Goal: Task Accomplishment & Management: Use online tool/utility

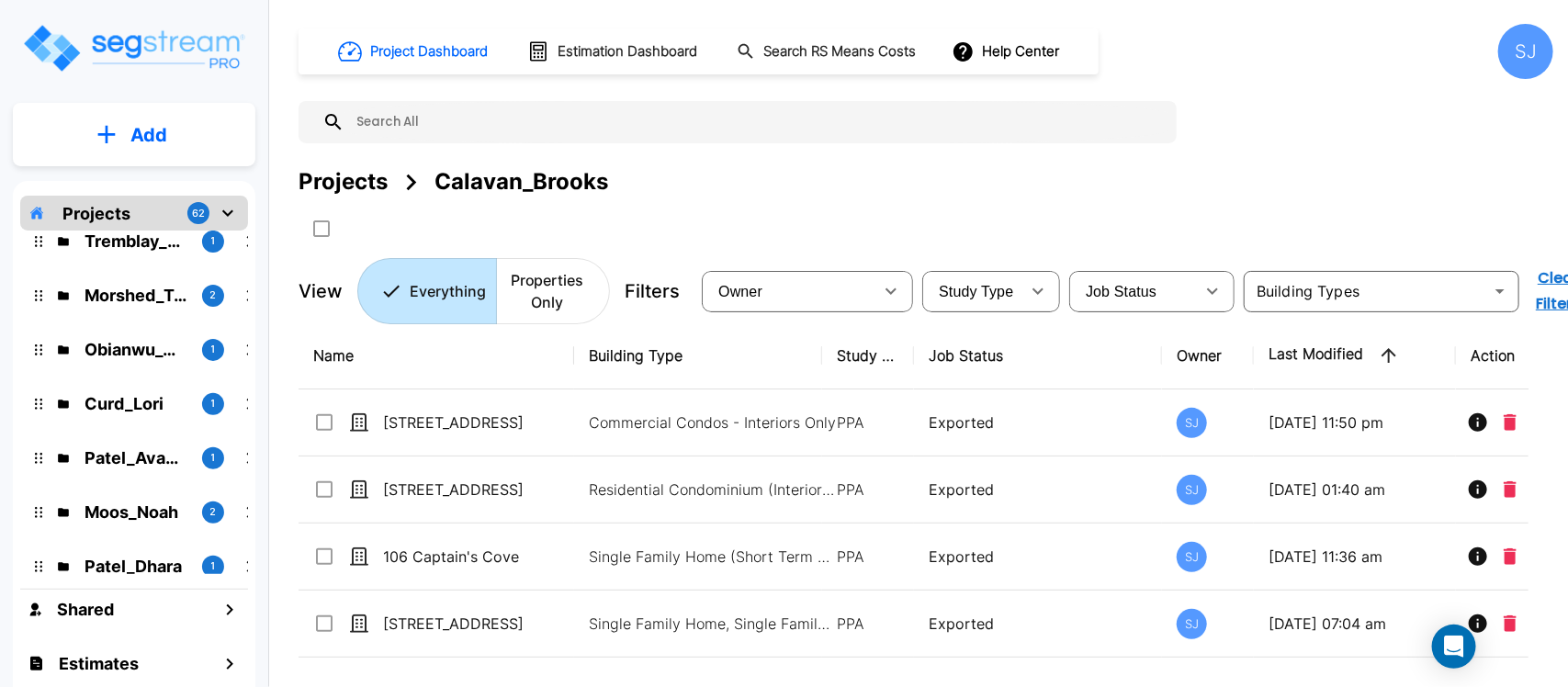
scroll to position [115, 0]
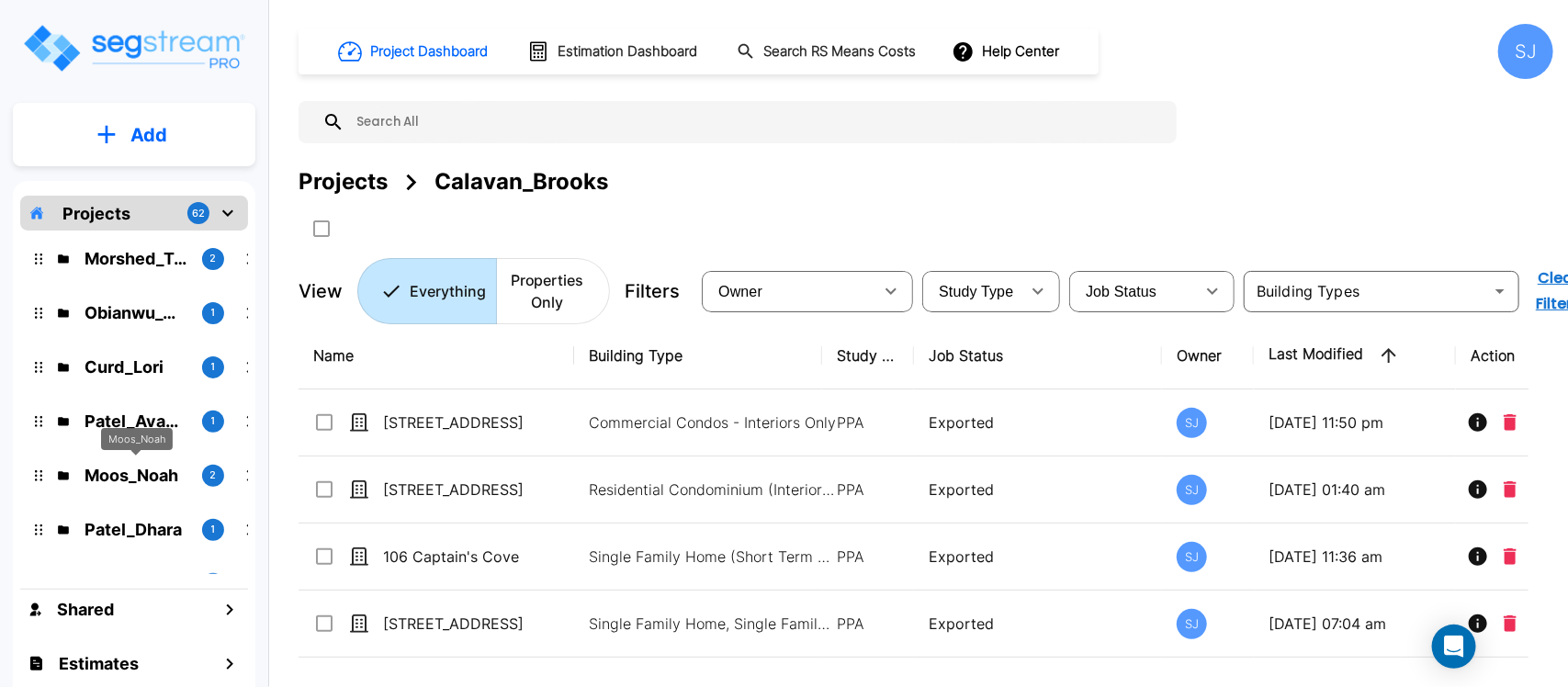
click at [139, 467] on p "Moos_Noah" at bounding box center [136, 475] width 102 height 25
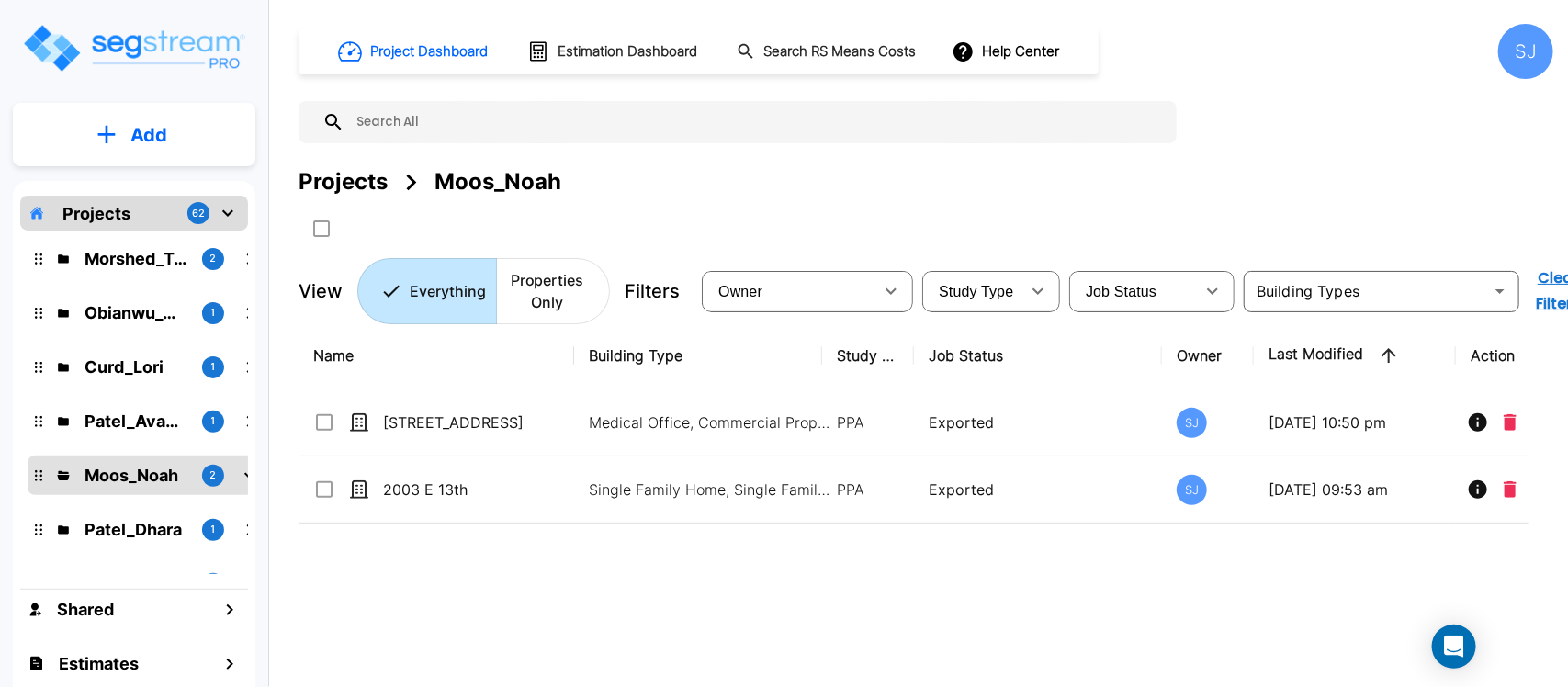
scroll to position [0, 0]
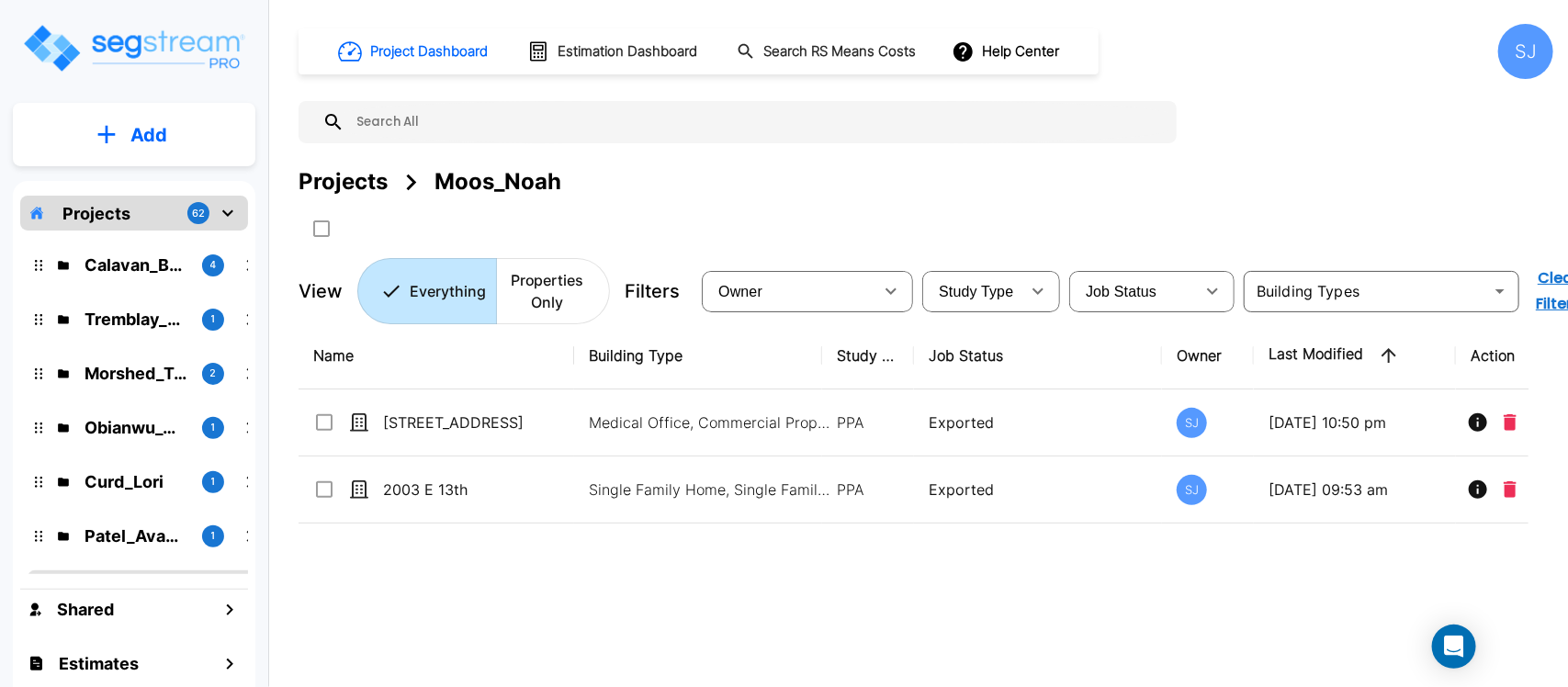
click at [131, 374] on p "Morshed_Tarek" at bounding box center [136, 373] width 102 height 25
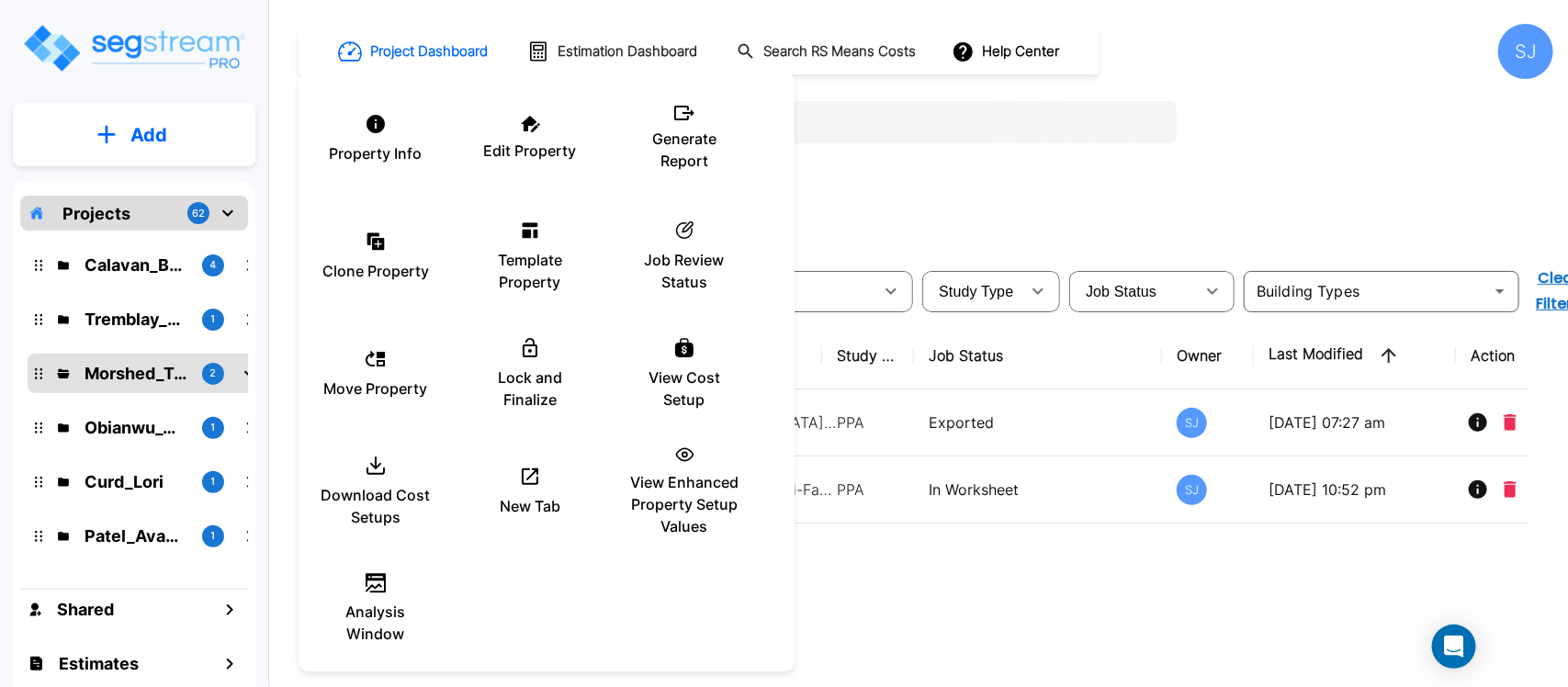
click at [544, 636] on div "Property Info Edit Property Generate Report Clone Property Template Property ic…" at bounding box center [546, 374] width 496 height 588
click at [953, 490] on div at bounding box center [784, 344] width 1568 height 687
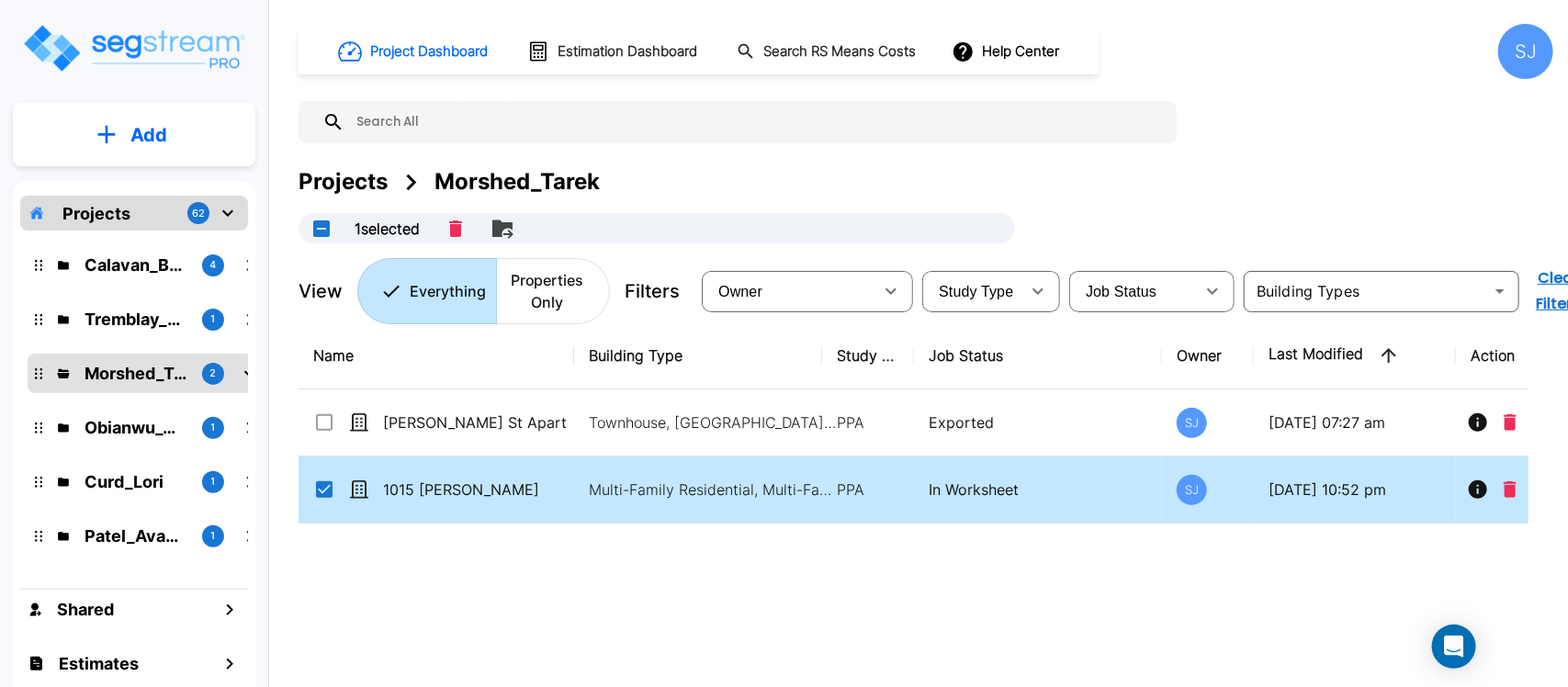
checkbox input "true"
click at [953, 490] on div at bounding box center [784, 344] width 1568 height 687
click at [909, 488] on td "PPA" at bounding box center [867, 490] width 92 height 67
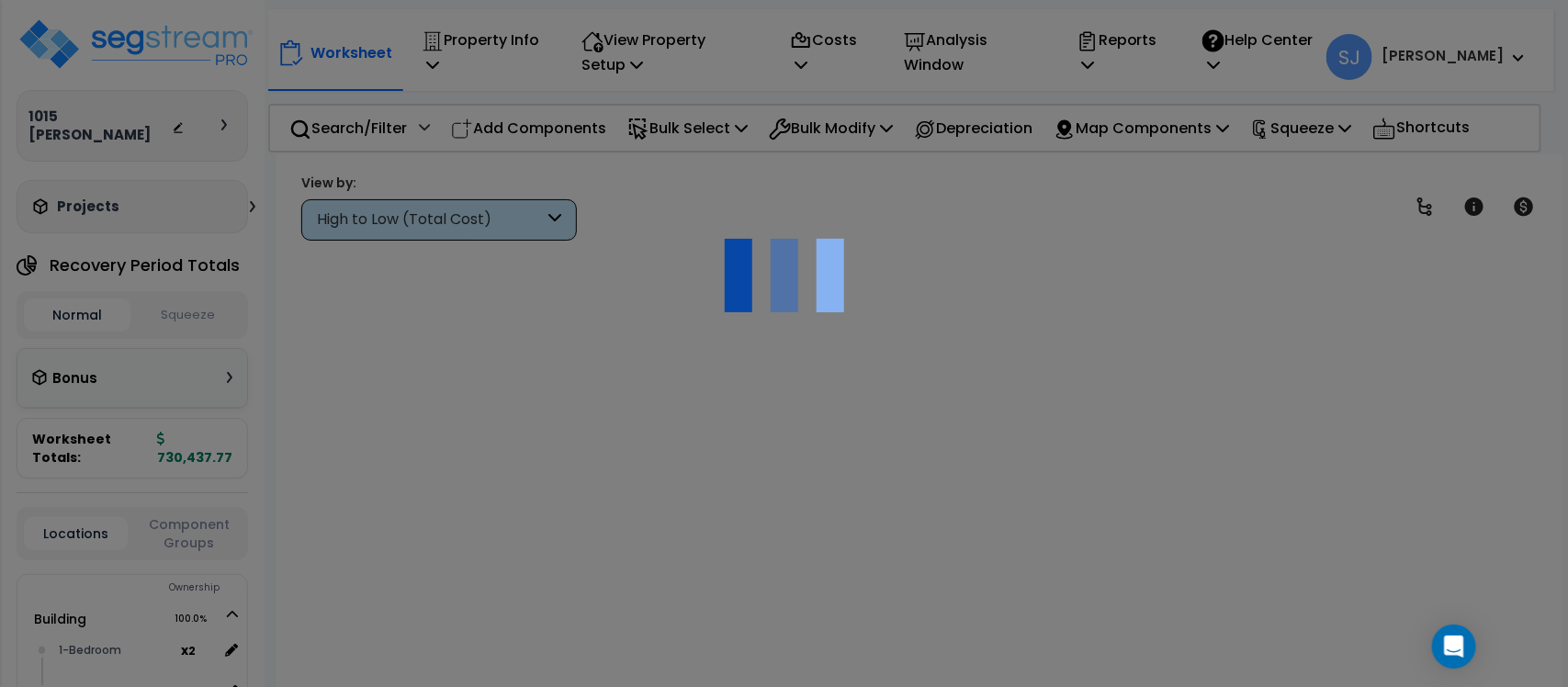
click at [191, 300] on button "Squeeze" at bounding box center [188, 316] width 106 height 32
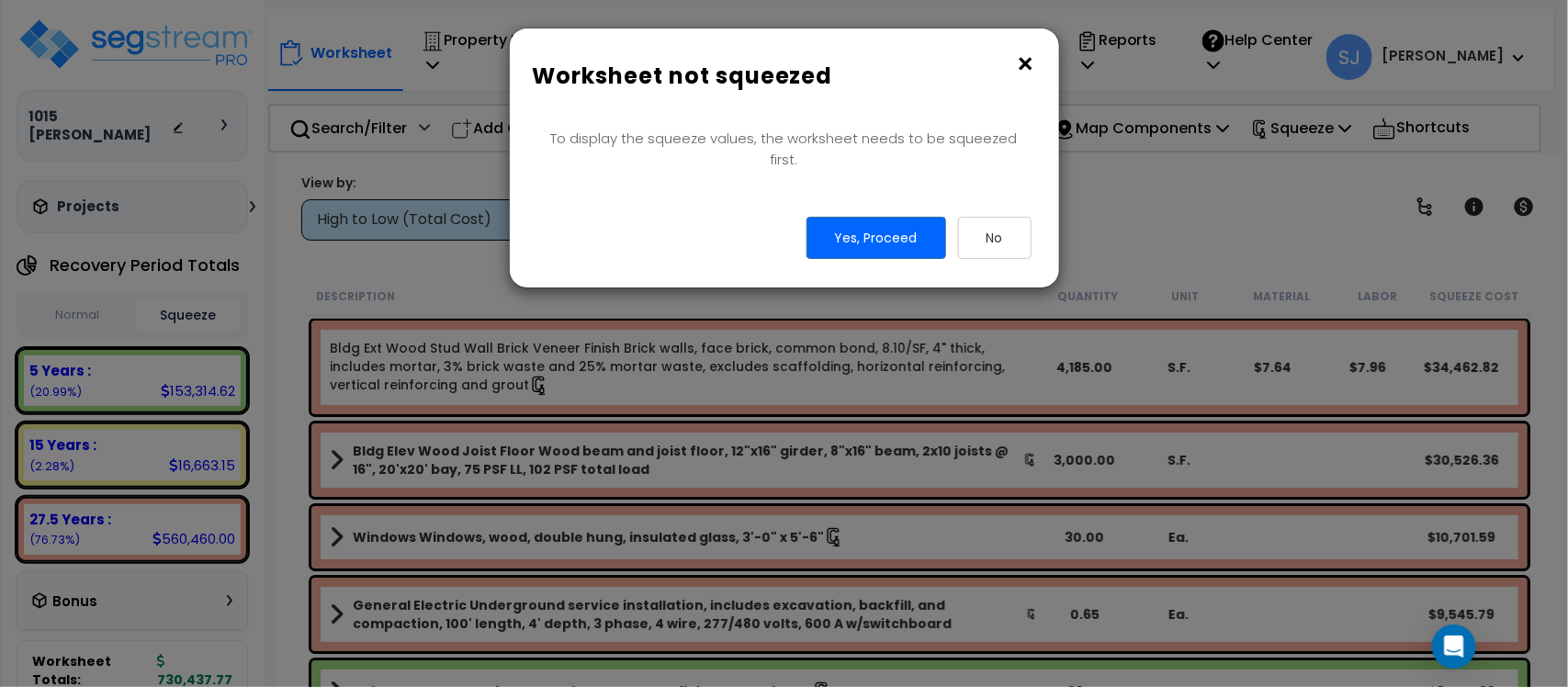
click at [1025, 61] on button "×" at bounding box center [1025, 64] width 20 height 29
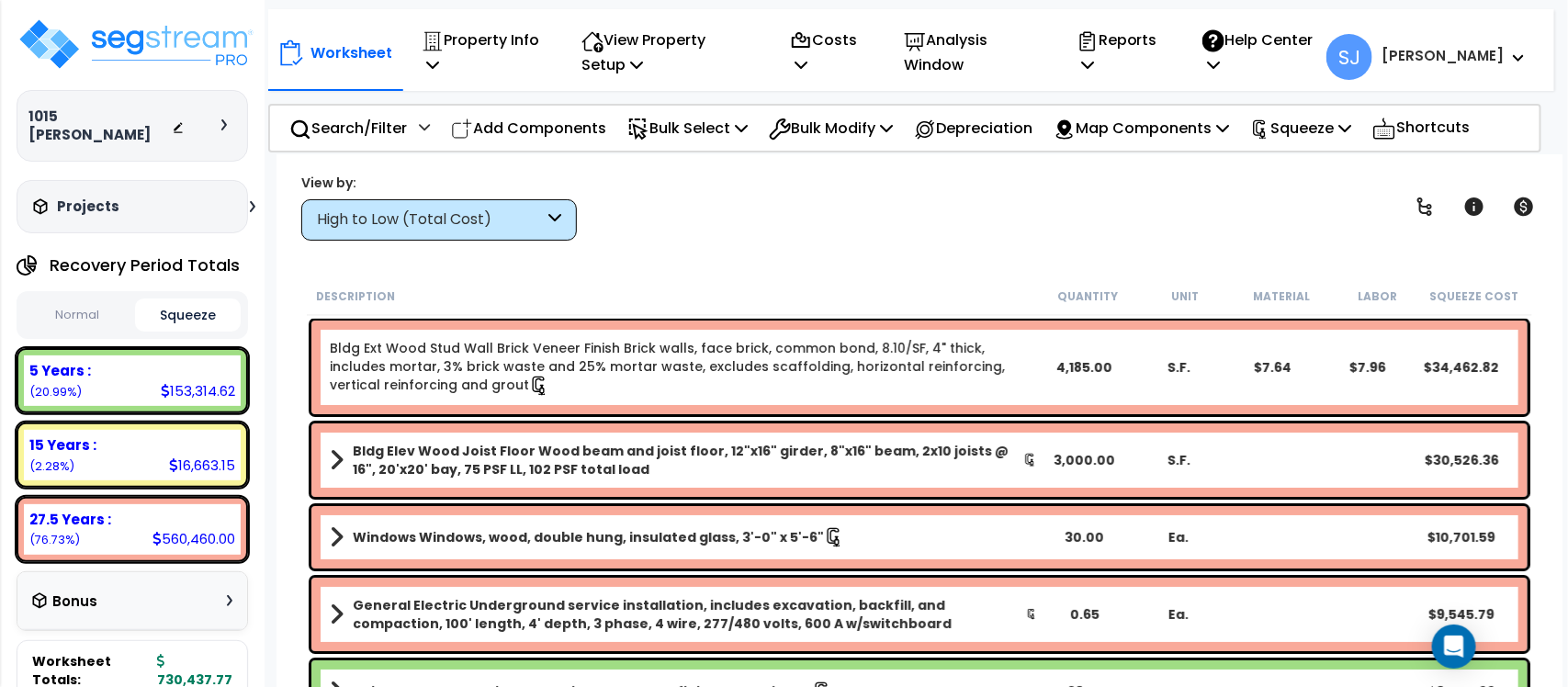
click at [204, 299] on button "Squeeze" at bounding box center [188, 315] width 106 height 33
click at [506, 47] on p "Property Info" at bounding box center [481, 52] width 120 height 49
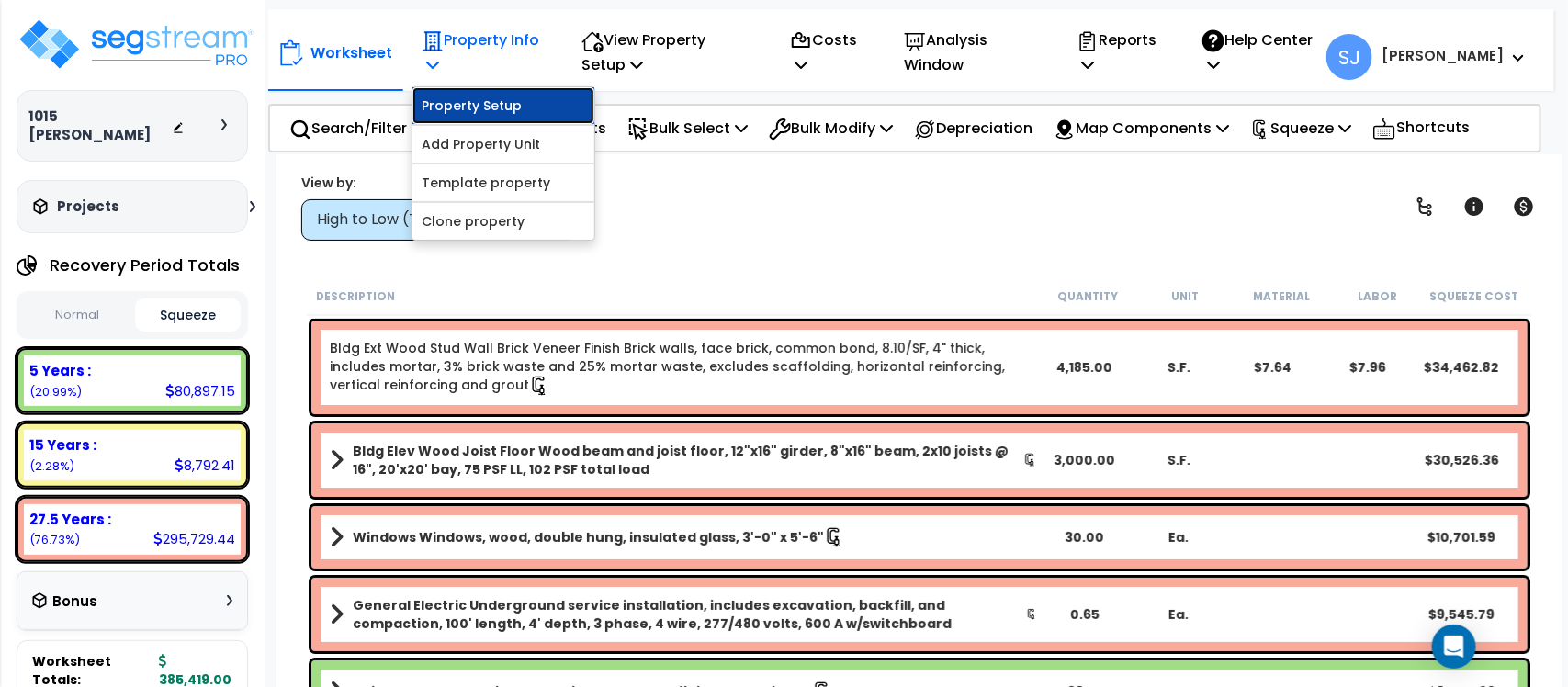
click at [501, 111] on link "Property Setup" at bounding box center [504, 105] width 182 height 37
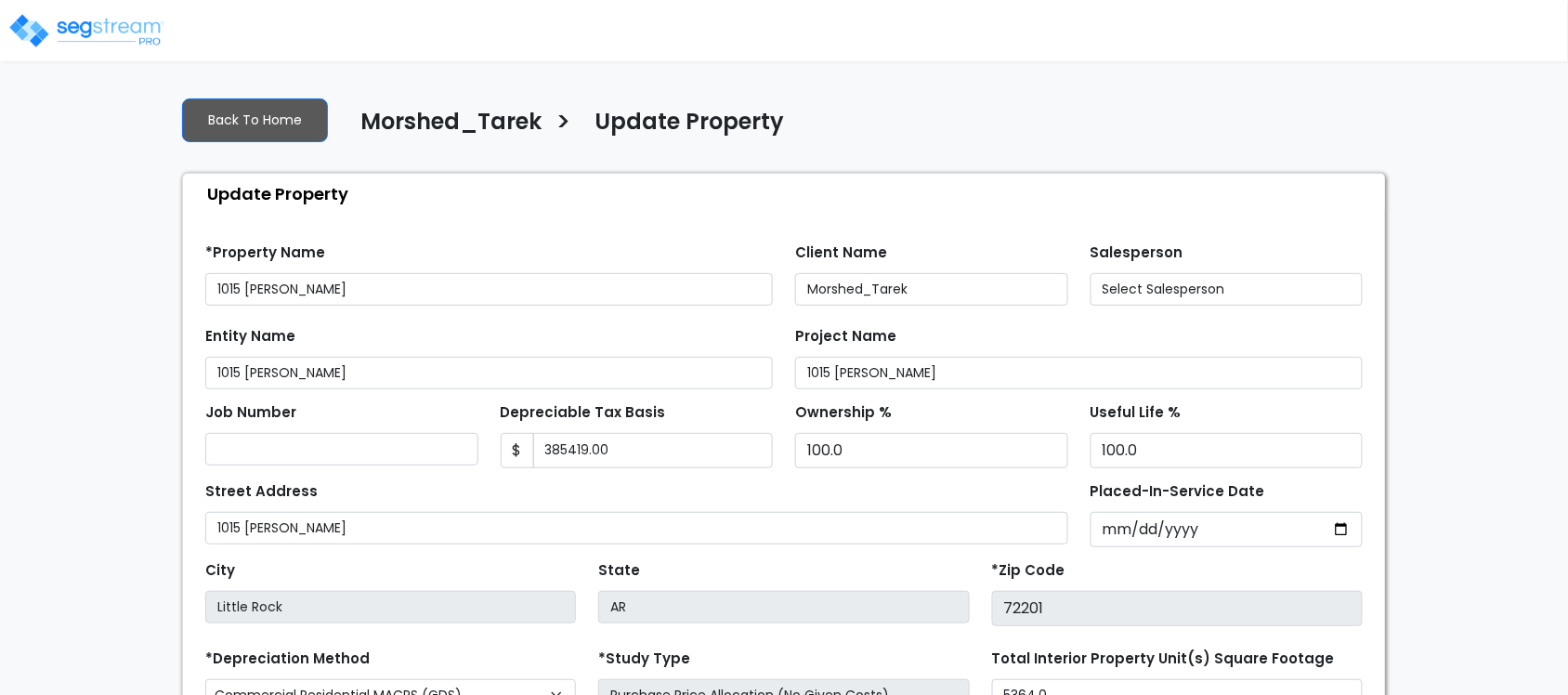
type input "385,419.00"
select select "2022"
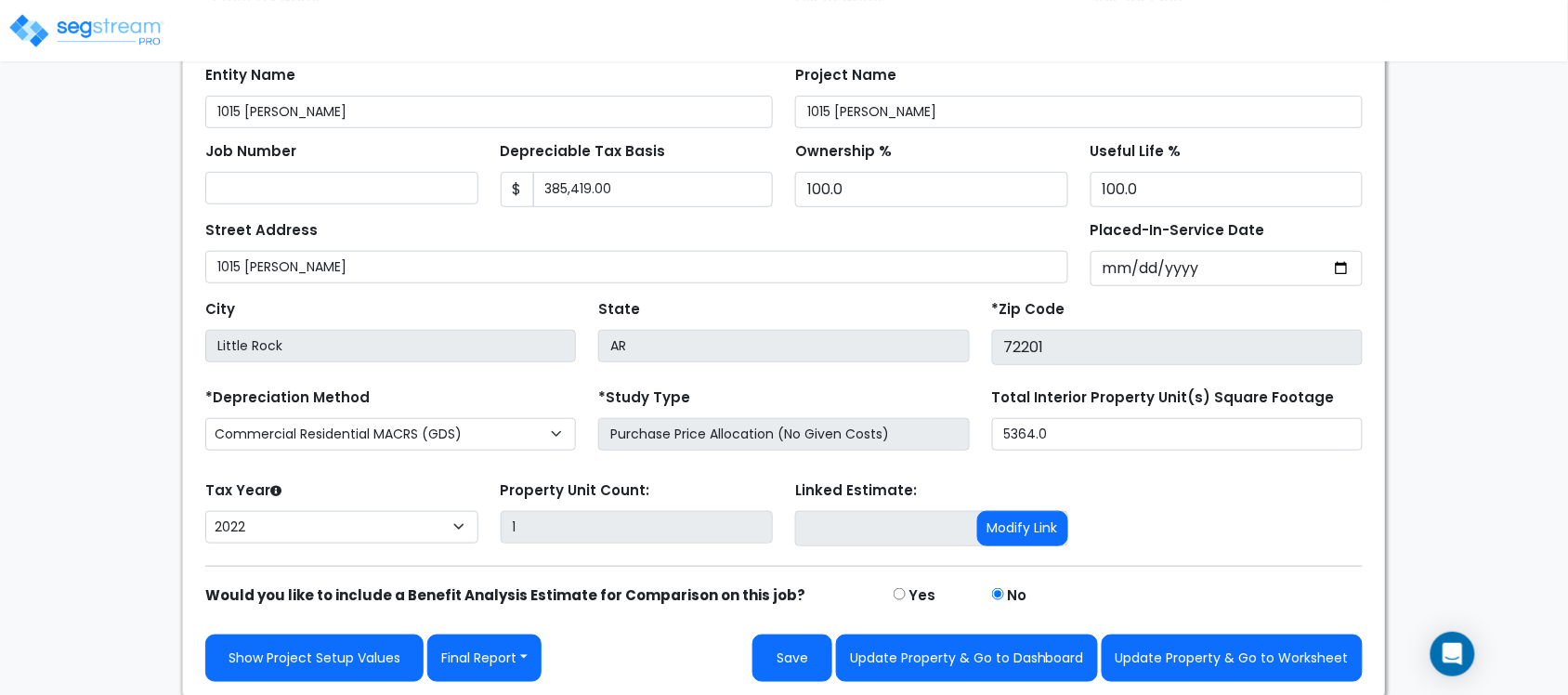
scroll to position [258, 0]
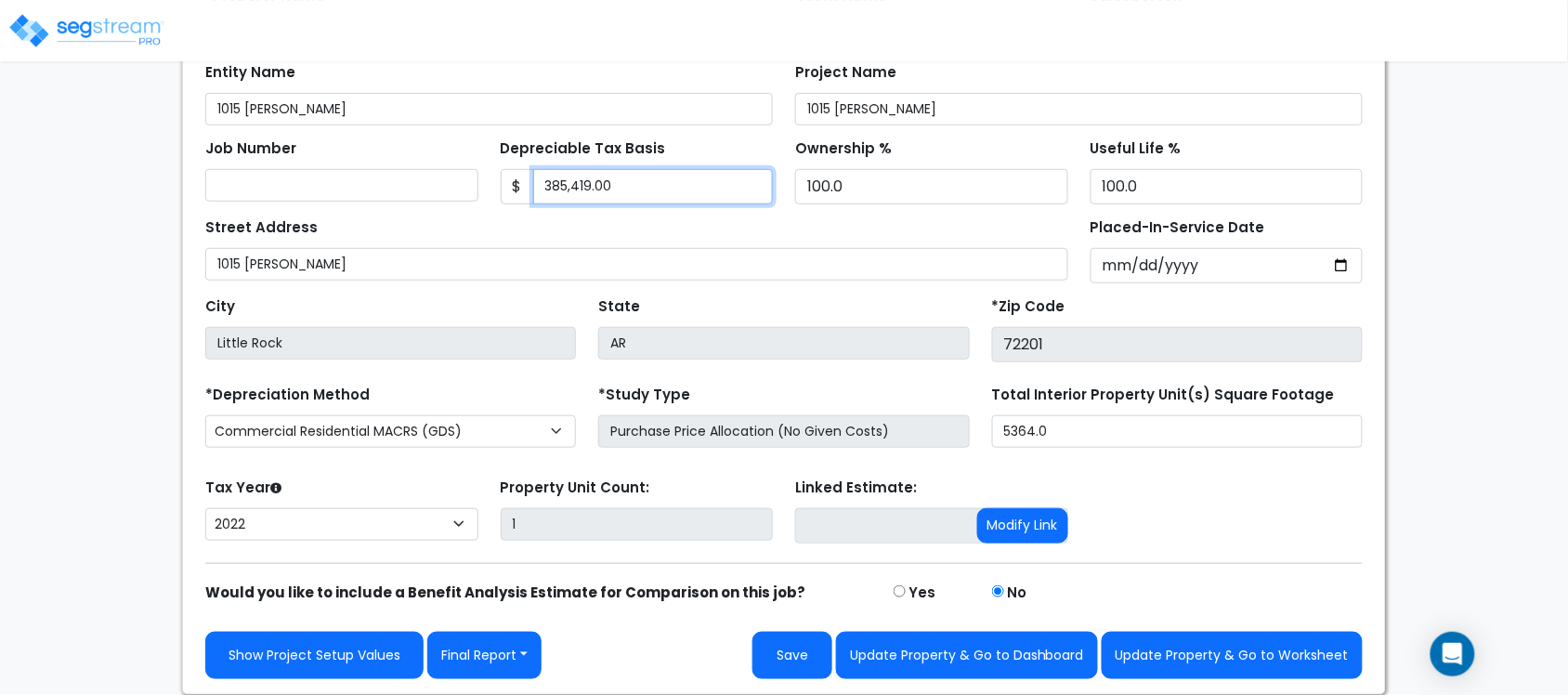
click at [694, 188] on input "385,419.00" at bounding box center [653, 186] width 241 height 36
paste input "95,639"
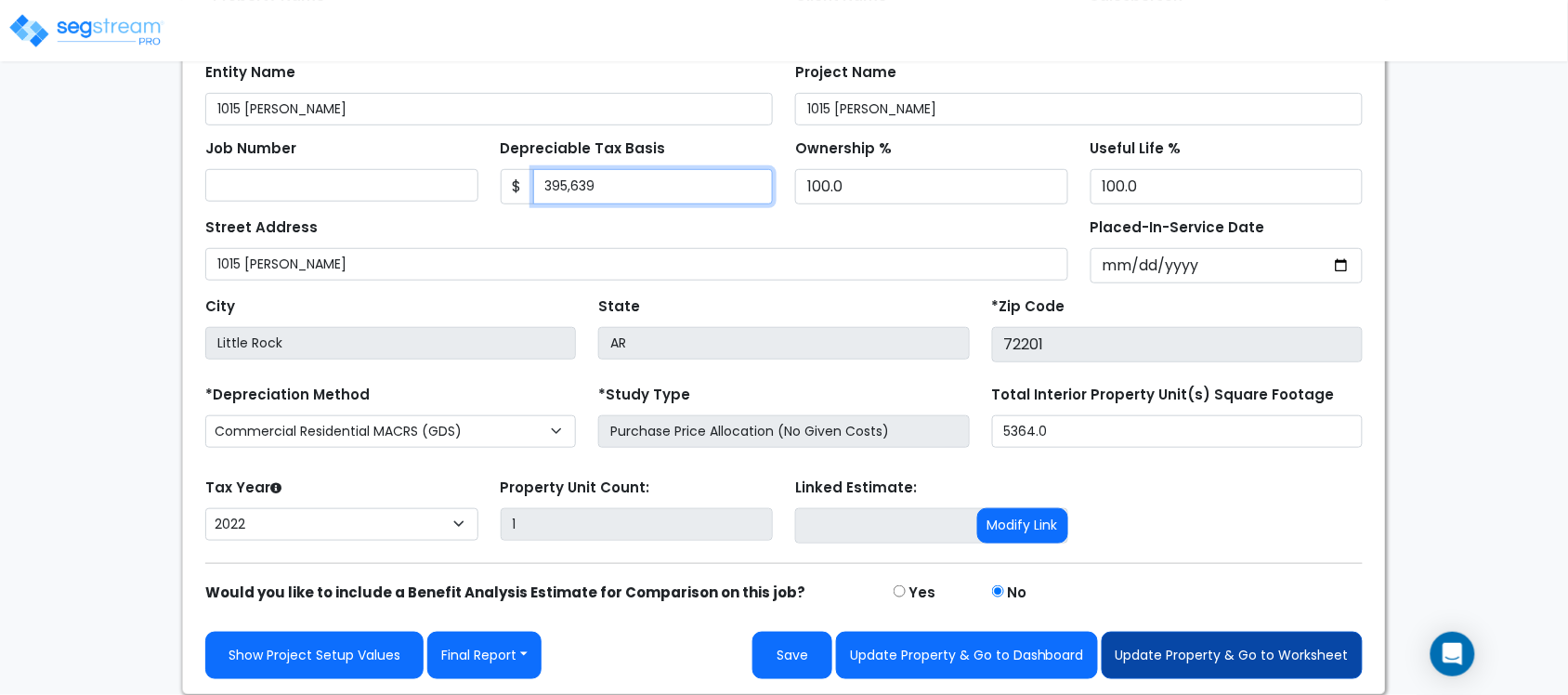
type input "395,639"
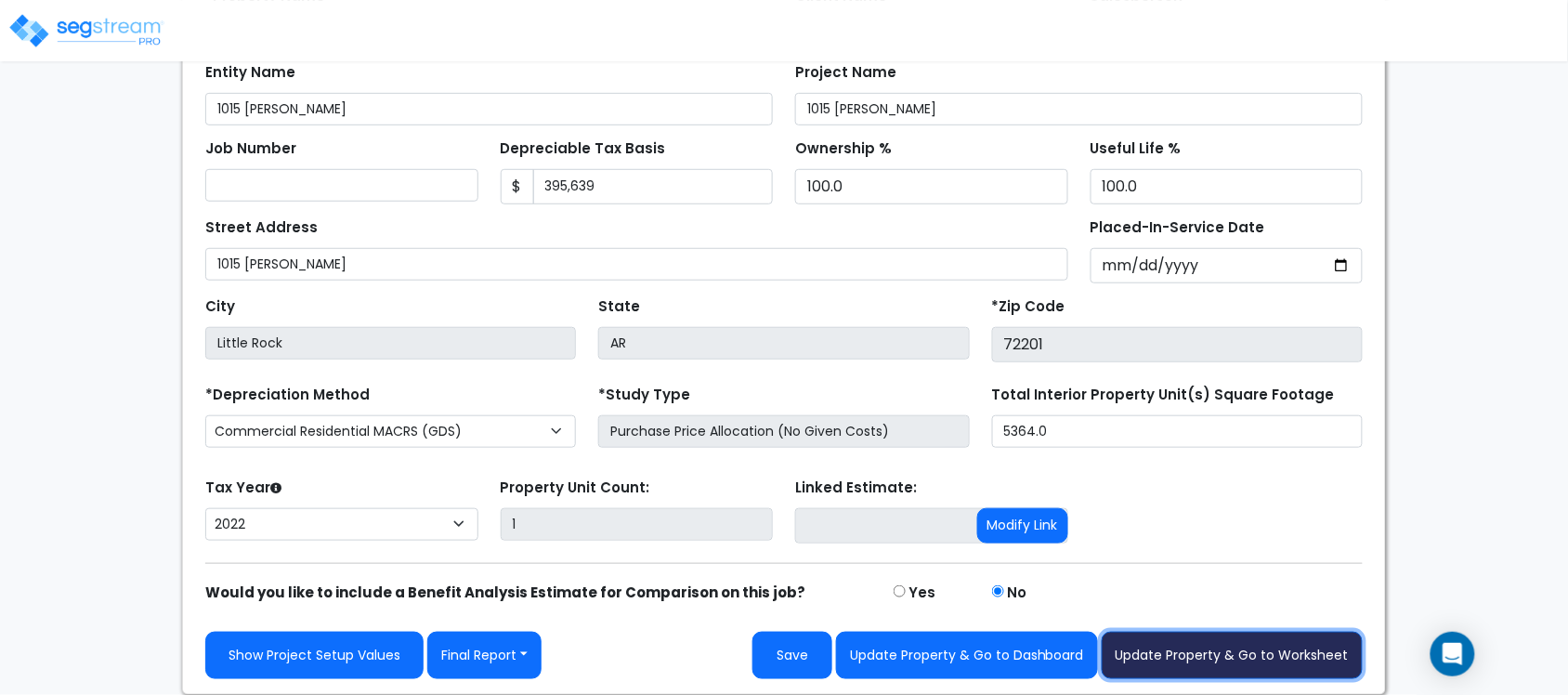
click at [1277, 656] on button "Update Property & Go to Worksheet" at bounding box center [1232, 655] width 261 height 47
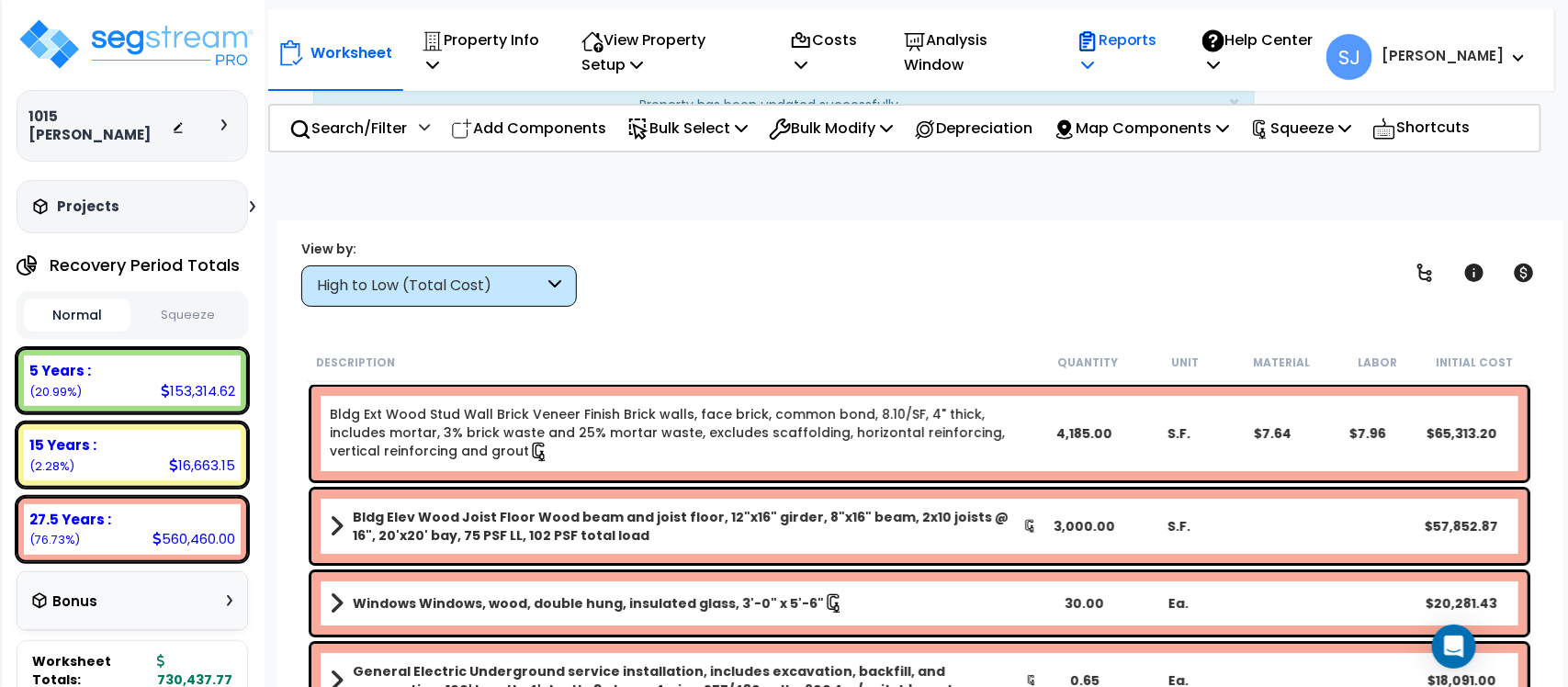
click at [1164, 66] on p "Reports" at bounding box center [1120, 52] width 87 height 49
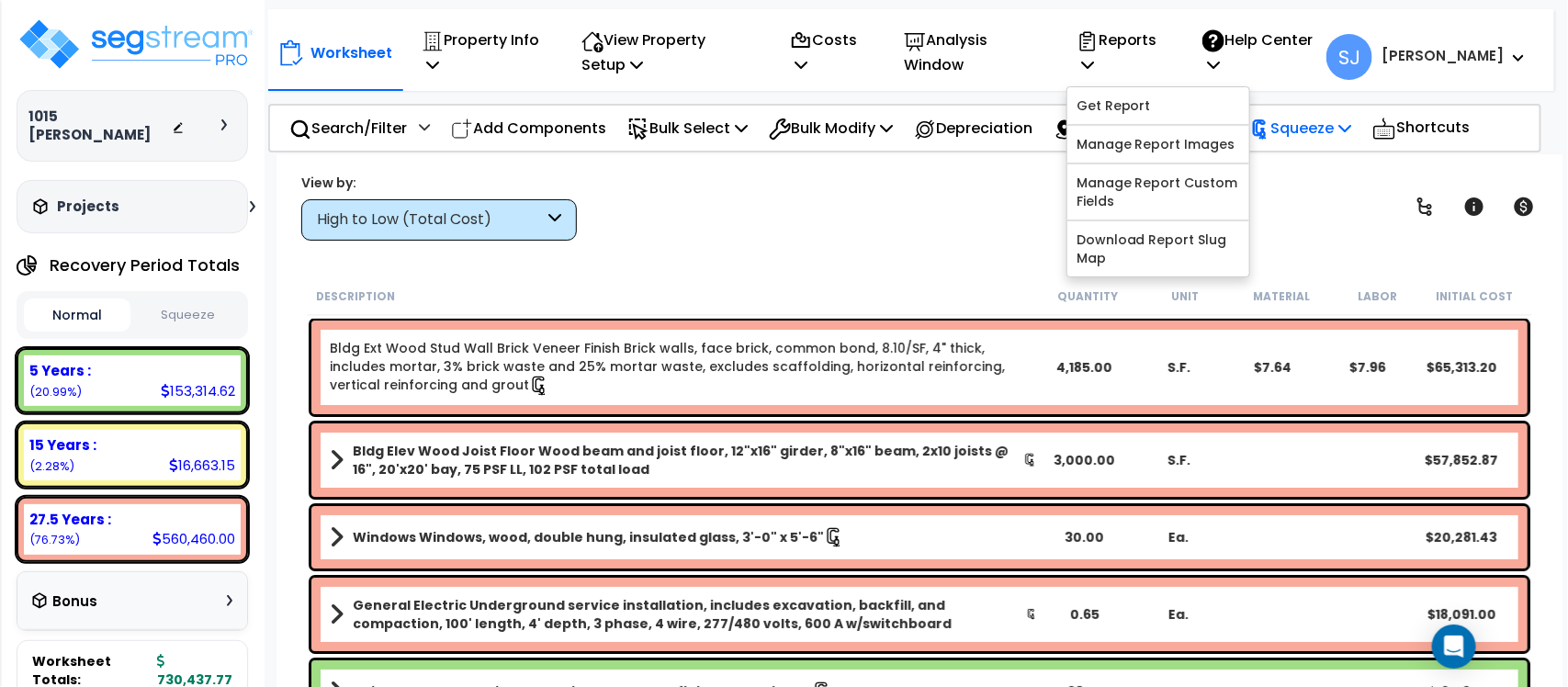
click at [1319, 139] on p "Squeeze" at bounding box center [1301, 128] width 101 height 25
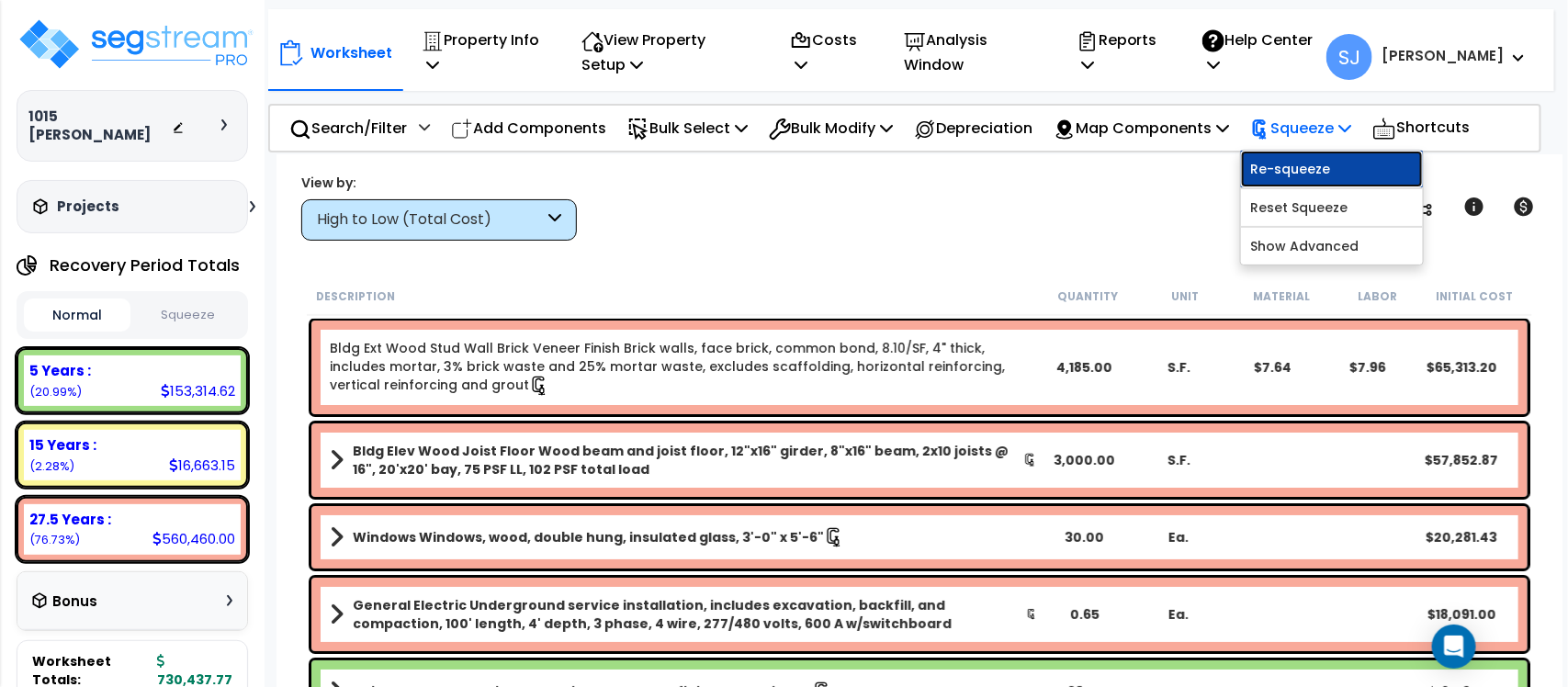
click at [1324, 176] on link "Re-squeeze" at bounding box center [1332, 169] width 182 height 37
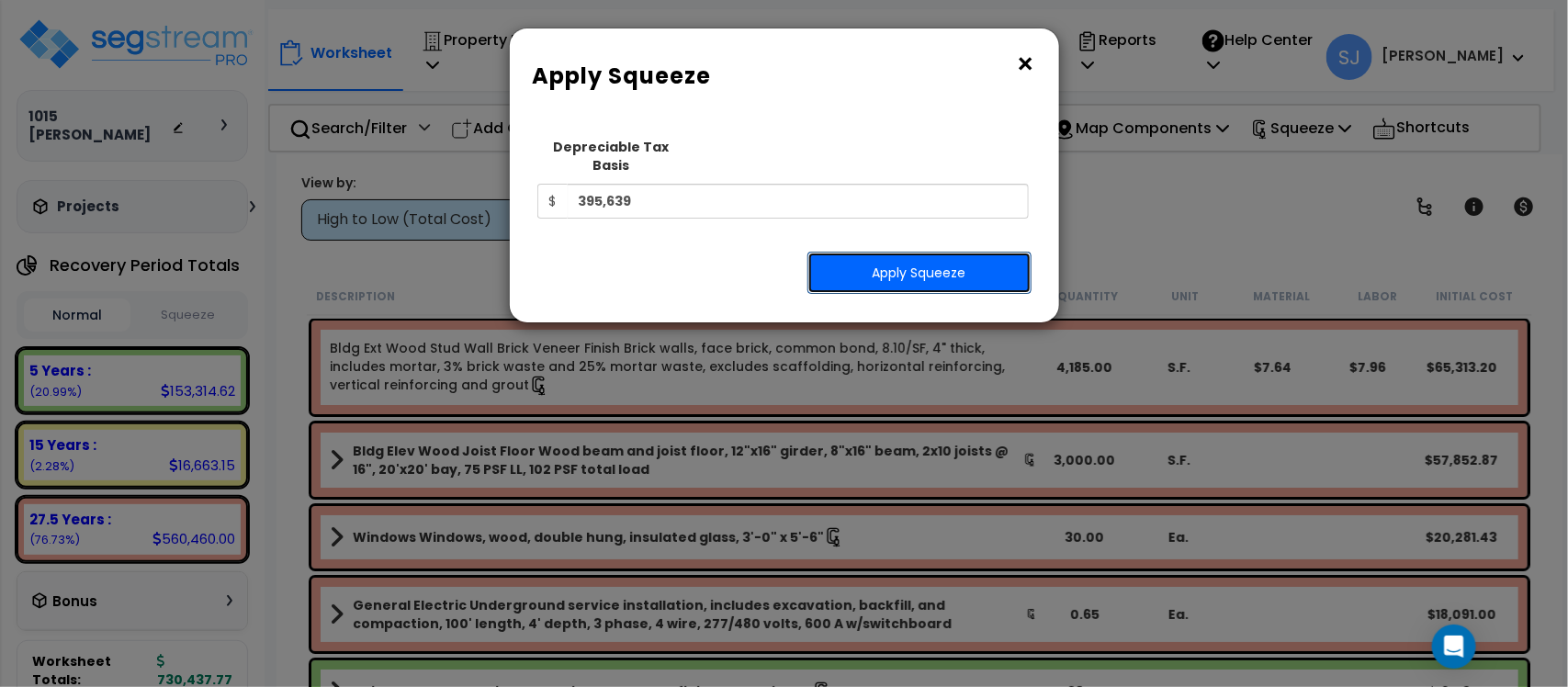
click at [994, 251] on button "Apply Squeeze" at bounding box center [919, 272] width 224 height 43
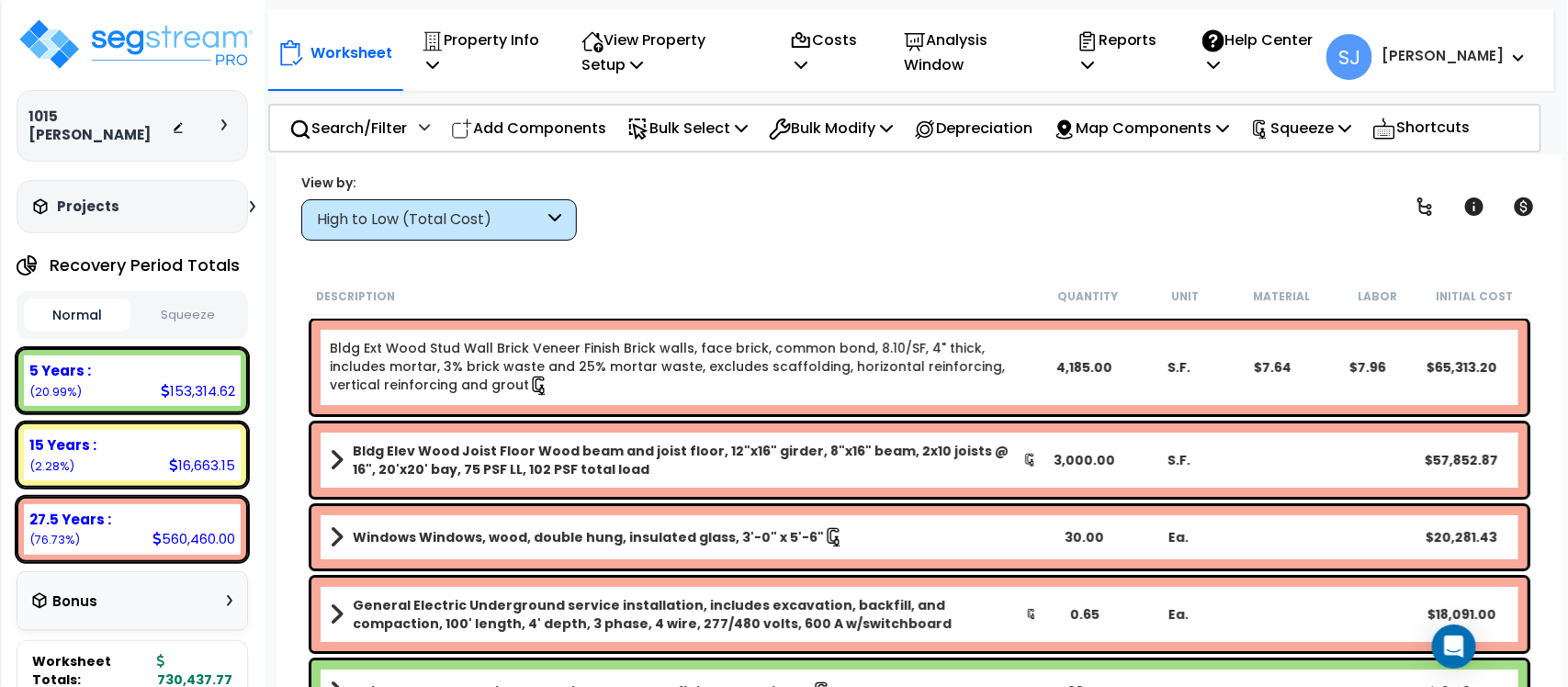
click at [199, 300] on button "Squeeze" at bounding box center [188, 316] width 106 height 32
click at [231, 381] on div "83,042.36" at bounding box center [198, 391] width 72 height 19
copy div "83,042.36"
click at [200, 436] on div "15 Years :" at bounding box center [132, 445] width 206 height 19
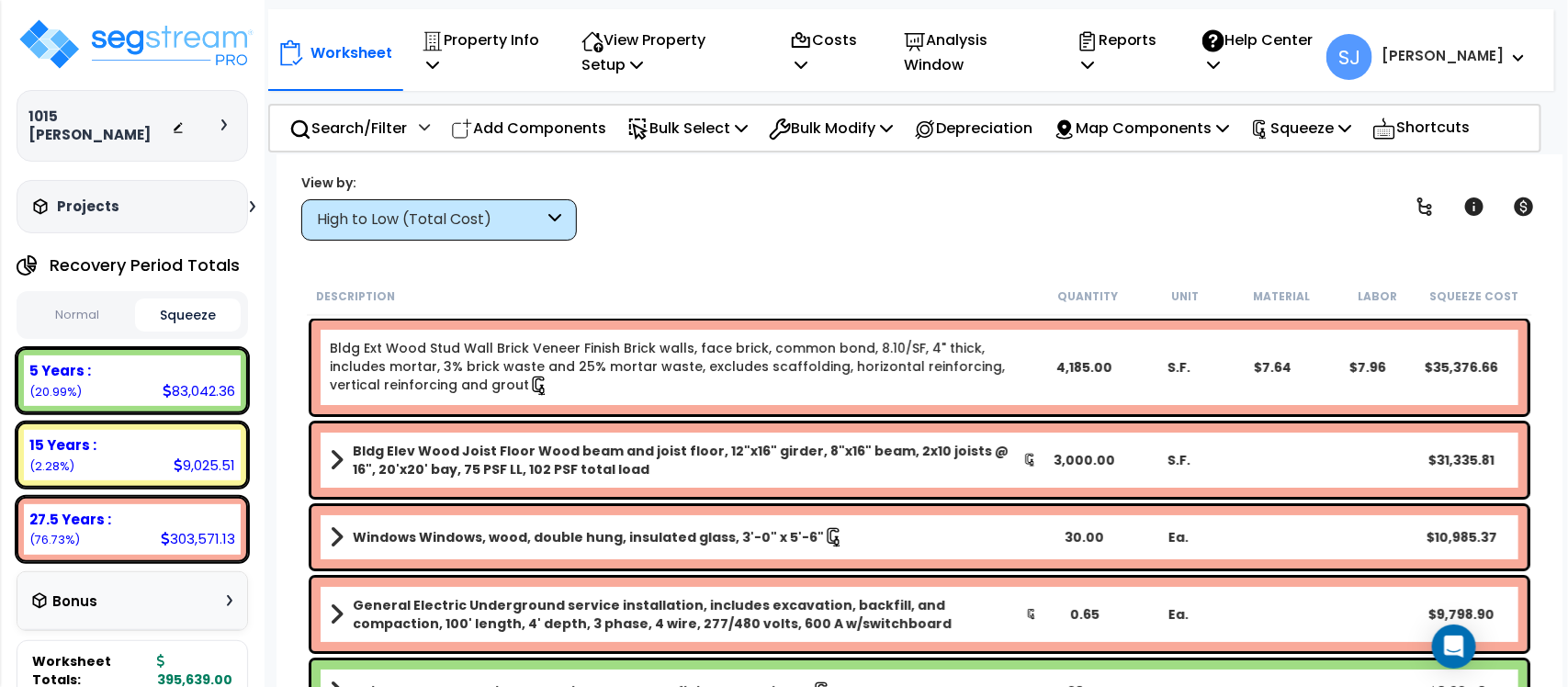
click at [200, 436] on div "15 Years :" at bounding box center [132, 445] width 206 height 19
click at [199, 455] on div "9,025.51" at bounding box center [204, 465] width 62 height 19
copy div "9,025.51"
click at [205, 529] on div "303,571.13" at bounding box center [197, 539] width 74 height 19
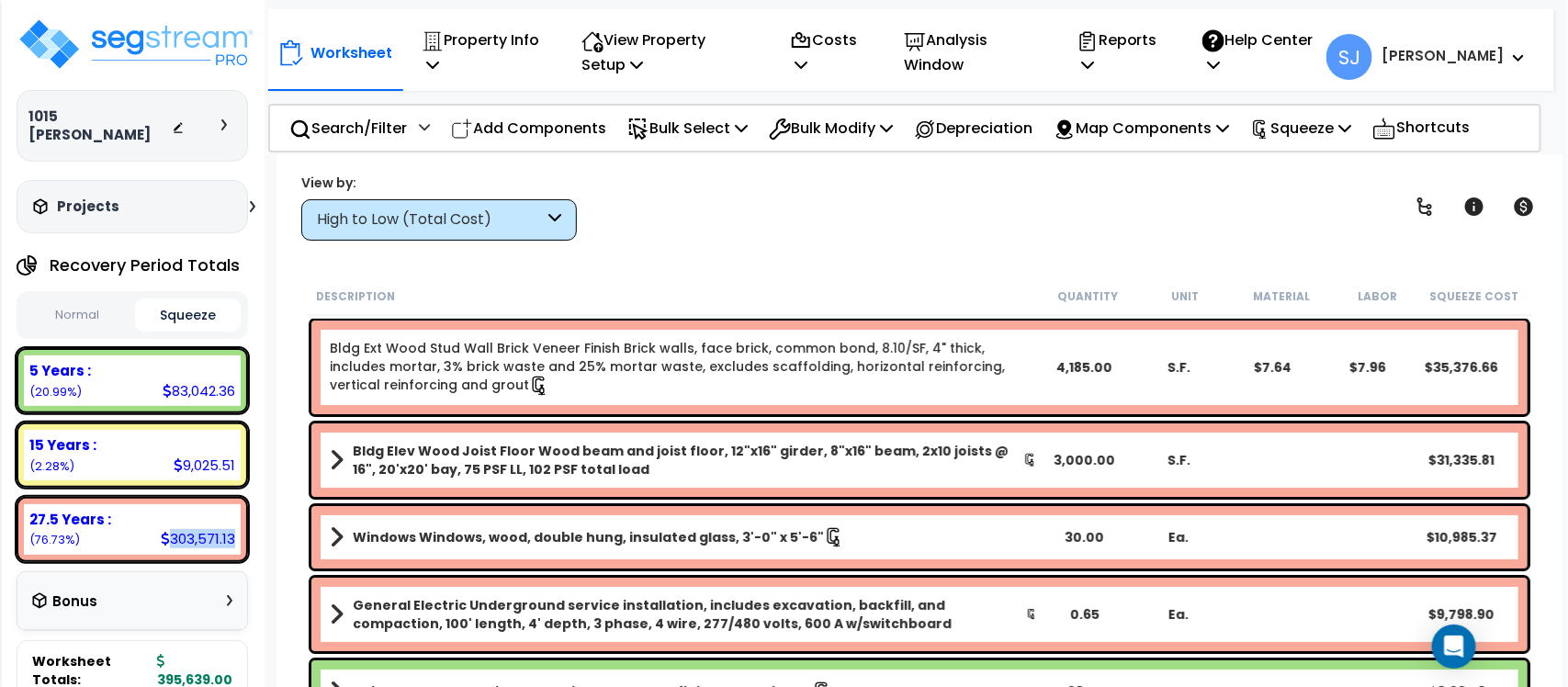
click at [205, 529] on div "303,571.13" at bounding box center [197, 539] width 74 height 19
copy div "303,571.13"
click at [278, 303] on div "Worksheet Property Info Property Setup Add Property Unit Template property Clon…" at bounding box center [918, 498] width 1285 height 687
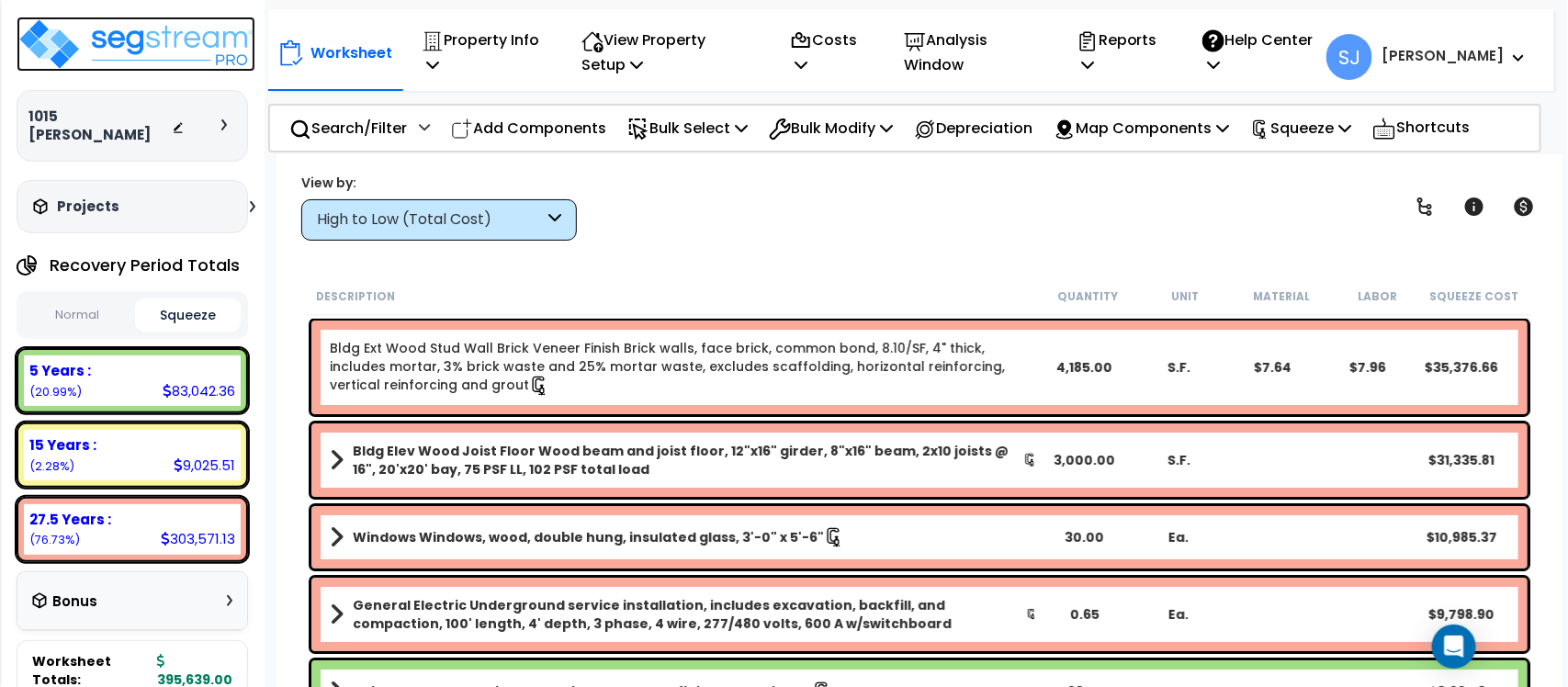
click at [162, 51] on img at bounding box center [136, 44] width 239 height 55
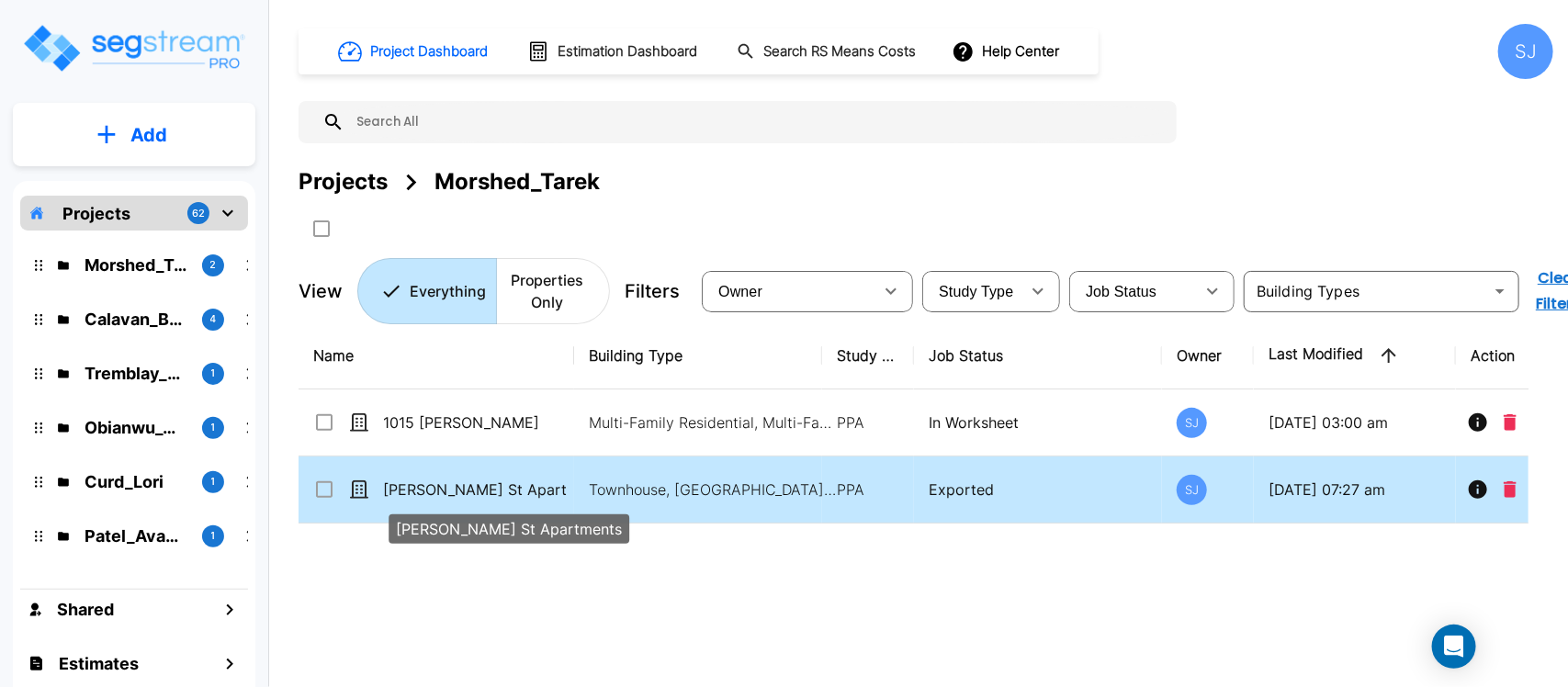
click at [547, 496] on p "[PERSON_NAME] St Apartments" at bounding box center [475, 489] width 184 height 22
checkbox input "true"
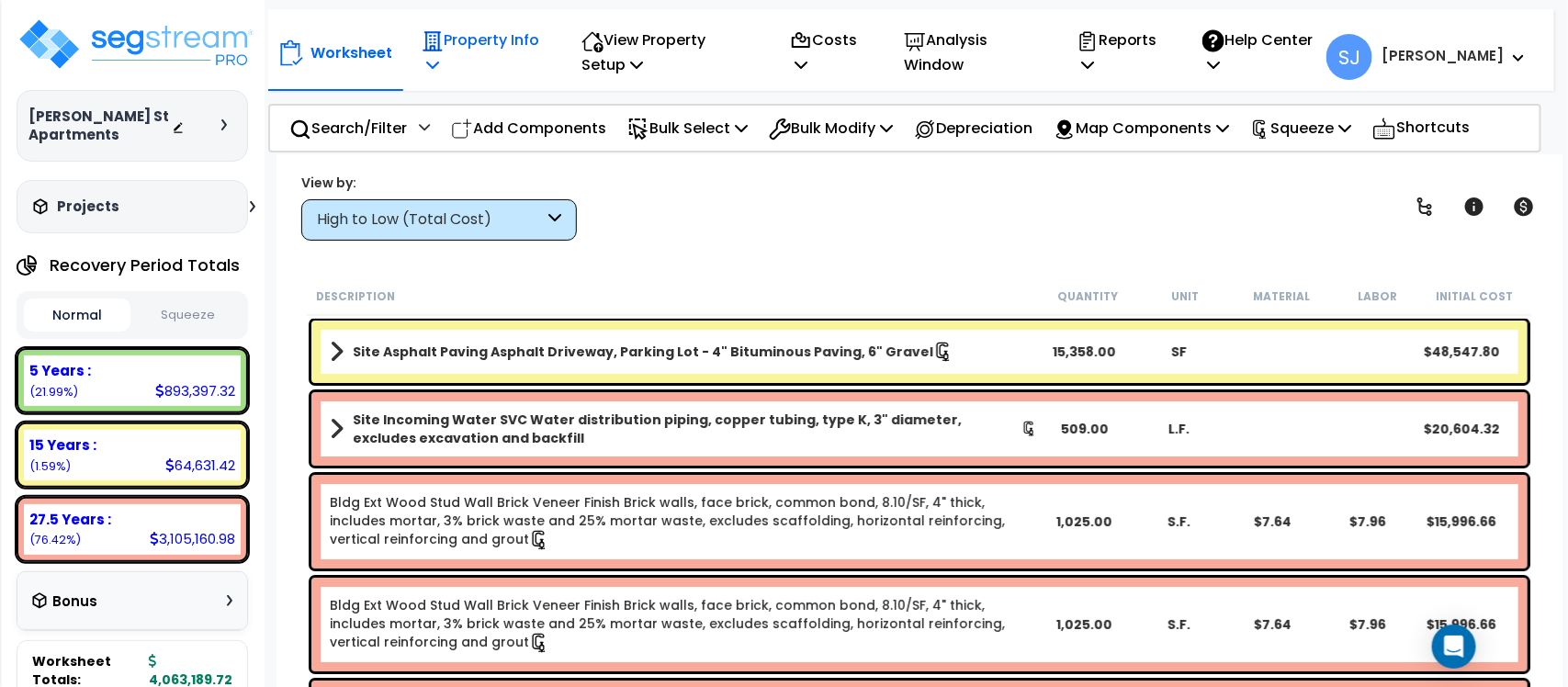
click at [503, 35] on p "Property Info" at bounding box center [481, 52] width 120 height 49
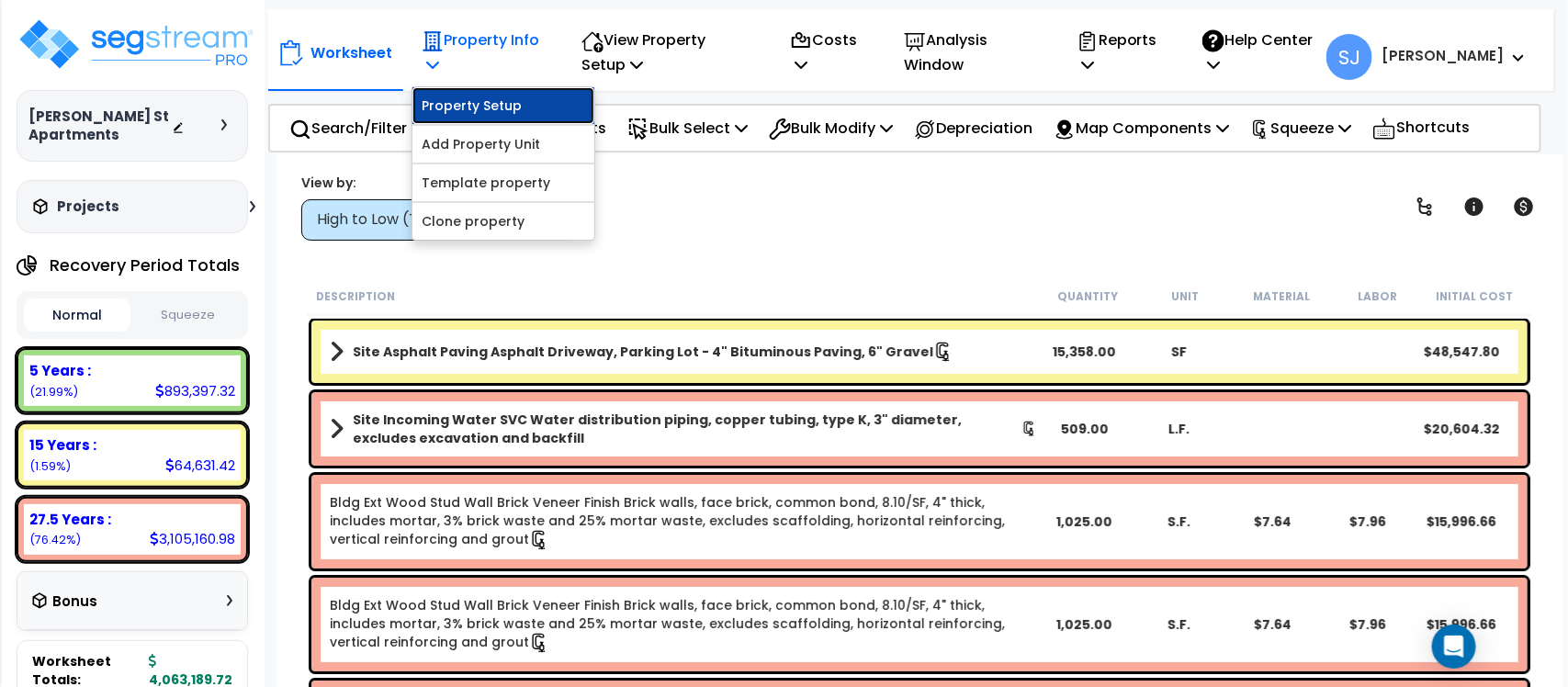
click at [519, 107] on link "Property Setup" at bounding box center [504, 105] width 182 height 37
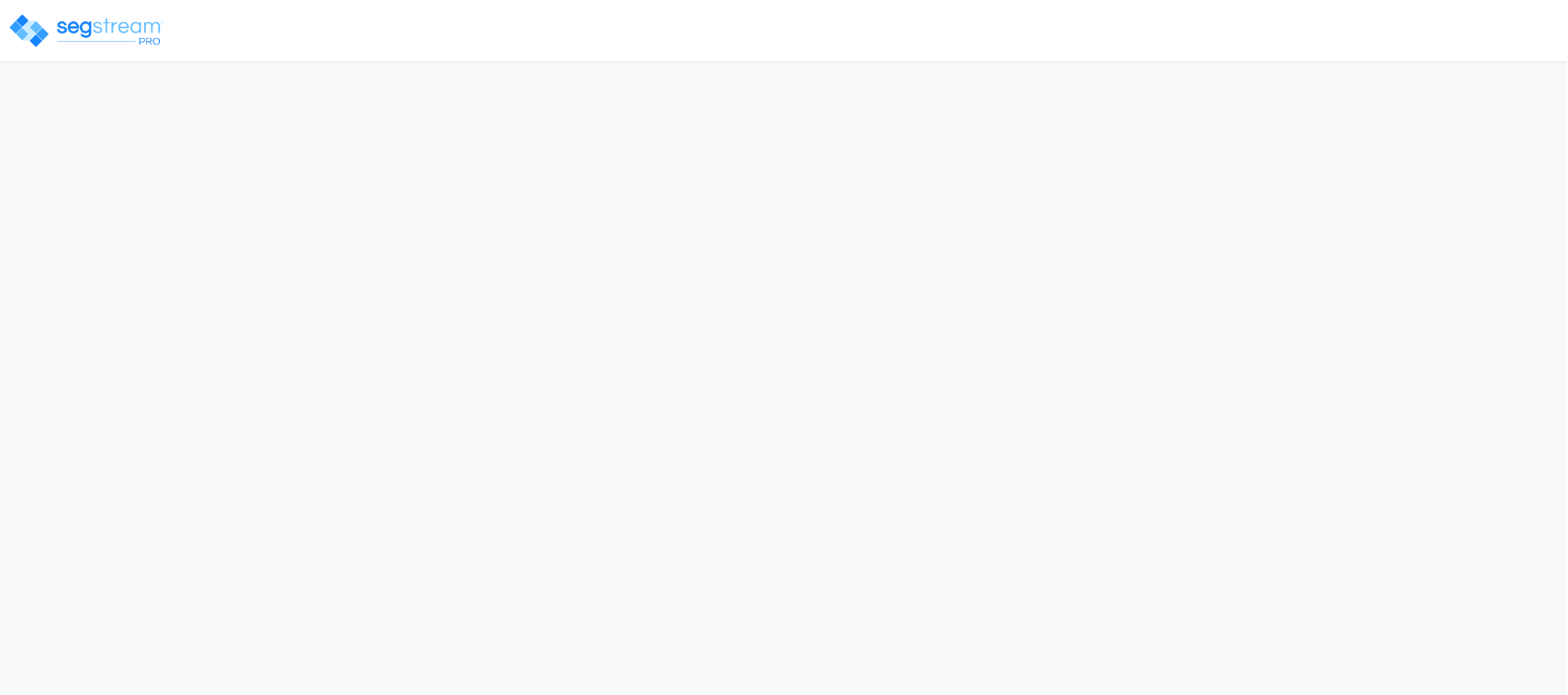
select select "2022"
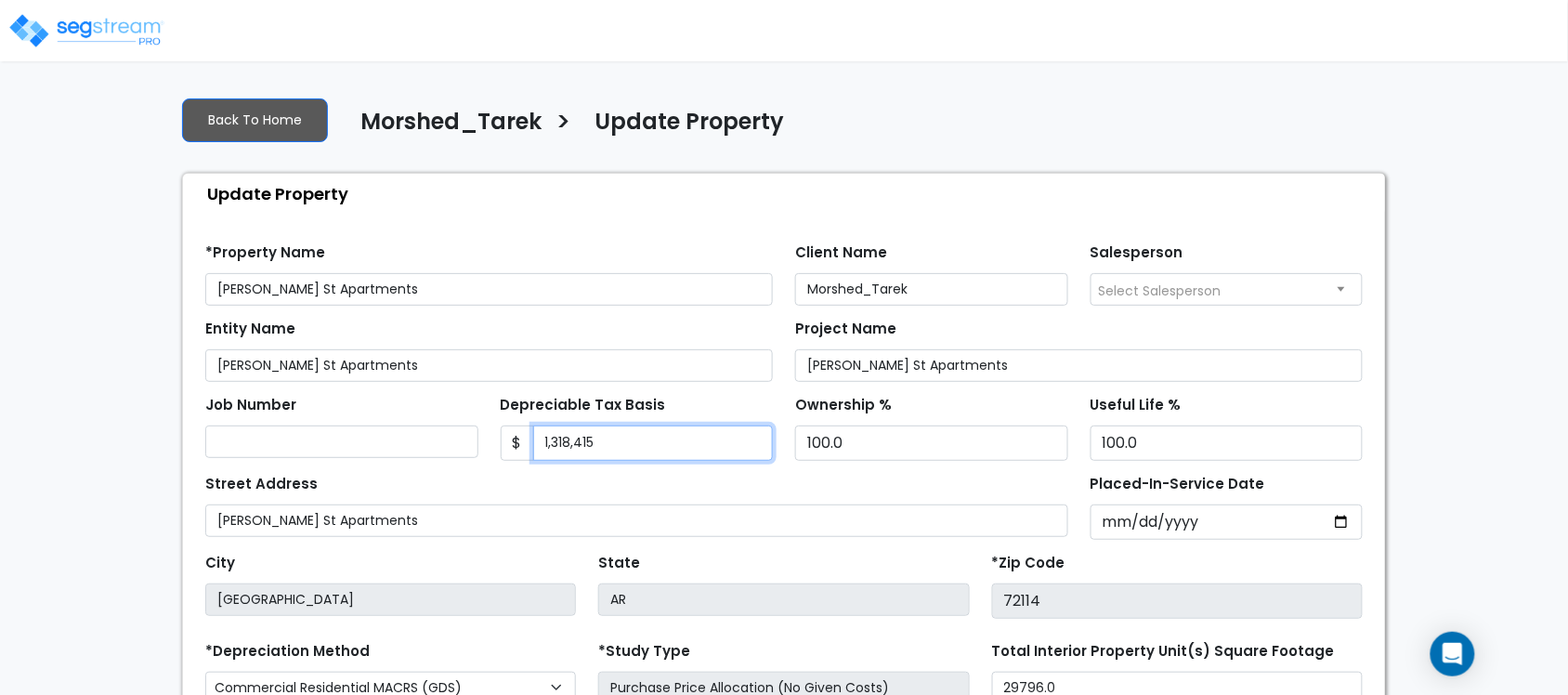
click at [634, 452] on input "1,318,415" at bounding box center [653, 443] width 241 height 36
paste input "618,470.91"
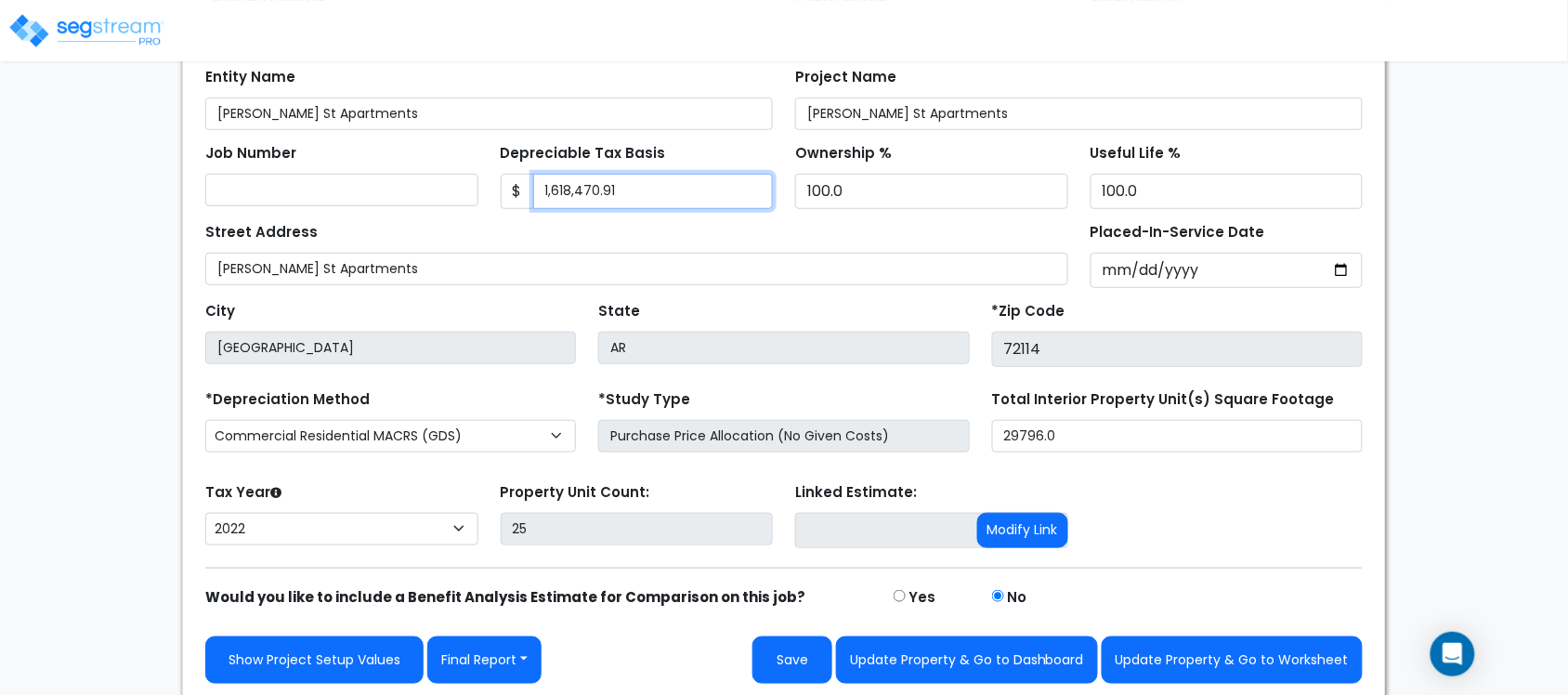
scroll to position [258, 0]
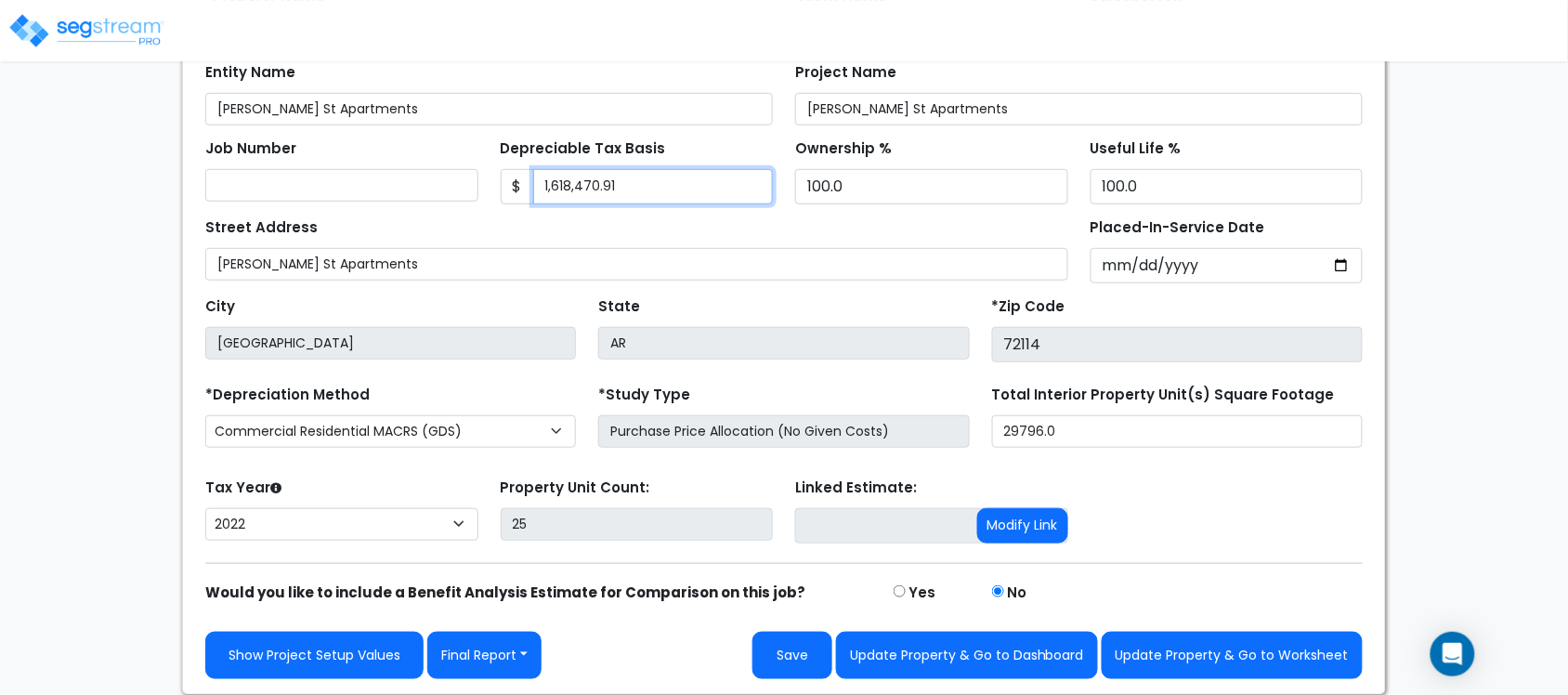
type input "1,618,470.91"
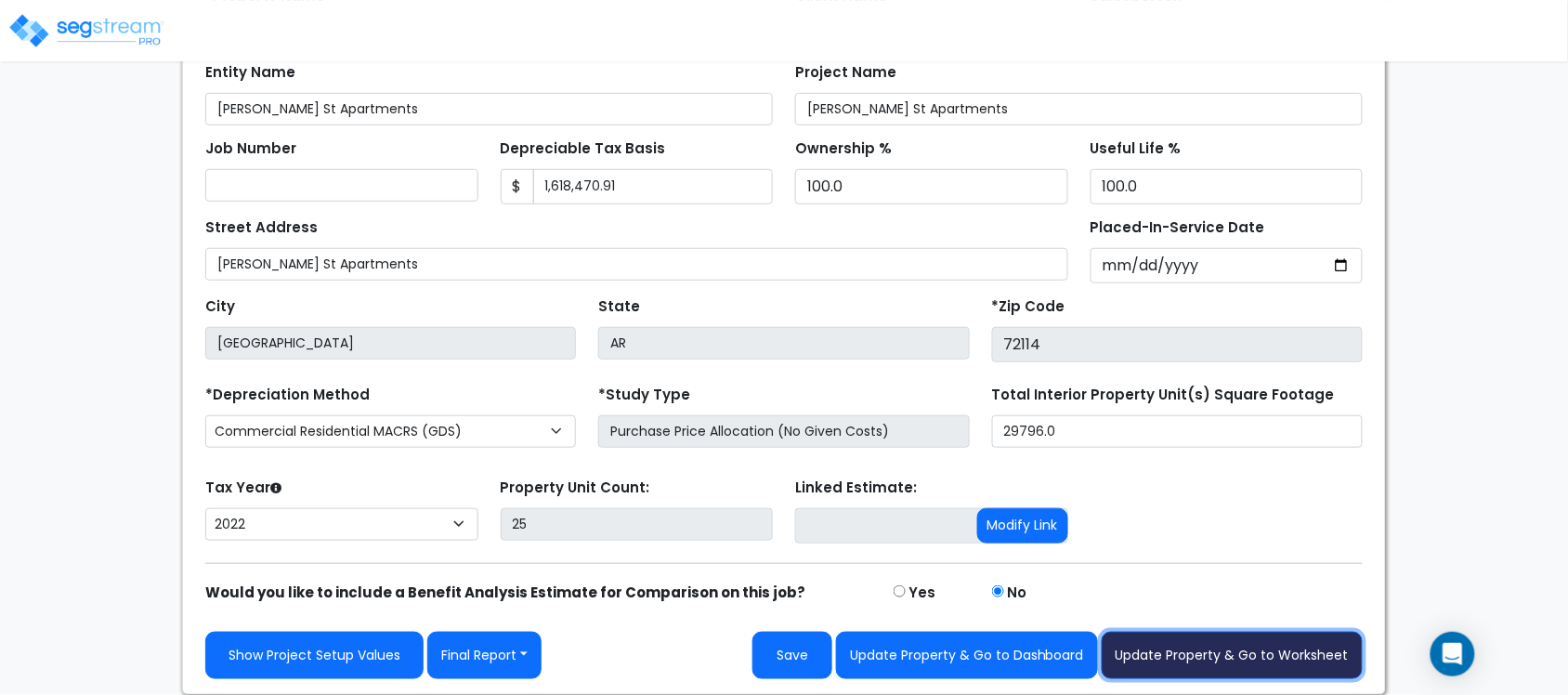
click at [1307, 653] on button "Update Property & Go to Worksheet" at bounding box center [1232, 655] width 261 height 47
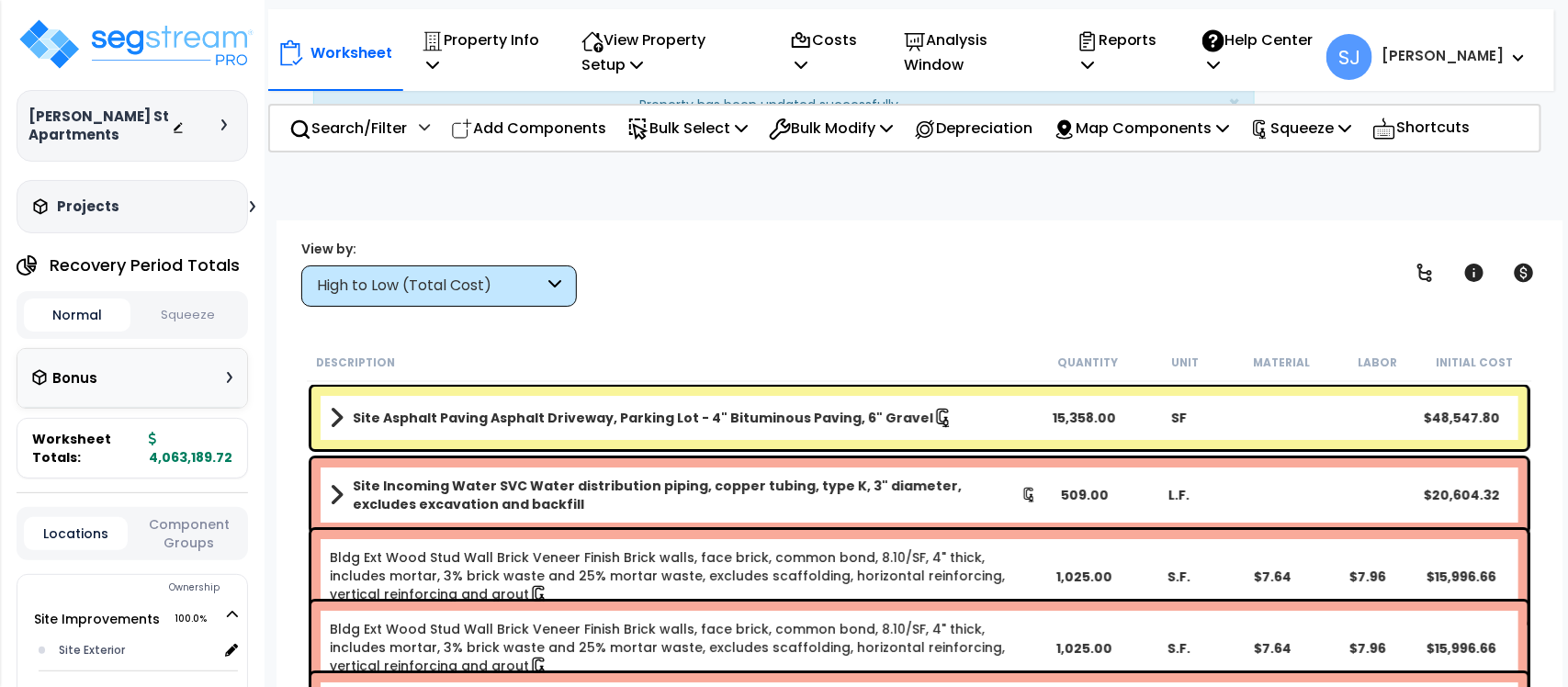
click at [185, 319] on button "Squeeze" at bounding box center [188, 316] width 106 height 32
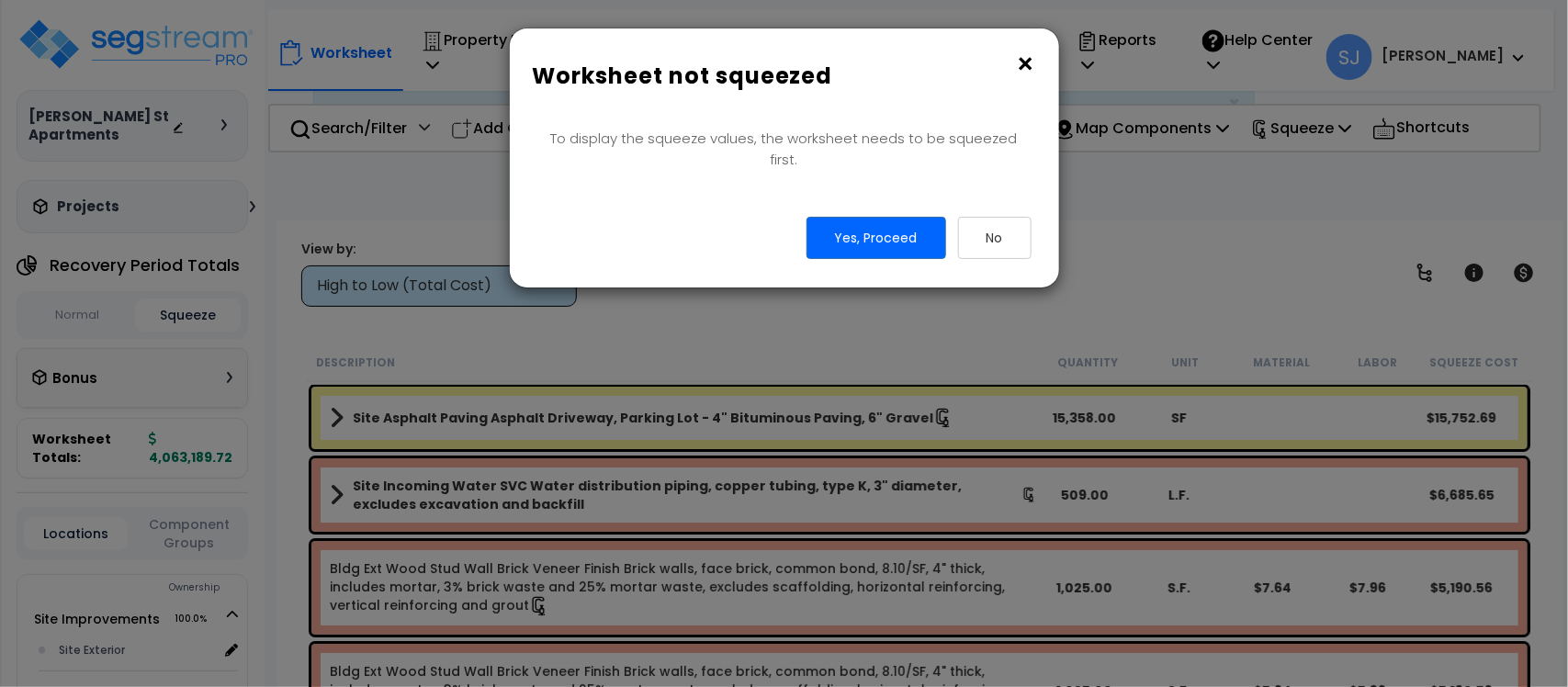
click at [187, 317] on div "× Worksheet not squeezed To display the squeeze values, the worksheet needs to …" at bounding box center [784, 344] width 1568 height 687
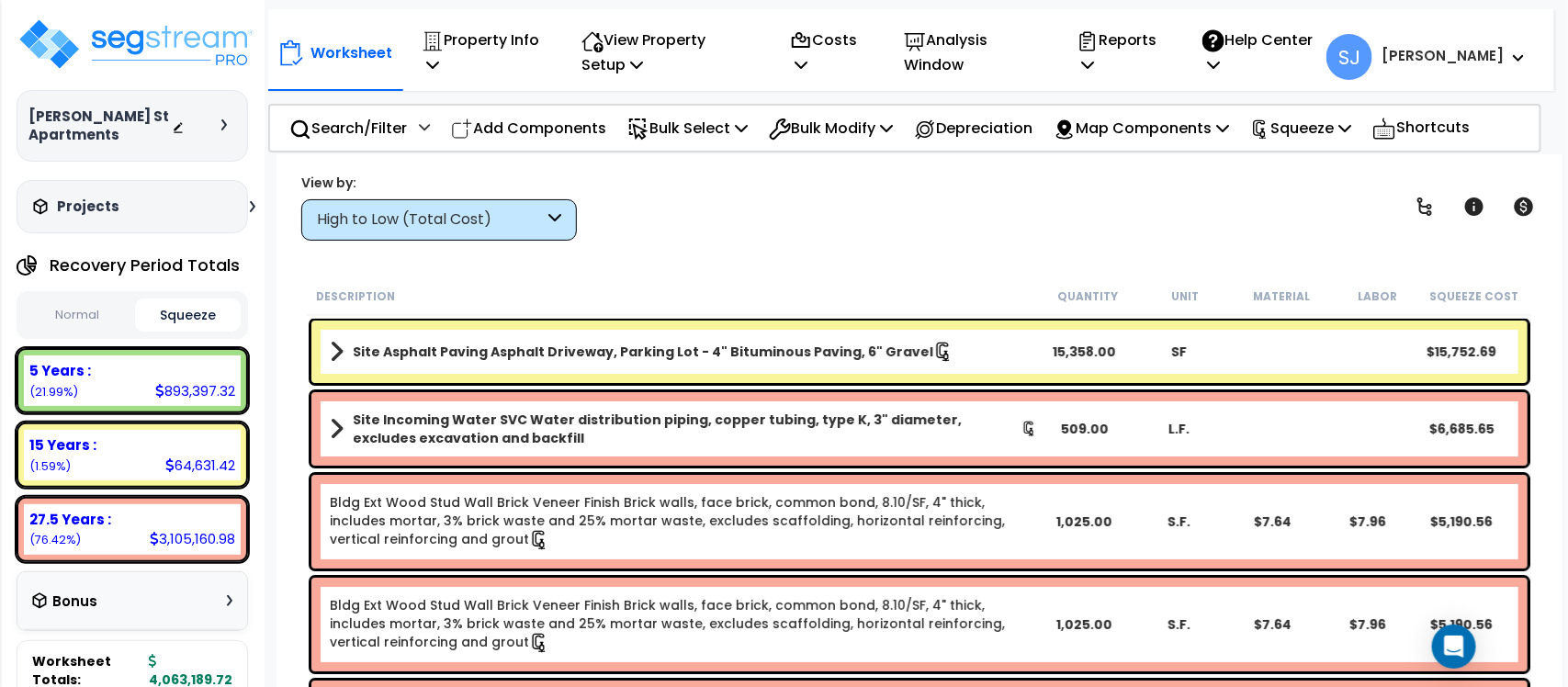
click at [194, 318] on button "Squeeze" at bounding box center [188, 315] width 106 height 33
click at [1301, 134] on p "Squeeze" at bounding box center [1301, 128] width 101 height 25
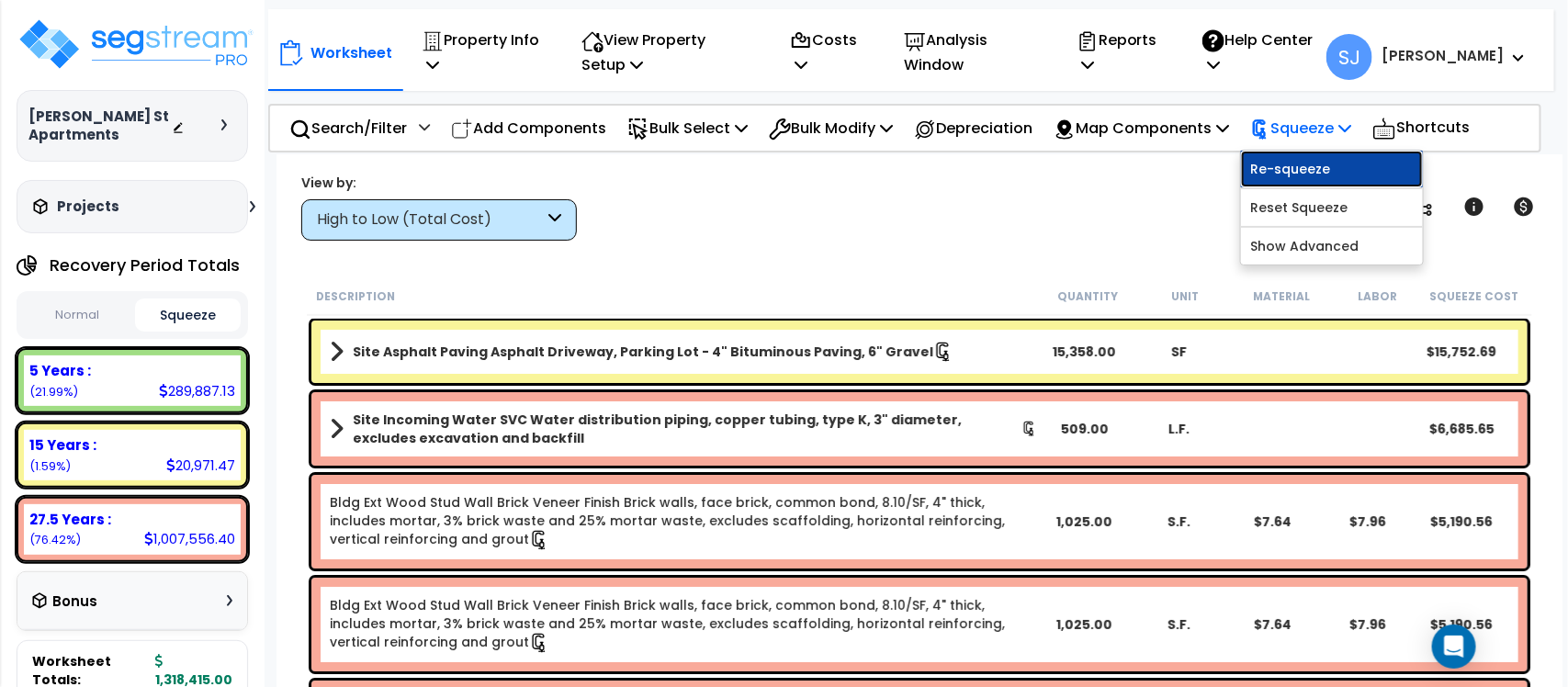
click at [1307, 168] on link "Re-squeeze" at bounding box center [1332, 169] width 182 height 37
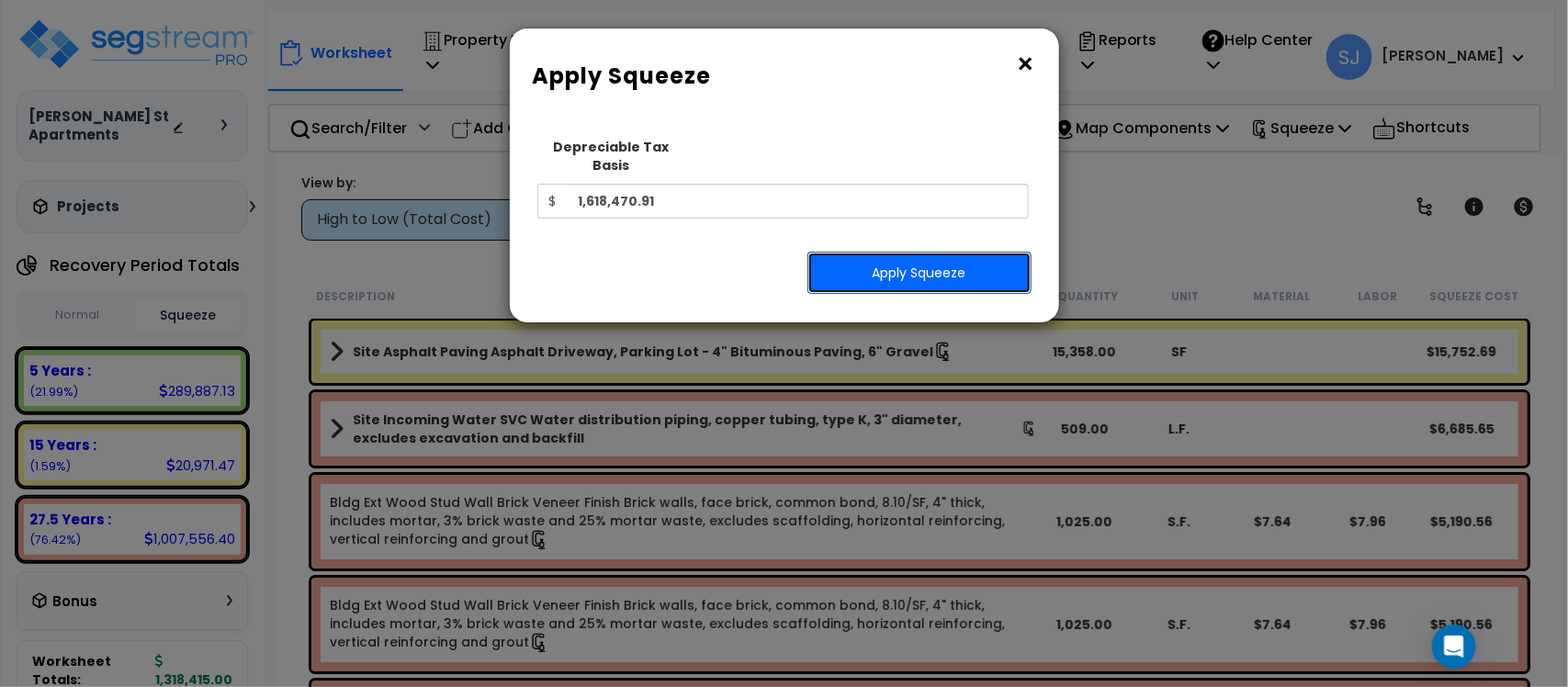
click at [989, 251] on button "Apply Squeeze" at bounding box center [919, 272] width 224 height 43
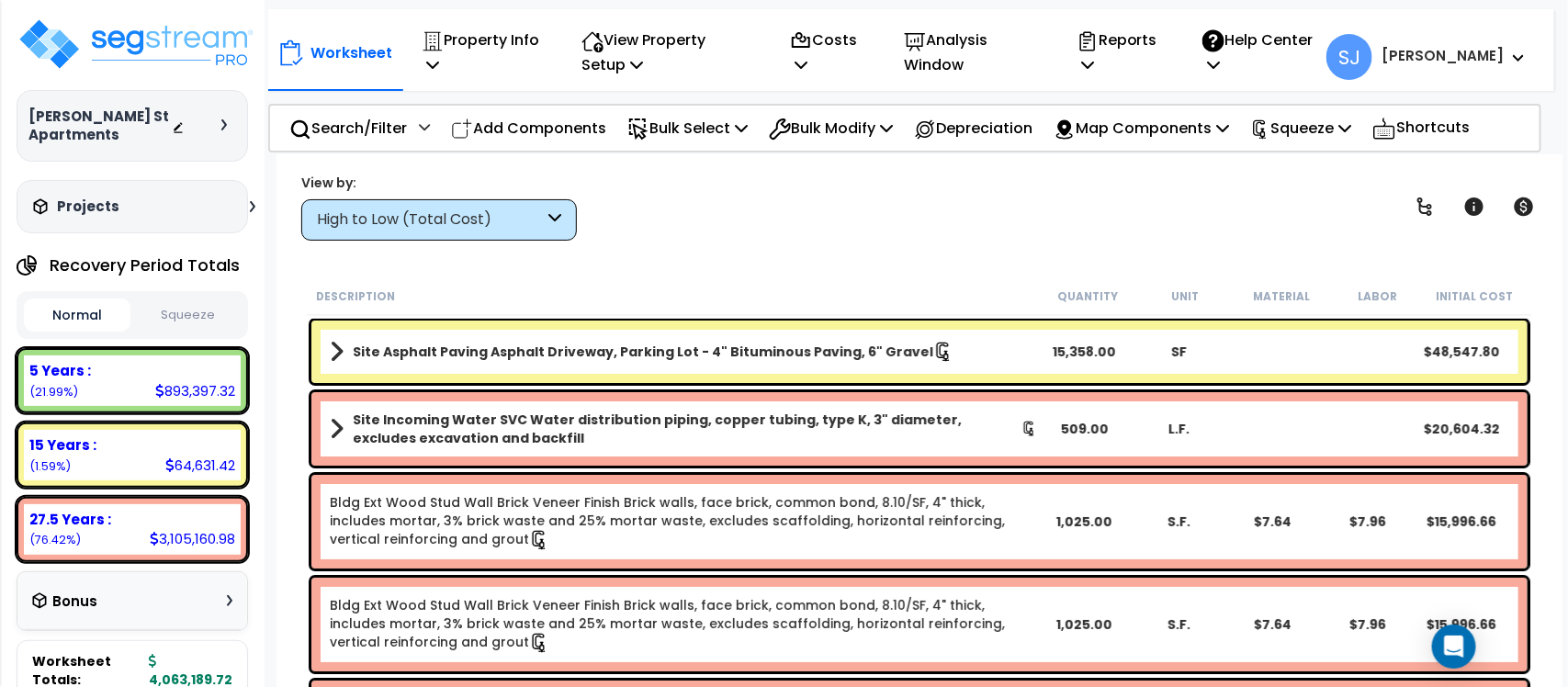
click at [194, 317] on button "Squeeze" at bounding box center [188, 316] width 106 height 32
click at [195, 315] on button "Squeeze" at bounding box center [188, 316] width 106 height 32
click at [197, 395] on div "355,862.52" at bounding box center [194, 391] width 82 height 19
copy div "355,862.52"
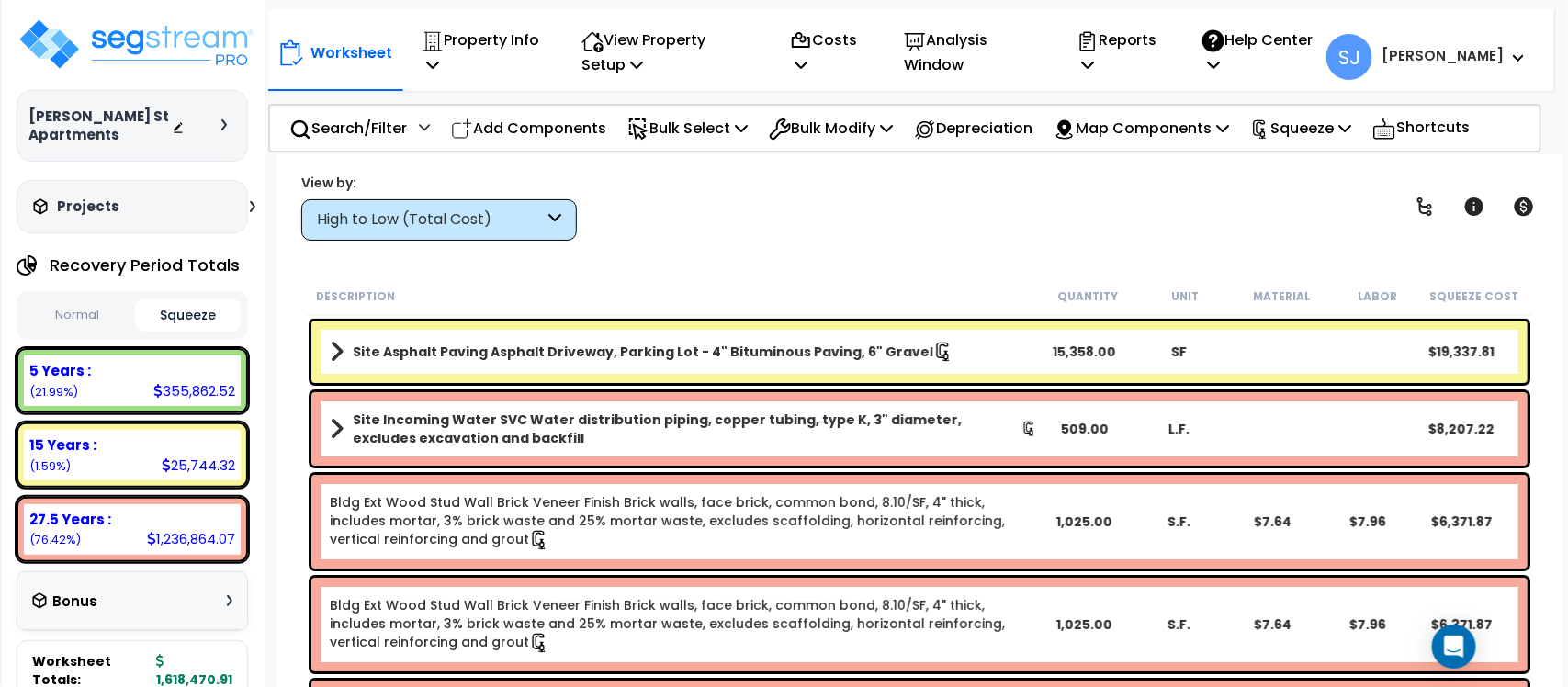
click at [191, 457] on div "25,744.32" at bounding box center [197, 465] width 73 height 19
copy div "25,744.32"
click at [202, 548] on div "27.5 Years : 1,236,864.07 (76.42%)" at bounding box center [132, 529] width 216 height 50
click at [203, 543] on div "1,236,864.07" at bounding box center [191, 539] width 88 height 19
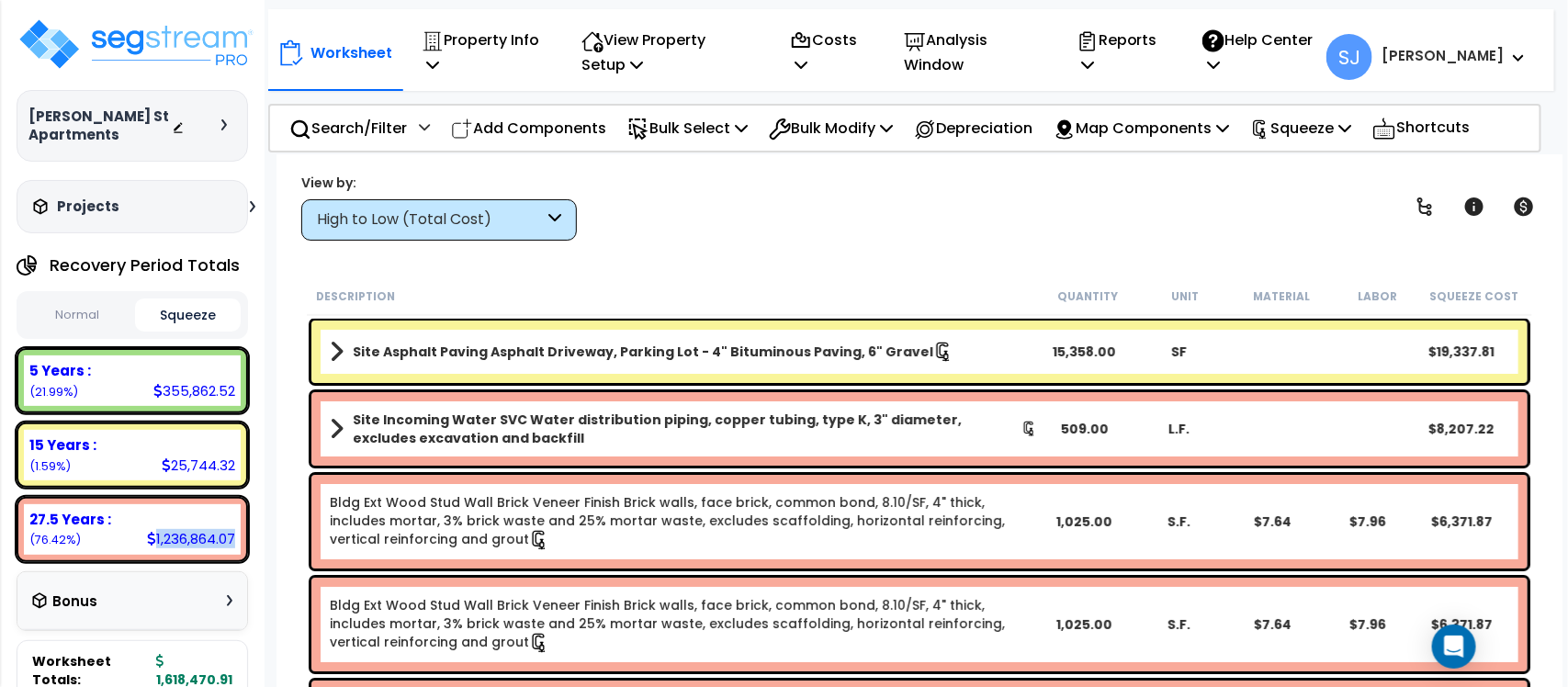
click at [203, 543] on div "1,236,864.07" at bounding box center [191, 539] width 88 height 19
copy div "1,236,864.07"
click at [949, 227] on div "View by: High to Low (Total Cost) High to Low (Total Cost)" at bounding box center [919, 207] width 1249 height 68
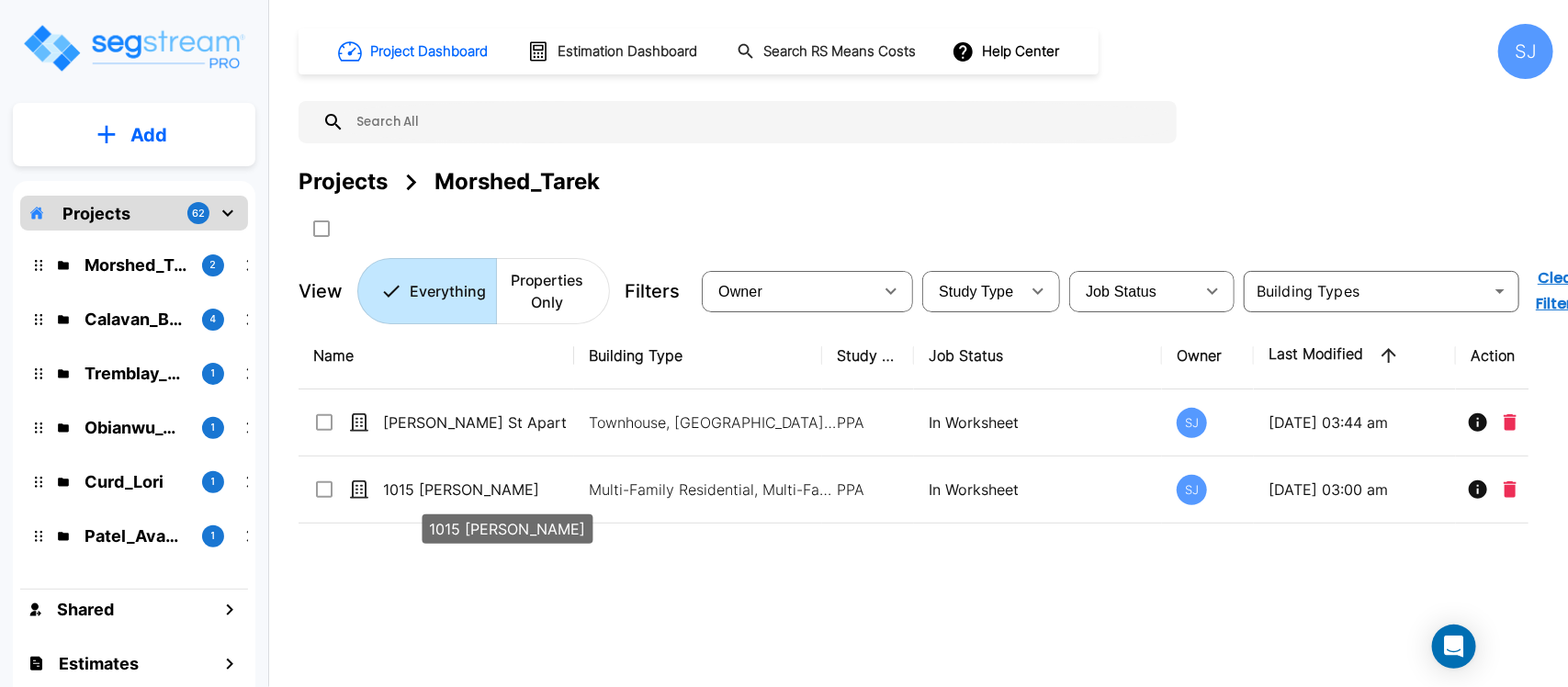
drag, startPoint x: 501, startPoint y: 494, endPoint x: 482, endPoint y: 28, distance: 466.4
click at [501, 494] on p "1015 [PERSON_NAME]" at bounding box center [475, 489] width 184 height 22
checkbox input "true"
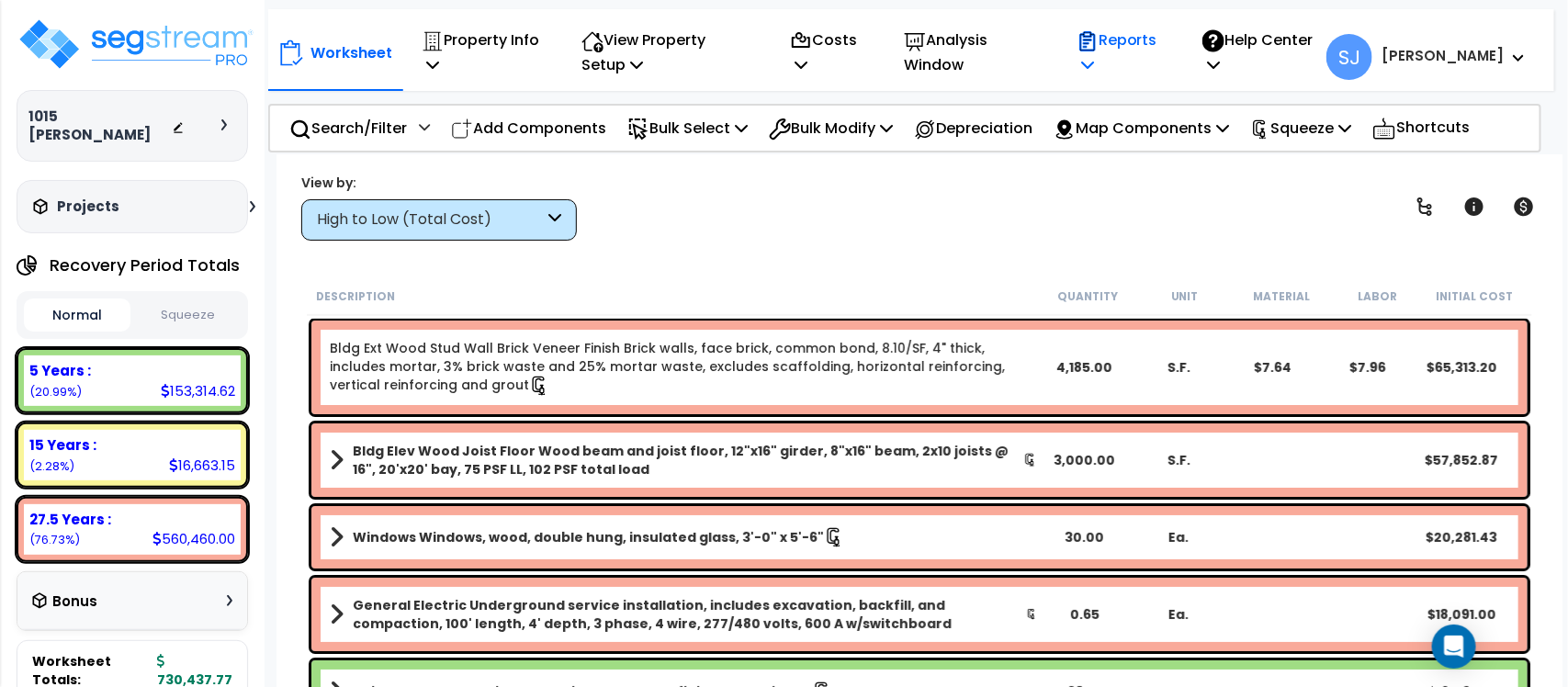
click at [1160, 46] on p "Reports" at bounding box center [1120, 52] width 87 height 49
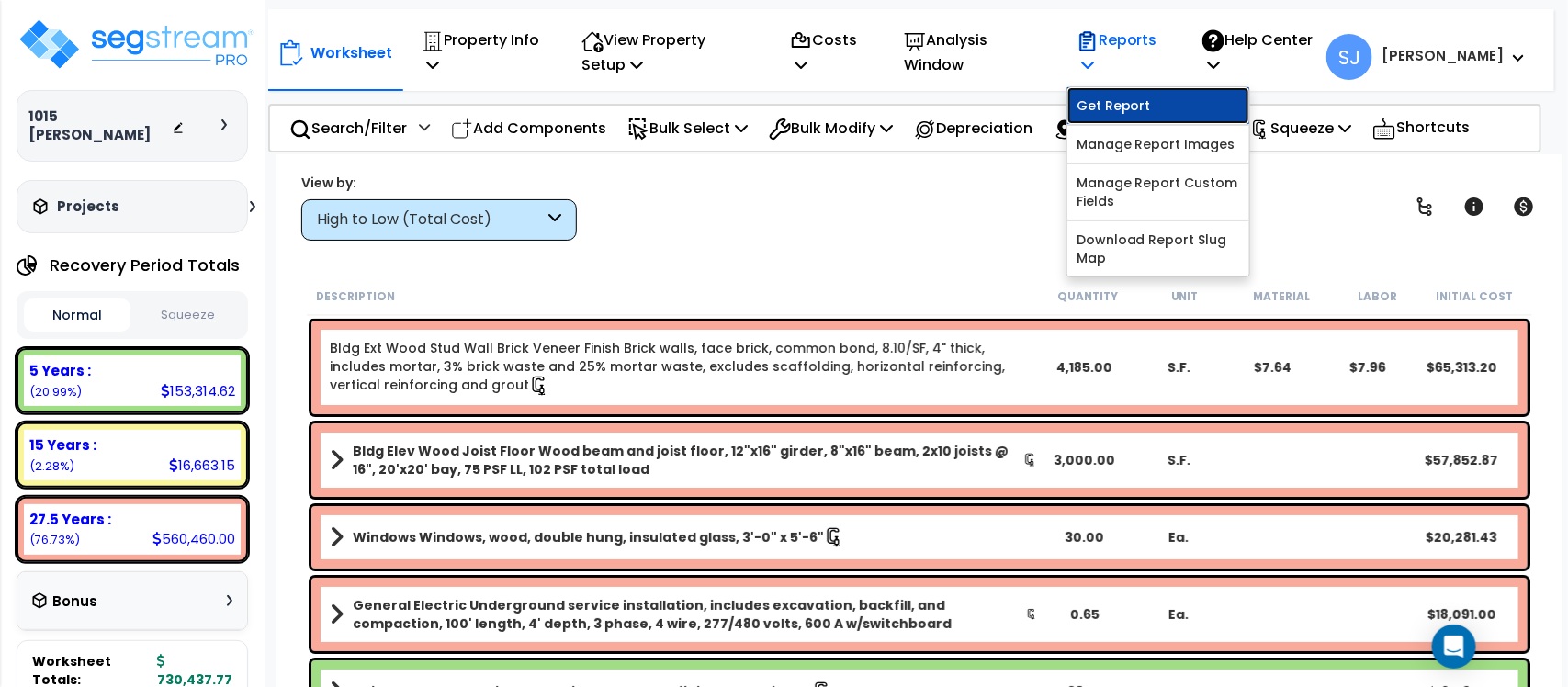
click at [1168, 102] on link "Get Report" at bounding box center [1158, 105] width 182 height 37
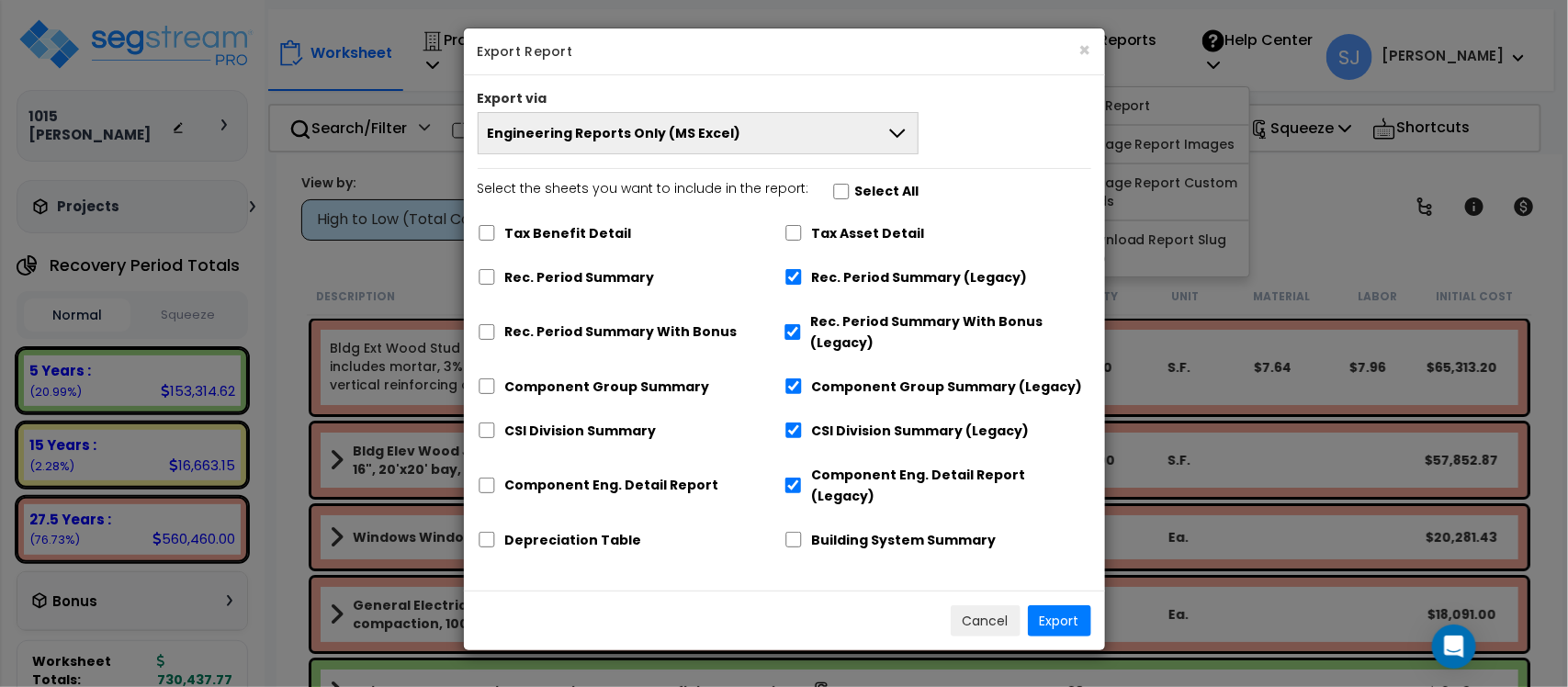
click at [1005, 591] on div "Cancel Export" at bounding box center [784, 621] width 641 height 60
click at [985, 608] on button "Cancel" at bounding box center [986, 621] width 70 height 31
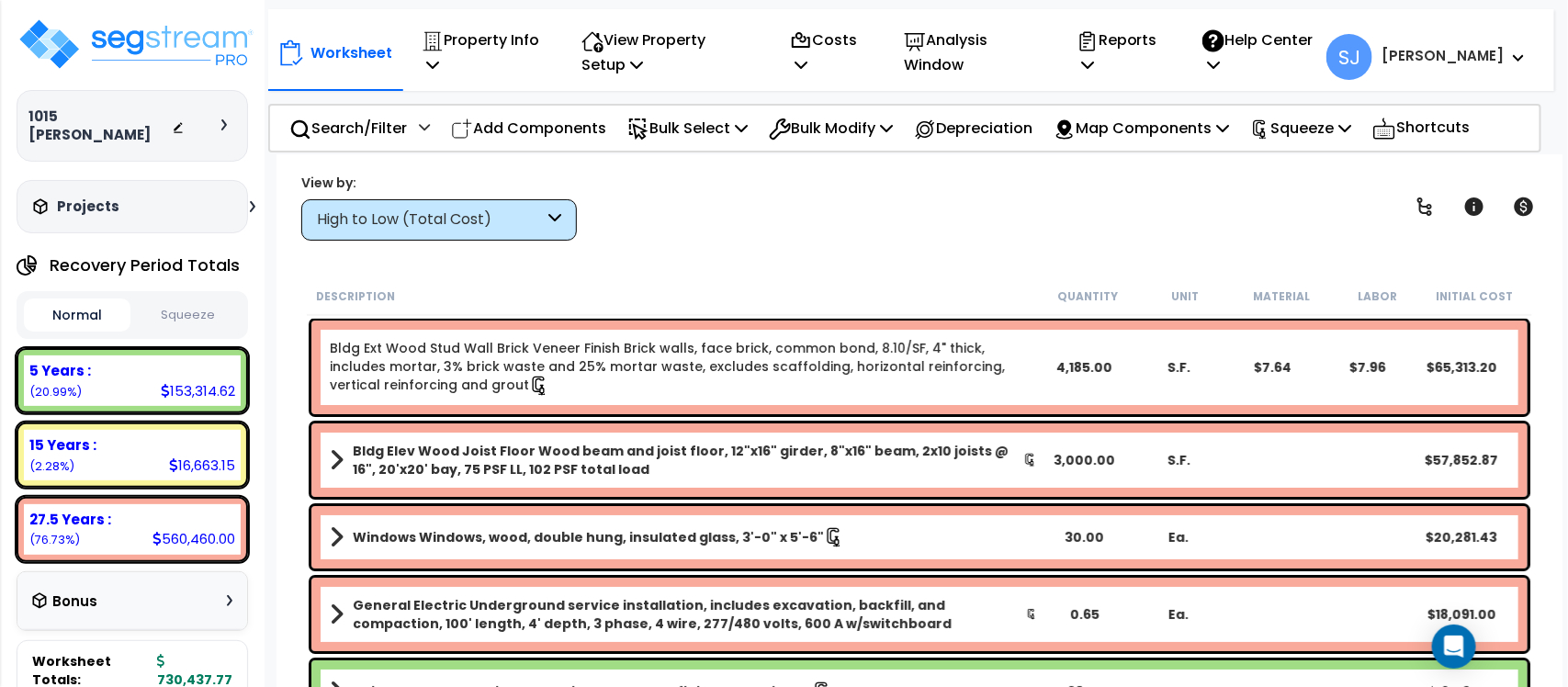
click at [216, 300] on button "Squeeze" at bounding box center [188, 316] width 106 height 32
click at [1164, 63] on p "Reports" at bounding box center [1120, 52] width 87 height 49
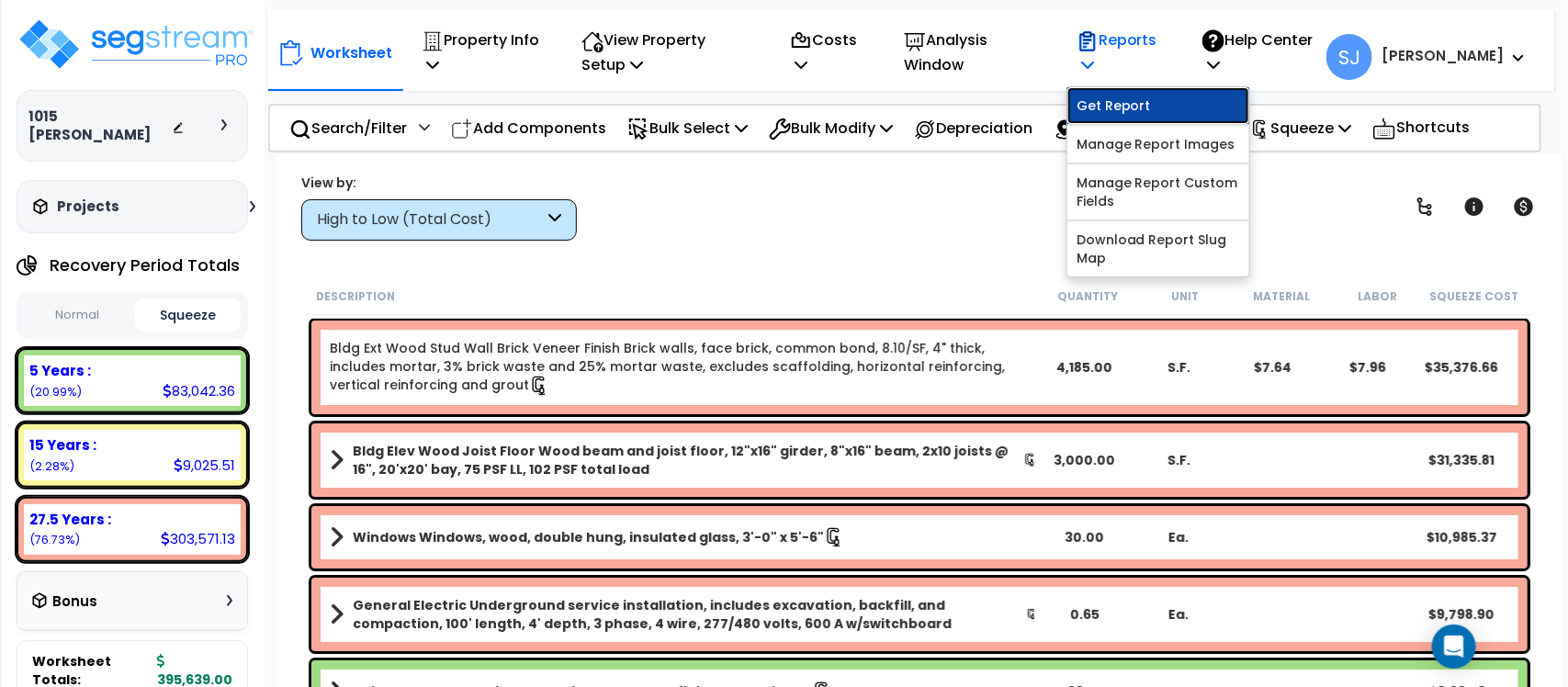
click at [1171, 112] on link "Get Report" at bounding box center [1158, 105] width 182 height 37
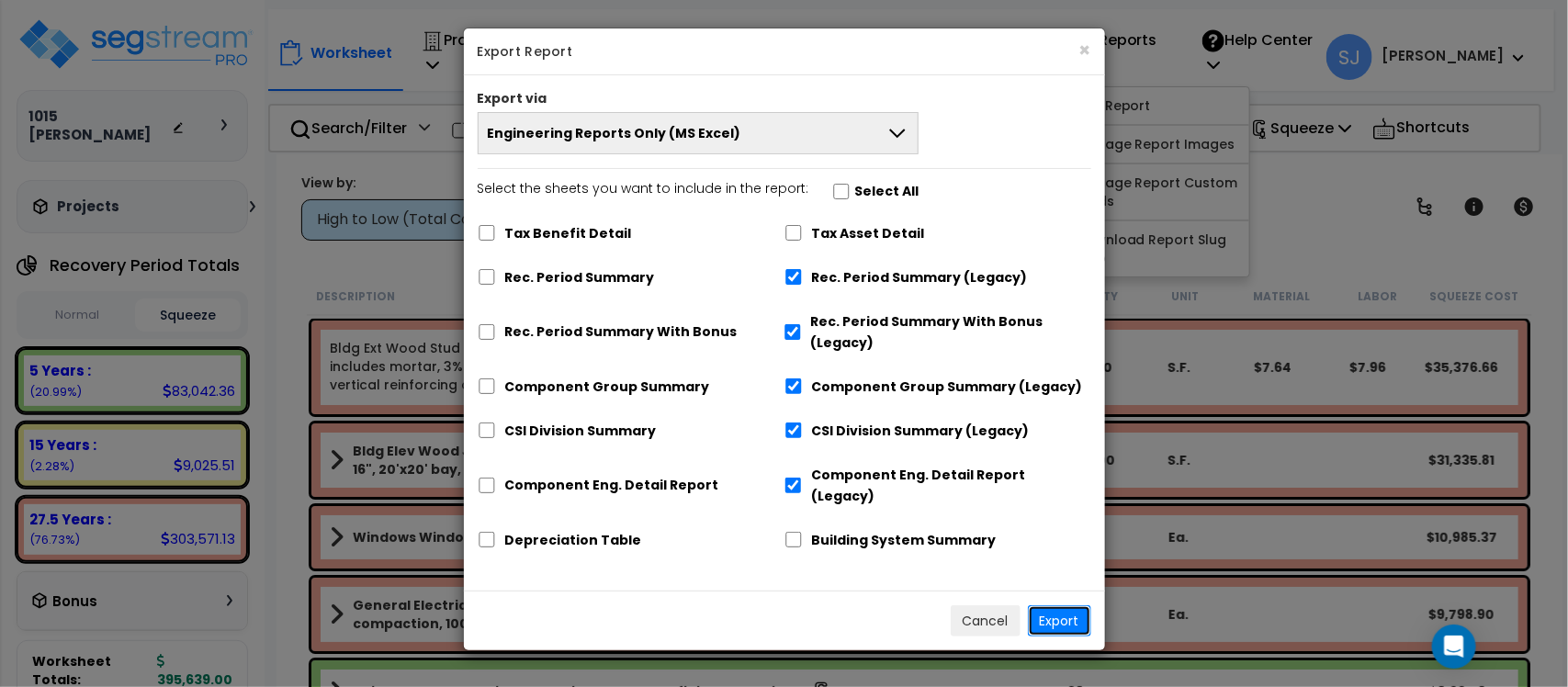
click at [1059, 605] on button "Export" at bounding box center [1059, 621] width 64 height 31
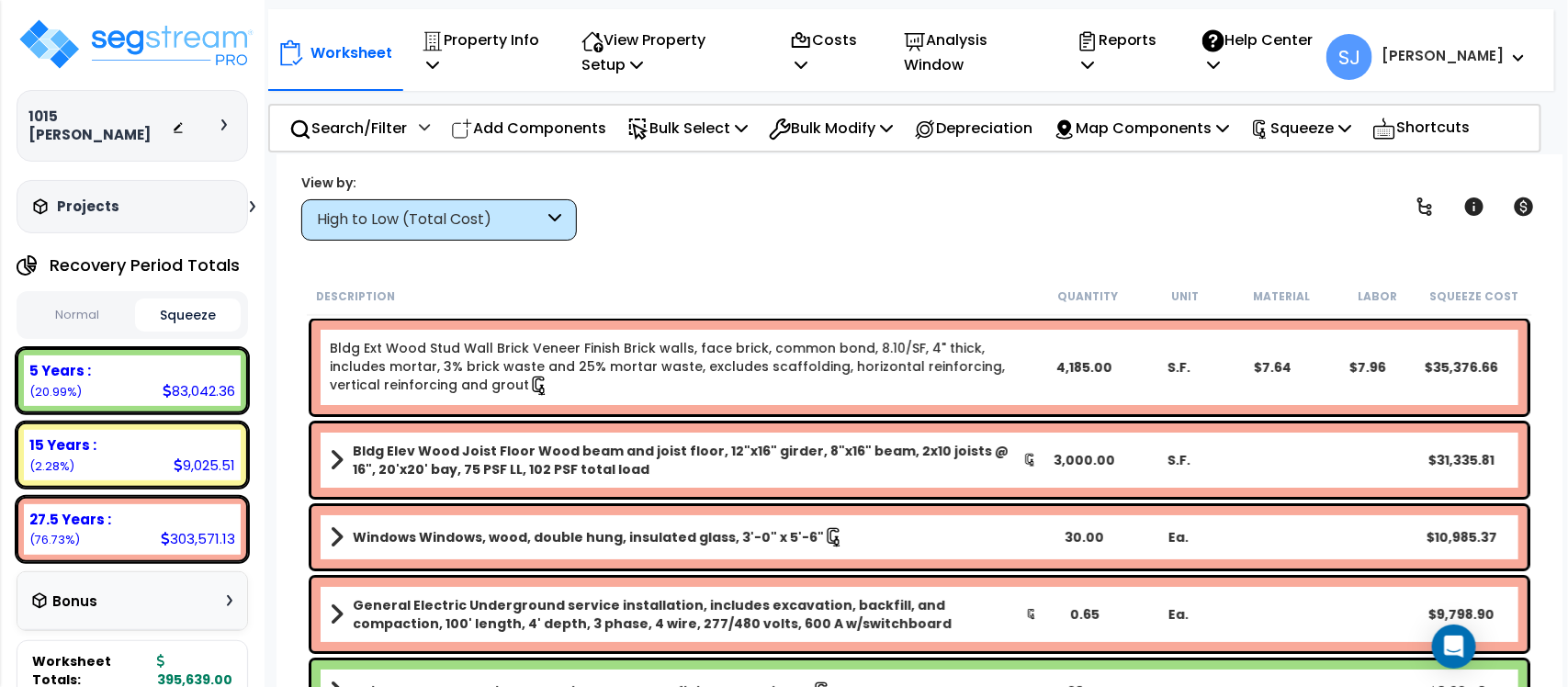
click at [191, 381] on div "83,042.36" at bounding box center [198, 391] width 72 height 19
copy div "83,042.36"
click at [58, 384] on small "(20.99%)" at bounding box center [55, 392] width 52 height 15
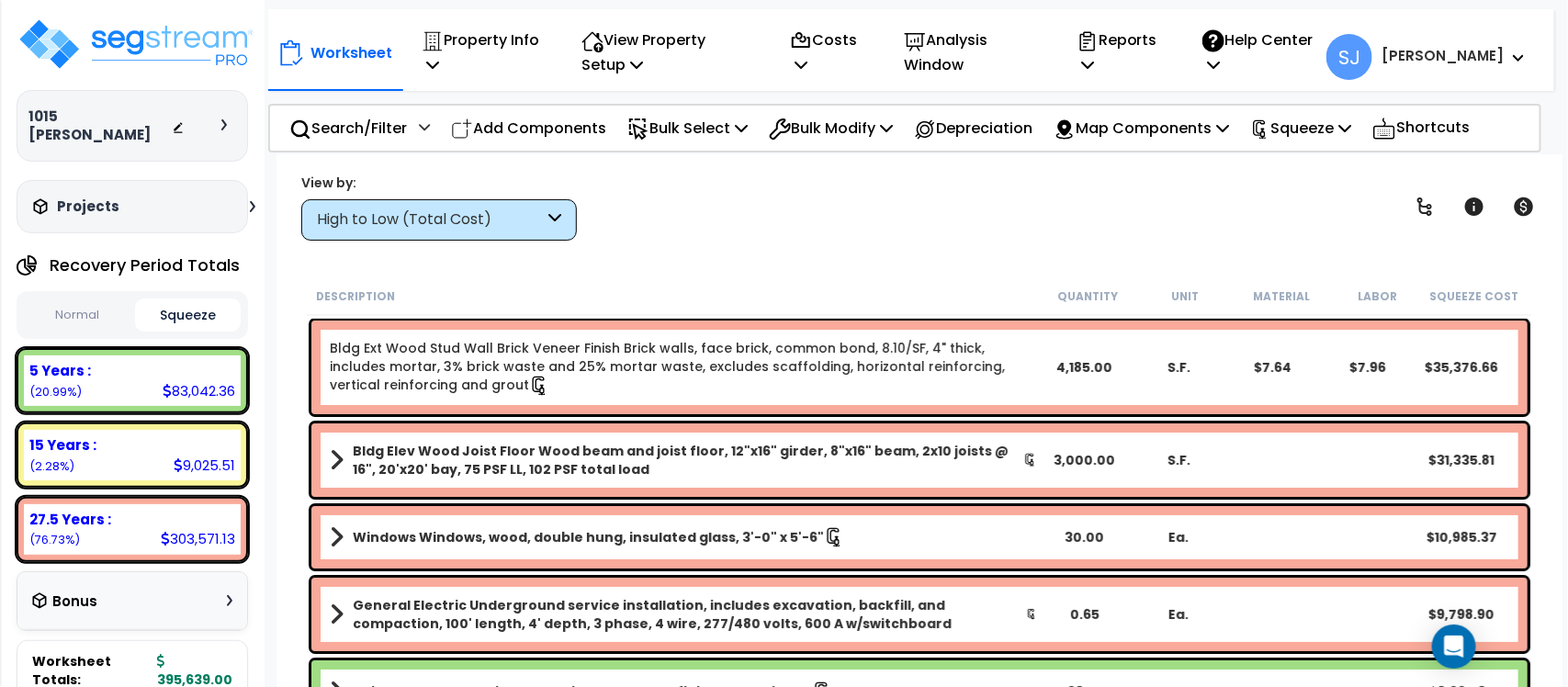
click at [961, 217] on div "View by: High to Low (Total Cost) High to Low (Total Cost)" at bounding box center [919, 207] width 1249 height 68
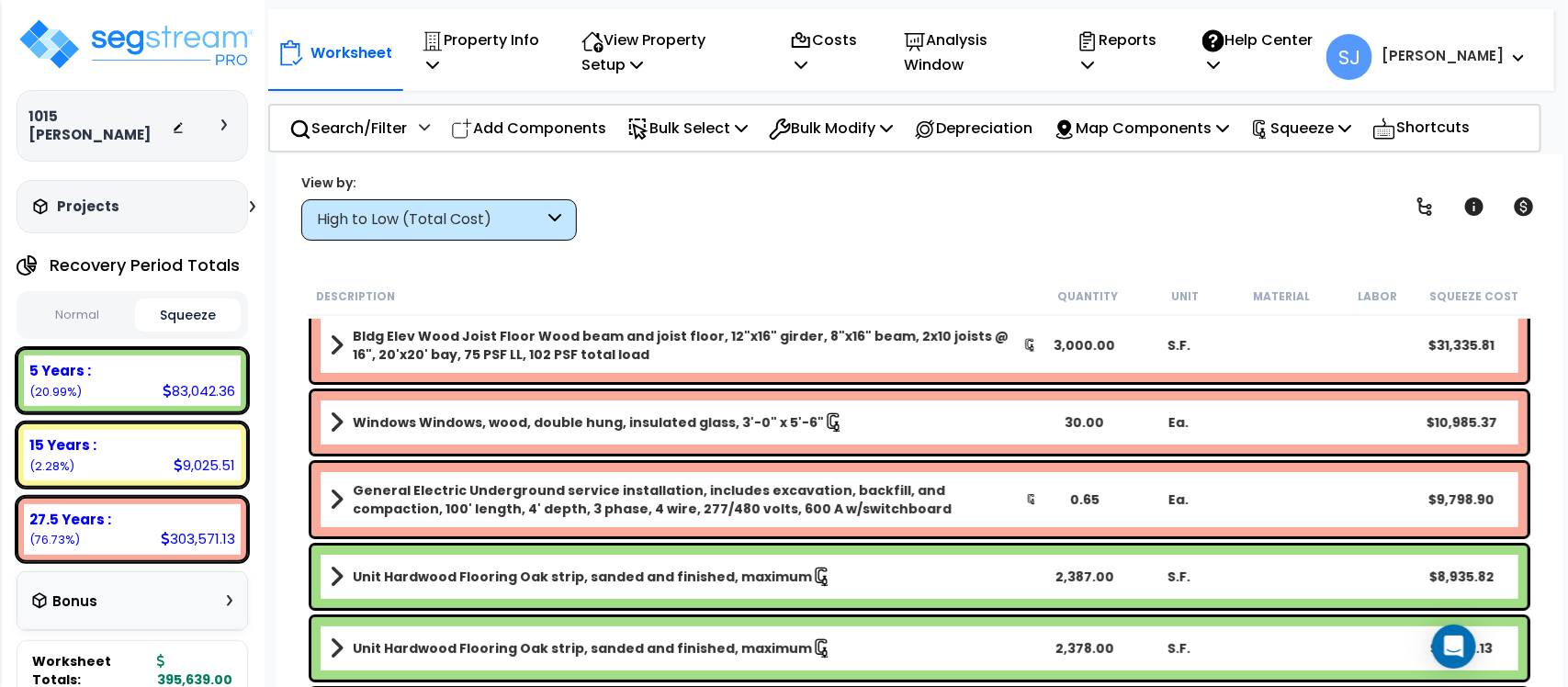
click at [182, 436] on div "15 Years :" at bounding box center [132, 445] width 206 height 19
click at [126, 436] on div "15 Years :" at bounding box center [132, 445] width 206 height 19
click at [148, 361] on div "5 Years :" at bounding box center [132, 370] width 206 height 19
click at [436, 225] on div "High to Low (Total Cost)" at bounding box center [430, 220] width 227 height 21
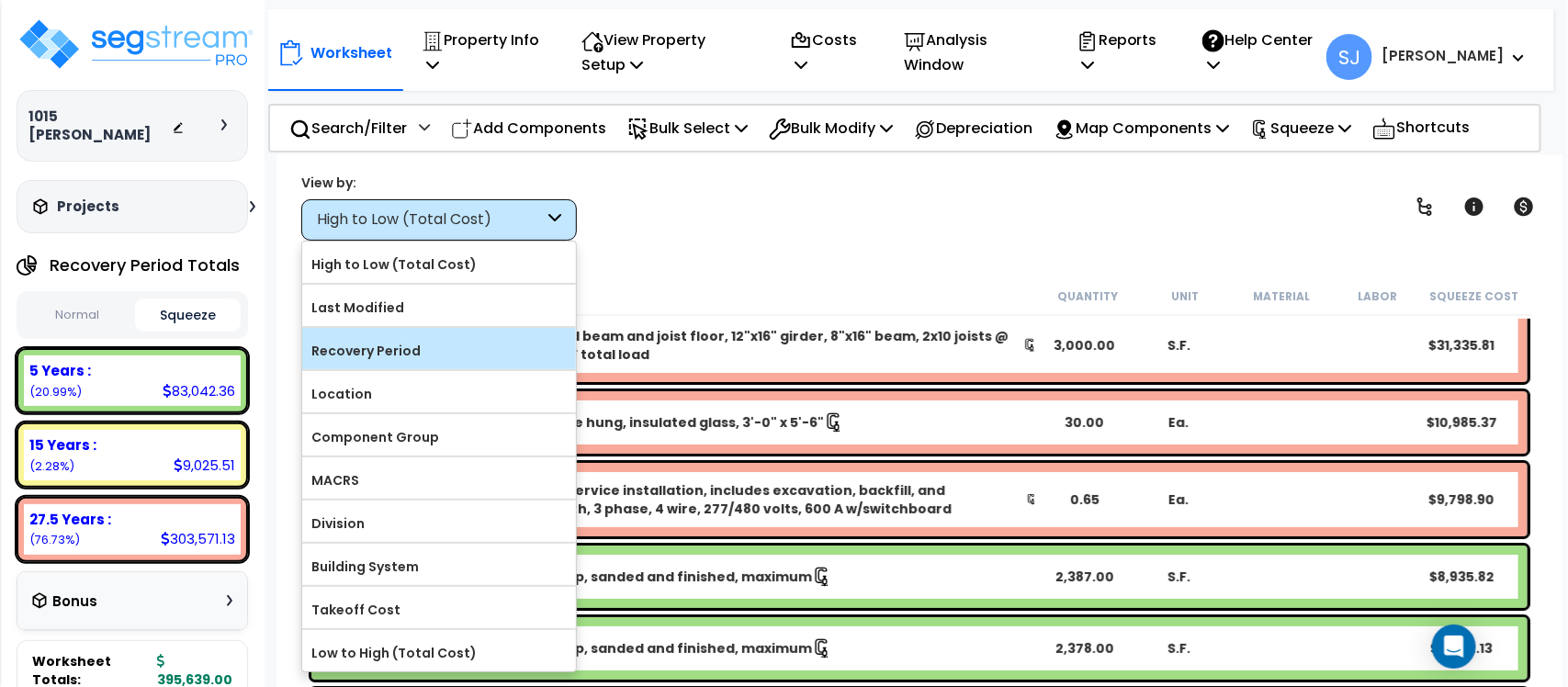
click at [456, 357] on label "Recovery Period" at bounding box center [439, 350] width 273 height 28
click at [0, 0] on input "Recovery Period" at bounding box center [0, 0] width 0 height 0
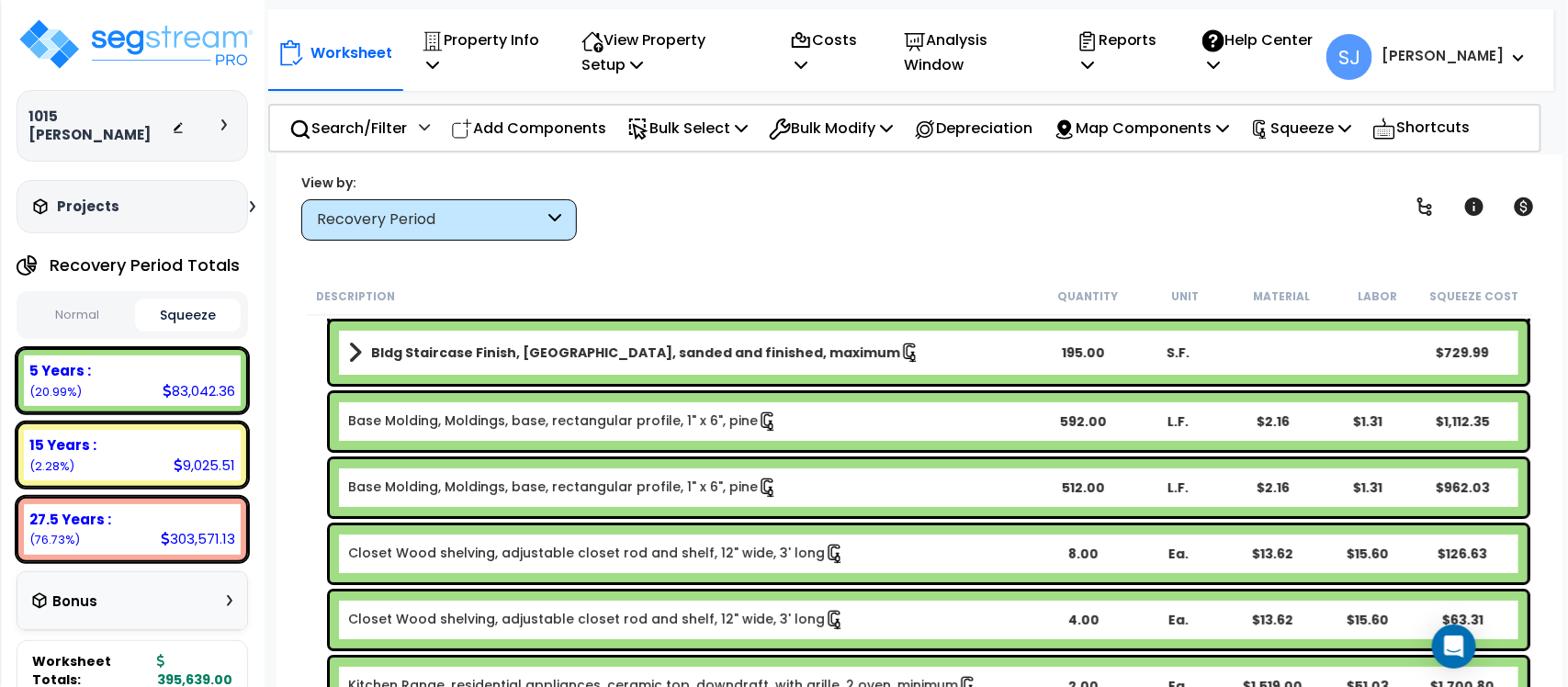
scroll to position [230, 0]
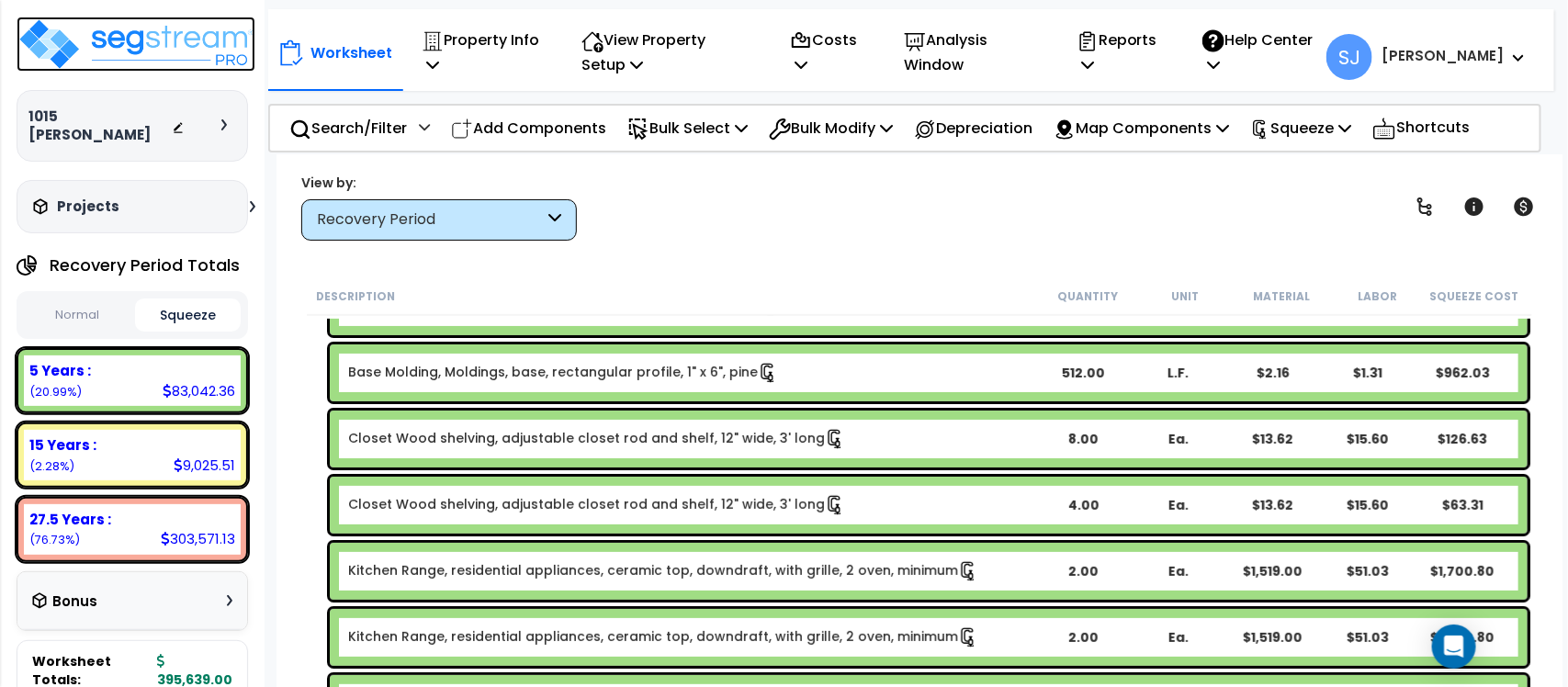
click at [212, 33] on img at bounding box center [136, 44] width 239 height 55
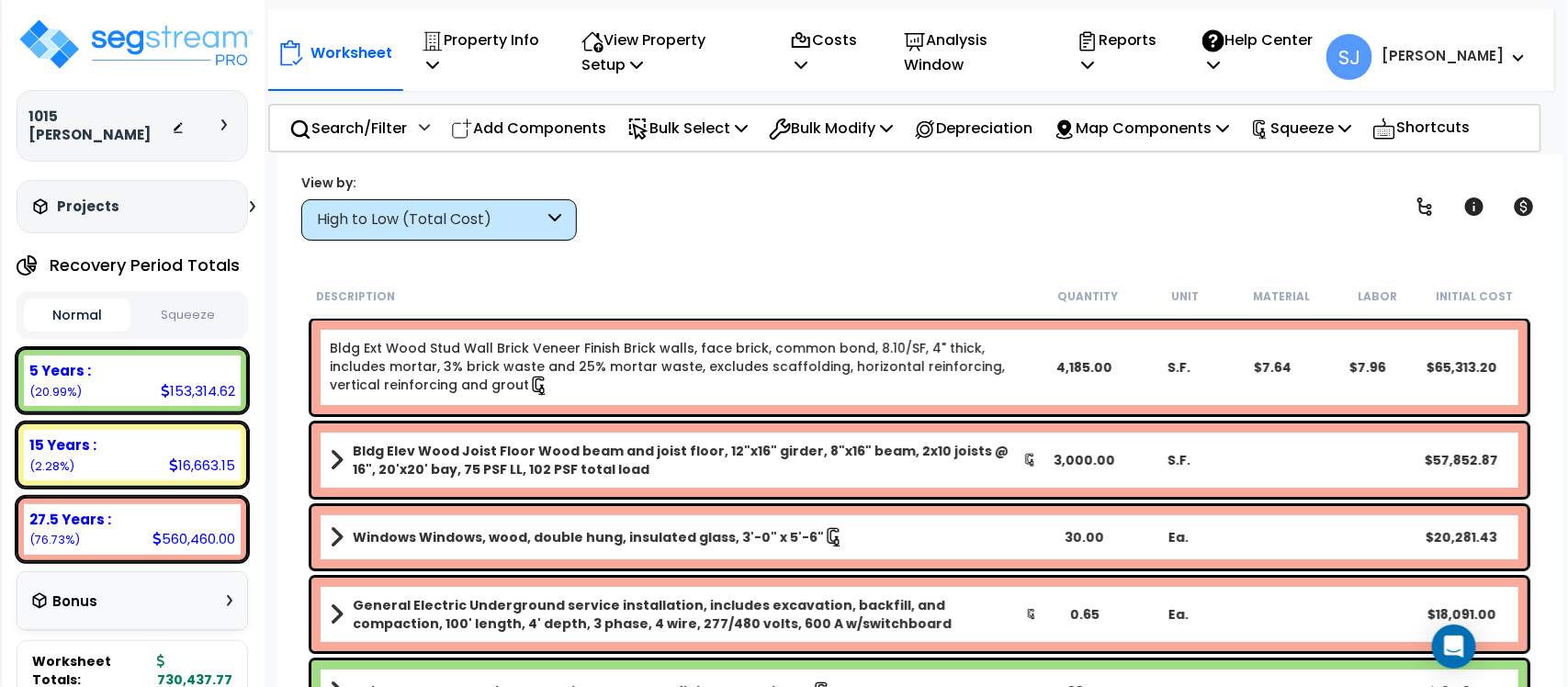
click at [456, 16] on div "Worksheet Property Info Property Setup Add Property Unit Template property Clon…" at bounding box center [911, 47] width 1285 height 77
click at [464, 30] on p "Property Info" at bounding box center [481, 52] width 120 height 49
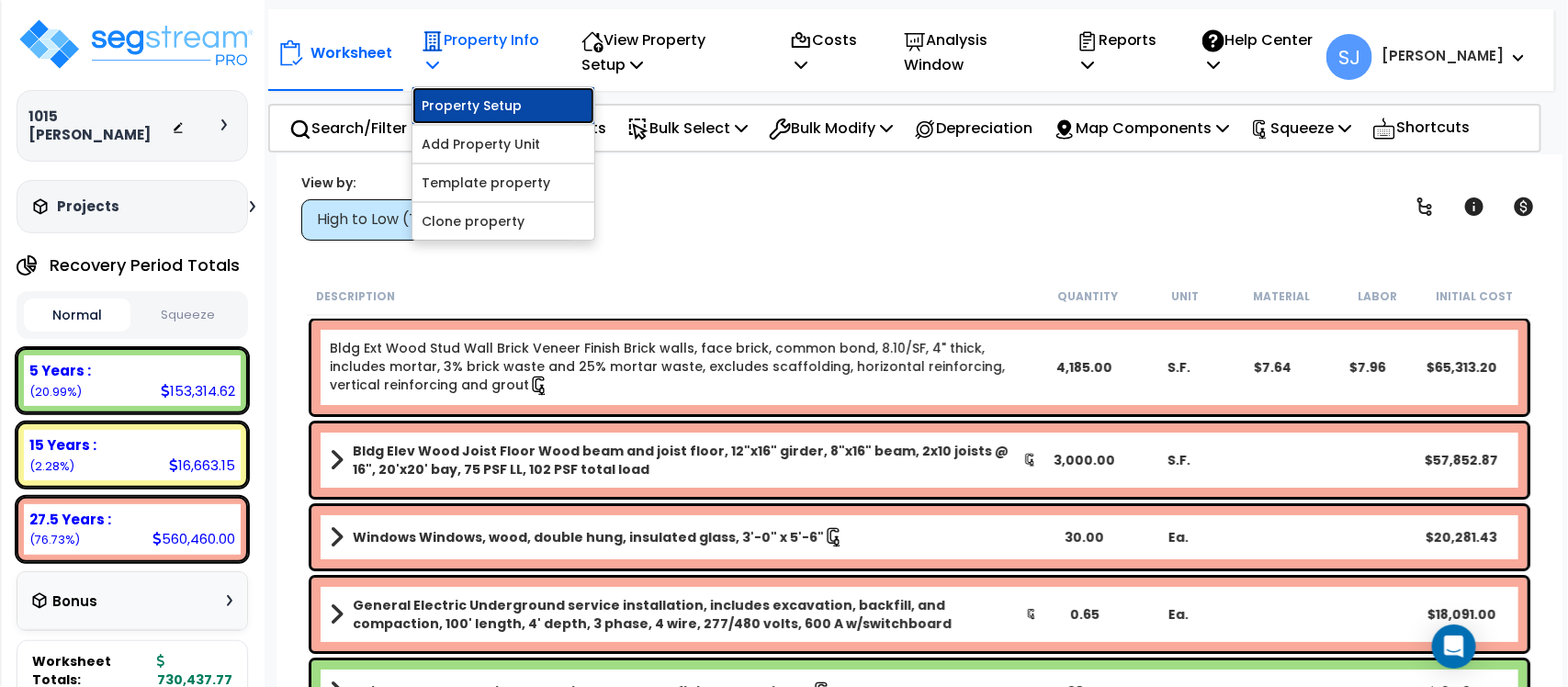
click at [470, 101] on link "Property Setup" at bounding box center [504, 105] width 182 height 37
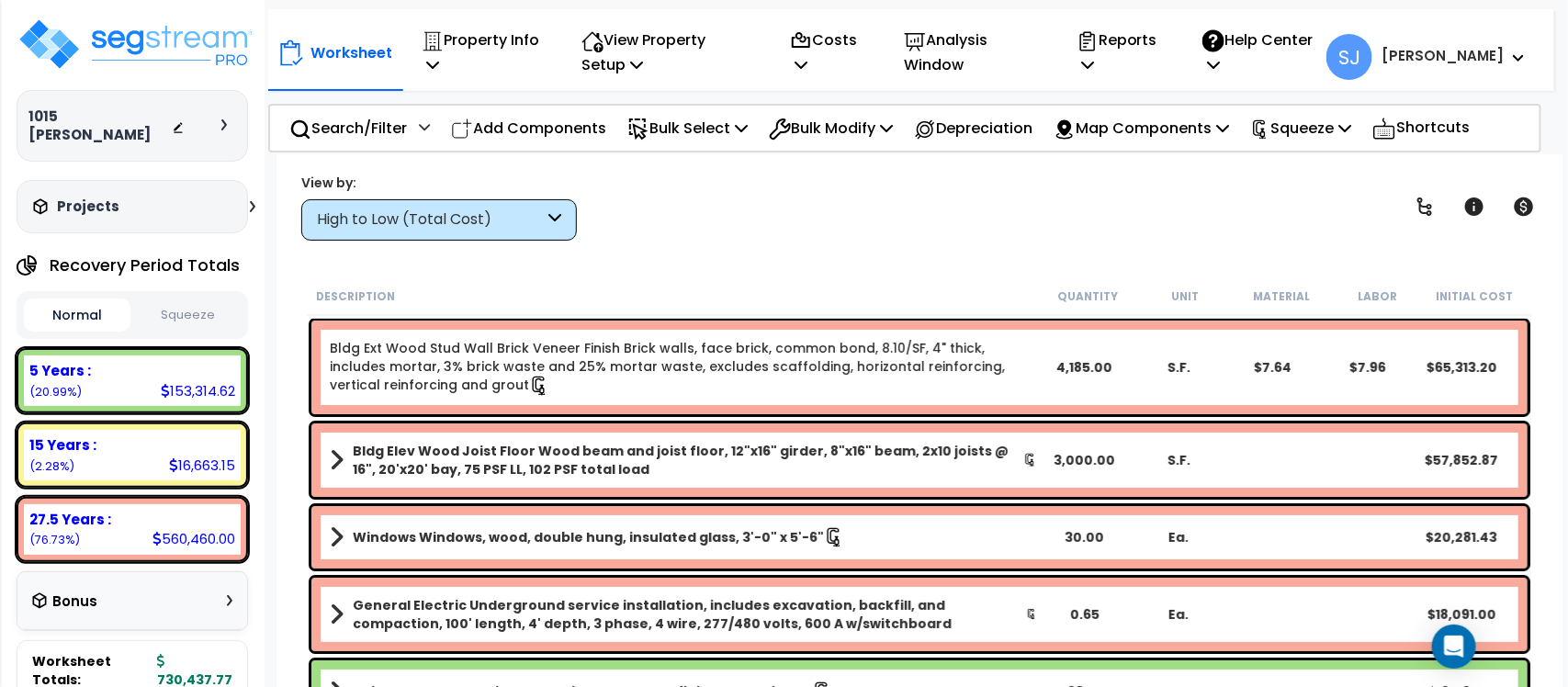
click at [417, 232] on div "High to Low (Total Cost)" at bounding box center [439, 220] width 275 height 42
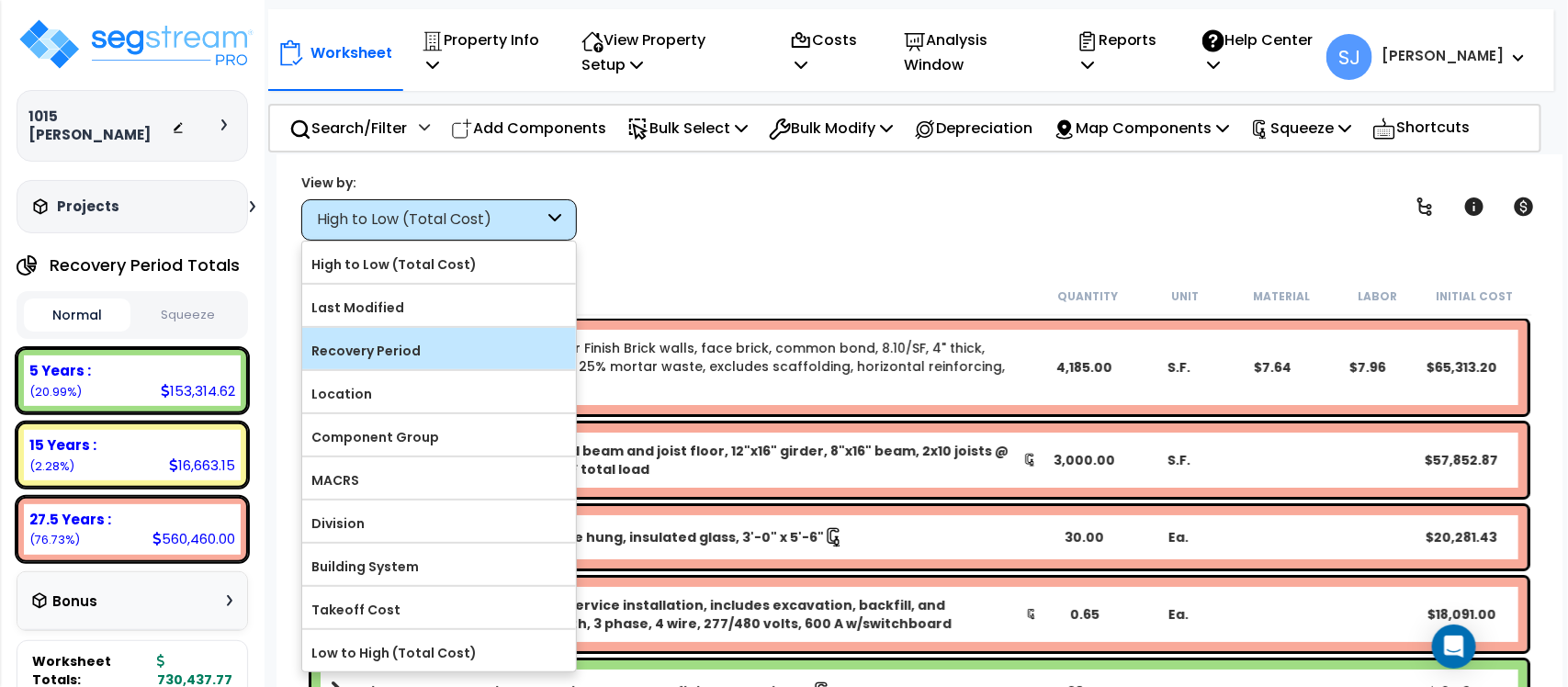
click at [434, 336] on div "Recovery Period" at bounding box center [439, 349] width 273 height 42
click at [446, 343] on label "Recovery Period" at bounding box center [439, 350] width 273 height 28
click at [0, 0] on input "Recovery Period" at bounding box center [0, 0] width 0 height 0
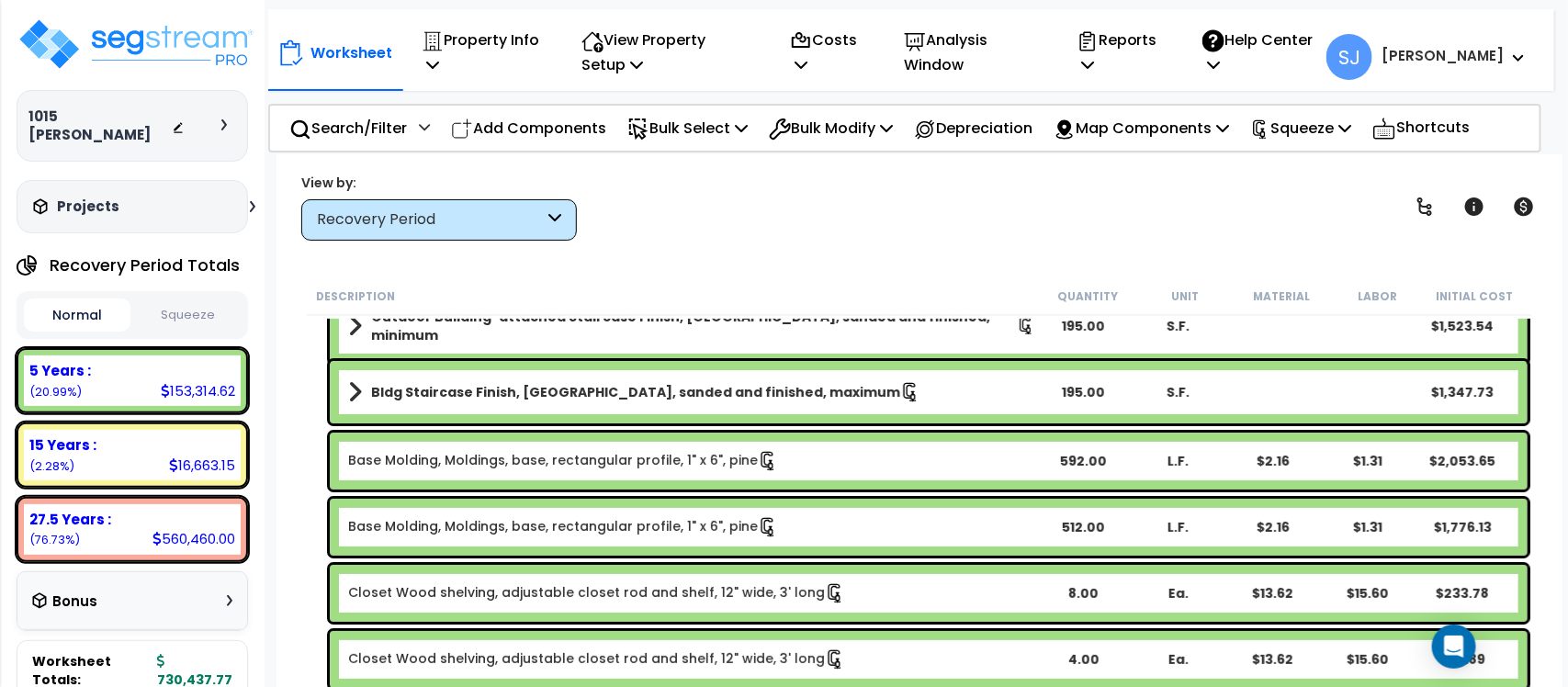
scroll to position [115, 0]
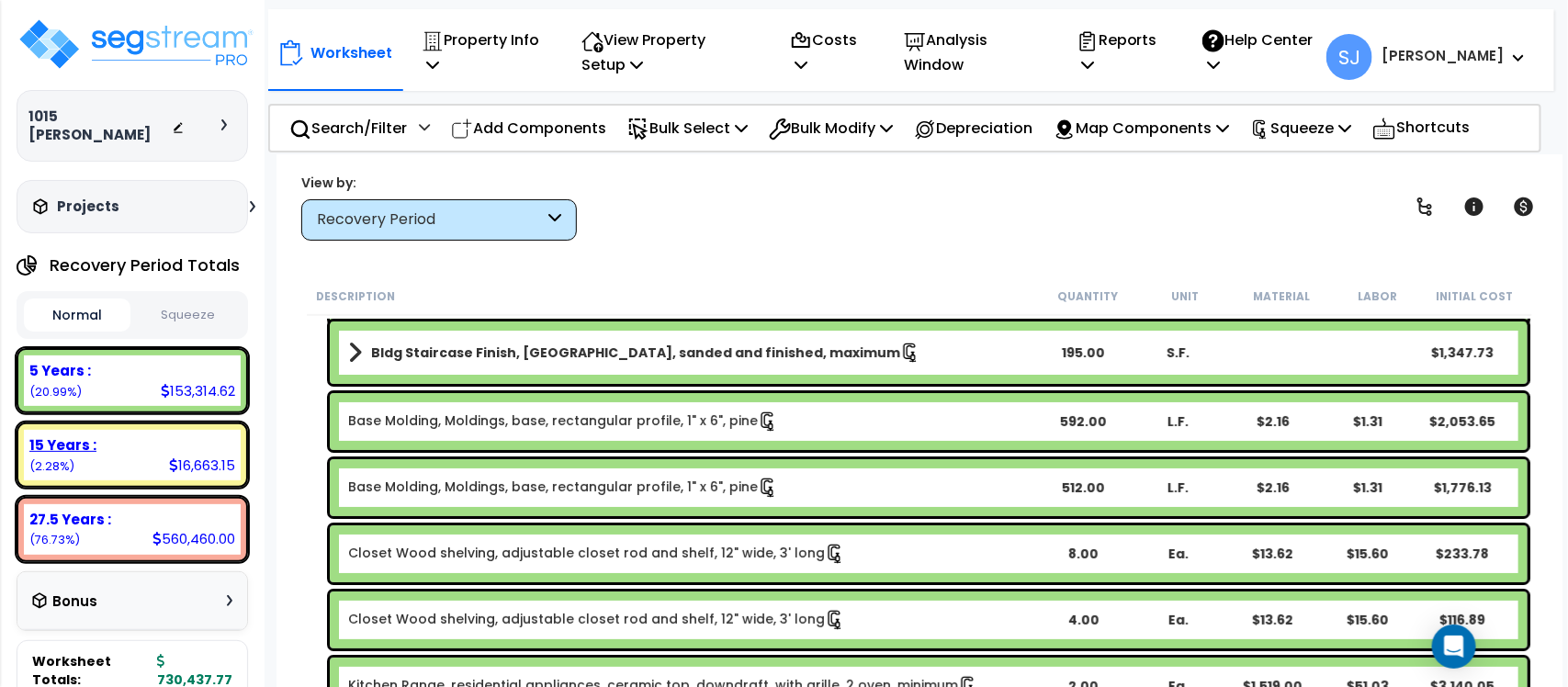
click at [135, 436] on div "15 Years :" at bounding box center [132, 445] width 206 height 19
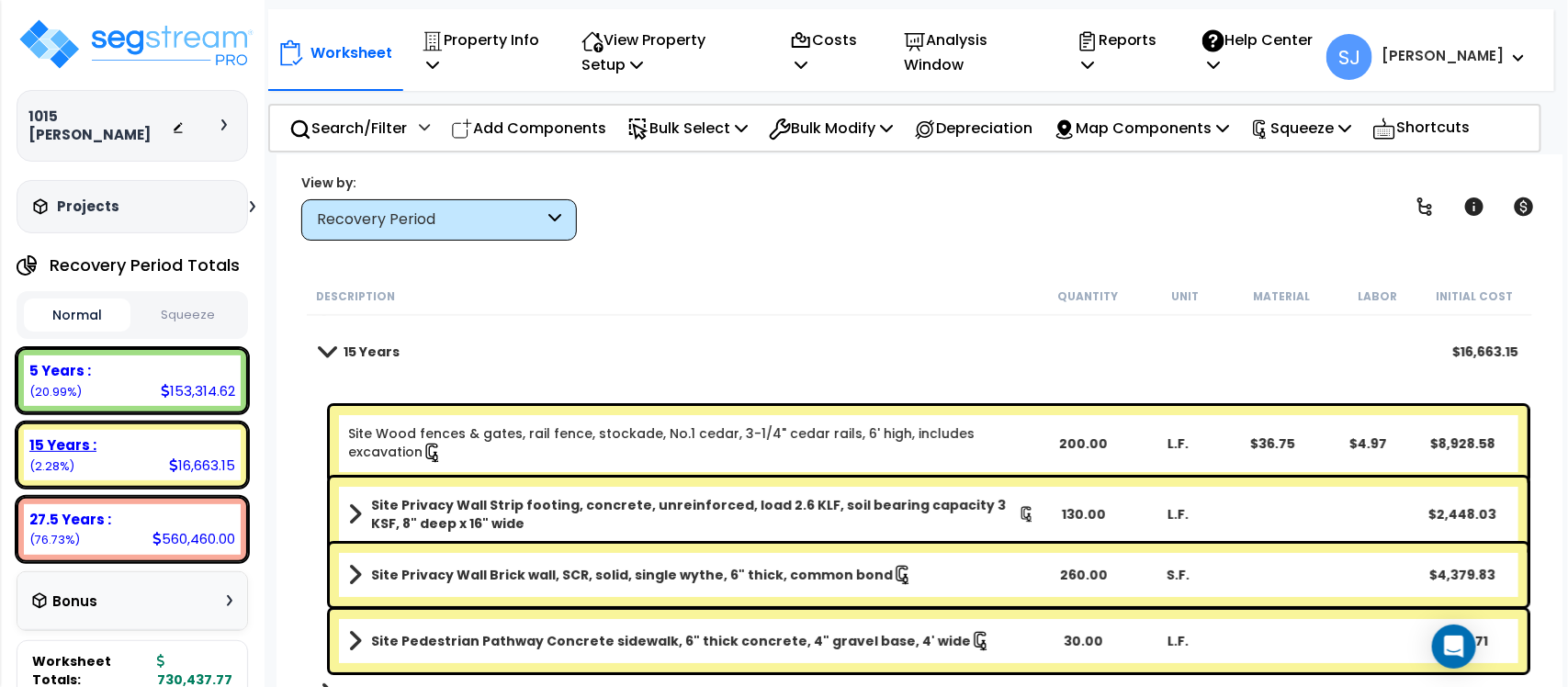
scroll to position [29, 0]
click at [166, 510] on div "27.5 Years :" at bounding box center [132, 519] width 206 height 19
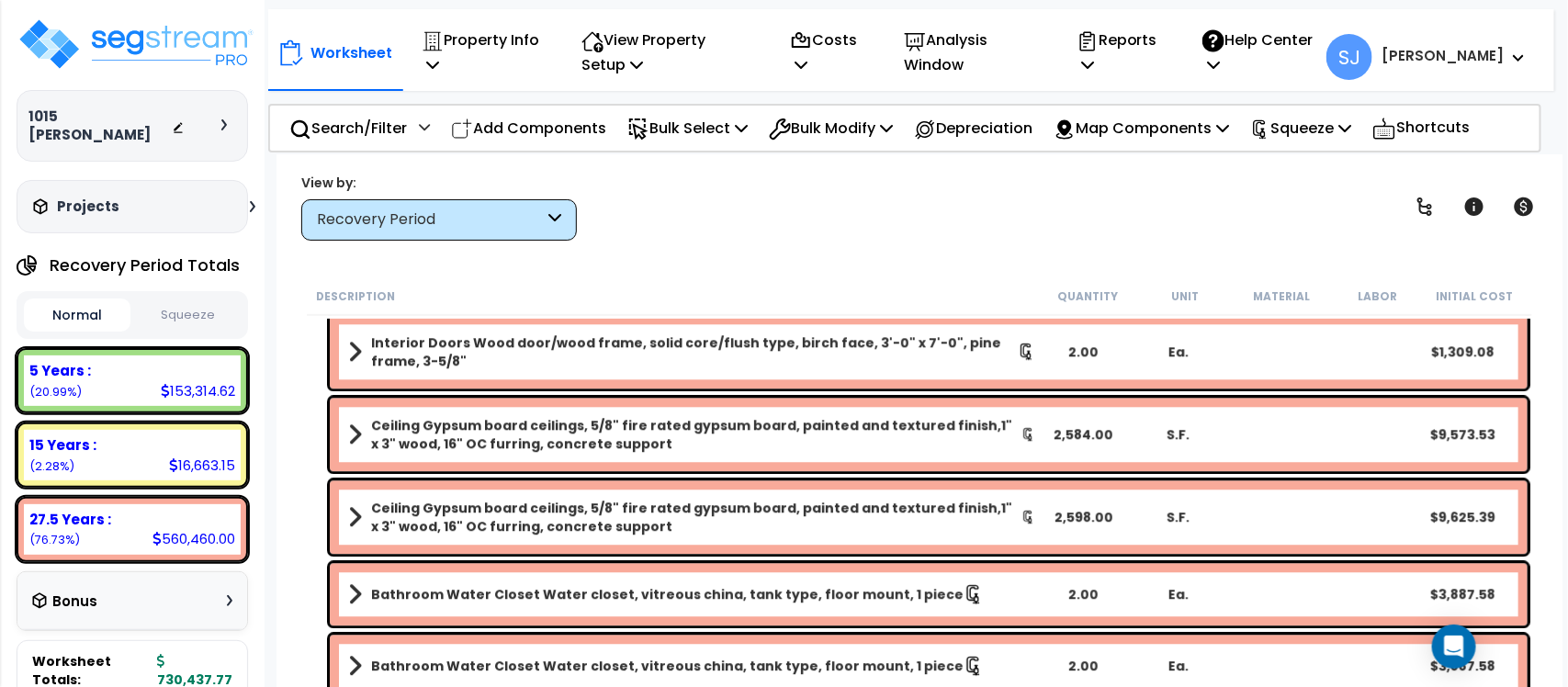
scroll to position [5427, 0]
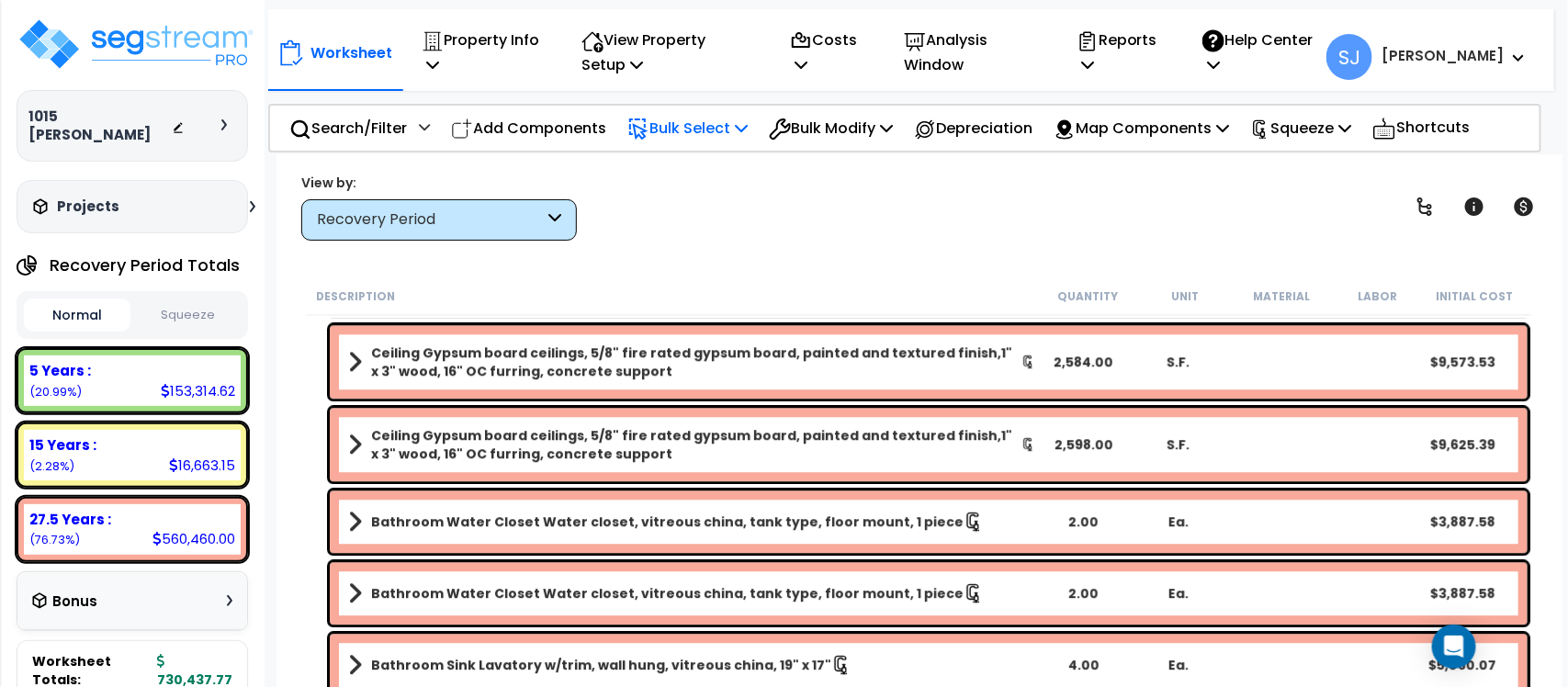
click at [646, 140] on div "Bulk Select" at bounding box center [687, 128] width 120 height 44
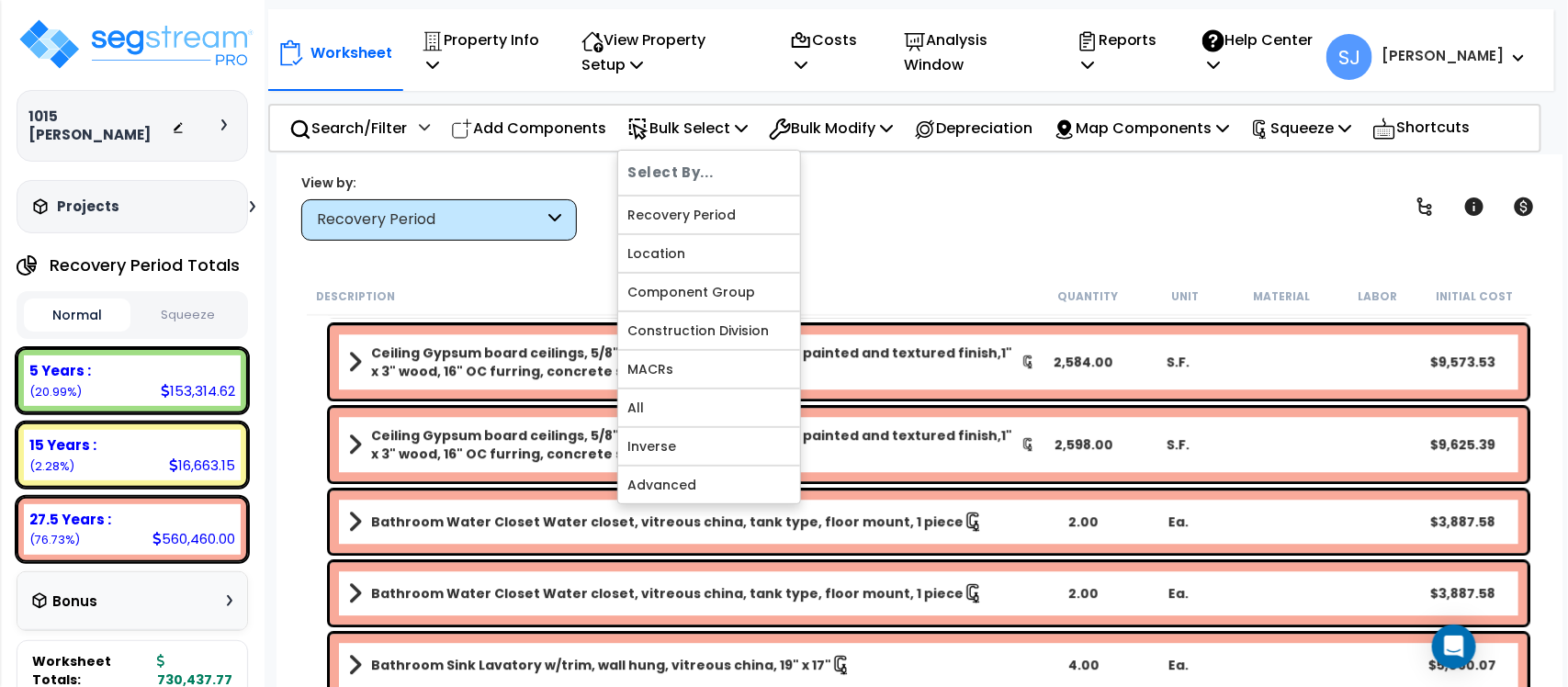
click at [1130, 245] on div "Worksheet Property Info Property Setup Add Property Unit Template property Clon…" at bounding box center [918, 498] width 1285 height 687
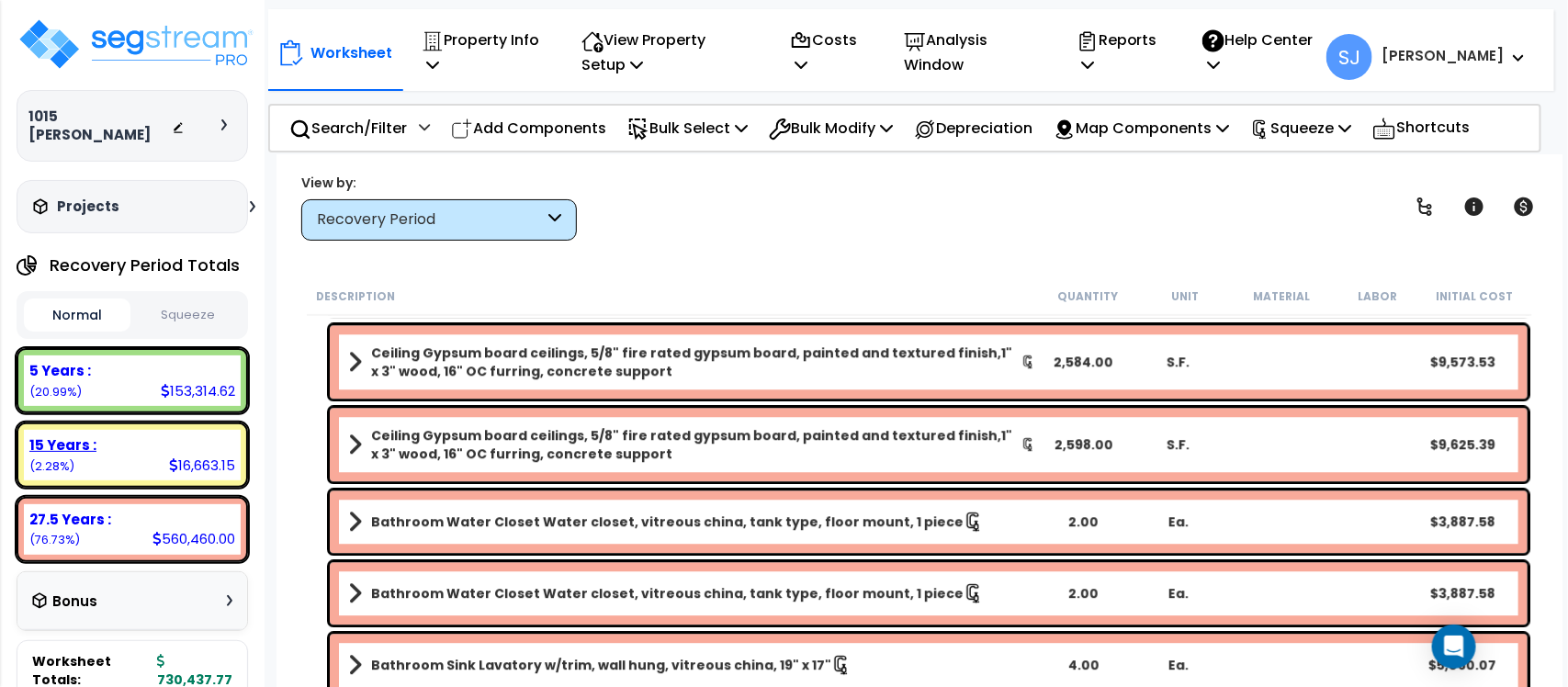
click at [205, 436] on div "15 Years :" at bounding box center [132, 445] width 206 height 19
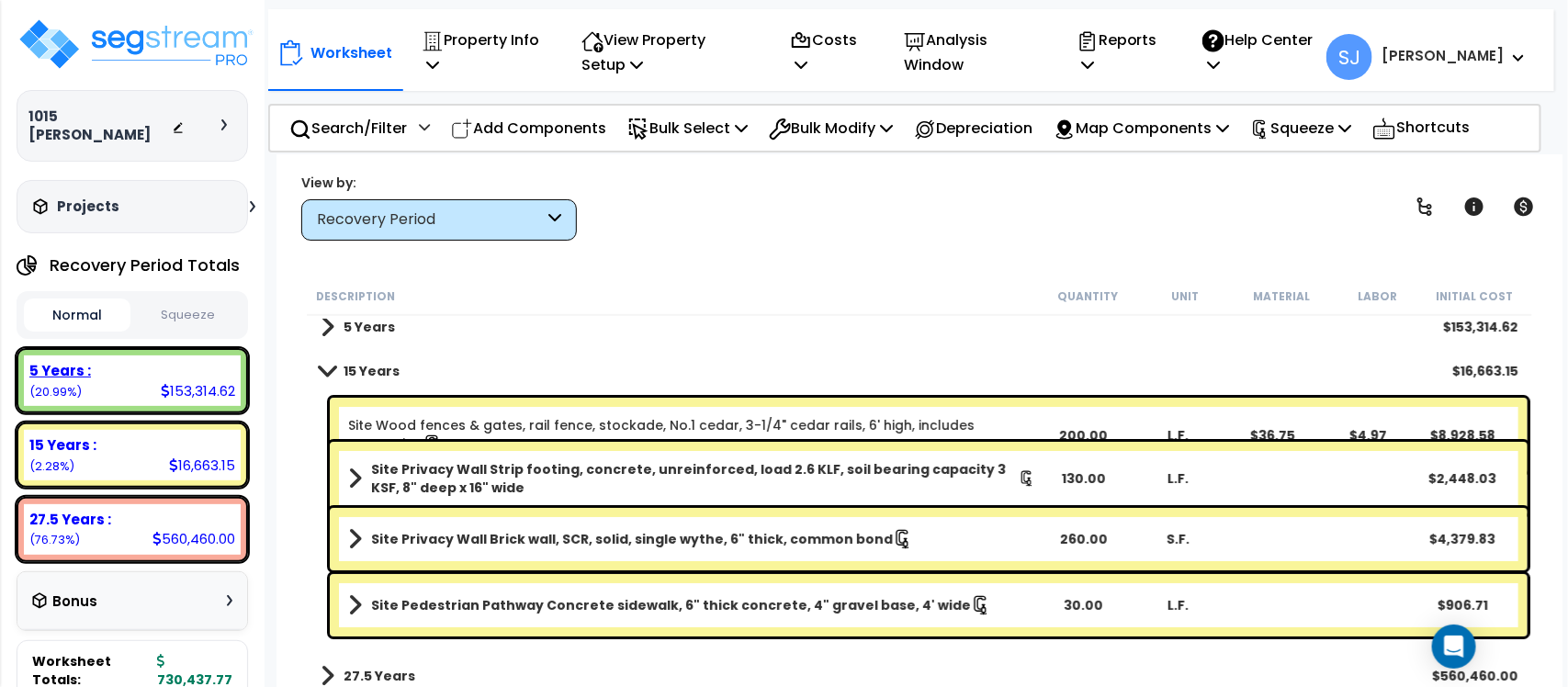
click at [175, 361] on div "5 Years :" at bounding box center [132, 370] width 206 height 19
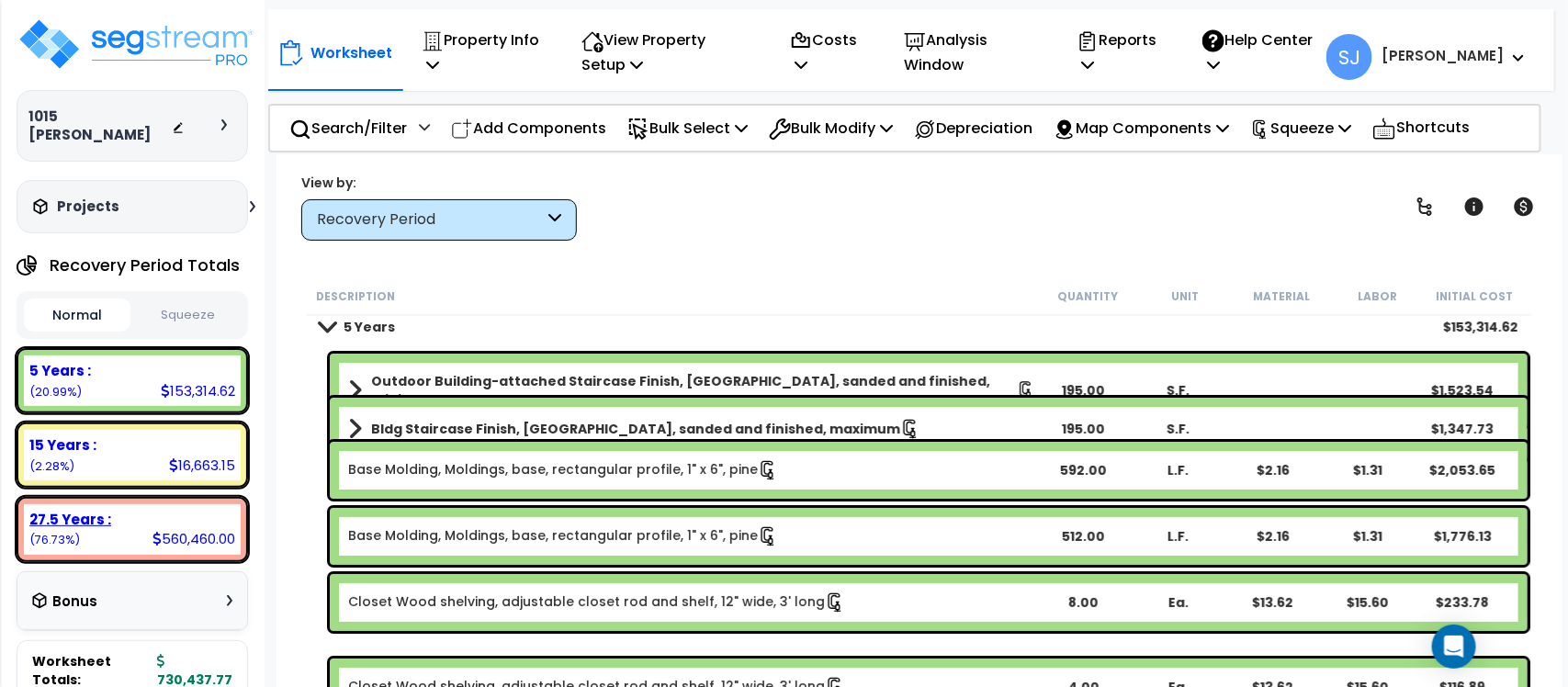
click at [218, 510] on div "27.5 Years :" at bounding box center [132, 519] width 206 height 19
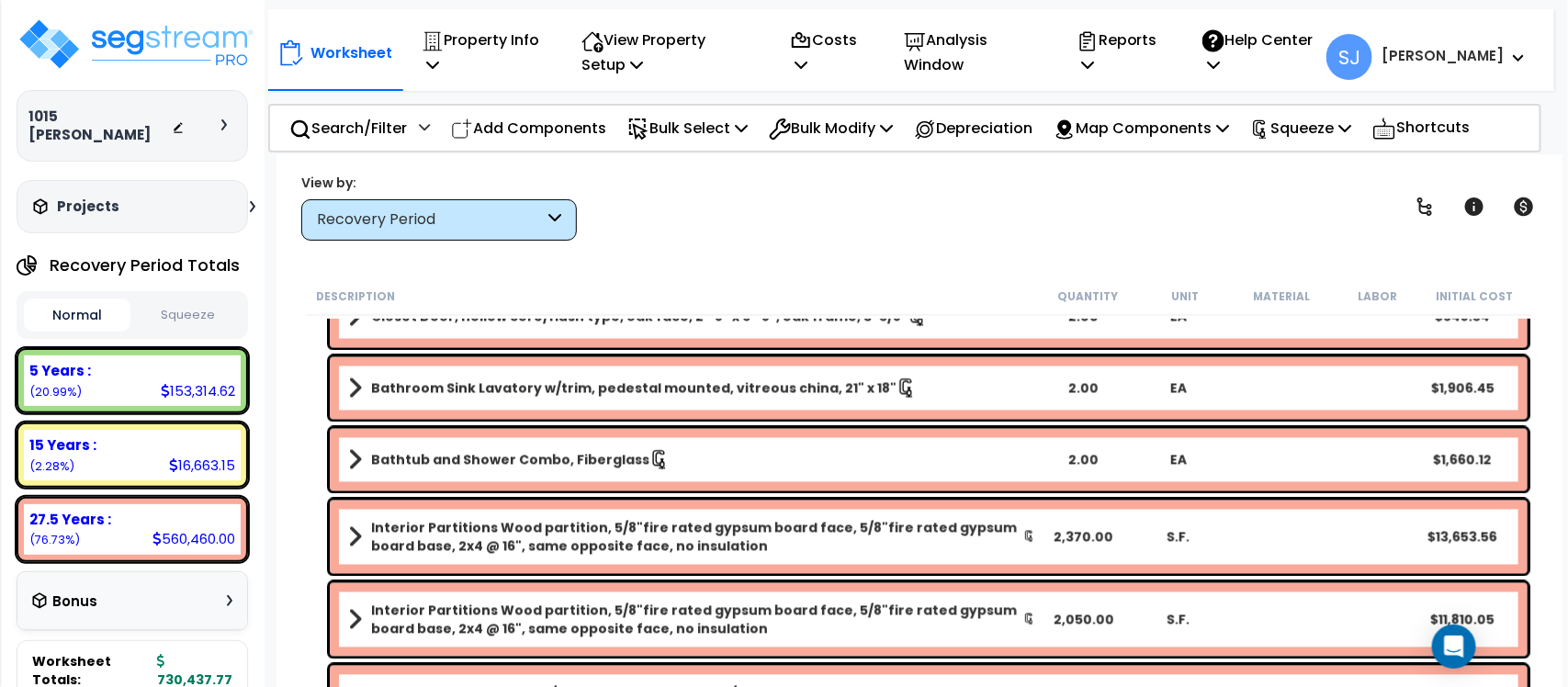
scroll to position [5030, 0]
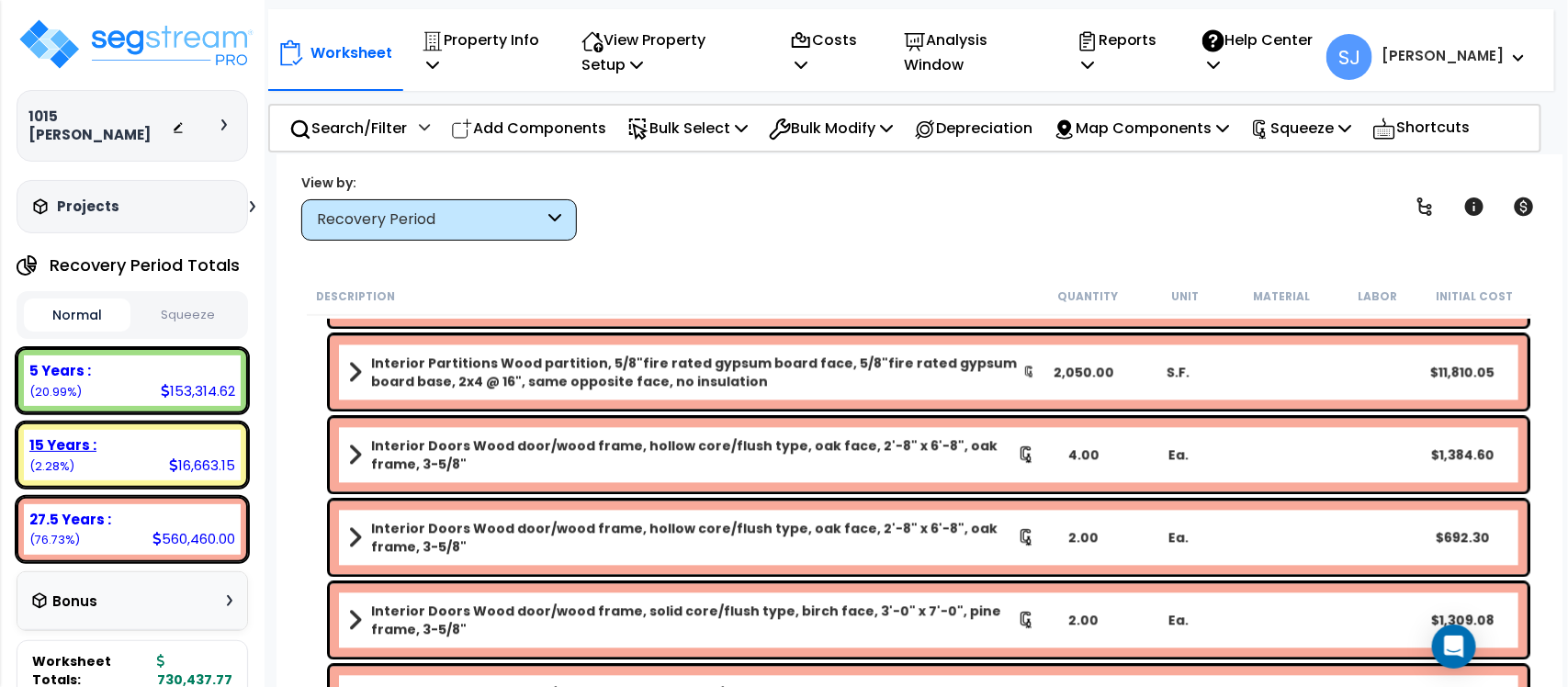
click at [149, 436] on div "15 Years :" at bounding box center [132, 445] width 206 height 19
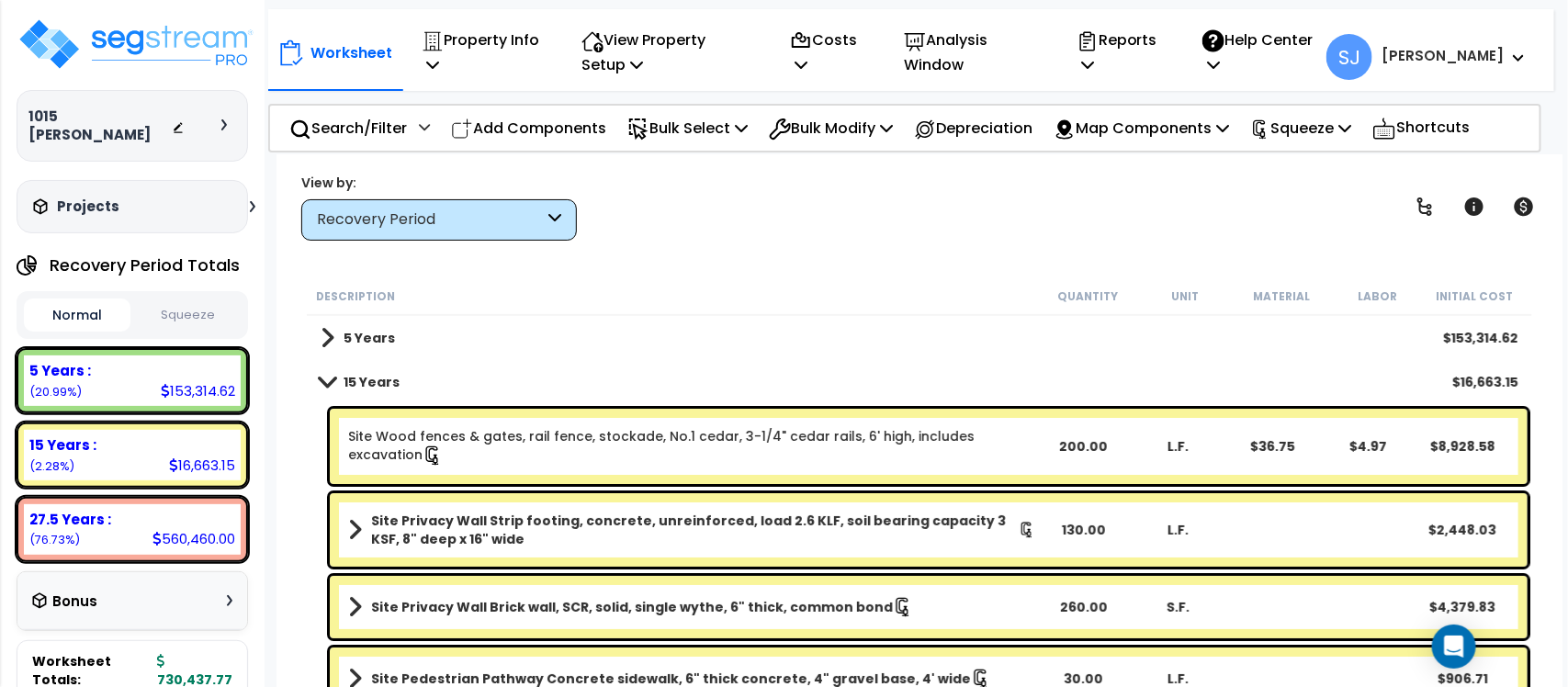
scroll to position [20, 0]
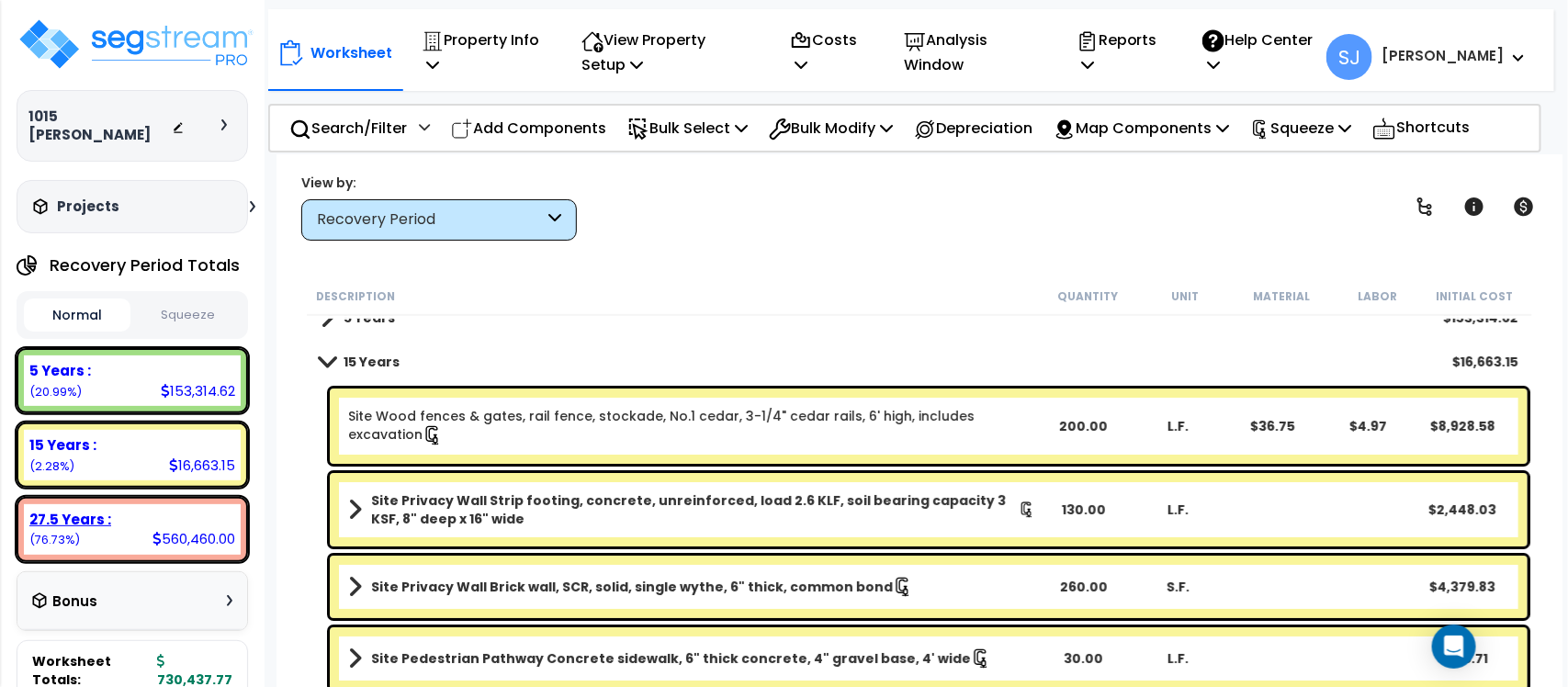
click at [162, 510] on div "27.5 Years :" at bounding box center [132, 519] width 206 height 19
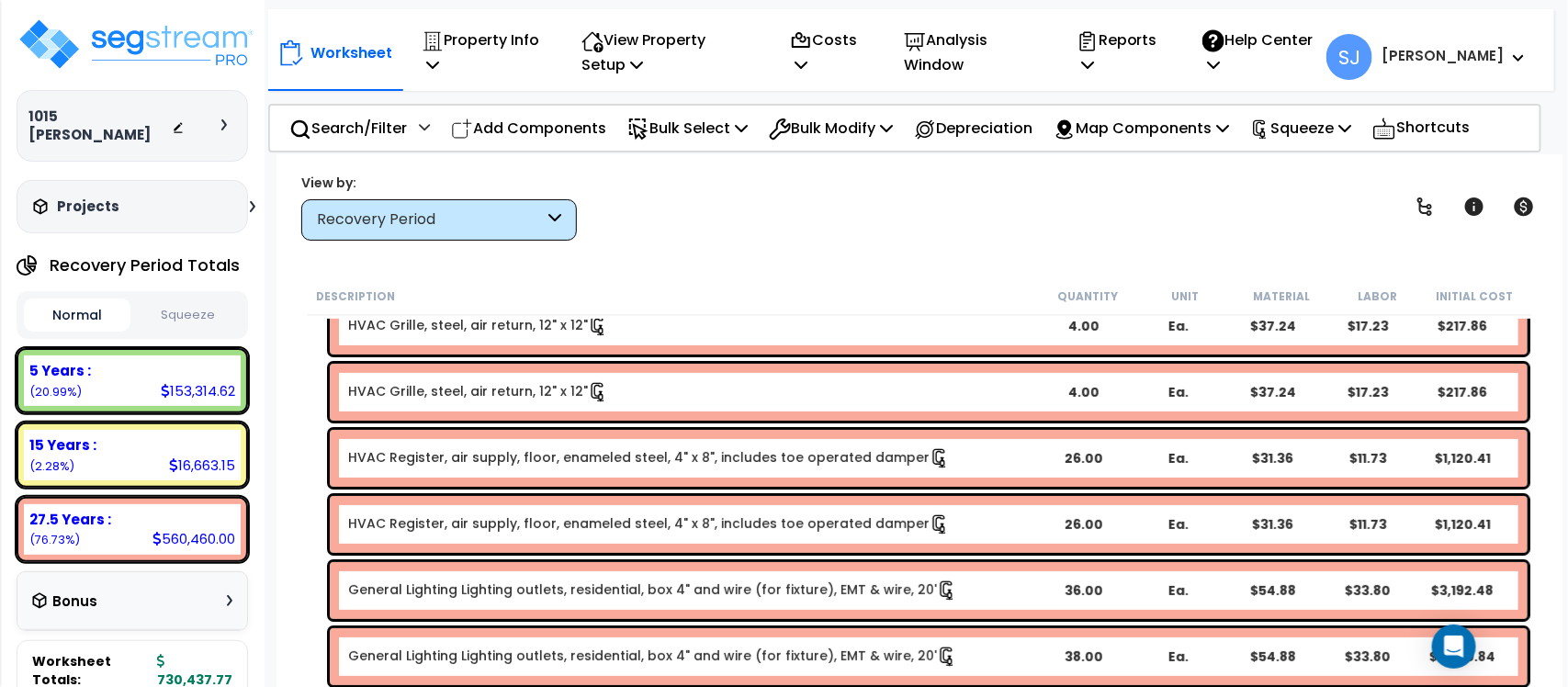
scroll to position [3465, 0]
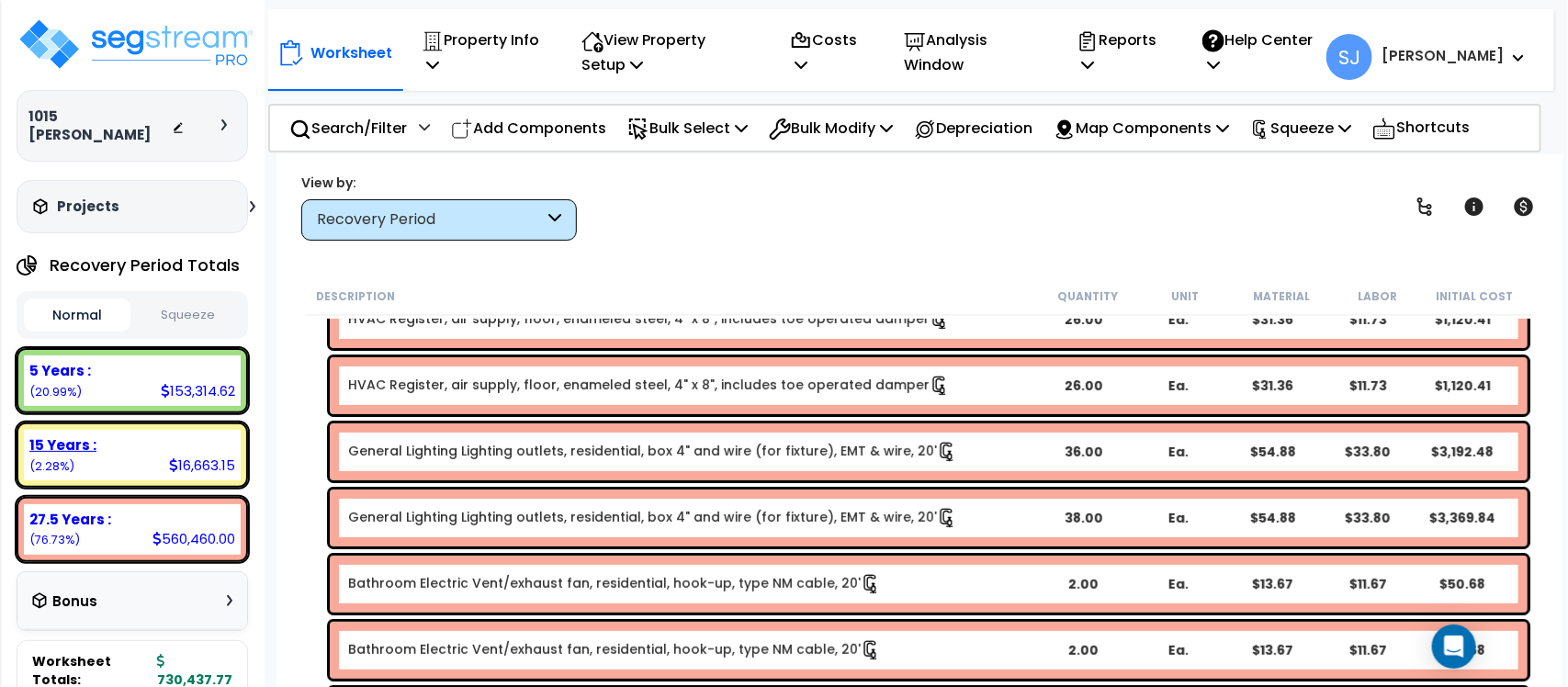
click at [166, 436] on div "15 Years : 16,663.15 (2.28%)" at bounding box center [132, 455] width 216 height 50
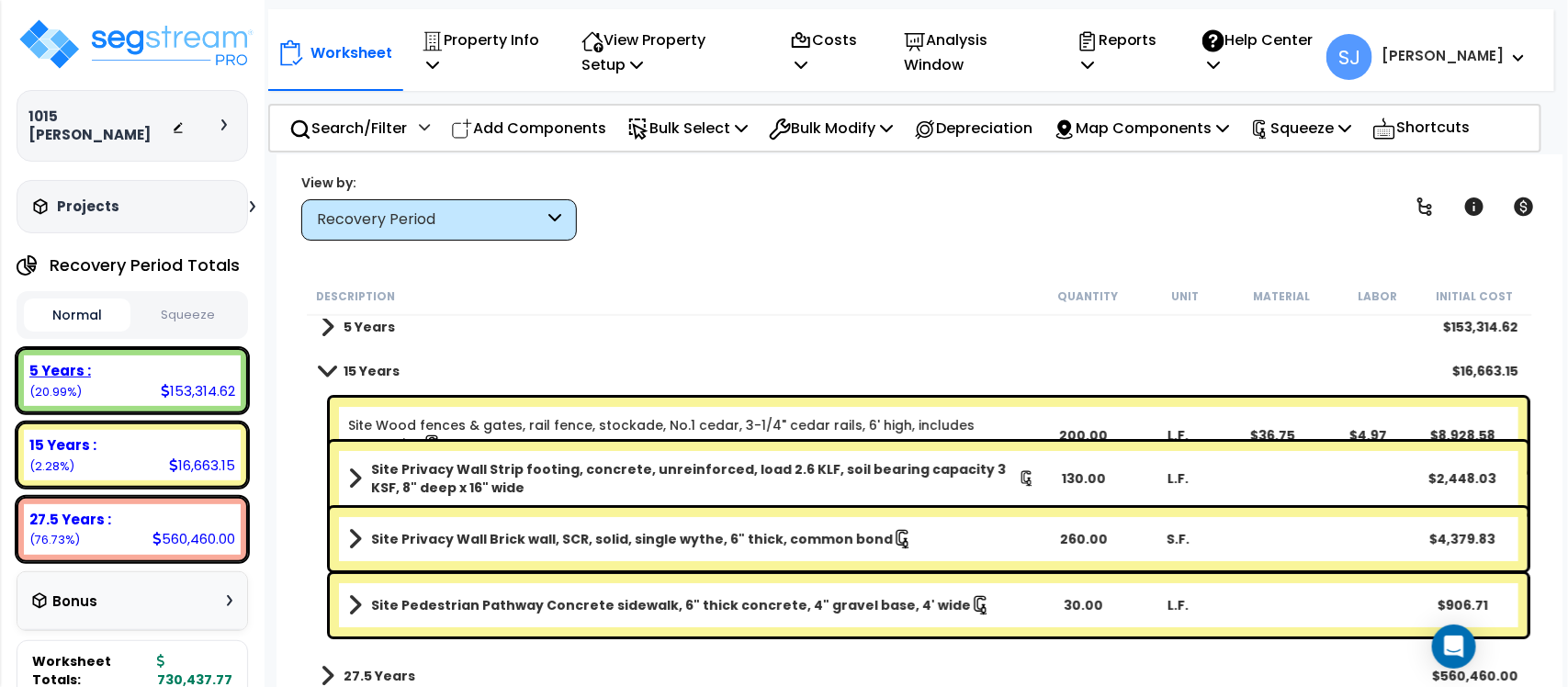
click at [166, 361] on div "5 Years :" at bounding box center [132, 370] width 206 height 19
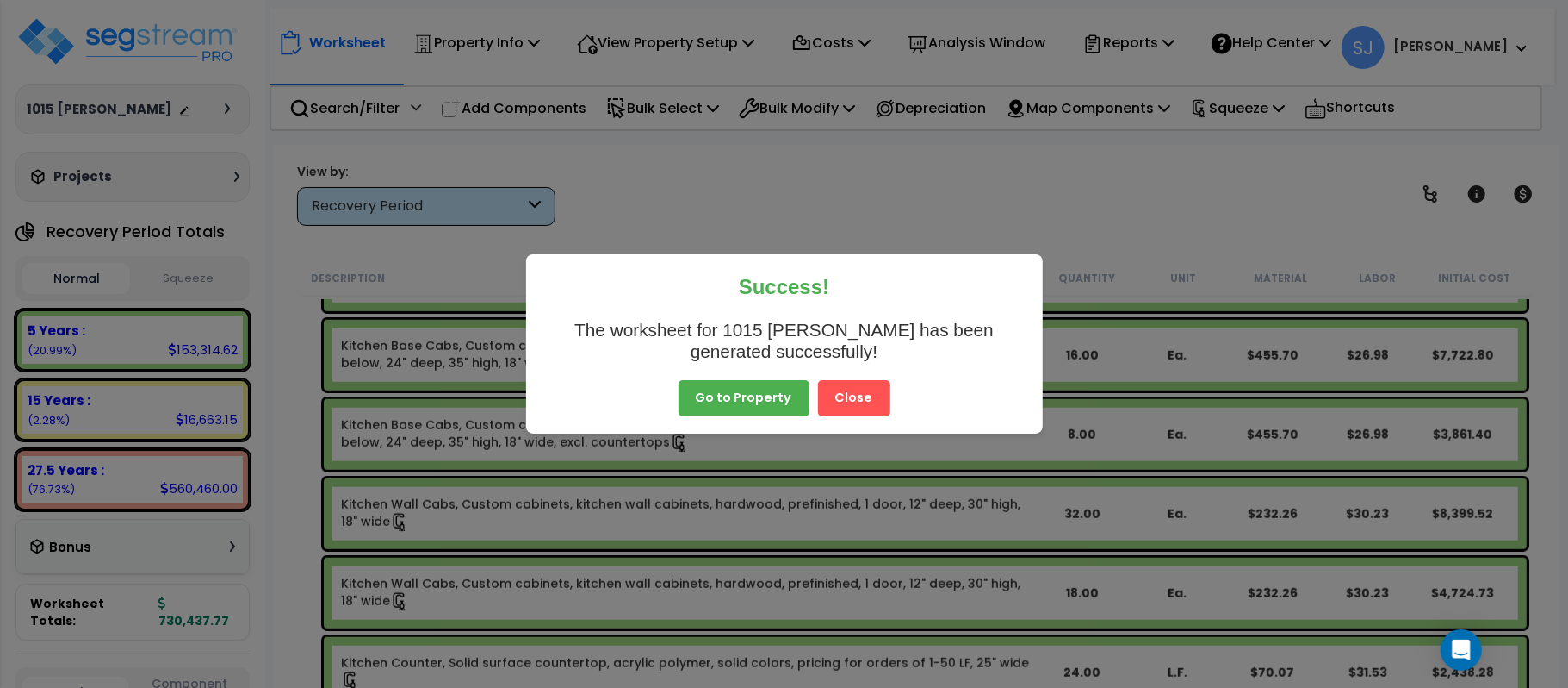
scroll to position [1088, 0]
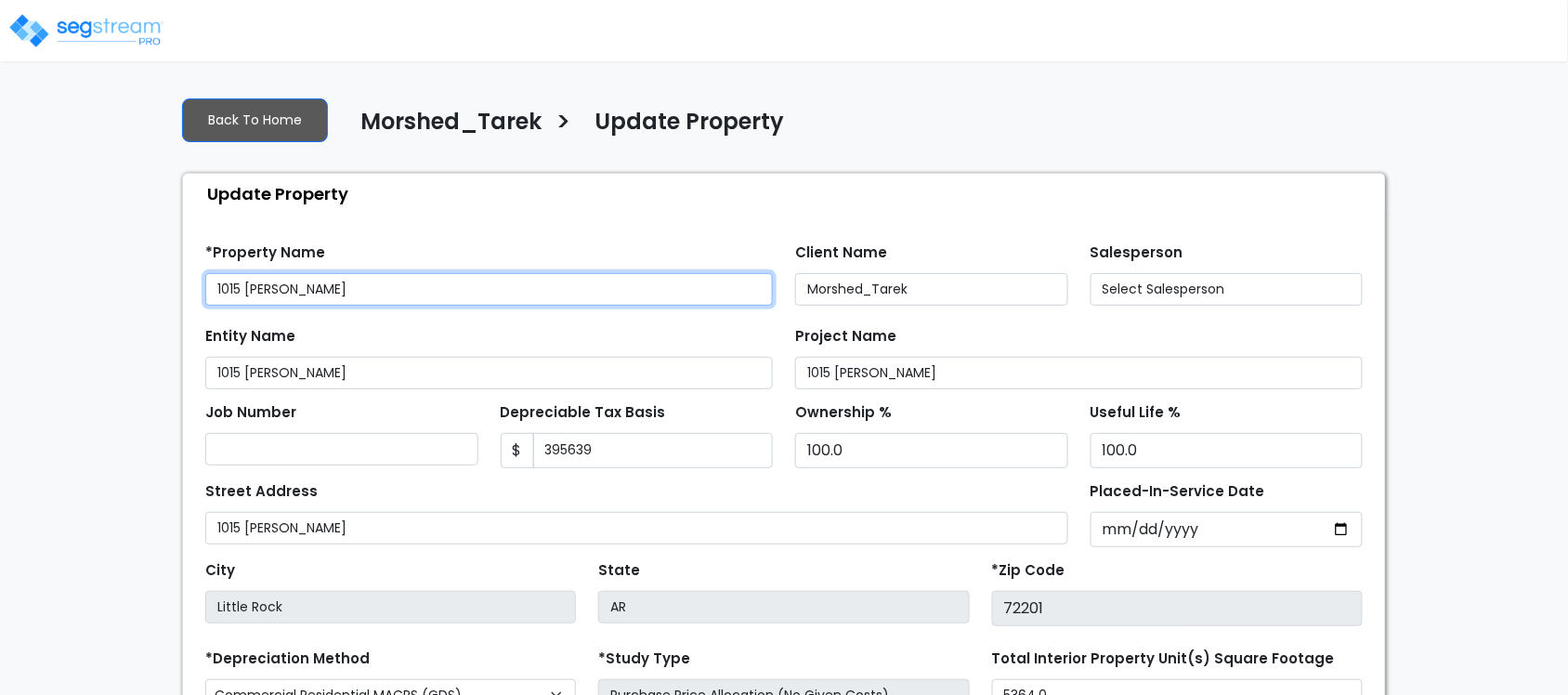
type input "395,639"
select select "2022"
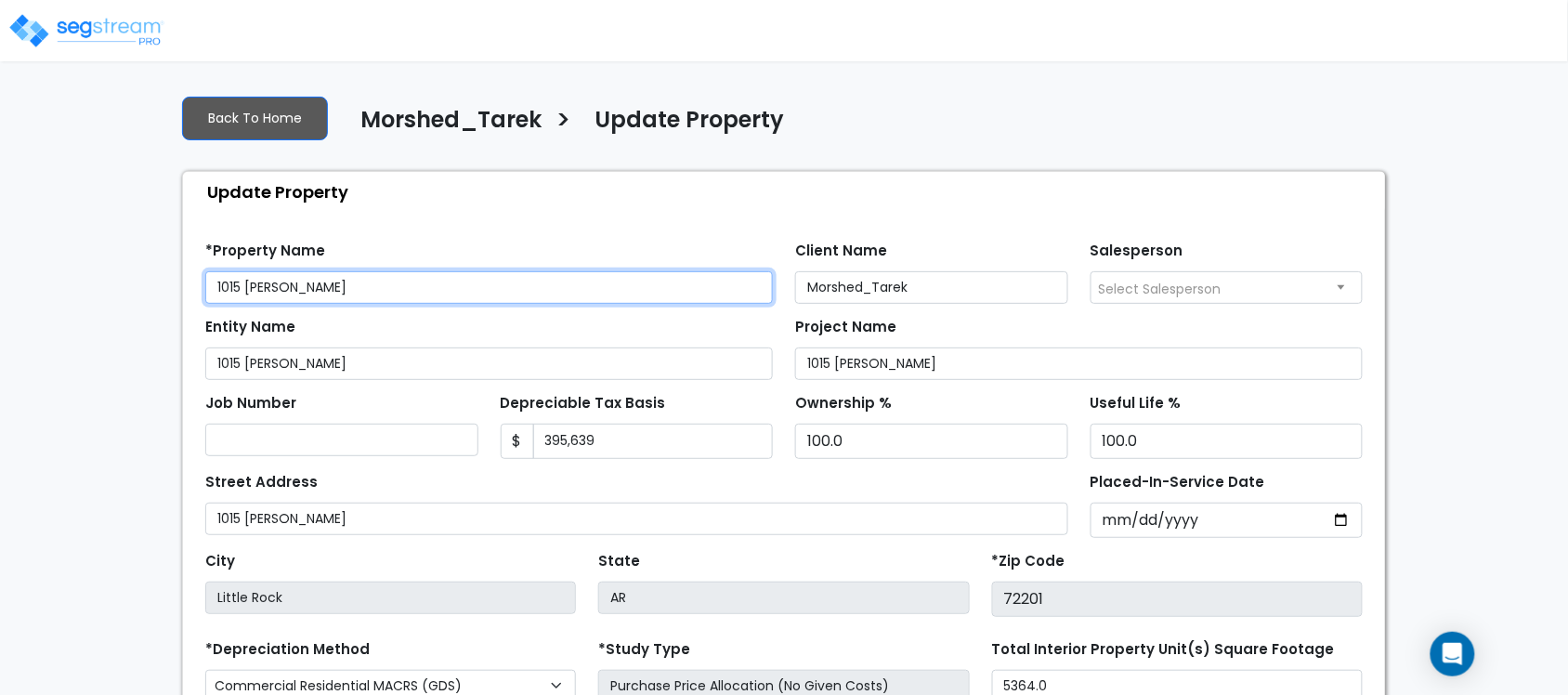
scroll to position [258, 0]
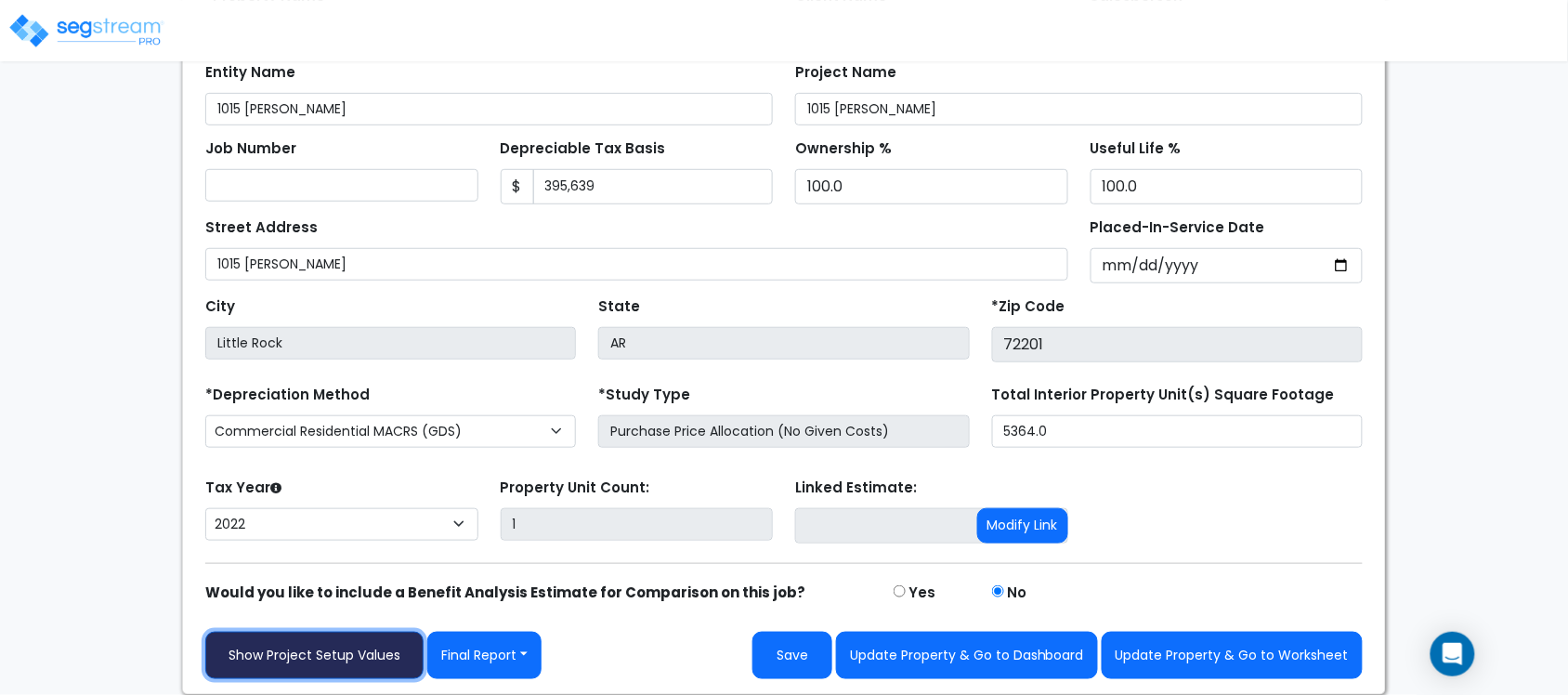
click at [368, 656] on link "Show Project Setup Values" at bounding box center [315, 655] width 219 height 47
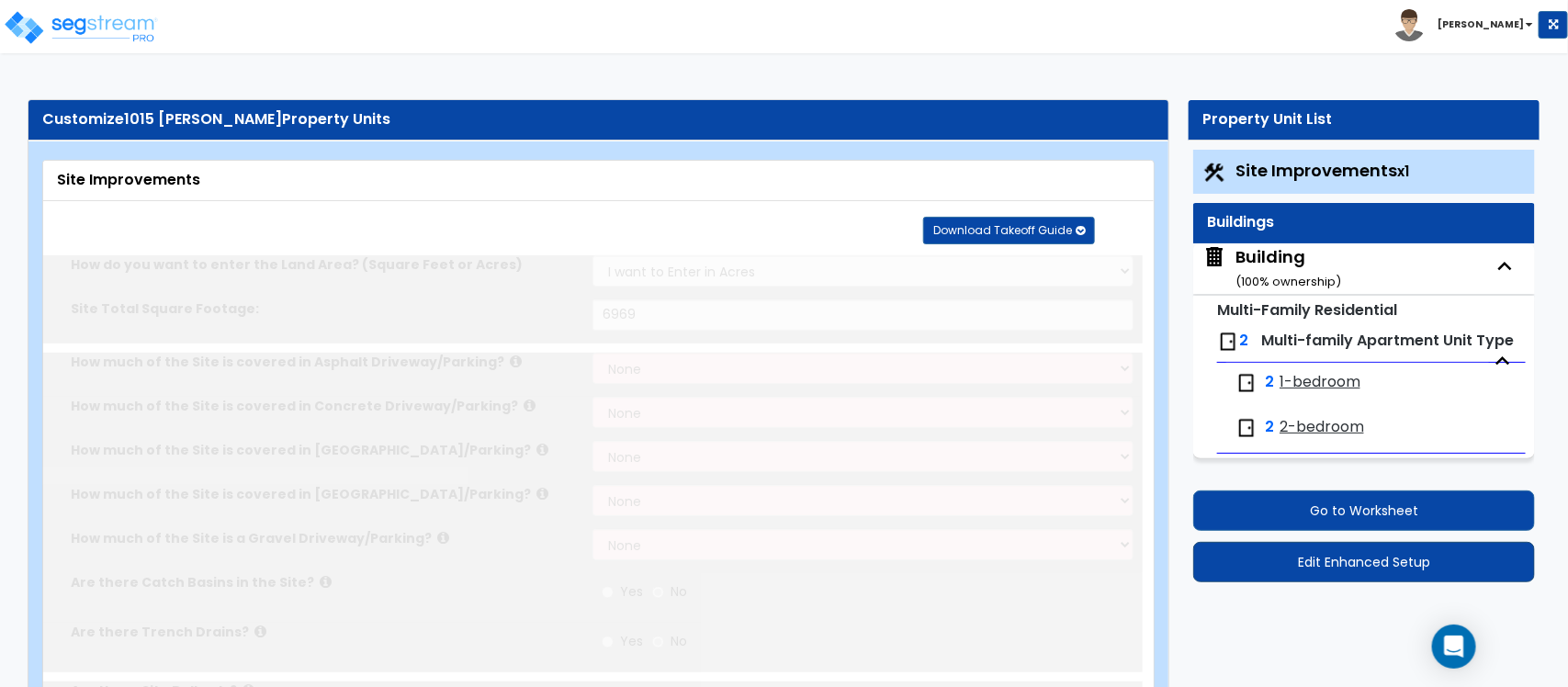
select select "2"
type input "6969"
radio input "true"
select select "2"
type input "30"
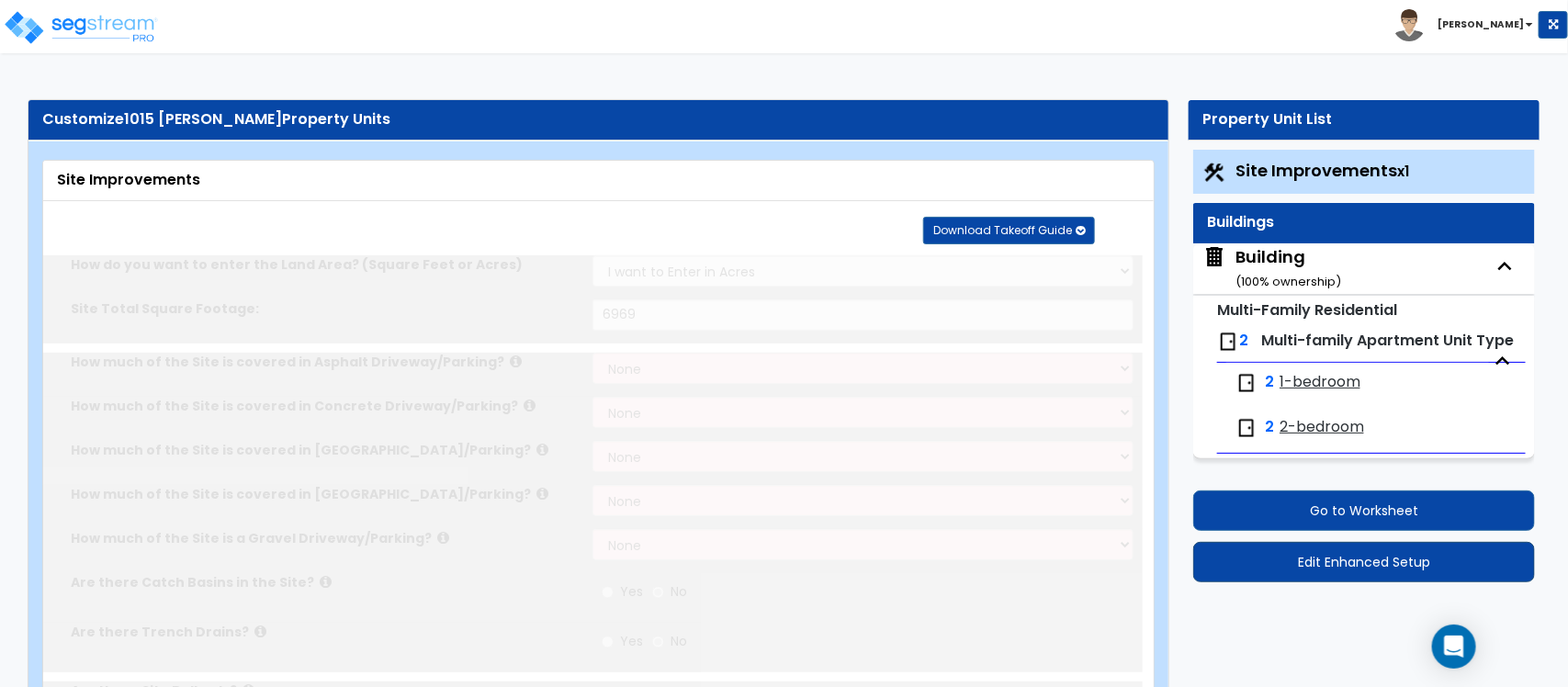
select select "1"
radio input "true"
type input "200"
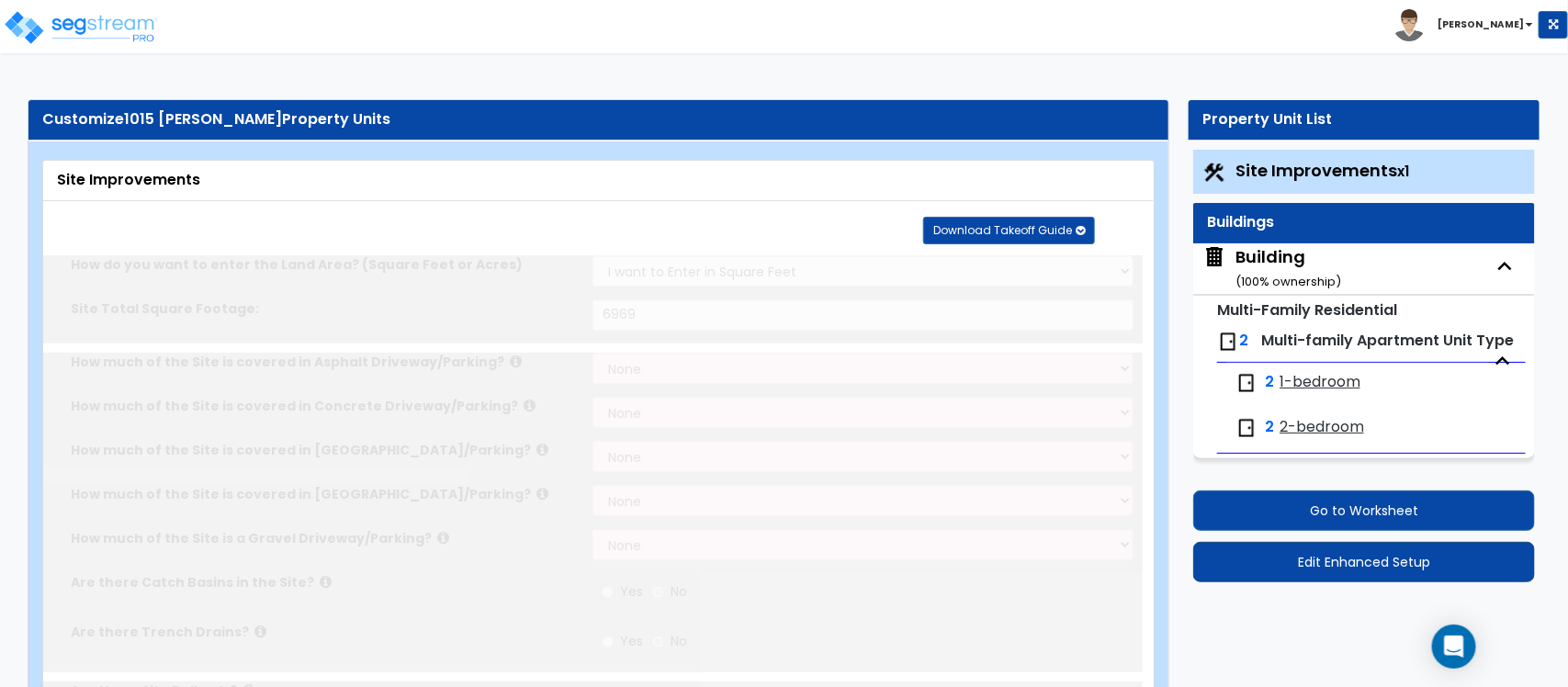
radio input "true"
type input "2"
type input "130"
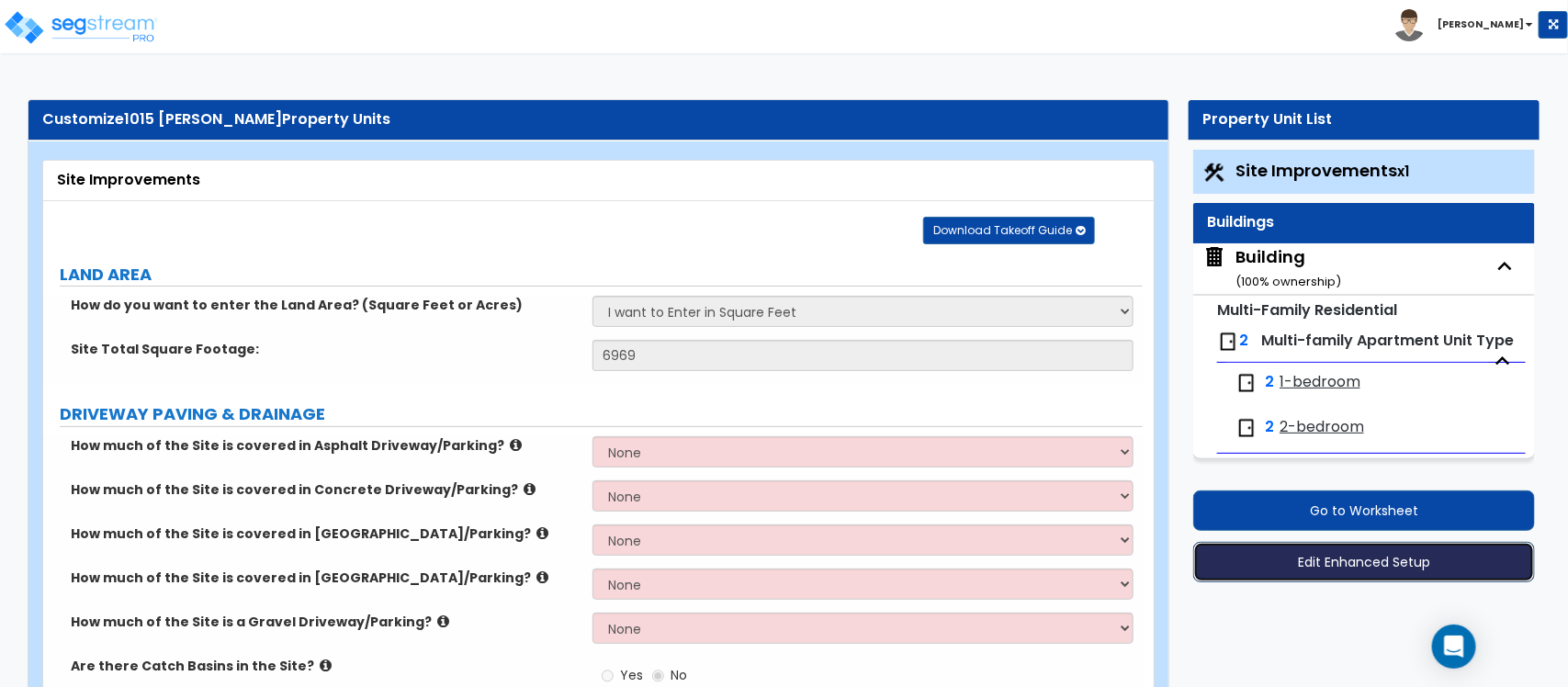
click at [1345, 576] on button "Edit Enhanced Setup" at bounding box center [1364, 562] width 341 height 41
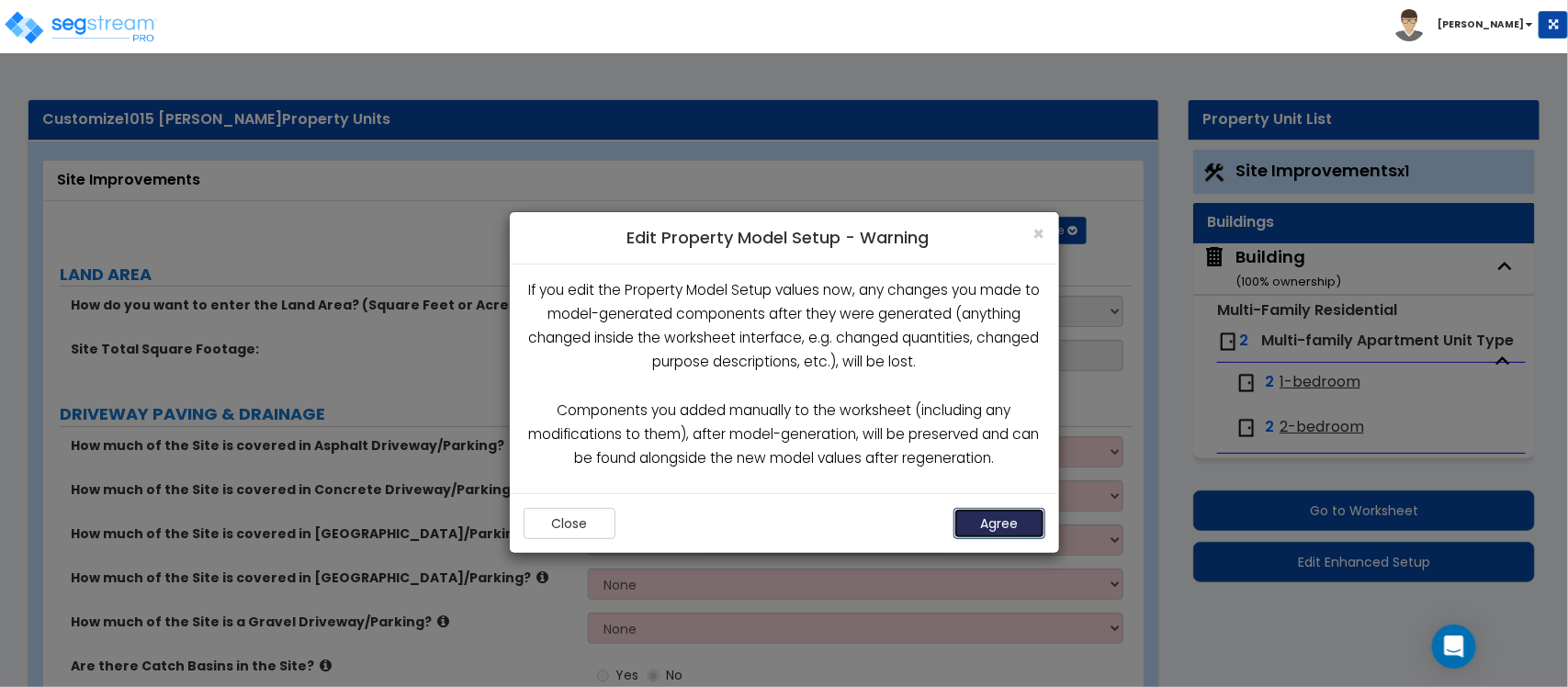
click at [994, 529] on button "Agree" at bounding box center [999, 523] width 92 height 31
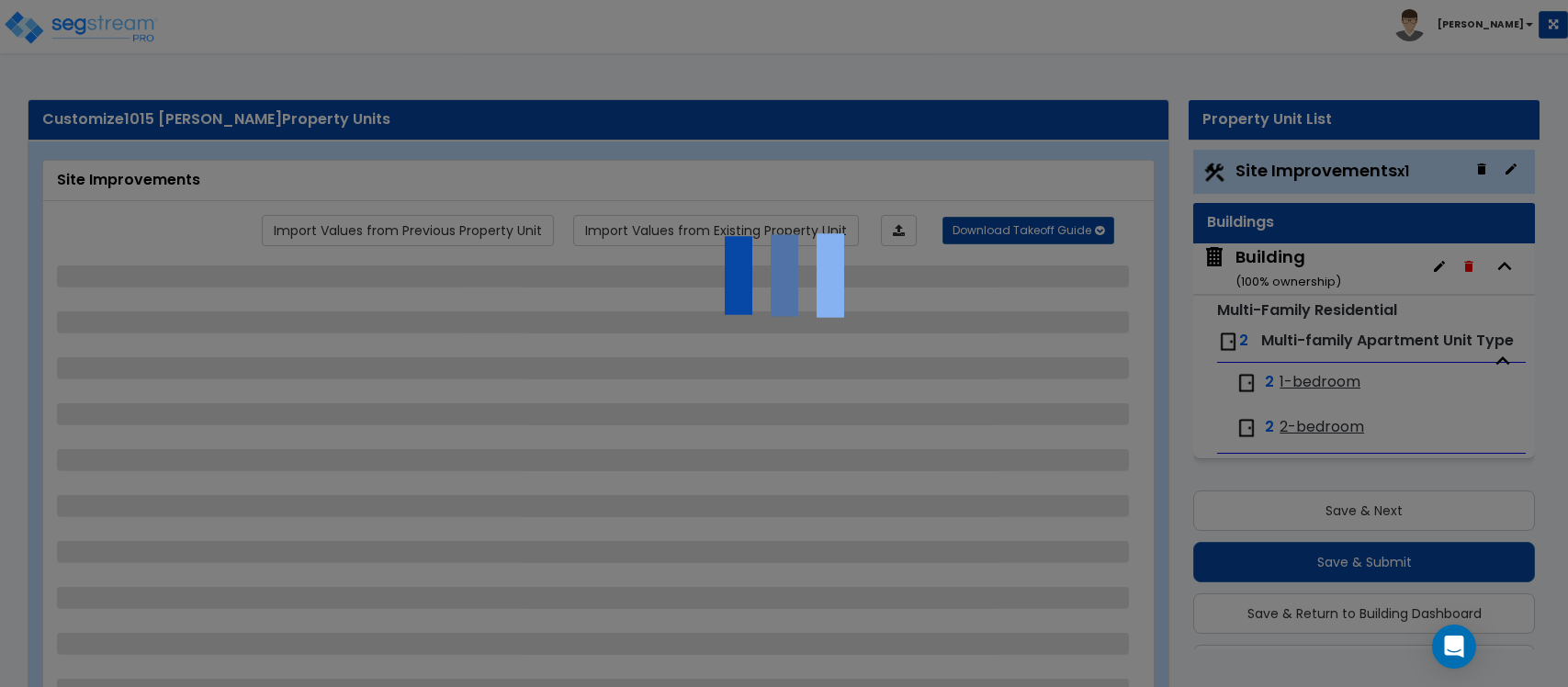
select select "2"
select select "1"
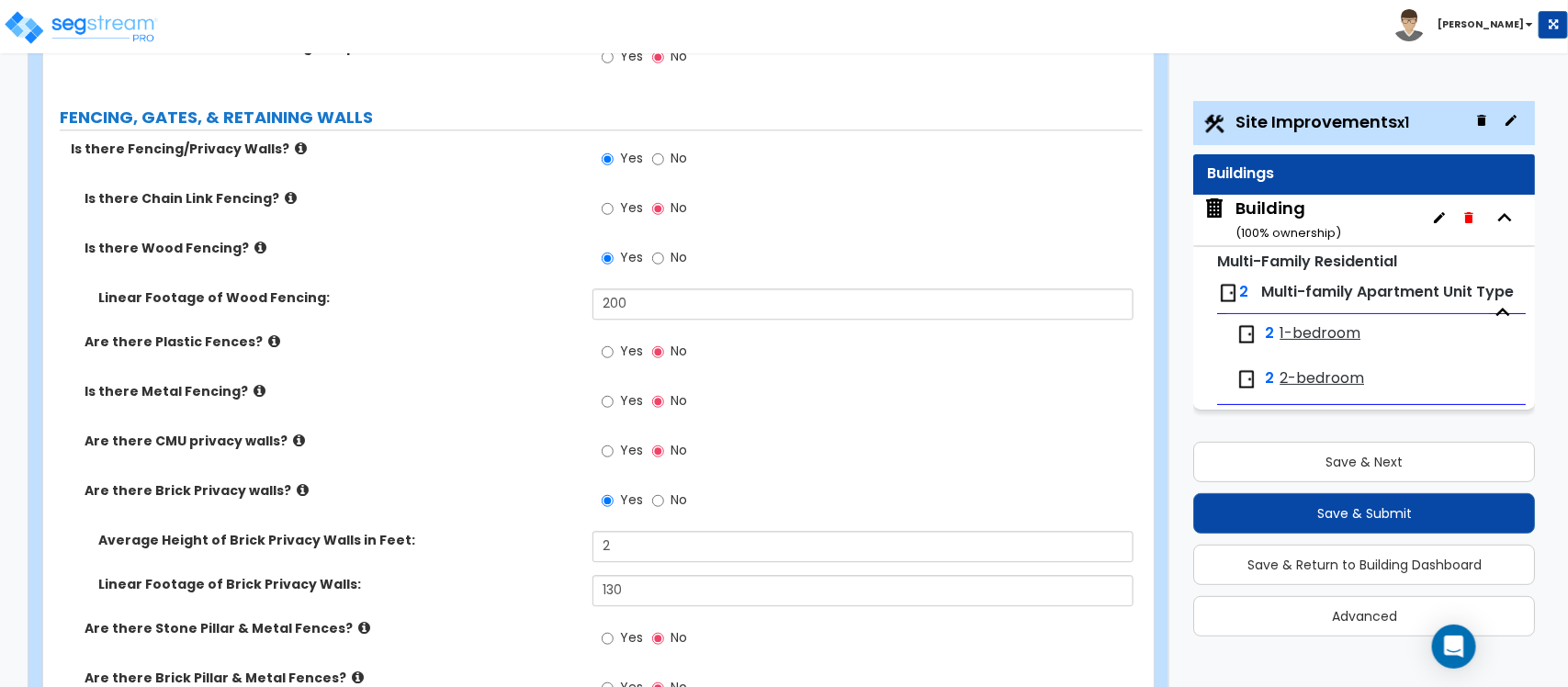
scroll to position [1952, 0]
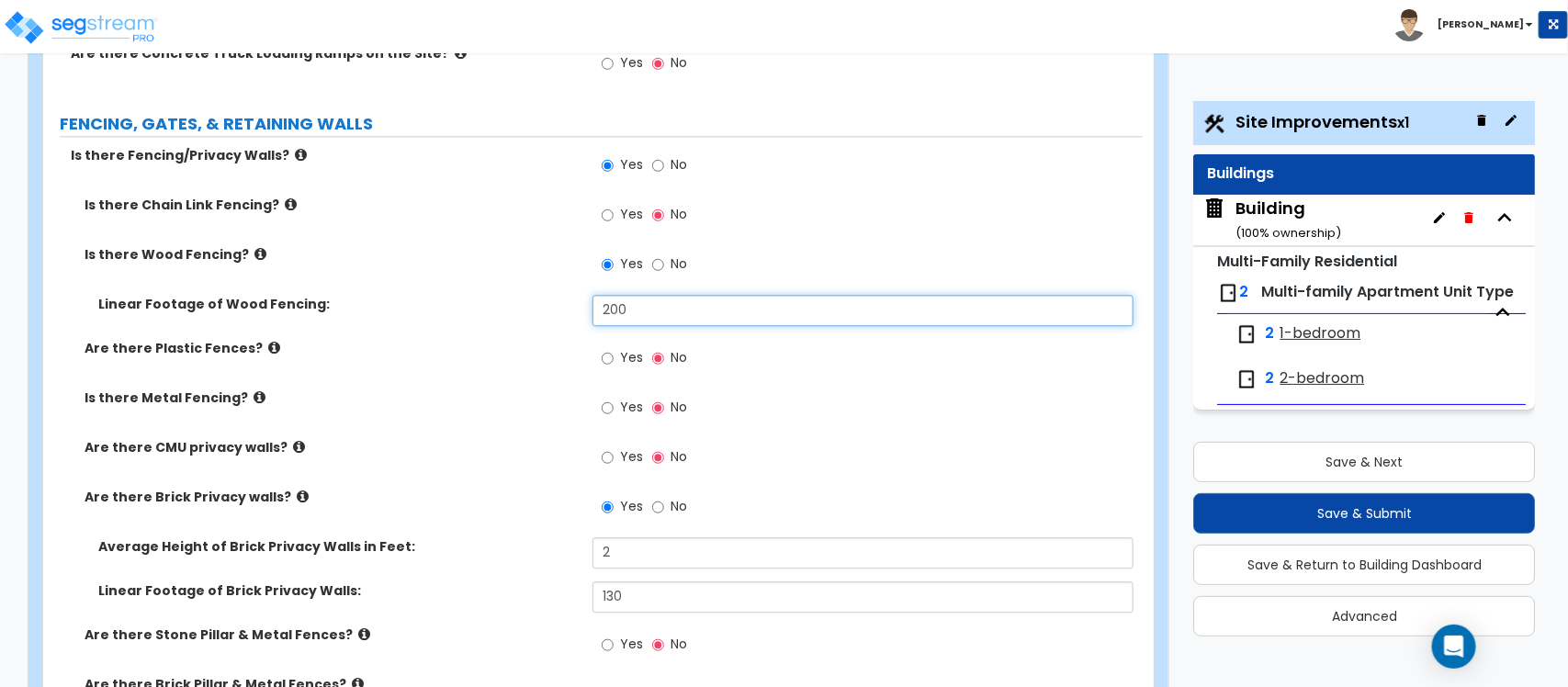
drag, startPoint x: 704, startPoint y: 308, endPoint x: 415, endPoint y: 302, distance: 289.1
click at [415, 302] on div "Linear Footage of Wood Fencing: 200" at bounding box center [593, 317] width 1099 height 44
type input "300"
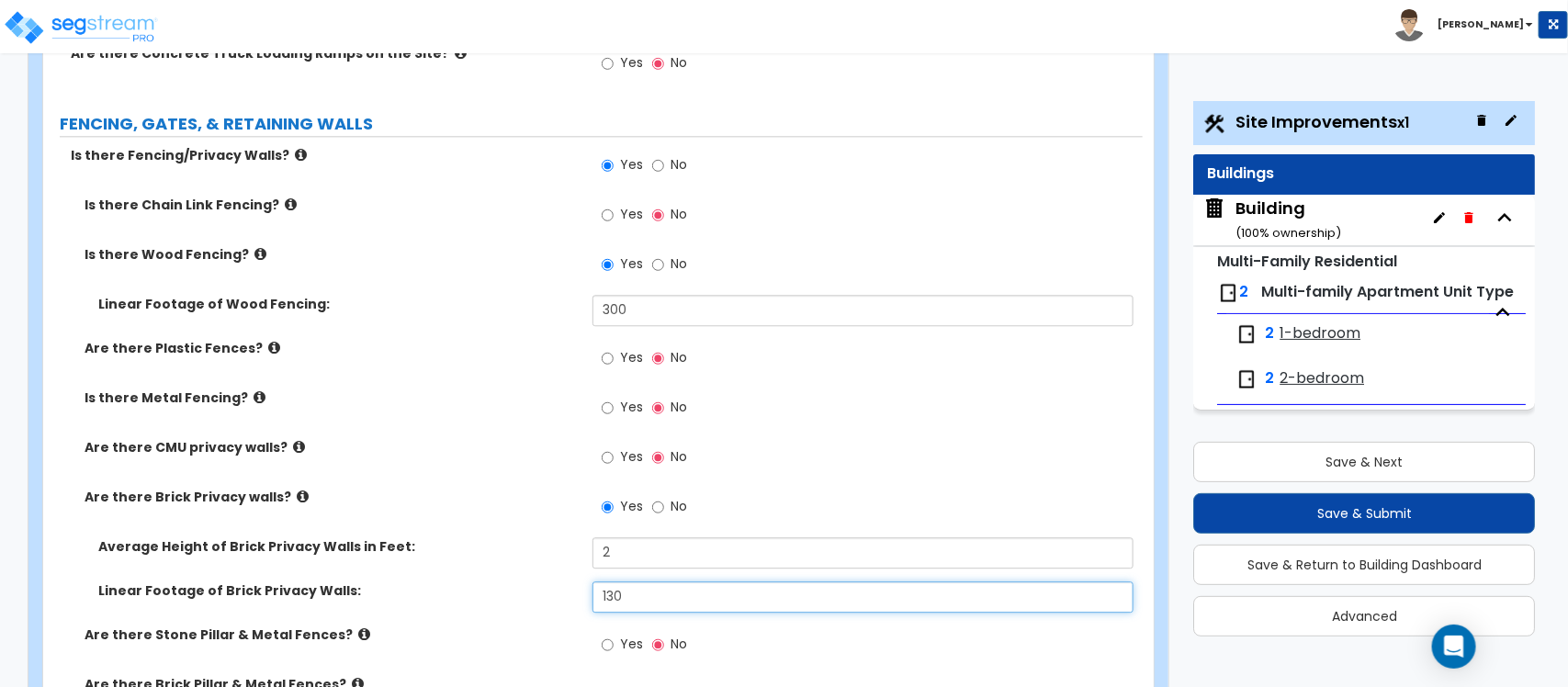
drag, startPoint x: 661, startPoint y: 593, endPoint x: 454, endPoint y: 591, distance: 207.0
click at [455, 591] on div "Linear Footage of Brick Privacy Walls: 130" at bounding box center [593, 603] width 1099 height 44
type input "200"
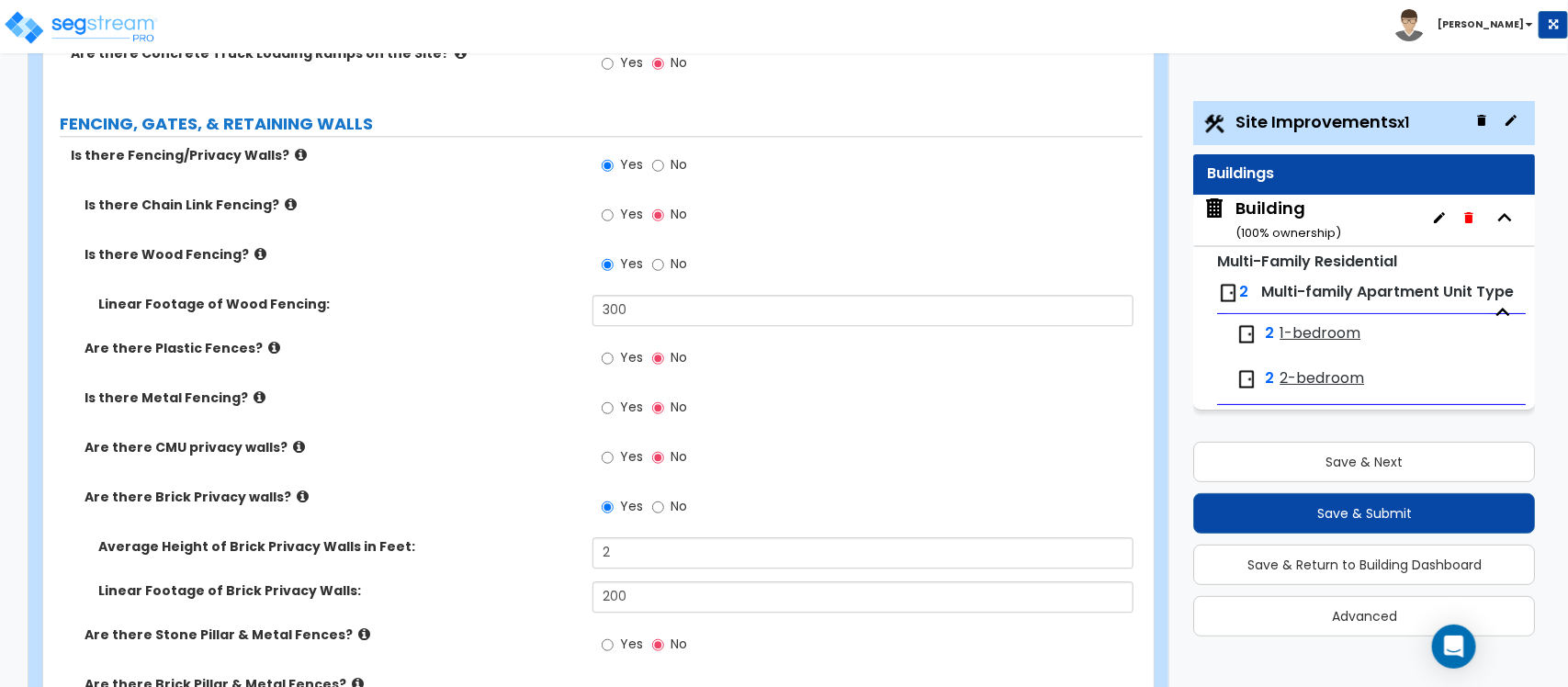
click at [451, 592] on div "Linear Footage of Brick Privacy Walls: 200" at bounding box center [593, 603] width 1099 height 44
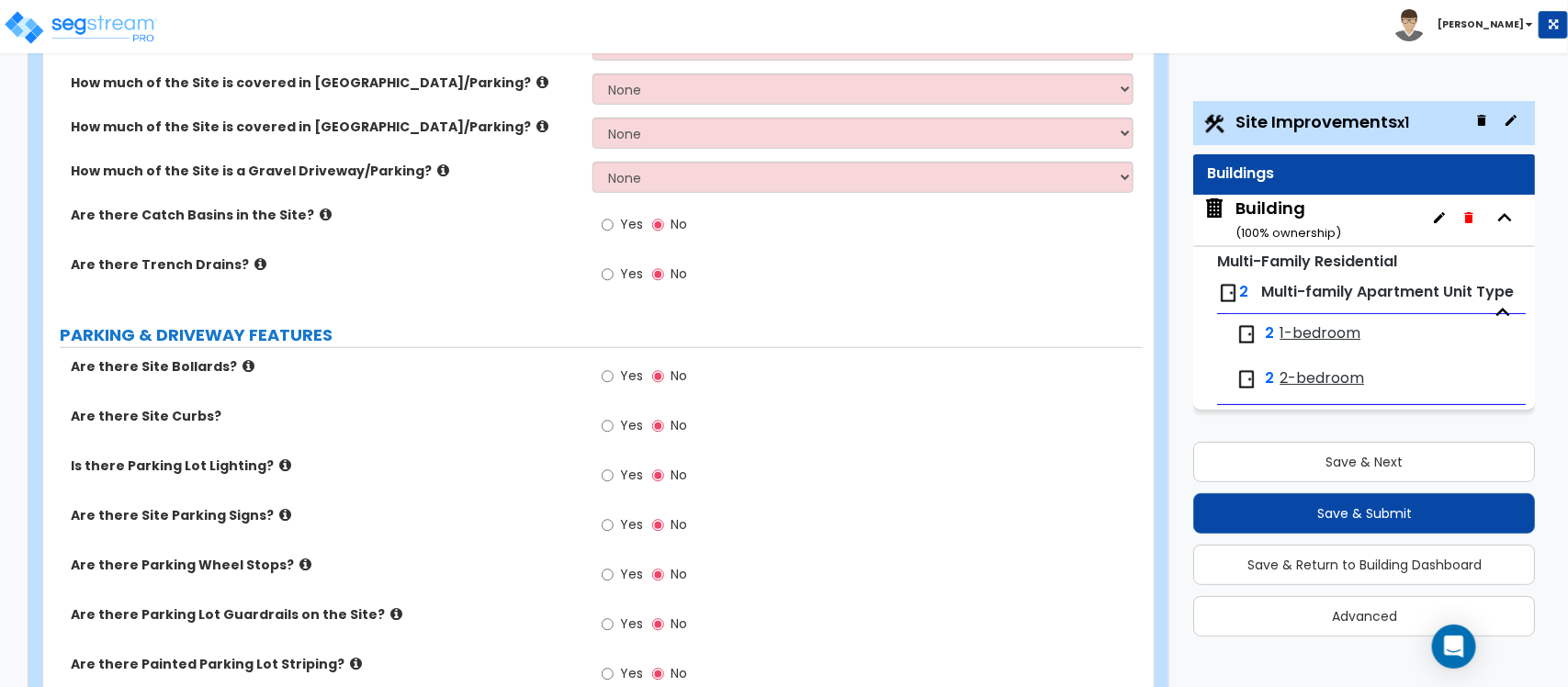
scroll to position [0, 0]
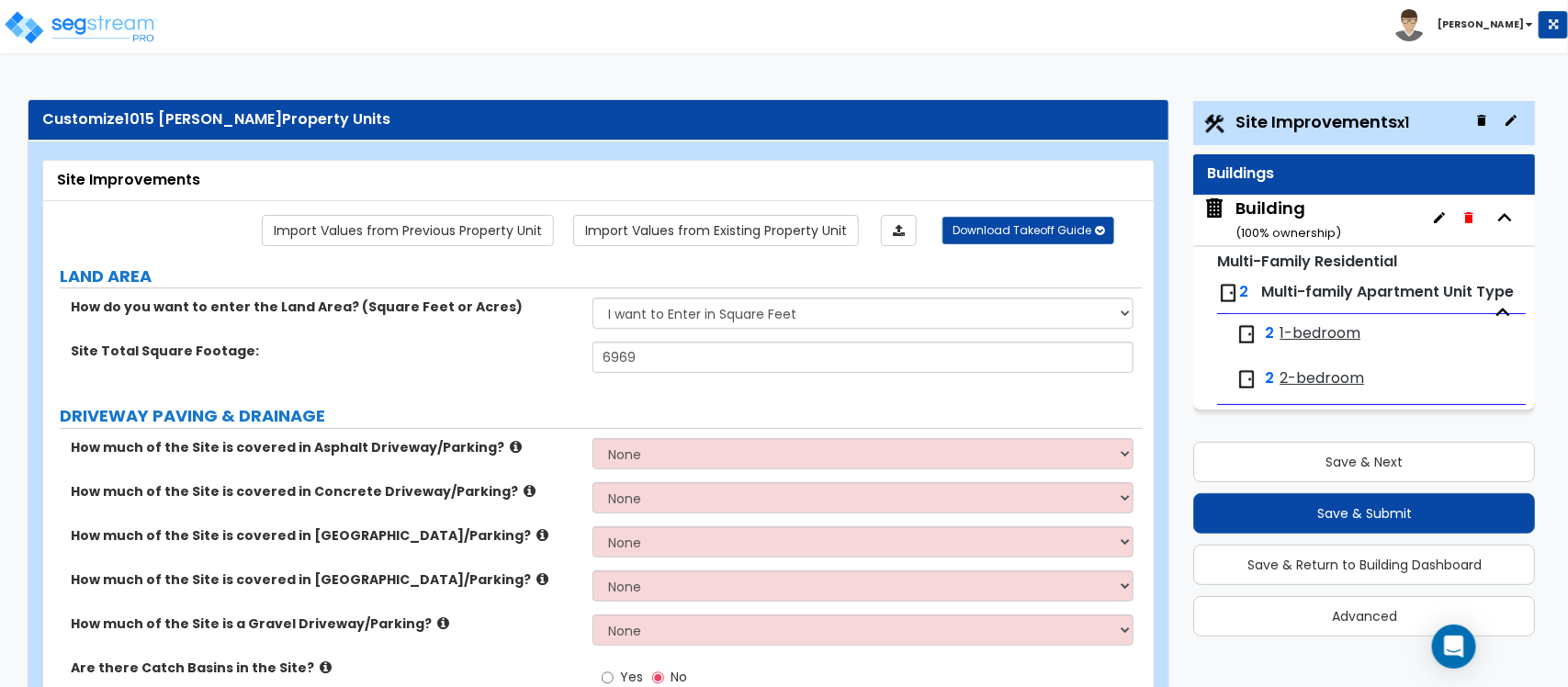
click at [1348, 331] on span "1-bedroom" at bounding box center [1319, 334] width 81 height 21
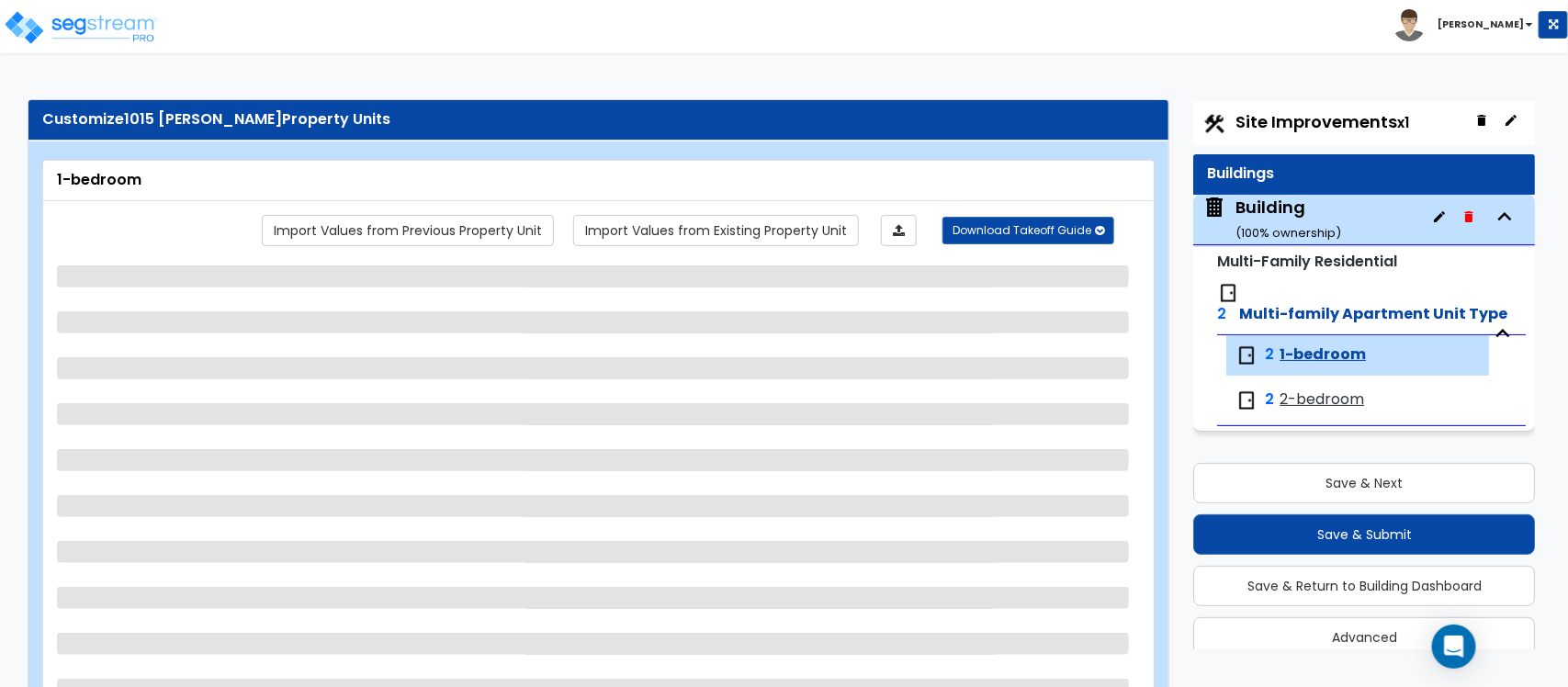
scroll to position [53, 0]
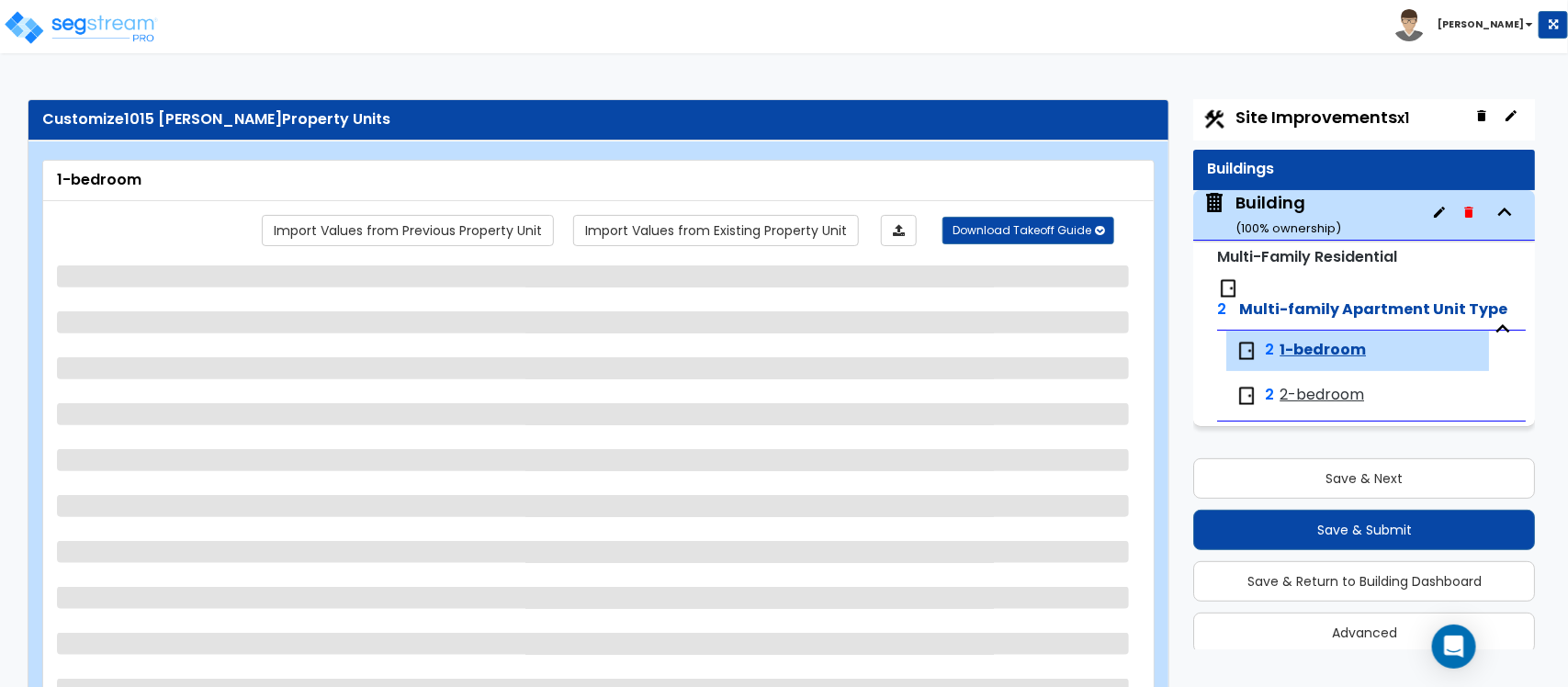
select select "1"
select select "2"
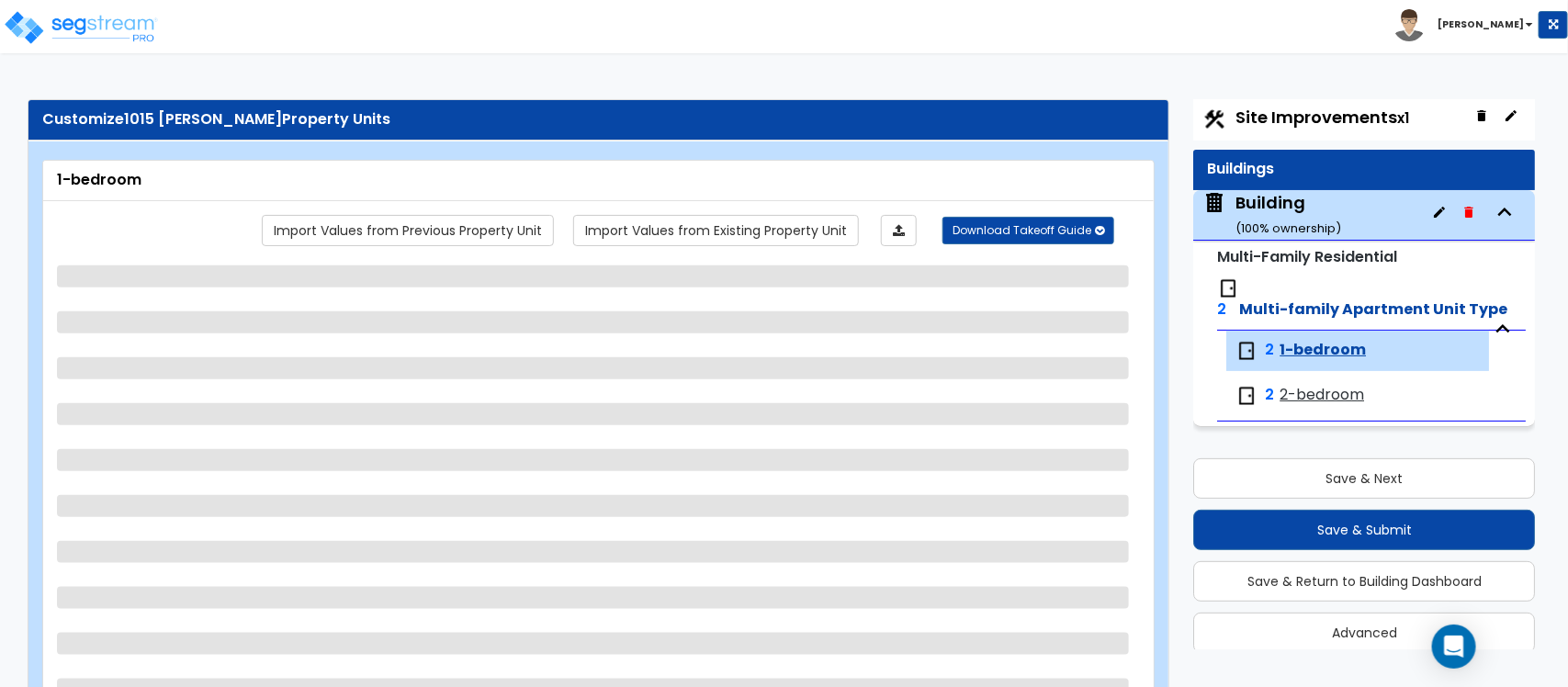
select select "2"
select select "1"
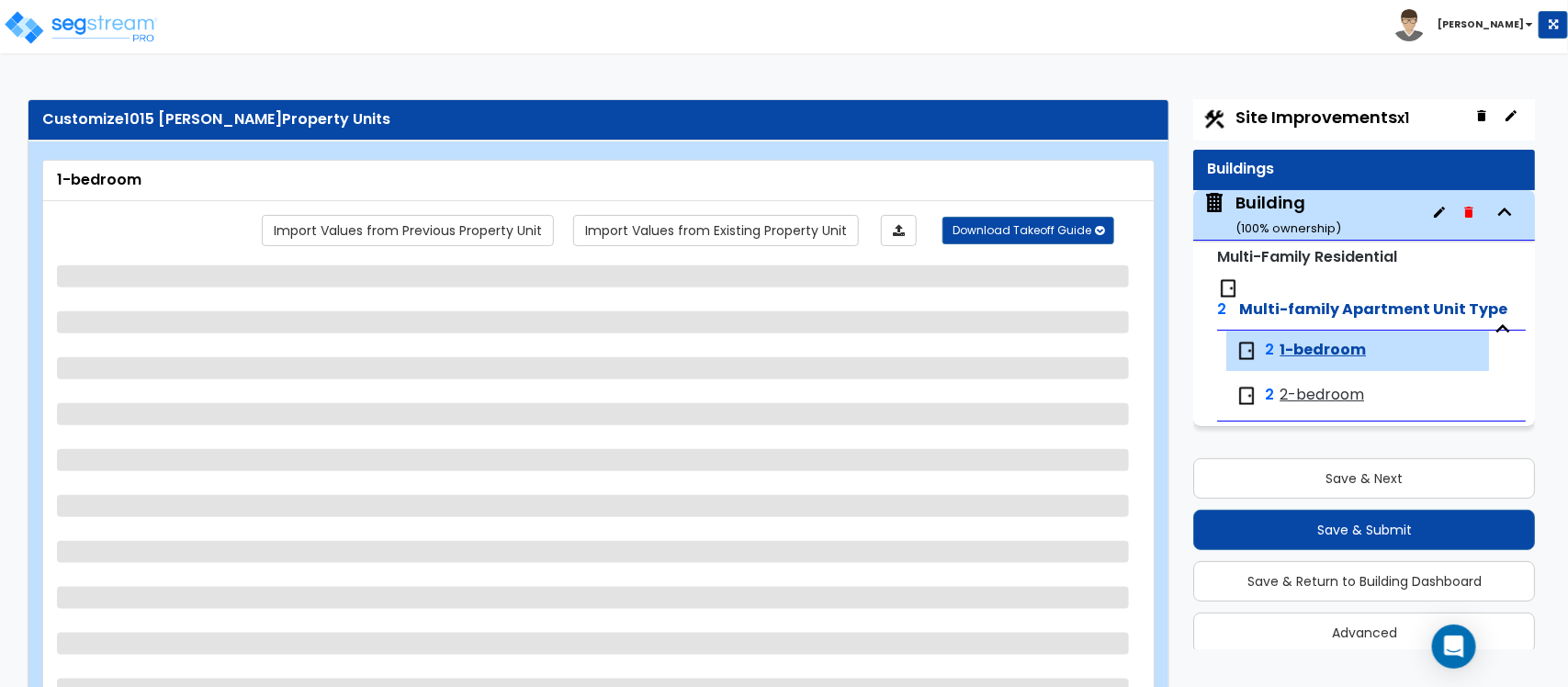
select select "5"
select select "2"
select select "1"
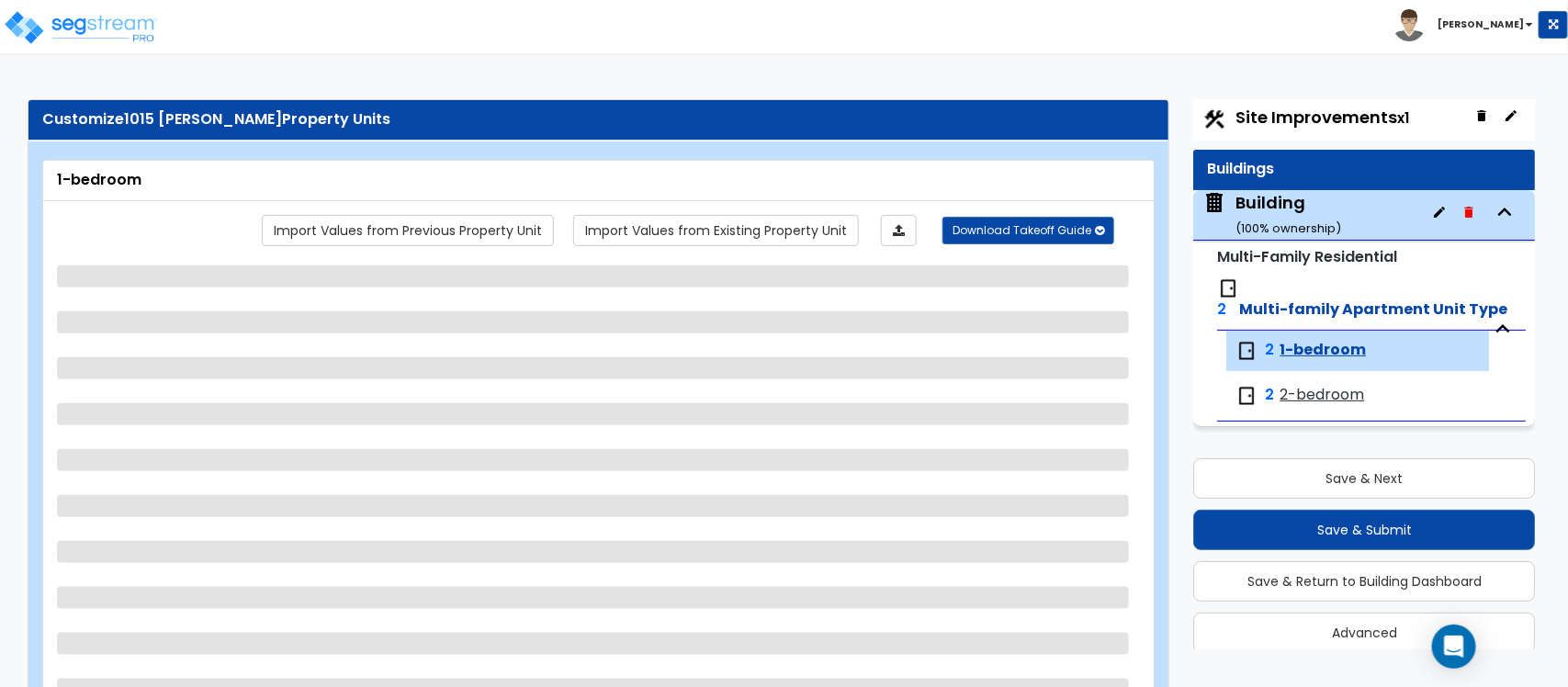
select select "2"
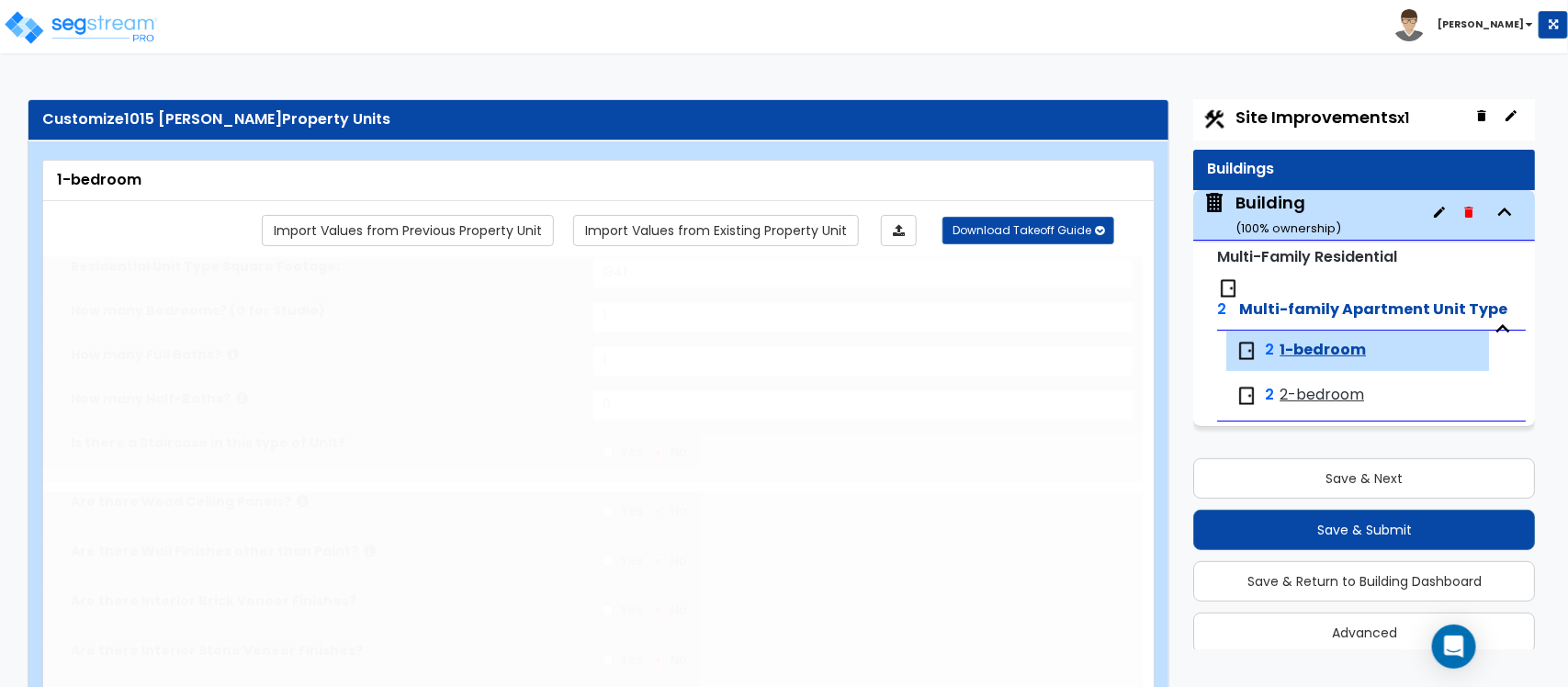
type input "2"
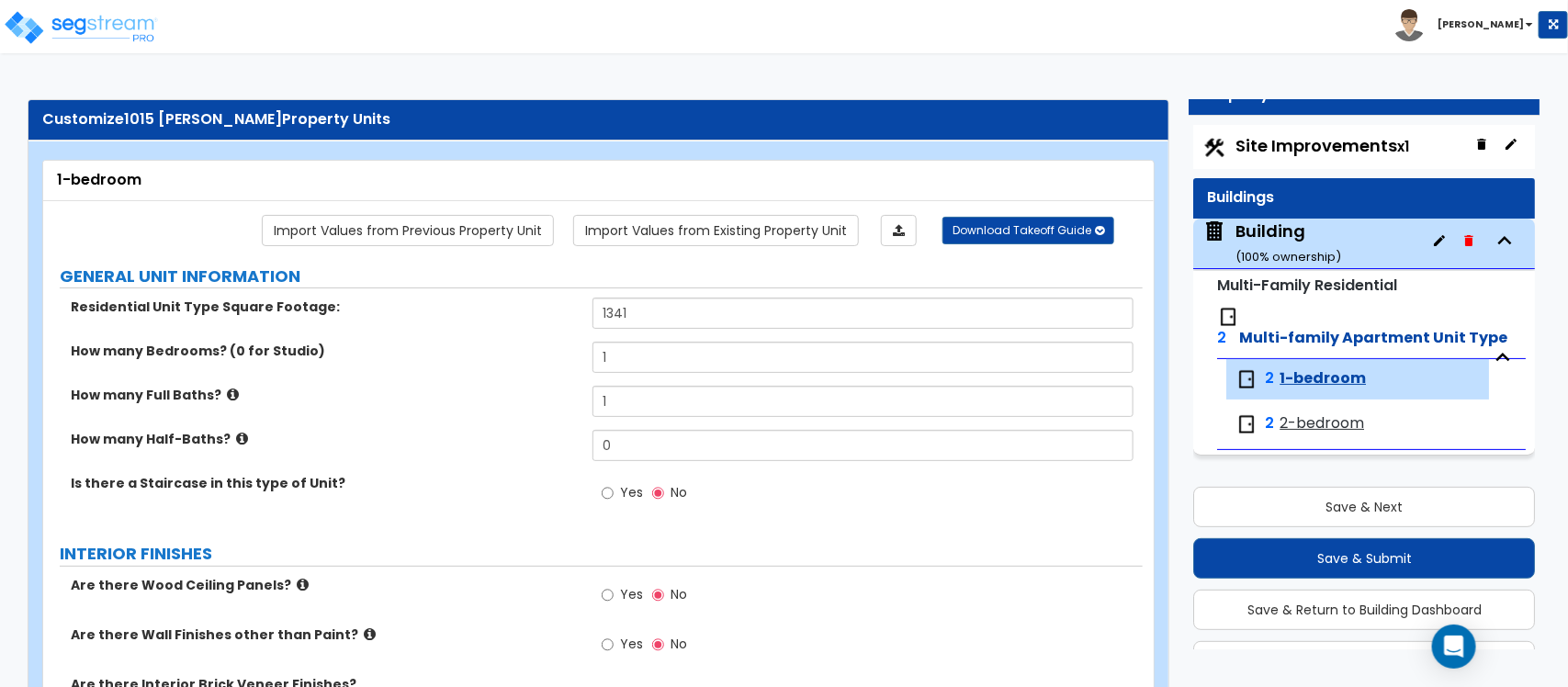
scroll to position [0, 0]
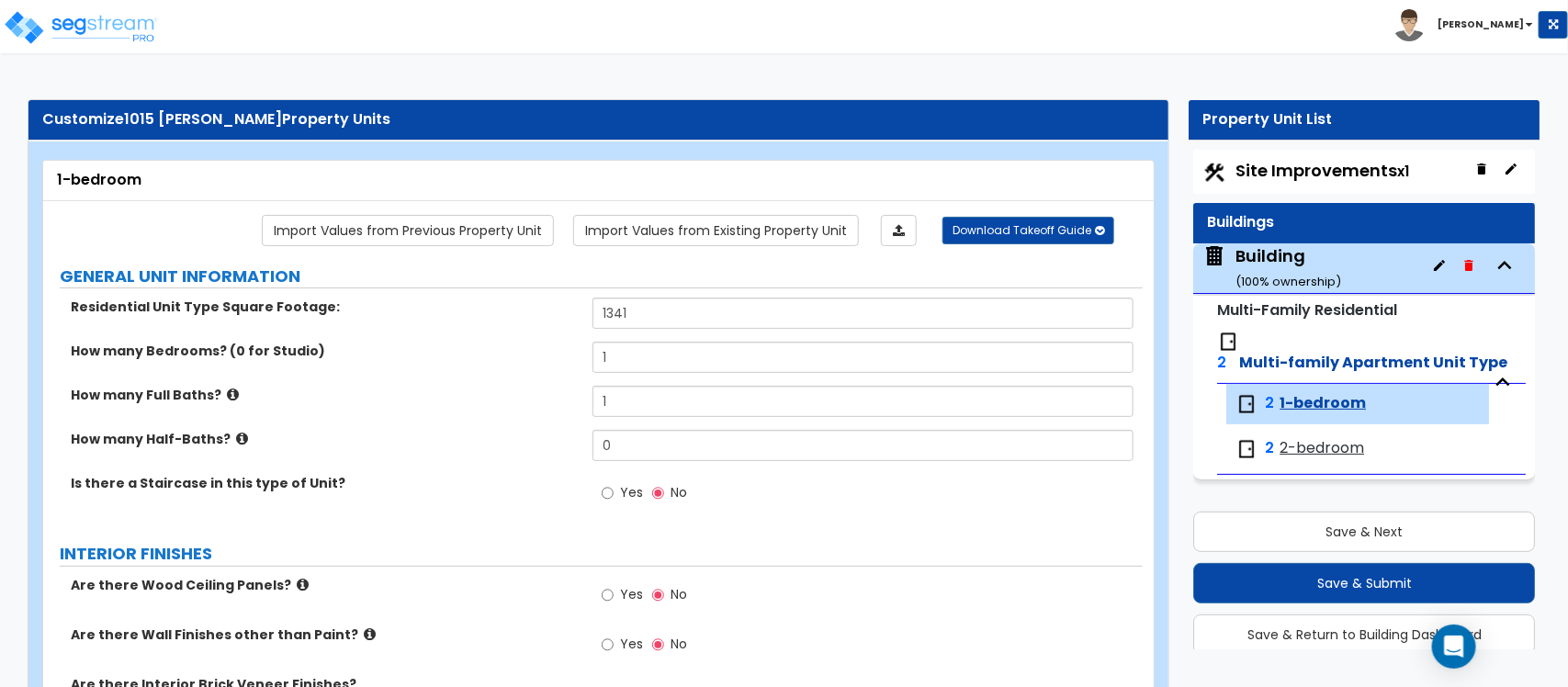
click at [1301, 258] on div "Building ( 100 % ownership)" at bounding box center [1287, 268] width 105 height 46
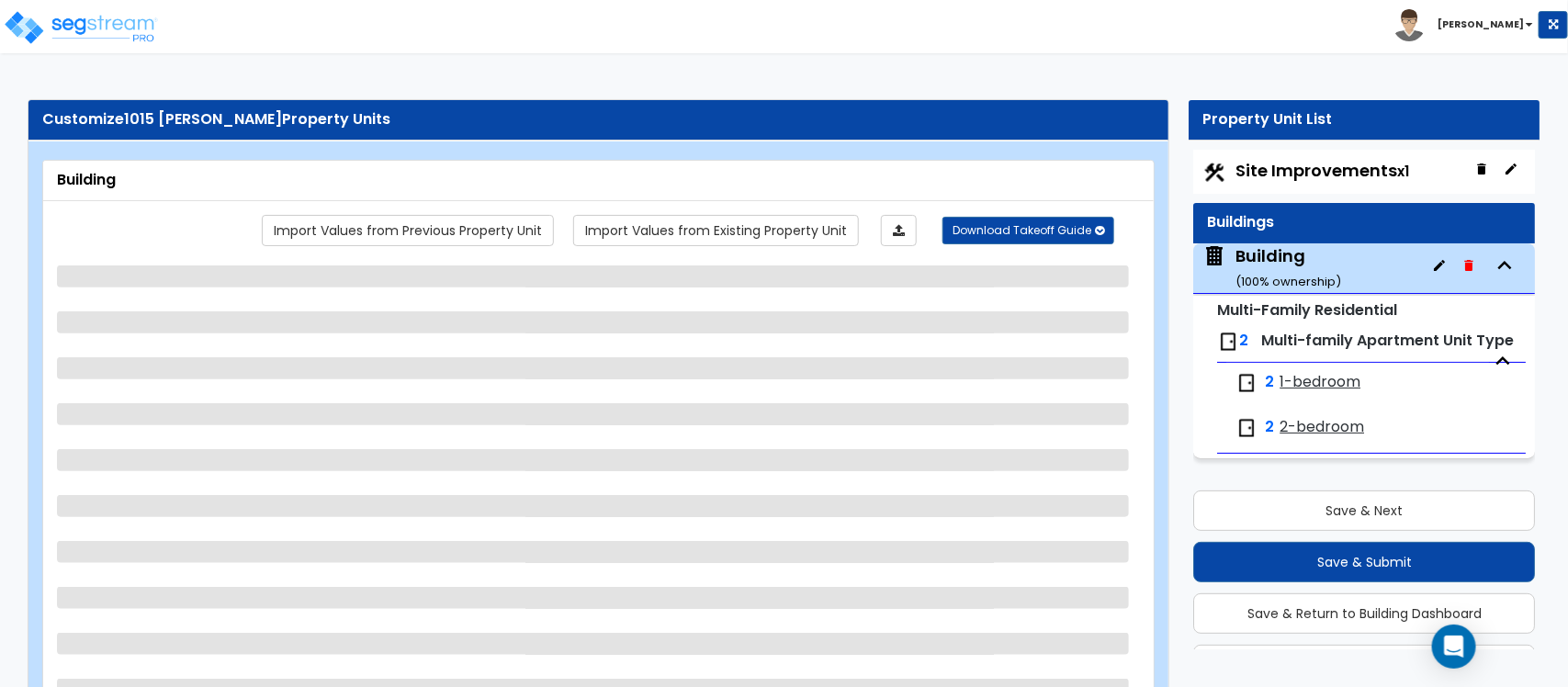
scroll to position [53, 0]
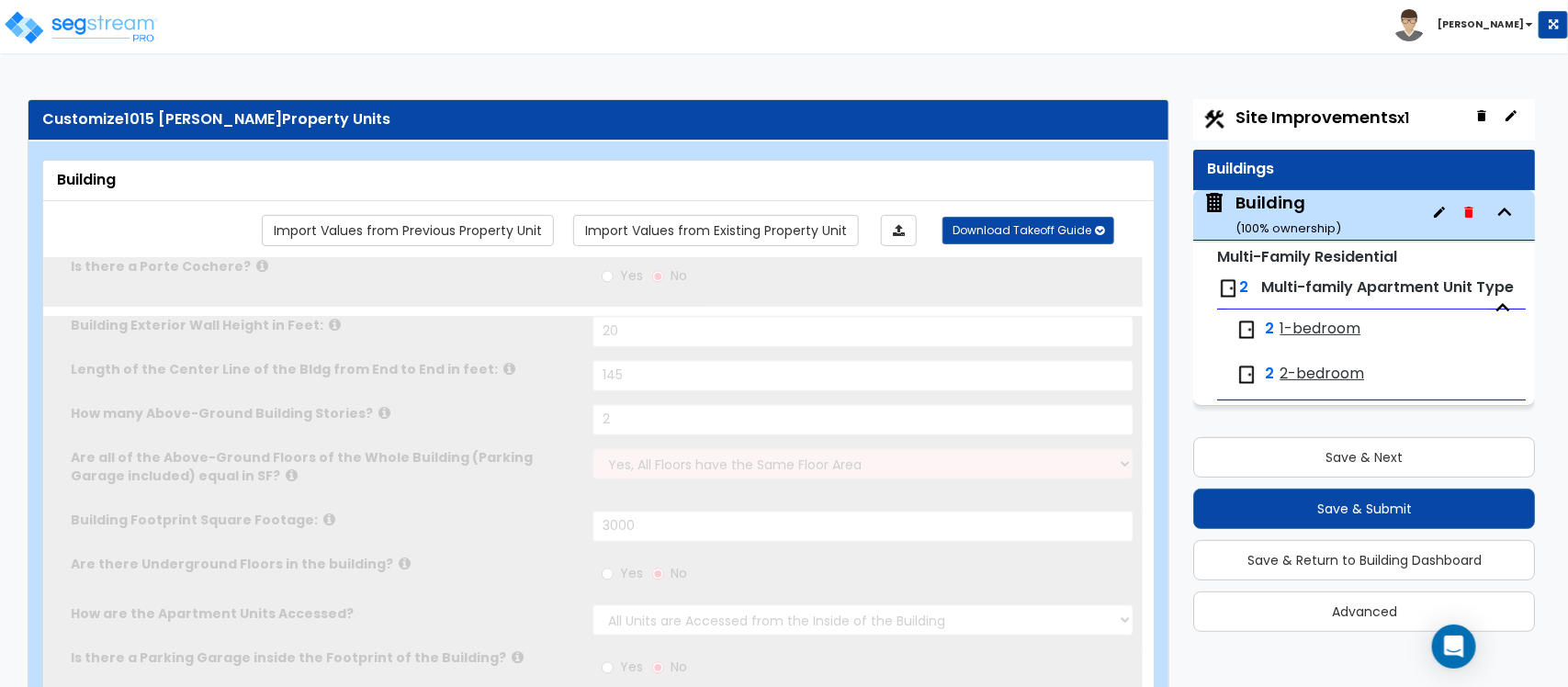
type input "20"
type input "145"
type input "2"
type input "3000"
select select "7"
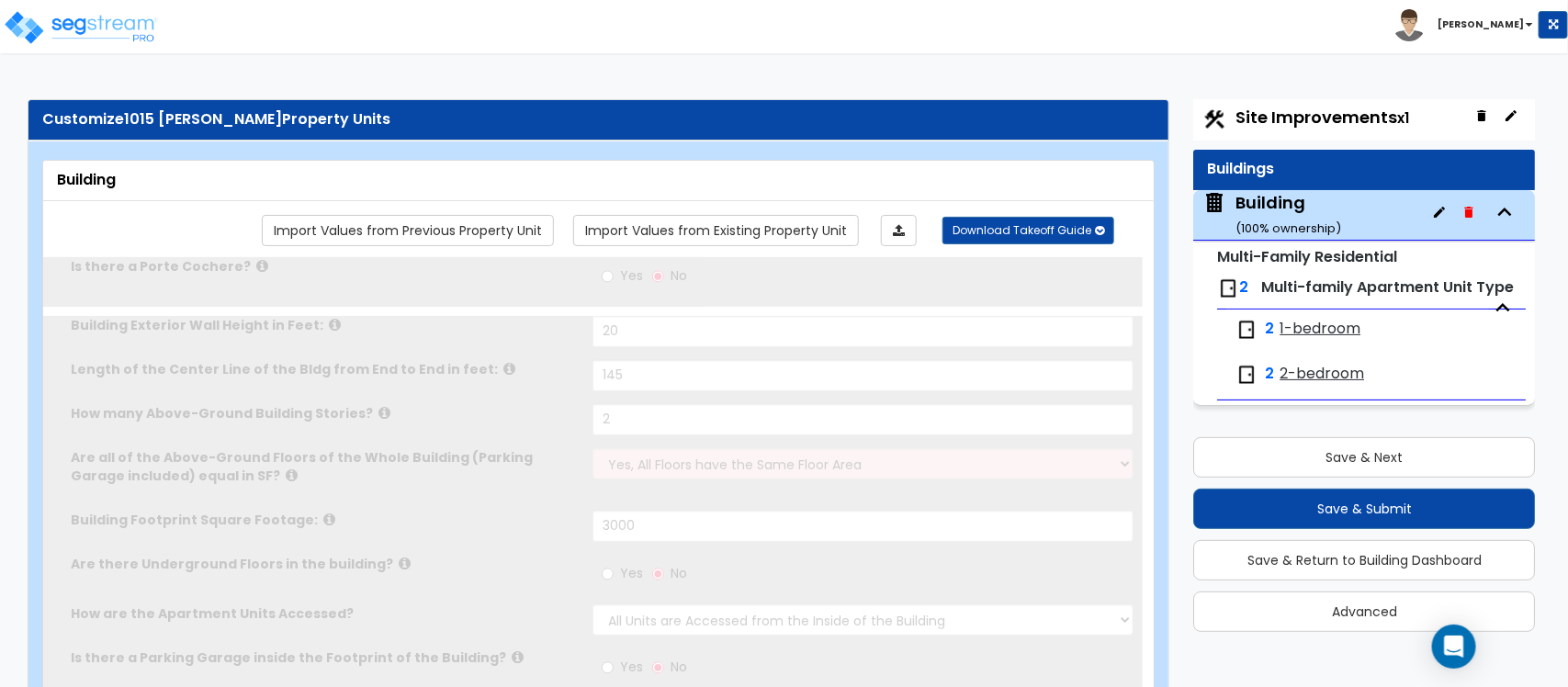
select select "2"
type input "70"
select select "7"
select select "1"
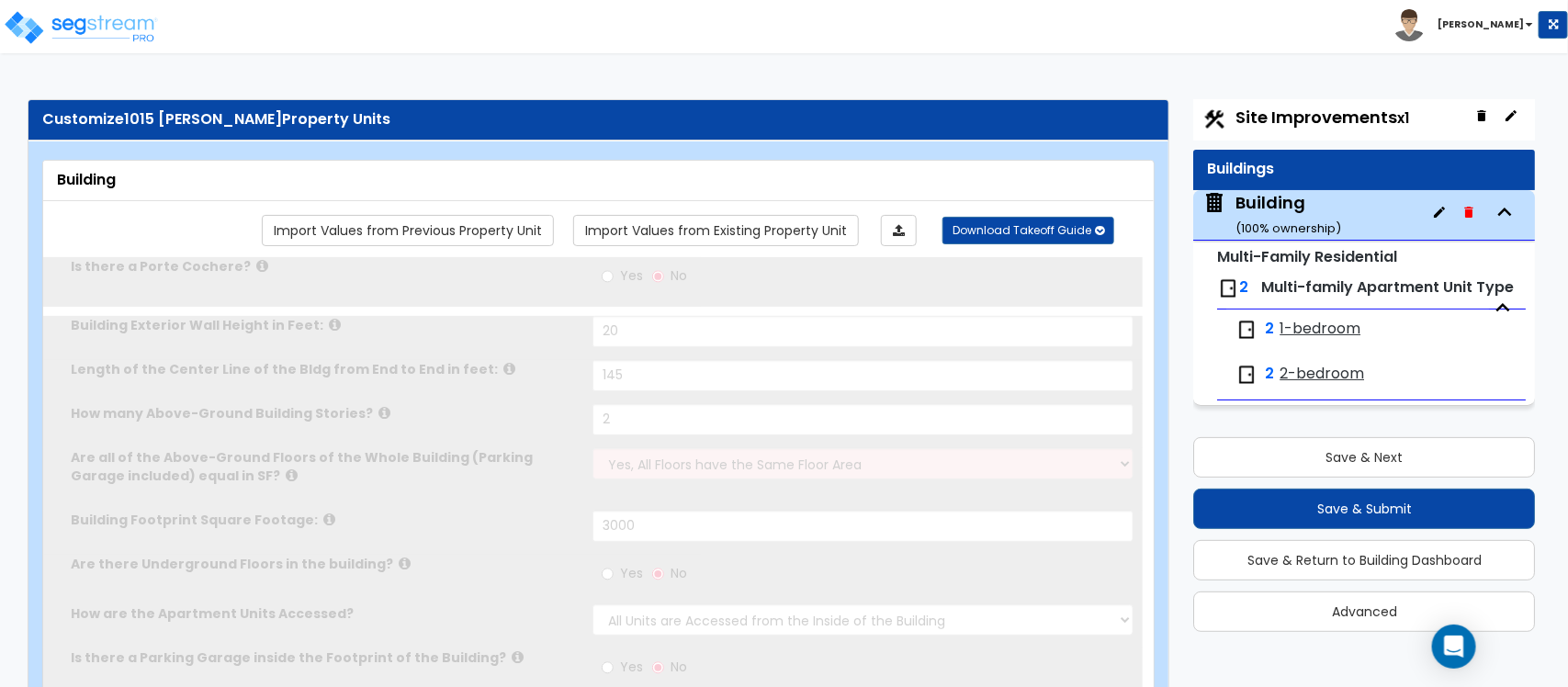
select select "2"
select select "1"
radio input "true"
type input "4"
radio input "true"
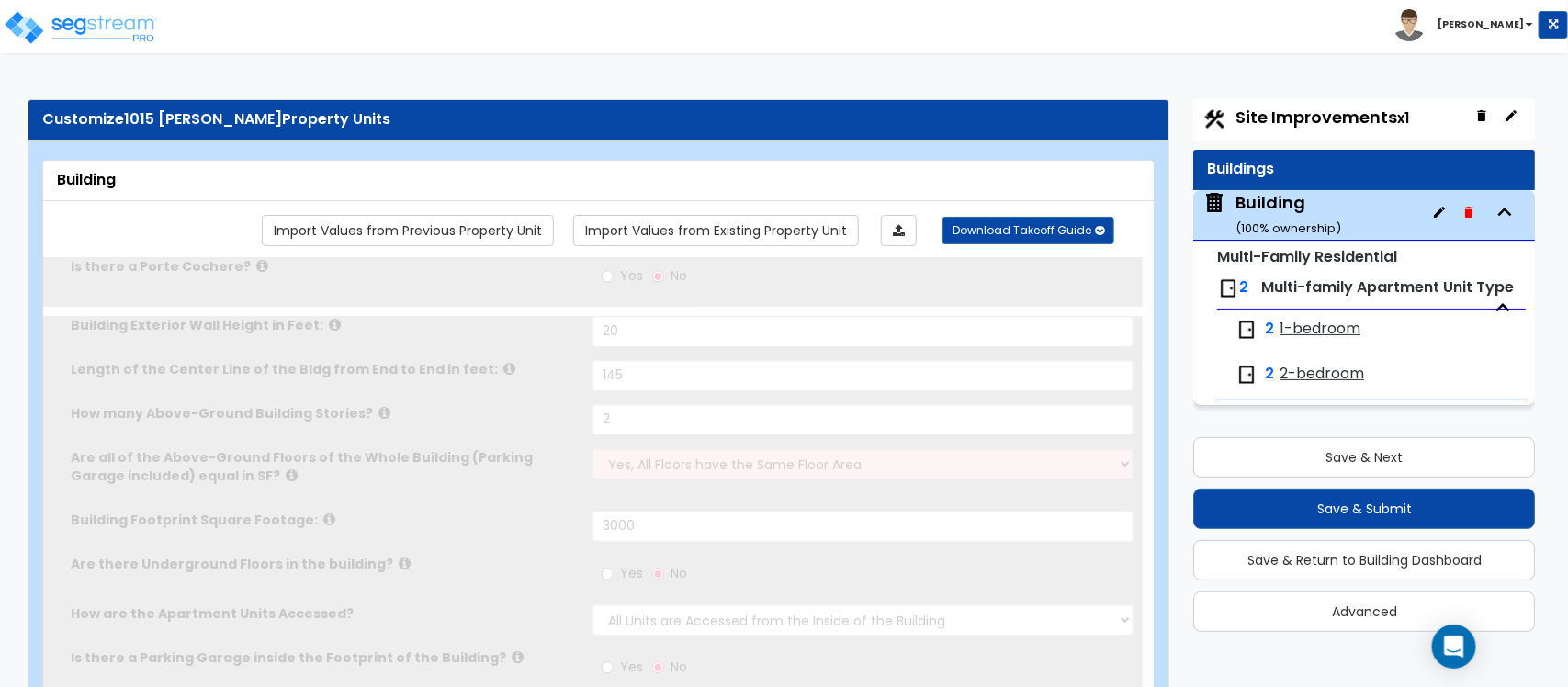
radio input "true"
type input "2"
select select "1"
type input "30"
select select "3"
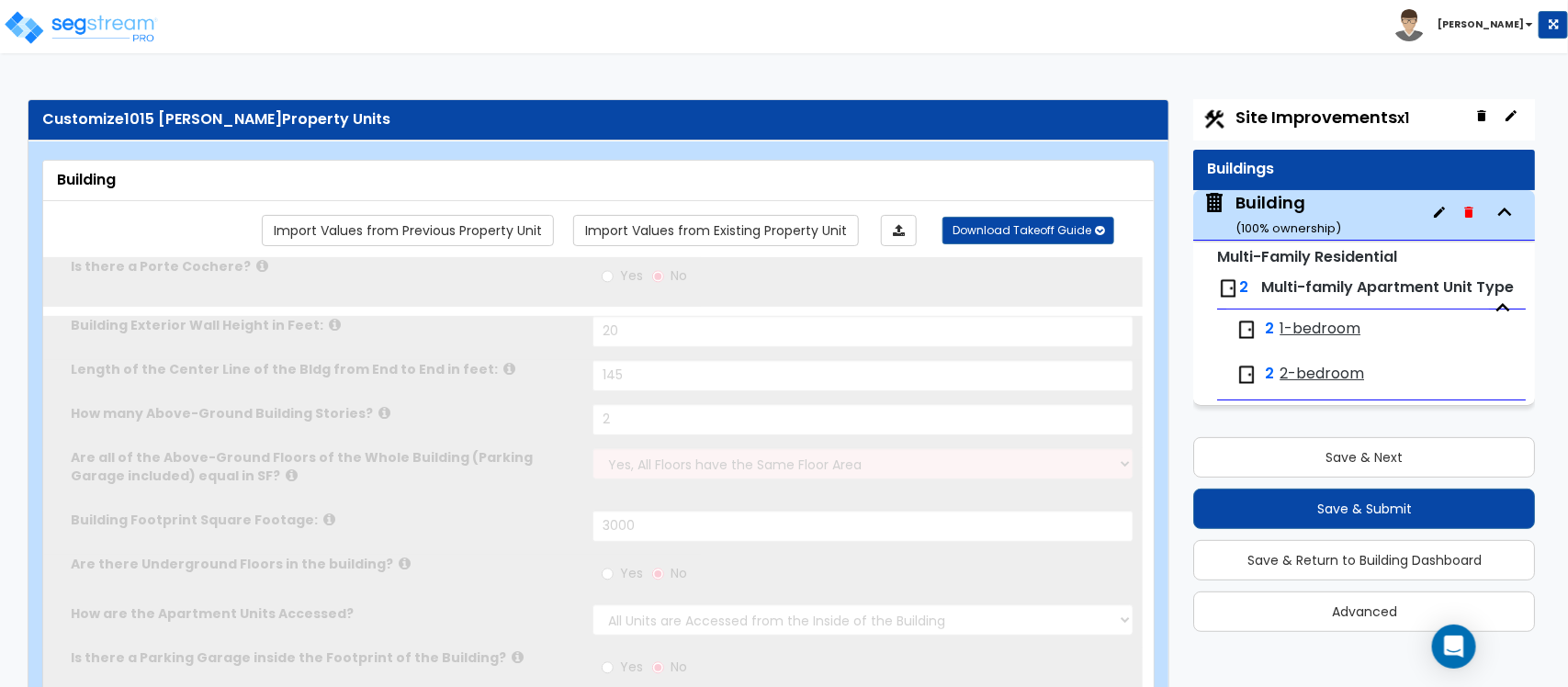
select select "1"
select select "3"
radio input "true"
type input "1"
type input "30"
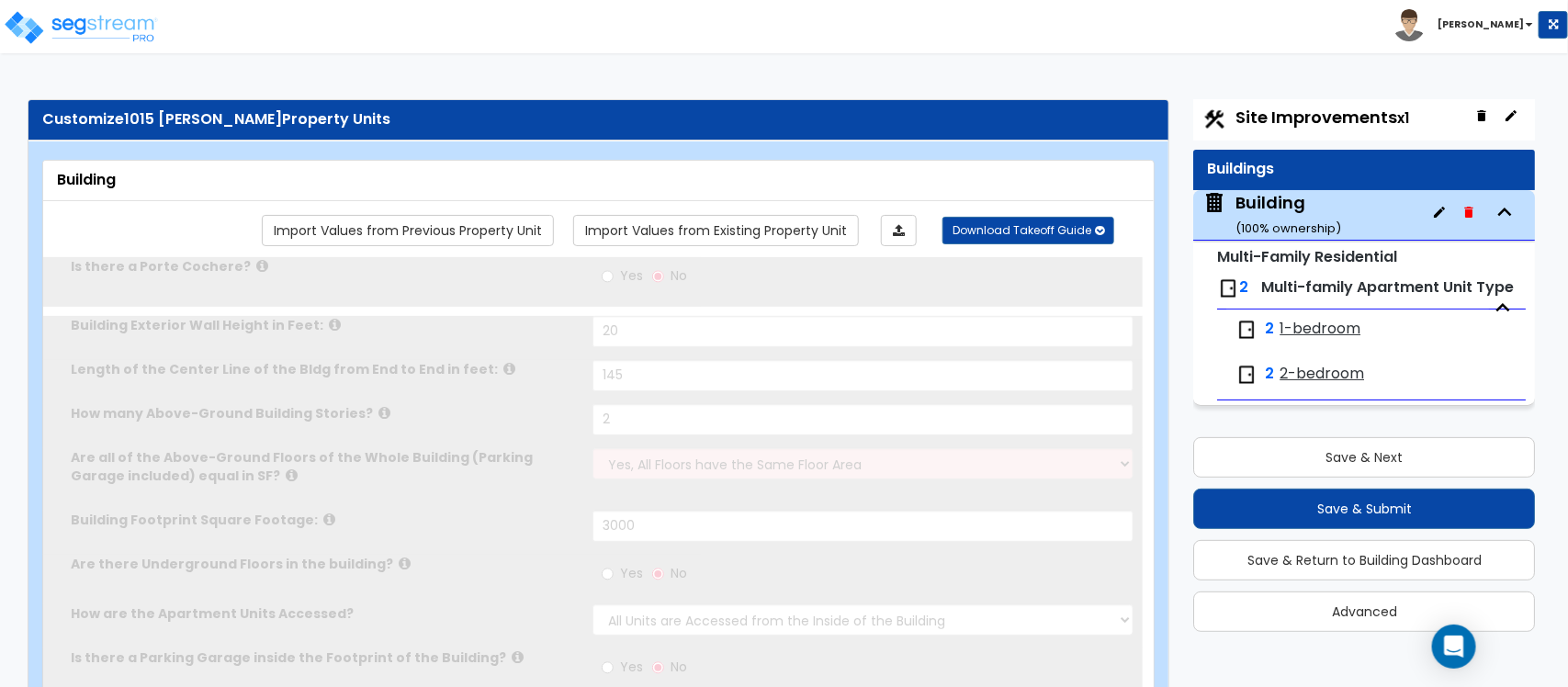
select select "1"
type input "1"
radio input "true"
type input "1"
select select "7"
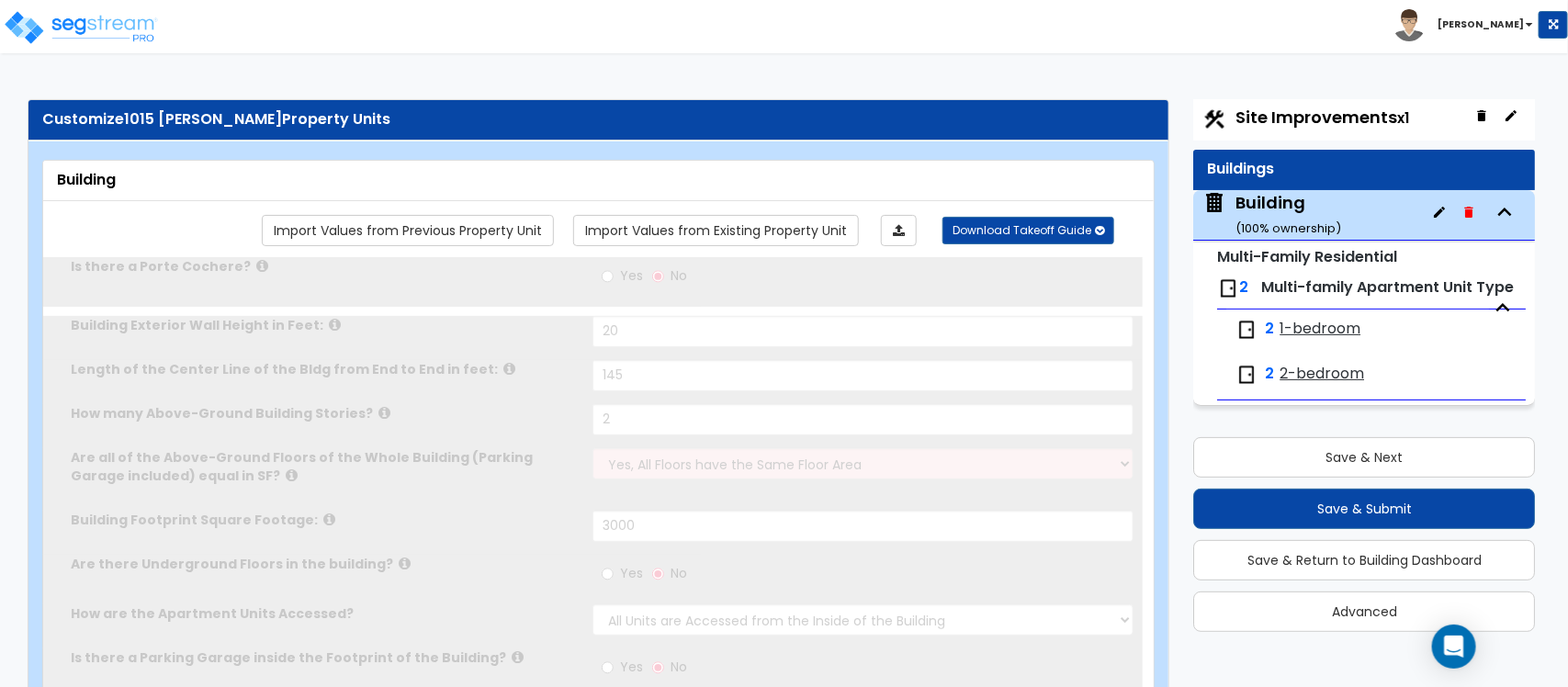
radio input "true"
select select "1"
type input "5"
select select "2"
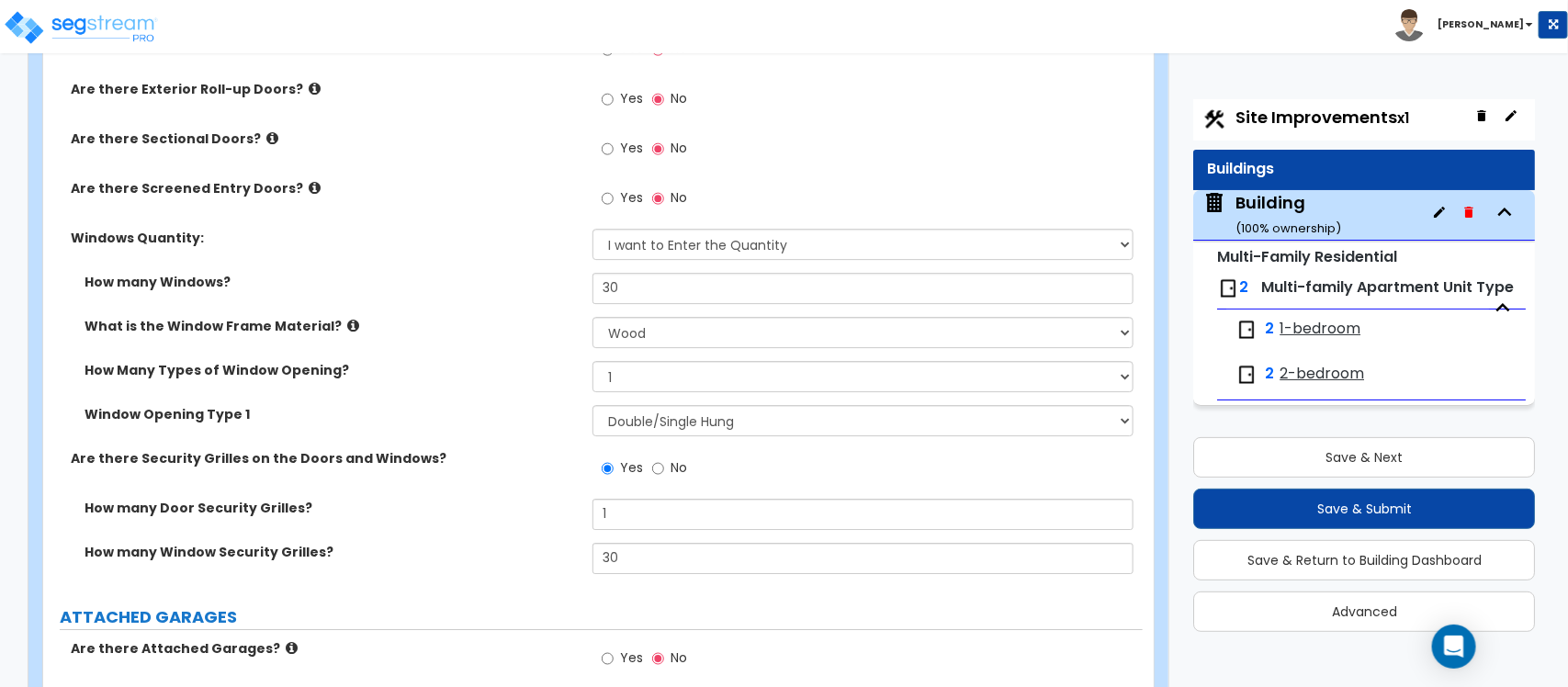
scroll to position [2474, 0]
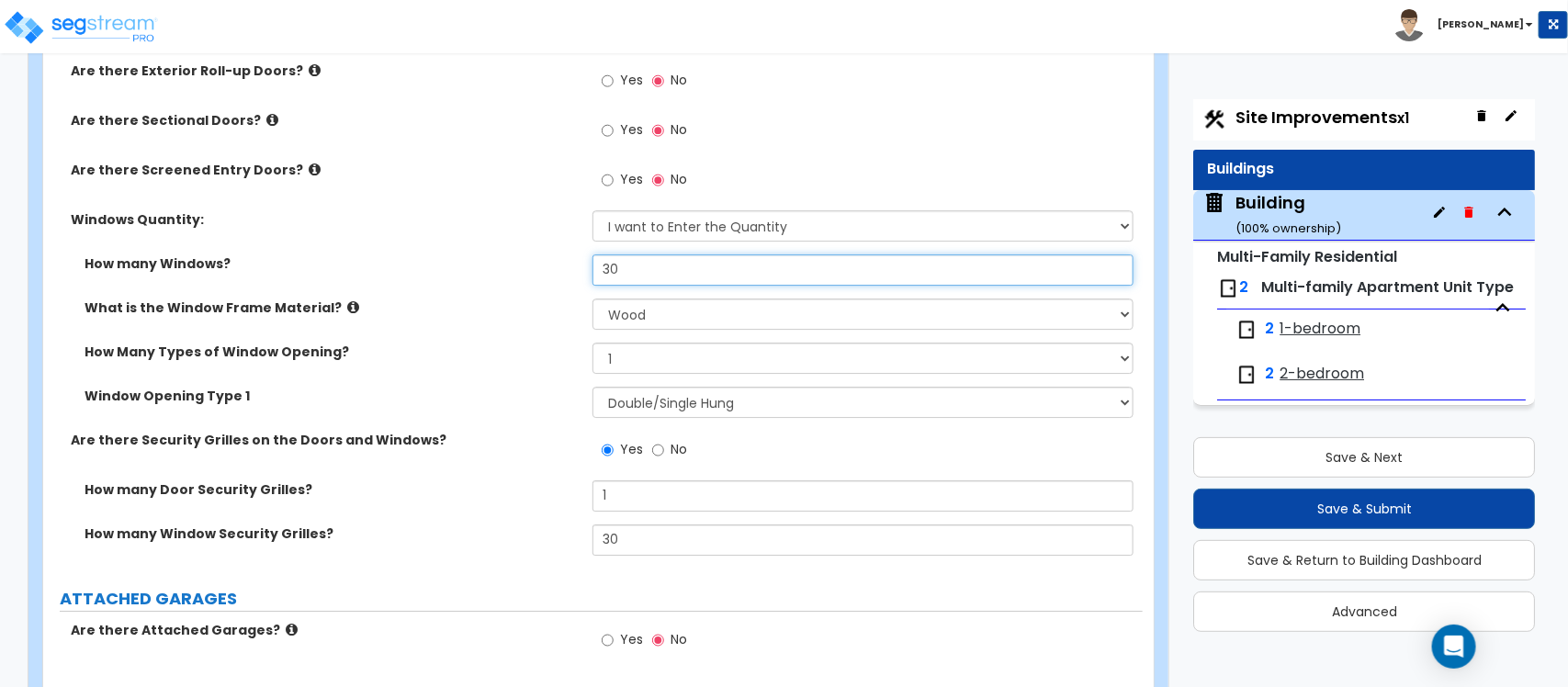
drag, startPoint x: 636, startPoint y: 280, endPoint x: 436, endPoint y: 255, distance: 201.6
click at [436, 255] on div "How many Windows? 30" at bounding box center [593, 276] width 1099 height 44
type input "40"
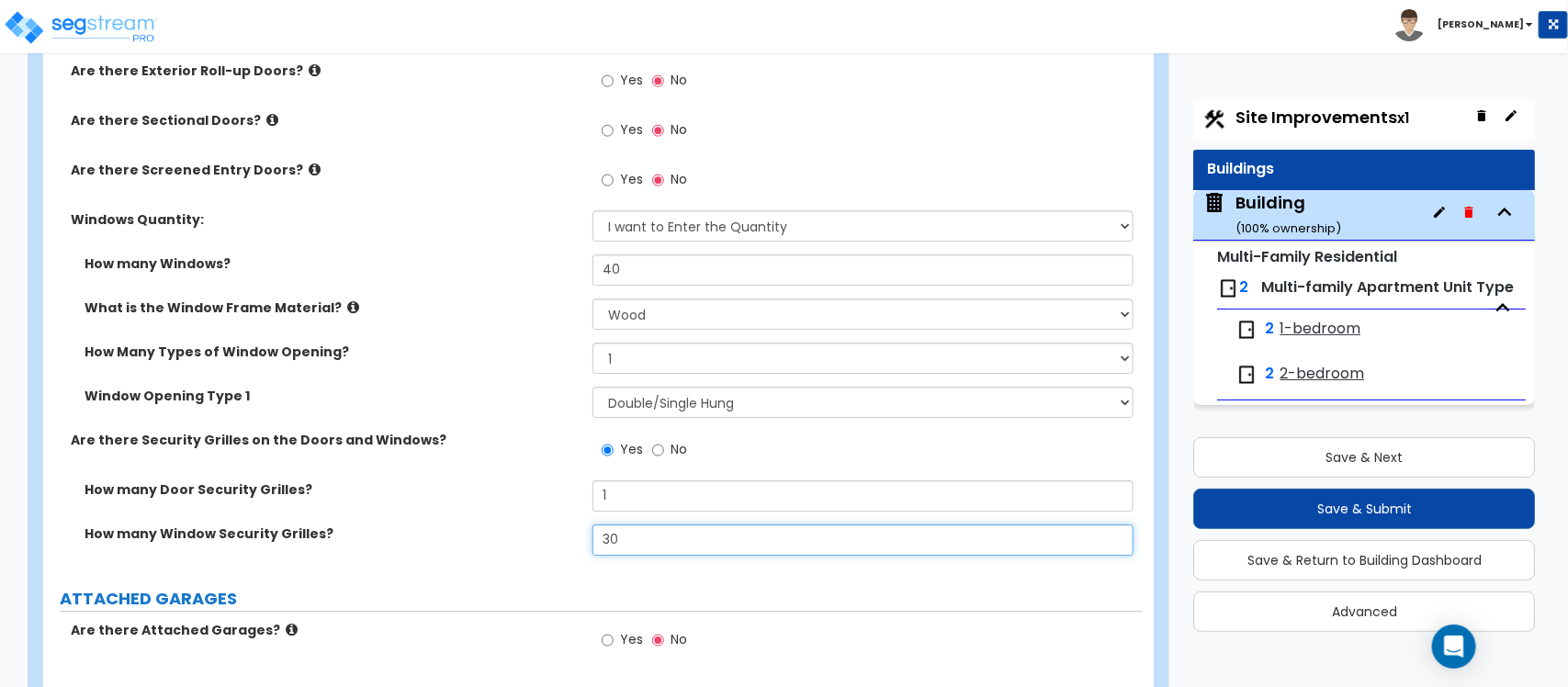
drag, startPoint x: 572, startPoint y: 537, endPoint x: 447, endPoint y: 535, distance: 125.0
click at [447, 537] on div "How many Window Security Grilles? 30" at bounding box center [593, 547] width 1099 height 44
type input "40"
click at [469, 493] on label "How many Door Security Grilles?" at bounding box center [331, 489] width 494 height 18
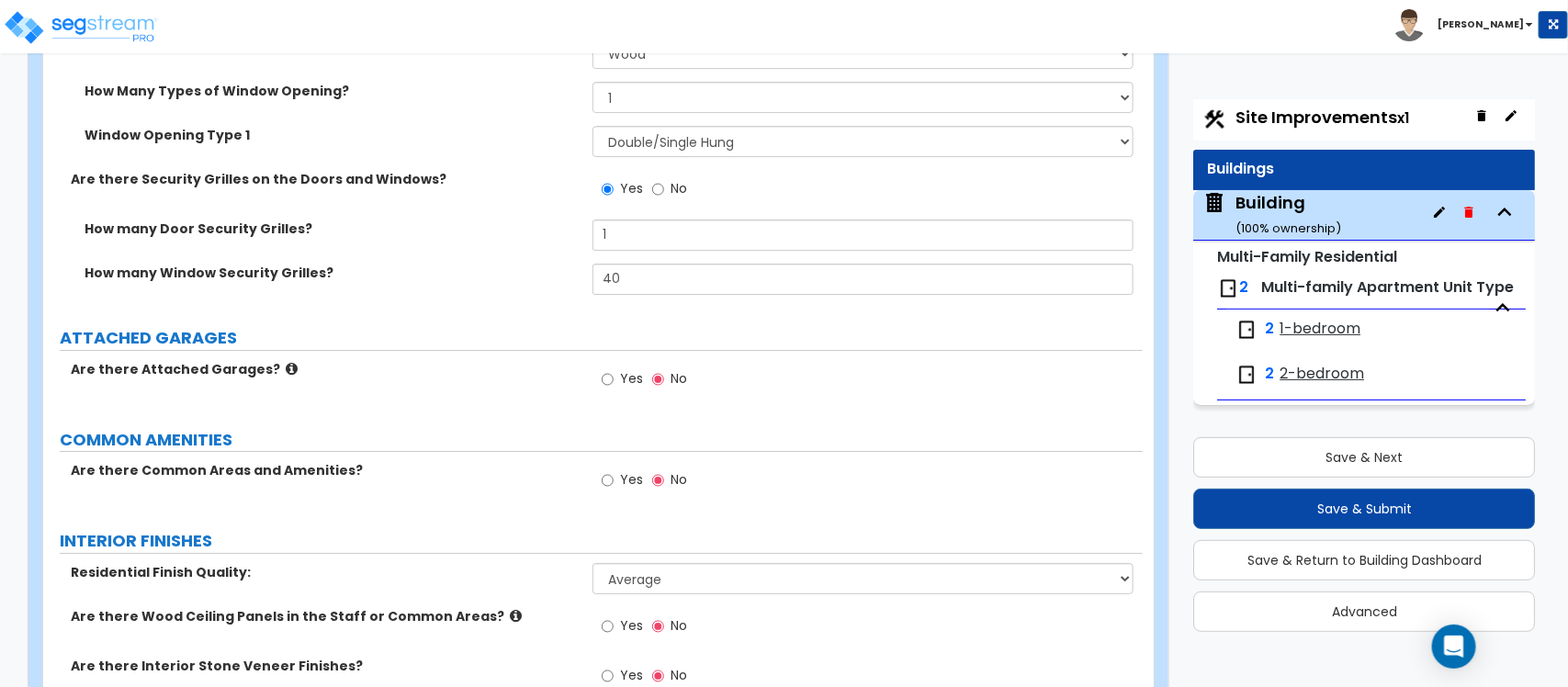
scroll to position [2703, 0]
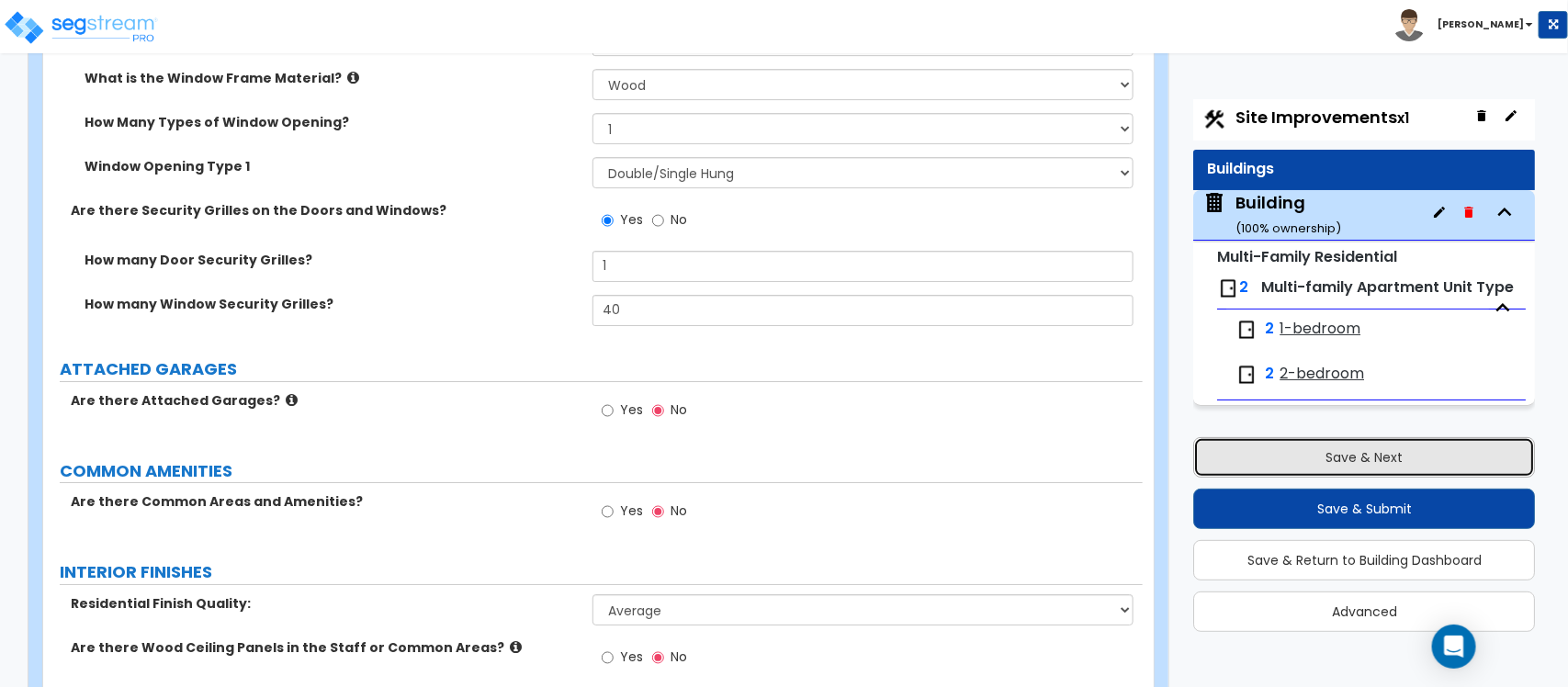
click at [1425, 461] on button "Save & Next" at bounding box center [1364, 457] width 341 height 41
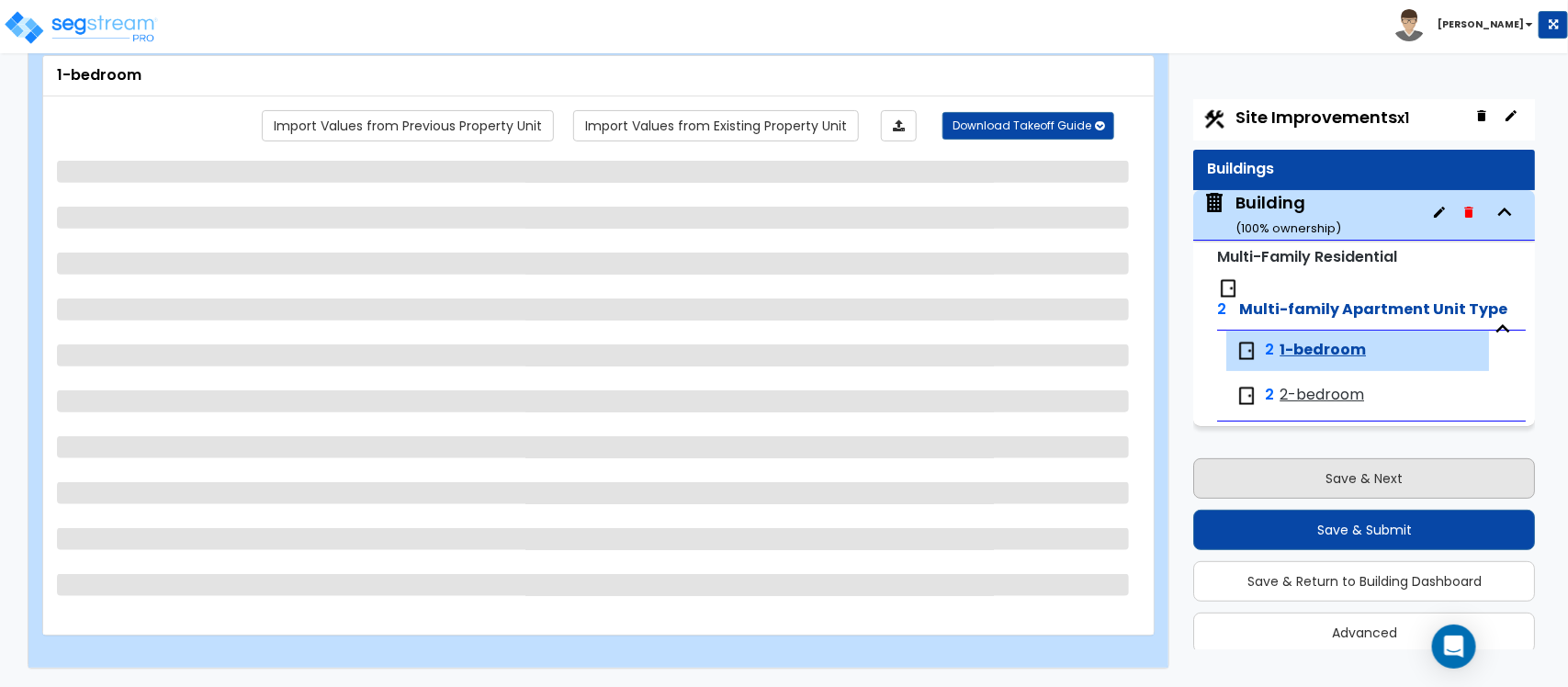
scroll to position [105, 0]
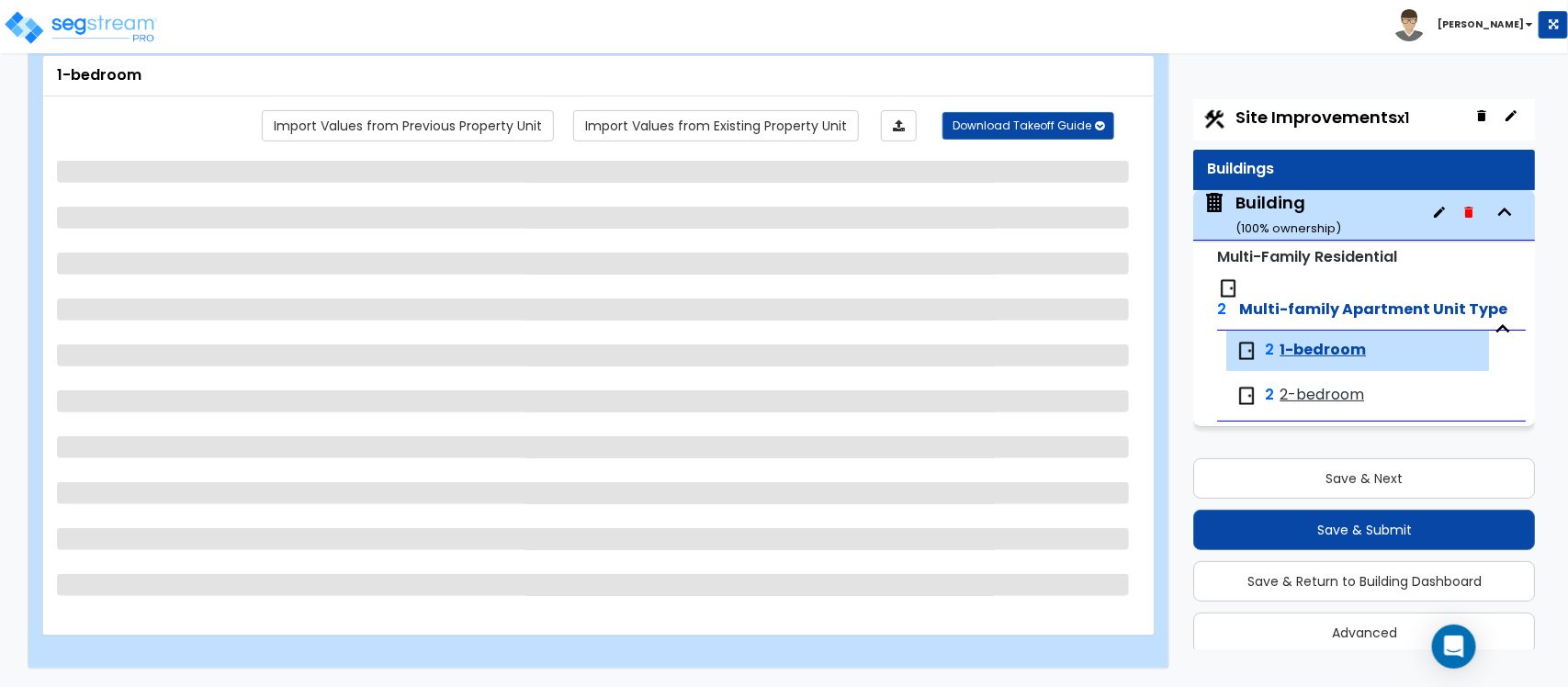
select select "2"
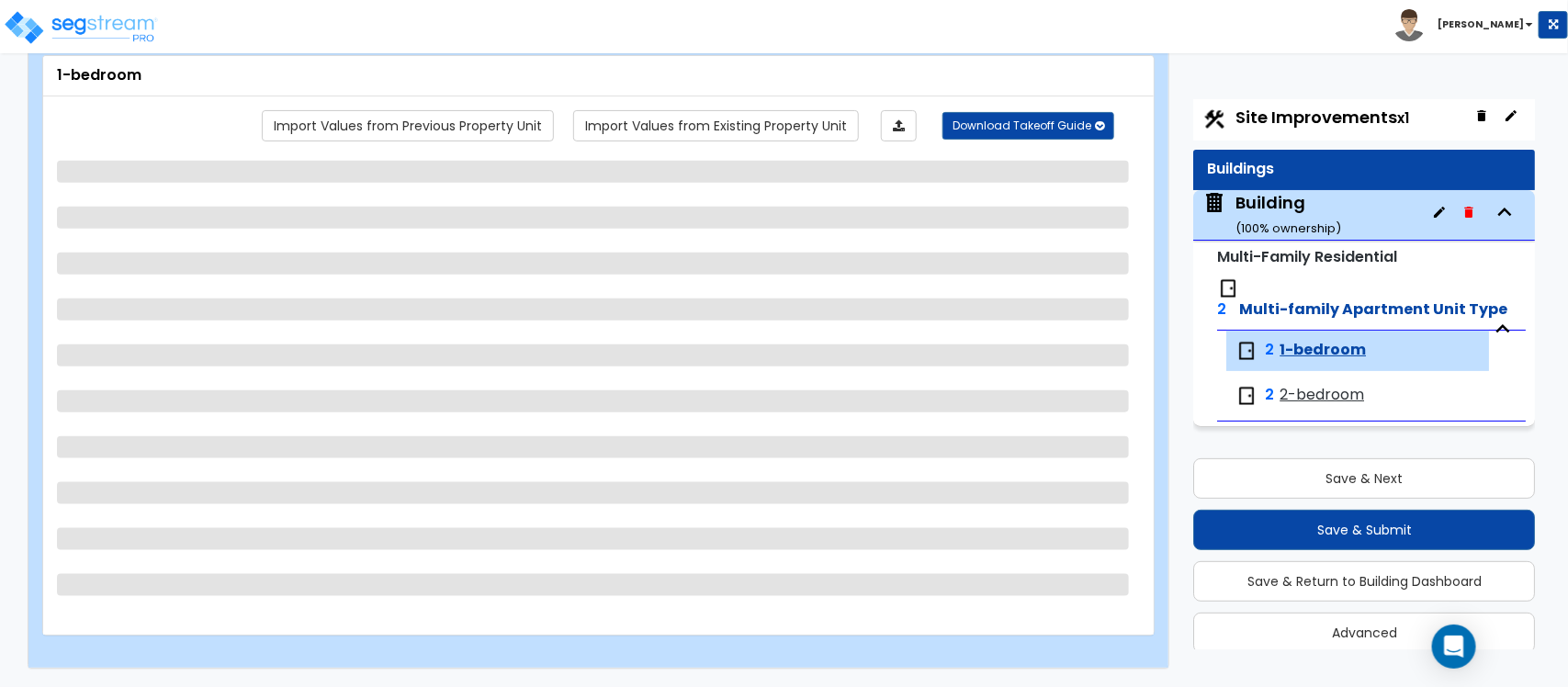
select select "2"
select select "1"
select select "2"
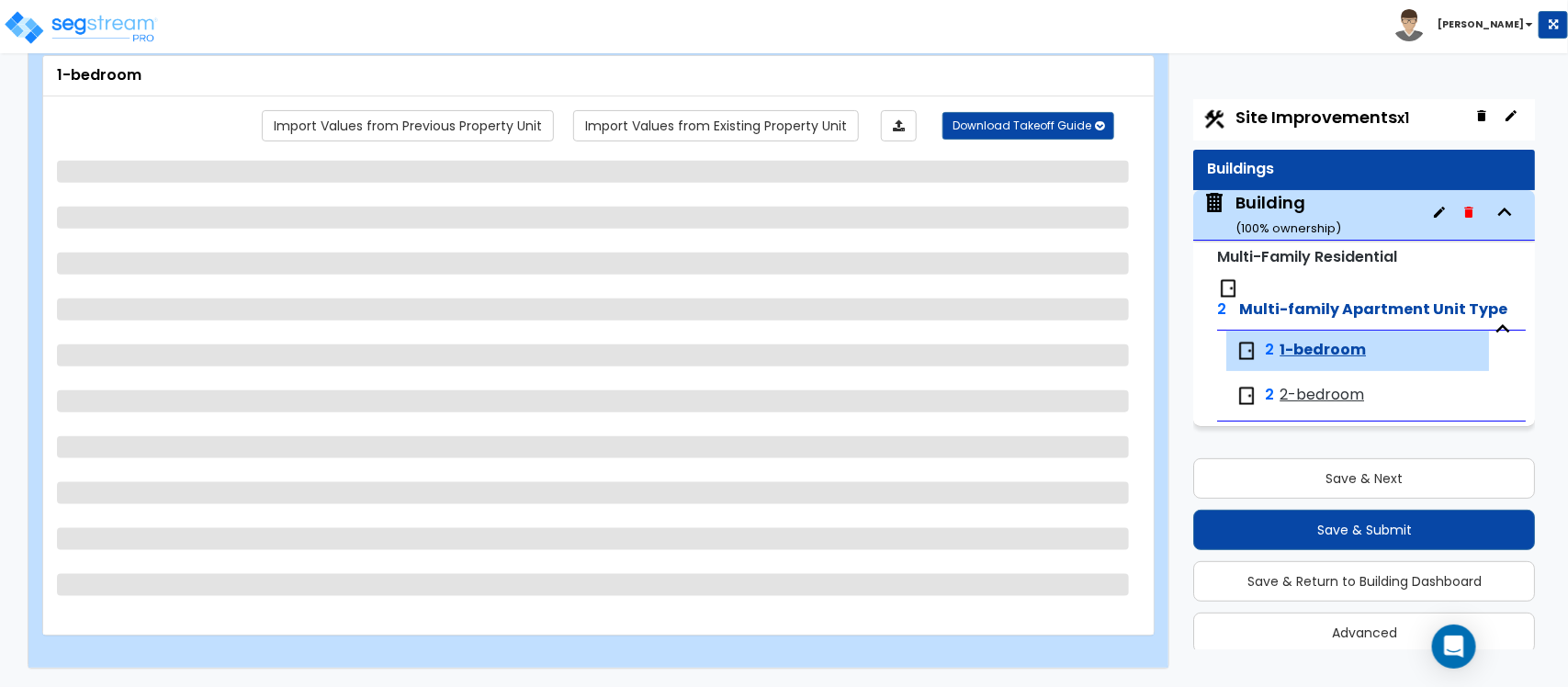
select select "1"
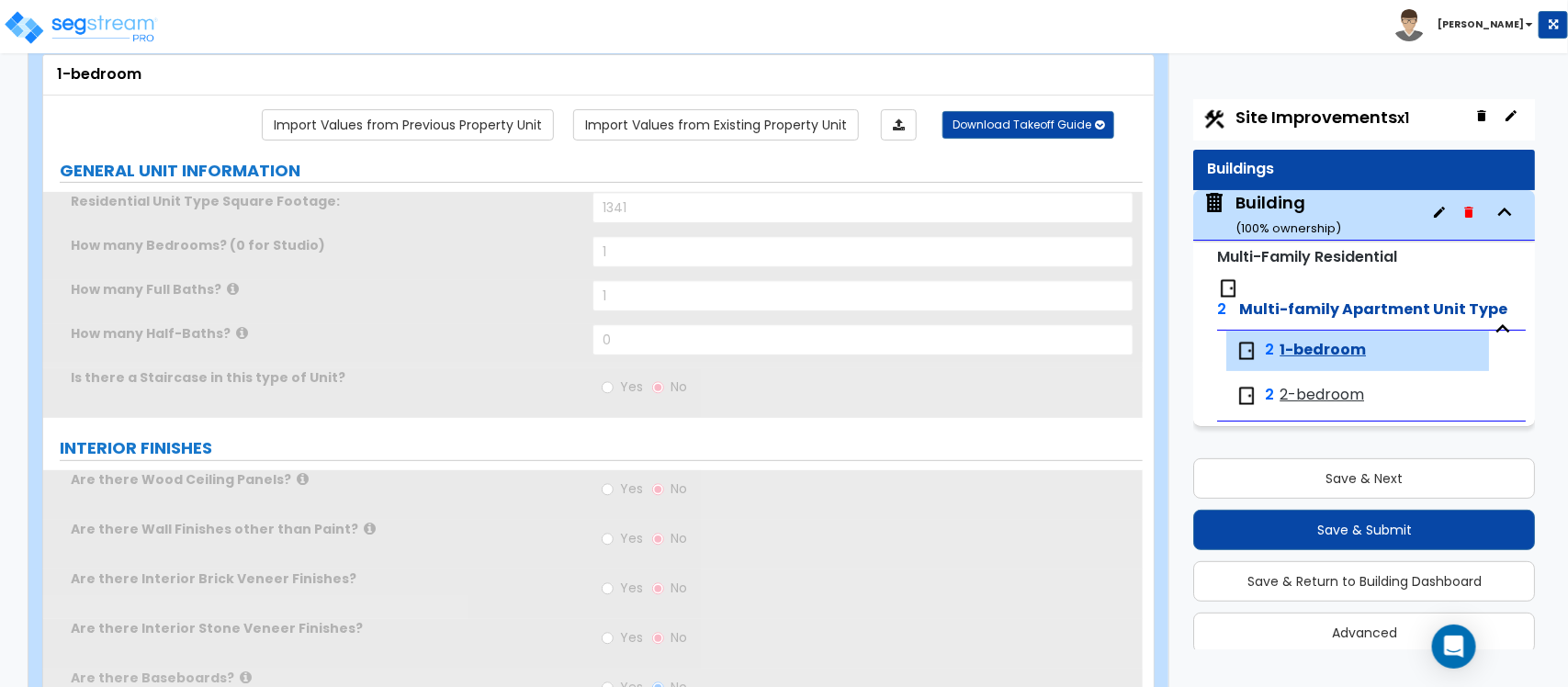
radio input "true"
select select "1"
select select "5"
select select "1"
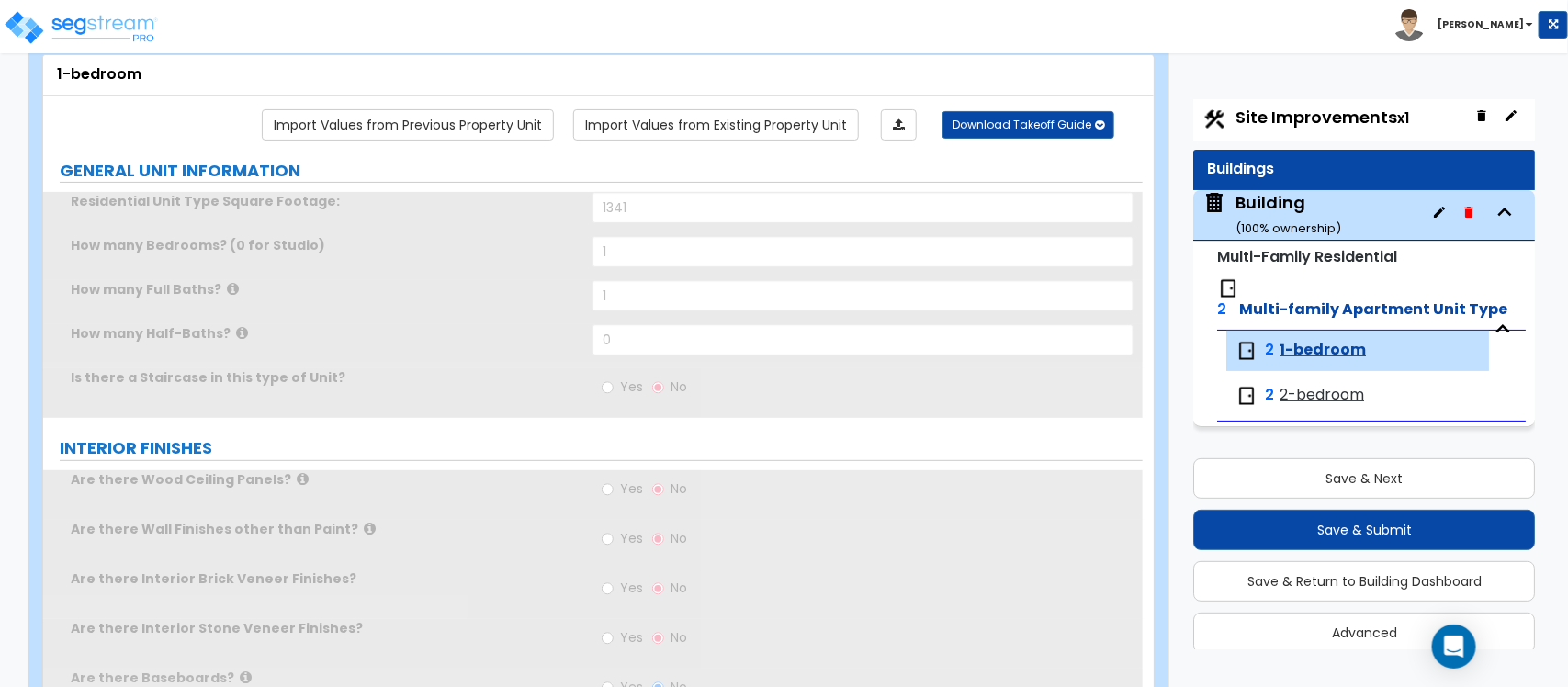
select select "2"
radio input "true"
select select "2"
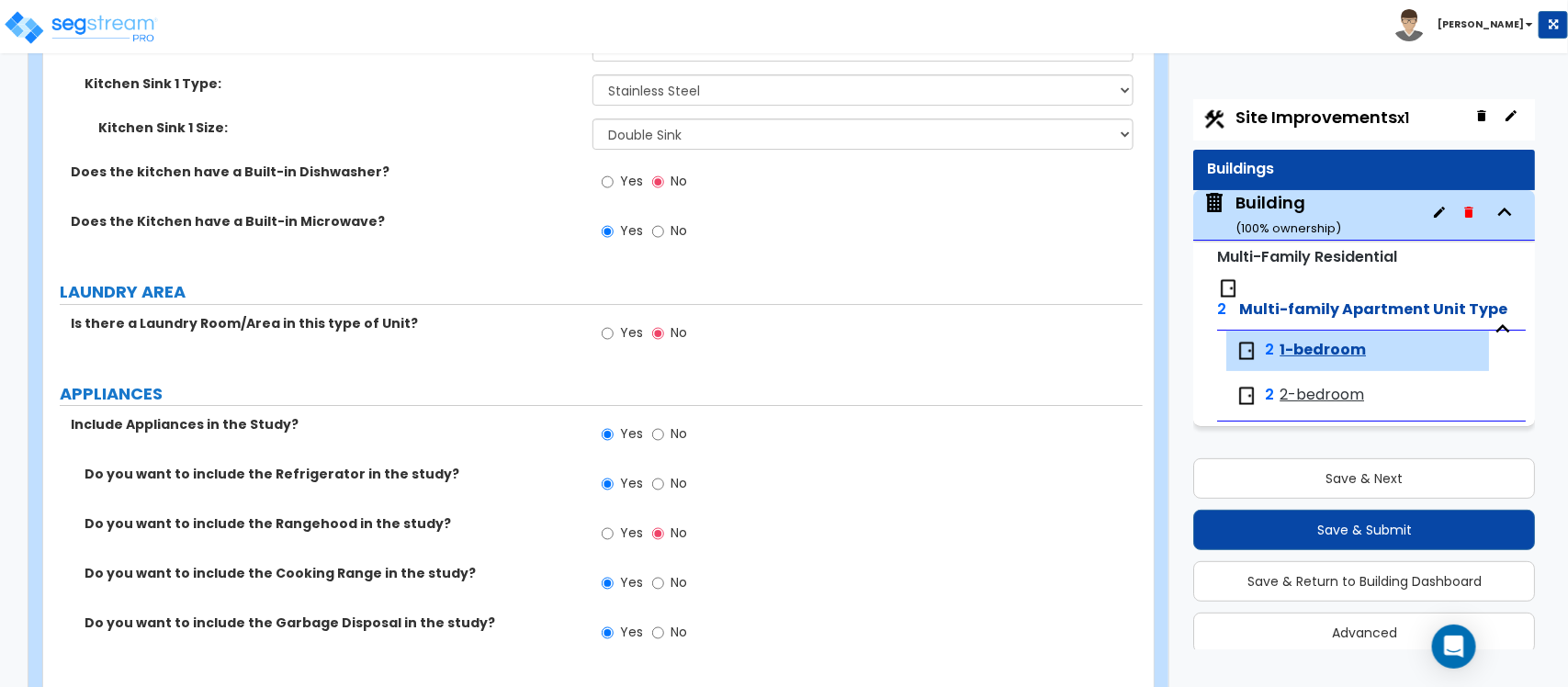
scroll to position [1508, 0]
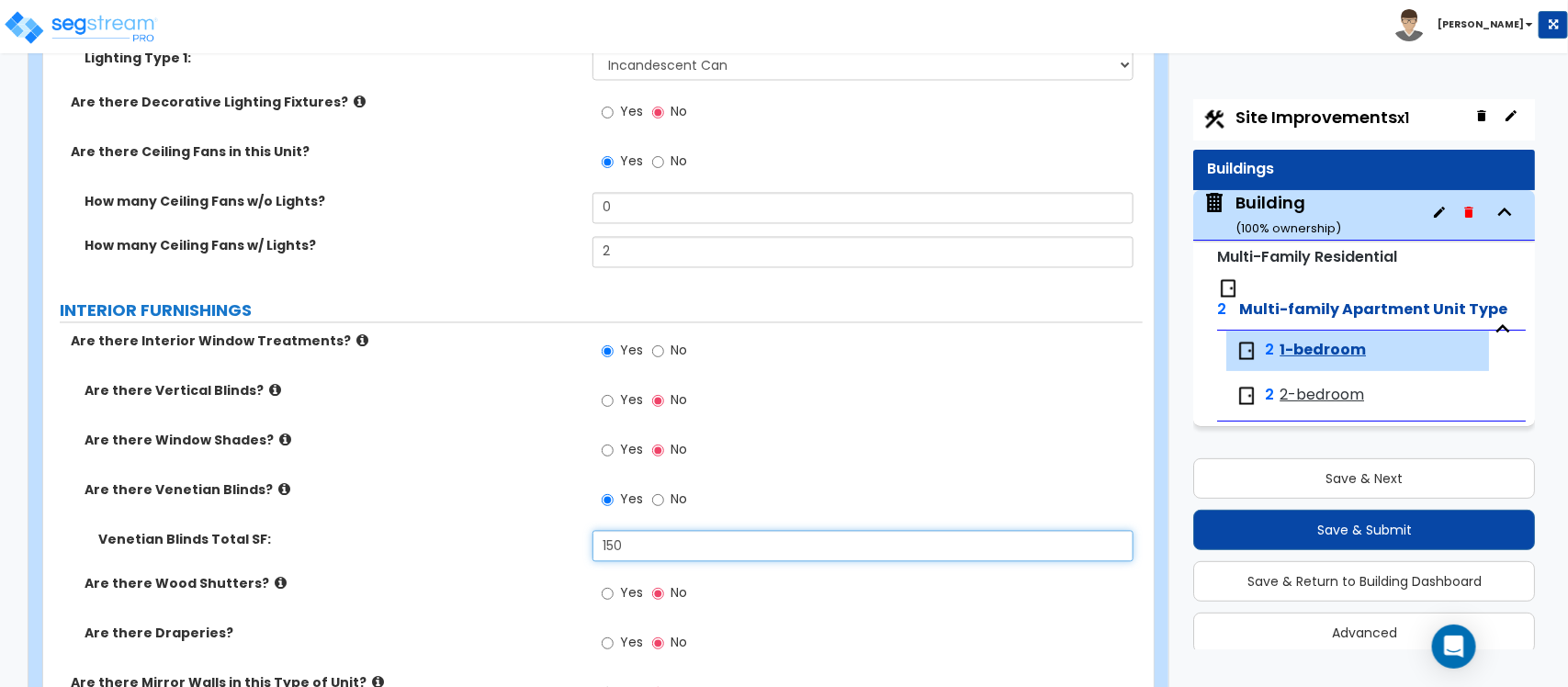
drag, startPoint x: 705, startPoint y: 554, endPoint x: 543, endPoint y: 534, distance: 163.2
click at [543, 534] on div "Venetian Blinds Total SF: 150" at bounding box center [593, 553] width 1099 height 44
type input "200"
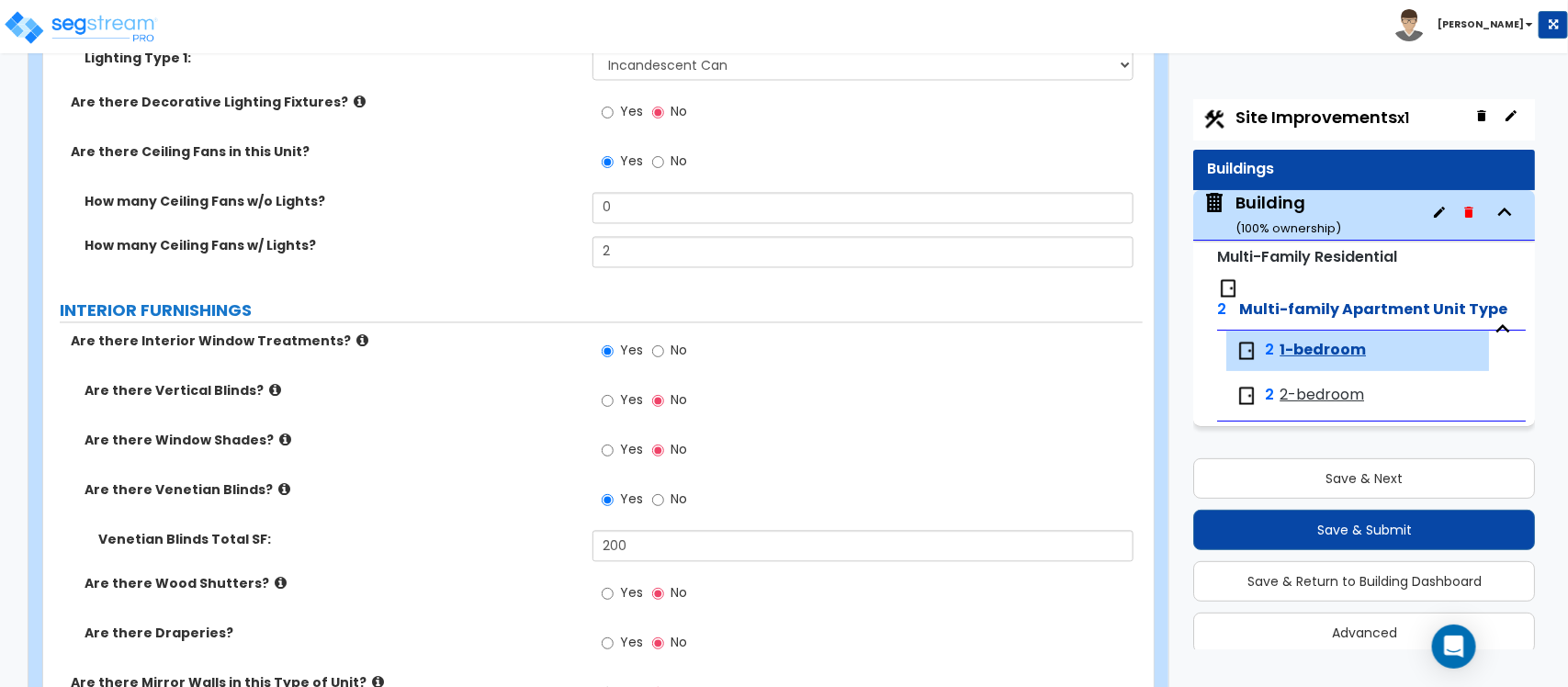
click at [510, 478] on div "Are there Window Shades? Yes No" at bounding box center [593, 456] width 1099 height 49
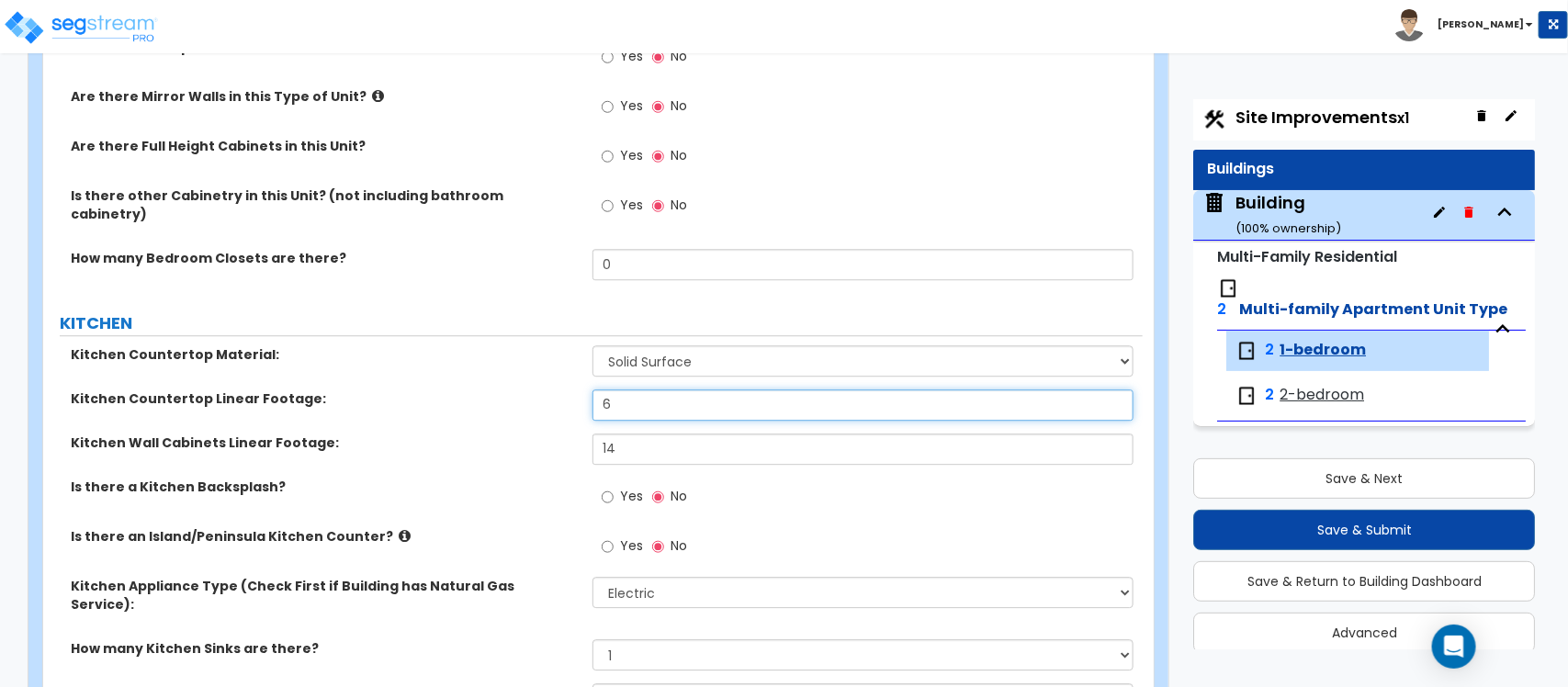
drag, startPoint x: 669, startPoint y: 400, endPoint x: 464, endPoint y: 361, distance: 208.7
click at [464, 361] on div "Kitchen Countertop Material: Please Choose One Plastic Laminate Solid Surface S…" at bounding box center [593, 608] width 1072 height 526
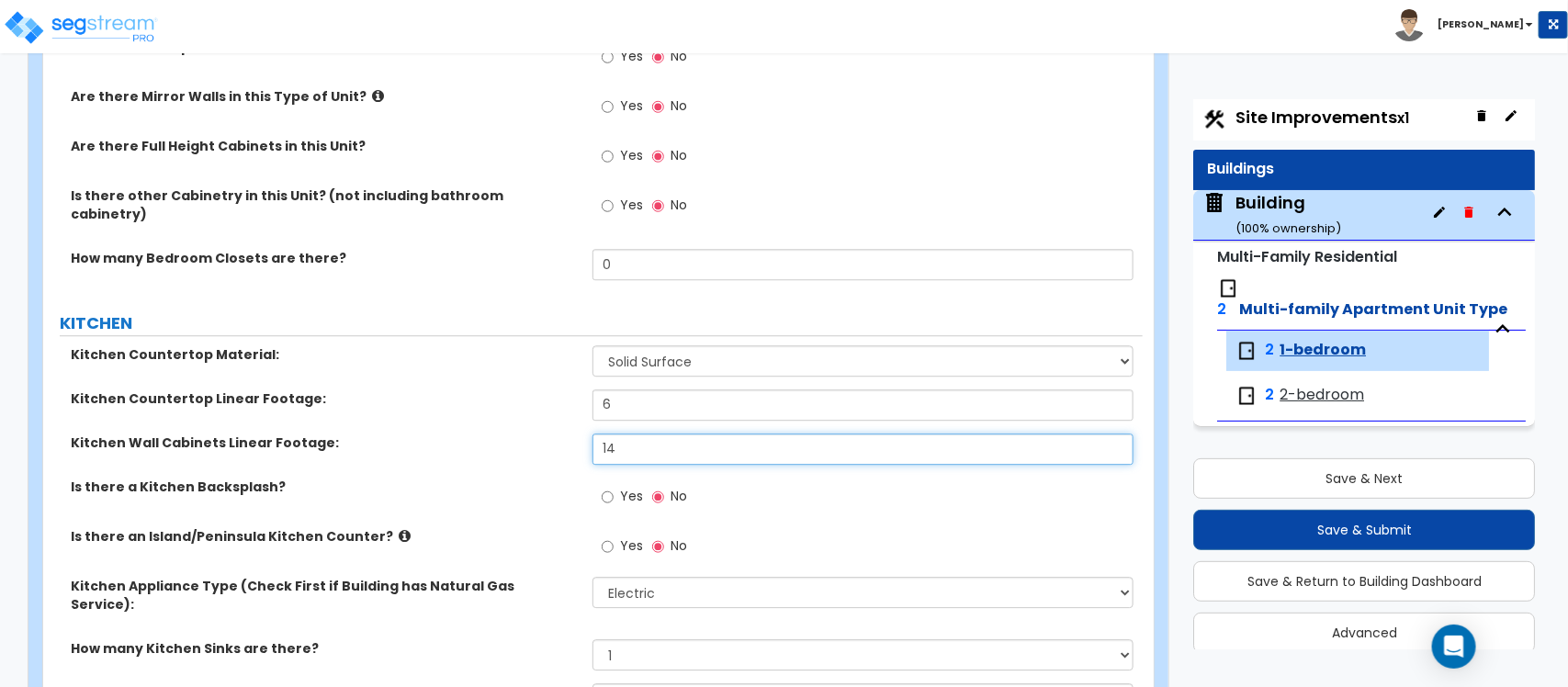
drag, startPoint x: 639, startPoint y: 443, endPoint x: 510, endPoint y: 450, distance: 129.2
click at [510, 450] on div "Kitchen Wall Cabinets Linear Footage: 14" at bounding box center [593, 455] width 1099 height 44
type input "18"
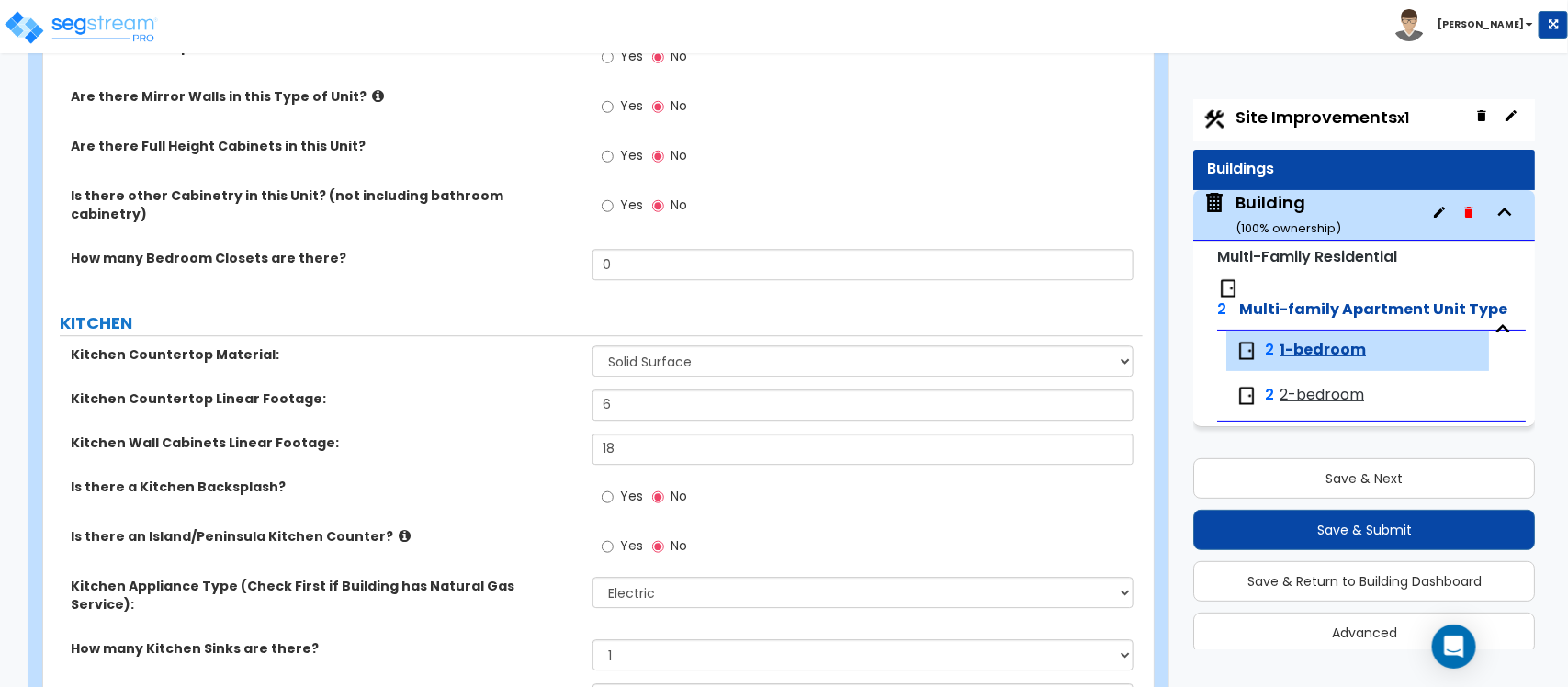
click at [1351, 385] on span "2-bedroom" at bounding box center [1321, 396] width 84 height 21
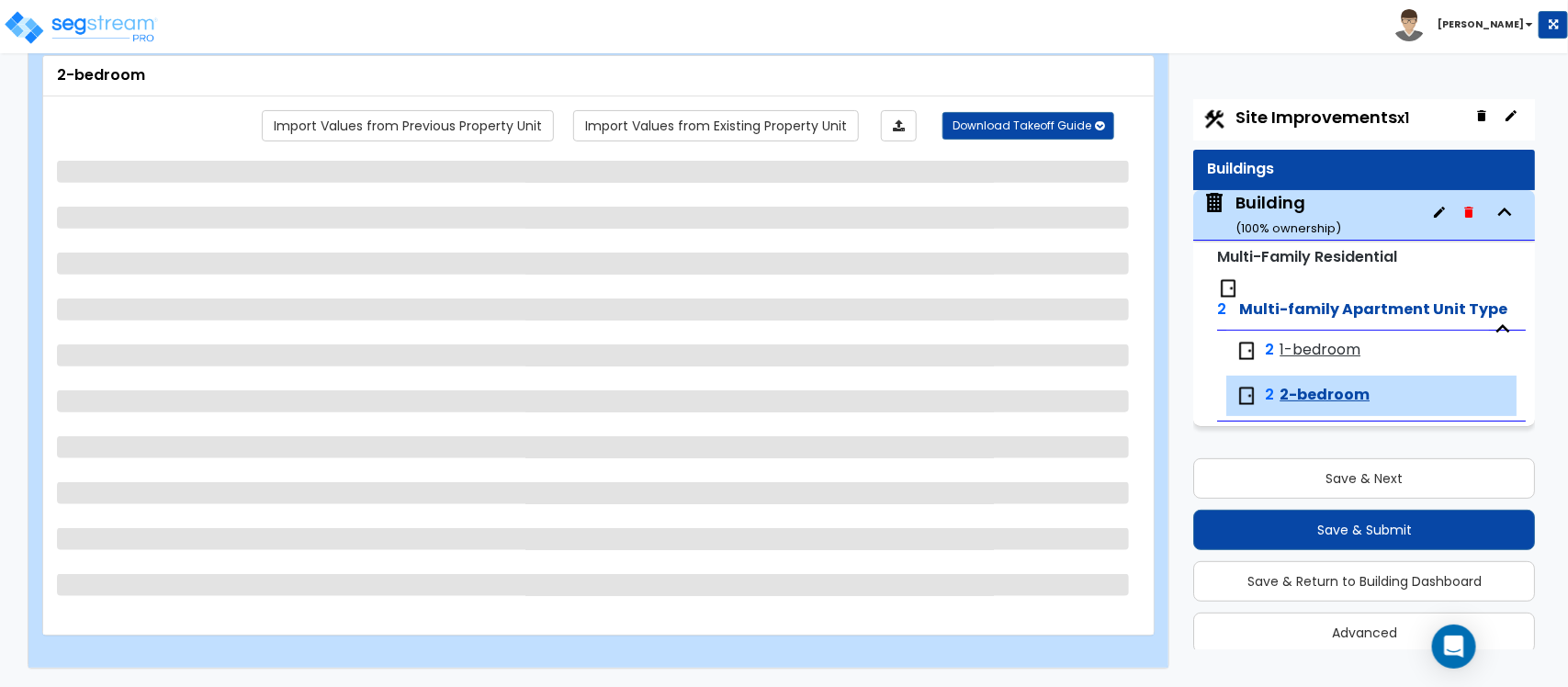
select select "1"
select select "2"
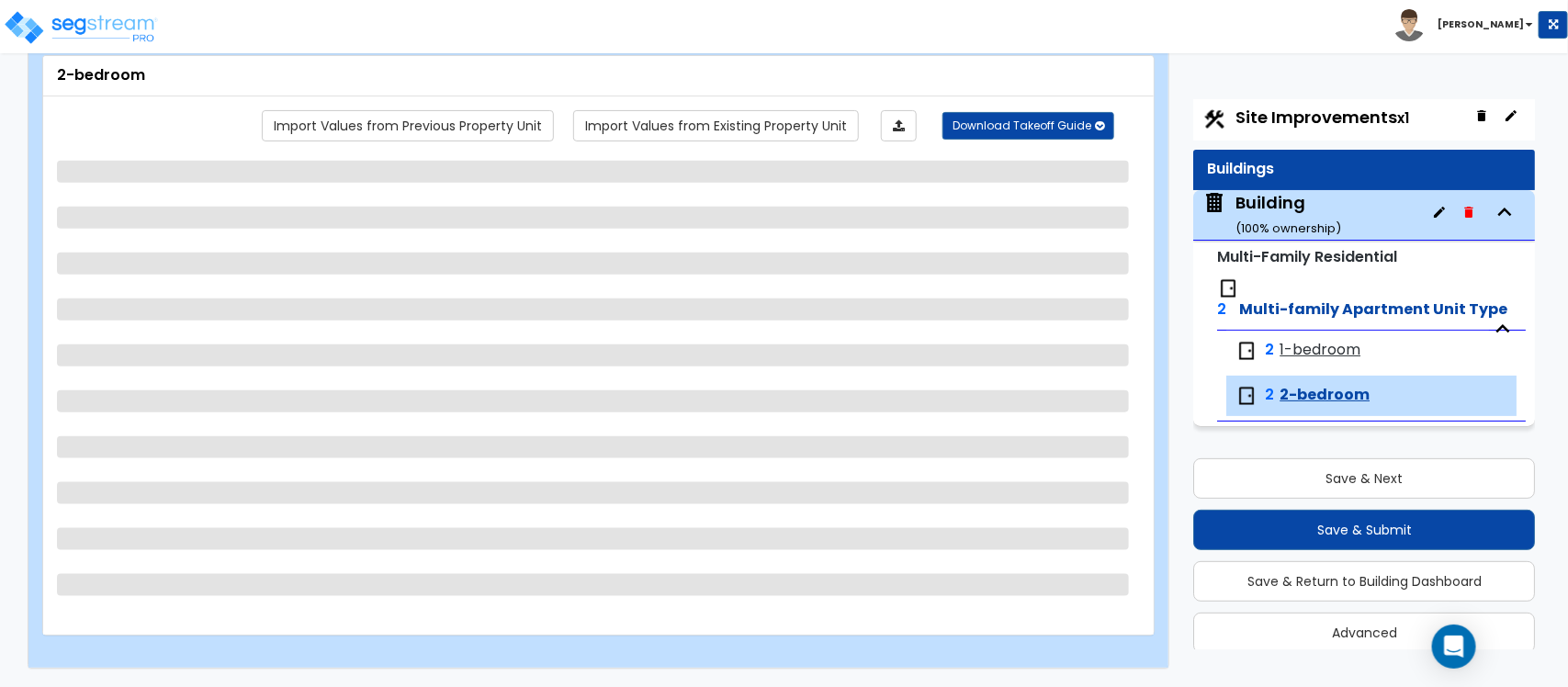
select select "2"
select select "1"
select select "5"
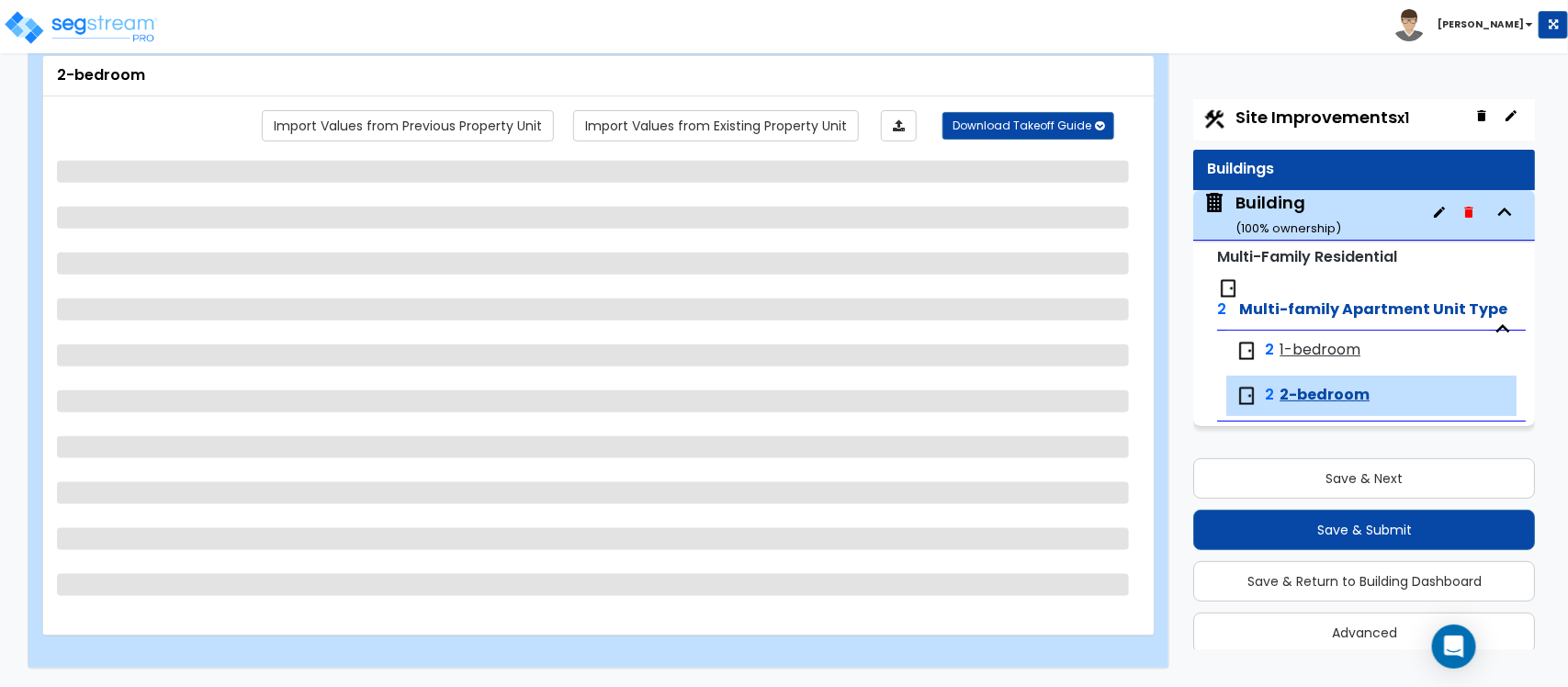
select select "2"
select select "1"
select select "2"
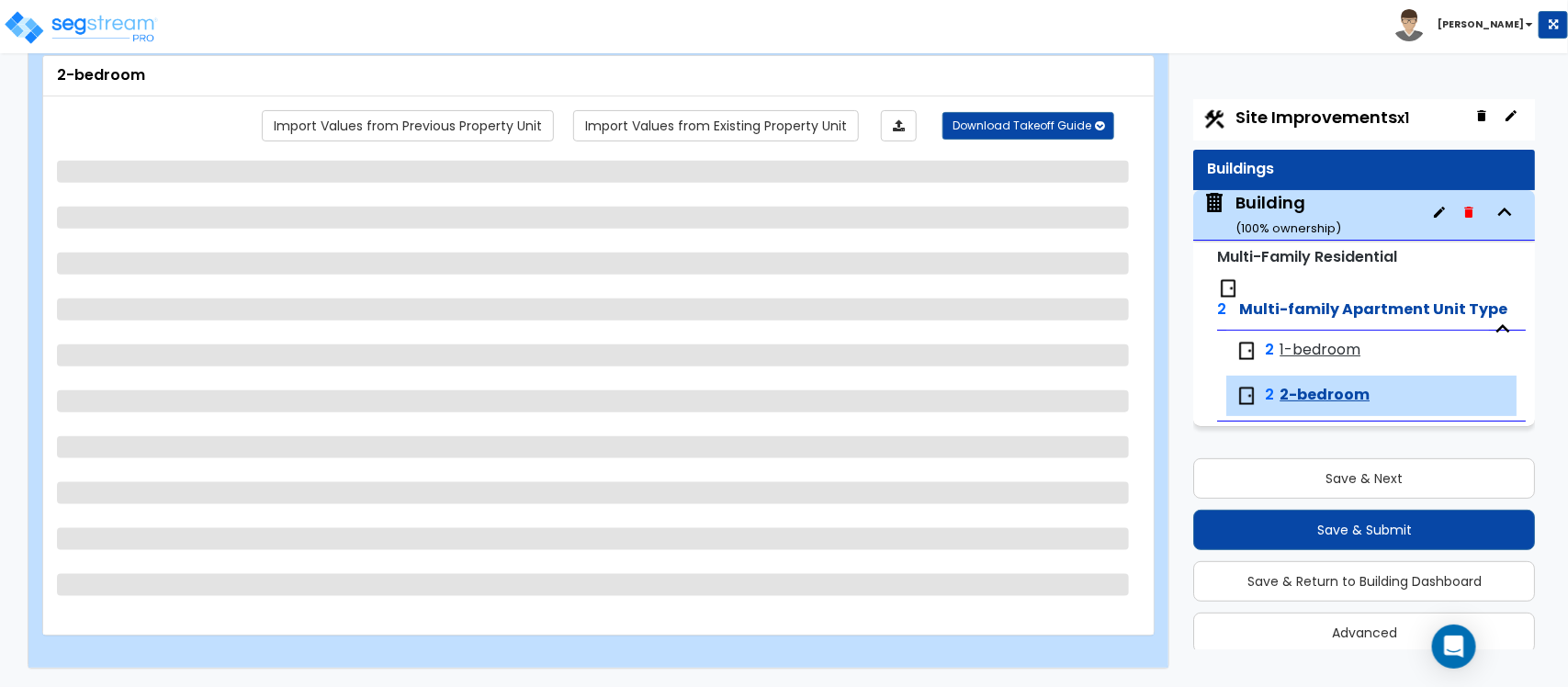
select select "2"
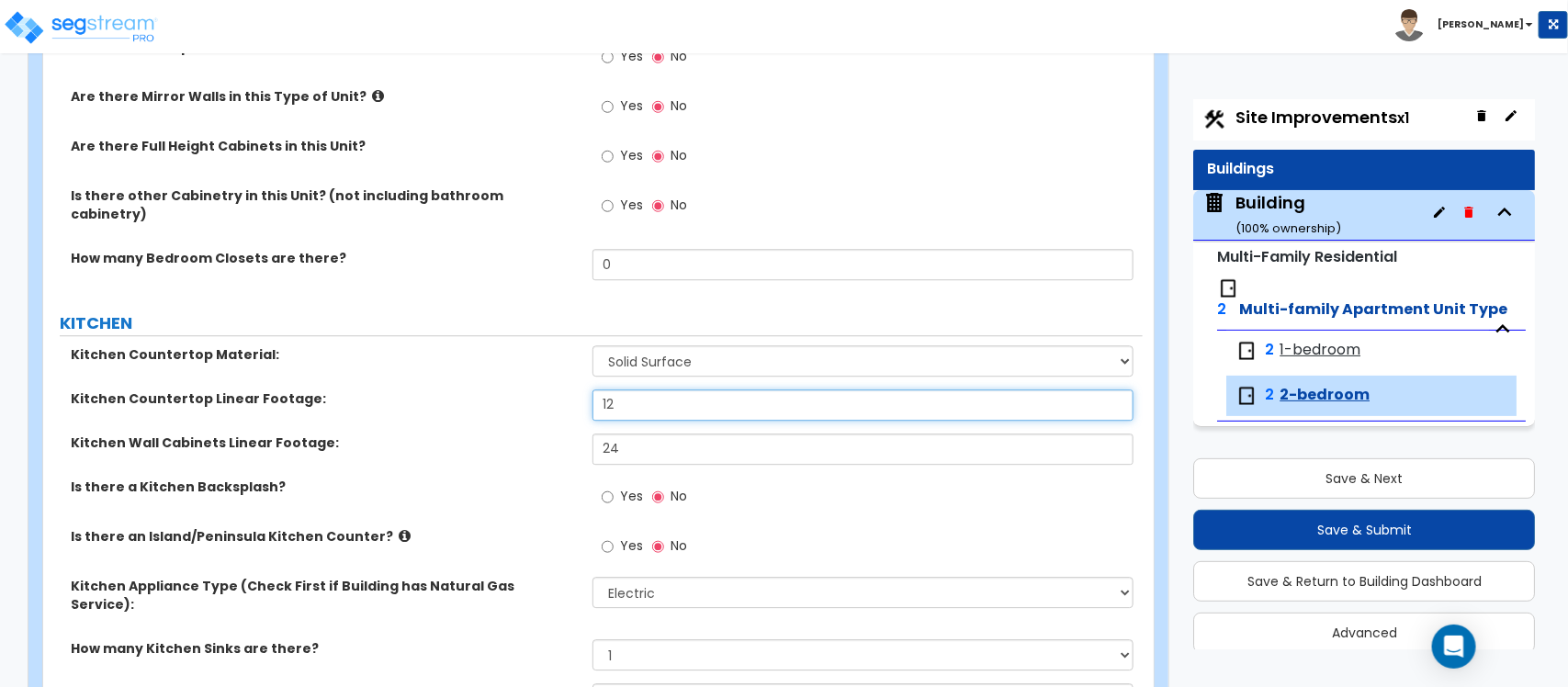
click at [658, 395] on input "12" at bounding box center [861, 404] width 540 height 31
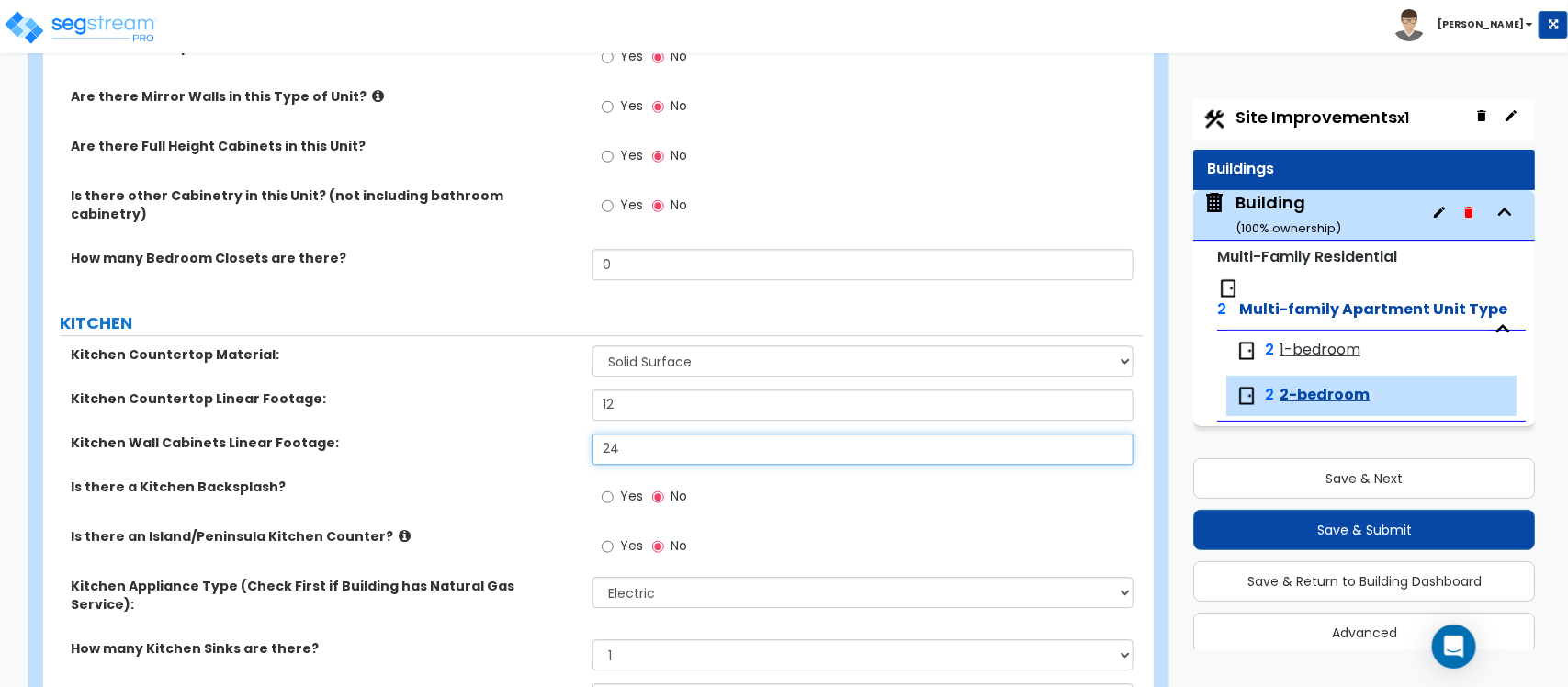
drag, startPoint x: 659, startPoint y: 441, endPoint x: 567, endPoint y: 441, distance: 92.0
click at [567, 441] on div "Kitchen Wall Cabinets Linear Footage: 24" at bounding box center [593, 455] width 1099 height 44
type input "30"
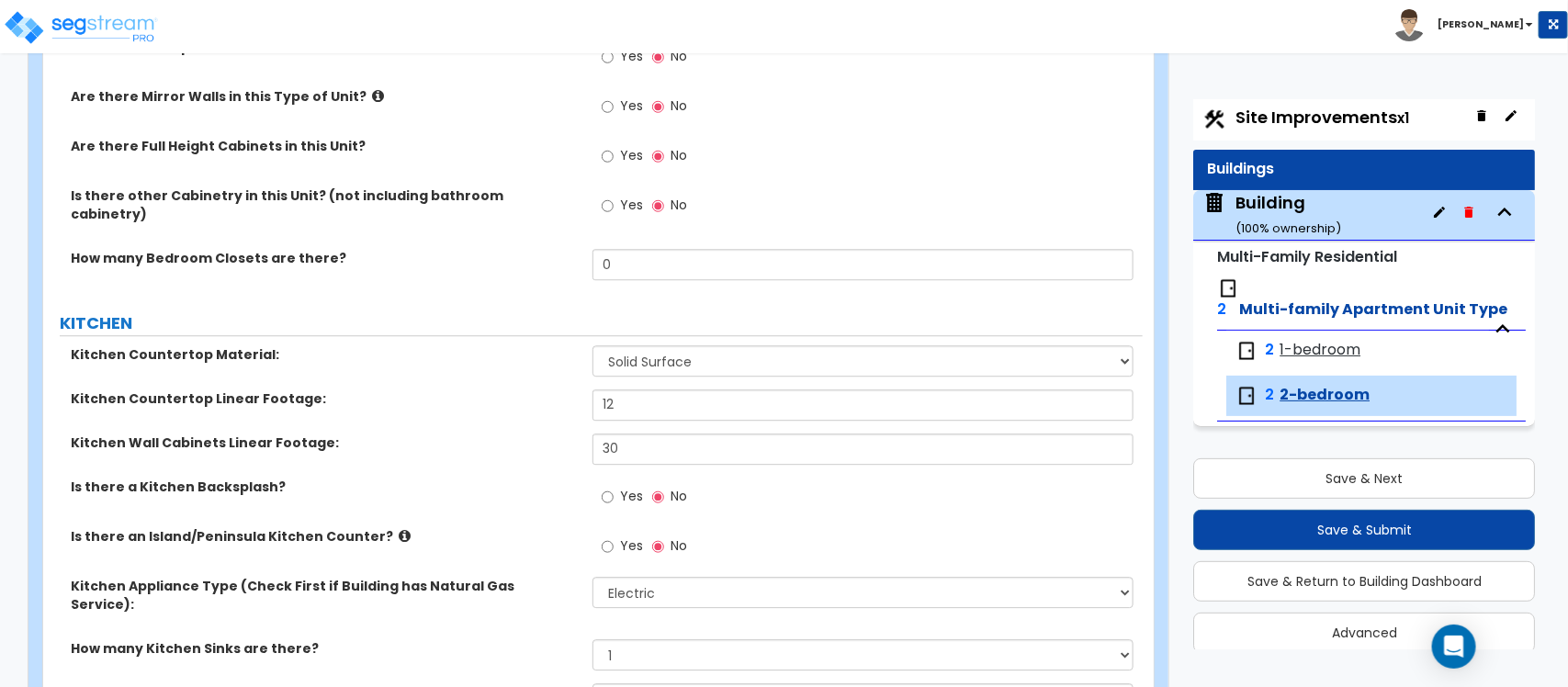
scroll to position [1508, 0]
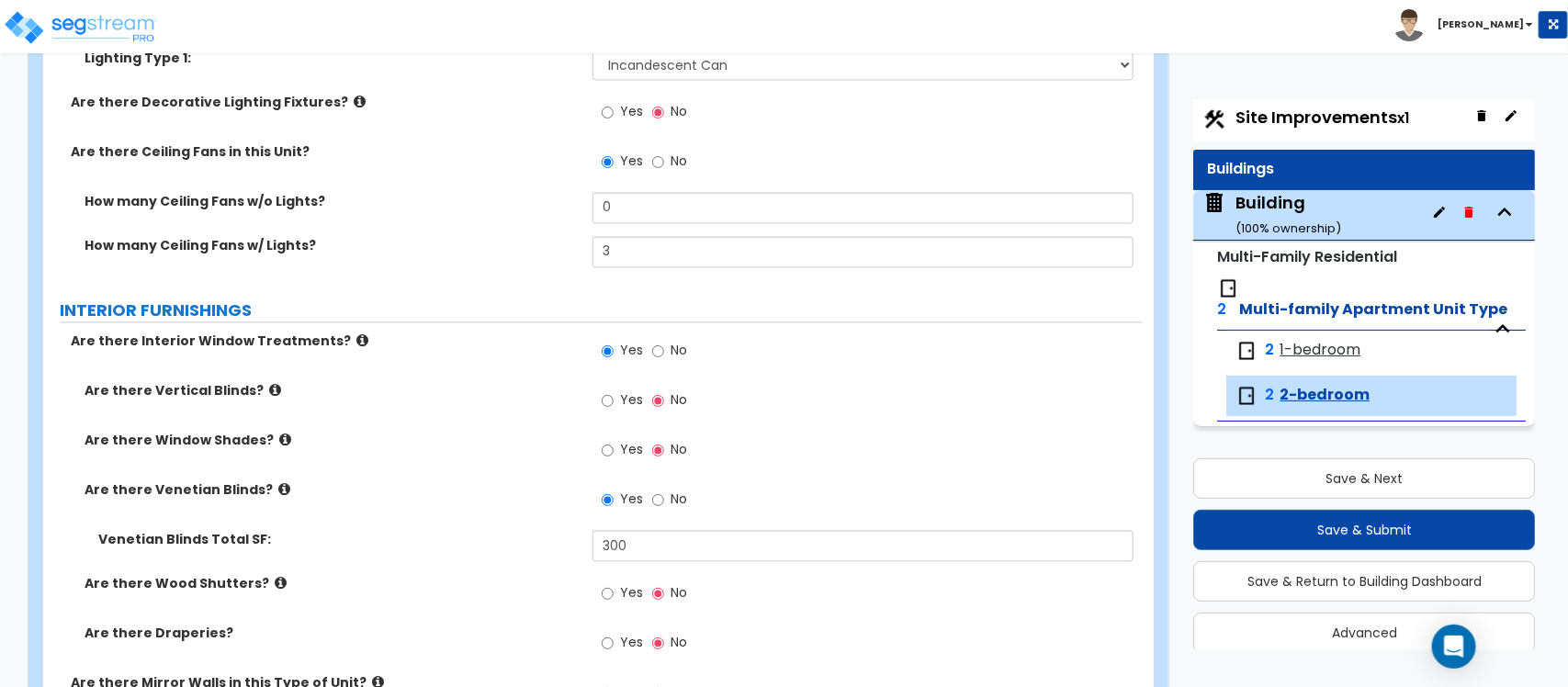
click at [1302, 340] on span "1-bedroom" at bounding box center [1319, 350] width 81 height 21
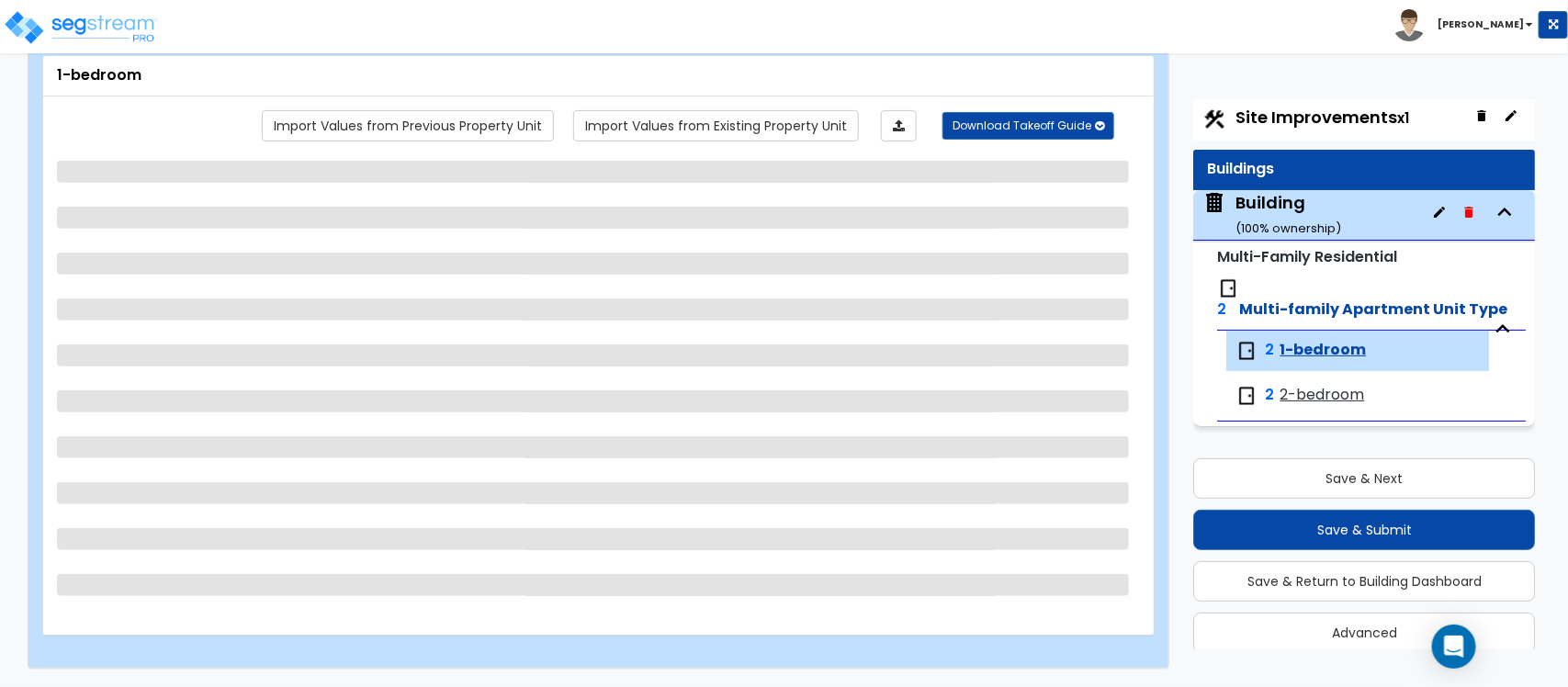
select select "1"
select select "2"
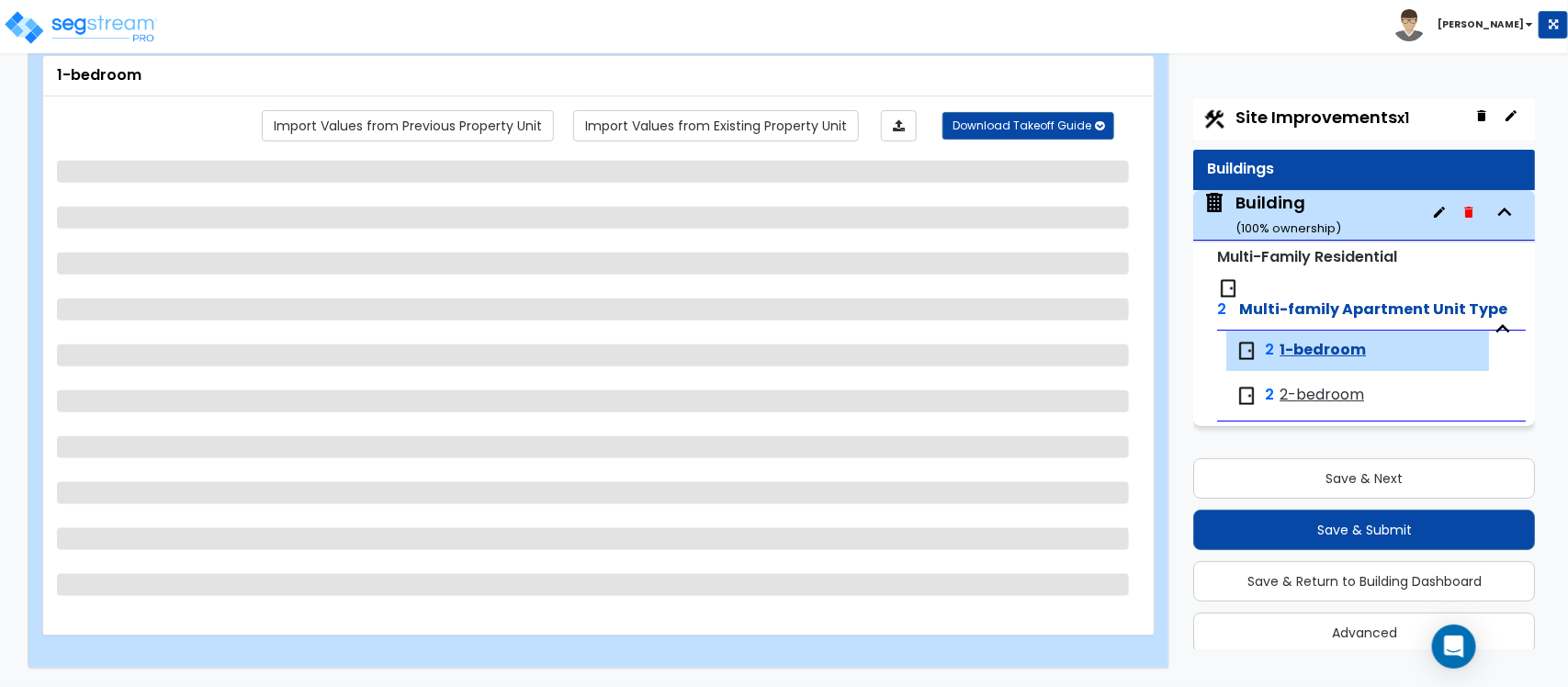
select select "2"
select select "1"
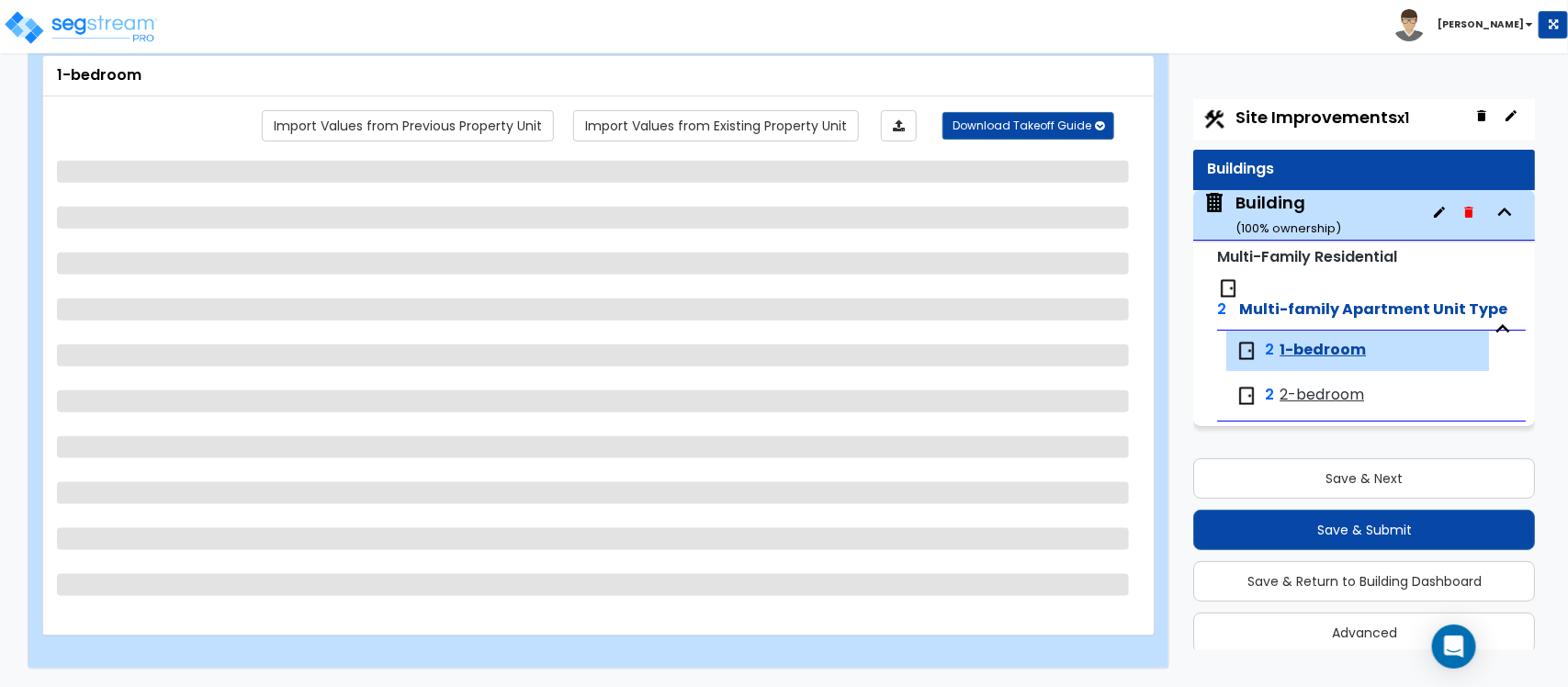
select select "5"
select select "2"
select select "1"
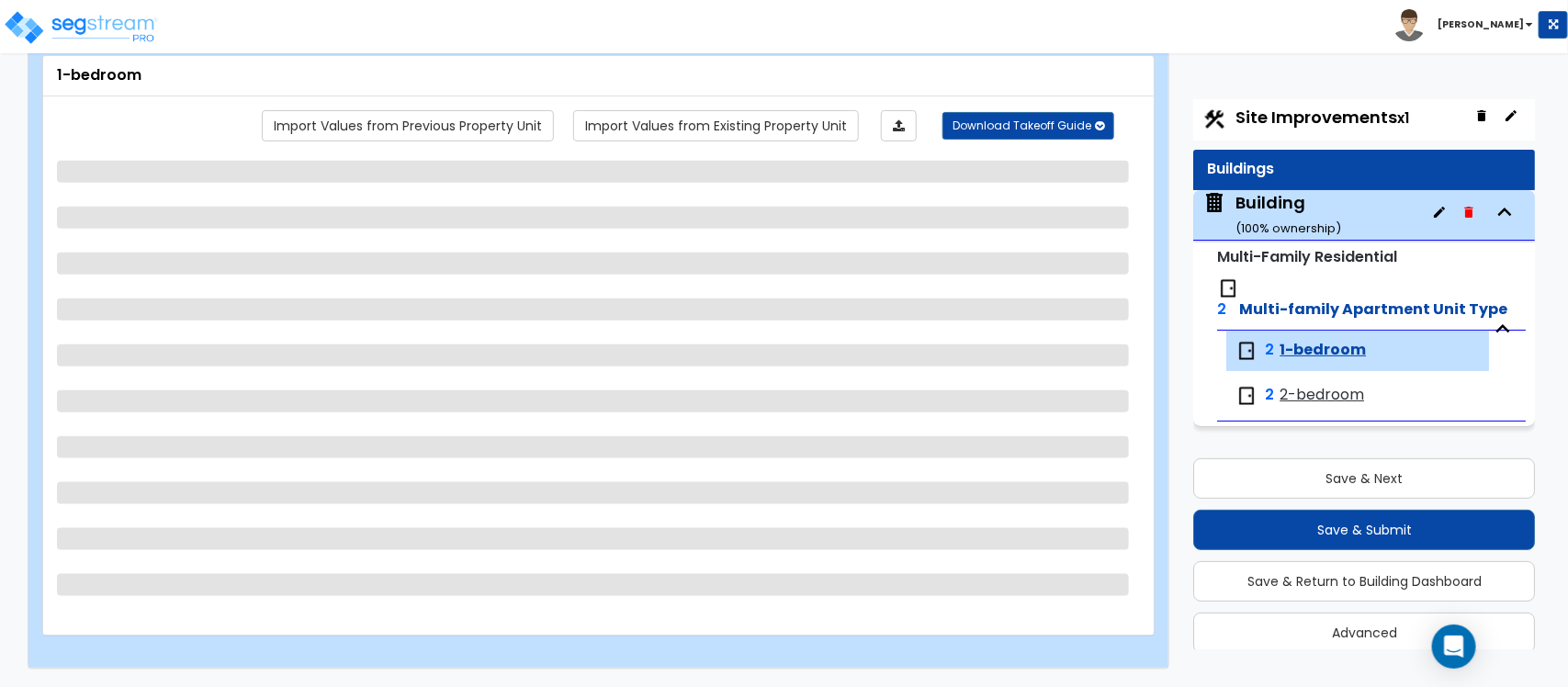
select select "2"
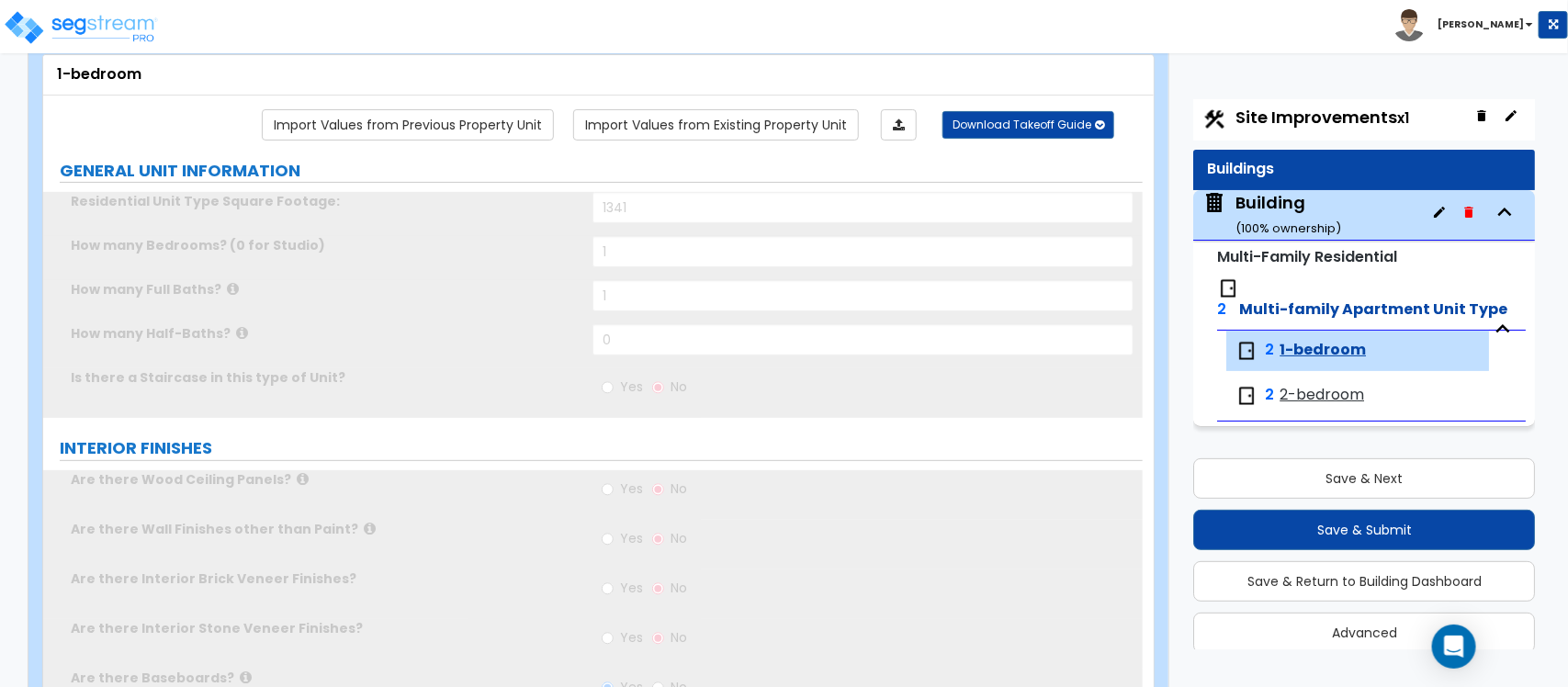
scroll to position [1508, 0]
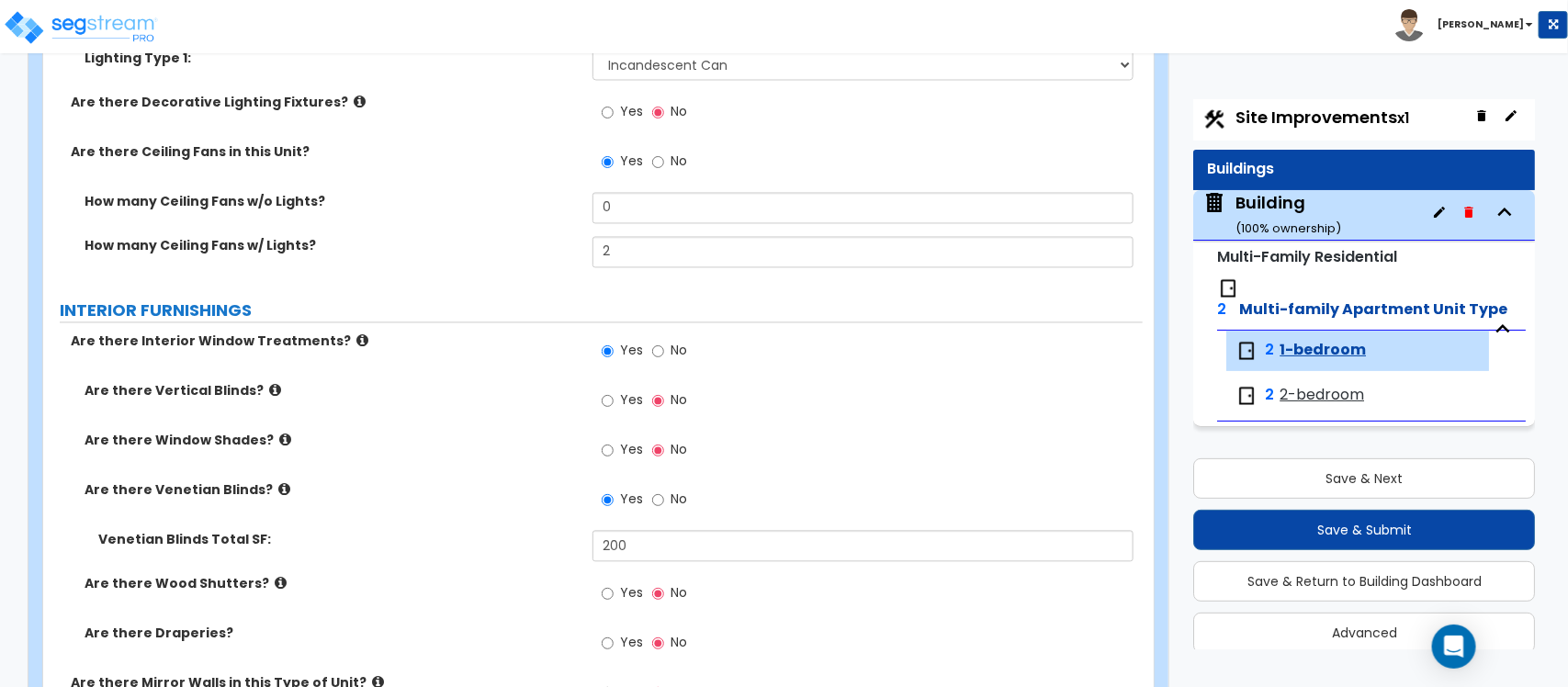
click at [1334, 385] on span "2-bedroom" at bounding box center [1321, 396] width 84 height 21
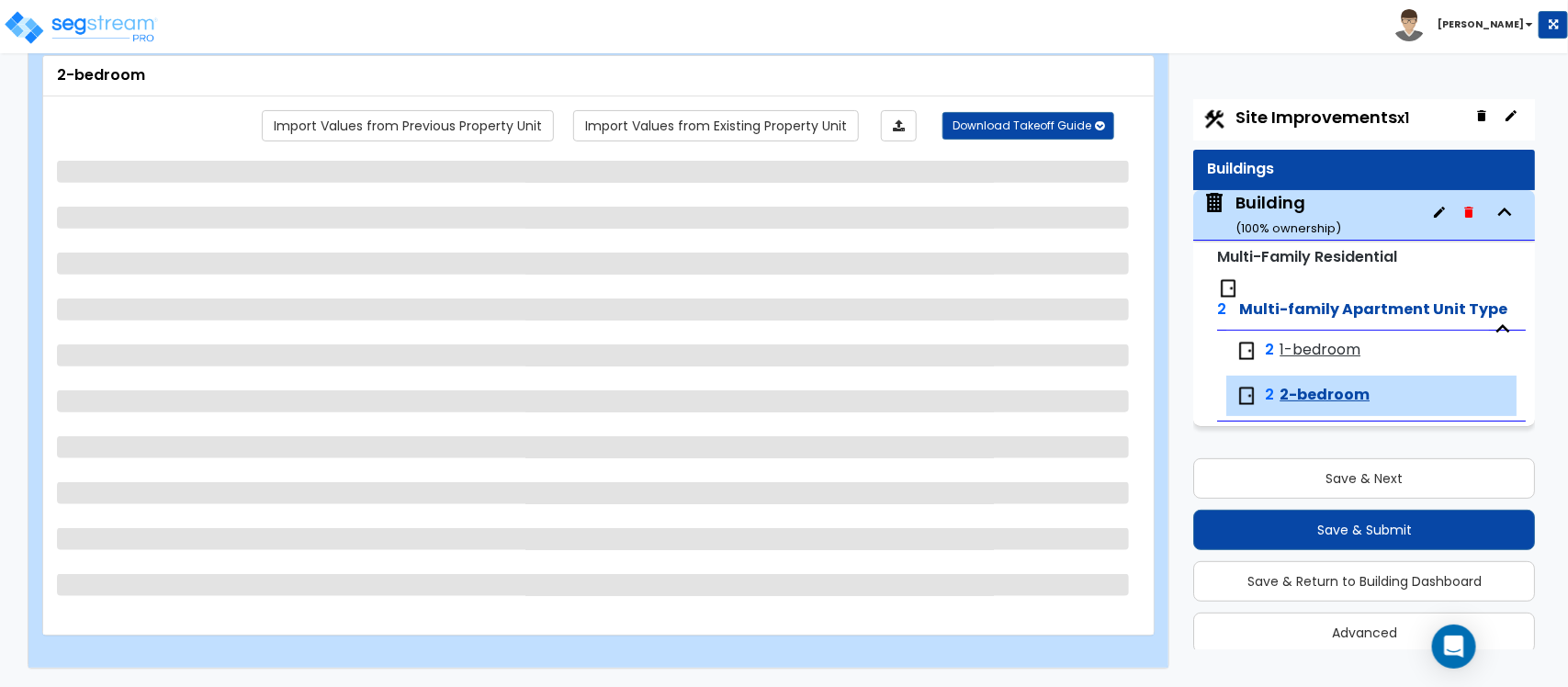
scroll to position [105, 0]
select select "1"
select select "2"
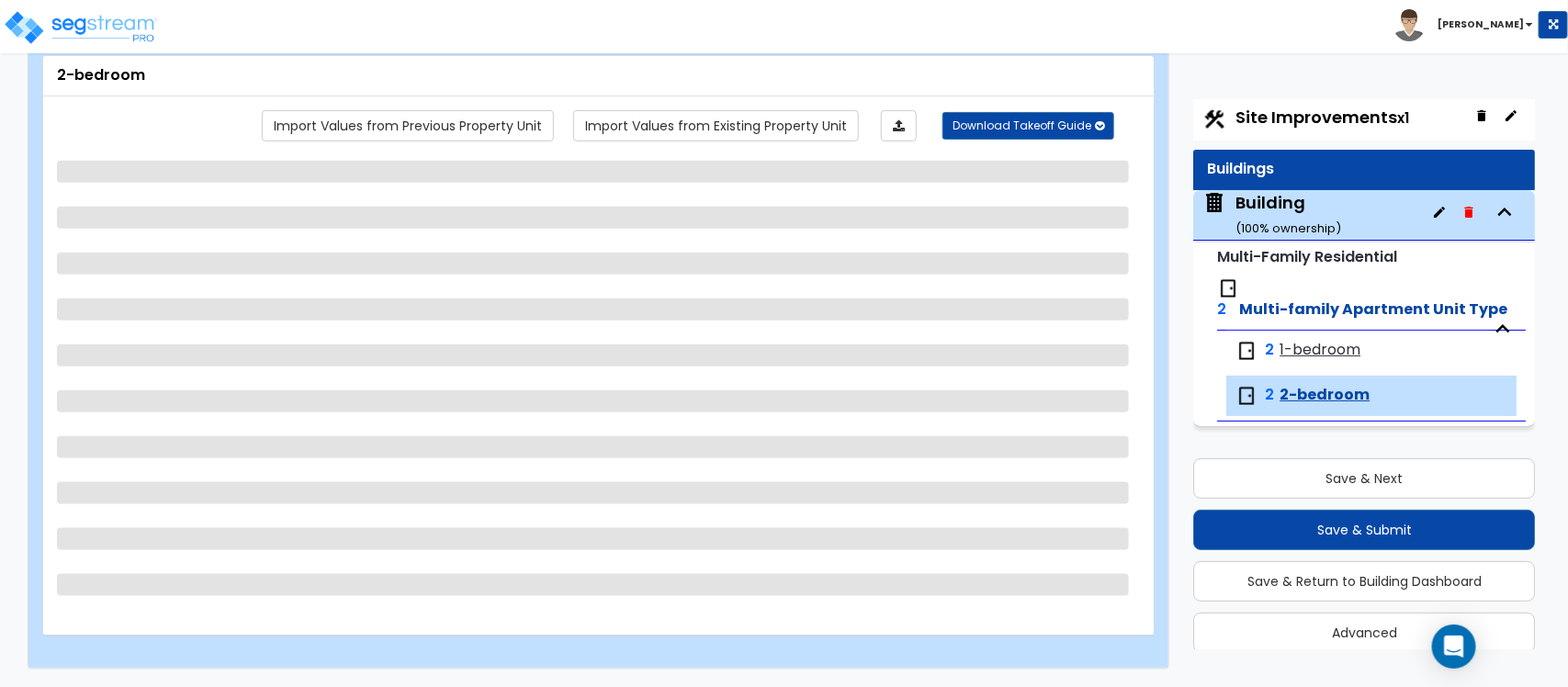
select select "2"
select select "1"
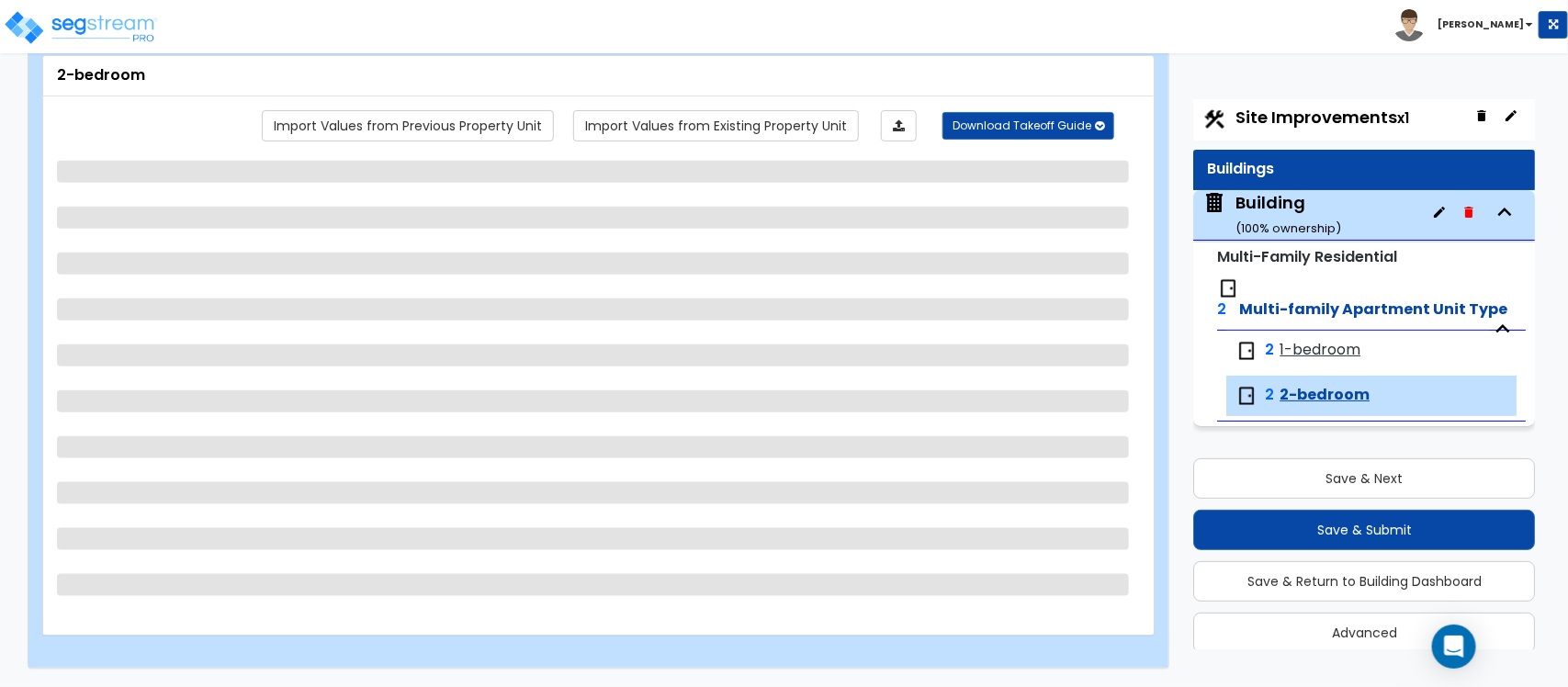
select select "5"
select select "2"
select select "1"
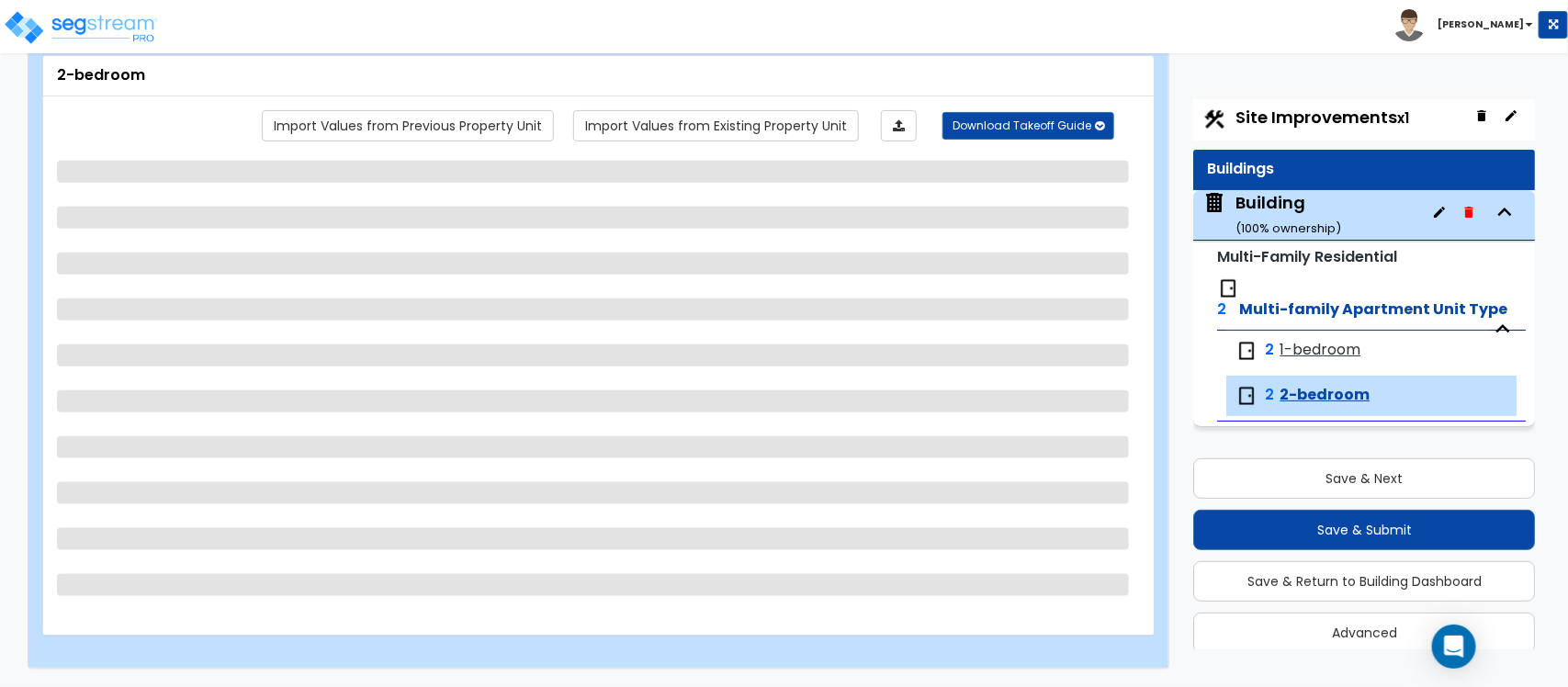
select select "2"
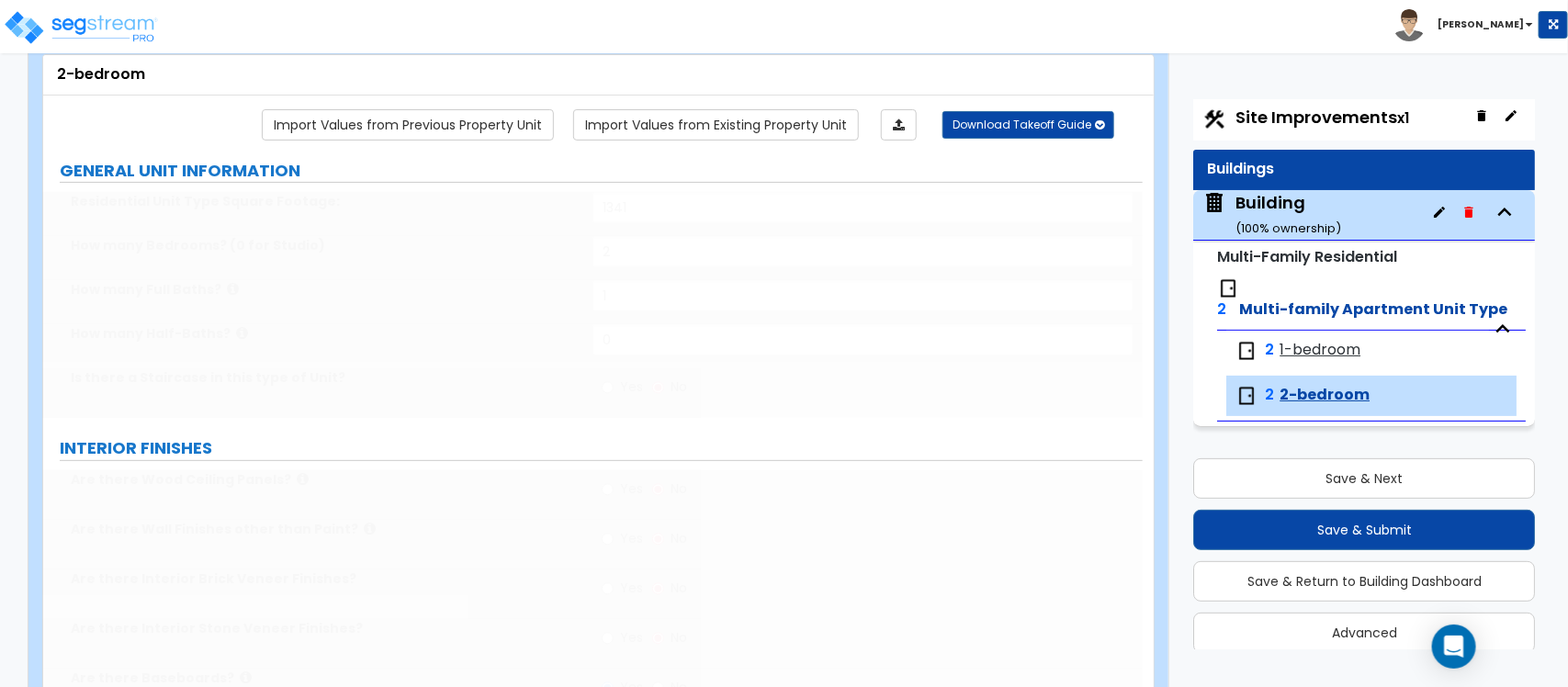
scroll to position [1508, 0]
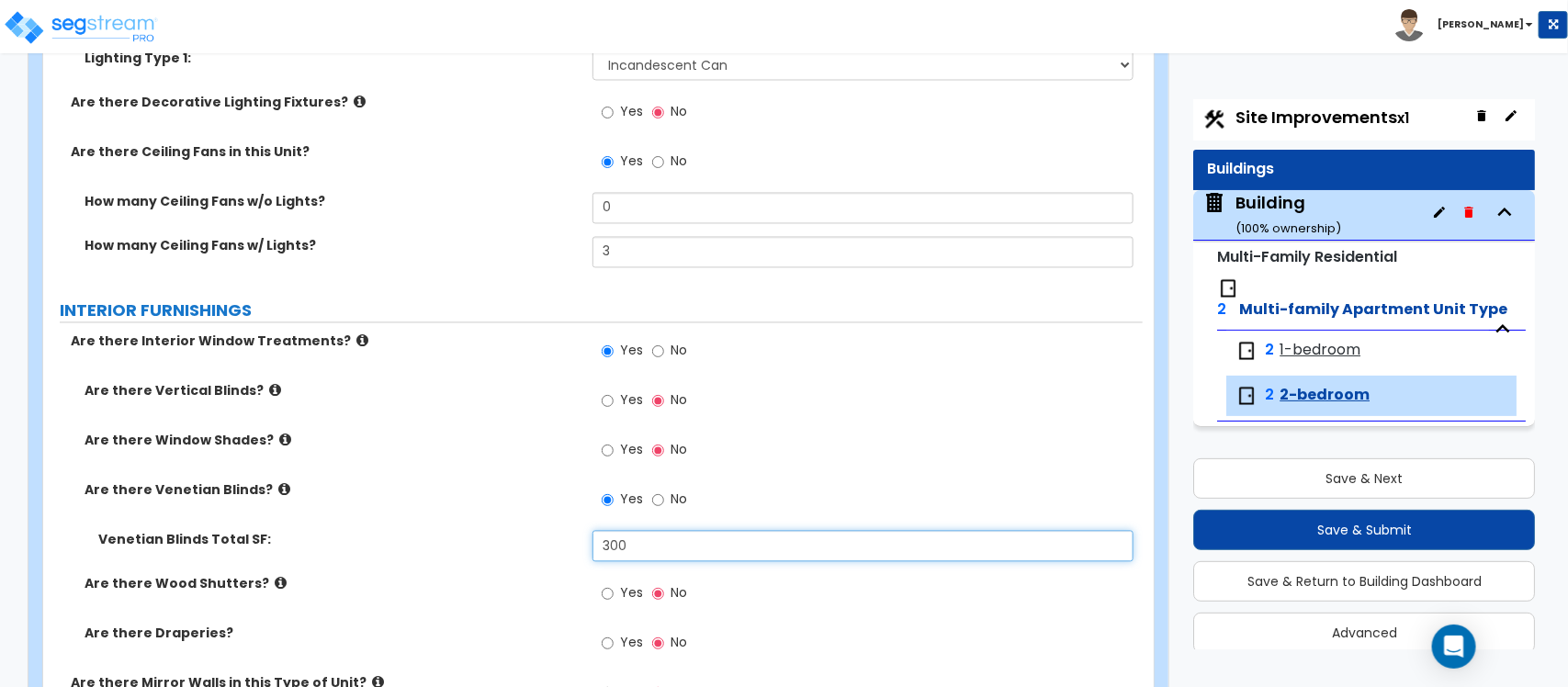
drag, startPoint x: 659, startPoint y: 548, endPoint x: 497, endPoint y: 548, distance: 162.0
click at [497, 548] on div "Venetian Blinds Total SF: 300" at bounding box center [593, 553] width 1099 height 44
type input "400"
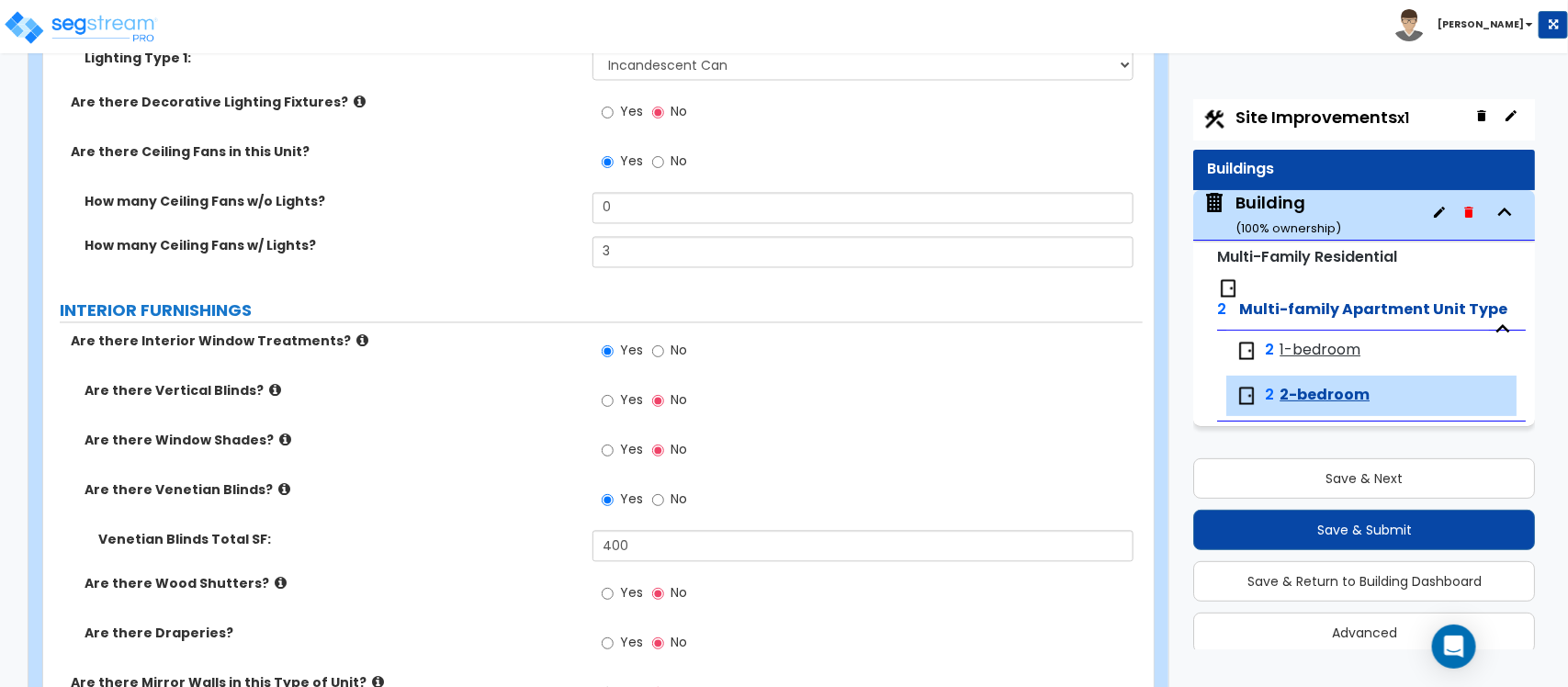
click at [525, 482] on label "Are there Venetian Blinds?" at bounding box center [331, 490] width 494 height 18
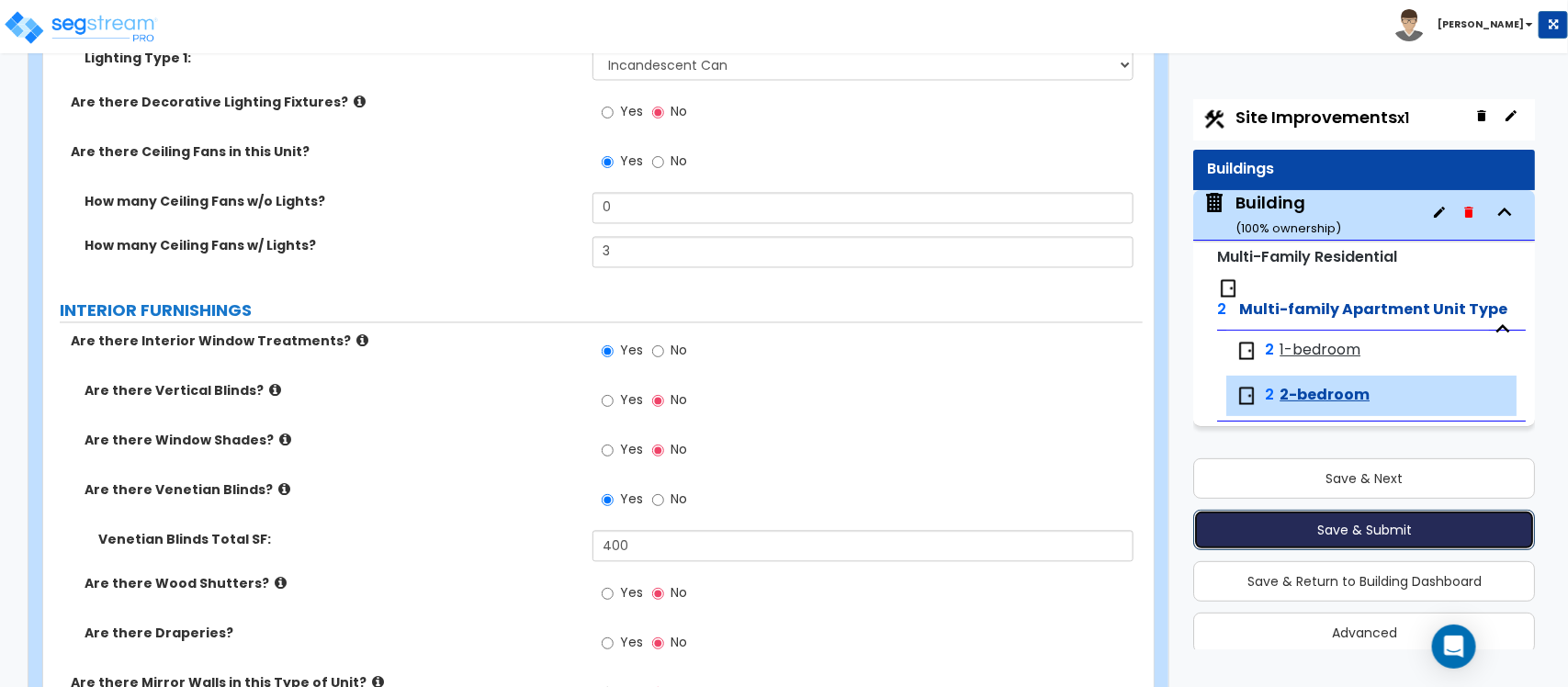
click at [1346, 510] on button "Save & Submit" at bounding box center [1364, 529] width 341 height 41
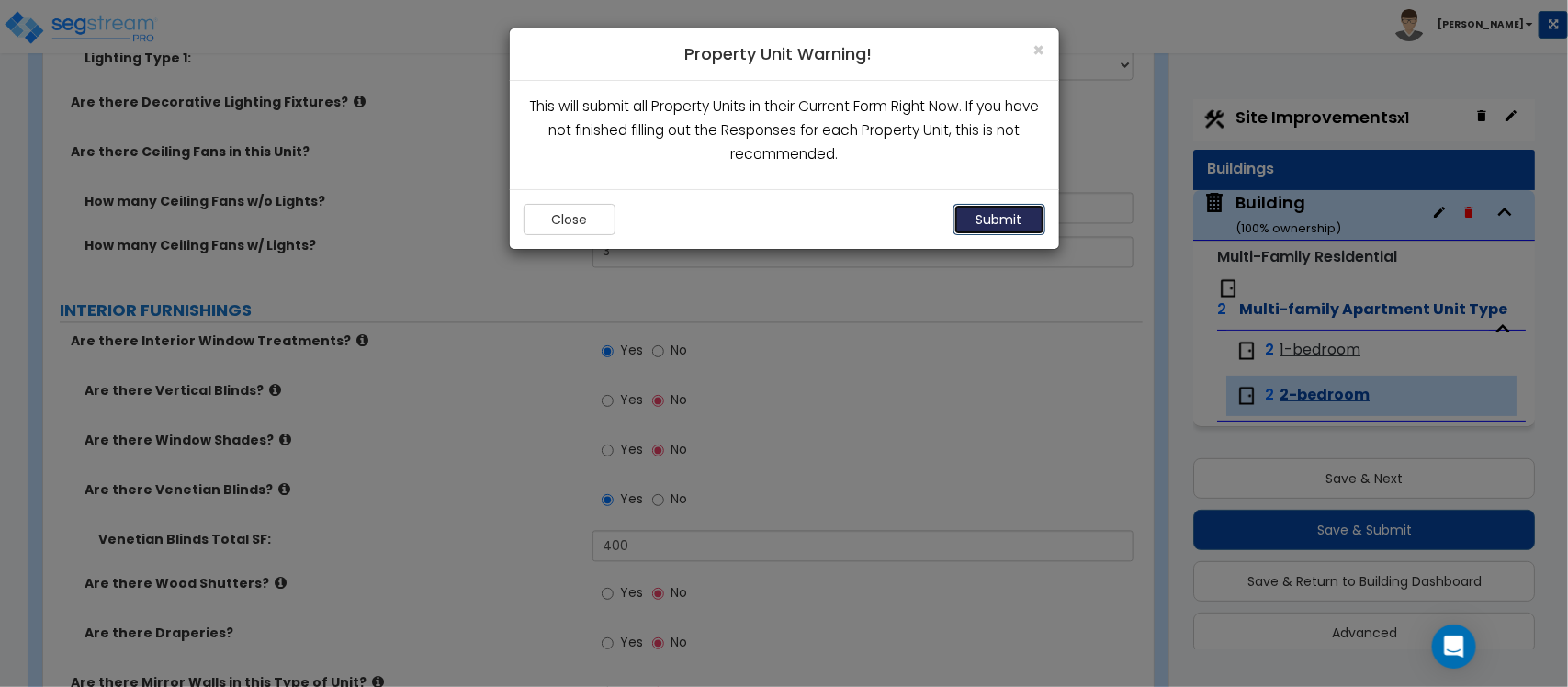
click at [1001, 216] on button "Submit" at bounding box center [999, 219] width 92 height 31
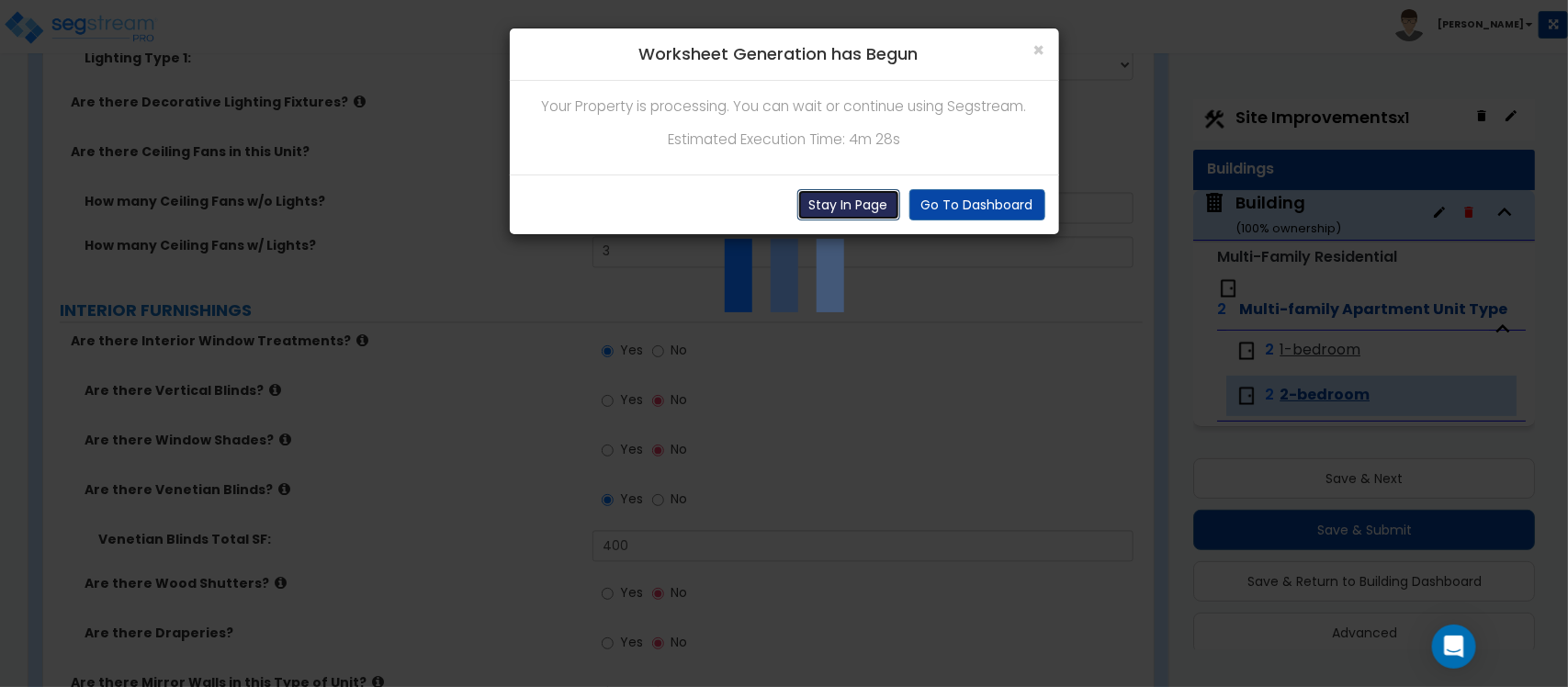
click at [856, 214] on button "Stay In Page" at bounding box center [848, 204] width 102 height 31
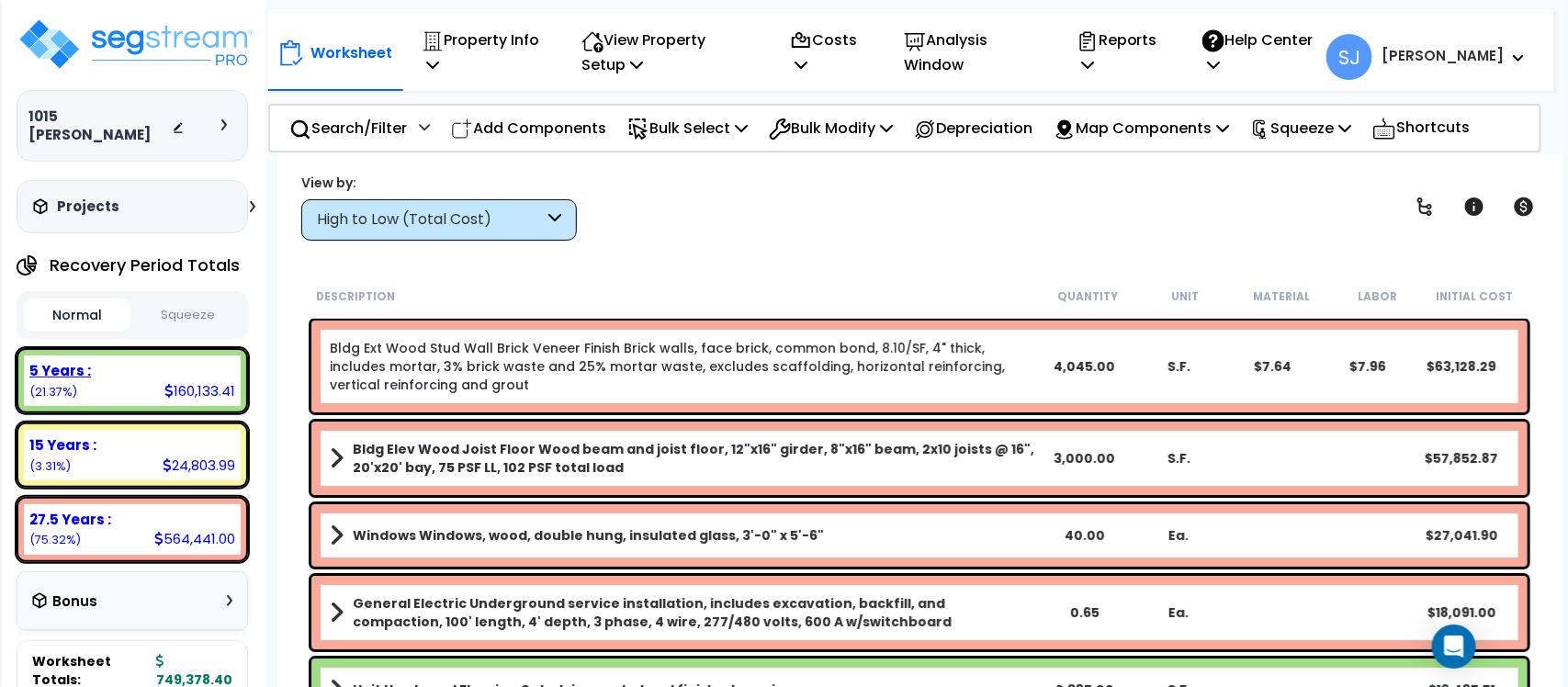
click at [138, 361] on div "5 Years :" at bounding box center [132, 370] width 206 height 19
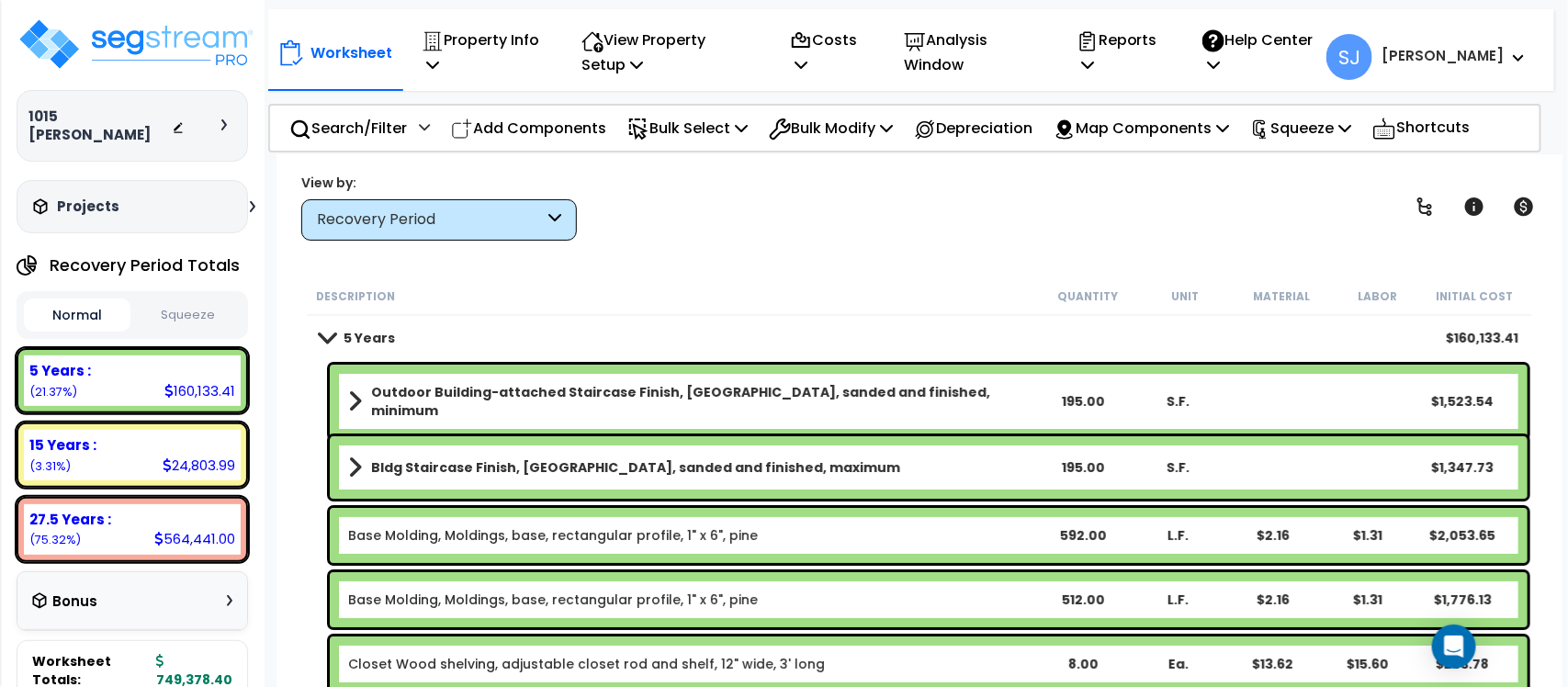
click at [349, 401] on span at bounding box center [355, 401] width 14 height 26
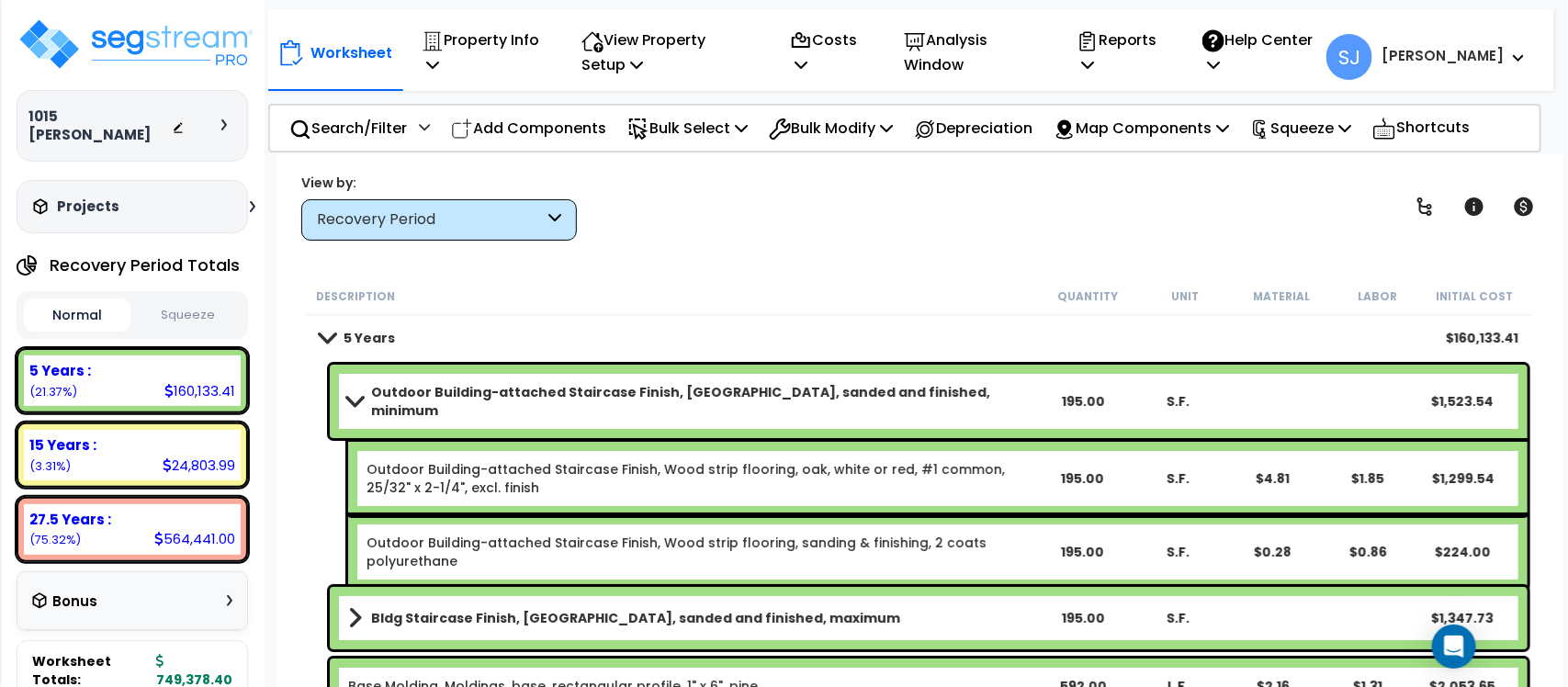
click at [349, 401] on link "Outdoor Building-attached Staircase Finish, Oak strip, sanded and finished, min…" at bounding box center [692, 401] width 687 height 37
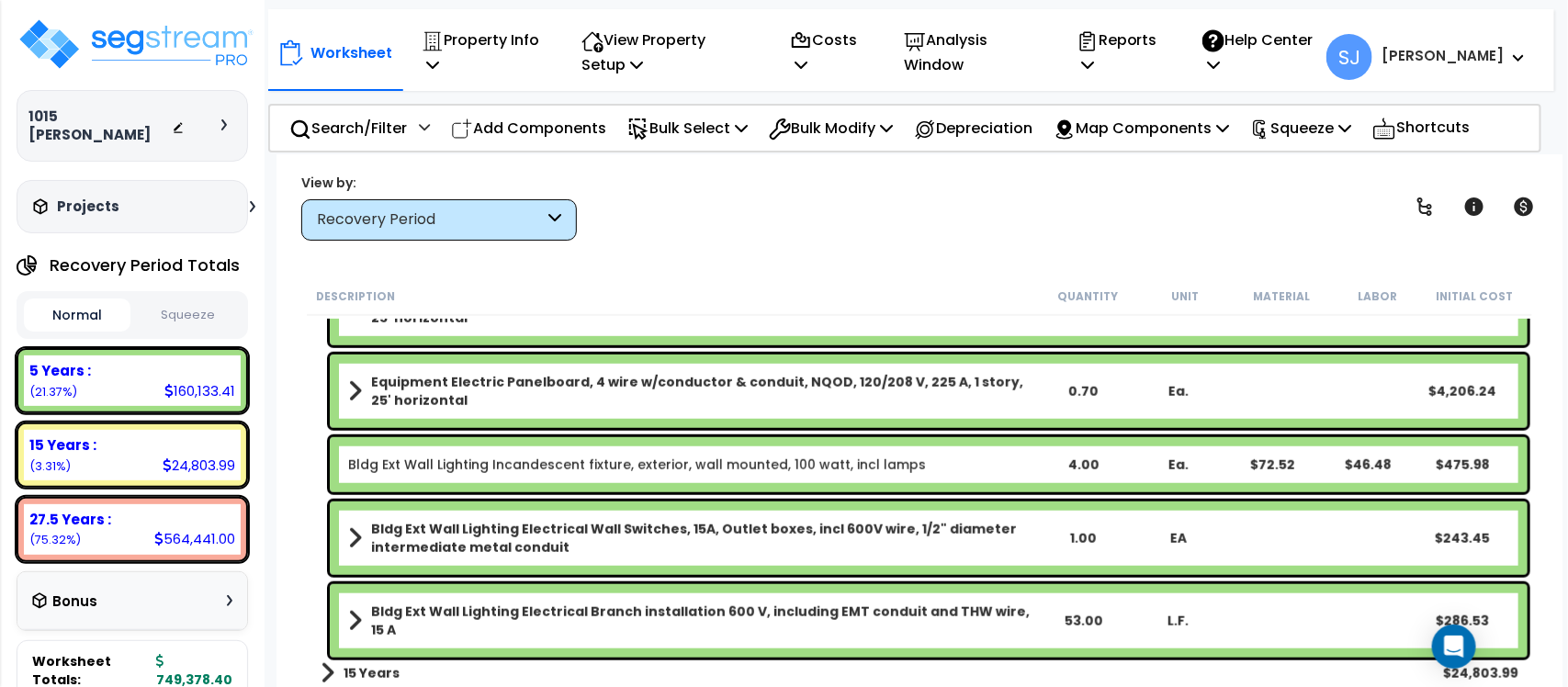
scroll to position [80, 0]
click at [209, 510] on div "27.5 Years :" at bounding box center [132, 519] width 206 height 19
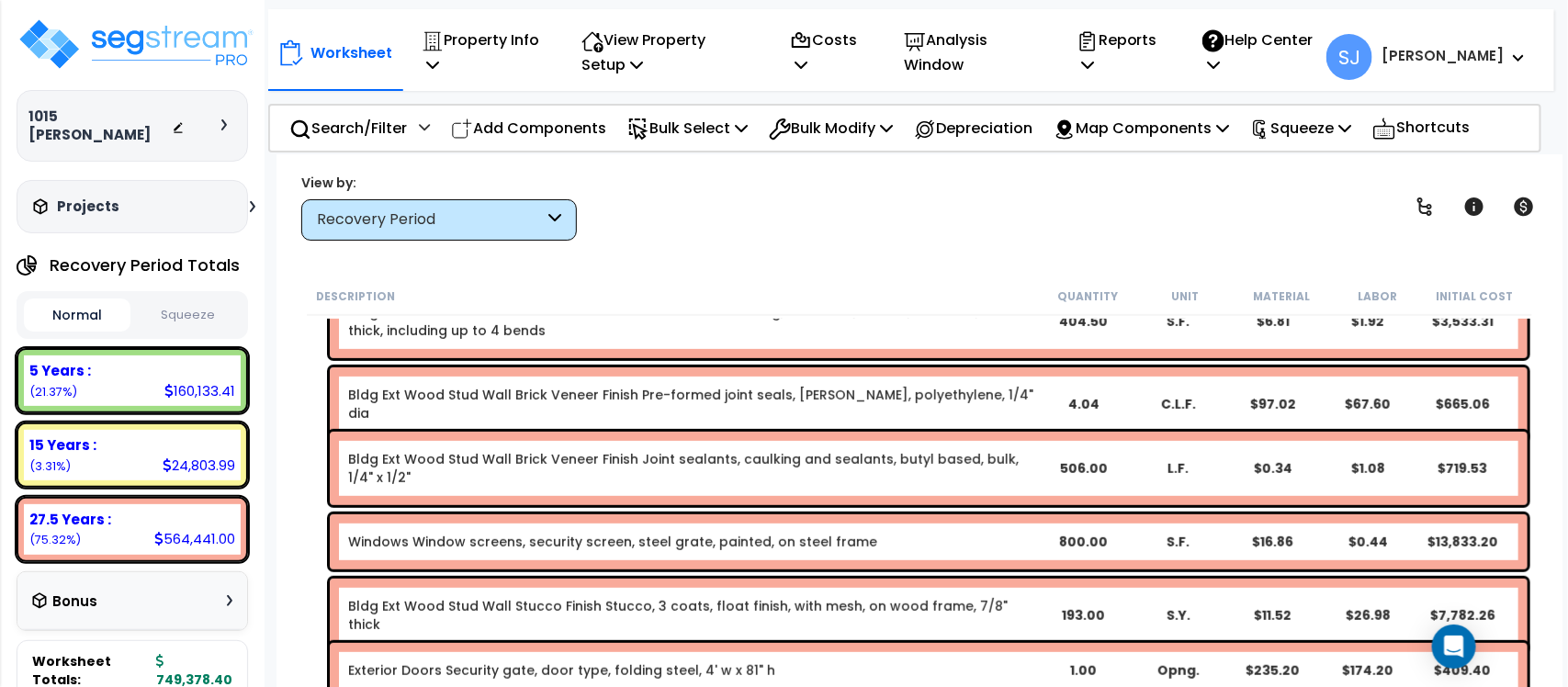
scroll to position [9942, 0]
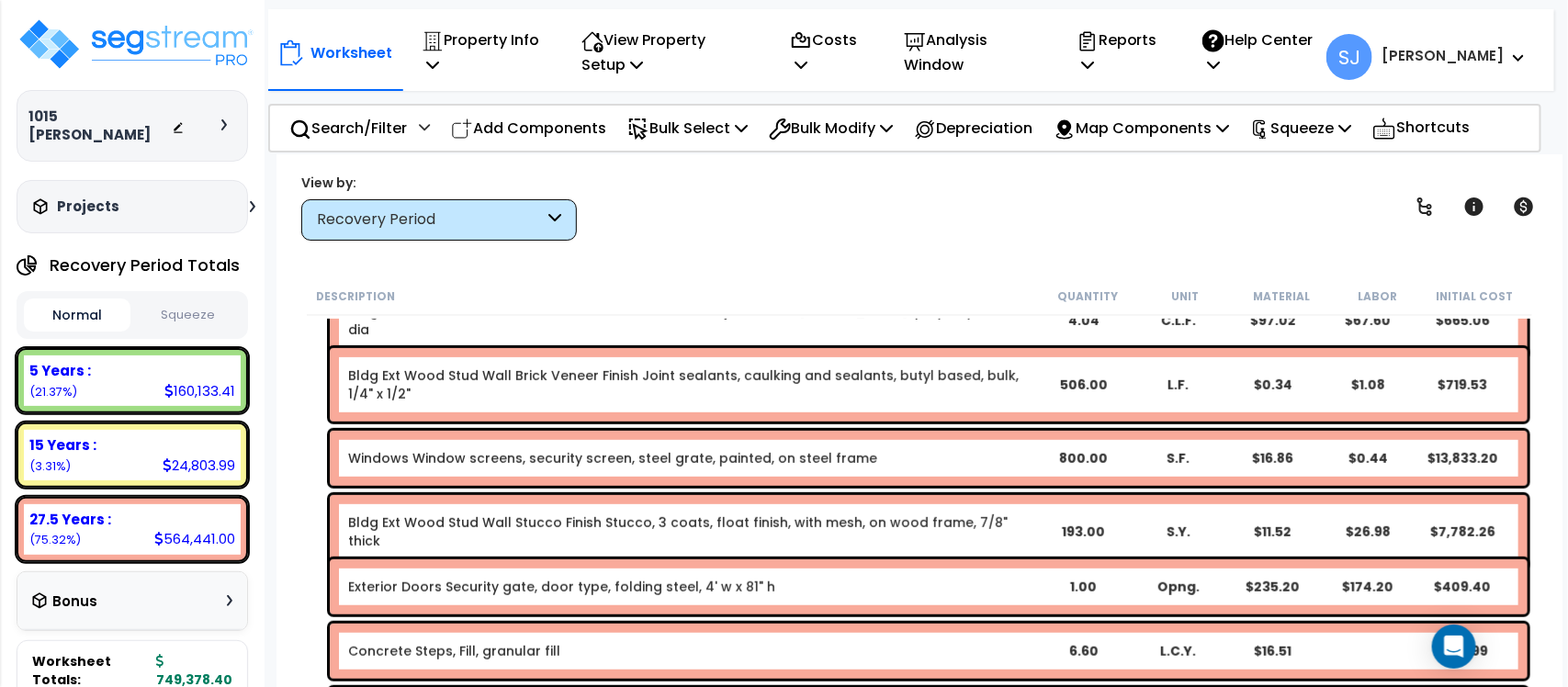
click at [989, 449] on b "Windows Window screens, security screen, steel grate, painted, on steel frame" at bounding box center [692, 457] width 687 height 18
click at [980, 460] on b "Windows Window screens, security screen, steel grate, painted, on steel frame" at bounding box center [692, 457] width 687 height 18
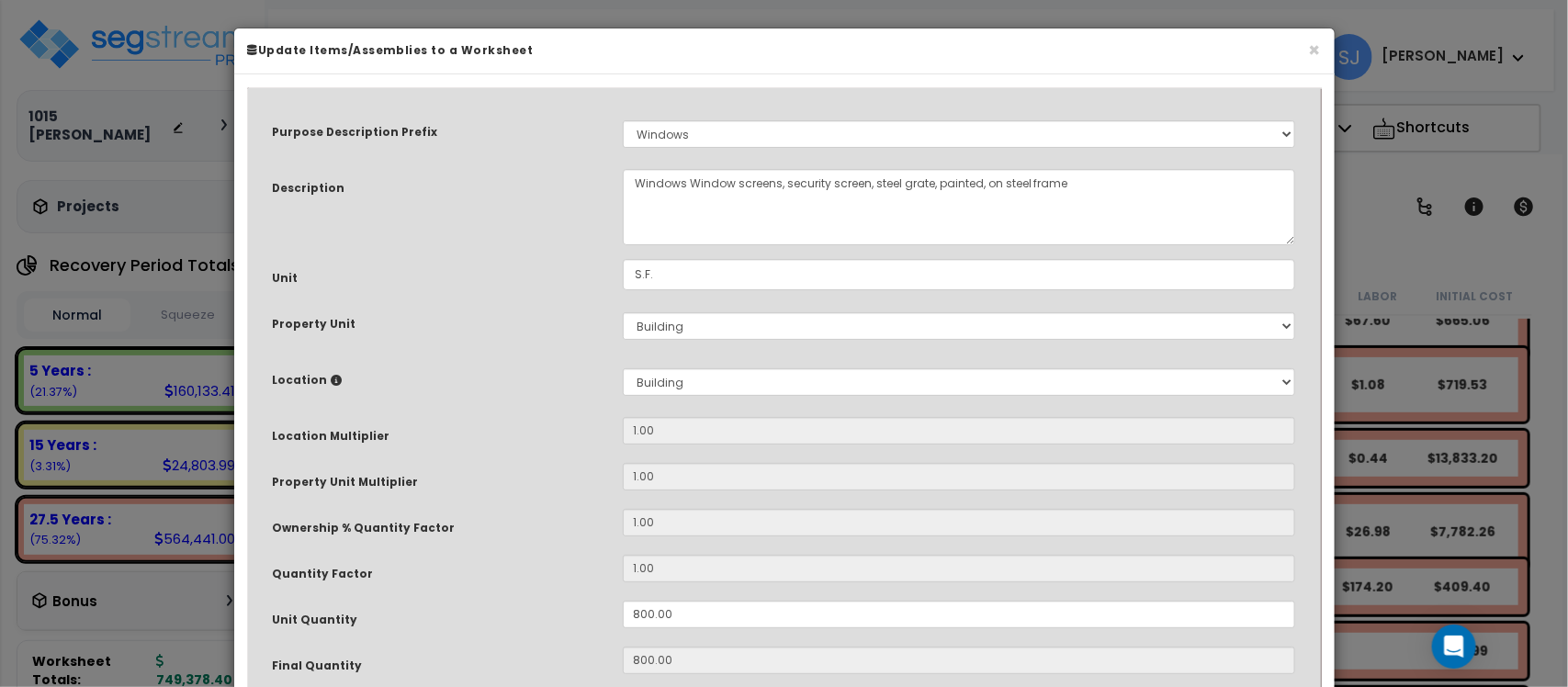
select select "11556"
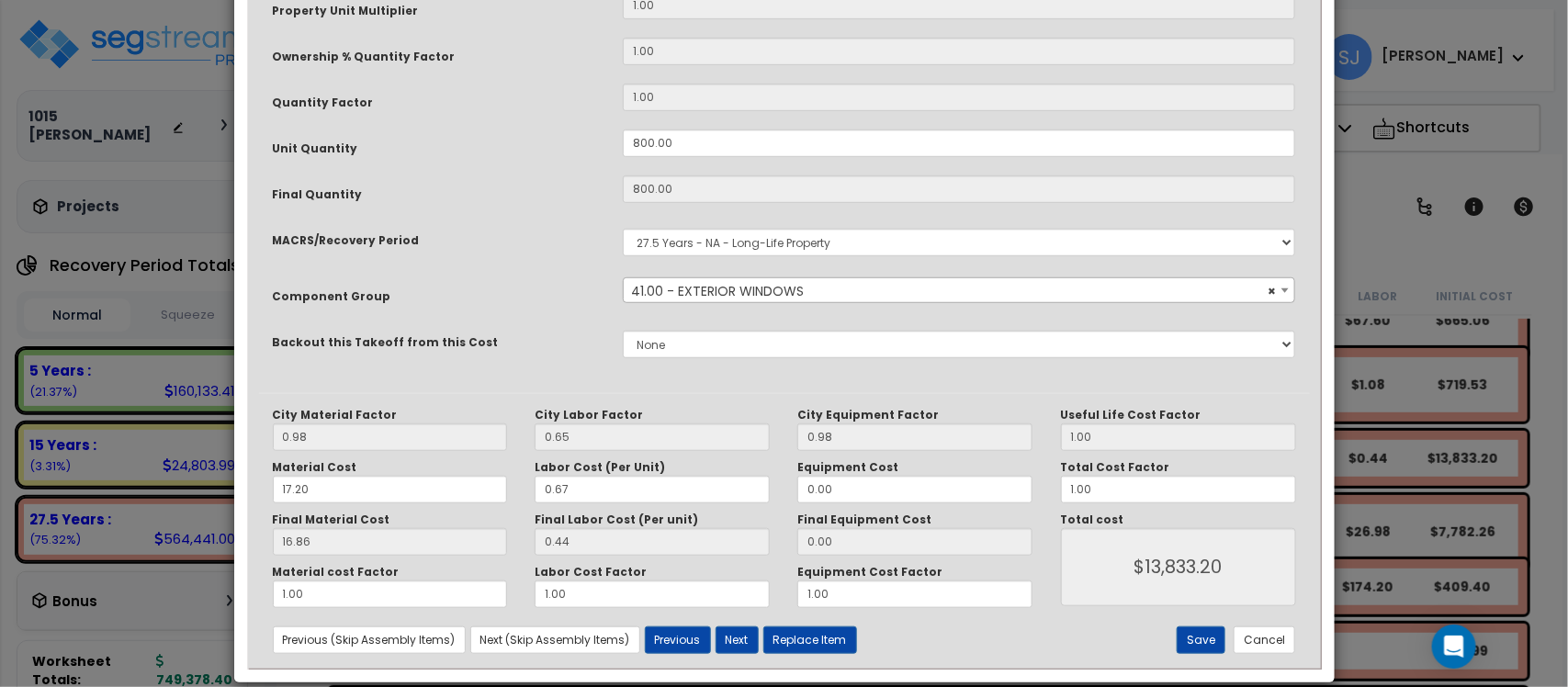
scroll to position [496, 0]
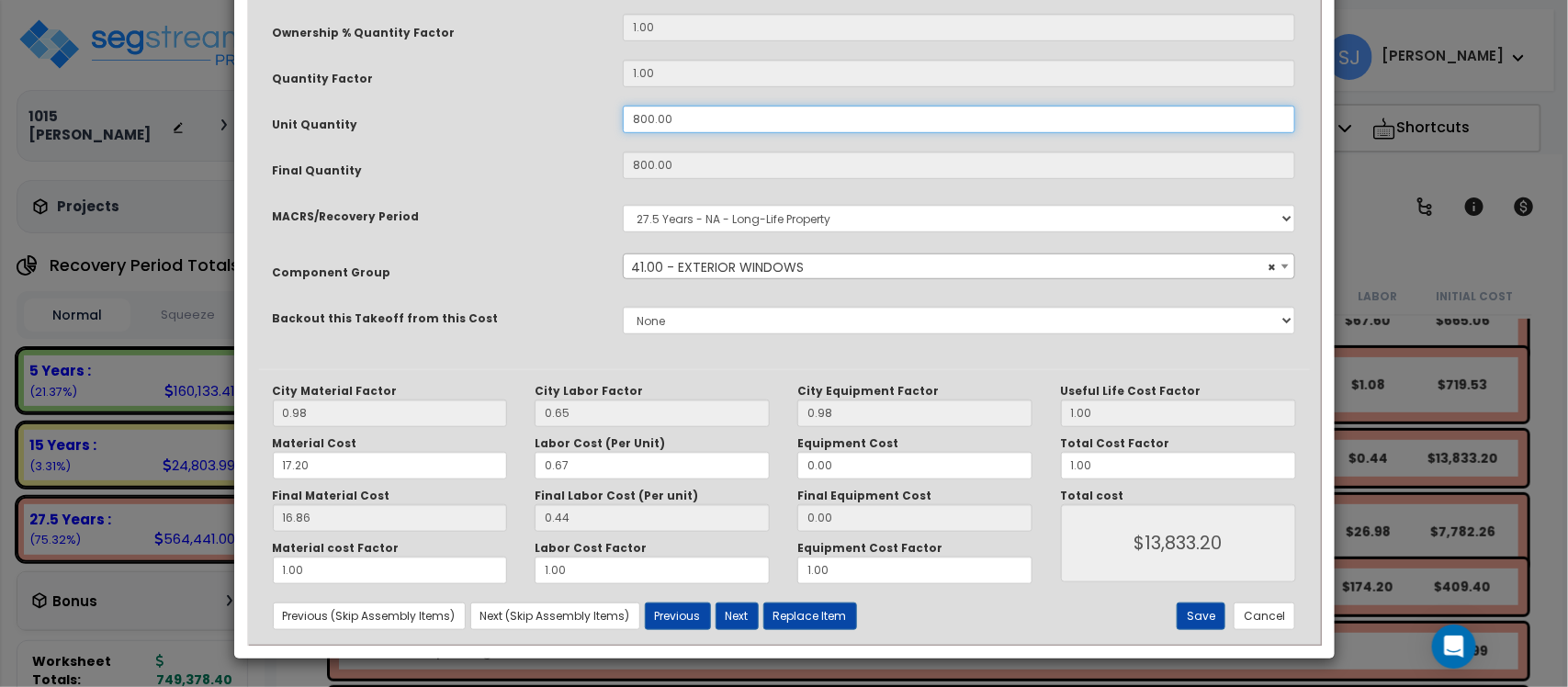
drag, startPoint x: 716, startPoint y: 129, endPoint x: 540, endPoint y: 110, distance: 177.0
click at [540, 110] on div "Unit Quantity 800.00" at bounding box center [784, 121] width 1051 height 32
type input "6"
type input "800"
type input "$13,840.00"
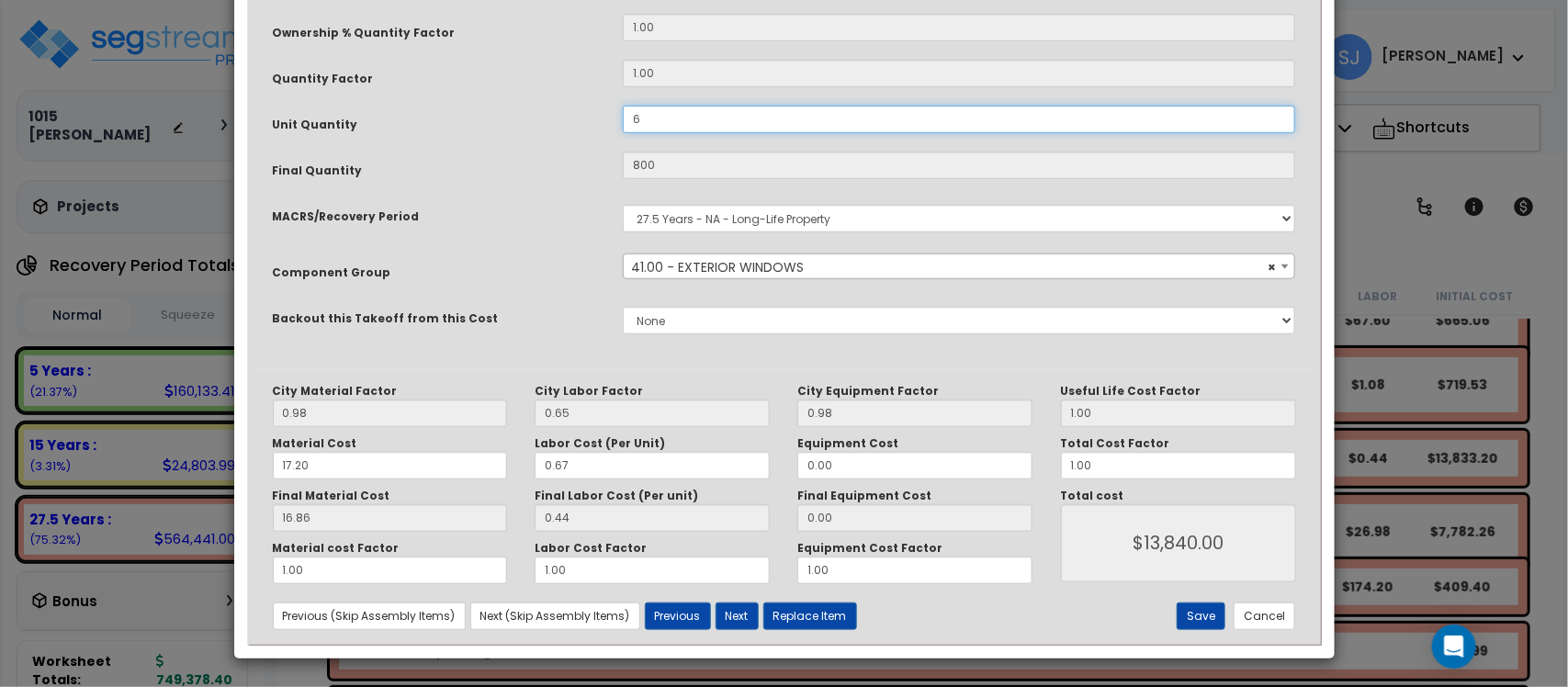
type input "6"
type input "$103.80"
type input "60"
type input "$1,038.00"
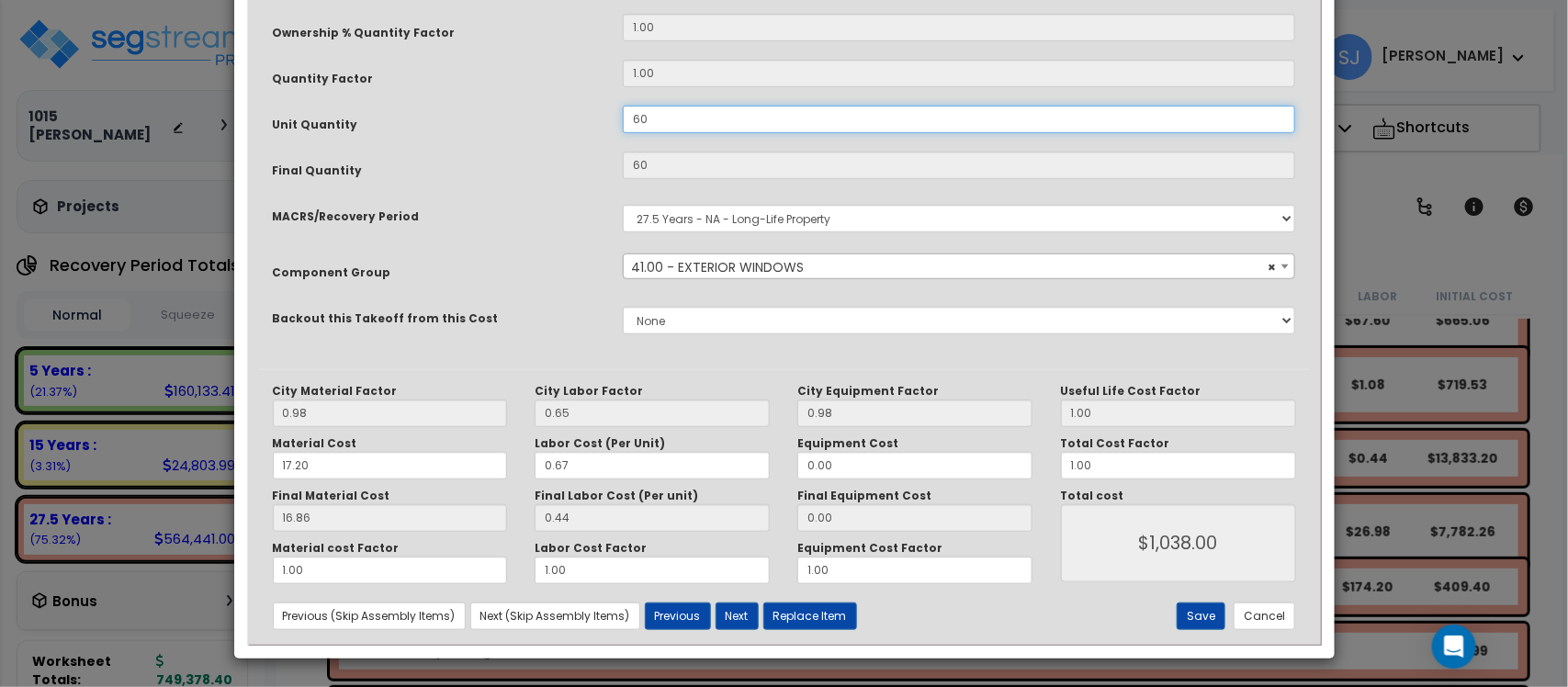
type input "600"
type input "$1,038.00"
type input "600"
type input "$10,380.00"
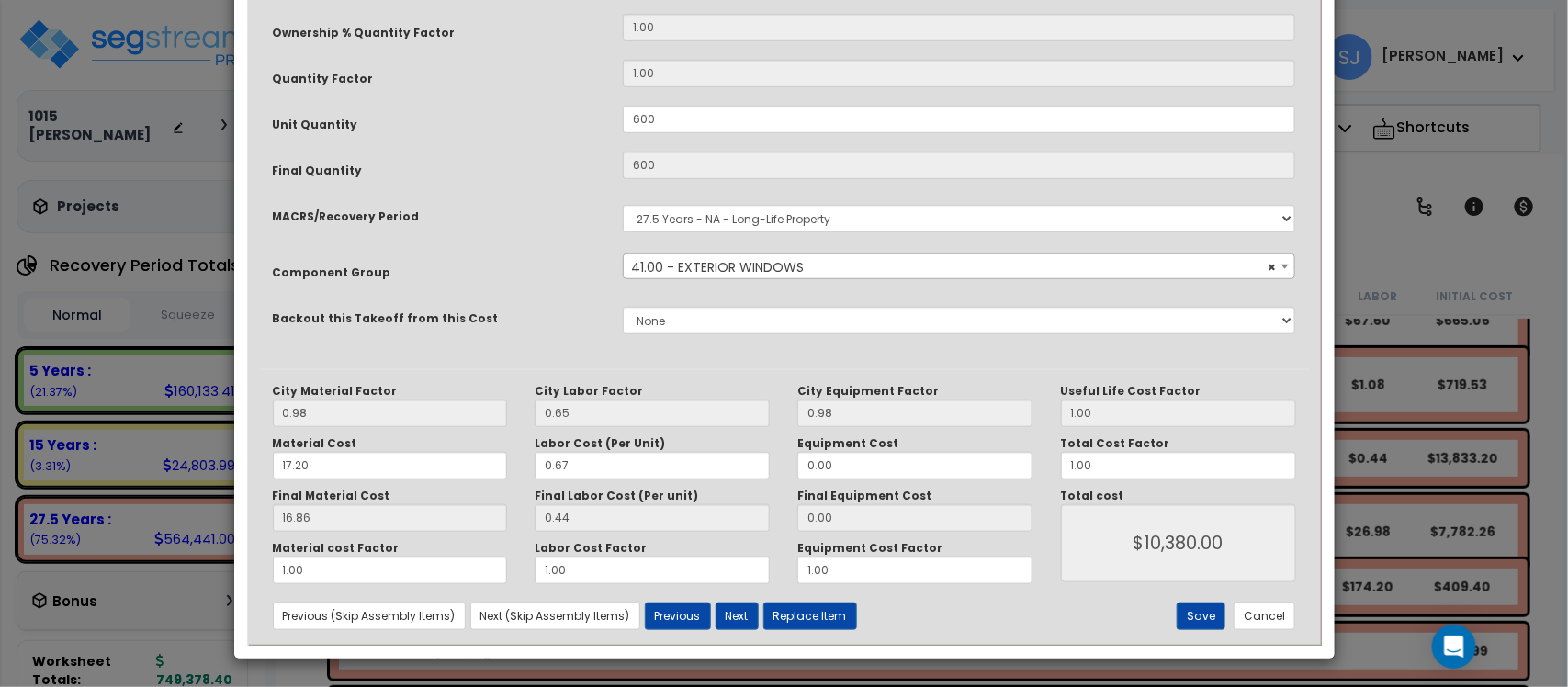
click at [525, 152] on div "Final Quantity" at bounding box center [434, 168] width 350 height 32
click at [1195, 620] on button "Save" at bounding box center [1200, 616] width 48 height 28
type input "600.00"
type input "10380.00"
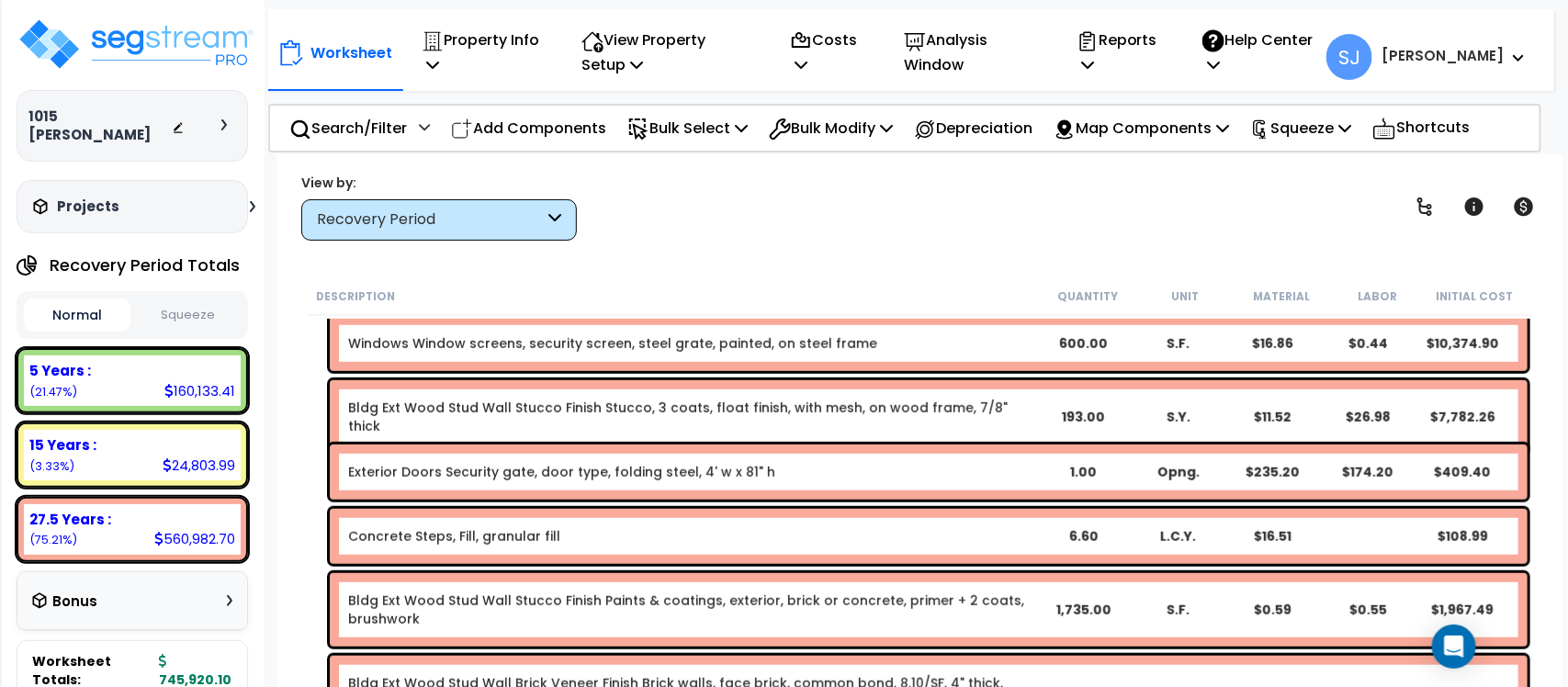
scroll to position [9942, 0]
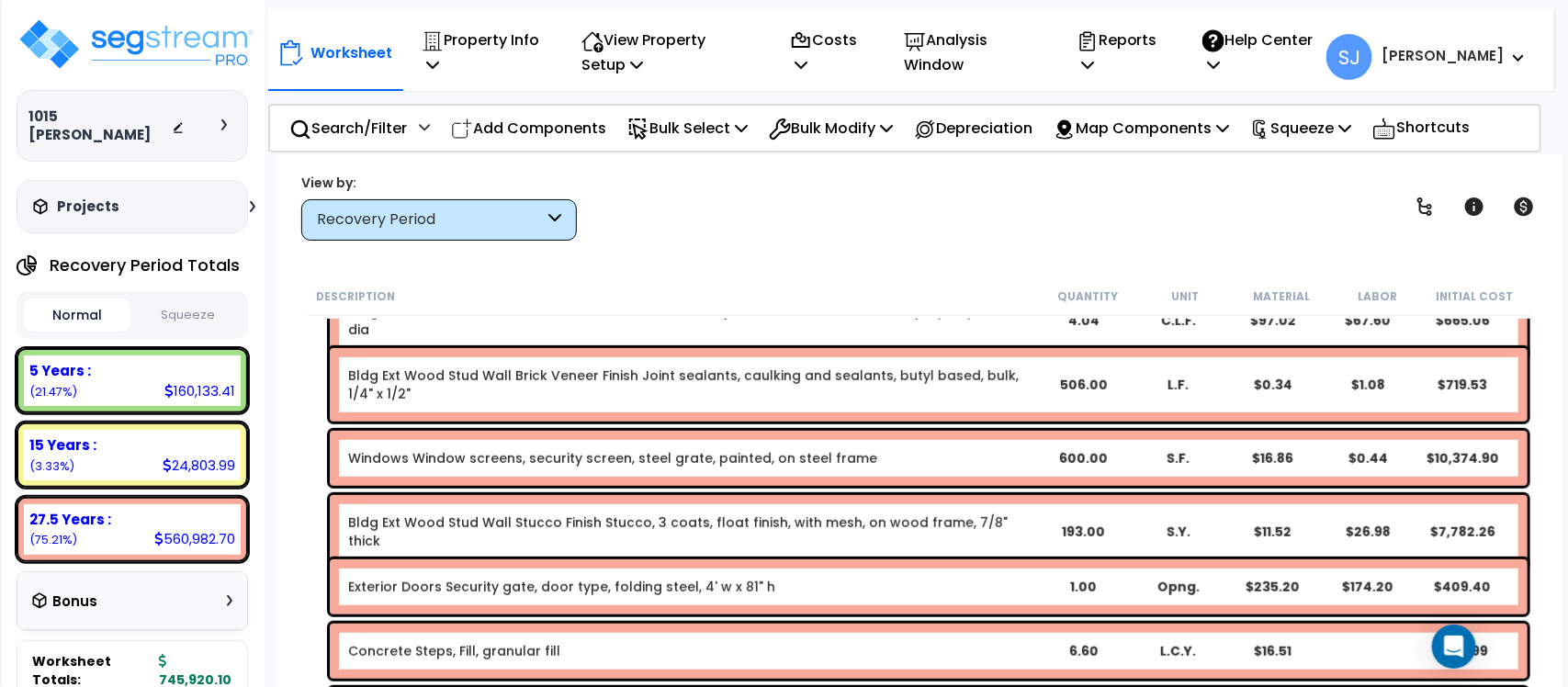
click at [874, 461] on b "Windows Window screens, security screen, steel grate, painted, on steel frame" at bounding box center [692, 457] width 687 height 18
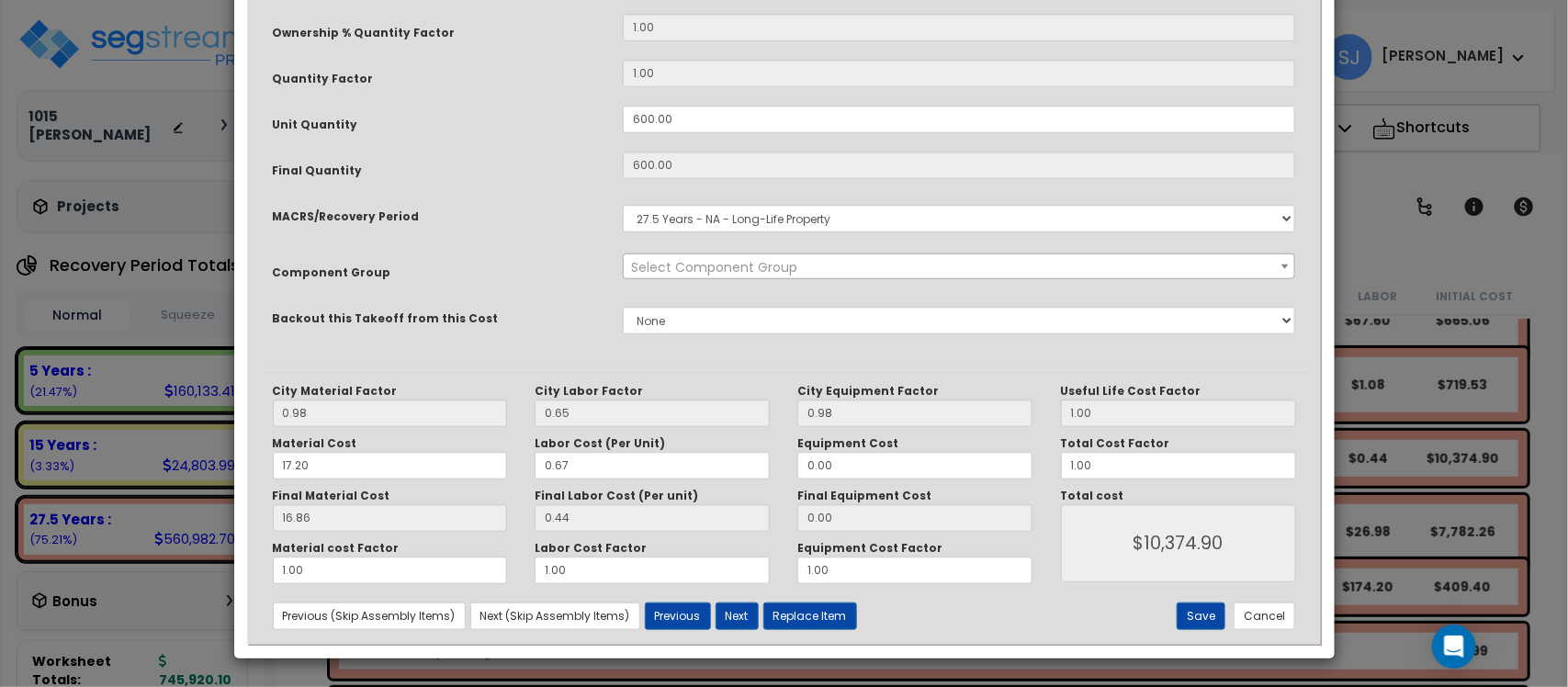
scroll to position [0, 0]
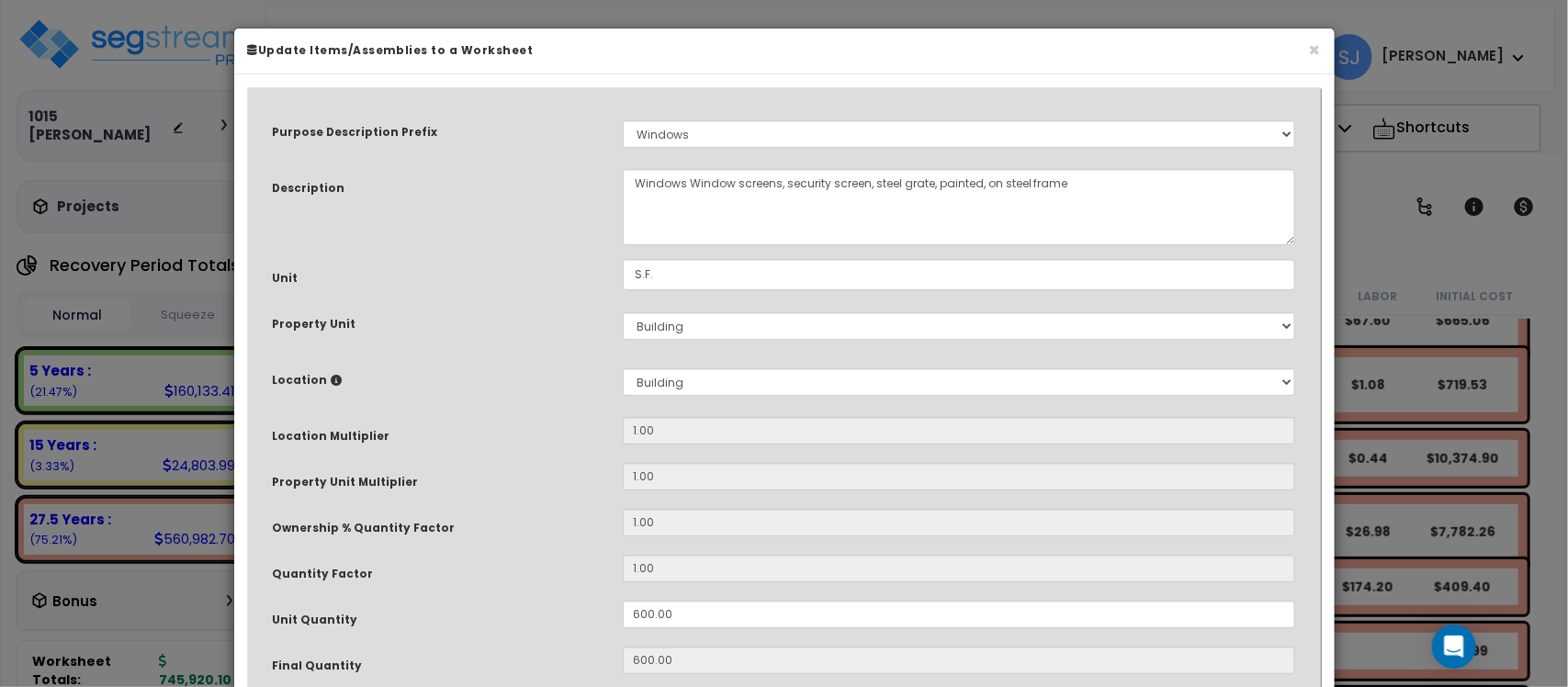
select select "11556"
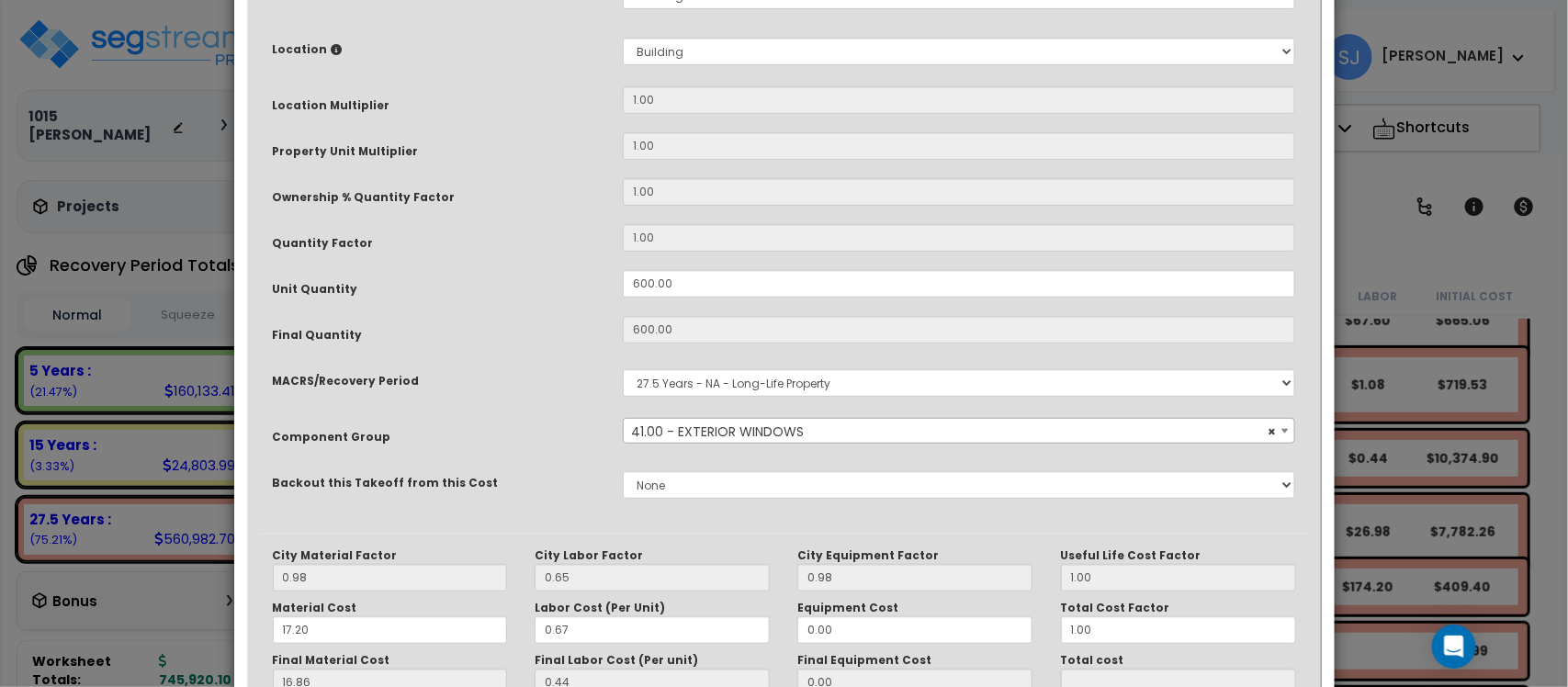
scroll to position [459, 0]
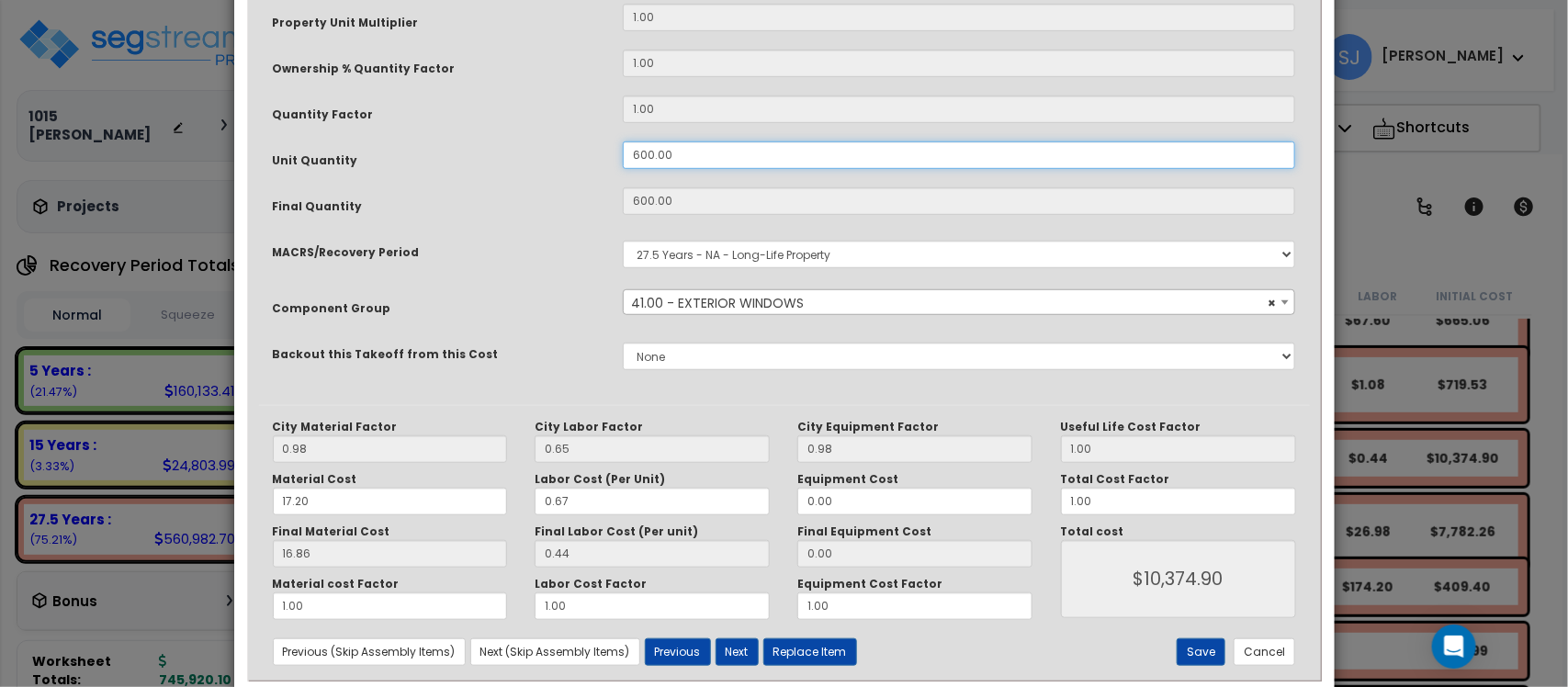
drag, startPoint x: 700, startPoint y: 153, endPoint x: 429, endPoint y: 122, distance: 272.8
click at [433, 124] on div "Purpose Description Prefix Select A/V System A/V System A/V System Equipment A/…" at bounding box center [784, 22] width 1051 height 765
type input "4"
type input "600"
type input "$10,380.00"
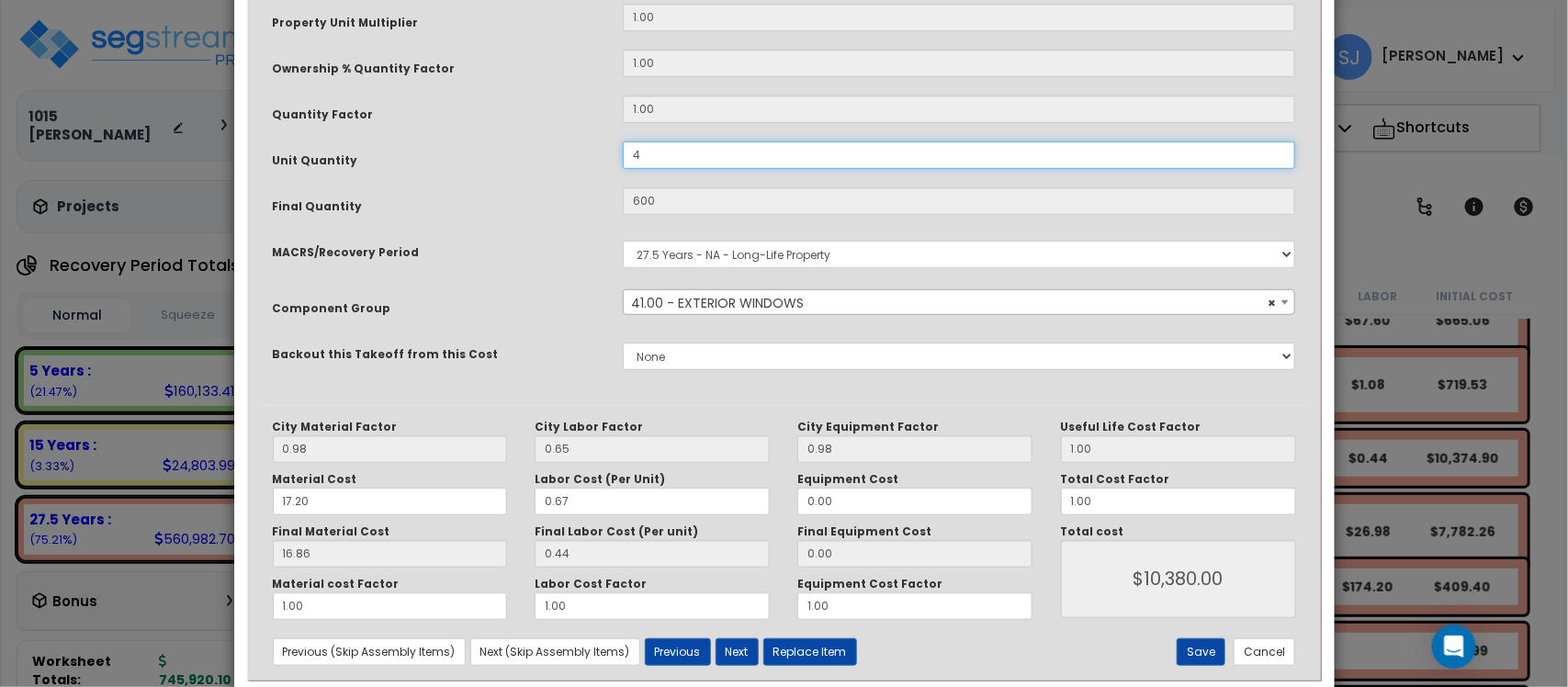
type input "4"
type input "$69.20"
type input "40"
type input "$692.00"
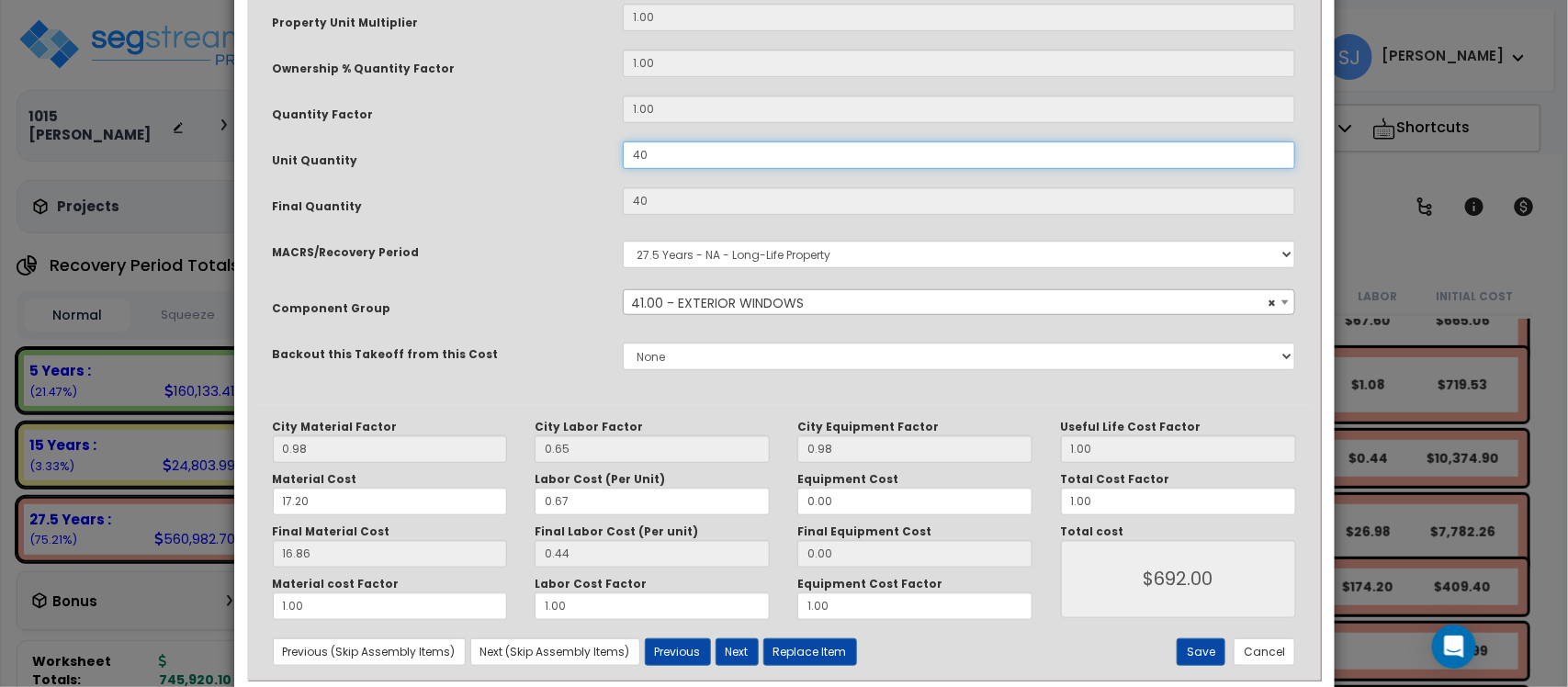
type input "400"
type input "$6,920.00"
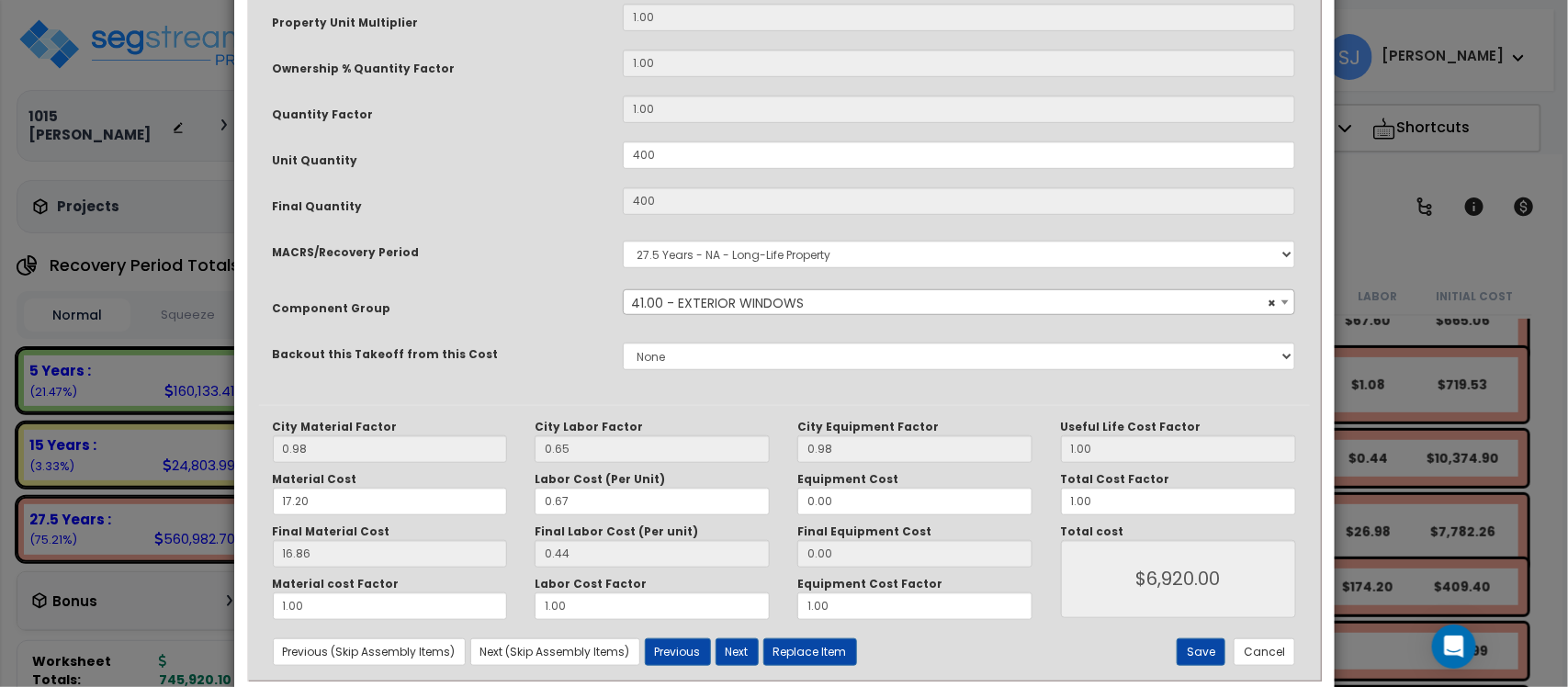
click at [484, 248] on div "MACRS/Recovery Period" at bounding box center [434, 250] width 350 height 32
click at [1201, 649] on button "Save" at bounding box center [1200, 652] width 48 height 28
type input "400.00"
type input "6920.00"
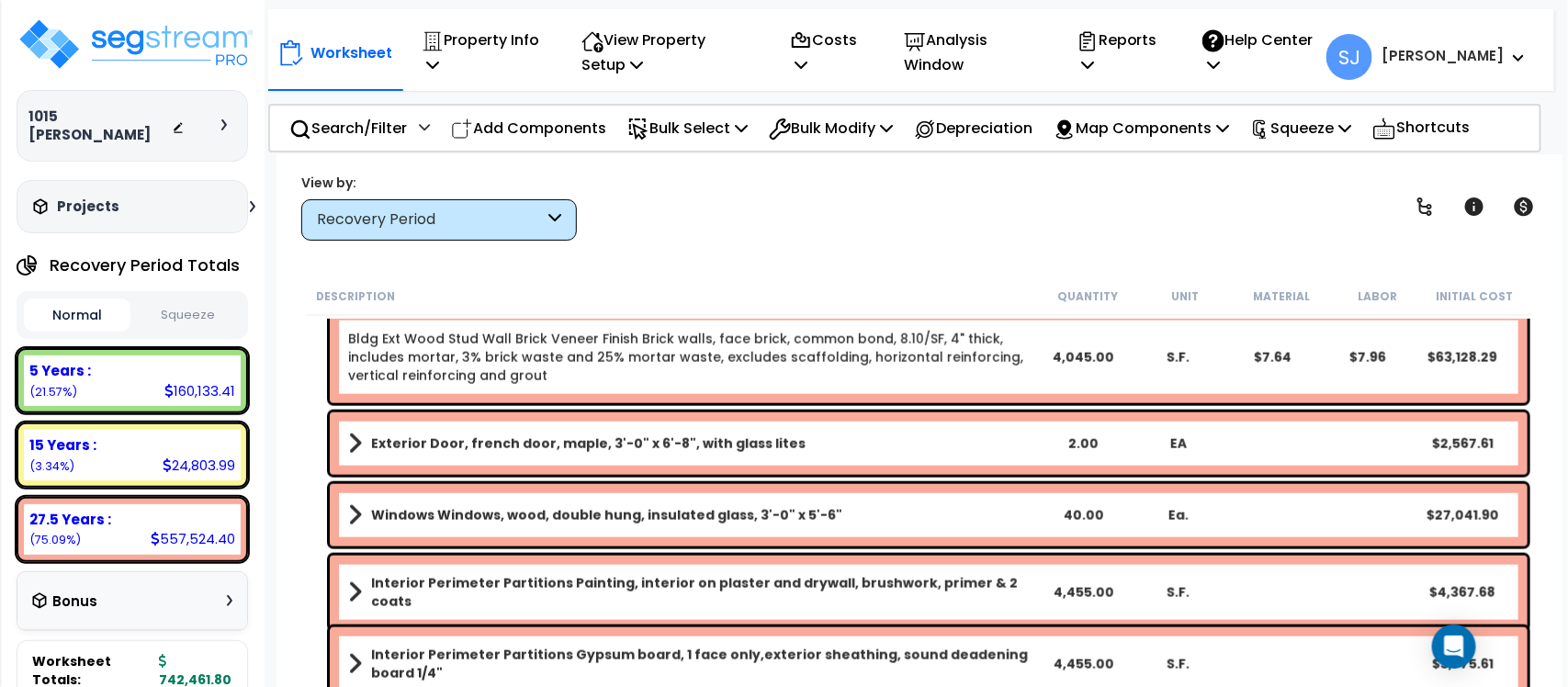
scroll to position [10516, 0]
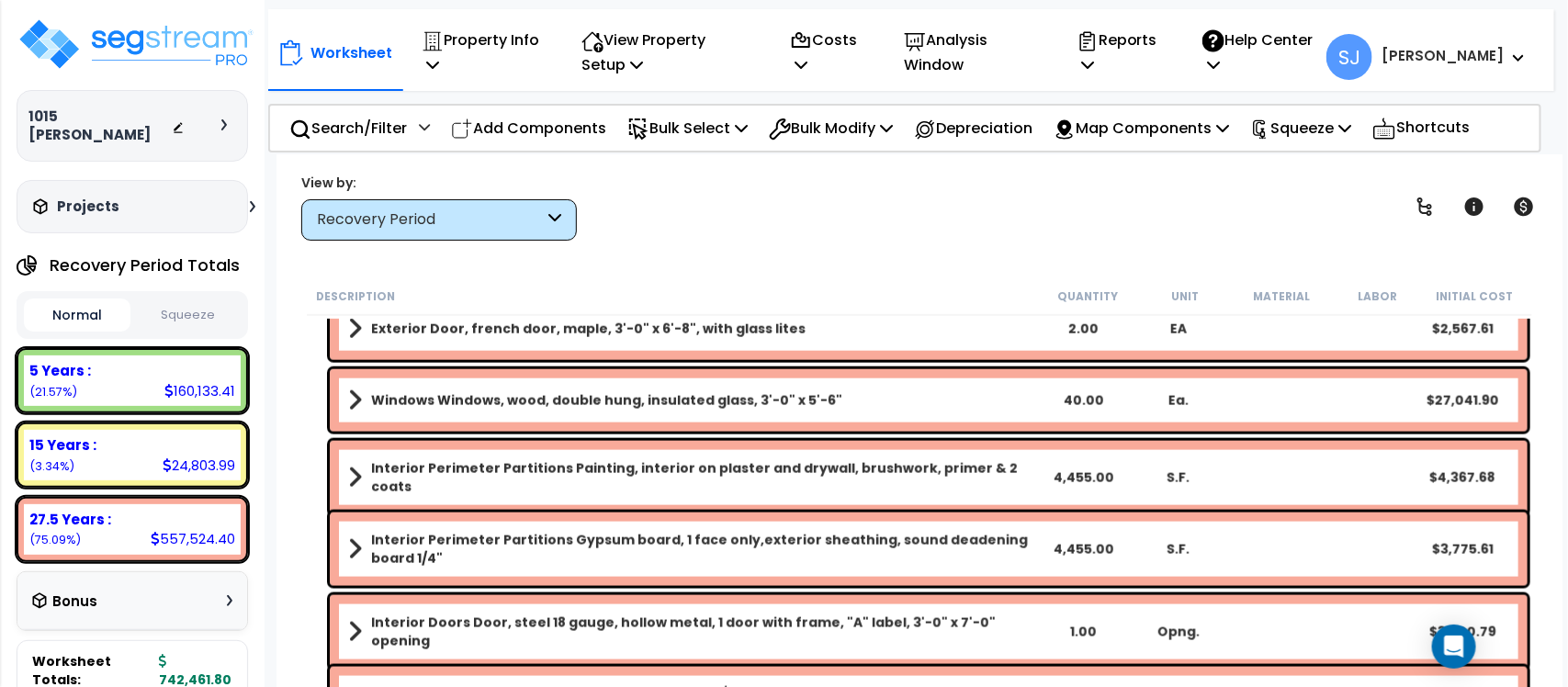
click at [857, 400] on link "Windows Windows, wood, double hung, insulated glass, 3'-0" x 5'-6"" at bounding box center [692, 400] width 687 height 26
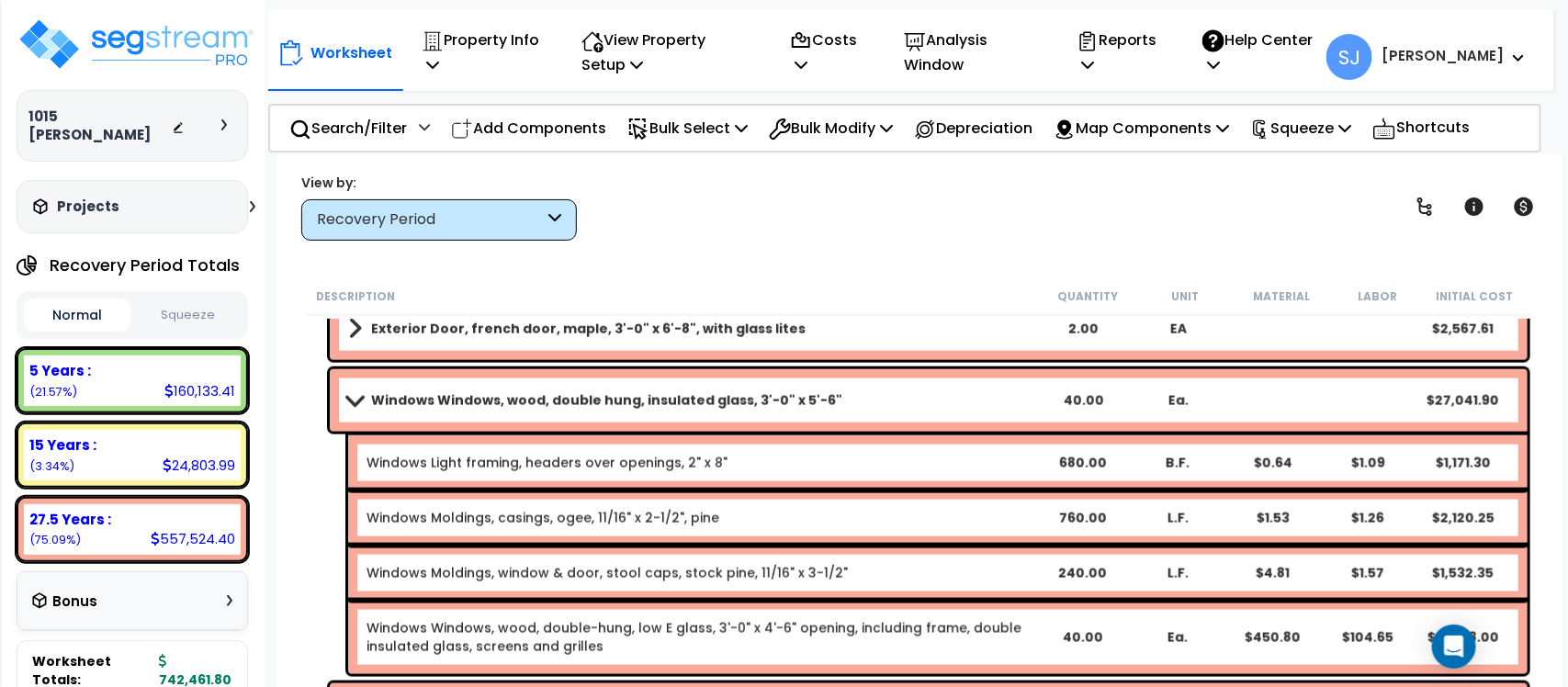
click at [857, 400] on link "Windows Windows, wood, double hung, insulated glass, 3'-0" x 5'-6"" at bounding box center [692, 400] width 687 height 26
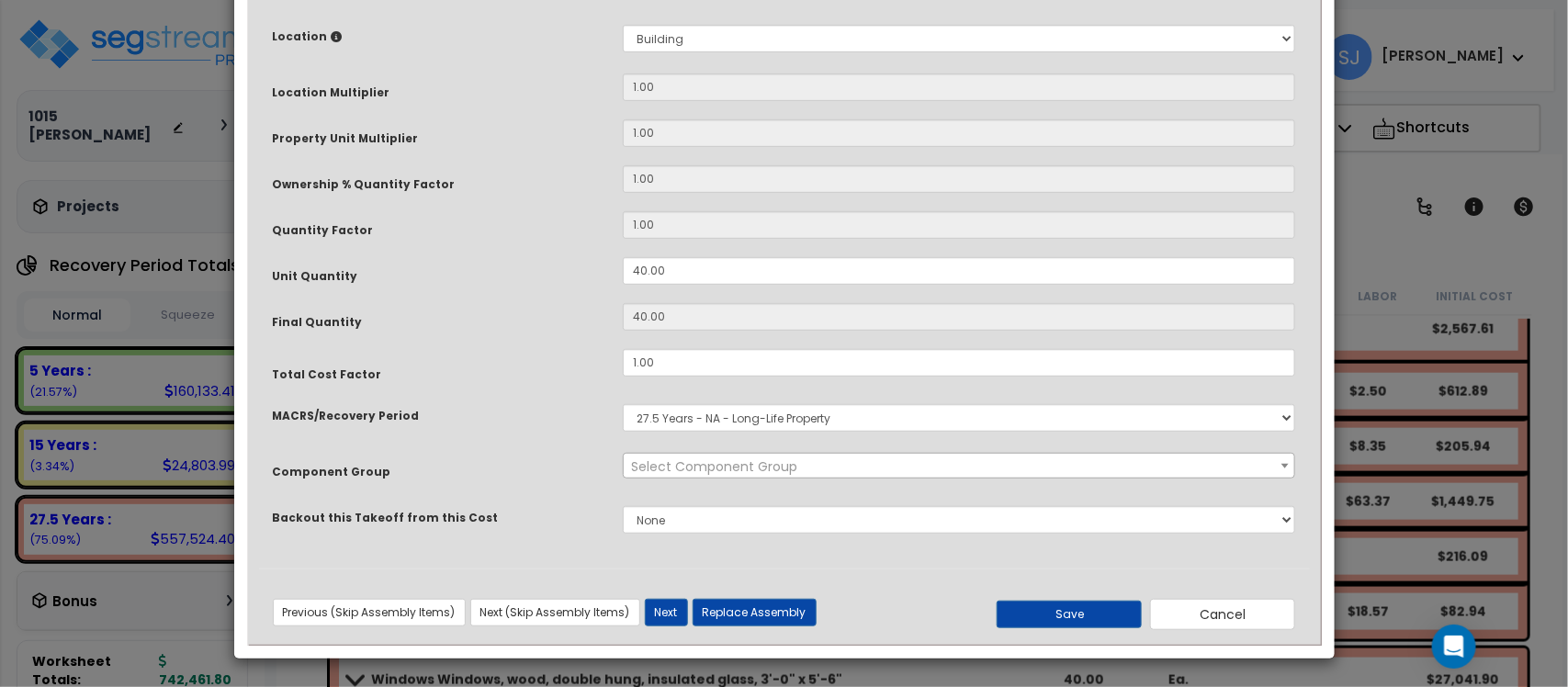
scroll to position [0, 0]
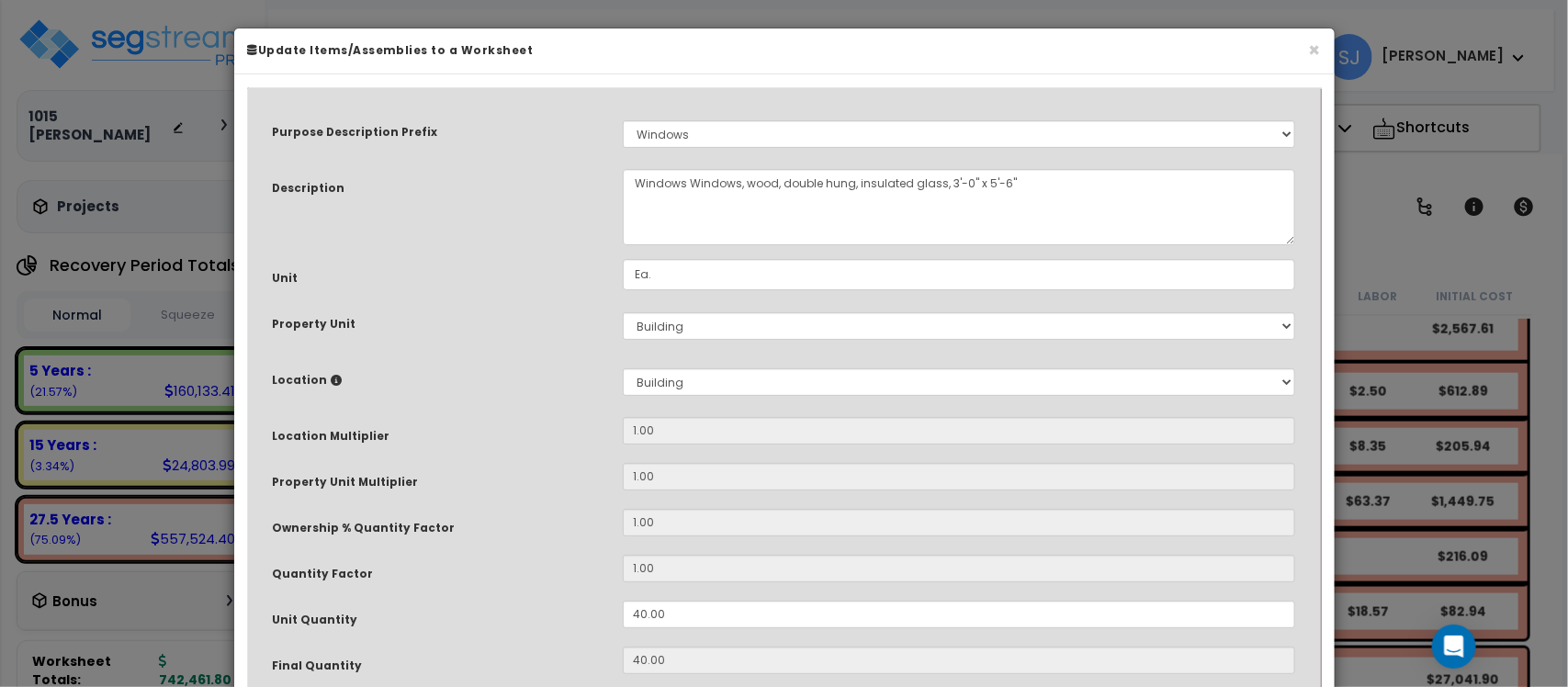
select select "11556"
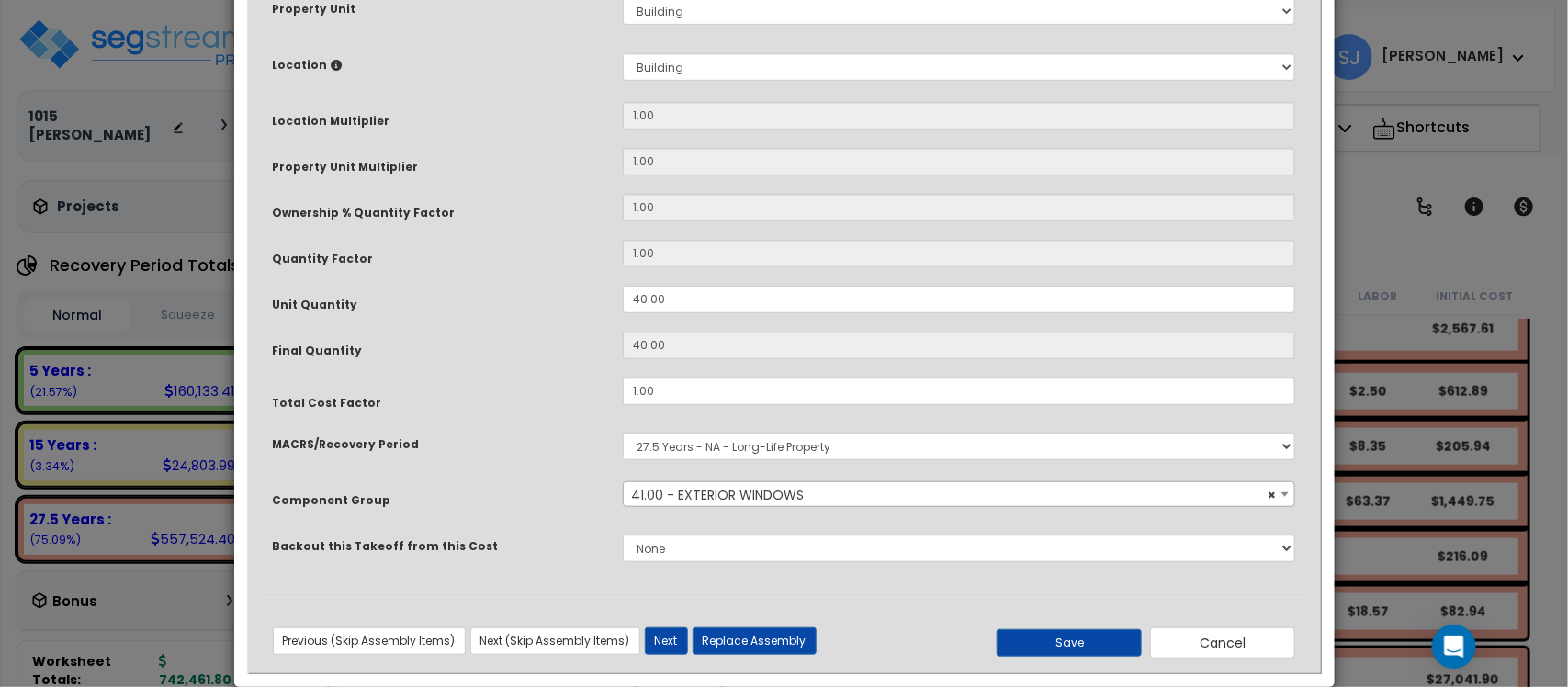
scroll to position [344, 0]
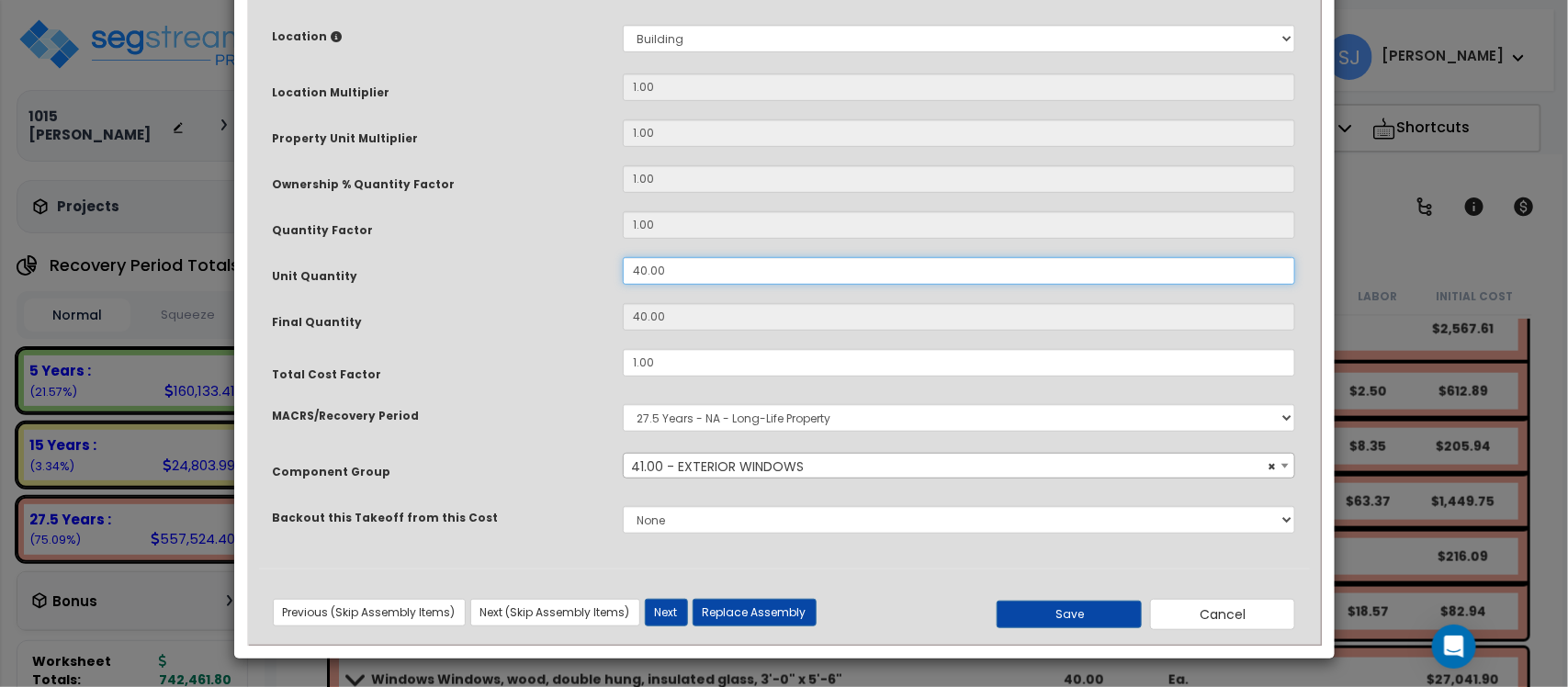
drag, startPoint x: 726, startPoint y: 263, endPoint x: 524, endPoint y: 267, distance: 202.0
click at [526, 268] on div "Unit Quantity 40.00" at bounding box center [784, 273] width 1051 height 32
type input "3"
type input "30"
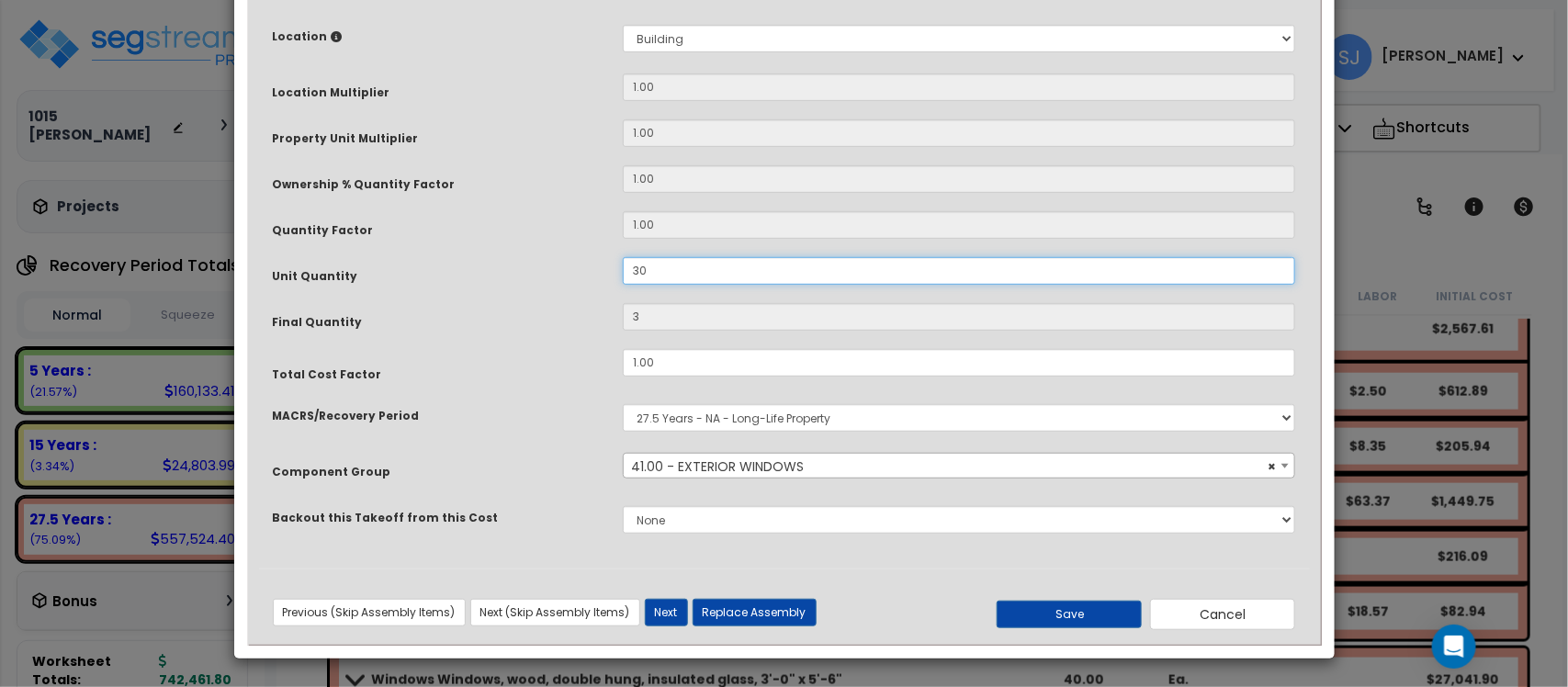
type input "30"
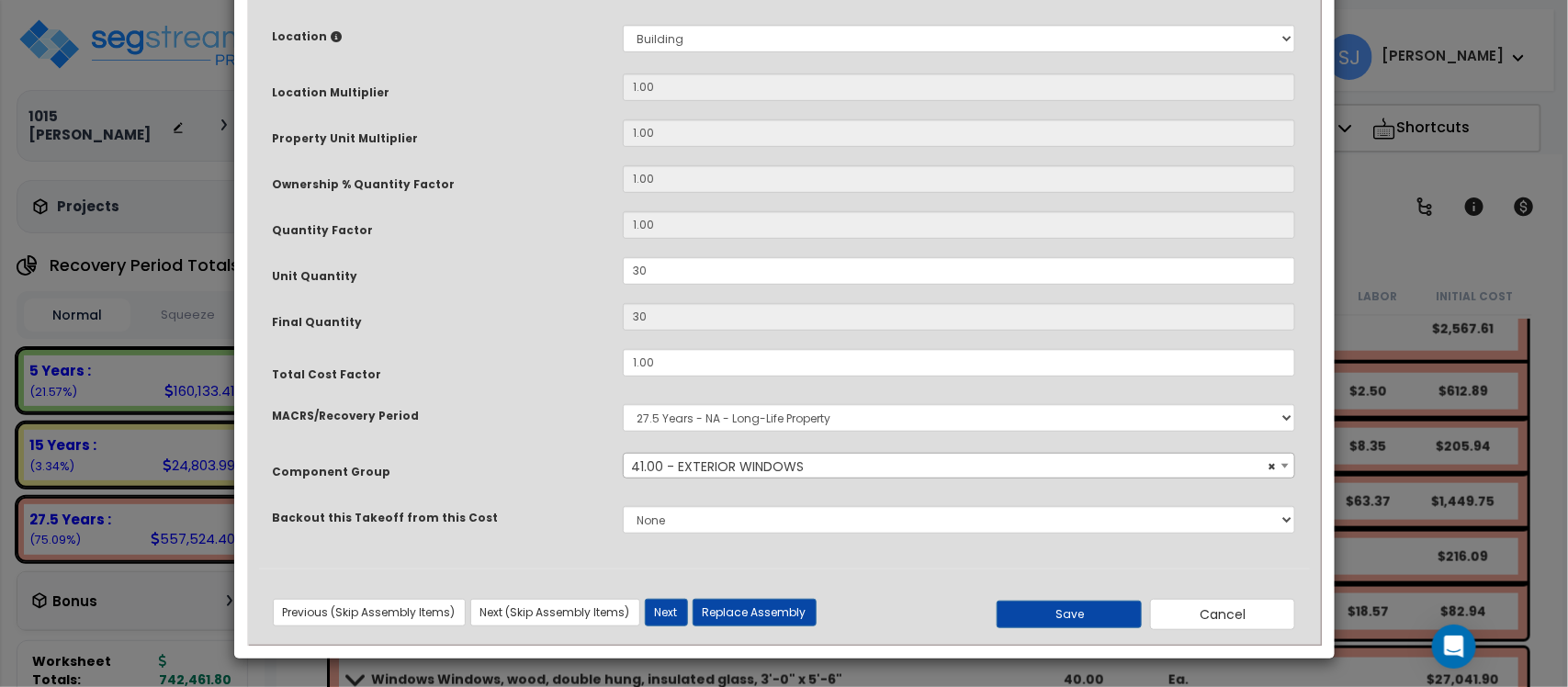
click at [539, 325] on div "Final Quantity" at bounding box center [434, 319] width 350 height 32
click at [1090, 618] on button "Save" at bounding box center [1068, 614] width 145 height 28
type input "30.00"
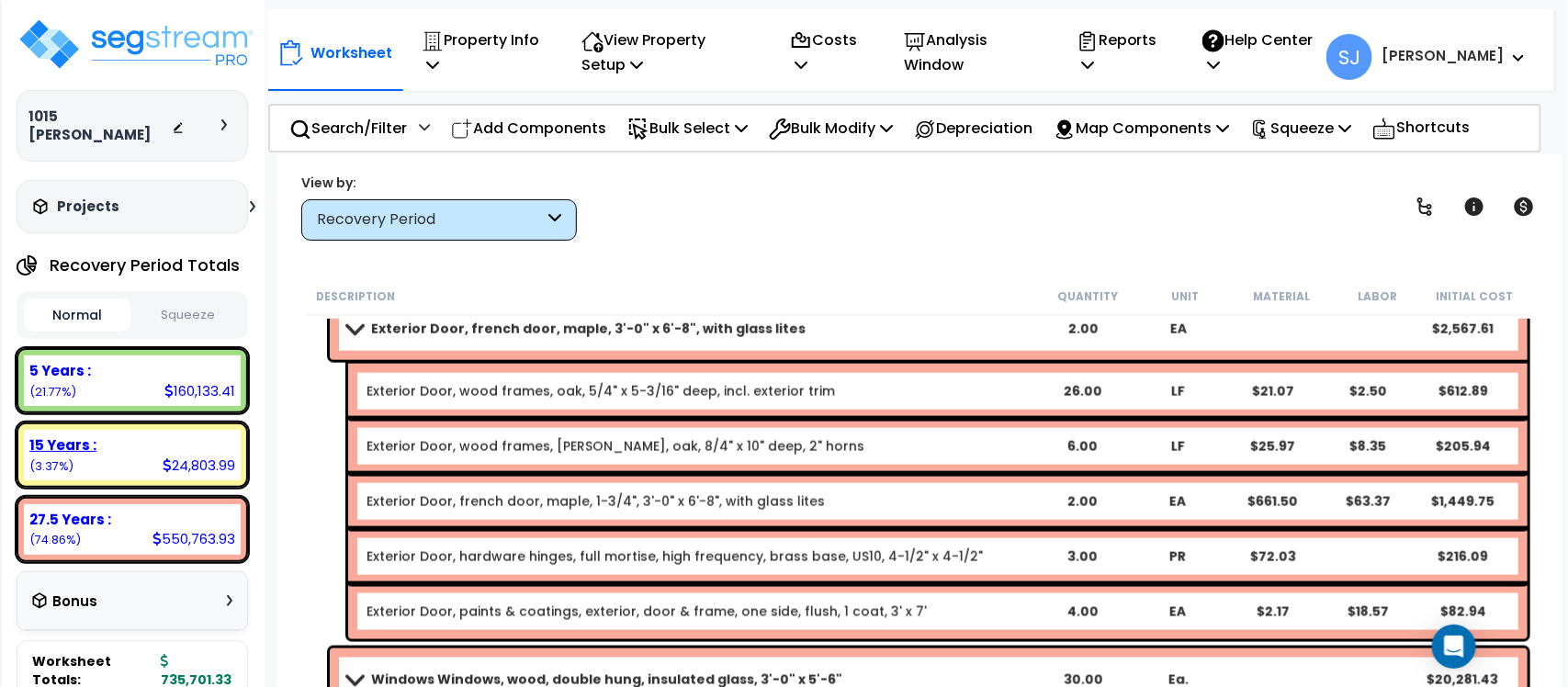
click at [209, 436] on div "15 Years :" at bounding box center [132, 445] width 206 height 19
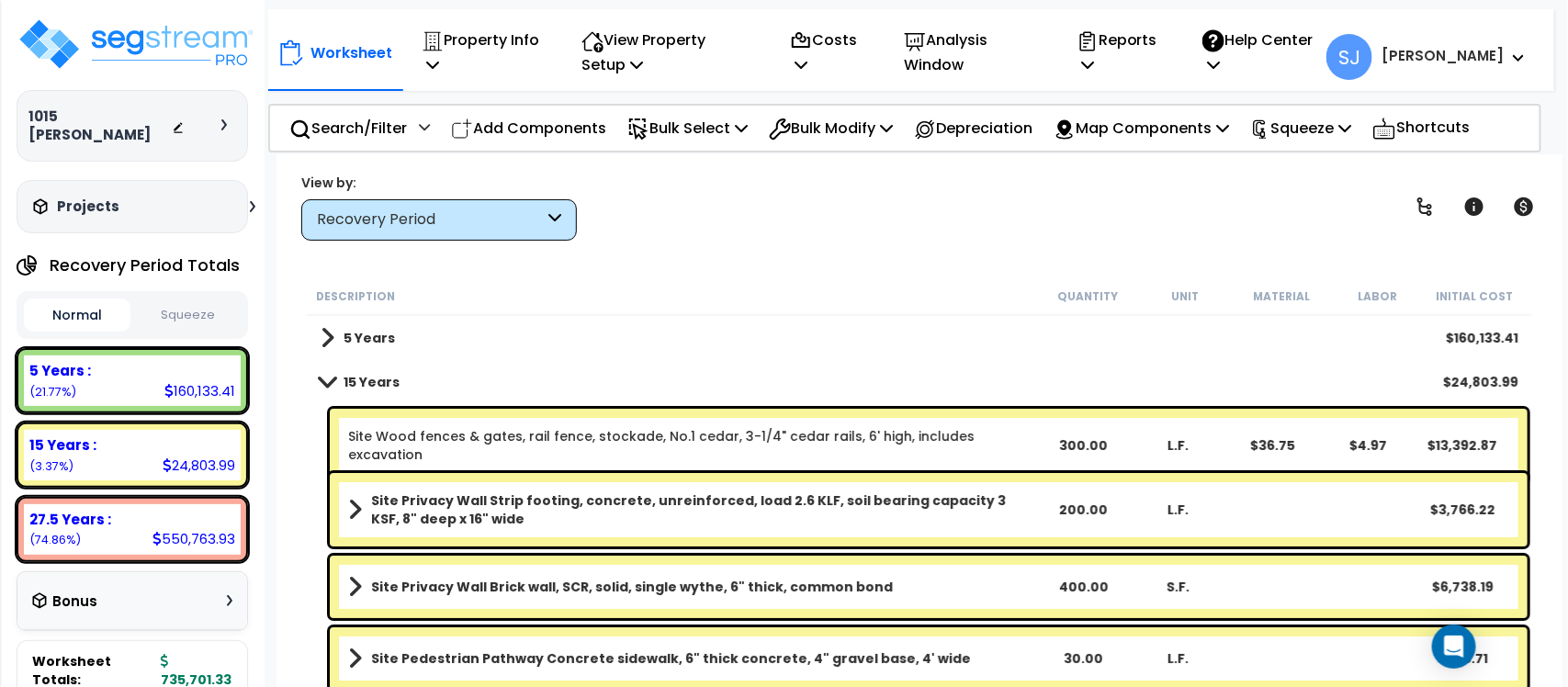
scroll to position [0, 0]
click at [324, 381] on span at bounding box center [327, 381] width 26 height 14
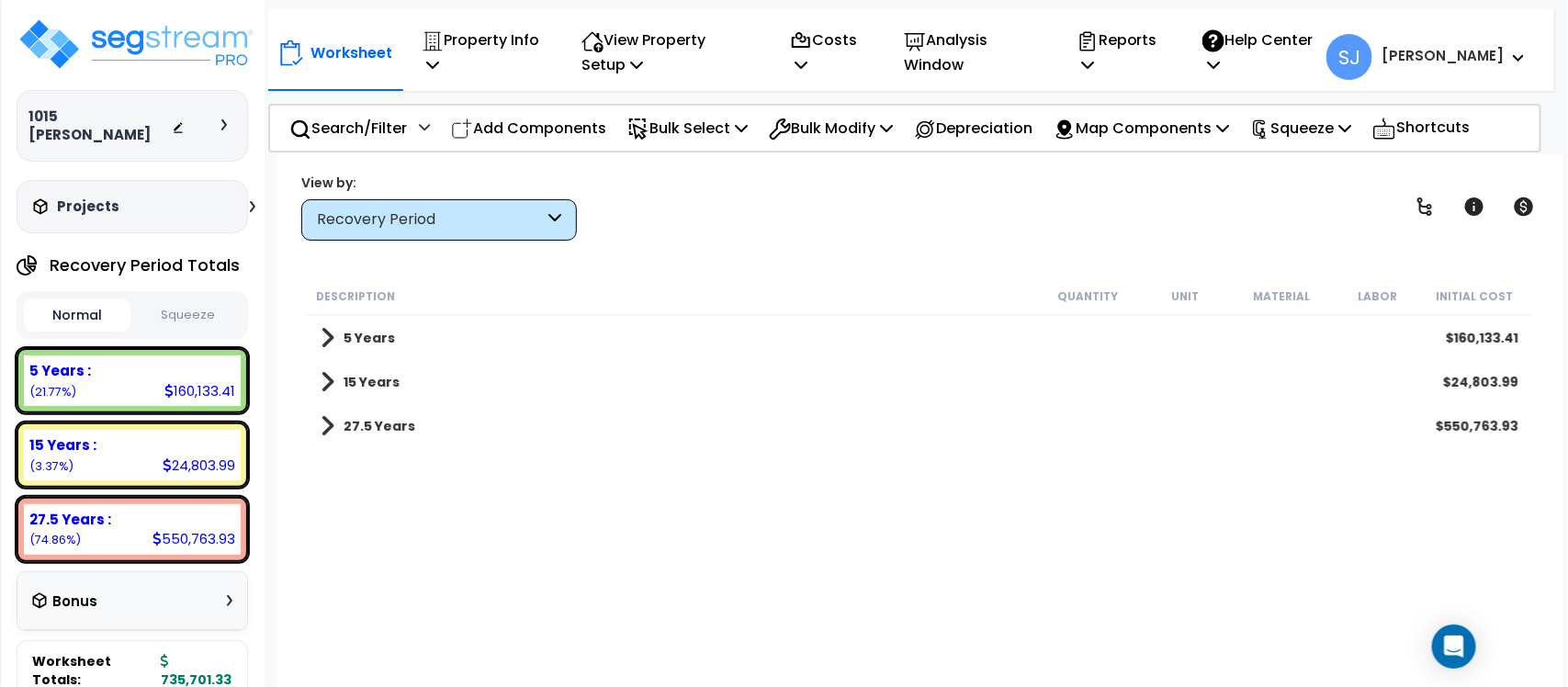
click at [324, 381] on span at bounding box center [327, 381] width 14 height 26
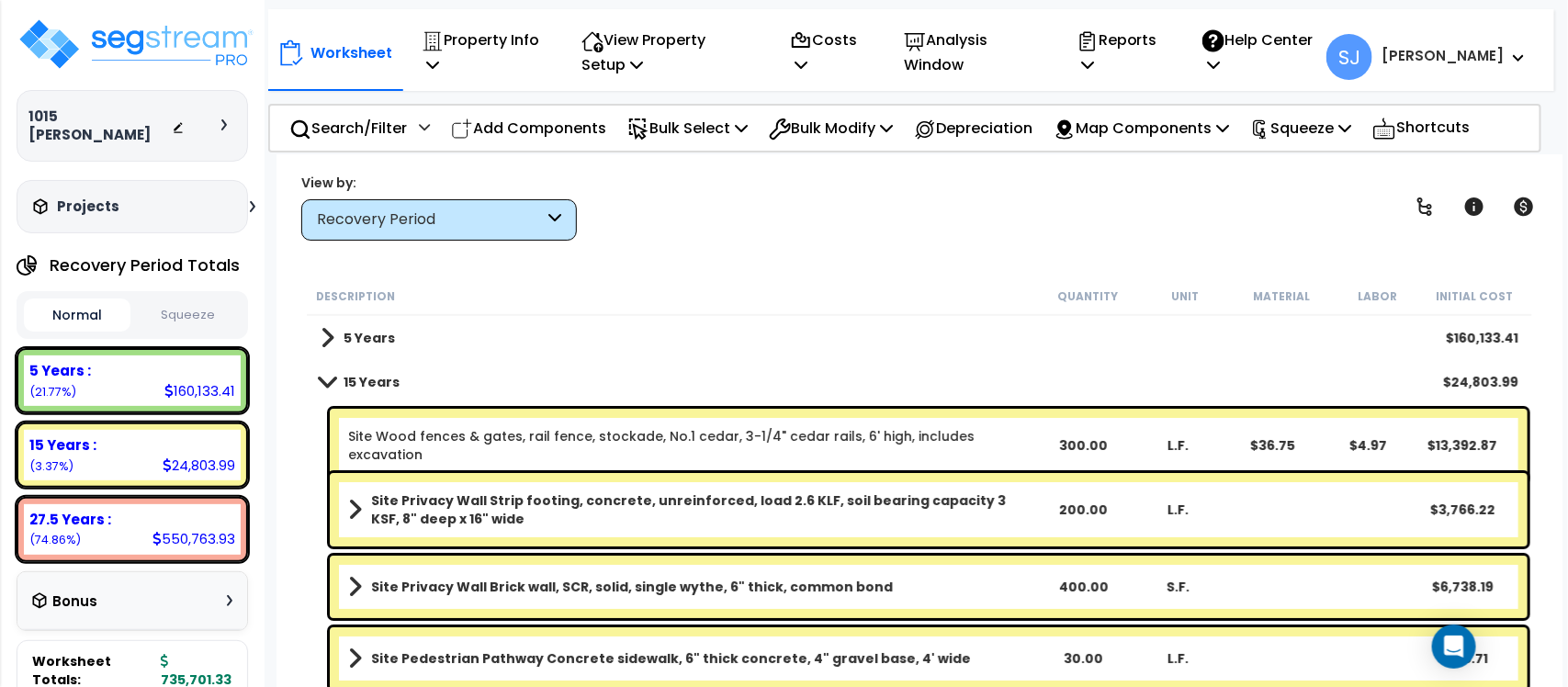
scroll to position [80, 0]
click at [915, 597] on link "Site Privacy Wall Brick wall, SCR, solid, single wythe, 6" thick, common bond" at bounding box center [692, 586] width 687 height 26
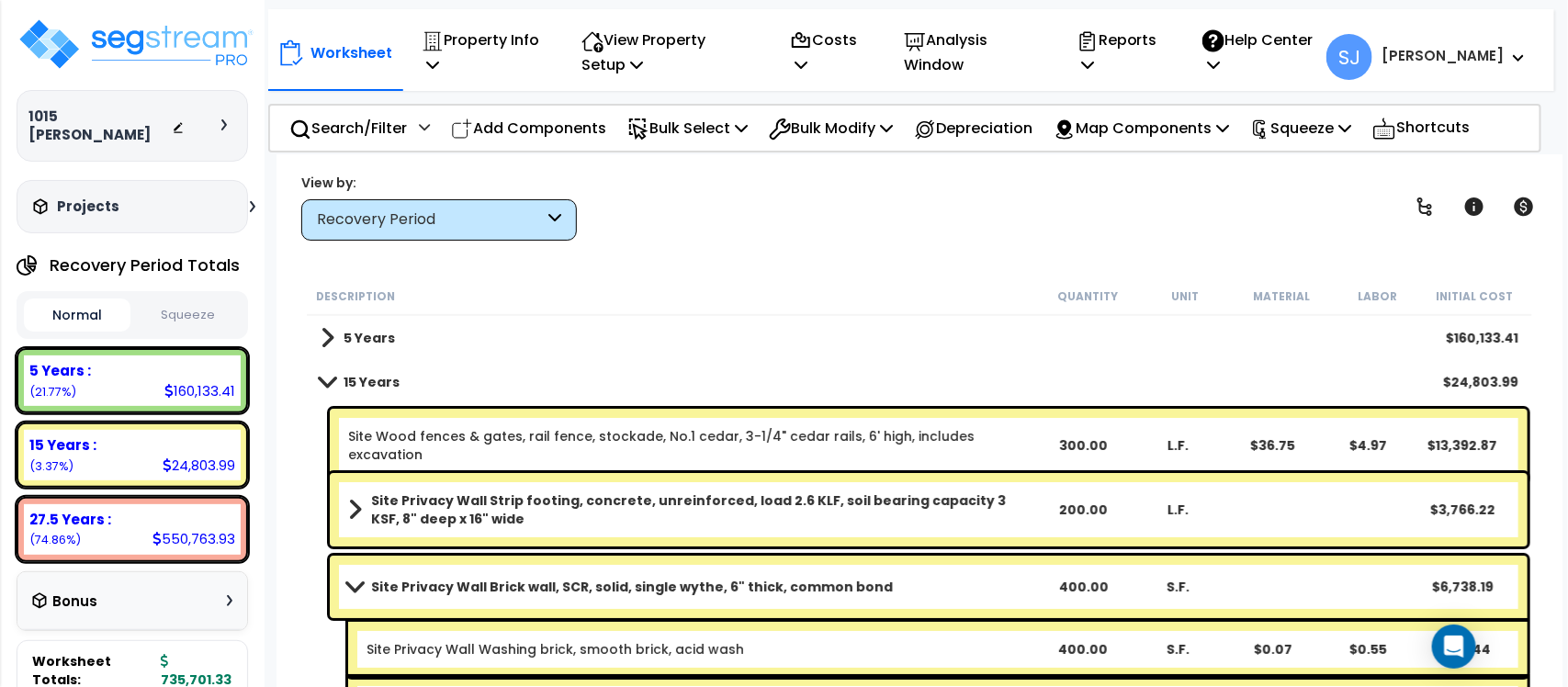
click at [963, 646] on b "Site Privacy Wall Washing brick, smooth brick, acid wash" at bounding box center [699, 649] width 667 height 18
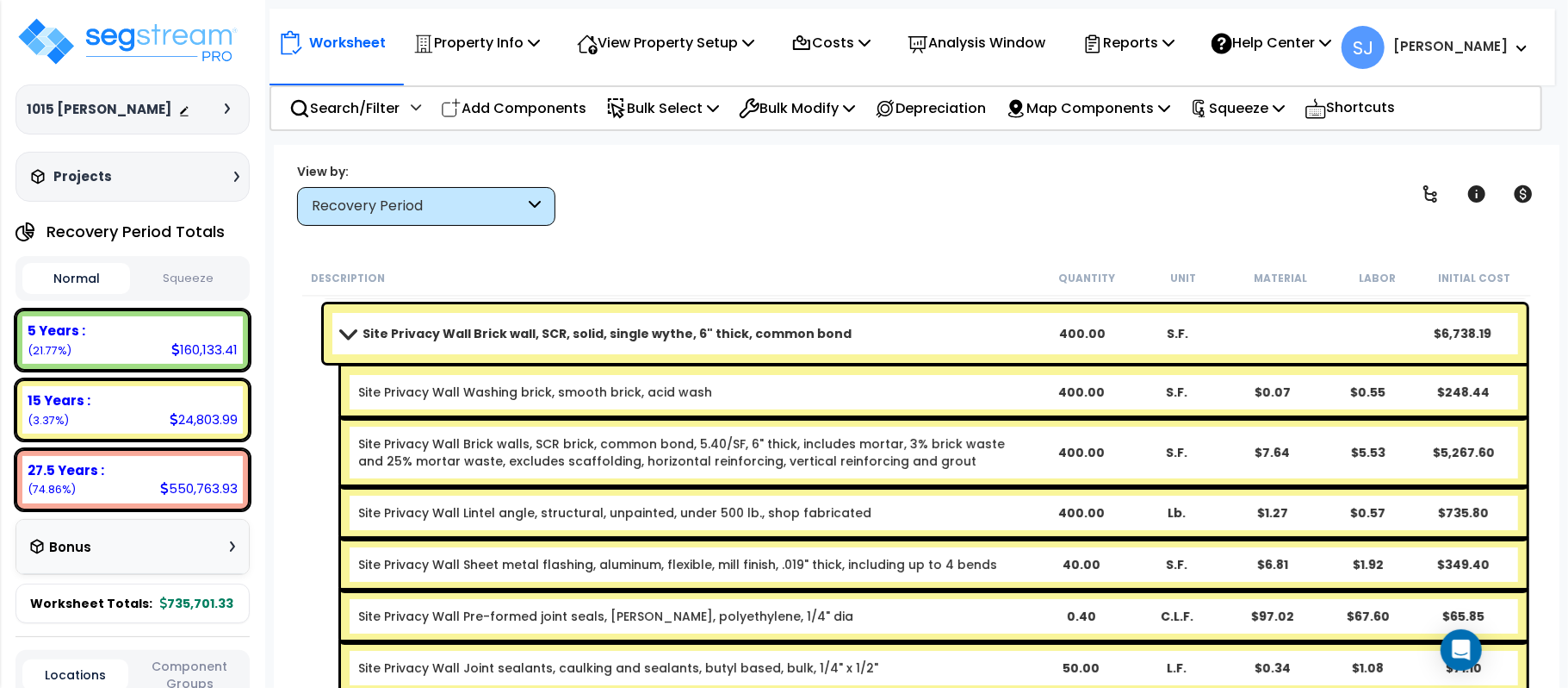
scroll to position [0, 0]
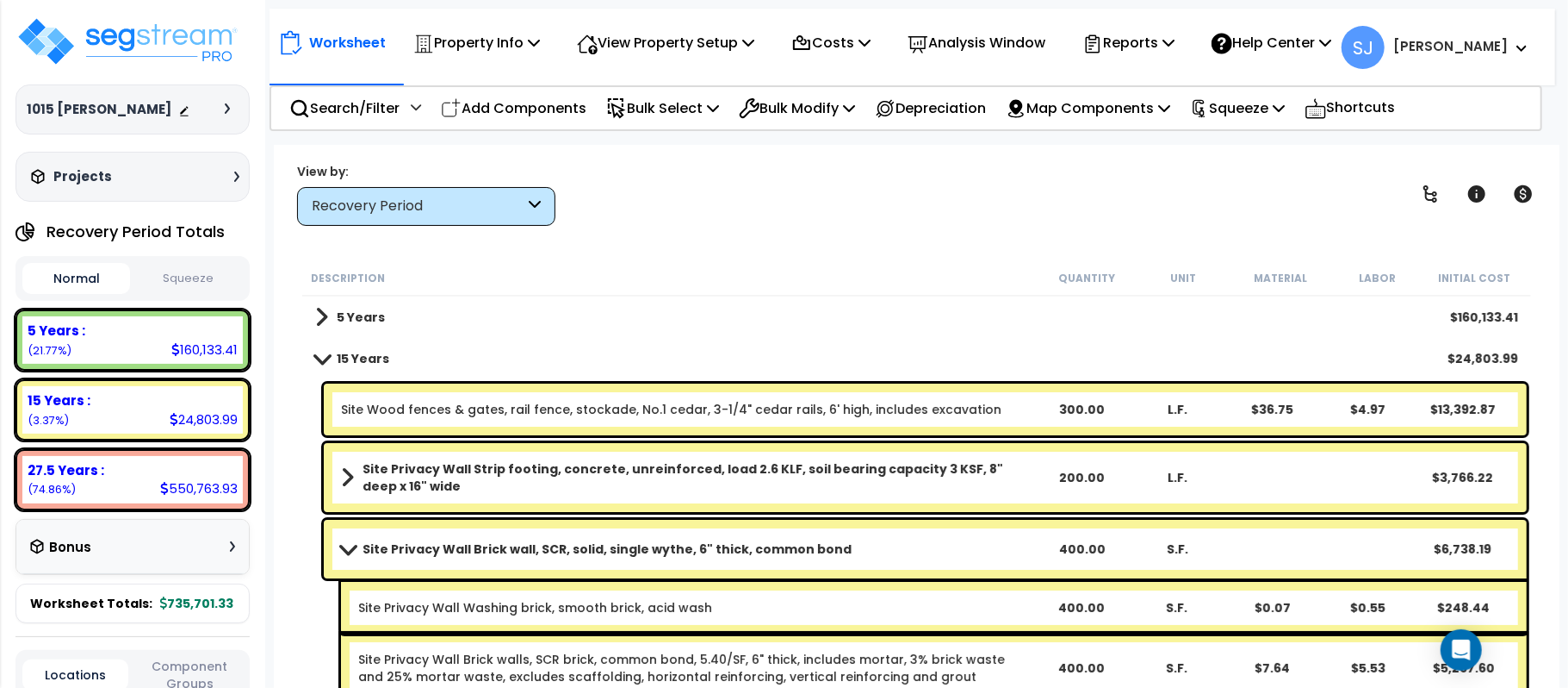
click at [349, 548] on span at bounding box center [348, 548] width 24 height 13
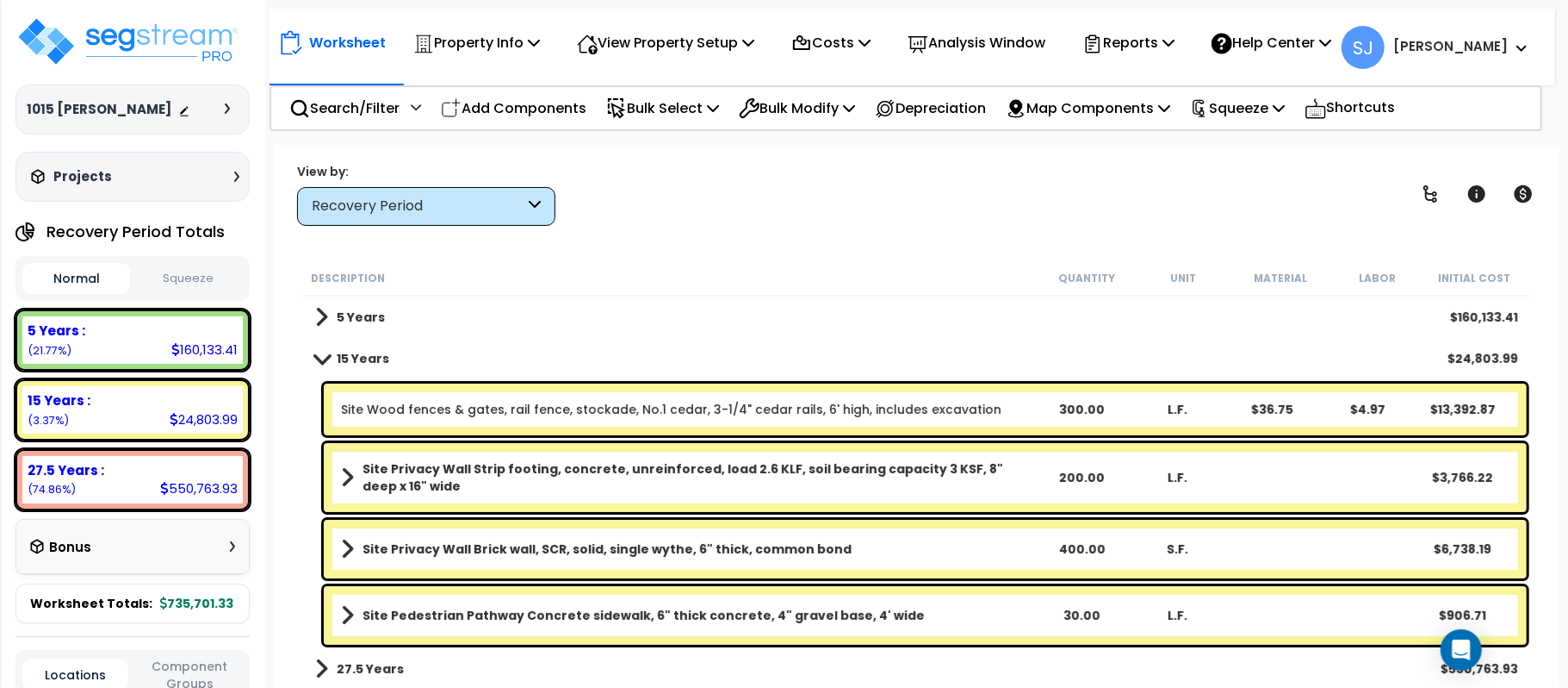
click at [349, 548] on span at bounding box center [347, 548] width 13 height 24
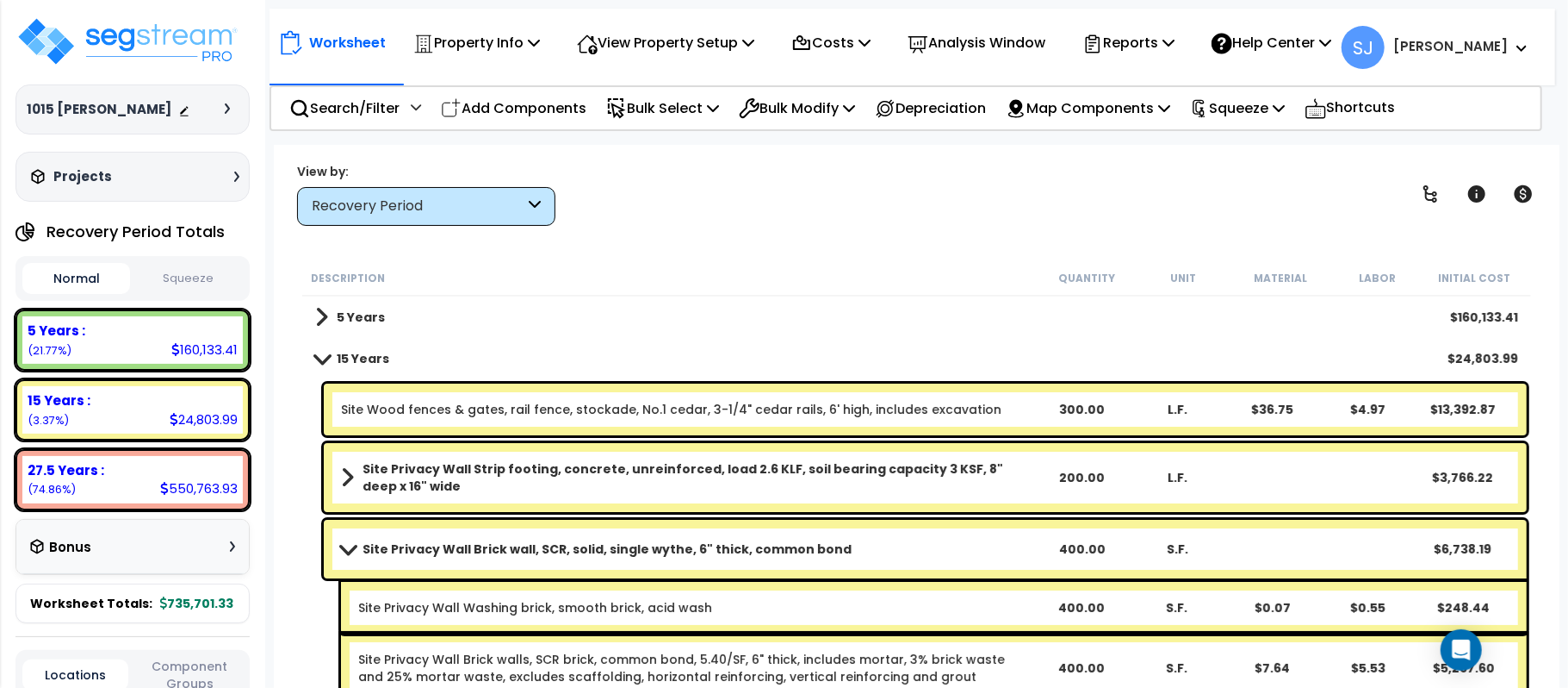
click at [839, 546] on link "Site Privacy Wall Brick wall, SCR, solid, single wythe, 6" thick, common bond" at bounding box center [687, 548] width 692 height 24
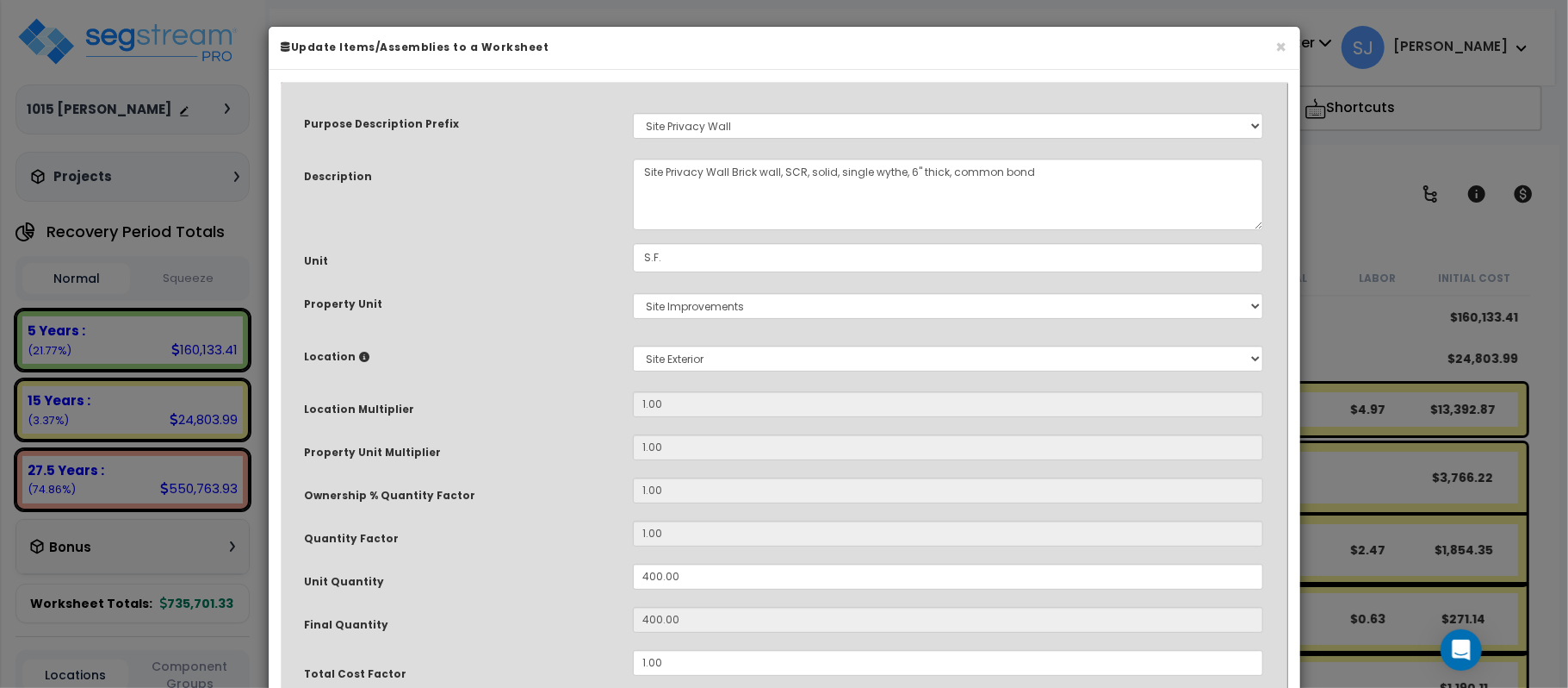
select select "8319"
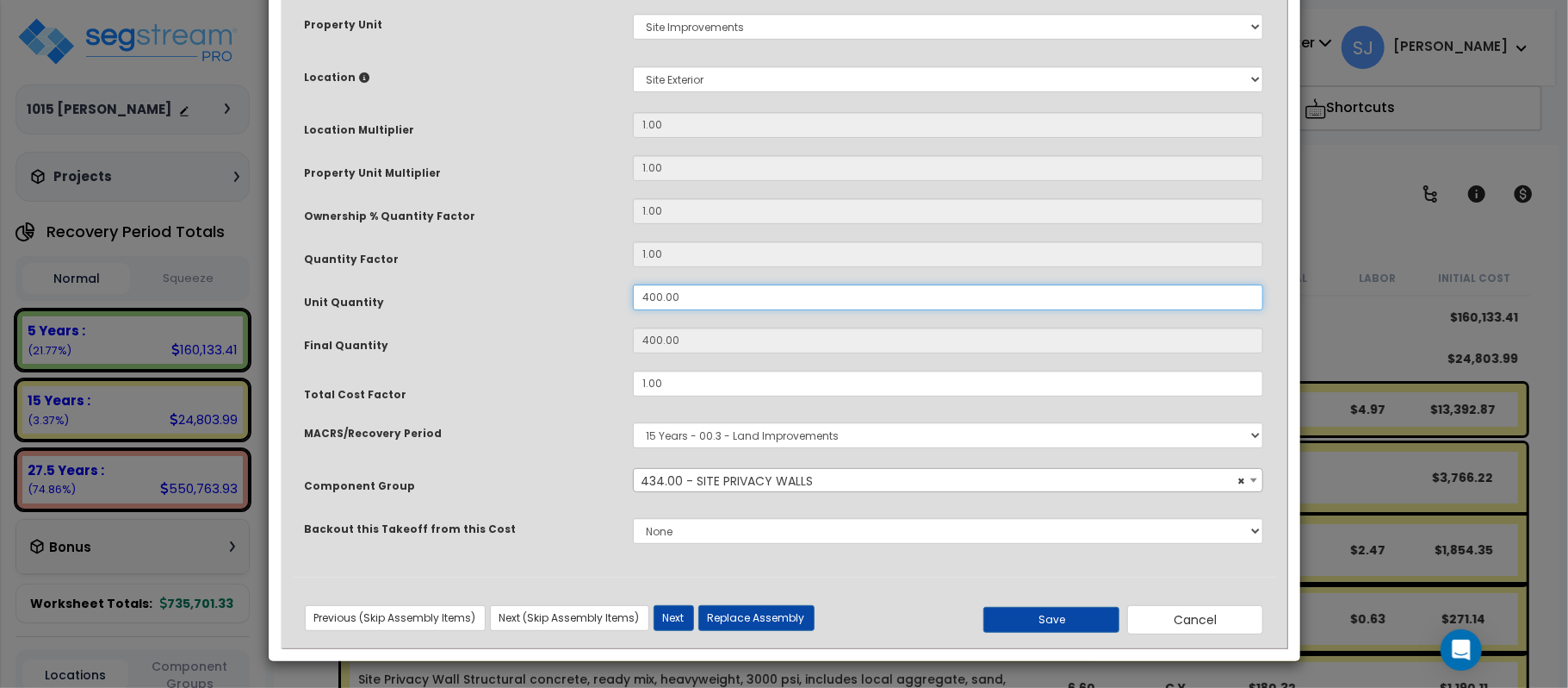
drag, startPoint x: 704, startPoint y: 301, endPoint x: 478, endPoint y: 278, distance: 227.2
click at [478, 278] on div "Purpose Description Prefix Select A/V System A/V System A/V System Equipment A/…" at bounding box center [784, 195] width 985 height 763
type input "3"
type input "300"
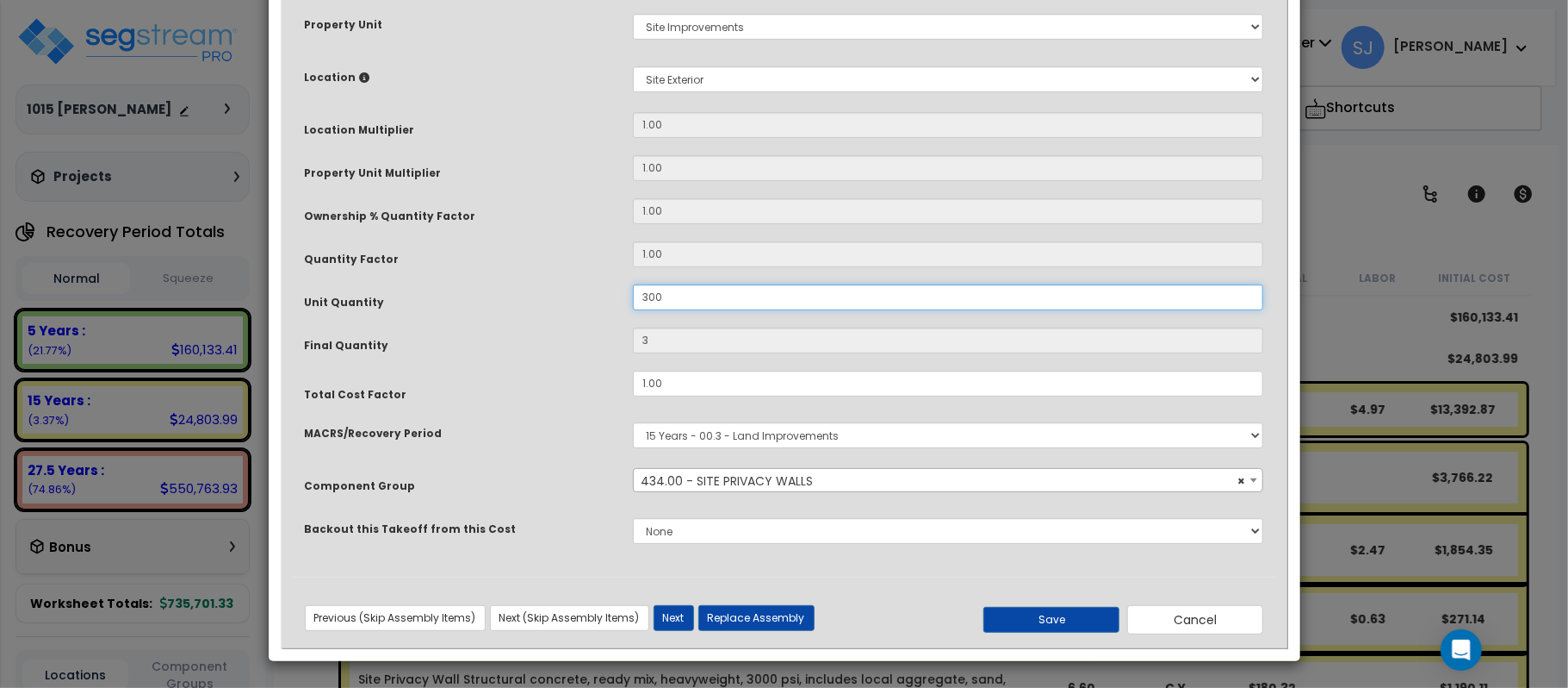
type input "300"
click at [1063, 621] on button "Save" at bounding box center [1051, 619] width 136 height 26
type input "300.00"
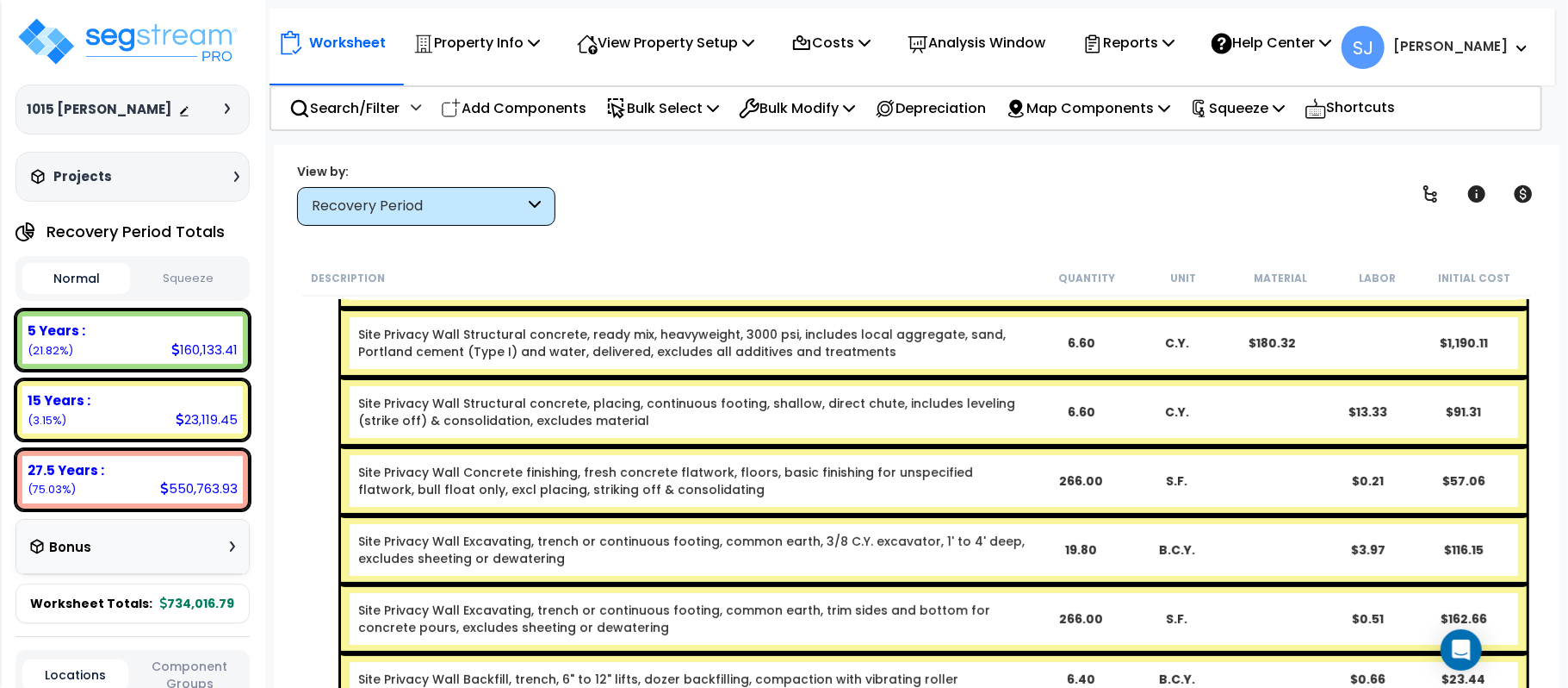
scroll to position [689, 0]
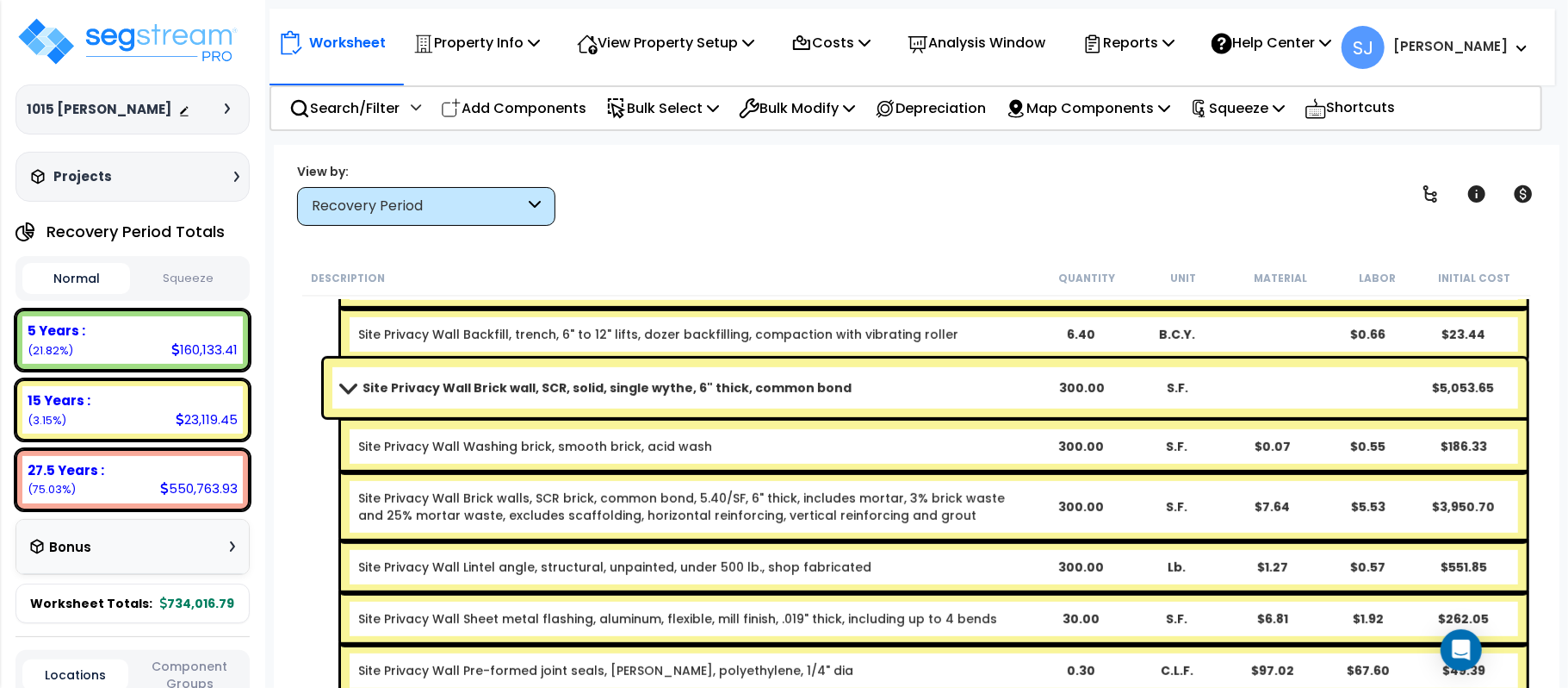
click at [1006, 384] on link "Site Privacy Wall Brick wall, SCR, solid, single wythe, 6" thick, common bond" at bounding box center [687, 387] width 692 height 24
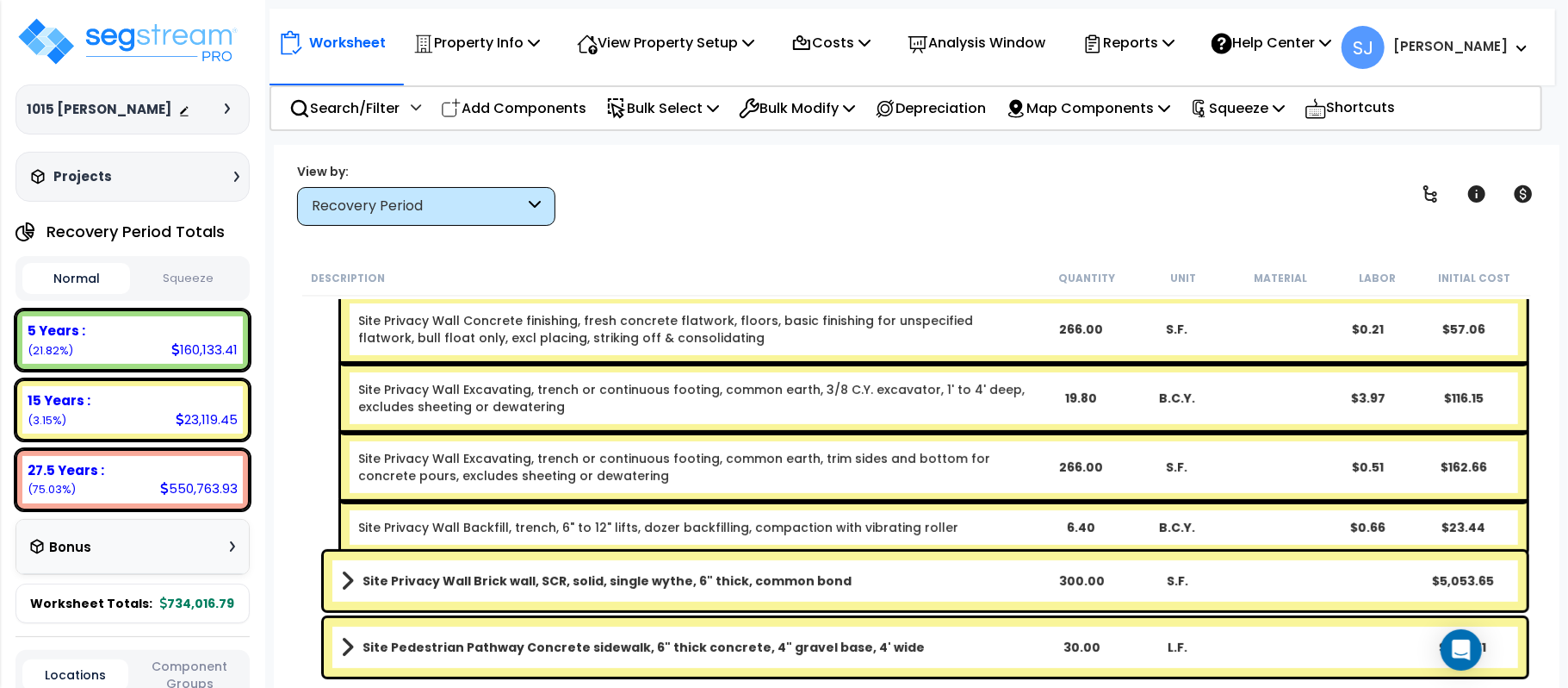
scroll to position [495, 0]
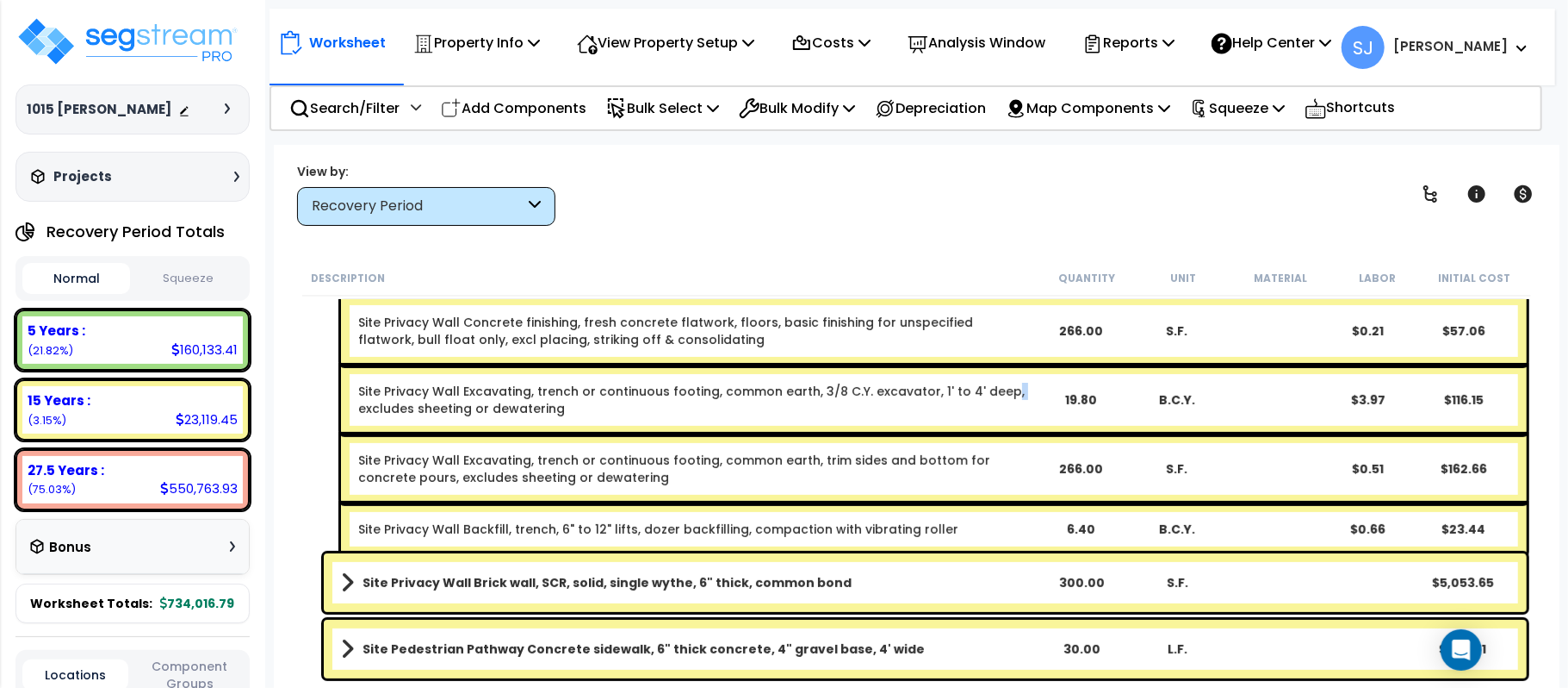
click at [1006, 384] on link "Site Privacy Wall Excavating, trench or continuous footing, common earth, 3/8 C…" at bounding box center [695, 400] width 673 height 35
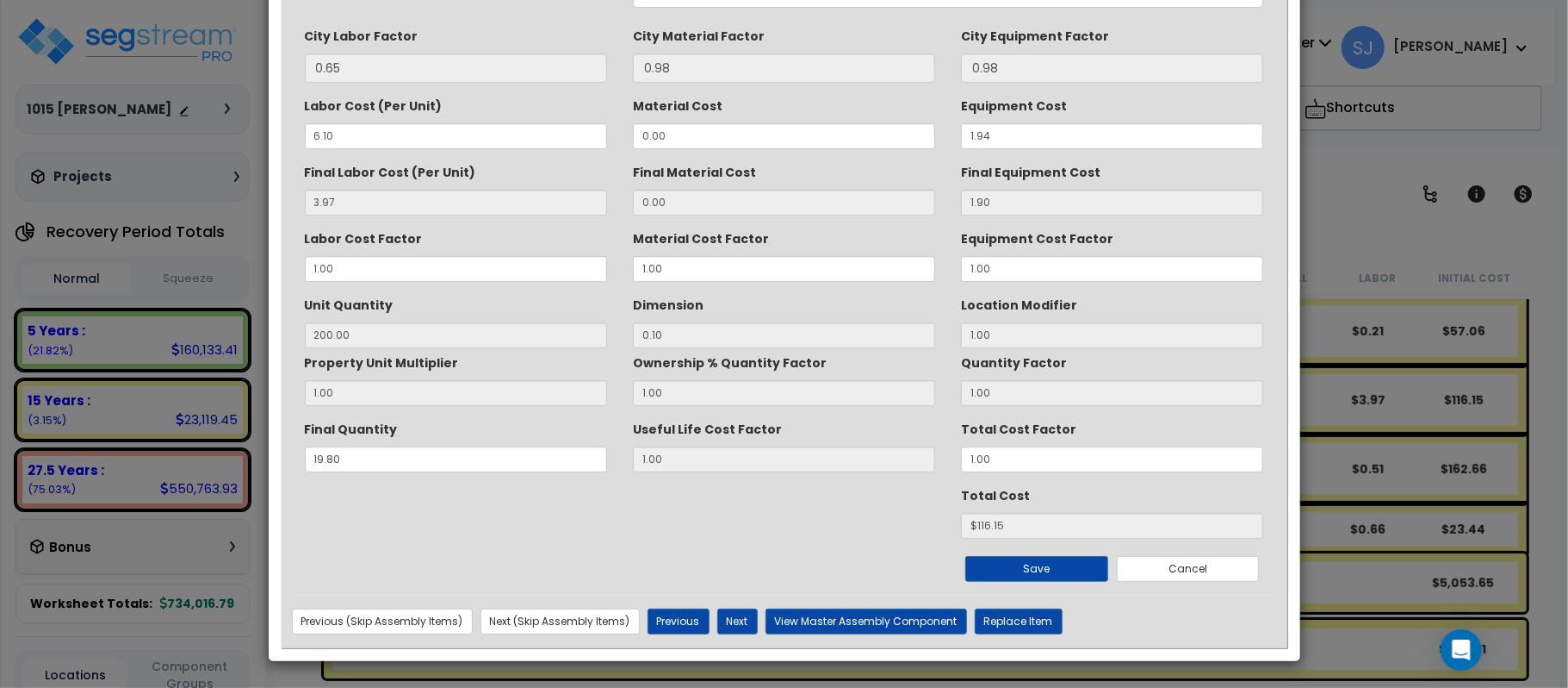
scroll to position [0, 0]
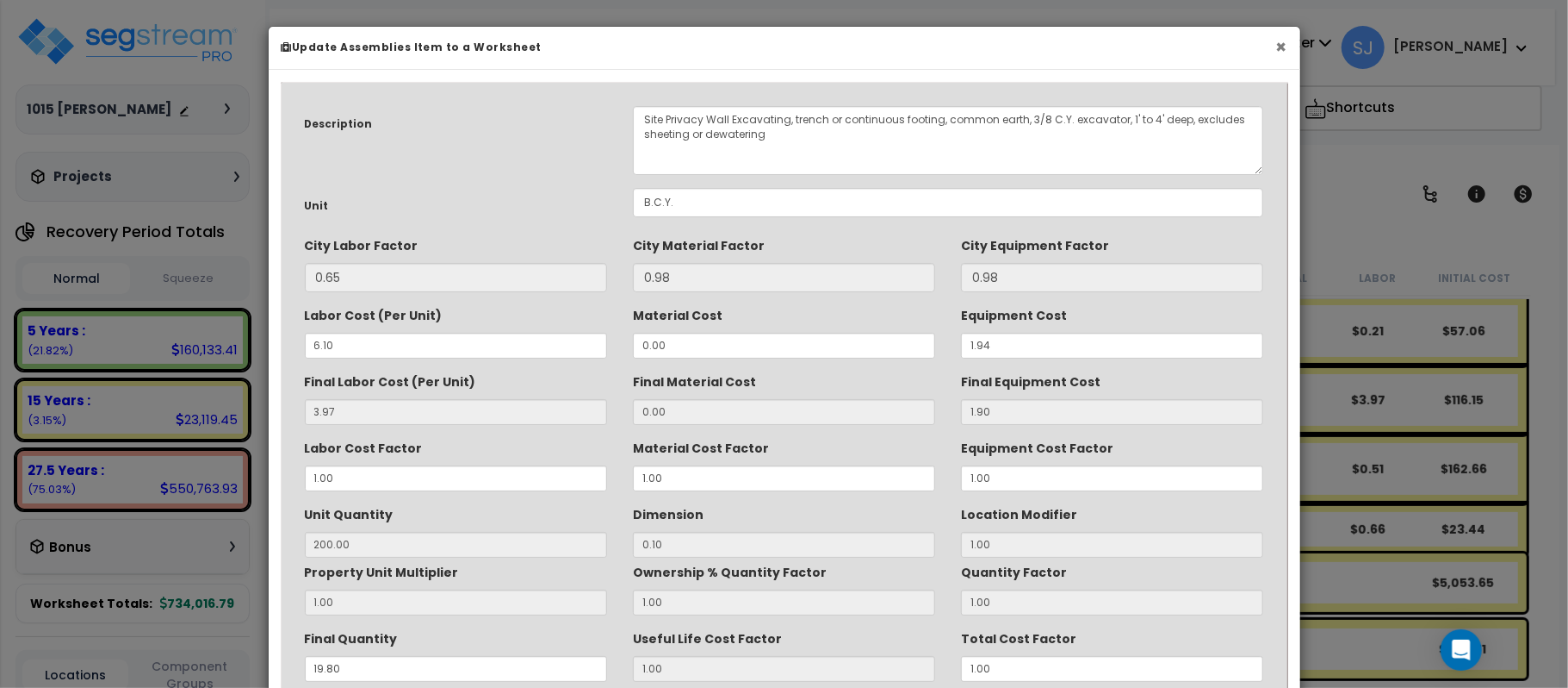
click at [1282, 52] on button "×" at bounding box center [1282, 47] width 12 height 18
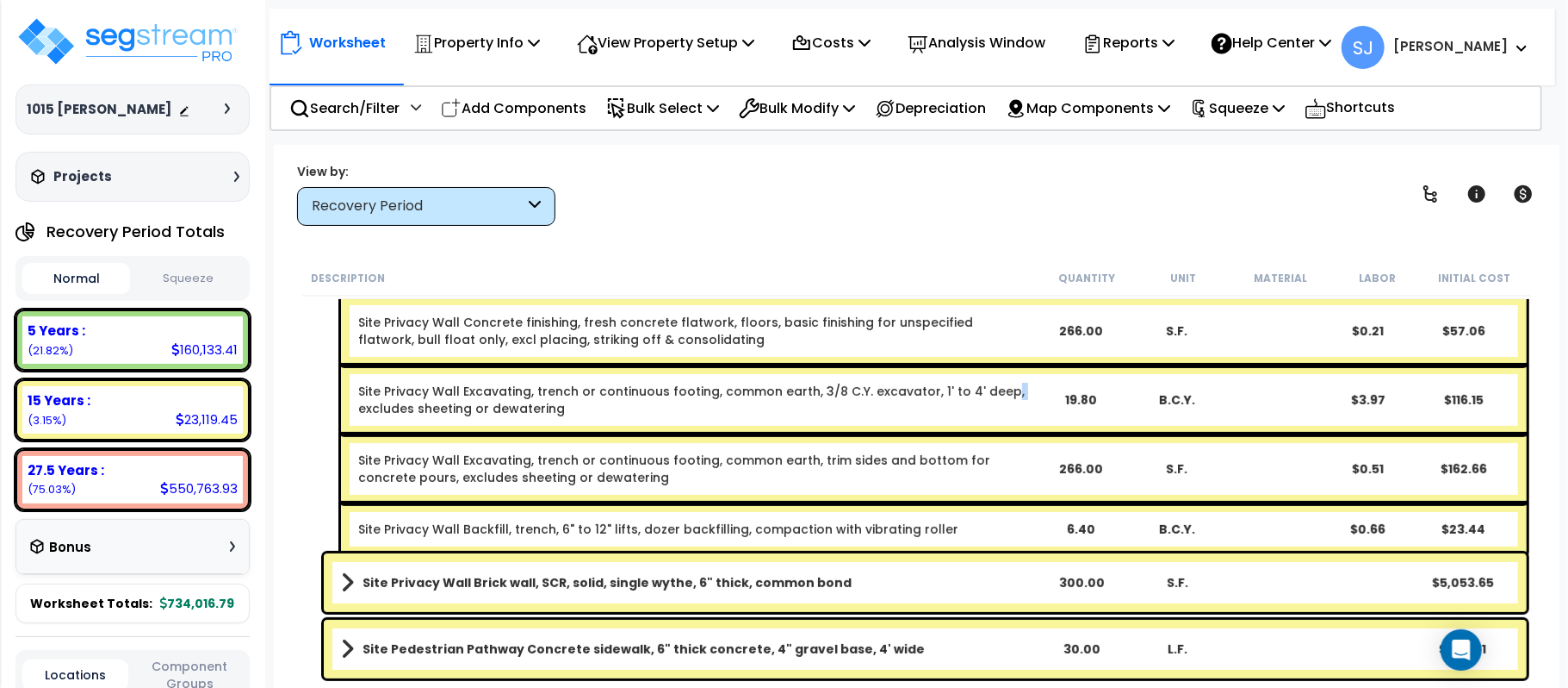
scroll to position [497, 0]
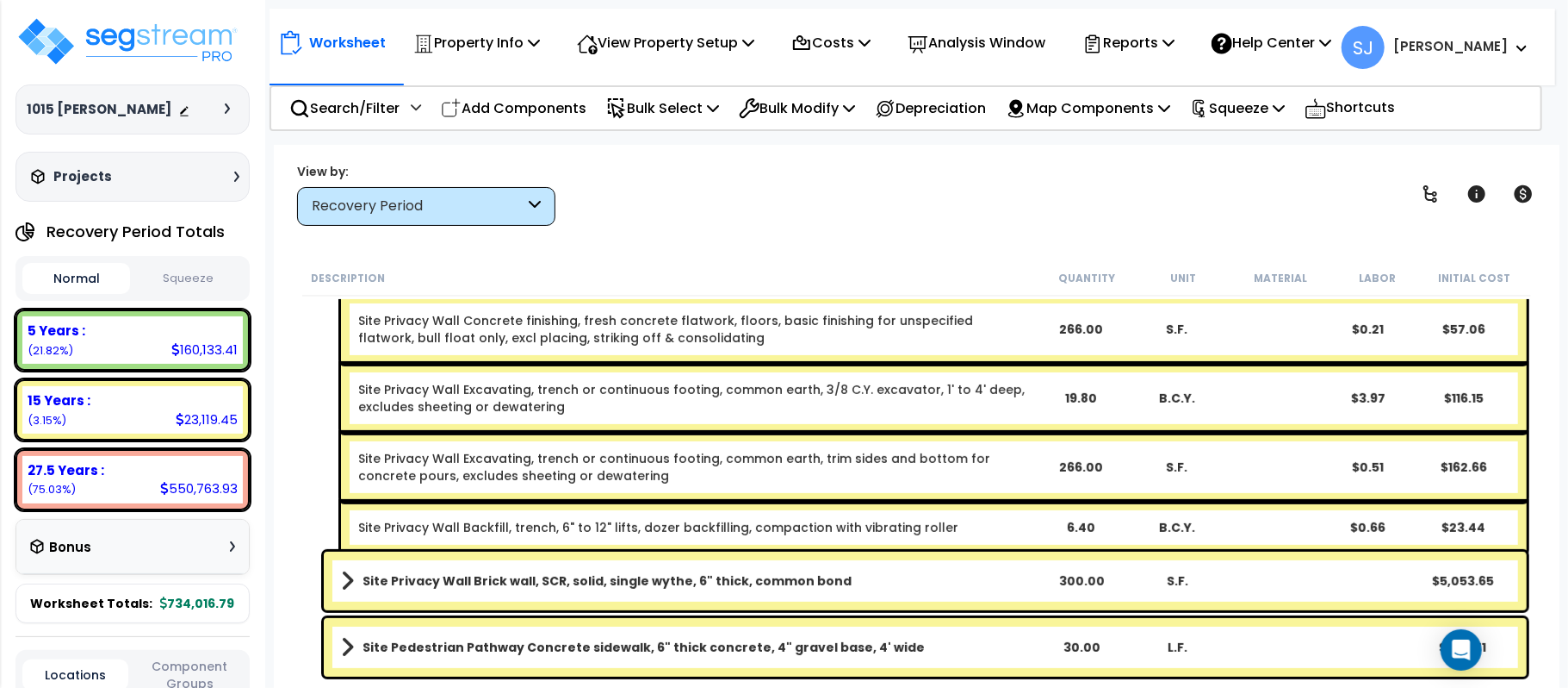
click at [845, 587] on link "Site Privacy Wall Brick wall, SCR, solid, single wythe, 6" thick, common bond" at bounding box center [687, 580] width 692 height 24
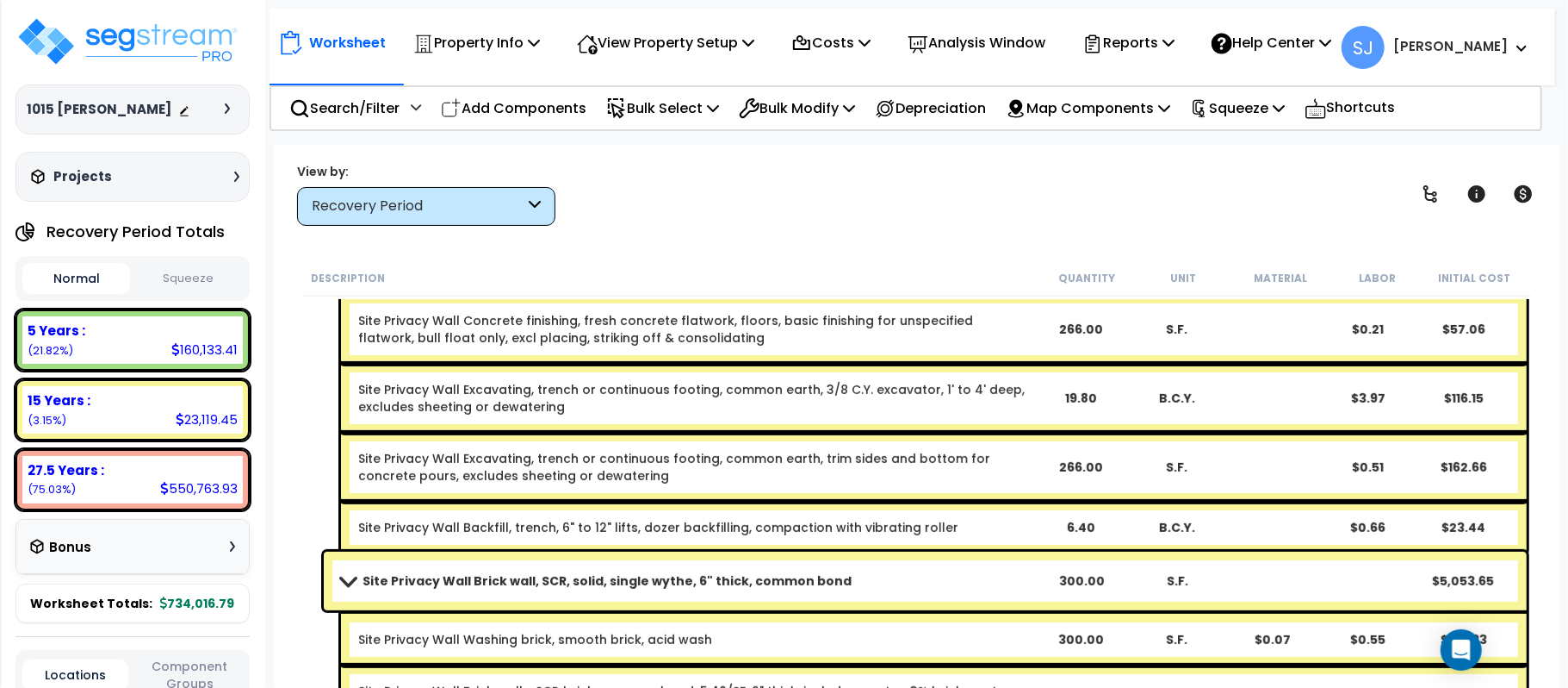
click at [845, 587] on link "Site Privacy Wall Brick wall, SCR, solid, single wythe, 6" thick, common bond" at bounding box center [687, 580] width 692 height 24
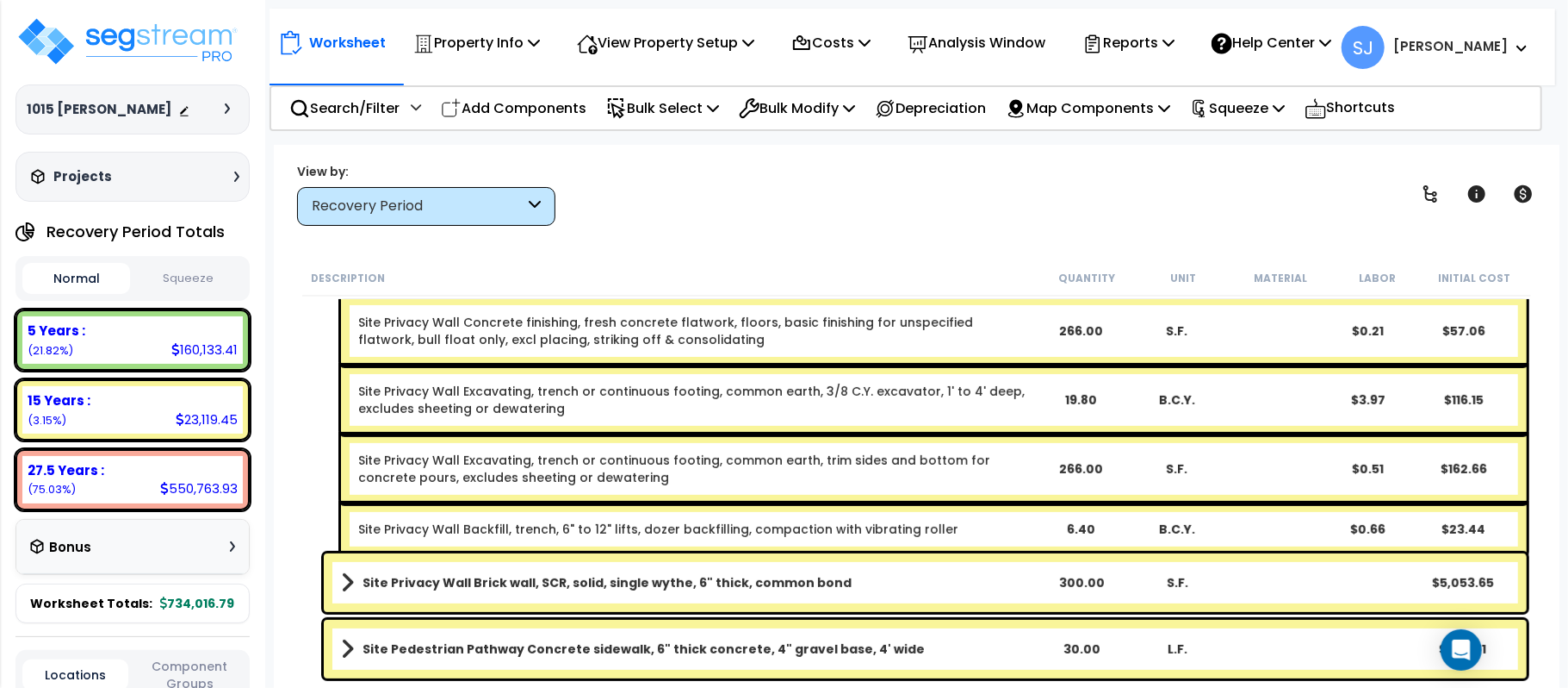
click at [845, 587] on link "Site Privacy Wall Brick wall, SCR, solid, single wythe, 6" thick, common bond" at bounding box center [687, 582] width 692 height 24
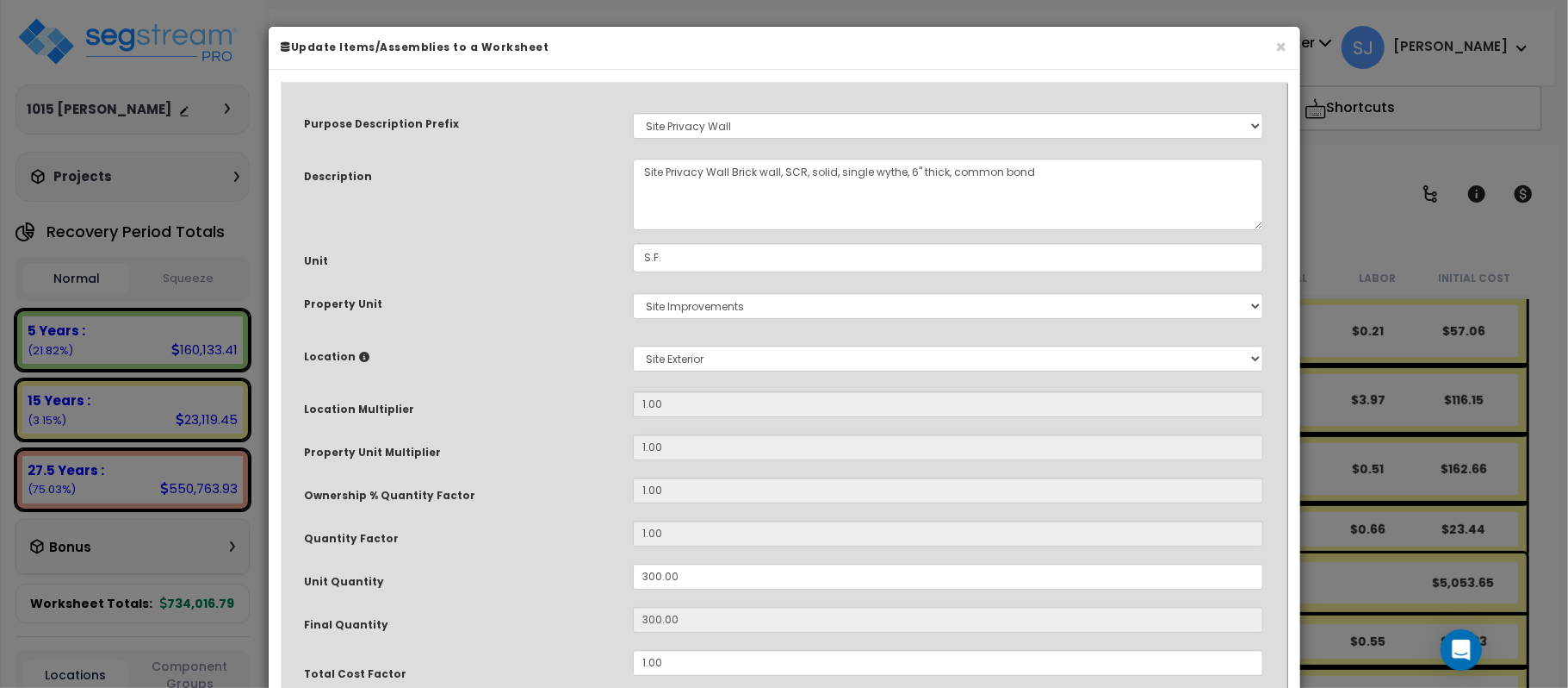
select select "8319"
drag, startPoint x: 690, startPoint y: 582, endPoint x: 534, endPoint y: 576, distance: 156.1
click at [534, 576] on div "Unit Quantity 300.00" at bounding box center [784, 579] width 985 height 30
type input "2"
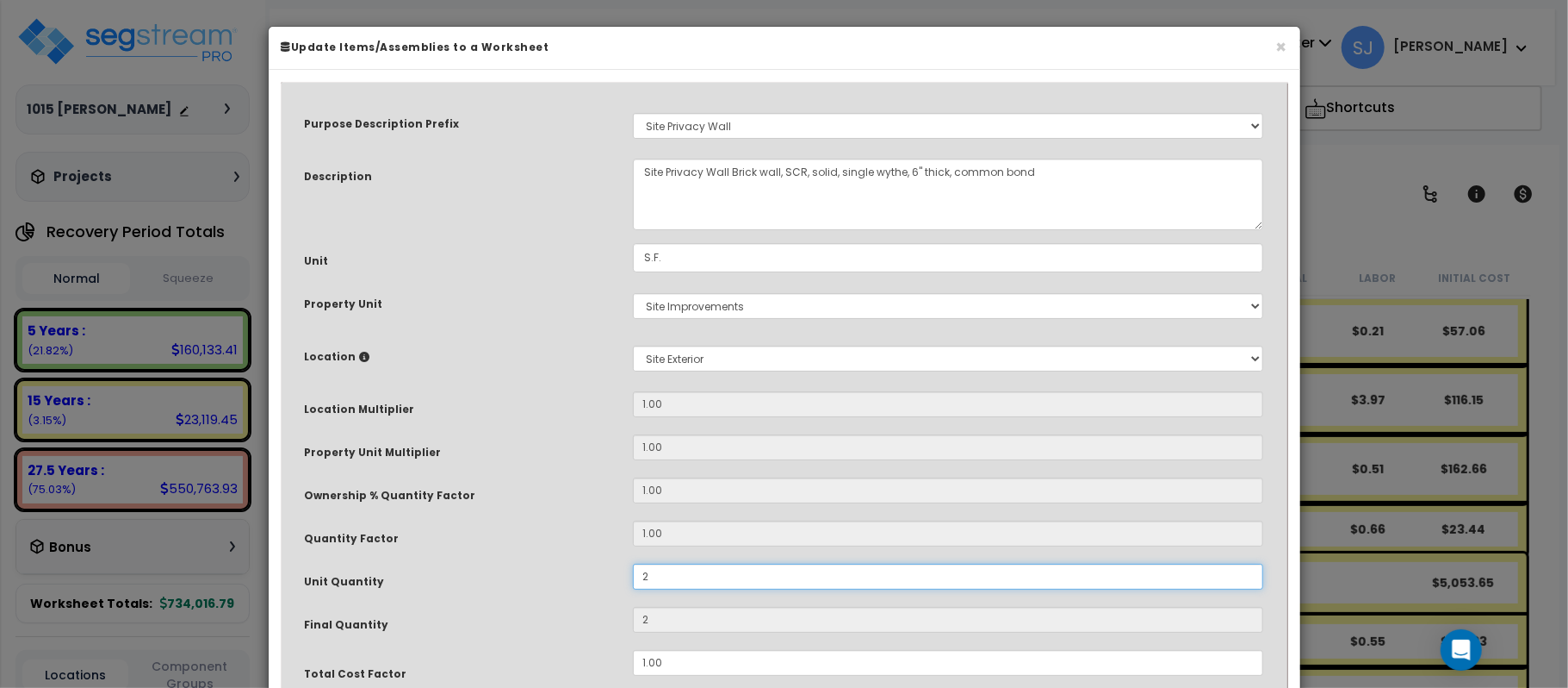
type input "20"
type input "200"
click at [530, 574] on div "Unit Quantity" at bounding box center [455, 579] width 328 height 30
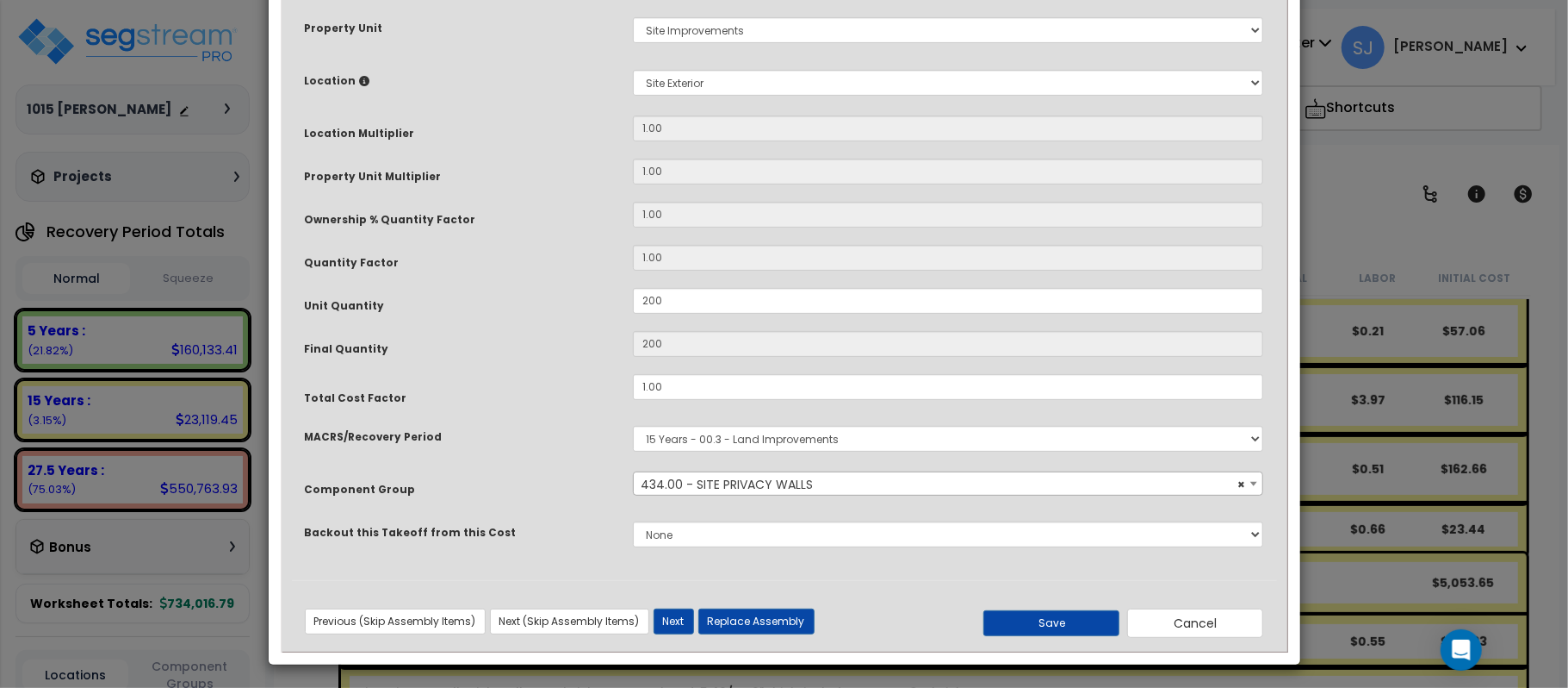
scroll to position [280, 0]
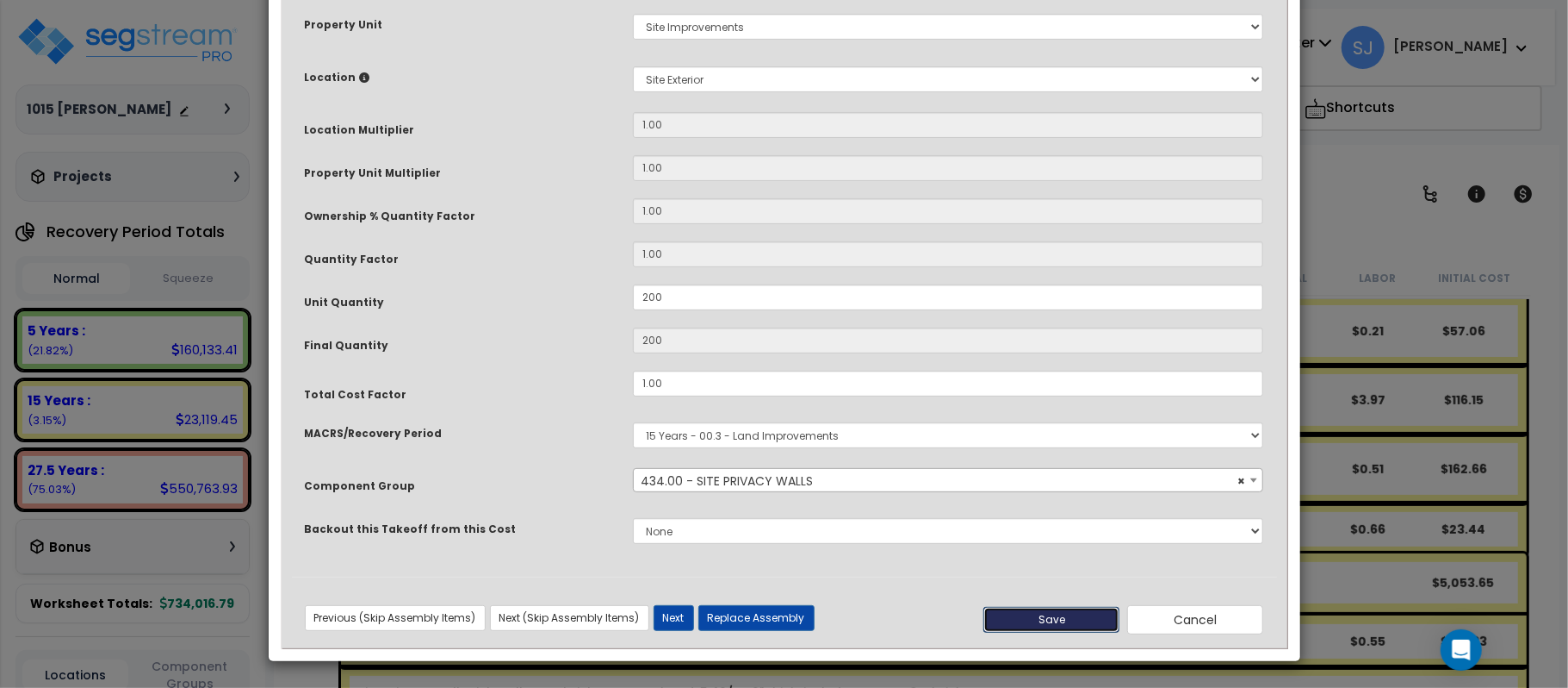
click at [1092, 617] on button "Save" at bounding box center [1051, 619] width 136 height 26
type input "200.00"
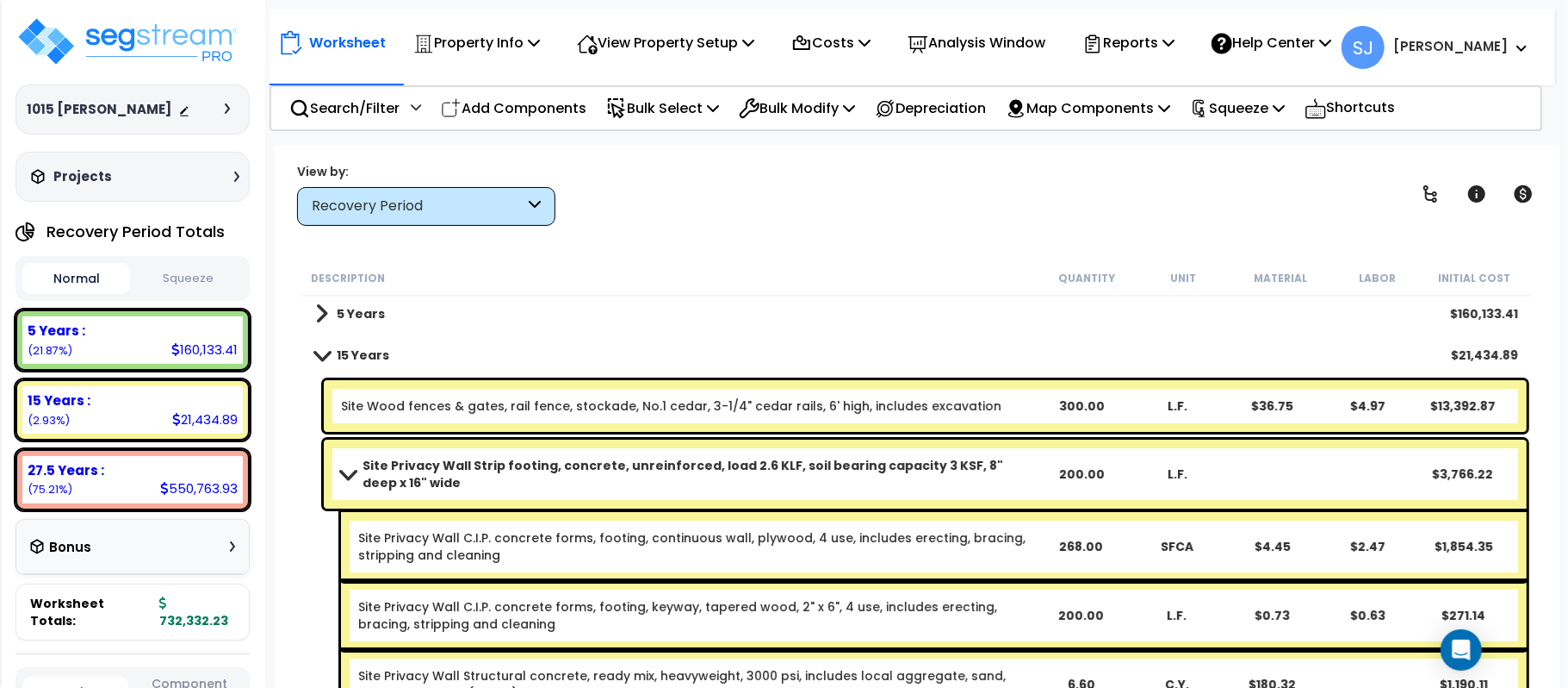
scroll to position [0, 0]
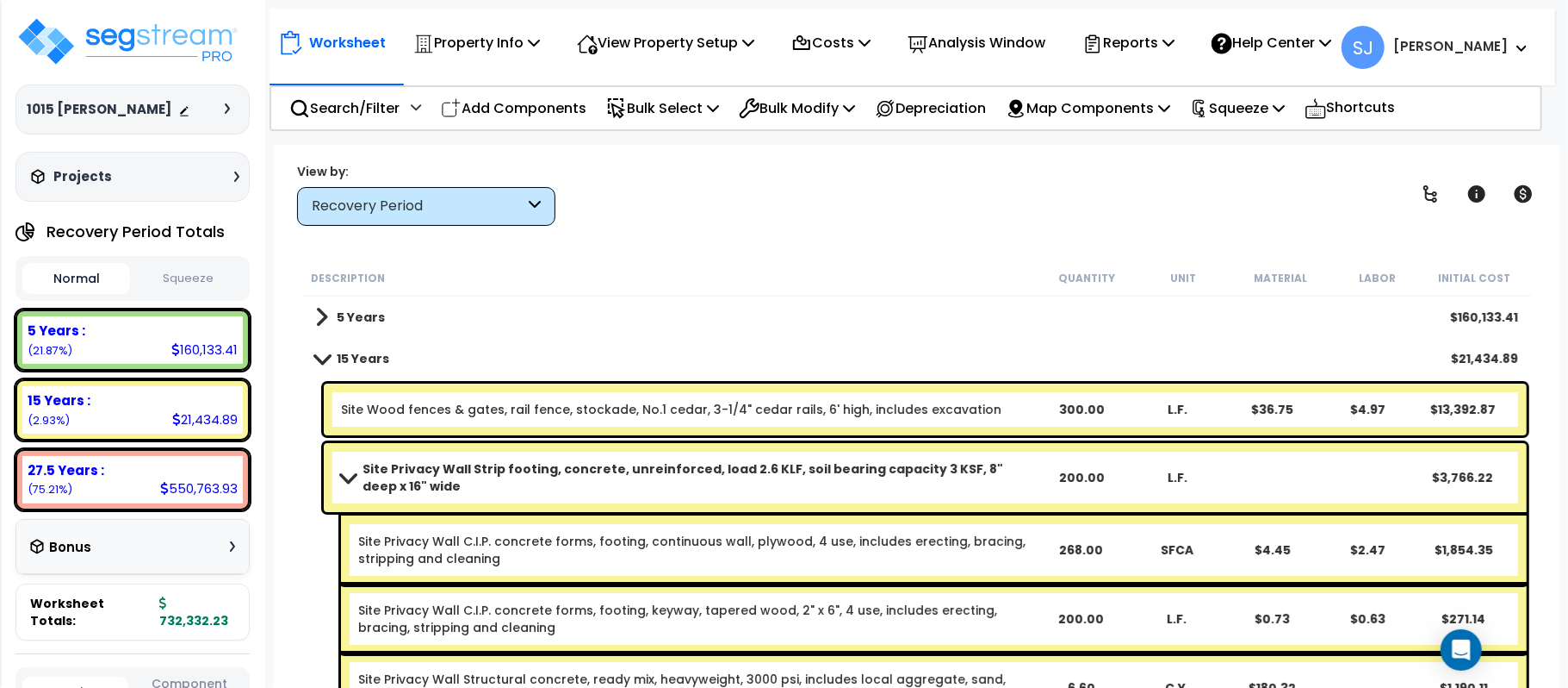
click at [1037, 411] on div "300.00" at bounding box center [1082, 409] width 94 height 17
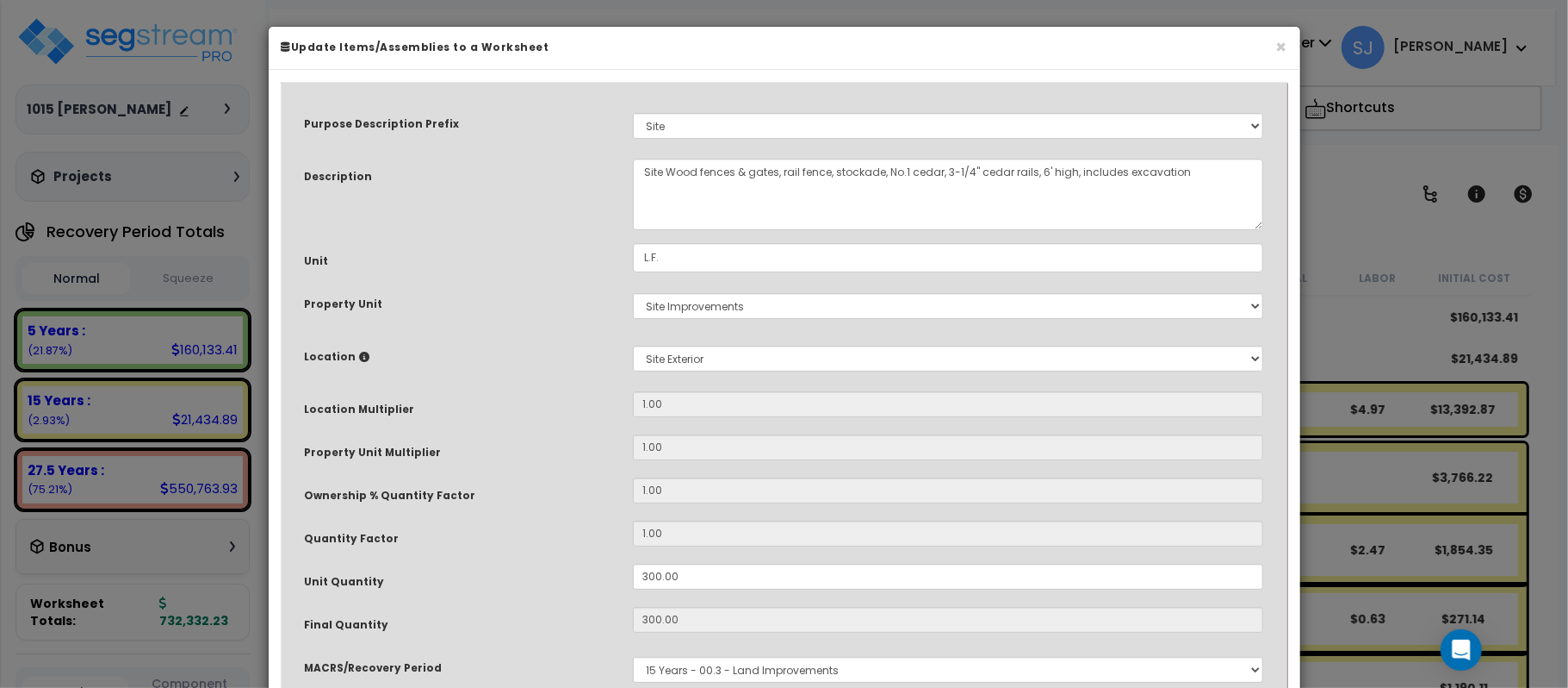
select select "27168"
drag, startPoint x: 718, startPoint y: 579, endPoint x: 441, endPoint y: 543, distance: 279.3
click at [446, 565] on div "Unit Quantity 300.00" at bounding box center [784, 579] width 985 height 30
type input "2"
type input "300"
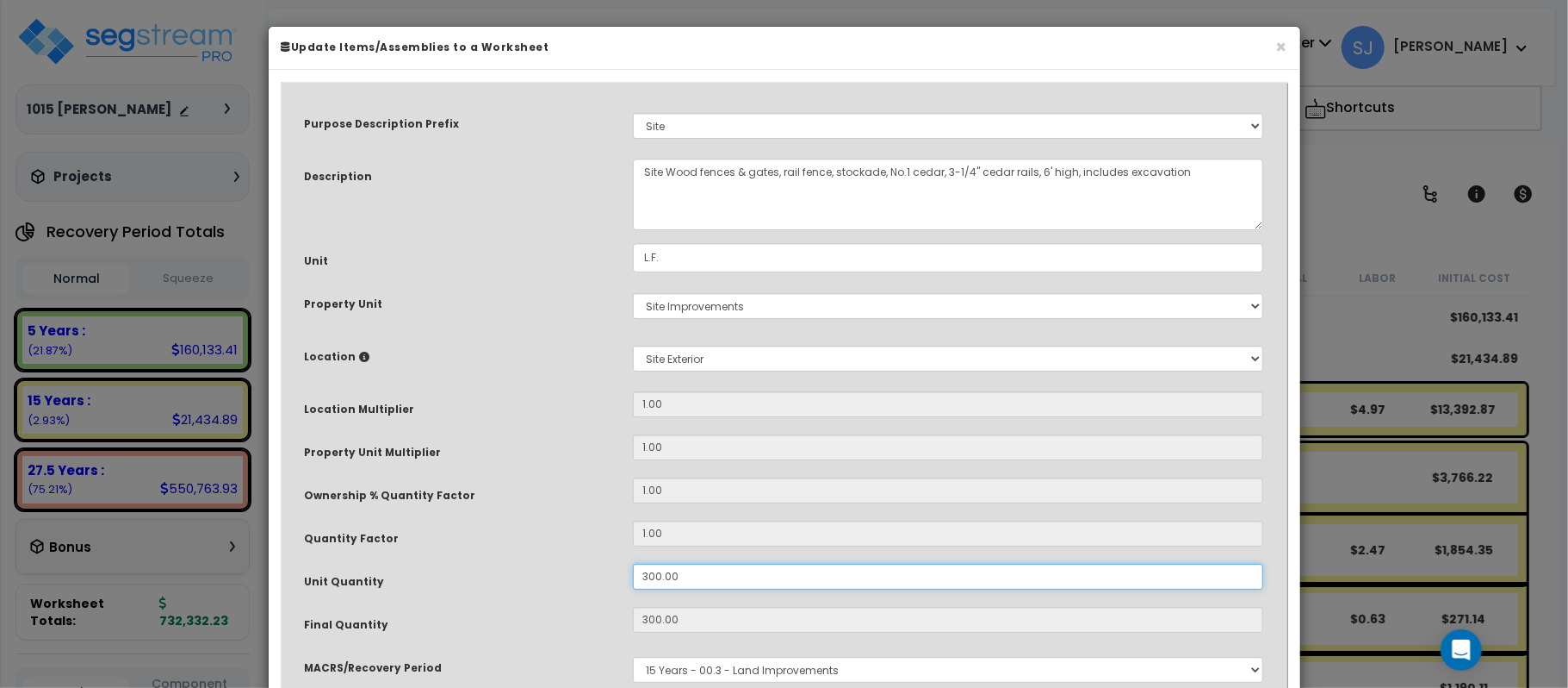
type input "$13,392.00"
type input "2"
type input "$89.28"
type input "200"
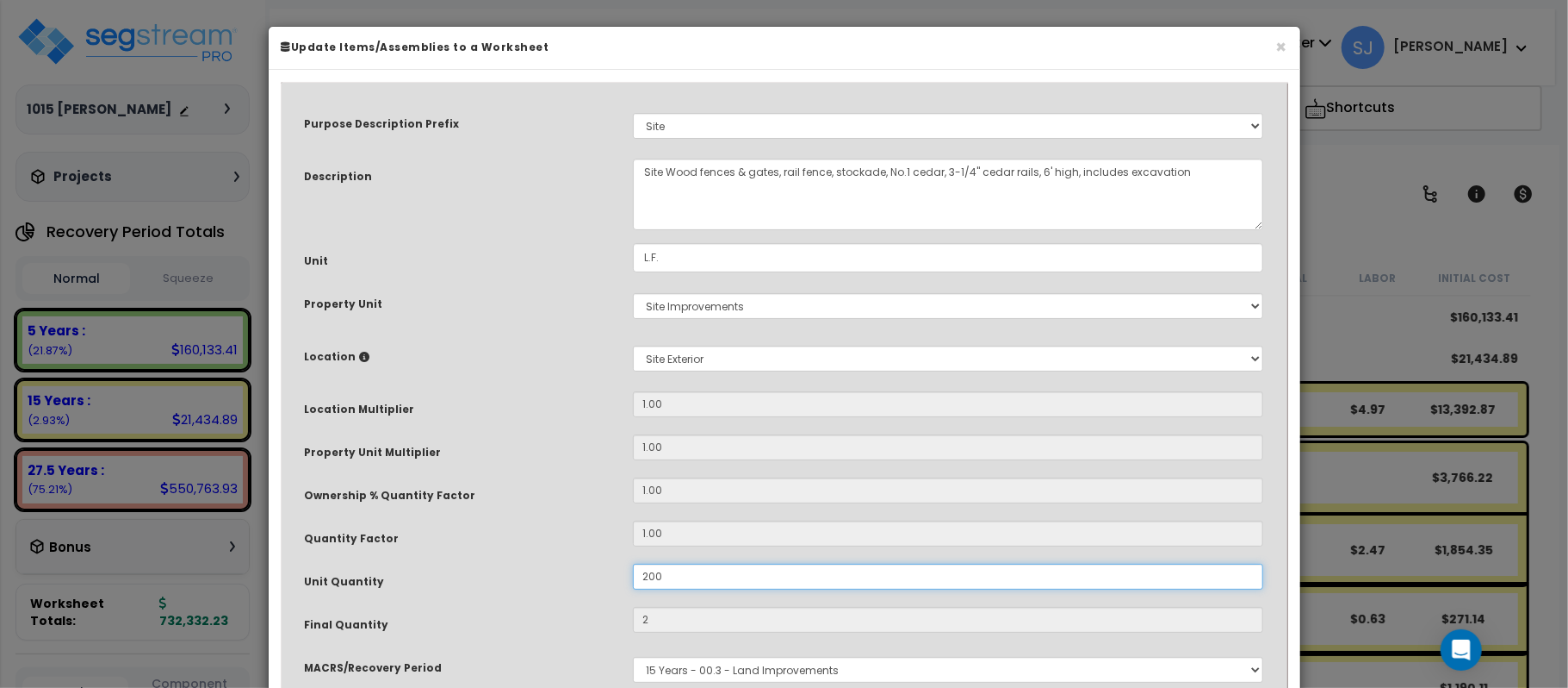
type input "$8,928.00"
click at [441, 546] on div "Quantity Factor" at bounding box center [455, 536] width 328 height 30
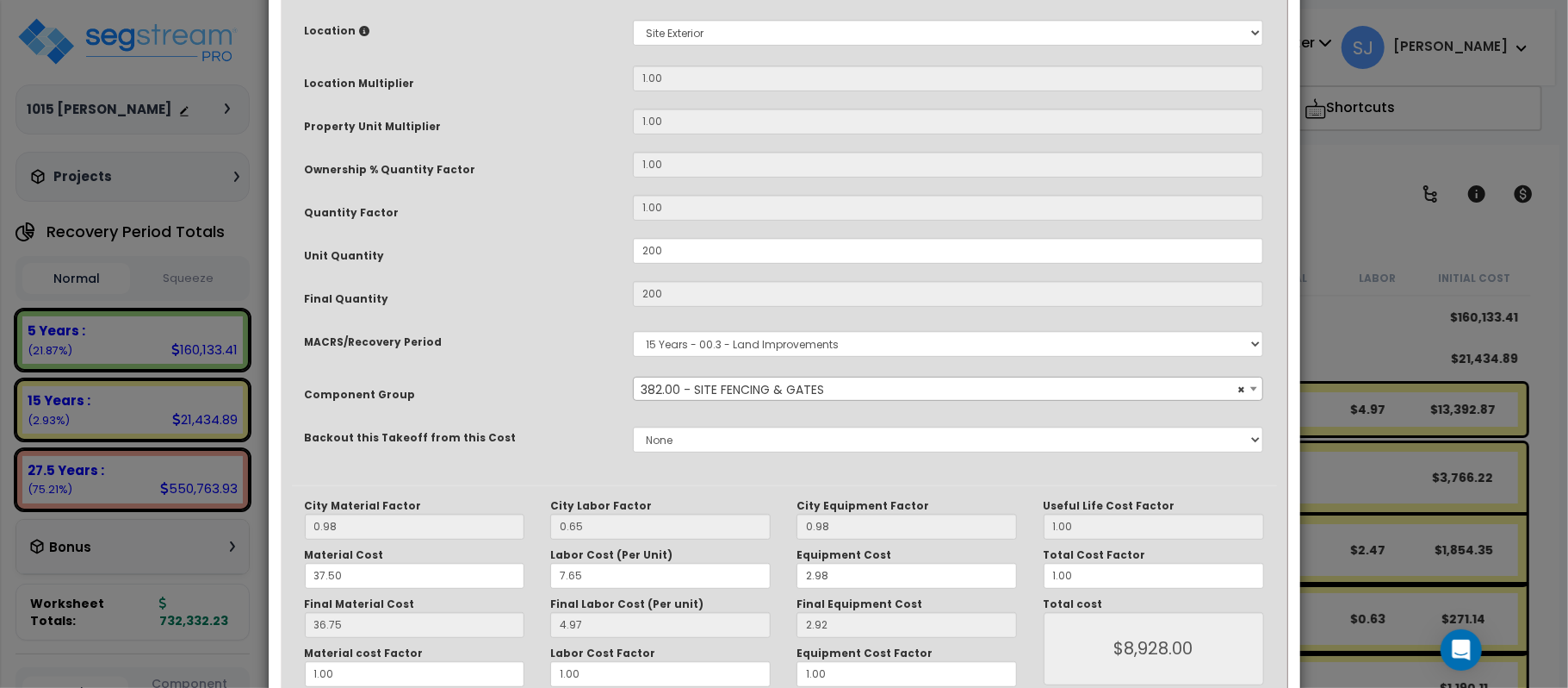
scroll to position [422, 0]
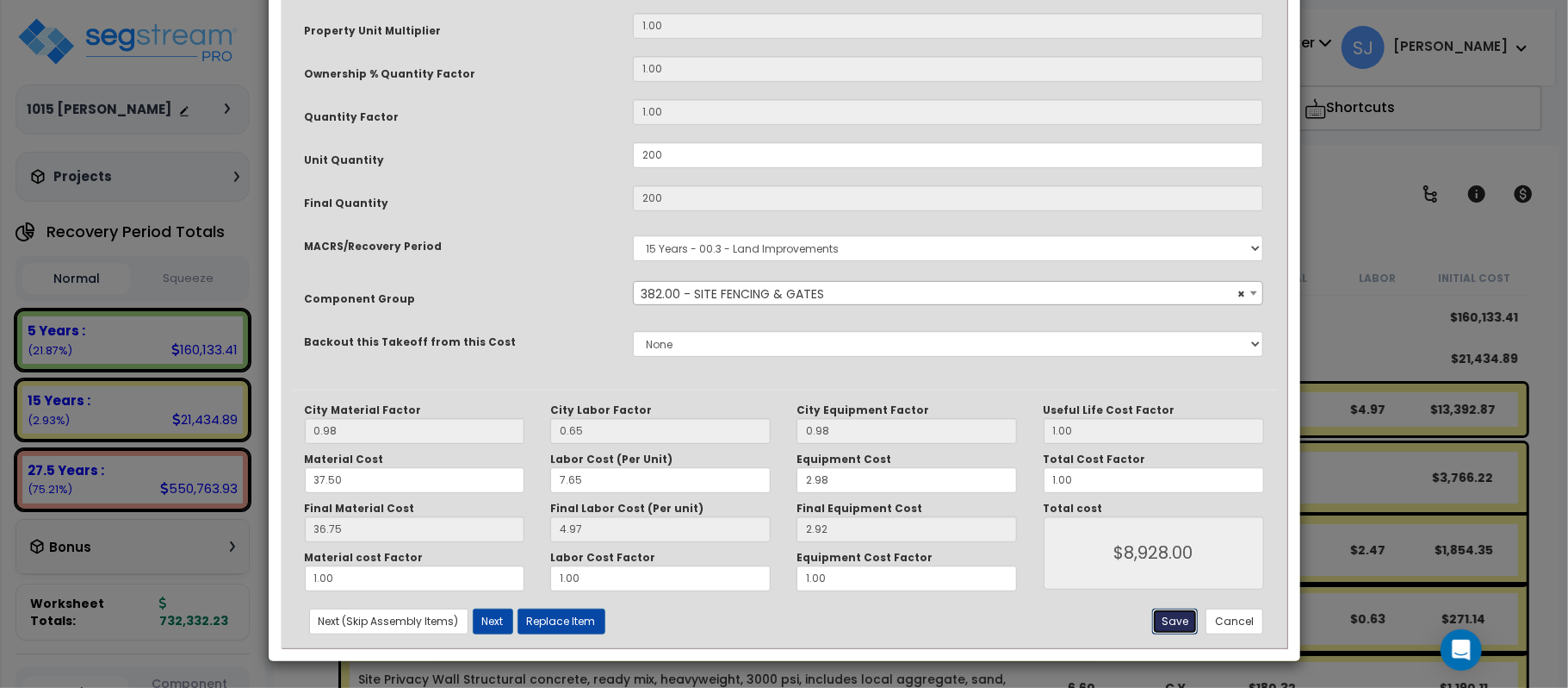
click at [1171, 618] on button "Save" at bounding box center [1174, 620] width 45 height 26
type input "200.00"
type input "8928.00"
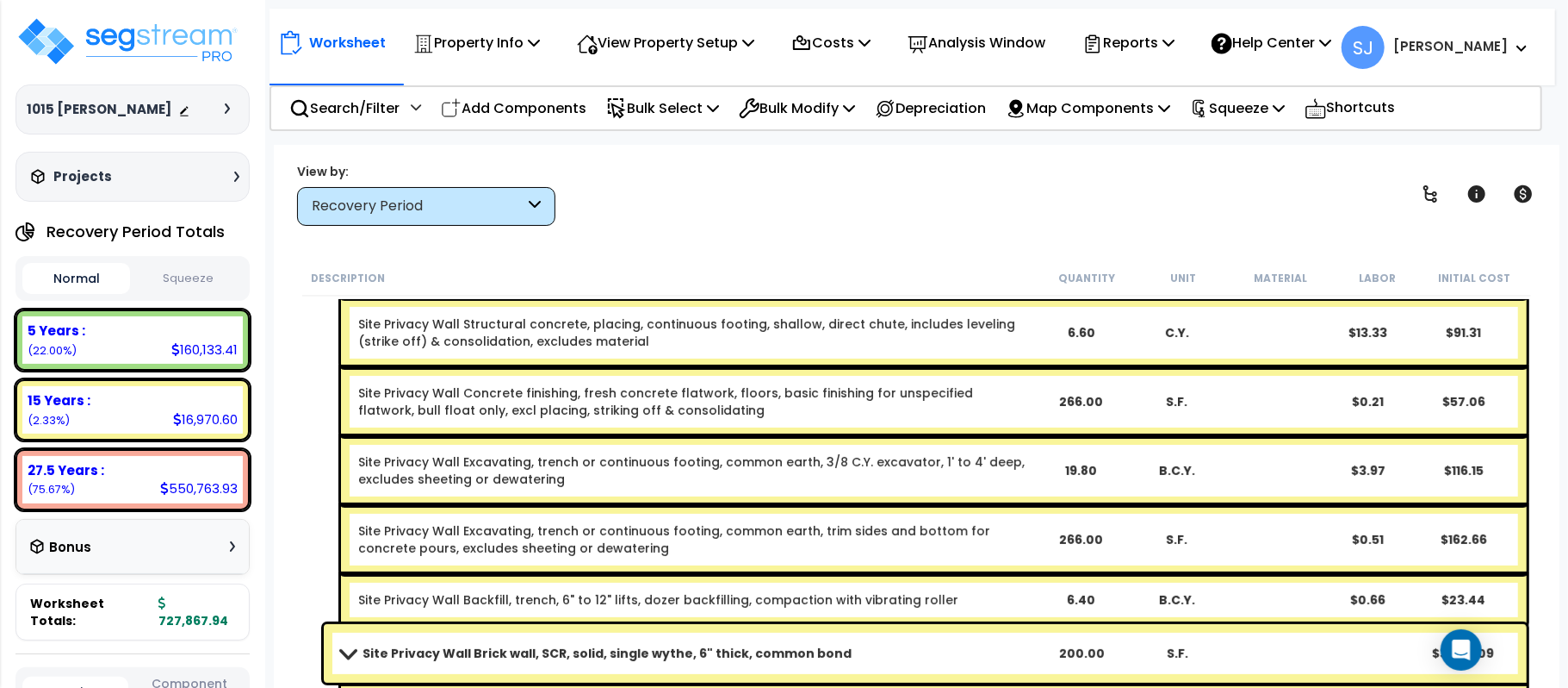
scroll to position [689, 0]
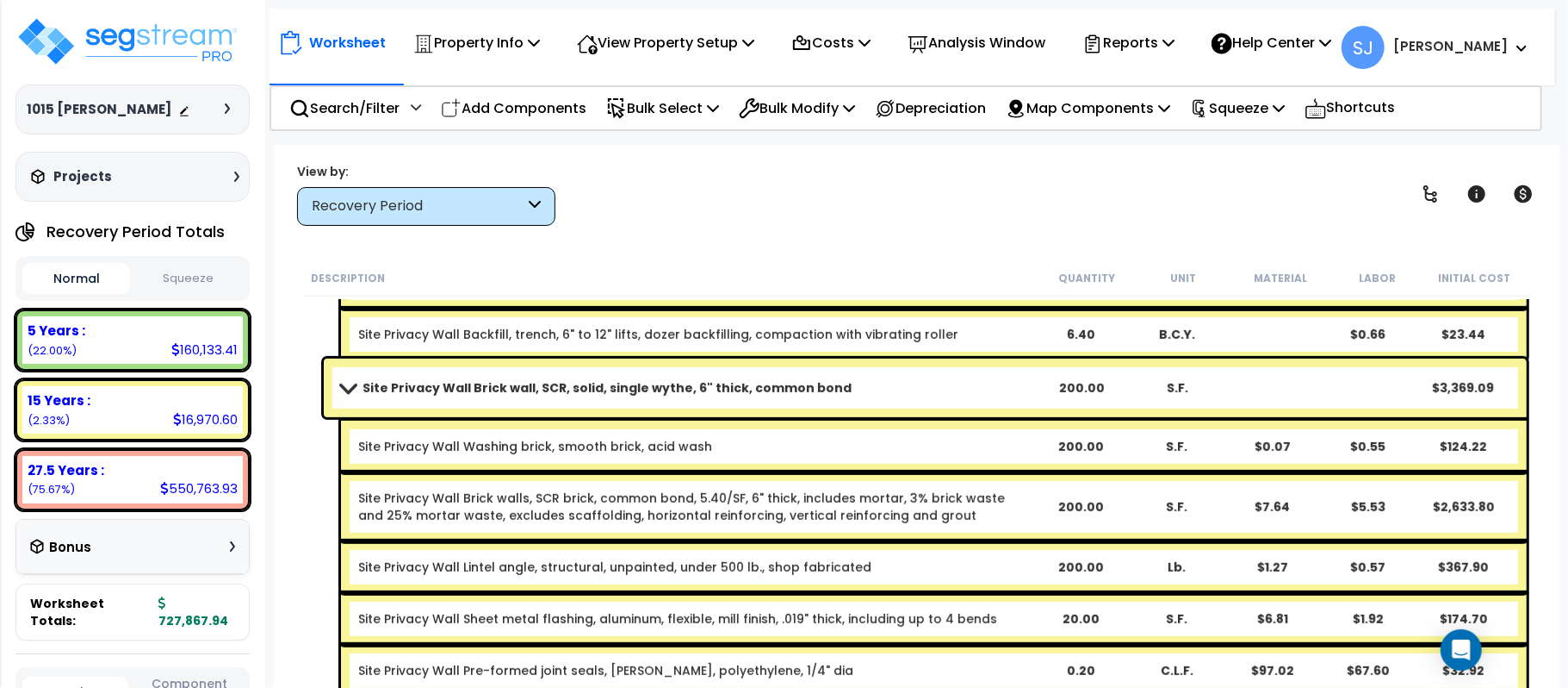
click at [660, 384] on b "Site Privacy Wall Brick wall, SCR, solid, single wythe, 6" thick, common bond" at bounding box center [607, 387] width 489 height 17
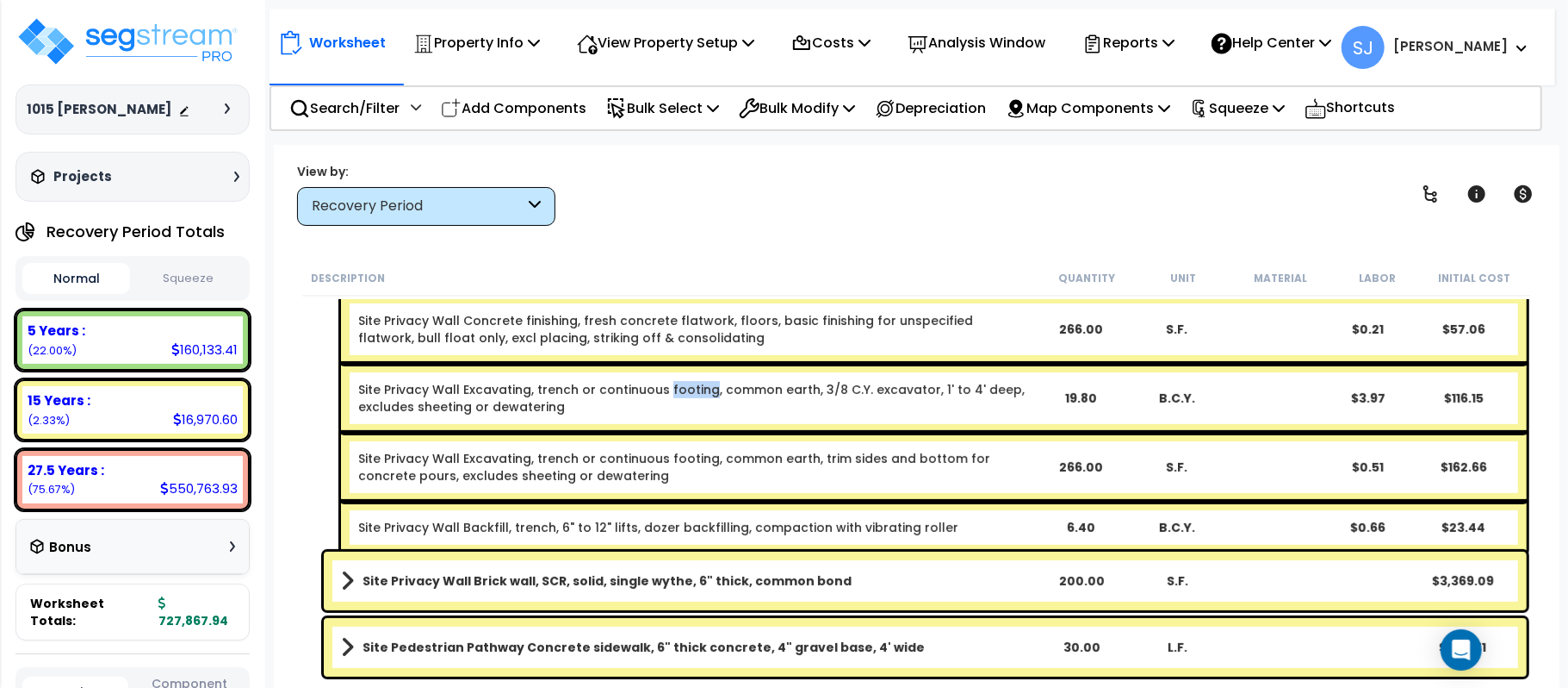
scroll to position [495, 0]
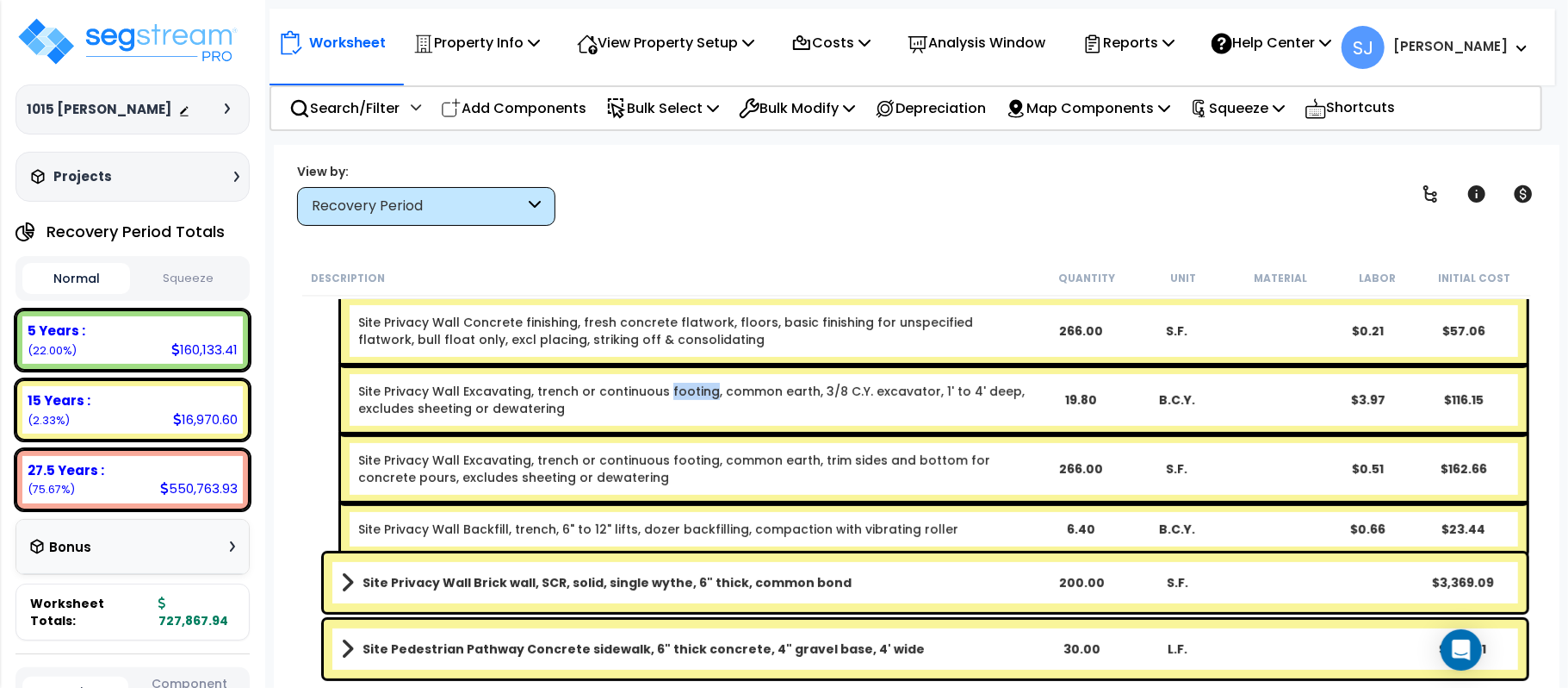
click at [660, 384] on link "Site Privacy Wall Excavating, trench or continuous footing, common earth, 3/8 C…" at bounding box center [695, 400] width 673 height 35
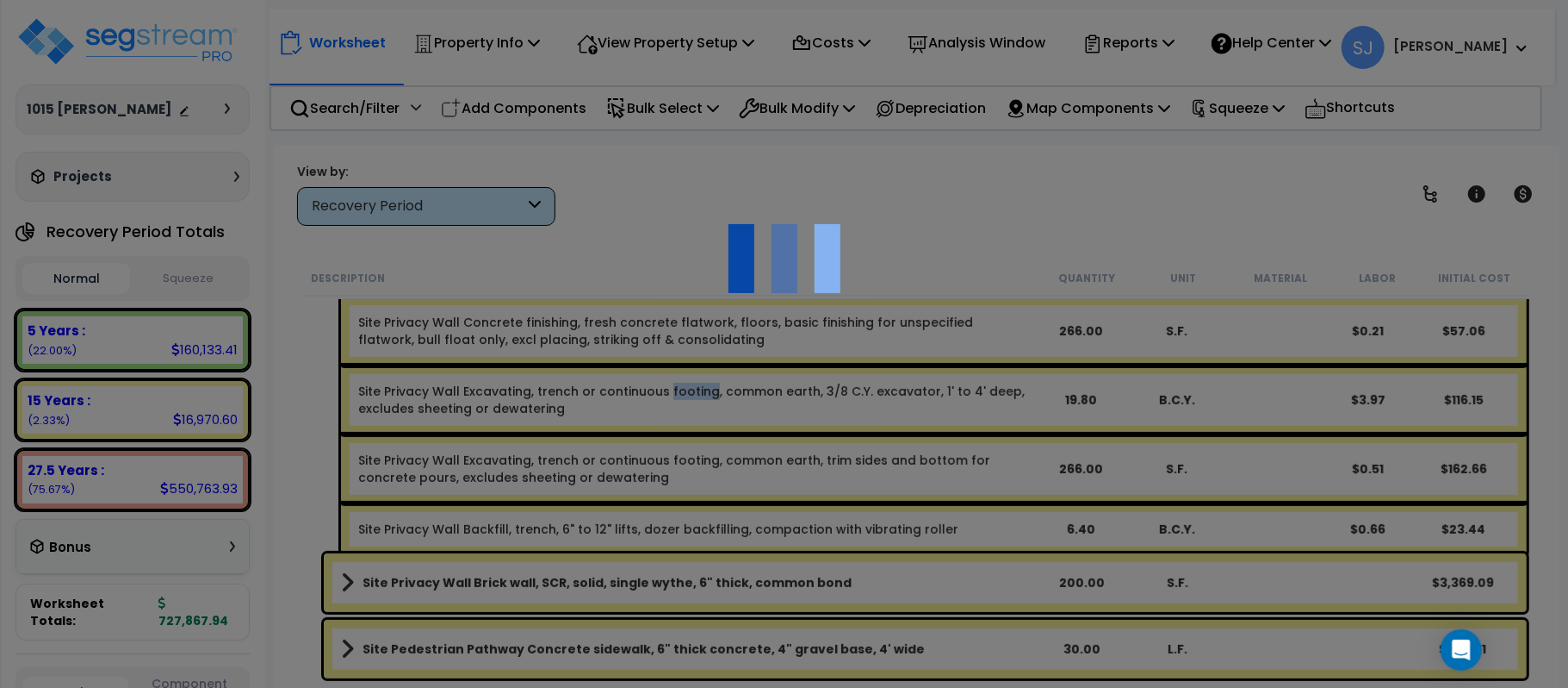
scroll to position [0, 0]
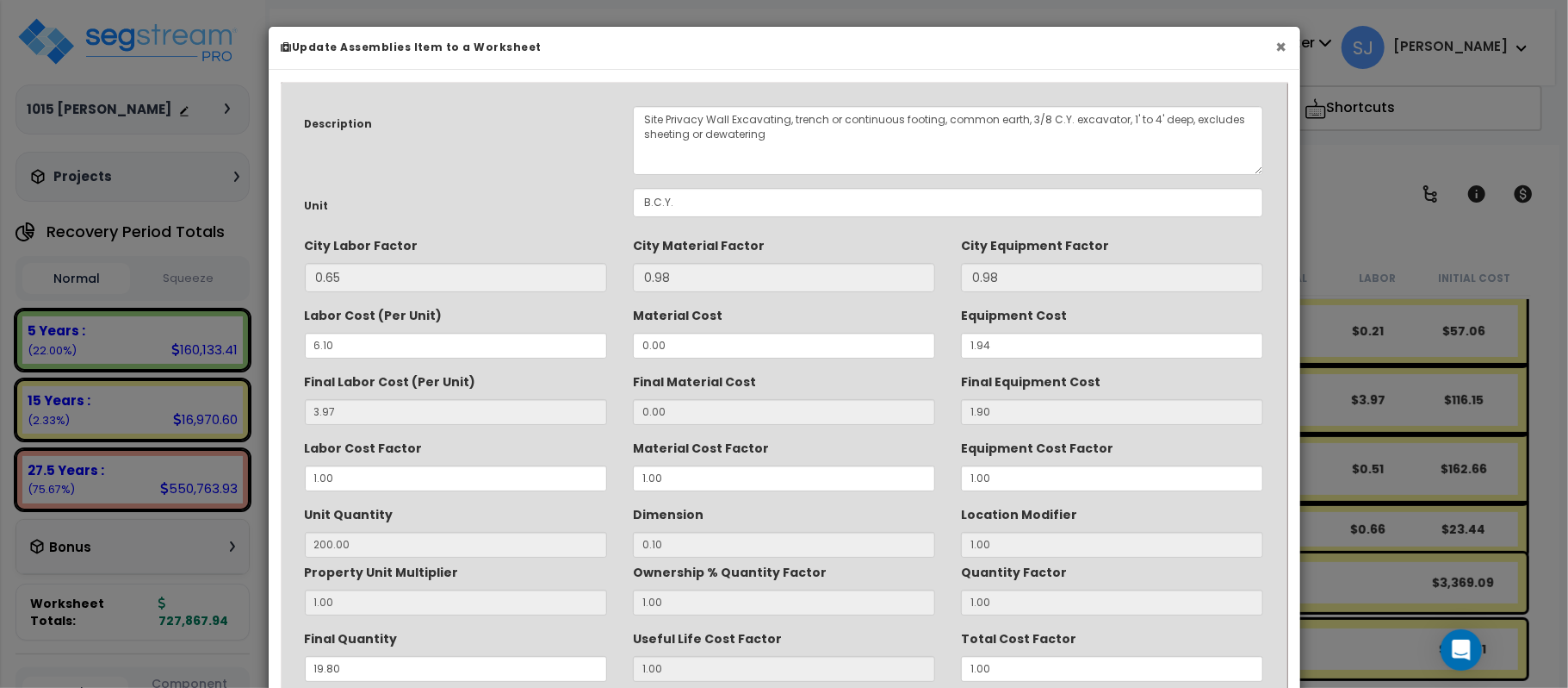
click at [1279, 49] on button "×" at bounding box center [1282, 47] width 12 height 18
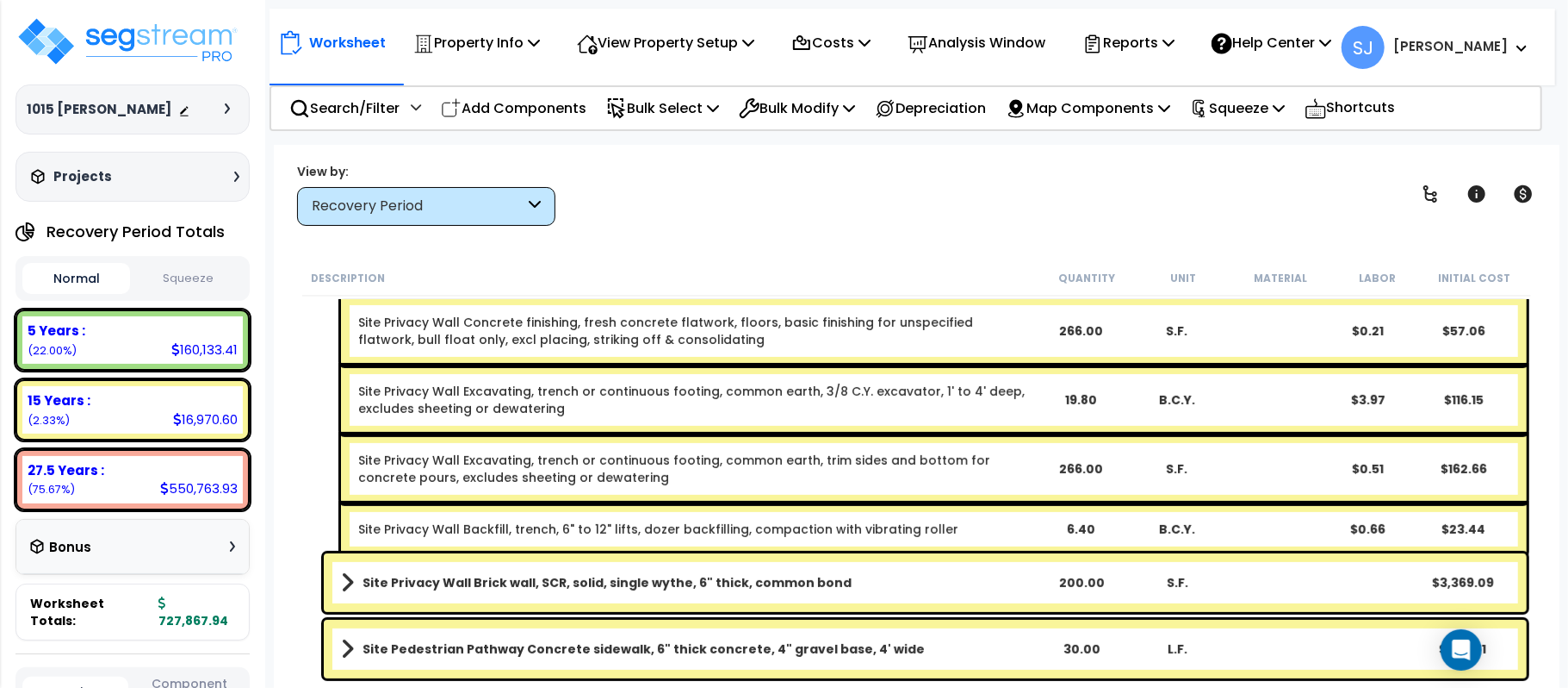
click at [611, 580] on b "Site Privacy Wall Brick wall, SCR, solid, single wythe, 6" thick, common bond" at bounding box center [607, 582] width 489 height 17
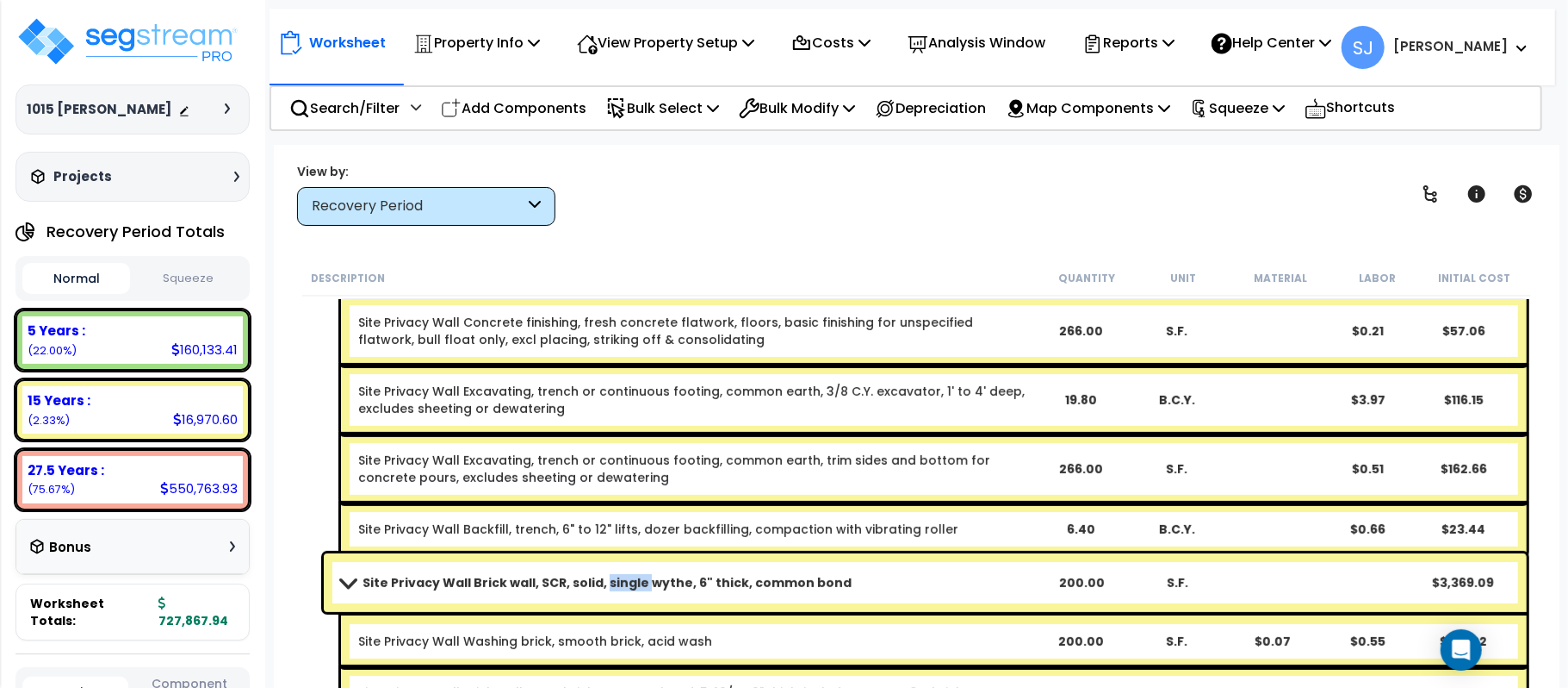
click at [611, 580] on b "Site Privacy Wall Brick wall, SCR, solid, single wythe, 6" thick, common bond" at bounding box center [607, 582] width 489 height 17
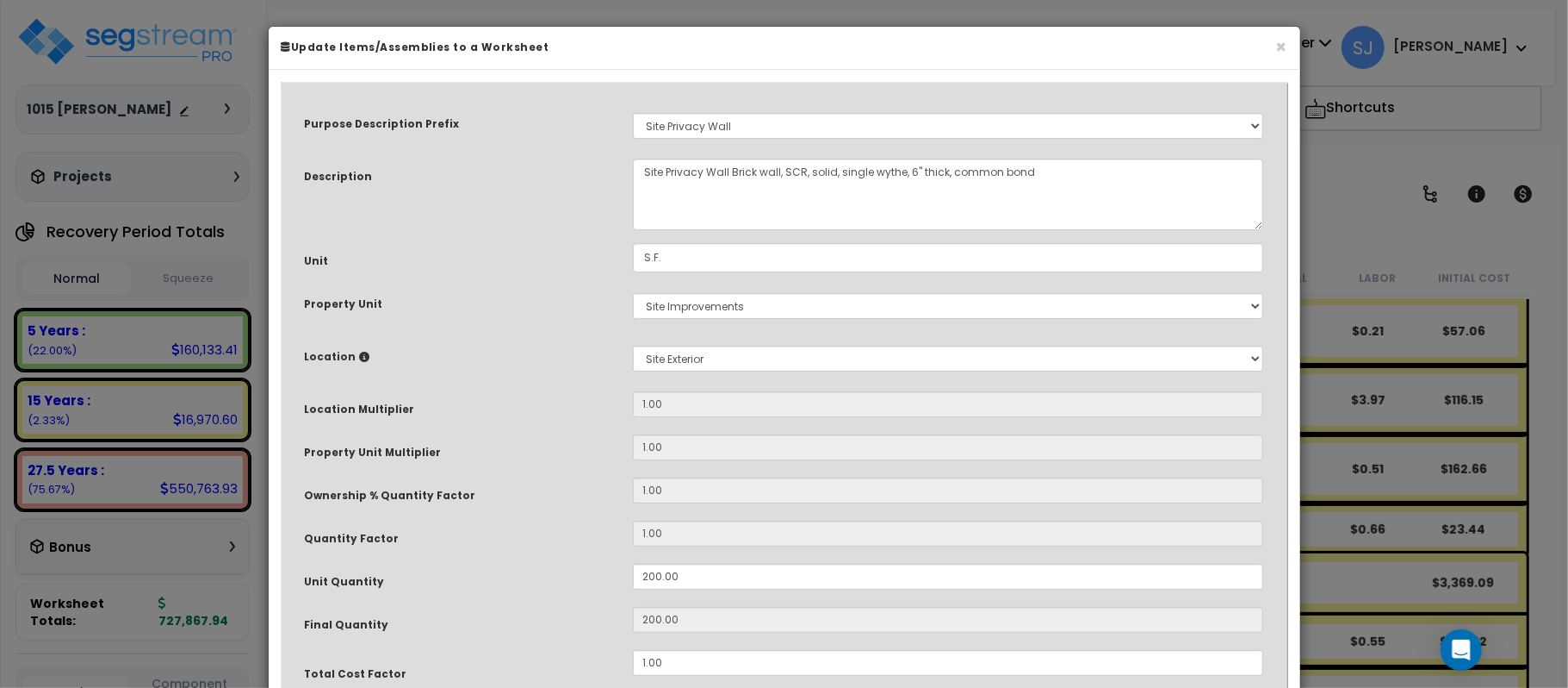
select select "8319"
click at [653, 578] on input "200.00" at bounding box center [949, 576] width 631 height 26
type input "20.00"
type input "20"
type input "230.00"
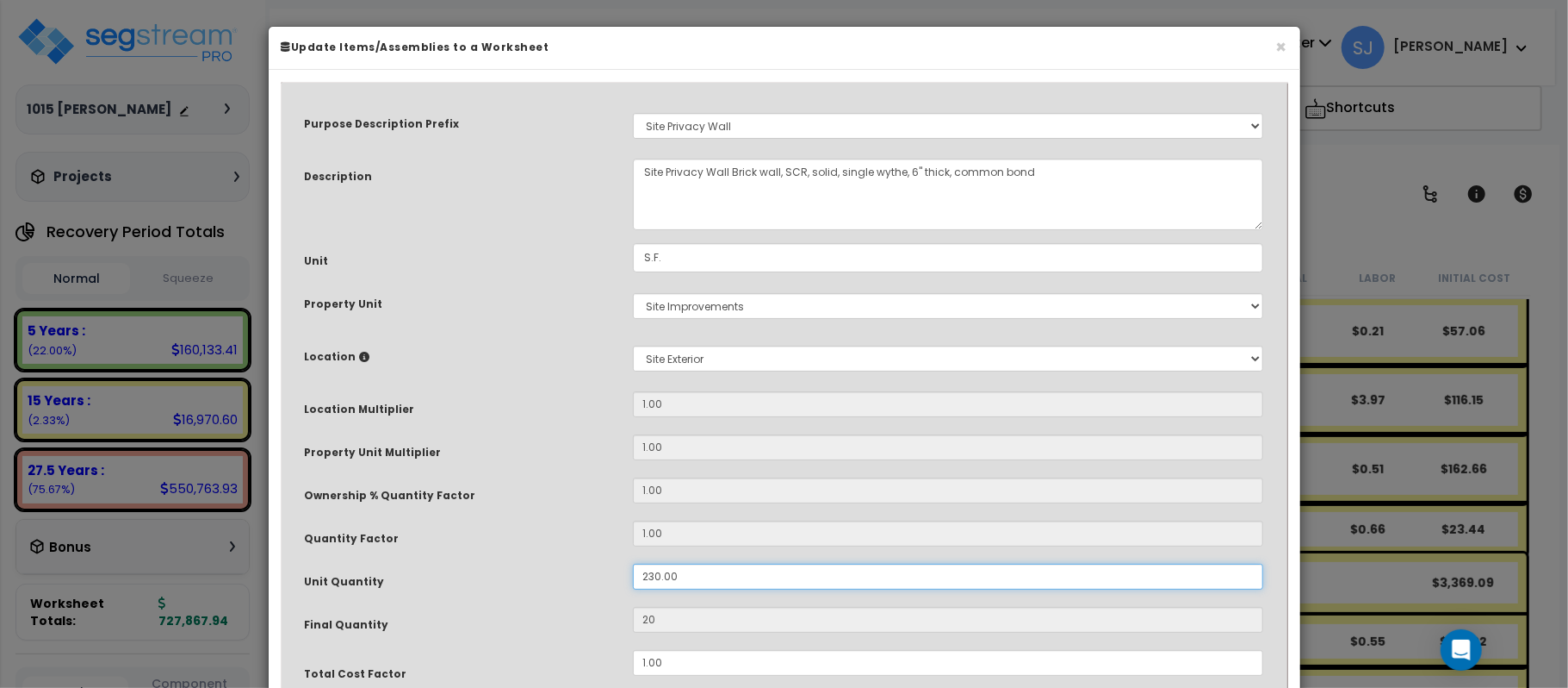
type input "230"
type input "230.00"
click at [591, 578] on div "Unit Quantity" at bounding box center [455, 579] width 328 height 30
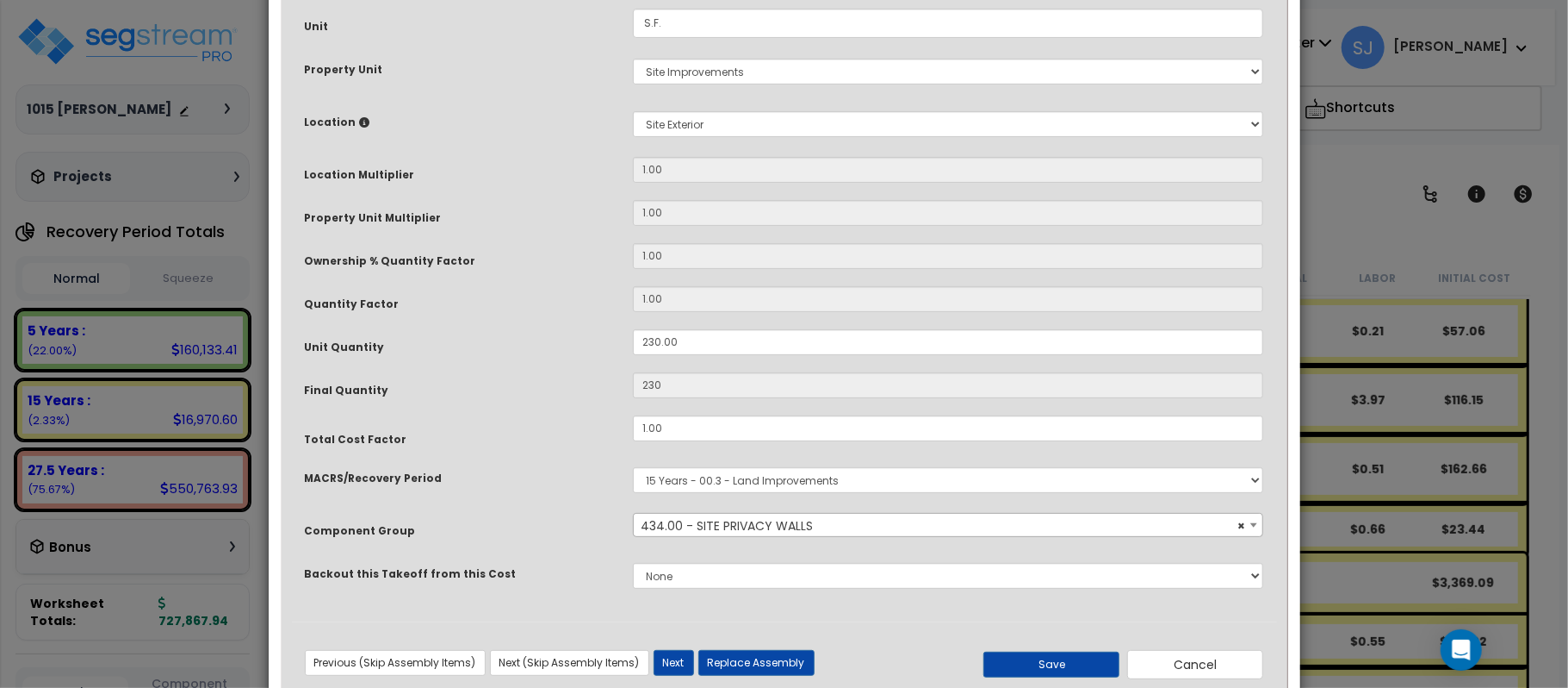
scroll to position [280, 0]
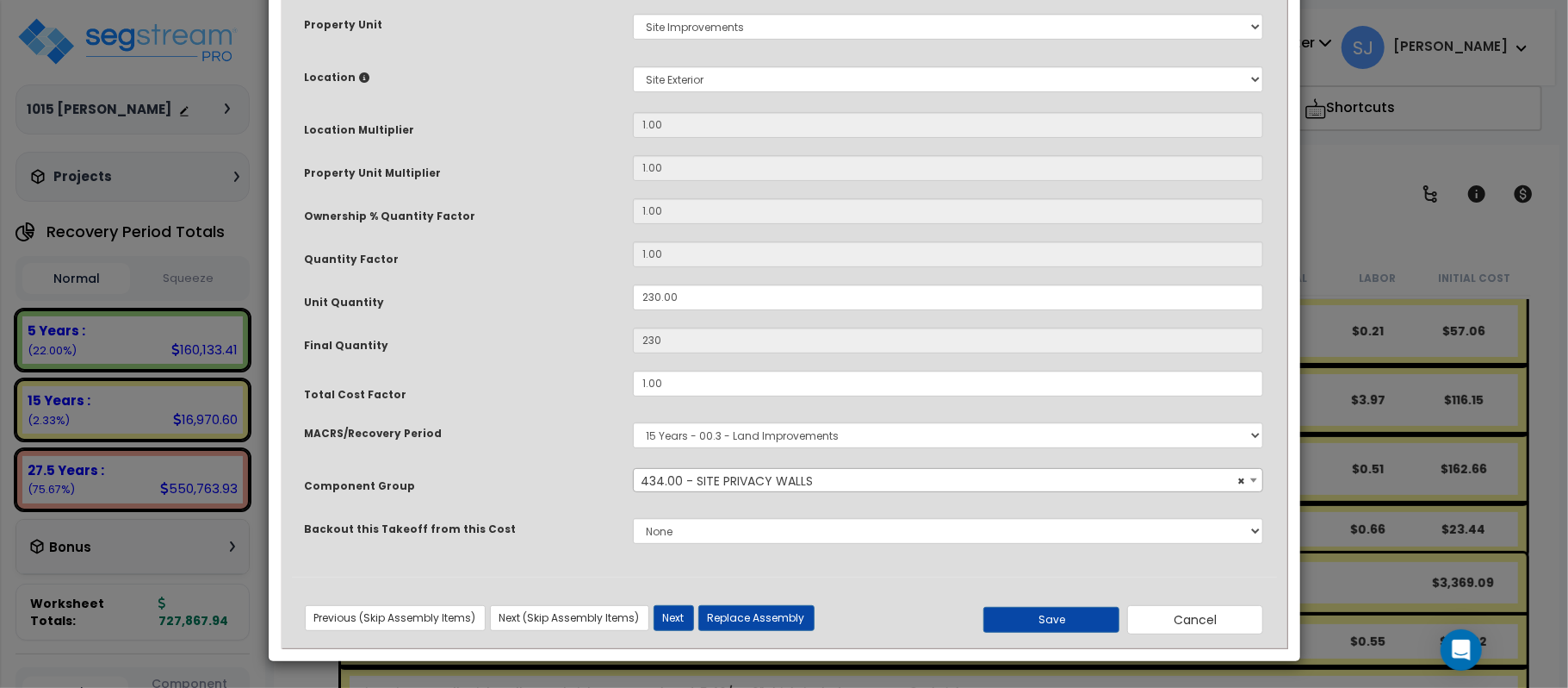
click at [1057, 600] on div "Previous (Skip Assembly Items) Next (Skip Assembly Items) Previous Next Replace…" at bounding box center [784, 611] width 985 height 44
click at [1055, 619] on button "Save" at bounding box center [1051, 619] width 136 height 26
type input "230.00"
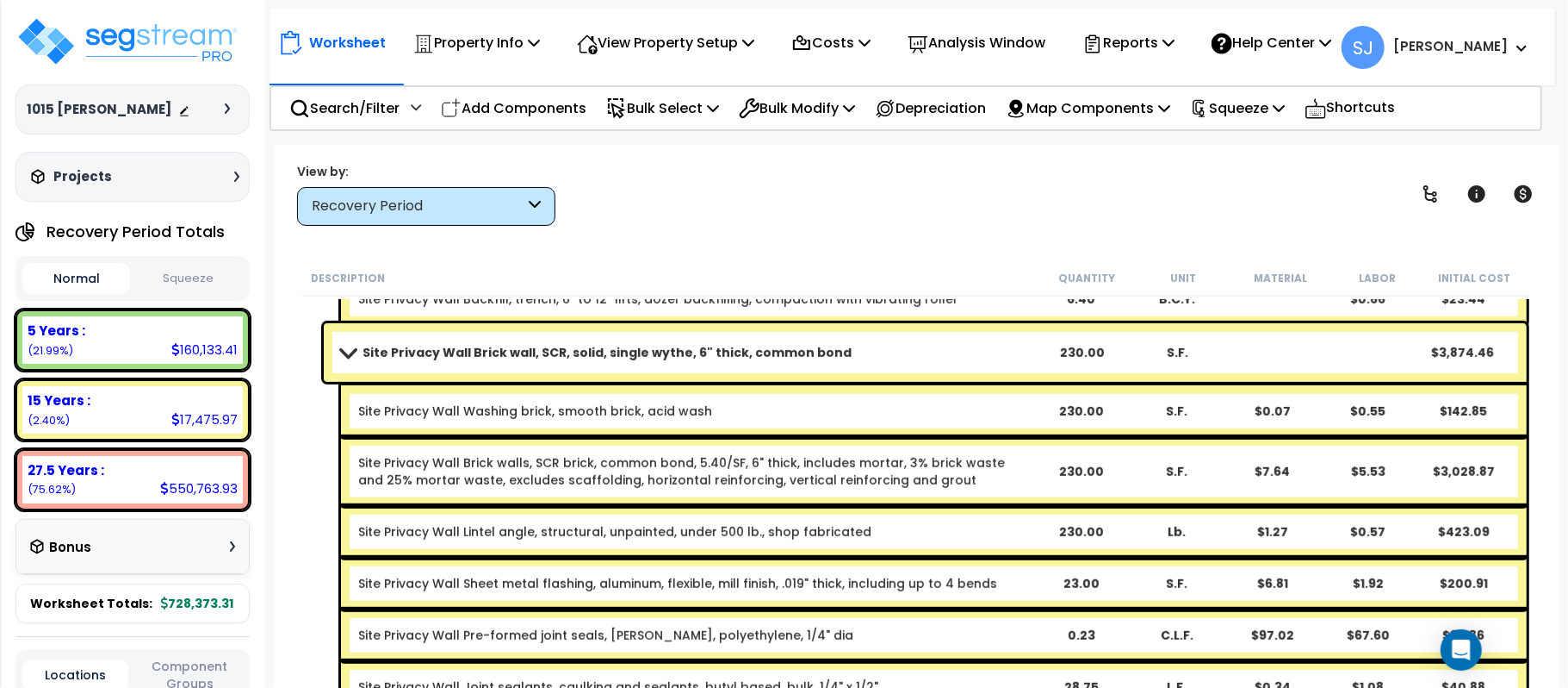
scroll to position [821, 0]
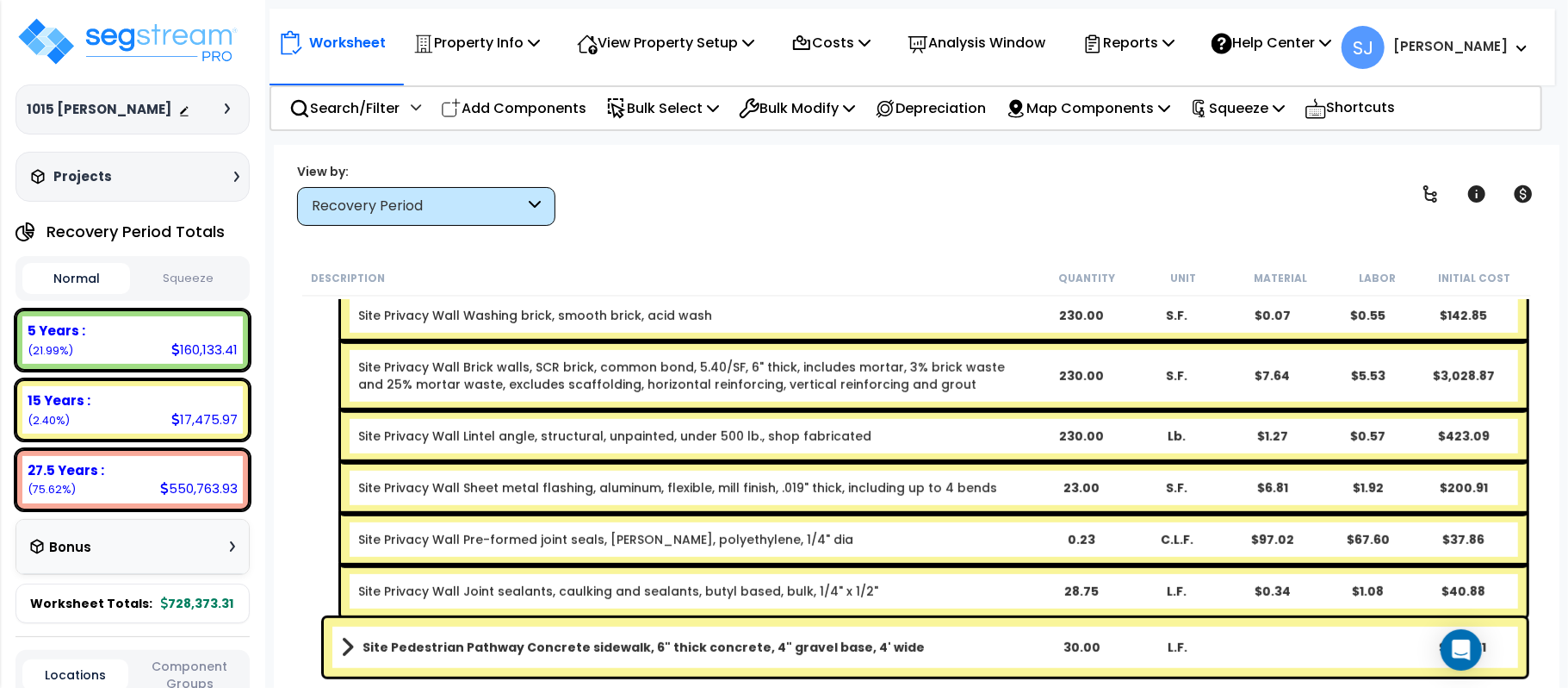
click at [713, 643] on b "Site Pedestrian Pathway Concrete sidewalk, 6" thick concrete, 4" gravel base, 4…" at bounding box center [644, 646] width 562 height 17
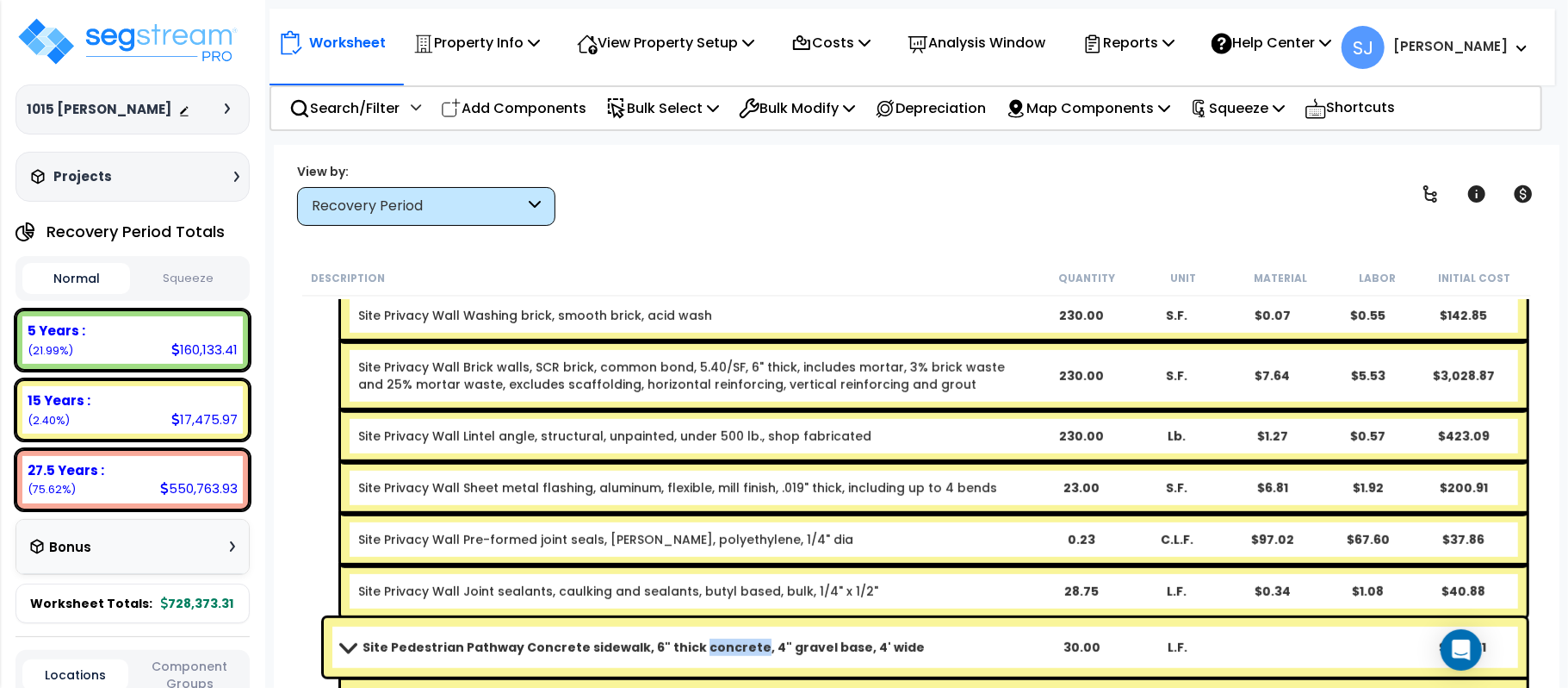
click at [713, 643] on b "Site Pedestrian Pathway Concrete sidewalk, 6" thick concrete, 4" gravel base, 4…" at bounding box center [644, 646] width 562 height 17
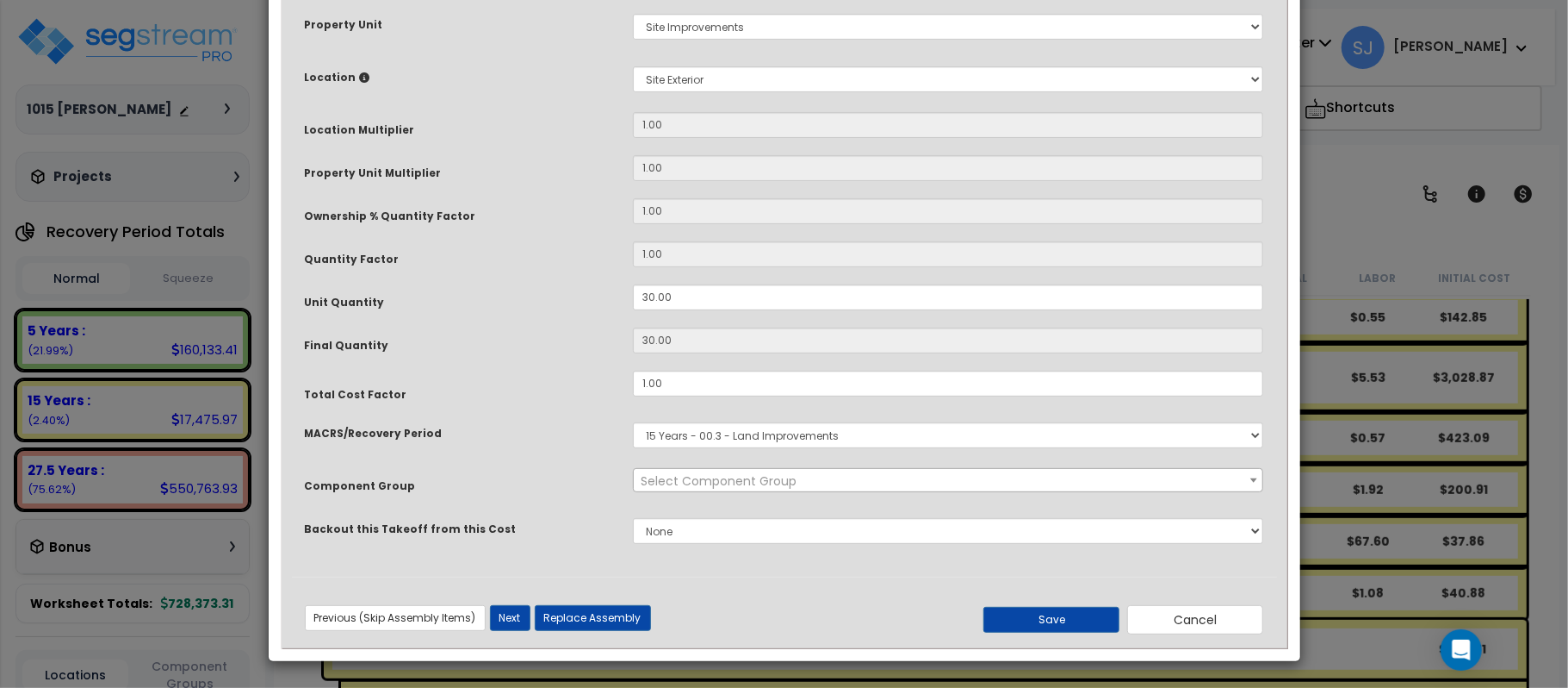
scroll to position [0, 0]
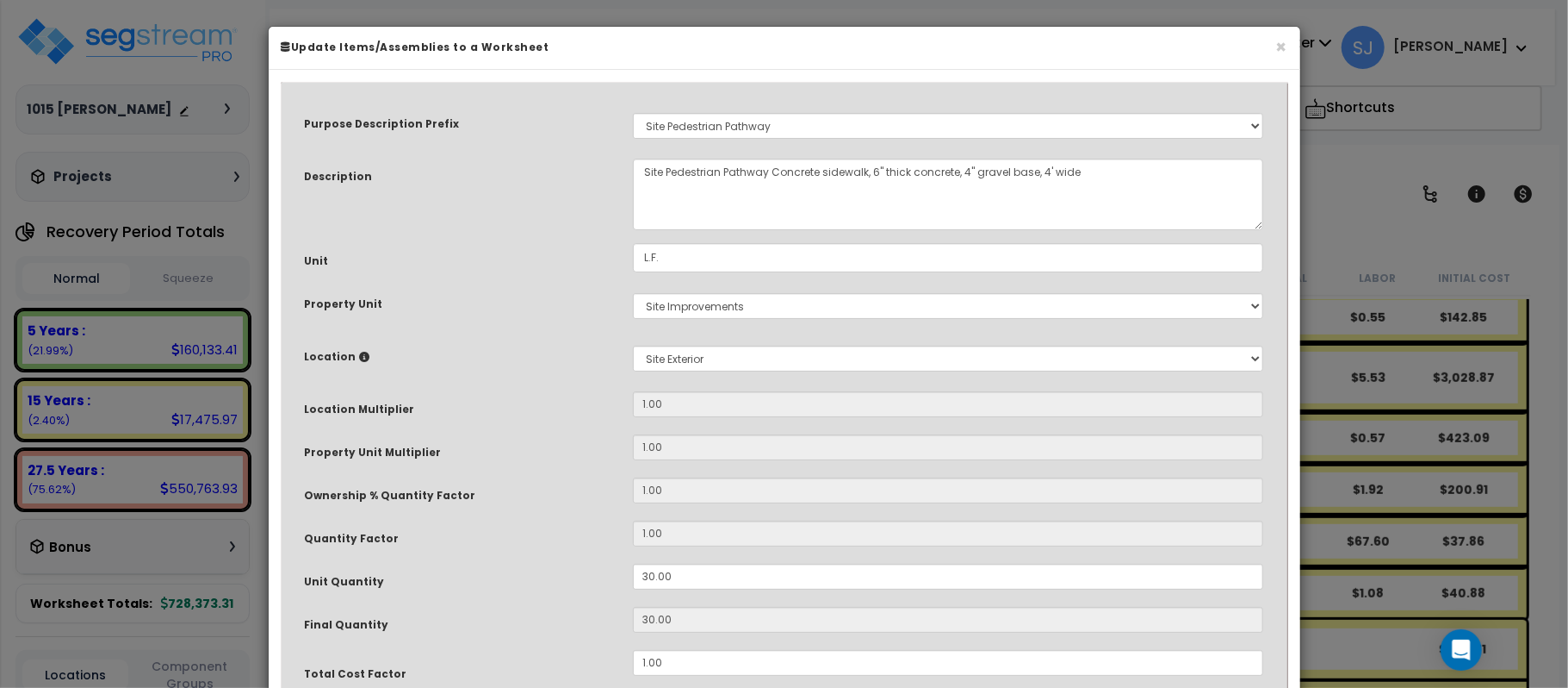
select select "26760"
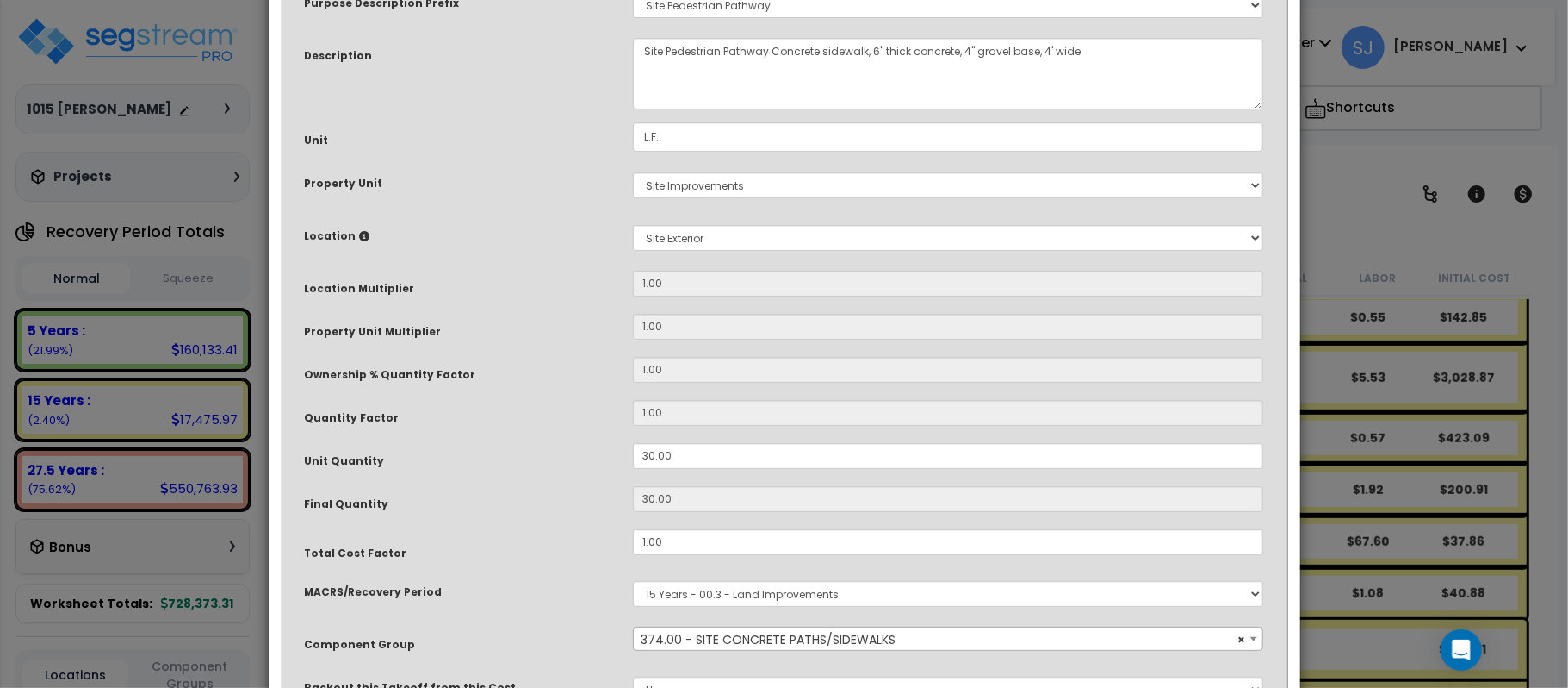
scroll to position [280, 0]
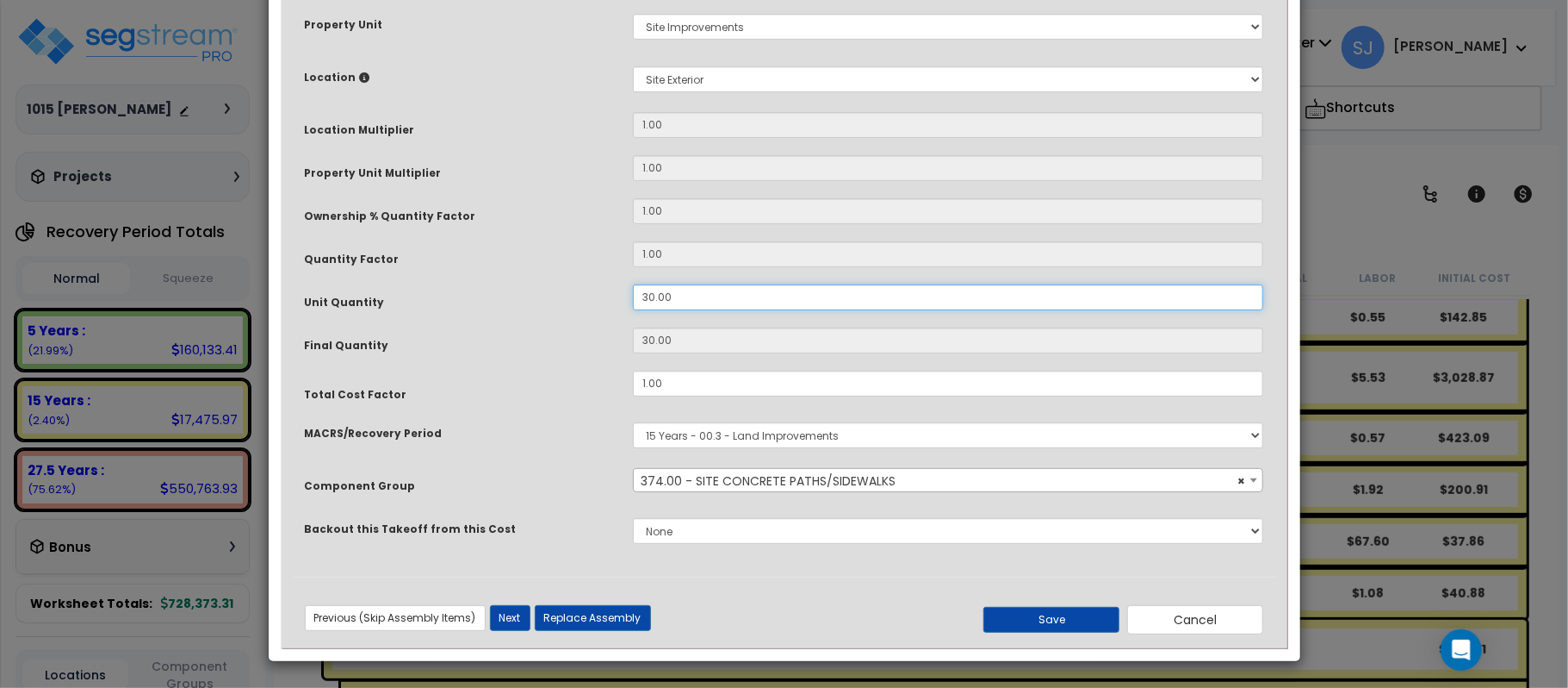
drag, startPoint x: 704, startPoint y: 304, endPoint x: 567, endPoint y: 305, distance: 137.0
click at [567, 305] on div "Unit Quantity 30.00" at bounding box center [784, 299] width 985 height 30
type input "3"
type input "30"
type input "32"
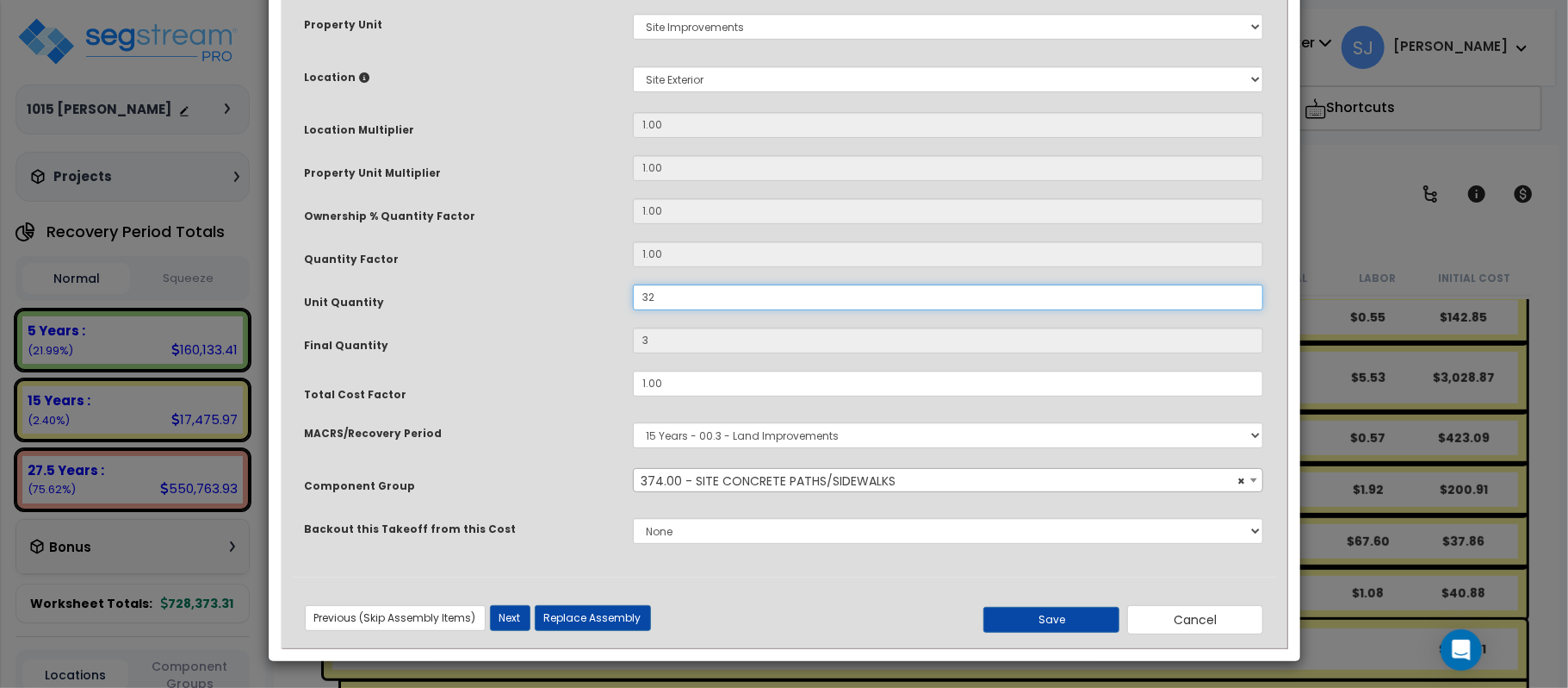
type input "32"
click at [548, 398] on div "Total Cost Factor" at bounding box center [455, 386] width 328 height 32
click at [1069, 620] on button "Save" at bounding box center [1051, 619] width 136 height 26
type input "32.00"
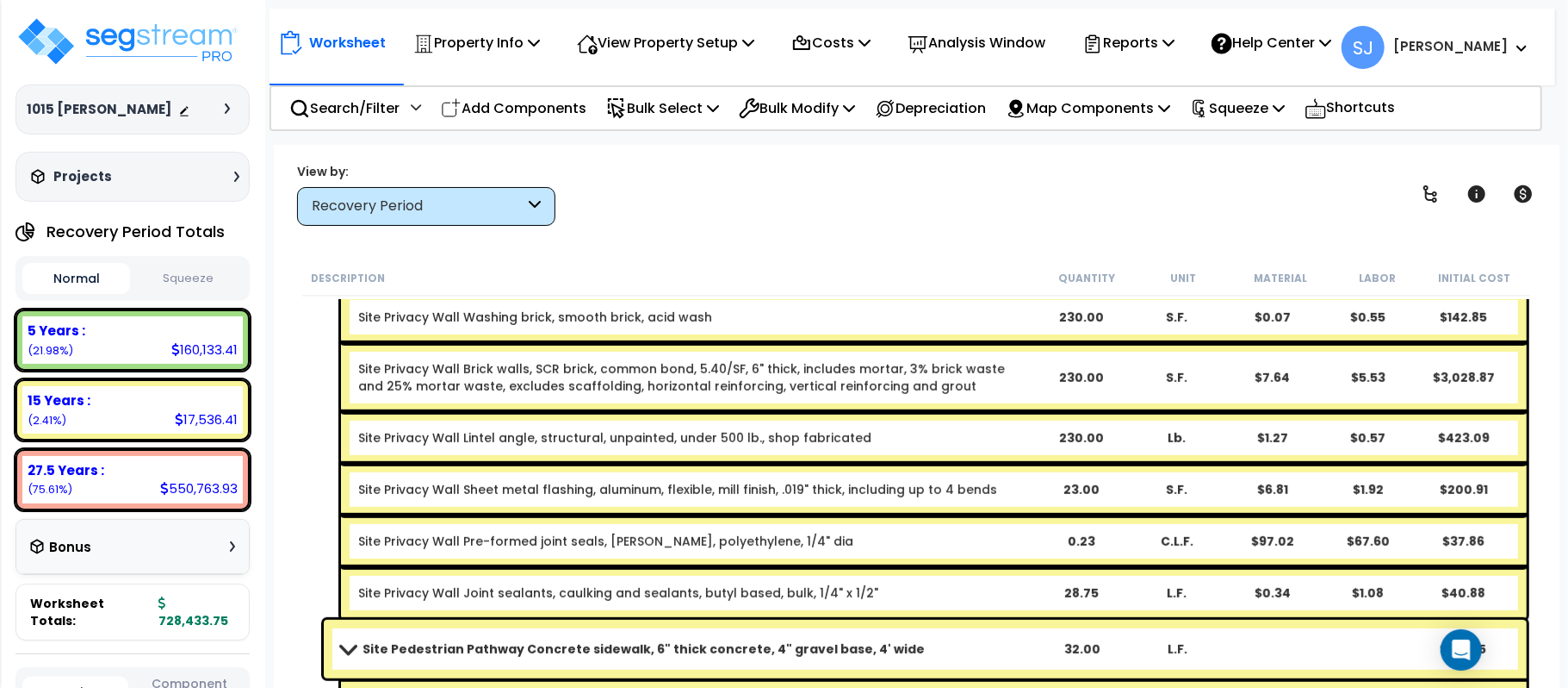
click at [817, 643] on b "Site Pedestrian Pathway Concrete sidewalk, 6" thick concrete, 4" gravel base, 4…" at bounding box center [644, 648] width 562 height 17
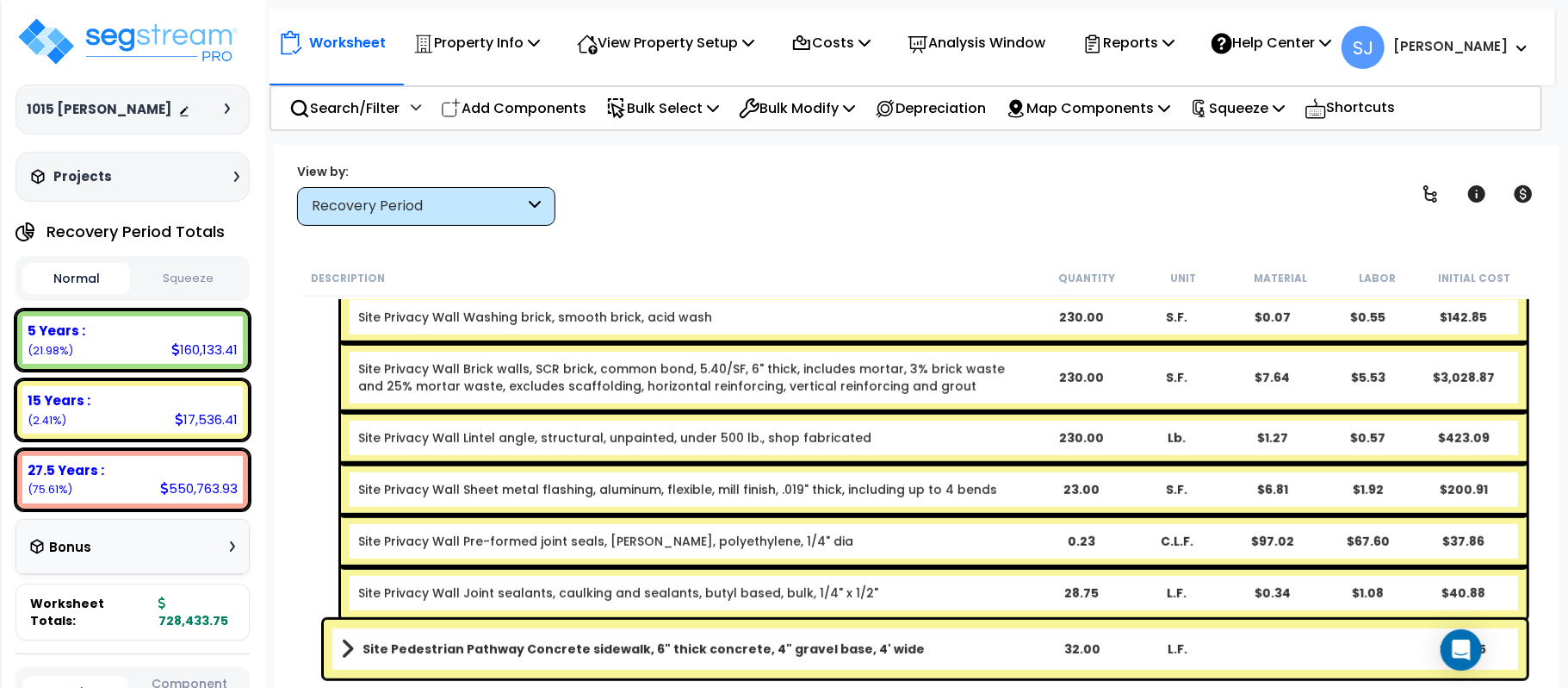
click at [817, 643] on b "Site Pedestrian Pathway Concrete sidewalk, 6" thick concrete, 4" gravel base, 4…" at bounding box center [644, 648] width 562 height 17
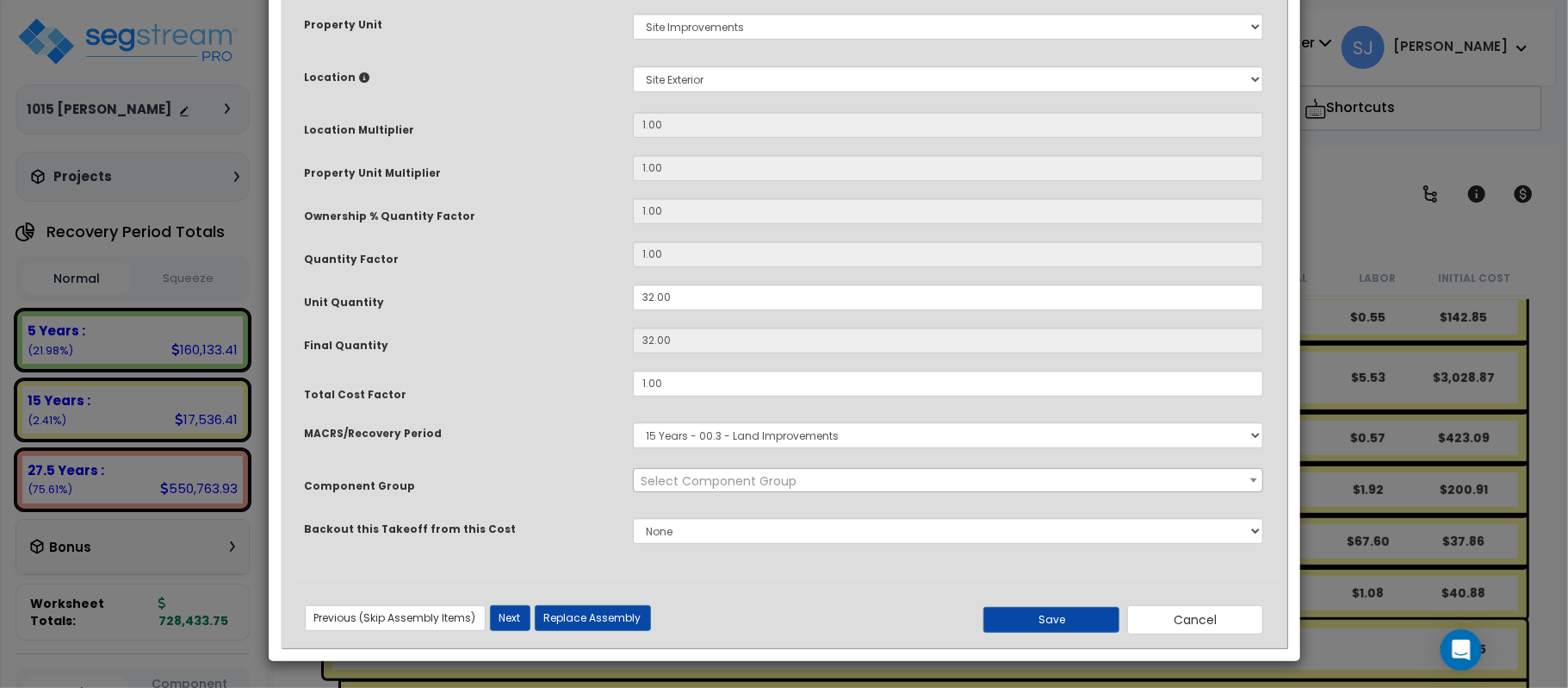
scroll to position [0, 0]
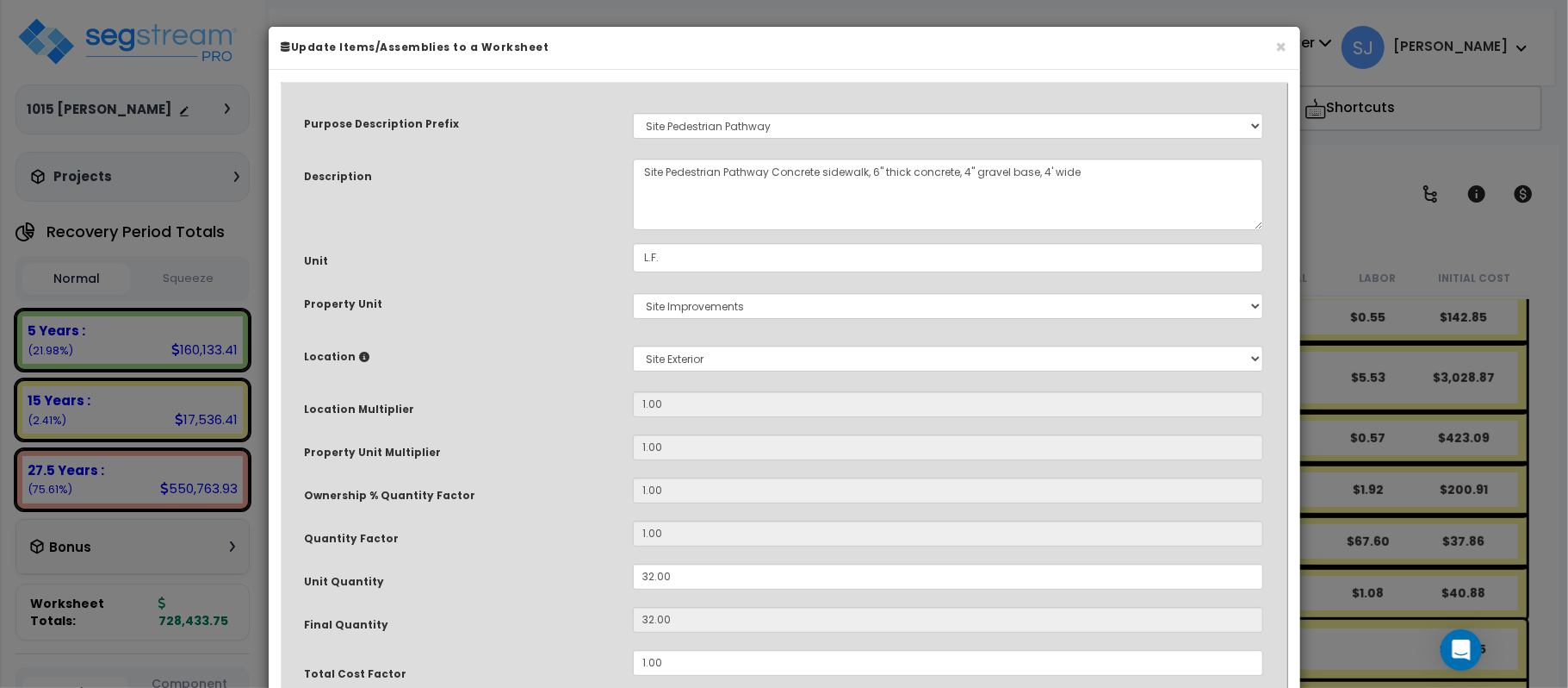
select select "26760"
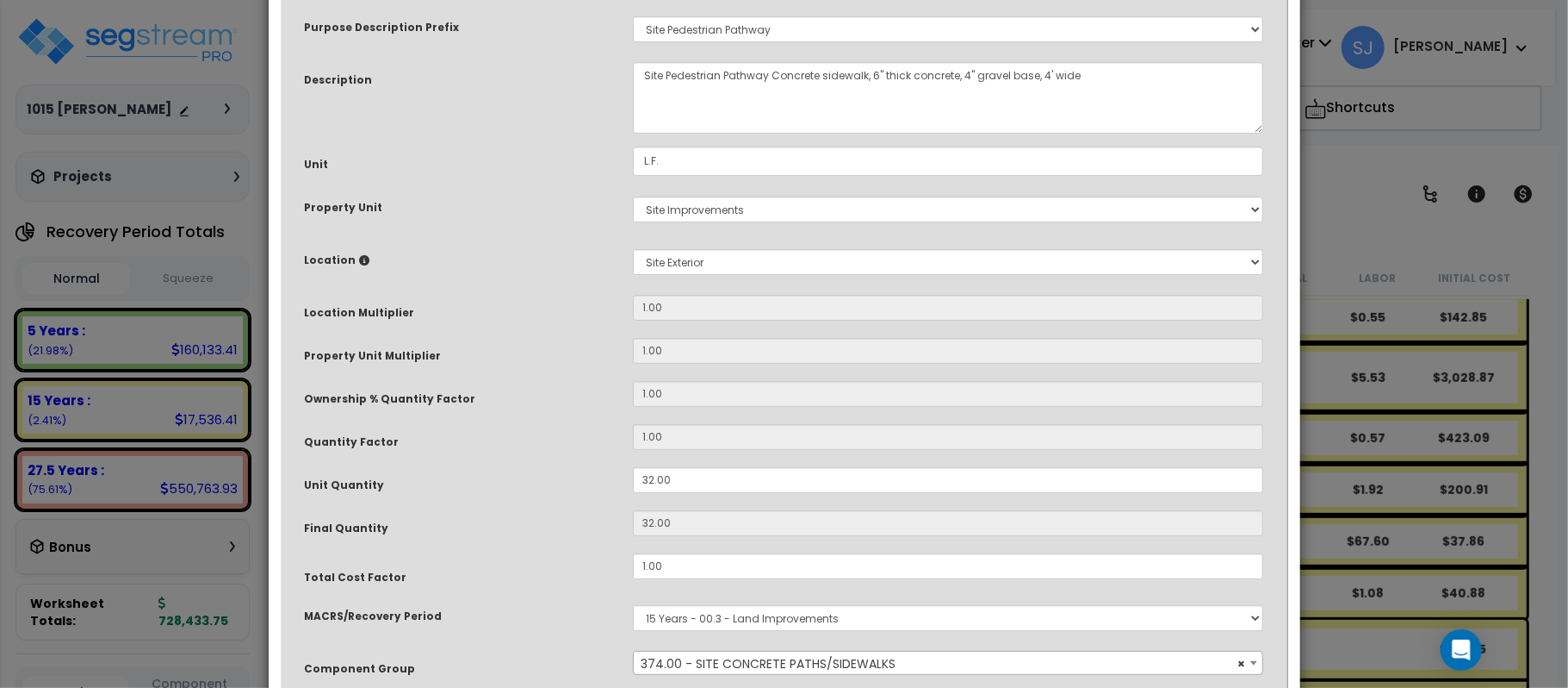
scroll to position [280, 0]
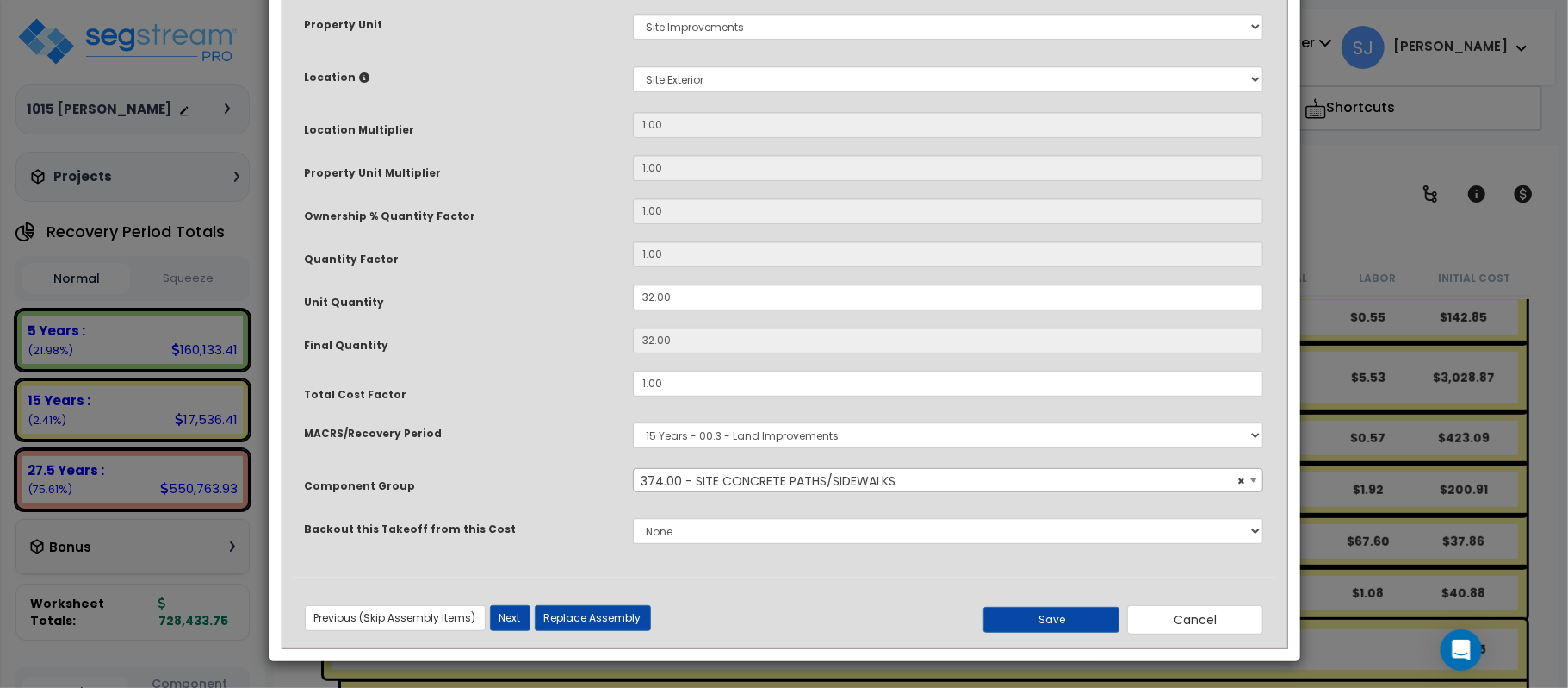
click at [701, 279] on div "Purpose Description Prefix Select A/V System A/V System A/V System Equipment A/…" at bounding box center [784, 195] width 985 height 763
drag, startPoint x: 700, startPoint y: 296, endPoint x: 501, endPoint y: 291, distance: 199.1
click at [501, 291] on div "Unit Quantity 32.00" at bounding box center [784, 299] width 985 height 30
type input "34"
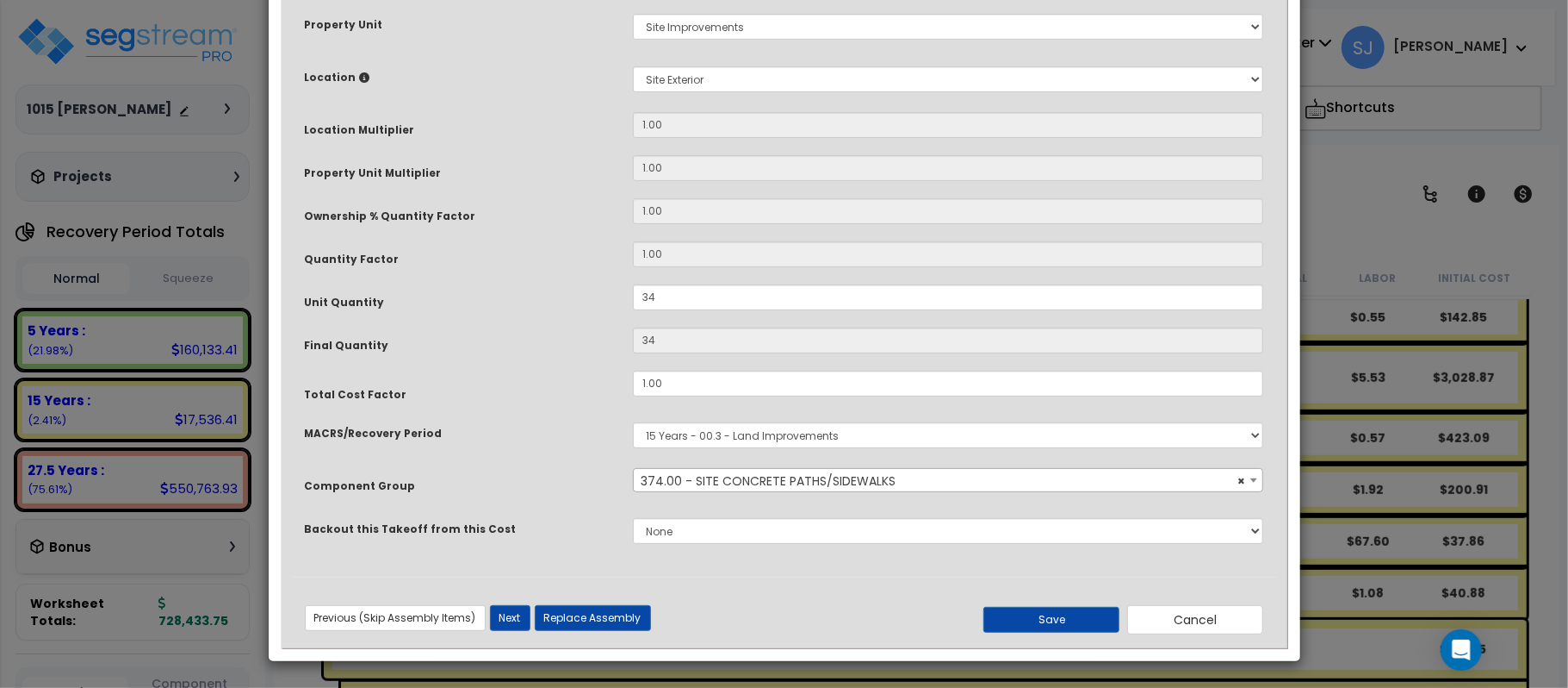
click at [841, 596] on div "Previous (Skip Assembly Items) Next (Skip Assembly Items) Previous Next Replace…" at bounding box center [784, 611] width 985 height 44
click at [1000, 619] on button "Save" at bounding box center [1051, 619] width 136 height 26
type input "34.00"
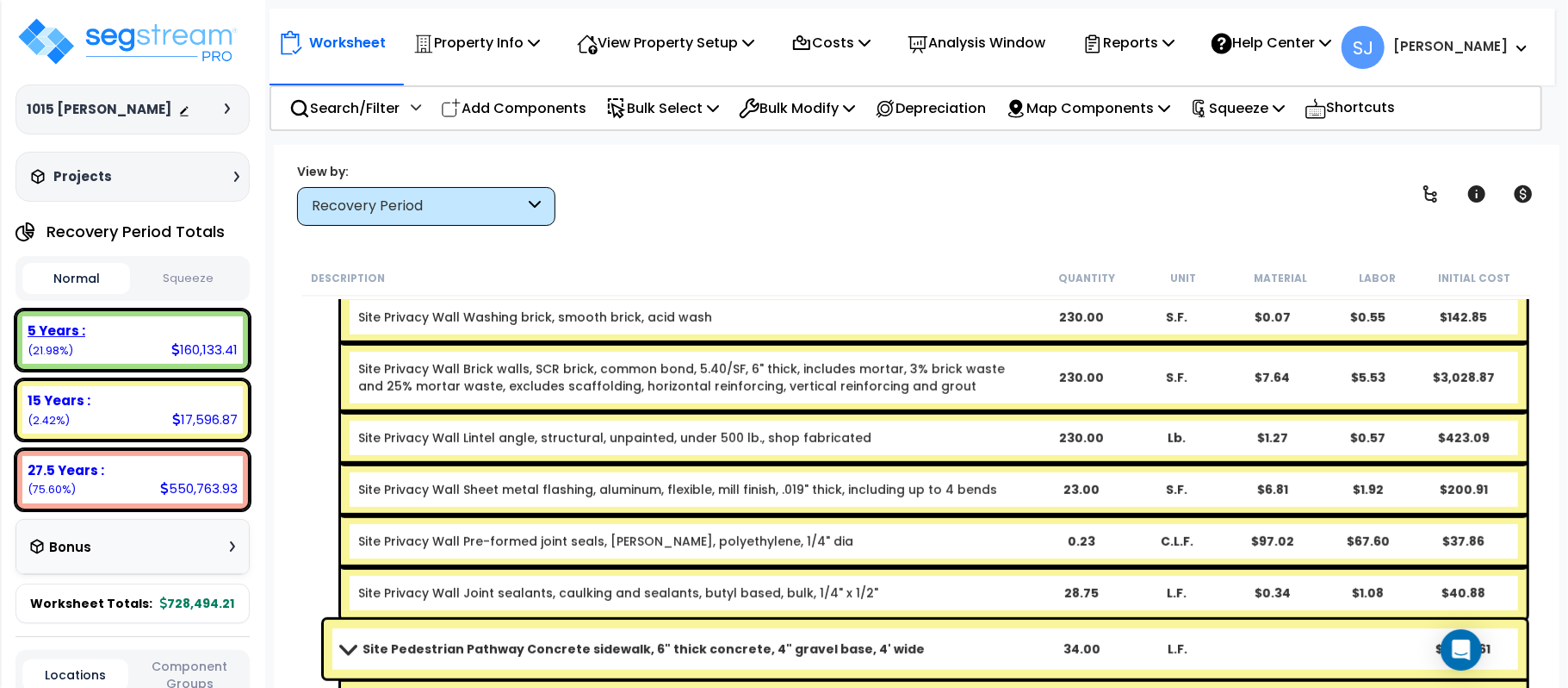
click at [194, 336] on div "5 Years :" at bounding box center [133, 330] width 210 height 18
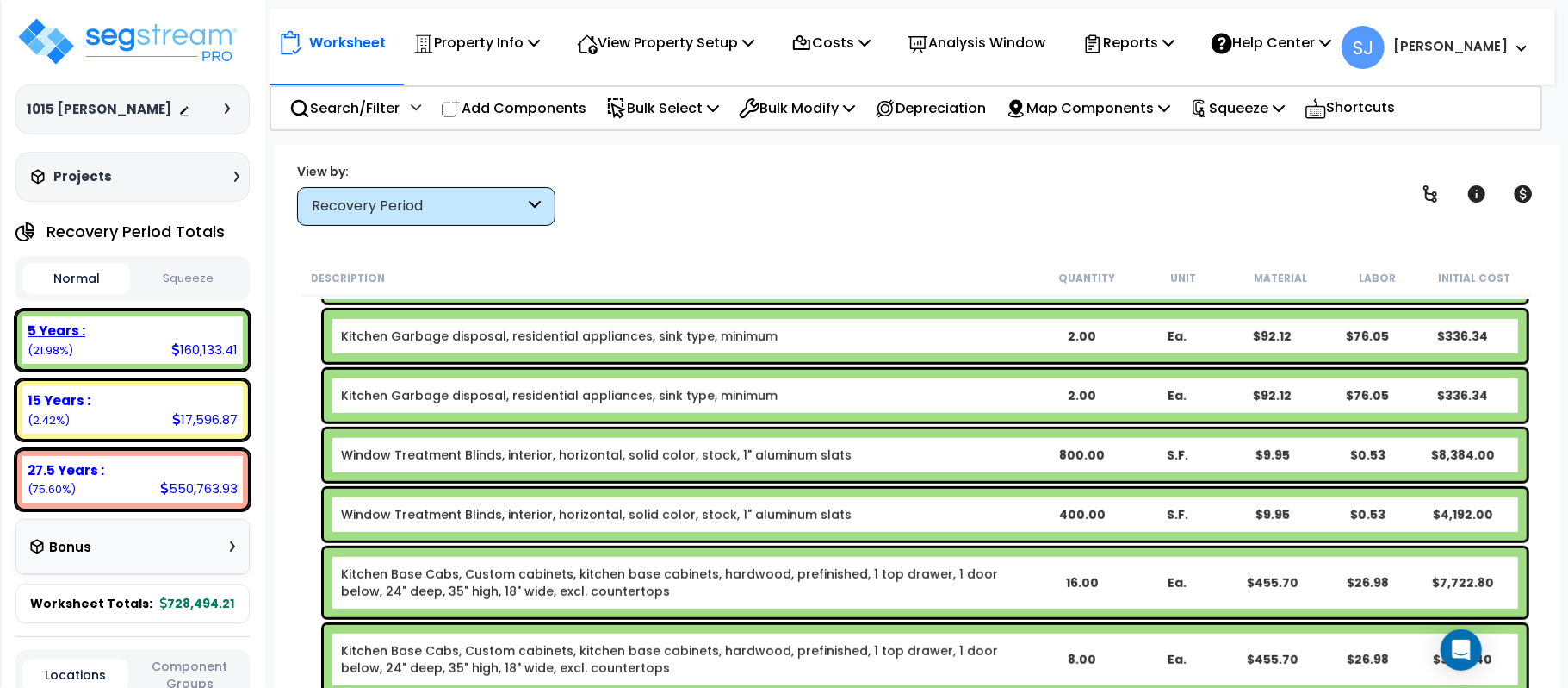
click at [194, 336] on div "5 Years :" at bounding box center [133, 330] width 210 height 18
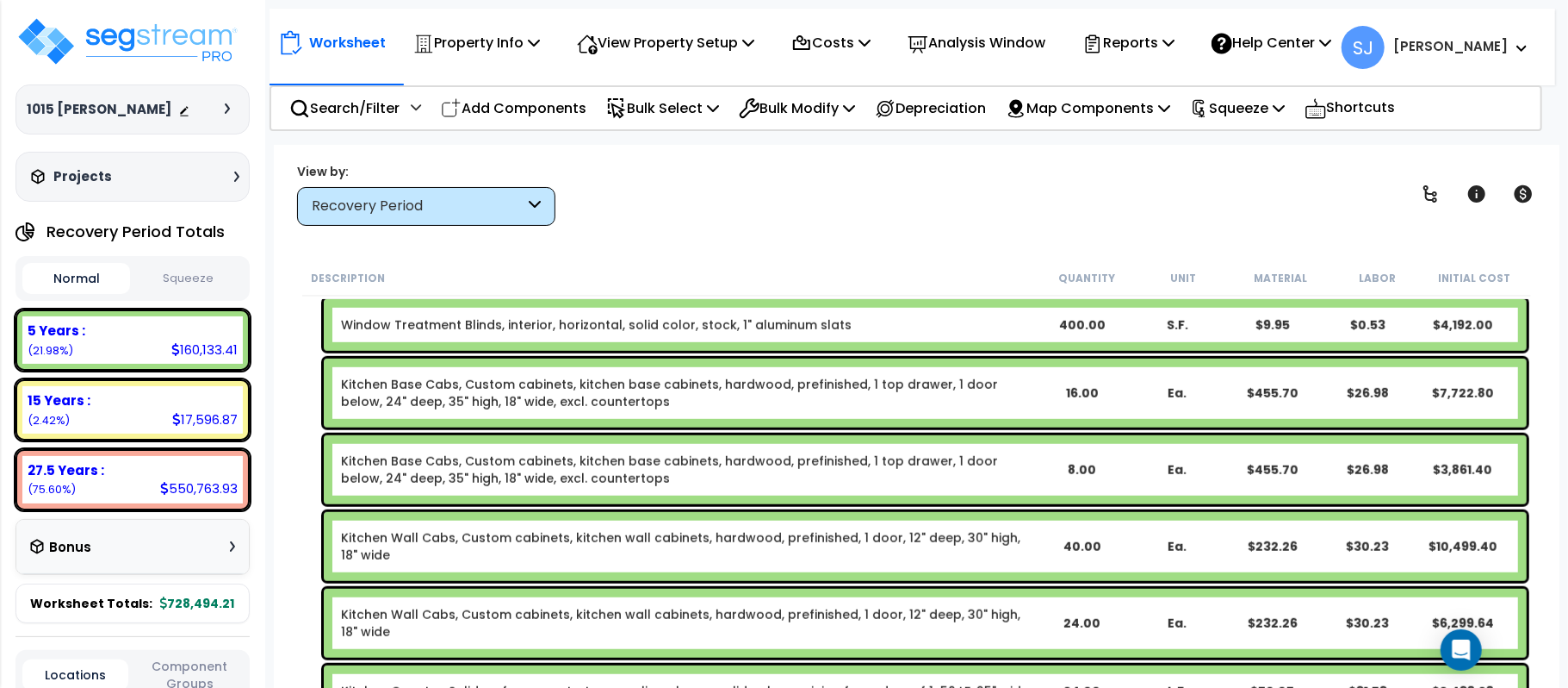
scroll to position [934, 0]
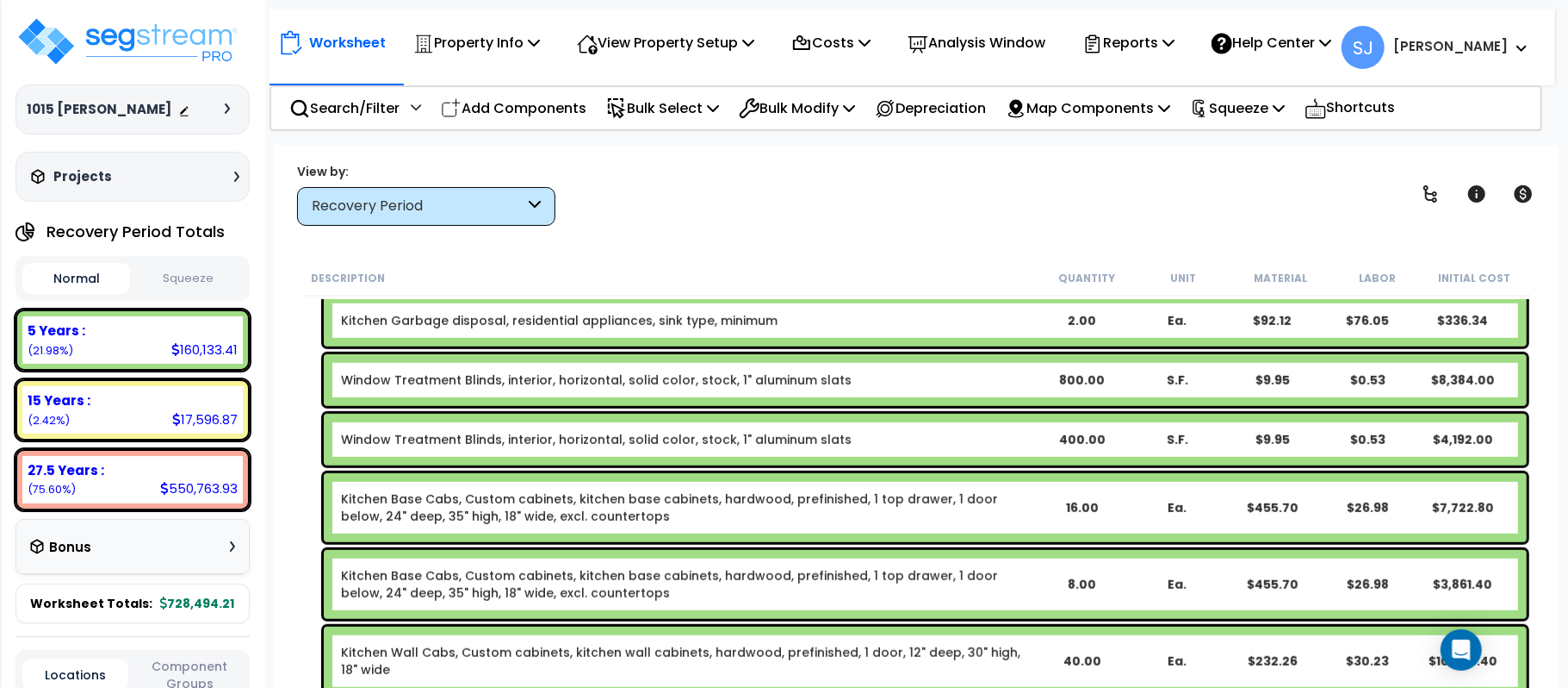
click at [897, 451] on div "Window Treatment Blinds, interior, horizontal, solid color, stock, 1" aluminum …" at bounding box center [925, 440] width 1202 height 52
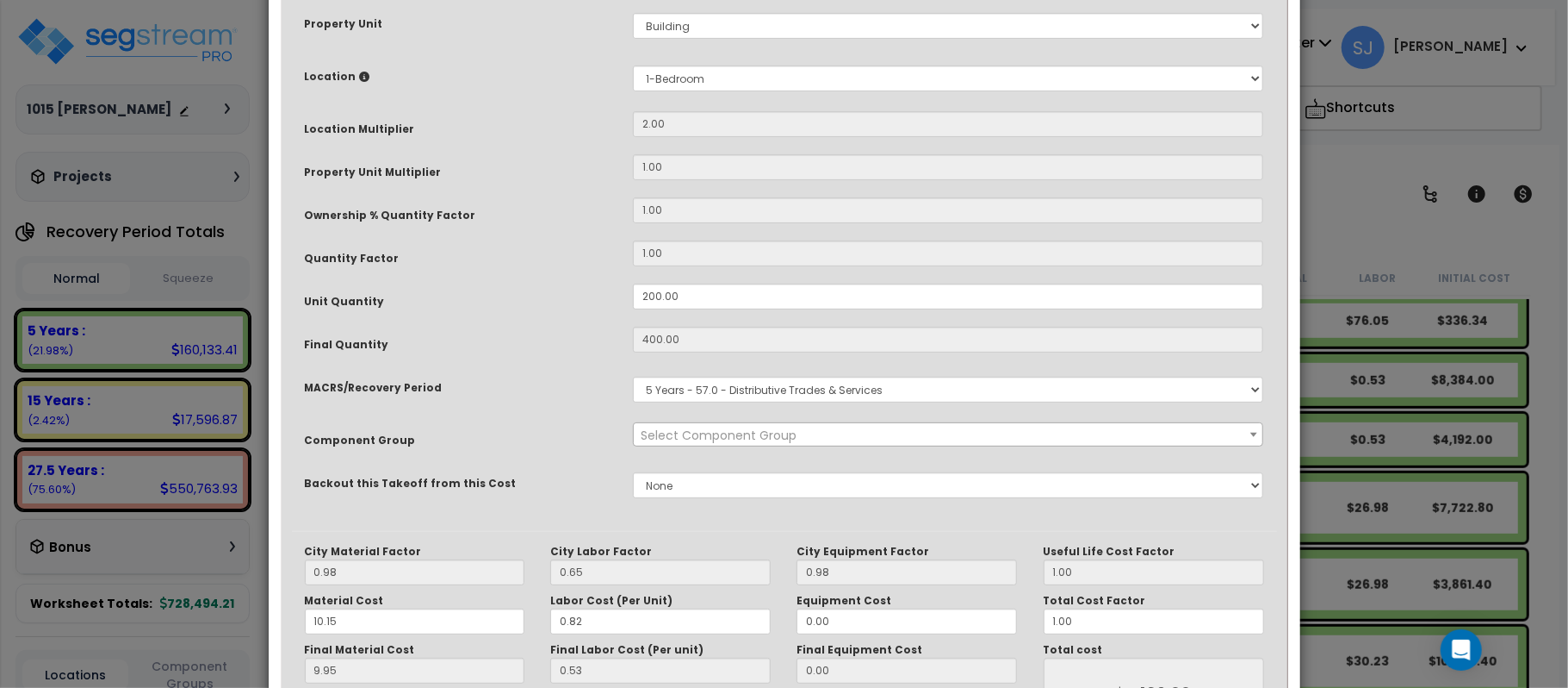
scroll to position [0, 0]
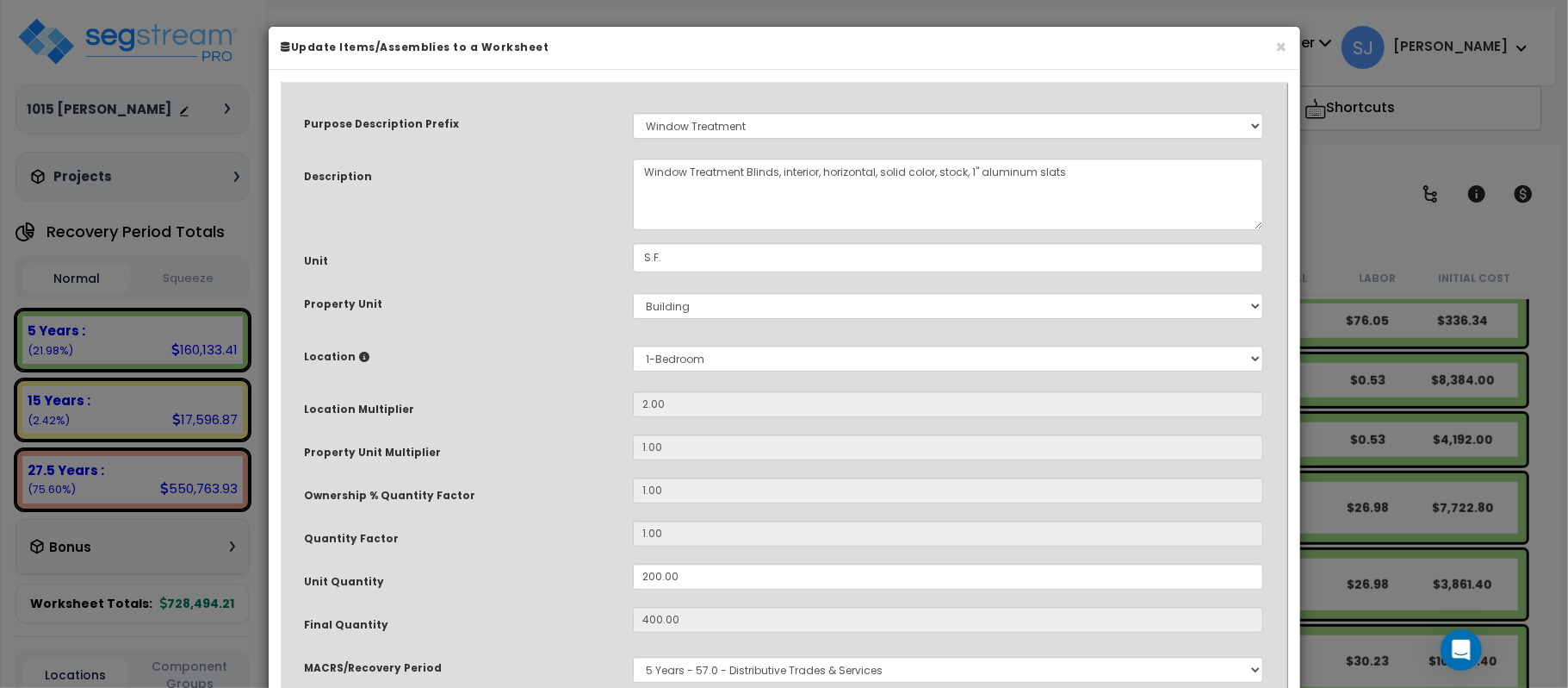
select select "14370"
drag, startPoint x: 707, startPoint y: 583, endPoint x: 551, endPoint y: 586, distance: 156.0
click at [551, 586] on div "Unit Quantity 200.00" at bounding box center [784, 579] width 985 height 30
click at [1276, 41] on button "×" at bounding box center [1282, 47] width 12 height 18
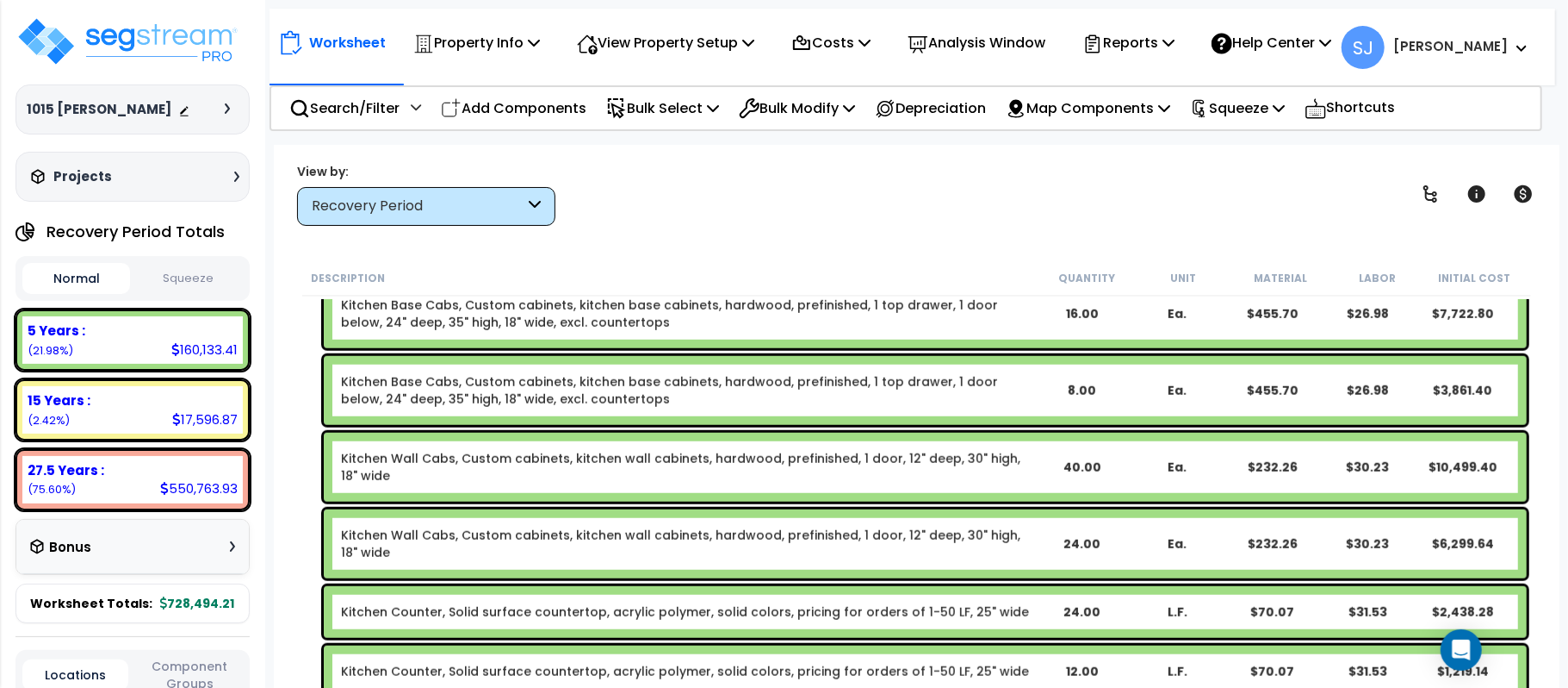
scroll to position [1163, 0]
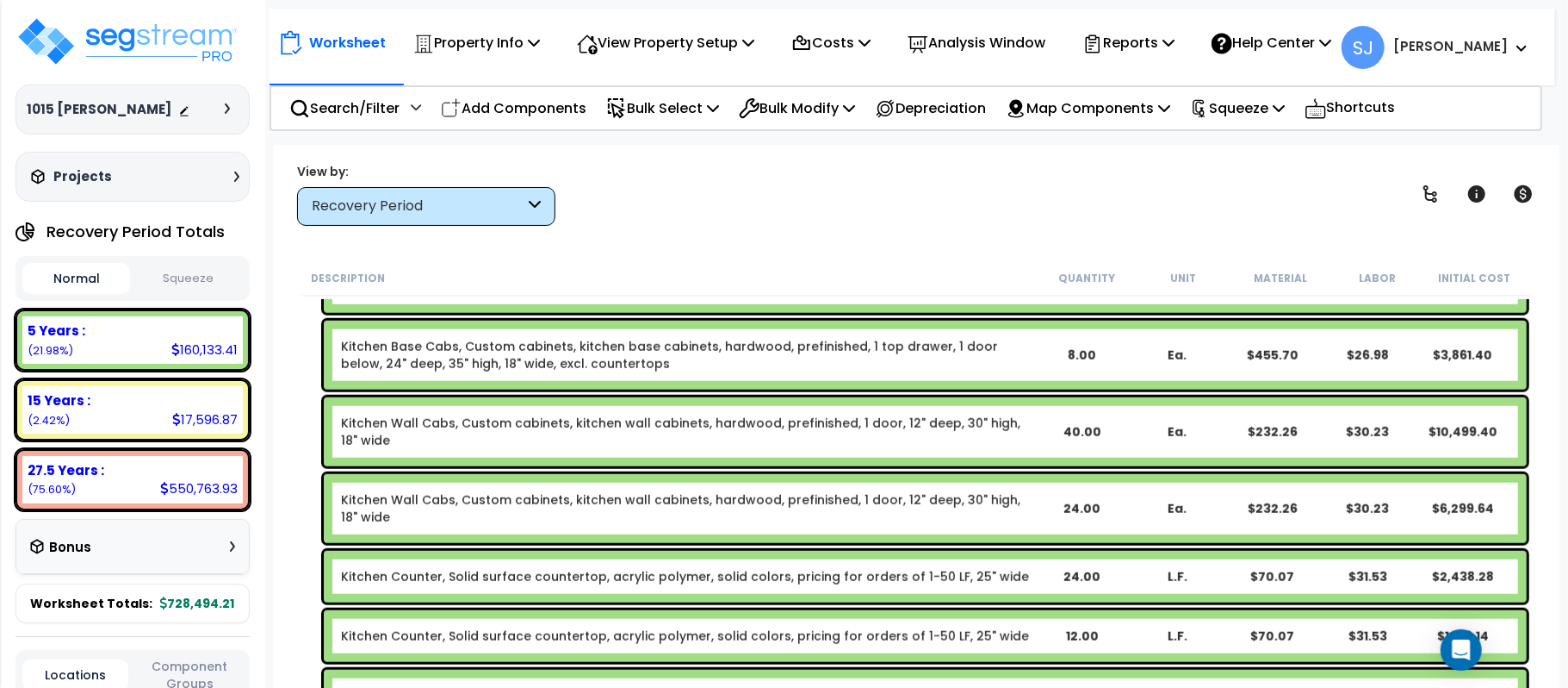
click at [783, 428] on link "Kitchen Wall Cabs, Custom cabinets, kitchen wall cabinets, hardwood, prefinishe…" at bounding box center [687, 432] width 692 height 35
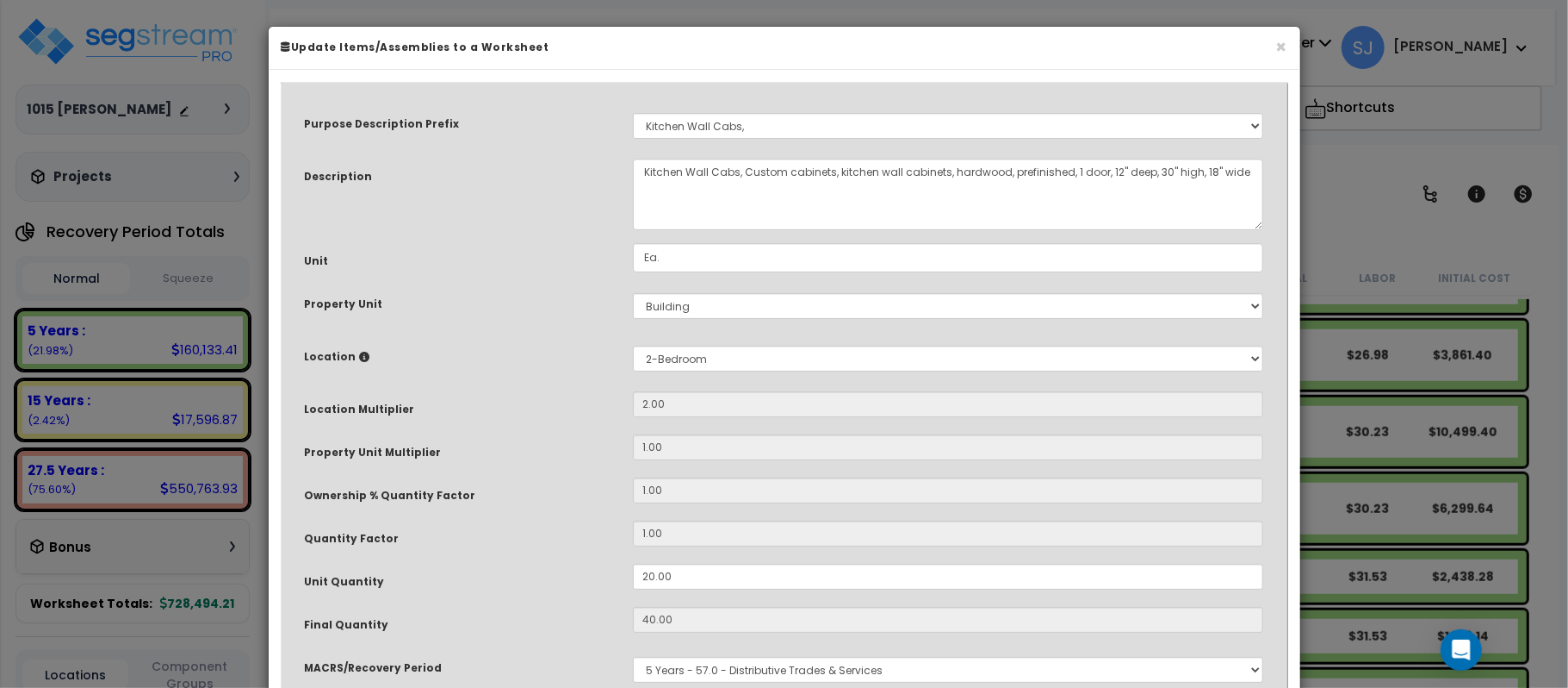
select select "13344"
drag, startPoint x: 718, startPoint y: 579, endPoint x: 469, endPoint y: 579, distance: 249.0
click at [469, 579] on div "Unit Quantity 20.00" at bounding box center [784, 579] width 985 height 30
click at [1280, 50] on button "×" at bounding box center [1282, 47] width 12 height 18
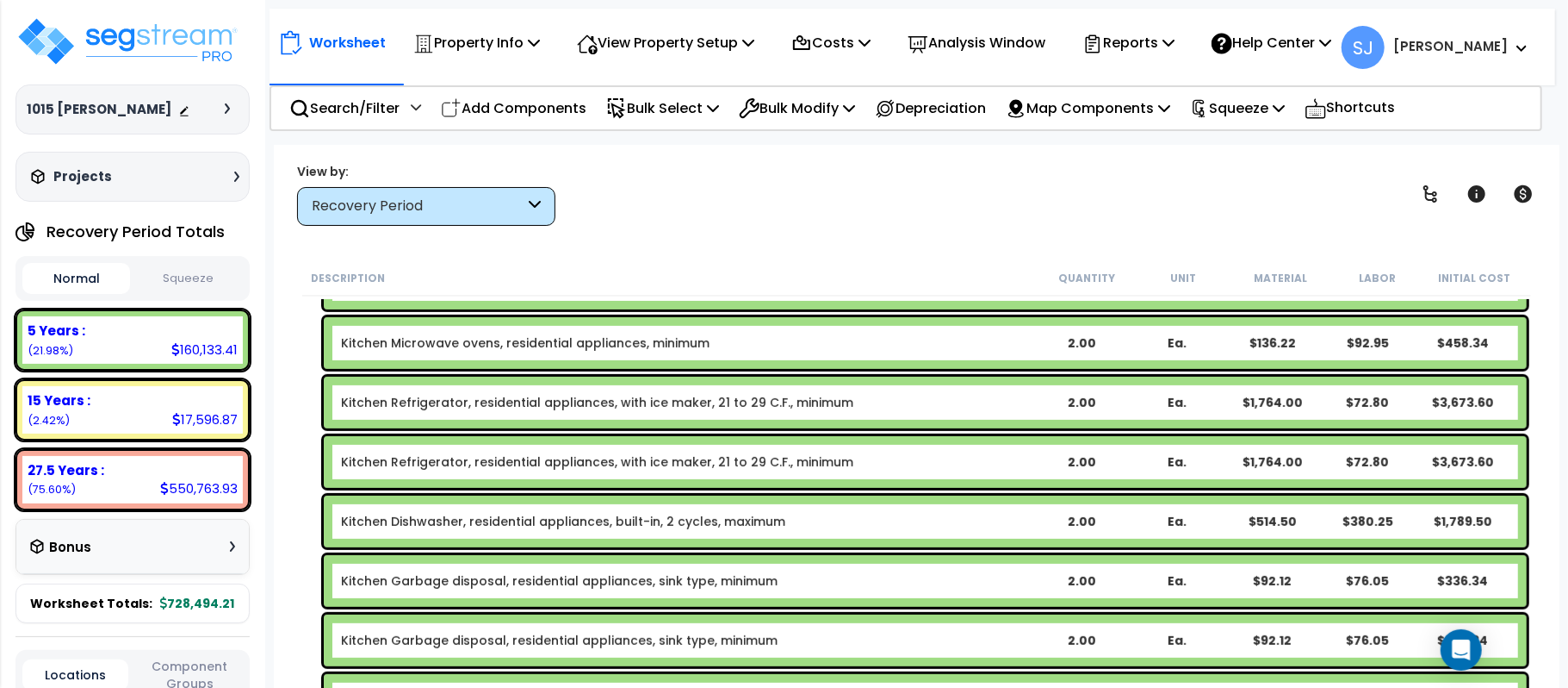
scroll to position [804, 0]
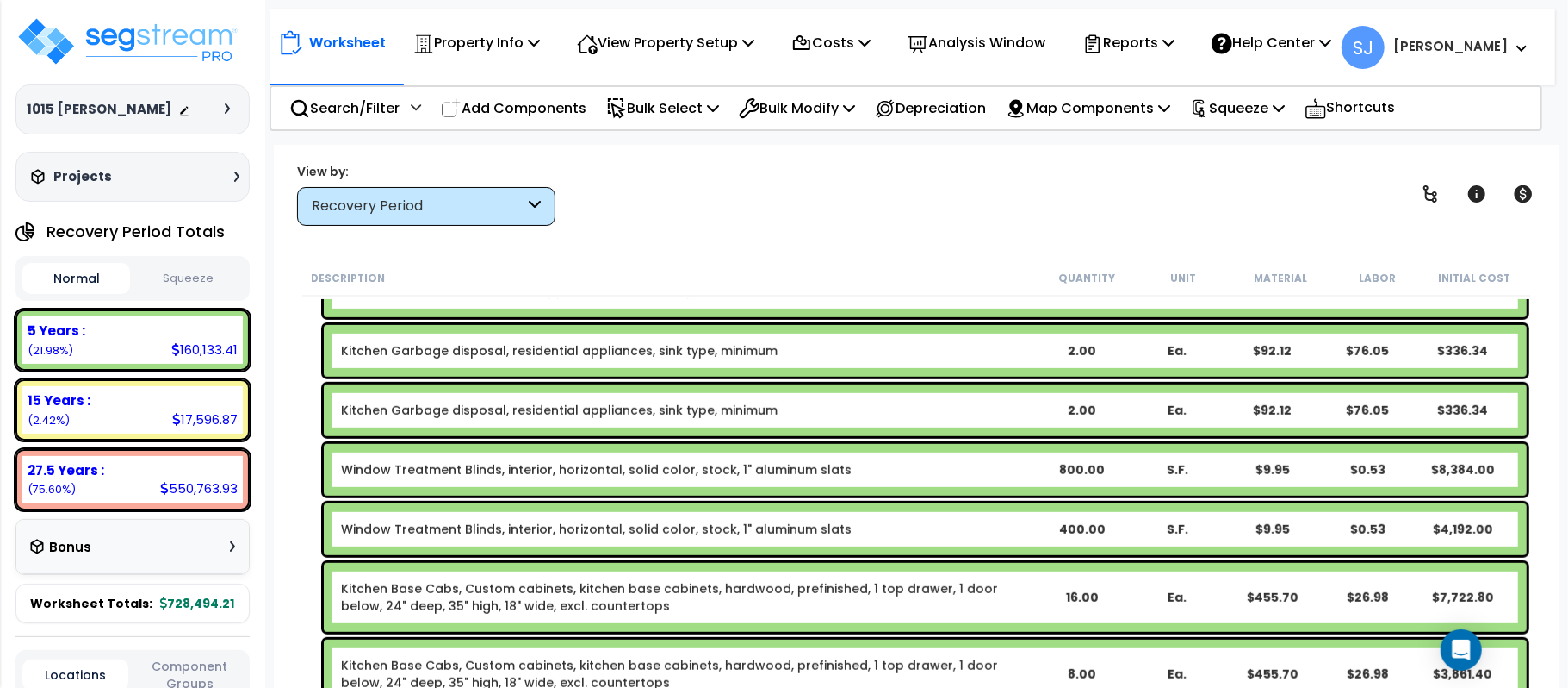
click at [937, 474] on b "Window Treatment Blinds, interior, horizontal, solid color, stock, 1" aluminum …" at bounding box center [687, 469] width 692 height 17
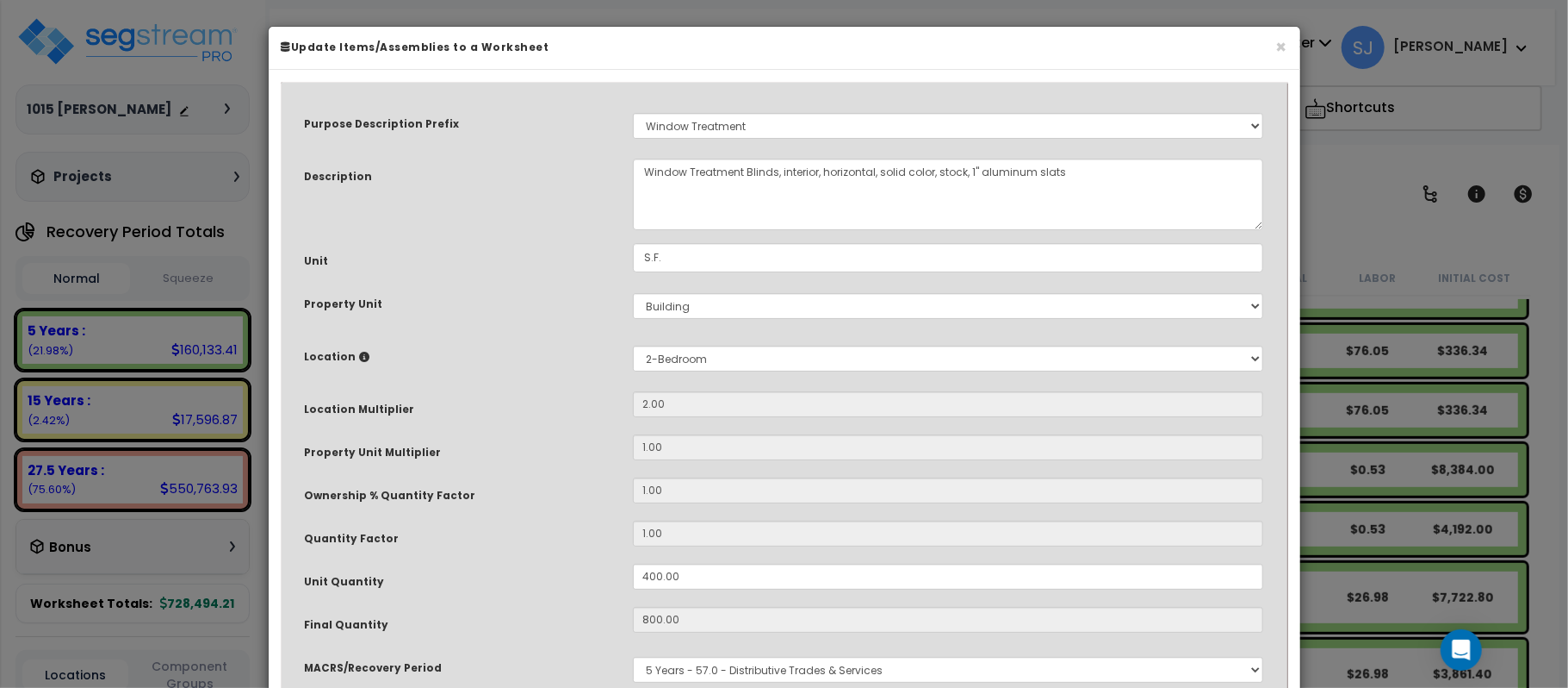
select select "14370"
drag, startPoint x: 737, startPoint y: 586, endPoint x: 482, endPoint y: 582, distance: 255.0
click at [482, 582] on div "Unit Quantity 400.00" at bounding box center [784, 579] width 985 height 30
click at [1278, 48] on button "×" at bounding box center [1282, 47] width 12 height 18
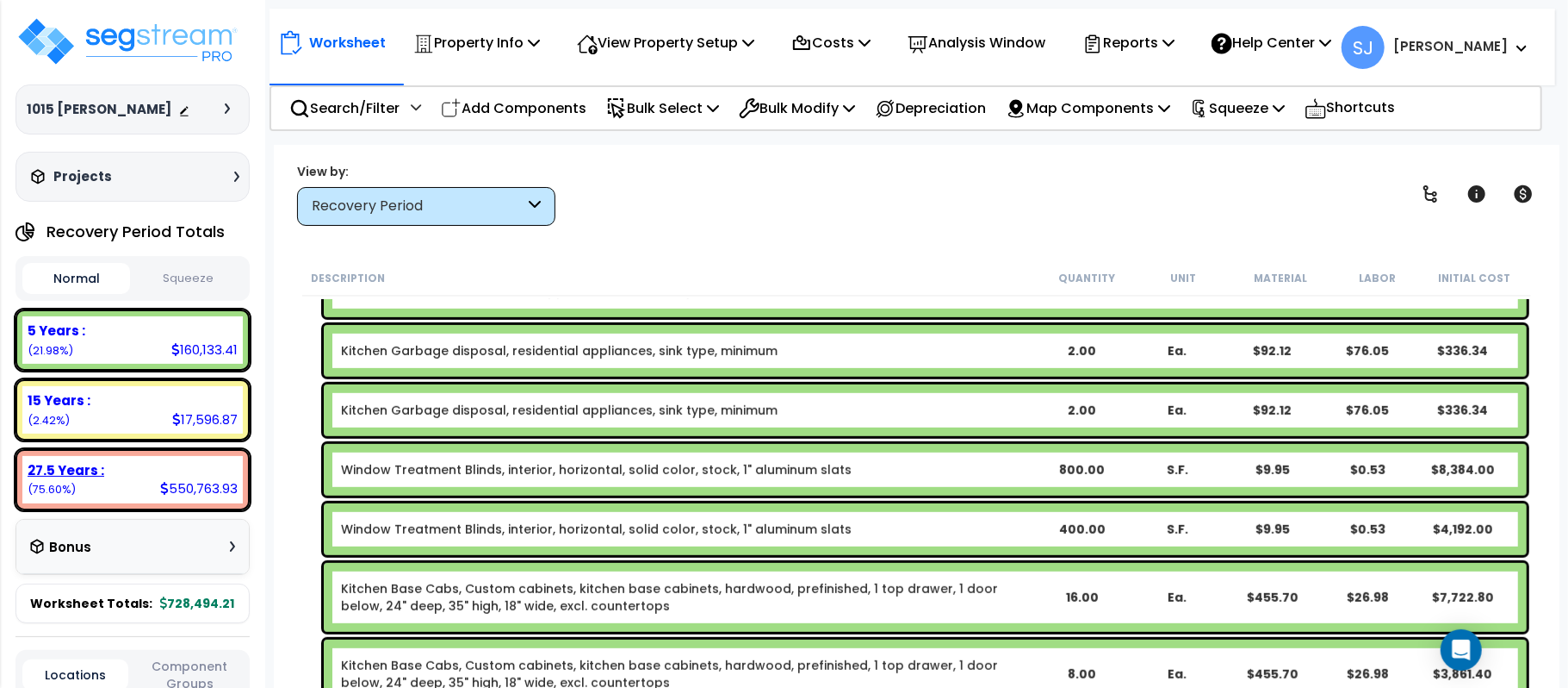
click at [215, 479] on div "550,763.93" at bounding box center [198, 488] width 77 height 18
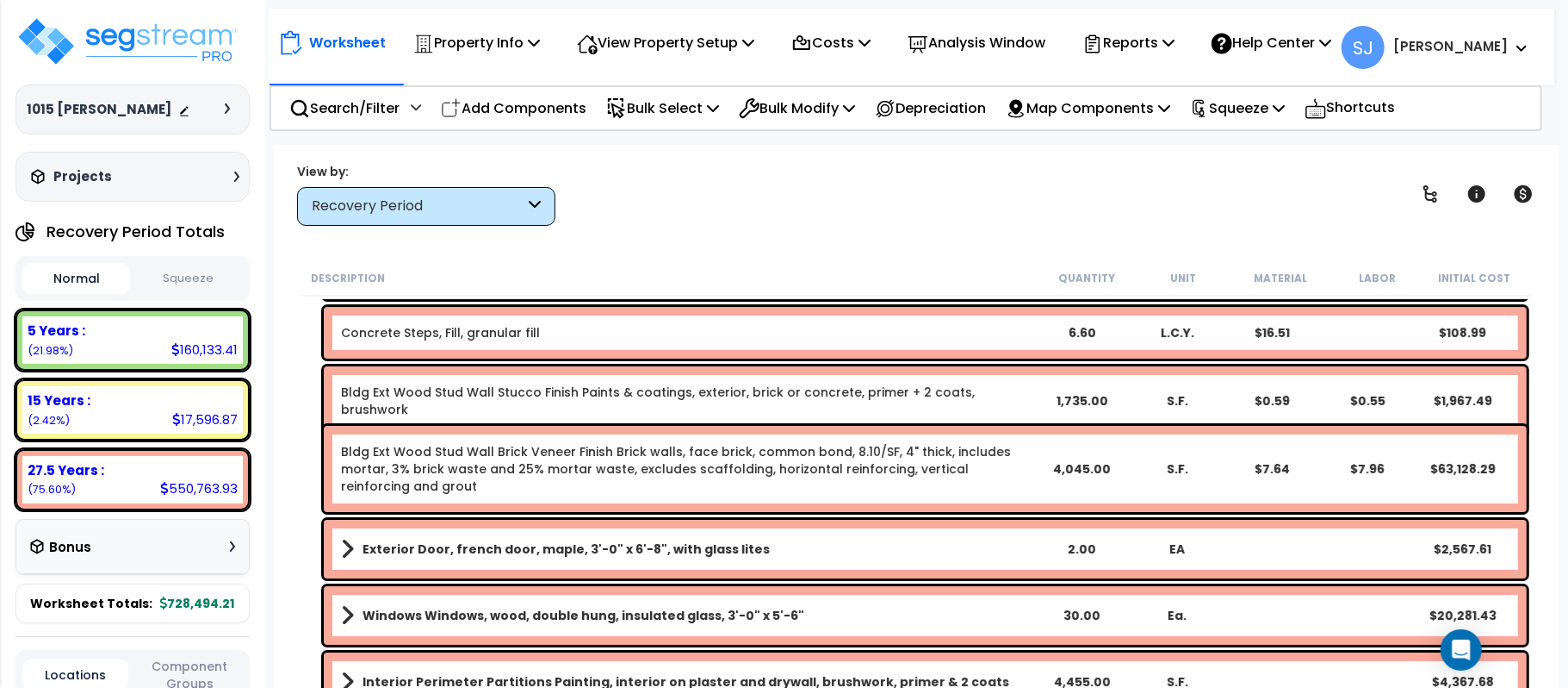
scroll to position [9420, 0]
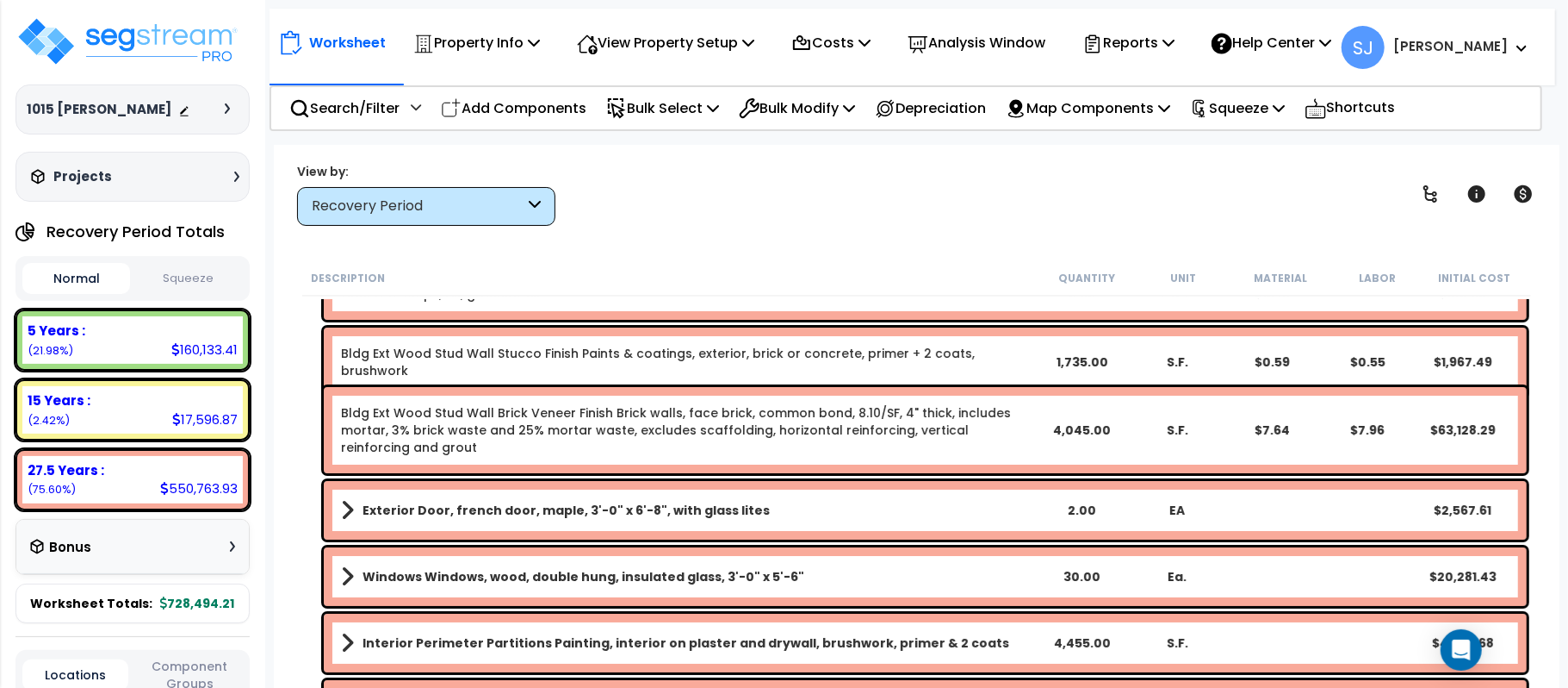
click at [597, 434] on link "Bldg Ext Wood Stud Wall Brick Veneer Finish Brick walls, face brick, common bon…" at bounding box center [687, 430] width 692 height 52
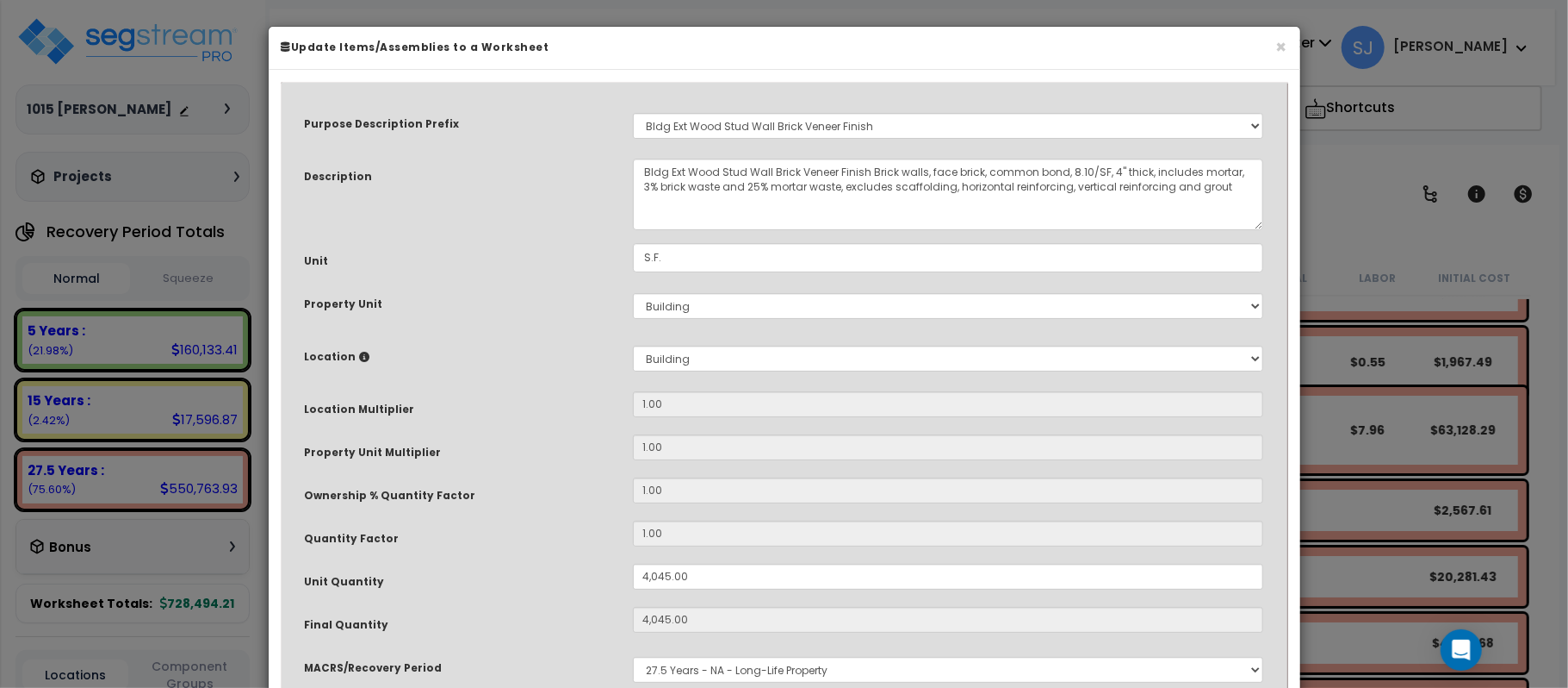
select select "11350"
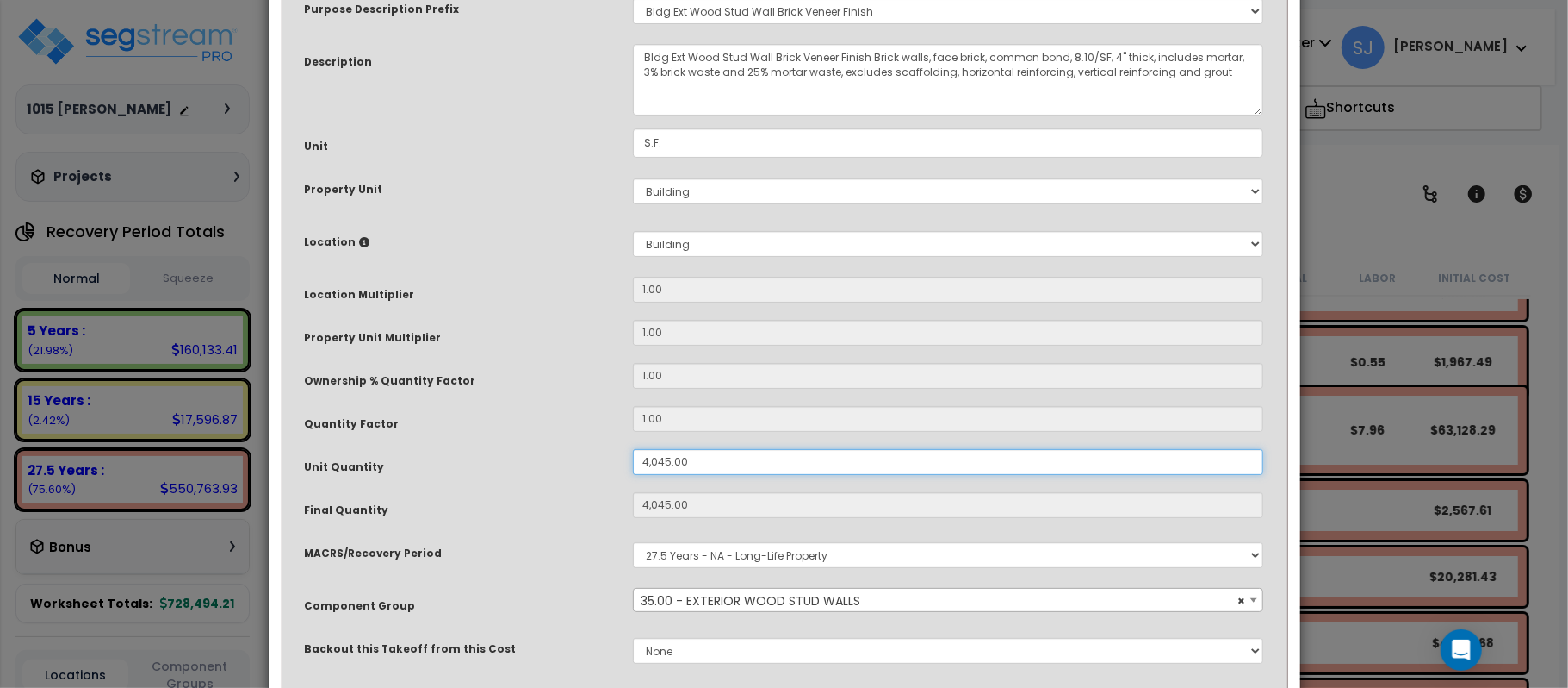
drag, startPoint x: 741, startPoint y: 457, endPoint x: 498, endPoint y: 469, distance: 243.3
click at [498, 469] on div "Unit Quantity 4,045.00" at bounding box center [784, 464] width 985 height 30
type input "3"
type input "4,045"
type input "$63,102.00"
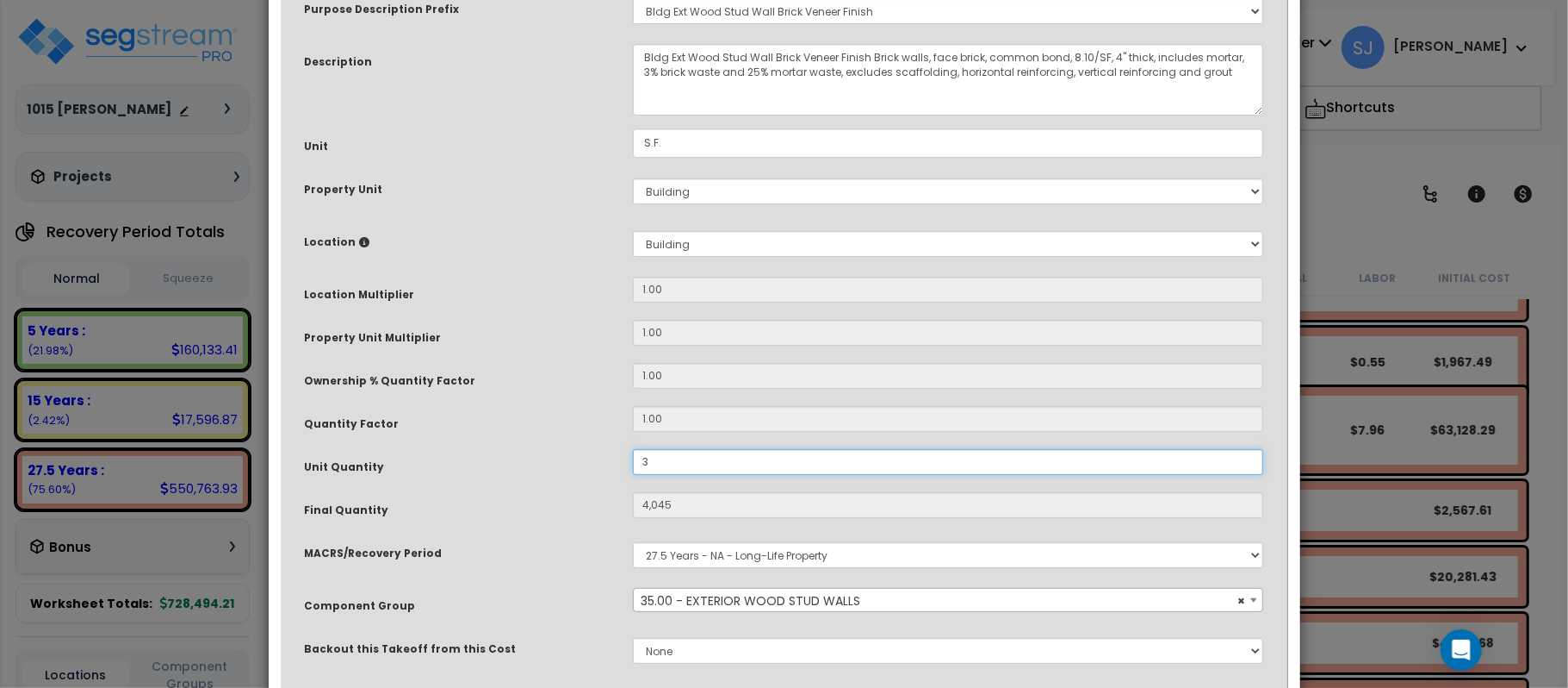
type input "3"
type input "$46.80"
type input "37"
type input "$577.20"
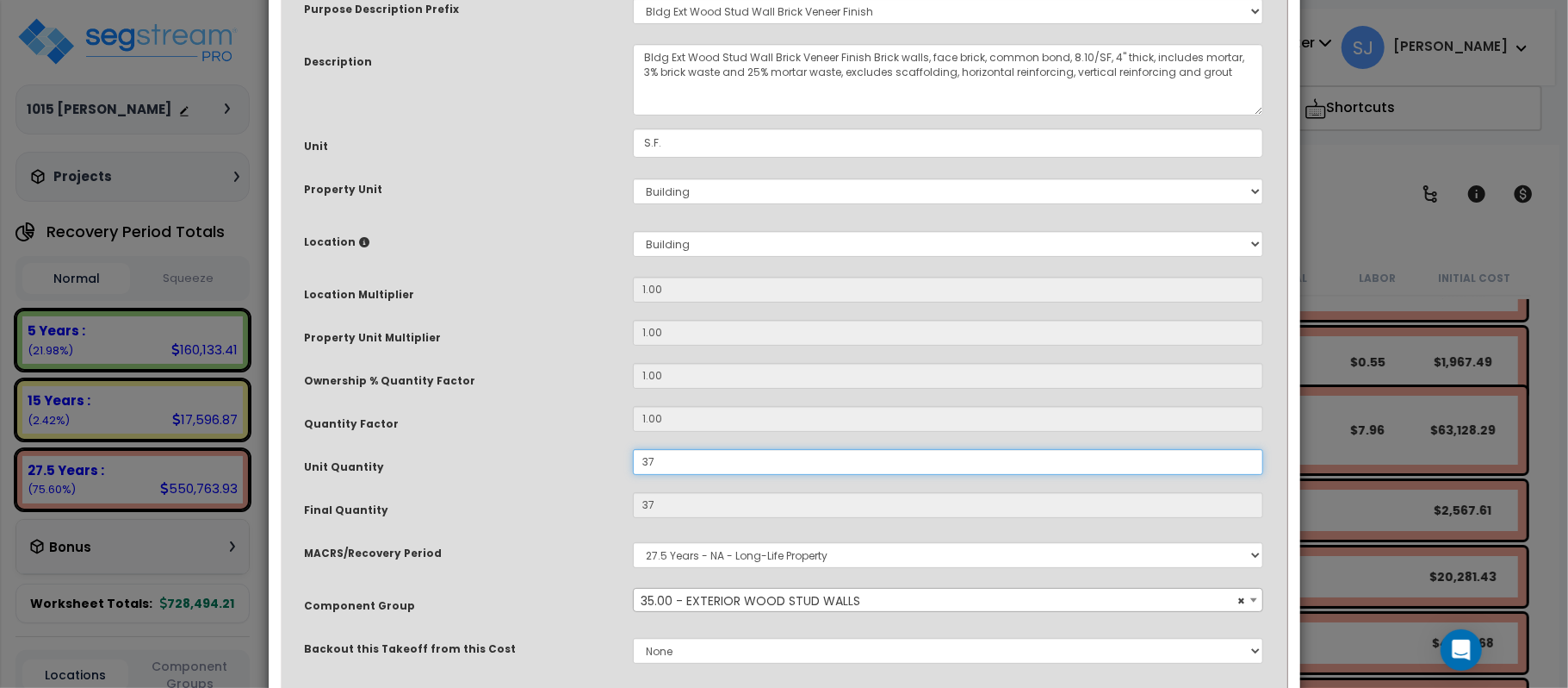
type input "370"
type input "$5,772.00"
type input "3,700"
type input "$5,772.00"
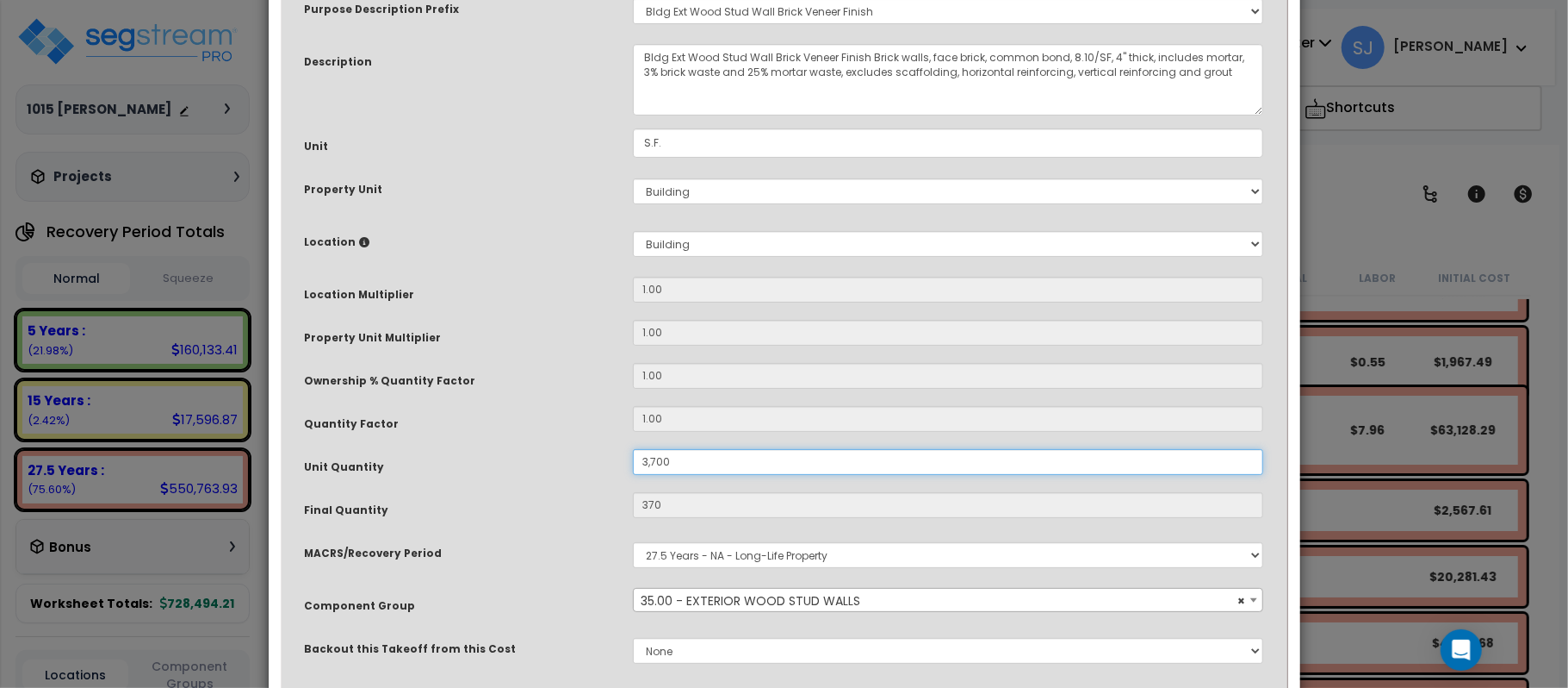
type input "3,700"
type input "$57,720.00"
click at [531, 476] on div "Unit Quantity" at bounding box center [455, 464] width 328 height 30
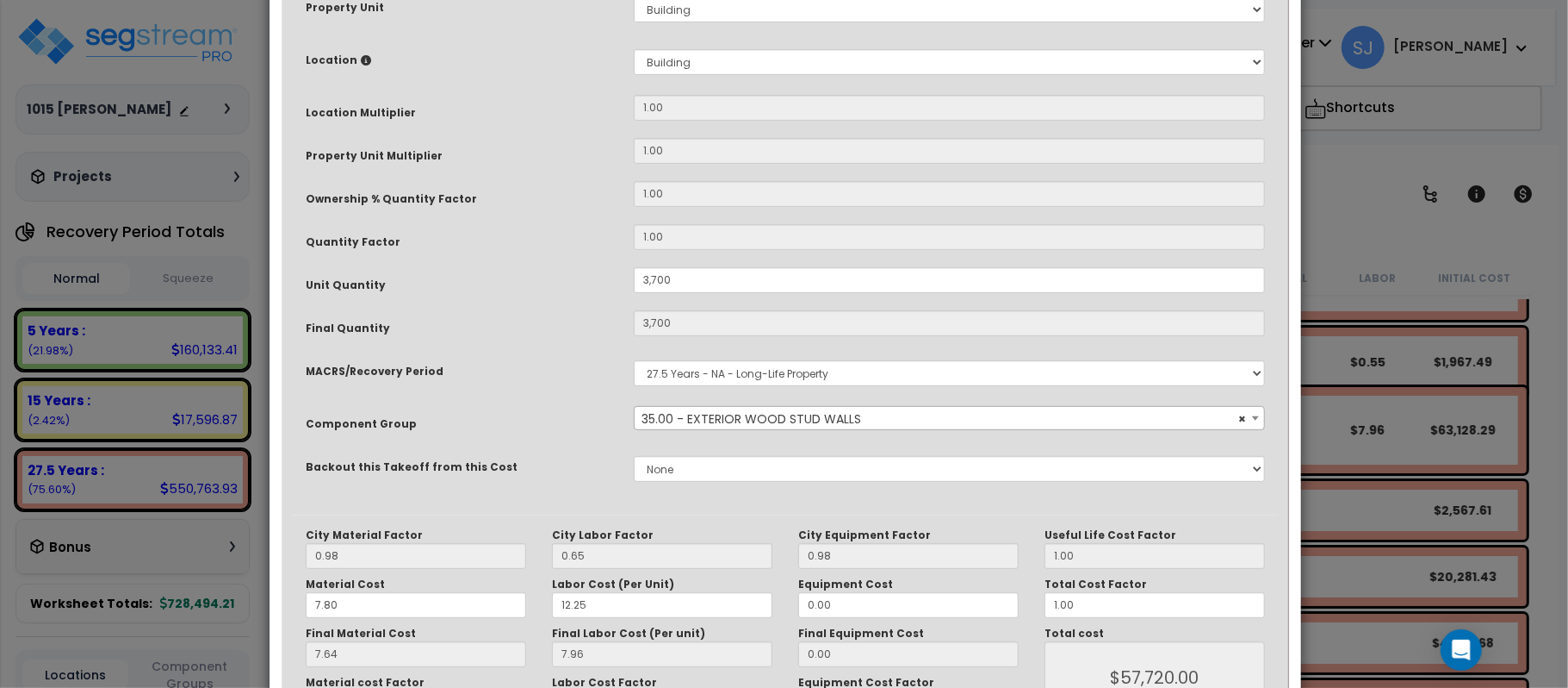
scroll to position [422, 0]
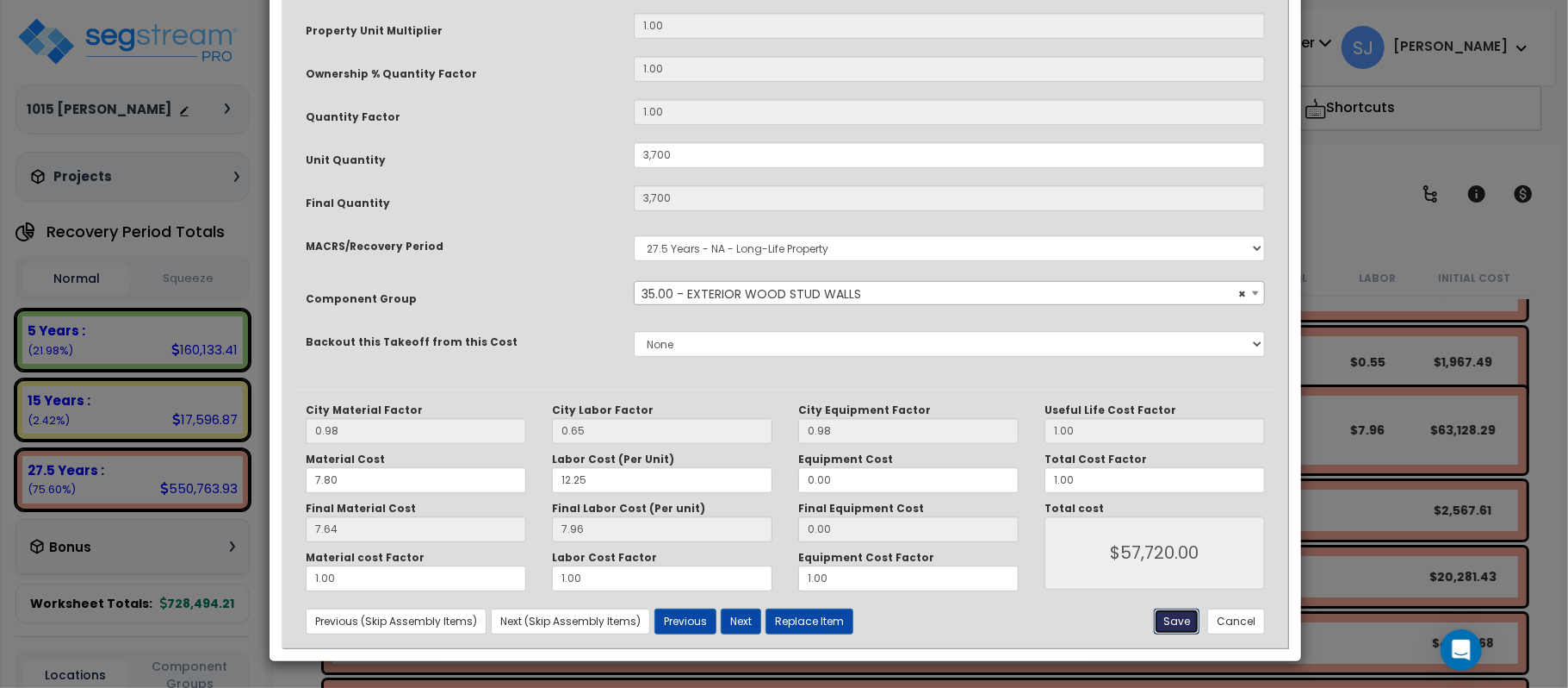
click at [1186, 622] on button "Save" at bounding box center [1176, 620] width 45 height 26
type input "3700.00"
type input "57720.00"
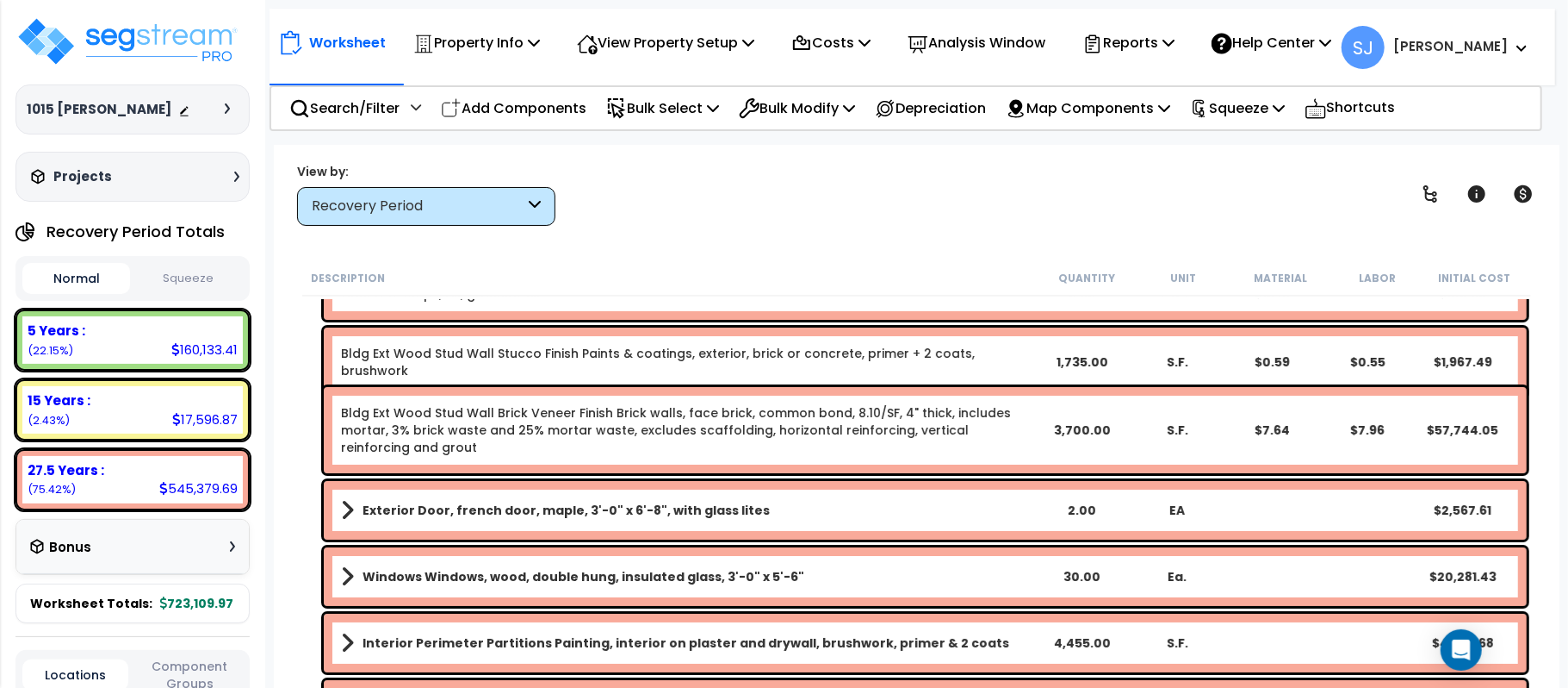
click at [913, 417] on link "Bldg Ext Wood Stud Wall Brick Veneer Finish Brick walls, face brick, common bon…" at bounding box center [687, 430] width 692 height 52
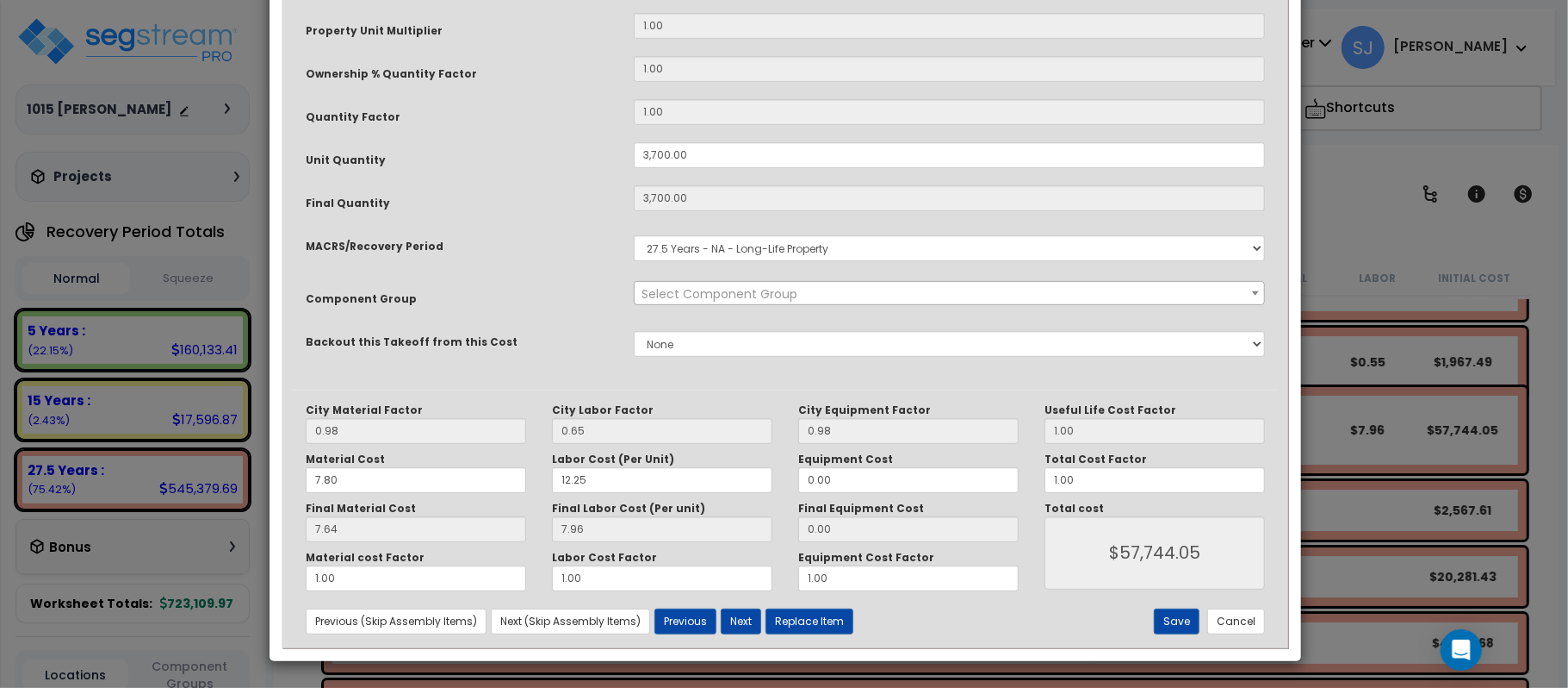
scroll to position [0, 0]
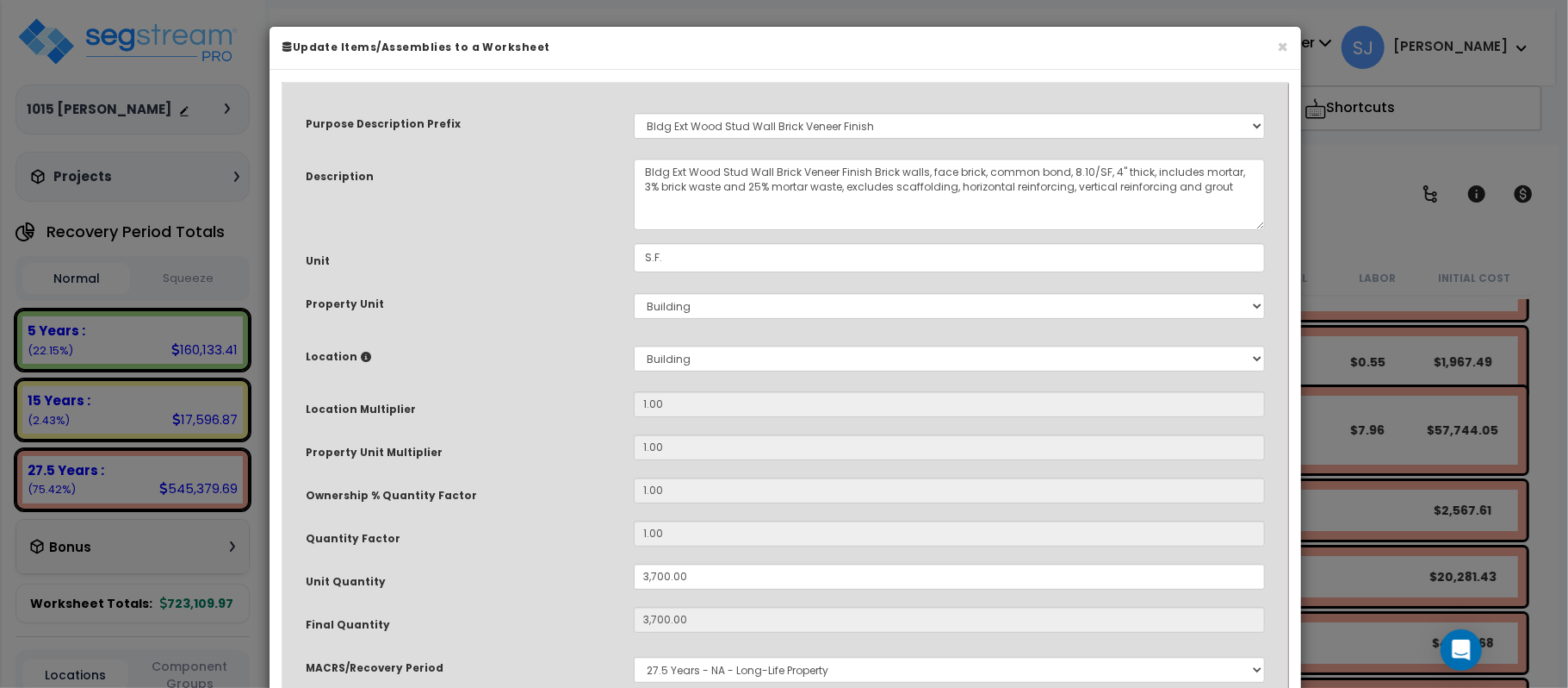
select select "11350"
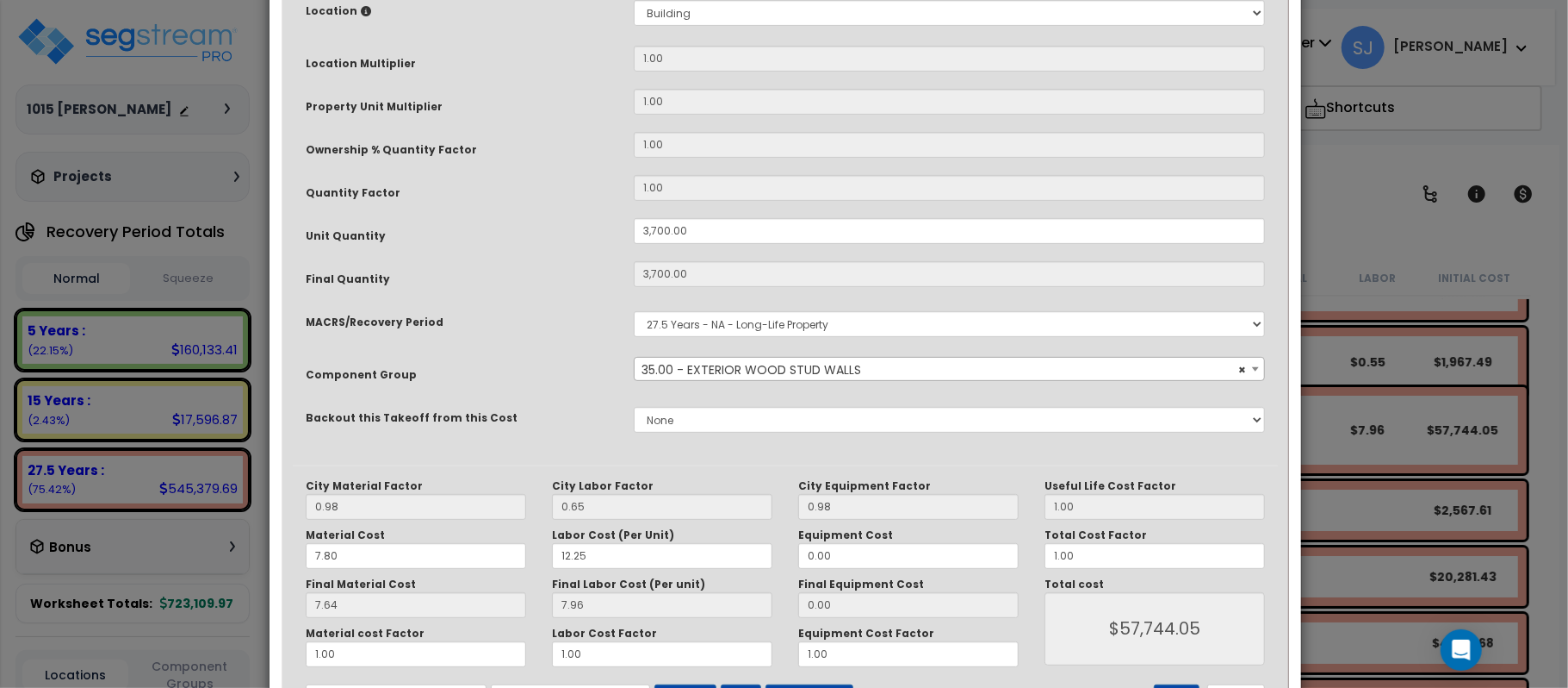
scroll to position [308, 0]
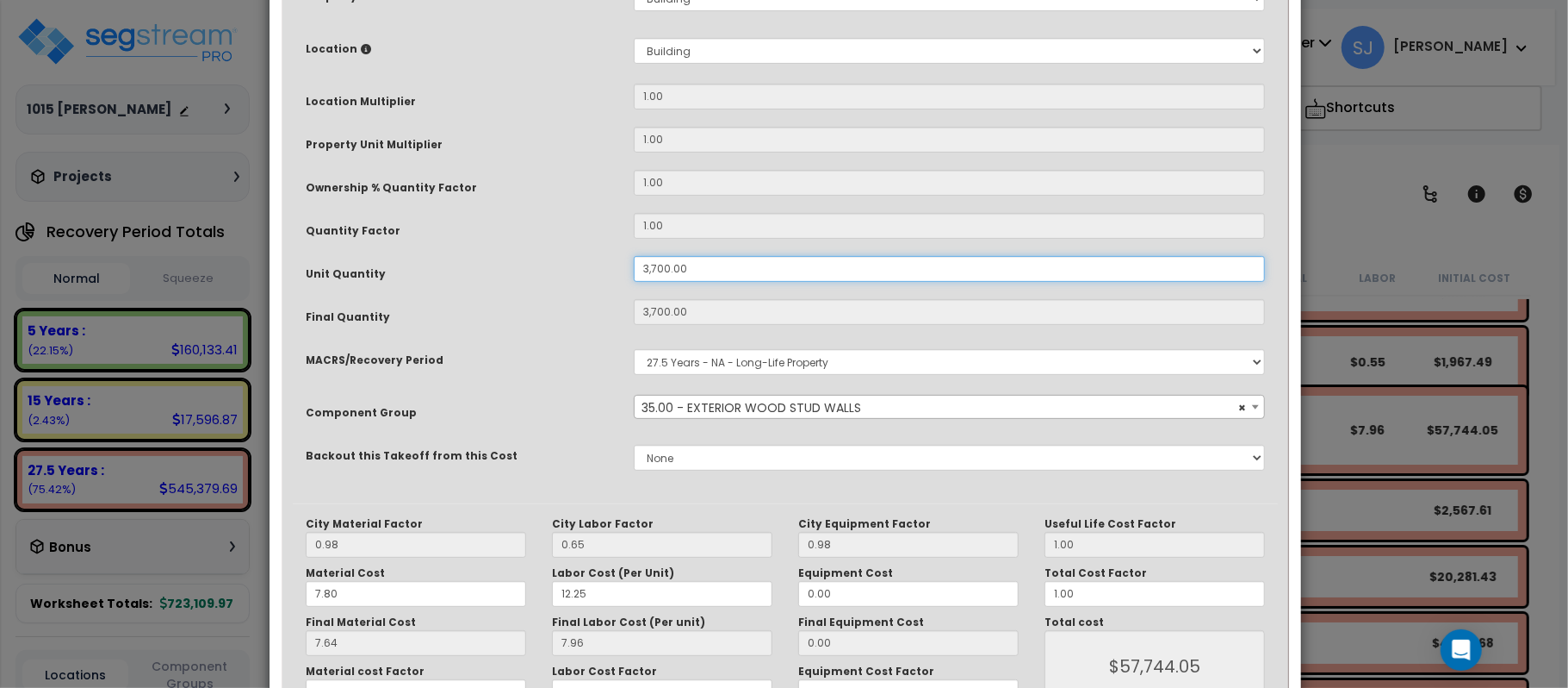
drag, startPoint x: 752, startPoint y: 274, endPoint x: 546, endPoint y: 272, distance: 206.0
click at [546, 272] on div "Unit Quantity 3,700.00" at bounding box center [785, 271] width 985 height 30
type input "3"
type input "3,700"
type input "$57,720.00"
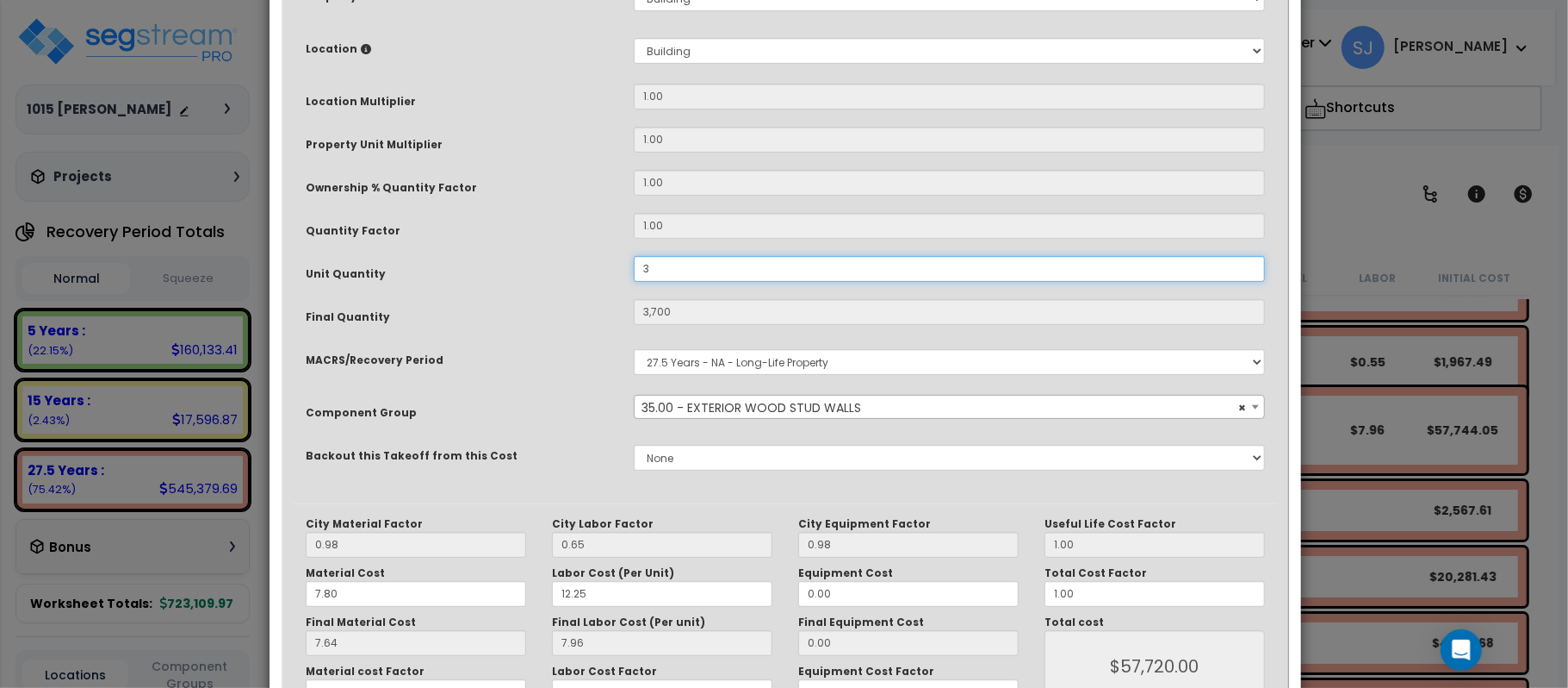
type input "35"
type input "3"
type input "$46.80"
type input "35"
type input "$546.00"
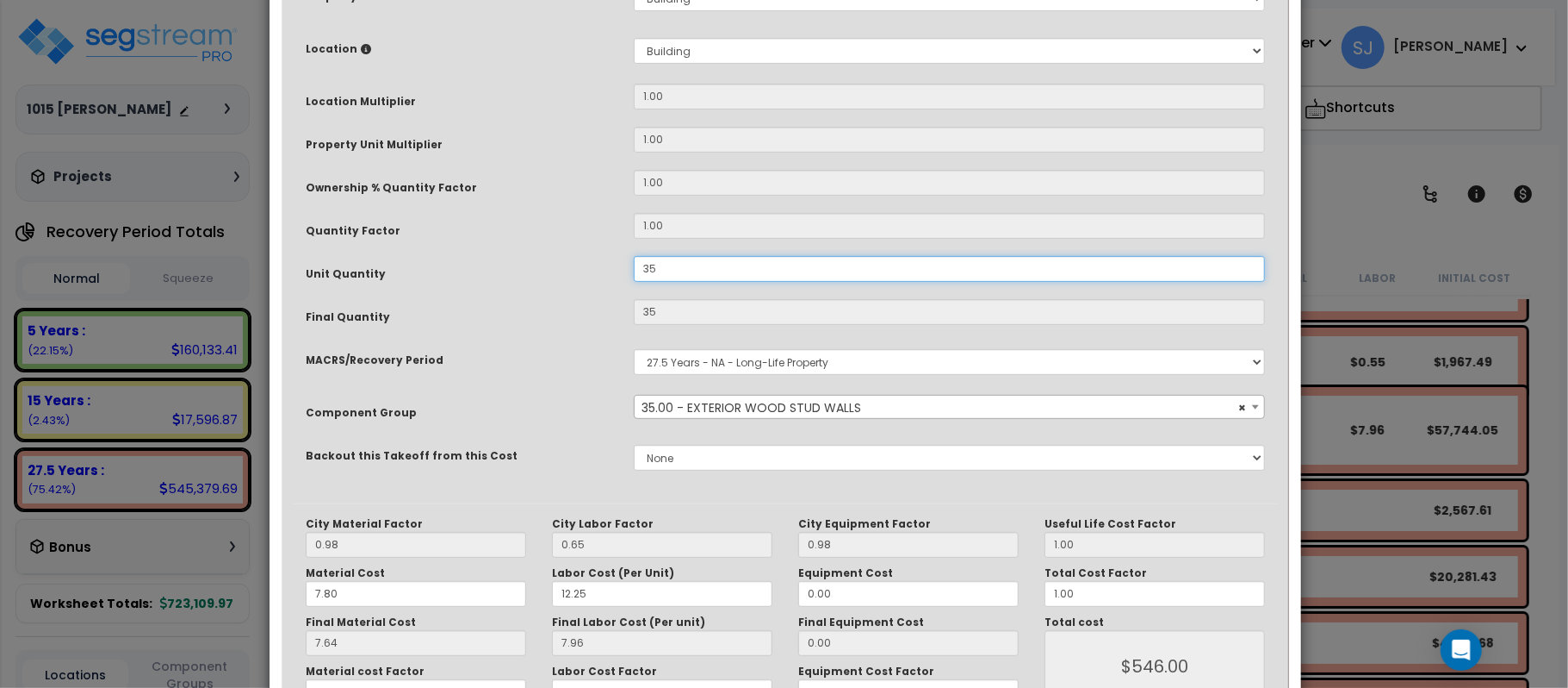
type input "350"
type input "$5,460.00"
type input "3,500"
type input "$5,460.00"
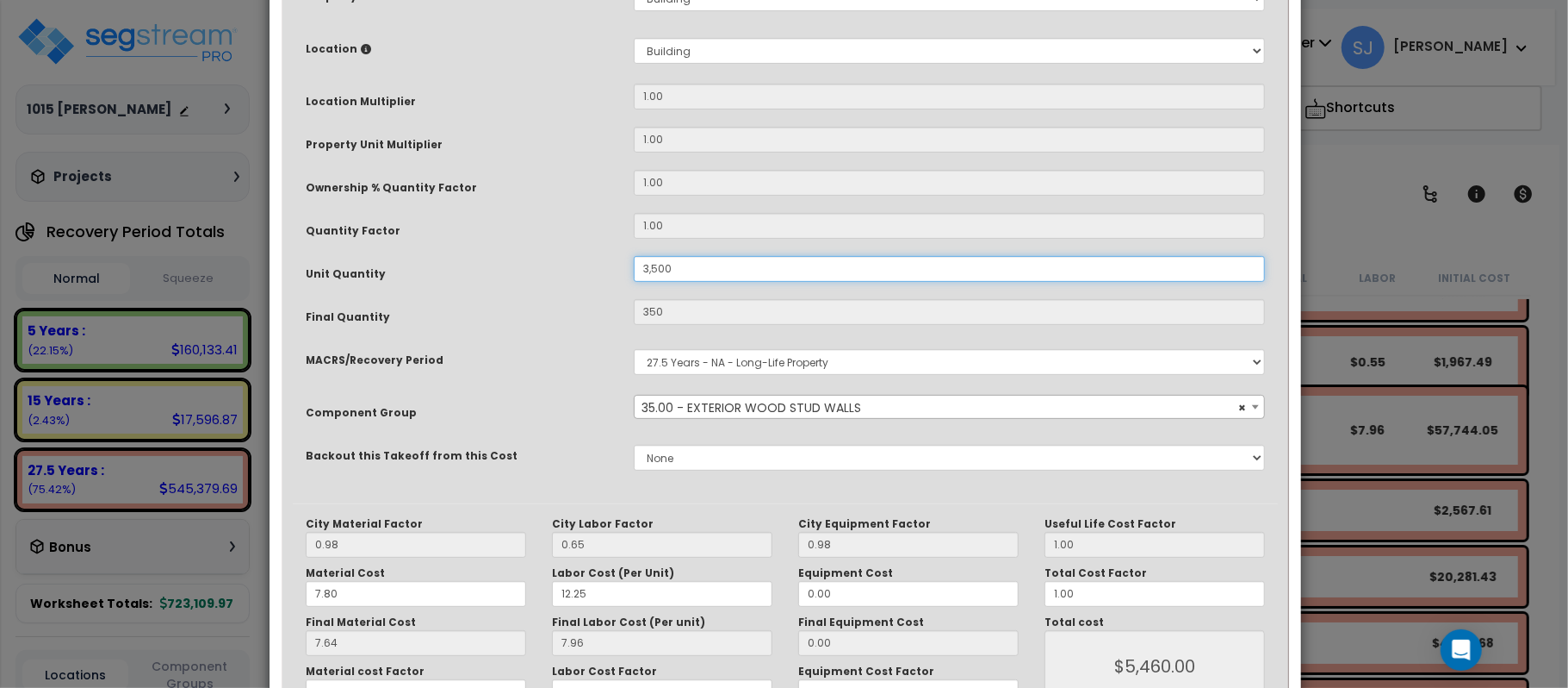
type input "3,500"
type input "$54,600.00"
type input "3,500"
type input "$54,600.00"
type input "3,500"
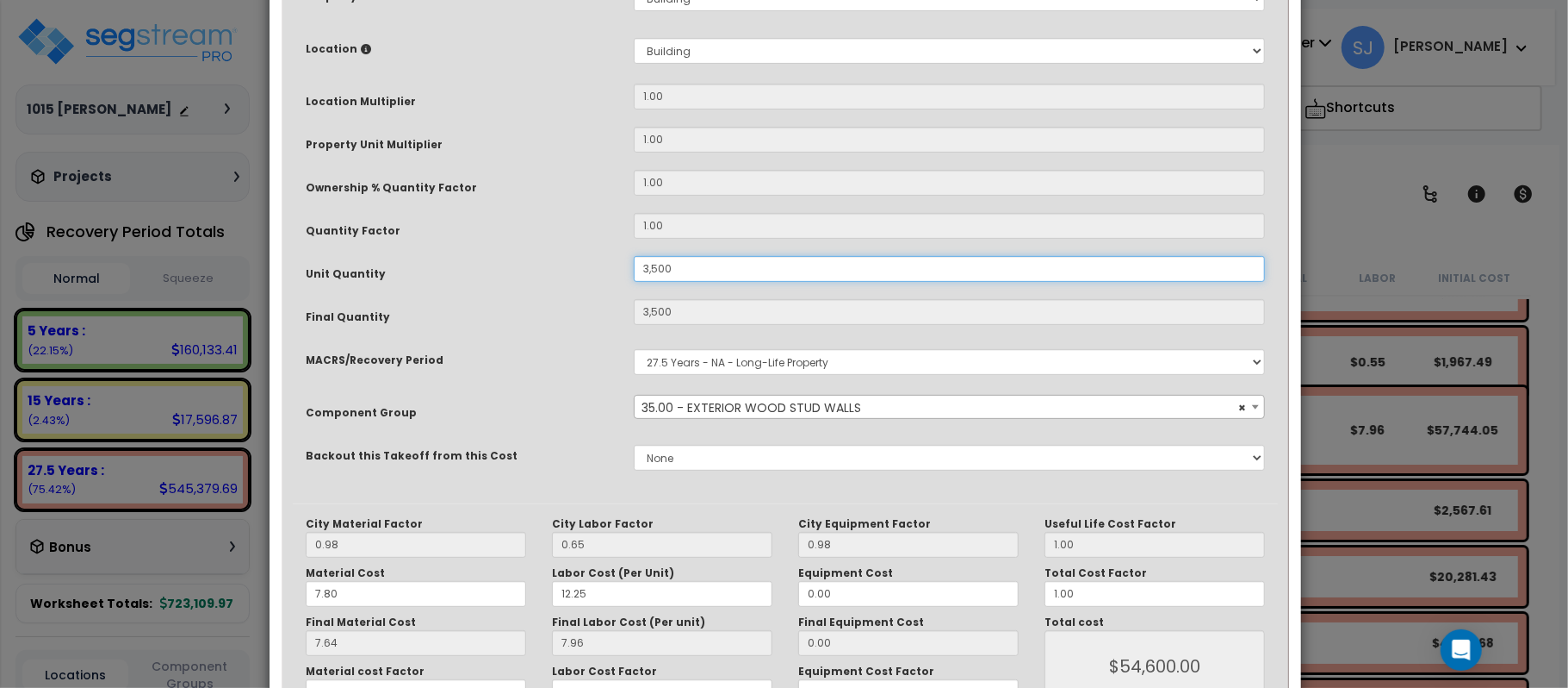
type input "$54,600.00"
type input "3,500"
type input "$54,600.00"
type input "3,500"
type input "$54,600.00"
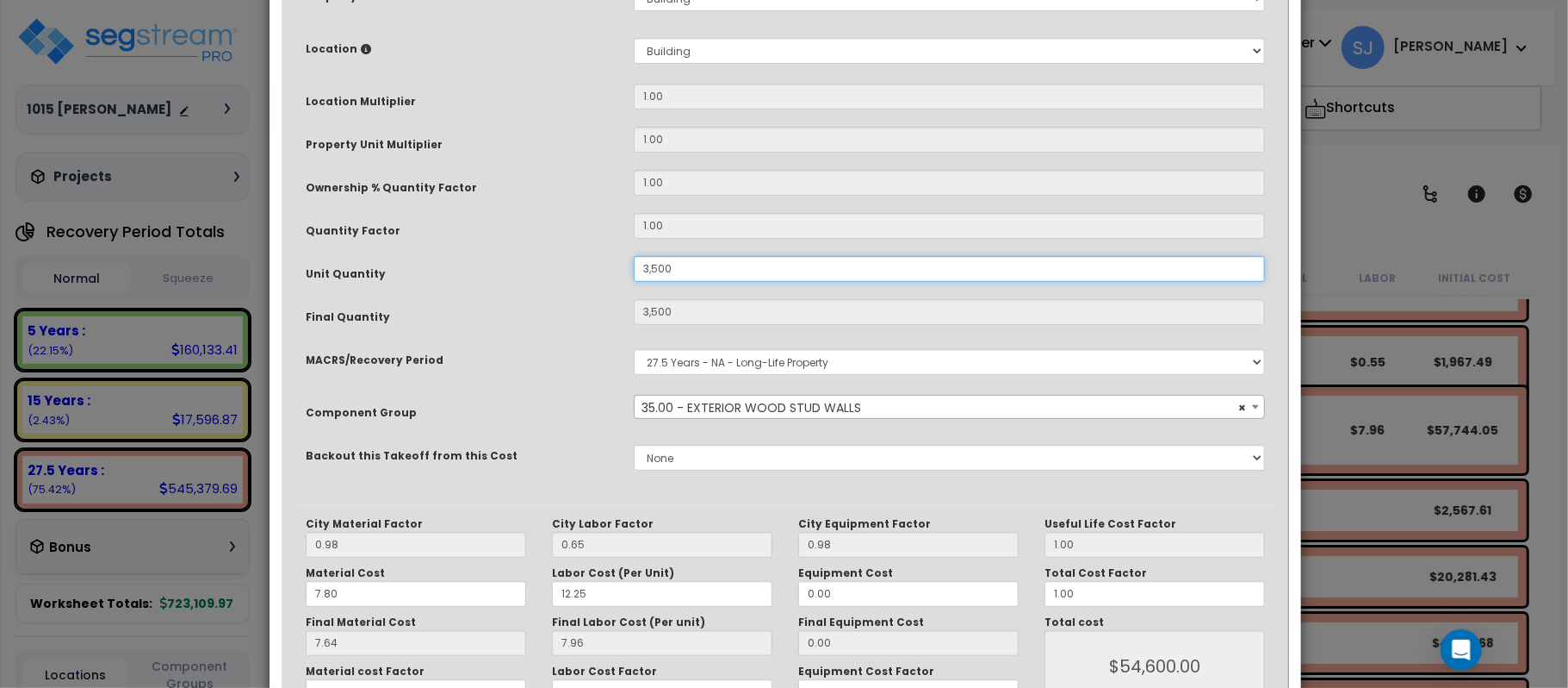
type input "3"
type input "3,500"
type input "$54,600.00"
type input "3"
type input "$46.80"
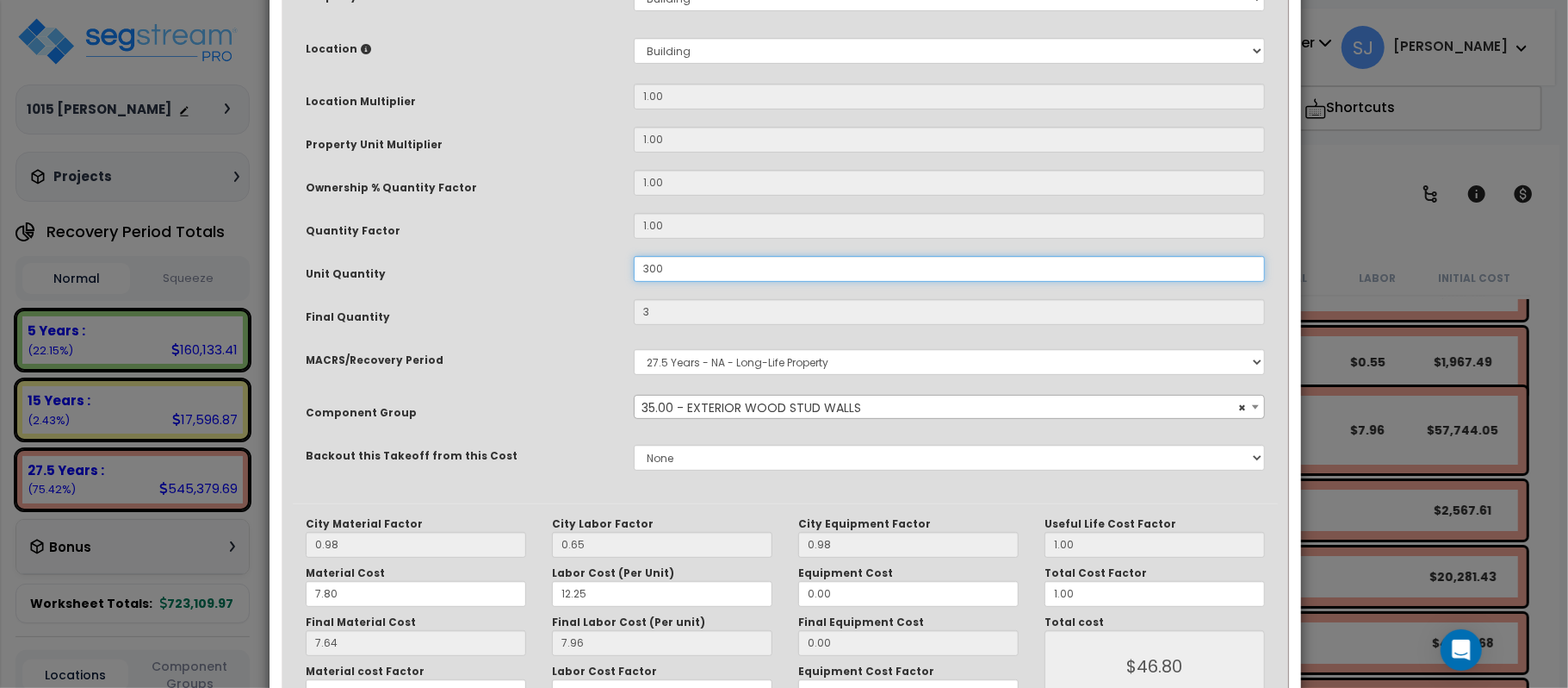
type input "3,000"
type input "$46,800.00"
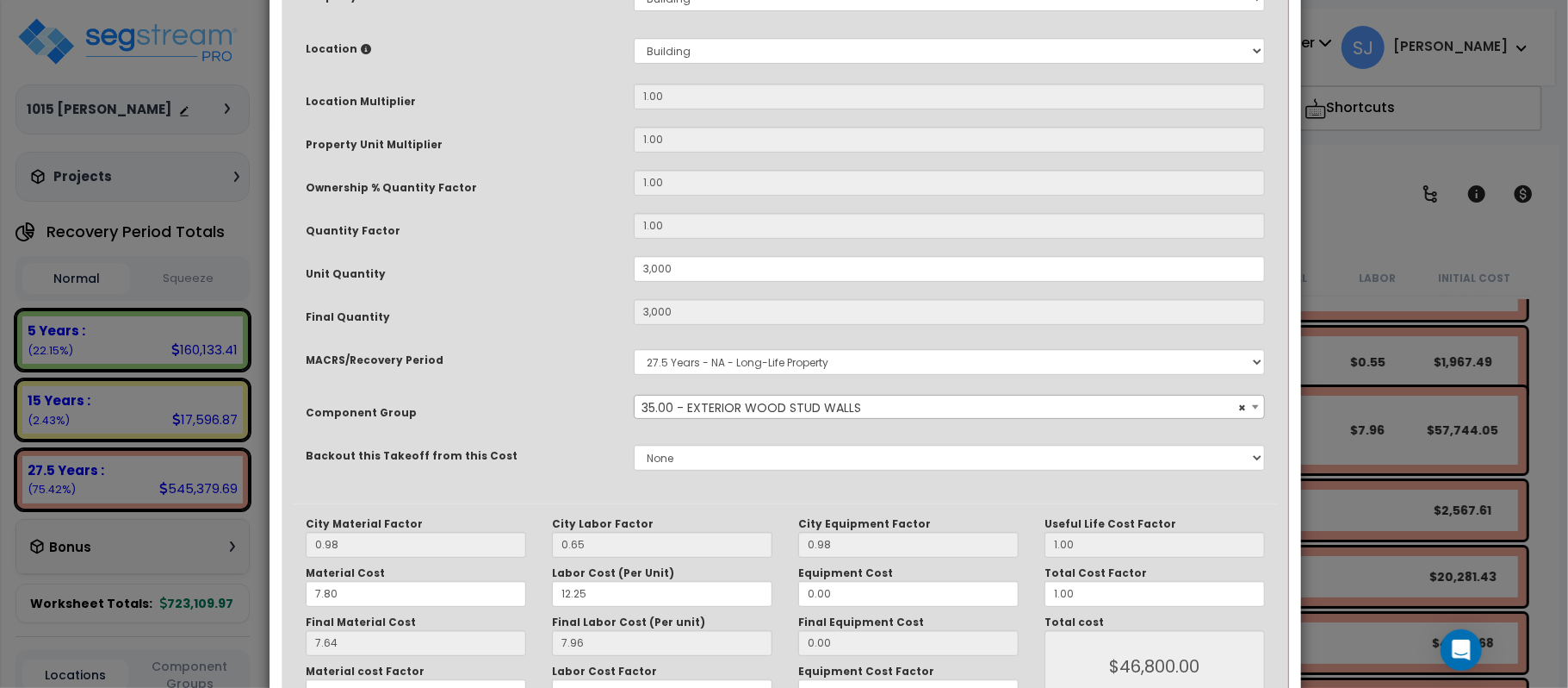
click at [566, 357] on div "MACRS/Recovery Period" at bounding box center [456, 357] width 328 height 30
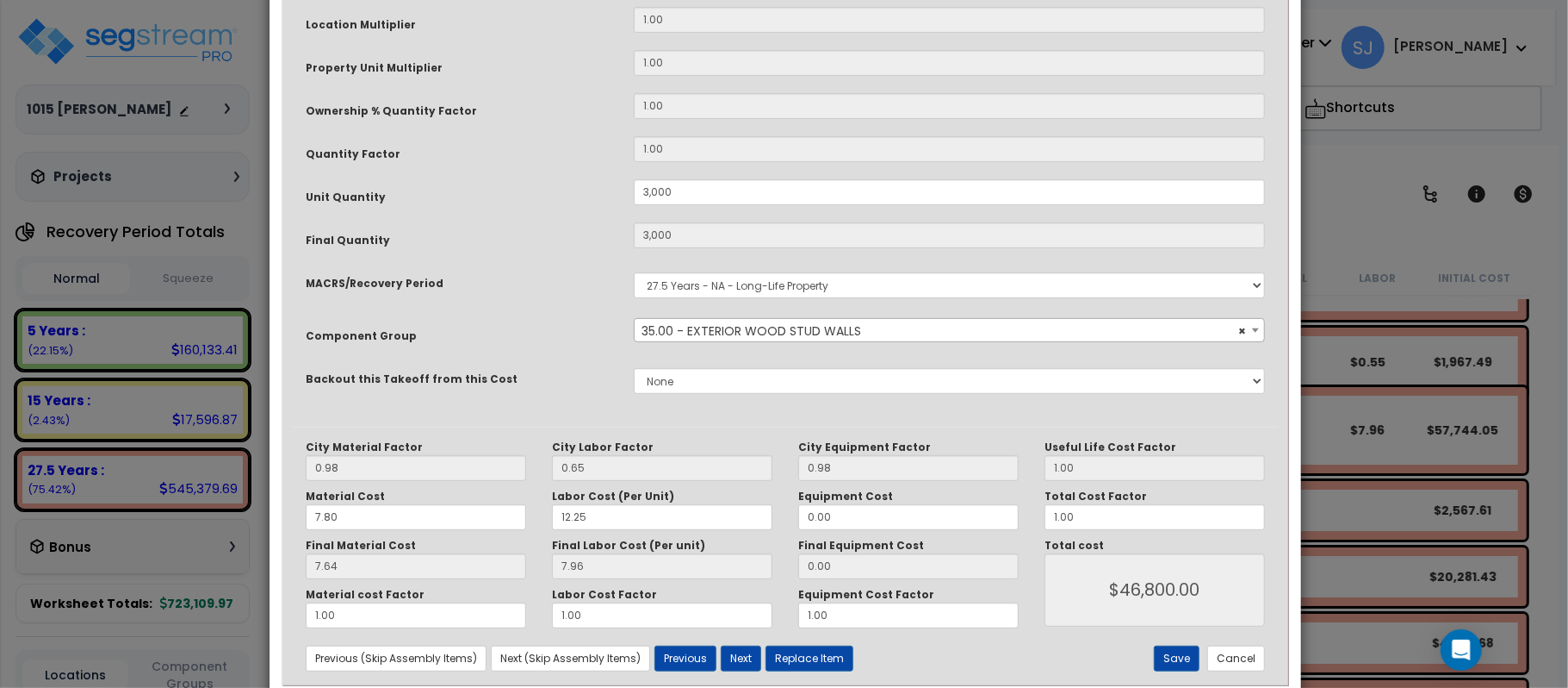
scroll to position [422, 0]
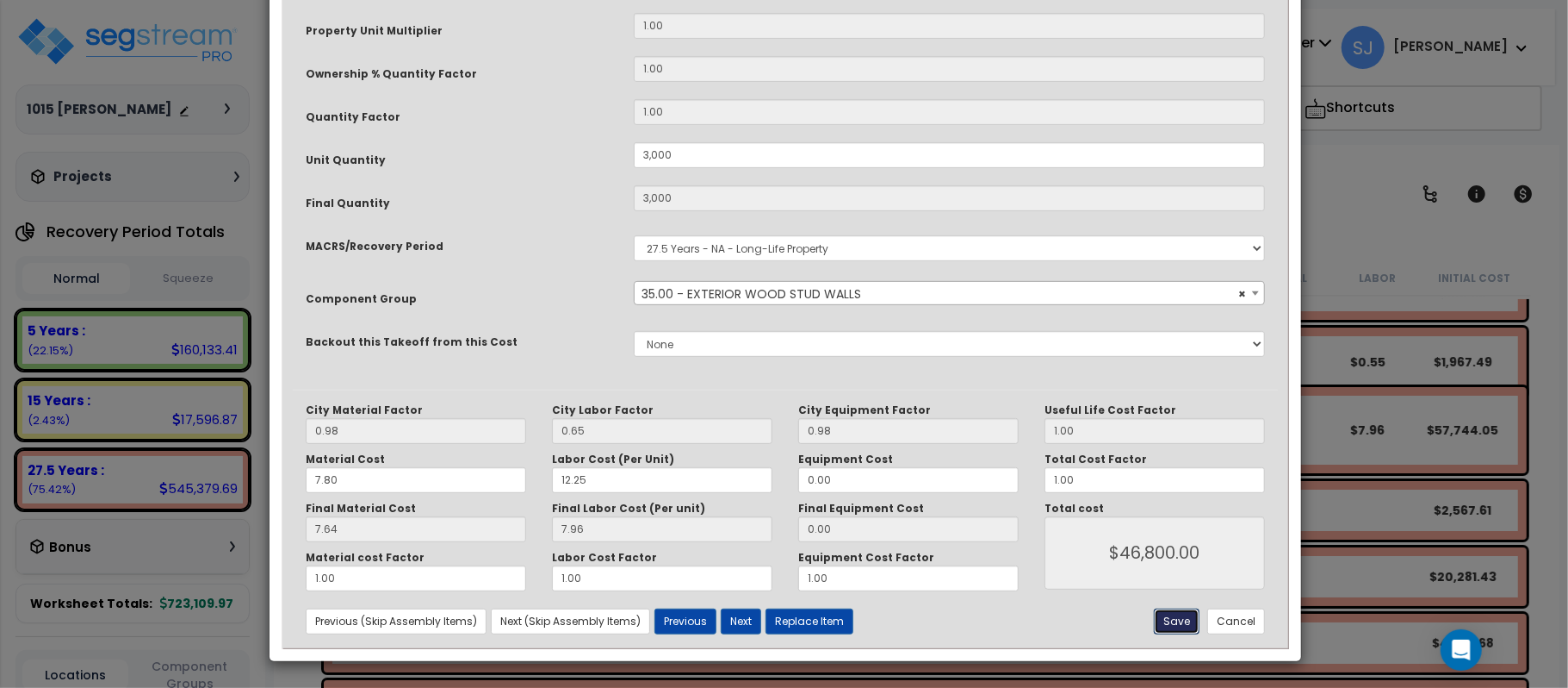
click at [1182, 622] on button "Save" at bounding box center [1176, 620] width 45 height 26
type input "3000.00"
type input "46800.00"
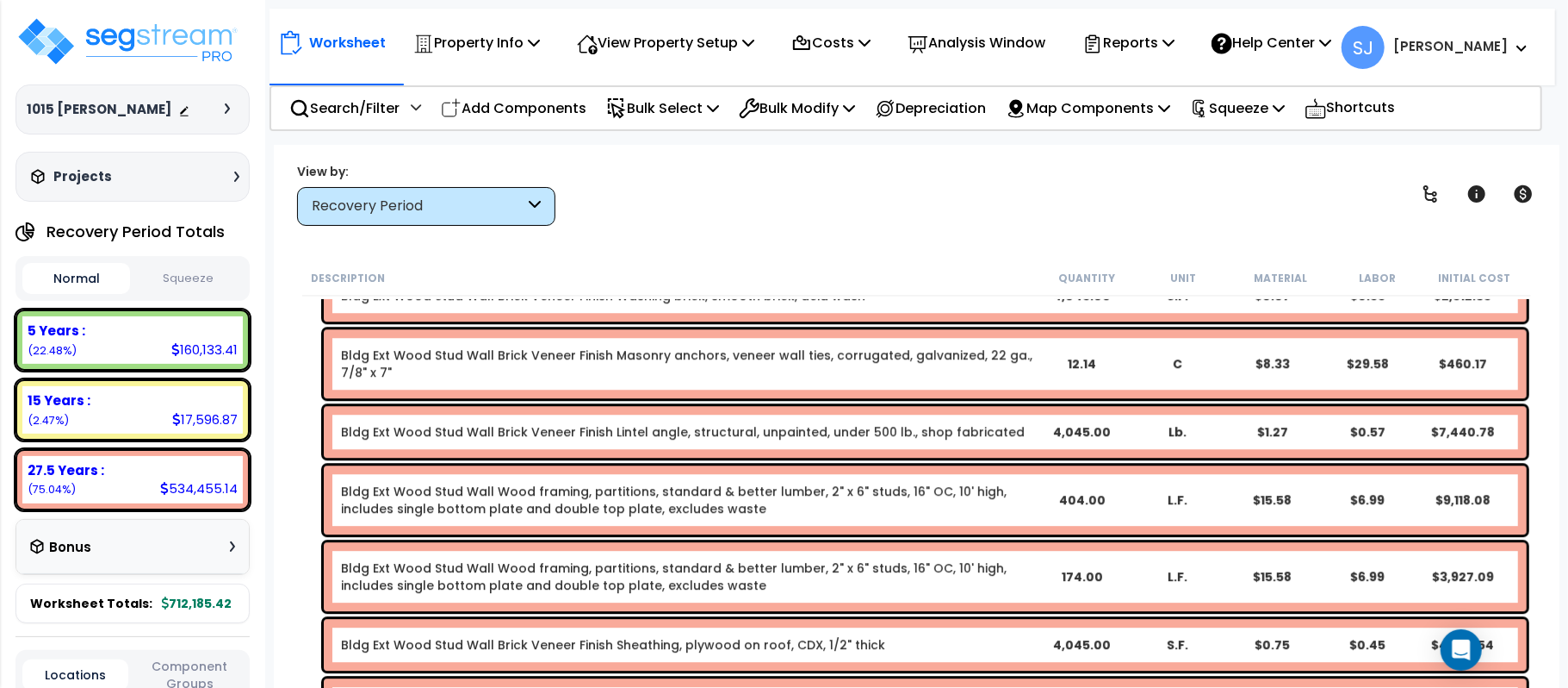
scroll to position [8303, 0]
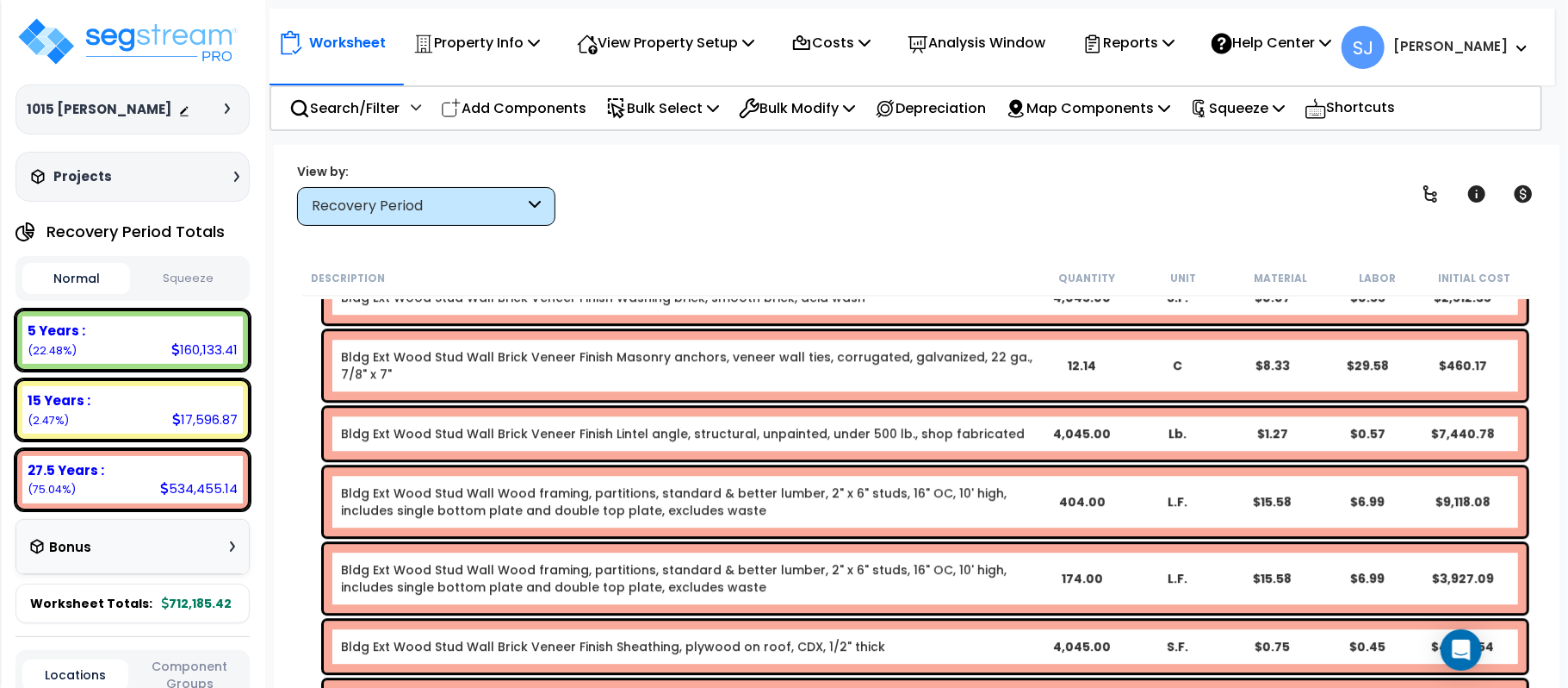
click at [972, 434] on link "Bldg Ext Wood Stud Wall Brick Veneer Finish Lintel angle, structural, unpainted…" at bounding box center [682, 433] width 684 height 17
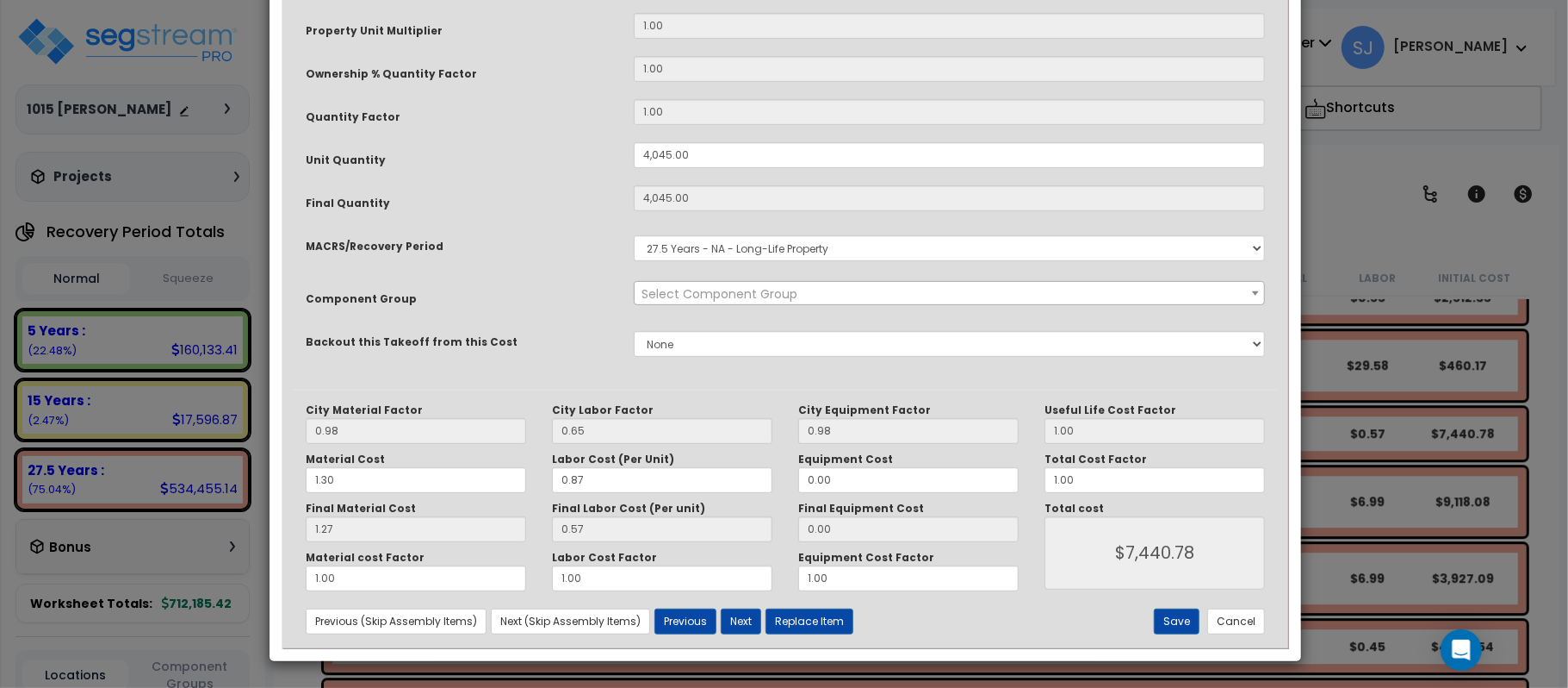
scroll to position [0, 0]
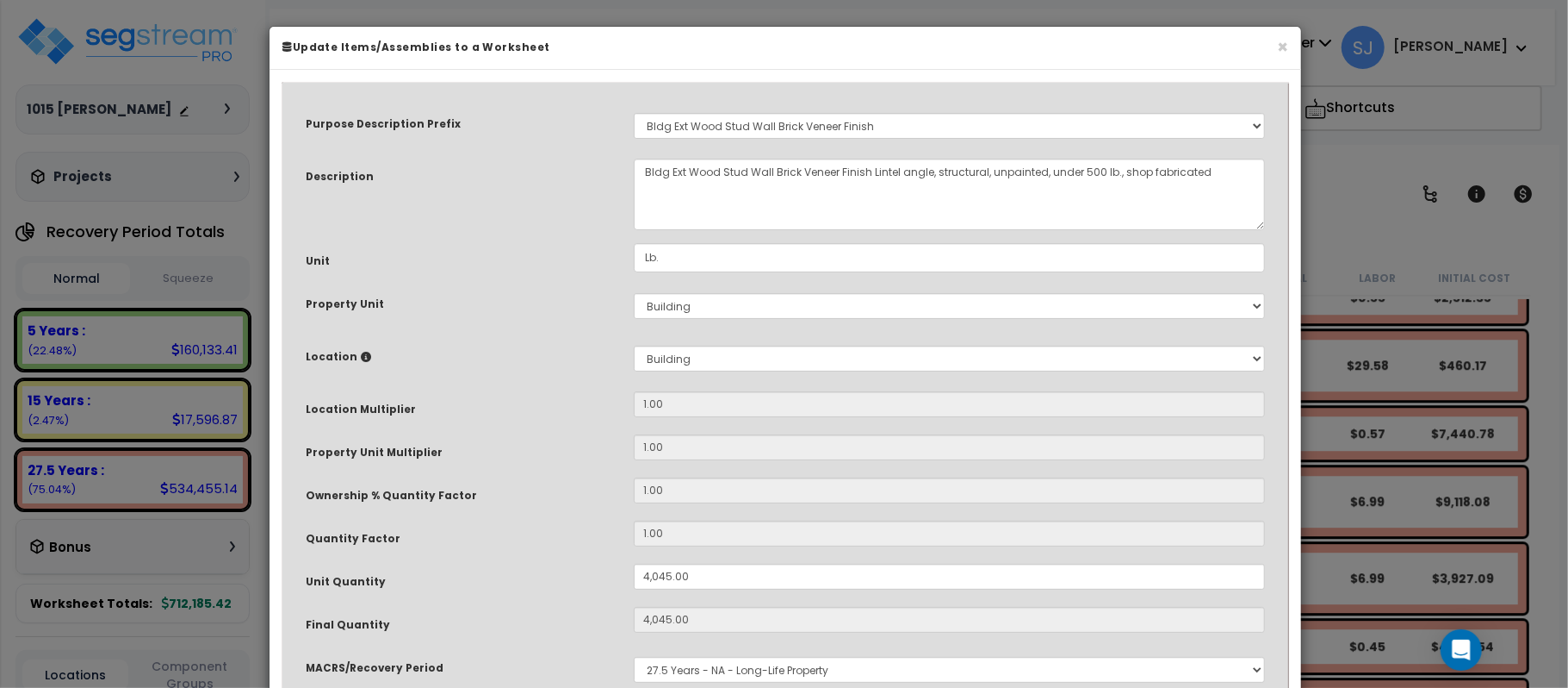
select select "11350"
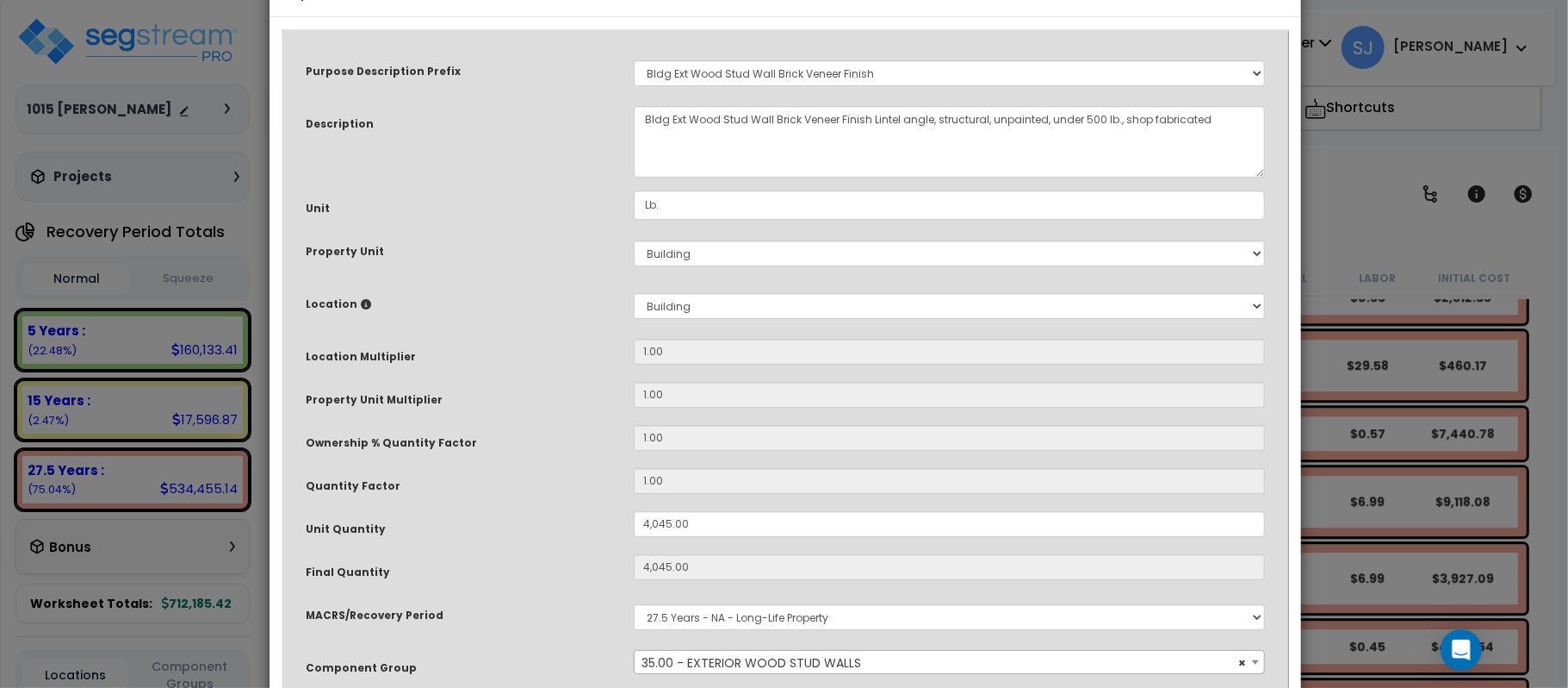
scroll to position [115, 0]
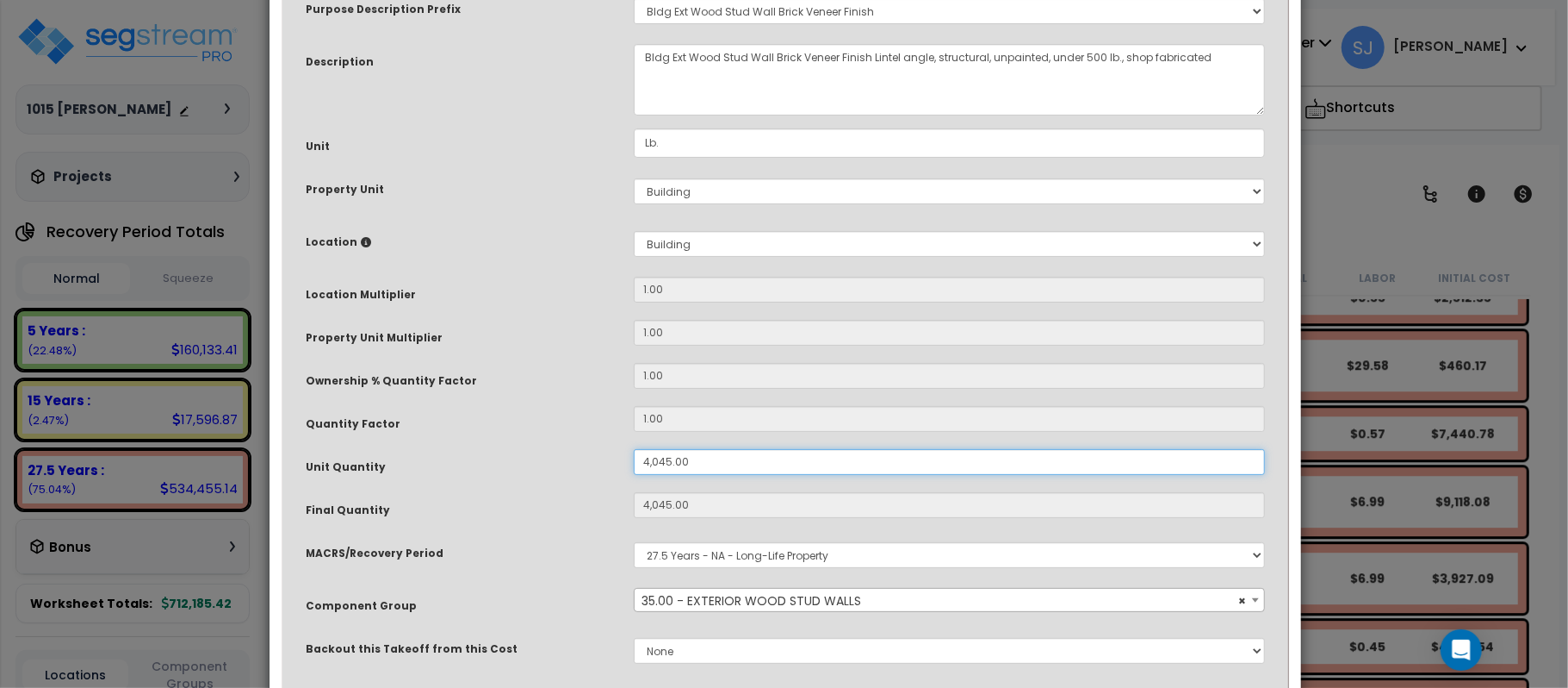
click at [761, 463] on input "4,045.00" at bounding box center [950, 461] width 631 height 26
type input "4,045"
type input "$7,442.80"
type input "4,045"
type input "$7,442.80"
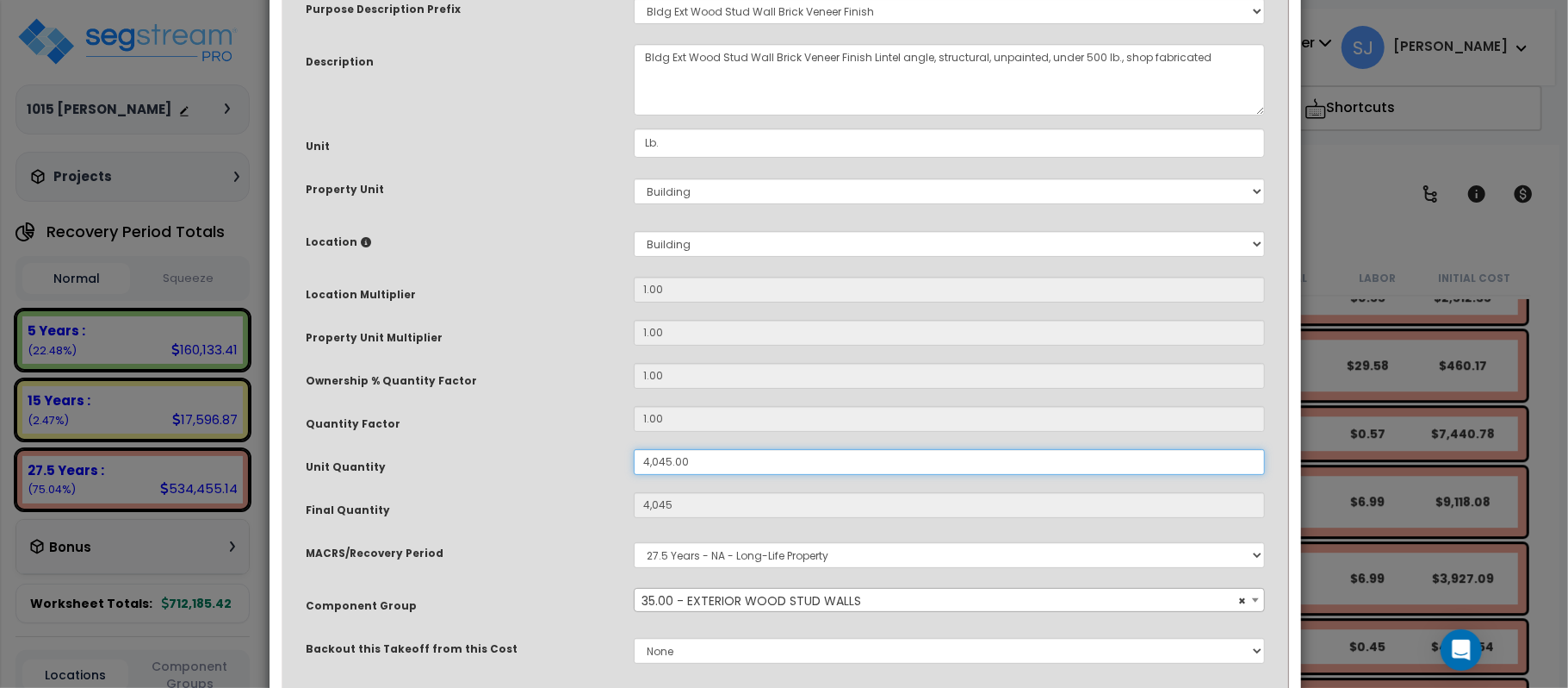
type input "3"
type input "4,045"
type input "$7,442.80"
type input "3"
type input "$5.52"
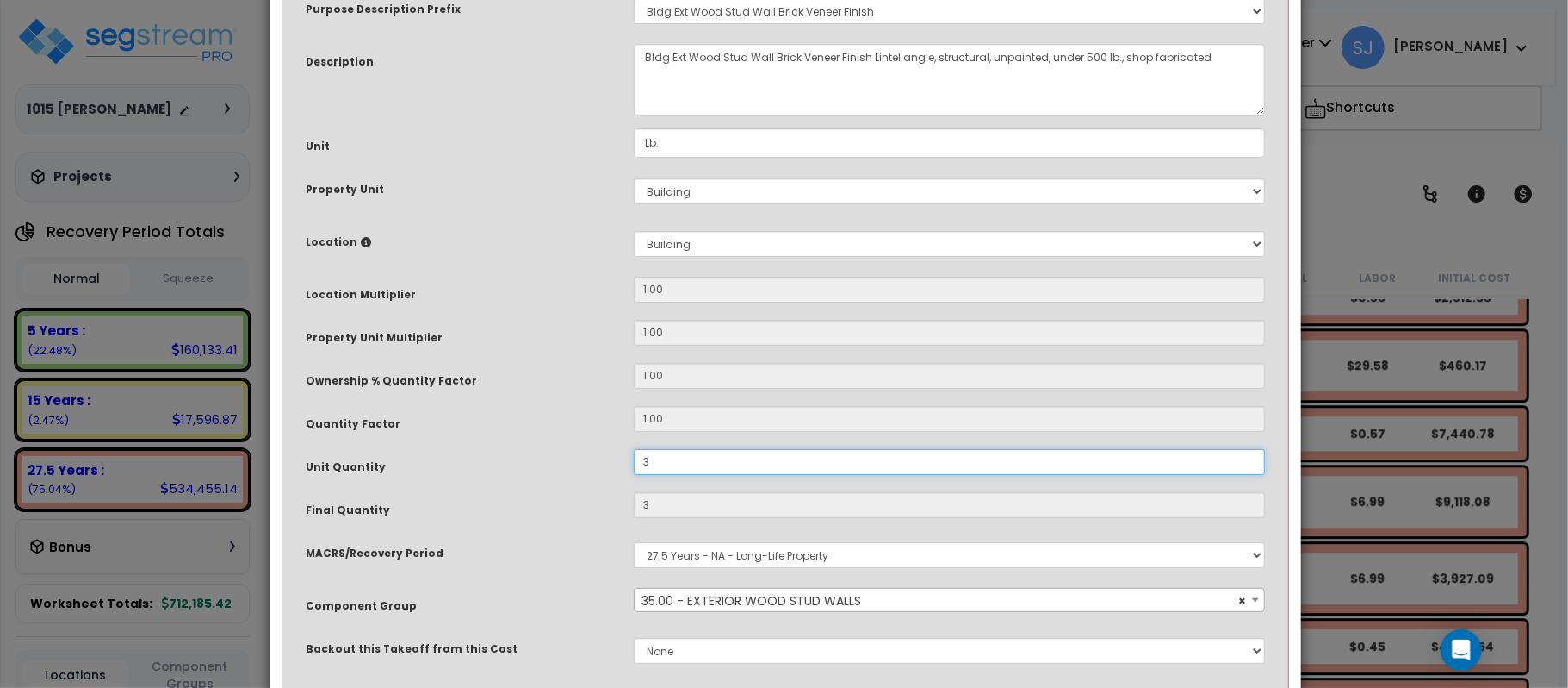
type input "30"
type input "$55.20"
type input "300"
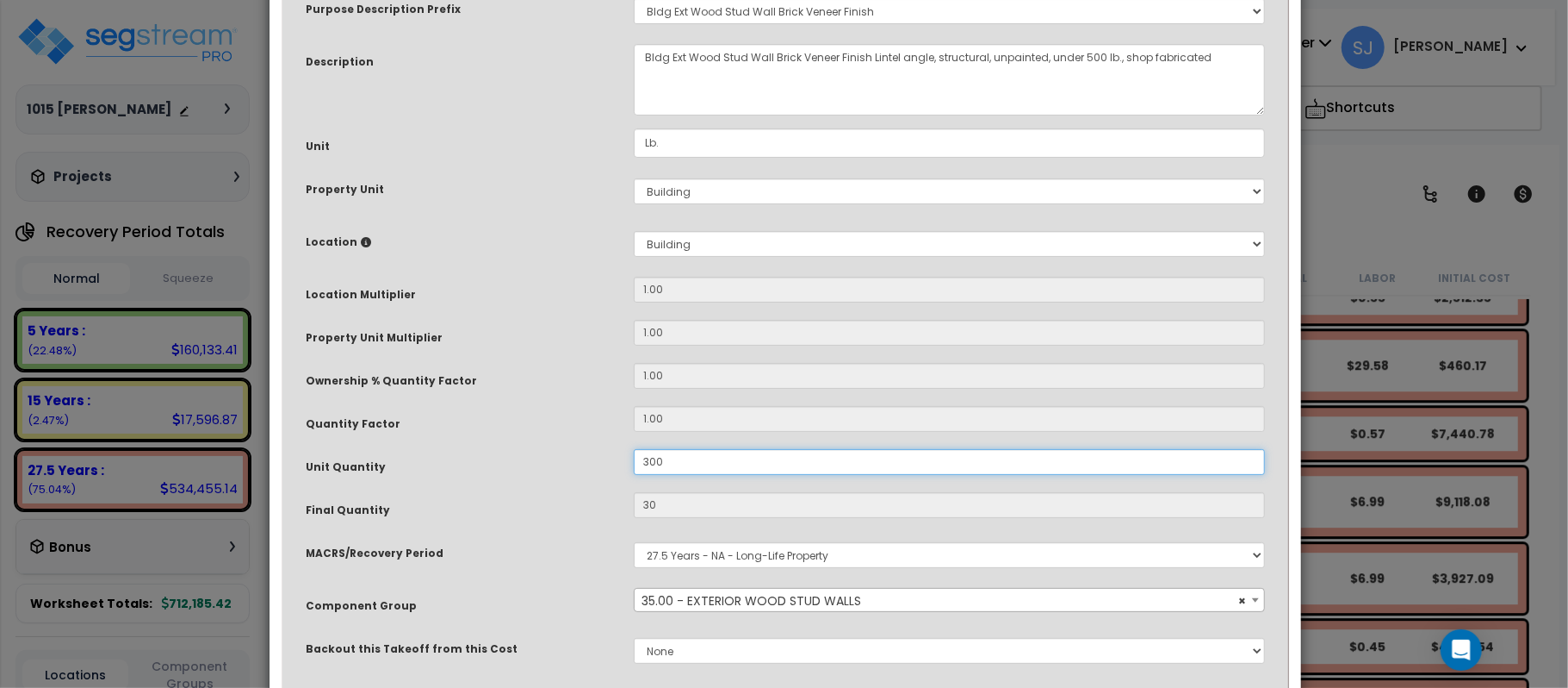
type input "$552.00"
type input "3,000"
type input "$5,520.00"
click at [543, 553] on div "MACRS/Recovery Period" at bounding box center [456, 550] width 328 height 30
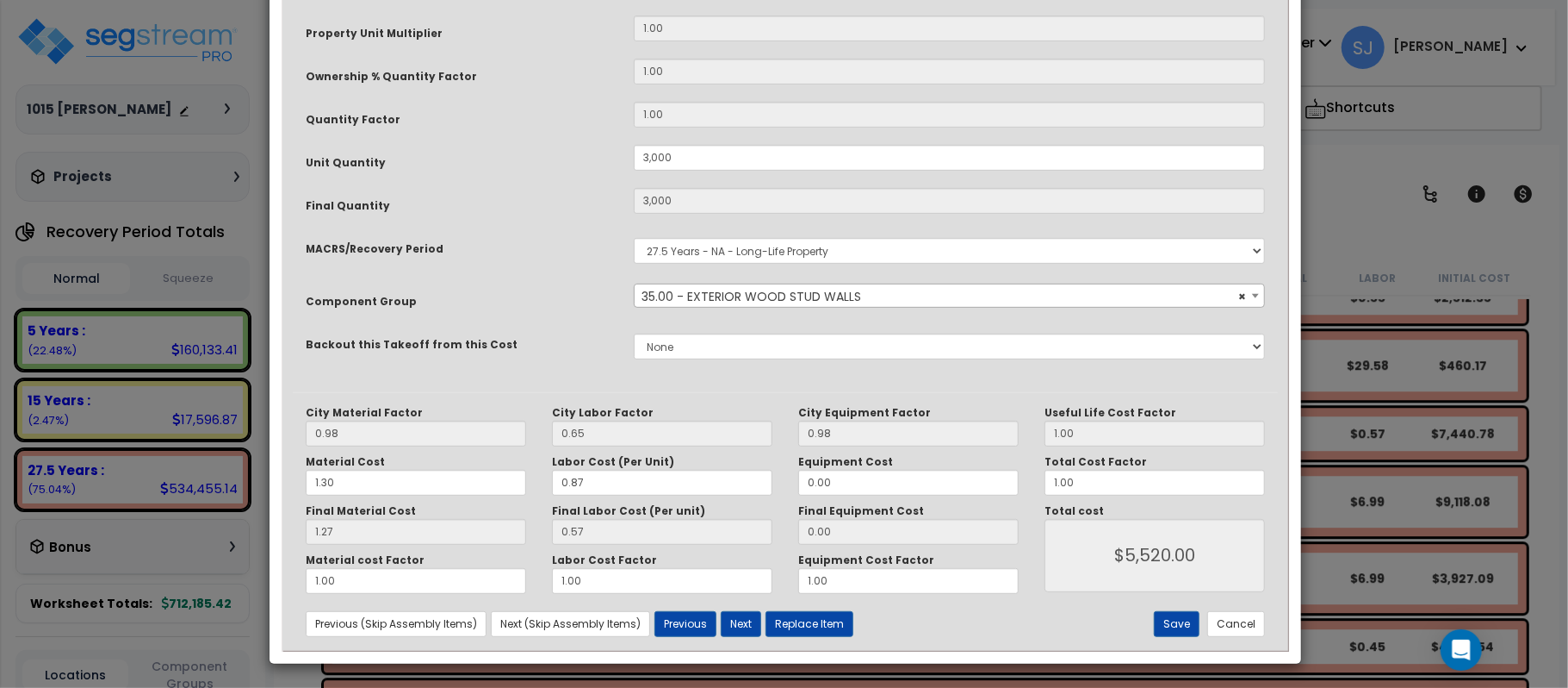
scroll to position [422, 0]
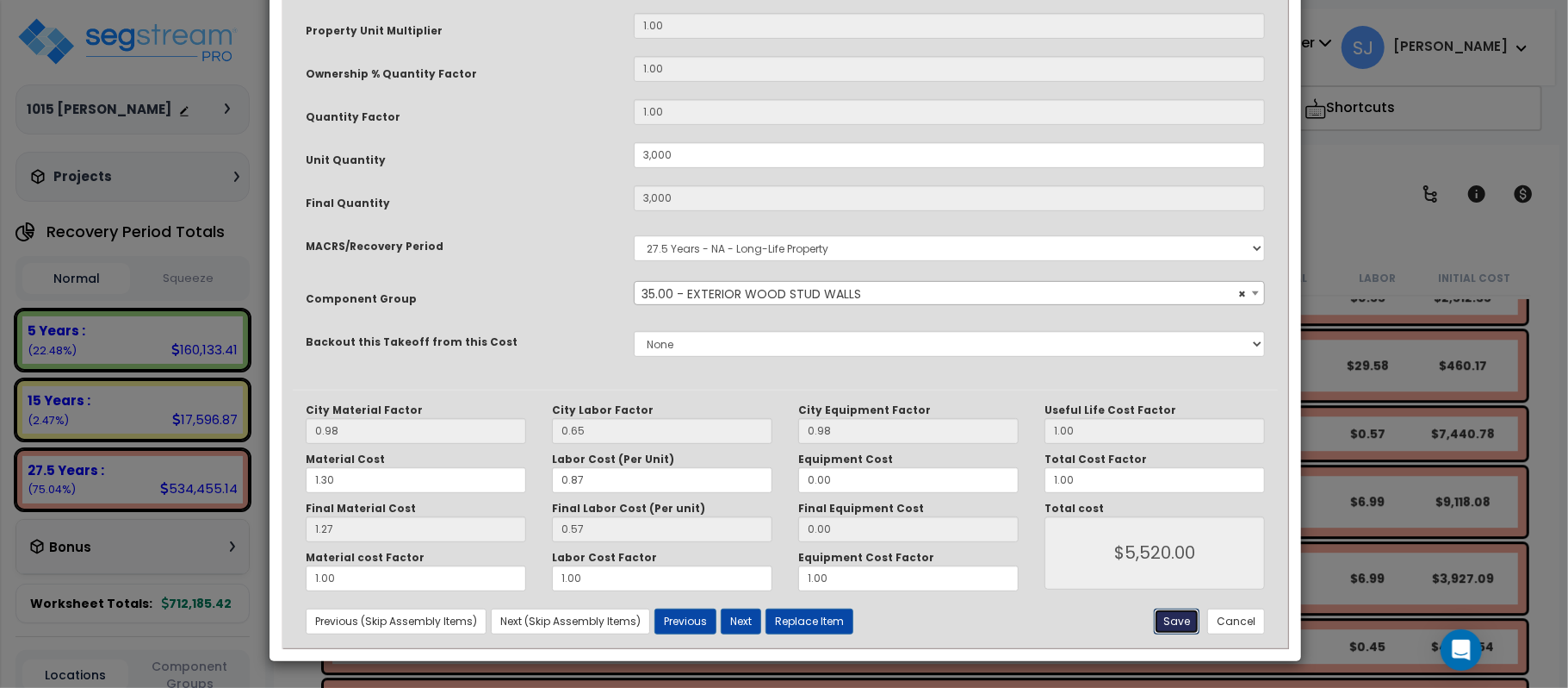
click at [1178, 618] on button "Save" at bounding box center [1176, 620] width 45 height 26
type input "3000.00"
type input "5520.00"
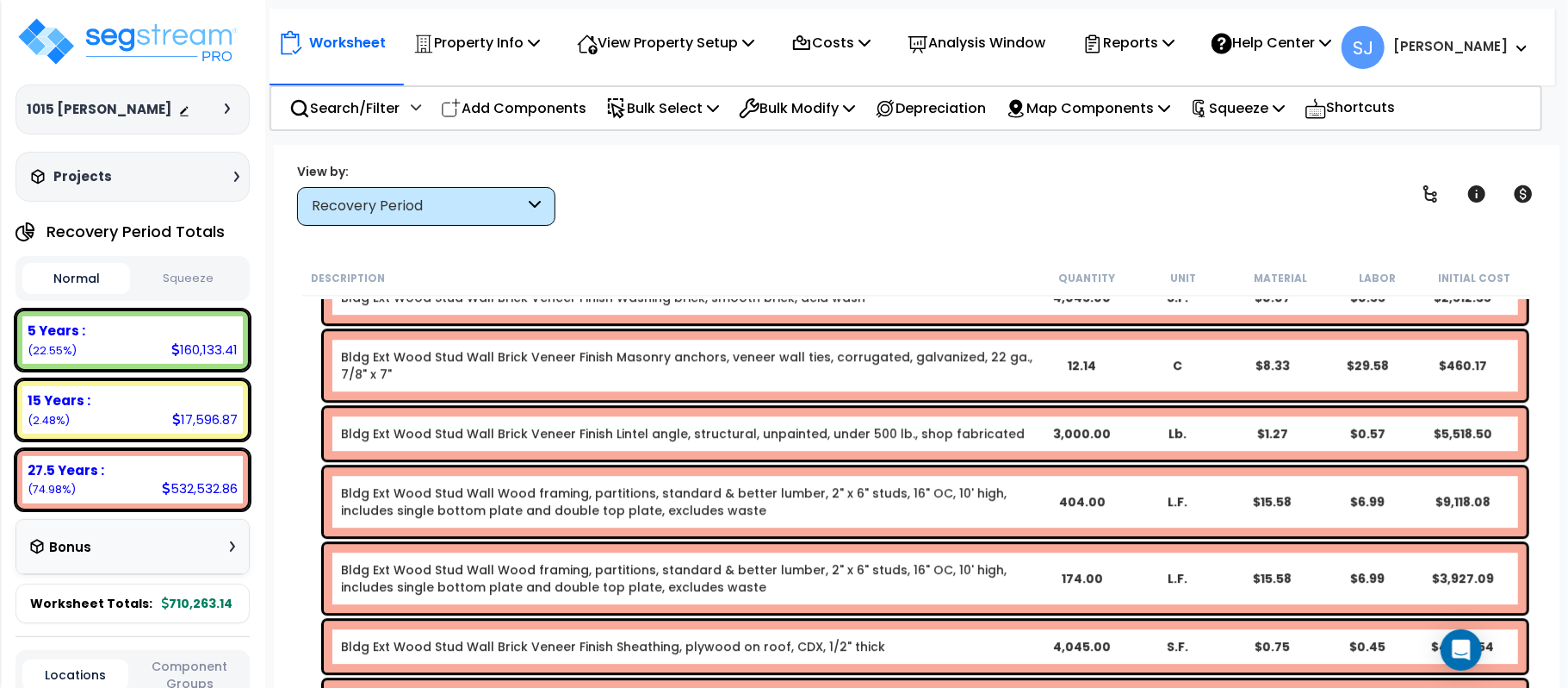
click at [923, 637] on b "Bldg Ext Wood Stud Wall Brick Veneer Finish Sheathing, plywood on roof, CDX, 1/…" at bounding box center [687, 645] width 692 height 17
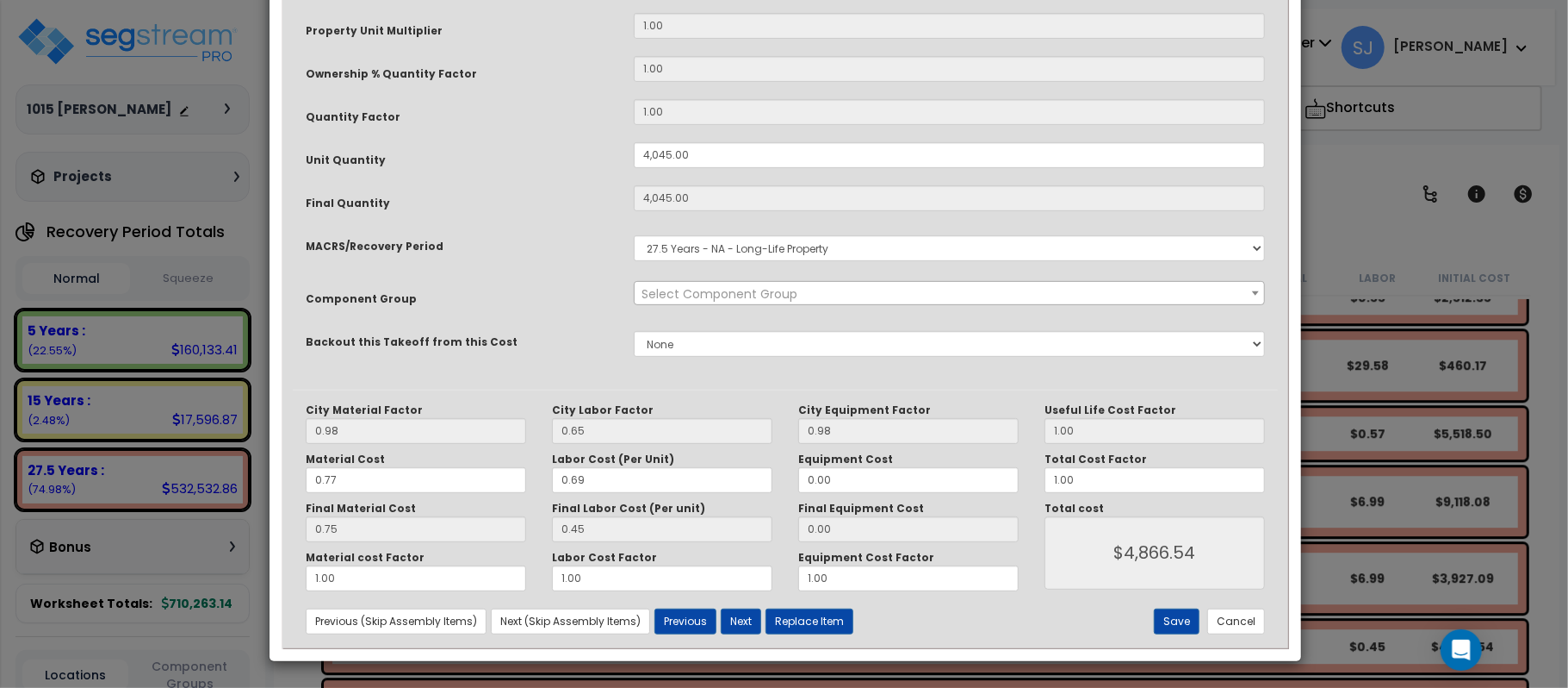
scroll to position [0, 0]
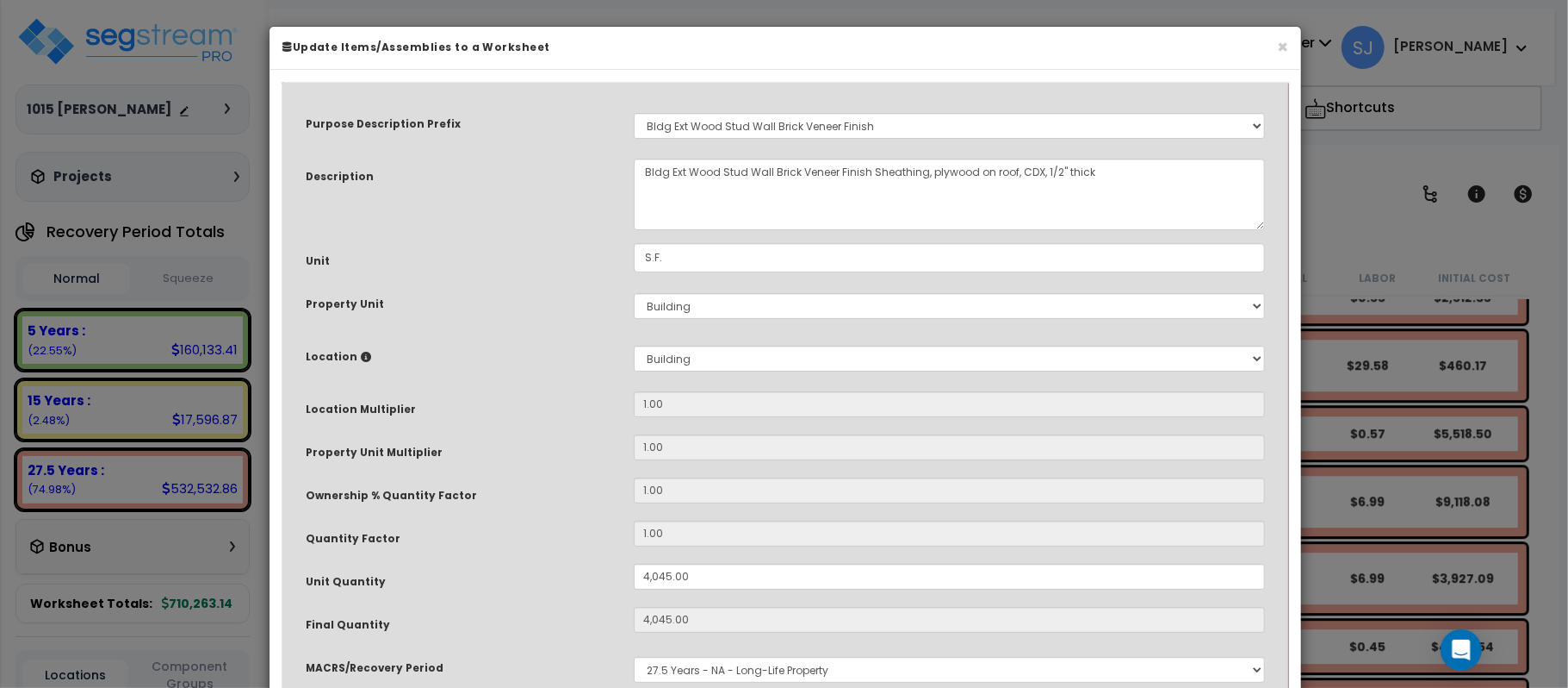
select select "11350"
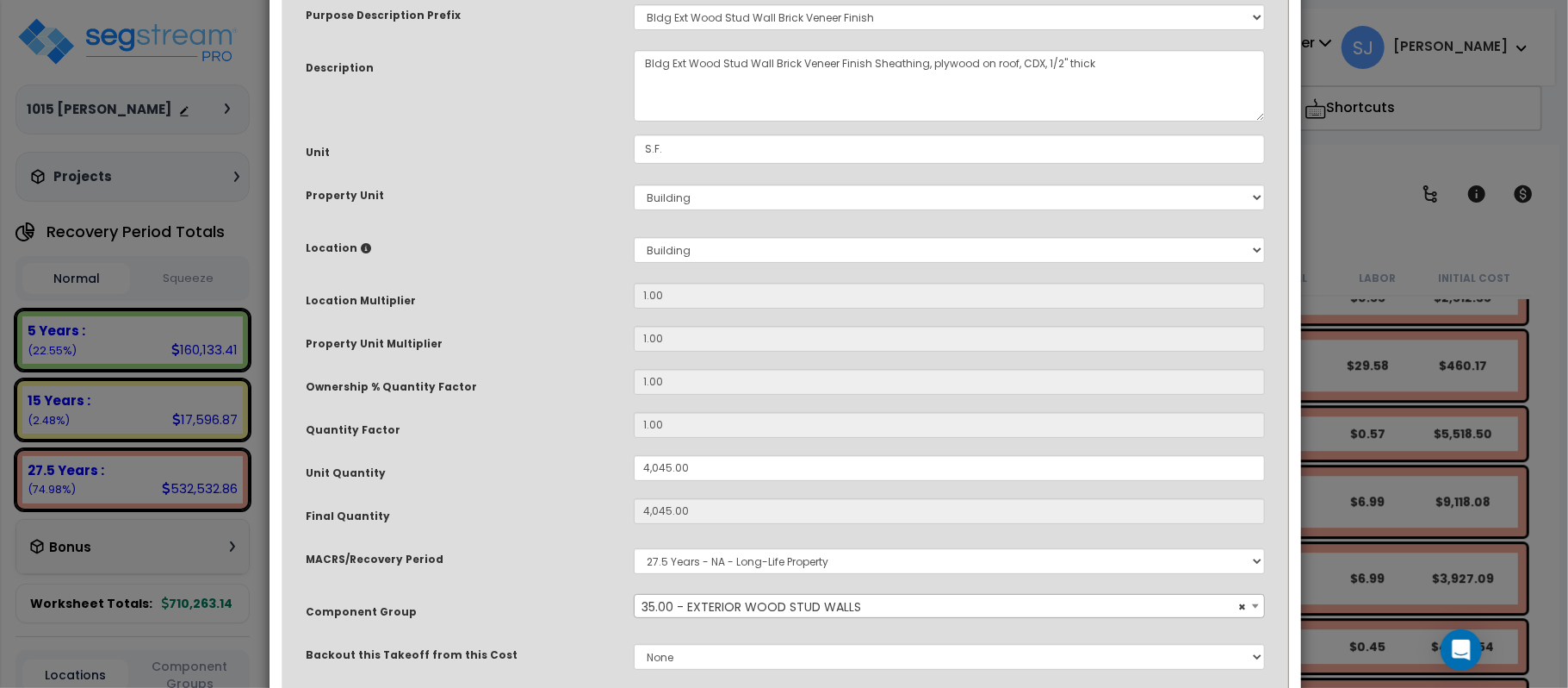
scroll to position [344, 0]
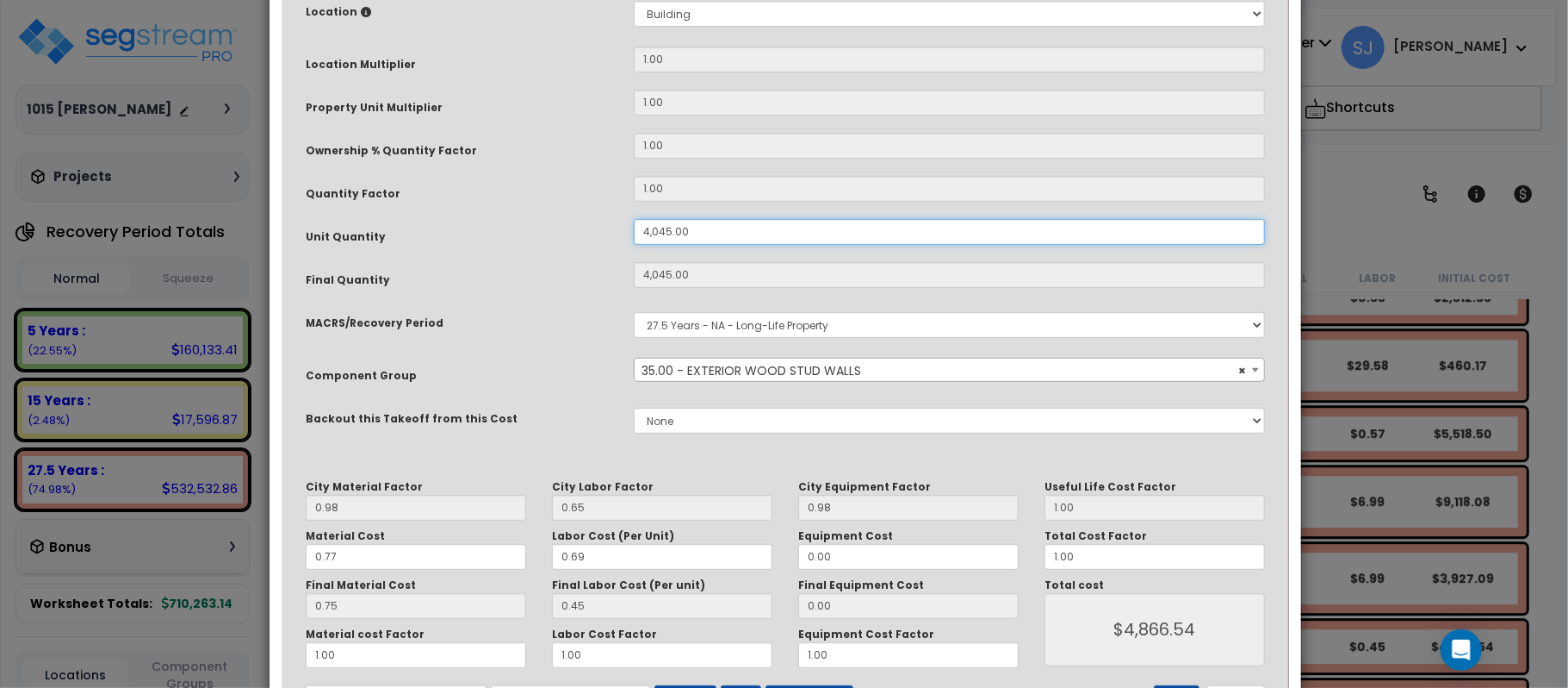
click at [504, 236] on div "Unit Quantity 4,045.00" at bounding box center [785, 234] width 985 height 30
type input "3"
type input "4,045"
type input "$4,854.00"
type input "3"
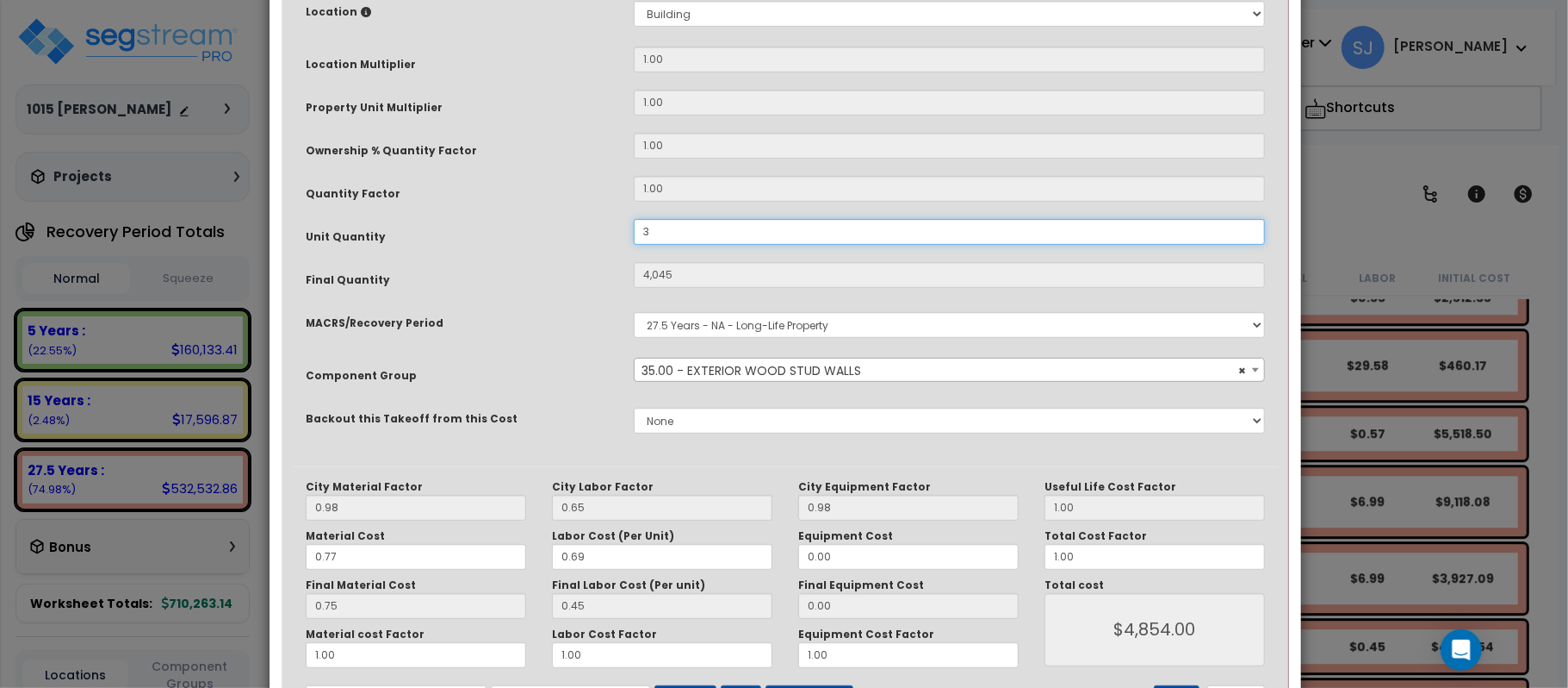
type input "$3.60"
type input "30"
type input "$36.00"
type input "300"
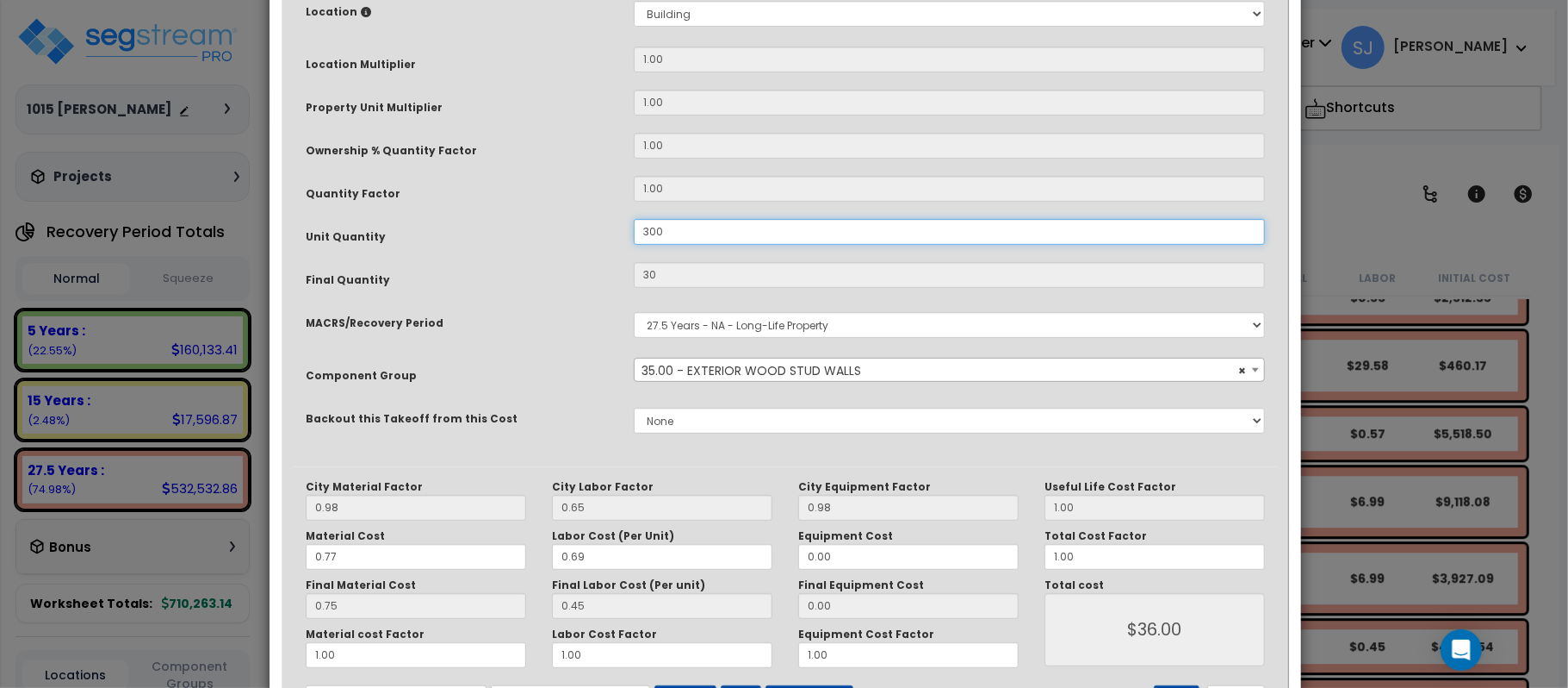
type input "300"
type input "$360.00"
type input "3,000"
type input "$3,600.00"
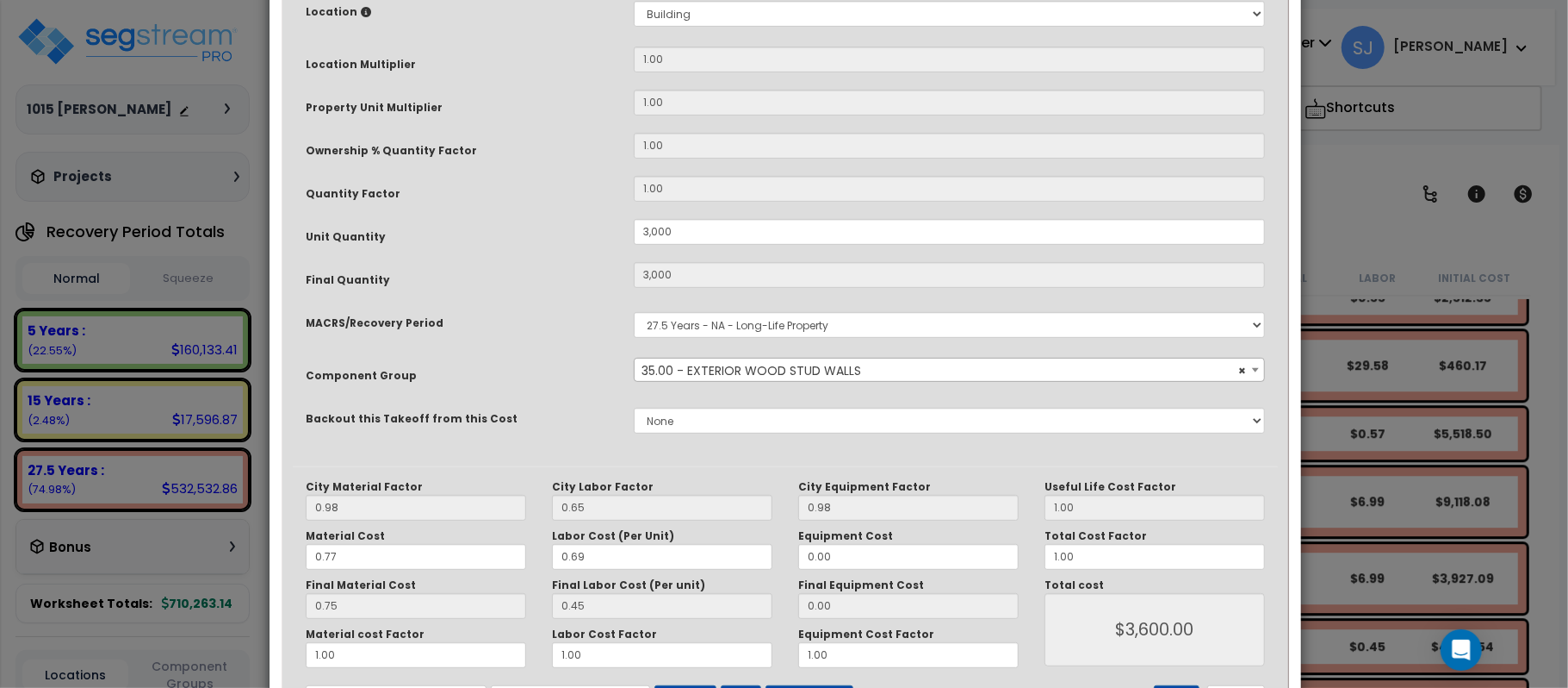
click at [503, 235] on div "Unit Quantity" at bounding box center [456, 234] width 328 height 30
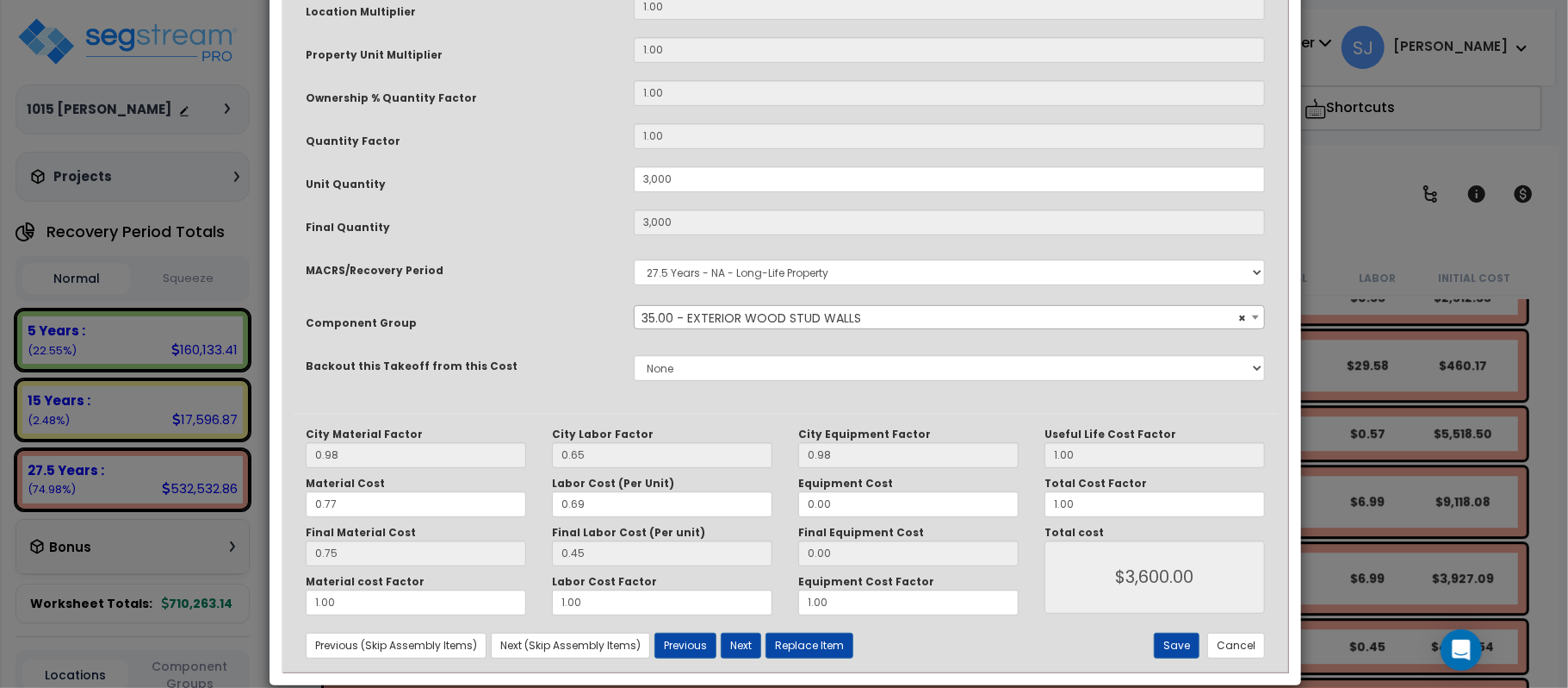
scroll to position [422, 0]
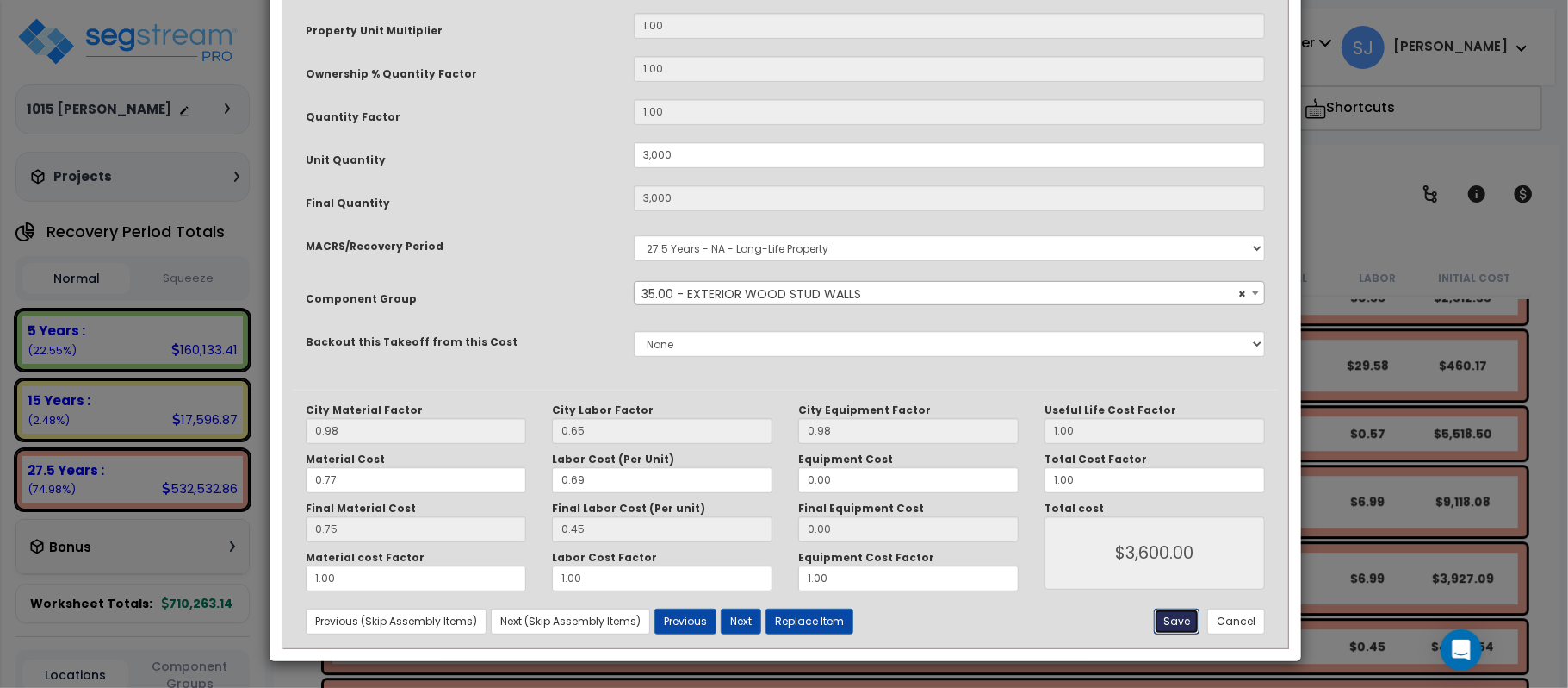
click at [1181, 617] on button "Save" at bounding box center [1176, 620] width 45 height 26
type input "3000.00"
type input "3600.00"
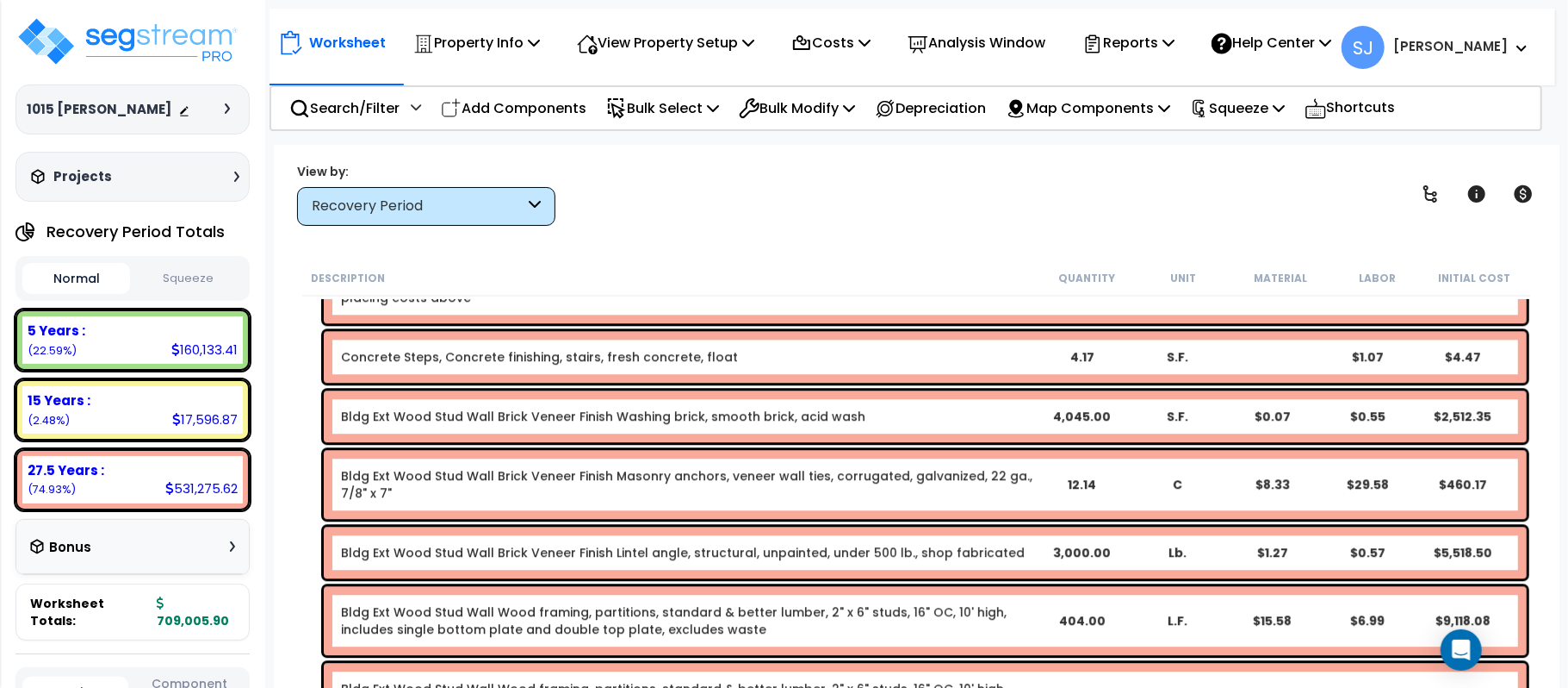
scroll to position [8073, 0]
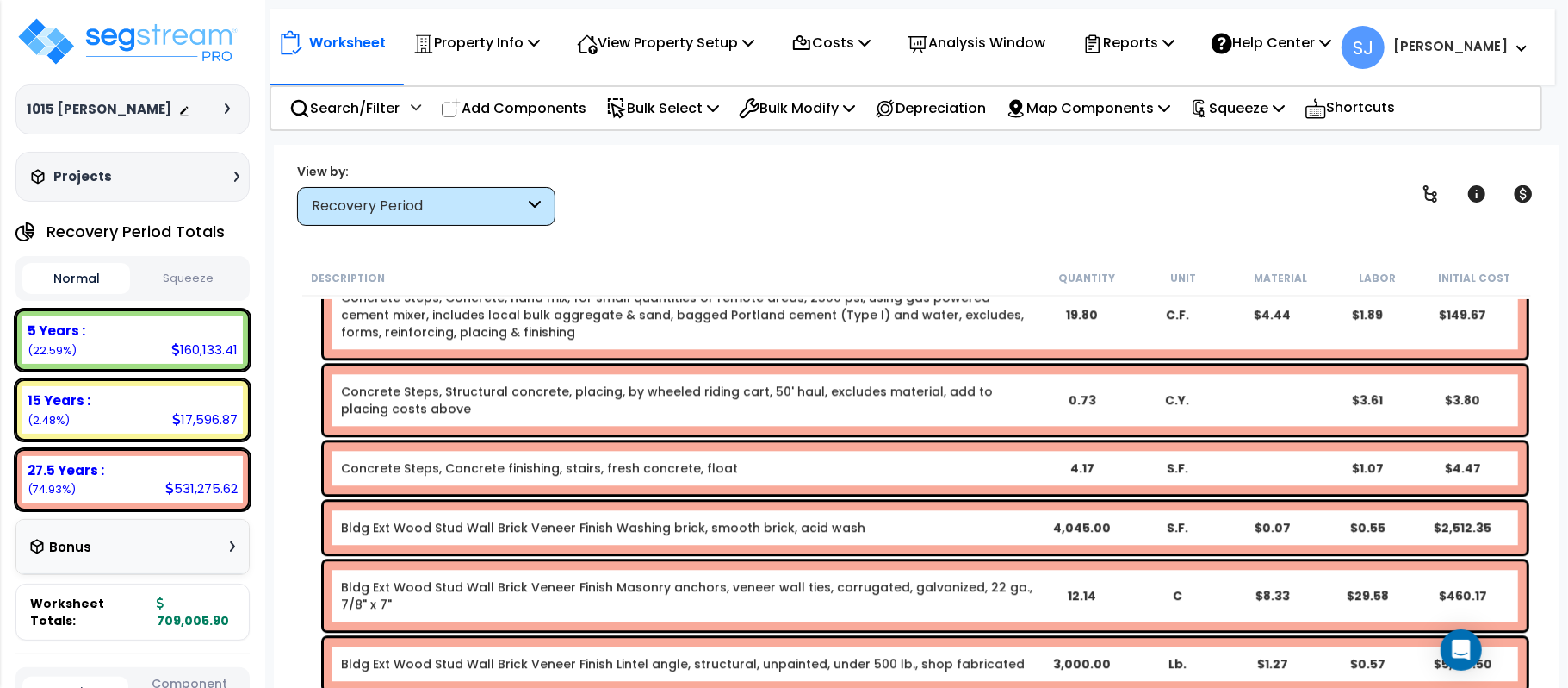
click at [911, 528] on b "Bldg Ext Wood Stud Wall Brick Veneer Finish Washing brick, smooth brick, acid w…" at bounding box center [687, 527] width 692 height 17
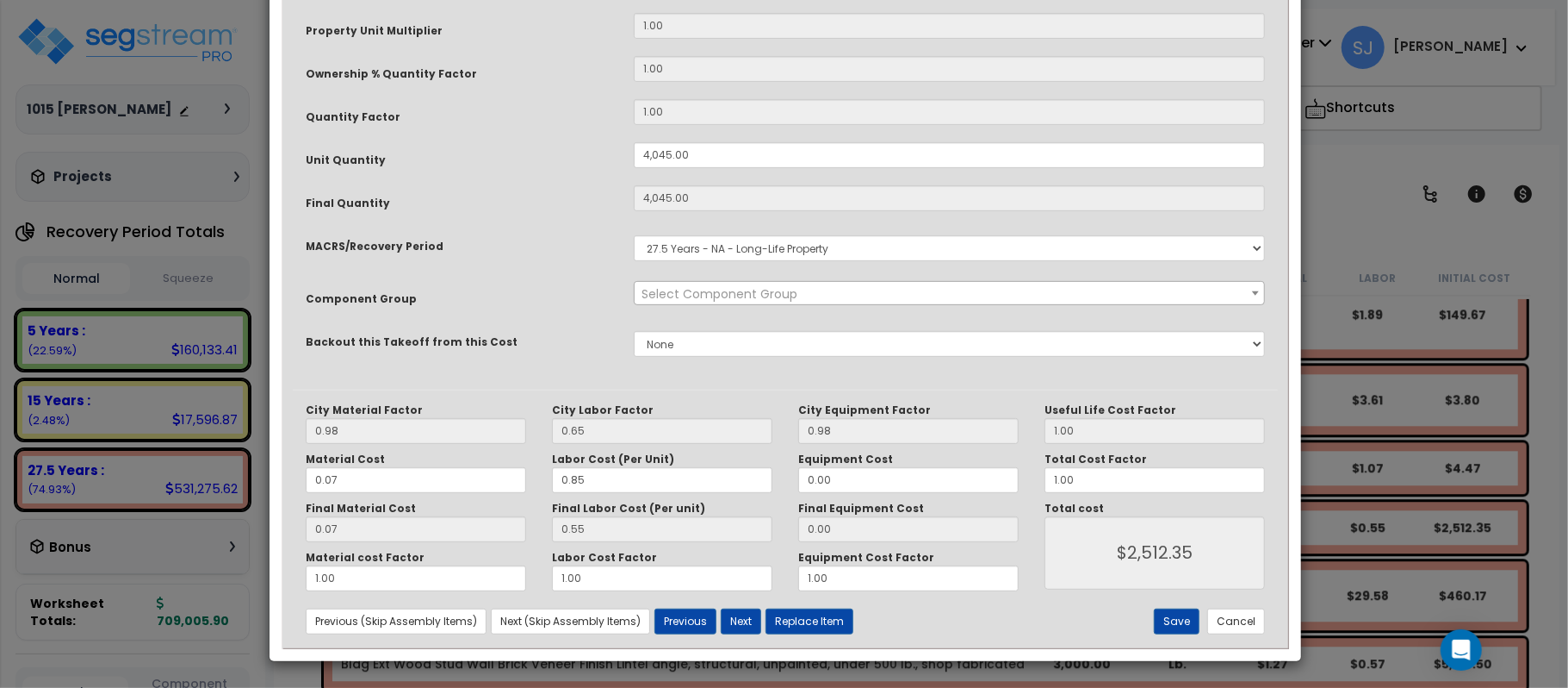
scroll to position [0, 0]
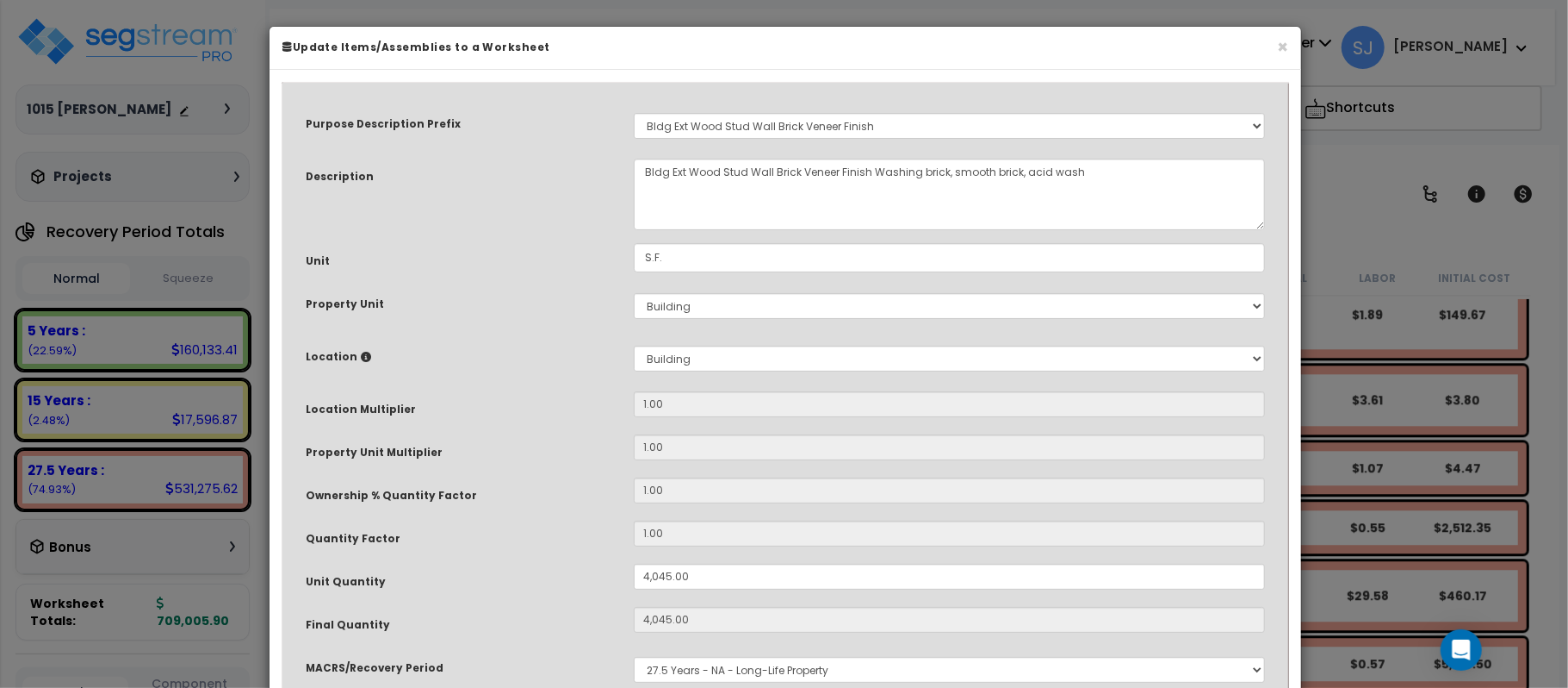
select select "11350"
drag, startPoint x: 723, startPoint y: 580, endPoint x: 451, endPoint y: 574, distance: 272.1
click at [451, 574] on div "Unit Quantity 4,045.00" at bounding box center [785, 579] width 985 height 30
type input "3"
type input "4,045"
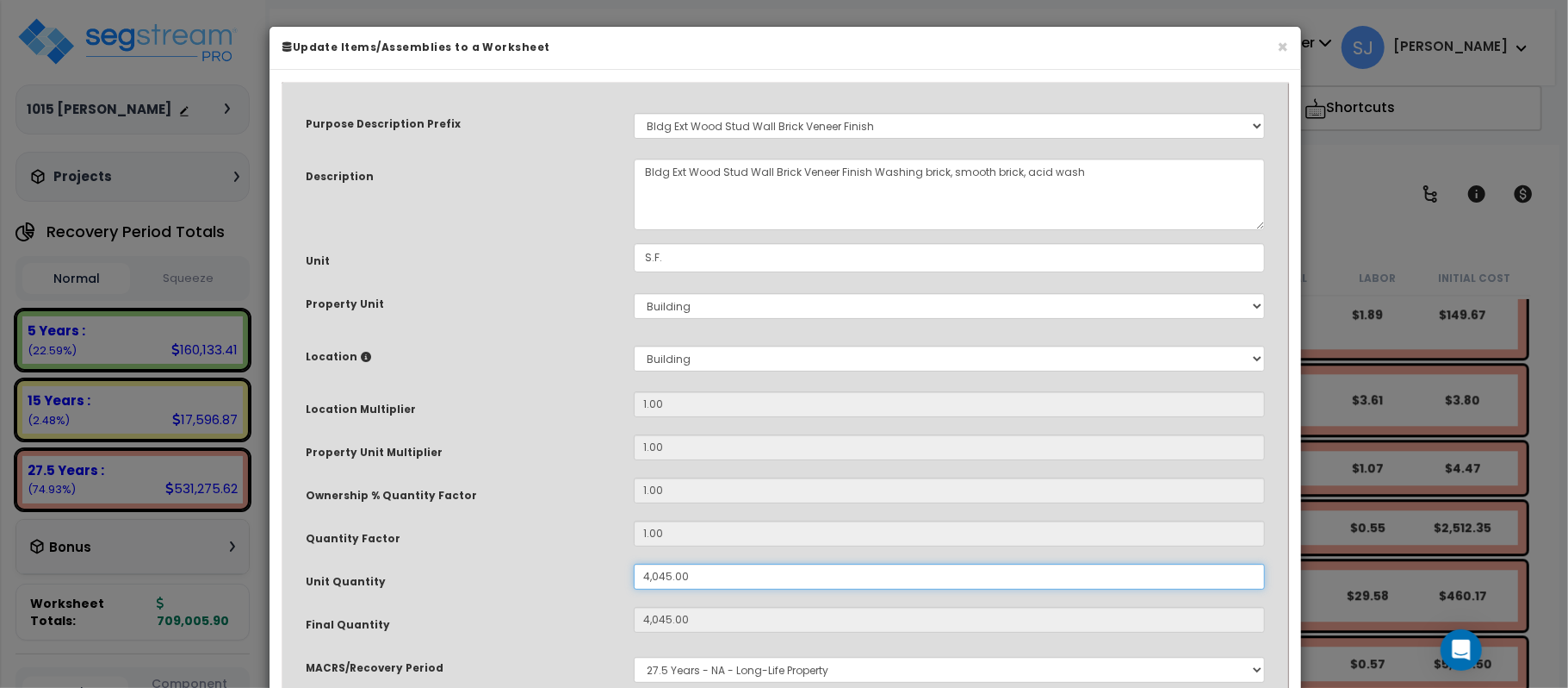
type input "$2,507.90"
type input "3"
type input "$1.86"
type input "30"
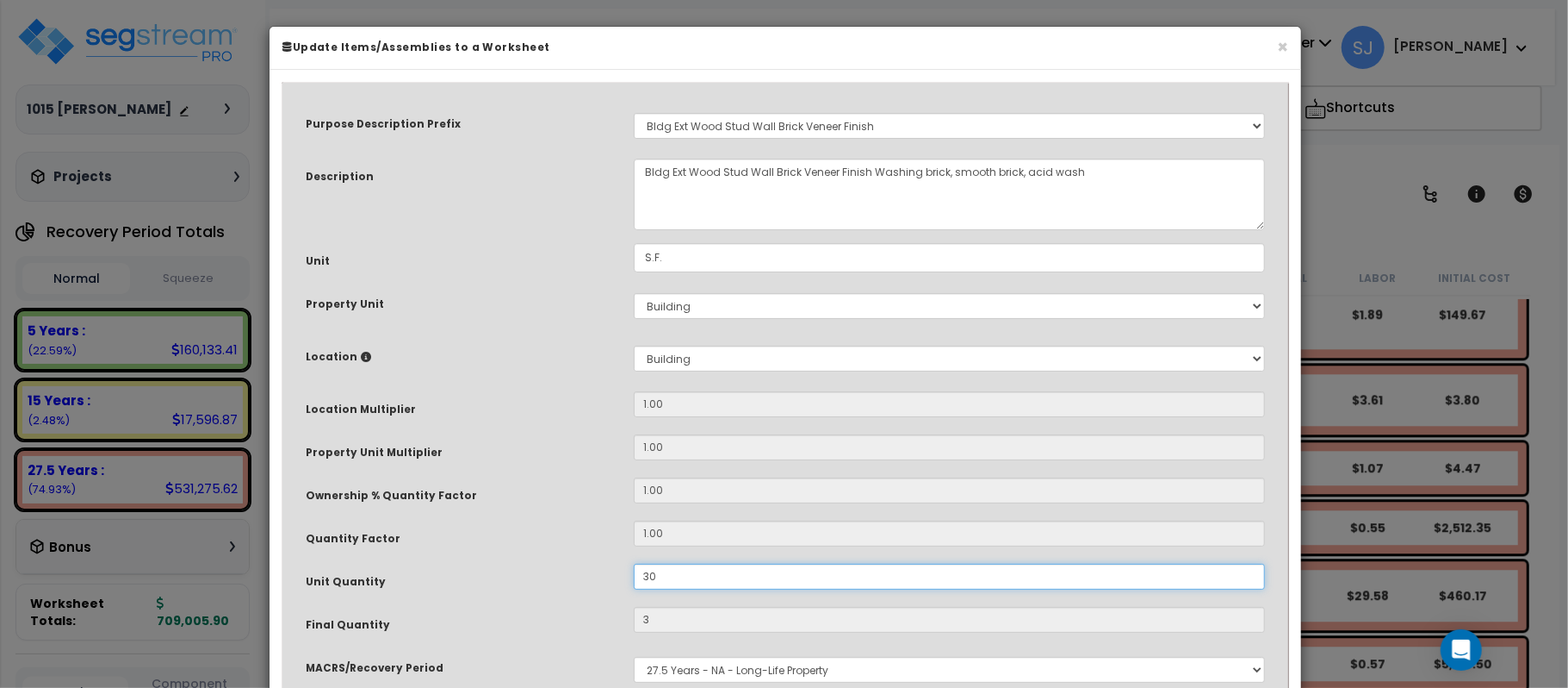
type input "$18.60"
type input "300"
type input "$186.00"
type input "3,000"
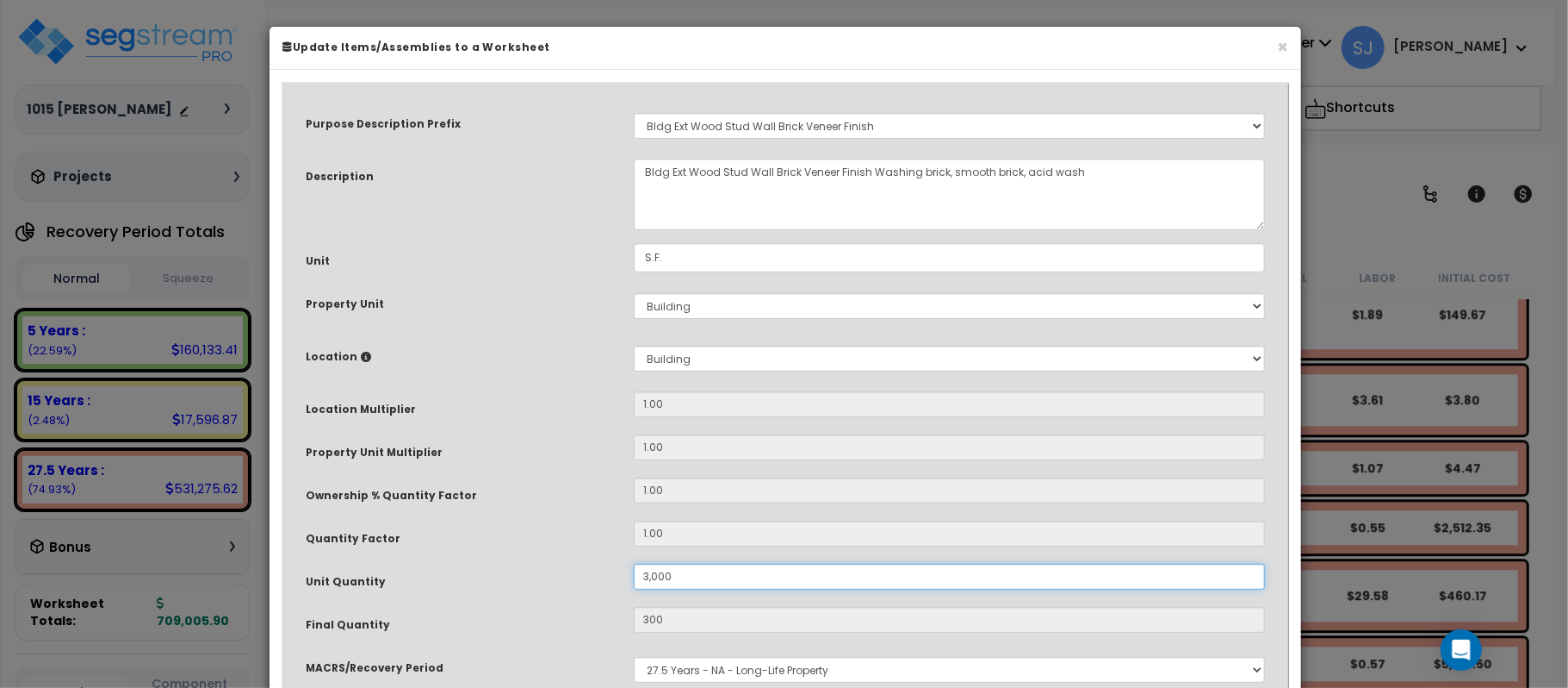
type input "3,000"
type input "$1,860.00"
click at [542, 512] on div "Purpose Description Prefix Select A/V System A/V System A/V System Equipment A/…" at bounding box center [785, 452] width 985 height 717
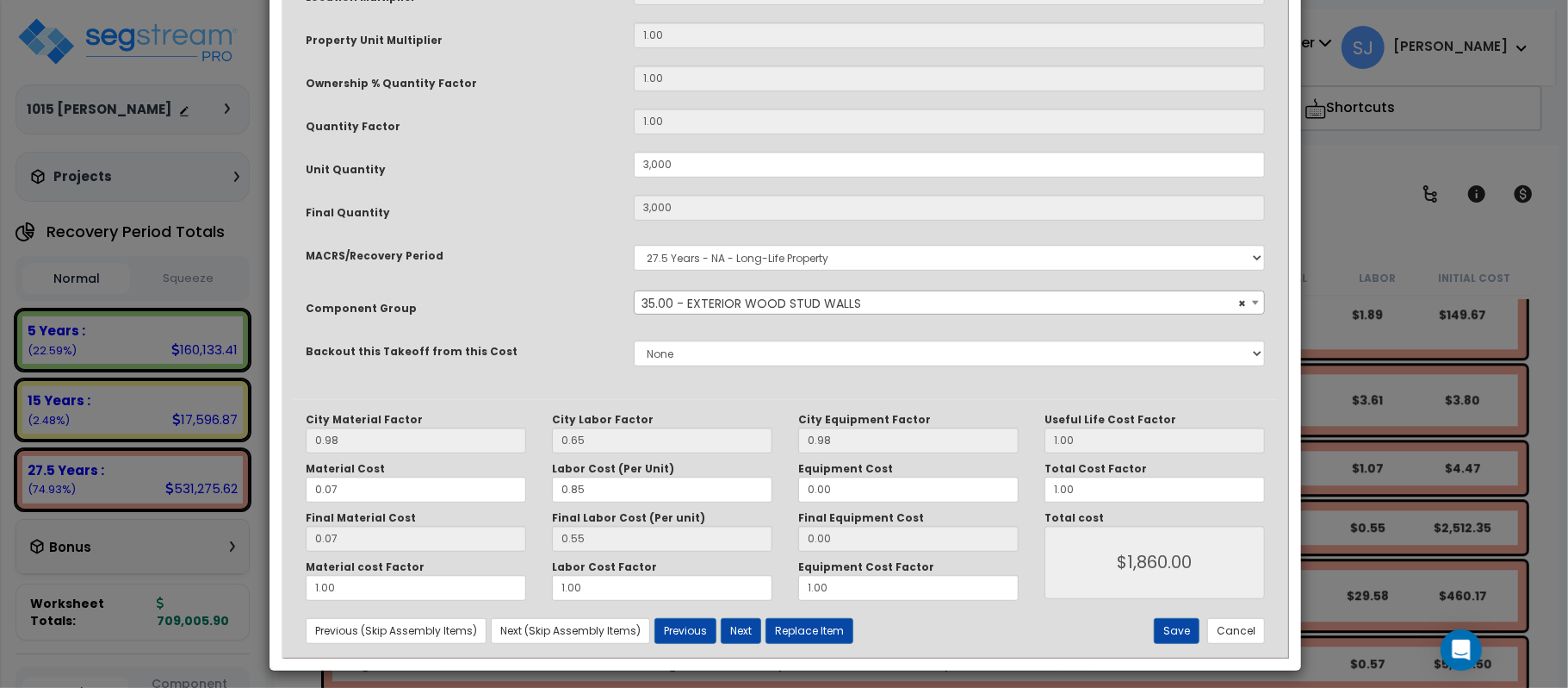
scroll to position [422, 0]
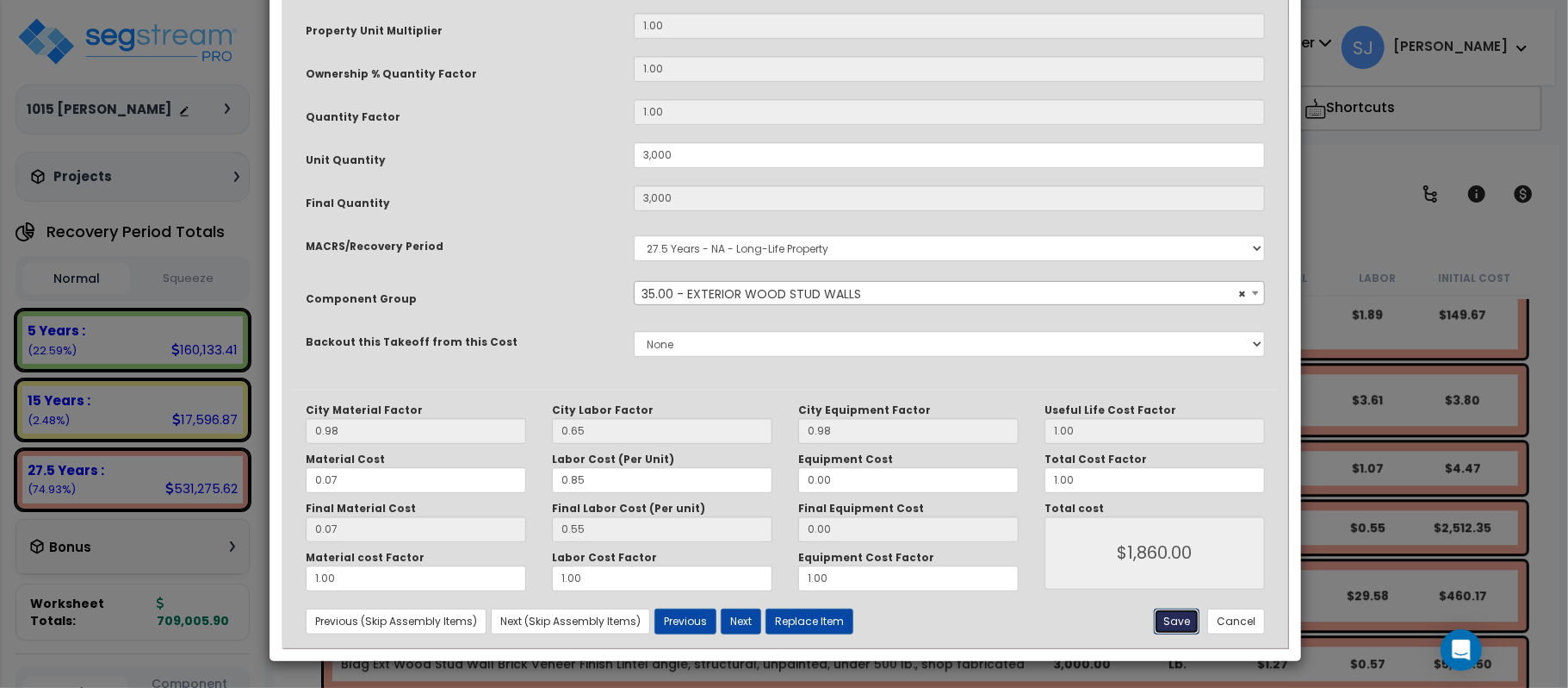
click at [1178, 618] on button "Save" at bounding box center [1176, 620] width 45 height 26
type input "3000.00"
type input "1860.00"
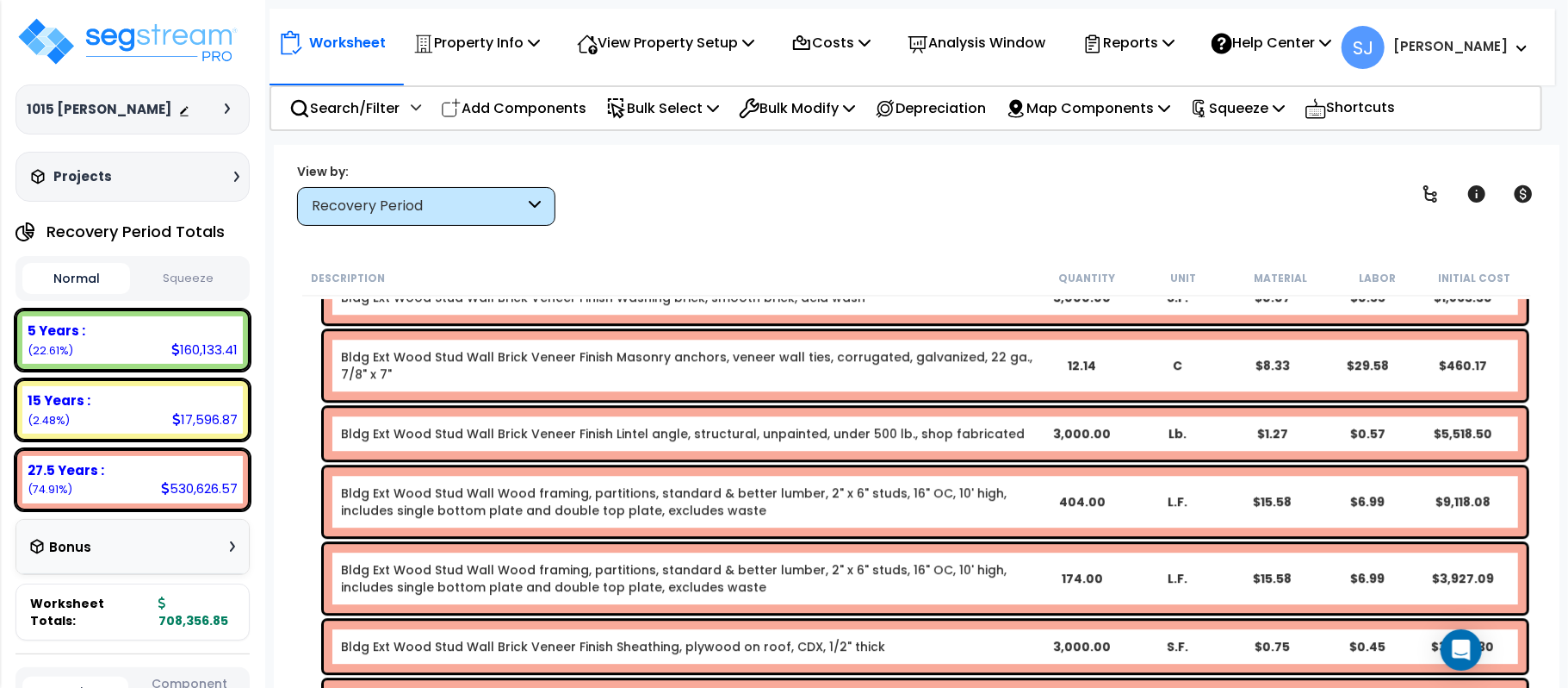
scroll to position [8418, 0]
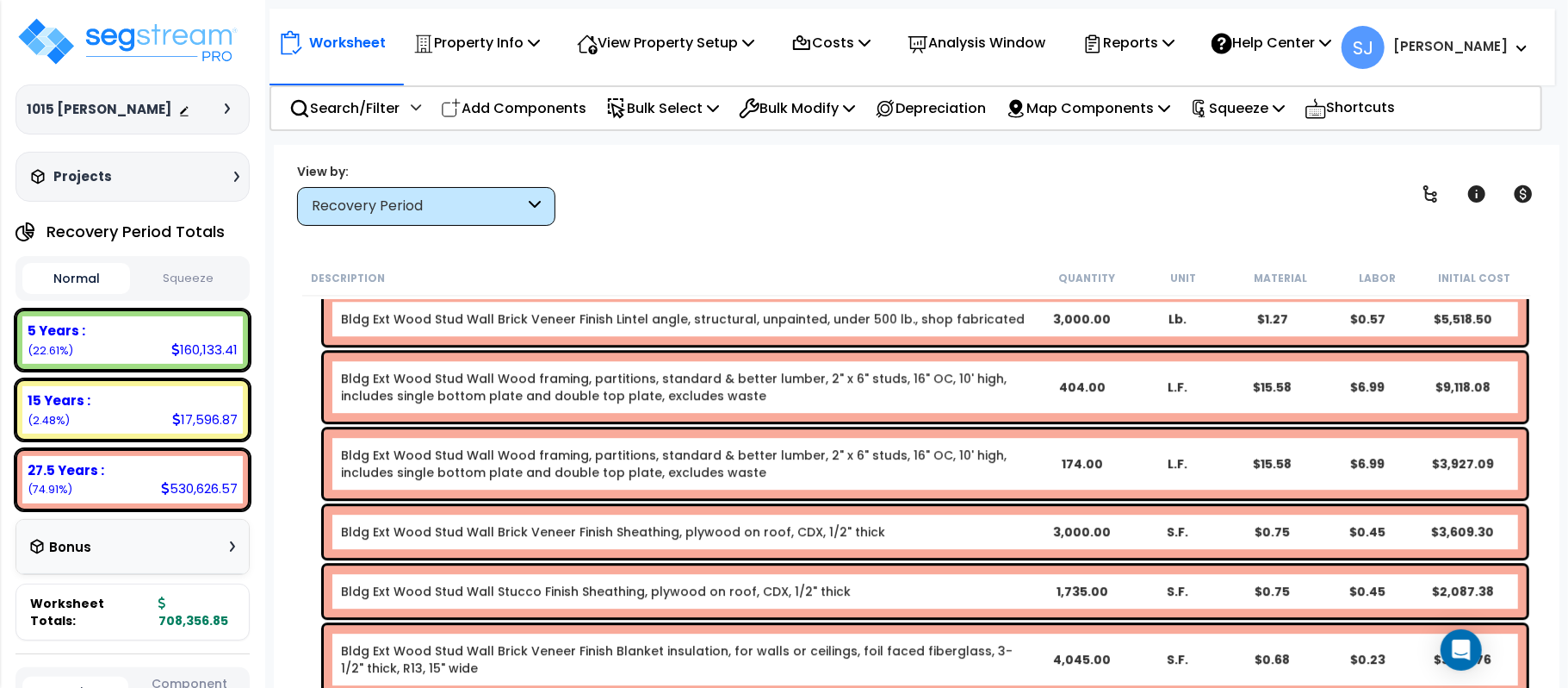
click at [955, 643] on link "Bldg Ext Wood Stud Wall Brick Veneer Finish Blanket insulation, for walls or ce…" at bounding box center [687, 659] width 692 height 35
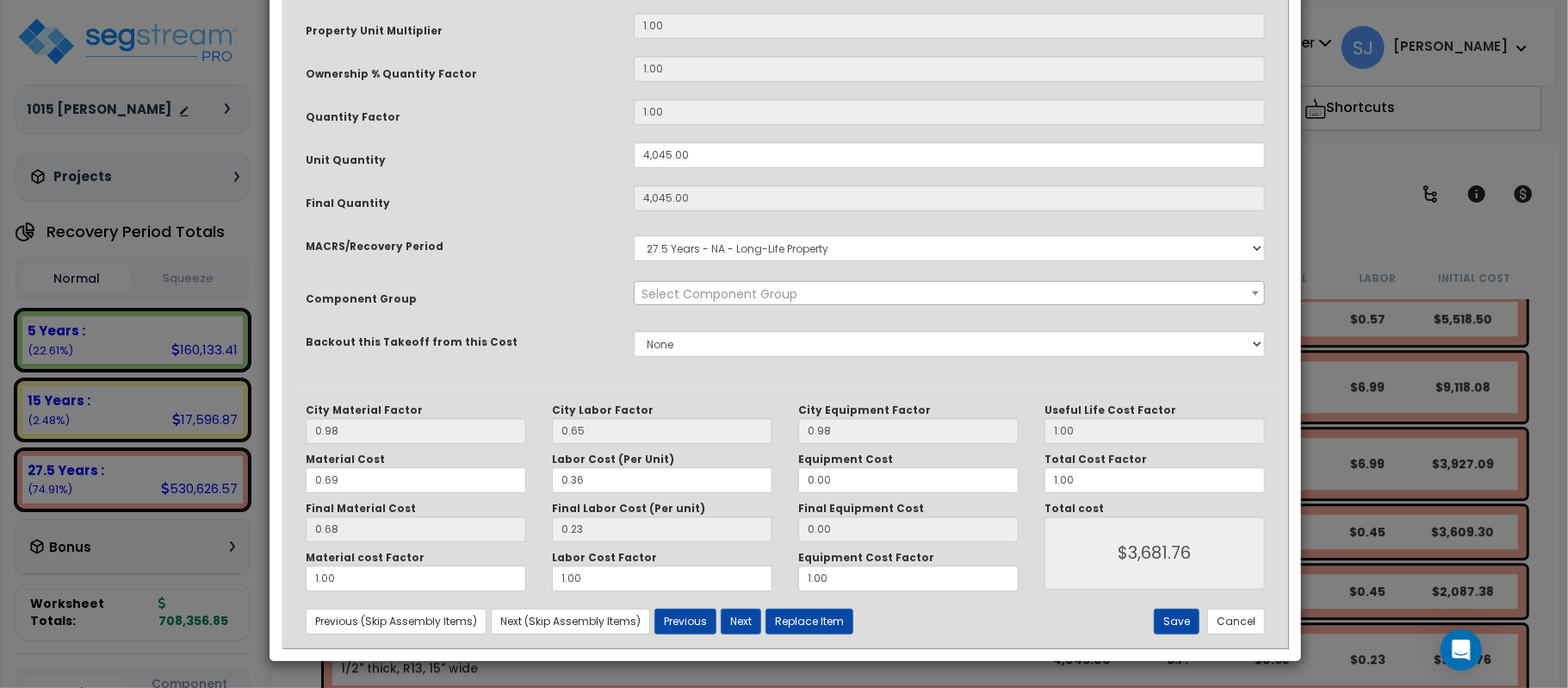
scroll to position [0, 0]
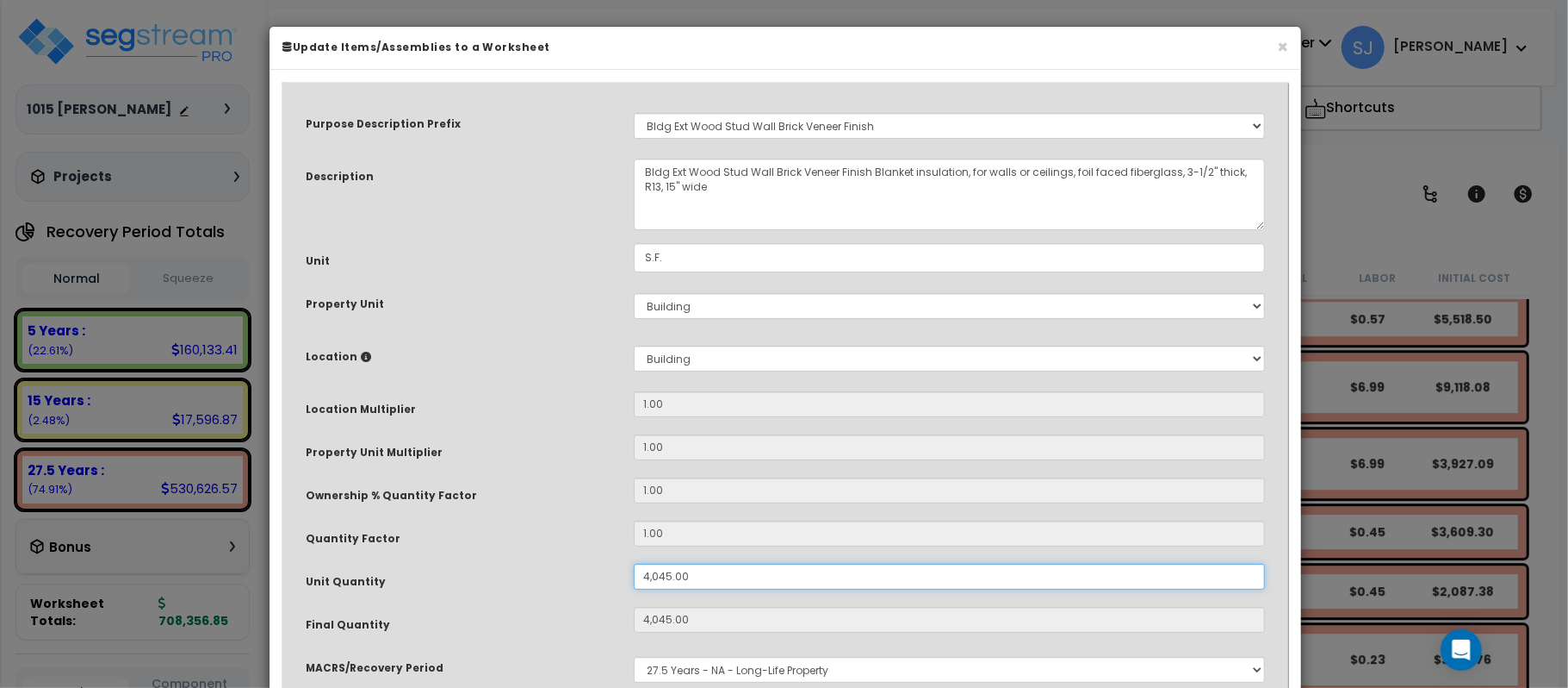
drag, startPoint x: 717, startPoint y: 581, endPoint x: 425, endPoint y: 556, distance: 293.1
click at [425, 556] on div "Purpose Description Prefix Select A/V System A/V System A/V System Equipment A/…" at bounding box center [785, 452] width 985 height 717
click at [498, 443] on div "Property Unit Multiplier" at bounding box center [456, 449] width 328 height 30
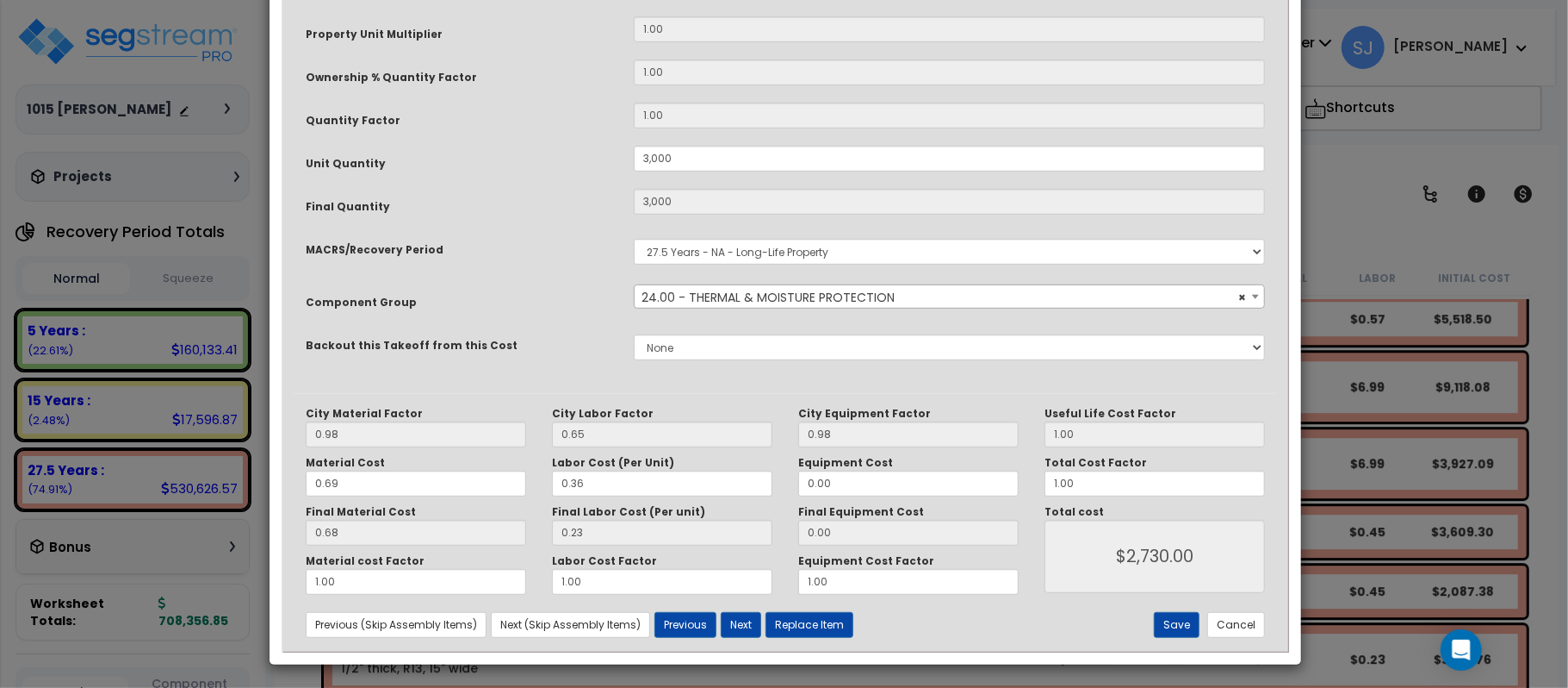
scroll to position [422, 0]
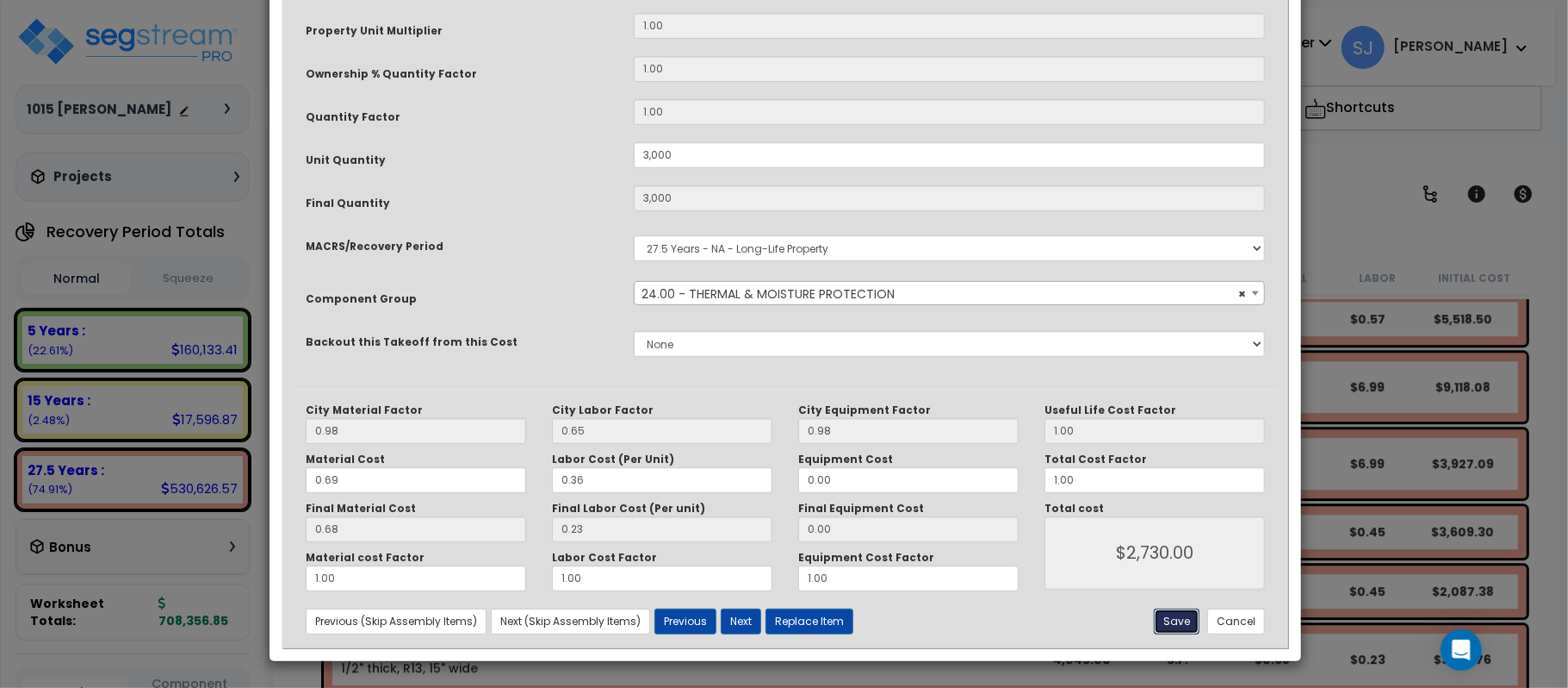
click at [1166, 625] on button "Save" at bounding box center [1176, 620] width 45 height 26
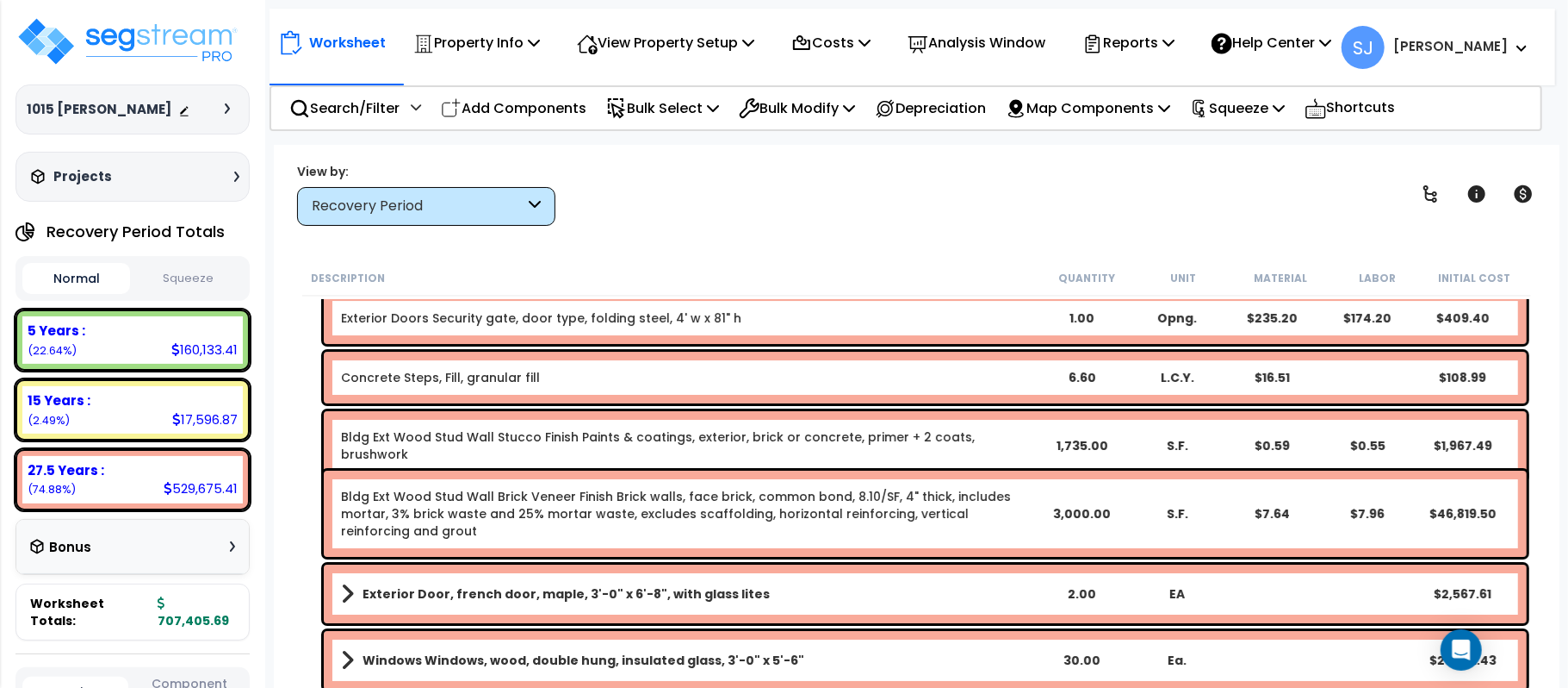
scroll to position [9566, 0]
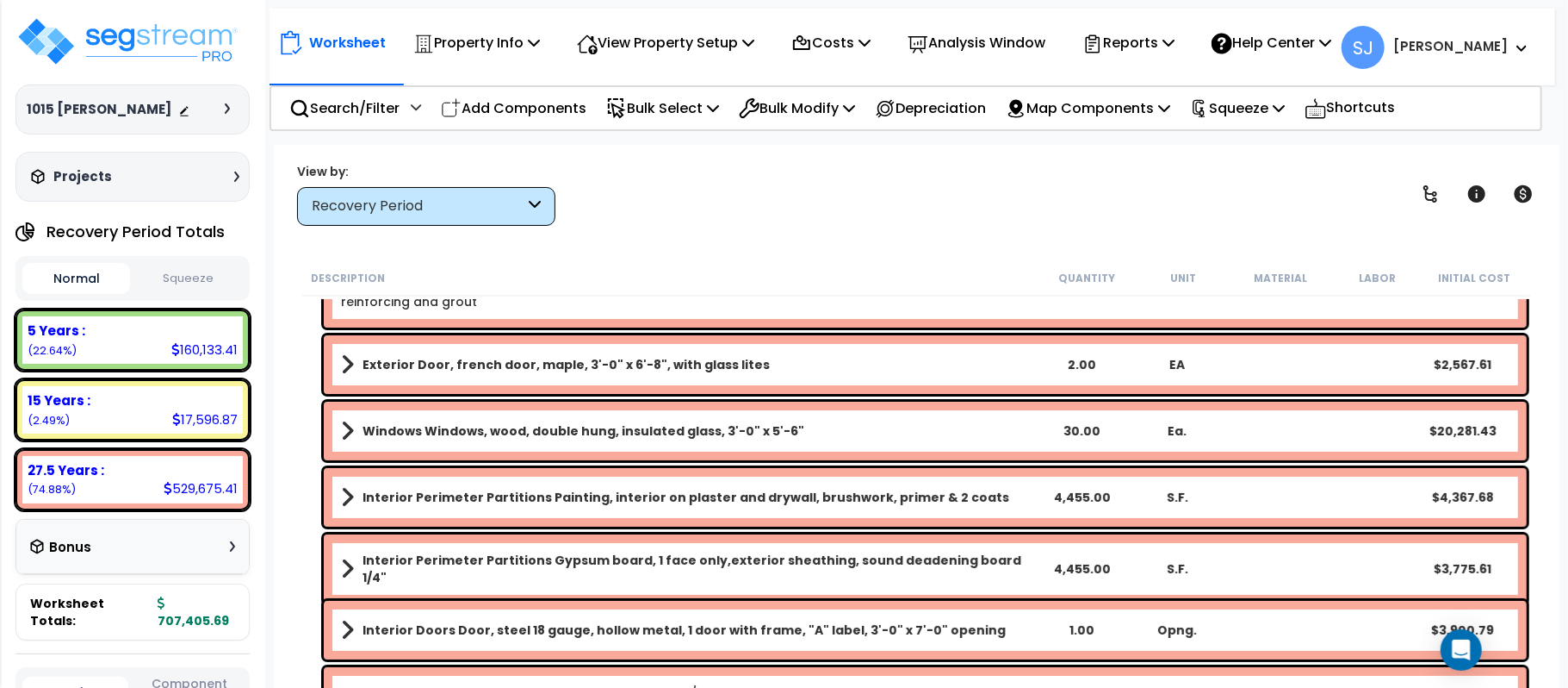
click at [923, 504] on b "Interior Perimeter Partitions Painting, interior on plaster and drywall, brushw…" at bounding box center [686, 497] width 647 height 17
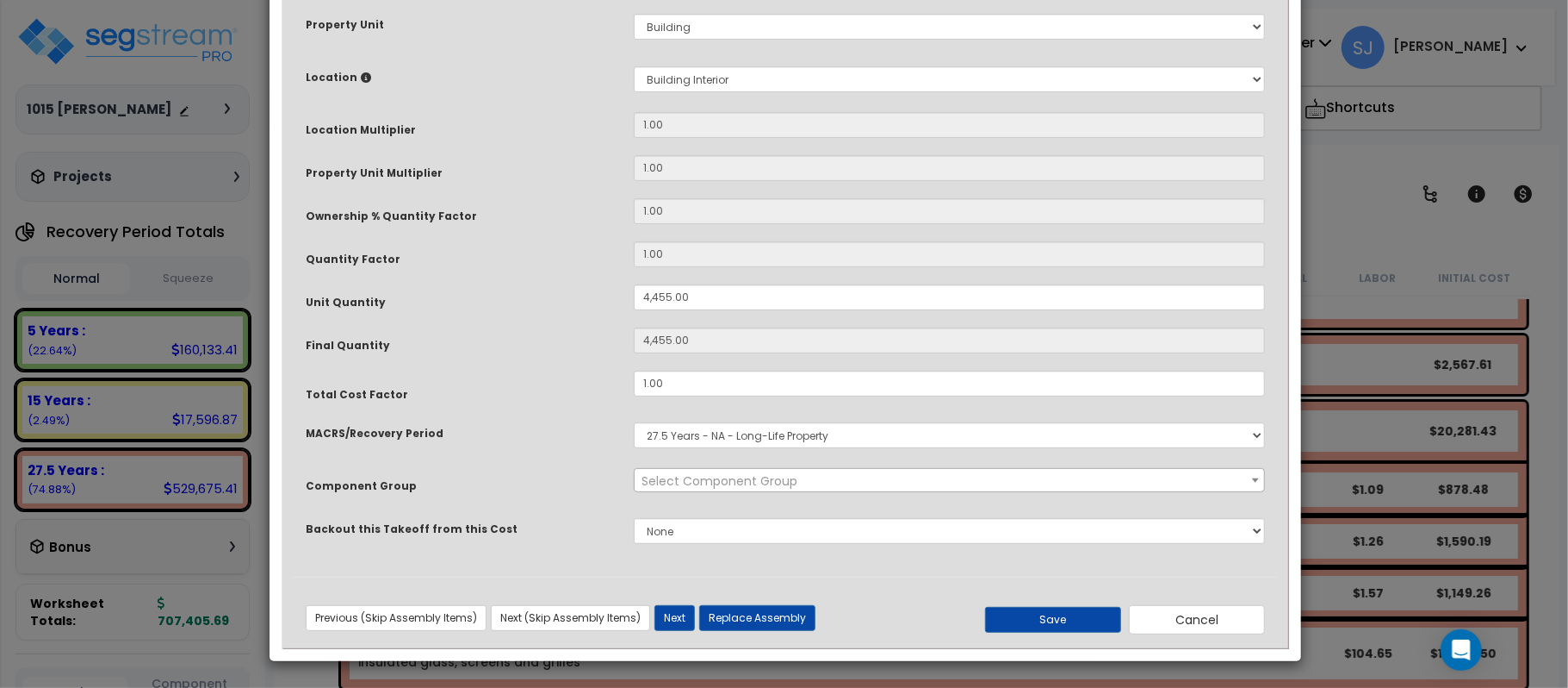
scroll to position [0, 0]
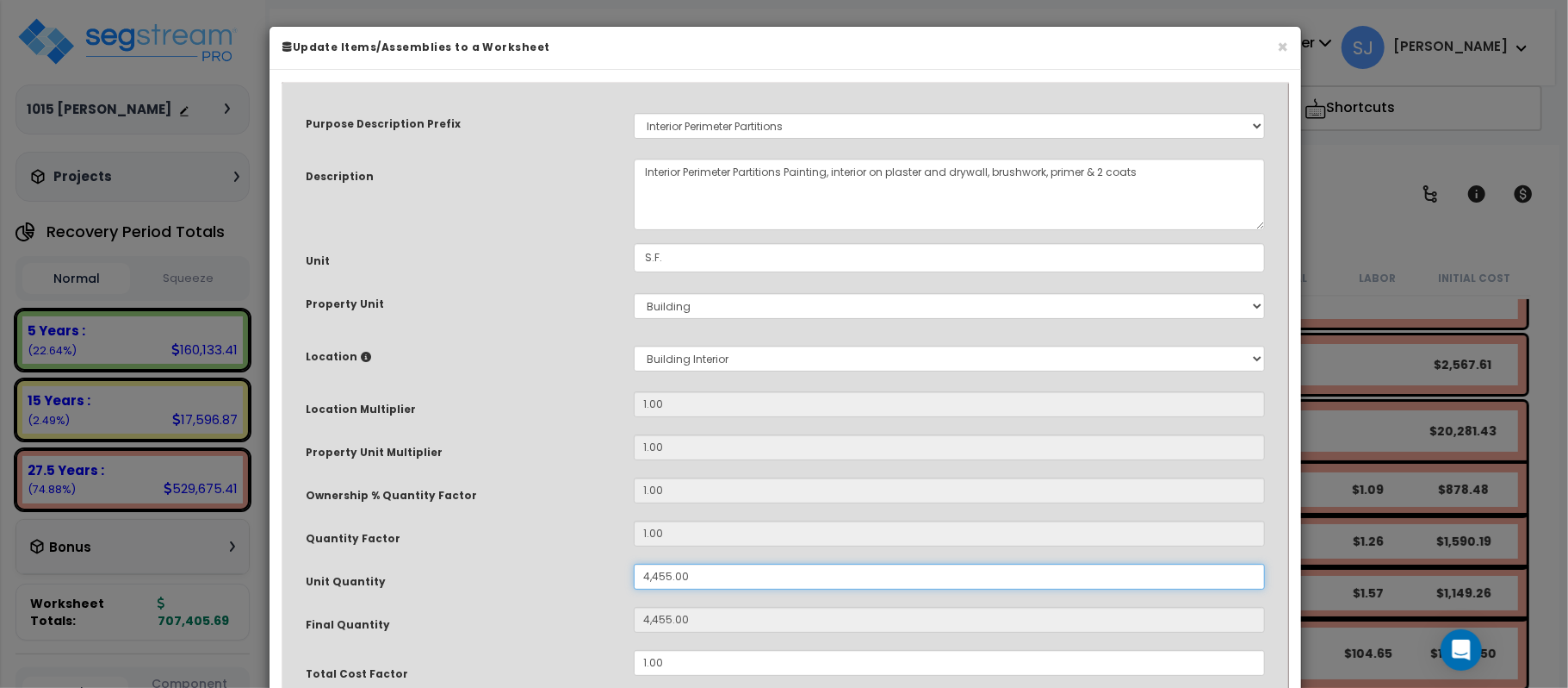
drag, startPoint x: 768, startPoint y: 570, endPoint x: 522, endPoint y: 566, distance: 246.0
click at [522, 566] on div "Unit Quantity 4,455.00" at bounding box center [785, 579] width 985 height 30
click at [538, 562] on div "Purpose Description Prefix Select A/V System A/V System A/V System Equipment A/…" at bounding box center [785, 474] width 985 height 763
drag, startPoint x: 742, startPoint y: 574, endPoint x: 503, endPoint y: 563, distance: 239.3
click at [503, 563] on div "Unit Quantity 5,000" at bounding box center [785, 579] width 985 height 30
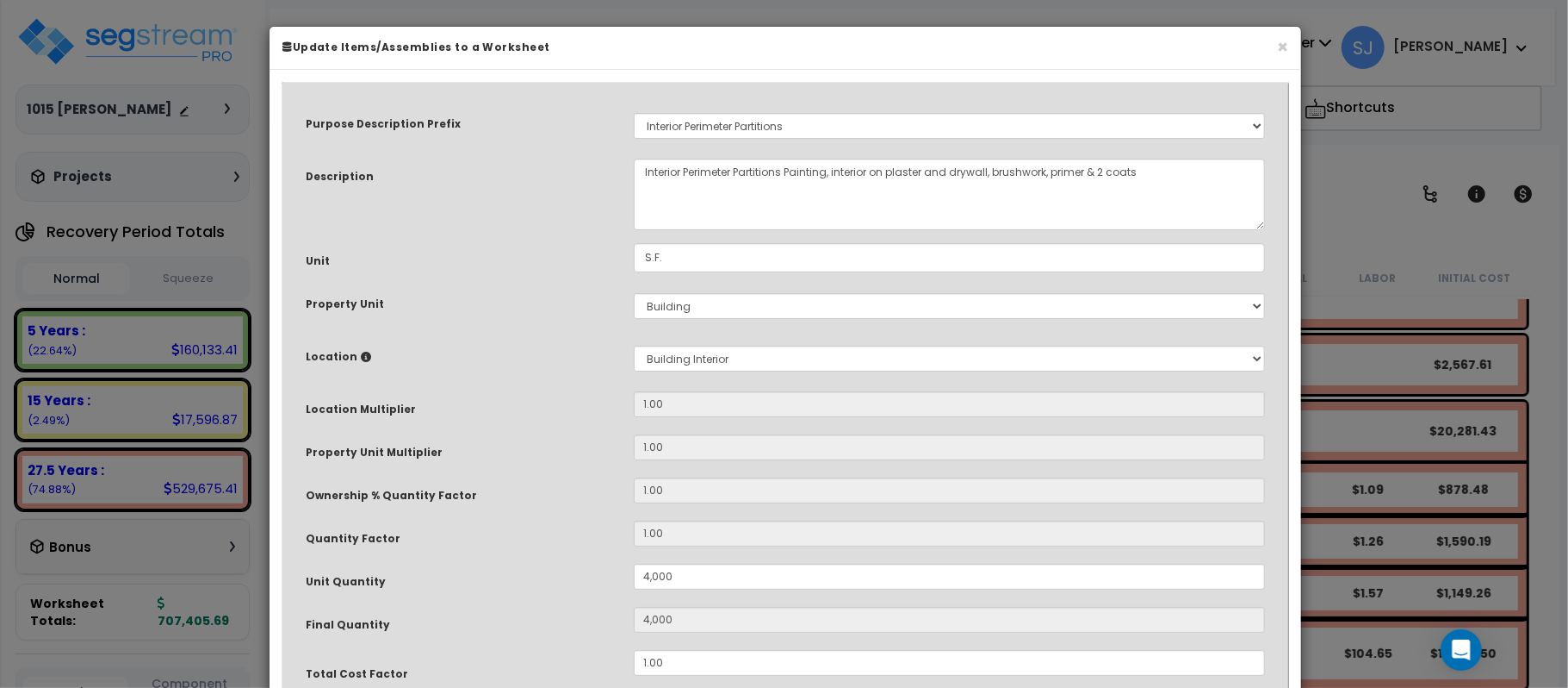
click at [503, 563] on div "Unit Quantity" at bounding box center [456, 579] width 328 height 30
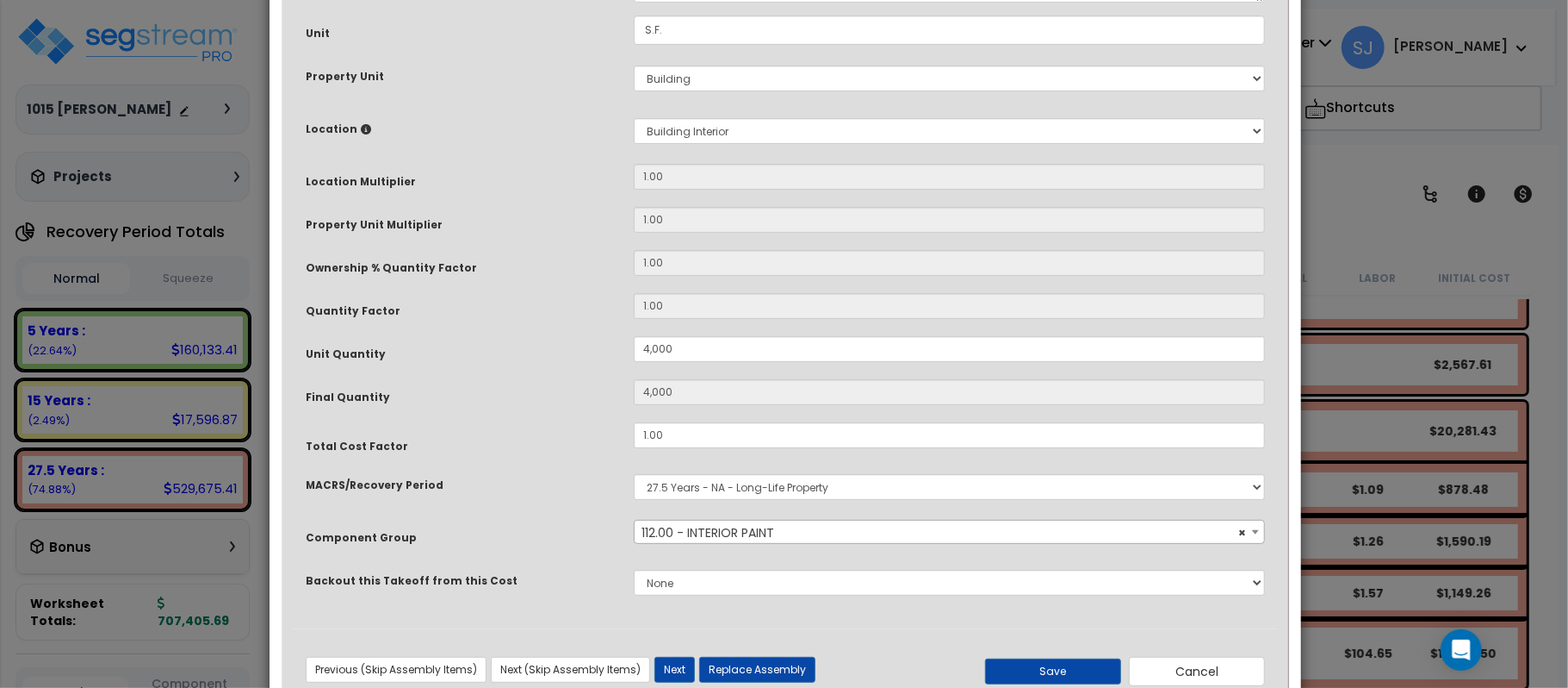
scroll to position [230, 0]
click at [1043, 643] on button "Save" at bounding box center [1053, 669] width 136 height 26
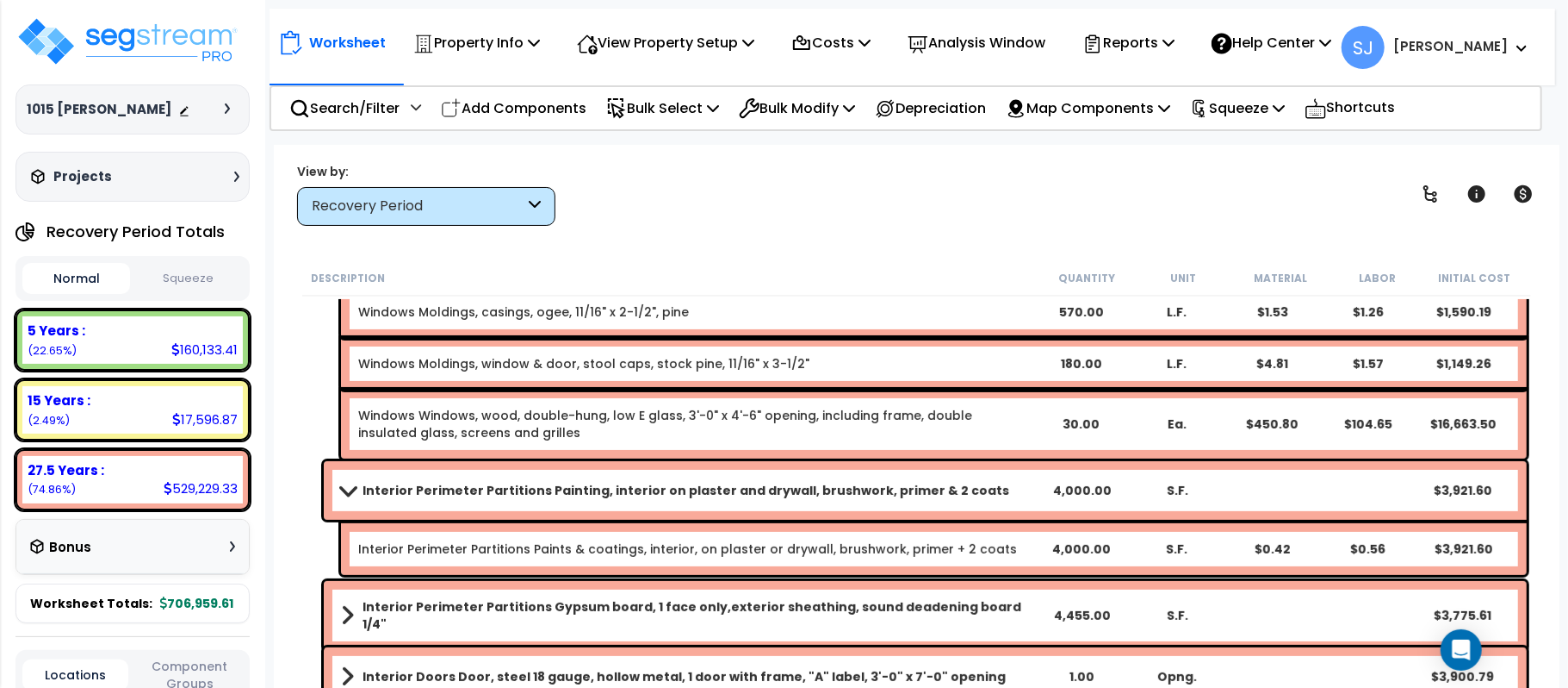
scroll to position [9797, 0]
click at [1107, 611] on div "4,455.00" at bounding box center [1082, 614] width 94 height 17
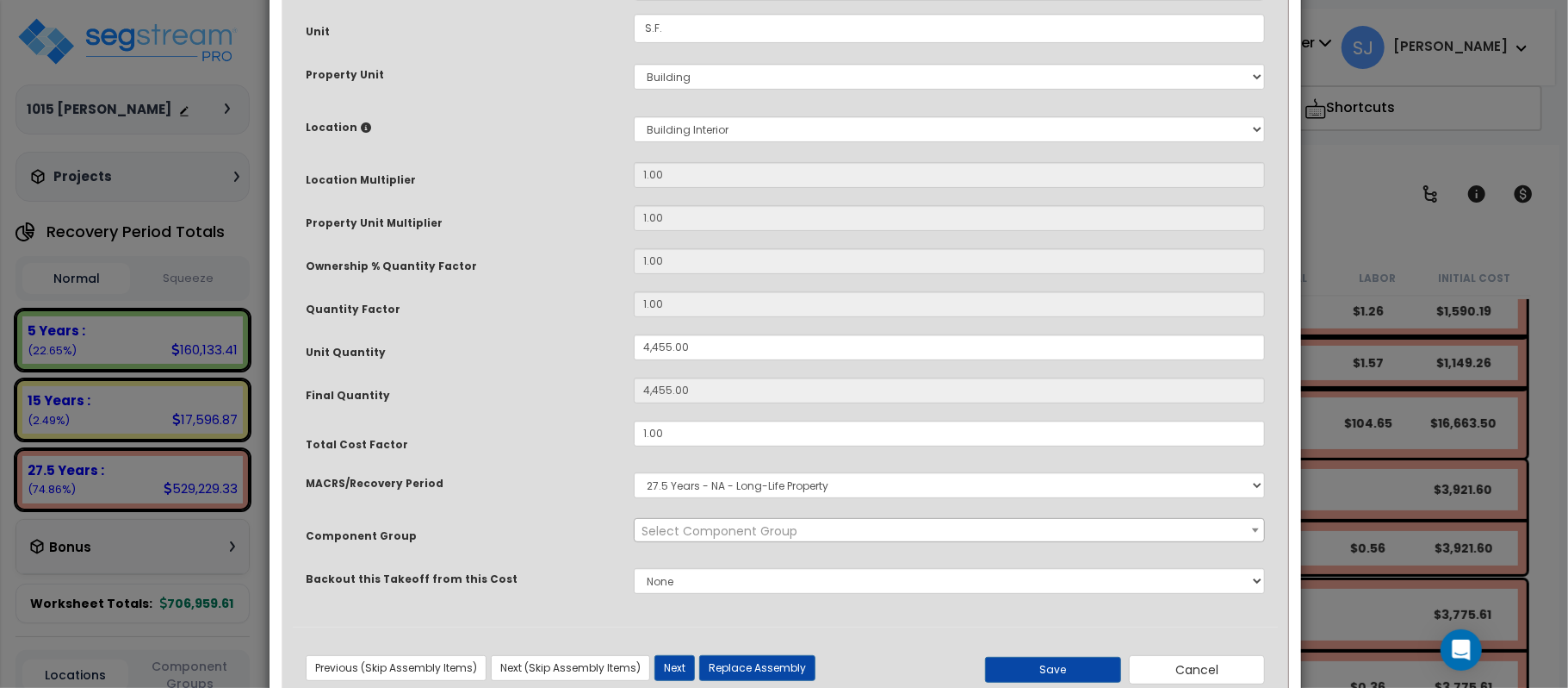
scroll to position [0, 0]
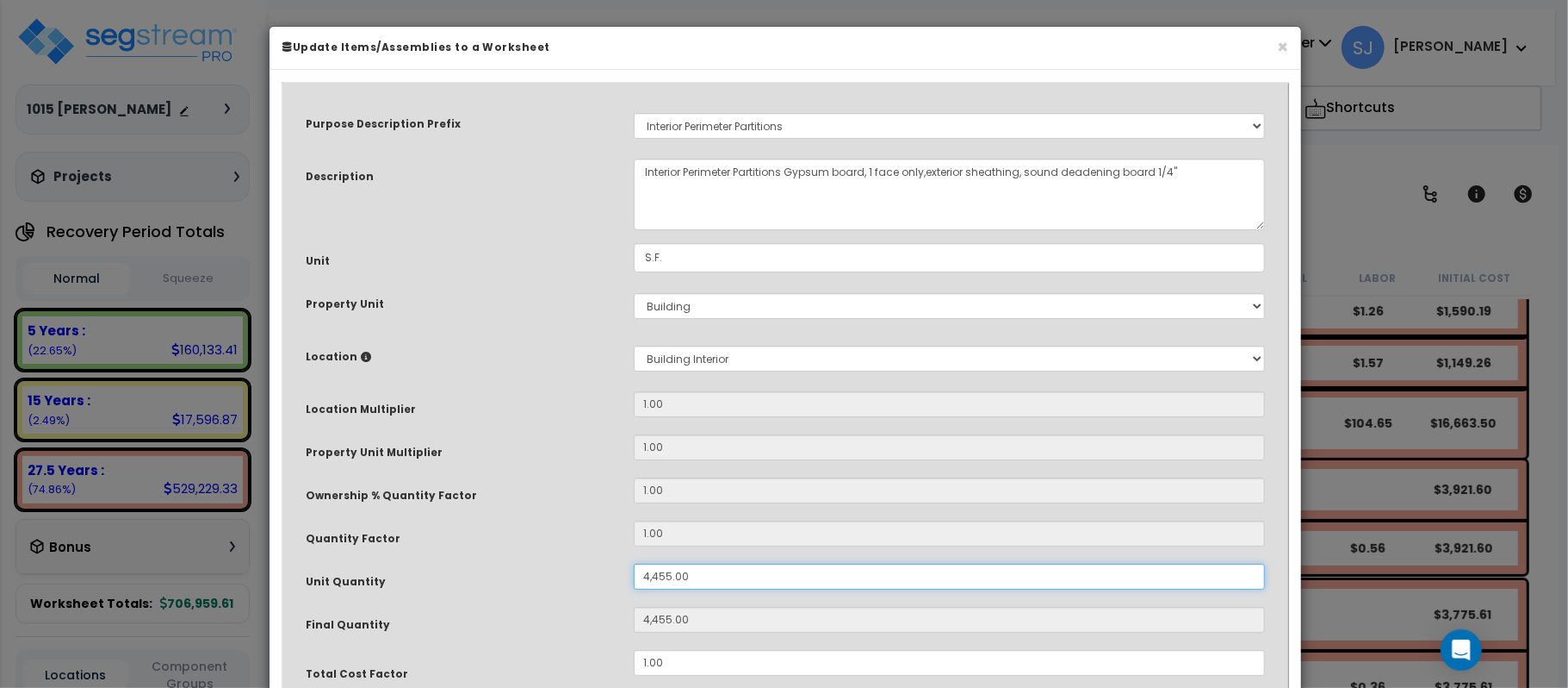
click at [711, 578] on input "4,455.00" at bounding box center [950, 576] width 631 height 26
click at [575, 558] on div "Purpose Description Prefix Select A/V System A/V System A/V System Equipment A/…" at bounding box center [785, 474] width 985 height 763
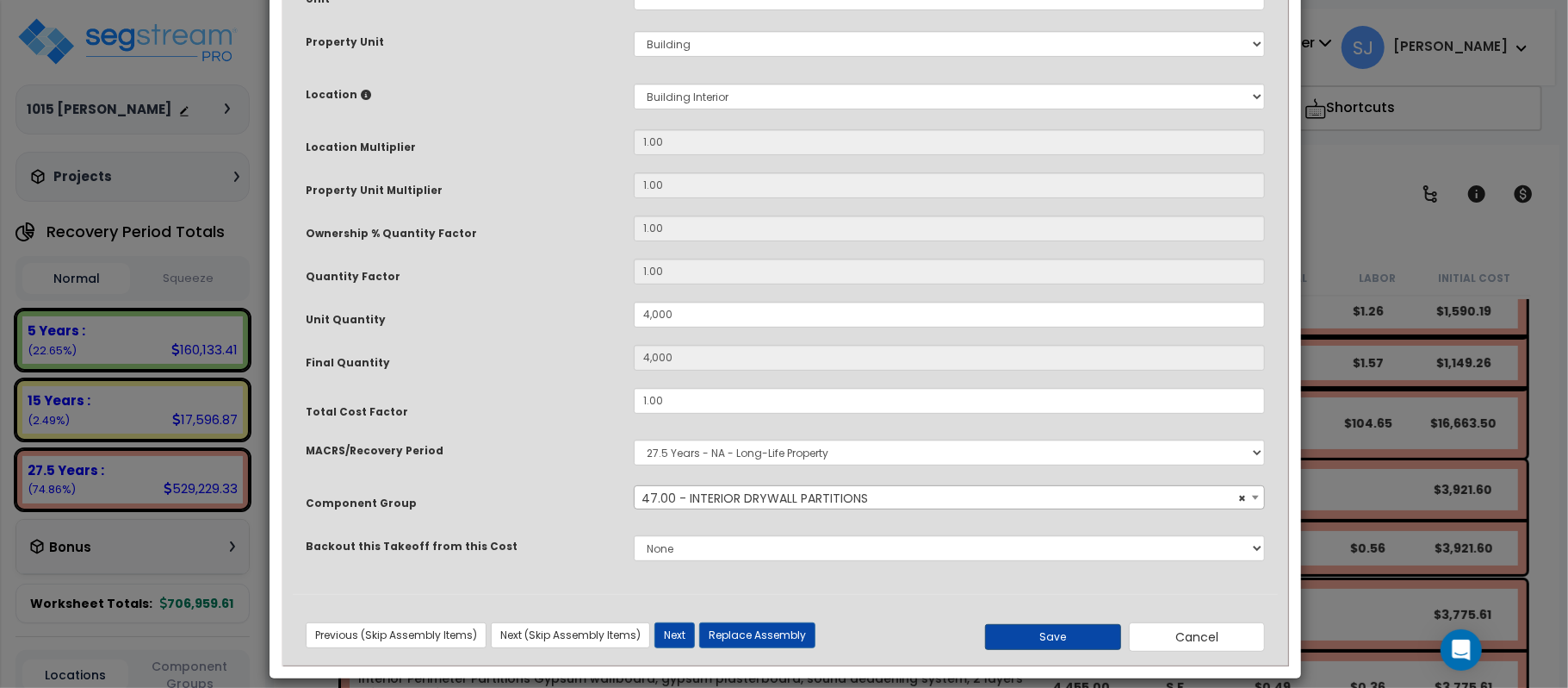
scroll to position [280, 0]
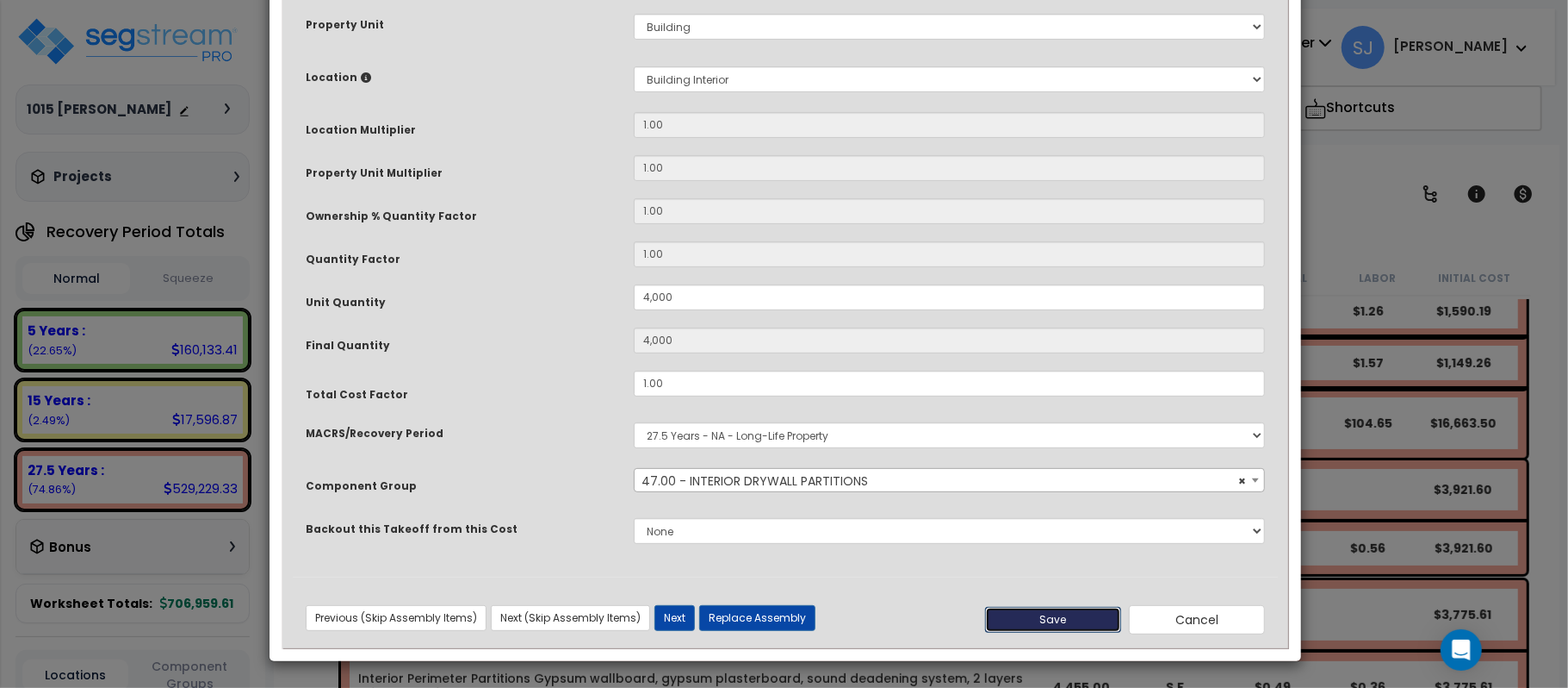
click at [1071, 618] on button "Save" at bounding box center [1053, 619] width 136 height 26
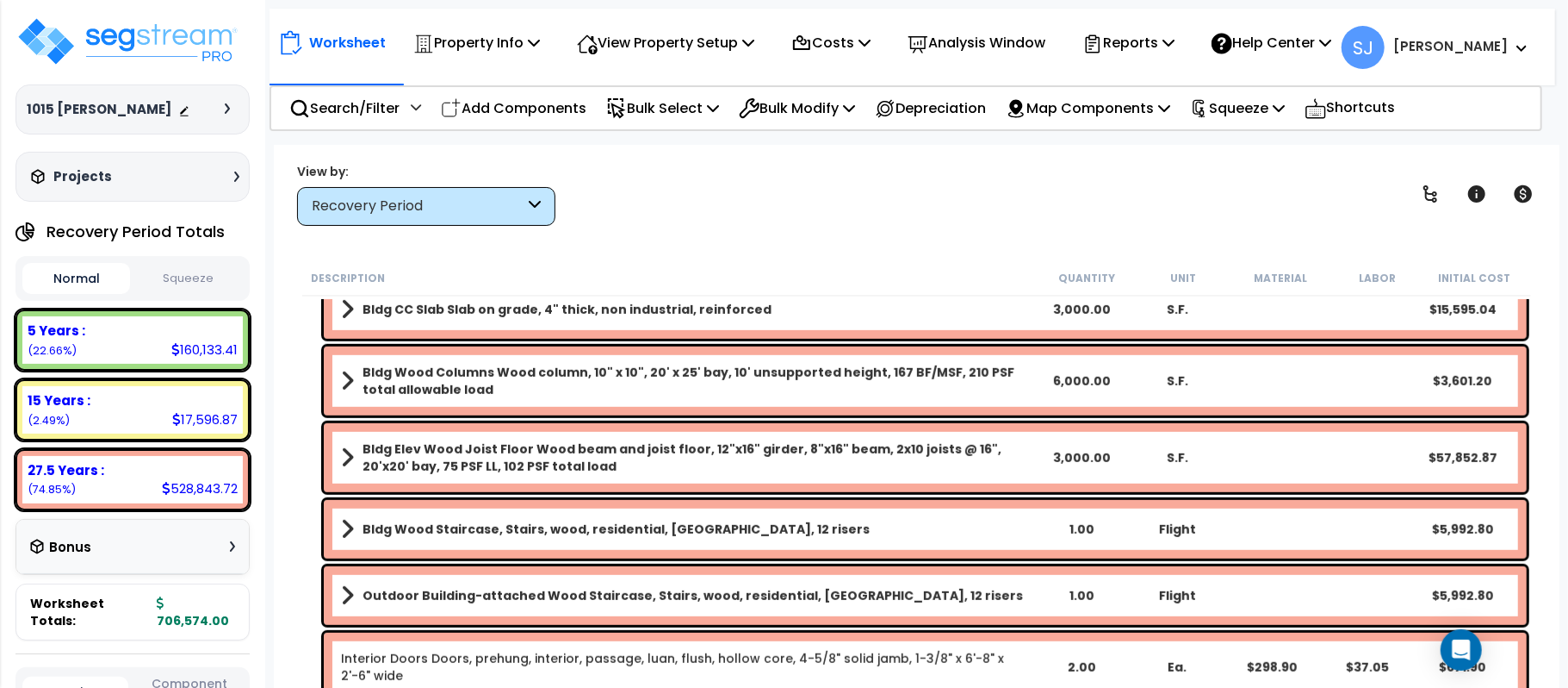
scroll to position [838, 0]
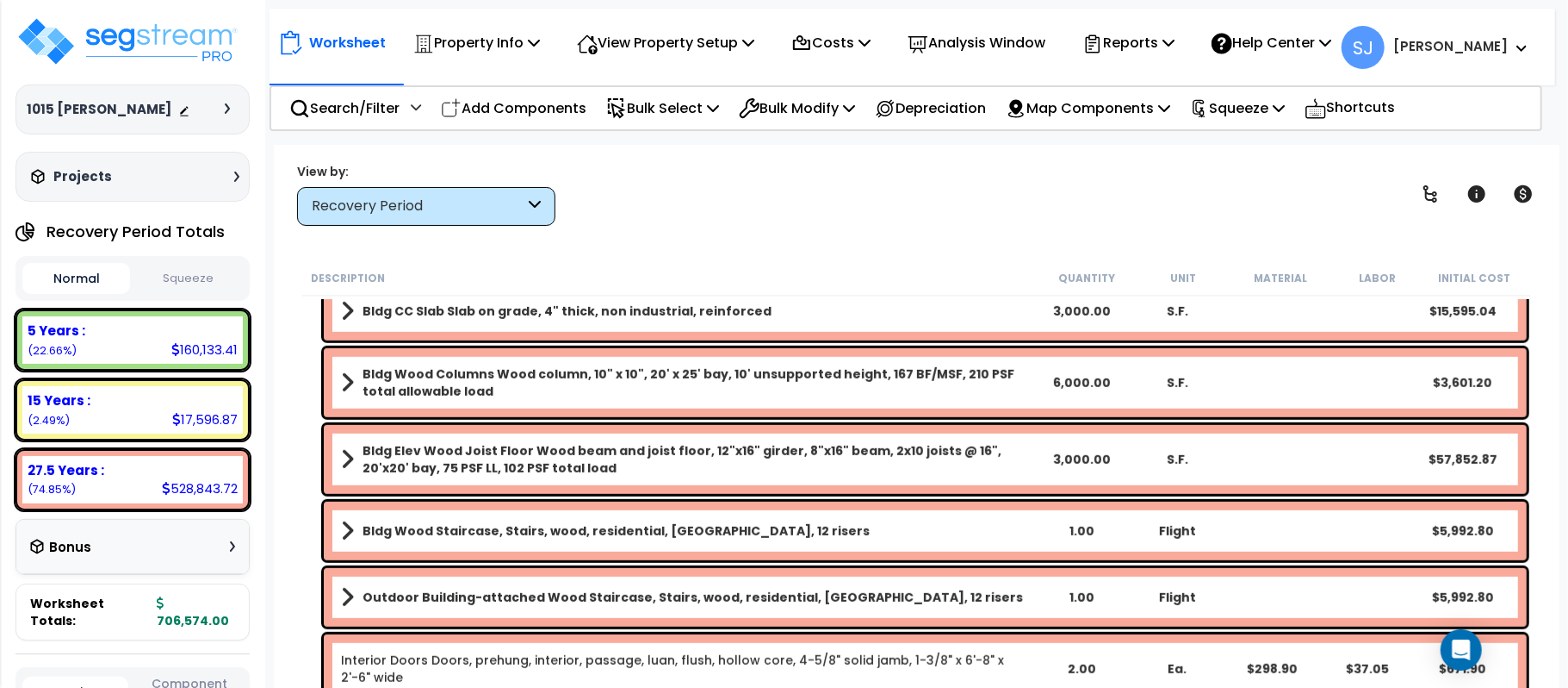
click at [990, 605] on link "Outdoor Building-attached Wood Staircase, Stairs, wood, residential, oak treads…" at bounding box center [687, 596] width 692 height 24
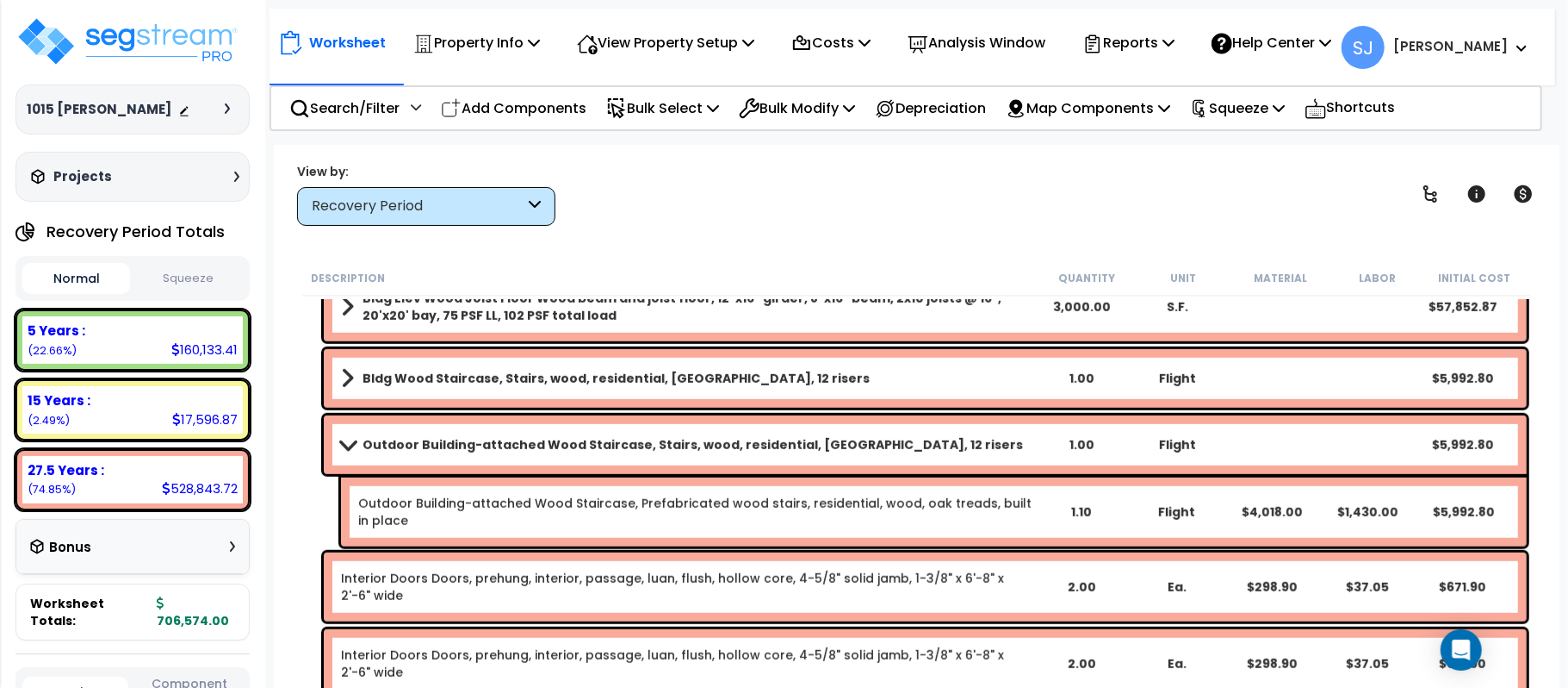
scroll to position [952, 0]
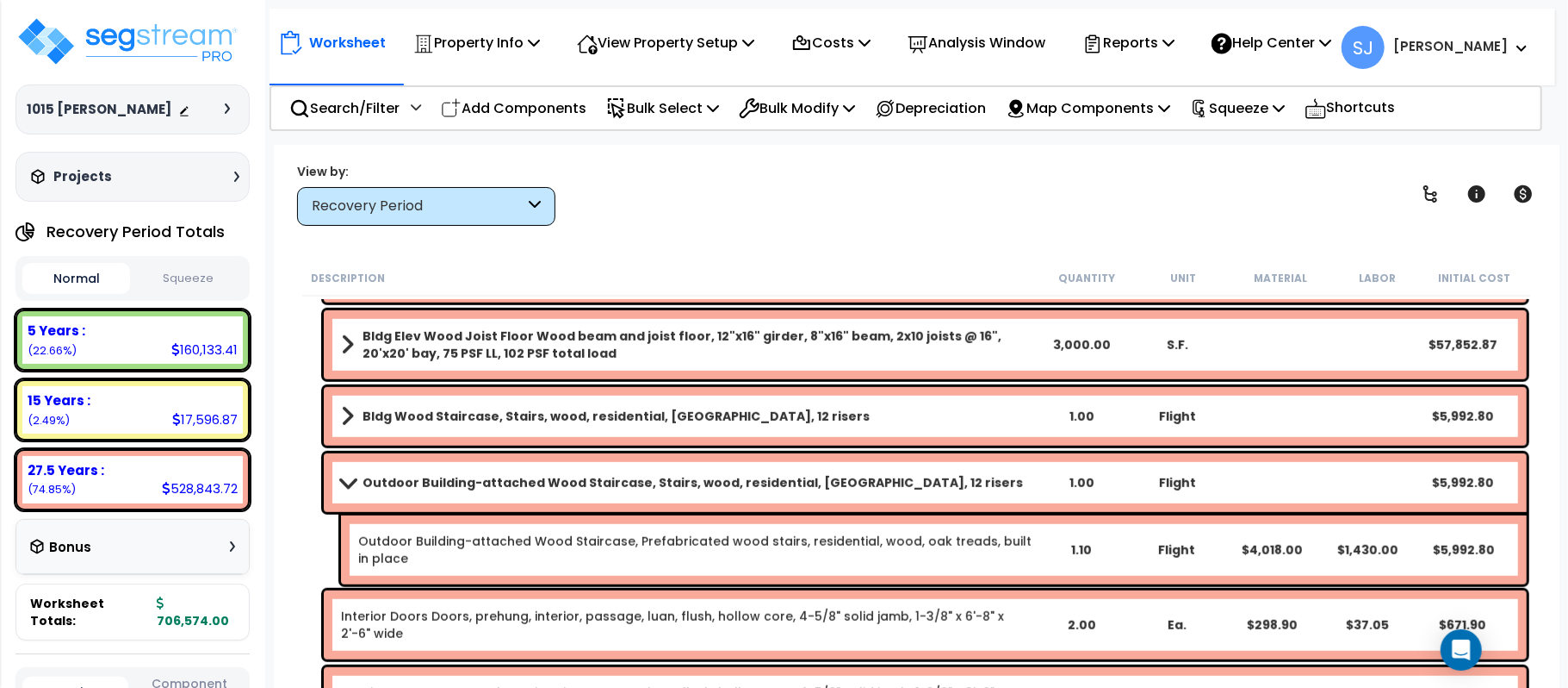
click at [1016, 488] on link "Outdoor Building-attached Wood Staircase, Stairs, wood, residential, oak treads…" at bounding box center [687, 482] width 692 height 24
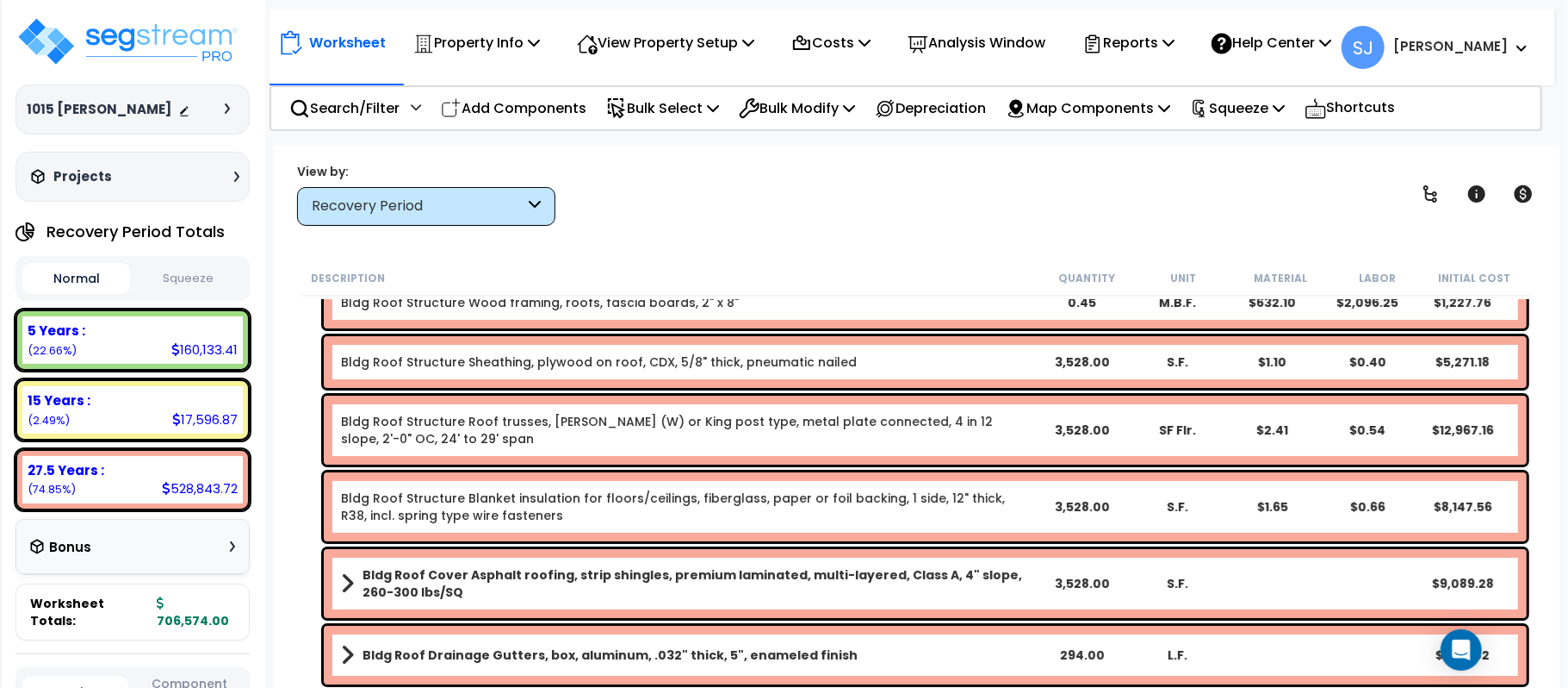
scroll to position [0, 0]
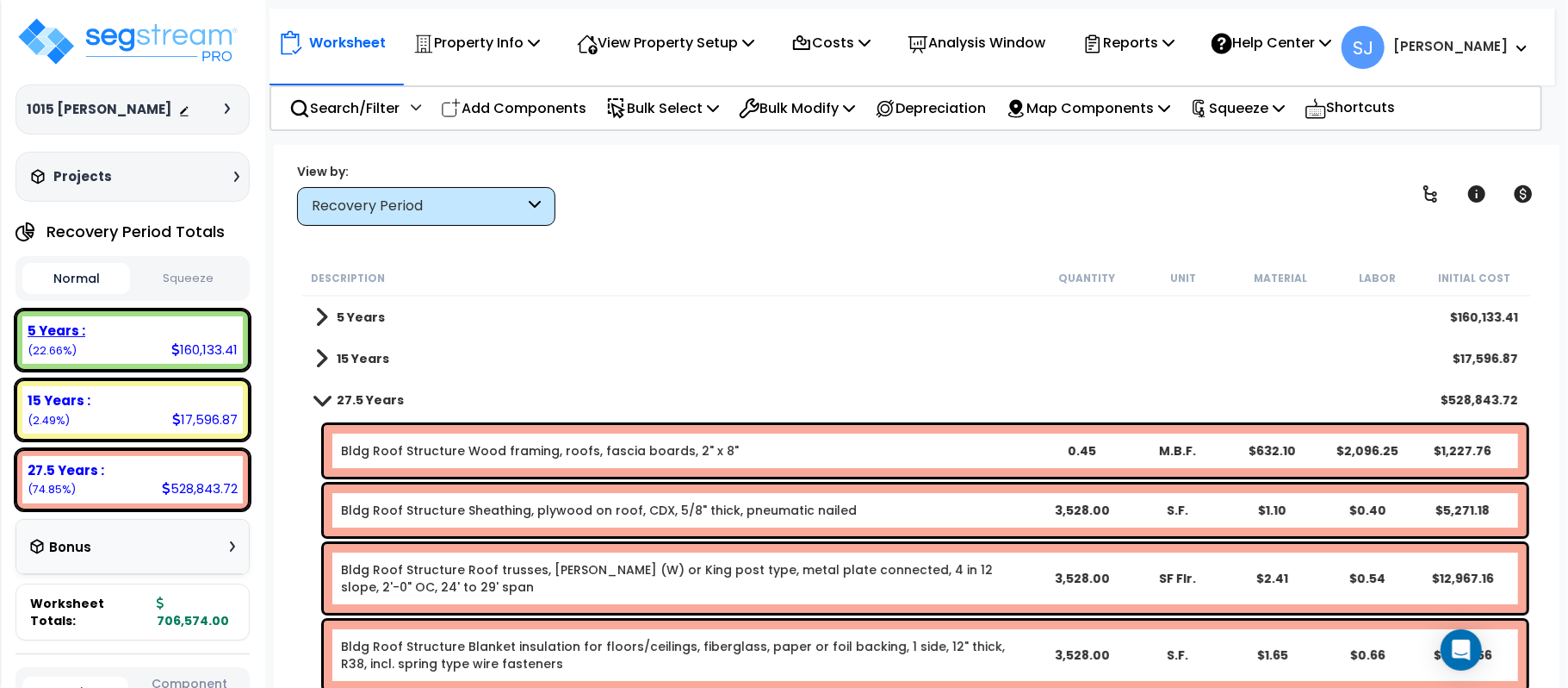
click at [145, 336] on div "5 Years :" at bounding box center [133, 330] width 210 height 18
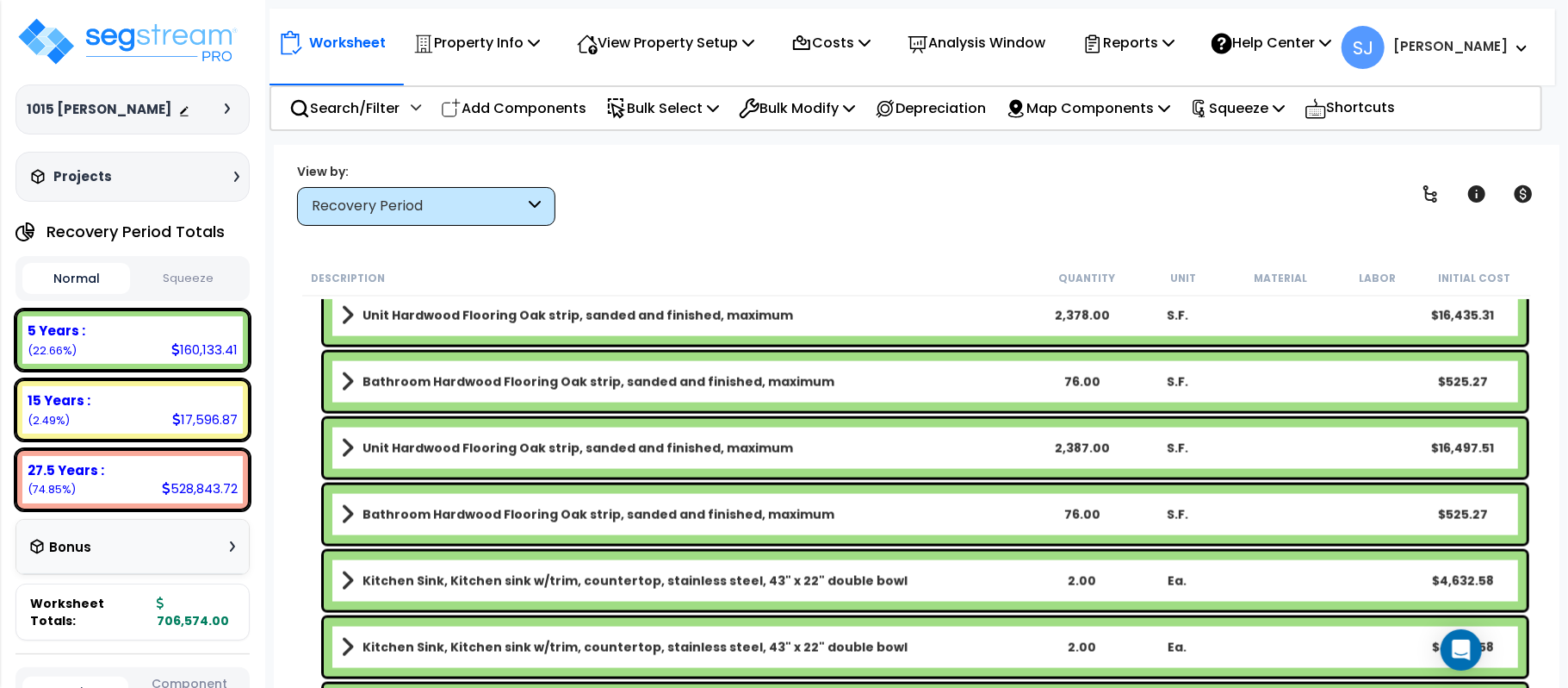
scroll to position [1793, 0]
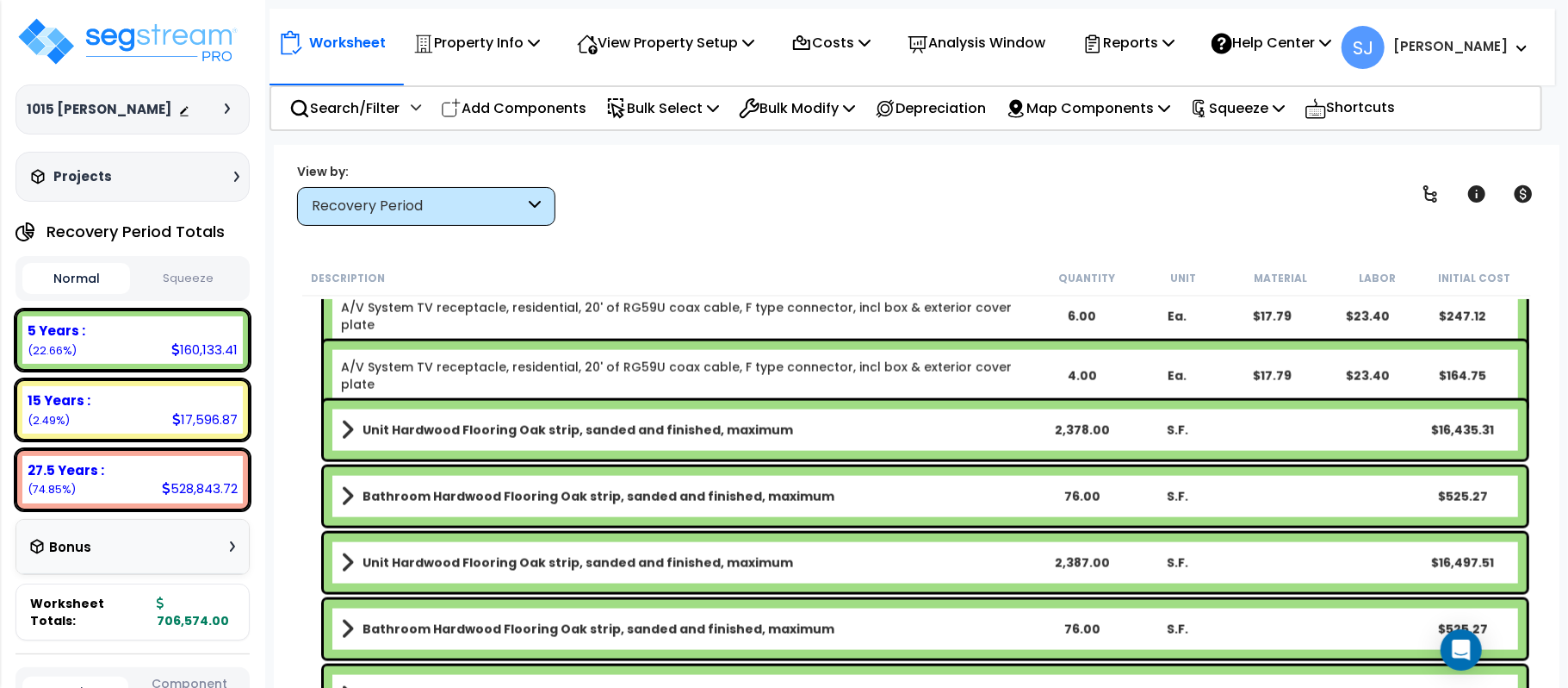
click at [341, 432] on span at bounding box center [347, 430] width 13 height 24
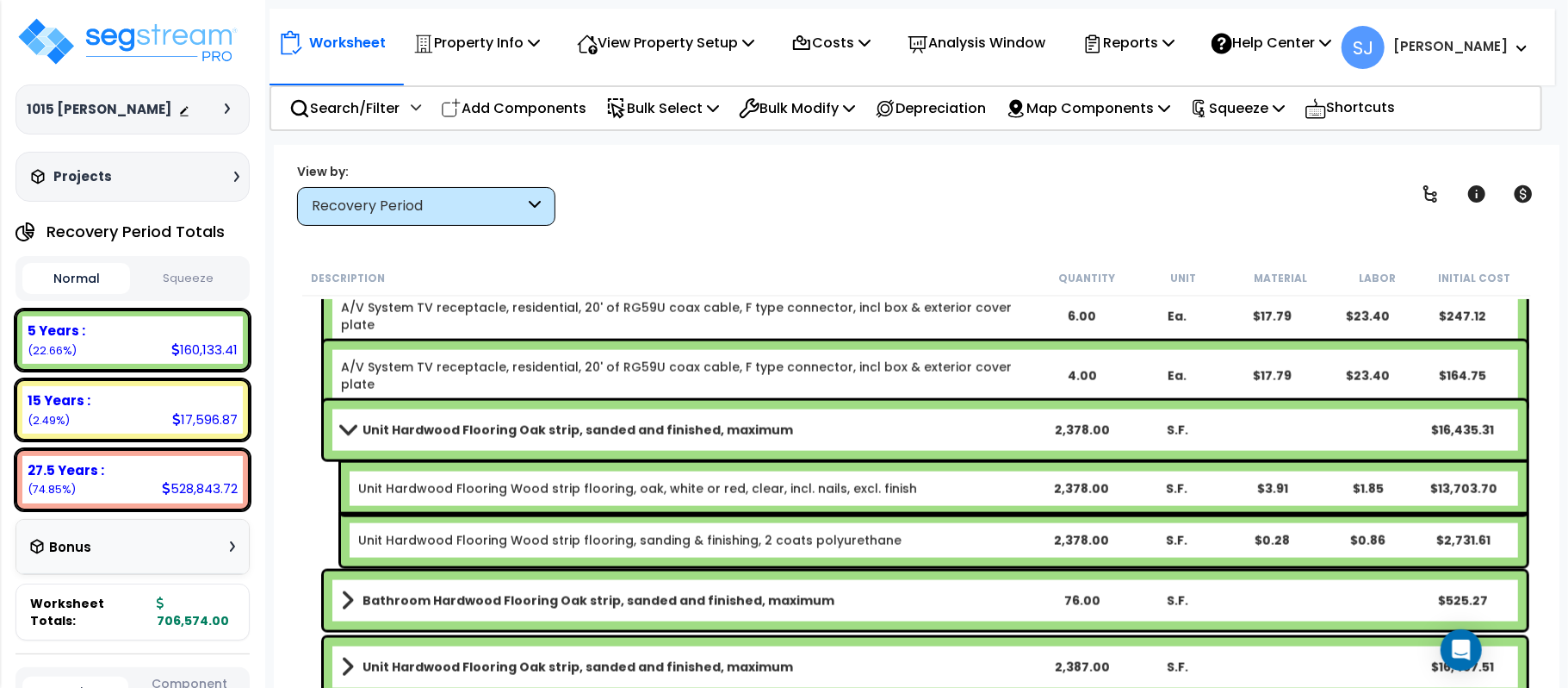
click at [997, 420] on link "Unit Hardwood Flooring Oak strip, sanded and finished, maximum" at bounding box center [687, 430] width 692 height 24
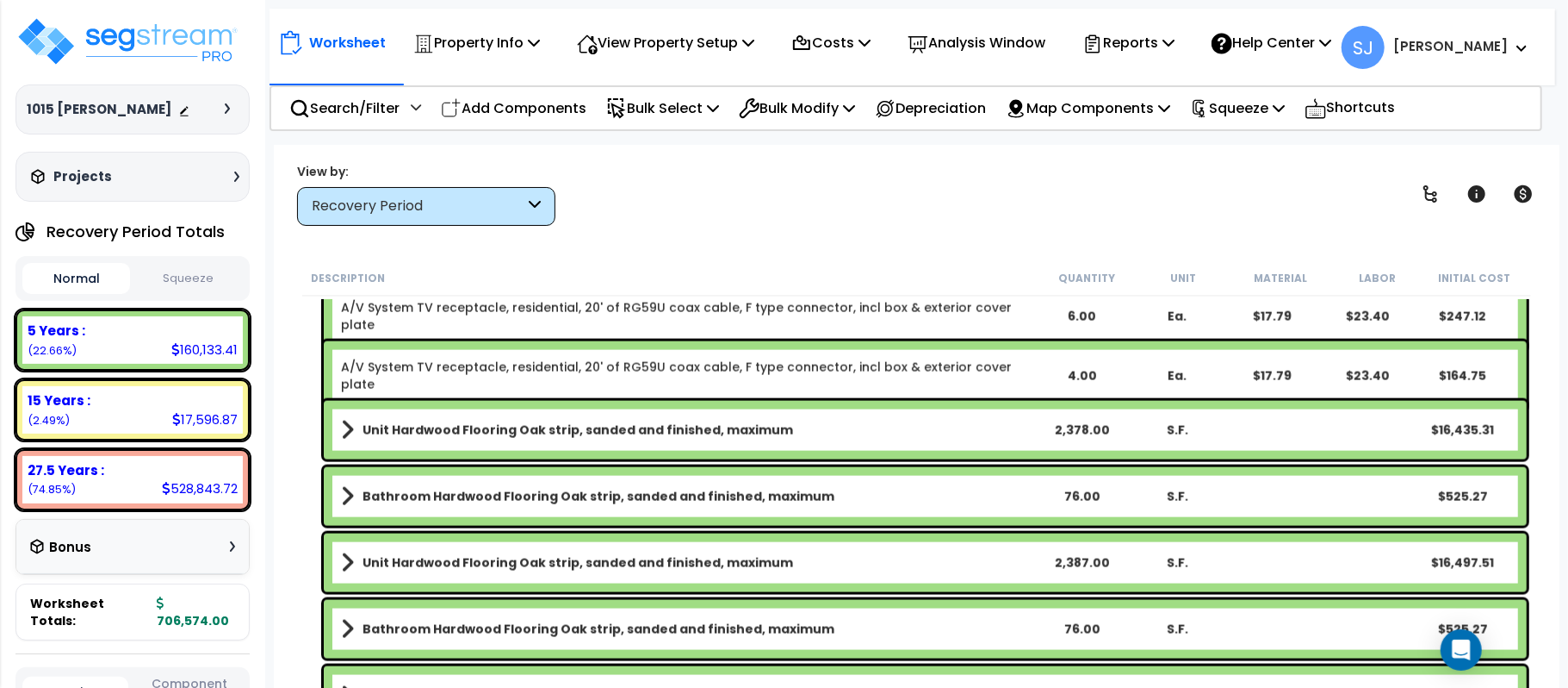
click at [997, 420] on link "Unit Hardwood Flooring Oak strip, sanded and finished, maximum" at bounding box center [687, 430] width 692 height 24
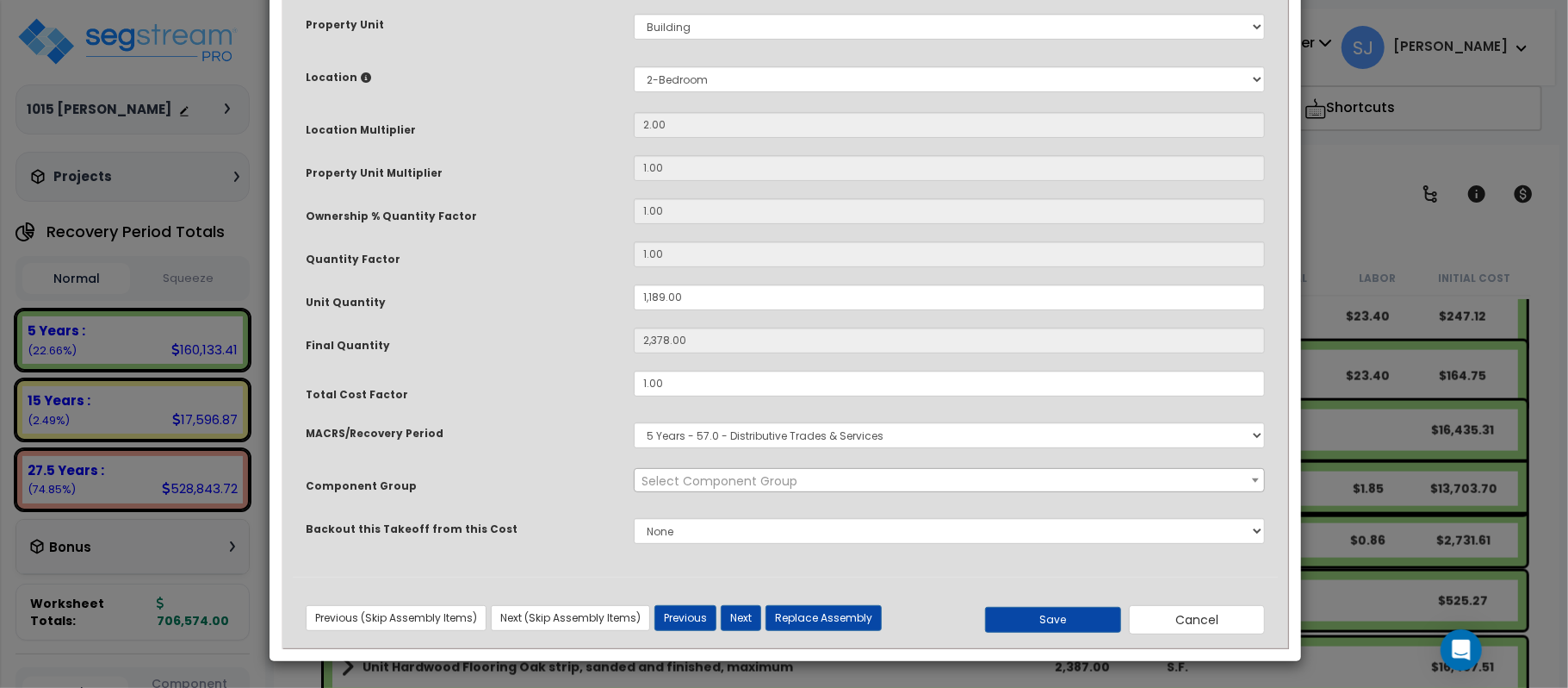
scroll to position [0, 0]
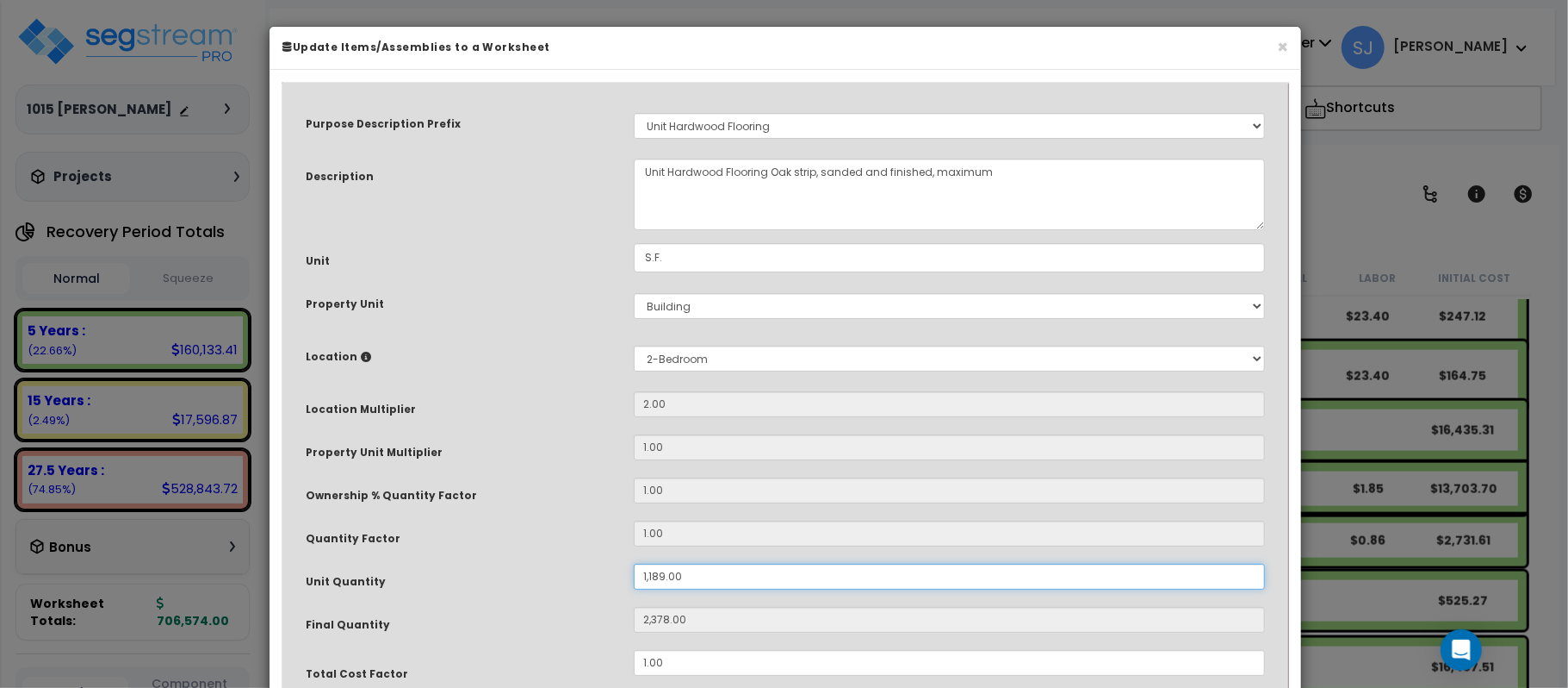
click at [711, 583] on input "1,189.00" at bounding box center [950, 576] width 631 height 26
drag, startPoint x: 737, startPoint y: 581, endPoint x: 548, endPoint y: 579, distance: 189.0
click at [548, 579] on div "Unit Quantity 1,189.00" at bounding box center [785, 579] width 985 height 30
click at [556, 572] on div "Unit Quantity" at bounding box center [456, 579] width 328 height 30
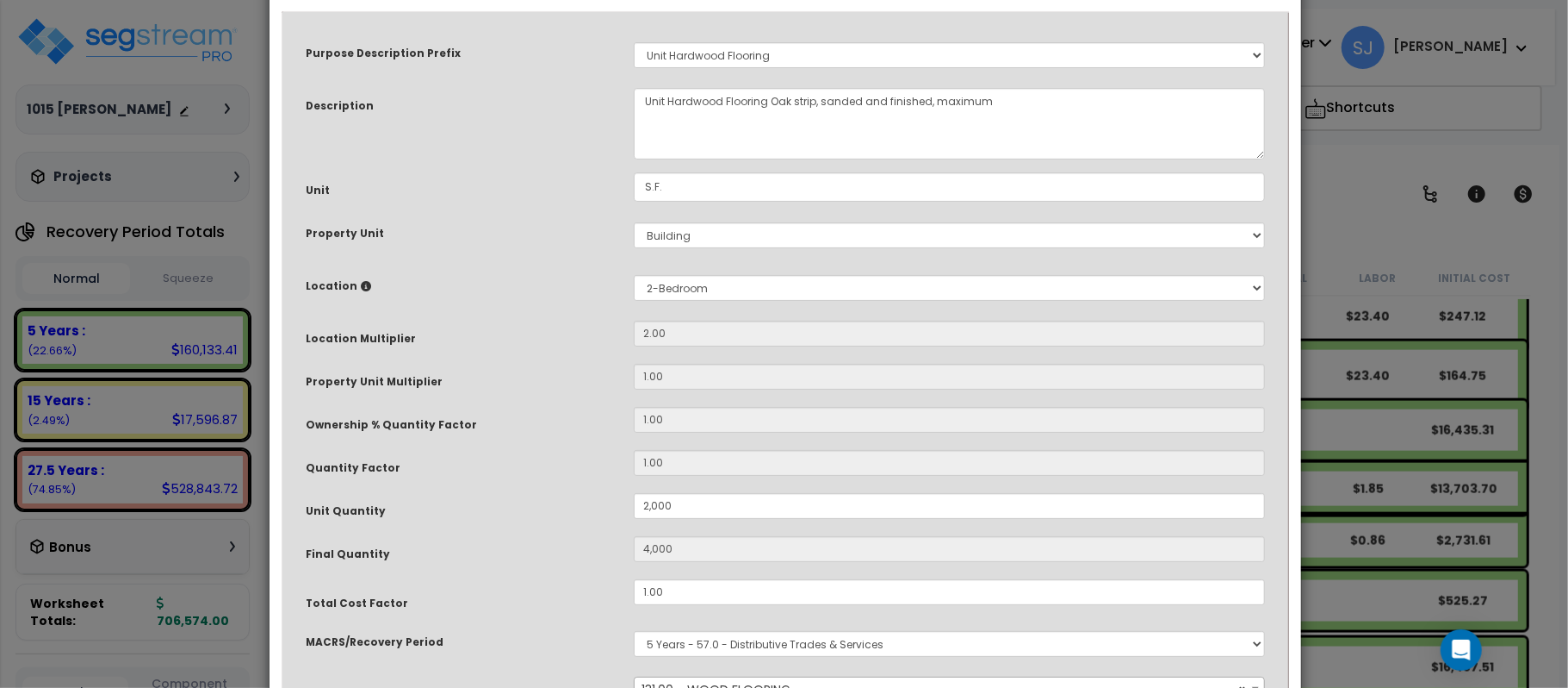
scroll to position [280, 0]
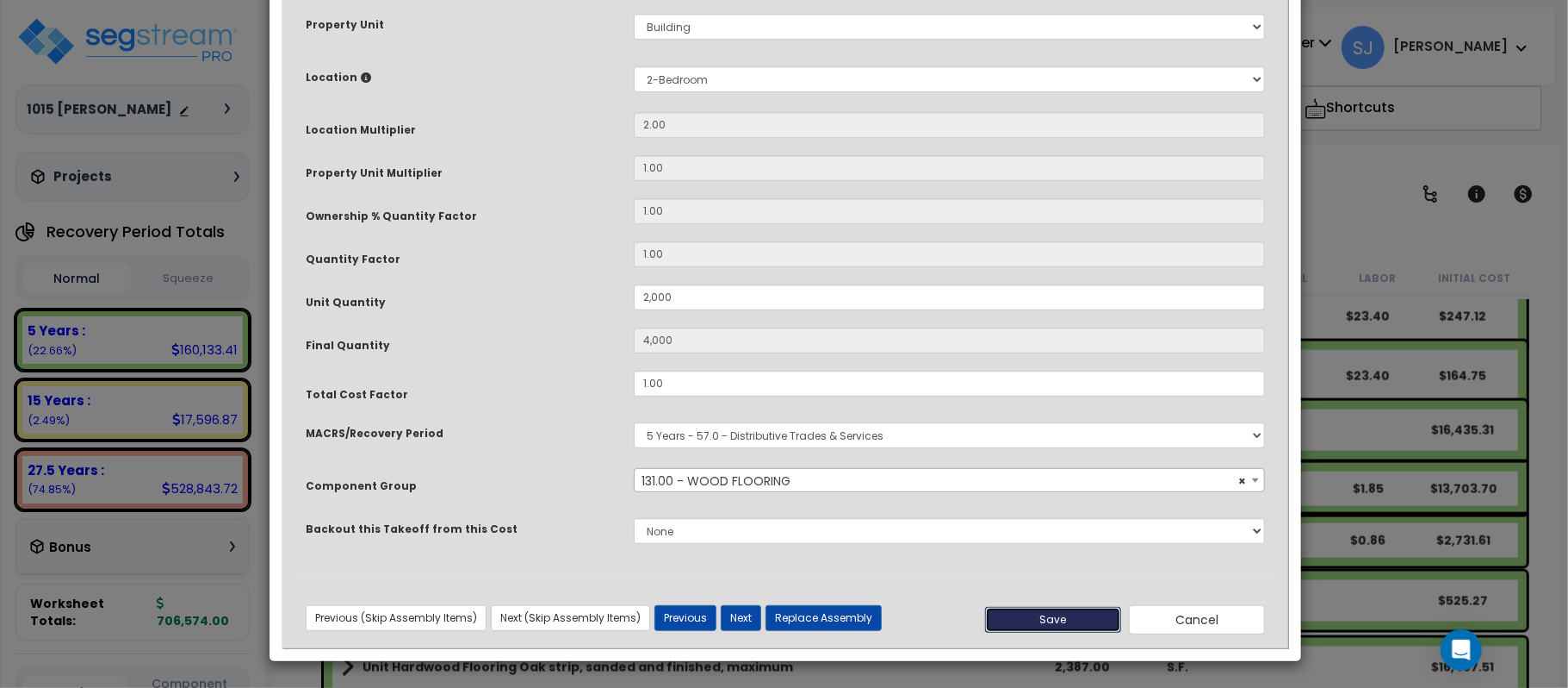
click at [1066, 624] on button "Save" at bounding box center [1053, 619] width 136 height 26
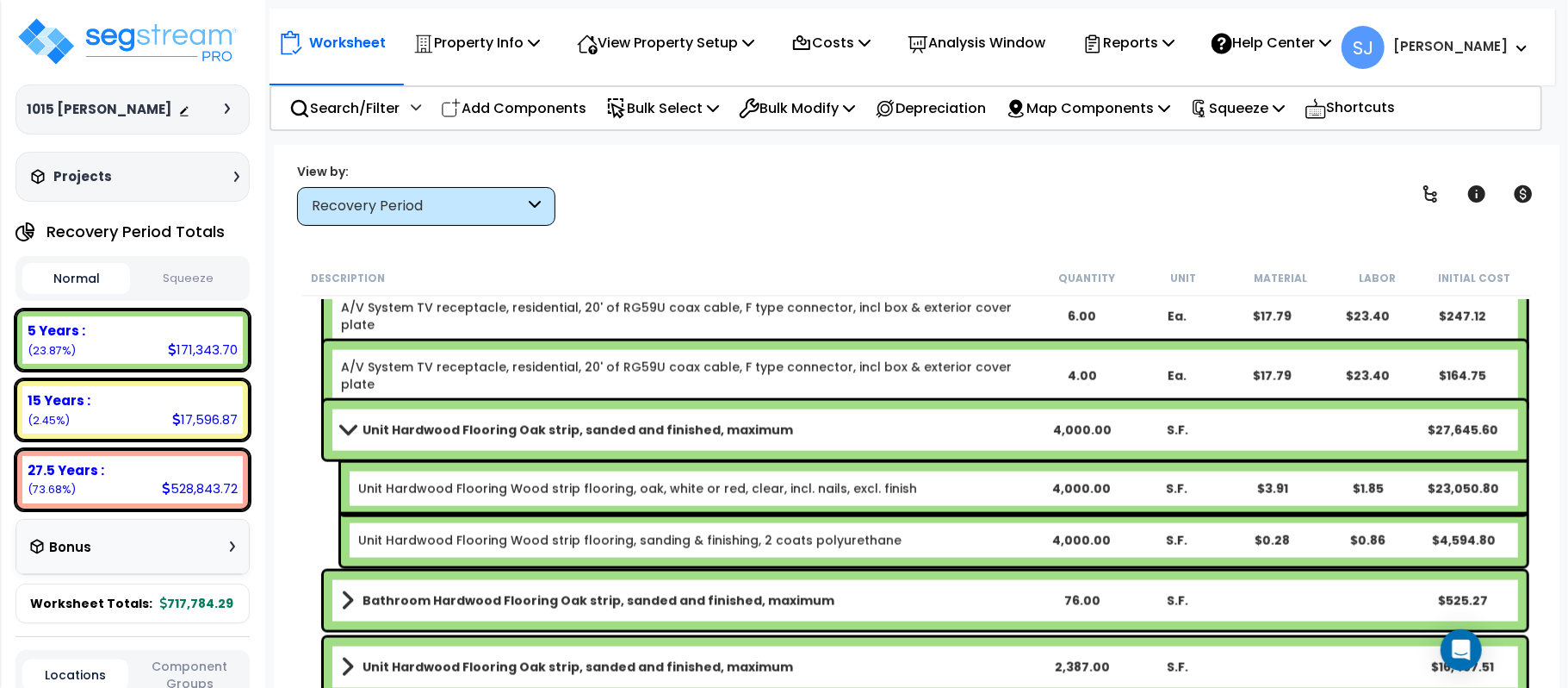
scroll to position [1906, 0]
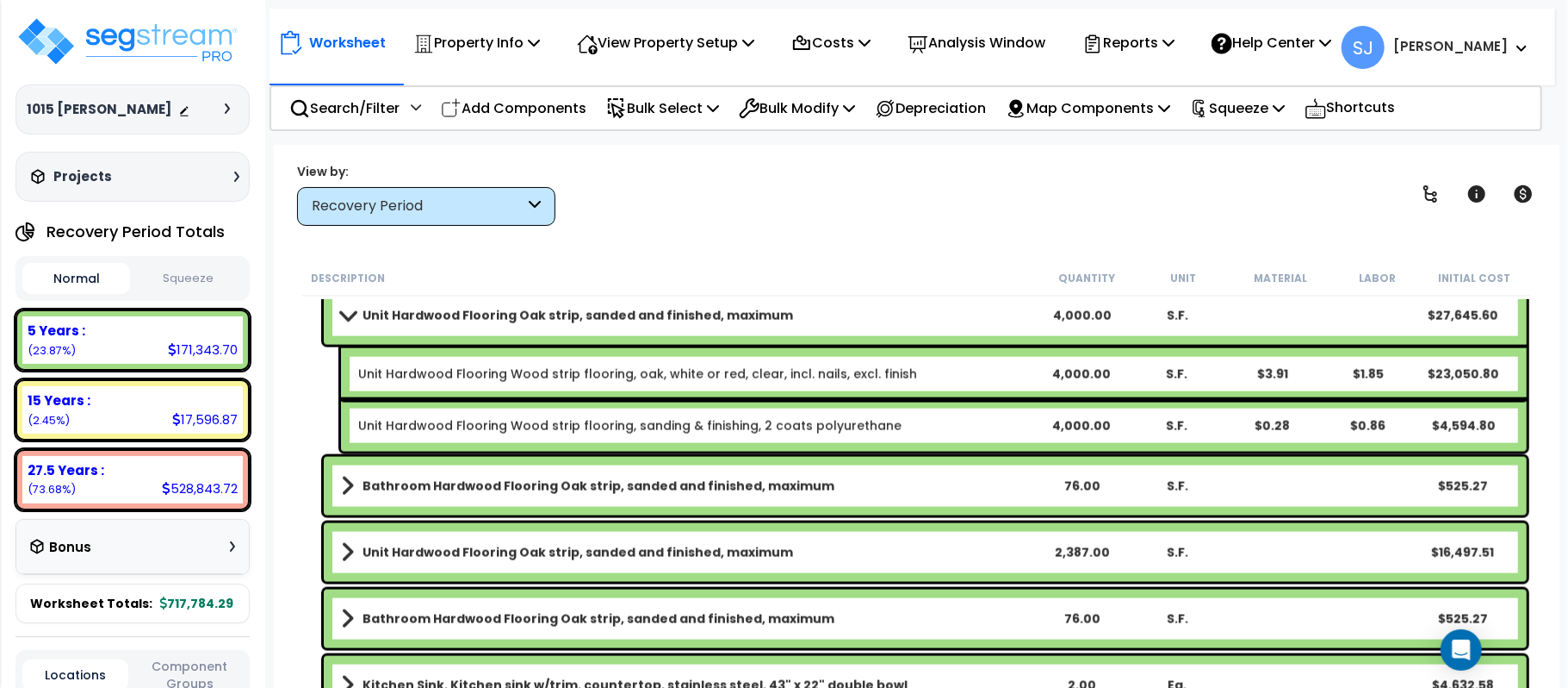
click at [391, 559] on b "Unit Hardwood Flooring Oak strip, sanded and finished, maximum" at bounding box center [578, 552] width 430 height 17
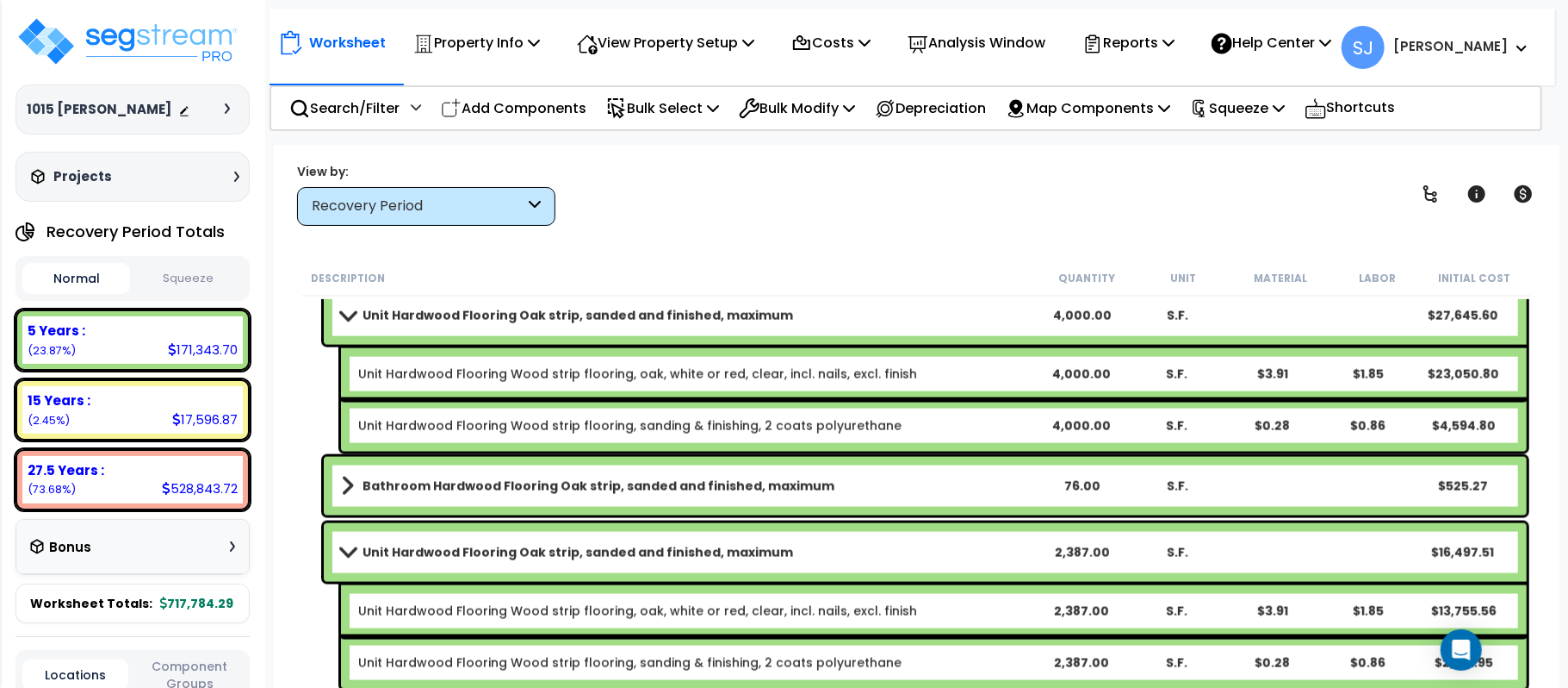
click at [310, 384] on div "Unit Hardwood Flooring Oak strip, sanded and finished, maximum 4,000.00 S.F. $2…" at bounding box center [917, 369] width 1229 height 174
click at [203, 457] on div "27.5 Years : 528,843.72 (73.68%)" at bounding box center [133, 479] width 221 height 47
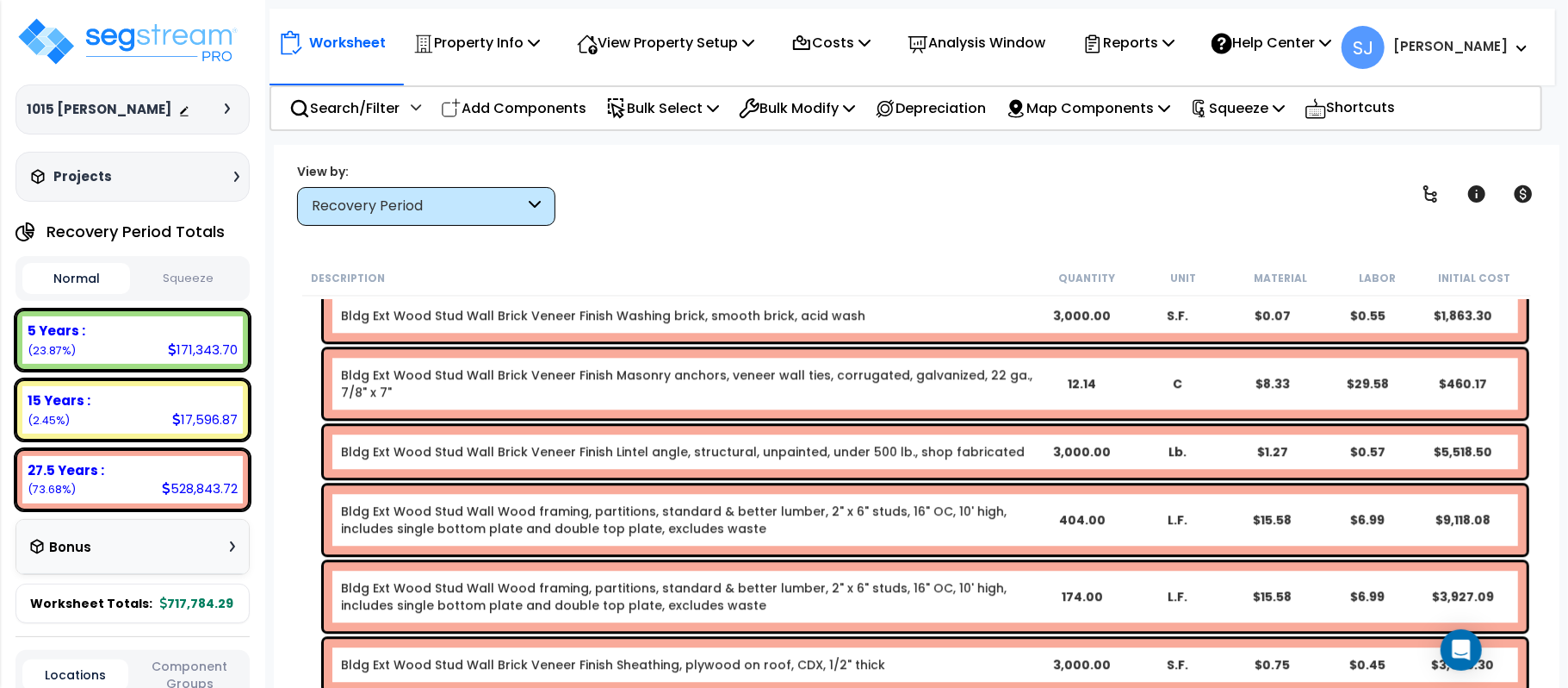
scroll to position [7996, 0]
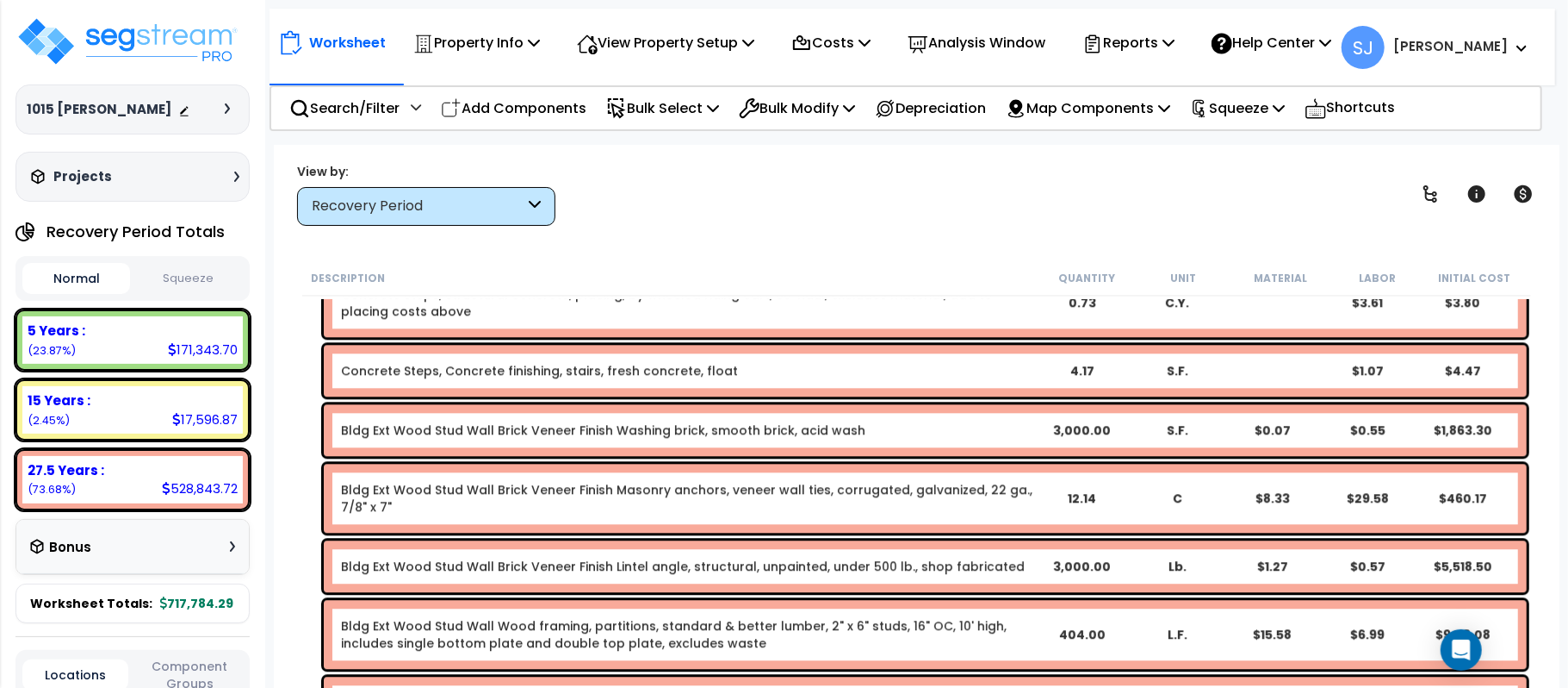
click at [903, 425] on b "Bldg Ext Wood Stud Wall Brick Veneer Finish Washing brick, smooth brick, acid w…" at bounding box center [687, 429] width 692 height 17
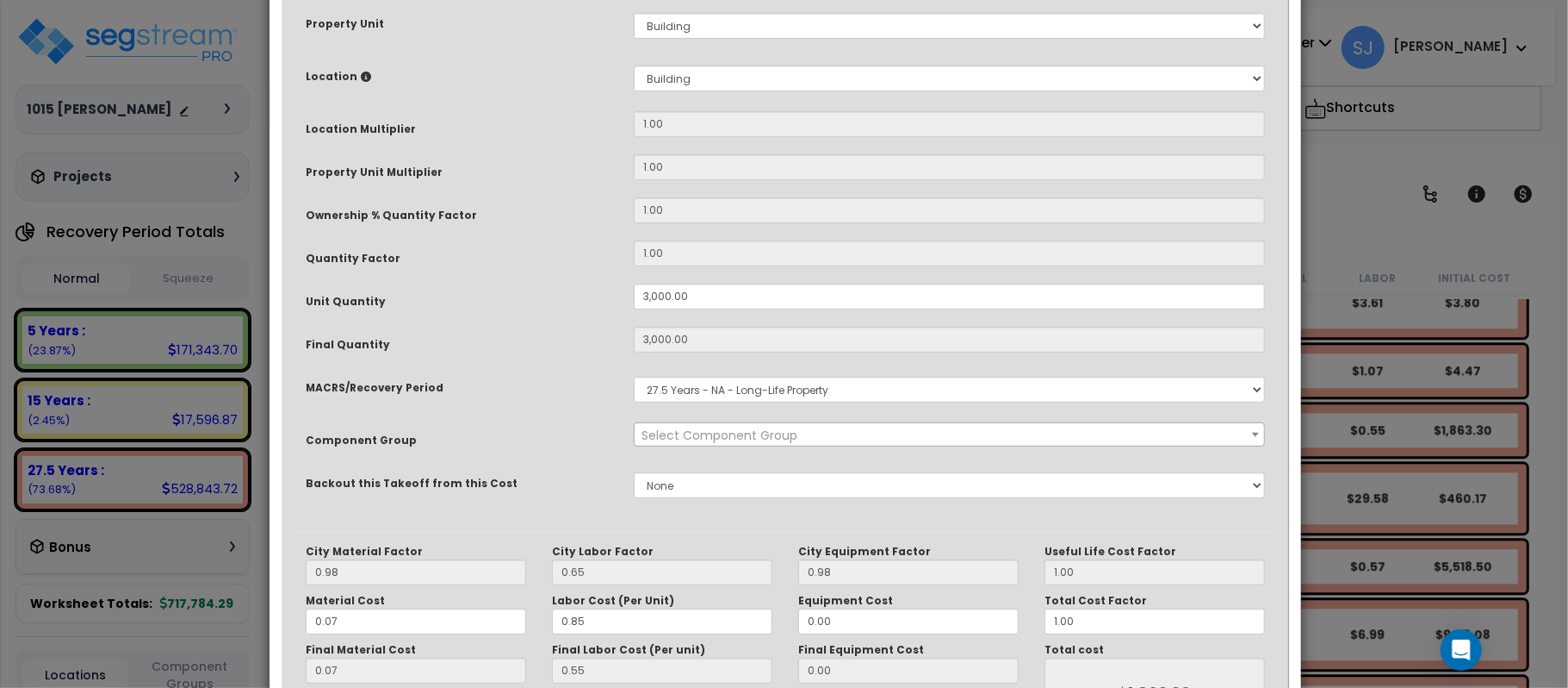
scroll to position [0, 0]
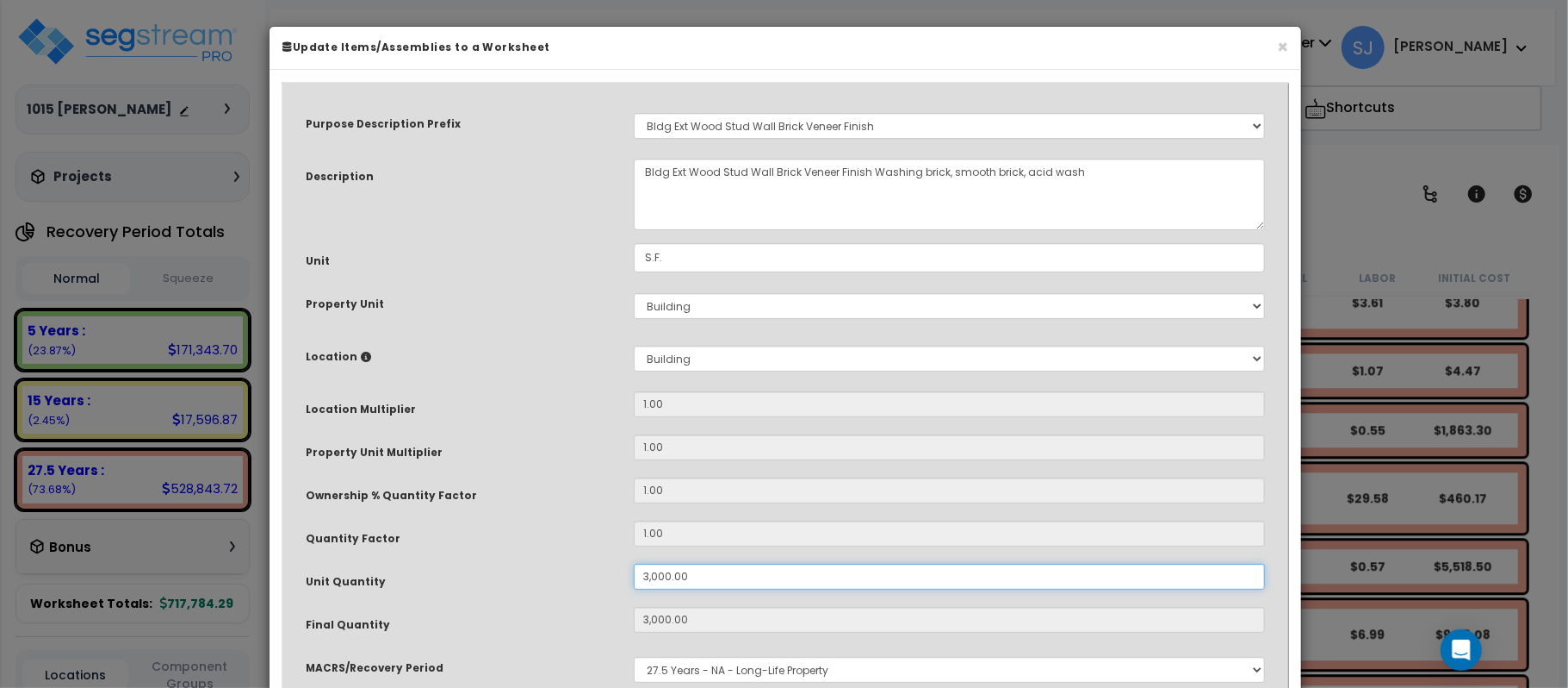
click at [711, 580] on input "3,000.00" at bounding box center [950, 576] width 631 height 26
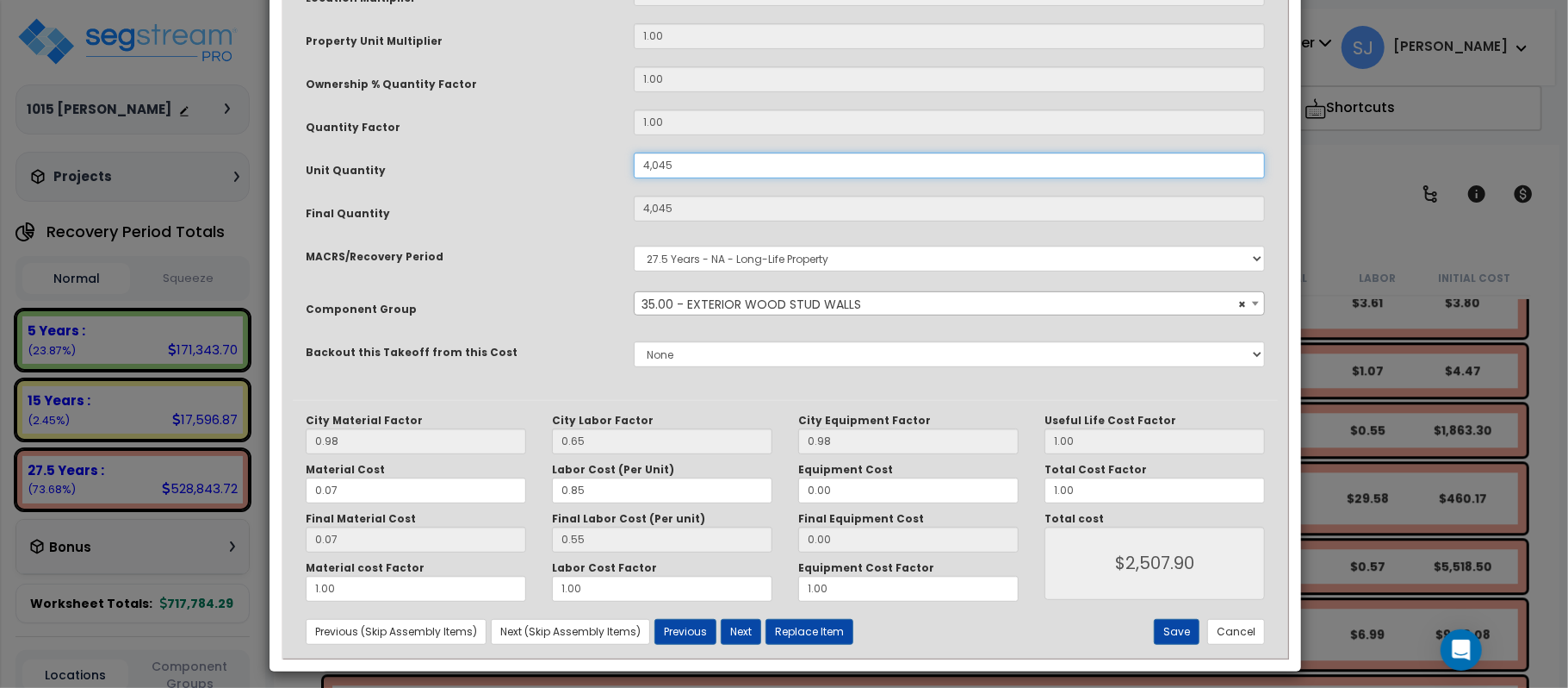
scroll to position [422, 0]
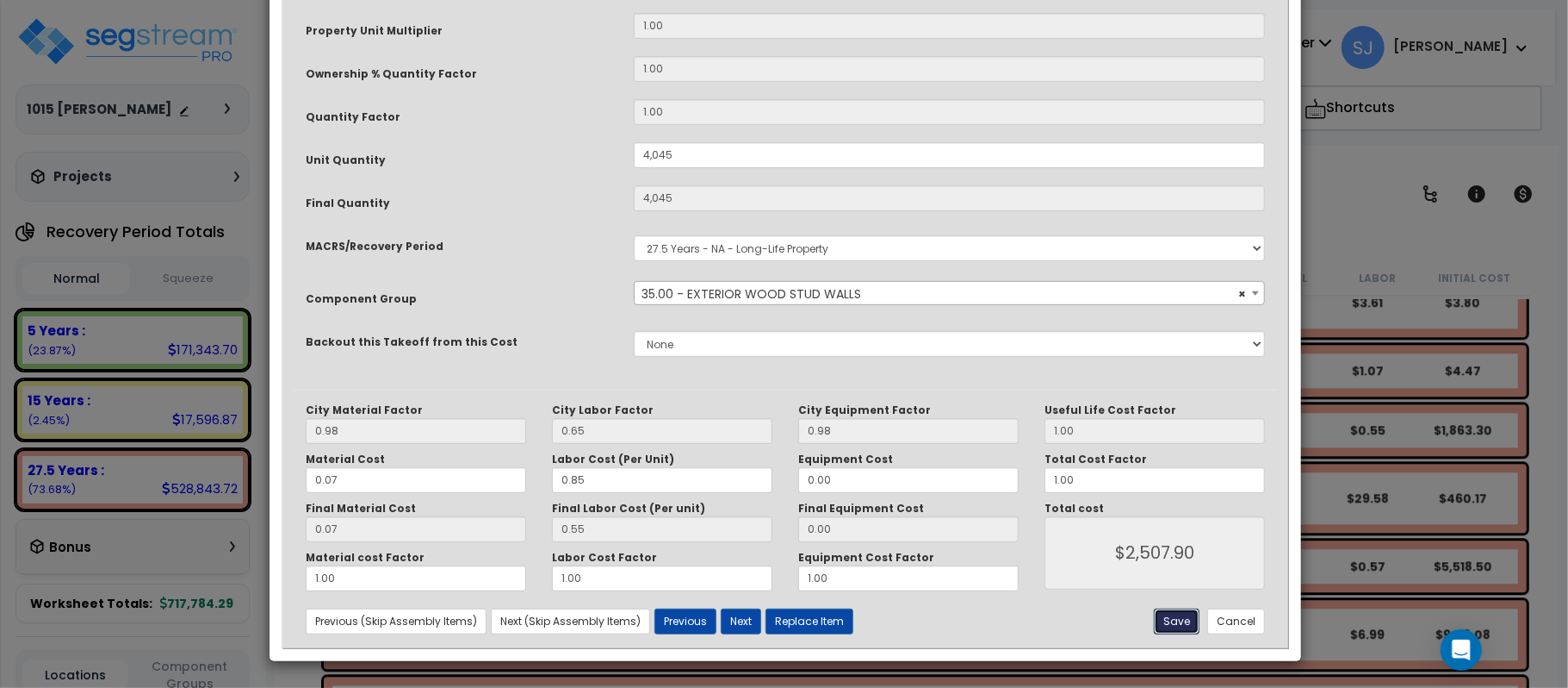
click at [1178, 626] on button "Save" at bounding box center [1176, 620] width 45 height 26
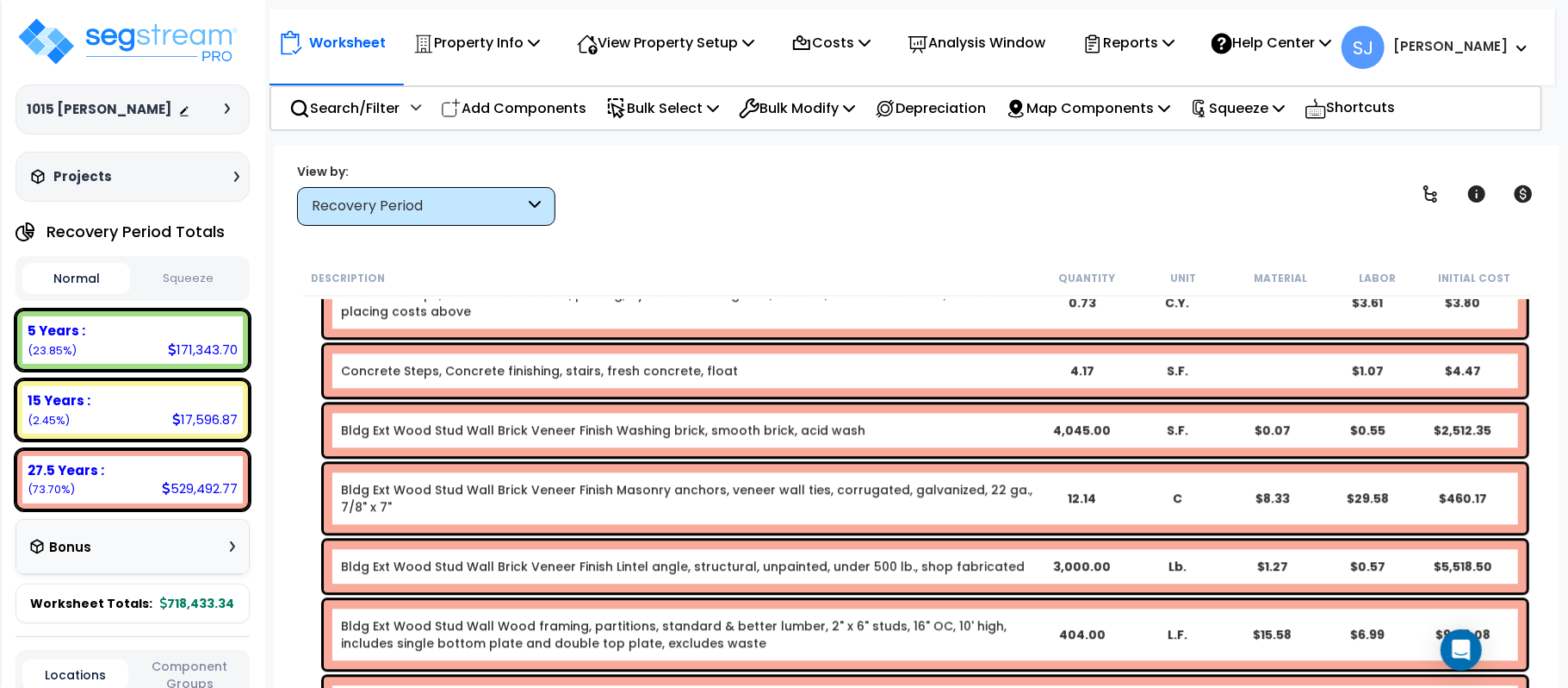
click at [1123, 572] on div "3,000.00" at bounding box center [1082, 565] width 94 height 17
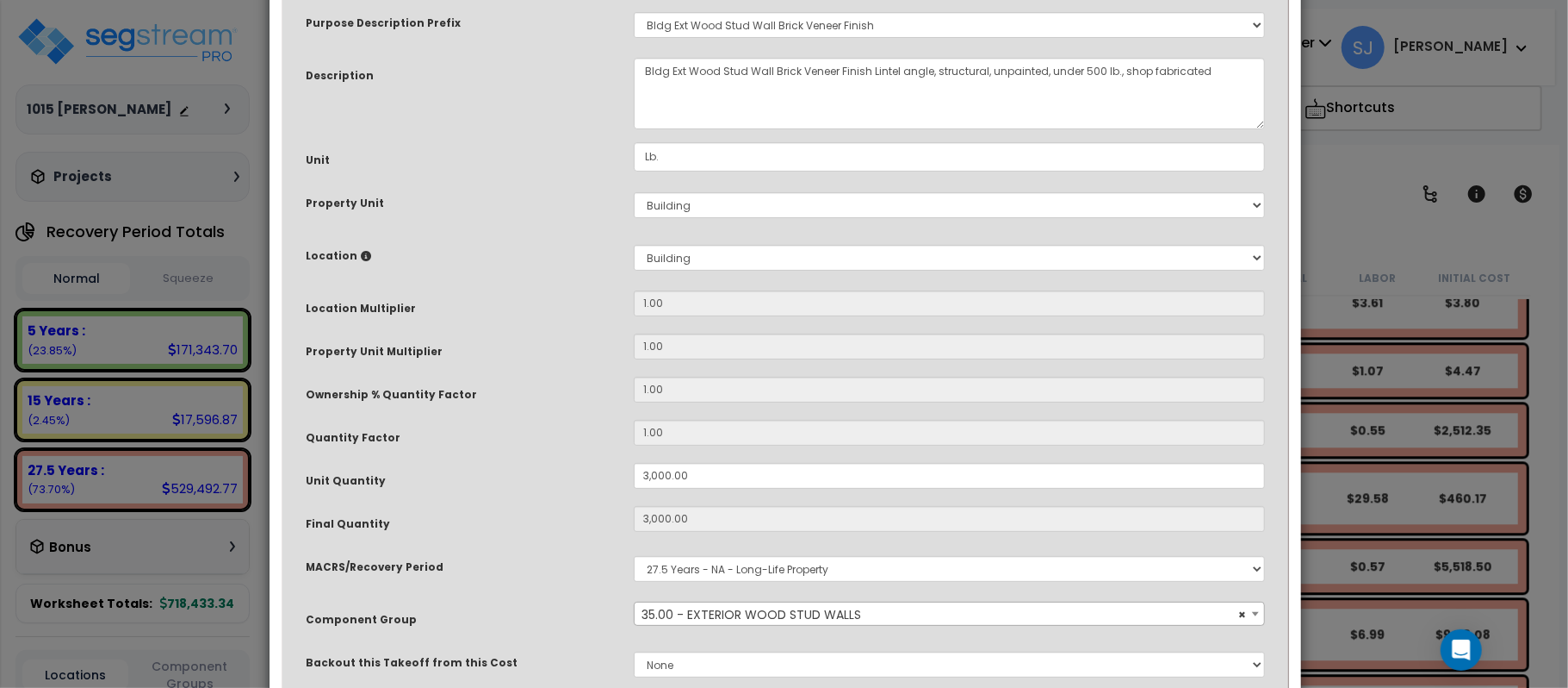
scroll to position [344, 0]
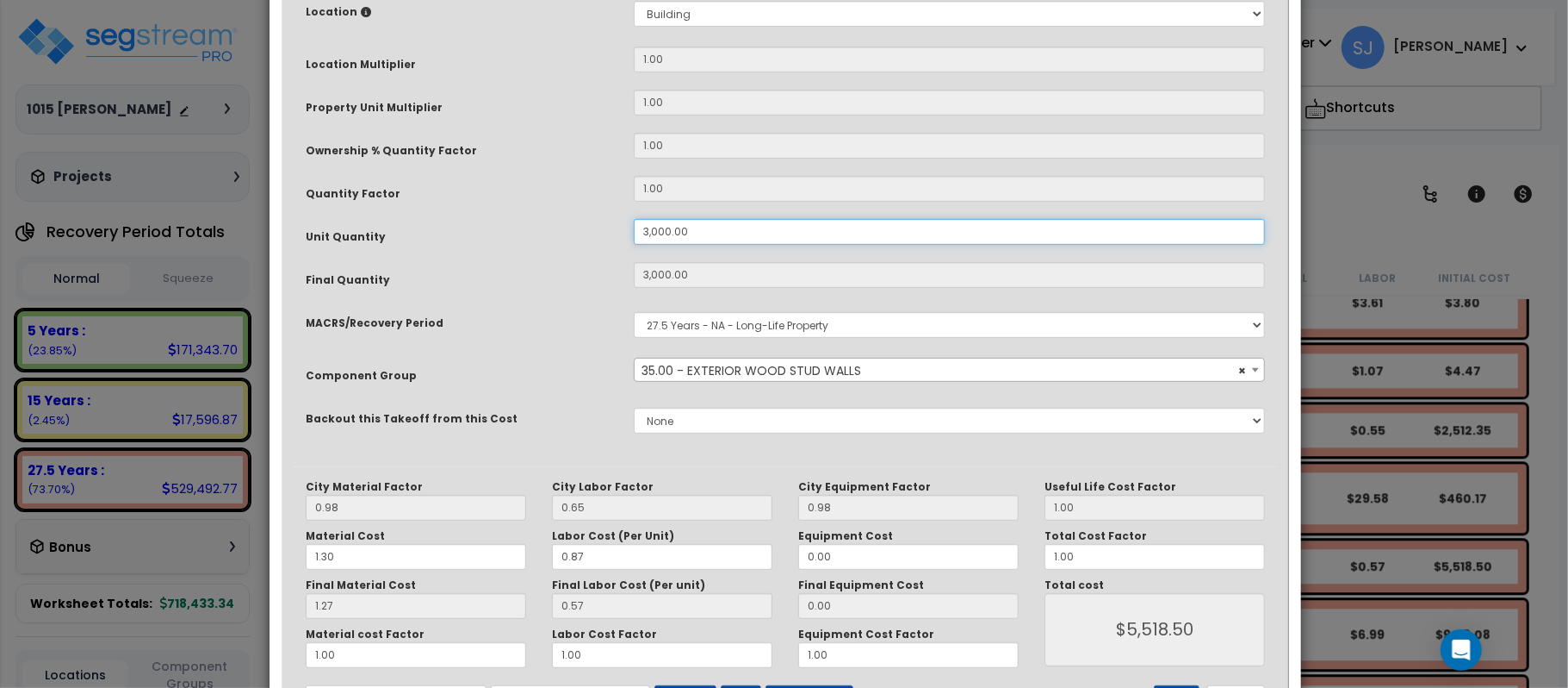
click at [762, 236] on input "3,000.00" at bounding box center [950, 231] width 631 height 26
click at [1071, 452] on div "Purpose Description Prefix Select A/V System A/V System A/V System Equipment A/…" at bounding box center [785, 107] width 985 height 717
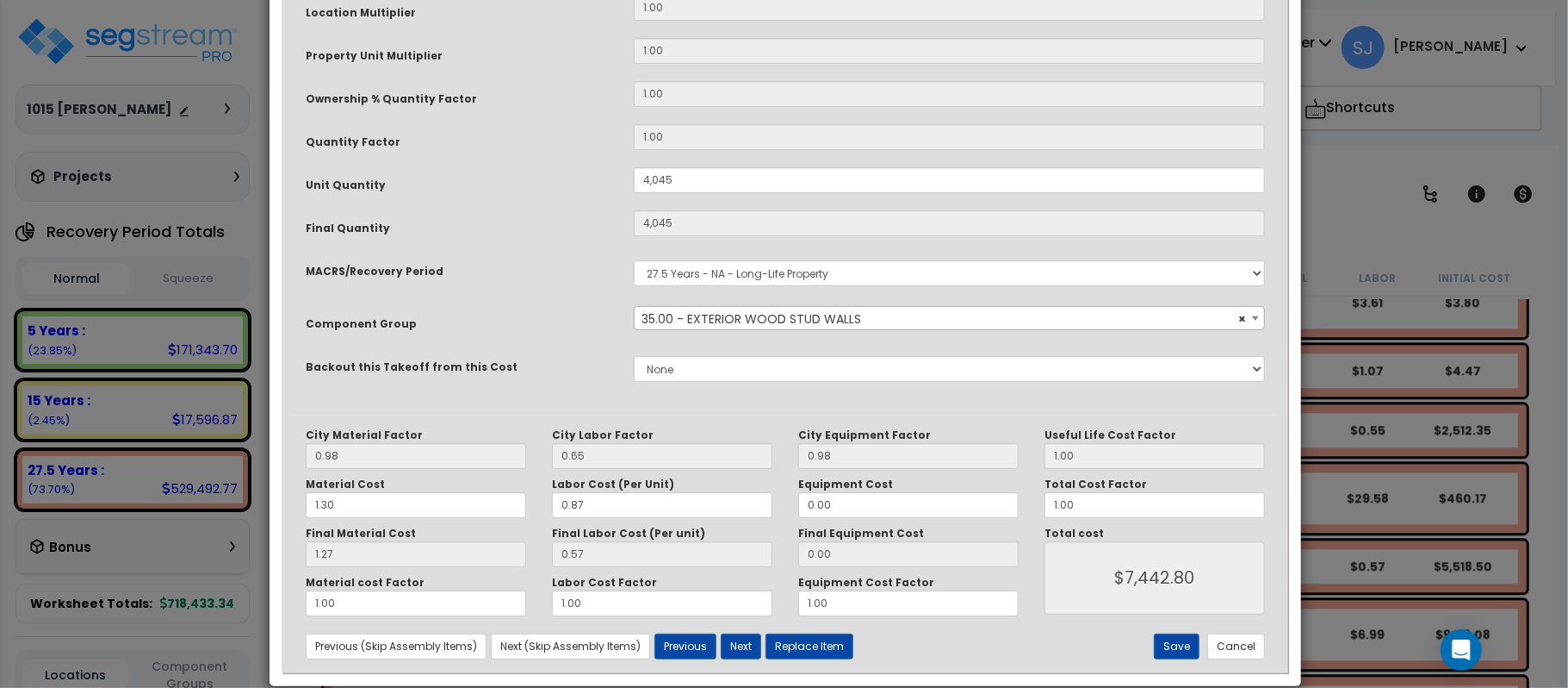
scroll to position [422, 0]
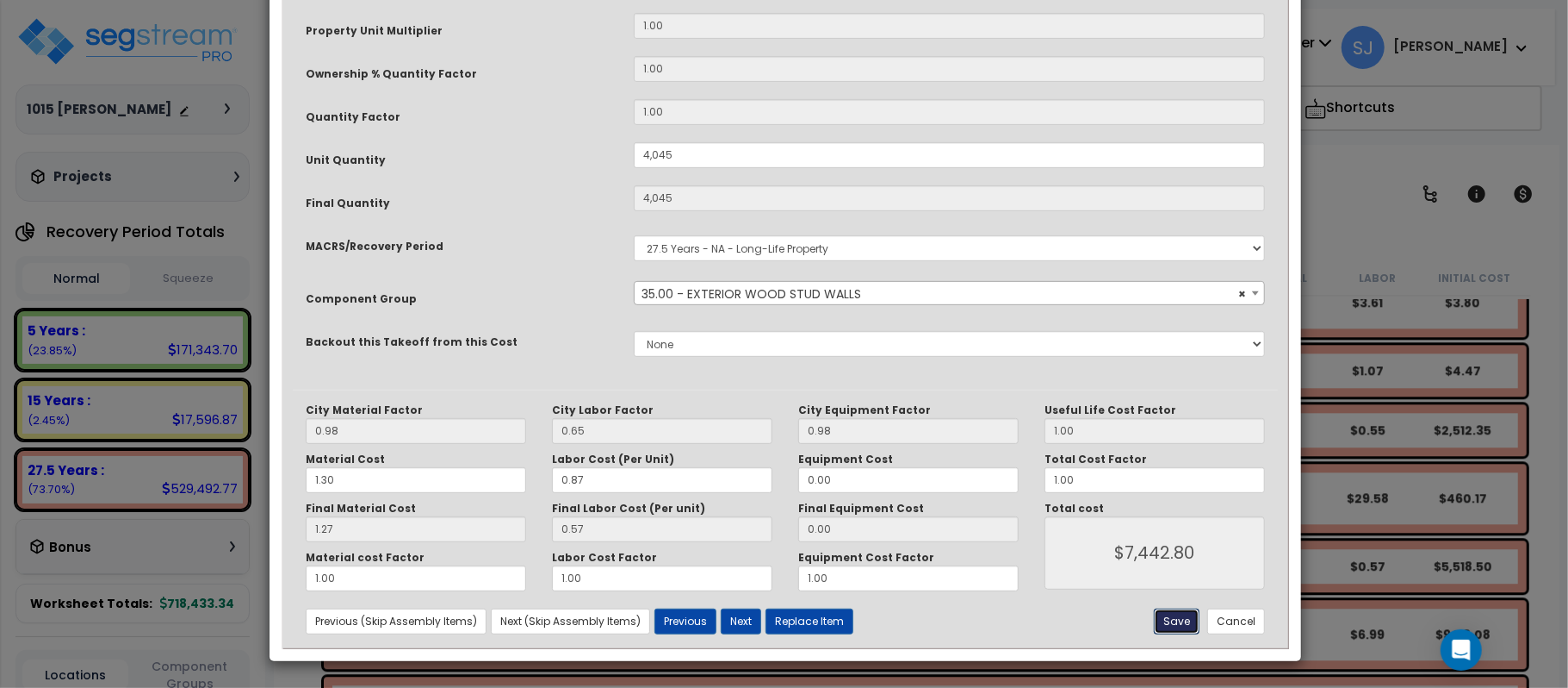
click at [1186, 614] on button "Save" at bounding box center [1176, 620] width 45 height 26
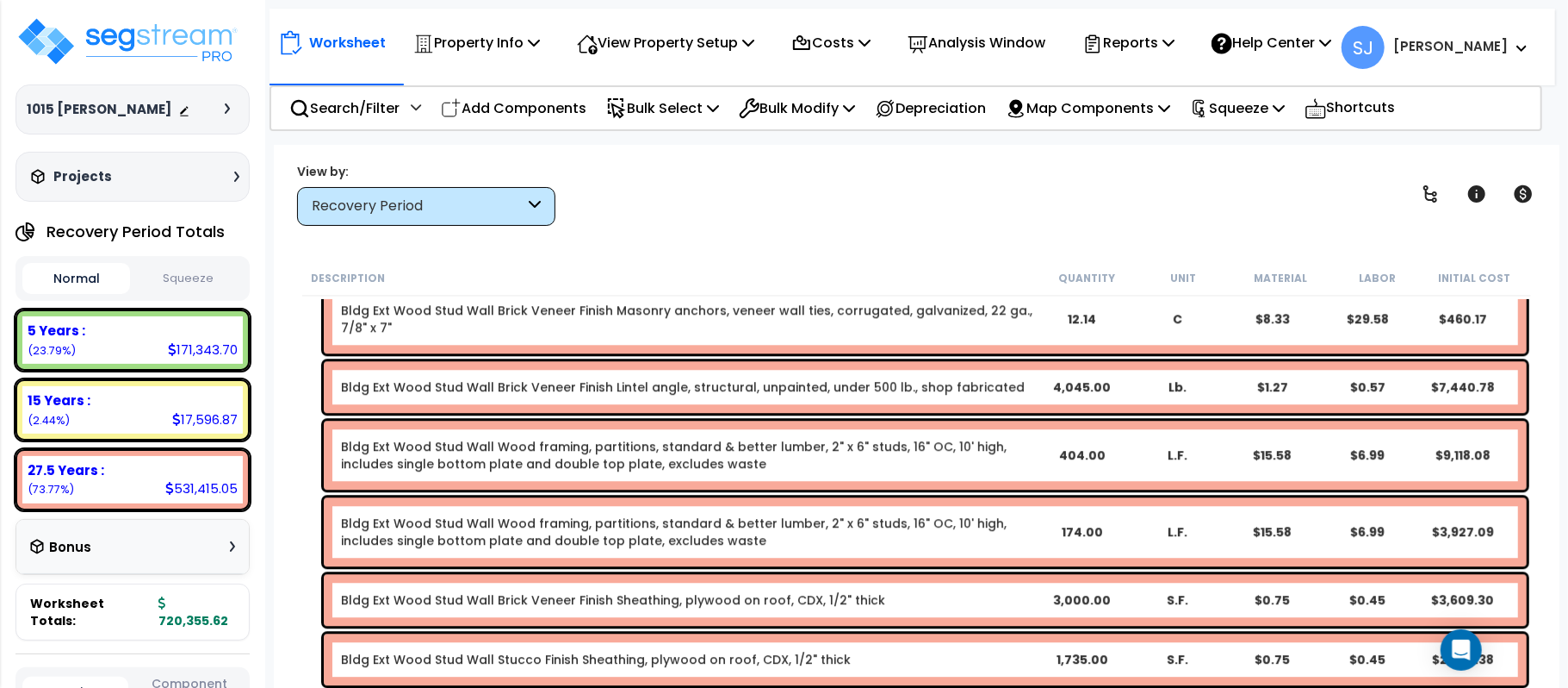
scroll to position [8226, 0]
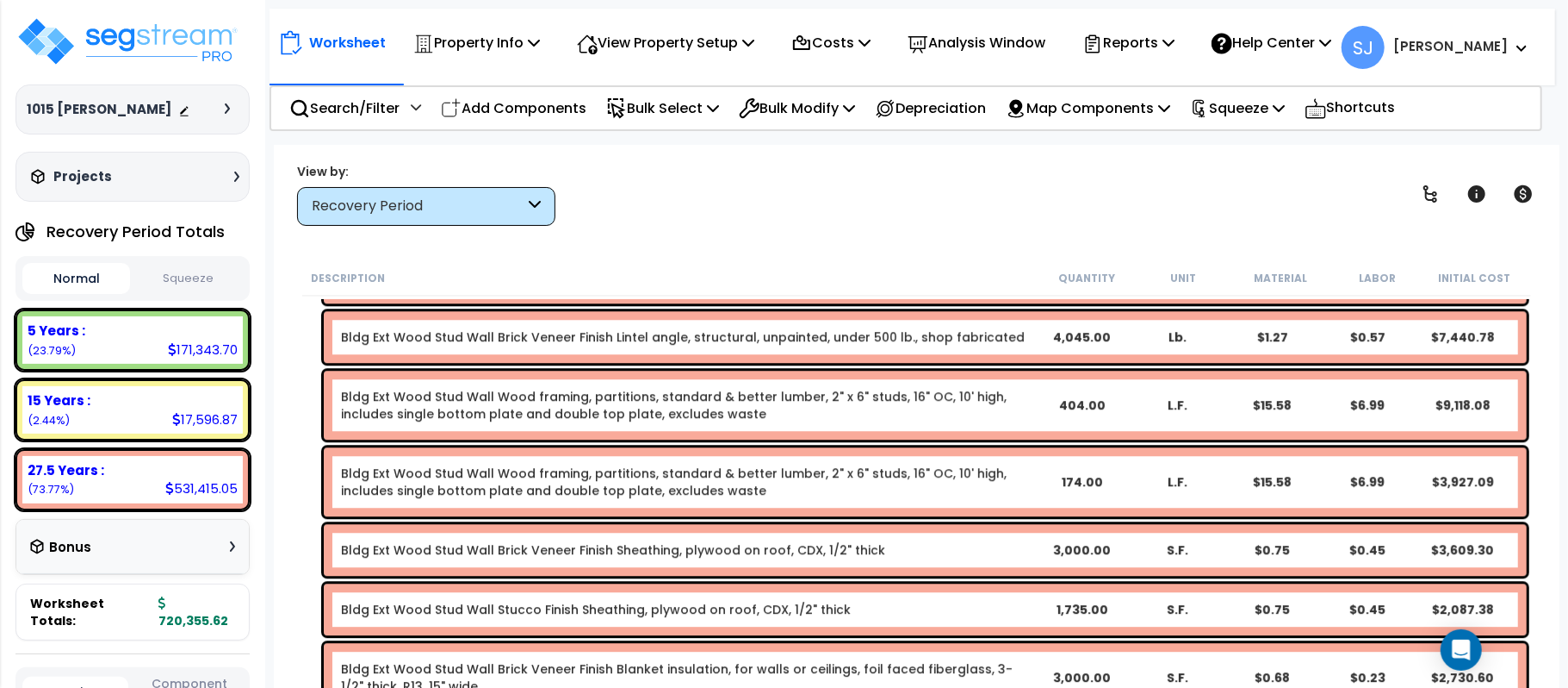
click at [964, 546] on b "Bldg Ext Wood Stud Wall Brick Veneer Finish Sheathing, plywood on roof, CDX, 1/…" at bounding box center [687, 549] width 692 height 17
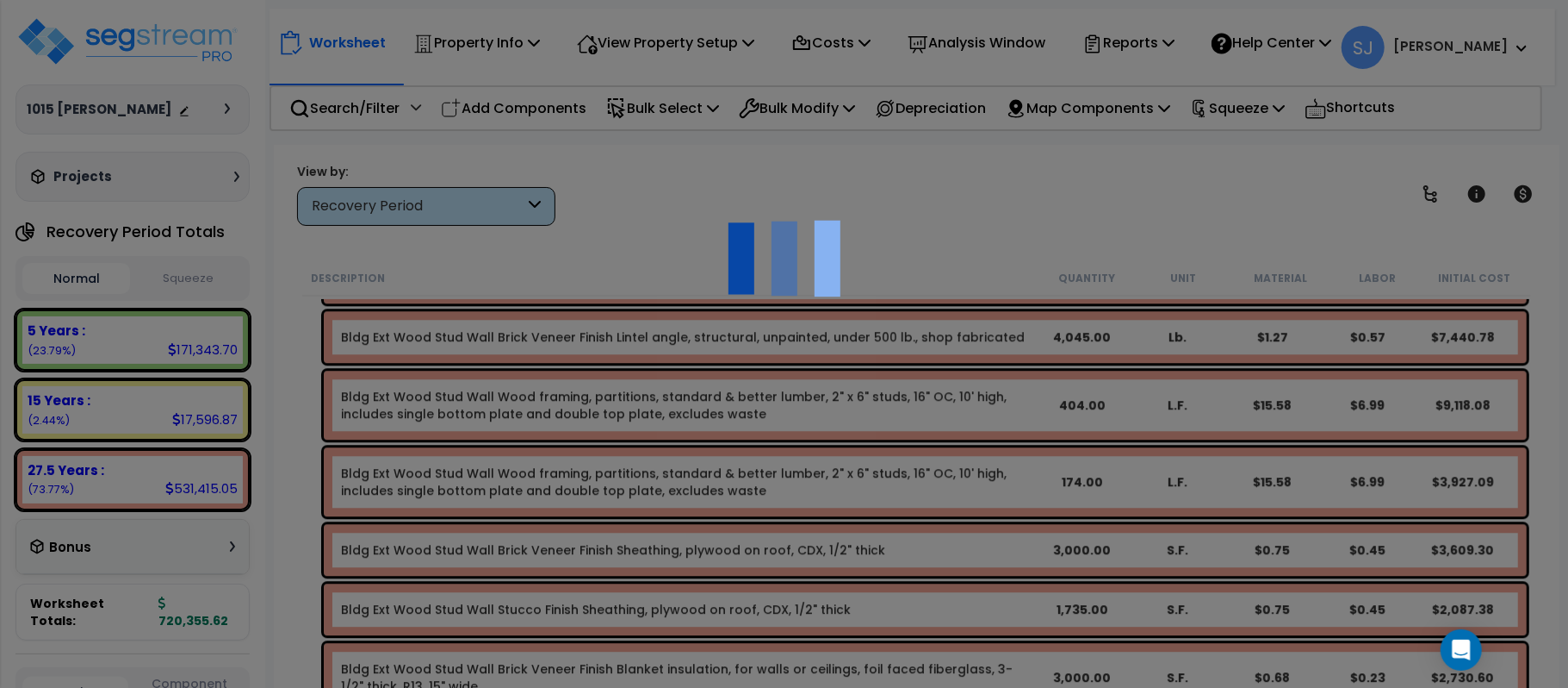
scroll to position [0, 0]
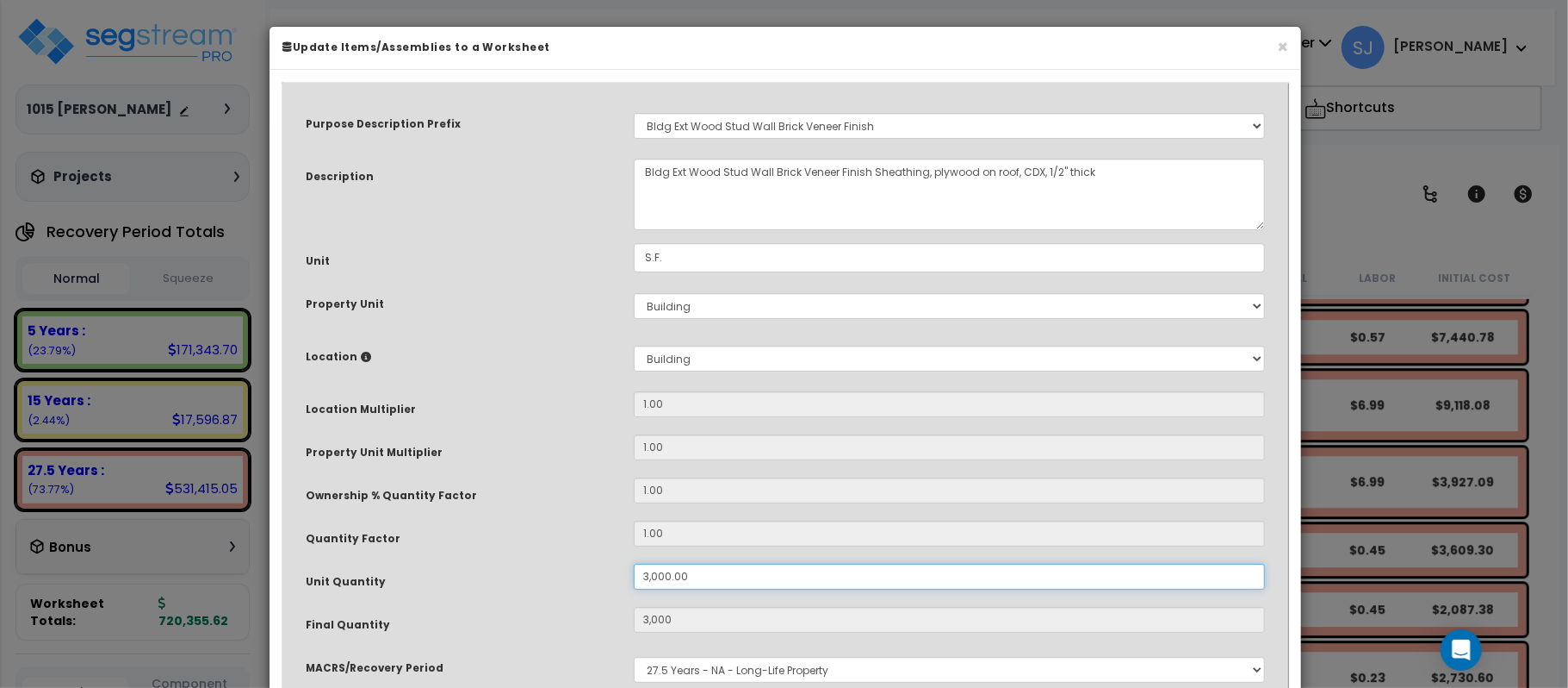
click at [793, 580] on input "3,000.00" at bounding box center [950, 576] width 631 height 26
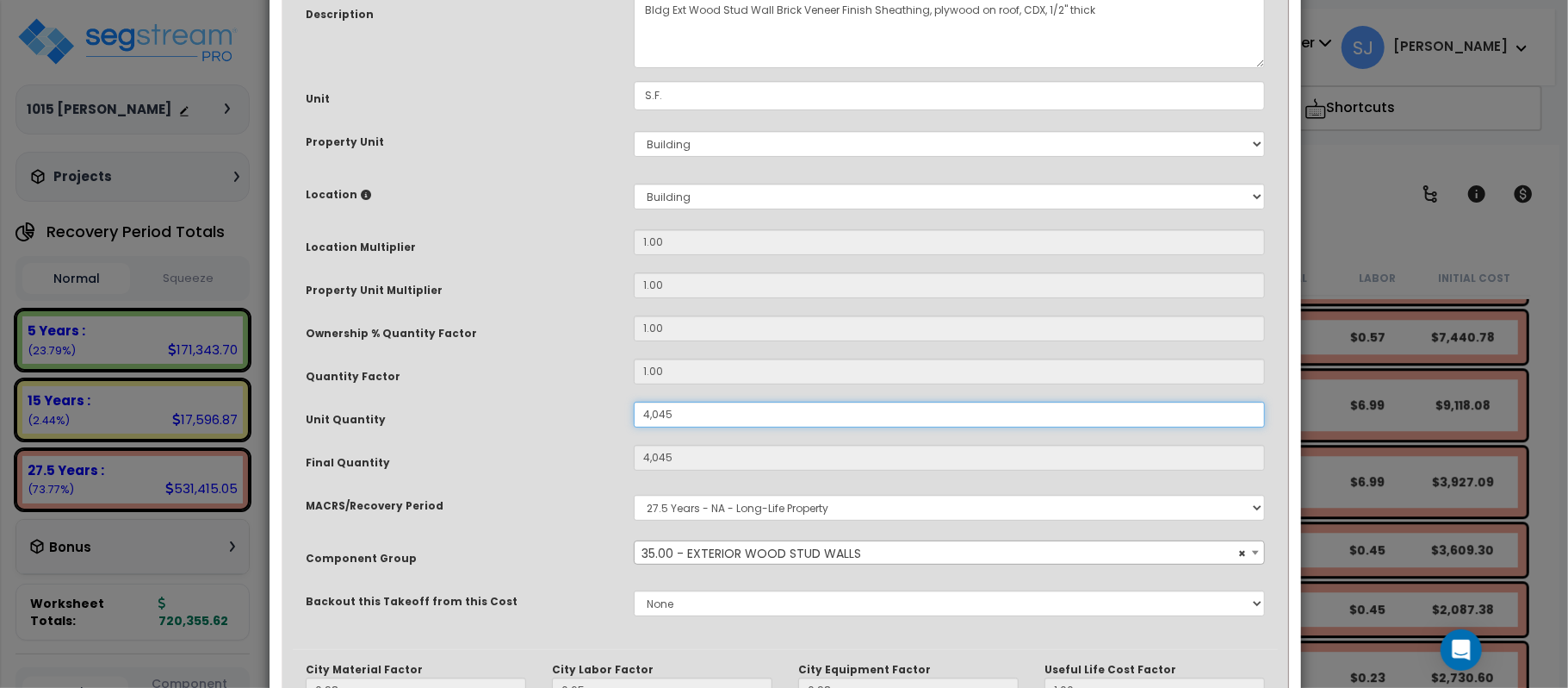
scroll to position [422, 0]
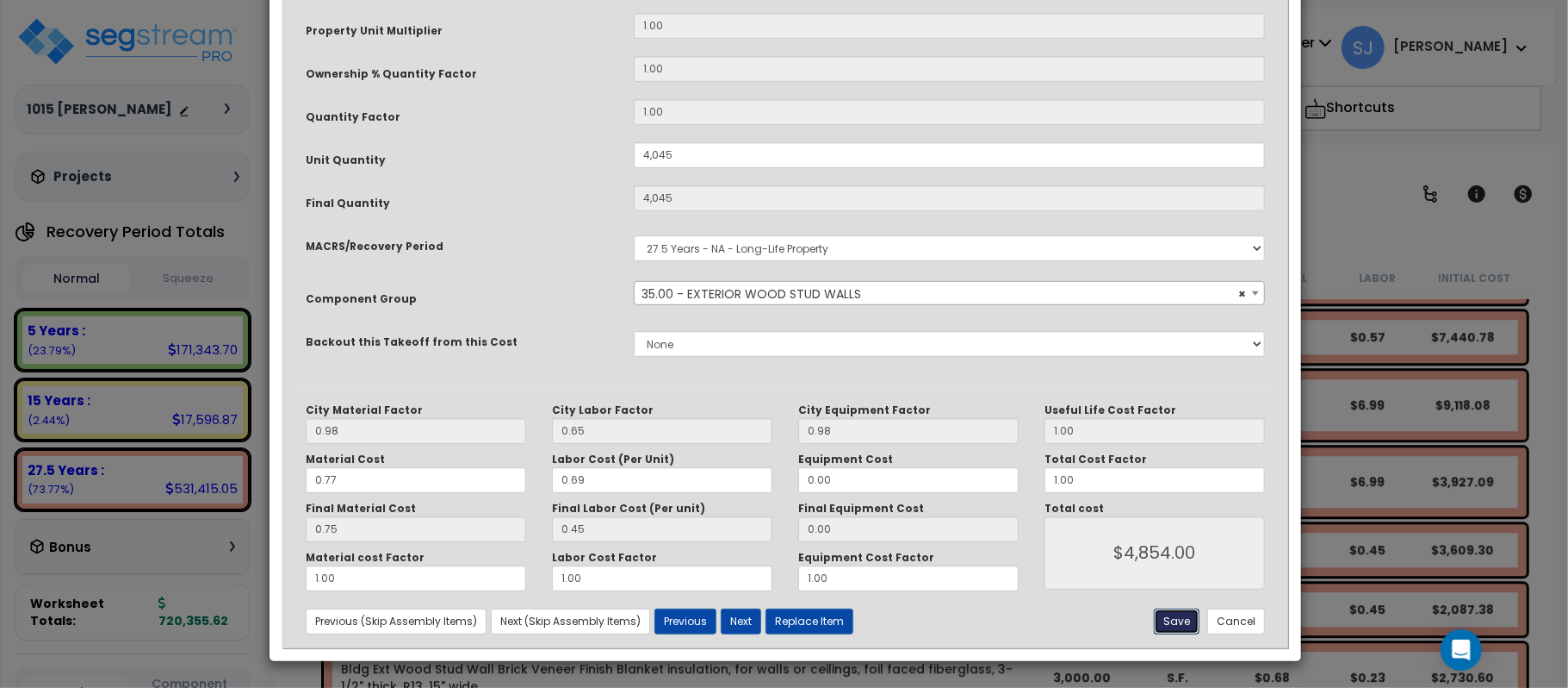
click at [1182, 618] on button "Save" at bounding box center [1176, 620] width 45 height 26
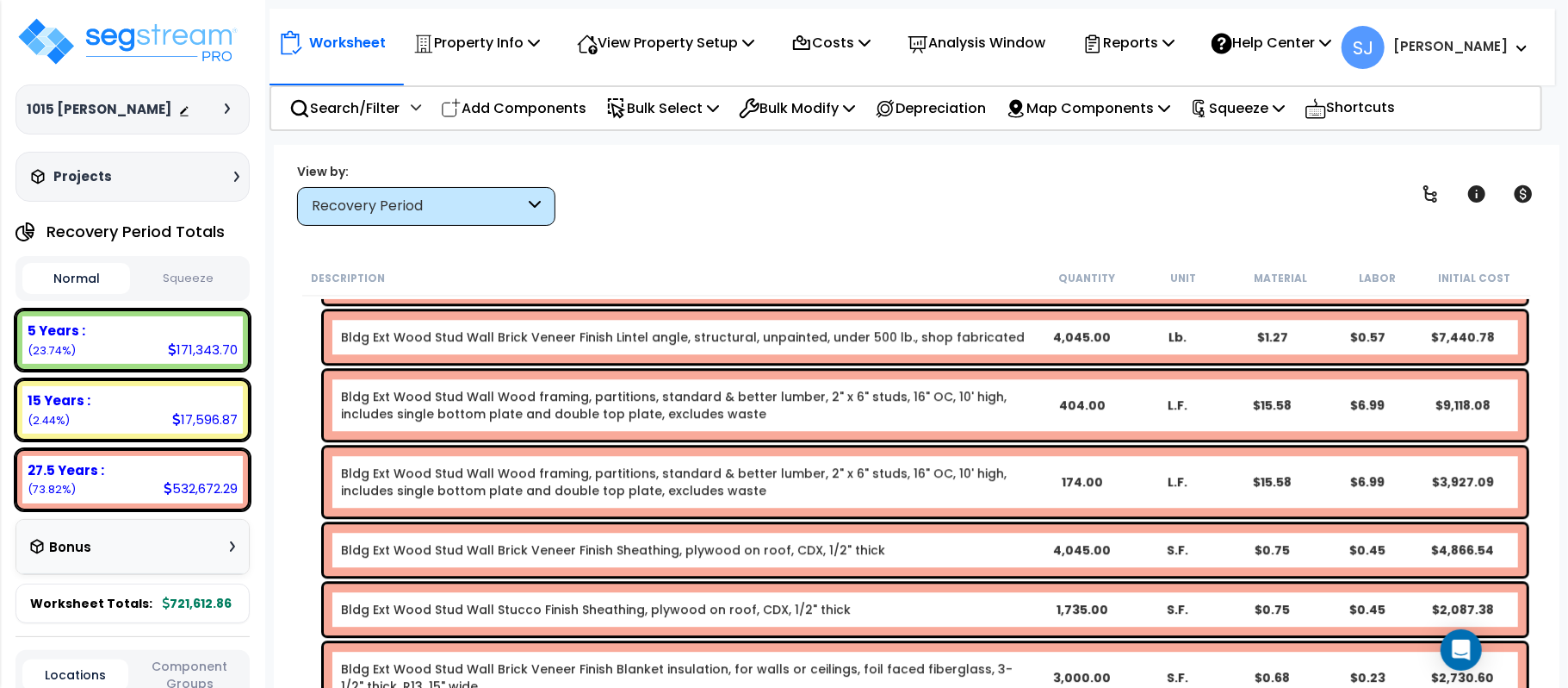
scroll to position [8455, 0]
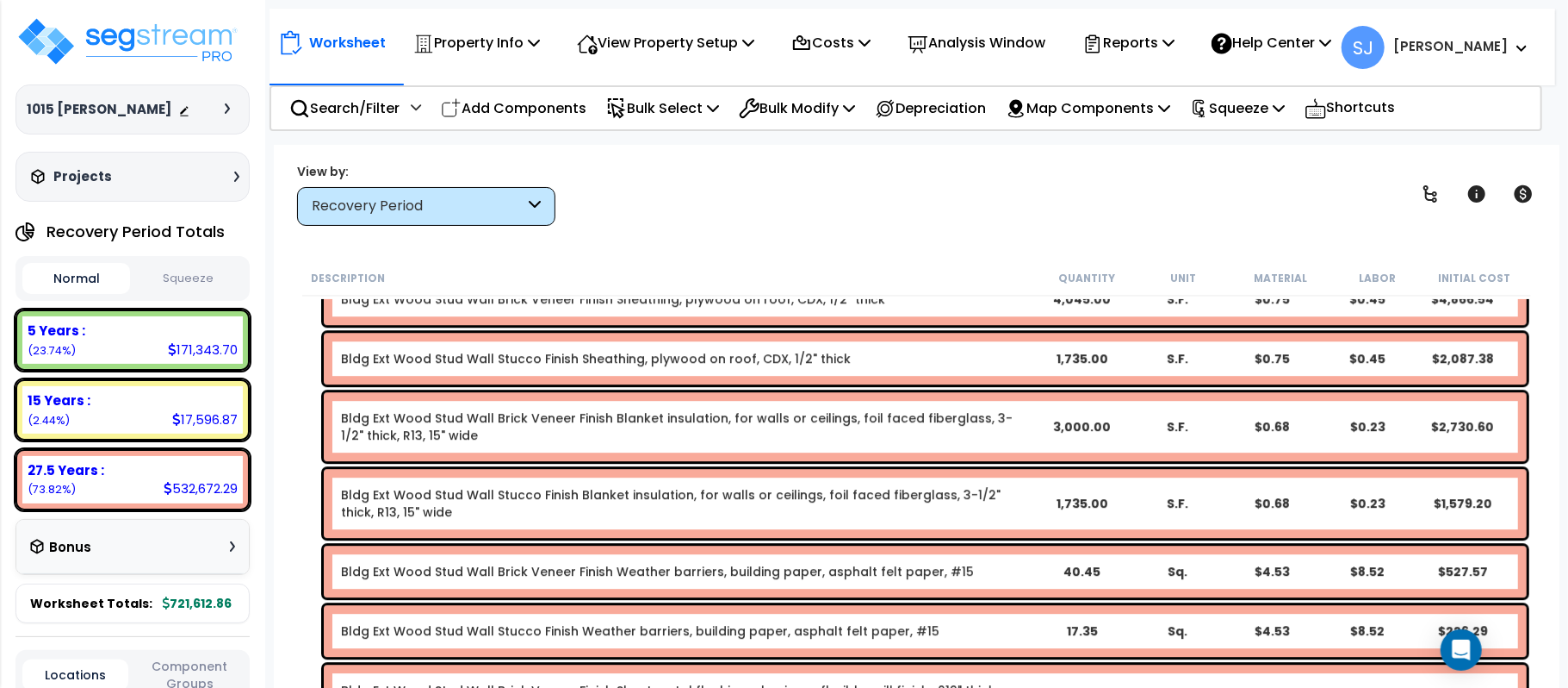
click at [1024, 434] on link "Bldg Ext Wood Stud Wall Brick Veneer Finish Blanket insulation, for walls or ce…" at bounding box center [687, 426] width 692 height 35
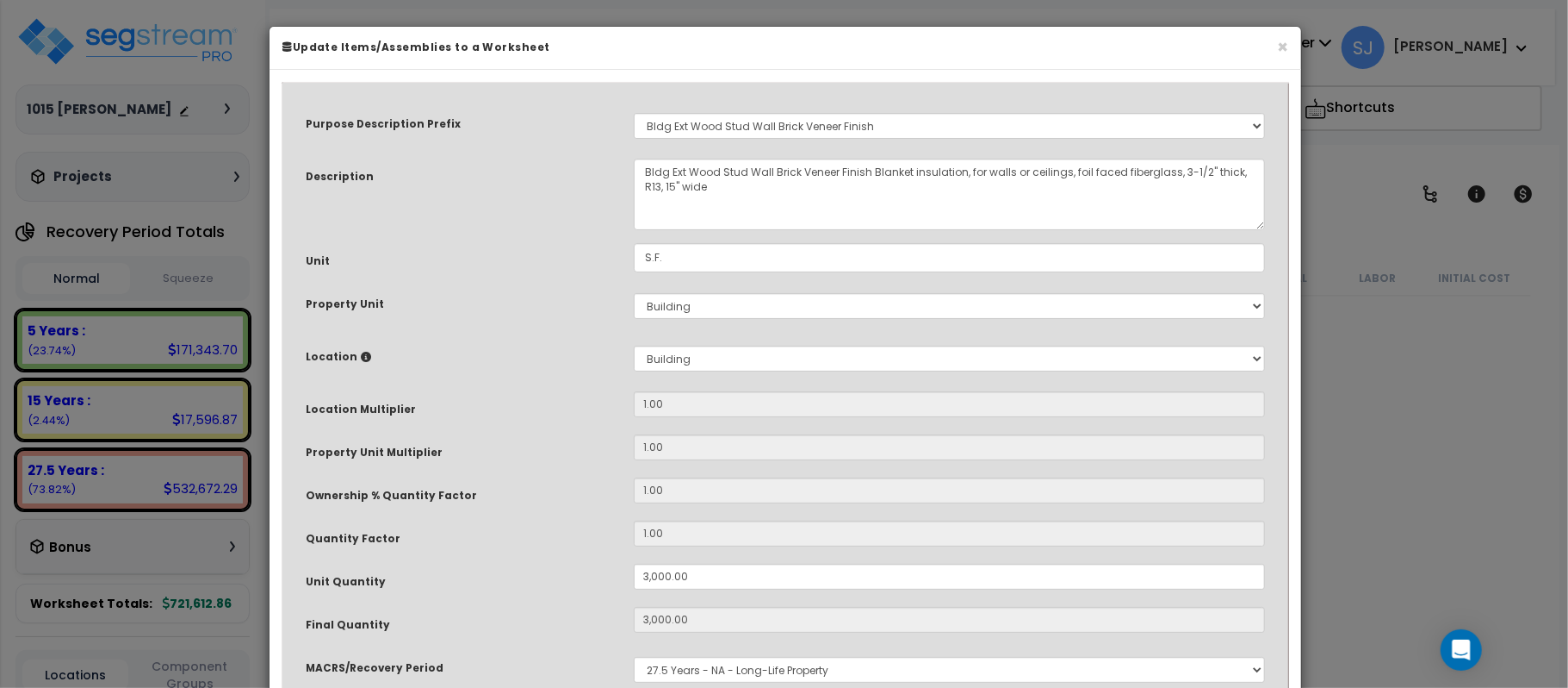
scroll to position [8455, 0]
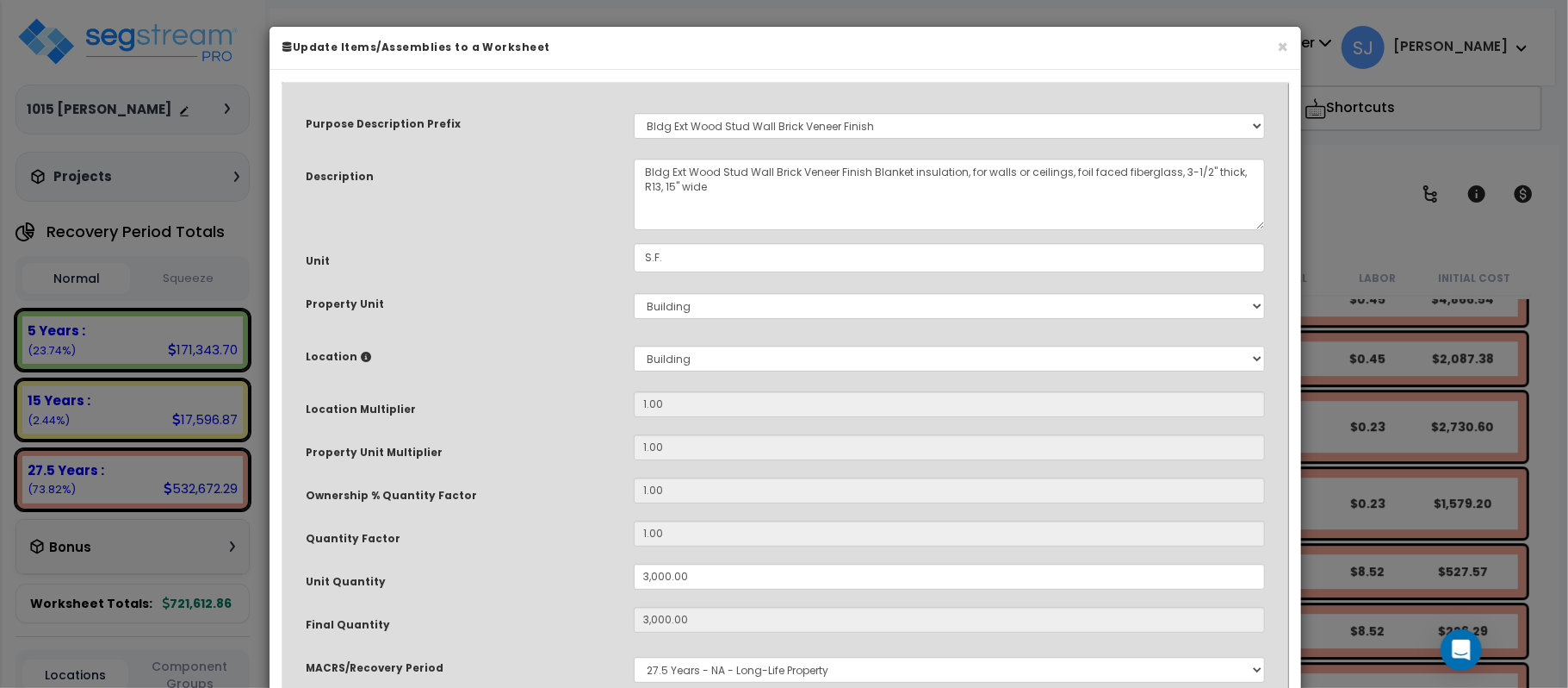
select select "31242"
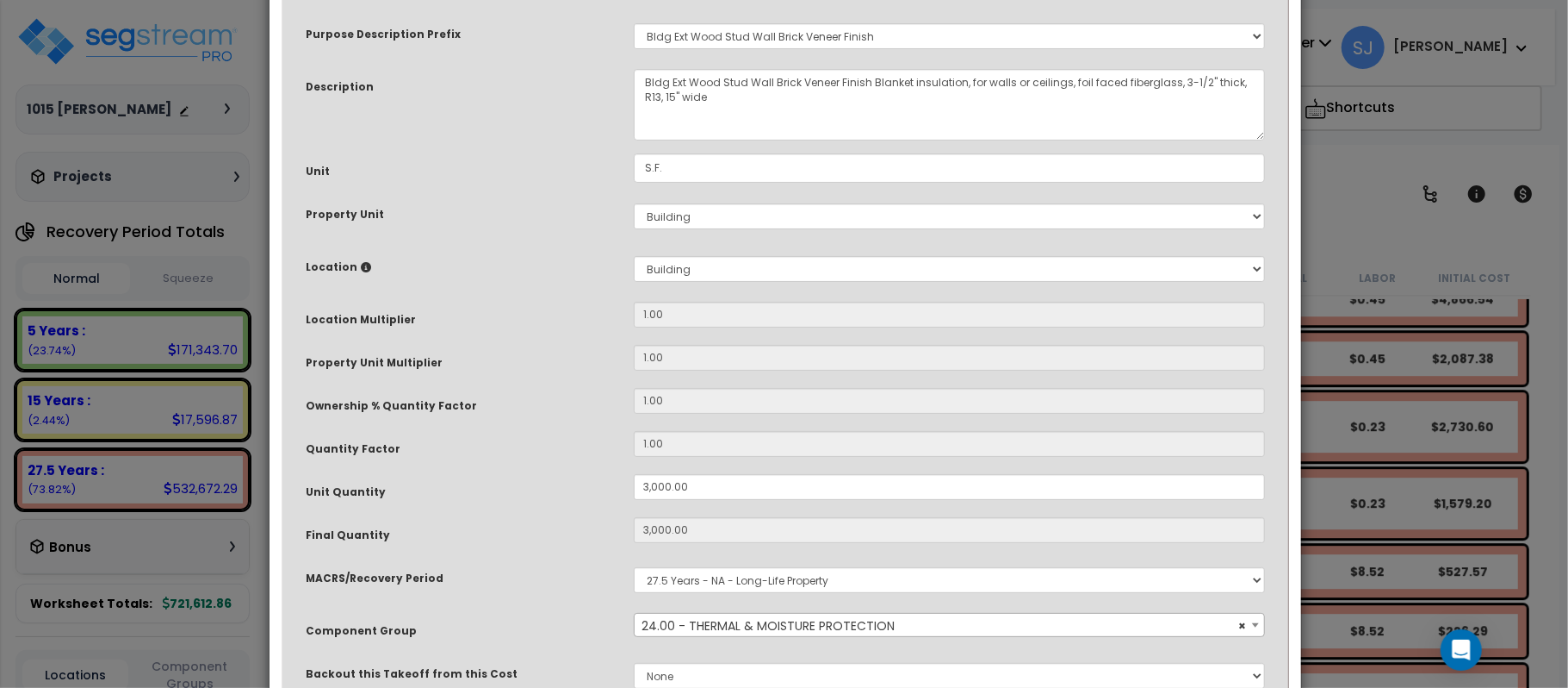
scroll to position [115, 0]
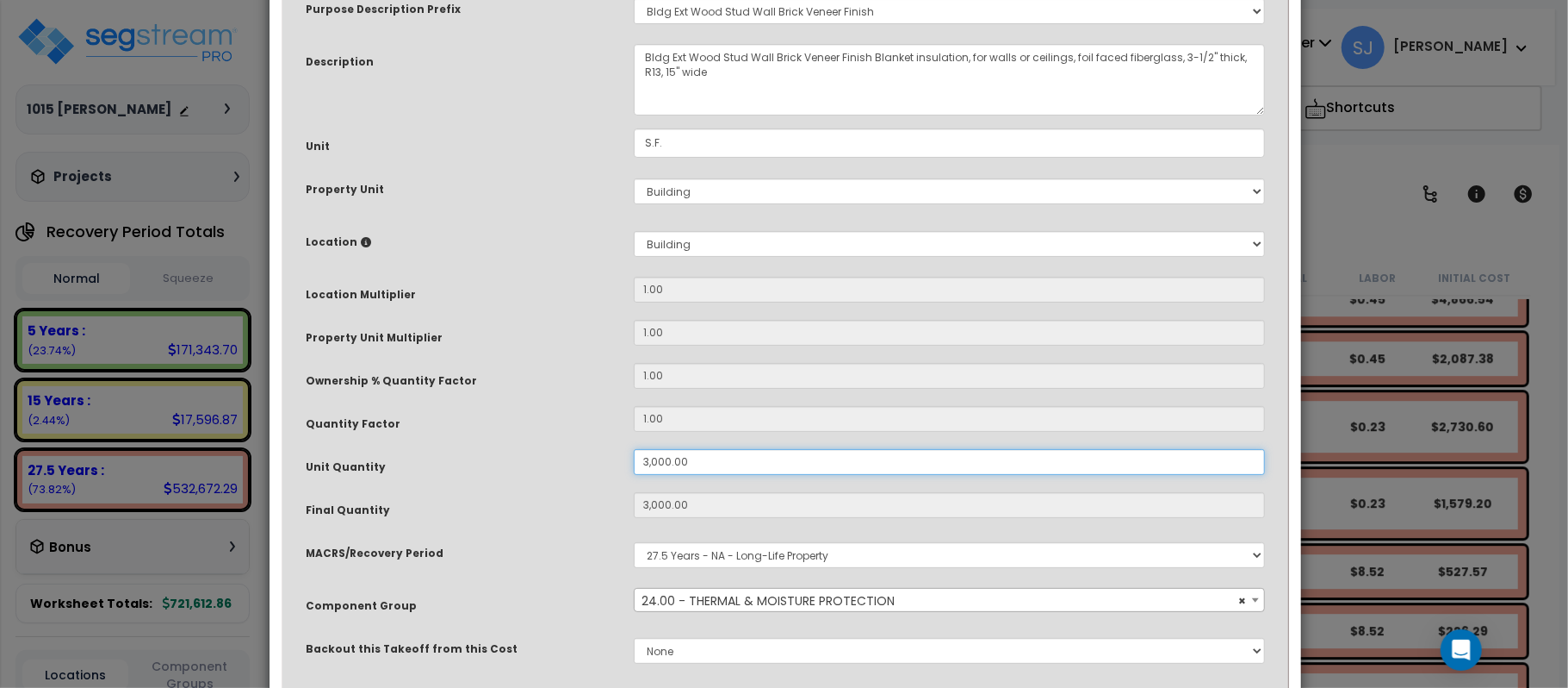
type input "3,000"
type input "$2,730.00"
click at [797, 464] on input "3,000.00" at bounding box center [950, 461] width 631 height 26
type input "3,000"
type input "$2,730.00"
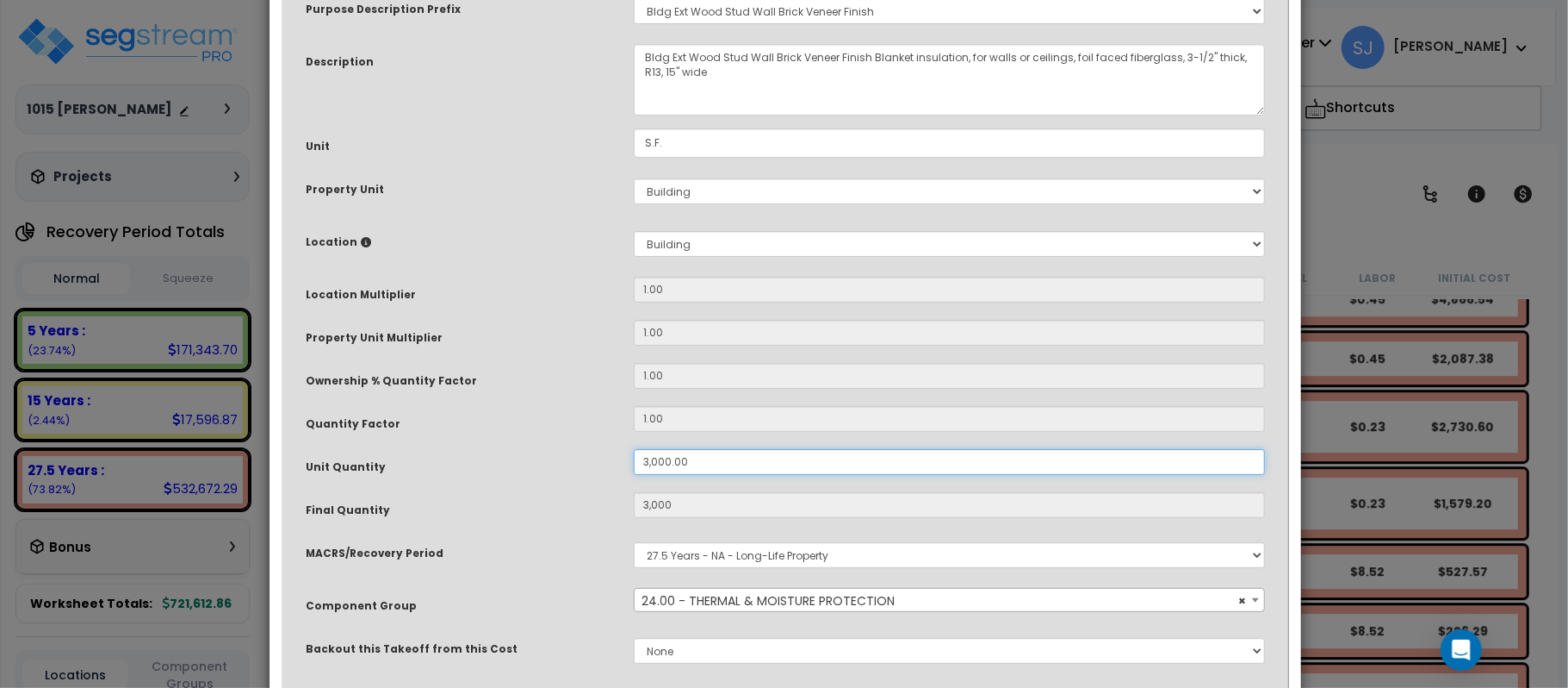
type input "3,000"
type input "$2,730.00"
type input "4"
type input "3,000"
type input "$2,730.00"
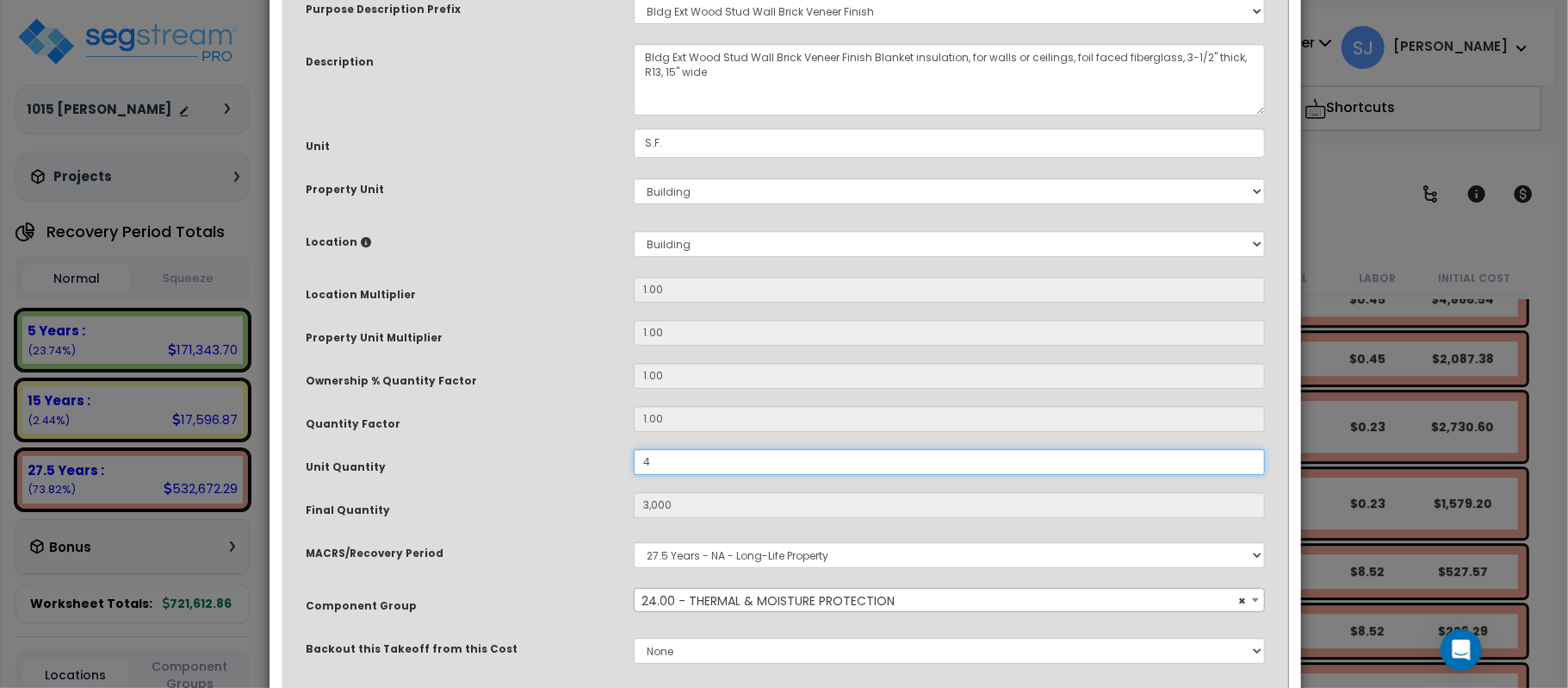
type input "4"
type input "$3.64"
type input "40"
type input "$36.40"
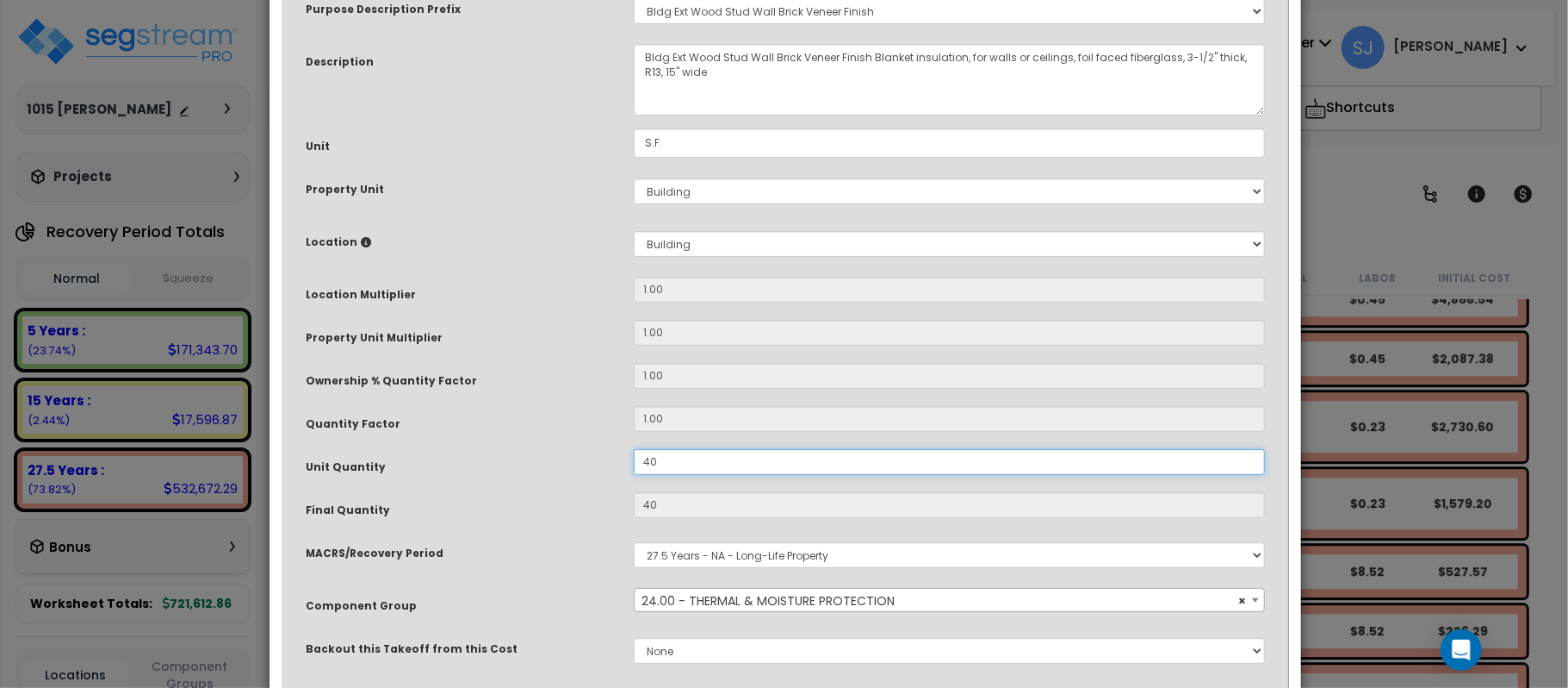
type input "404"
type input "$367.64"
type input "4,045"
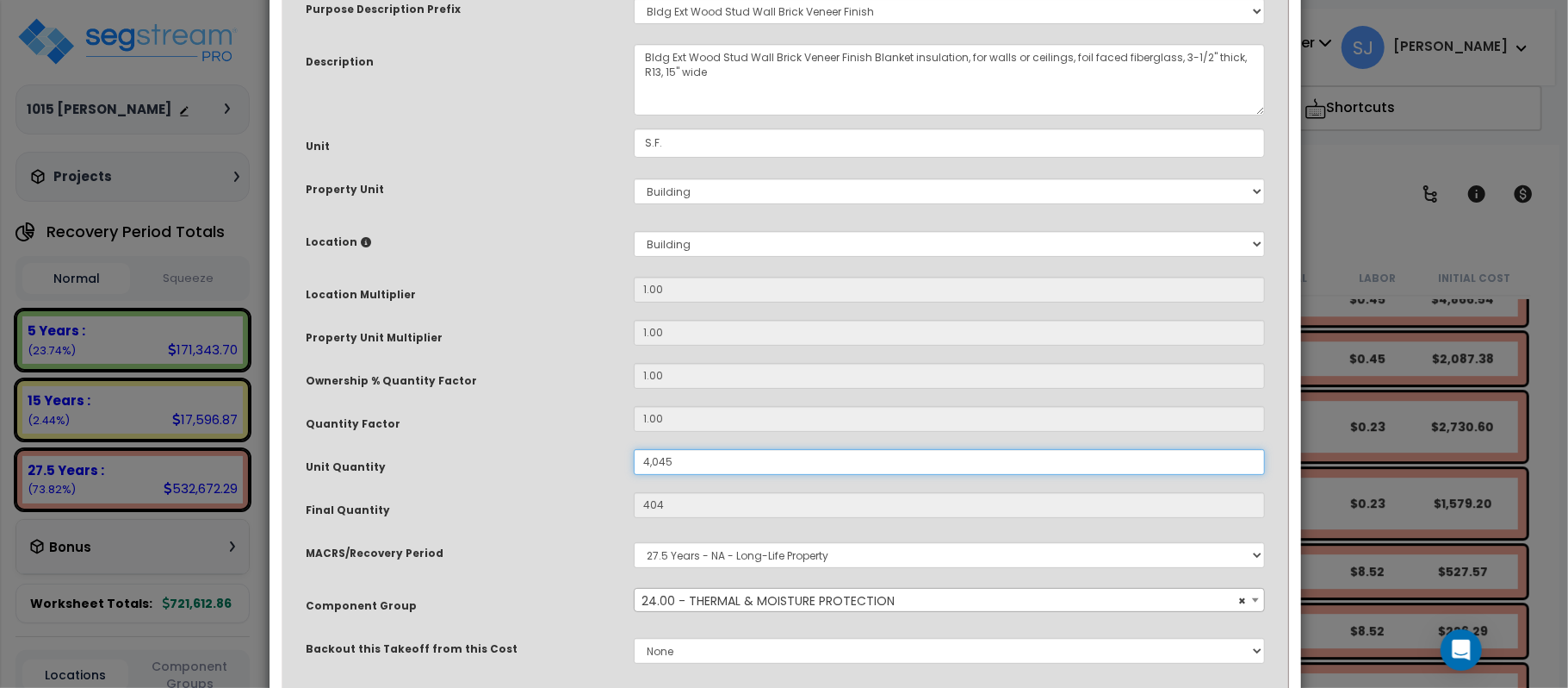
type input "$3,680.95"
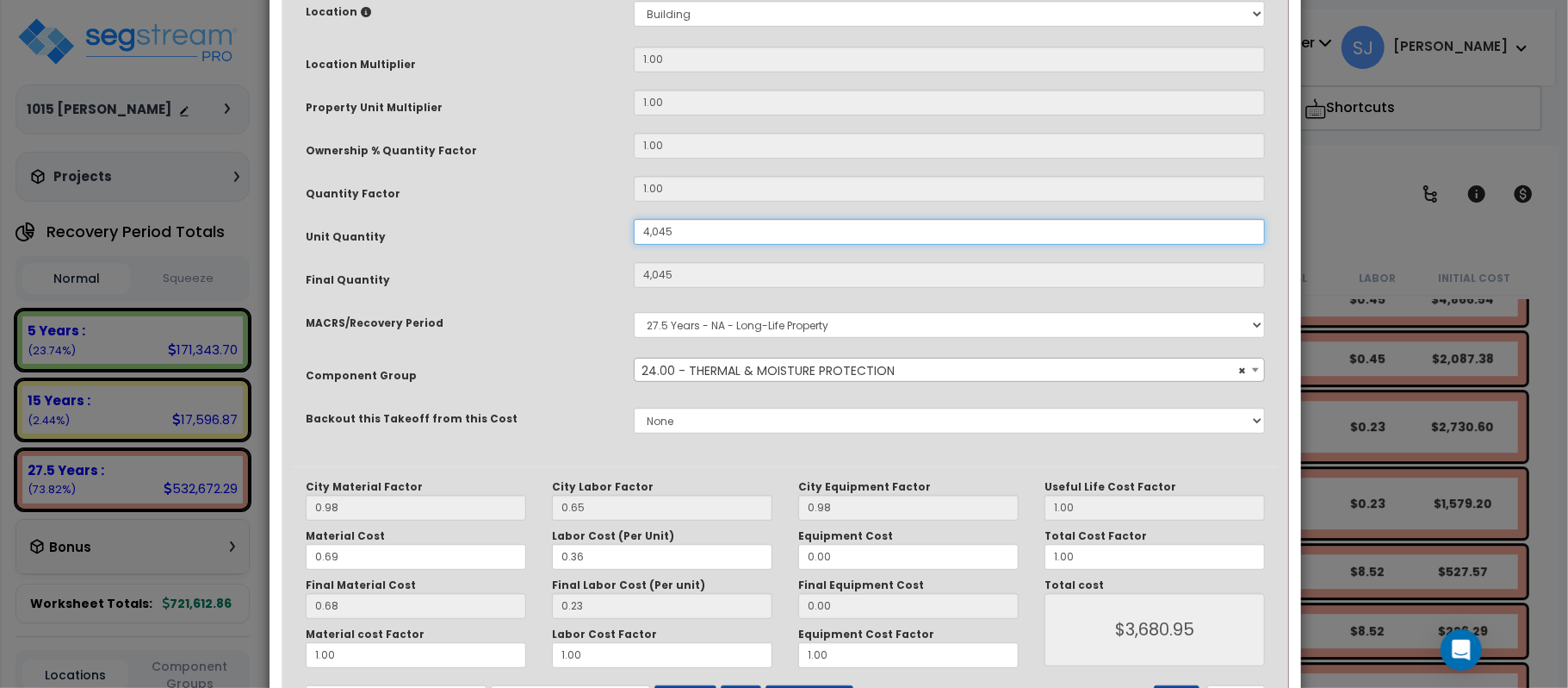
scroll to position [422, 0]
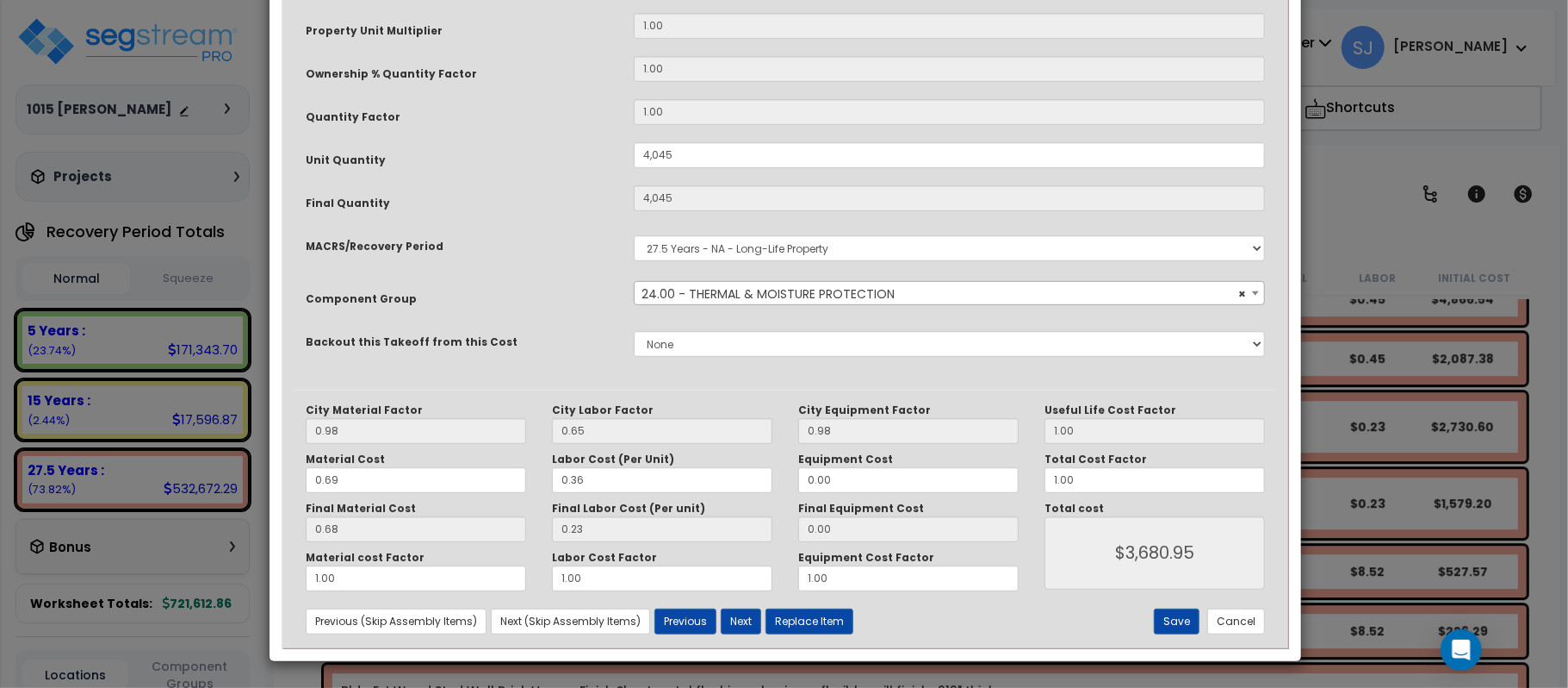
click at [1146, 635] on div "City Material Factor 0.98 City Labor Factor 0.65 City Equipment Factor 0.98 Mat…" at bounding box center [785, 518] width 985 height 257
click at [1171, 624] on button "Save" at bounding box center [1176, 620] width 45 height 26
type input "4045.00"
type input "3680.95"
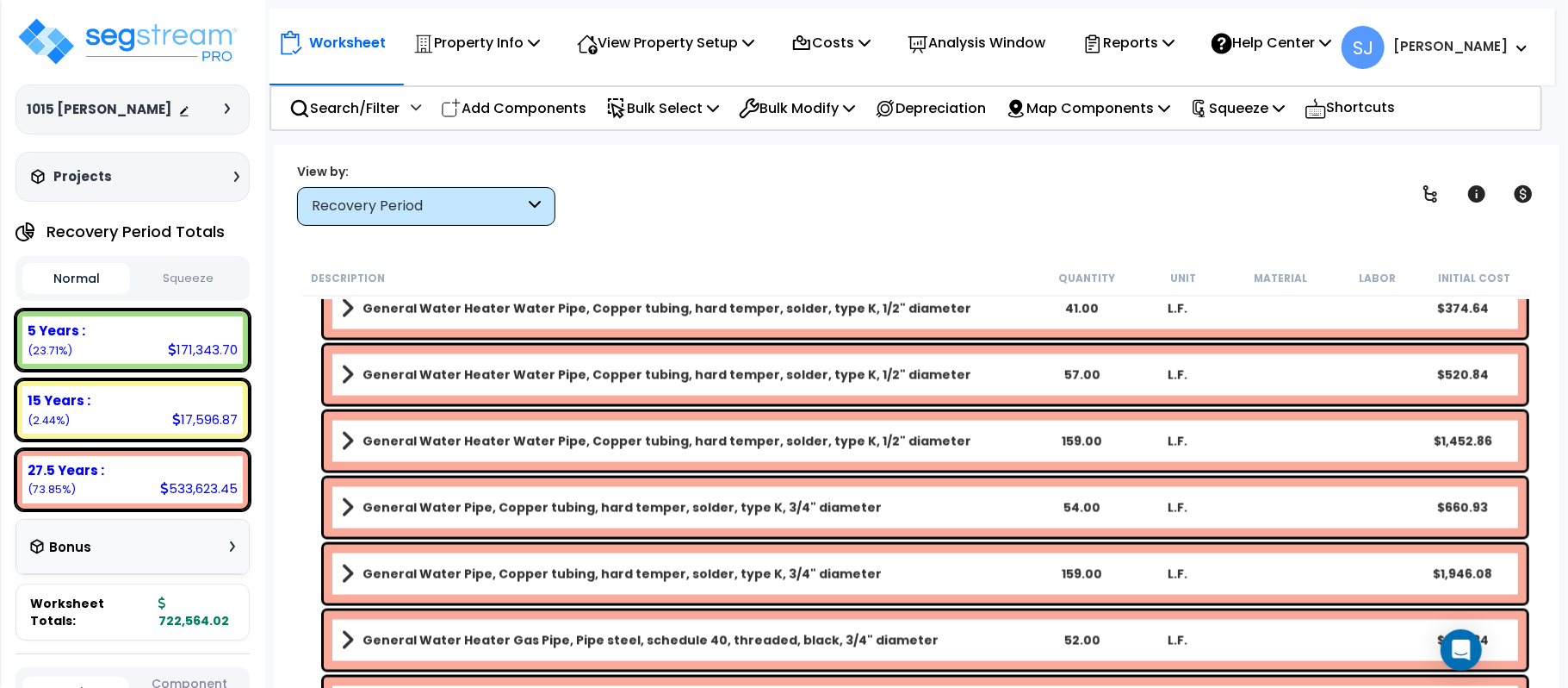
scroll to position [6732, 0]
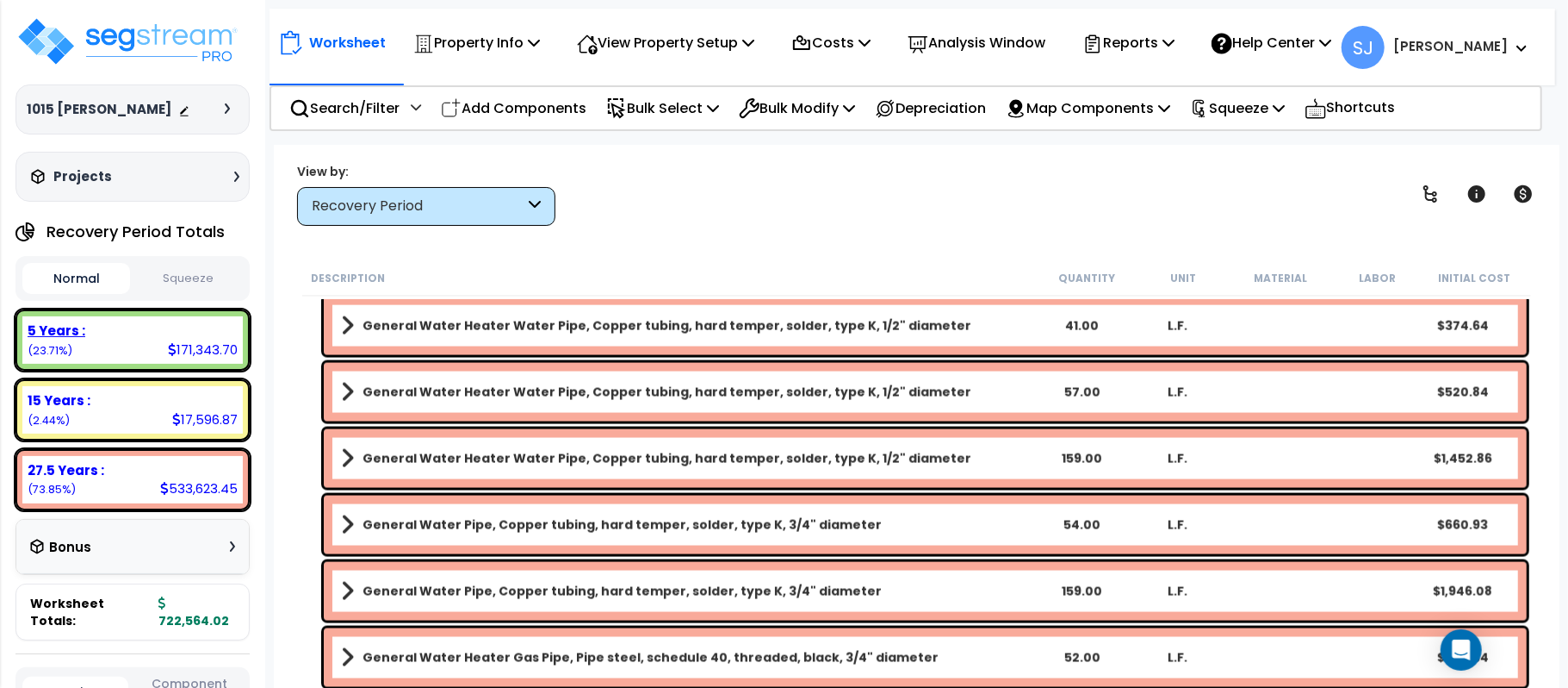
click at [151, 341] on div "5 Years : 171,343.70 (23.71%)" at bounding box center [133, 339] width 221 height 47
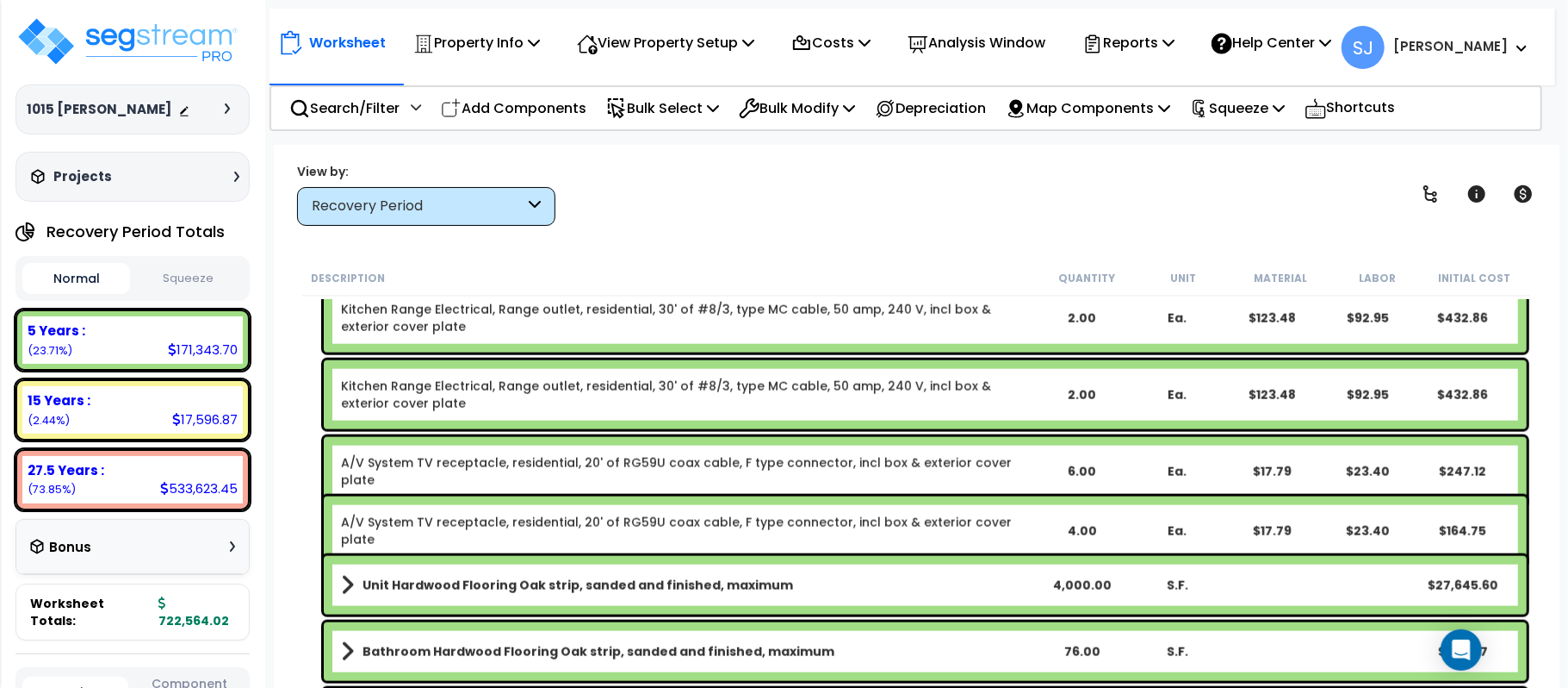
scroll to position [1752, 0]
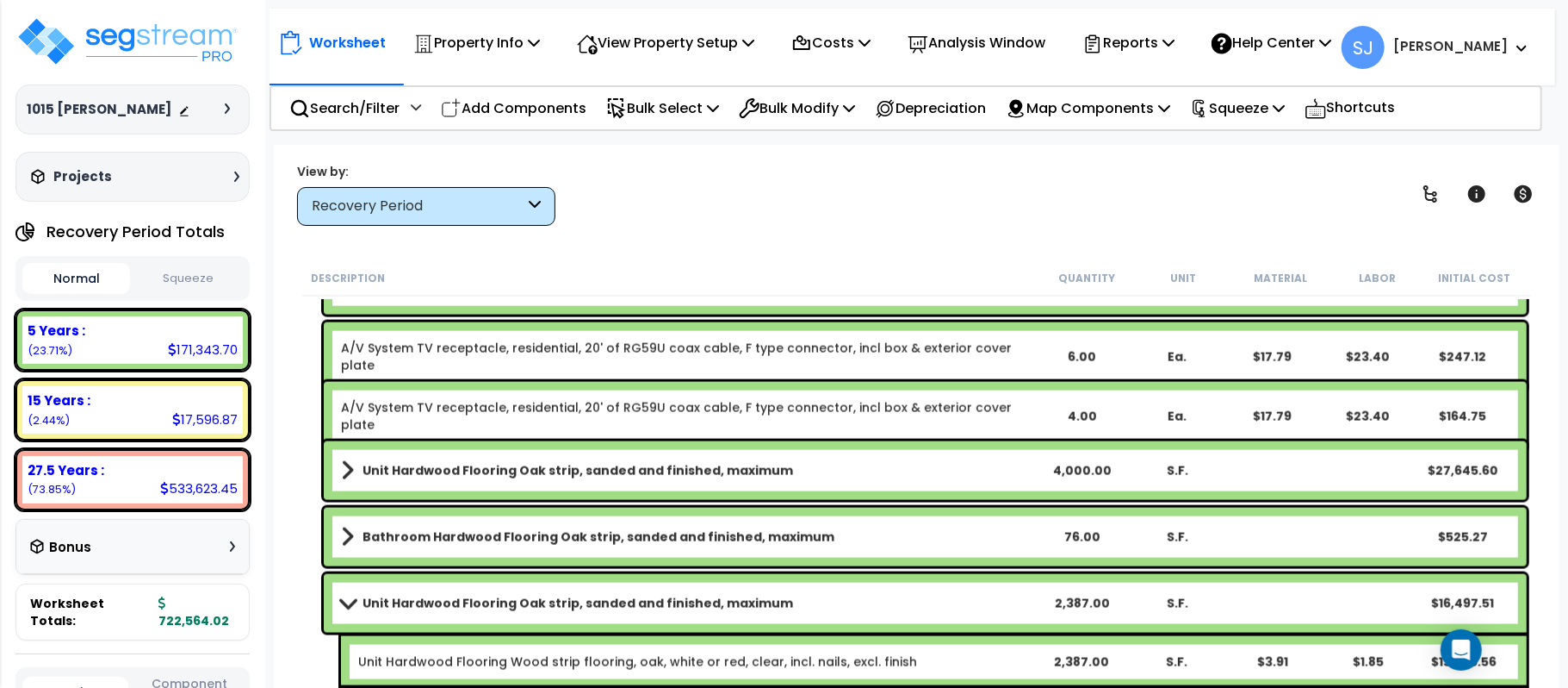
click at [1014, 465] on link "Unit Hardwood Flooring Oak strip, sanded and finished, maximum" at bounding box center [687, 470] width 692 height 24
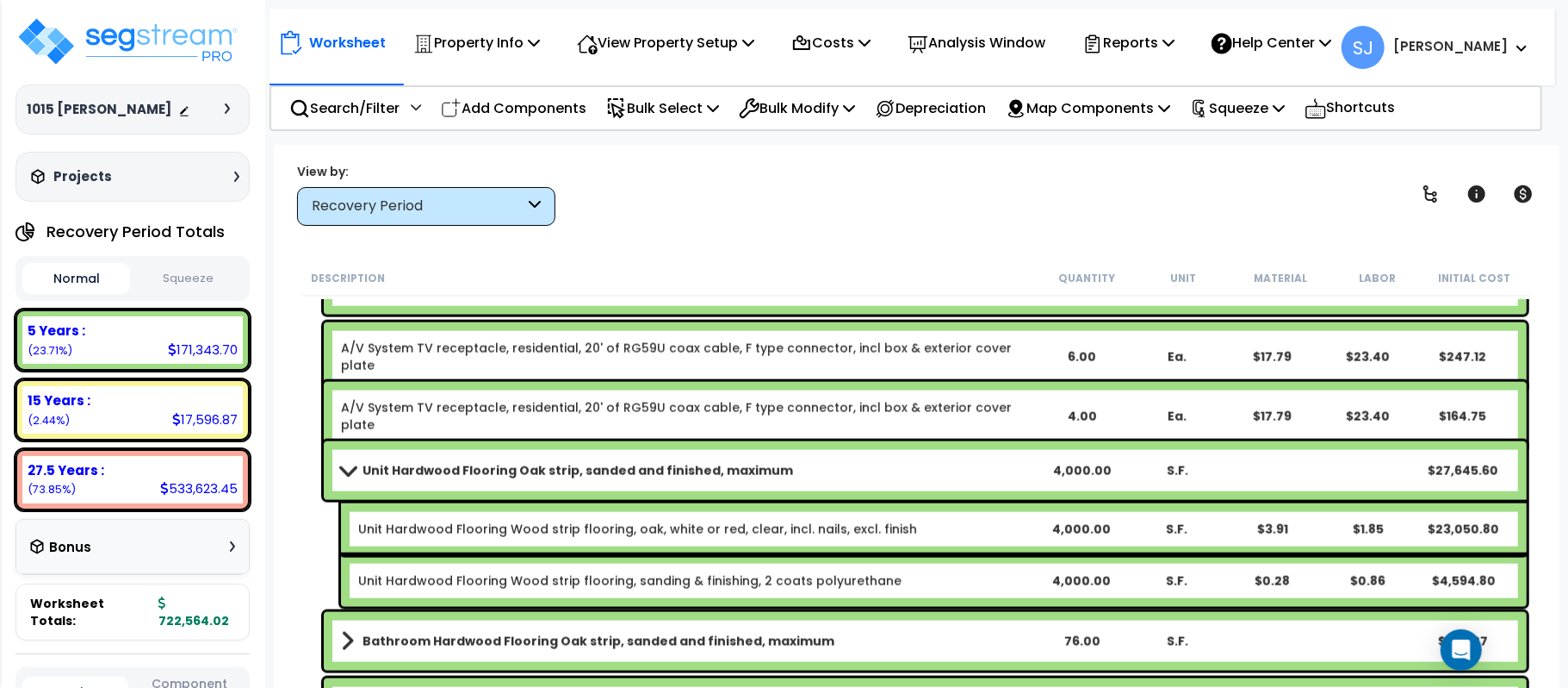
click at [1014, 465] on link "Unit Hardwood Flooring Oak strip, sanded and finished, maximum" at bounding box center [687, 470] width 692 height 24
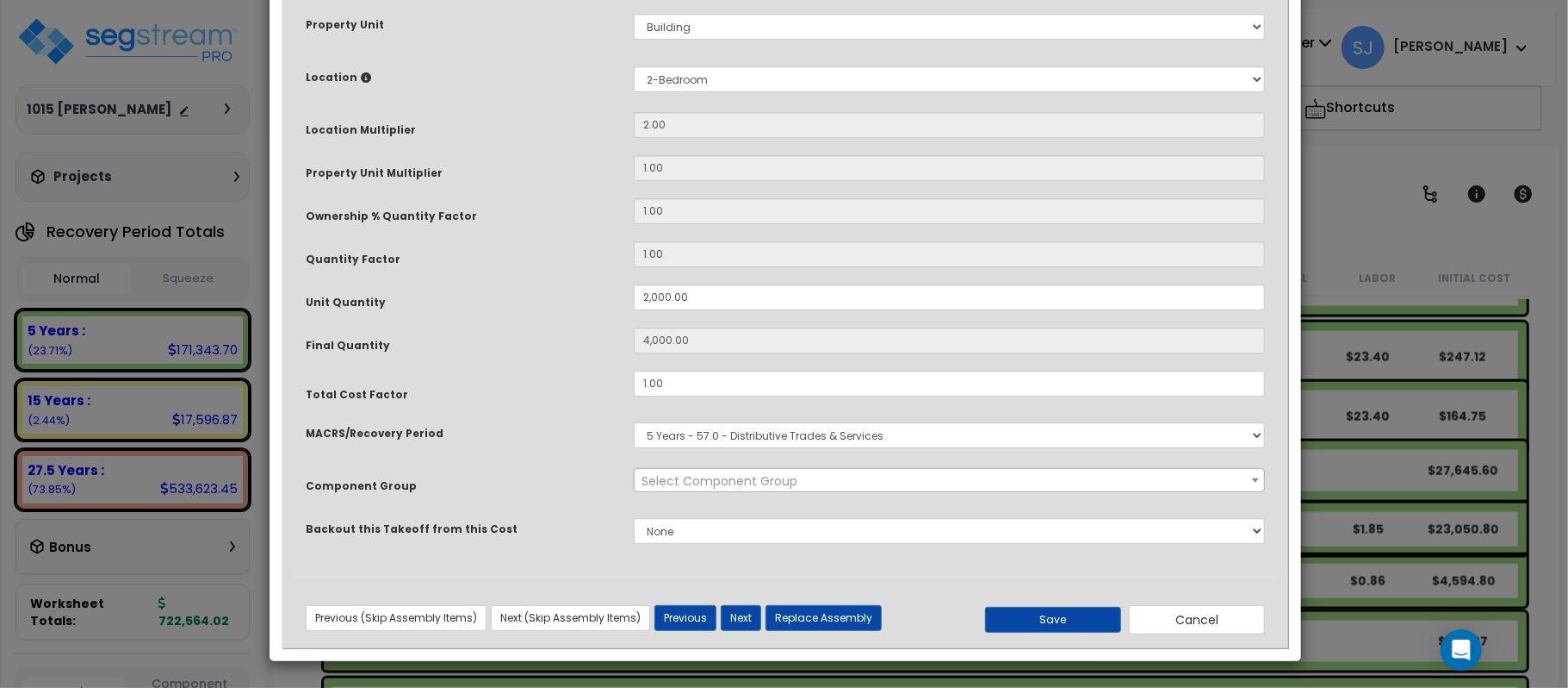
scroll to position [0, 0]
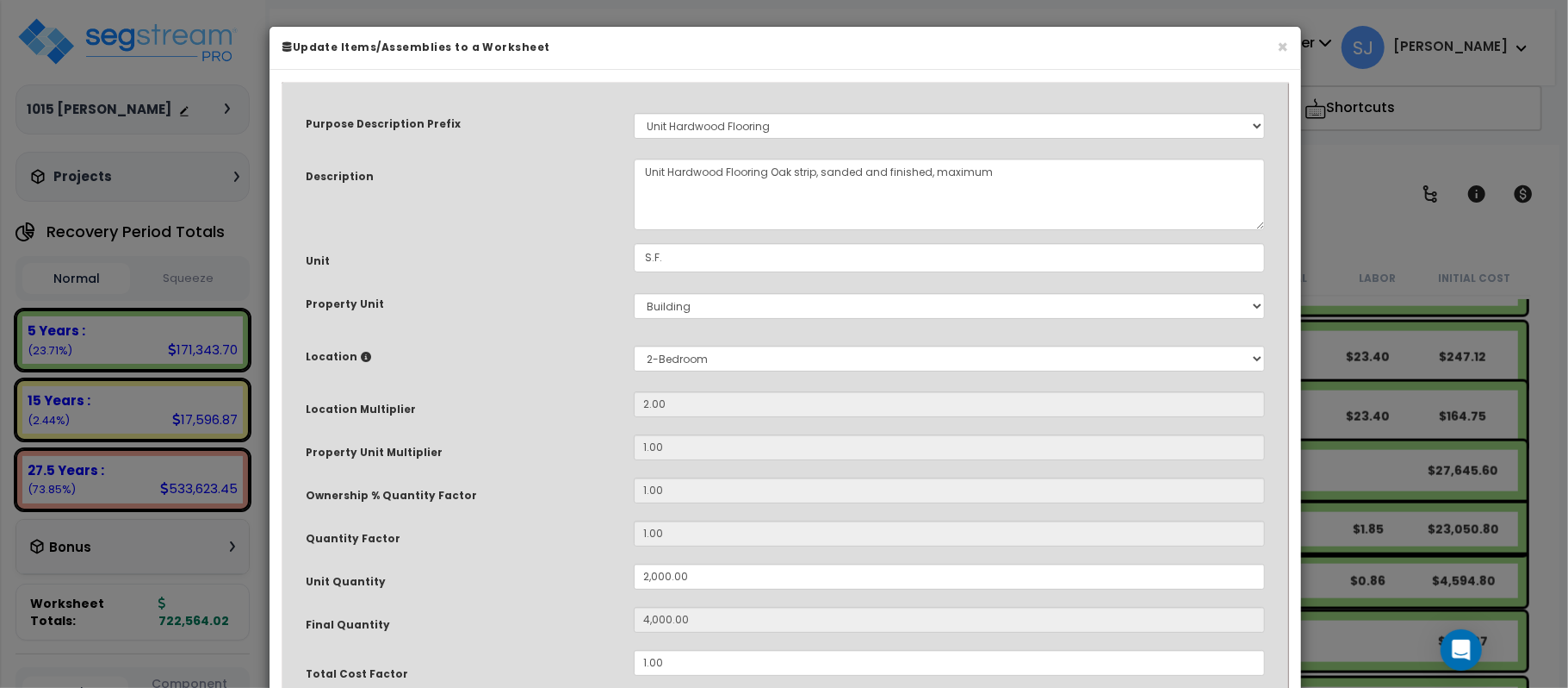
select select "15696"
click at [716, 582] on input "2,000.00" at bounding box center [950, 576] width 631 height 26
click at [1283, 45] on button "×" at bounding box center [1283, 47] width 12 height 18
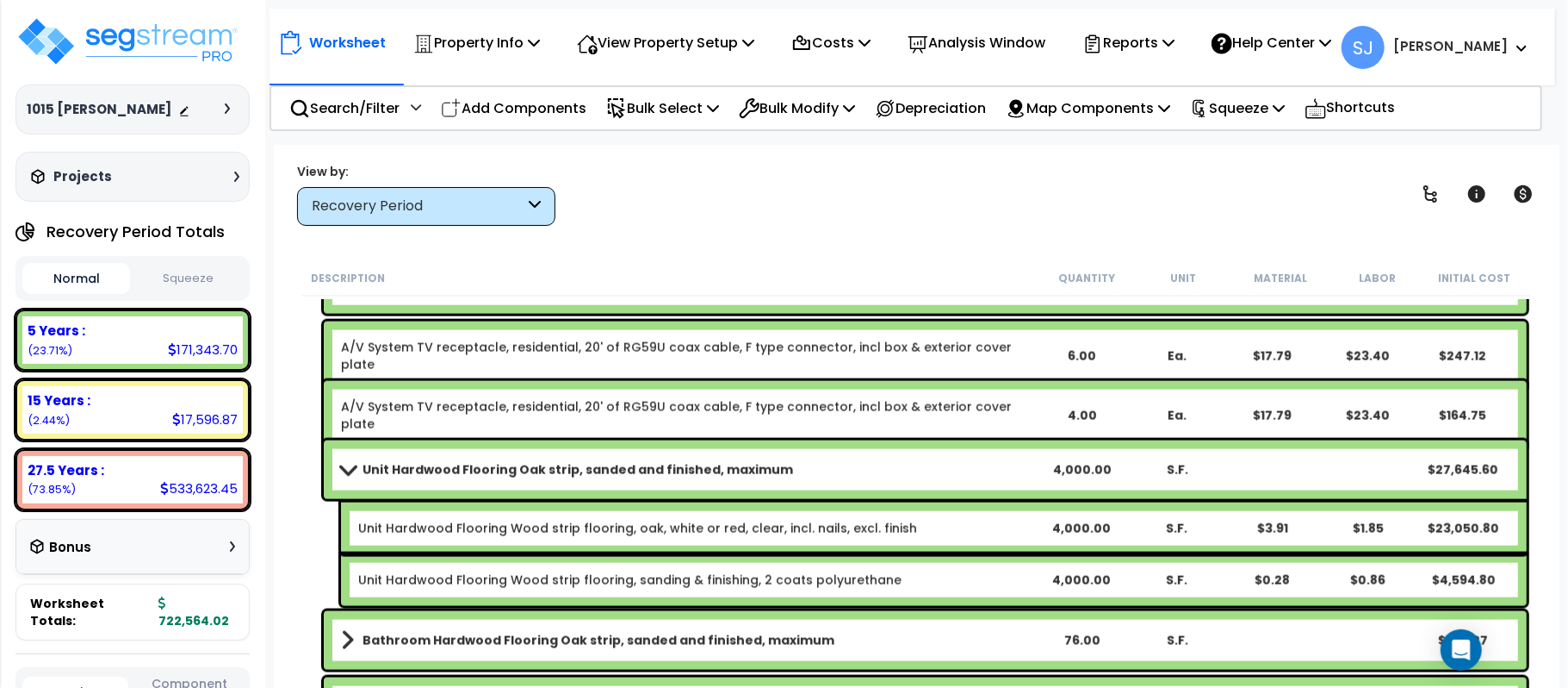
scroll to position [1752, 0]
click at [1016, 467] on link "Unit Hardwood Flooring Oak strip, sanded and finished, maximum" at bounding box center [687, 470] width 692 height 24
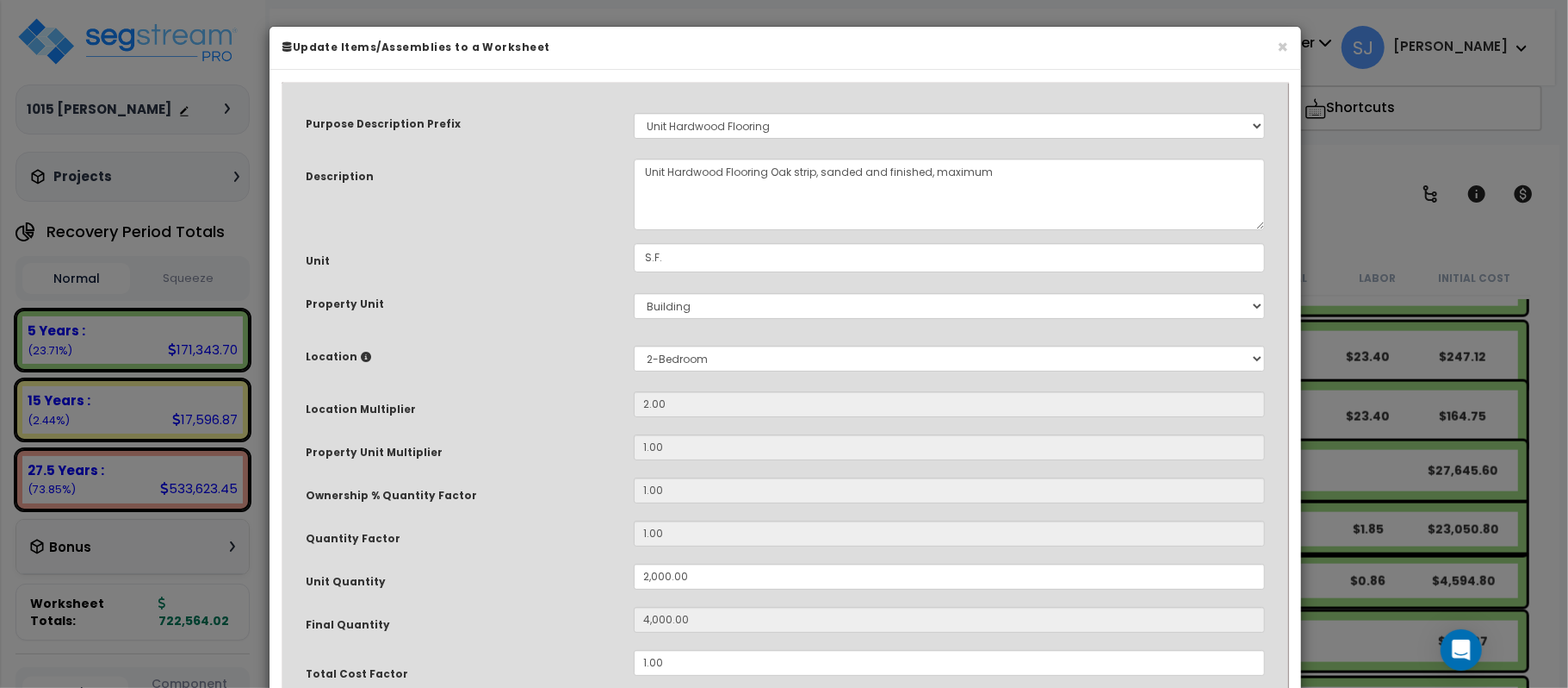
select select "15696"
drag, startPoint x: 745, startPoint y: 576, endPoint x: 483, endPoint y: 590, distance: 262.4
click at [483, 590] on div "Unit Quantity 2,000.00" at bounding box center [785, 579] width 985 height 30
type input "1"
type input "2"
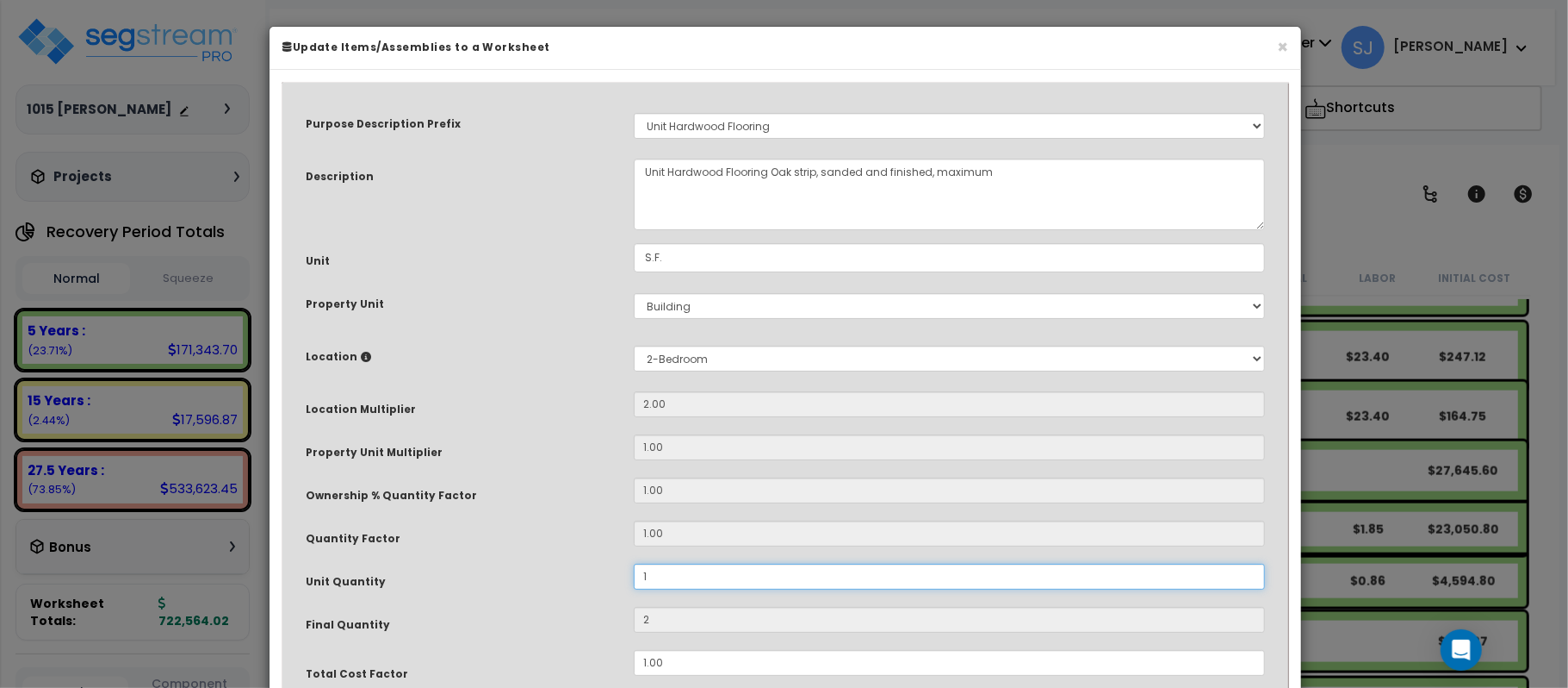
type input "15"
type input "30"
type input "150"
type input "300"
type input "1,500"
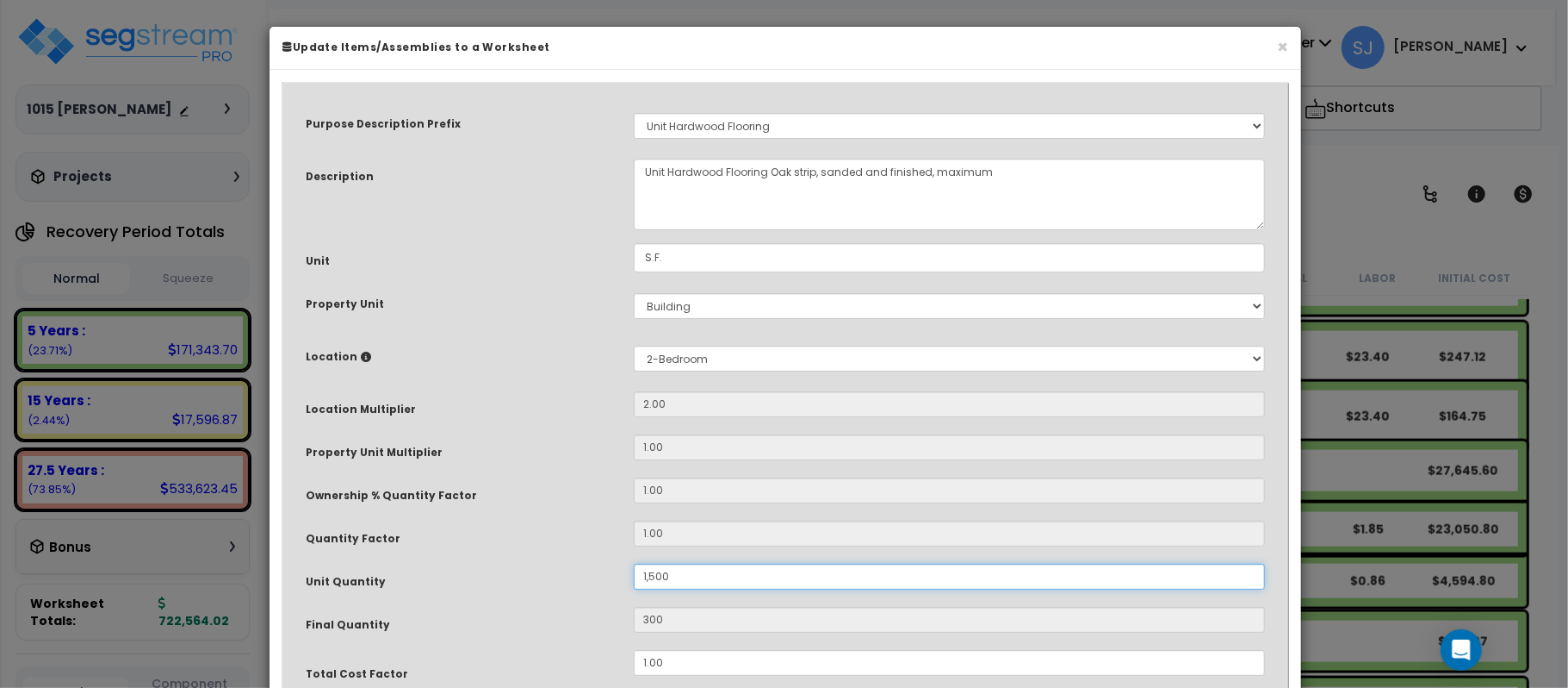
type input "3,000"
click at [483, 589] on div "Unit Quantity" at bounding box center [456, 579] width 328 height 30
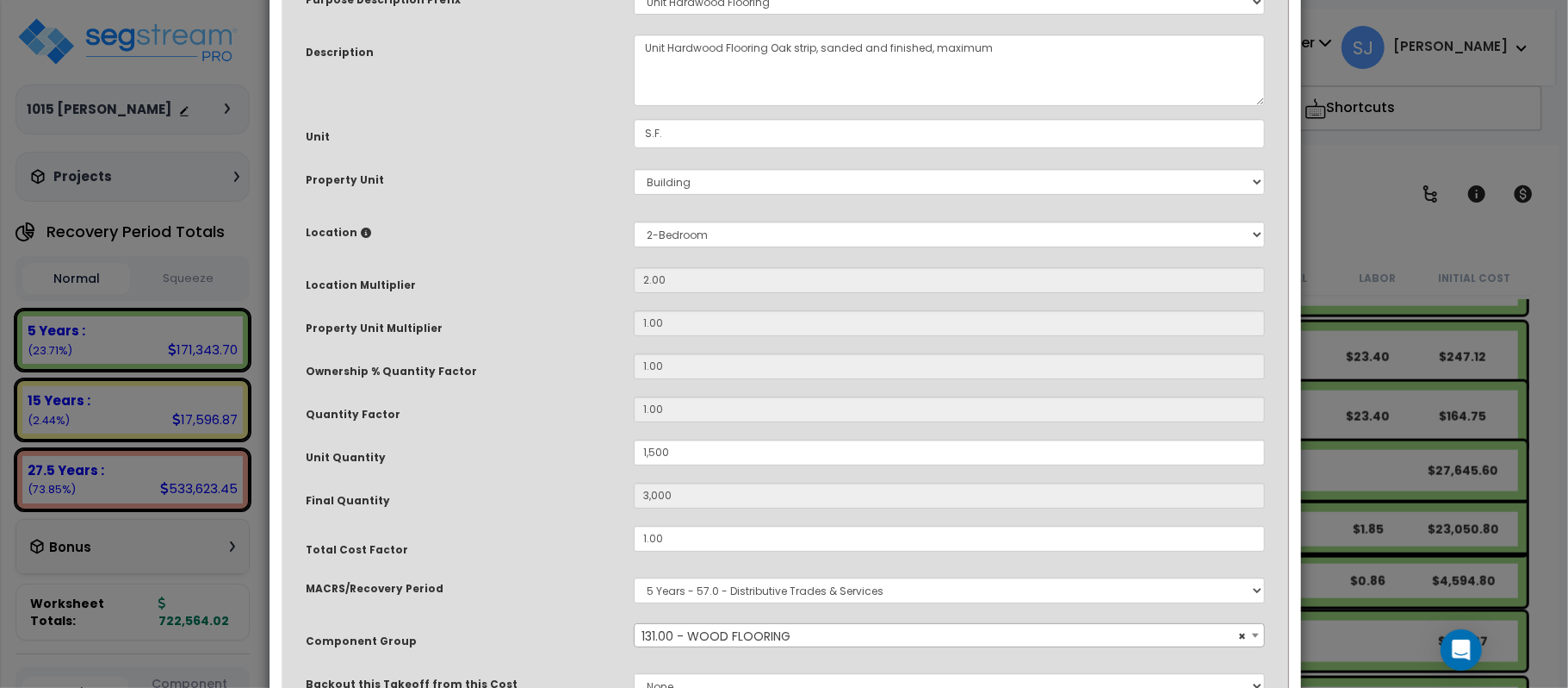
scroll to position [280, 0]
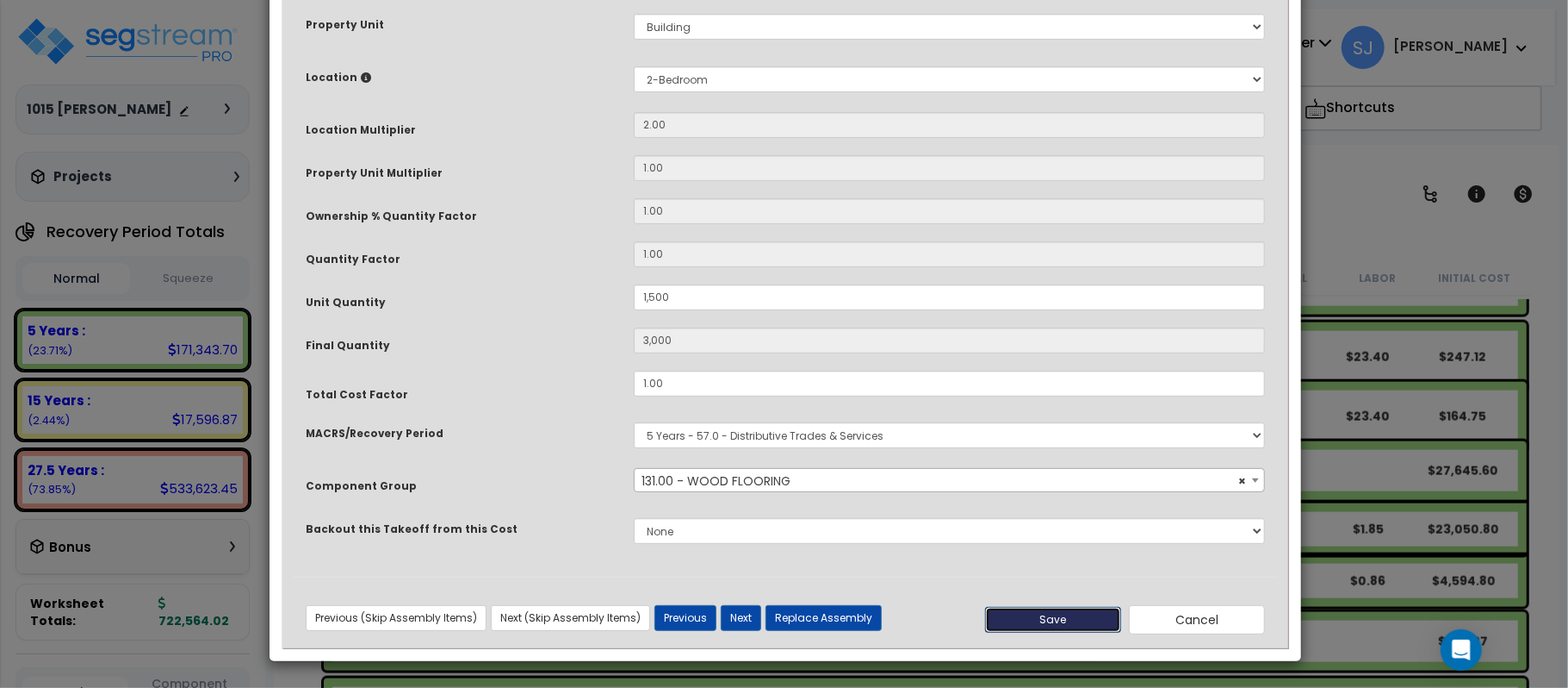
click at [1034, 615] on button "Save" at bounding box center [1053, 619] width 136 height 26
type input "1500.00"
type input "3000.00"
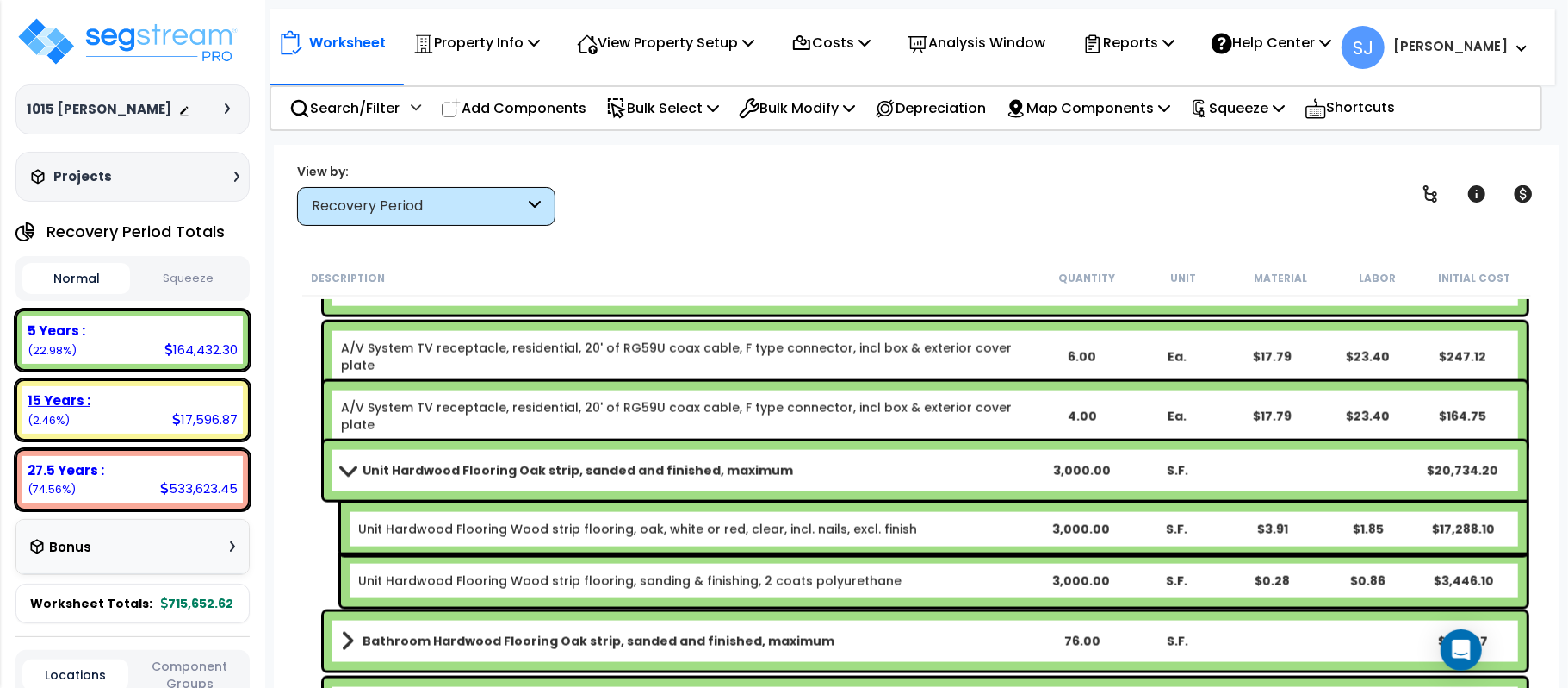
click at [194, 401] on div "15 Years :" at bounding box center [133, 401] width 210 height 18
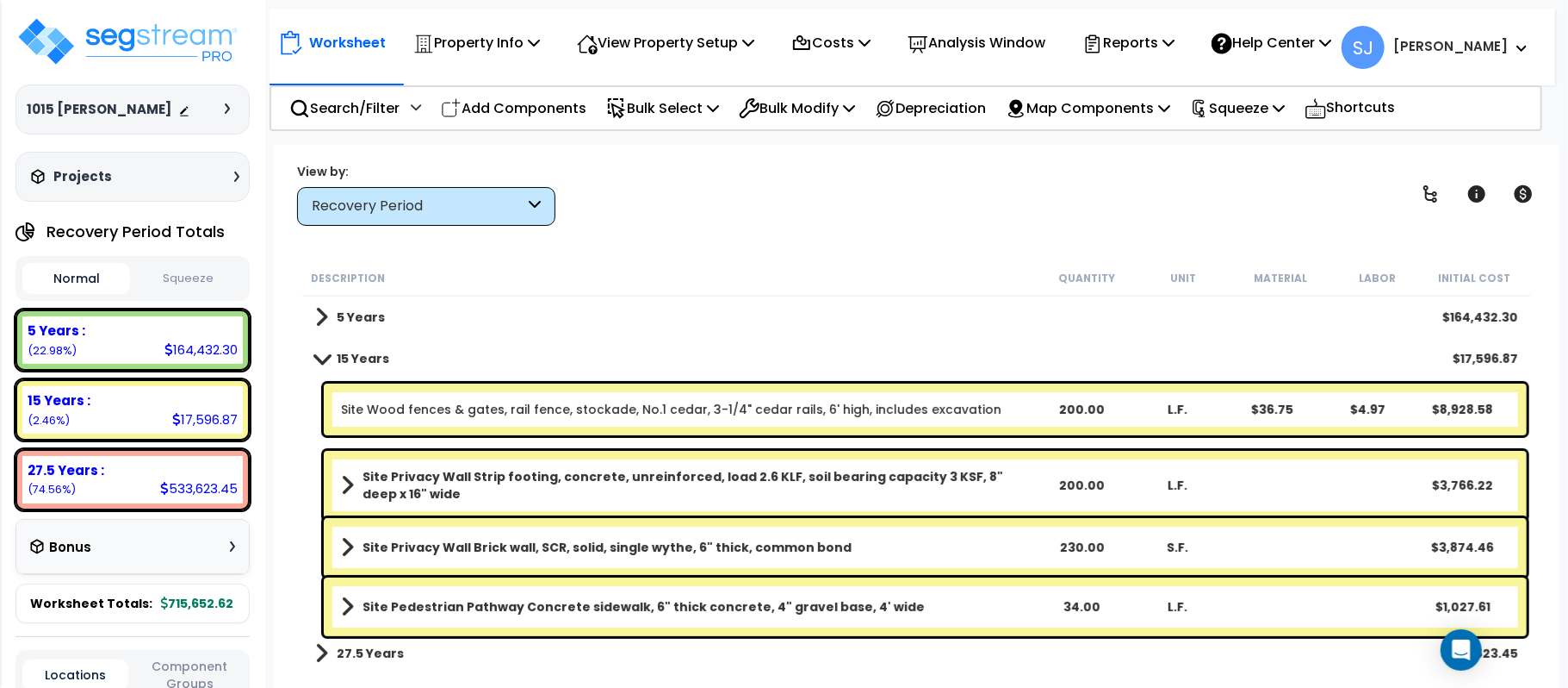
click at [671, 550] on b "Site Privacy Wall Brick wall, SCR, solid, single wythe, 6" thick, common bond" at bounding box center [607, 546] width 489 height 17
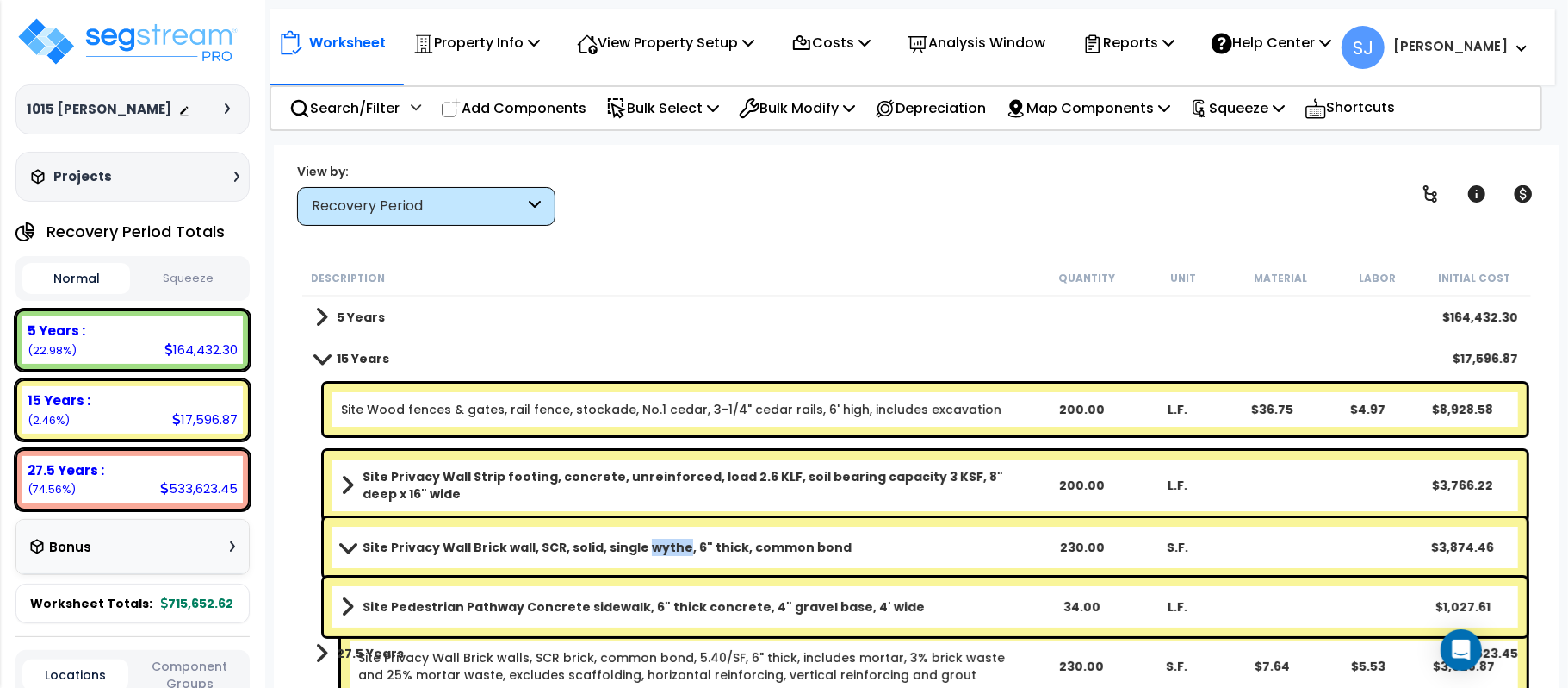
click at [671, 550] on b "Site Privacy Wall Brick wall, SCR, solid, single wythe, 6" thick, common bond" at bounding box center [607, 546] width 489 height 17
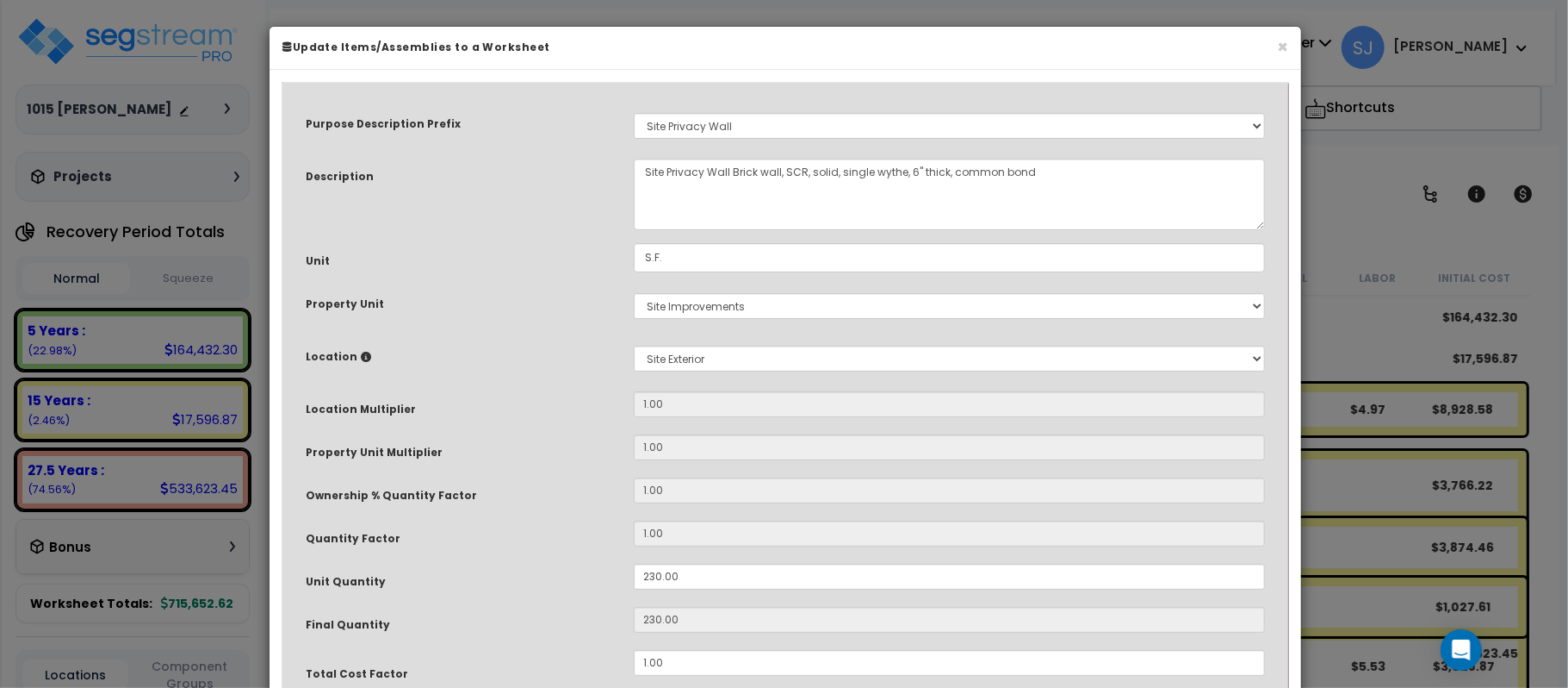
select select "8319"
drag, startPoint x: 696, startPoint y: 581, endPoint x: 511, endPoint y: 562, distance: 186.0
click at [503, 574] on div "Unit Quantity 230.00" at bounding box center [785, 579] width 985 height 30
type input "2"
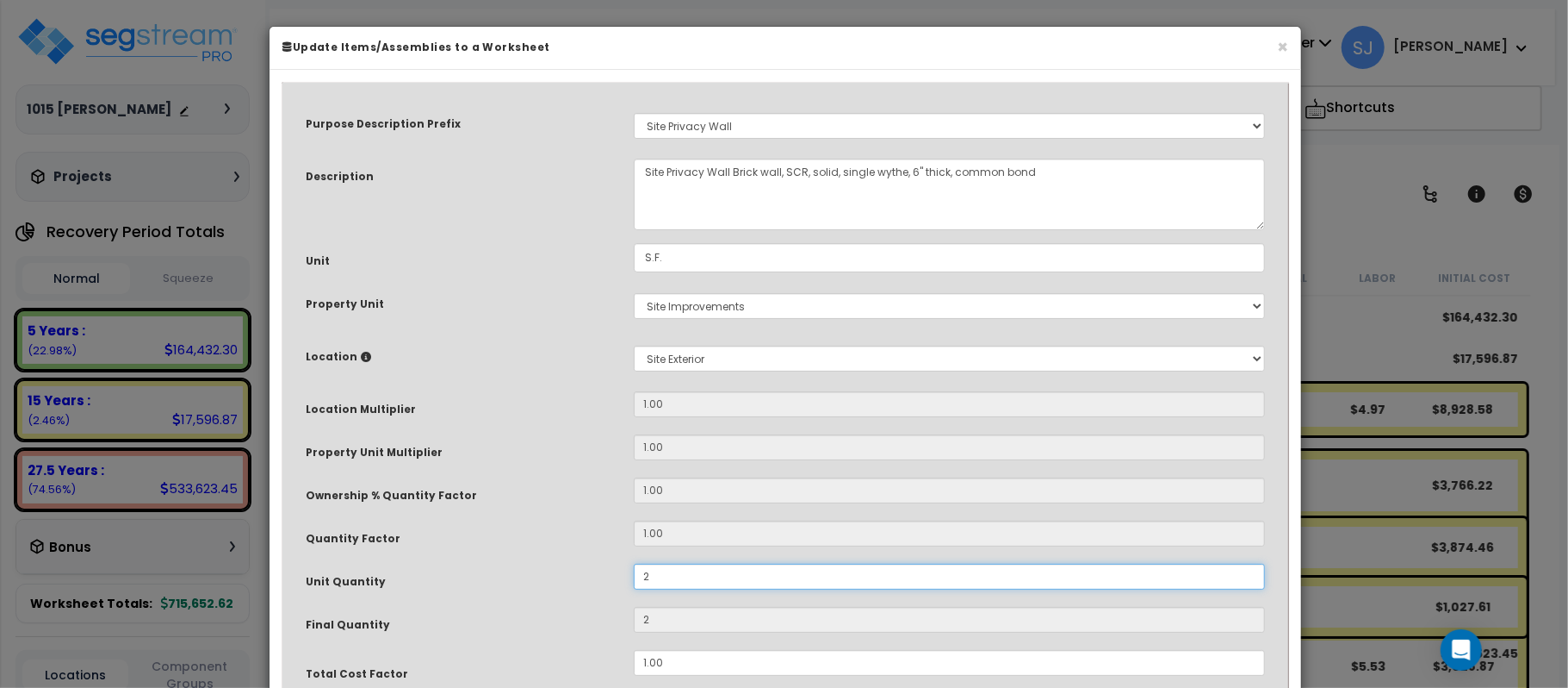
type input "20"
type input "200"
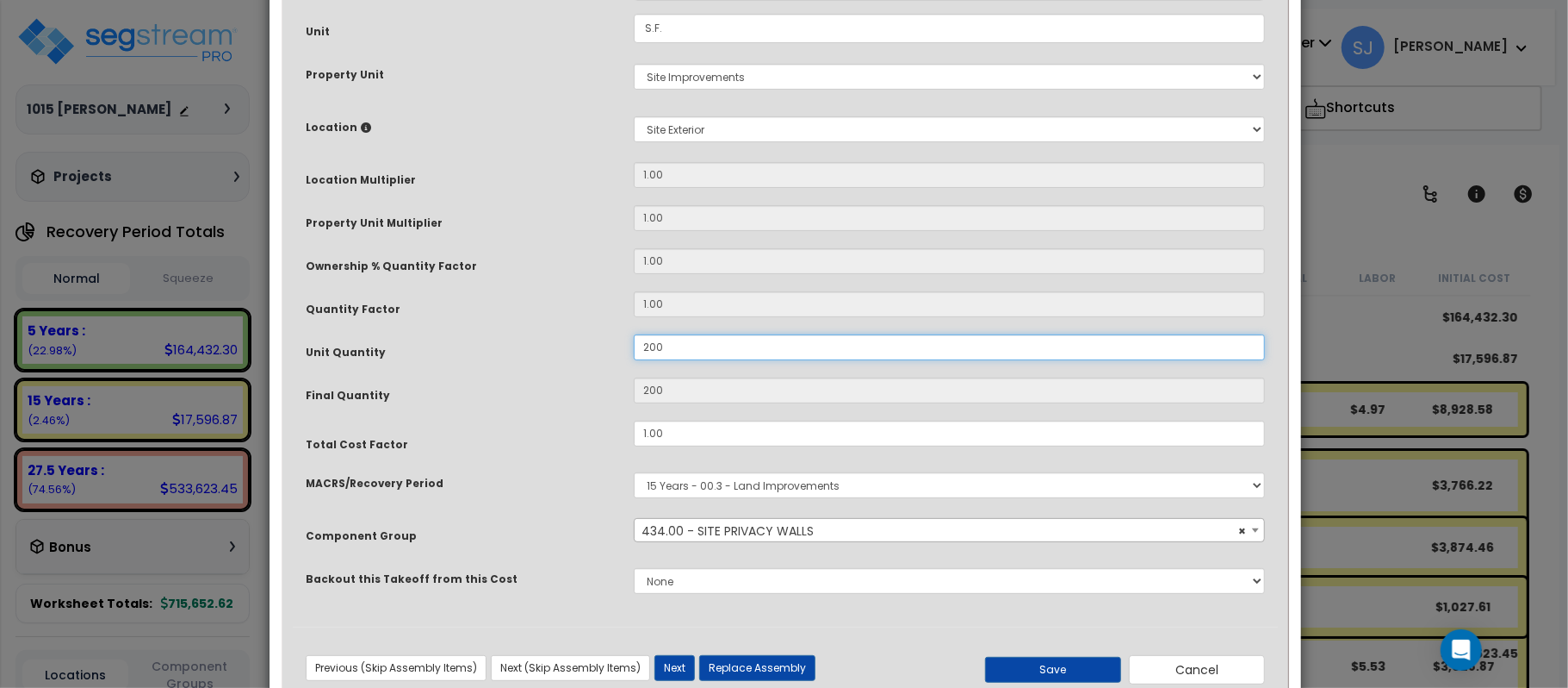
scroll to position [280, 0]
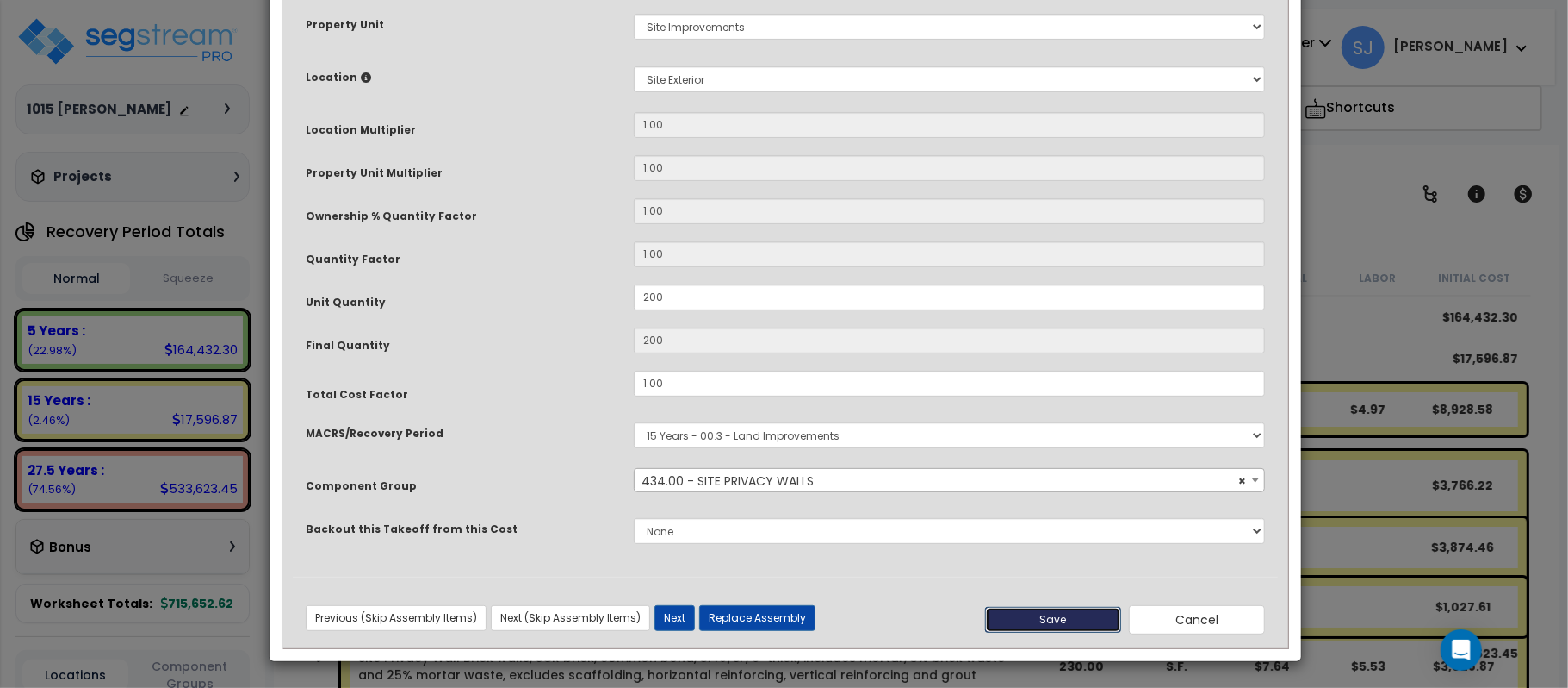
click at [1058, 629] on button "Save" at bounding box center [1053, 619] width 136 height 26
type input "200.00"
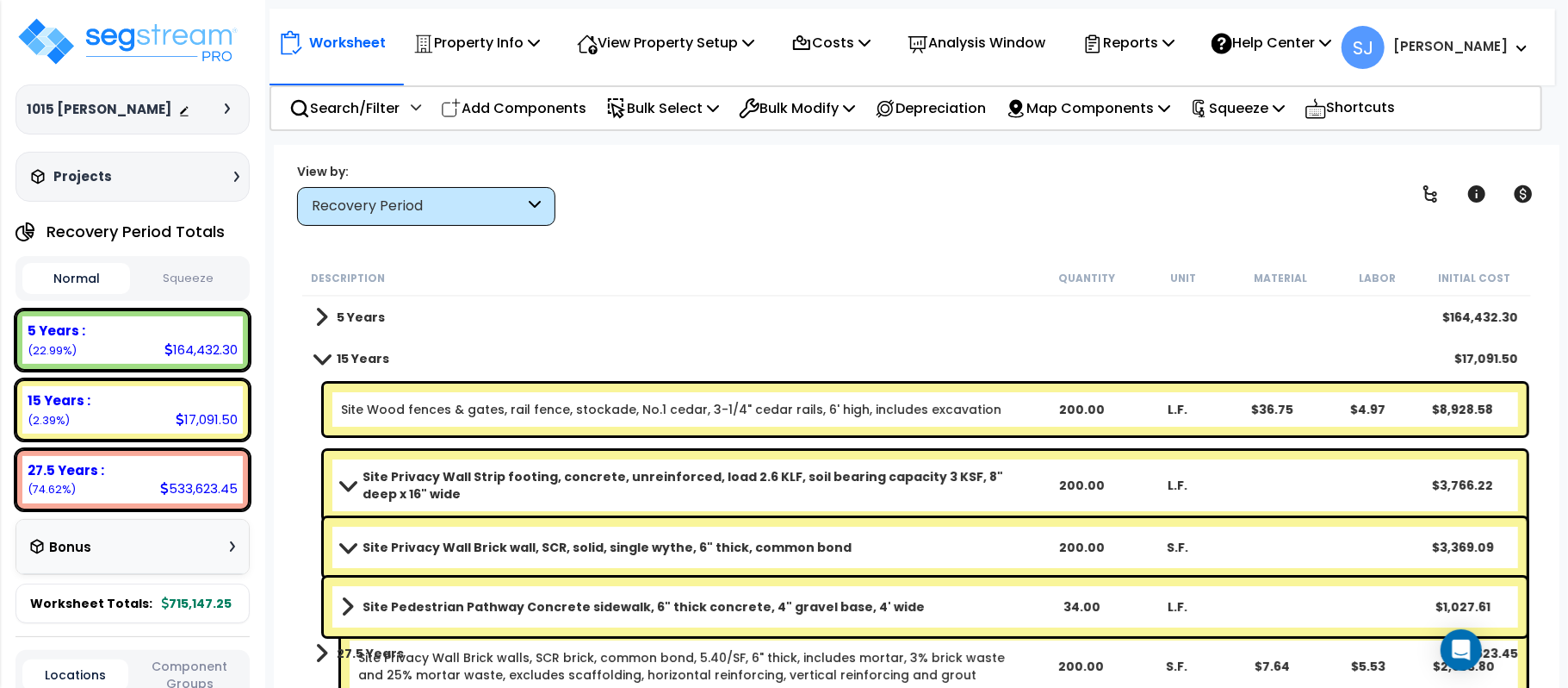
click at [959, 536] on link "Site Privacy Wall Brick wall, SCR, solid, single wythe, 6" thick, common bond" at bounding box center [687, 546] width 692 height 24
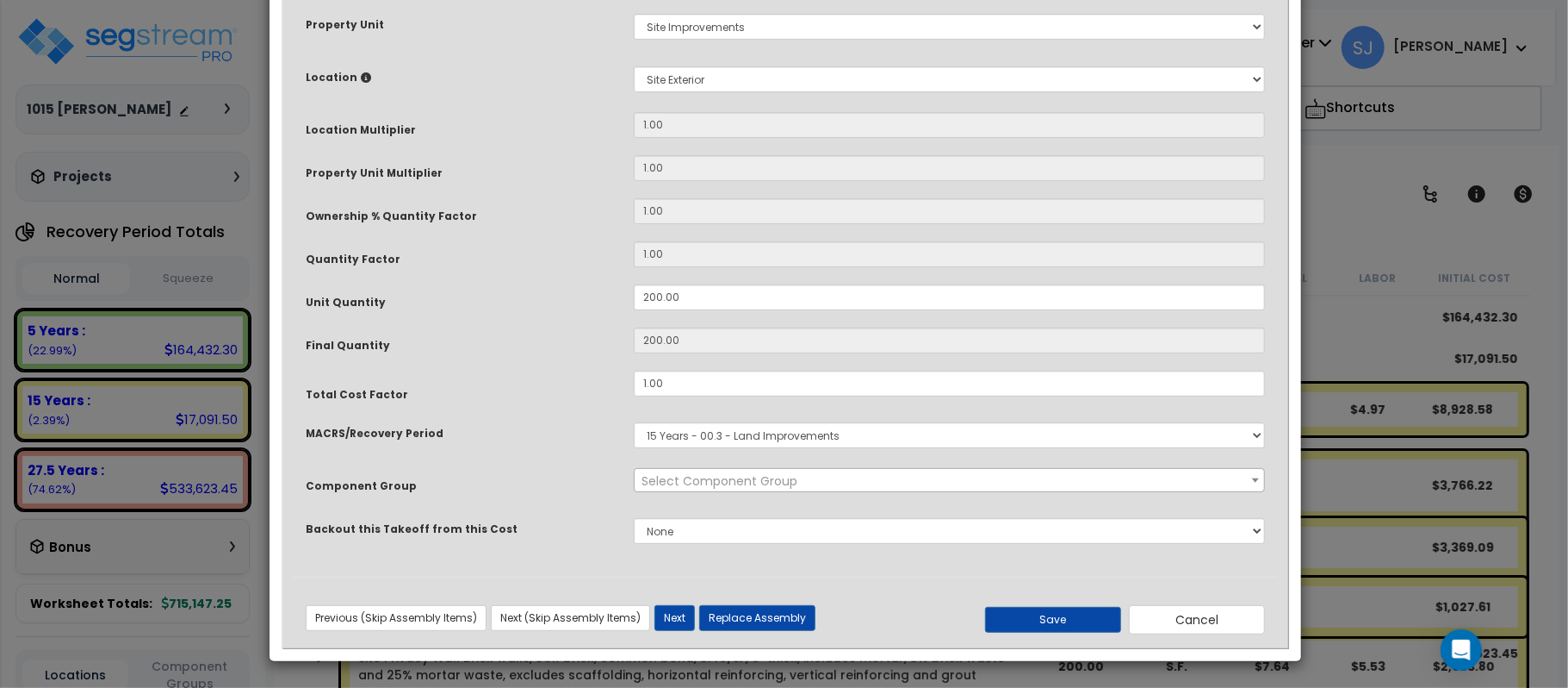
scroll to position [0, 0]
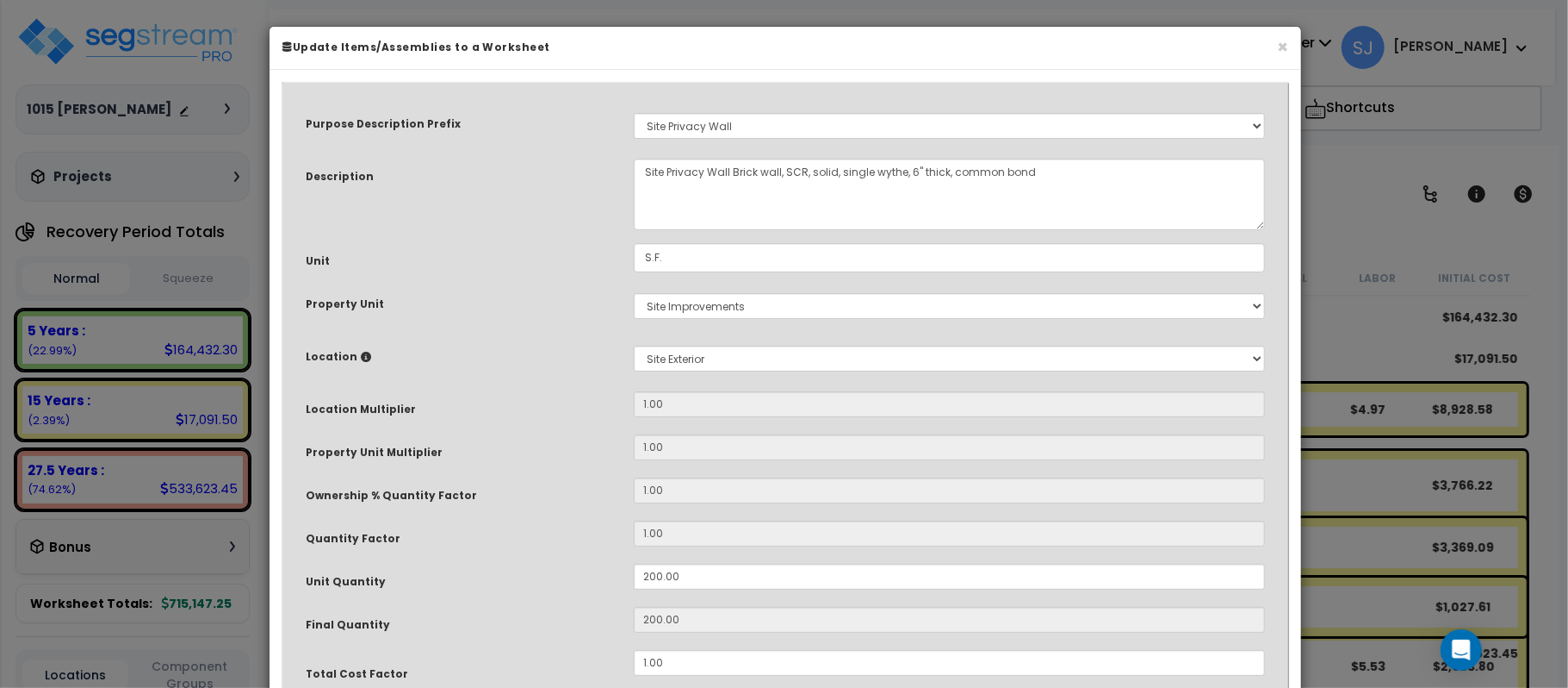
select select "8319"
click at [1275, 43] on h6 "Update Items/Assemblies to a Worksheet" at bounding box center [785, 47] width 1006 height 14
drag, startPoint x: 1282, startPoint y: 45, endPoint x: 901, endPoint y: 346, distance: 485.6
click at [1282, 45] on button "×" at bounding box center [1283, 48] width 12 height 18
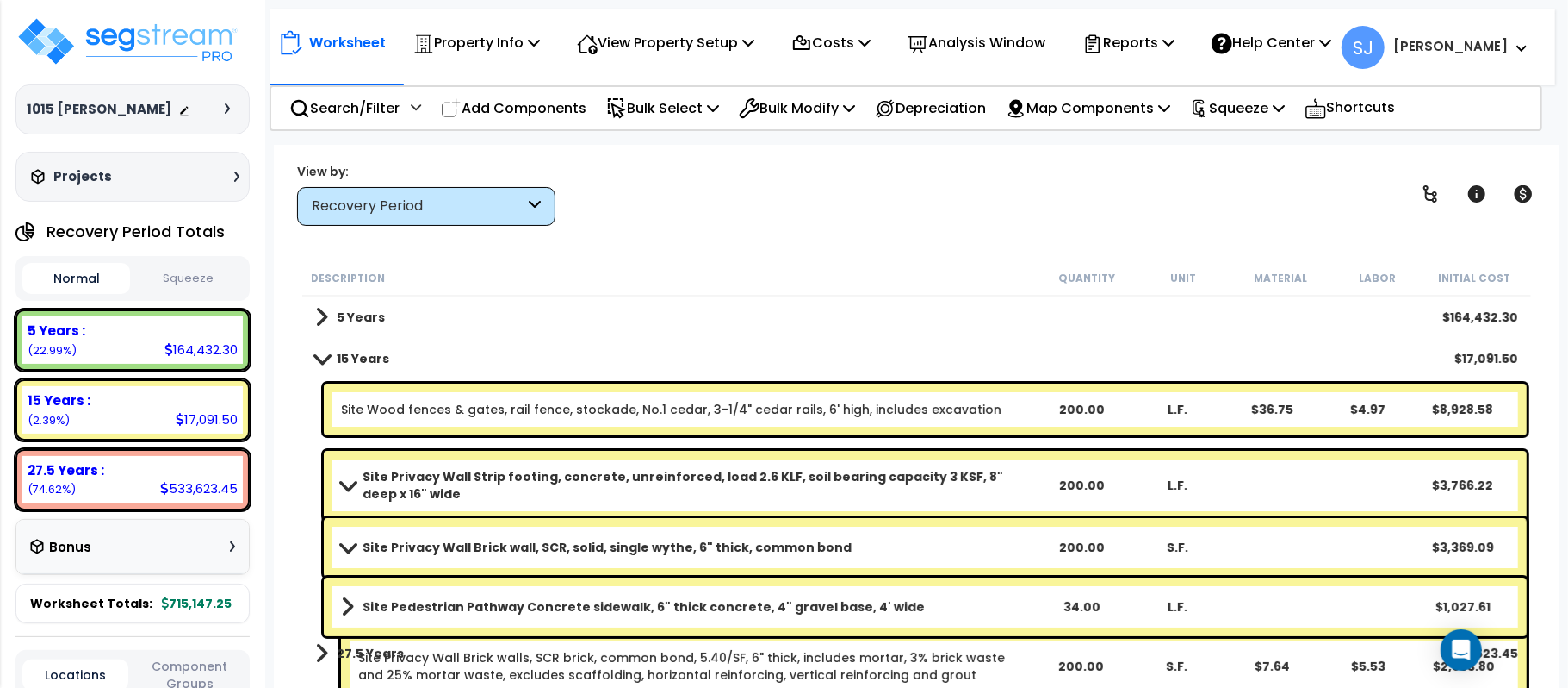
click at [889, 469] on b "Site Privacy Wall Strip footing, concrete, unreinforced, load 2.6 KLF, soil bea…" at bounding box center [698, 485] width 671 height 35
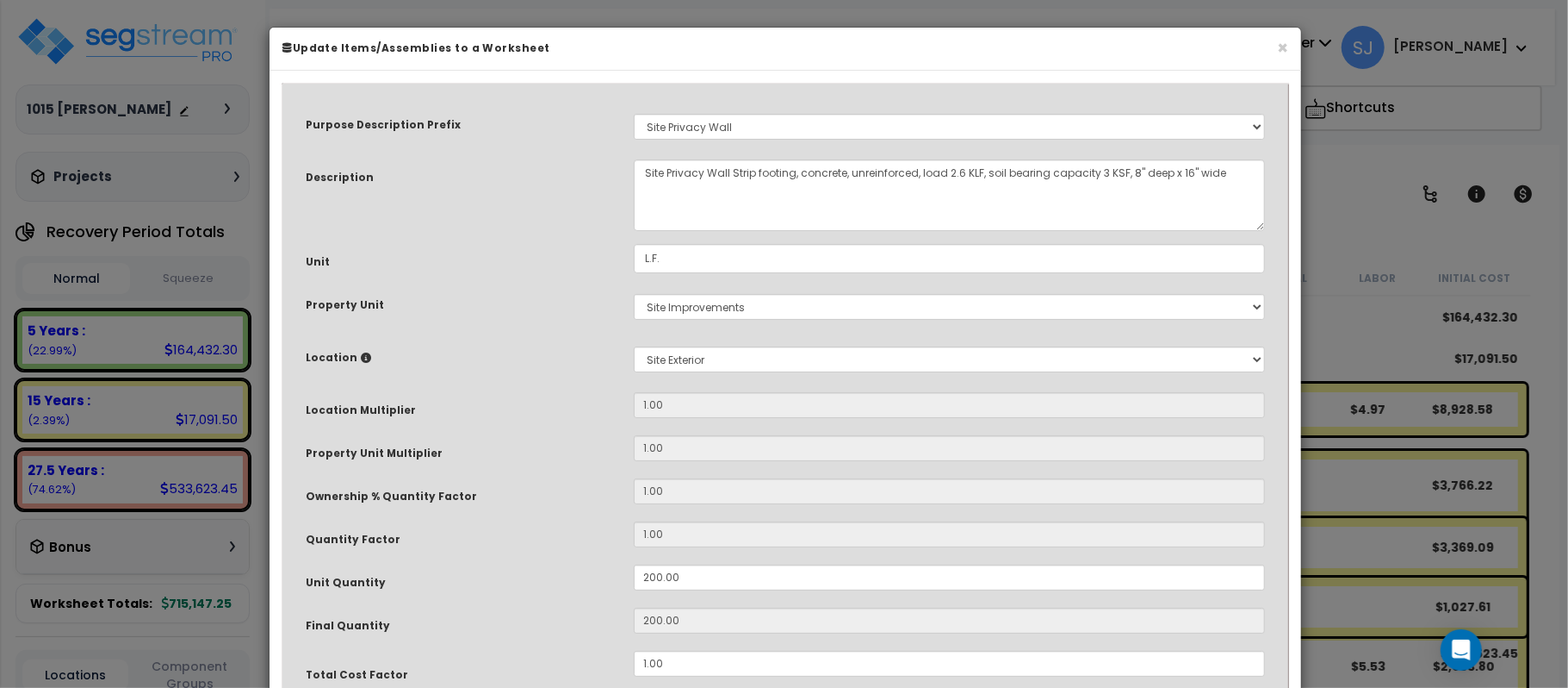
select select "8319"
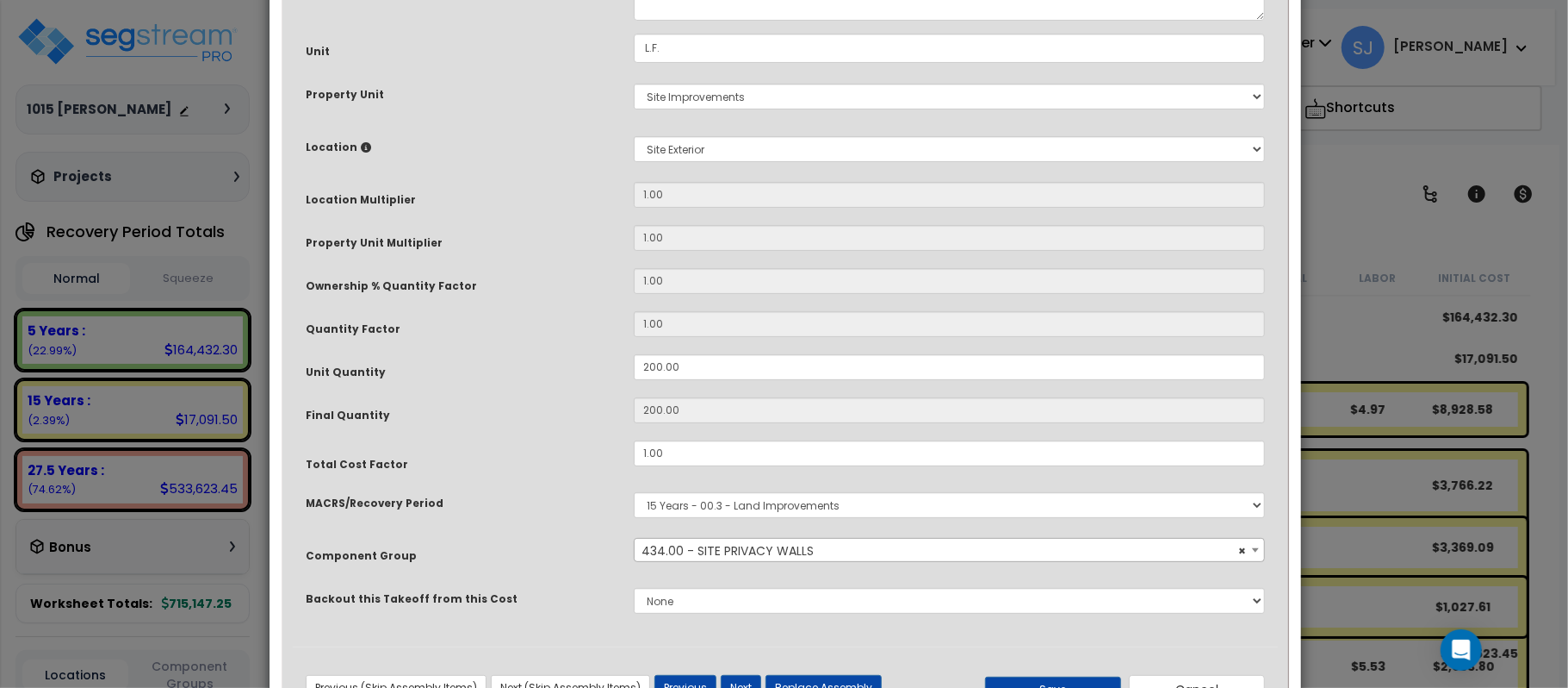
scroll to position [230, 0]
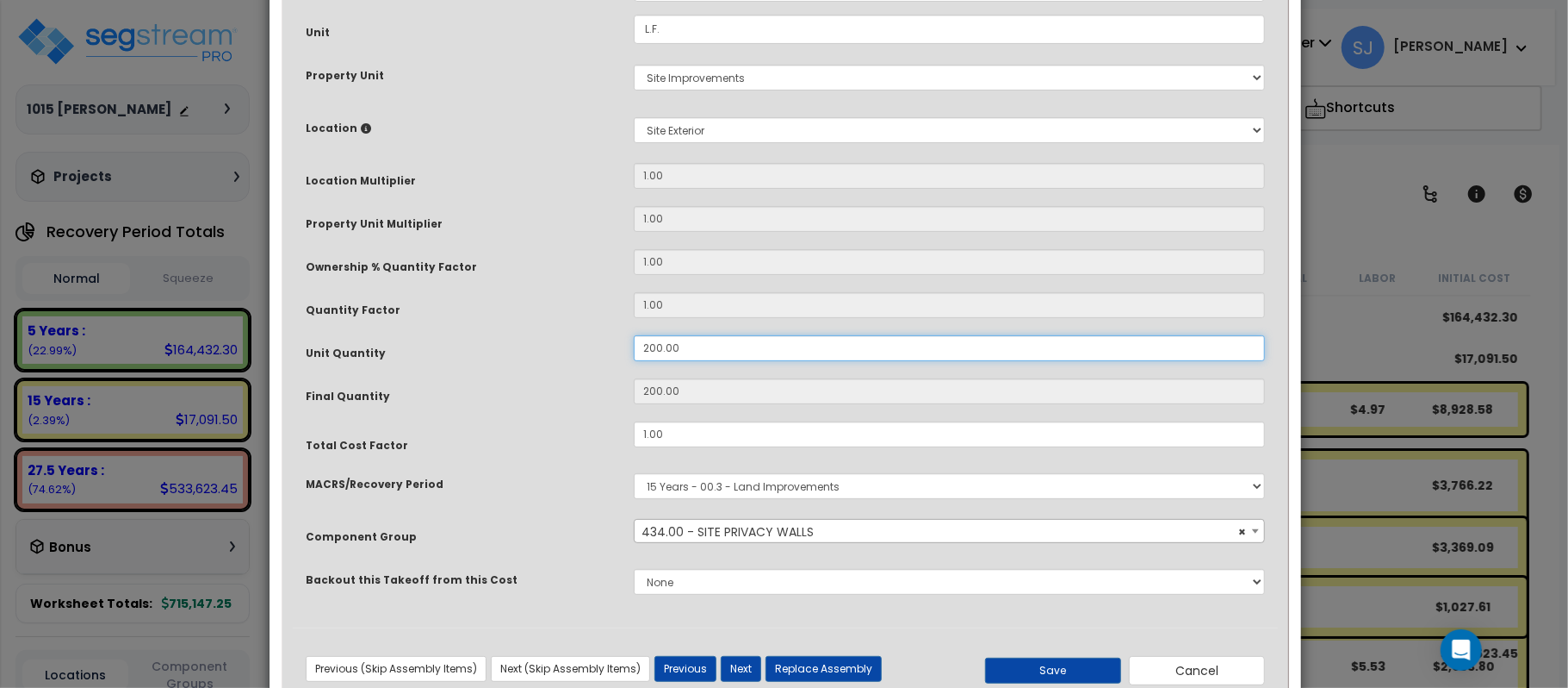
drag, startPoint x: 573, startPoint y: 352, endPoint x: 525, endPoint y: 343, distance: 48.8
click at [525, 345] on div "Unit Quantity 200.00" at bounding box center [785, 351] width 985 height 30
type input "220"
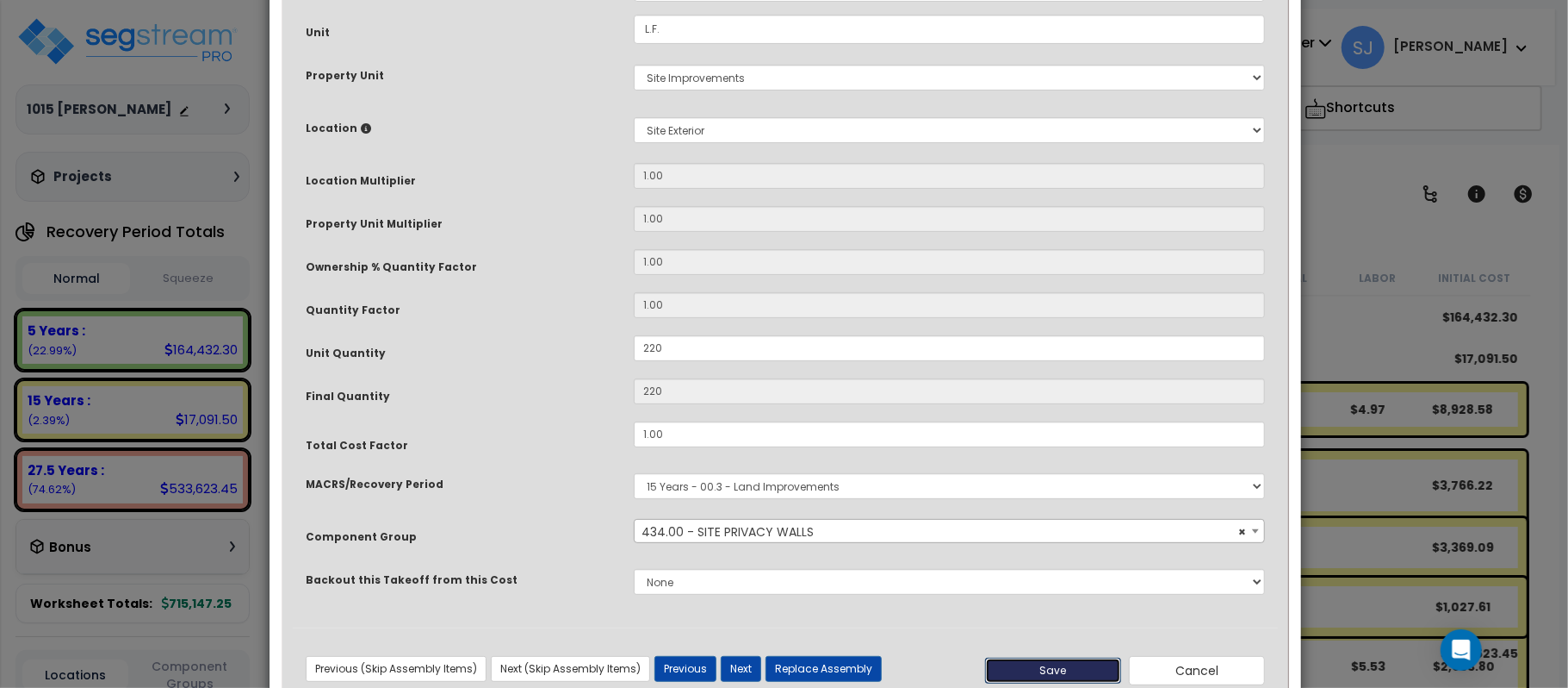
click at [1004, 667] on button "Save" at bounding box center [1053, 670] width 136 height 26
type input "220.00"
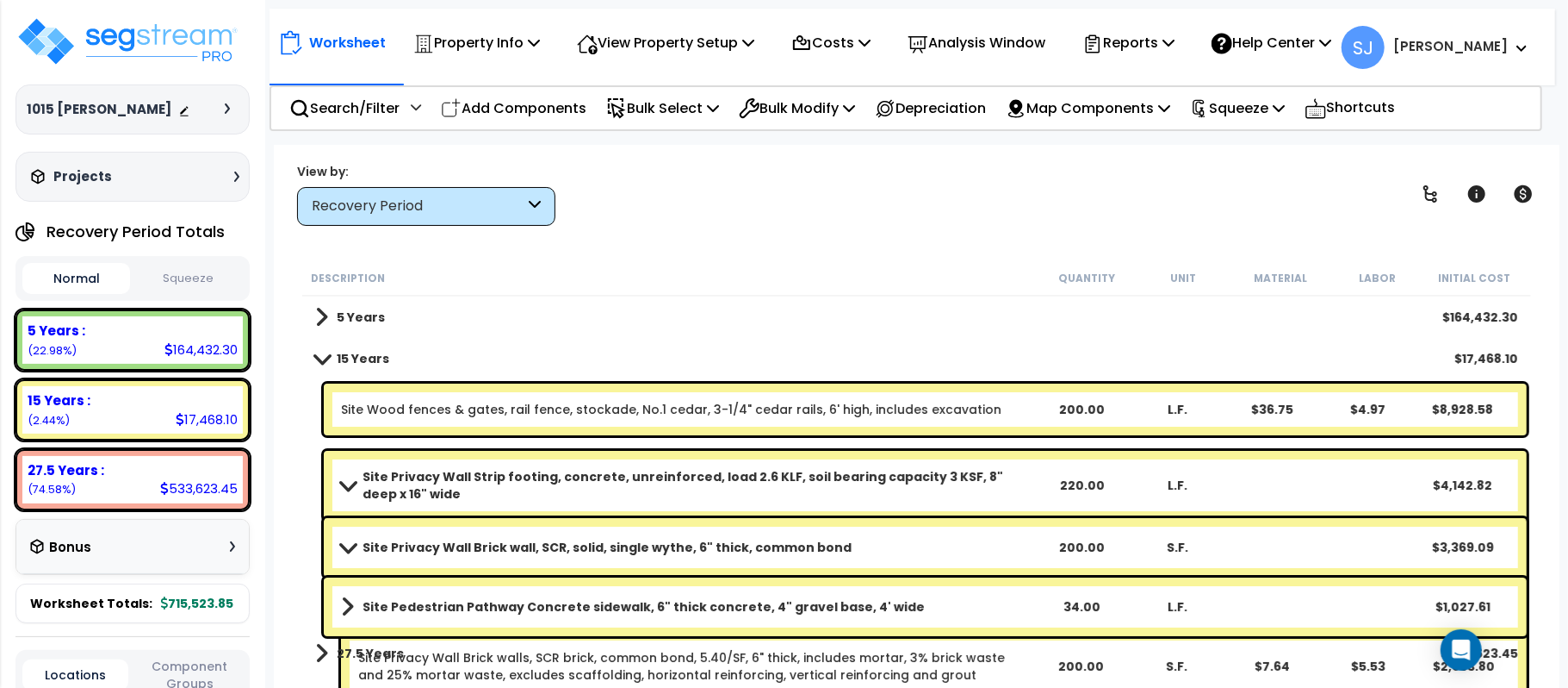
click at [988, 487] on b "Site Privacy Wall Strip footing, concrete, unreinforced, load 2.6 KLF, soil bea…" at bounding box center [698, 485] width 671 height 35
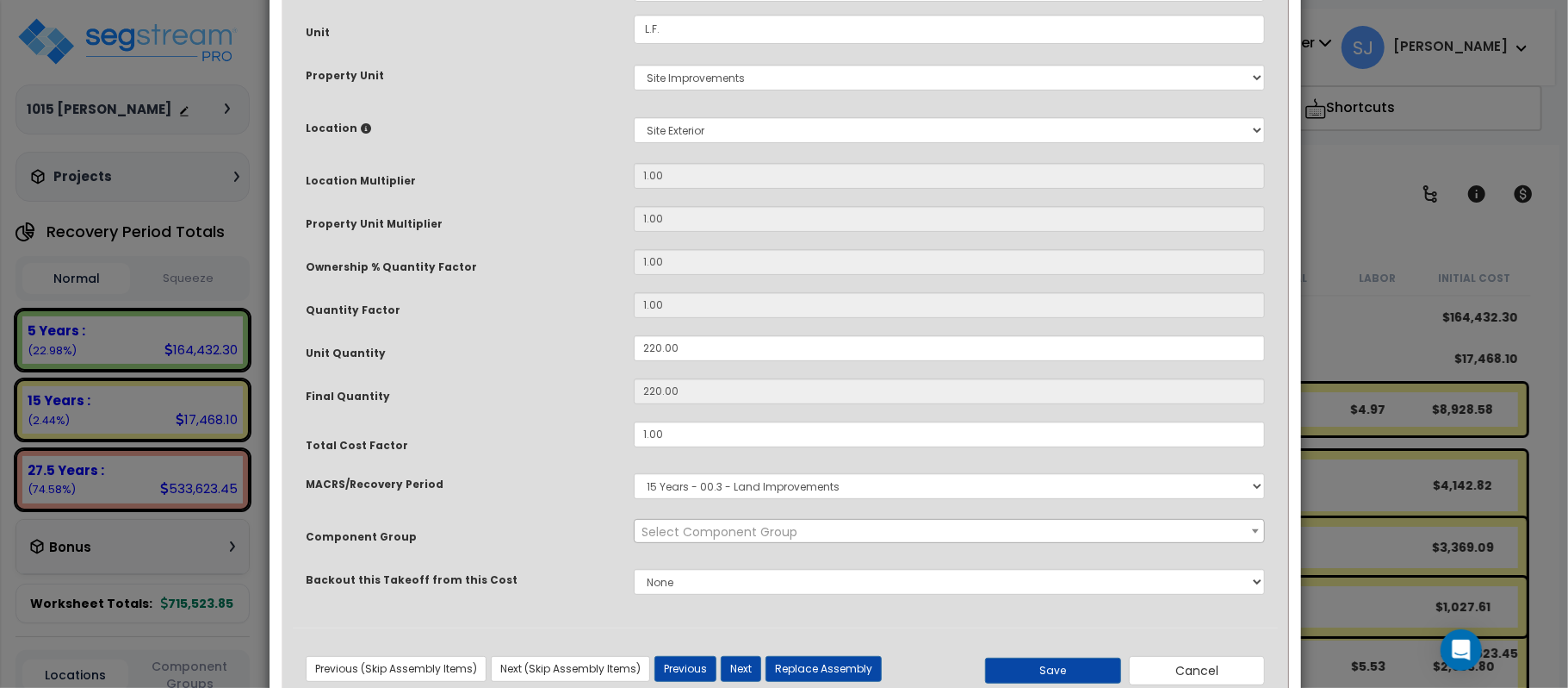
scroll to position [0, 0]
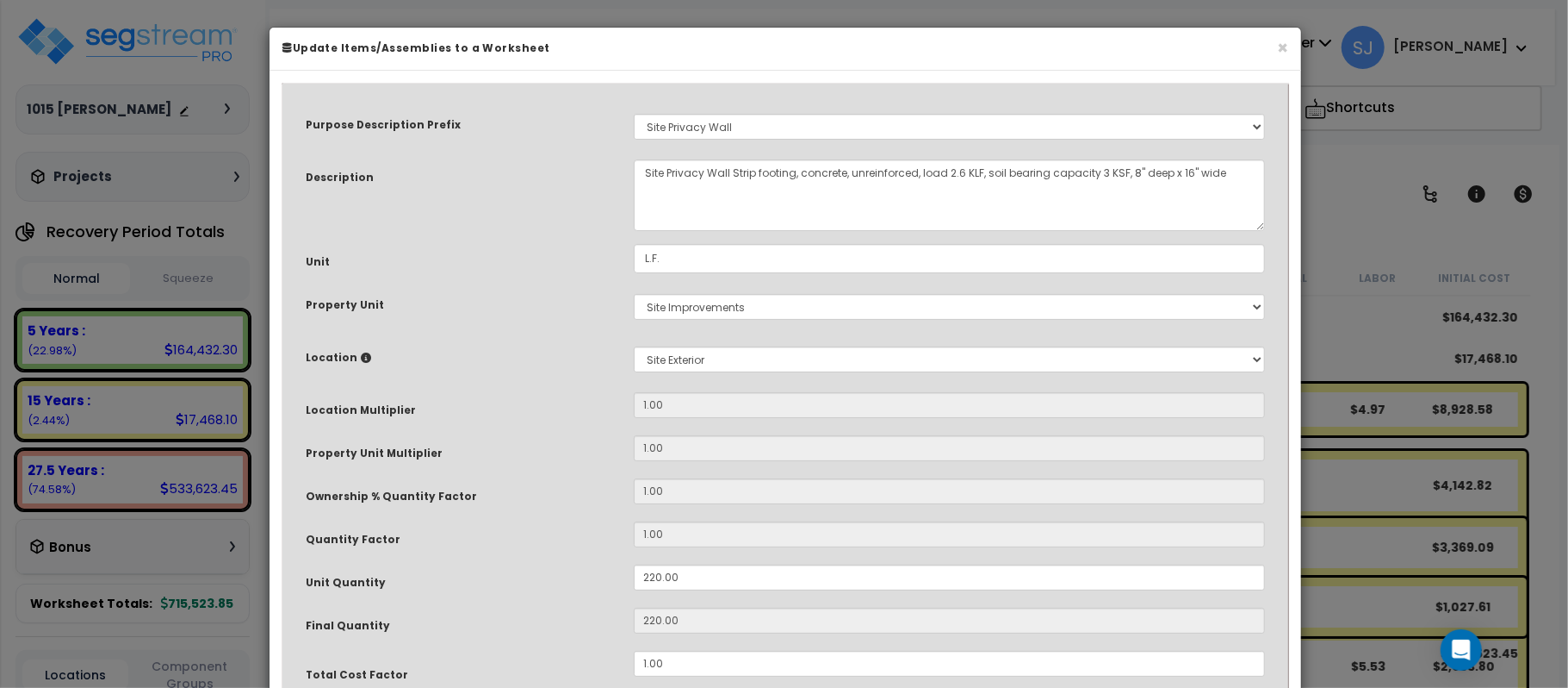
select select "8319"
drag, startPoint x: 708, startPoint y: 573, endPoint x: 601, endPoint y: 577, distance: 107.1
click at [601, 577] on div "Unit Quantity 220.00" at bounding box center [785, 579] width 985 height 30
type input "2"
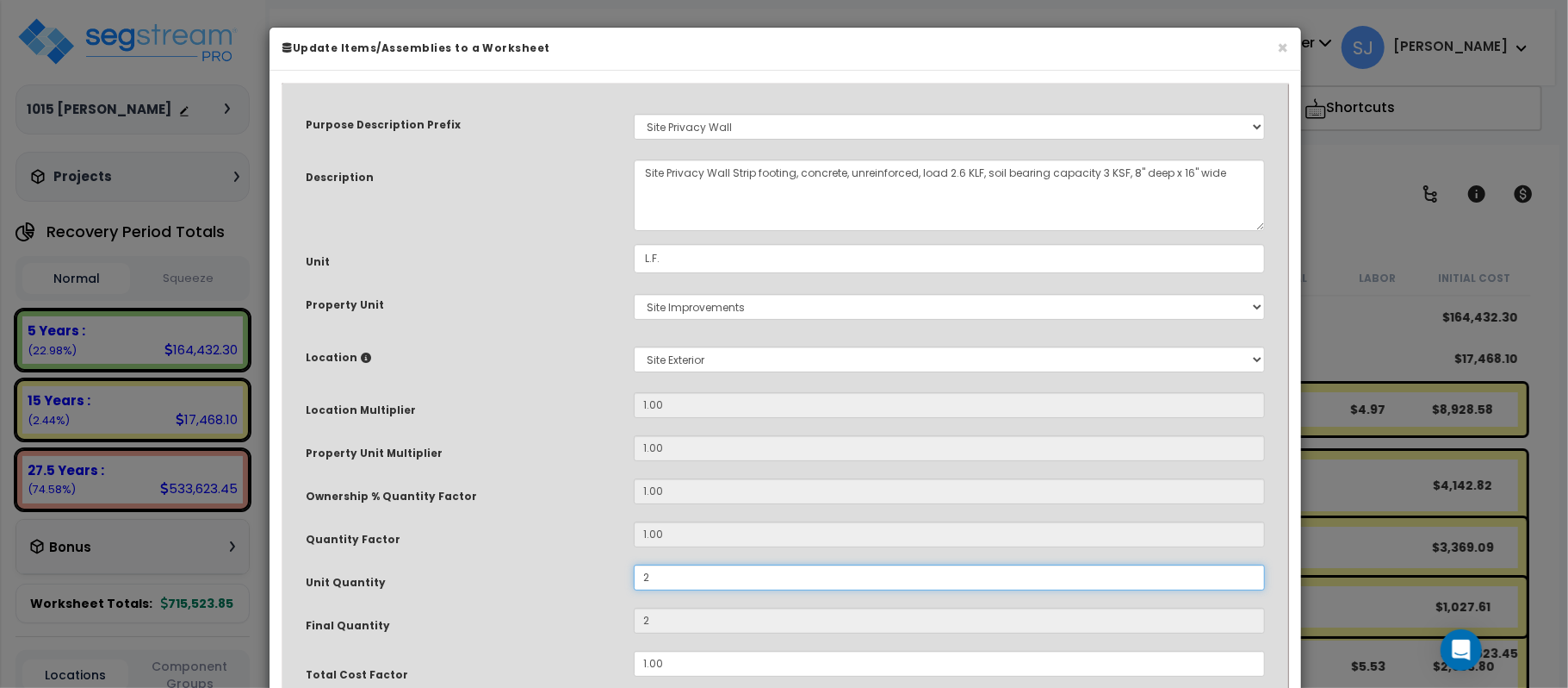
type input "21"
type input "210"
click at [601, 576] on div "Unit Quantity" at bounding box center [456, 579] width 328 height 30
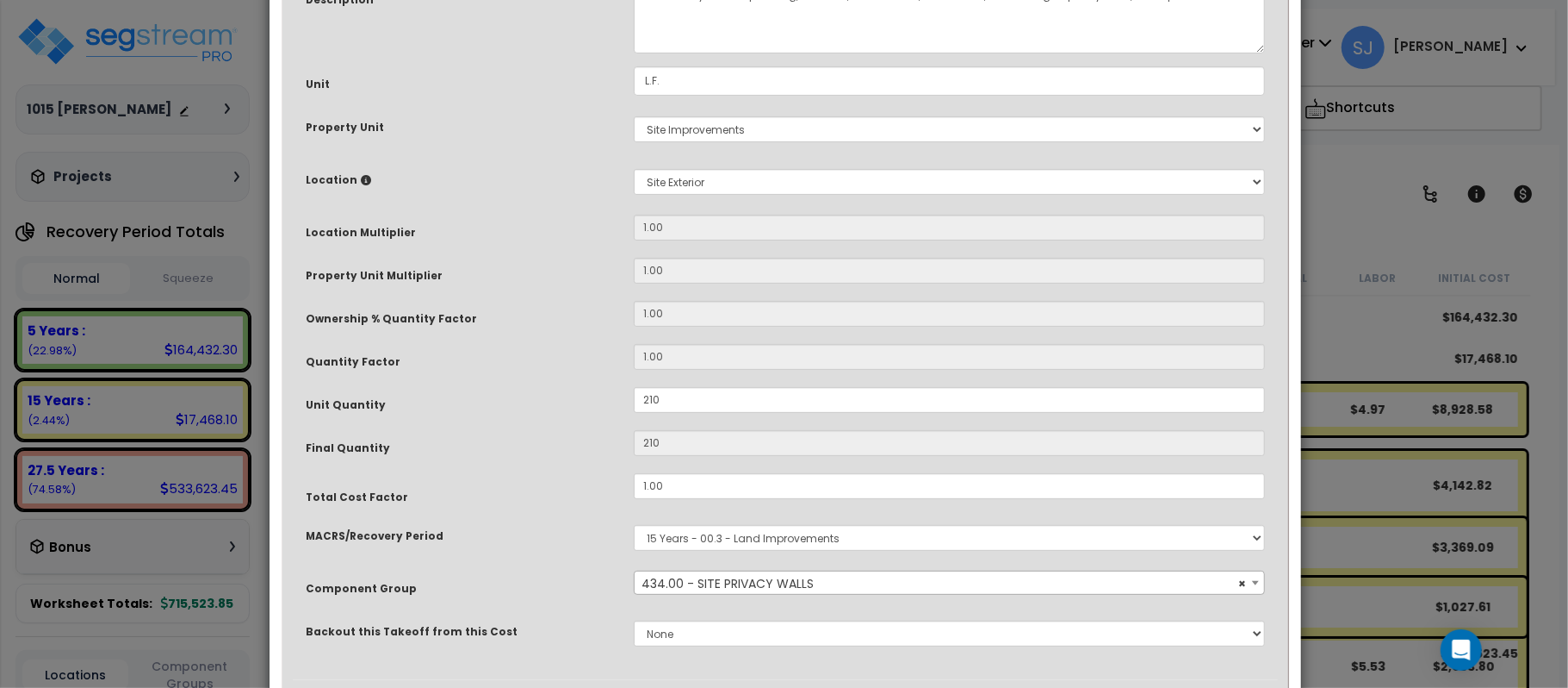
scroll to position [280, 0]
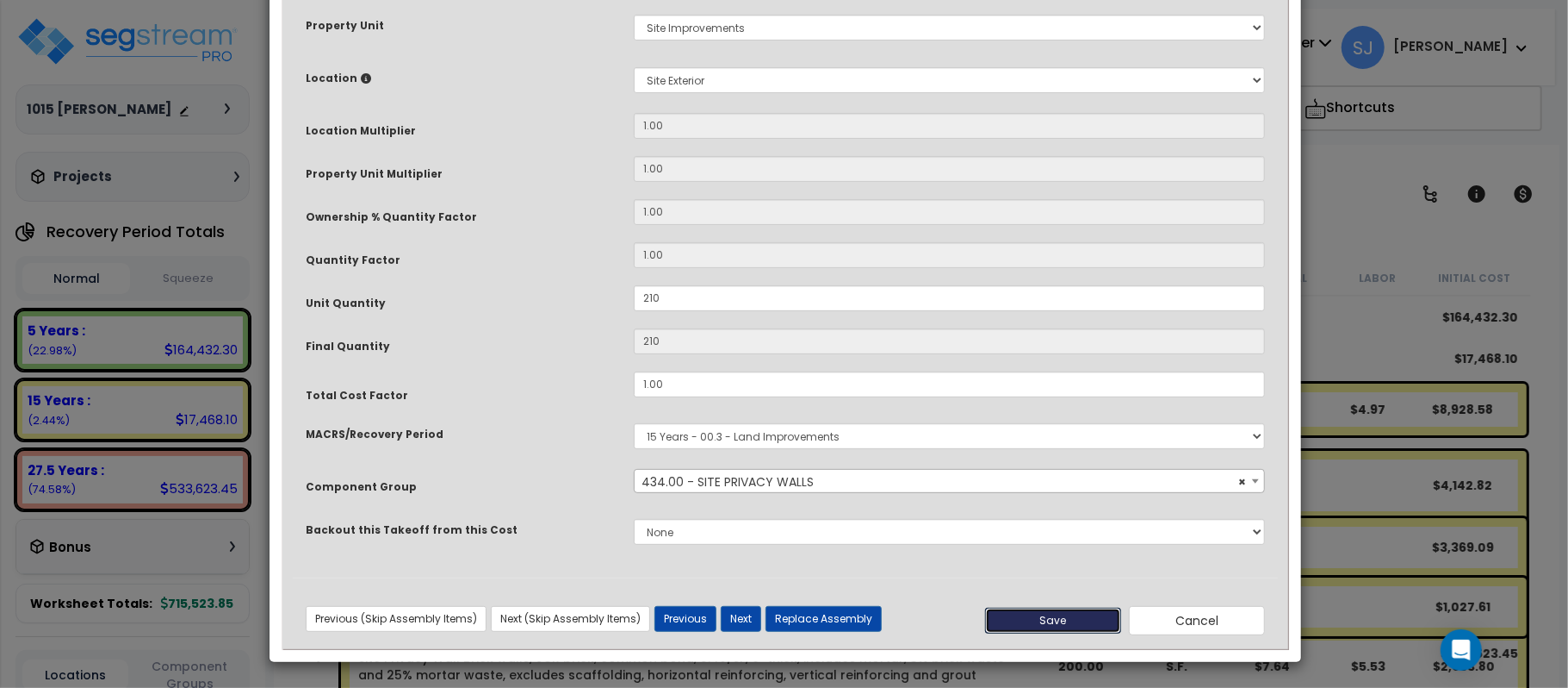
click at [1083, 615] on button "Save" at bounding box center [1053, 620] width 136 height 26
type input "210.00"
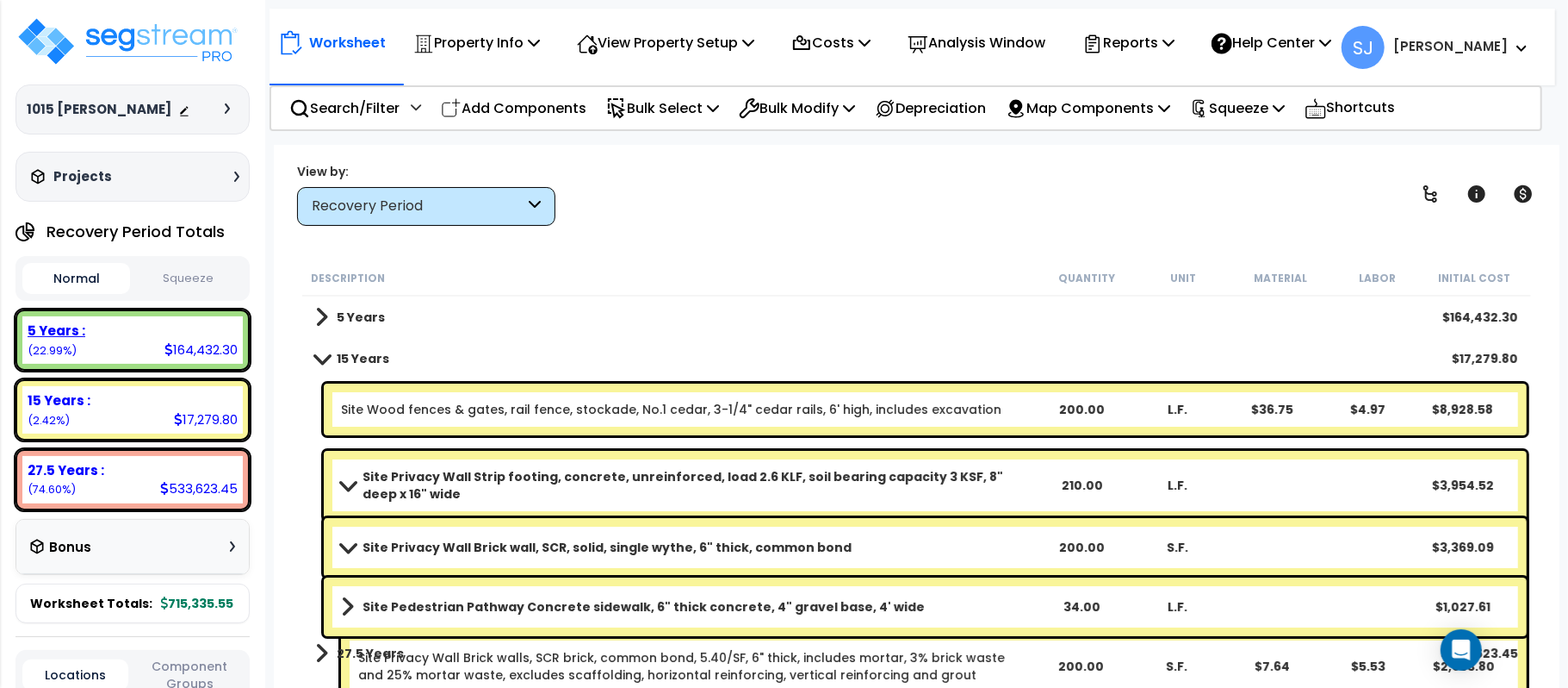
click at [210, 332] on div "5 Years :" at bounding box center [133, 330] width 210 height 18
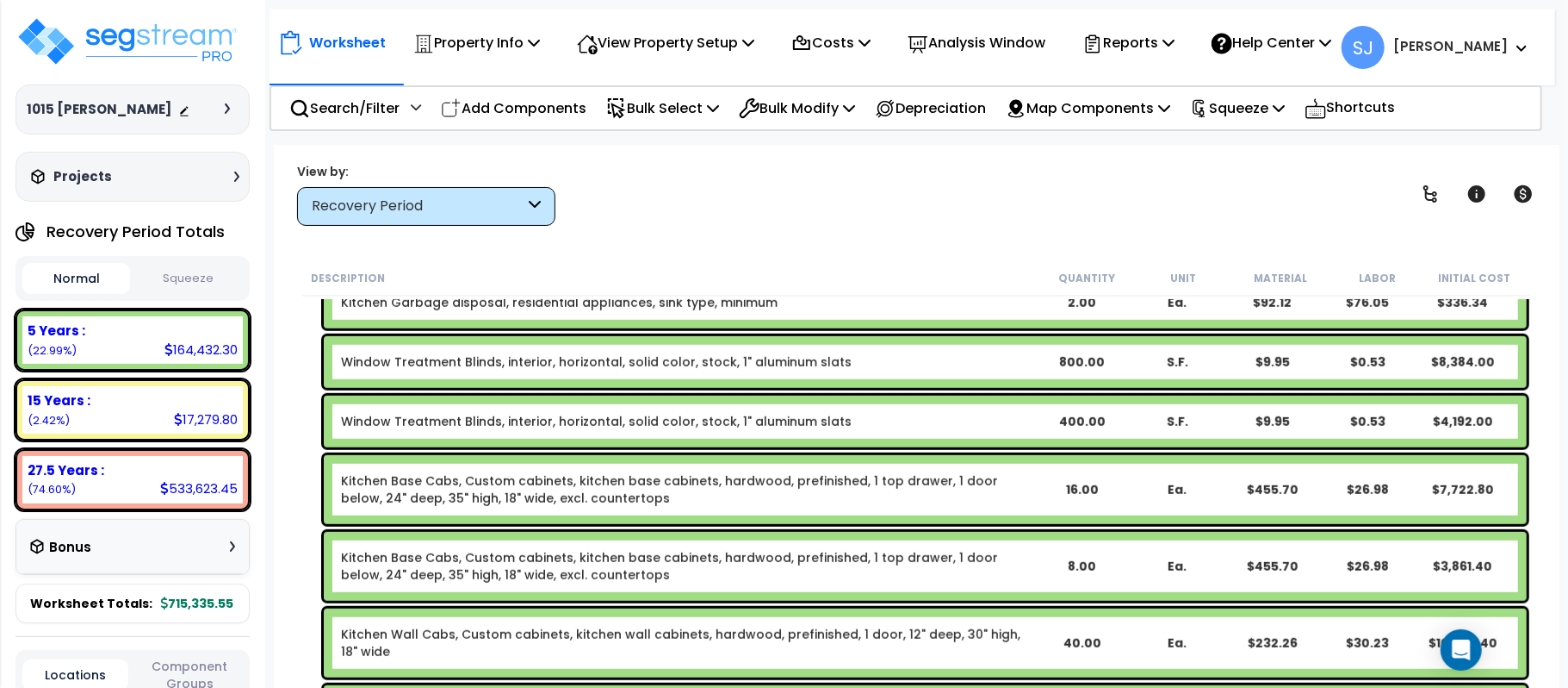
scroll to position [919, 0]
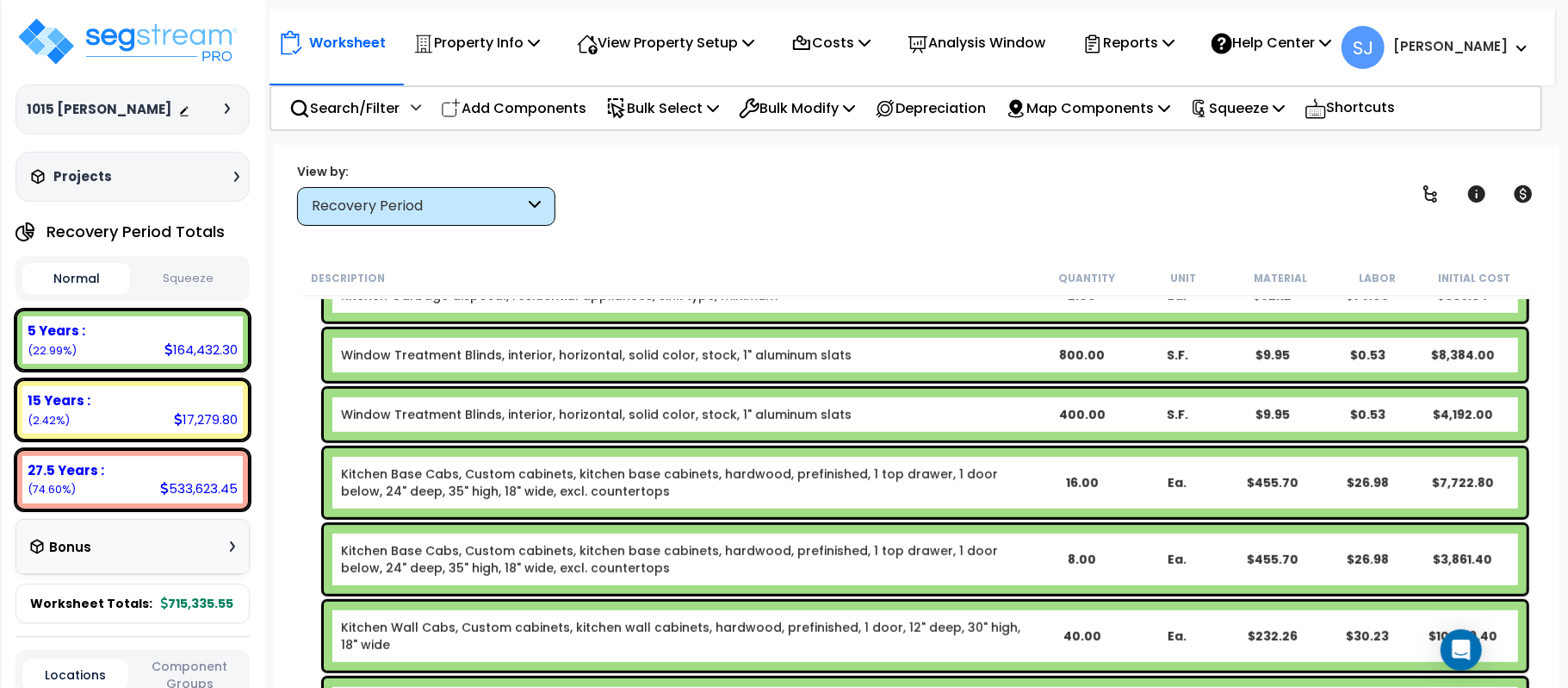
click at [894, 417] on b "Window Treatment Blinds, interior, horizontal, solid color, stock, 1" aluminum …" at bounding box center [687, 414] width 692 height 17
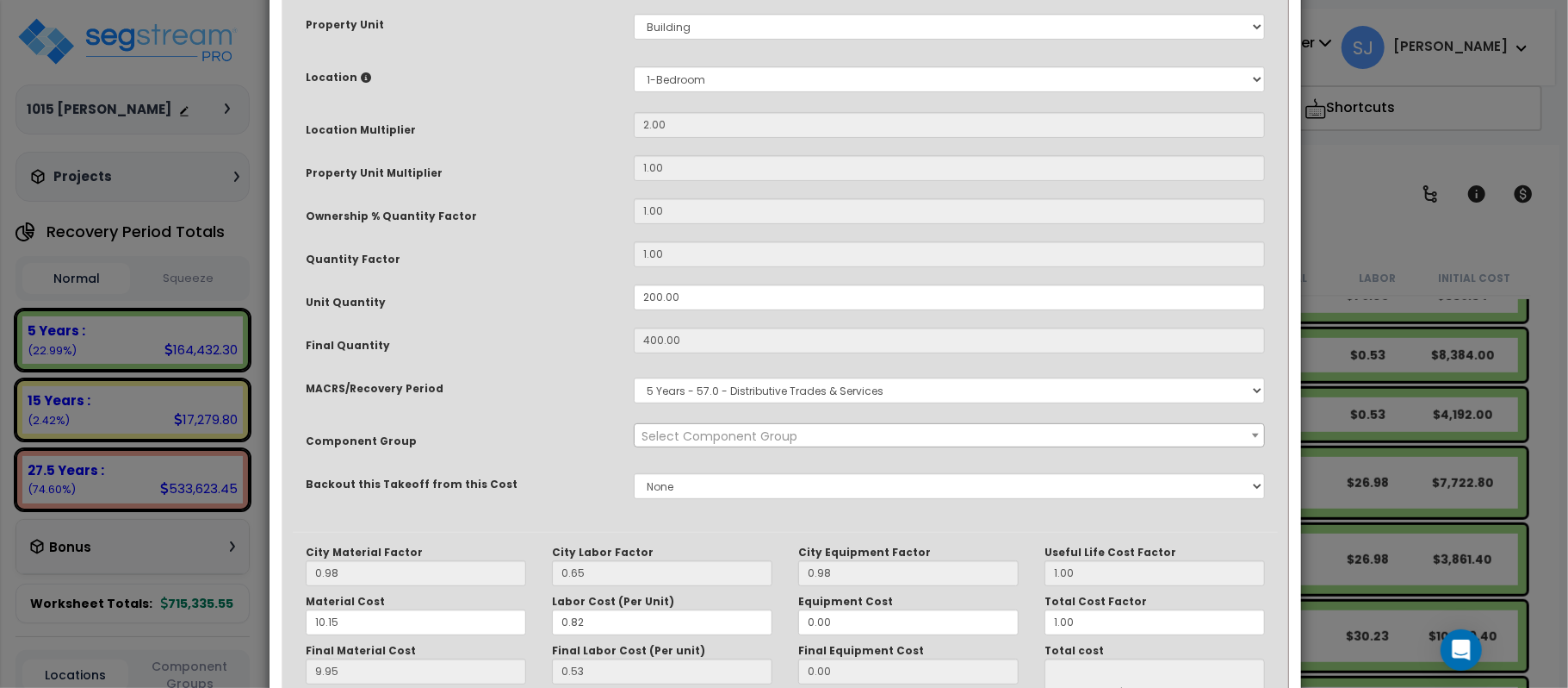
select select "14370"
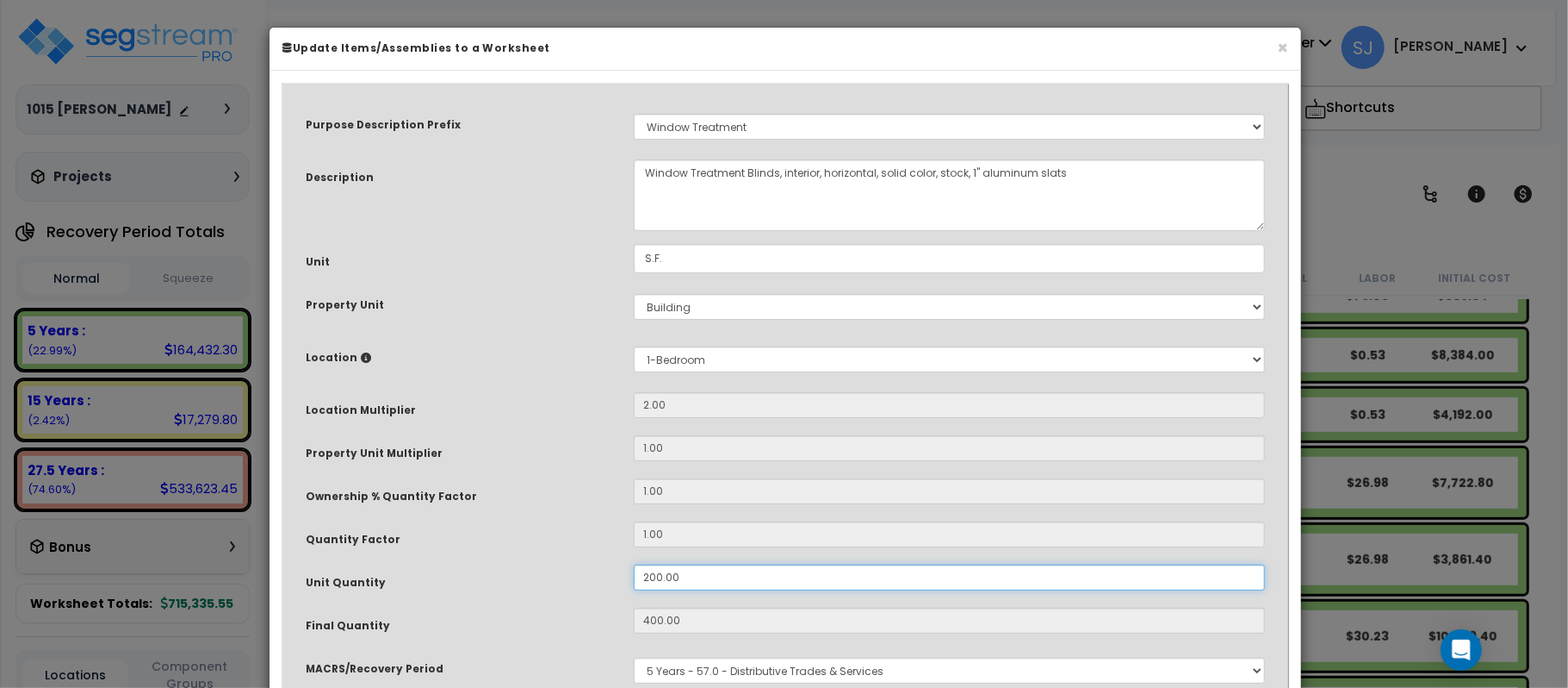
drag, startPoint x: 713, startPoint y: 573, endPoint x: 462, endPoint y: 566, distance: 251.1
click at [462, 566] on div "Unit Quantity 200.00" at bounding box center [785, 579] width 985 height 30
type input "3"
type input "400"
type input "$4,192.00"
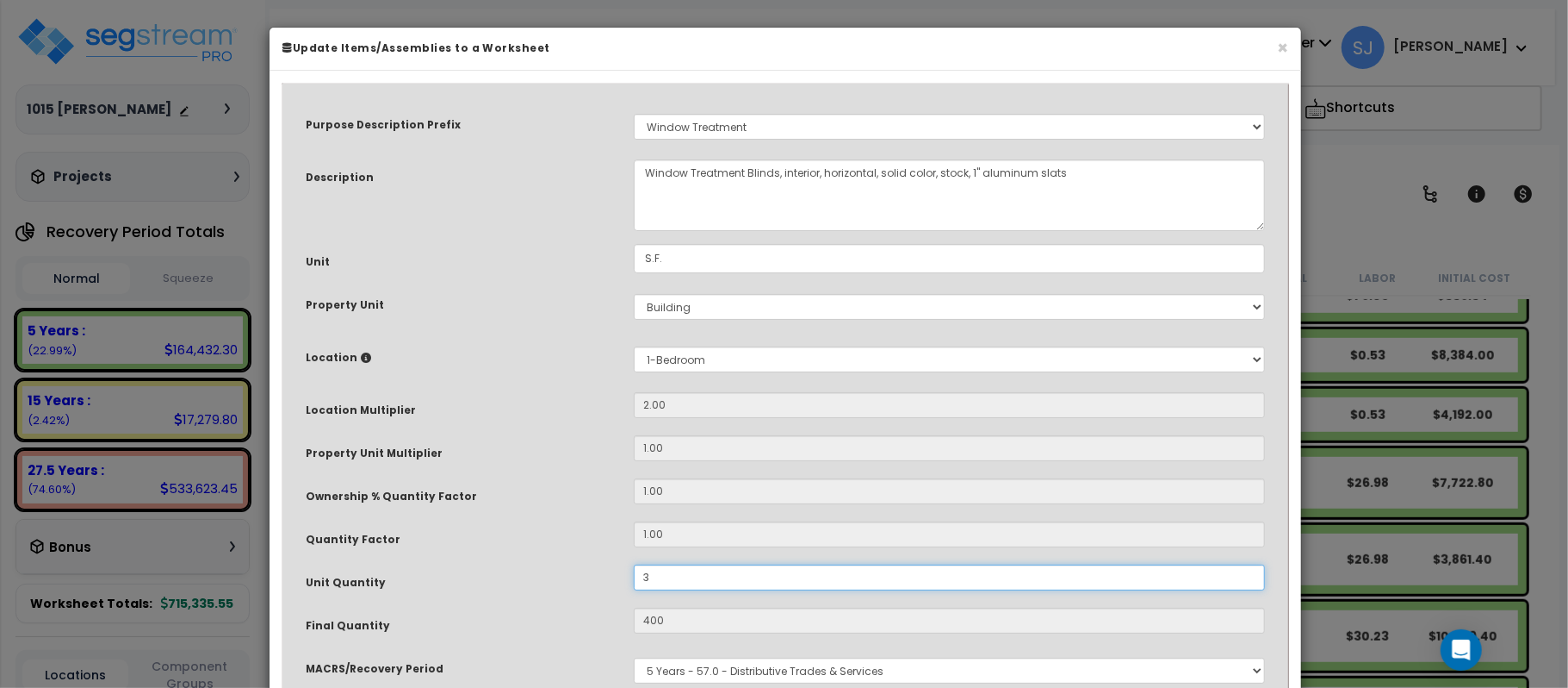
type input "6"
type input "$62.88"
type input "30"
type input "60"
type input "$628.80"
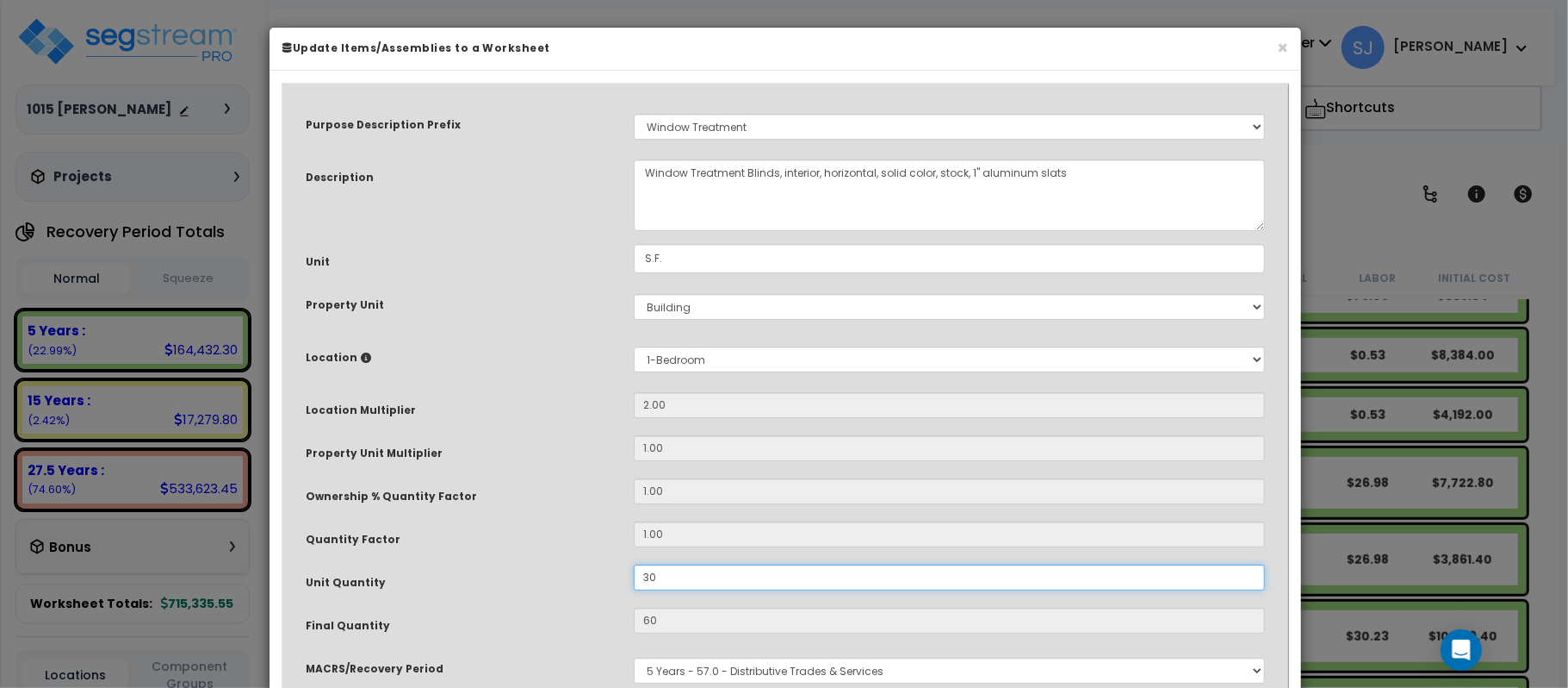
type input "300"
type input "600"
type input "$6,288.00"
click at [463, 565] on div "Unit Quantity" at bounding box center [456, 579] width 328 height 30
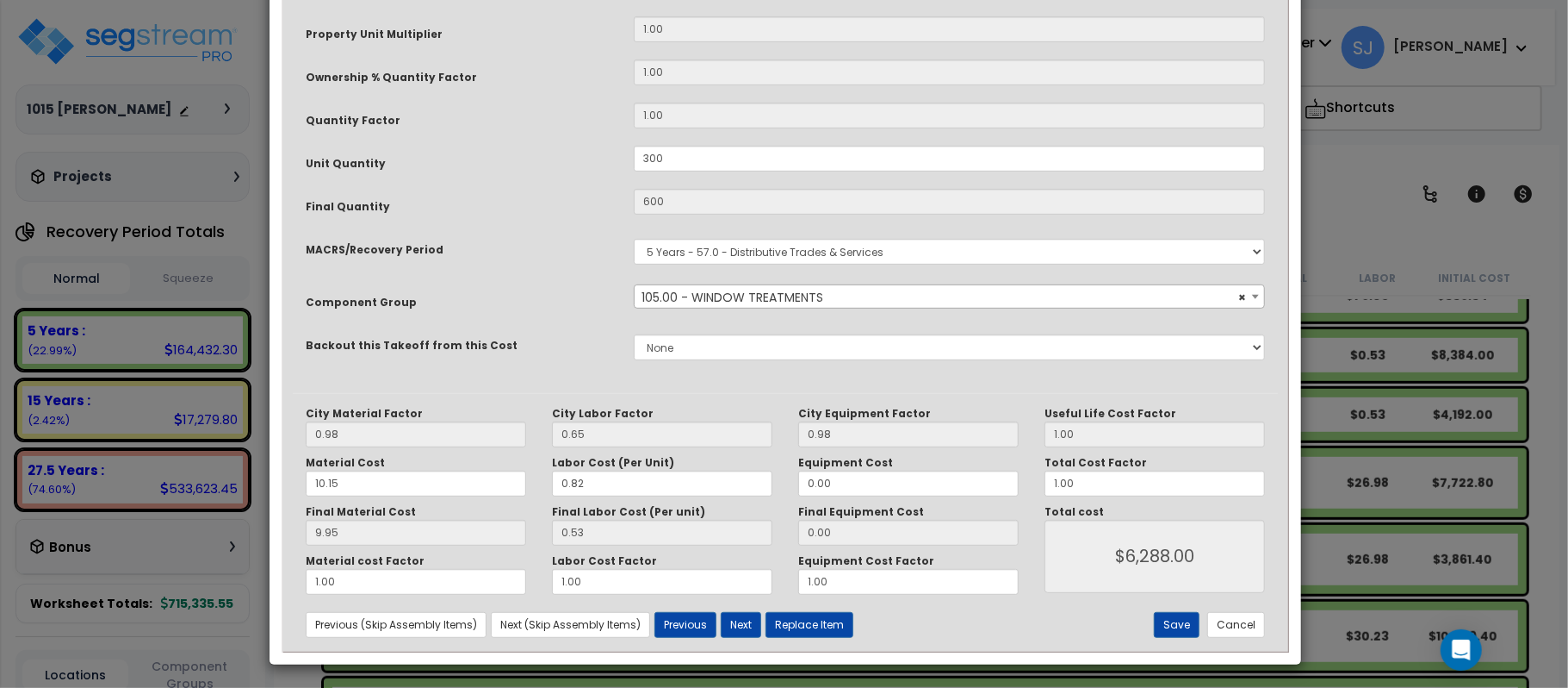
scroll to position [422, 0]
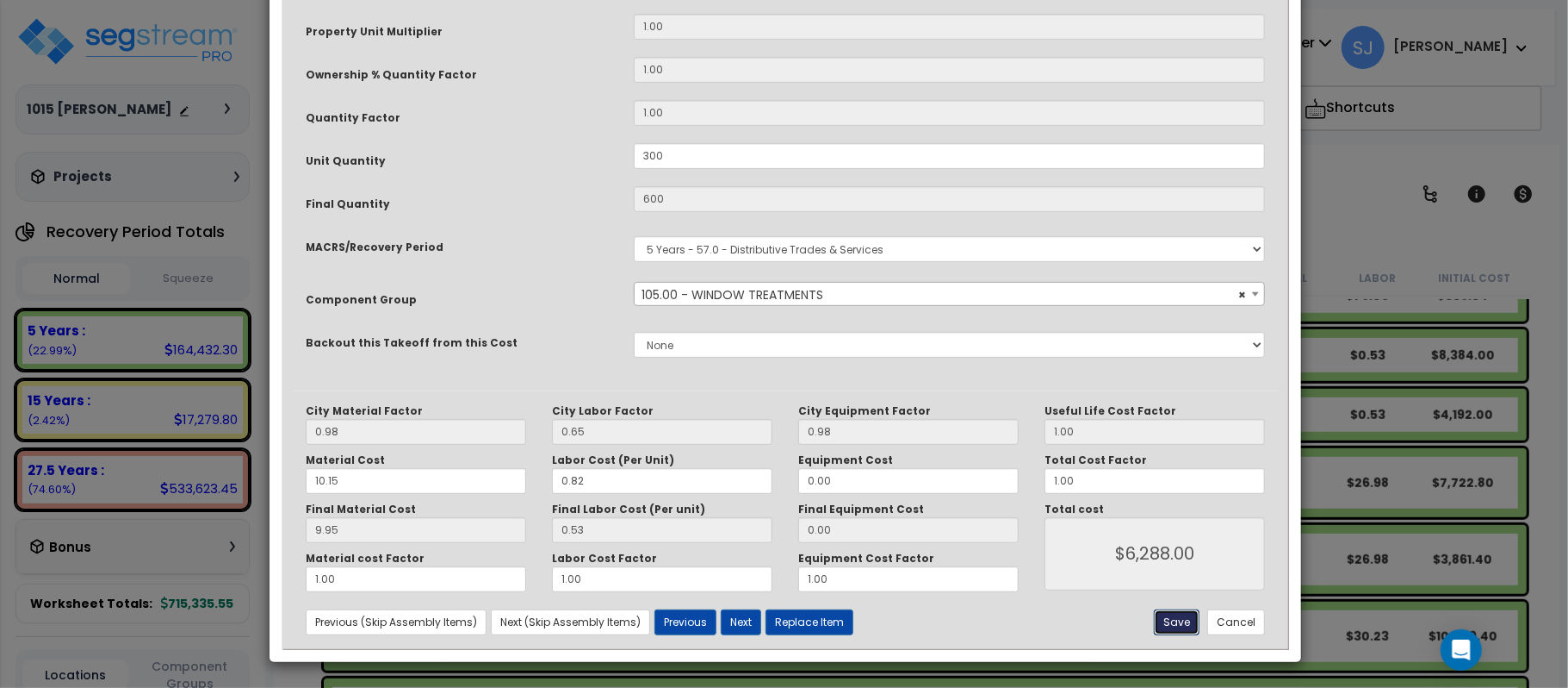
click at [1178, 611] on button "Save" at bounding box center [1176, 621] width 45 height 26
type input "300.00"
type input "600.00"
type input "6288.00"
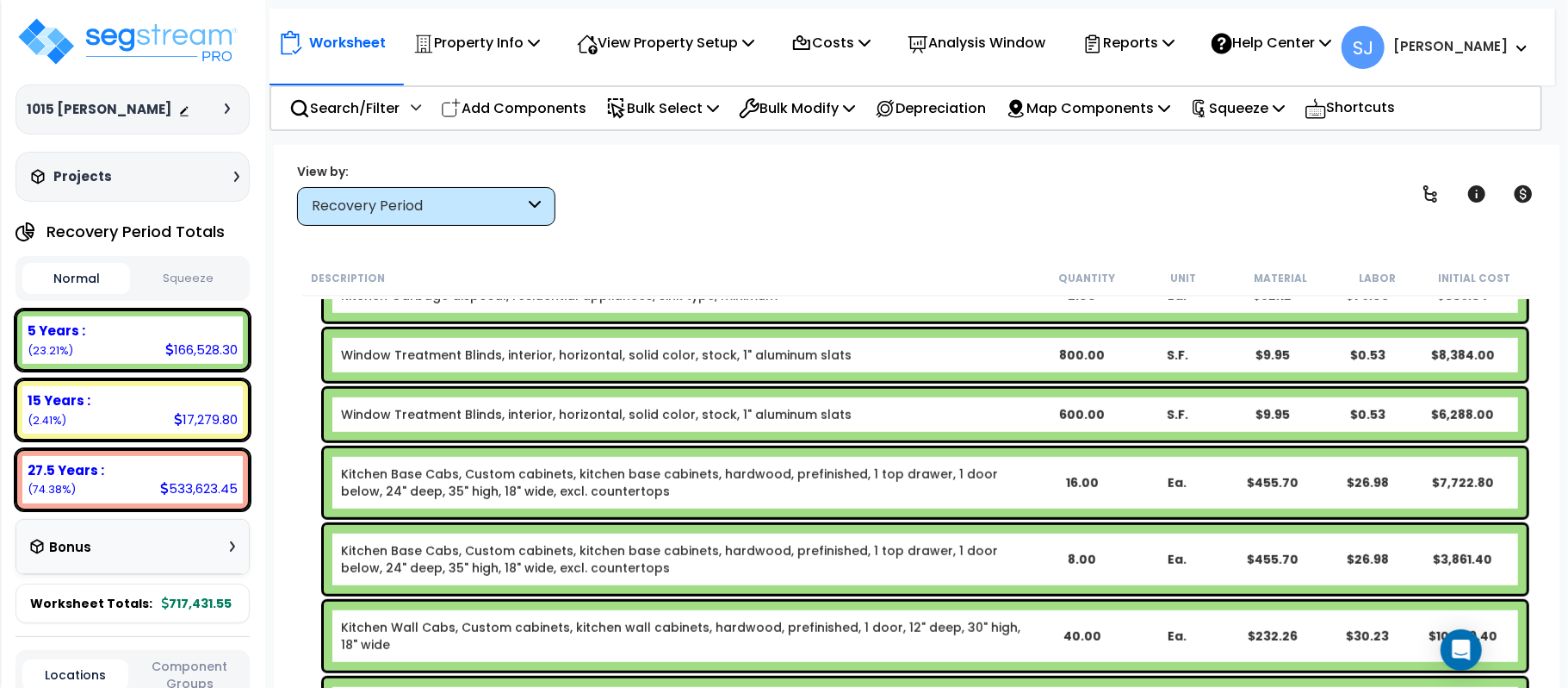
click at [859, 418] on b "Window Treatment Blinds, interior, horizontal, solid color, stock, 1" aluminum …" at bounding box center [687, 414] width 692 height 17
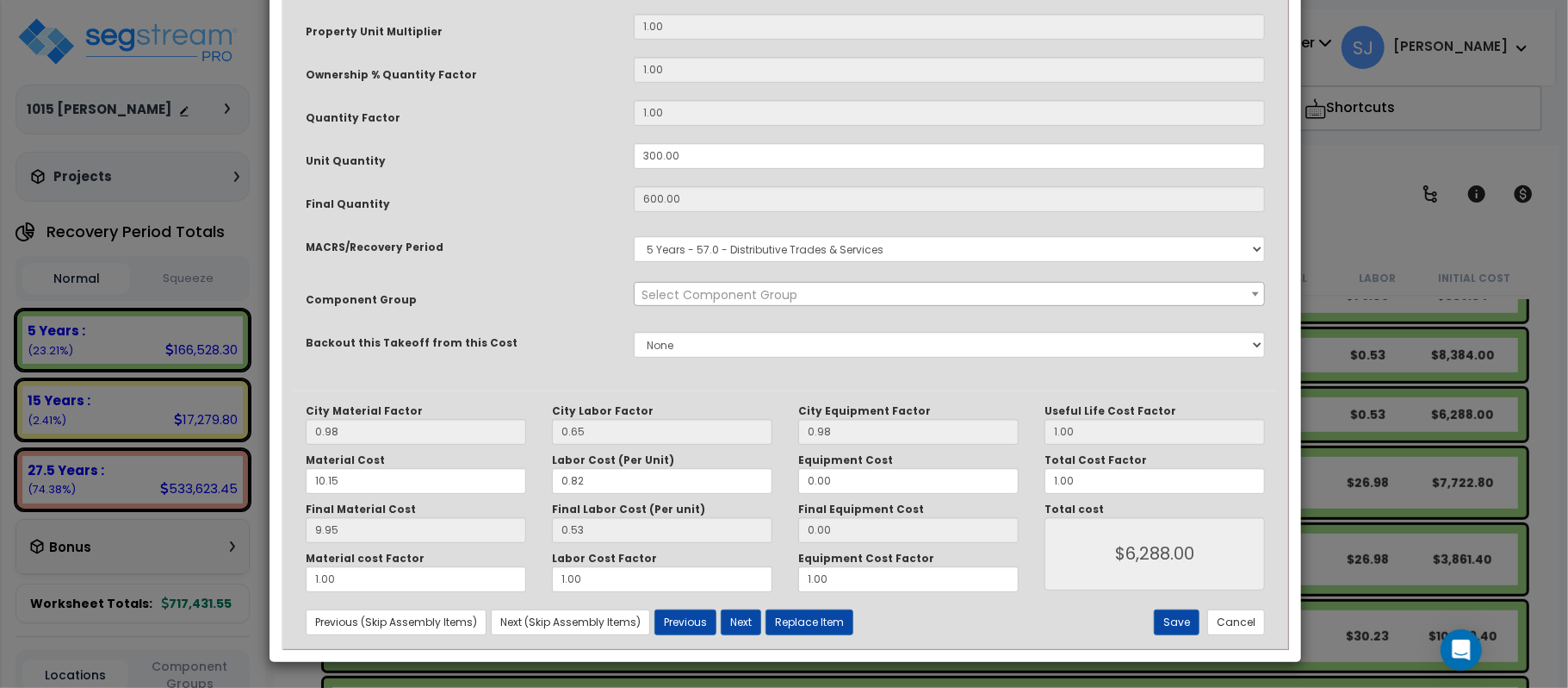
scroll to position [0, 0]
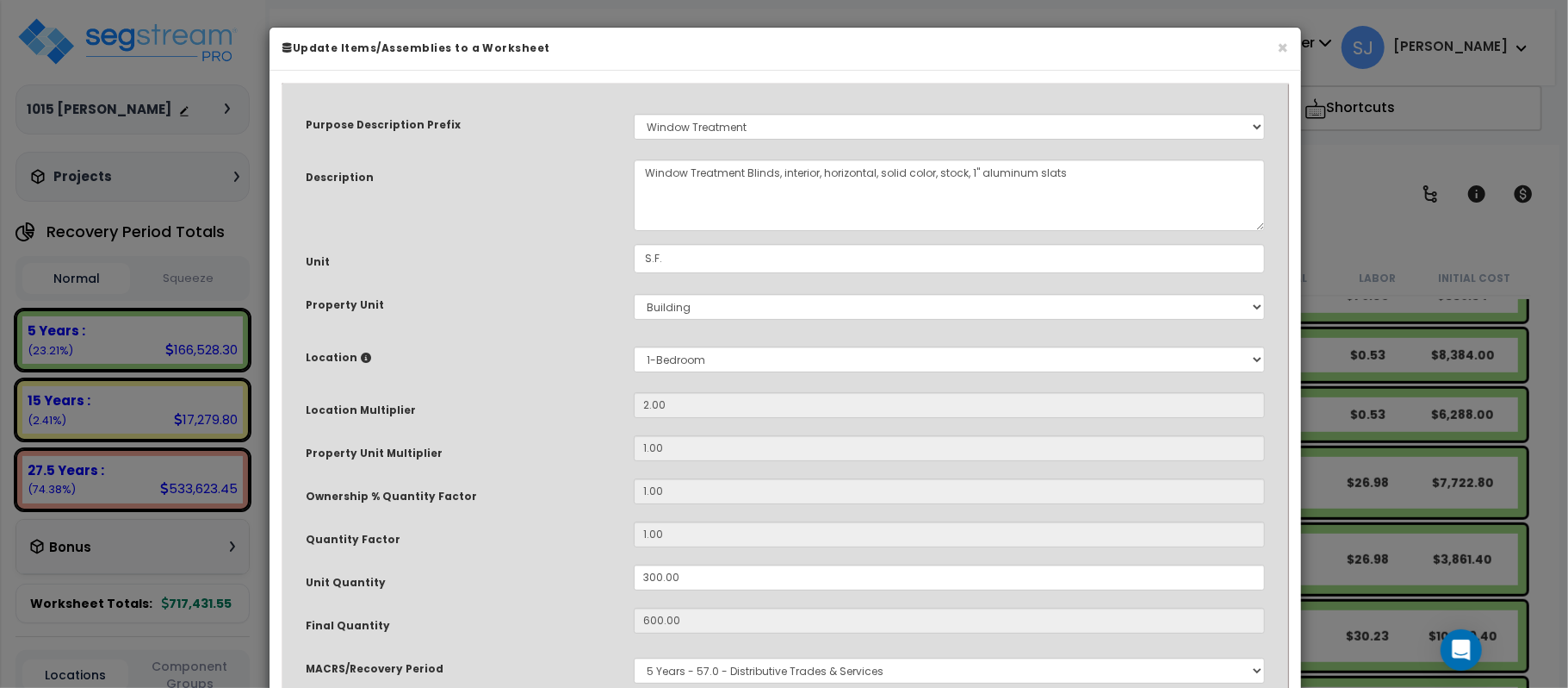
select select "14370"
drag, startPoint x: 710, startPoint y: 580, endPoint x: 552, endPoint y: 587, distance: 158.2
click at [552, 587] on div "Unit Quantity 300.00" at bounding box center [785, 579] width 985 height 30
type input "2"
type input "600"
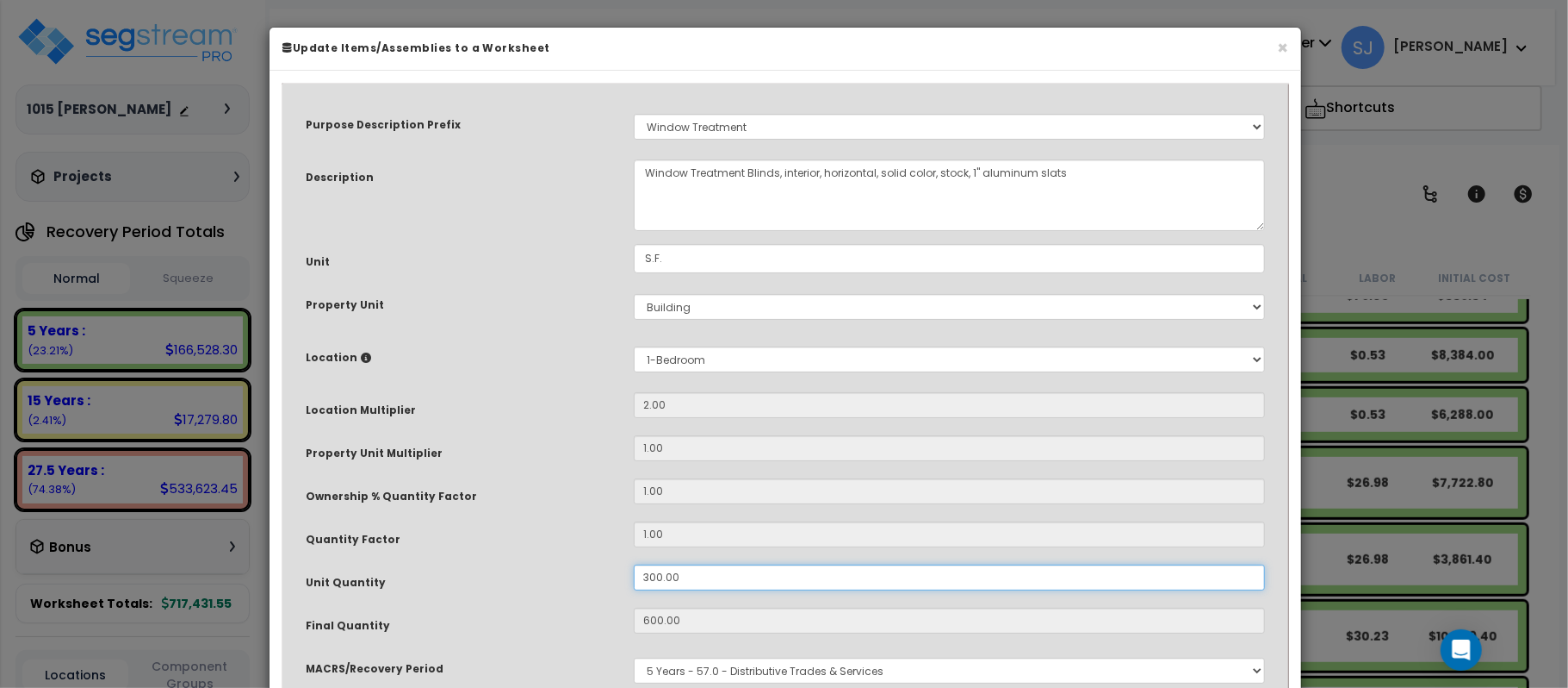
type input "$6,288.00"
type input "4"
type input "$41.92"
type input "25"
type input "50"
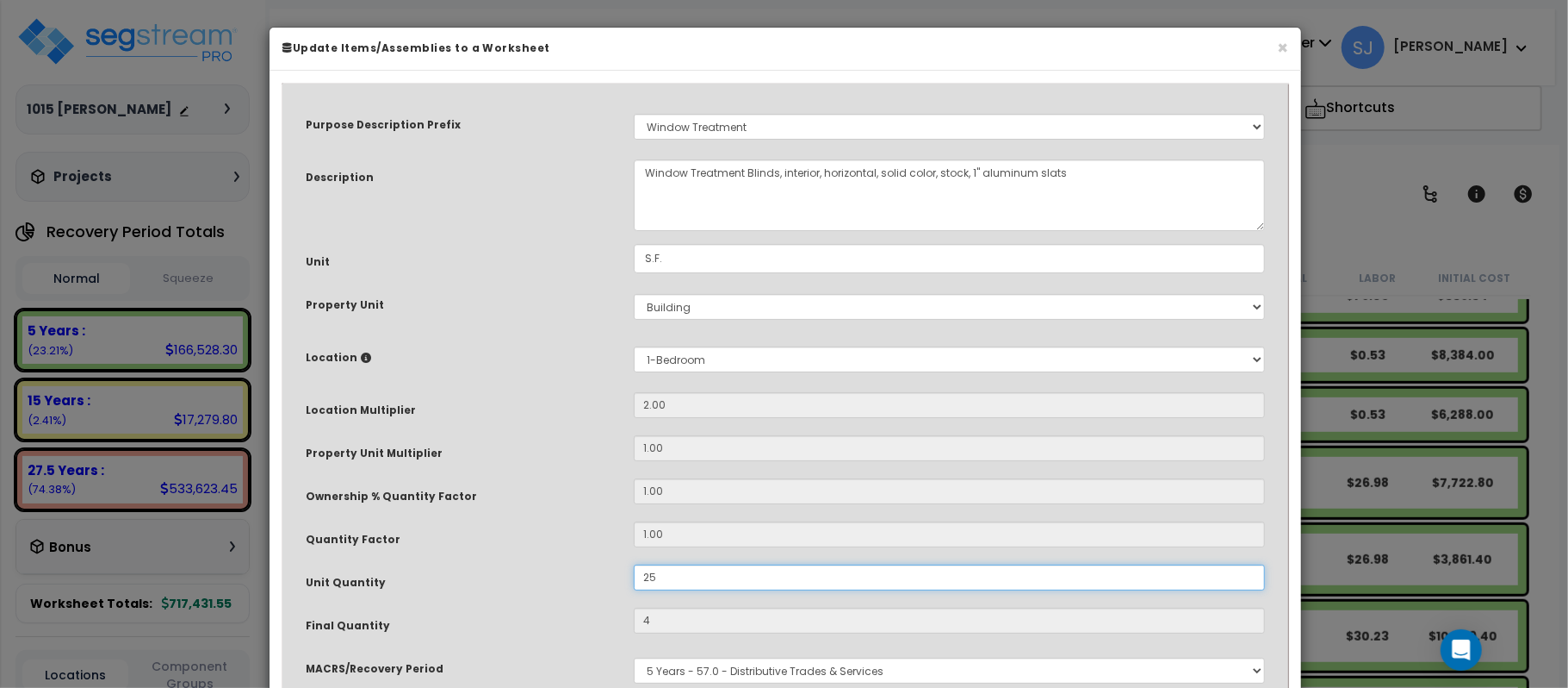
type input "$524.00"
type input "250"
type input "500"
type input "$5,240.00"
click at [548, 580] on div "Unit Quantity" at bounding box center [456, 579] width 328 height 30
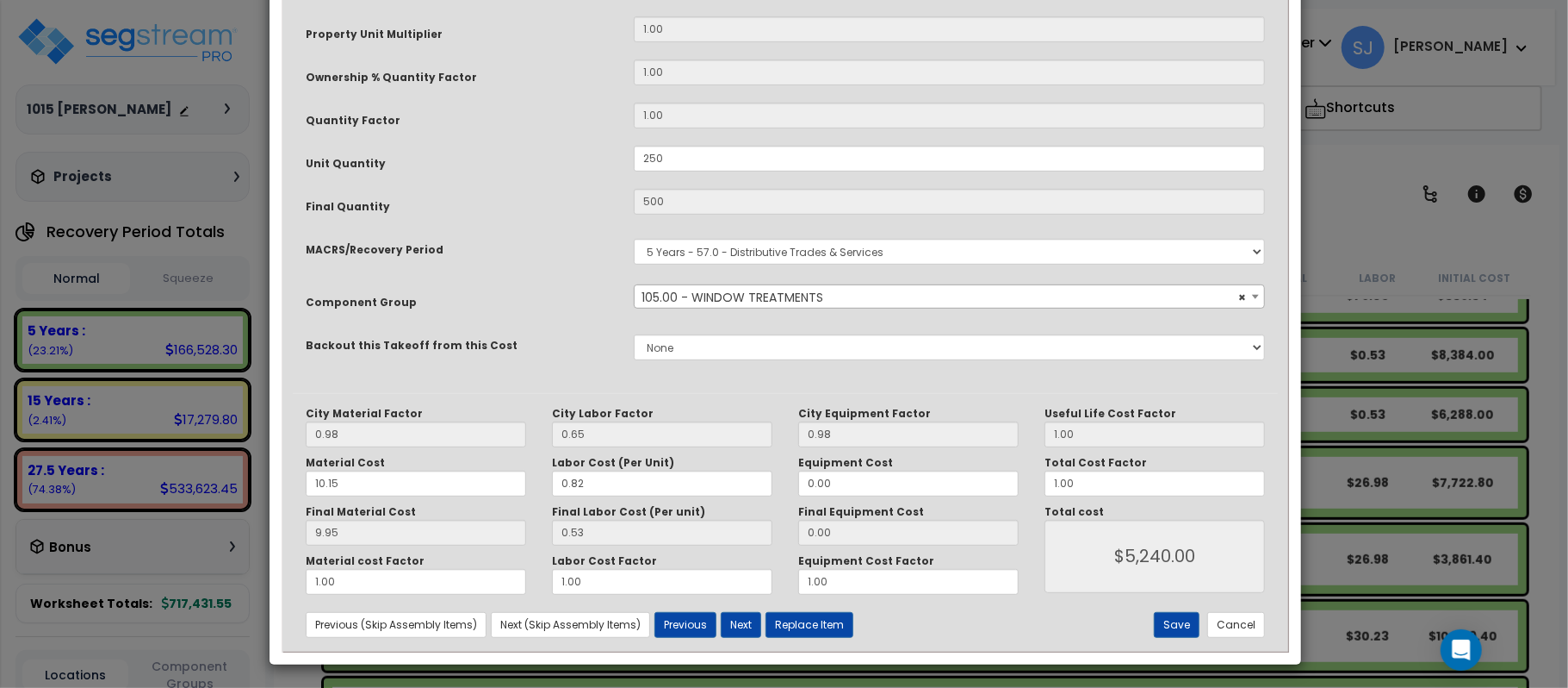
scroll to position [422, 0]
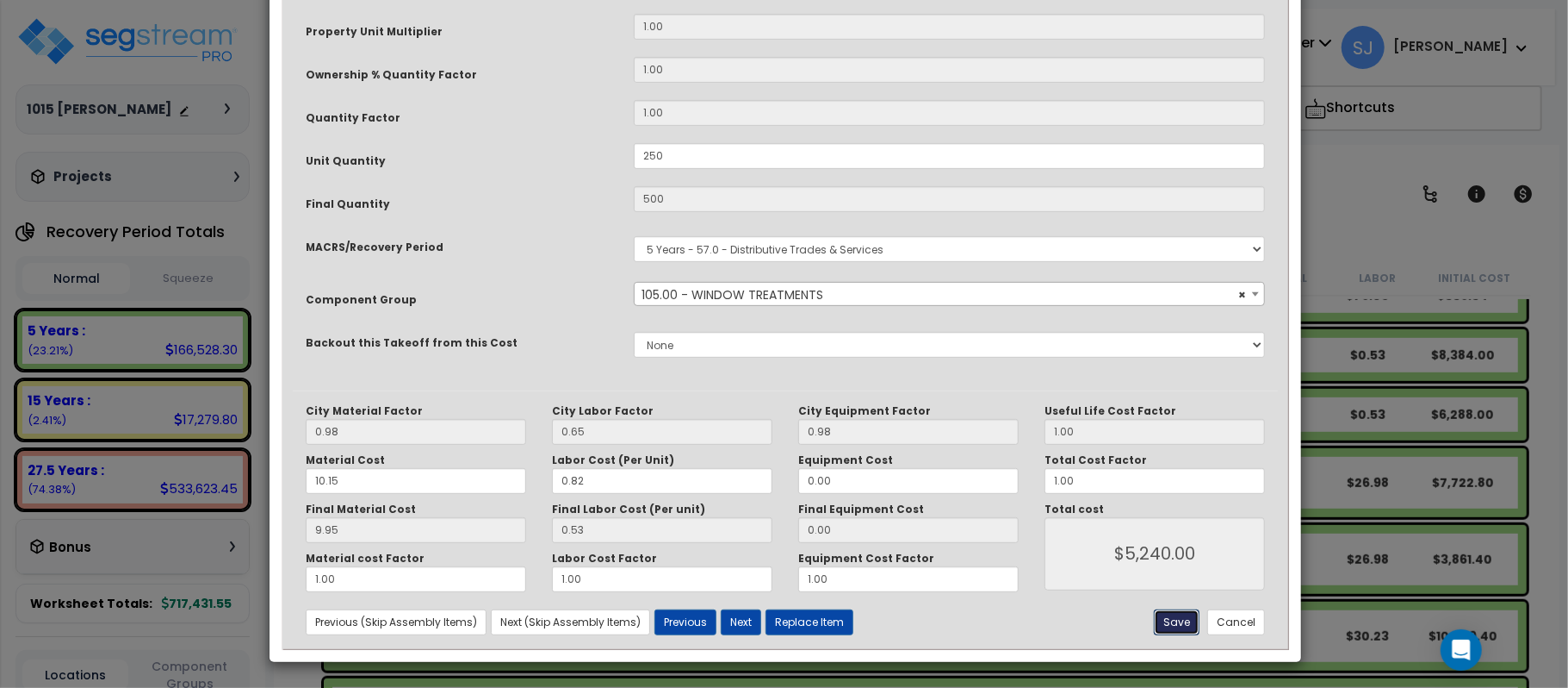
click at [1186, 625] on button "Save" at bounding box center [1176, 621] width 45 height 26
type input "250.00"
type input "500.00"
type input "5240.00"
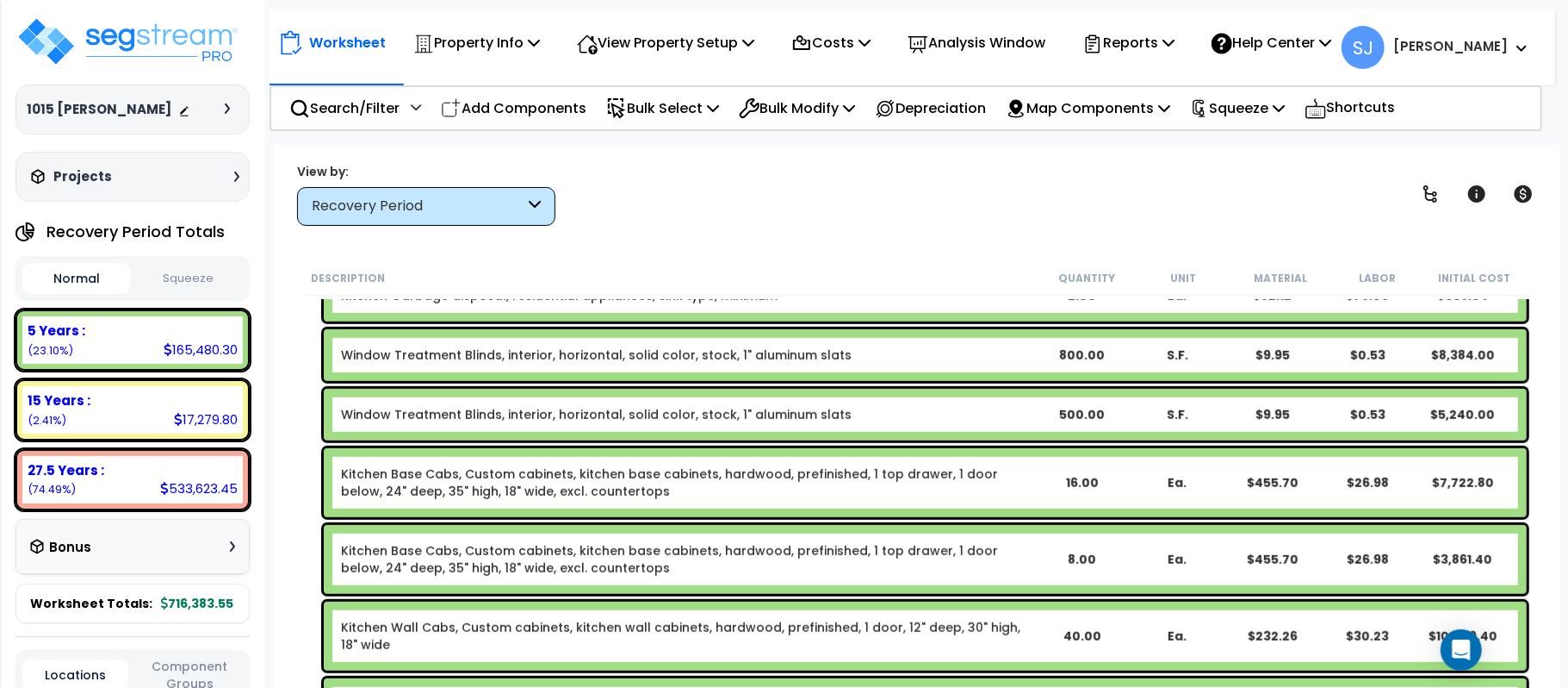
click at [978, 419] on b "Window Treatment Blinds, interior, horizontal, solid color, stock, 1" aluminum …" at bounding box center [687, 414] width 692 height 17
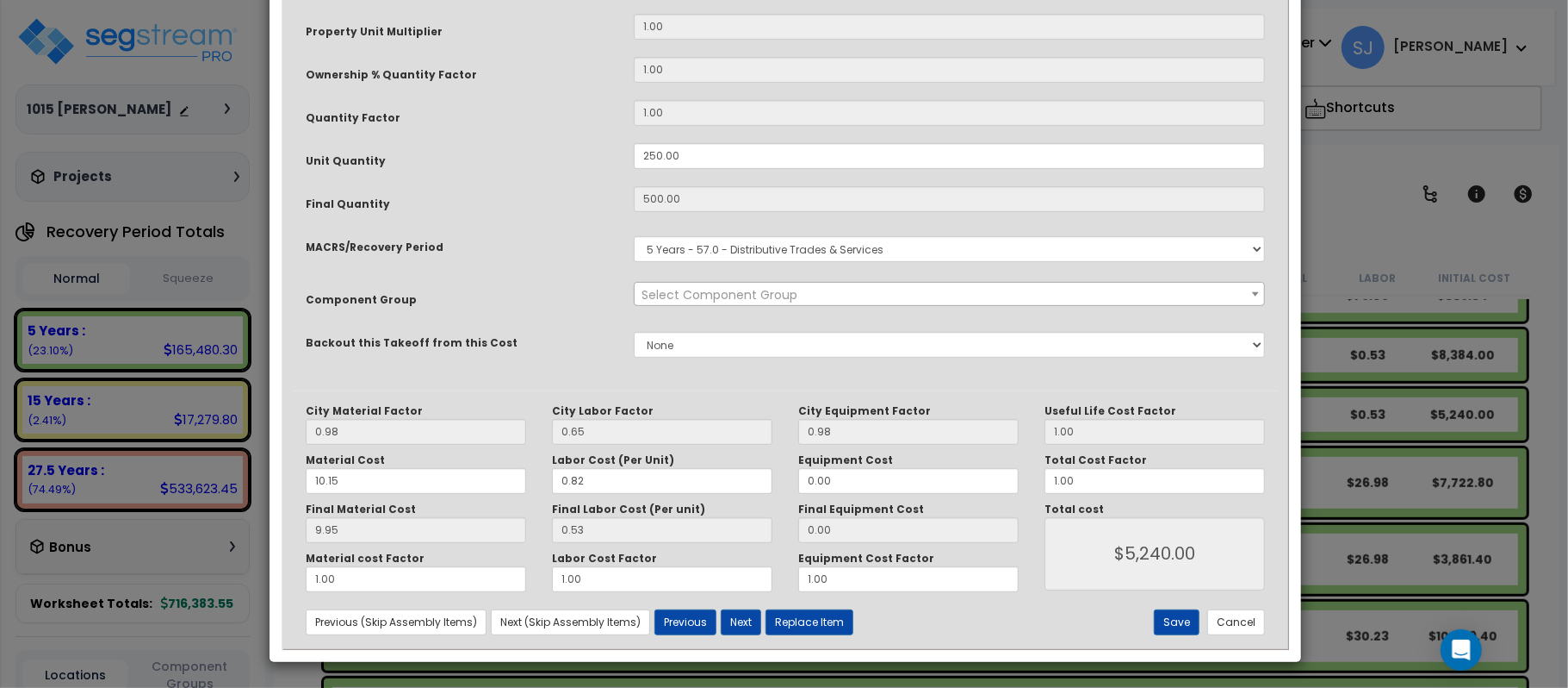
scroll to position [0, 0]
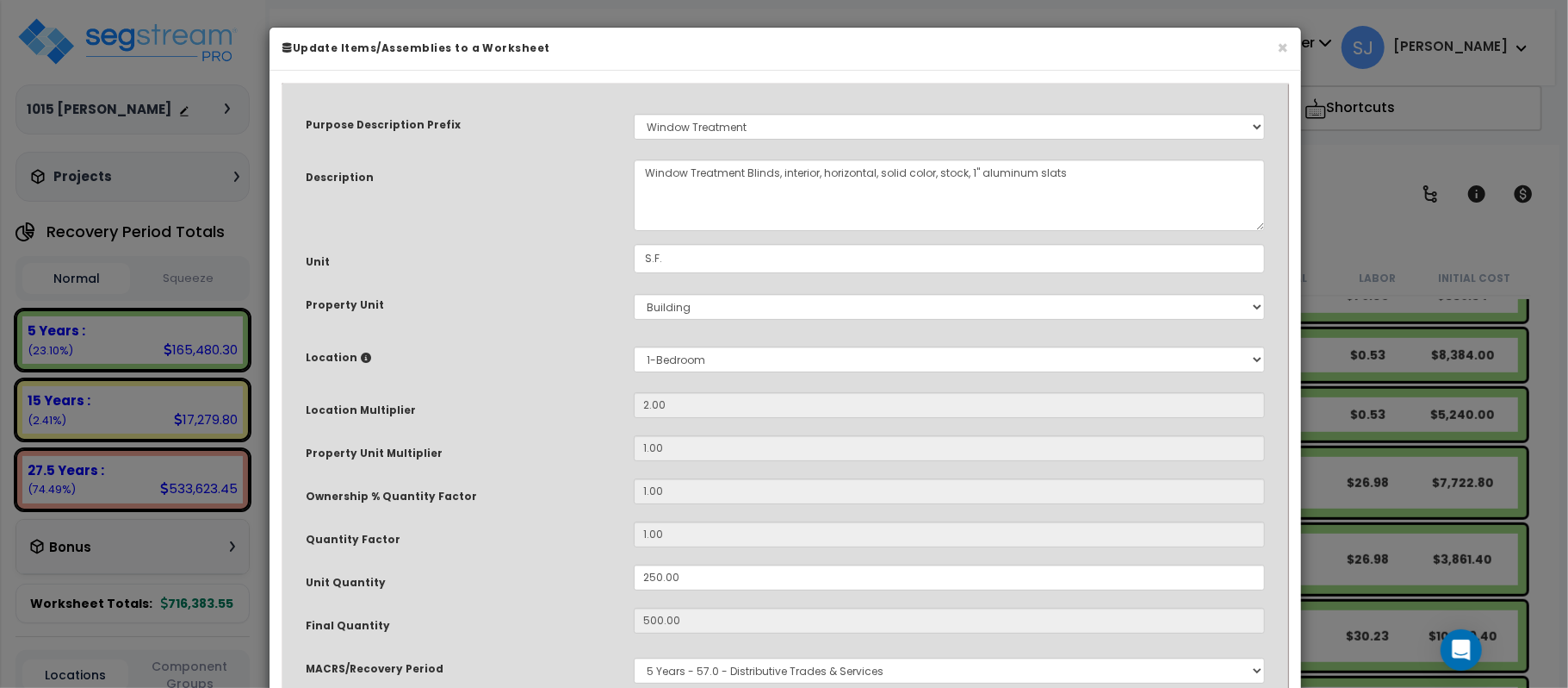
select select "14370"
drag, startPoint x: 704, startPoint y: 576, endPoint x: 574, endPoint y: 580, distance: 130.1
click at [574, 580] on div "Unit Quantity 250.00" at bounding box center [785, 579] width 985 height 30
type input "2"
type input "500"
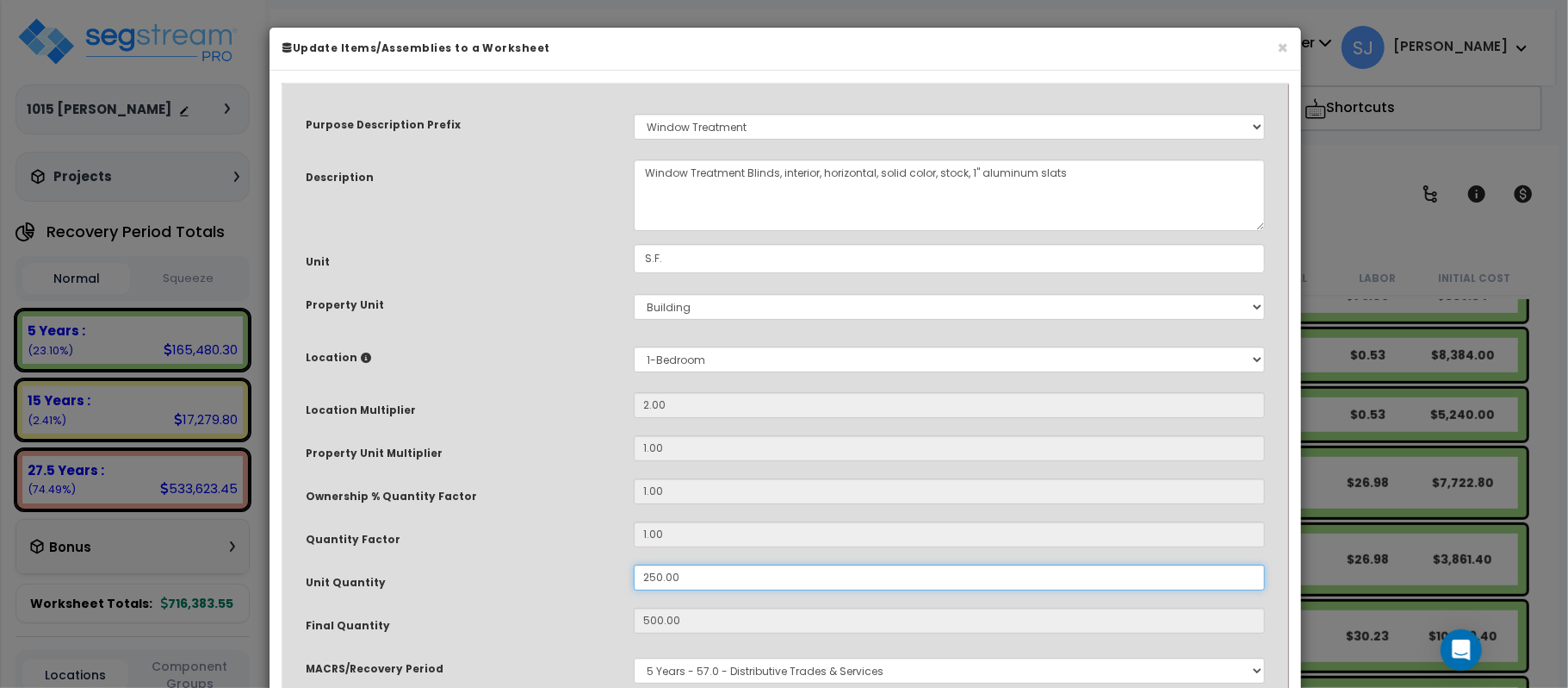
type input "$5,240.00"
type input "4"
type input "$41.92"
type input "23"
type input "46"
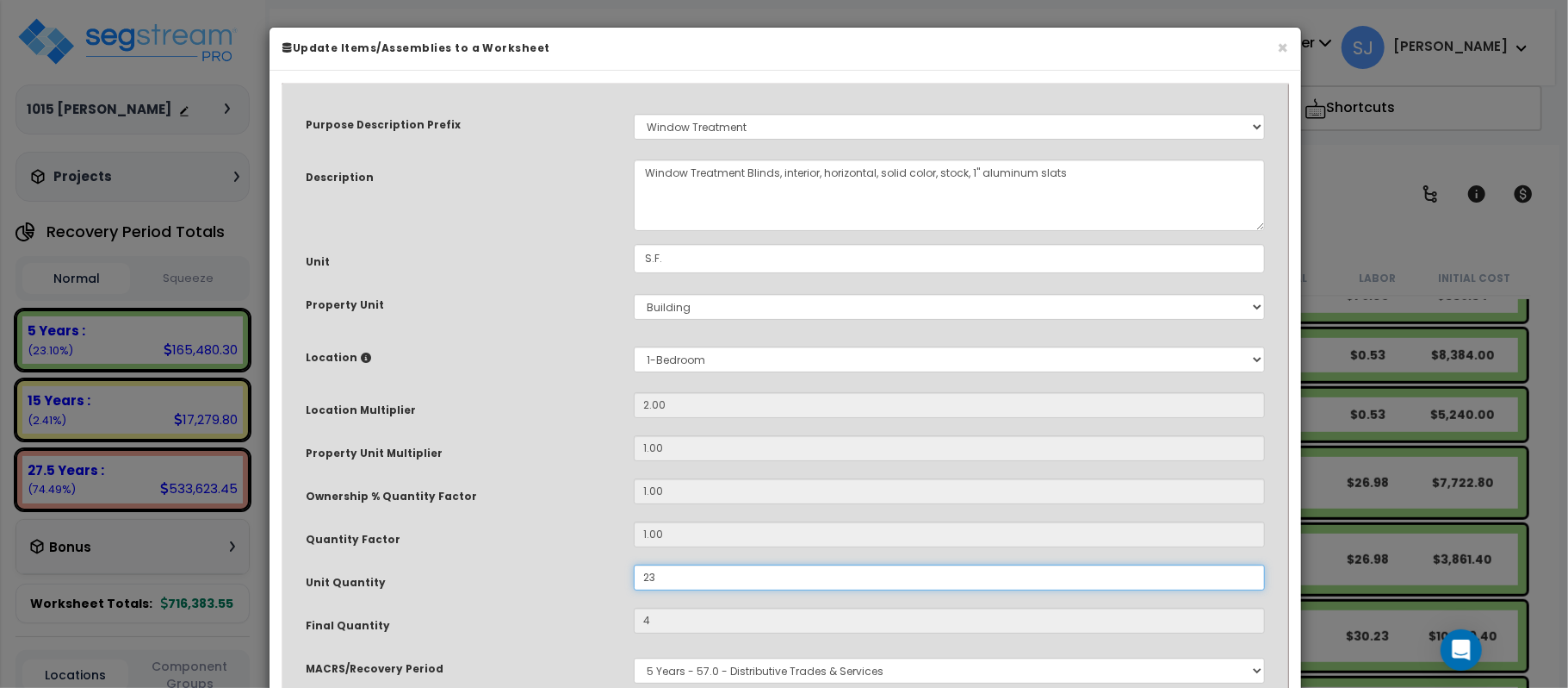
type input "$482.08"
type input "230"
type input "460"
type input "$4,820.80"
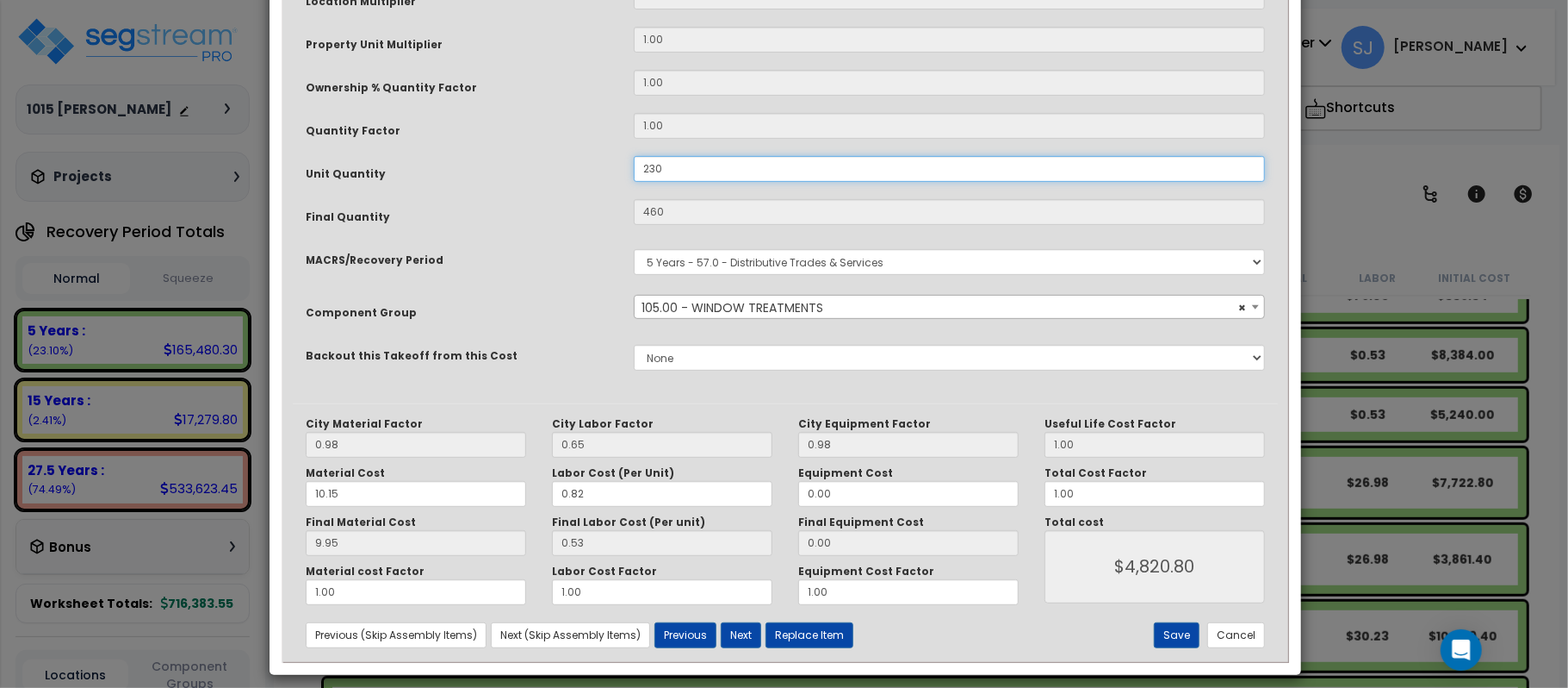
scroll to position [422, 0]
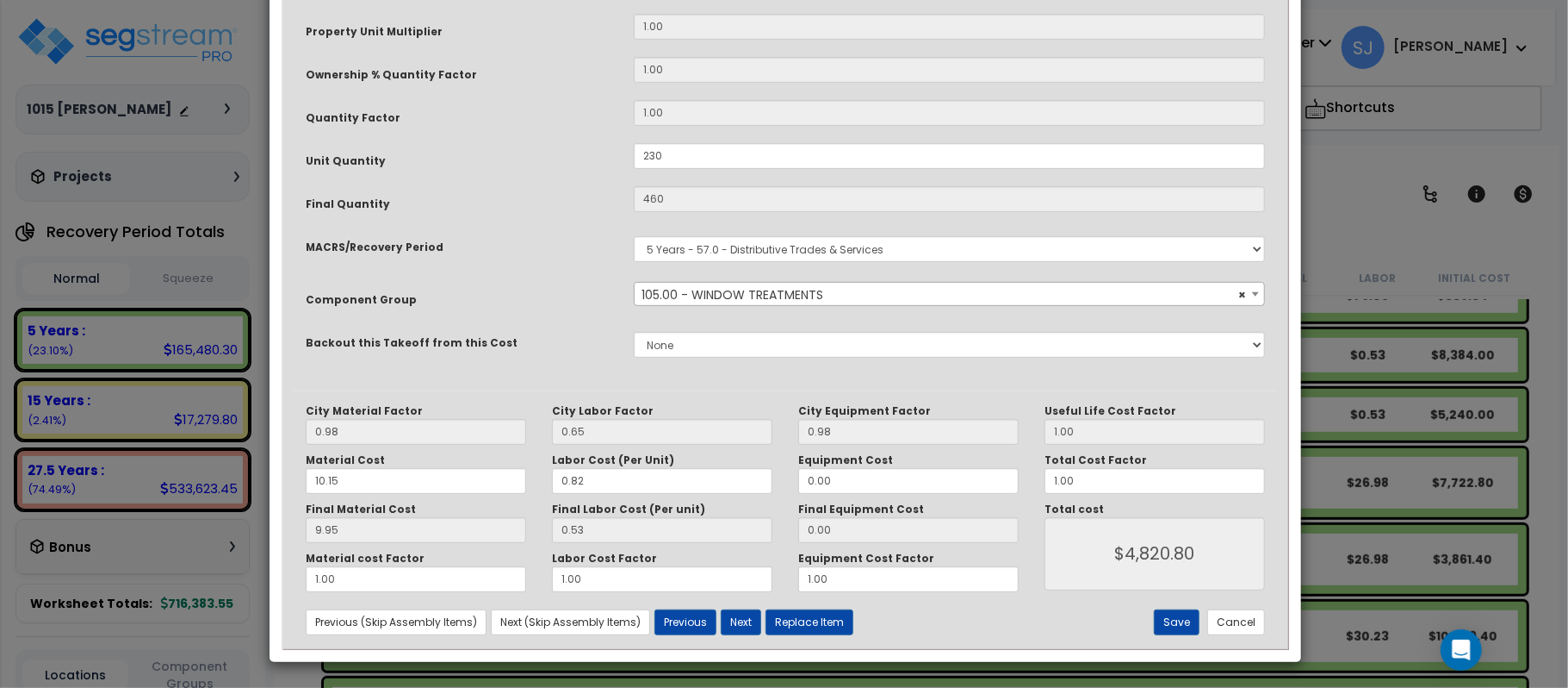
click at [1154, 619] on div "Save Cancel" at bounding box center [1114, 621] width 328 height 26
click at [1189, 631] on button "Save" at bounding box center [1176, 621] width 45 height 26
type input "230.00"
type input "460.00"
type input "4820.80"
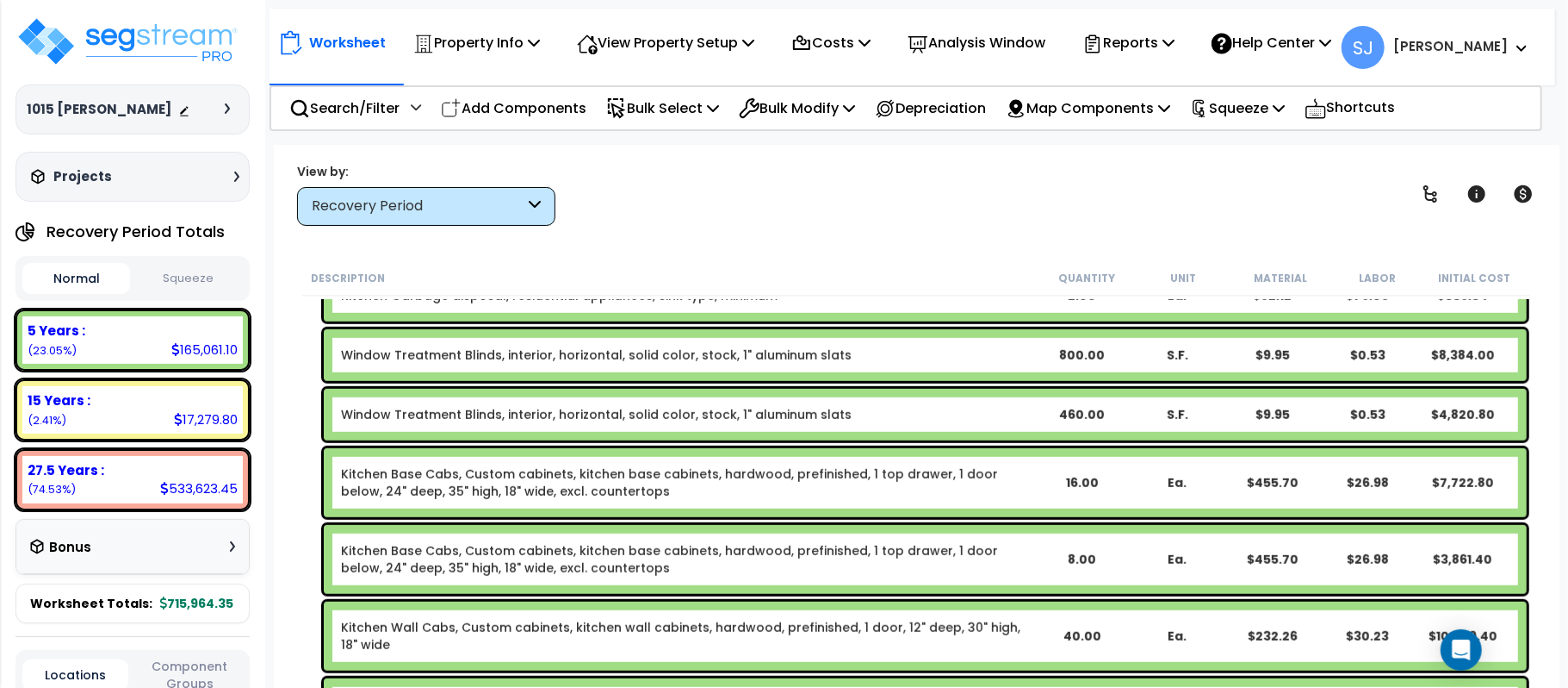
click at [956, 410] on b "Window Treatment Blinds, interior, horizontal, solid color, stock, 1" aluminum …" at bounding box center [687, 414] width 692 height 17
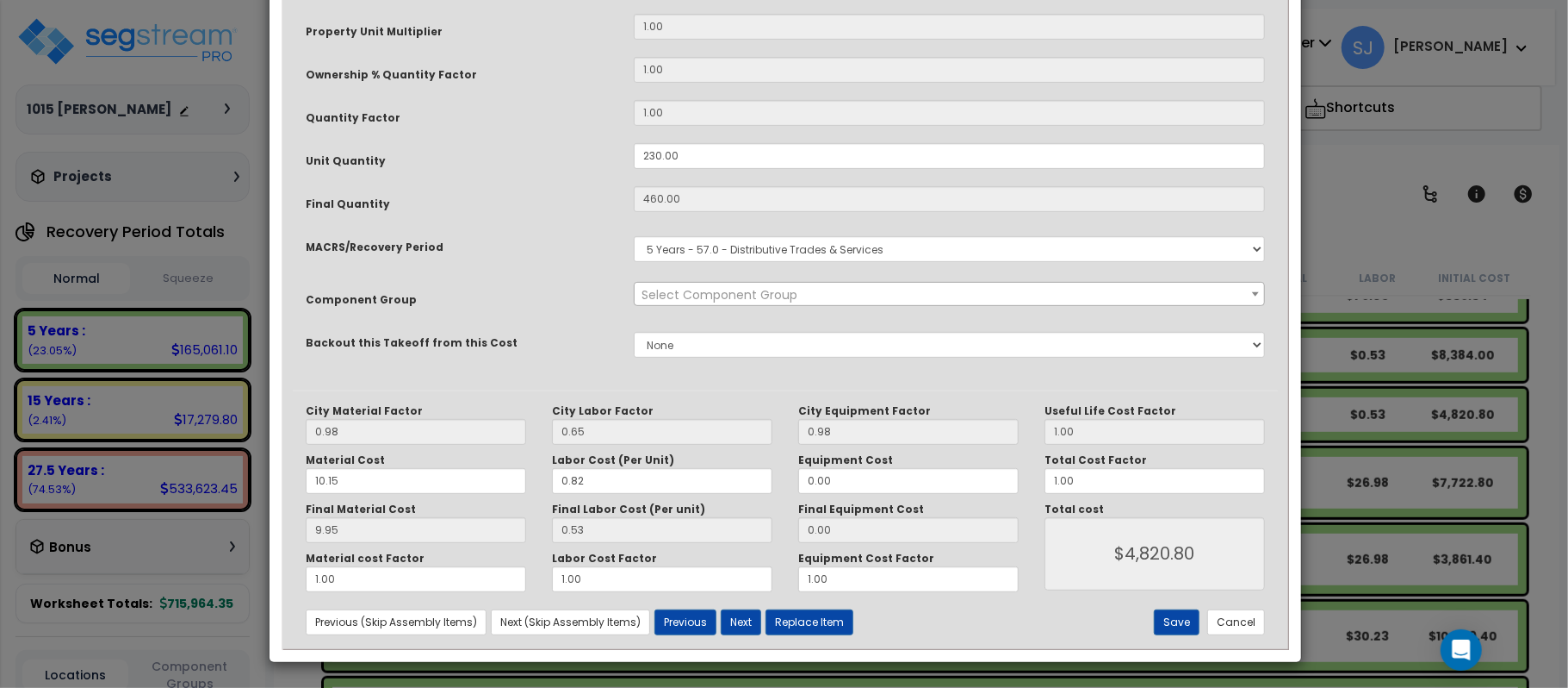
scroll to position [0, 0]
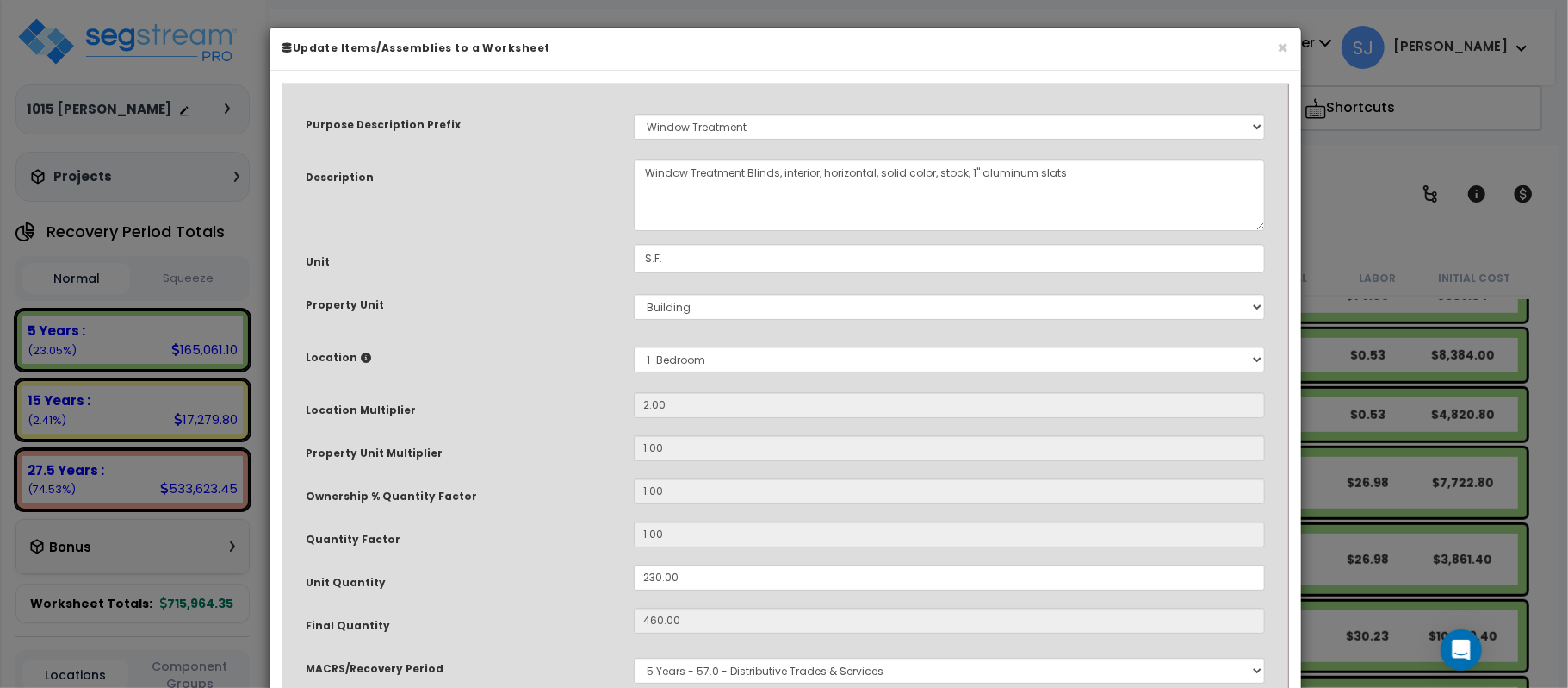
select select "14370"
drag, startPoint x: 721, startPoint y: 577, endPoint x: 548, endPoint y: 589, distance: 173.4
click at [548, 589] on div "Unit Quantity 230.00" at bounding box center [785, 579] width 985 height 30
type input "2"
type input "460"
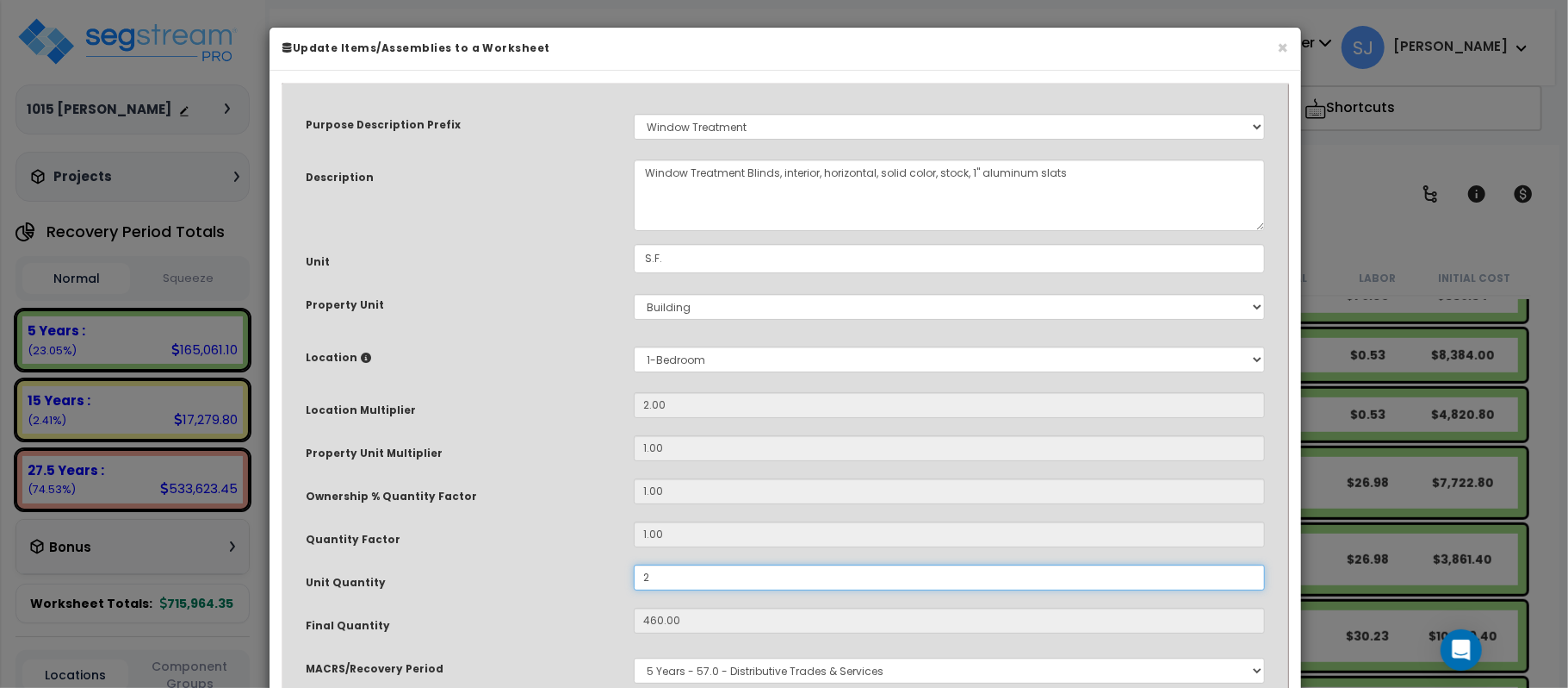
type input "$4,820.80"
type input "4"
type input "$41.92"
type input "22"
type input "44"
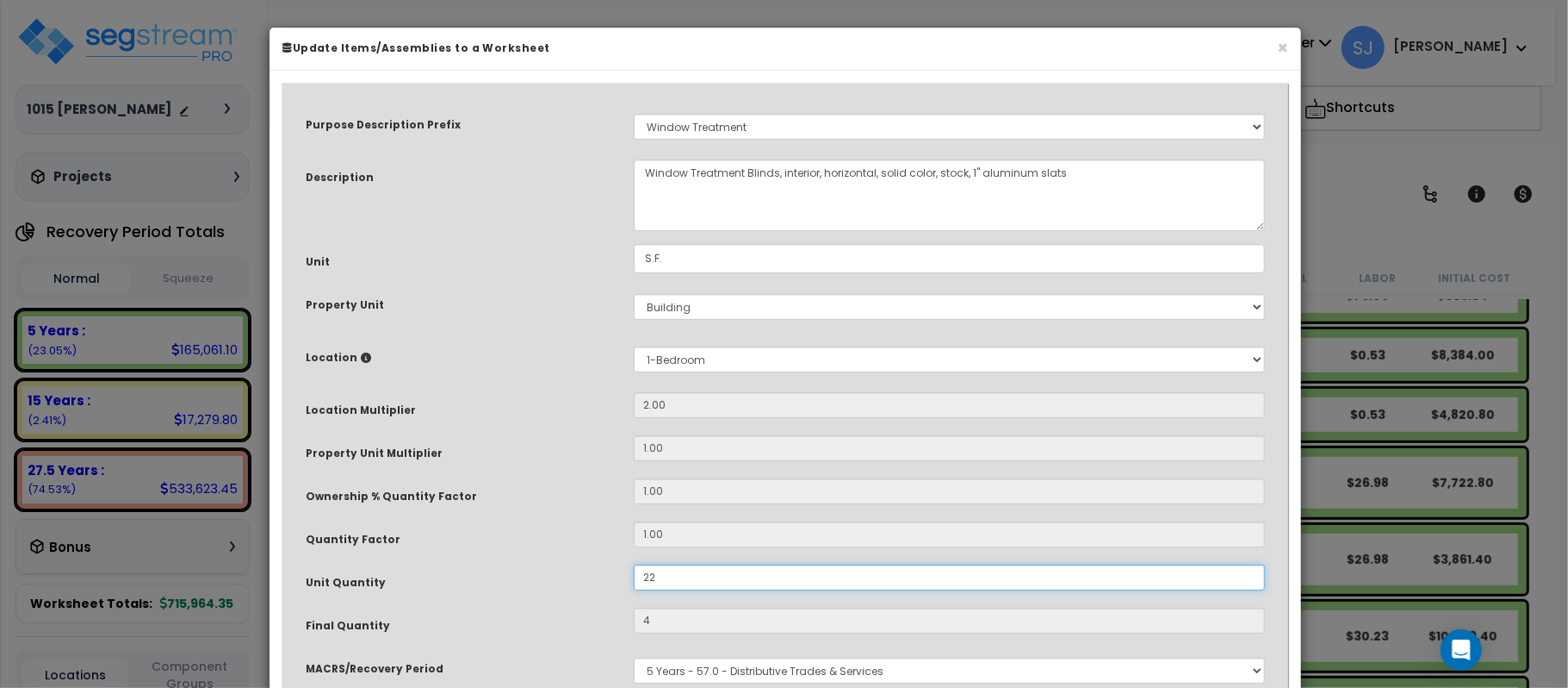
type input "$461.12"
type input "220"
type input "440"
type input "$4,611.20"
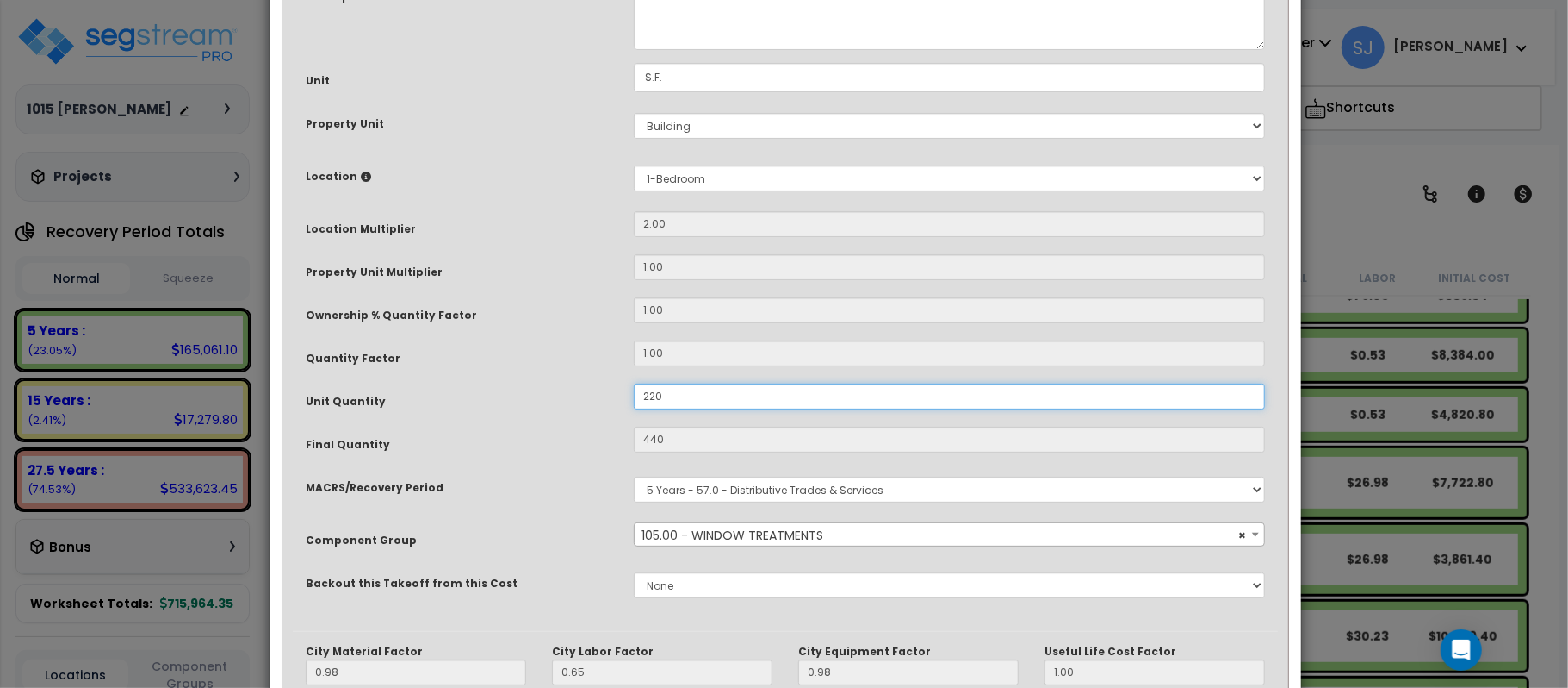
scroll to position [422, 0]
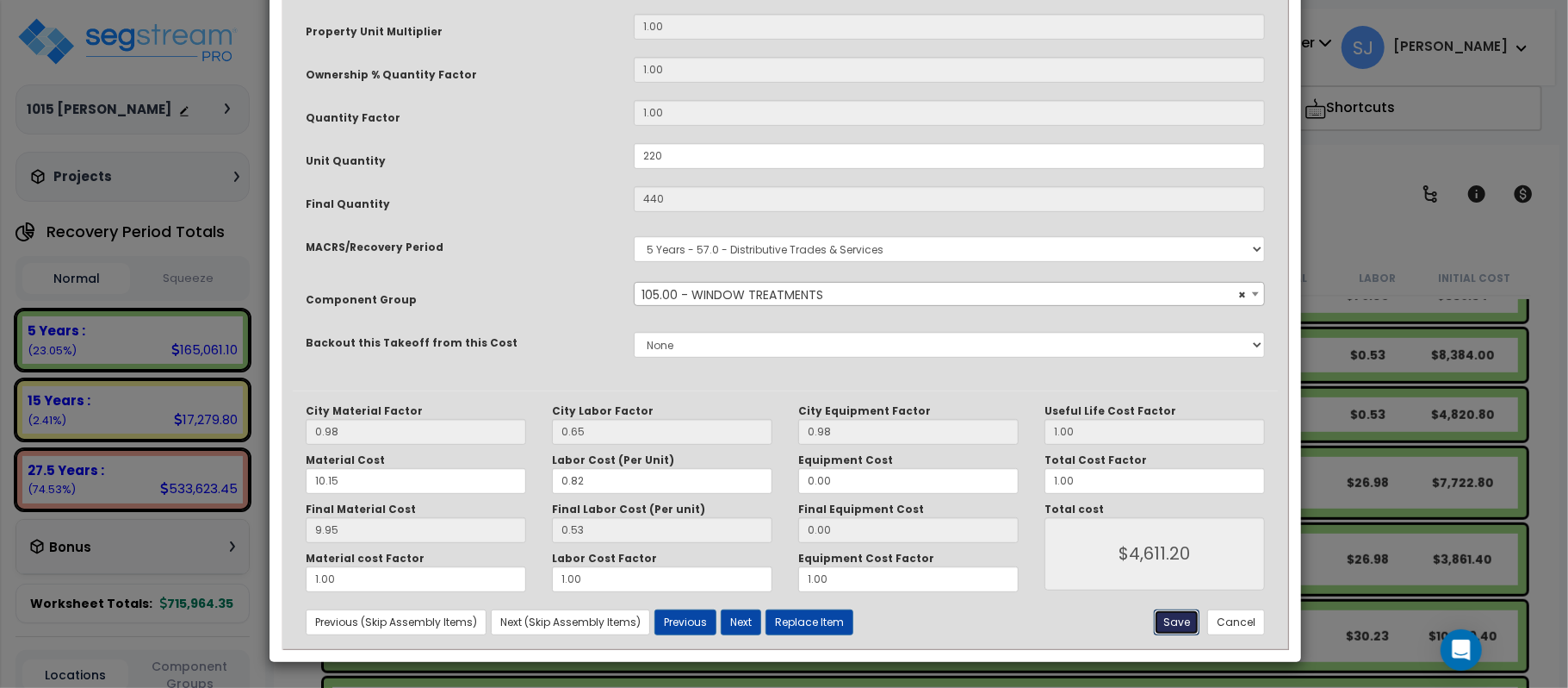
click at [1175, 615] on button "Save" at bounding box center [1176, 621] width 45 height 26
type input "220.00"
type input "440.00"
type input "4611.20"
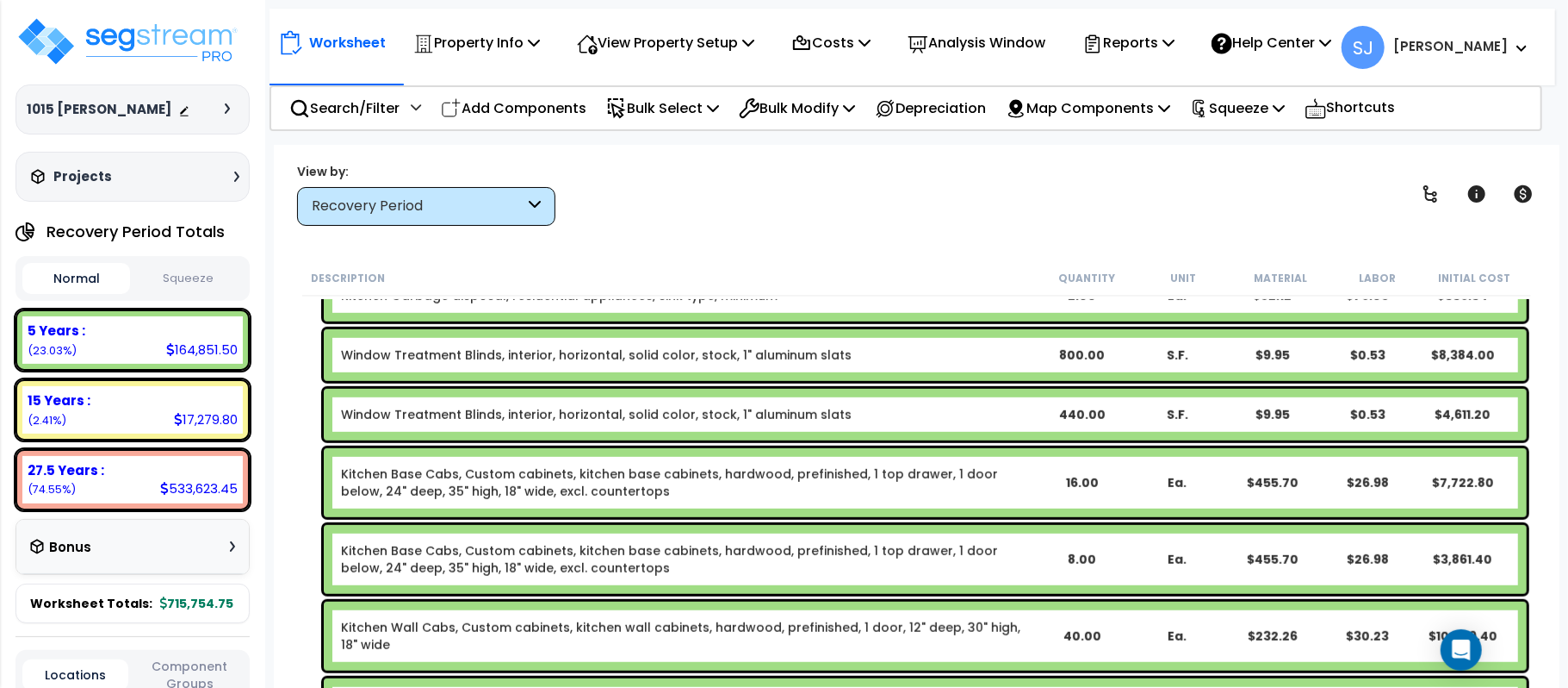
click at [984, 414] on b "Window Treatment Blinds, interior, horizontal, solid color, stock, 1" aluminum …" at bounding box center [687, 414] width 692 height 17
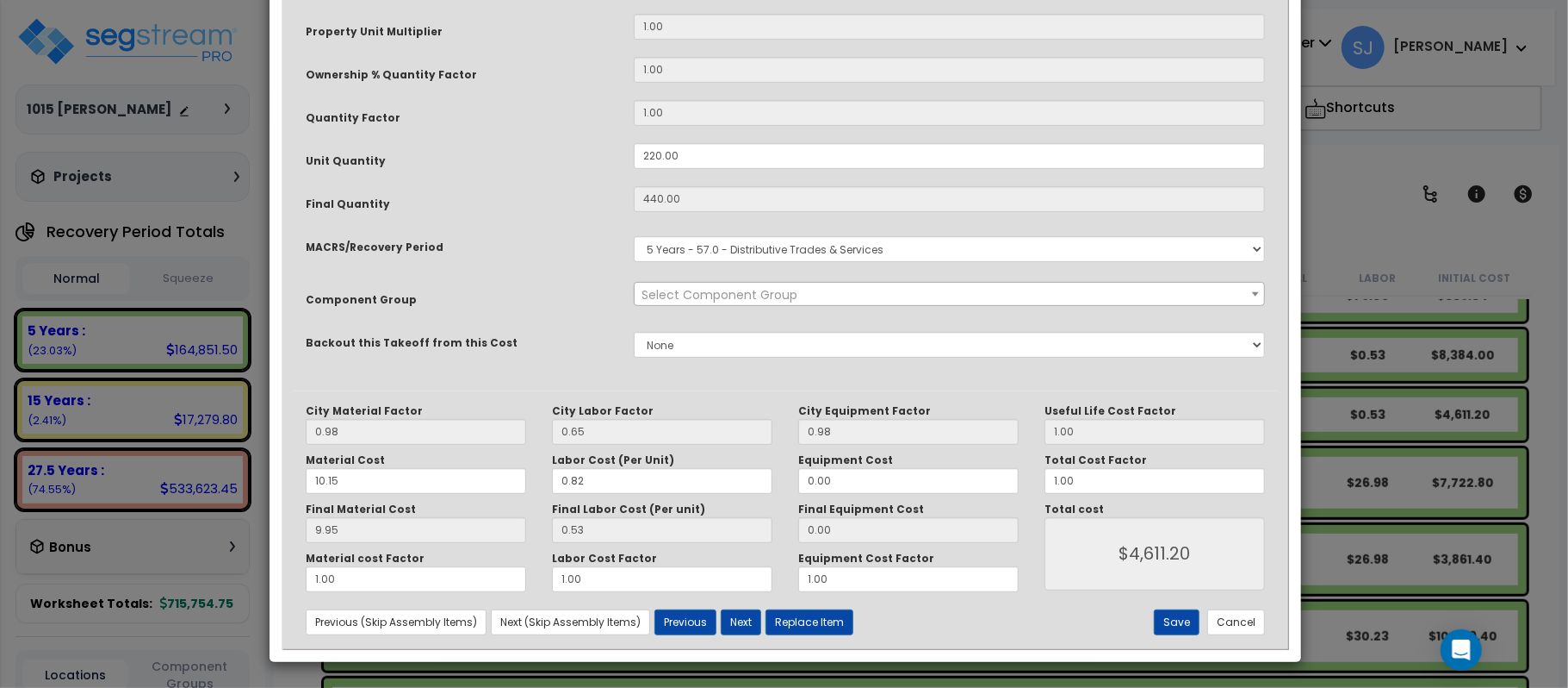
scroll to position [0, 0]
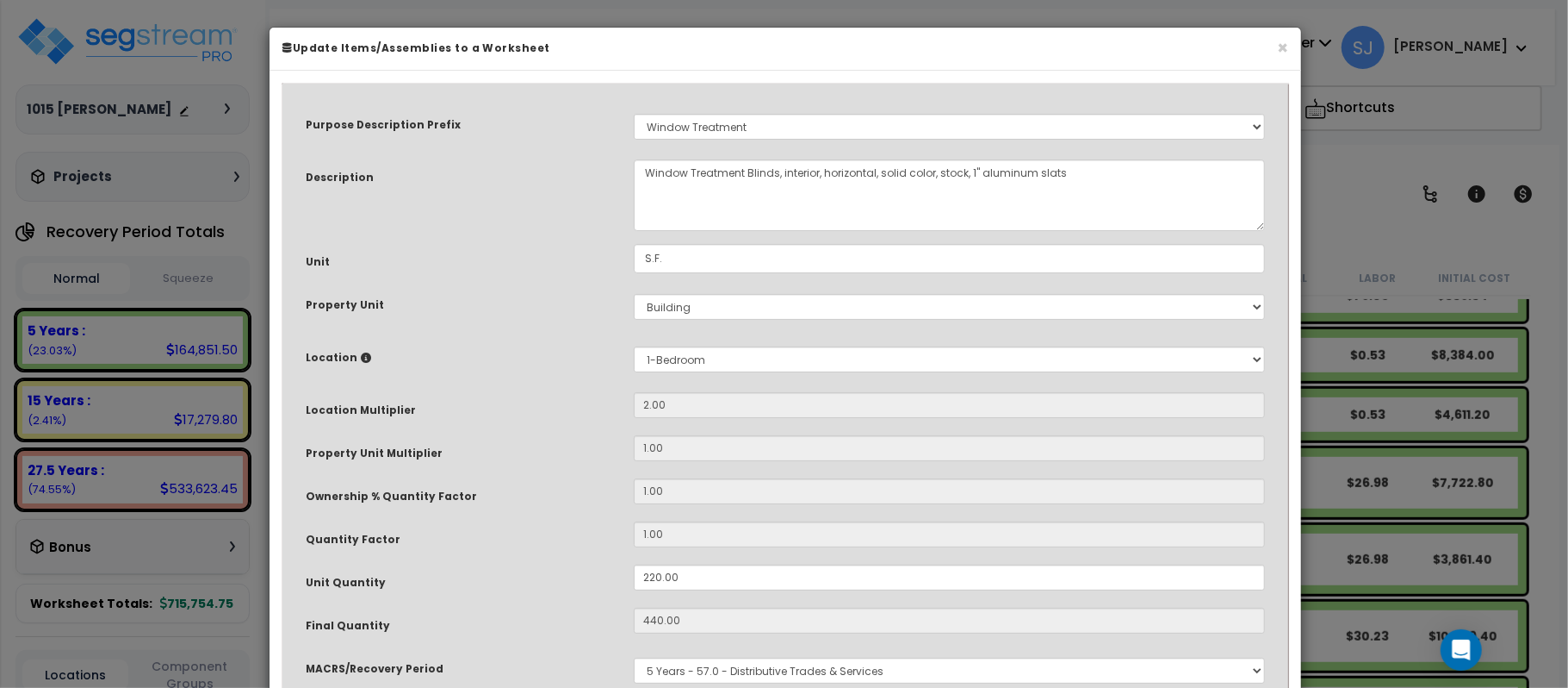
select select "14370"
drag, startPoint x: 727, startPoint y: 581, endPoint x: 553, endPoint y: 574, distance: 174.1
click at [553, 574] on div "Unit Quantity 220.00" at bounding box center [785, 579] width 985 height 30
type input "2"
type input "440"
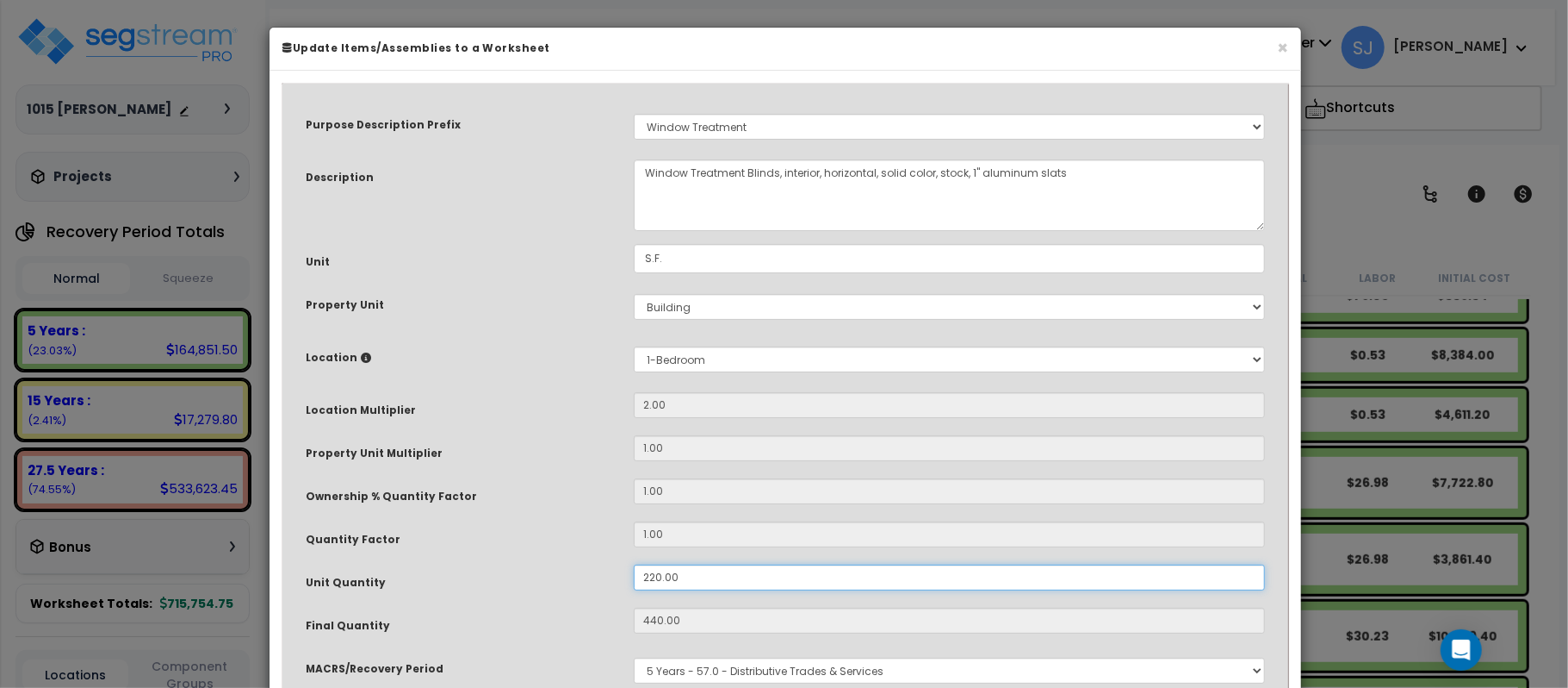
type input "$4,611.20"
type input "4"
type input "$41.92"
type input "20"
type input "40"
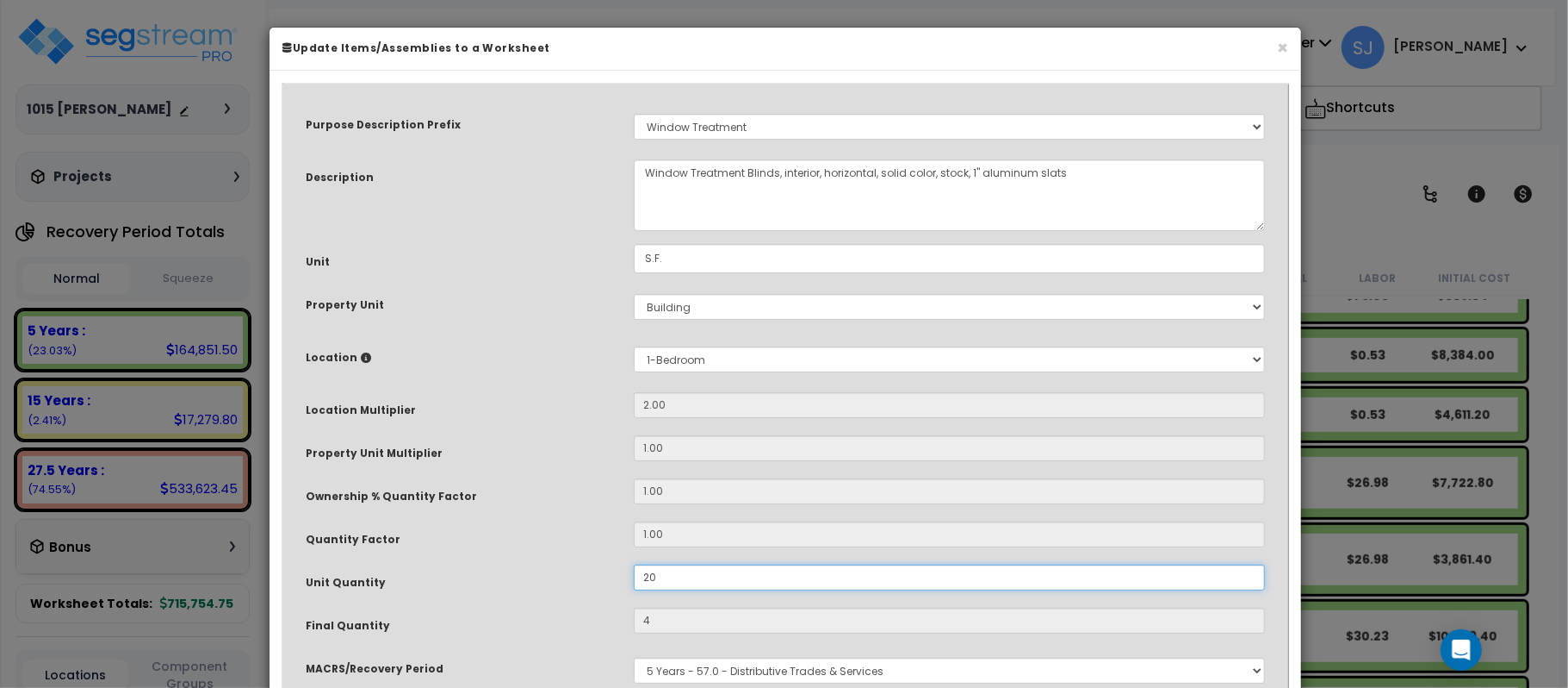
type input "$419.20"
type input "200"
type input "400"
type input "$4,192.00"
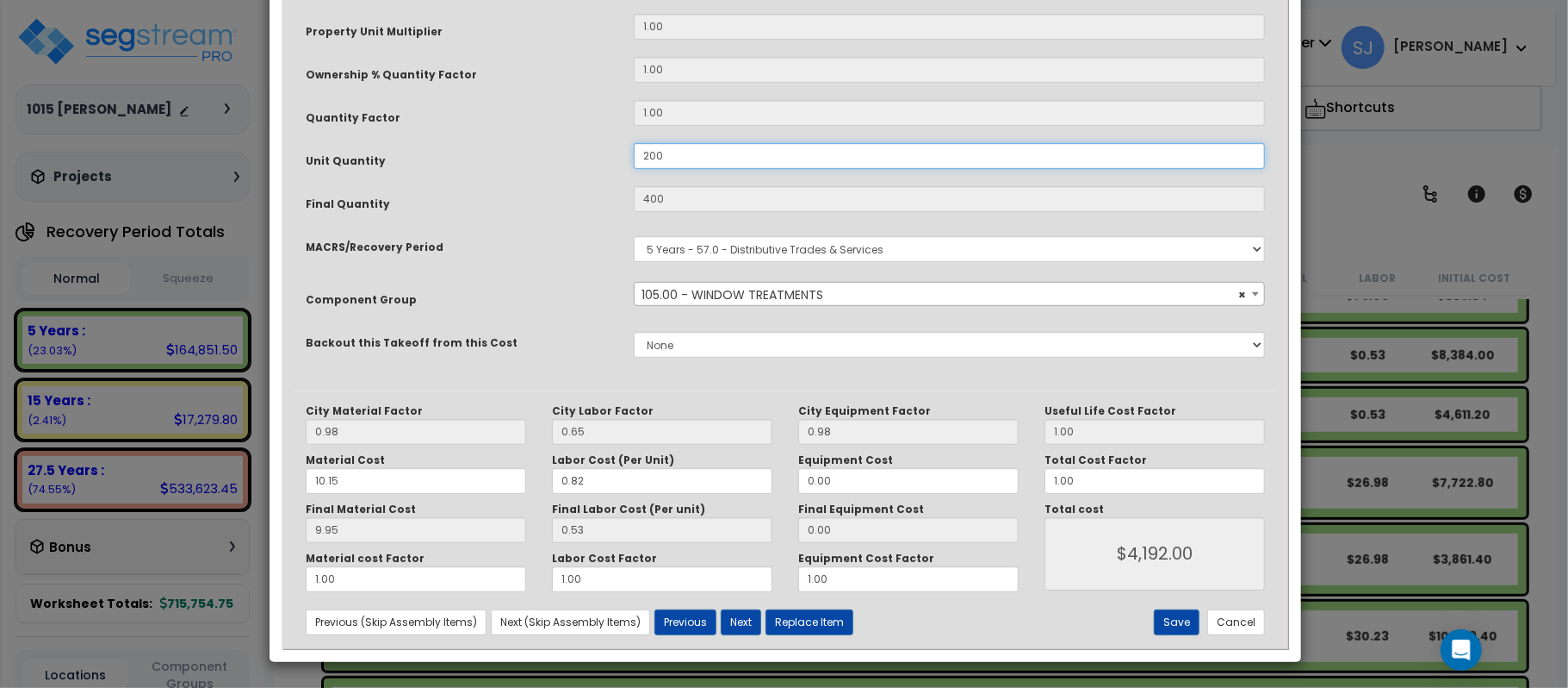
scroll to position [422, 0]
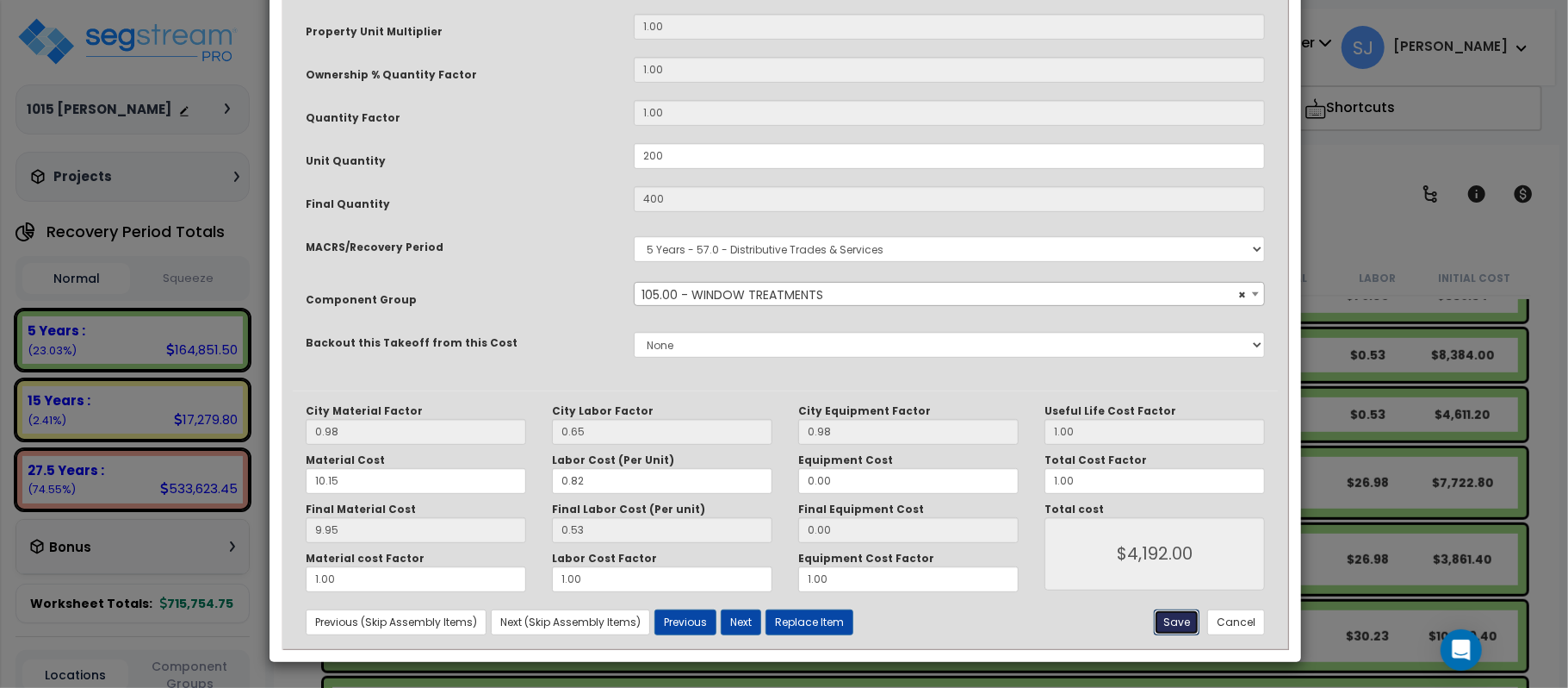
click at [1178, 618] on button "Save" at bounding box center [1176, 621] width 45 height 26
type input "200.00"
type input "400.00"
type input "4192.00"
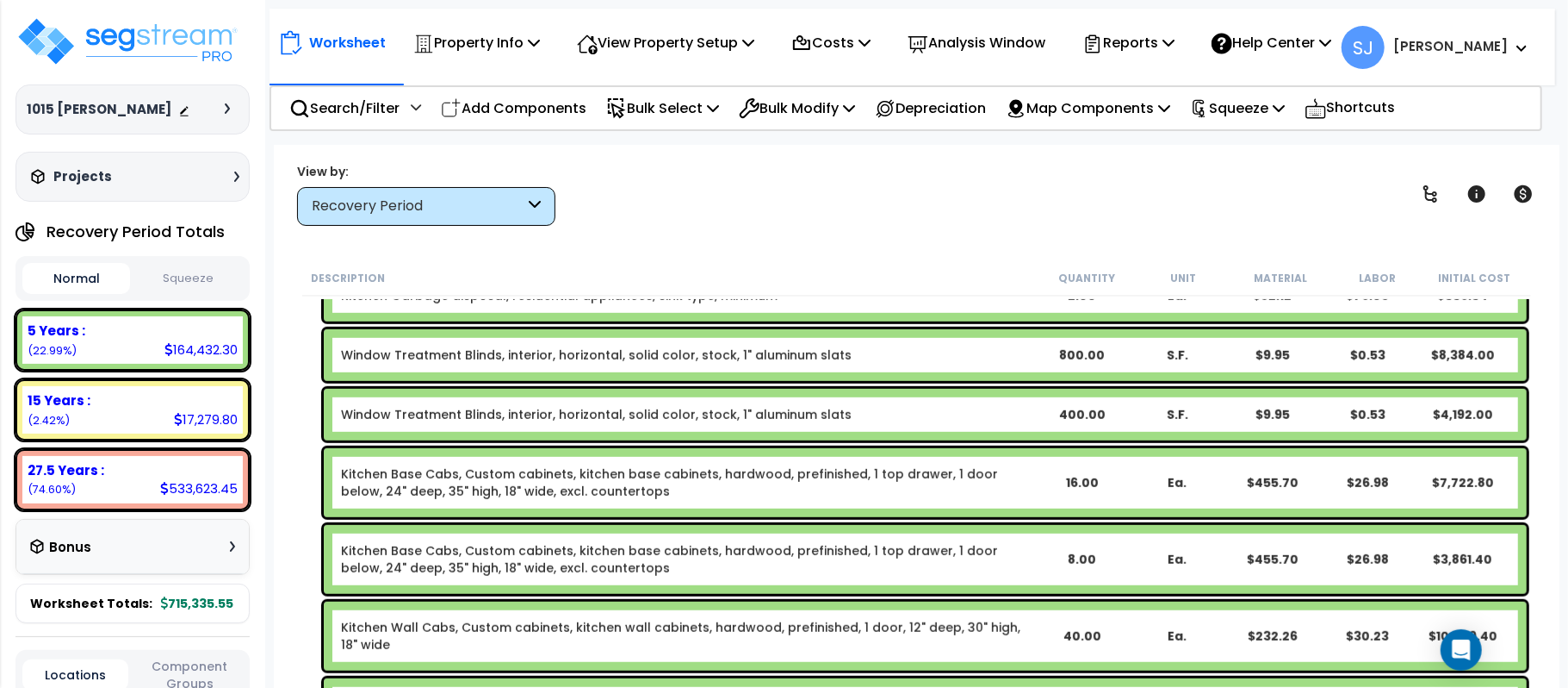
click at [978, 416] on b "Window Treatment Blinds, interior, horizontal, solid color, stock, 1" aluminum …" at bounding box center [687, 414] width 692 height 17
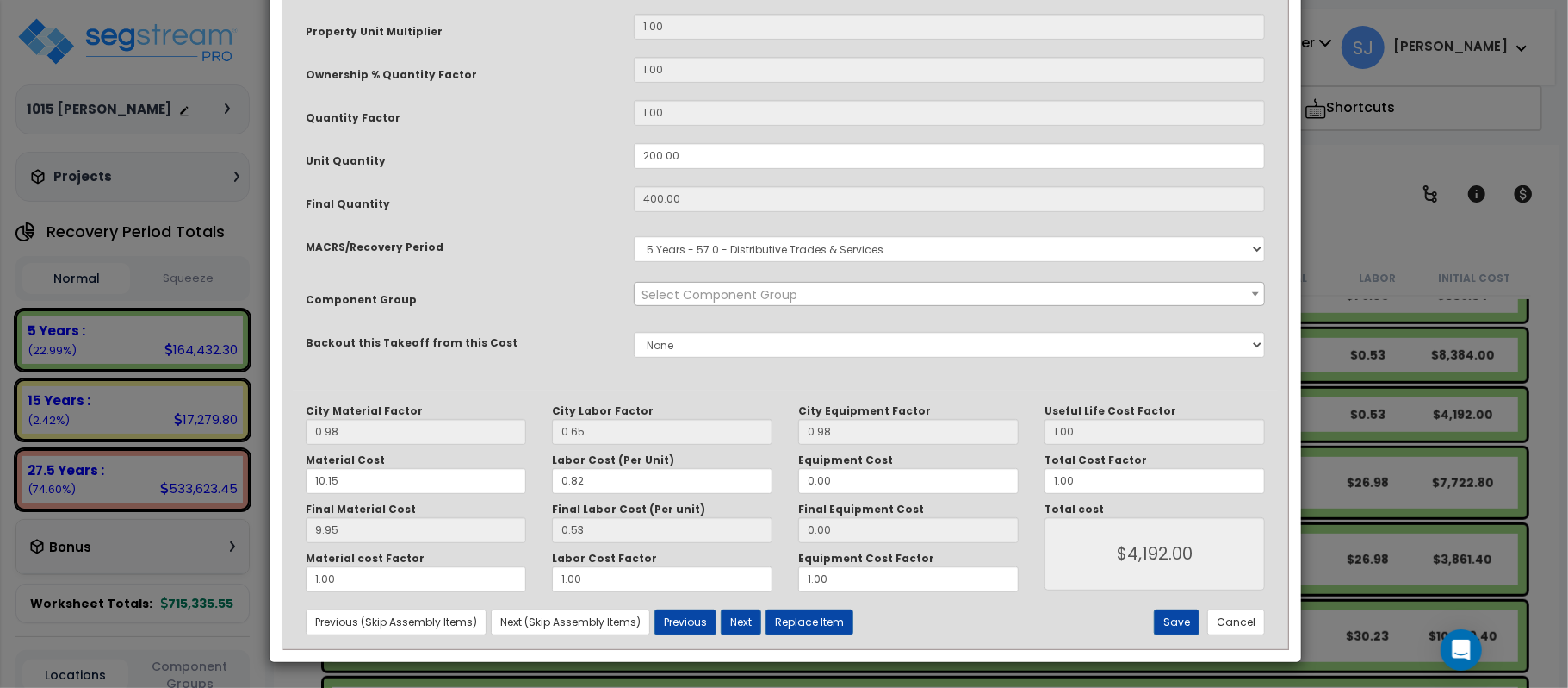
scroll to position [0, 0]
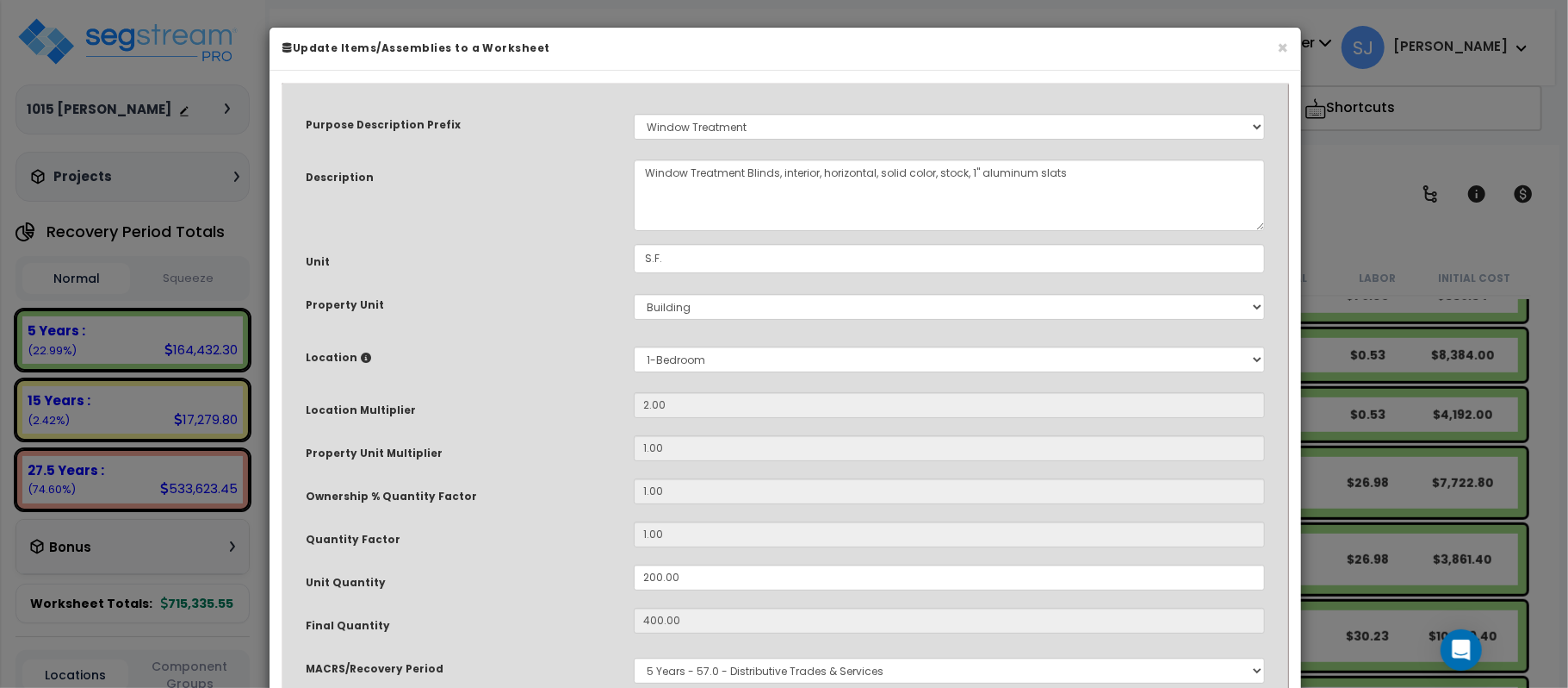
select select "14370"
drag, startPoint x: 760, startPoint y: 577, endPoint x: 504, endPoint y: 602, distance: 257.2
click at [504, 602] on div "Purpose Description Prefix Select A/V System A/V System A/V System Equipment A/…" at bounding box center [785, 453] width 985 height 717
type input "2"
type input "400"
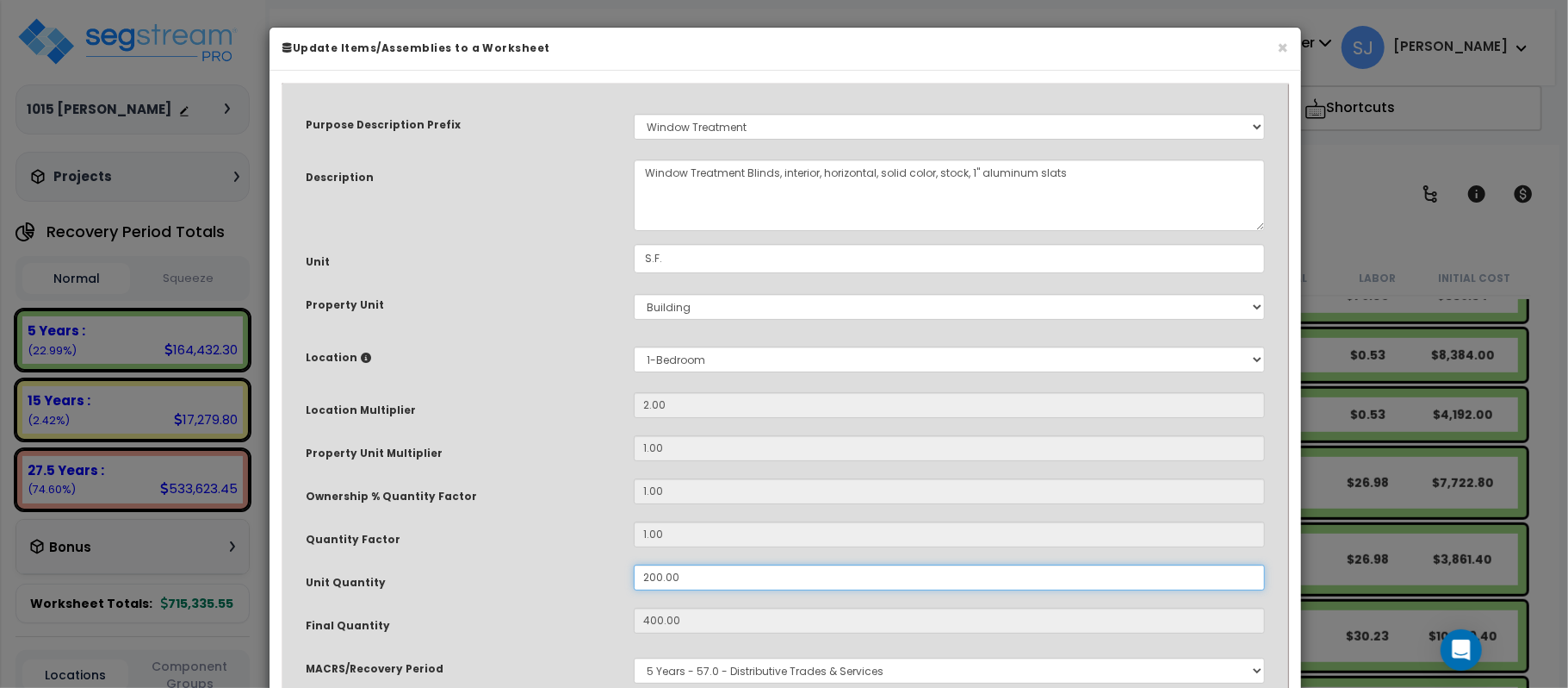
type input "$4,192.00"
type input "4"
type input "$41.92"
type input "21"
type input "42"
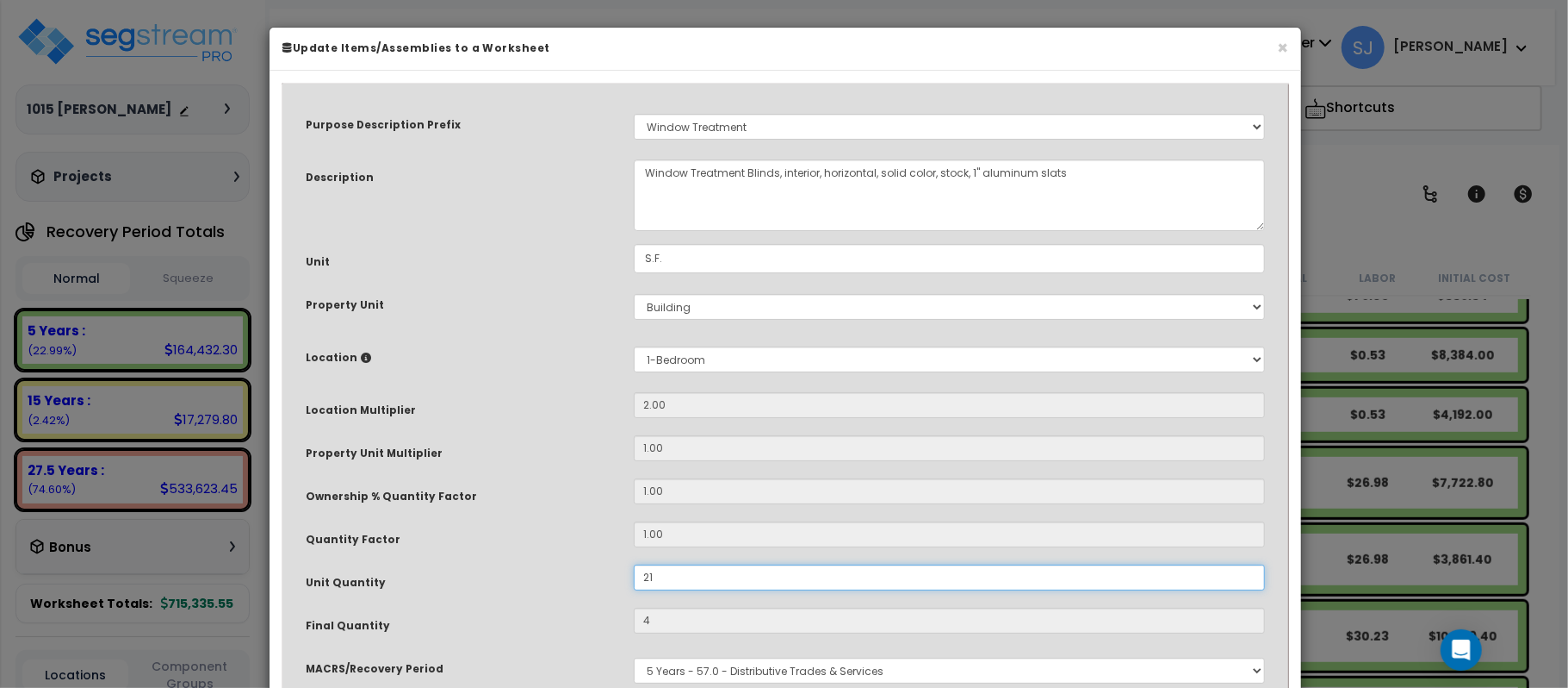
type input "$440.16"
type input "210"
type input "420"
type input "$4,401.60"
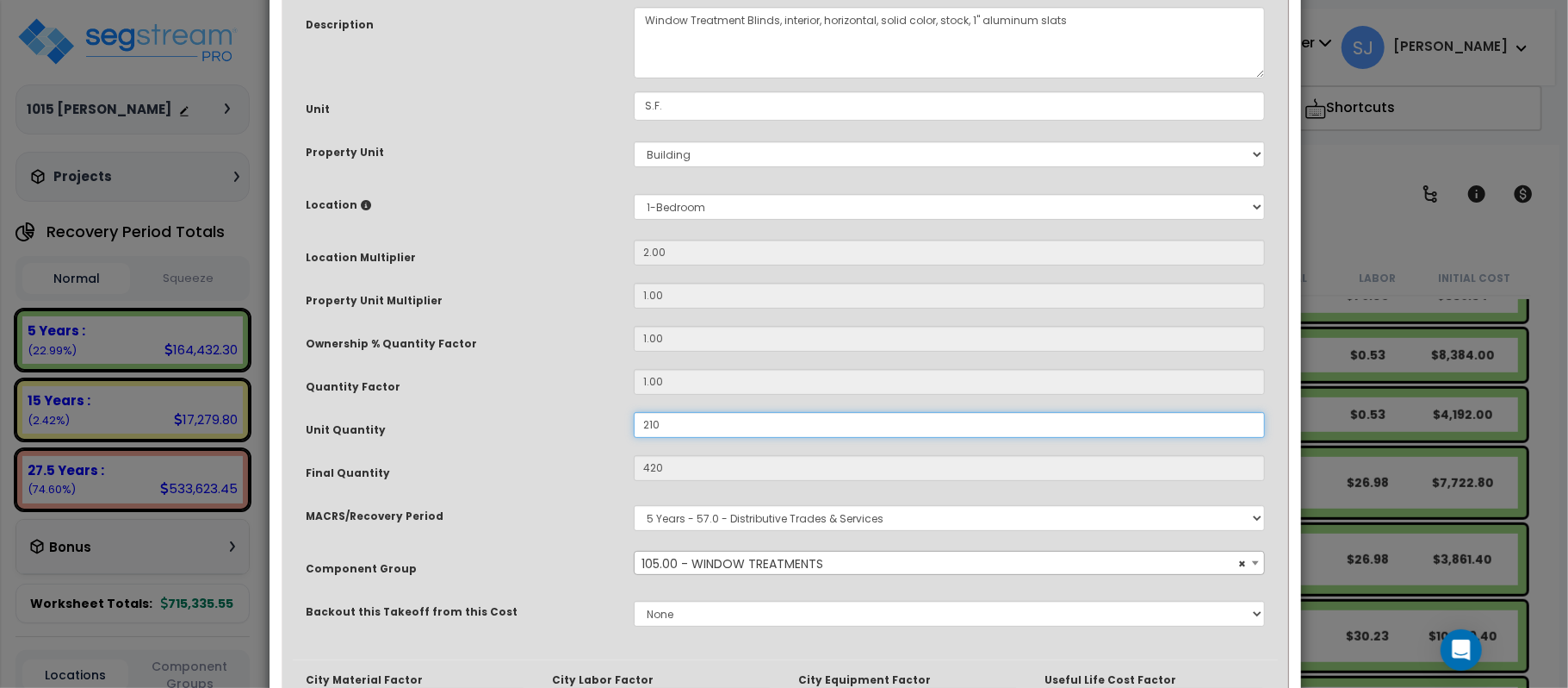
scroll to position [422, 0]
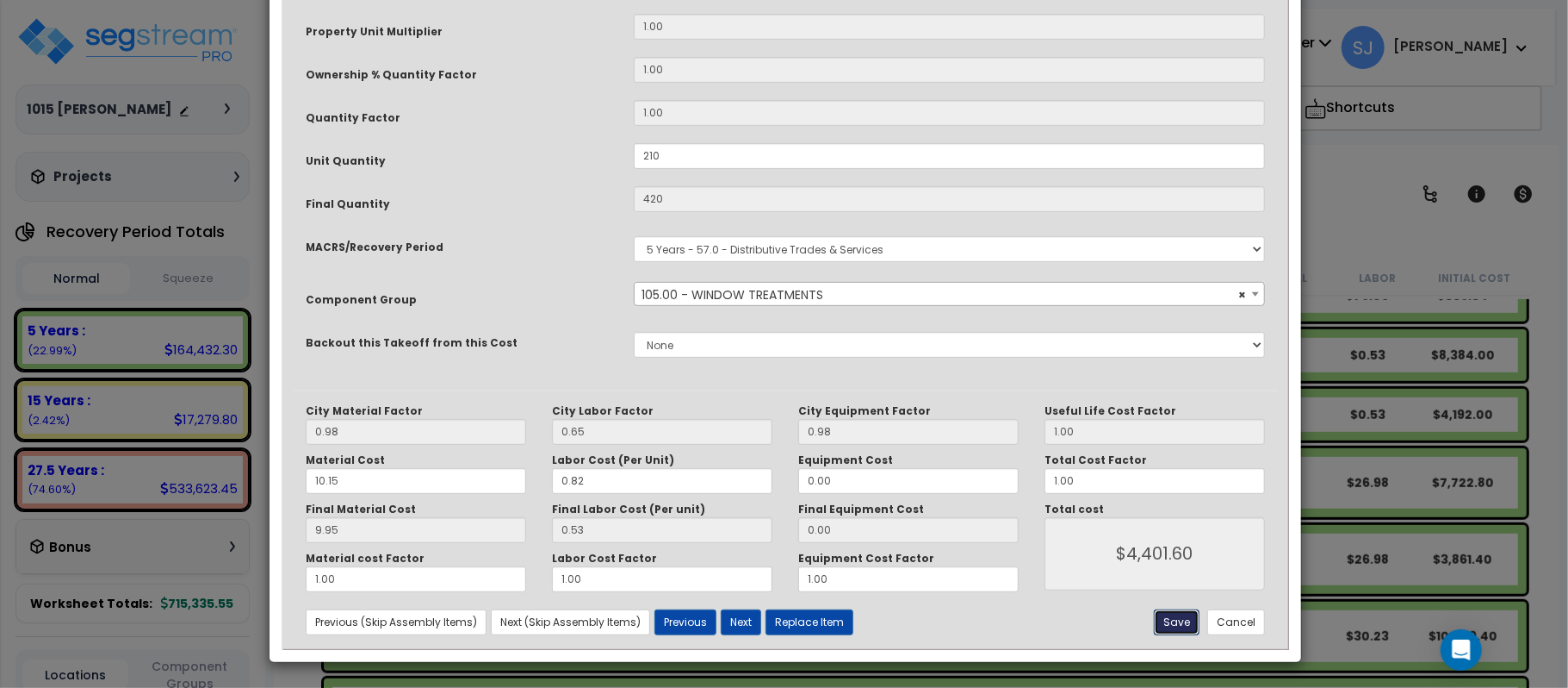
click at [1178, 629] on button "Save" at bounding box center [1176, 621] width 45 height 26
type input "210.00"
type input "420.00"
type input "4401.60"
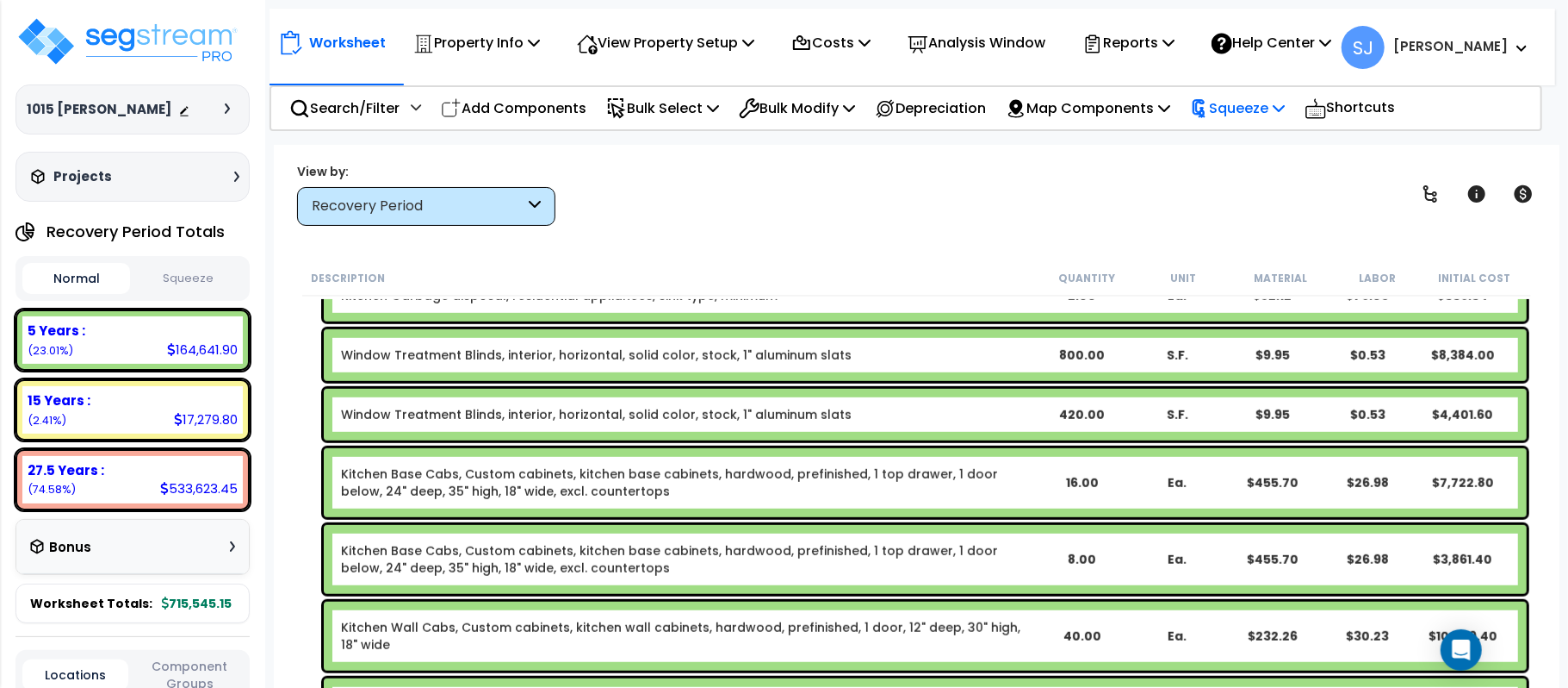
click at [1260, 118] on p "Squeeze" at bounding box center [1237, 108] width 94 height 23
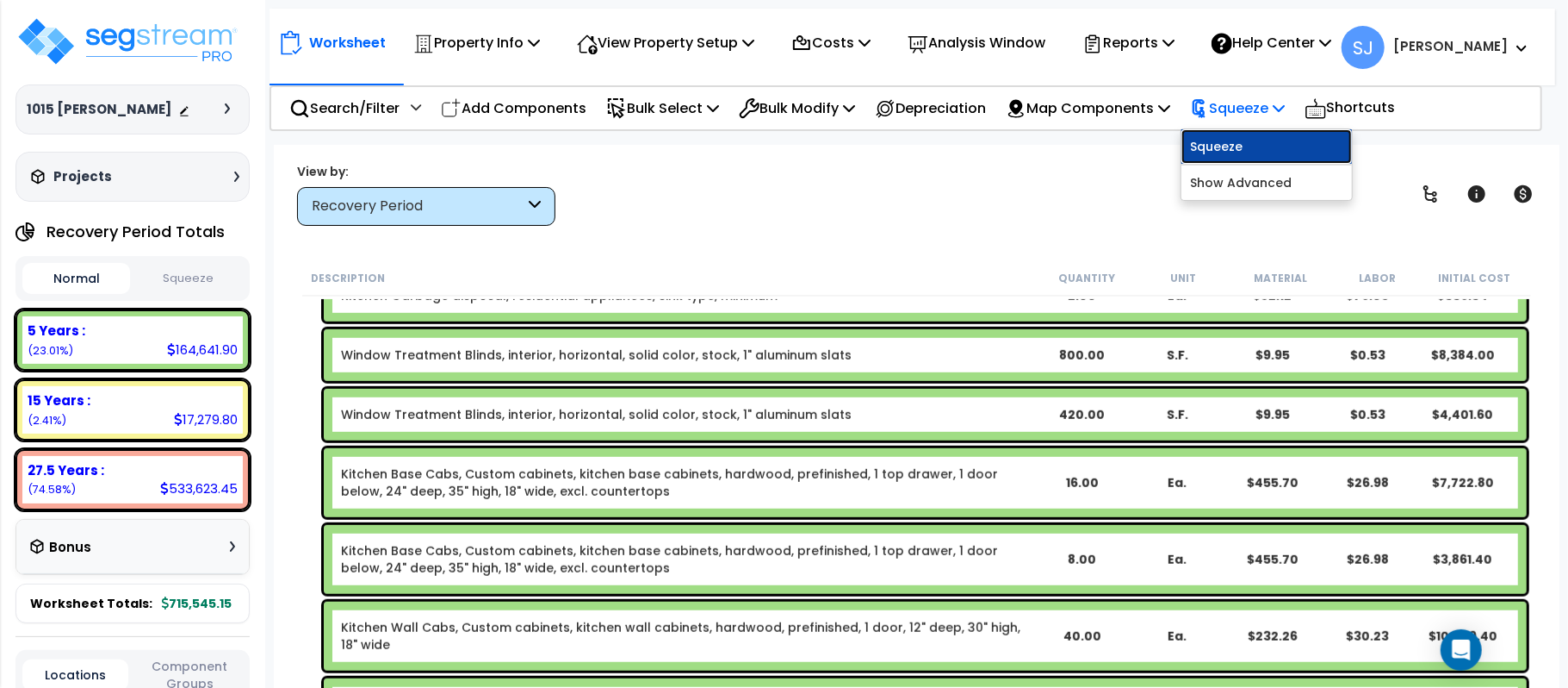
click at [1264, 143] on link "Squeeze" at bounding box center [1266, 146] width 171 height 35
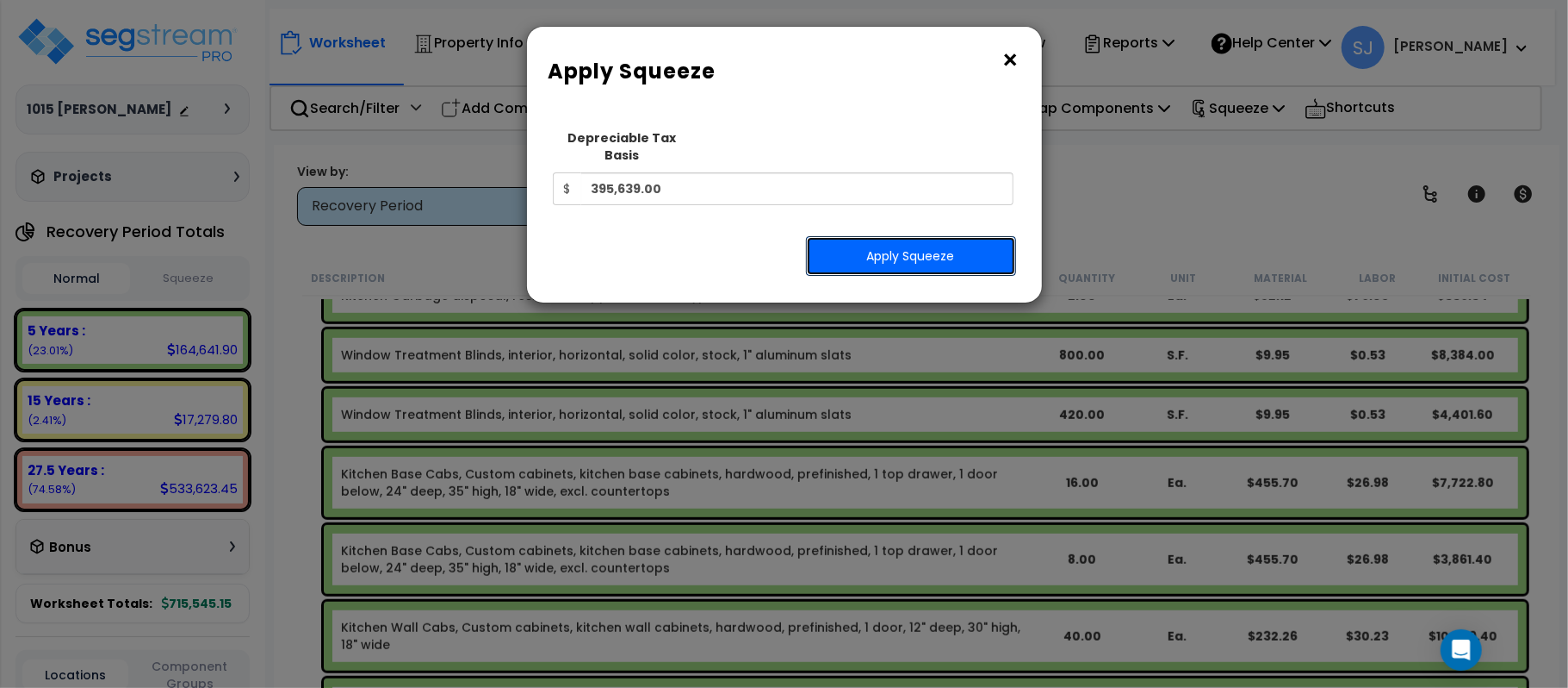
click at [931, 236] on button "Apply Squeeze" at bounding box center [911, 255] width 210 height 40
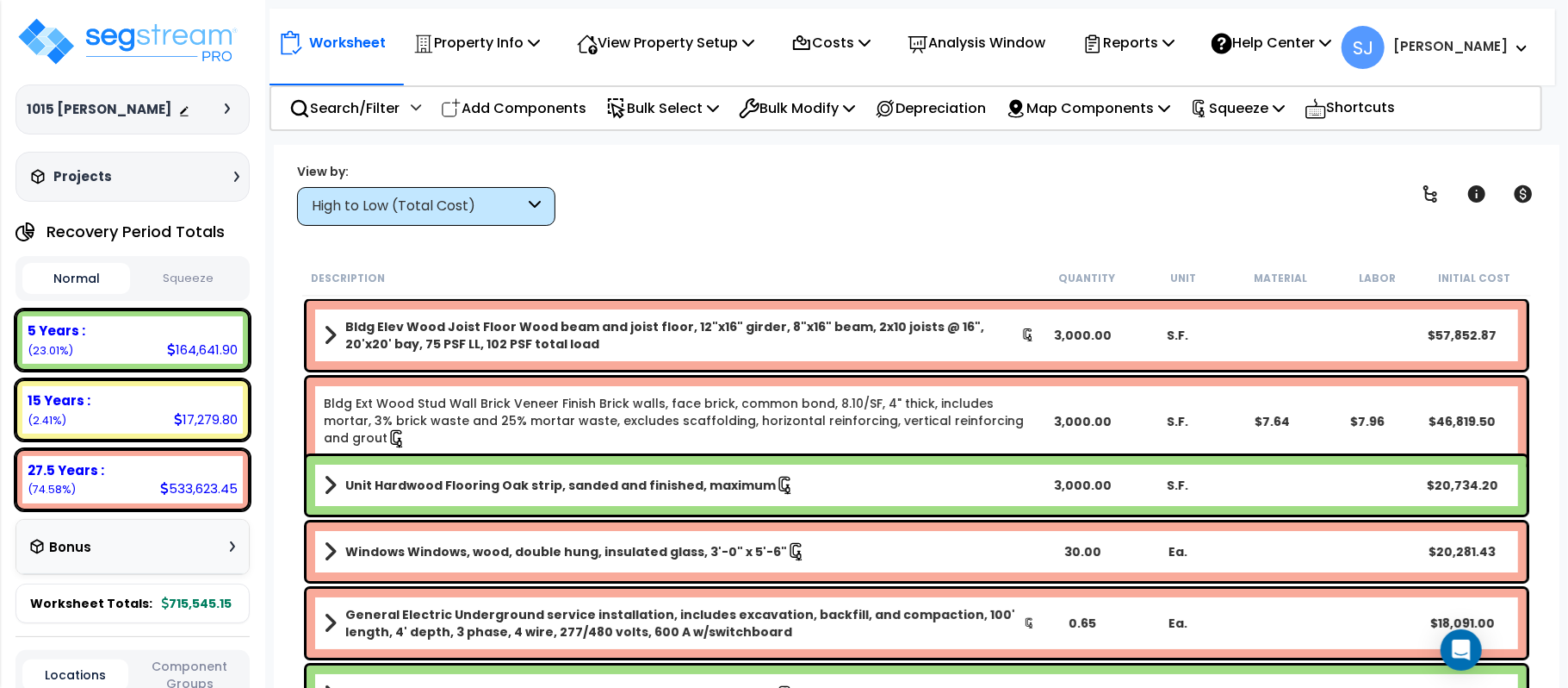
click at [204, 265] on button "Squeeze" at bounding box center [188, 279] width 108 height 30
click at [206, 277] on button "Squeeze" at bounding box center [188, 278] width 108 height 31
click at [167, 401] on div "15 Years :" at bounding box center [133, 401] width 210 height 18
click at [462, 193] on div "High to Low (Total Cost)" at bounding box center [426, 206] width 258 height 39
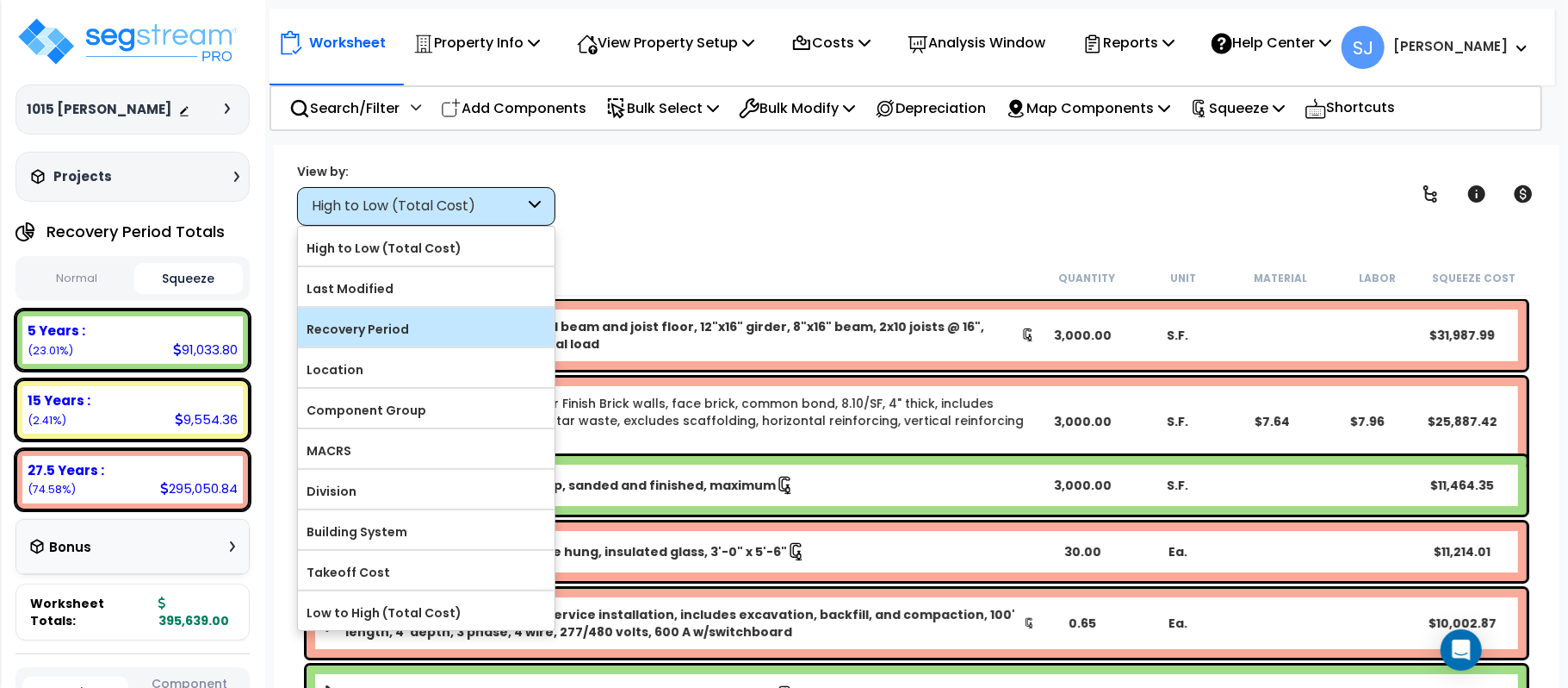
click at [449, 342] on label "Recovery Period" at bounding box center [426, 328] width 256 height 26
click at [0, 0] on input "Recovery Period" at bounding box center [0, 0] width 0 height 0
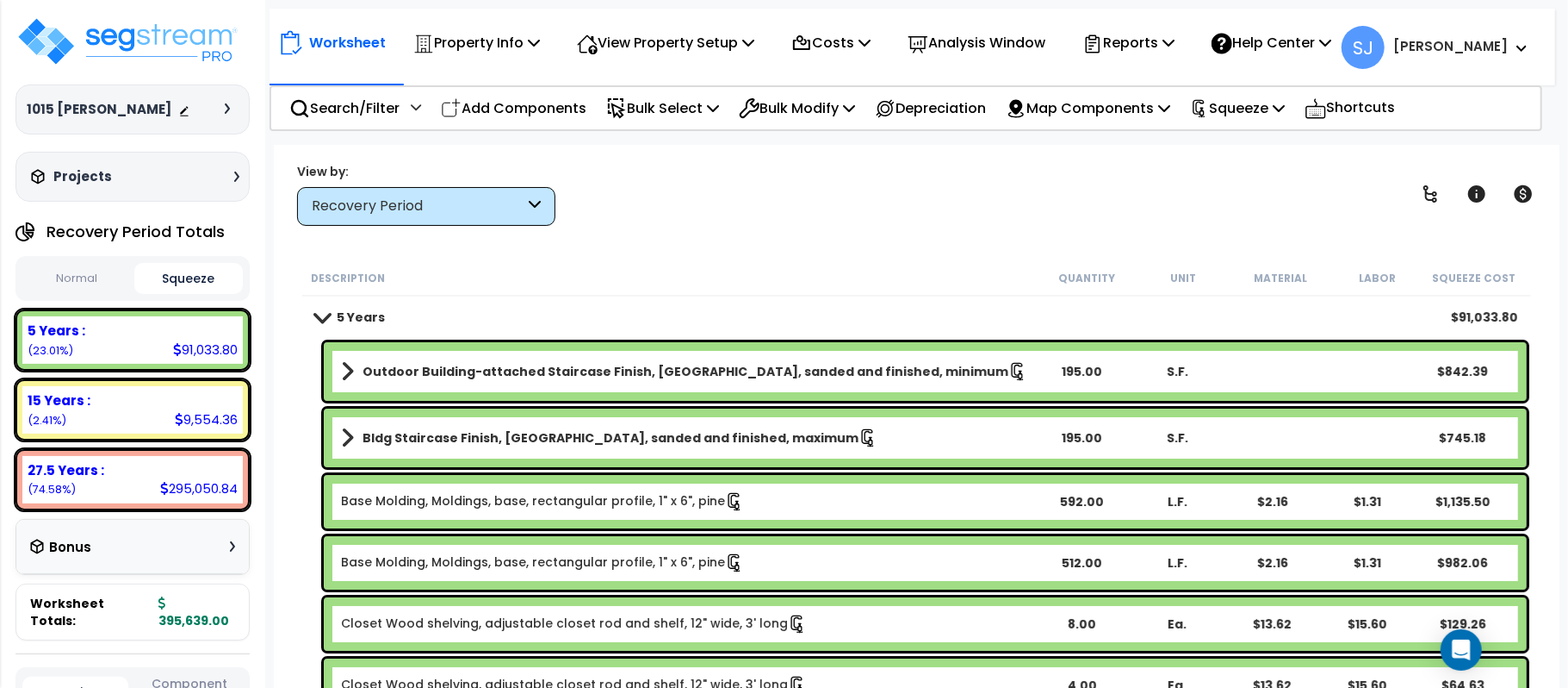
click at [175, 400] on div "15 Years :" at bounding box center [133, 401] width 210 height 18
click at [218, 394] on div "15 Years :" at bounding box center [133, 401] width 210 height 18
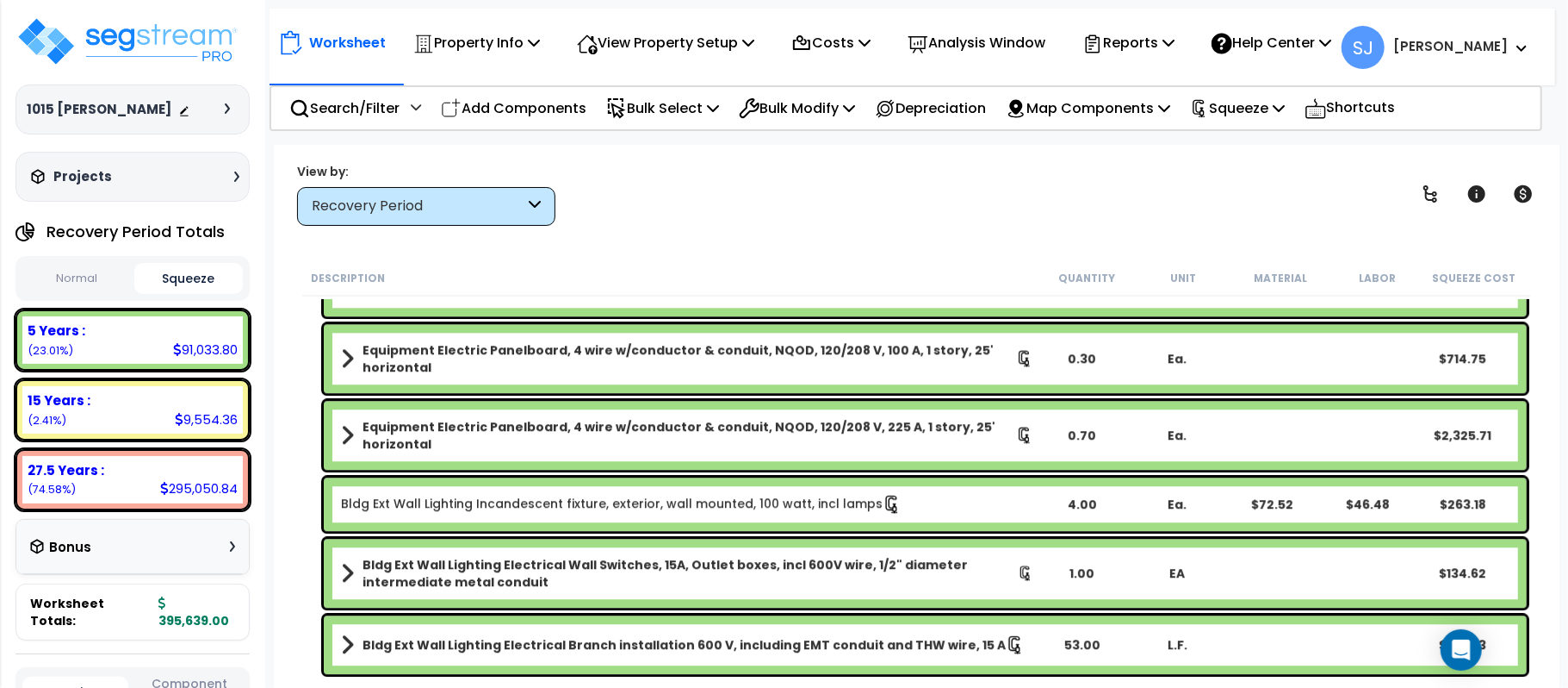
scroll to position [3496, 0]
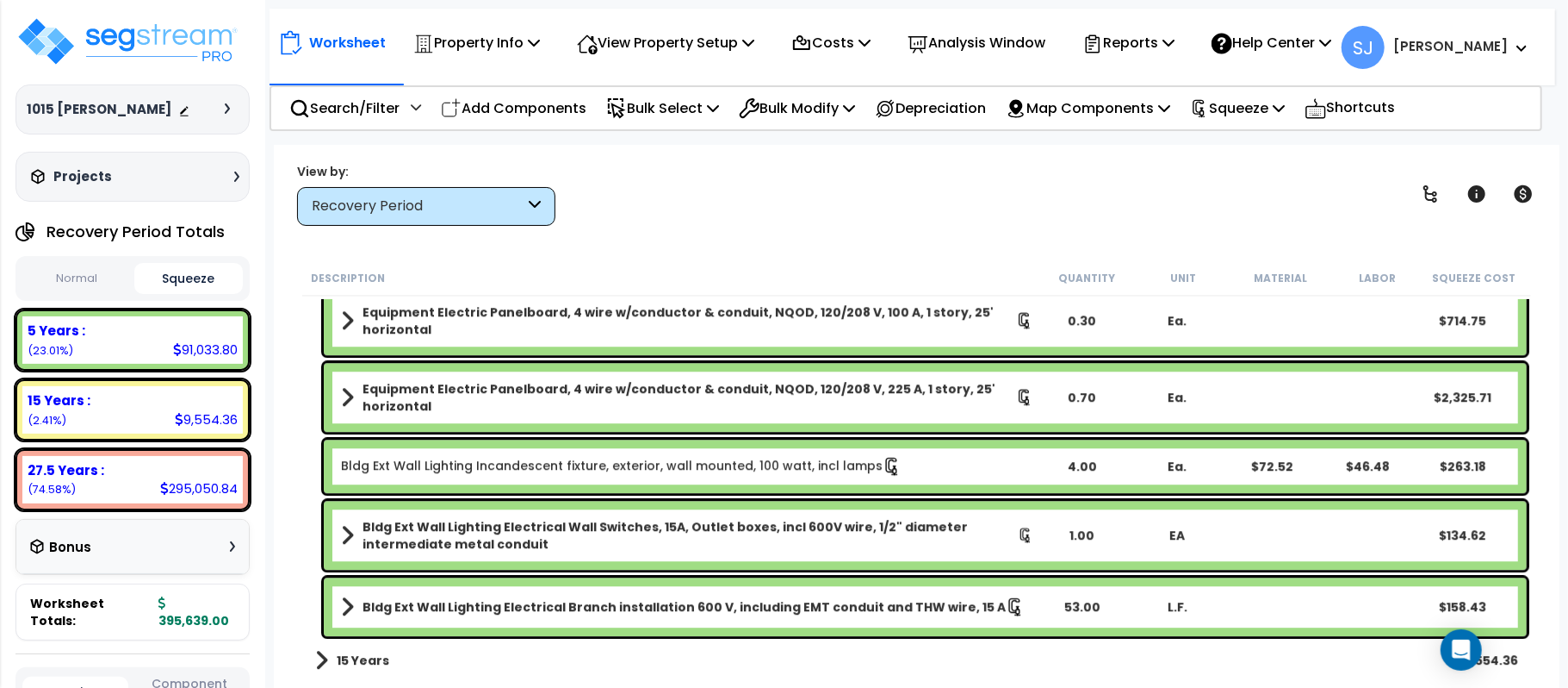
click at [352, 660] on b "15 Years" at bounding box center [363, 660] width 52 height 17
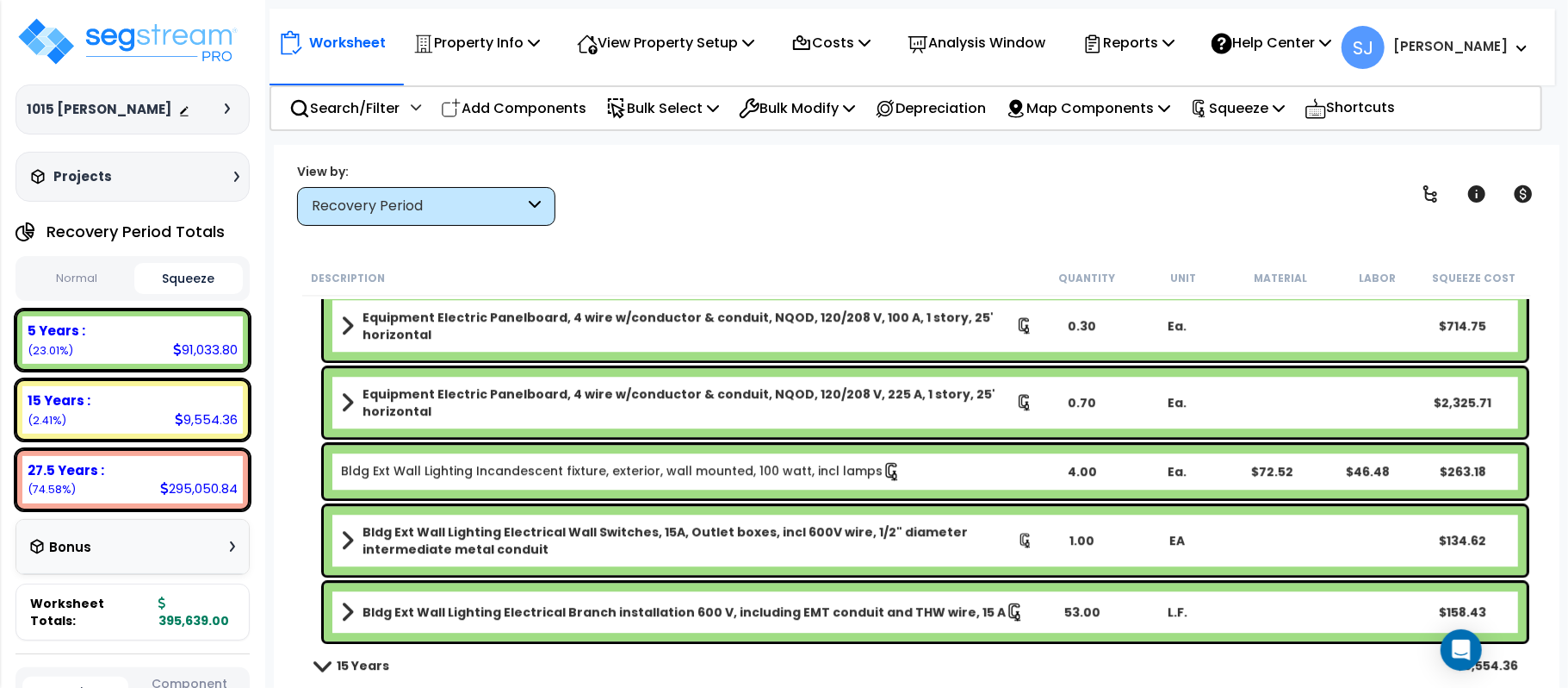
scroll to position [3771, 0]
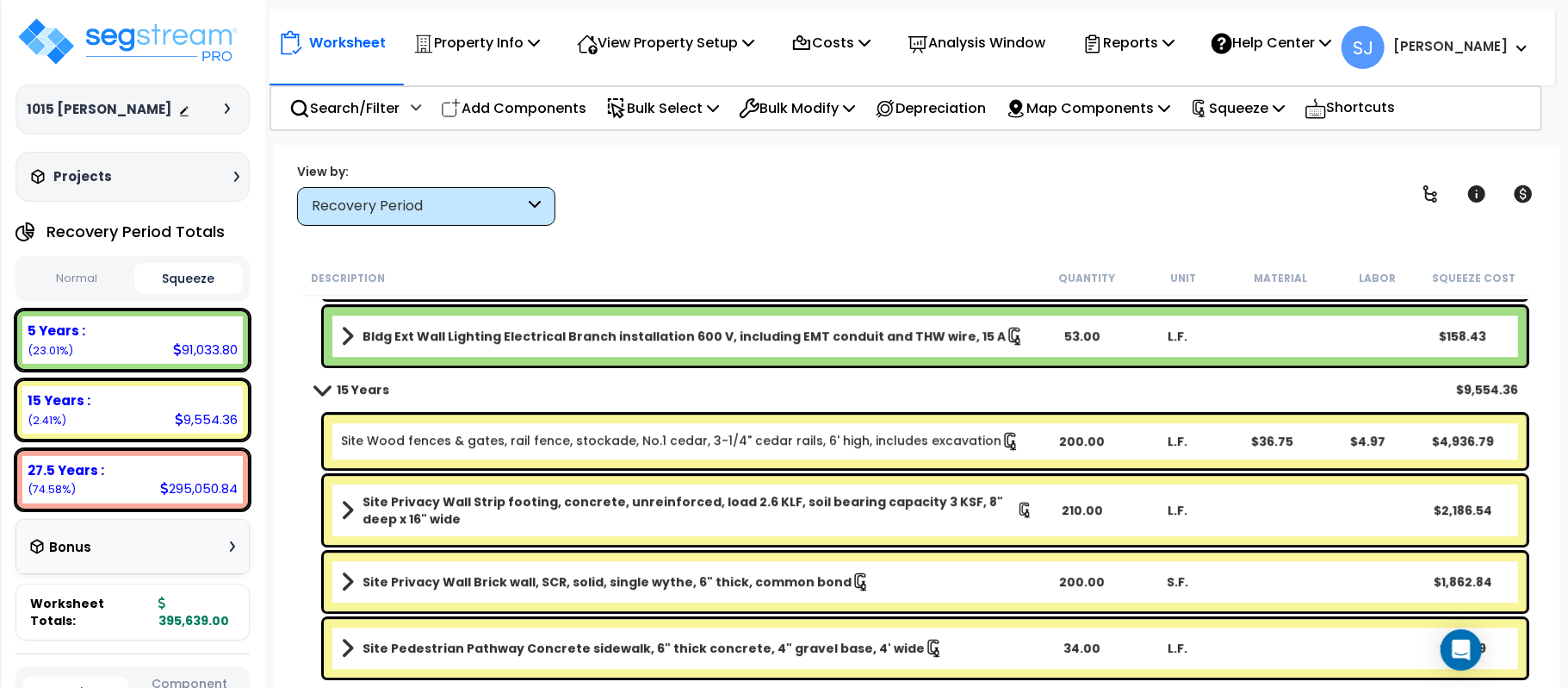
click at [706, 653] on b "Site Pedestrian Pathway Concrete sidewalk, 6" thick concrete, 4" gravel base, 4…" at bounding box center [644, 647] width 562 height 17
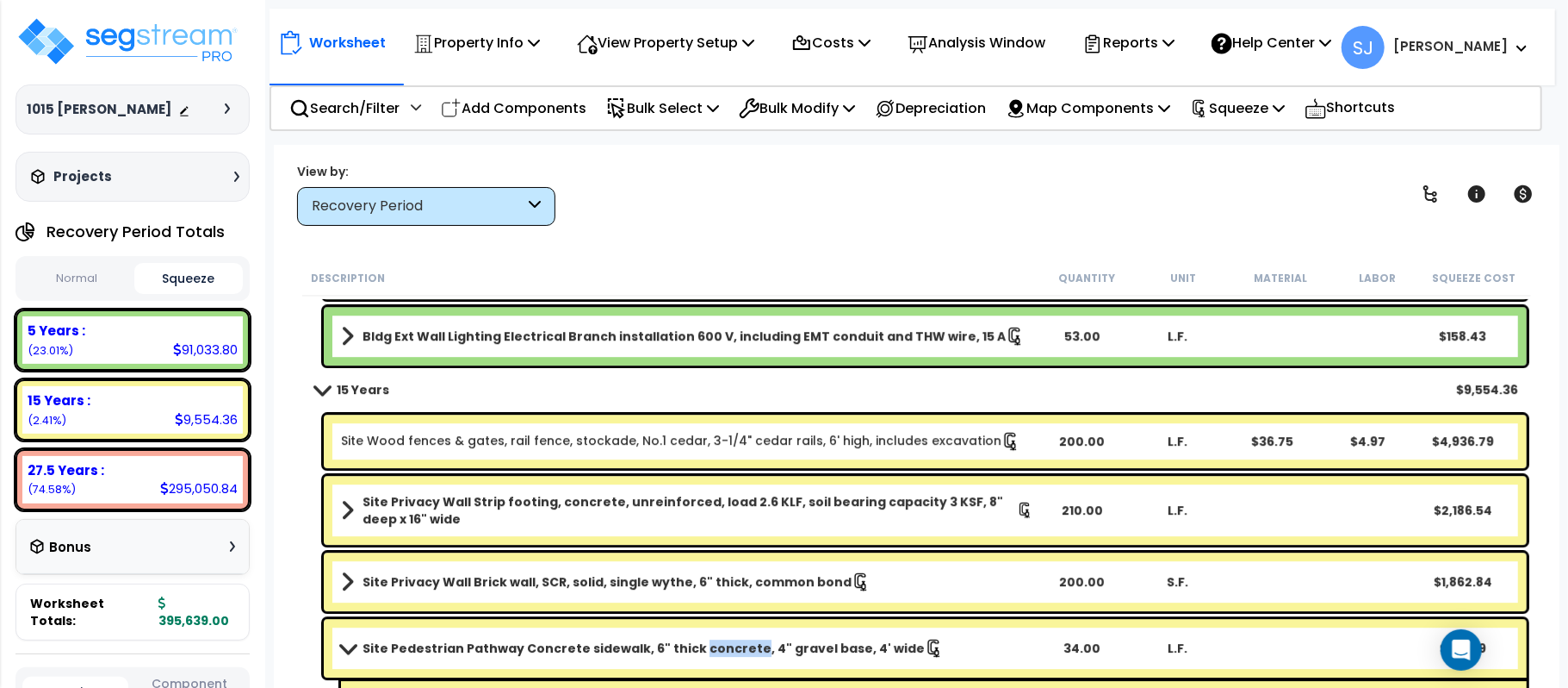
click at [706, 653] on b "Site Pedestrian Pathway Concrete sidewalk, 6" thick concrete, 4" gravel base, 4…" at bounding box center [644, 647] width 562 height 17
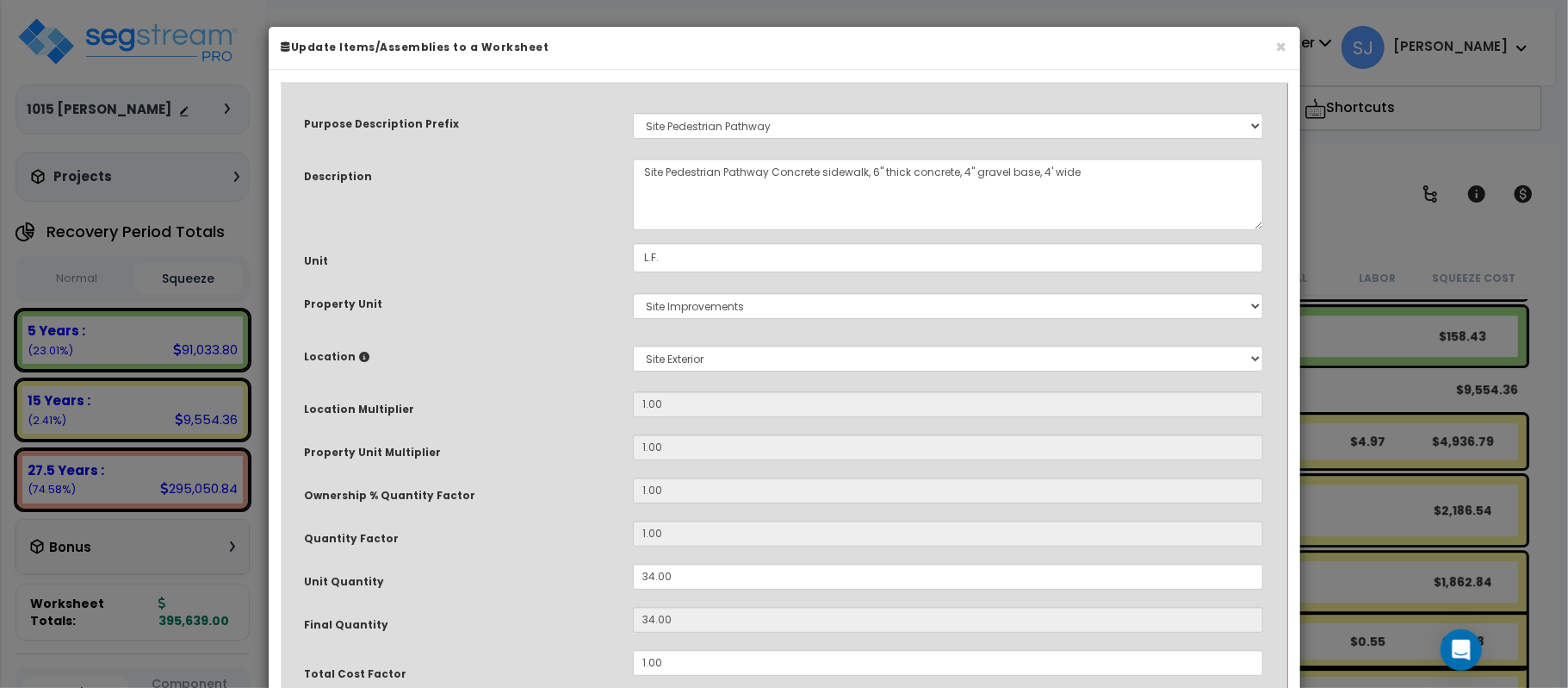
select select "26760"
drag, startPoint x: 688, startPoint y: 581, endPoint x: 521, endPoint y: 563, distance: 168.0
click at [521, 563] on div "Purpose Description Prefix Select A/V System A/V System A/V System Equipment A/…" at bounding box center [784, 474] width 985 height 763
type input "3"
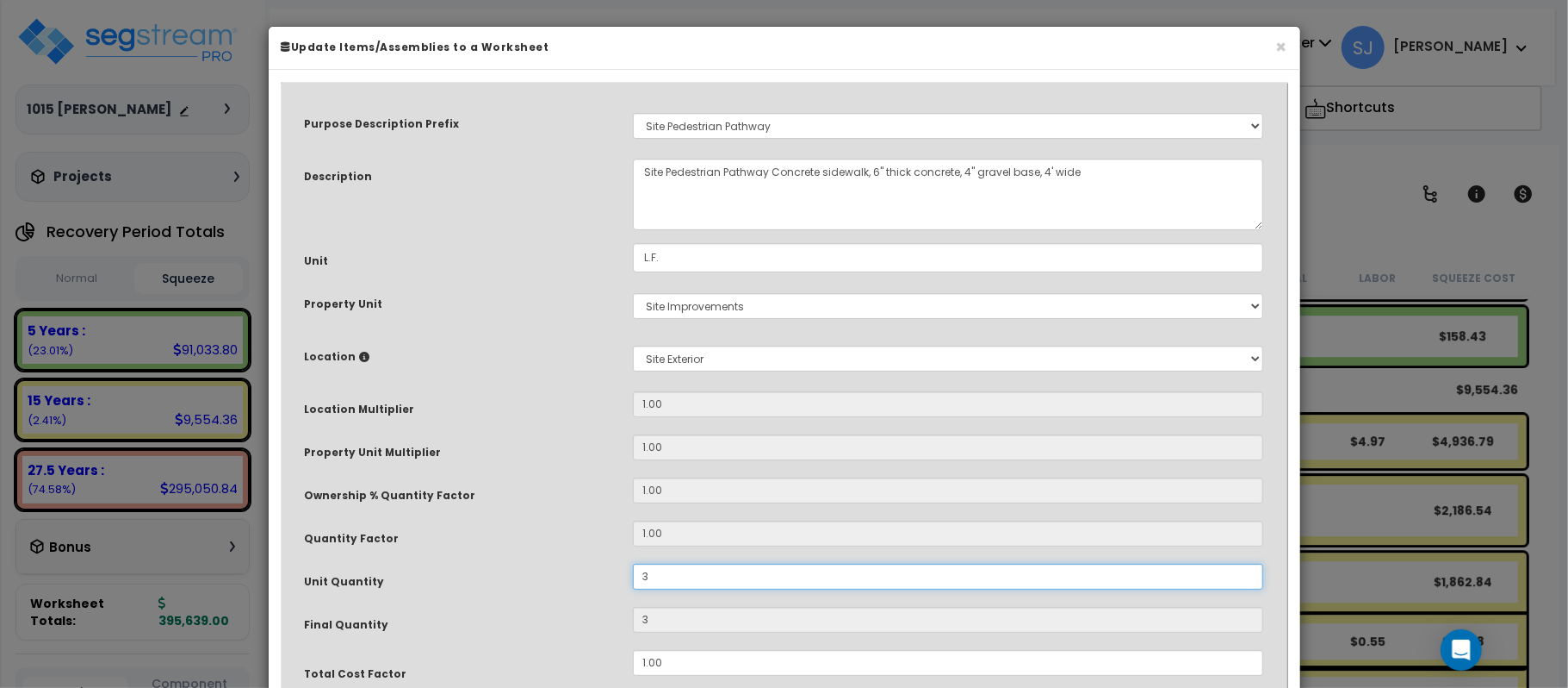
type input "35"
click at [538, 542] on div "Quantity Factor" at bounding box center [455, 536] width 328 height 30
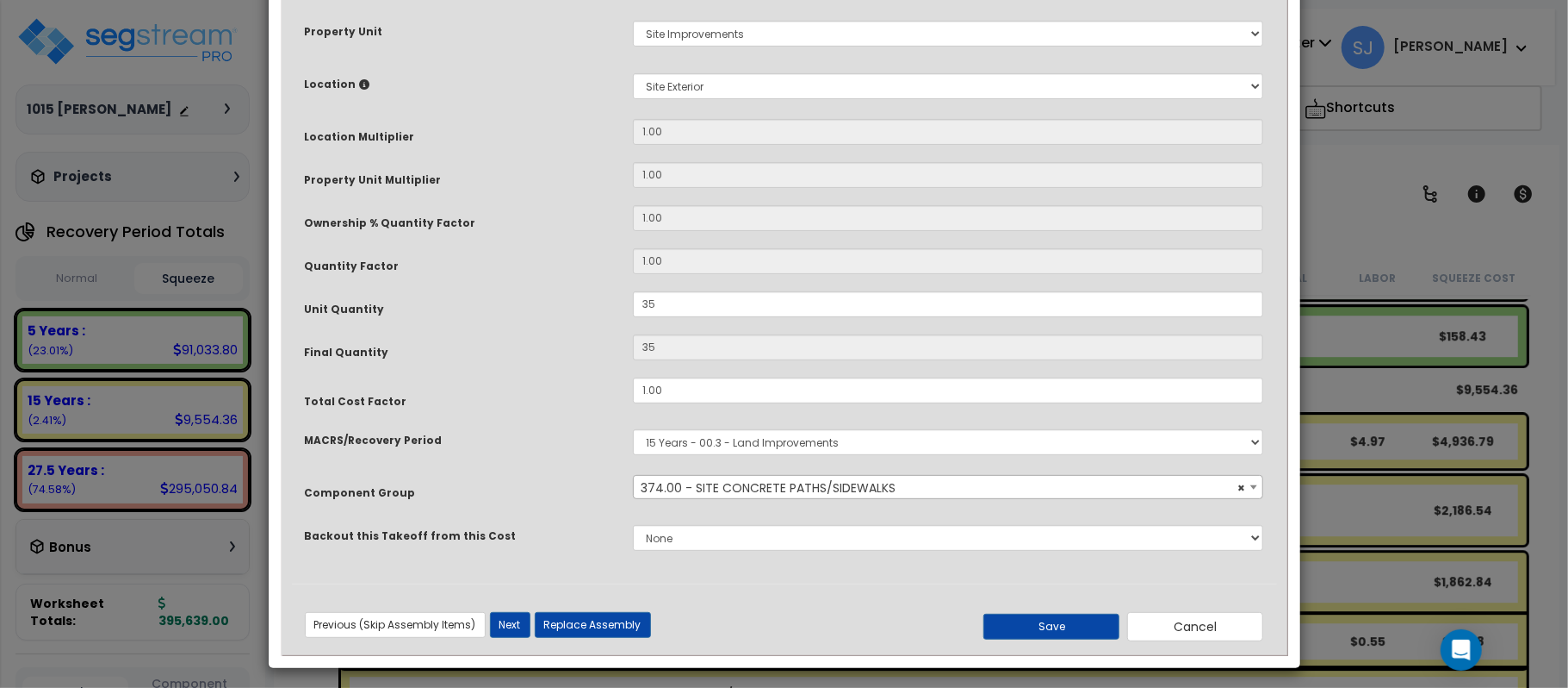
scroll to position [280, 0]
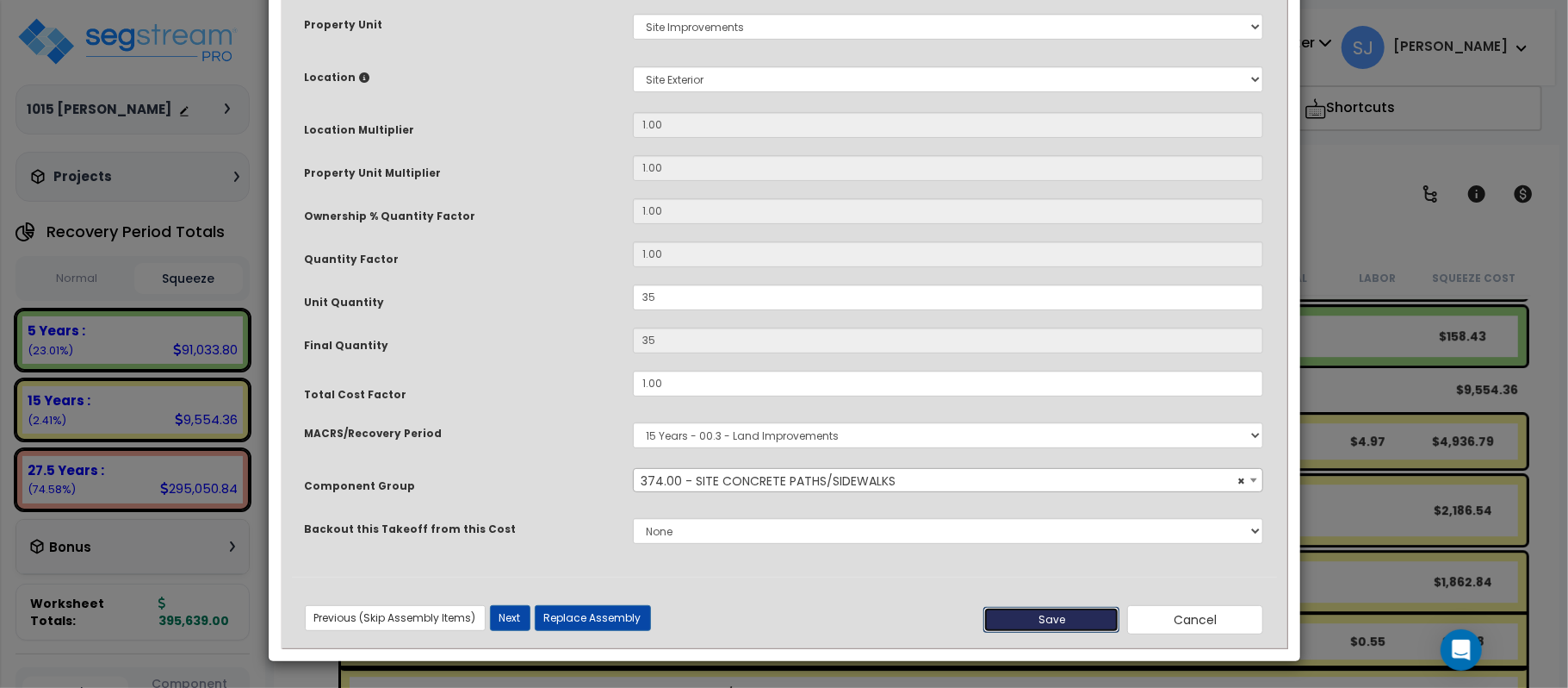
click at [1062, 619] on button "Save" at bounding box center [1051, 619] width 136 height 26
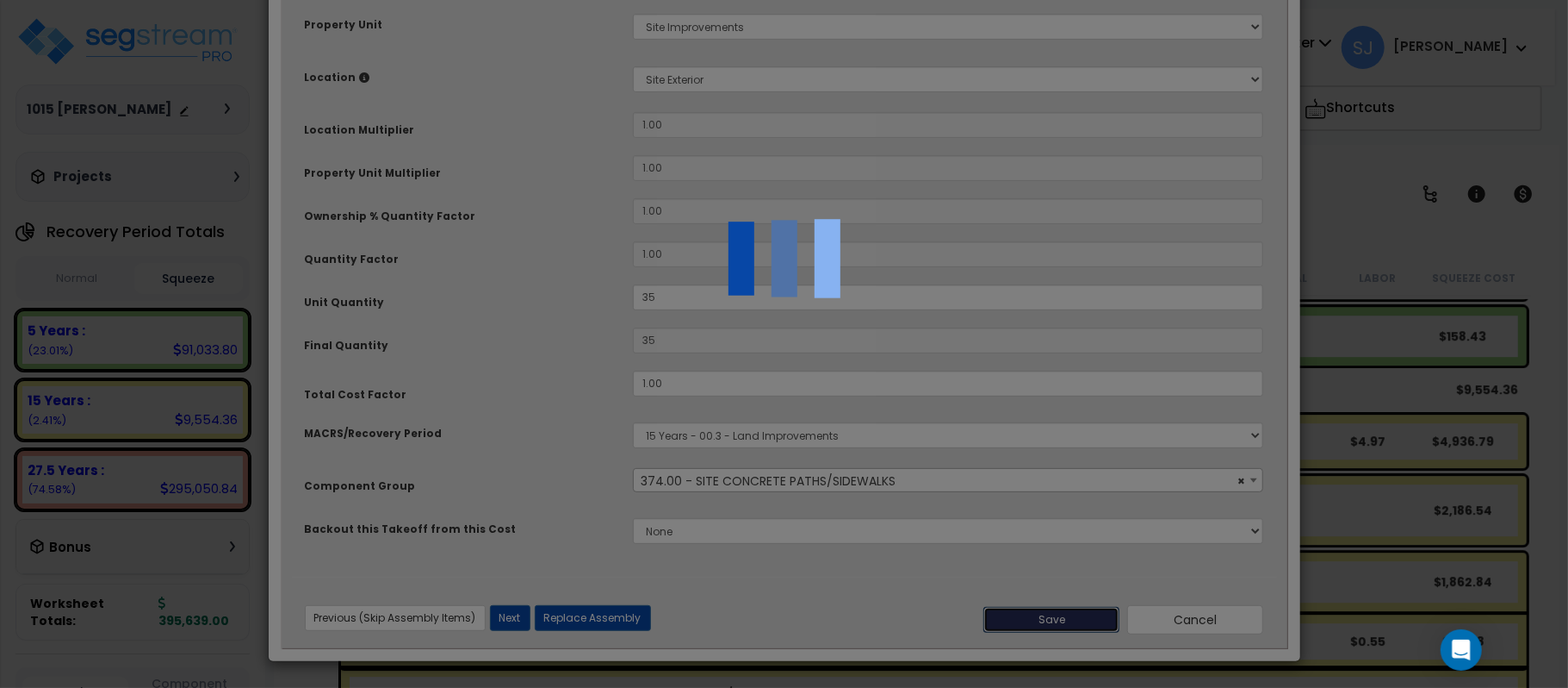
type input "35.00"
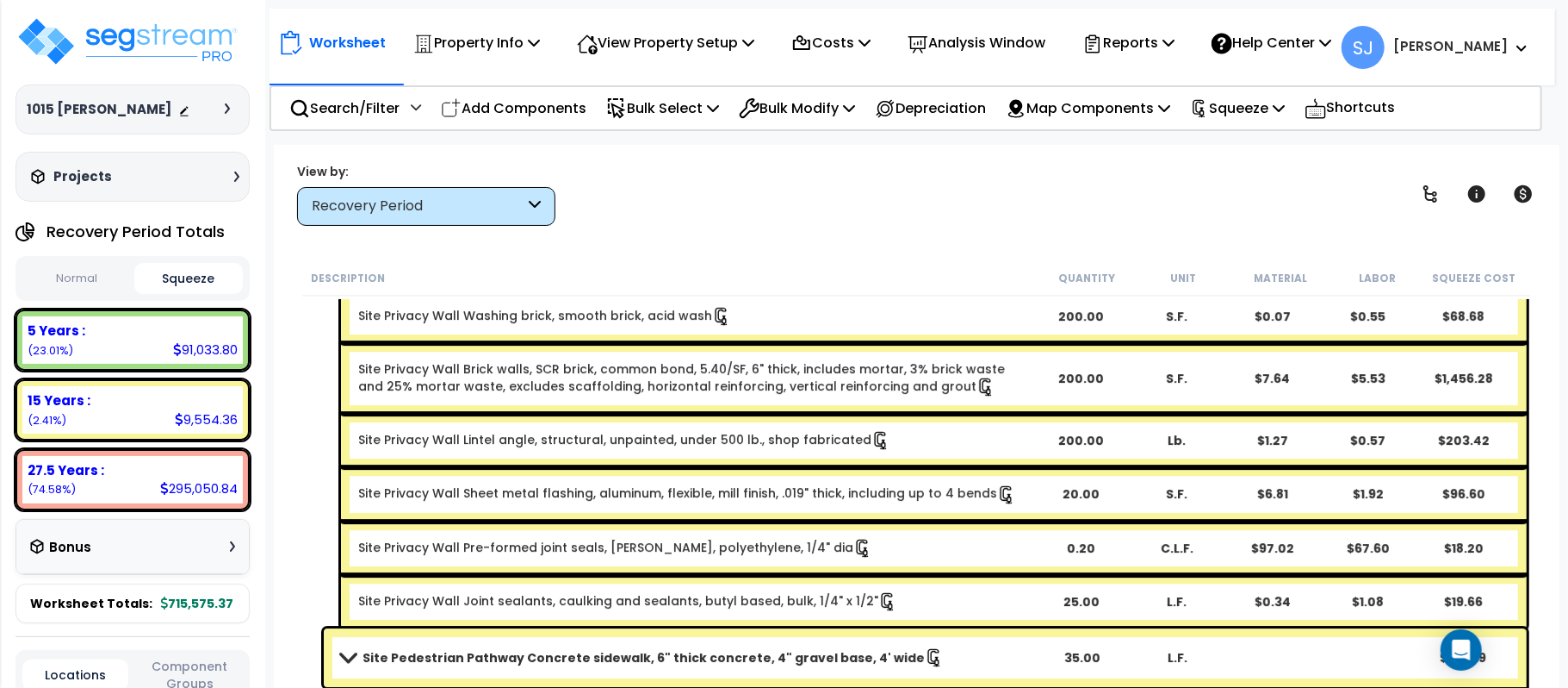
scroll to position [4230, 0]
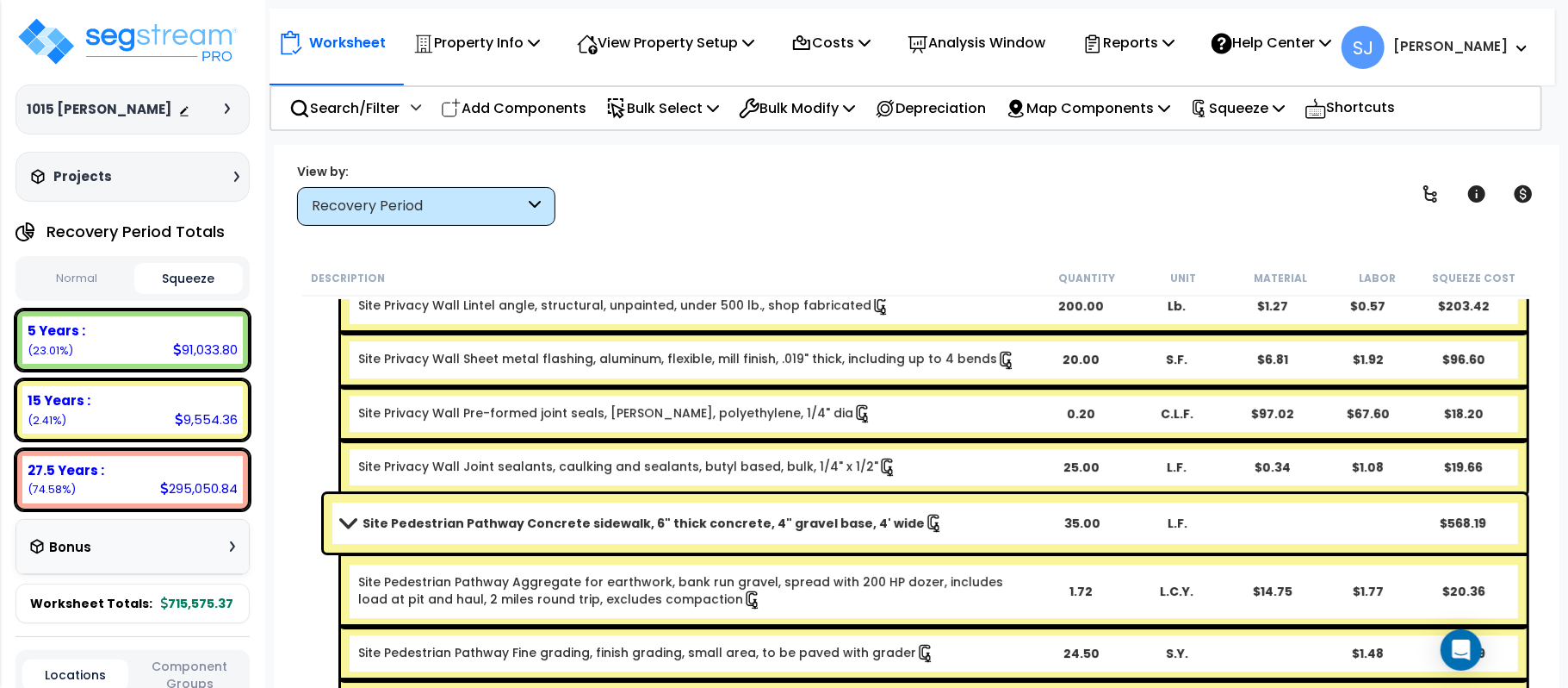
click at [1025, 517] on link "Site Pedestrian Pathway Concrete sidewalk, 6" thick concrete, 4" gravel base, 4…" at bounding box center [687, 522] width 692 height 24
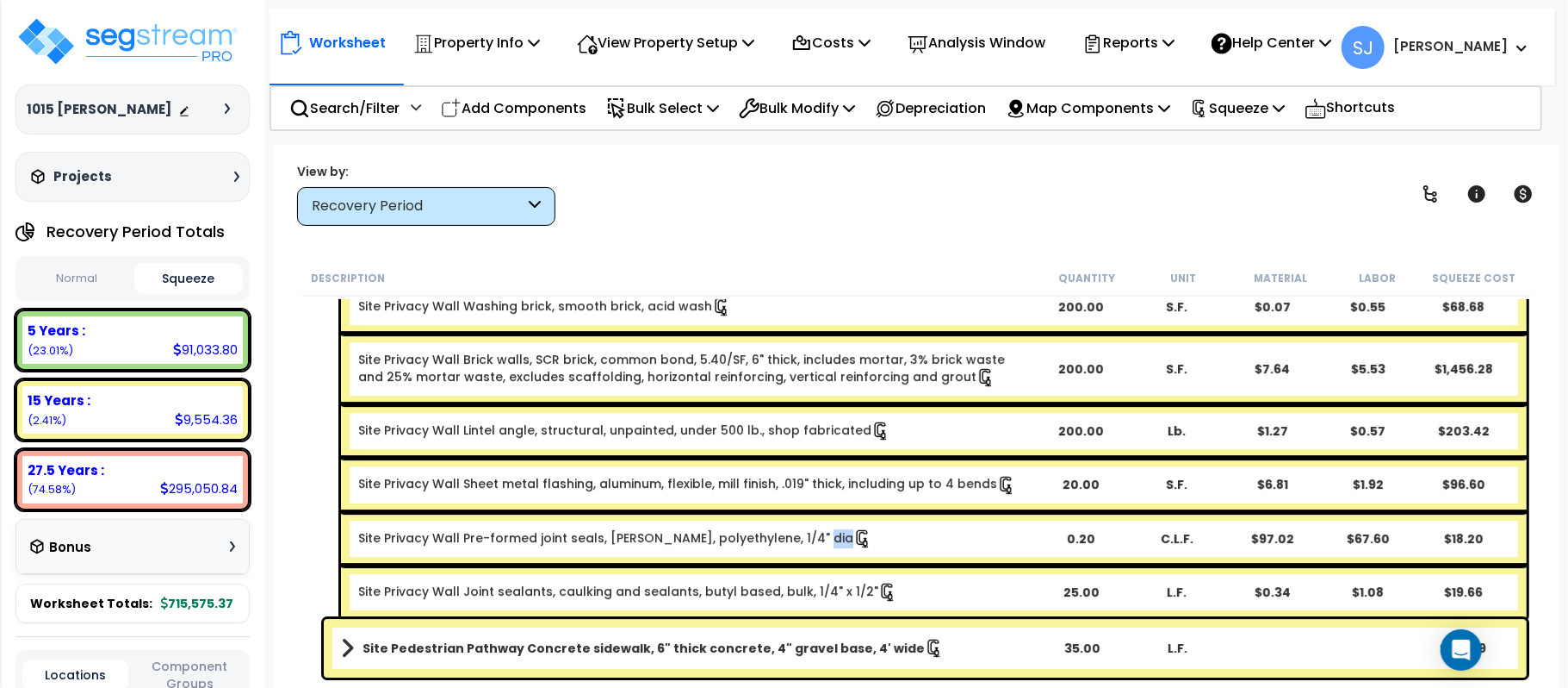
click at [1025, 517] on div "Site Privacy Wall Pre-formed joint seals, backer rod, polyethylene, 1/4" dia 0.…" at bounding box center [933, 538] width 1186 height 53
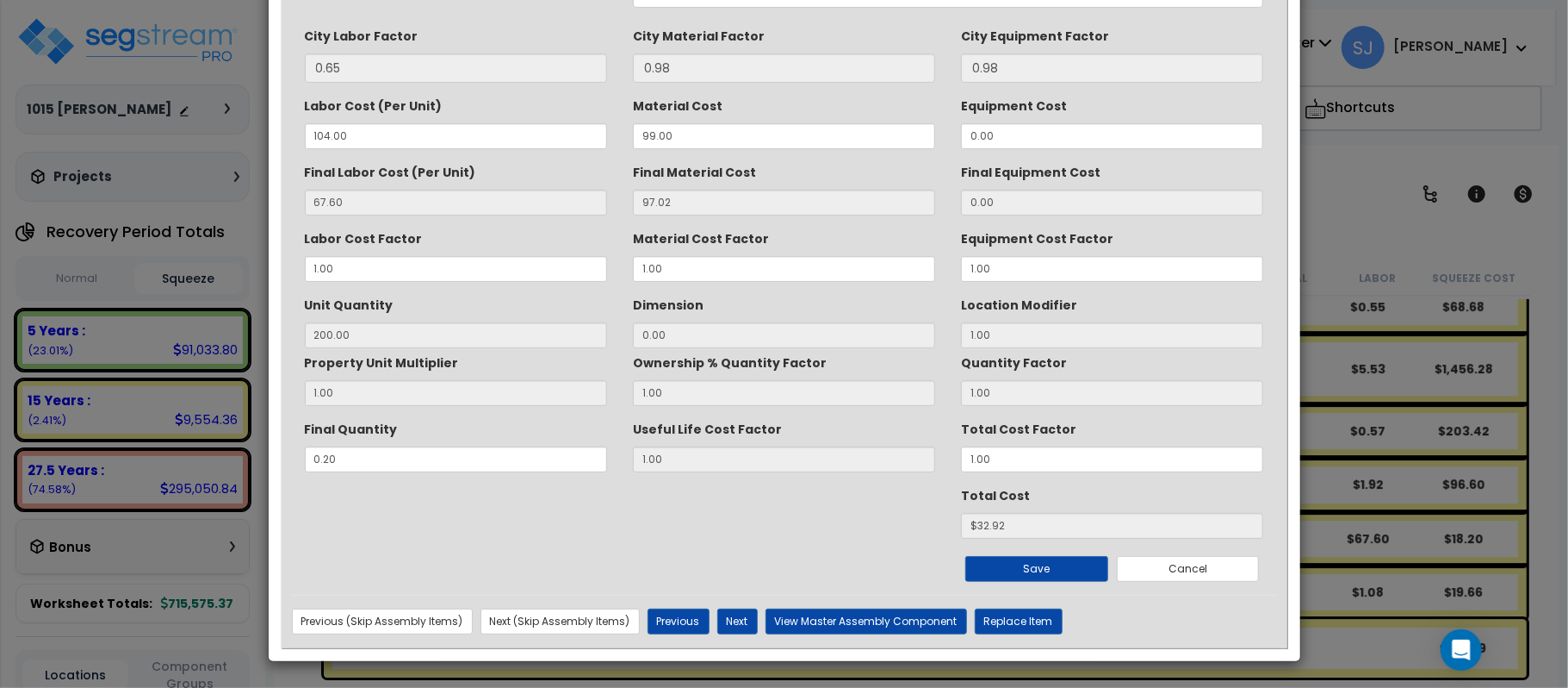
scroll to position [0, 0]
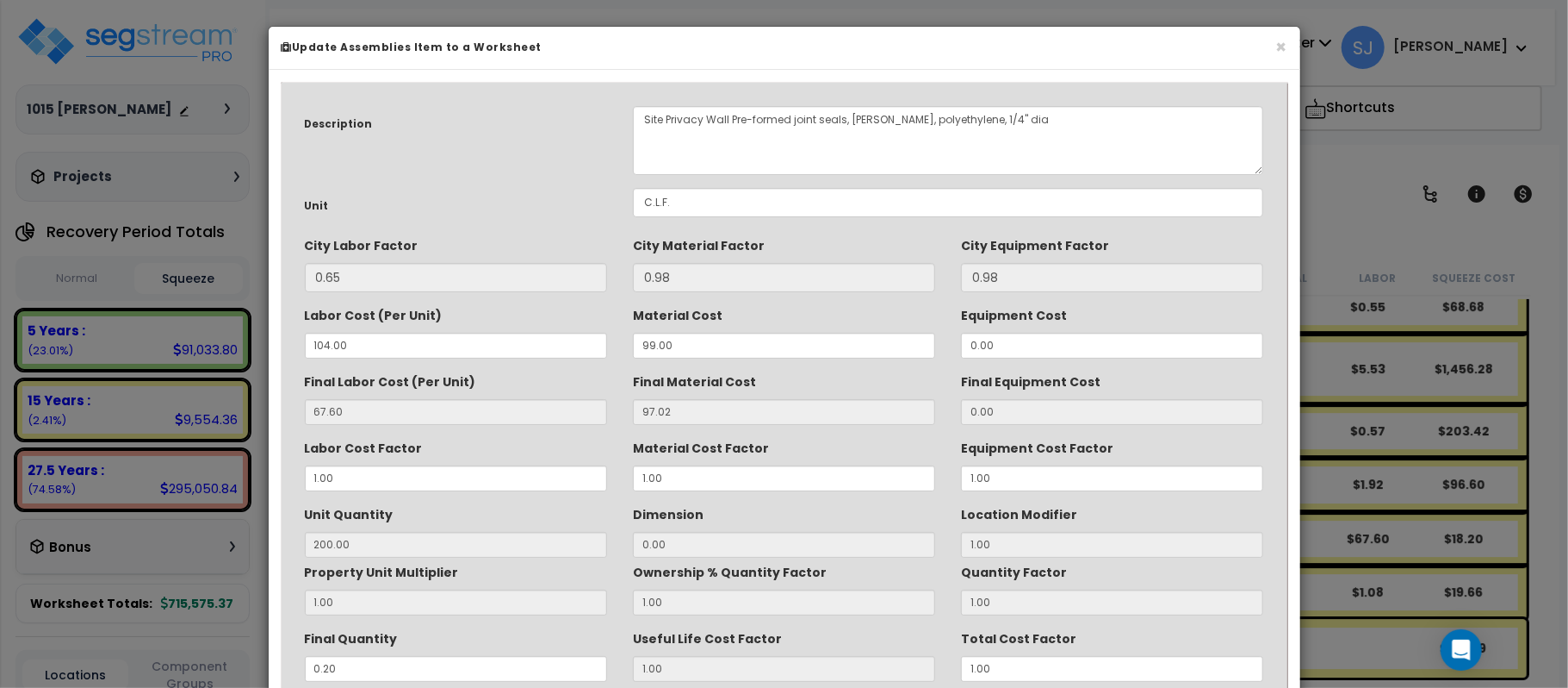
click at [1286, 42] on div "× Update Assemblies Item to a Worksheet" at bounding box center [784, 48] width 1032 height 43
click at [1280, 46] on button "×" at bounding box center [1282, 47] width 12 height 18
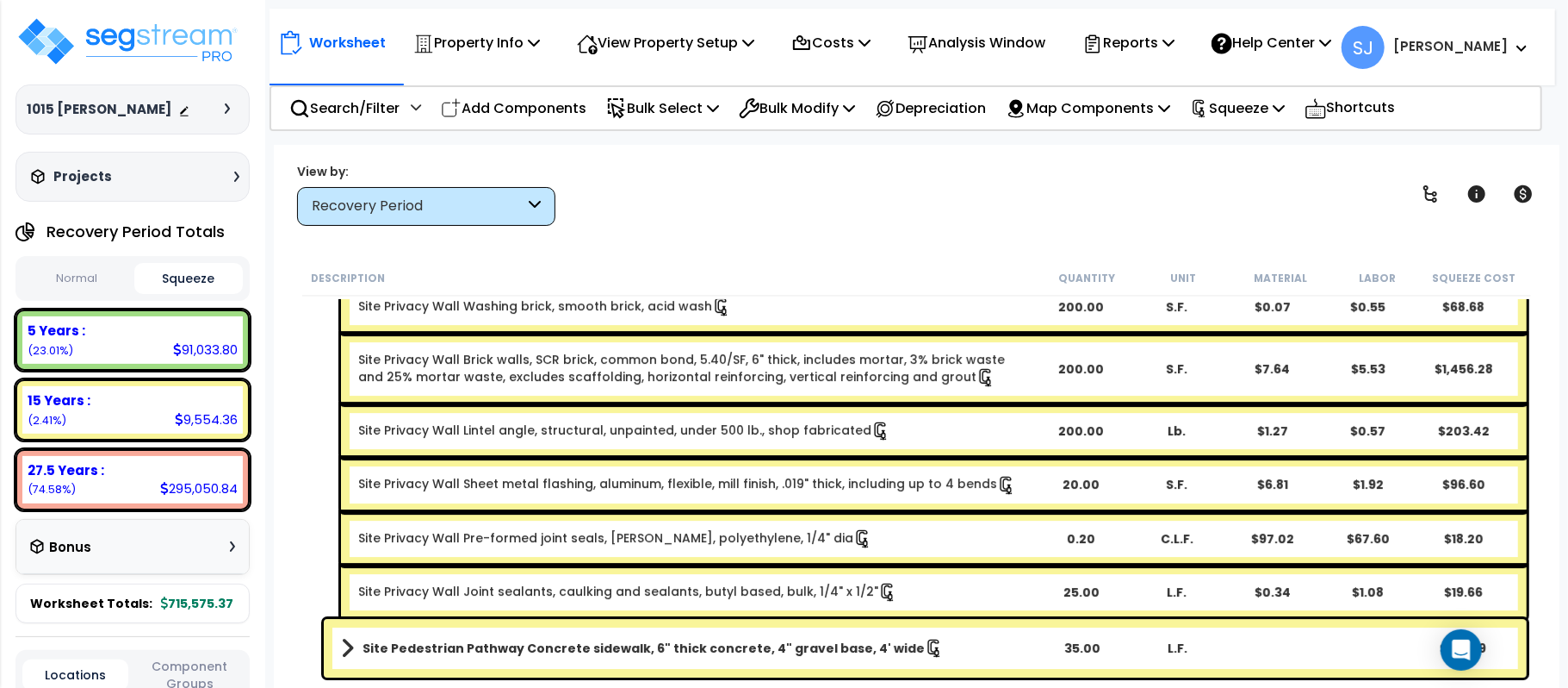
click at [978, 656] on link "Site Pedestrian Pathway Concrete sidewalk, 6" thick concrete, 4" gravel base, 4…" at bounding box center [687, 647] width 692 height 24
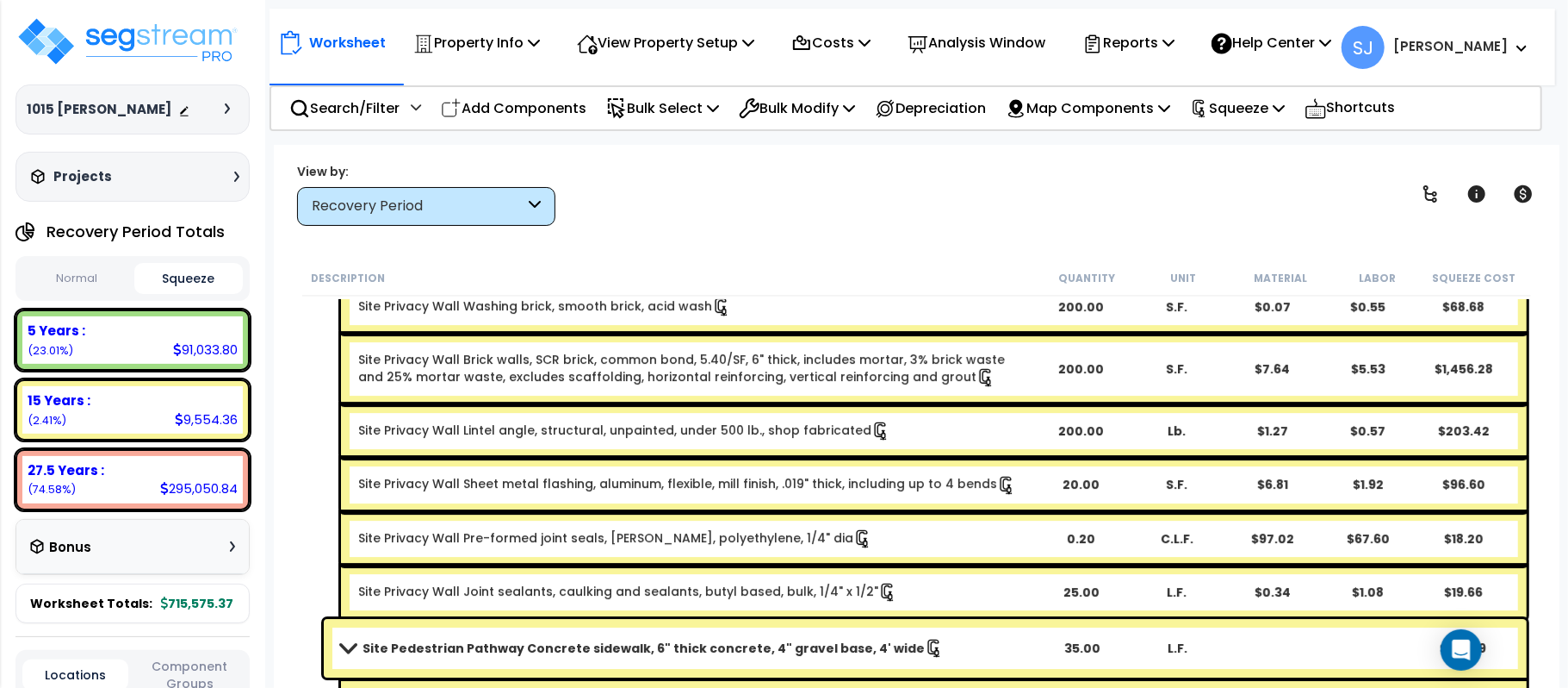
click at [978, 656] on link "Site Pedestrian Pathway Concrete sidewalk, 6" thick concrete, 4" gravel base, 4…" at bounding box center [687, 647] width 692 height 24
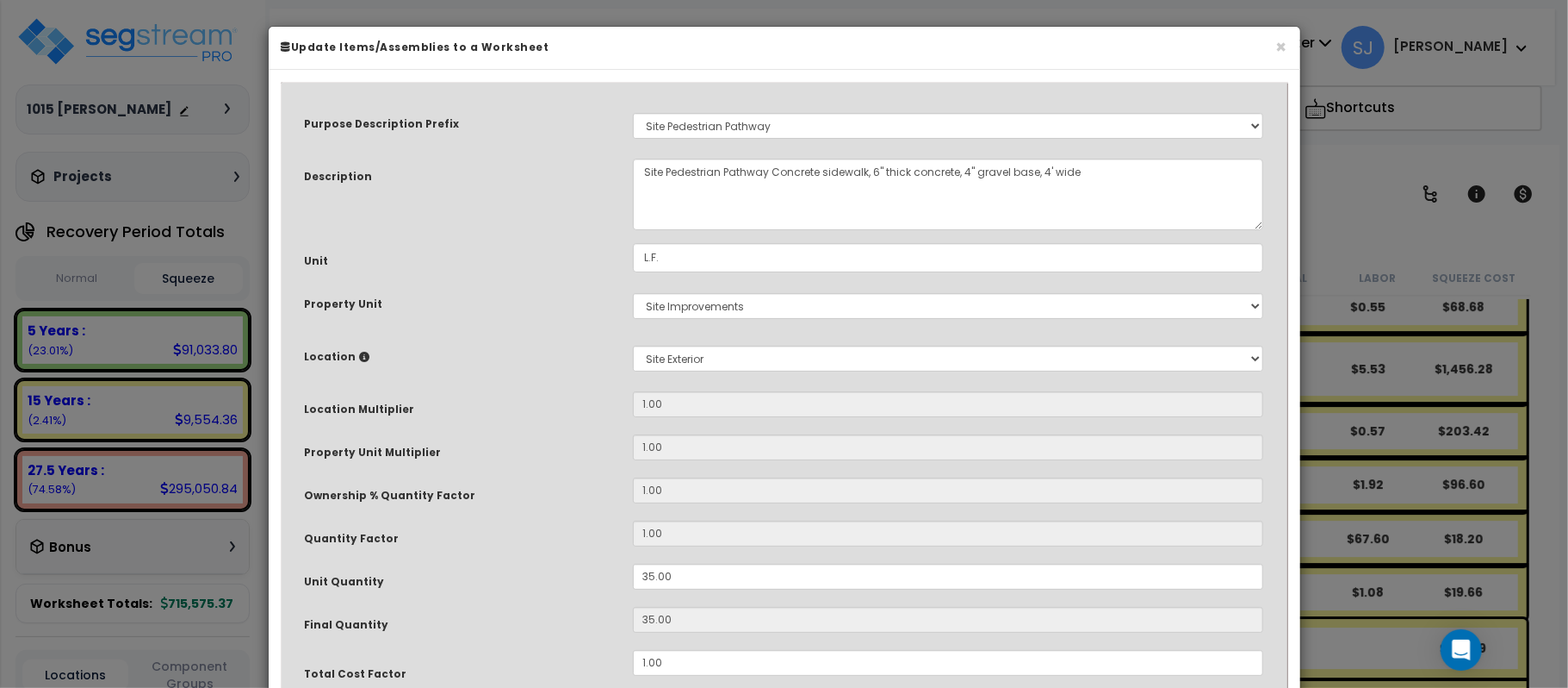
select select "26760"
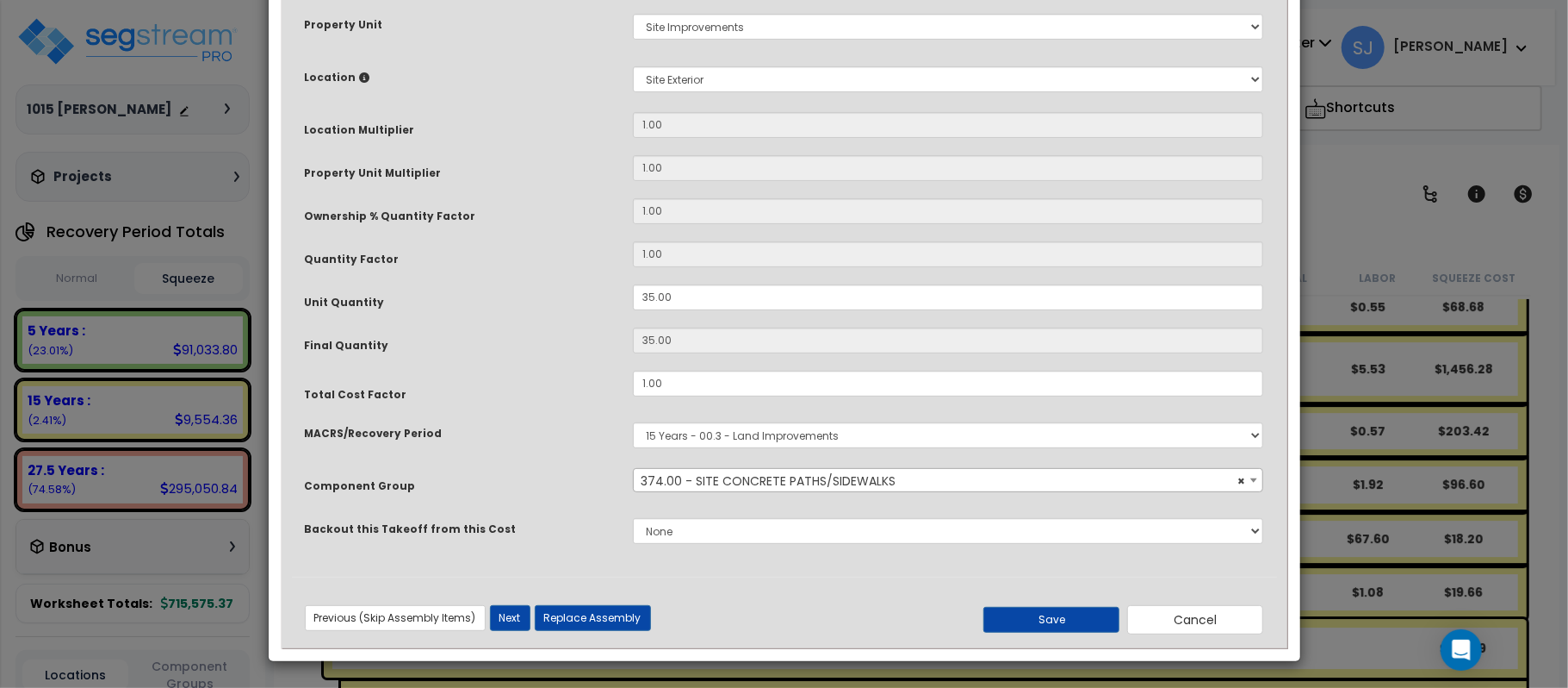
scroll to position [280, 0]
drag, startPoint x: 647, startPoint y: 305, endPoint x: 565, endPoint y: 305, distance: 82.0
click at [565, 305] on div "Unit Quantity 35.00" at bounding box center [784, 299] width 985 height 30
type input "3"
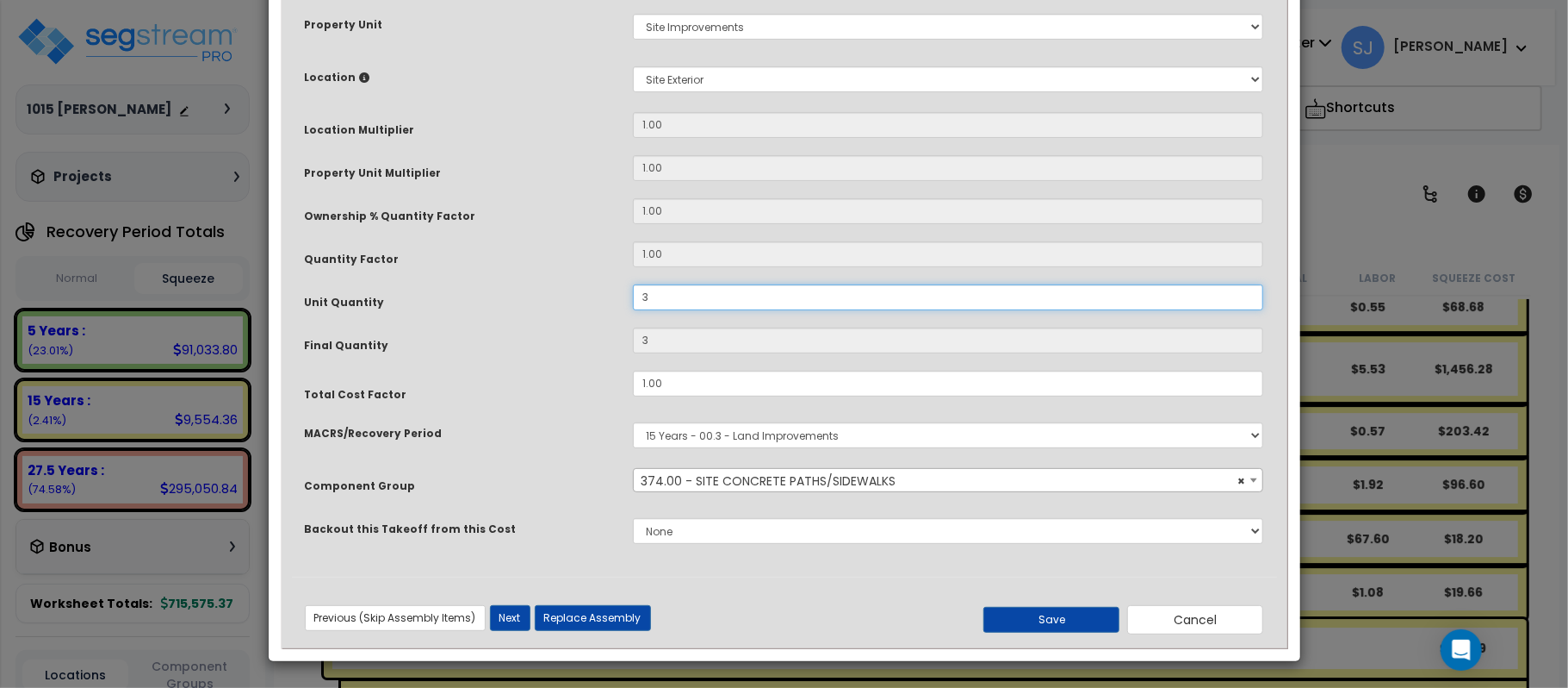
type input "36"
click at [1043, 619] on button "Save" at bounding box center [1051, 619] width 136 height 26
type input "36.00"
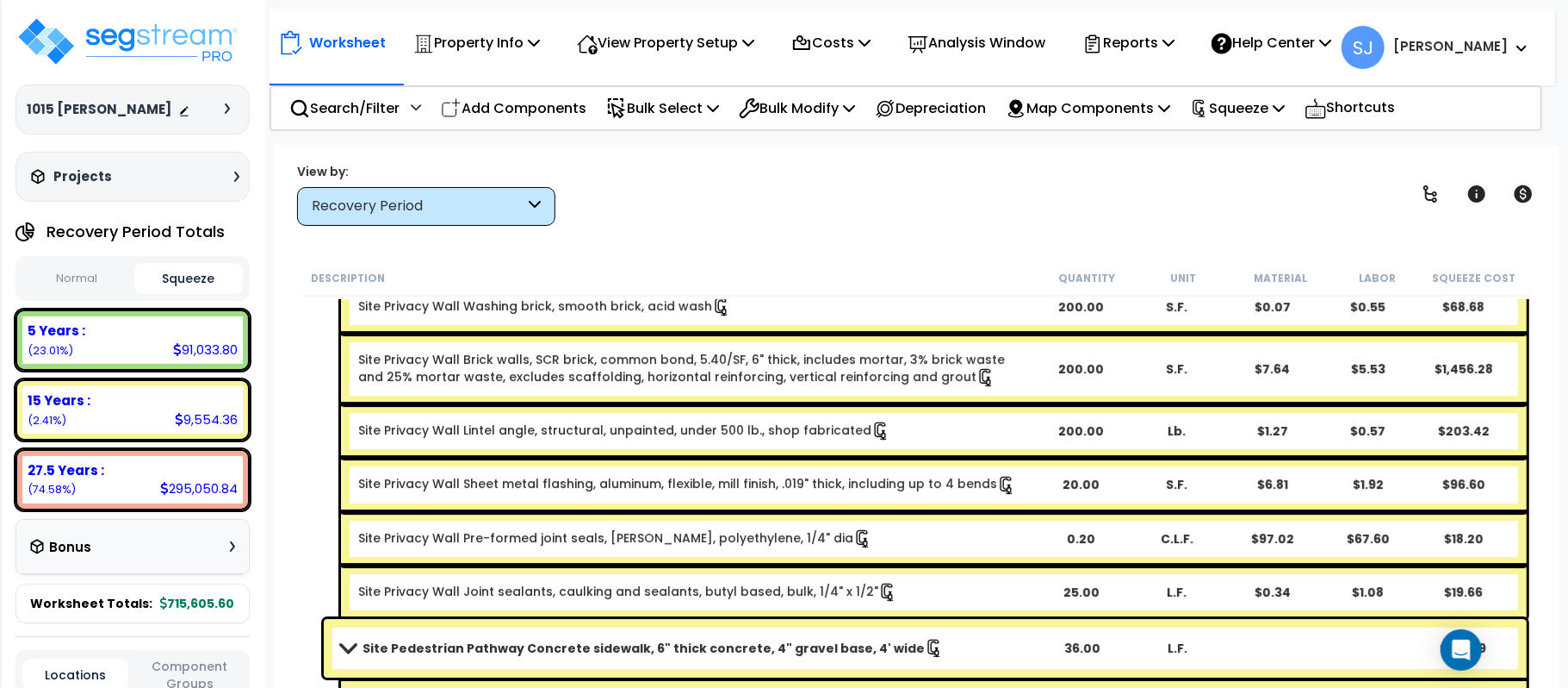
click at [1039, 644] on div "36.00" at bounding box center [1082, 647] width 94 height 17
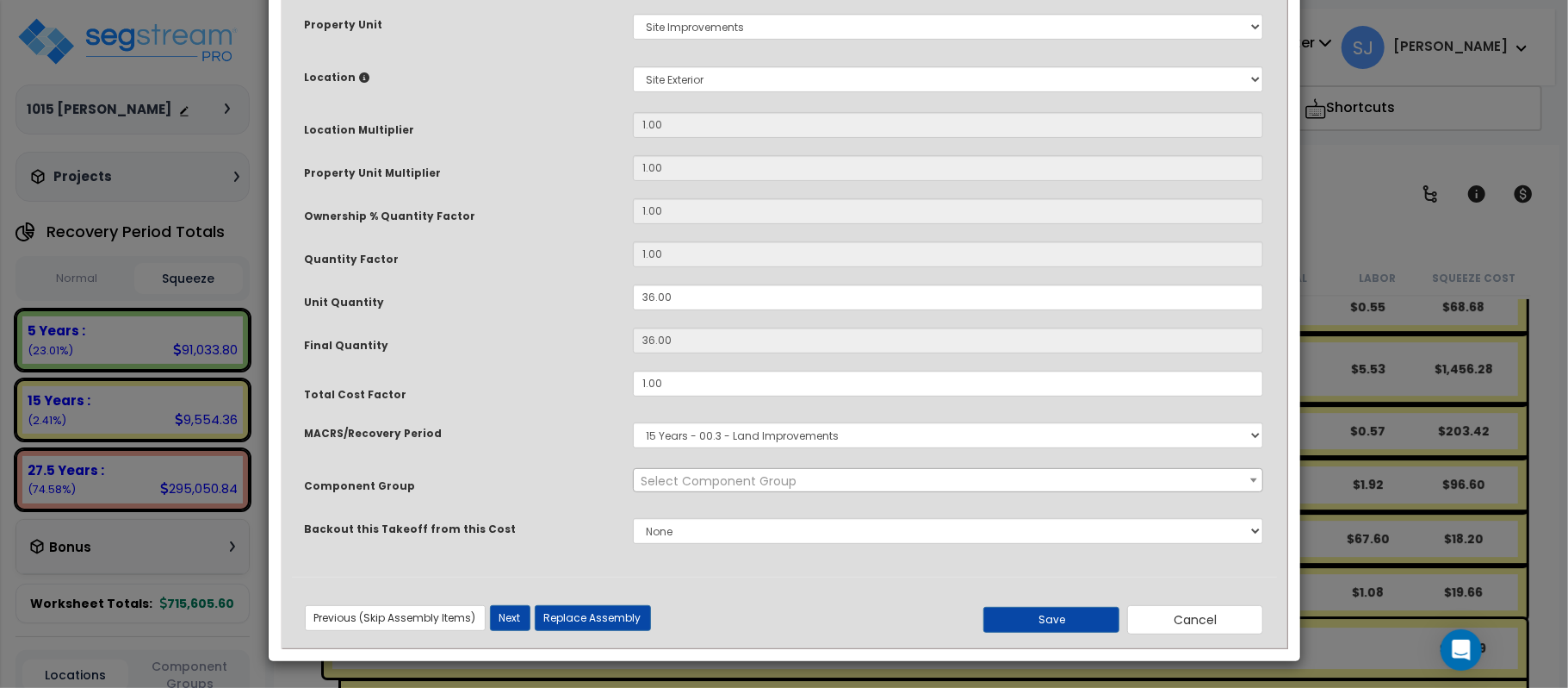
scroll to position [0, 0]
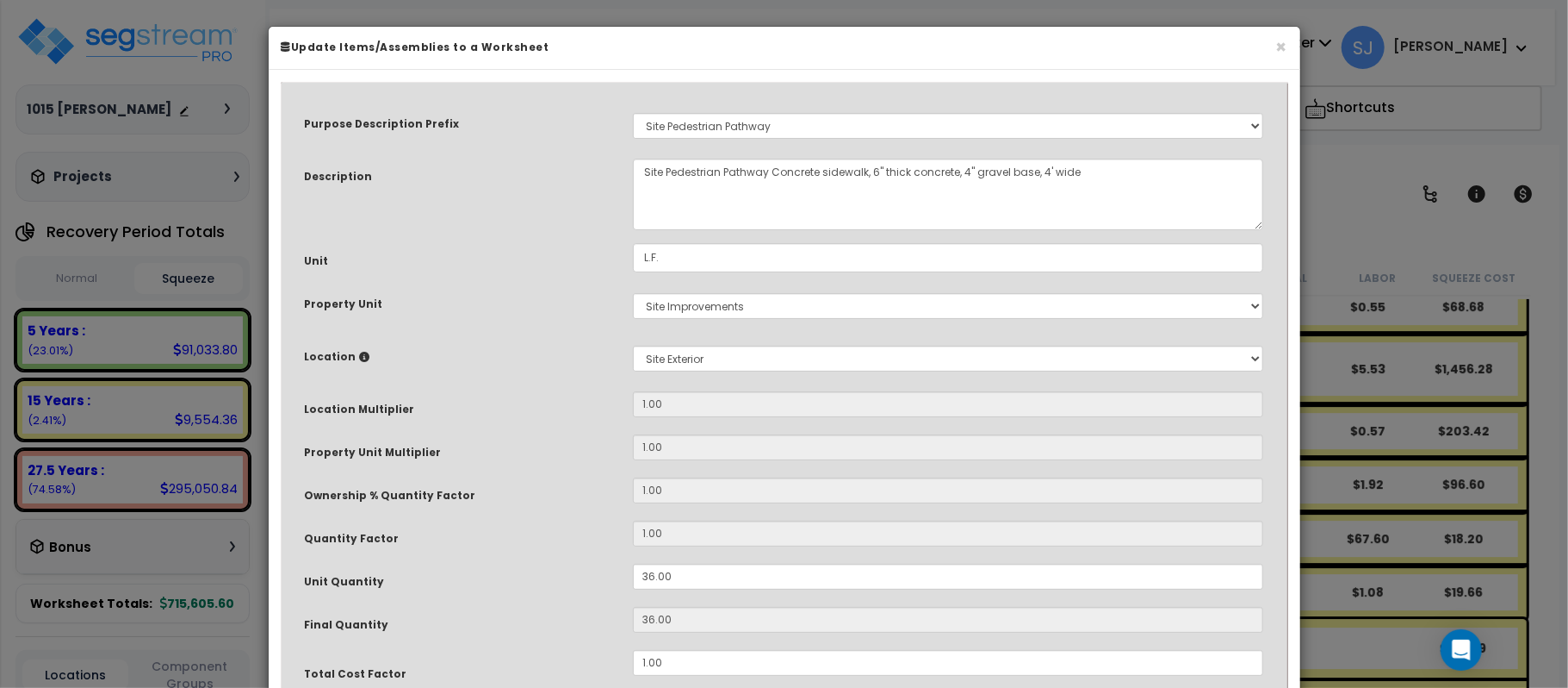
select select "26760"
drag, startPoint x: 704, startPoint y: 577, endPoint x: 558, endPoint y: 582, distance: 146.1
click at [558, 582] on div "Unit Quantity 36.00" at bounding box center [784, 579] width 985 height 30
type input "4"
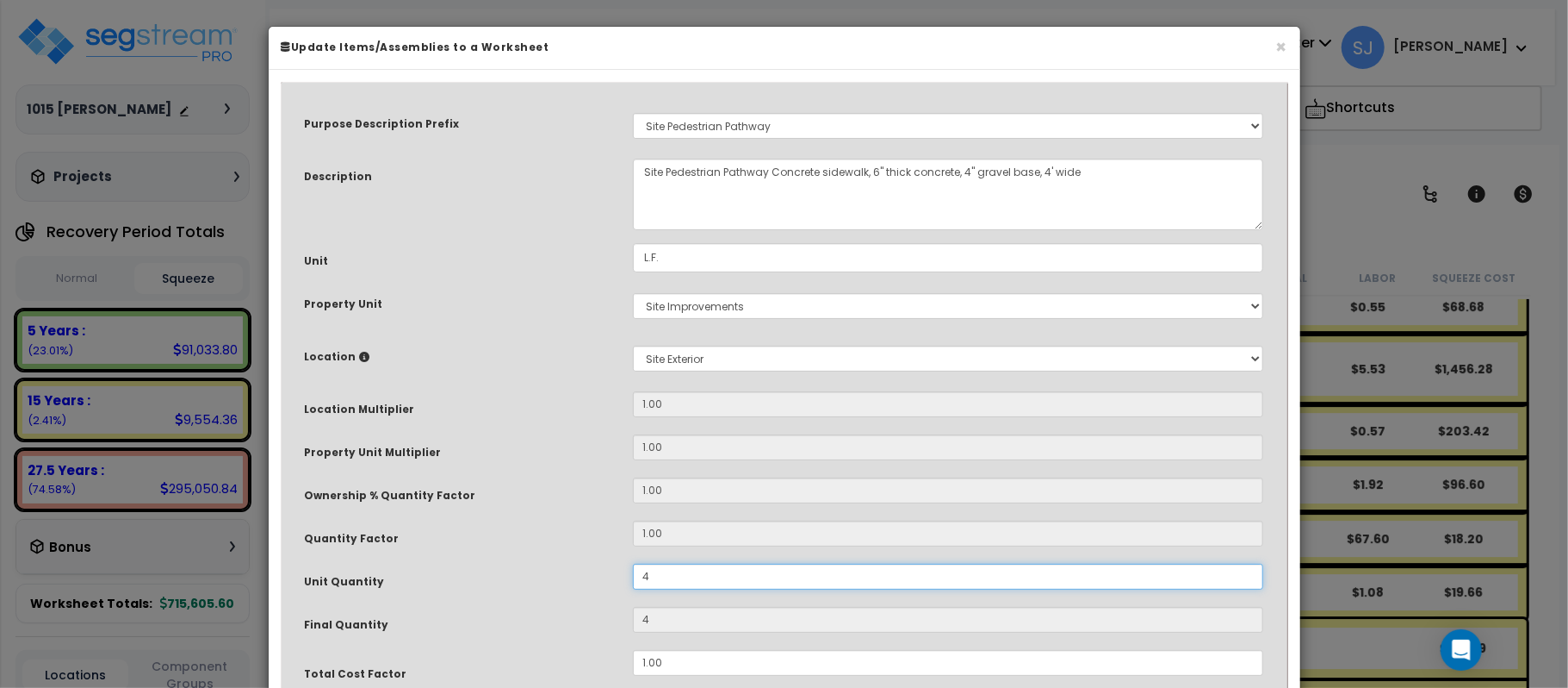
type input "40"
click at [539, 531] on div "Quantity Factor" at bounding box center [455, 536] width 328 height 30
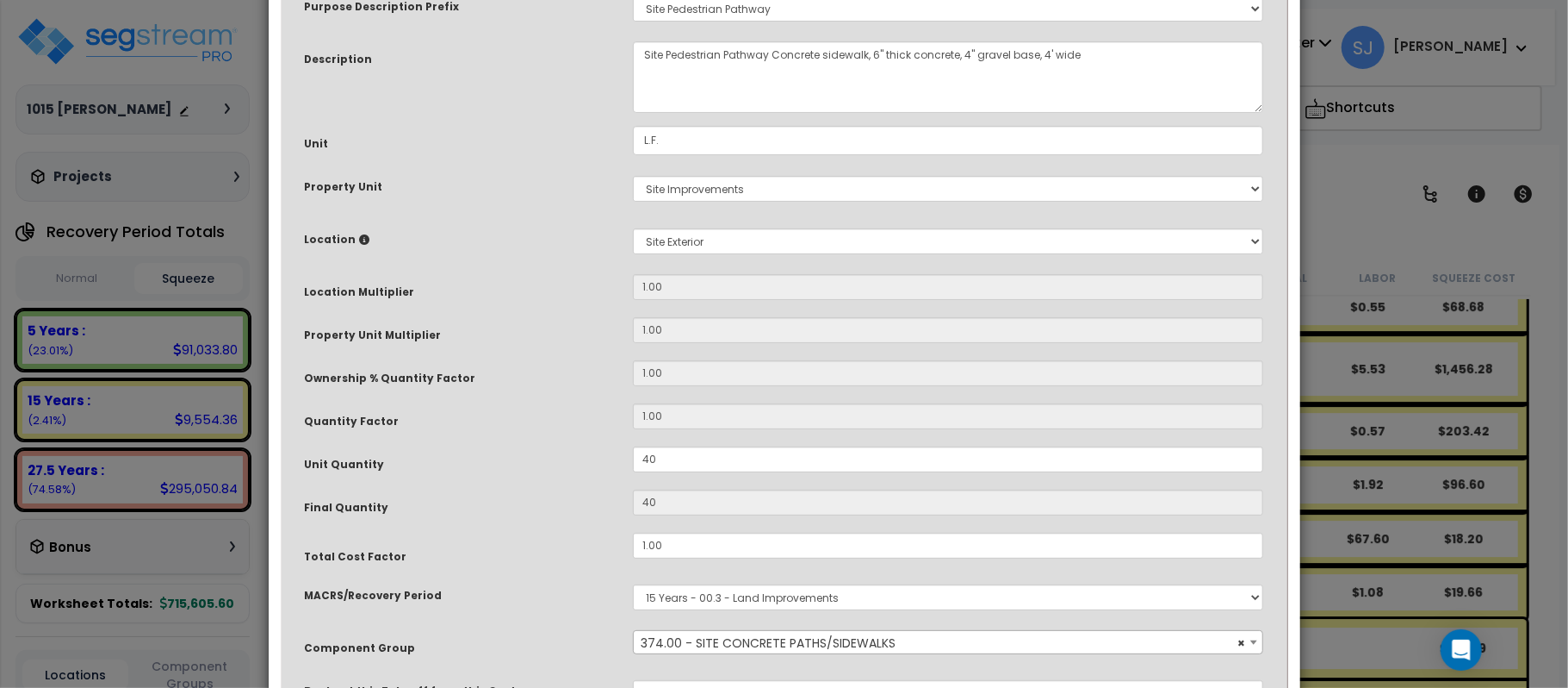
scroll to position [280, 0]
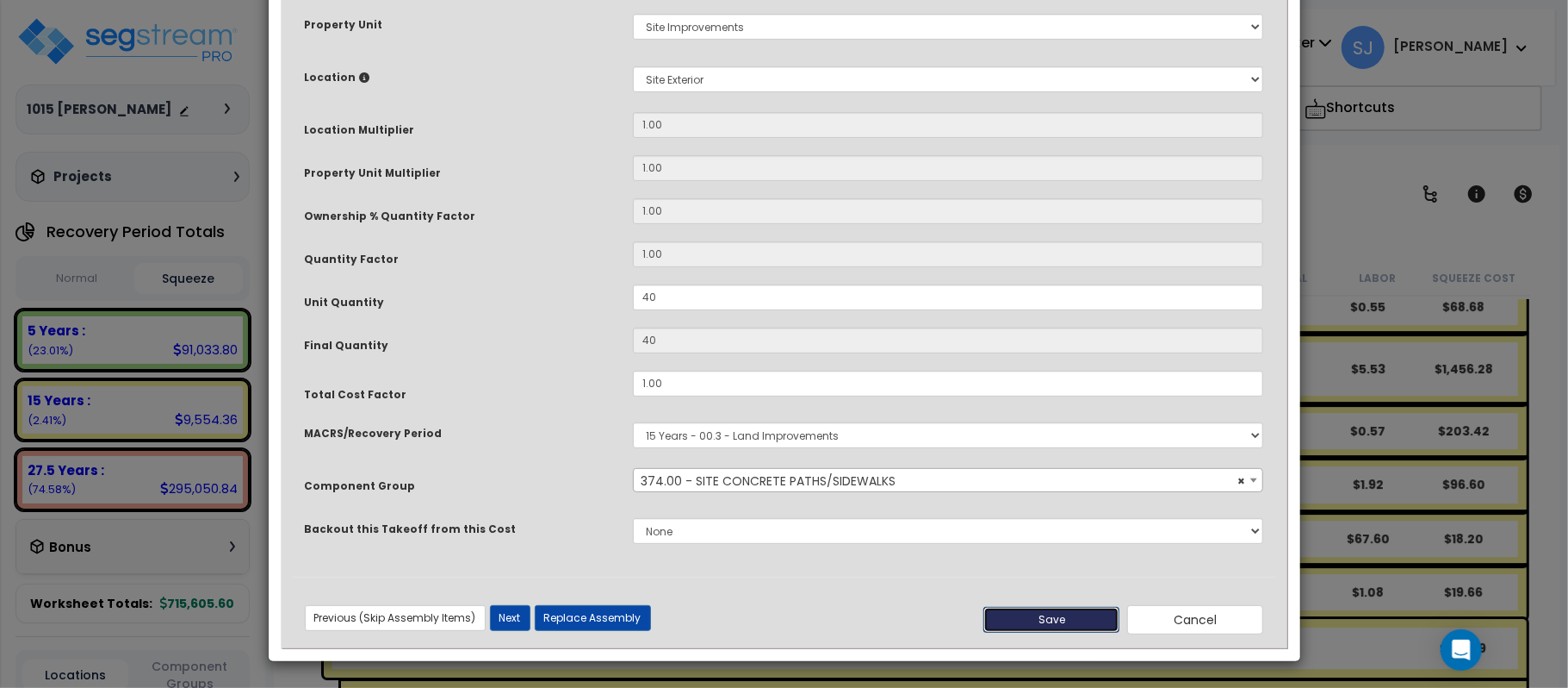
click at [1082, 613] on button "Save" at bounding box center [1051, 619] width 136 height 26
type input "40.00"
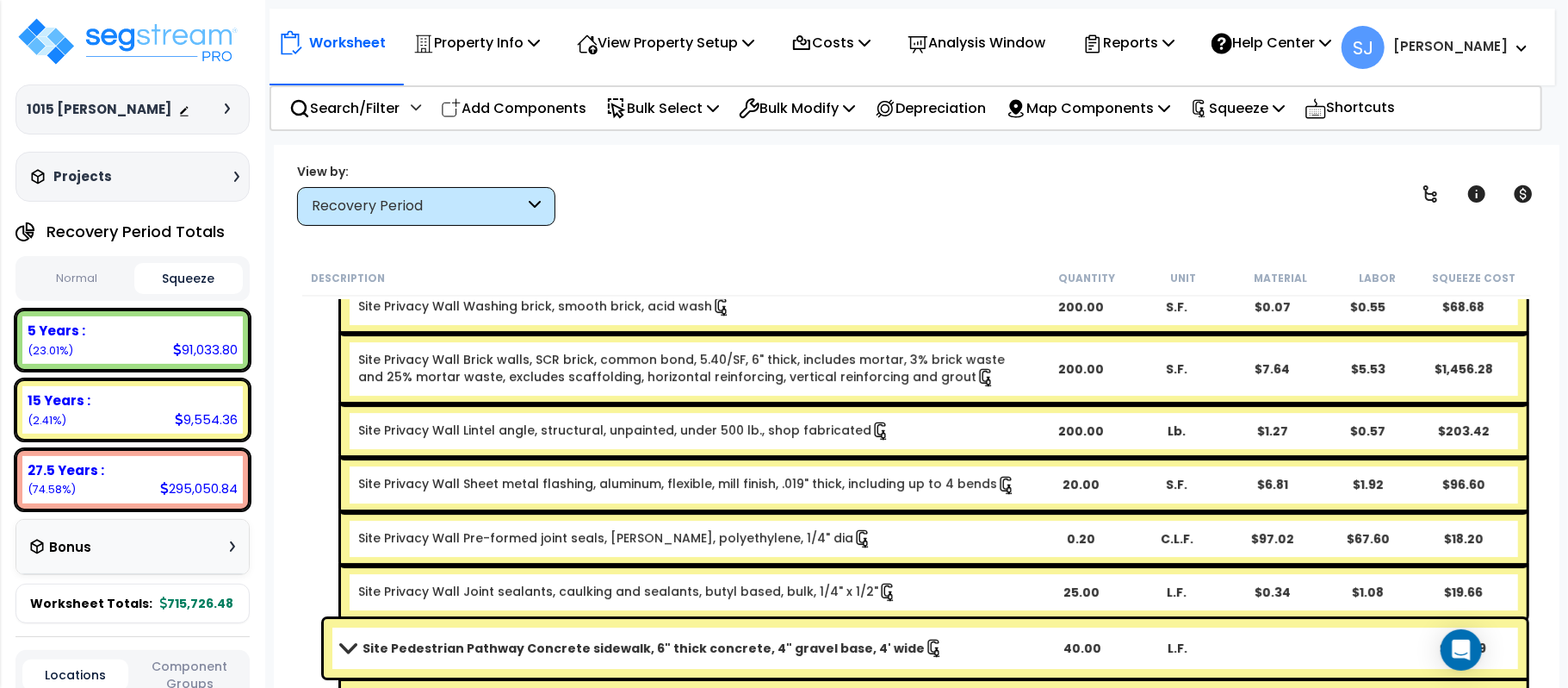
click at [1017, 652] on link "Site Pedestrian Pathway Concrete sidewalk, 6" thick concrete, 4" gravel base, 4…" at bounding box center [687, 647] width 692 height 24
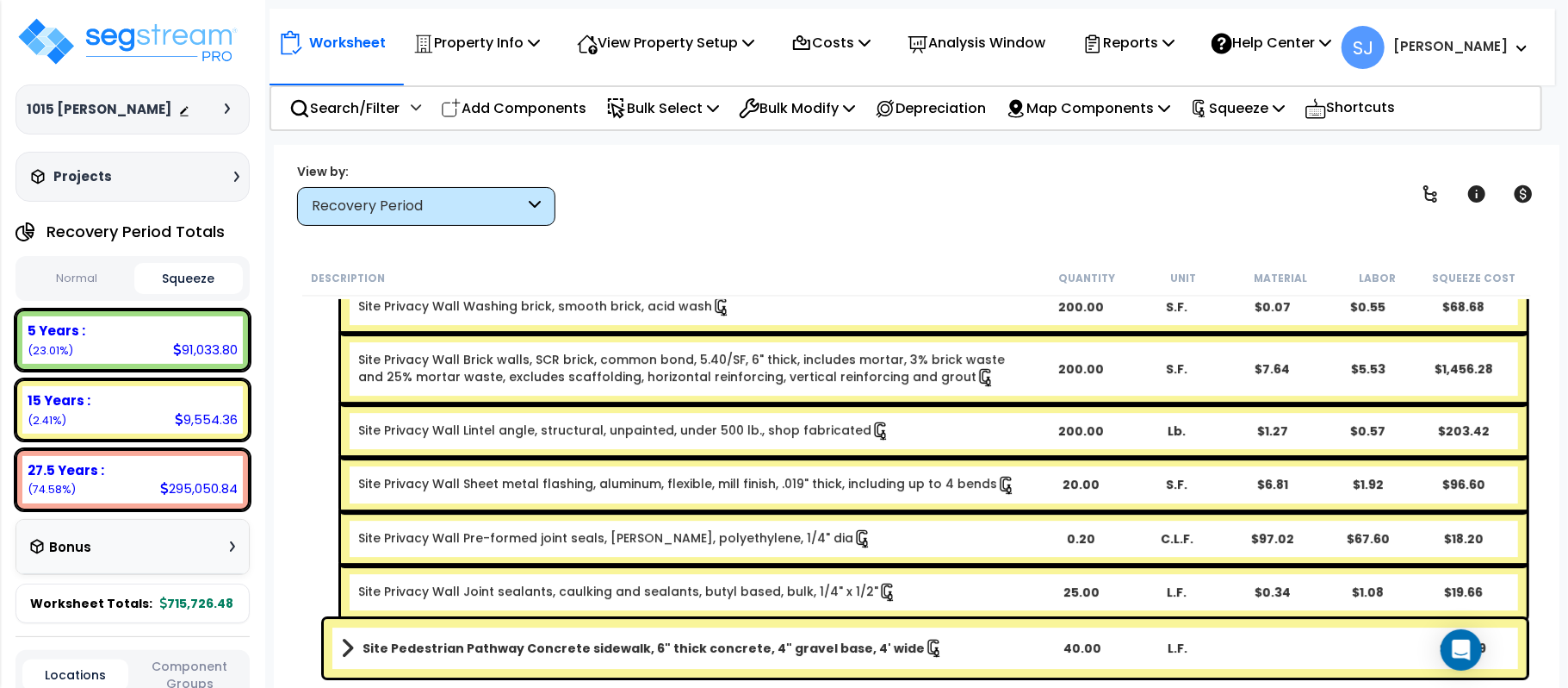
click at [1017, 652] on link "Site Pedestrian Pathway Concrete sidewalk, 6" thick concrete, 4" gravel base, 4…" at bounding box center [687, 647] width 692 height 24
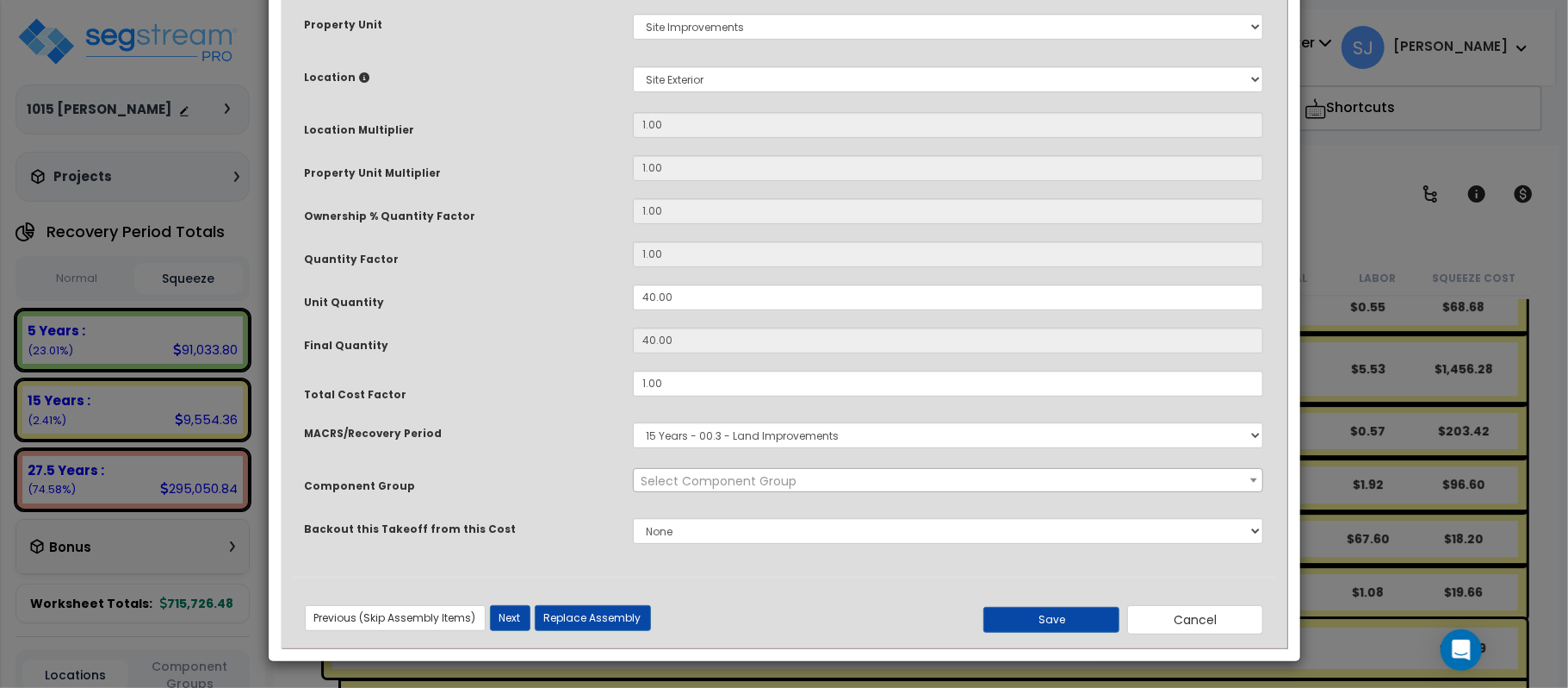
scroll to position [0, 0]
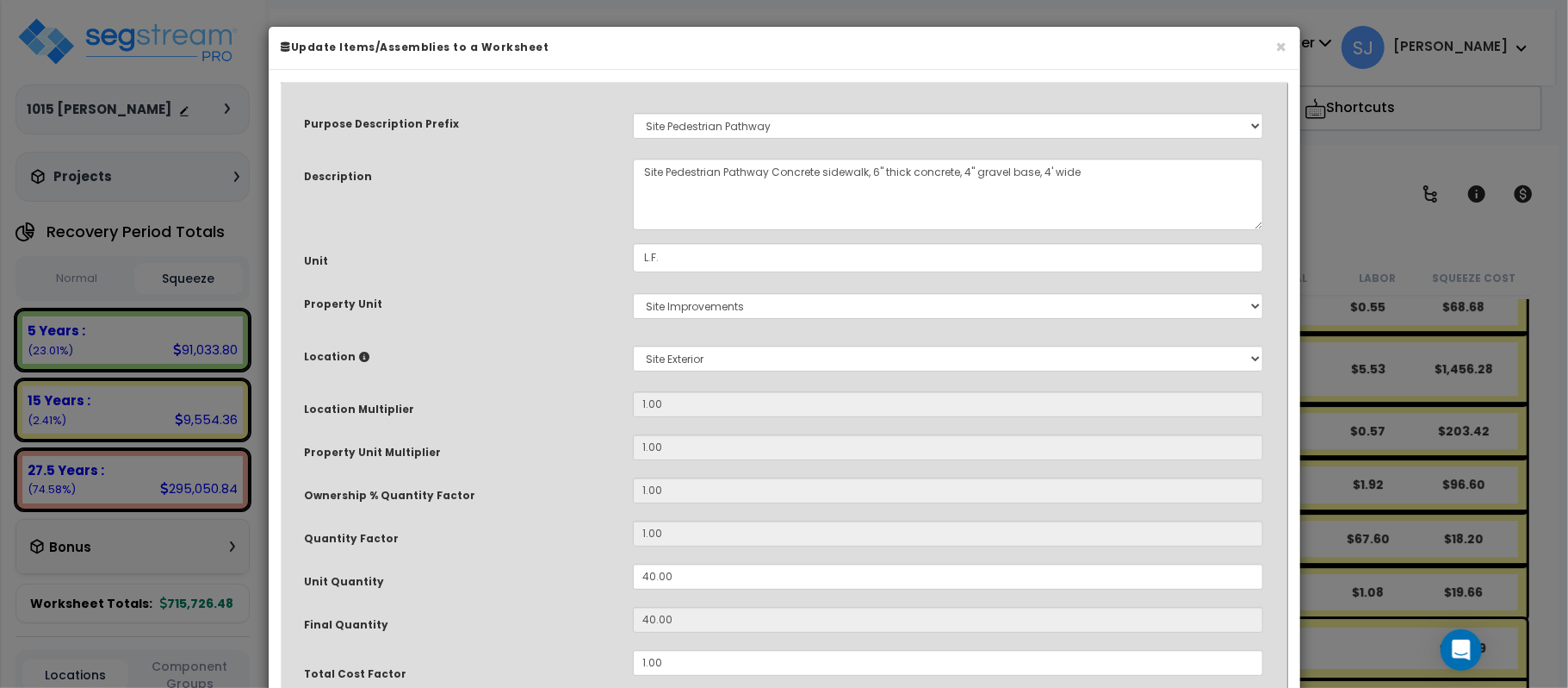
select select "26760"
drag, startPoint x: 700, startPoint y: 586, endPoint x: 524, endPoint y: 582, distance: 176.0
click at [524, 582] on div "Unit Quantity 40.00" at bounding box center [784, 579] width 985 height 30
type input "3"
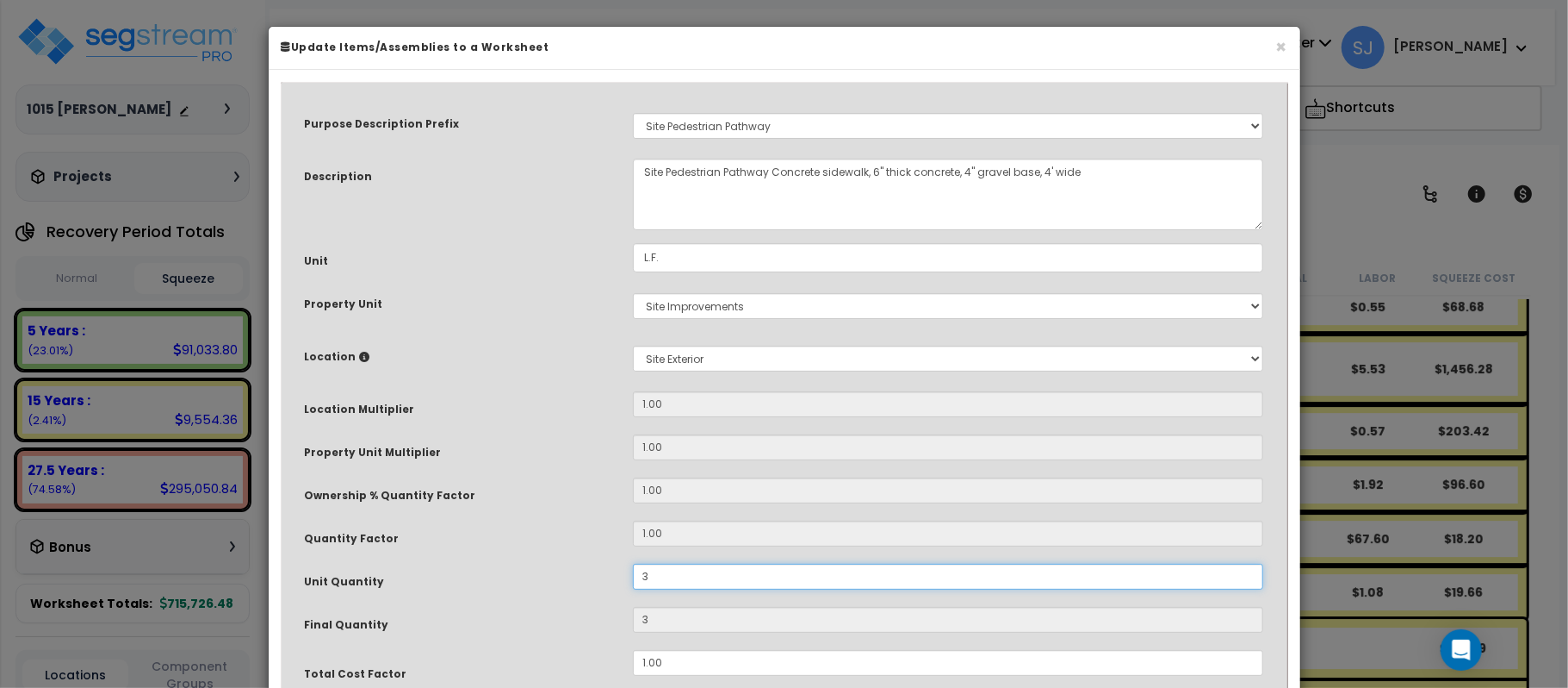
type input "30"
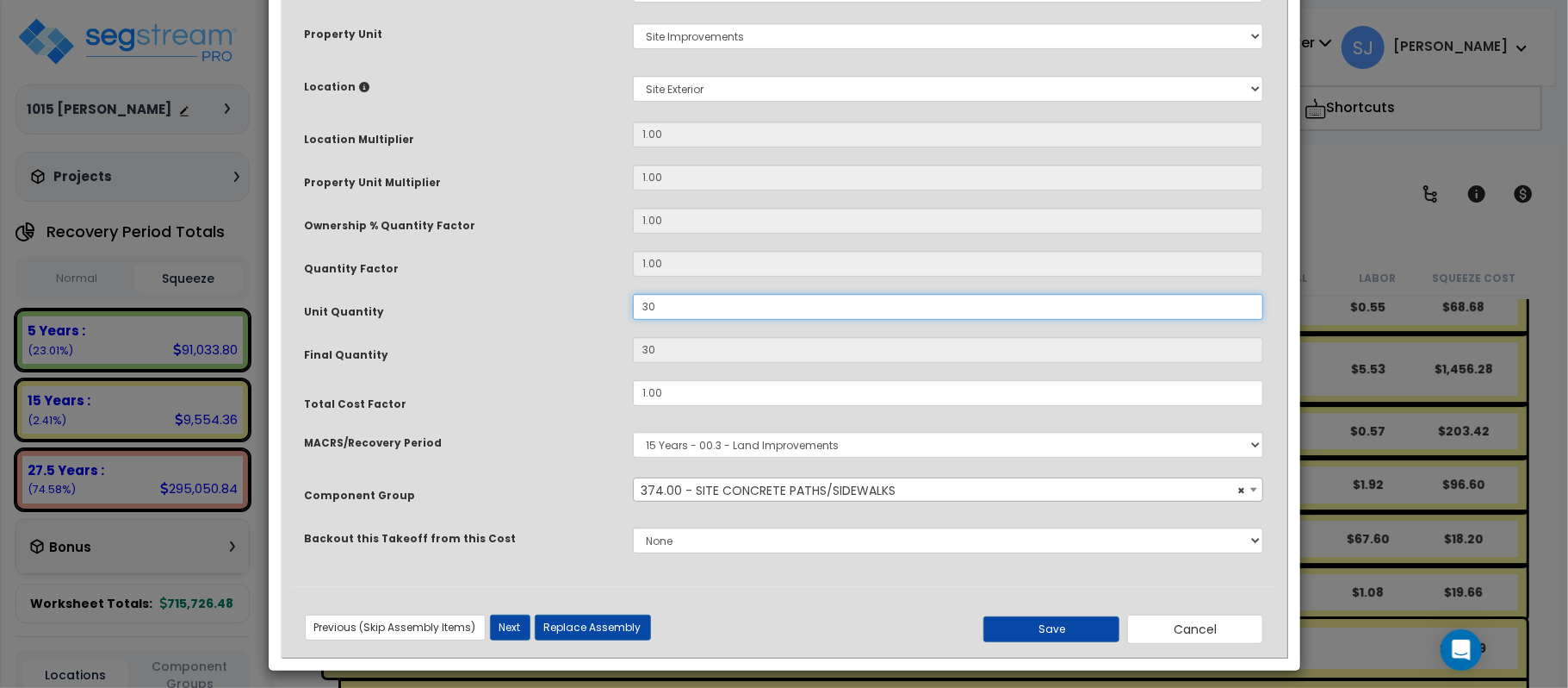
scroll to position [280, 0]
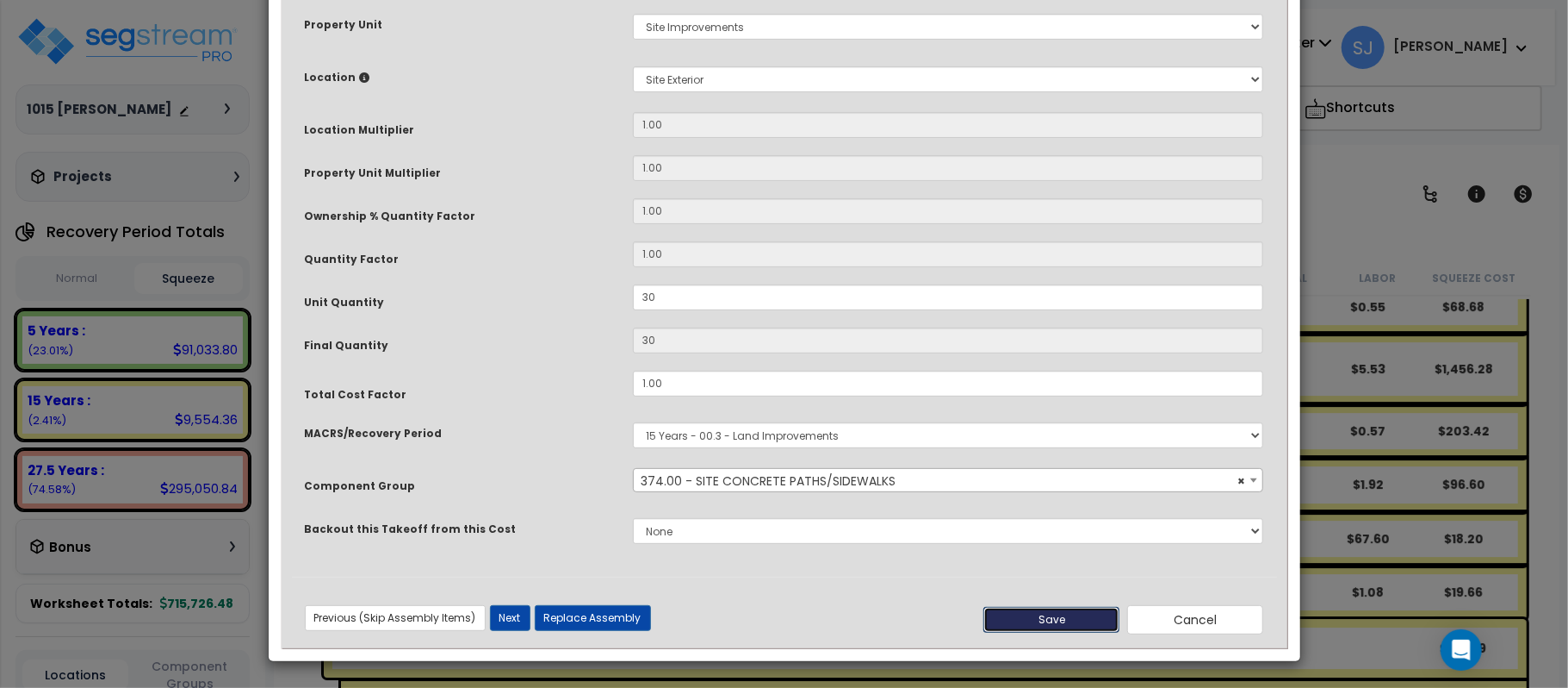
click at [1074, 624] on button "Save" at bounding box center [1051, 619] width 136 height 26
type input "30.00"
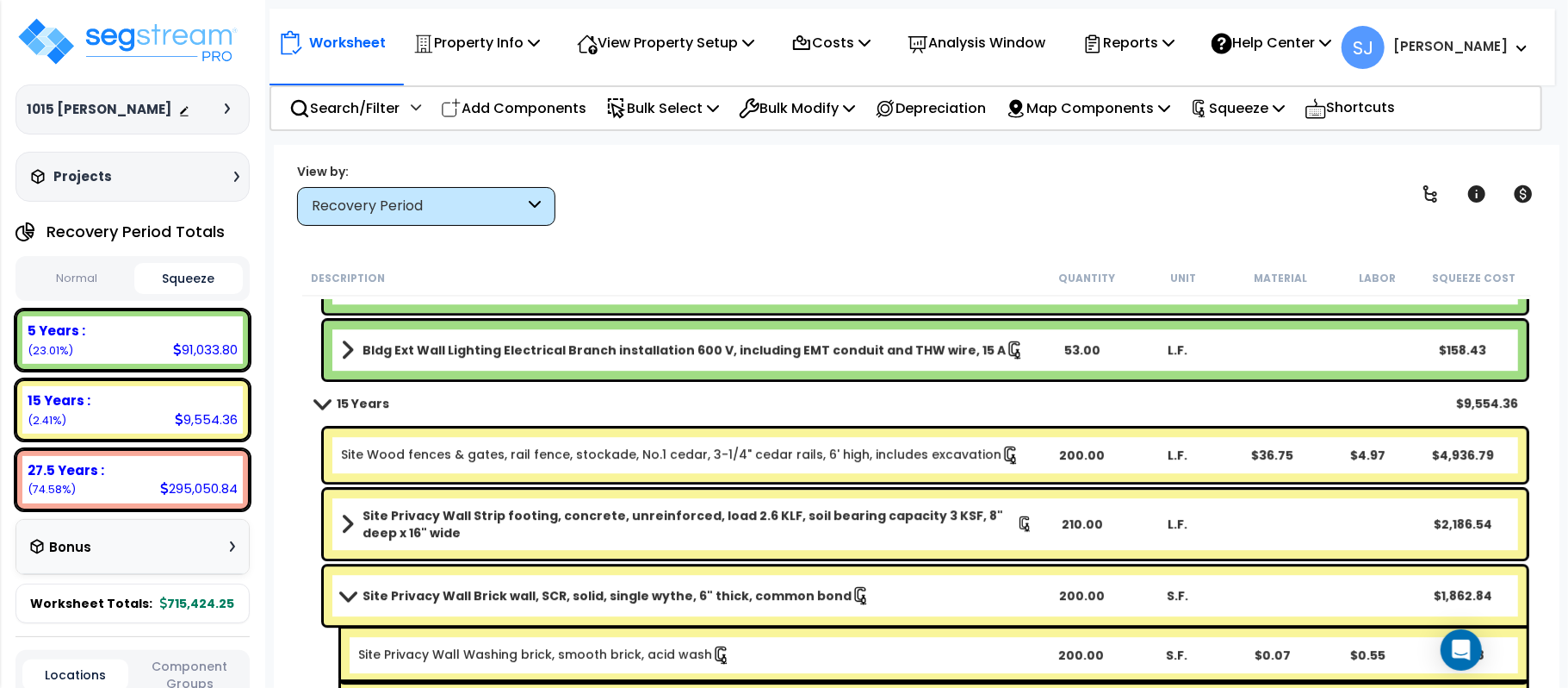
scroll to position [3761, 0]
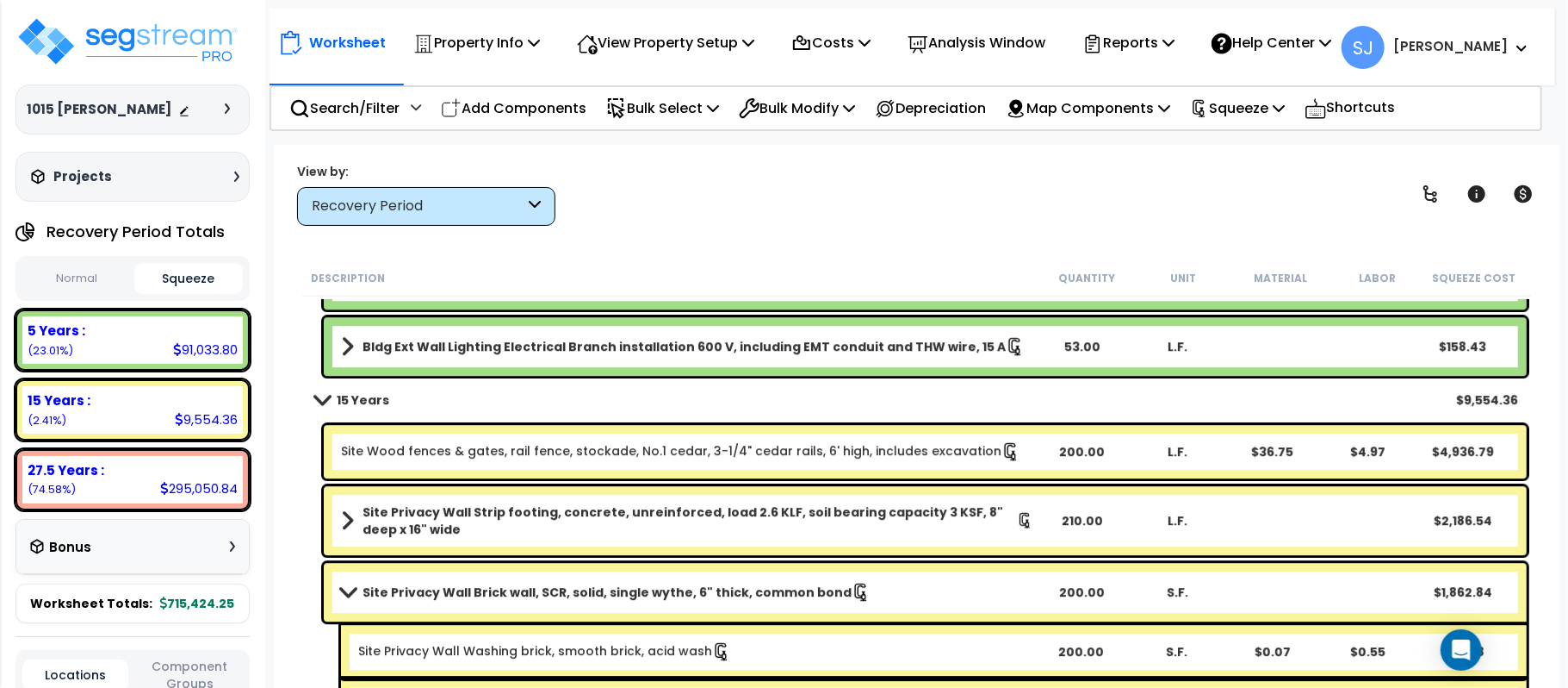
click at [876, 589] on link "Site Privacy Wall Brick wall, SCR, solid, single wythe, 6" thick, common bond" at bounding box center [687, 592] width 692 height 24
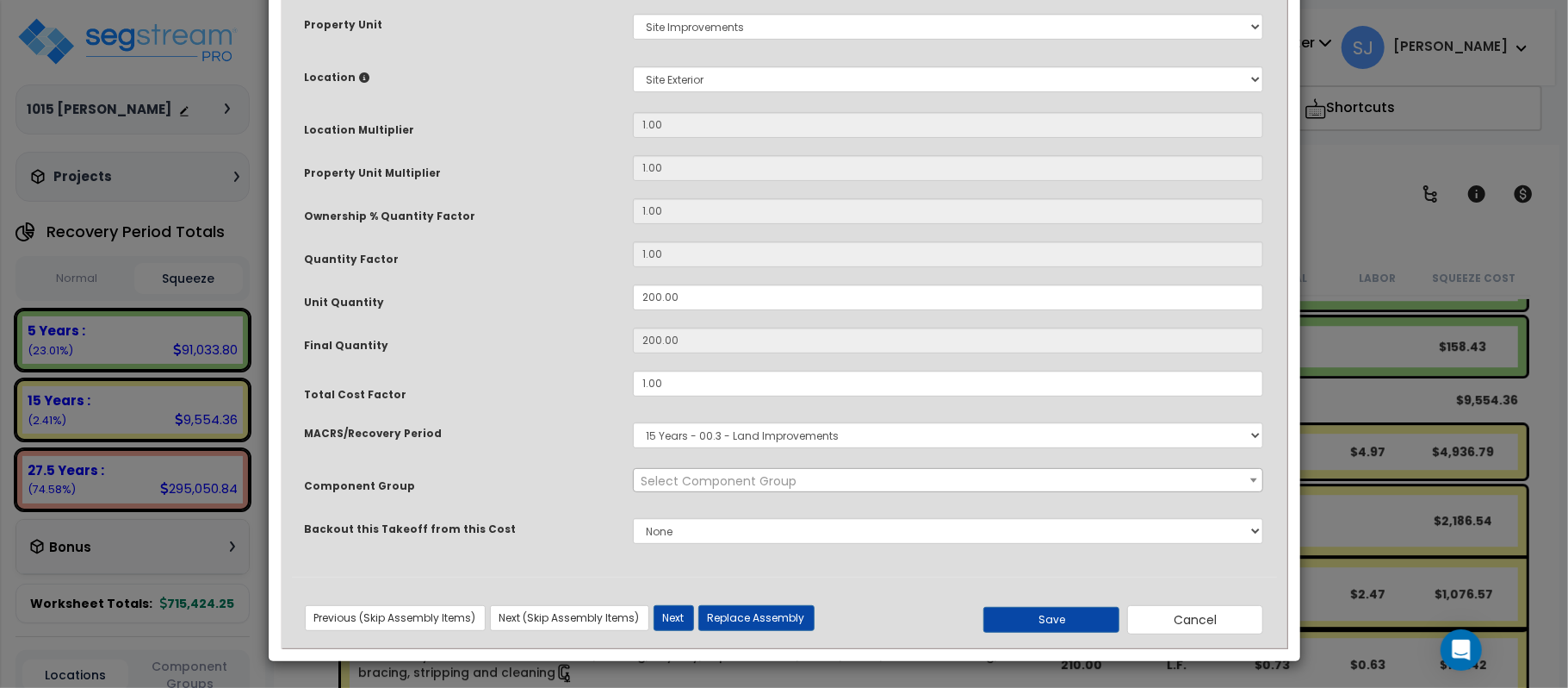
scroll to position [0, 0]
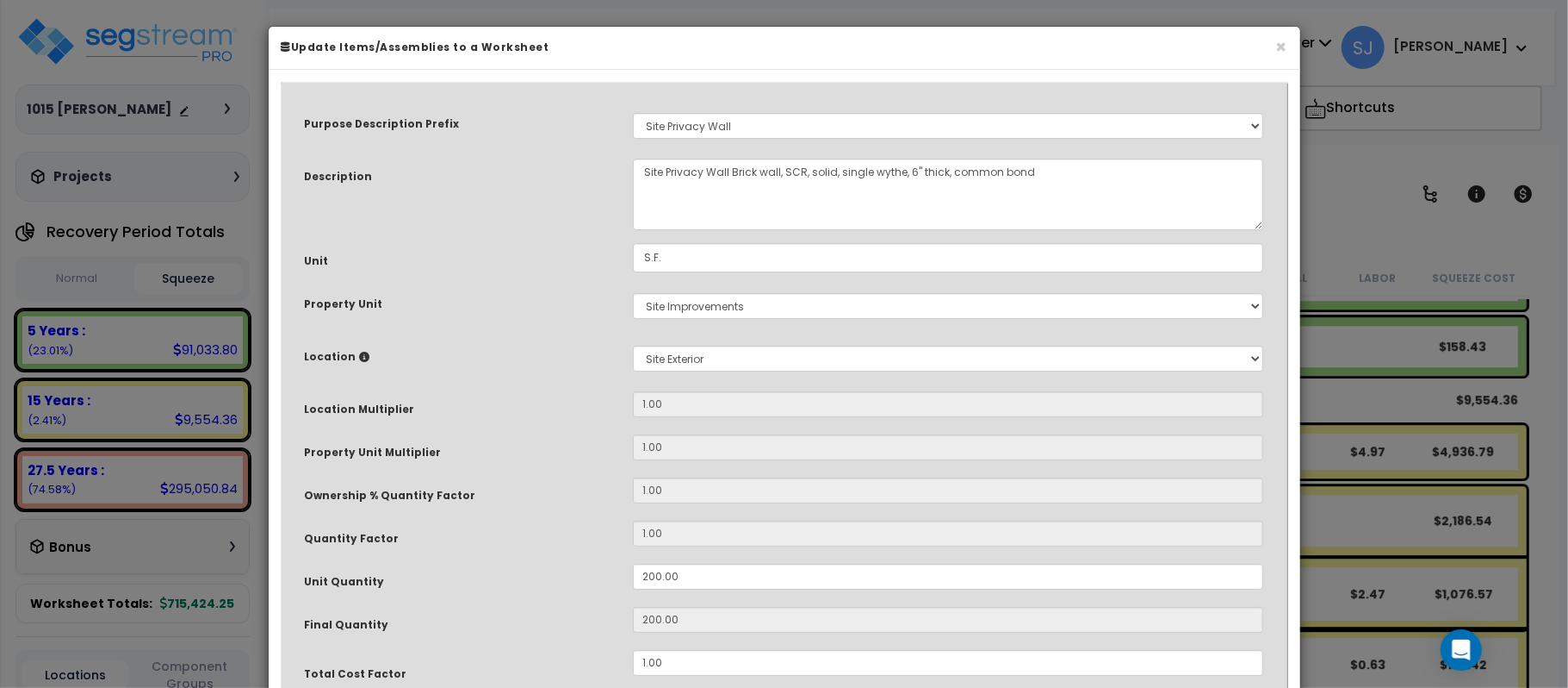
select select "8319"
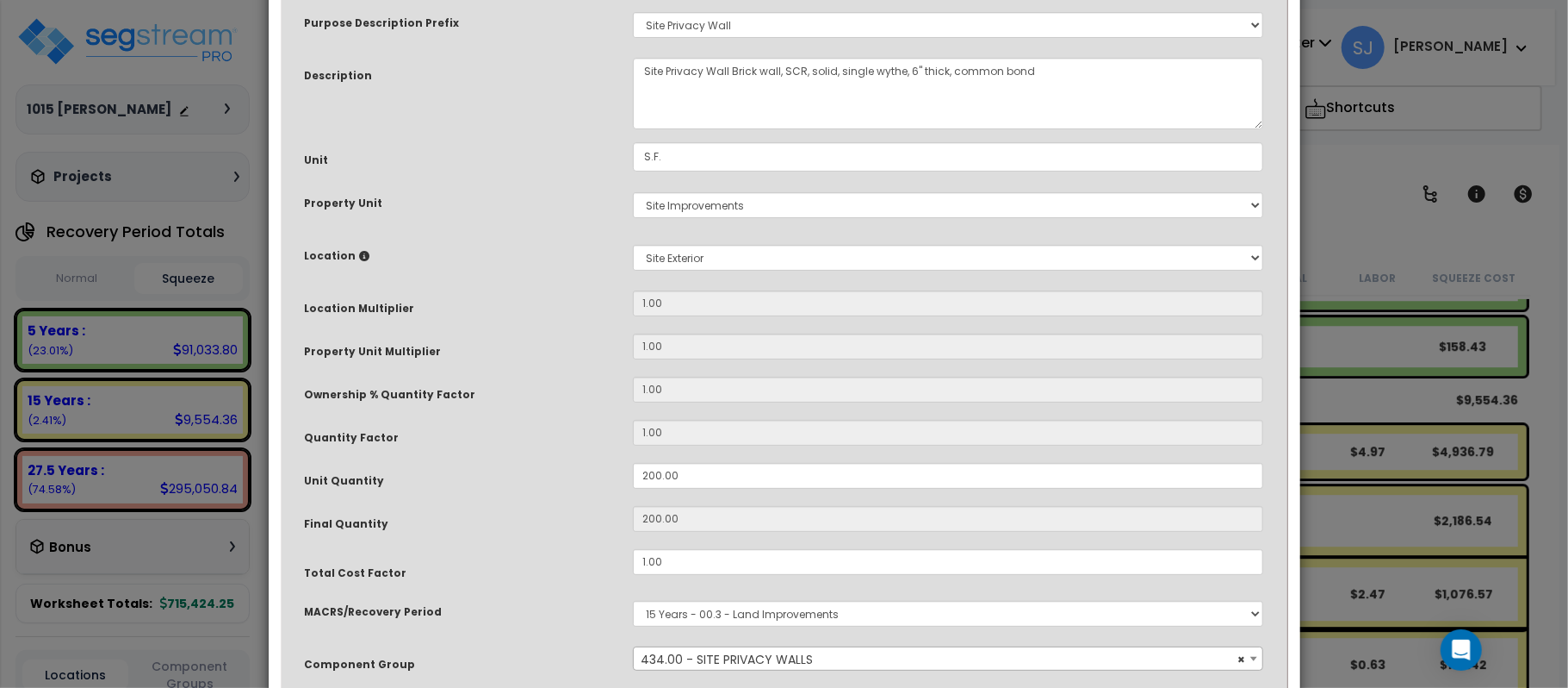
scroll to position [230, 0]
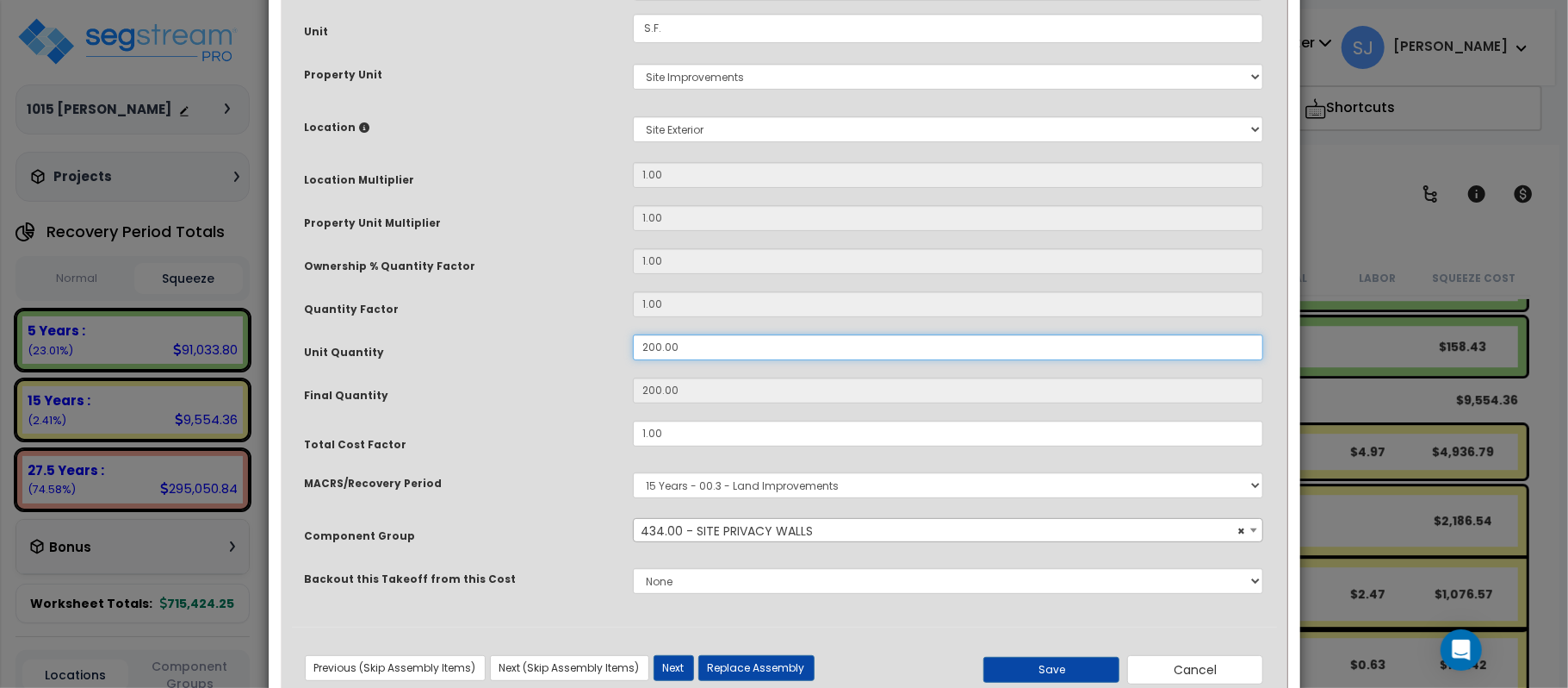
drag, startPoint x: 762, startPoint y: 355, endPoint x: 550, endPoint y: 333, distance: 213.1
click at [554, 339] on div "Unit Quantity 200.00" at bounding box center [784, 350] width 985 height 30
type input "2"
type input "21"
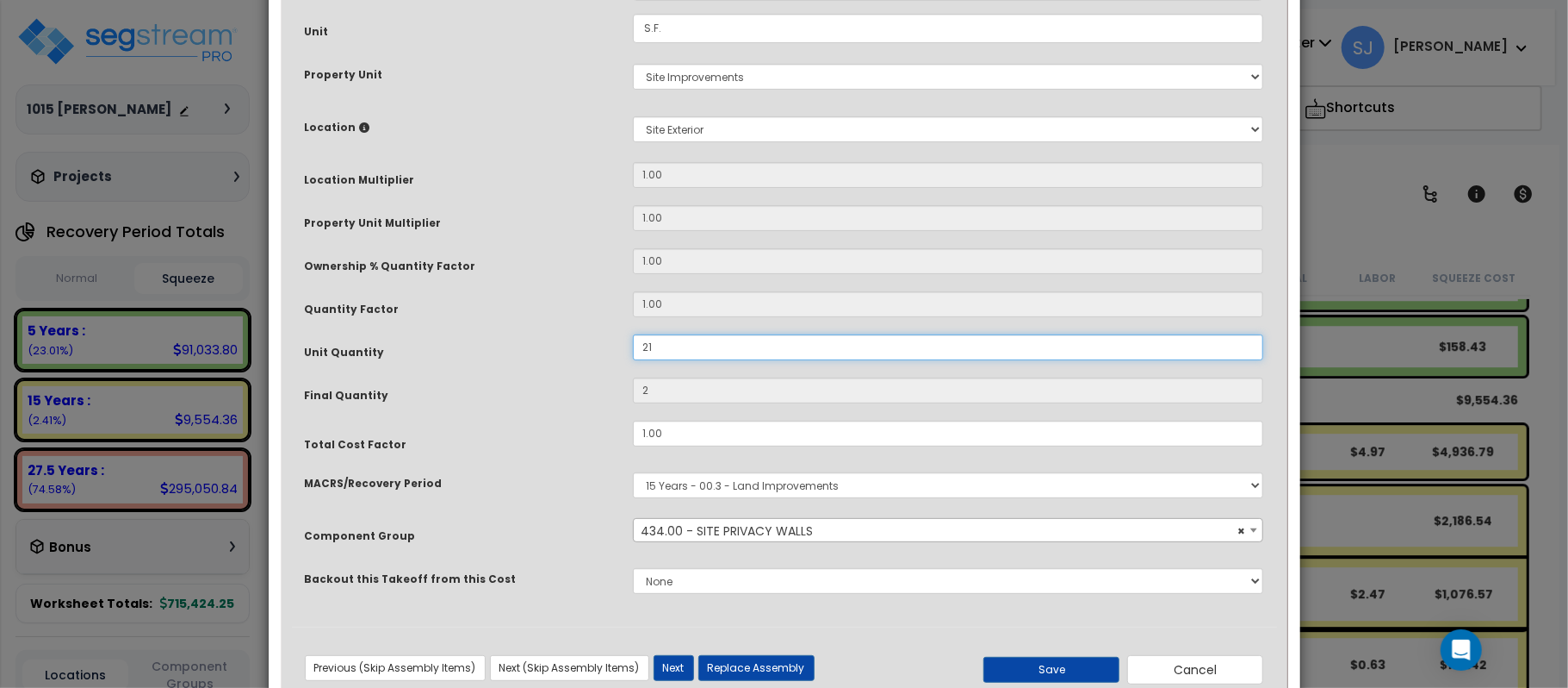
type input "21"
type input "210"
click at [1002, 677] on button "Save" at bounding box center [1051, 669] width 136 height 26
type input "210.00"
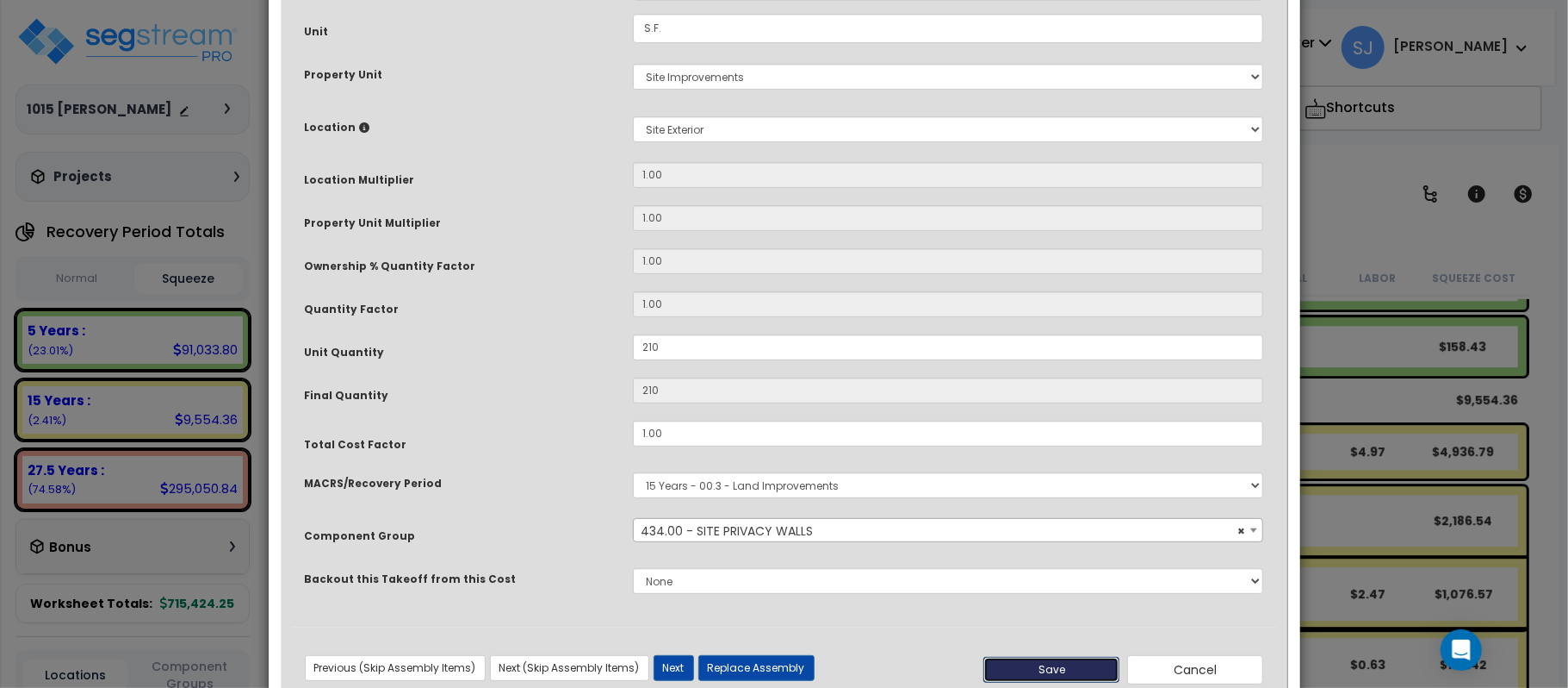
type input "210.00"
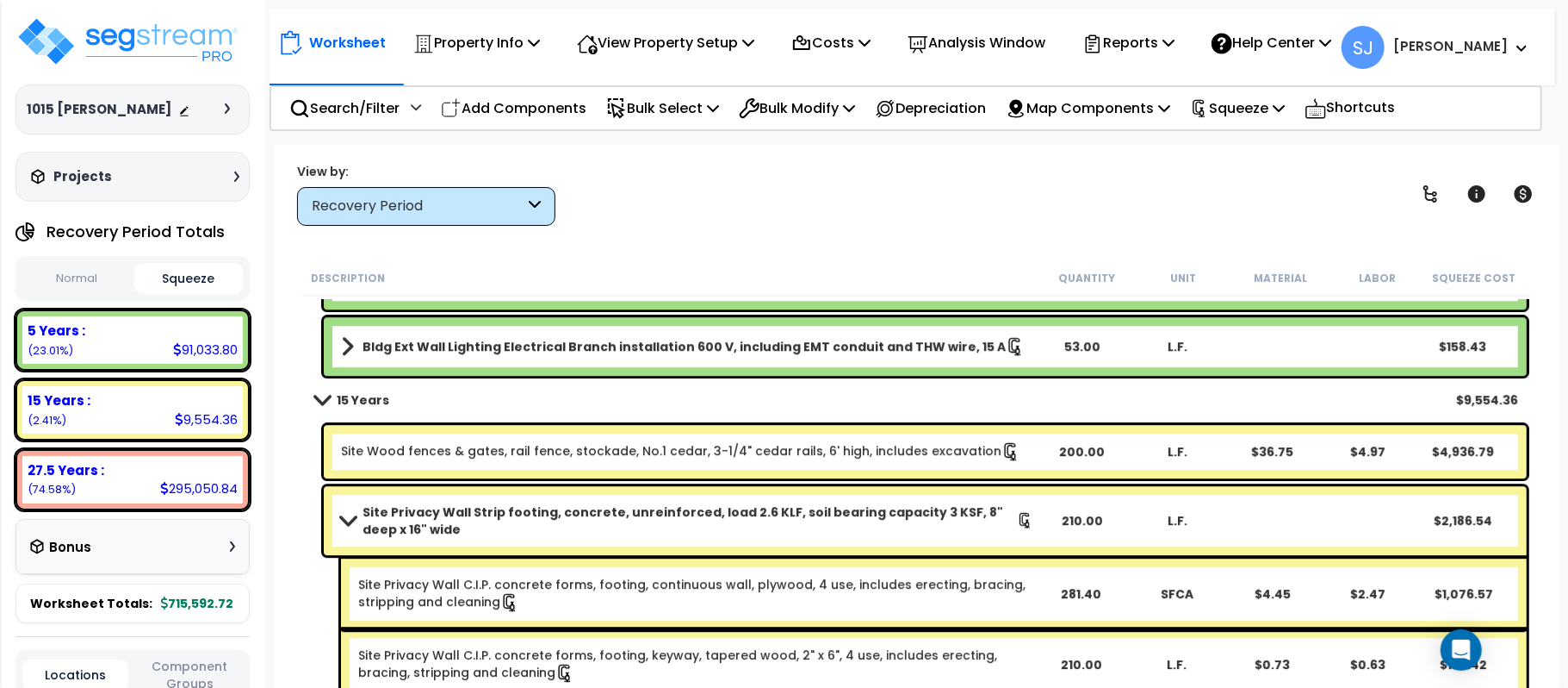
click at [857, 522] on b "Site Privacy Wall Strip footing, concrete, unreinforced, load 2.6 KLF, soil bea…" at bounding box center [690, 520] width 655 height 35
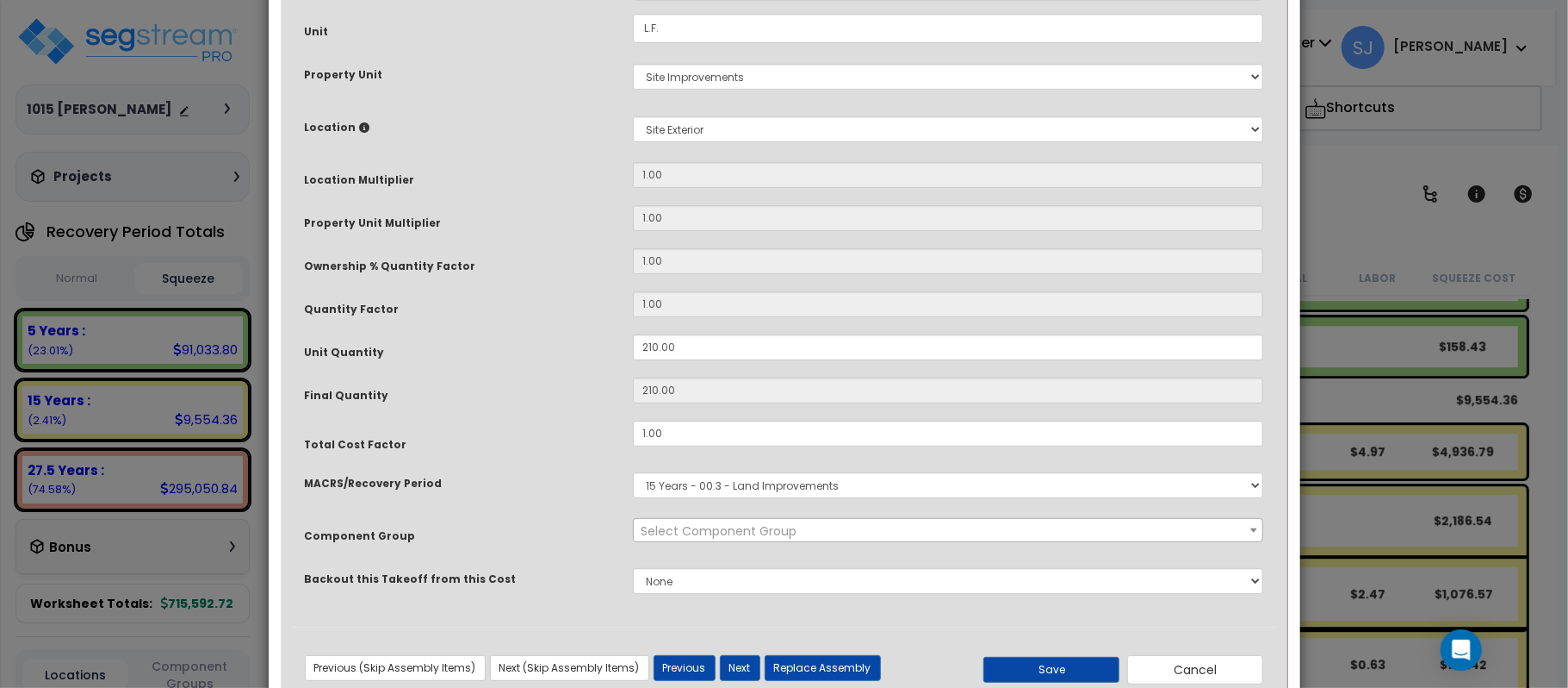
scroll to position [0, 0]
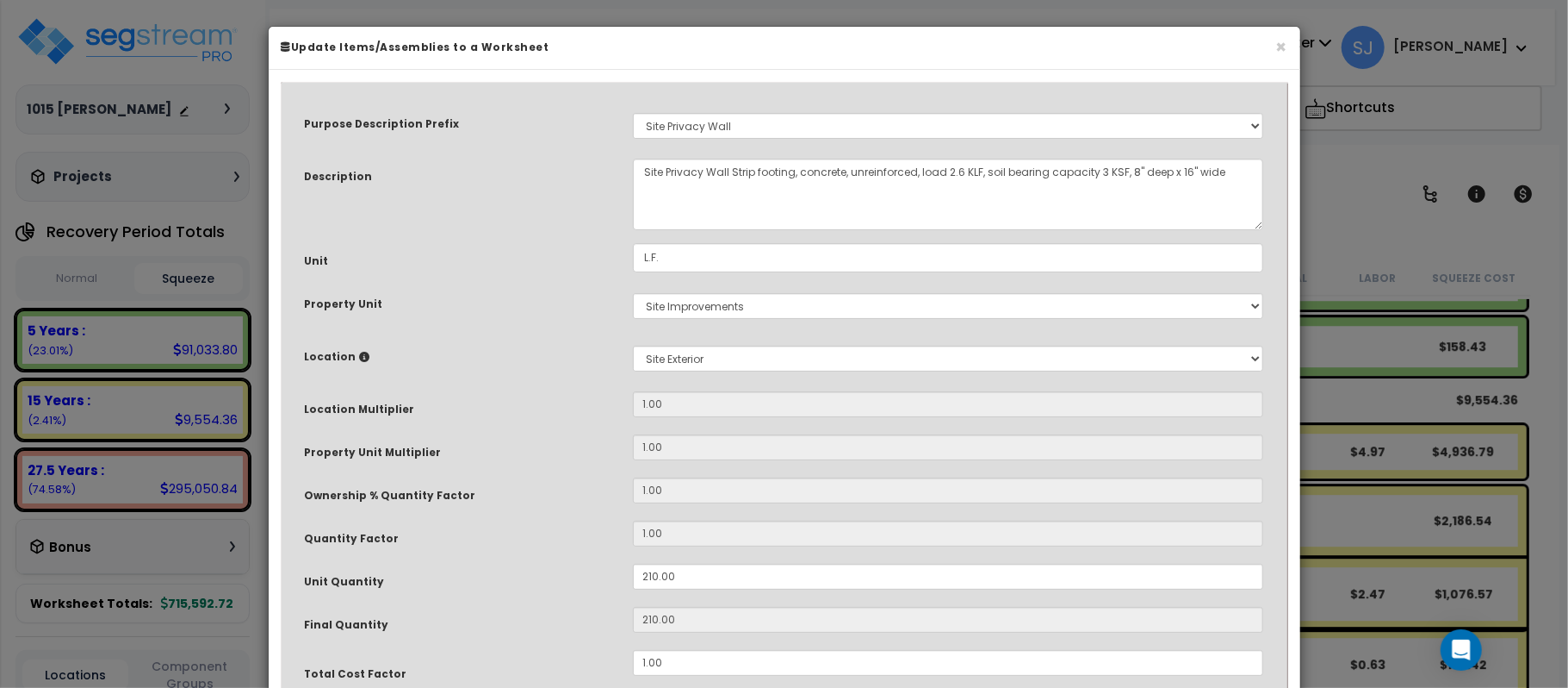
select select "8319"
drag, startPoint x: 700, startPoint y: 586, endPoint x: 504, endPoint y: 577, distance: 196.2
click at [504, 584] on div "Unit Quantity 210.00" at bounding box center [784, 579] width 985 height 30
type input "2"
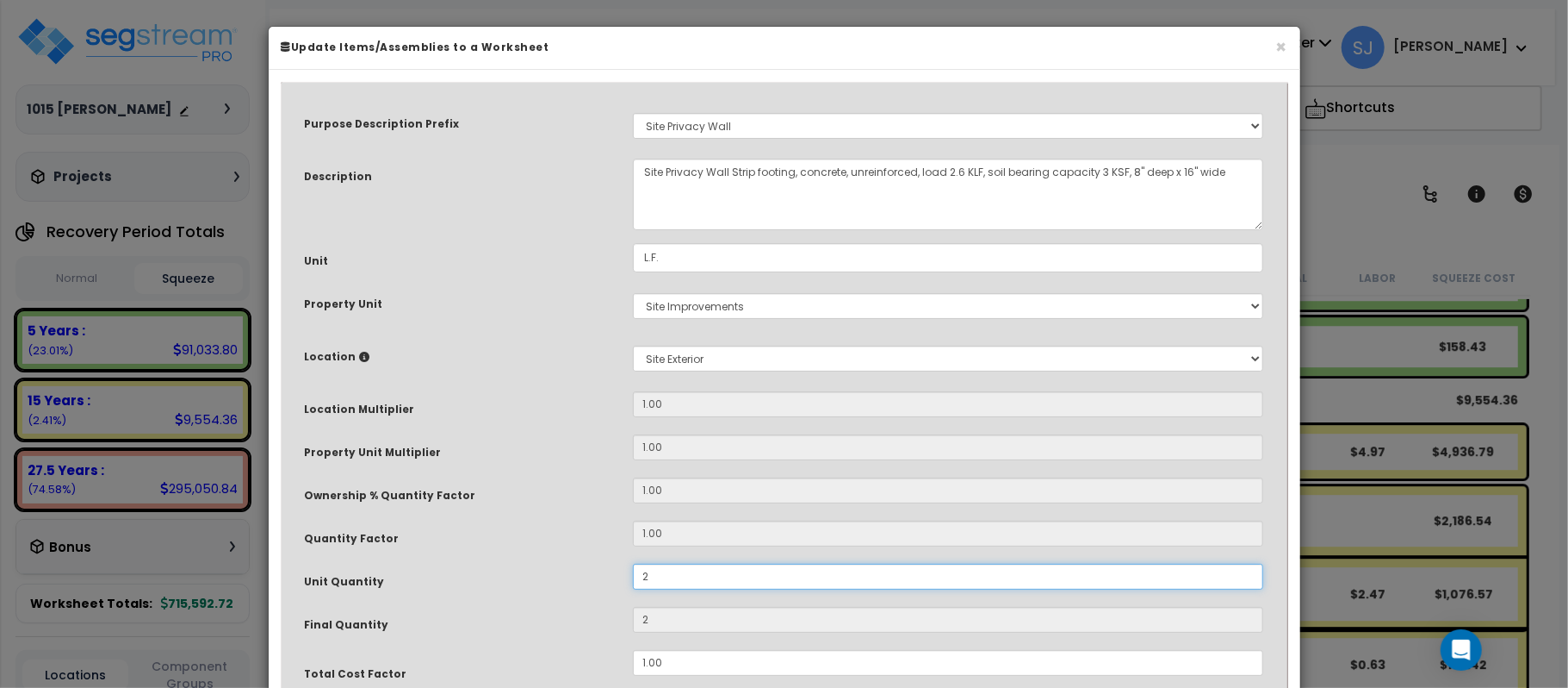
type input "22"
type input "220"
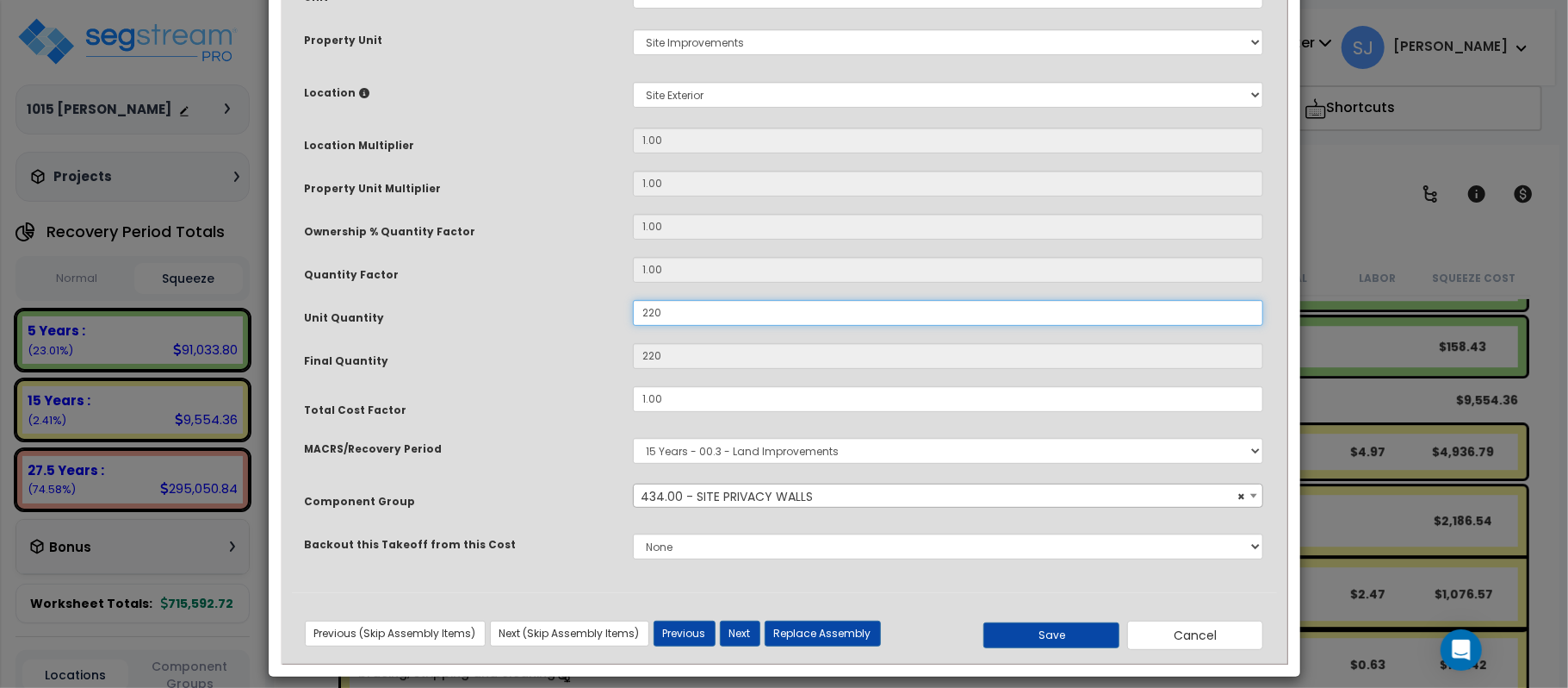
scroll to position [280, 0]
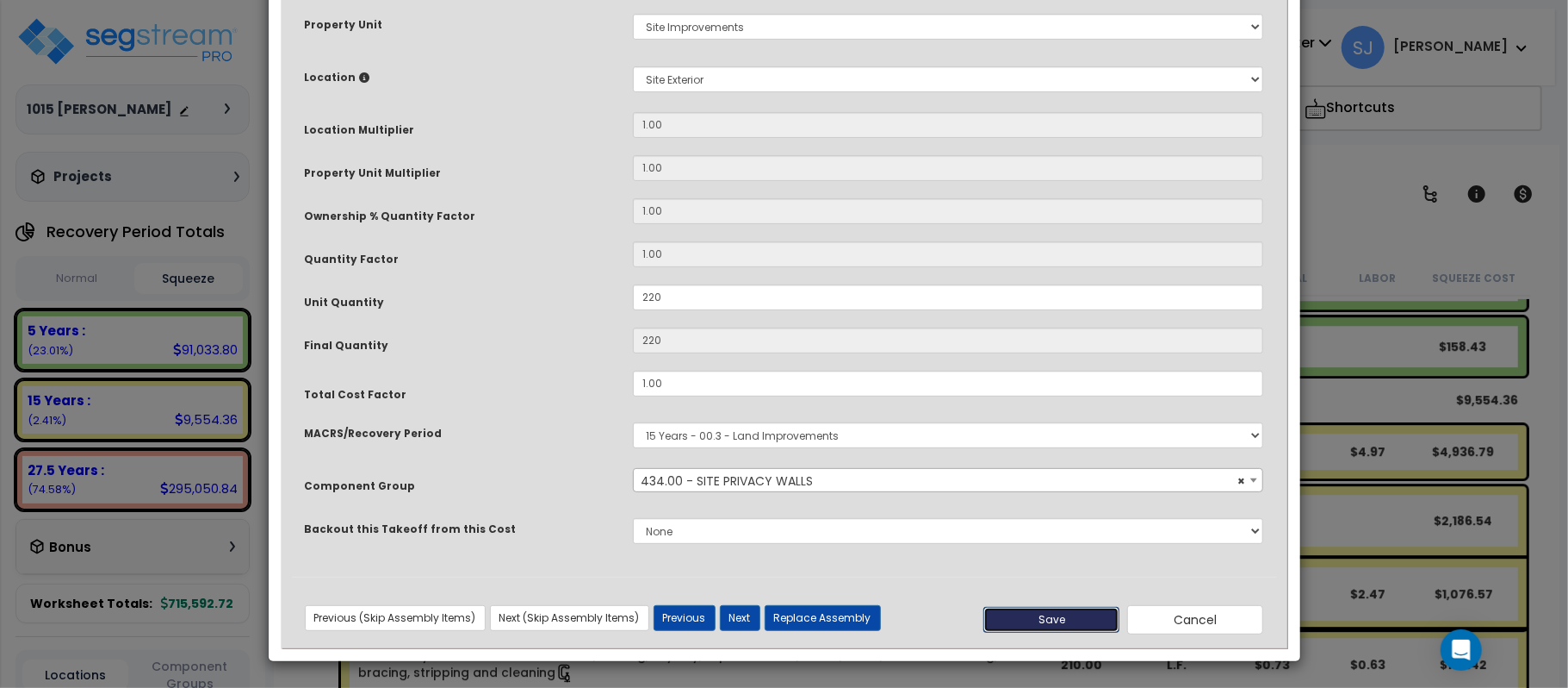
click at [1080, 618] on button "Save" at bounding box center [1051, 619] width 136 height 26
type input "220.00"
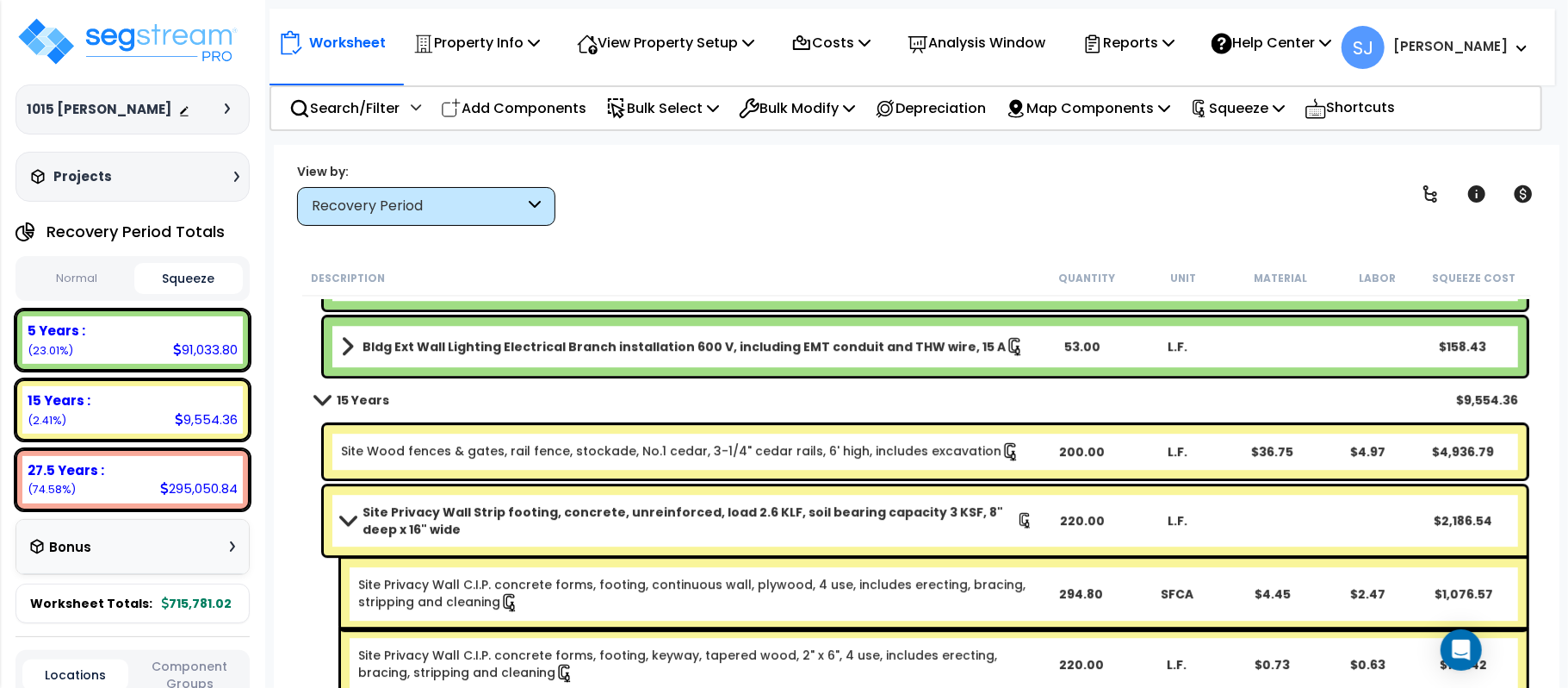
click at [79, 276] on button "Normal" at bounding box center [76, 279] width 108 height 30
click at [206, 277] on button "Squeeze" at bounding box center [188, 279] width 108 height 30
click at [1267, 107] on p "Squeeze" at bounding box center [1237, 108] width 94 height 23
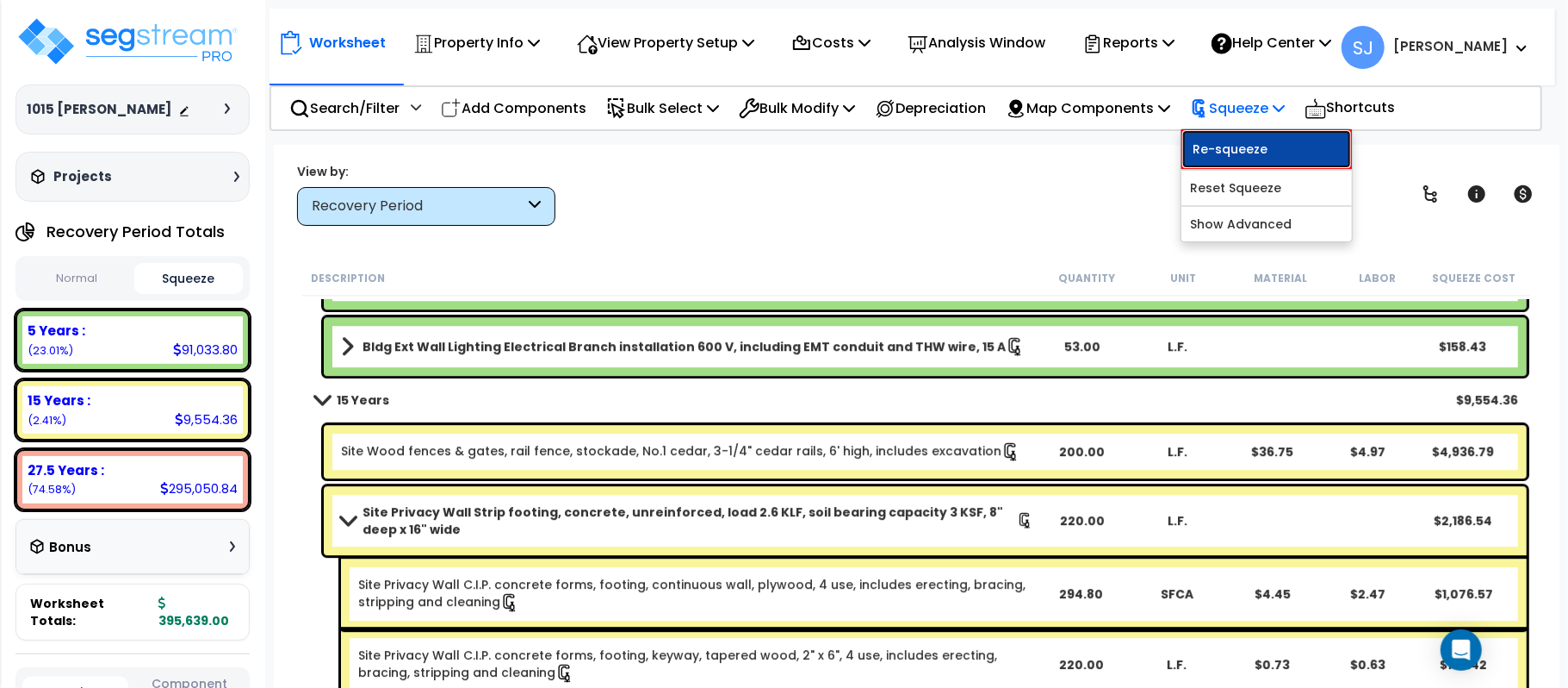
click at [1261, 146] on link "Re-squeeze" at bounding box center [1266, 149] width 171 height 40
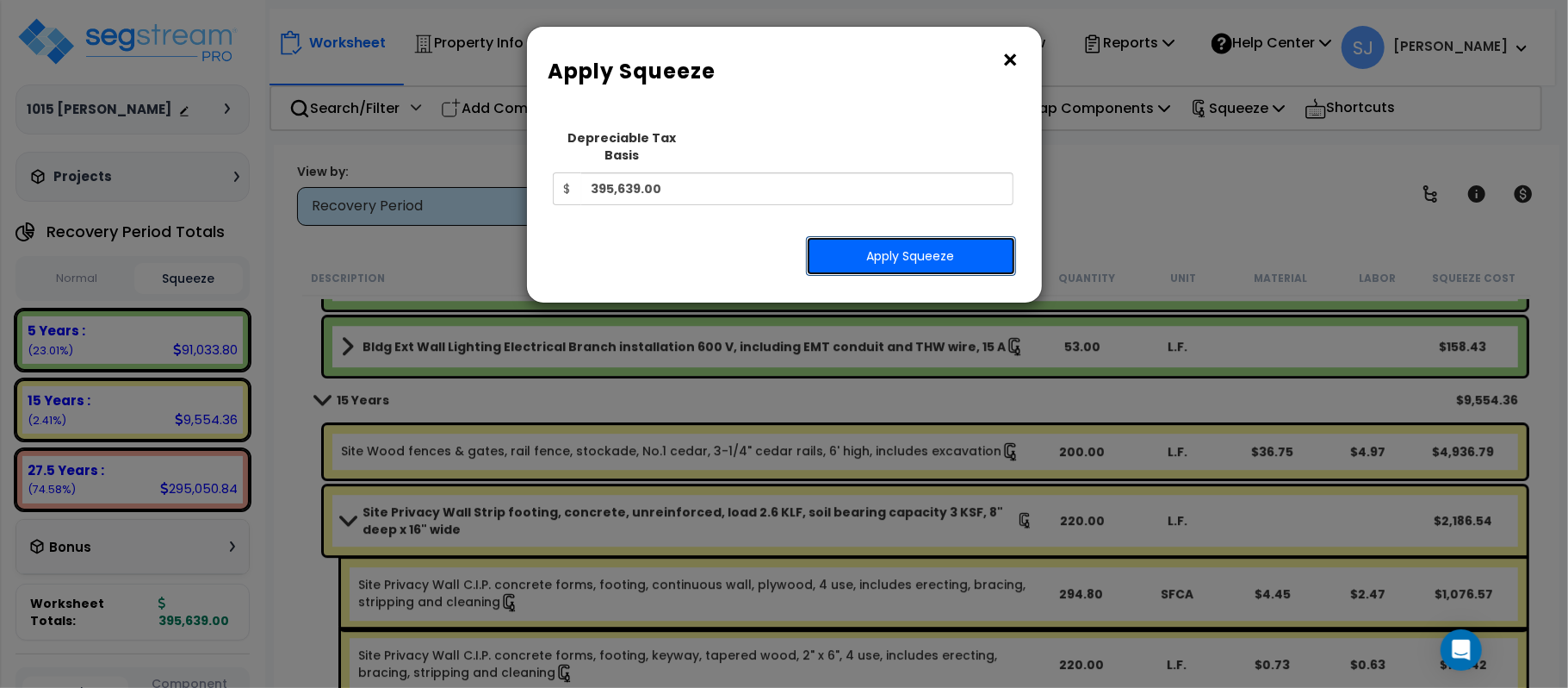
click at [927, 236] on button "Apply Squeeze" at bounding box center [911, 255] width 210 height 40
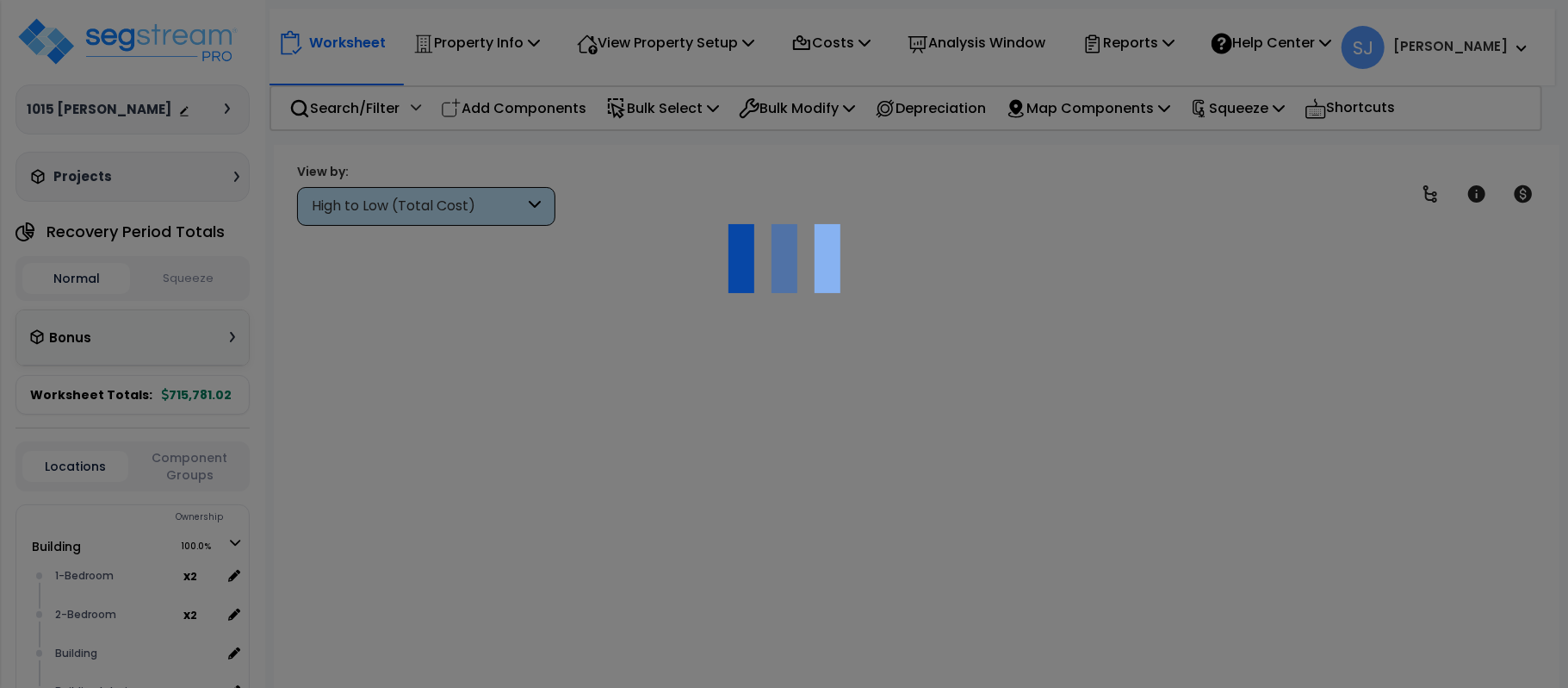
scroll to position [76, 0]
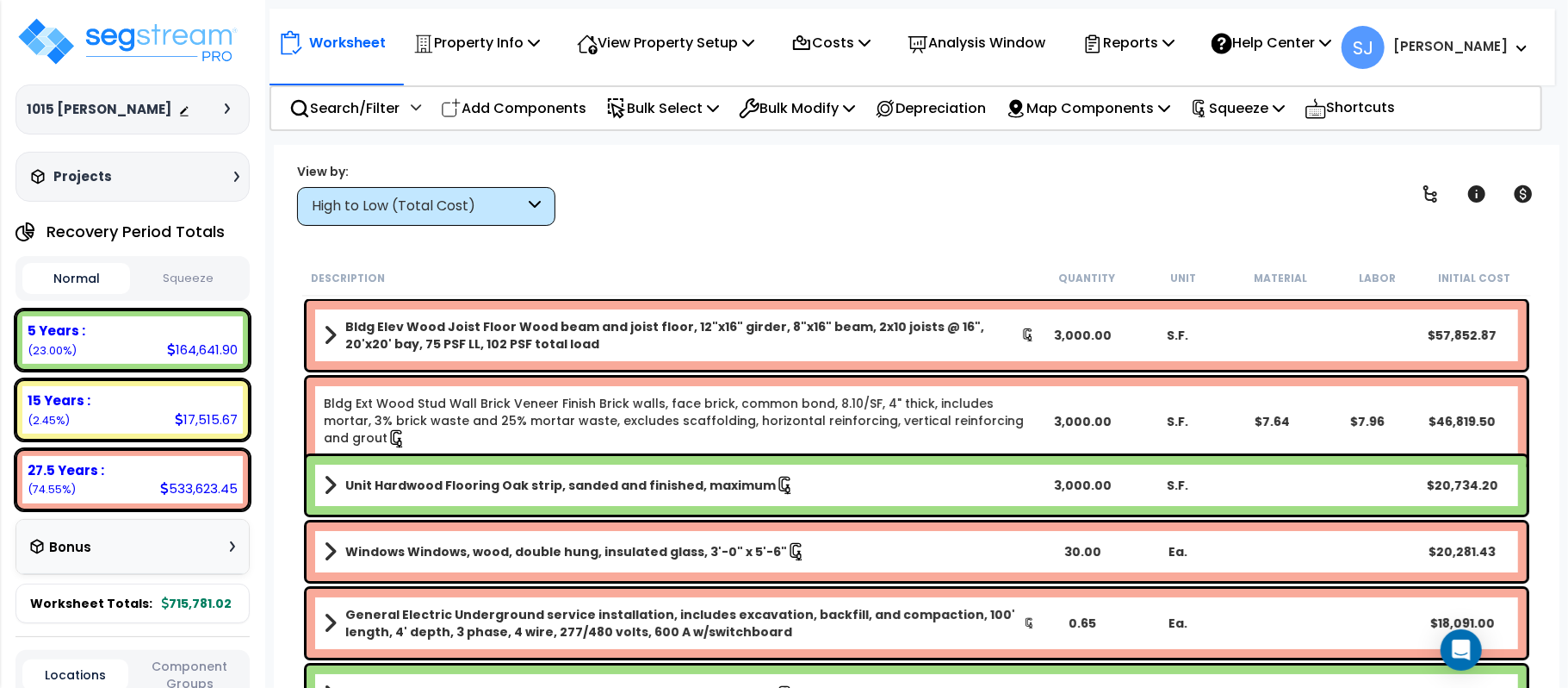
click at [493, 211] on div "High to Low (Total Cost)" at bounding box center [417, 206] width 213 height 20
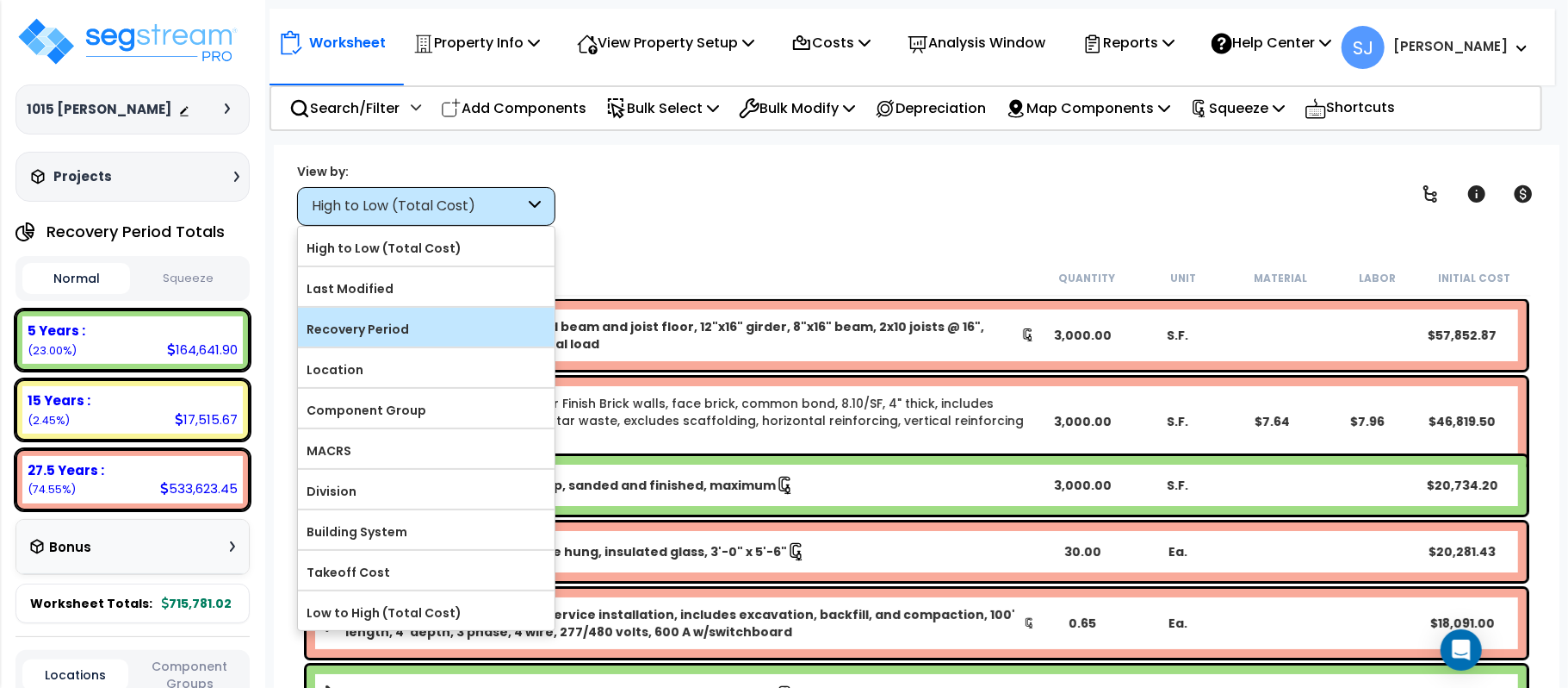
click at [484, 331] on label "Recovery Period" at bounding box center [426, 328] width 256 height 26
click at [0, 0] on input "Recovery Period" at bounding box center [0, 0] width 0 height 0
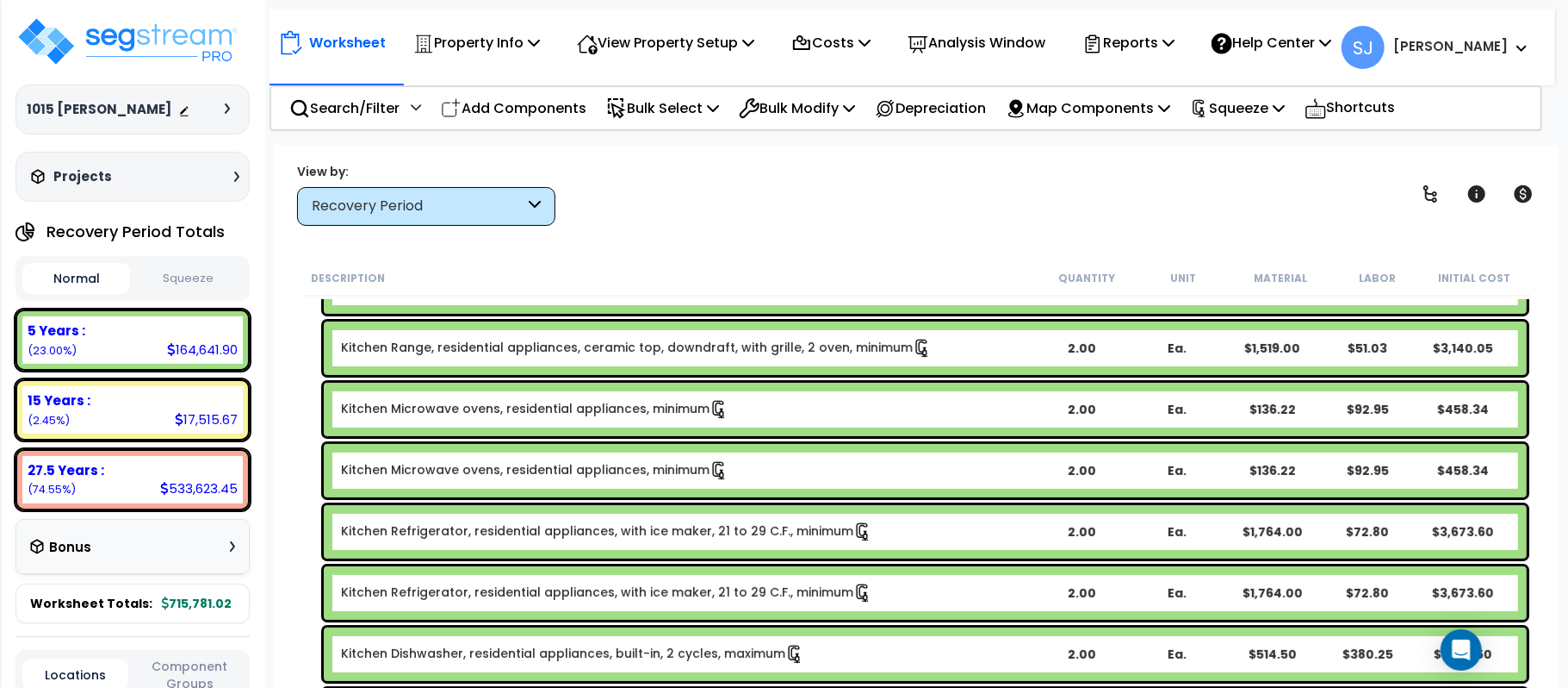
scroll to position [919, 0]
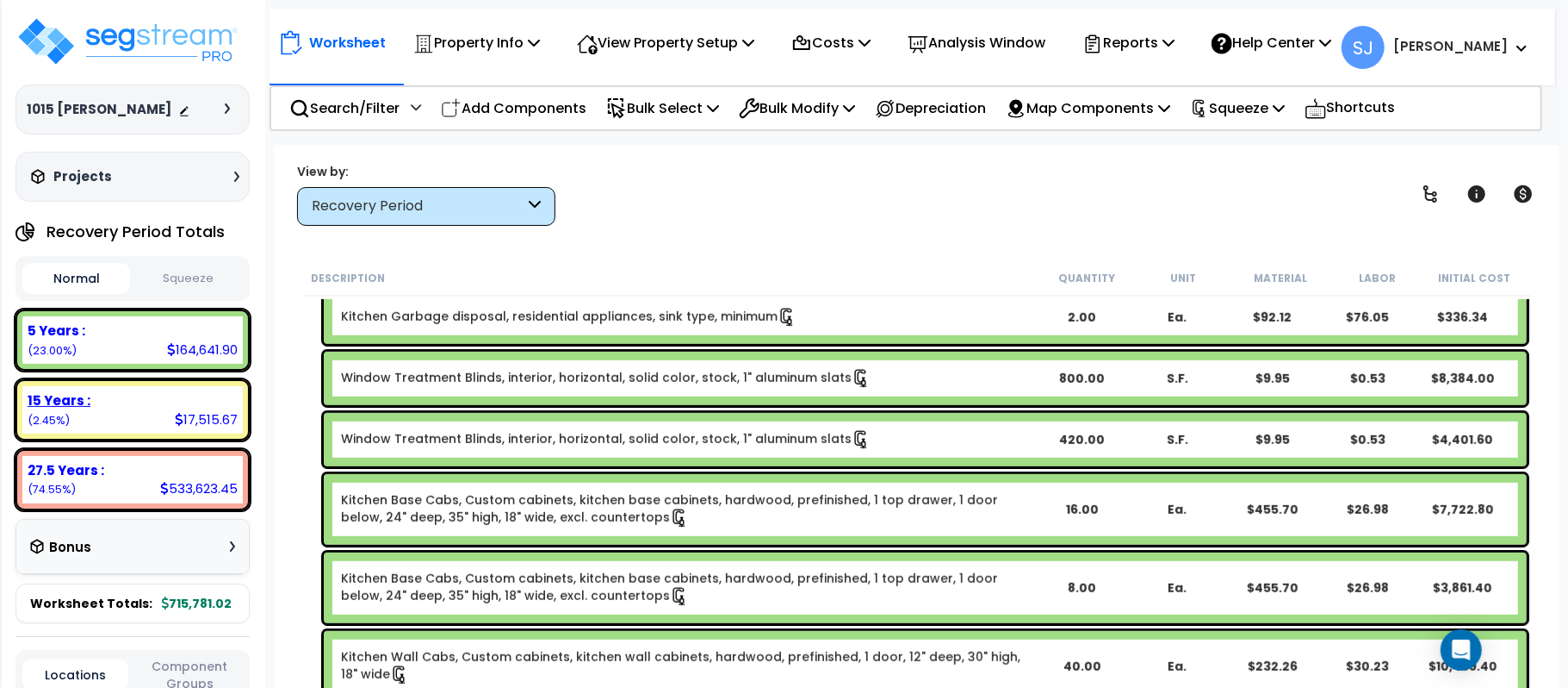
drag, startPoint x: 171, startPoint y: 400, endPoint x: 184, endPoint y: 401, distance: 13.0
click at [173, 400] on div "15 Years :" at bounding box center [133, 401] width 210 height 18
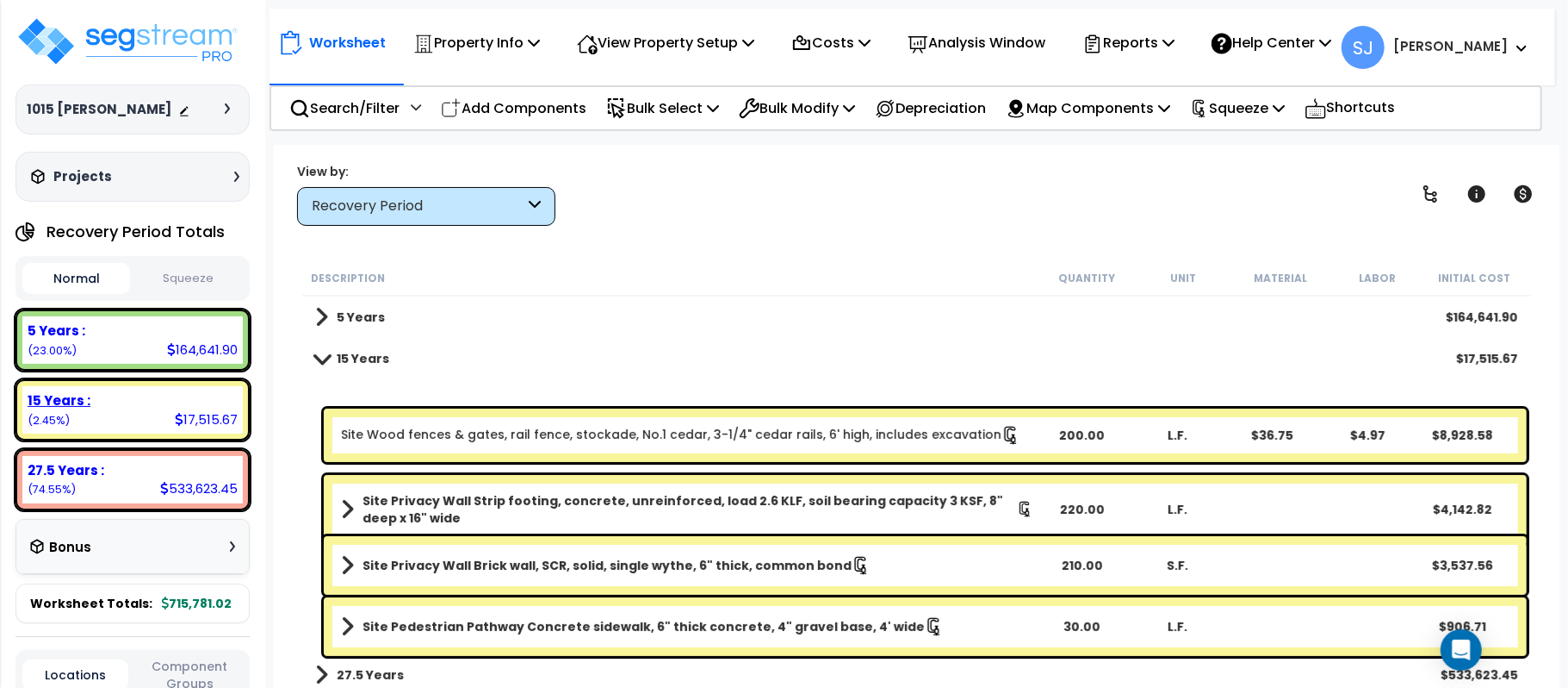
scroll to position [0, 0]
click at [890, 510] on b "Site Privacy Wall Strip footing, concrete, unreinforced, load 2.6 KLF, soil bea…" at bounding box center [690, 509] width 655 height 35
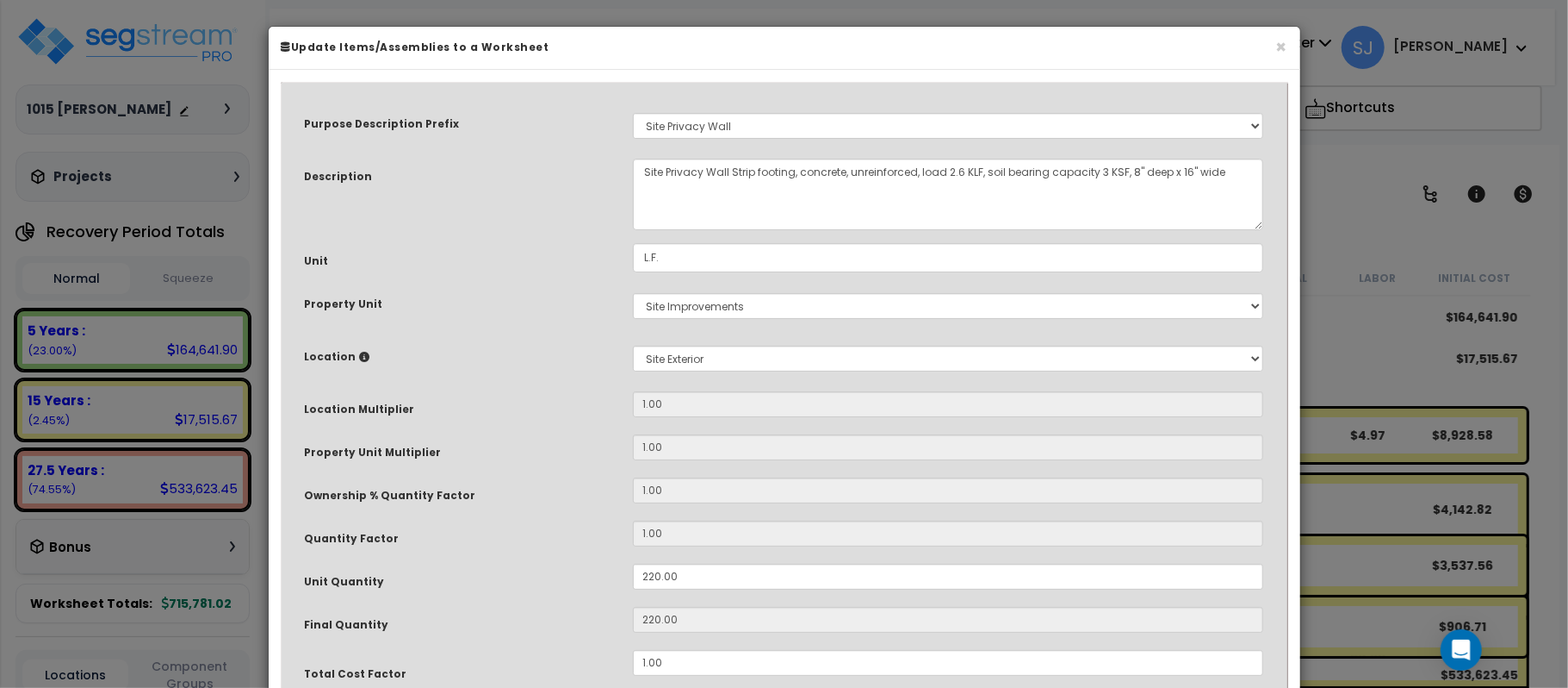
select select "8319"
drag, startPoint x: 721, startPoint y: 576, endPoint x: 514, endPoint y: 573, distance: 207.0
click at [514, 573] on div "Unit Quantity 220.00" at bounding box center [784, 579] width 985 height 30
type input "2"
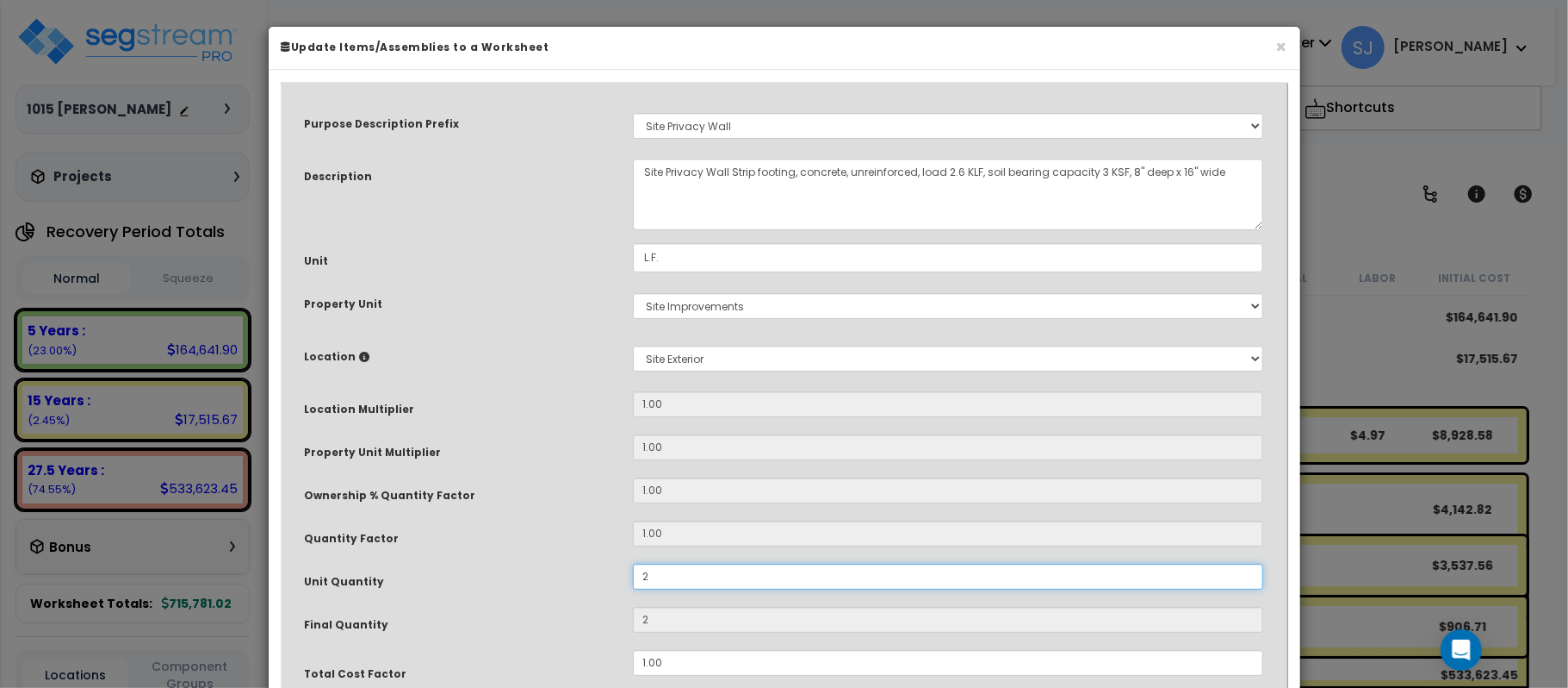
type input "20"
type input "200"
drag, startPoint x: 518, startPoint y: 567, endPoint x: 587, endPoint y: 552, distance: 70.6
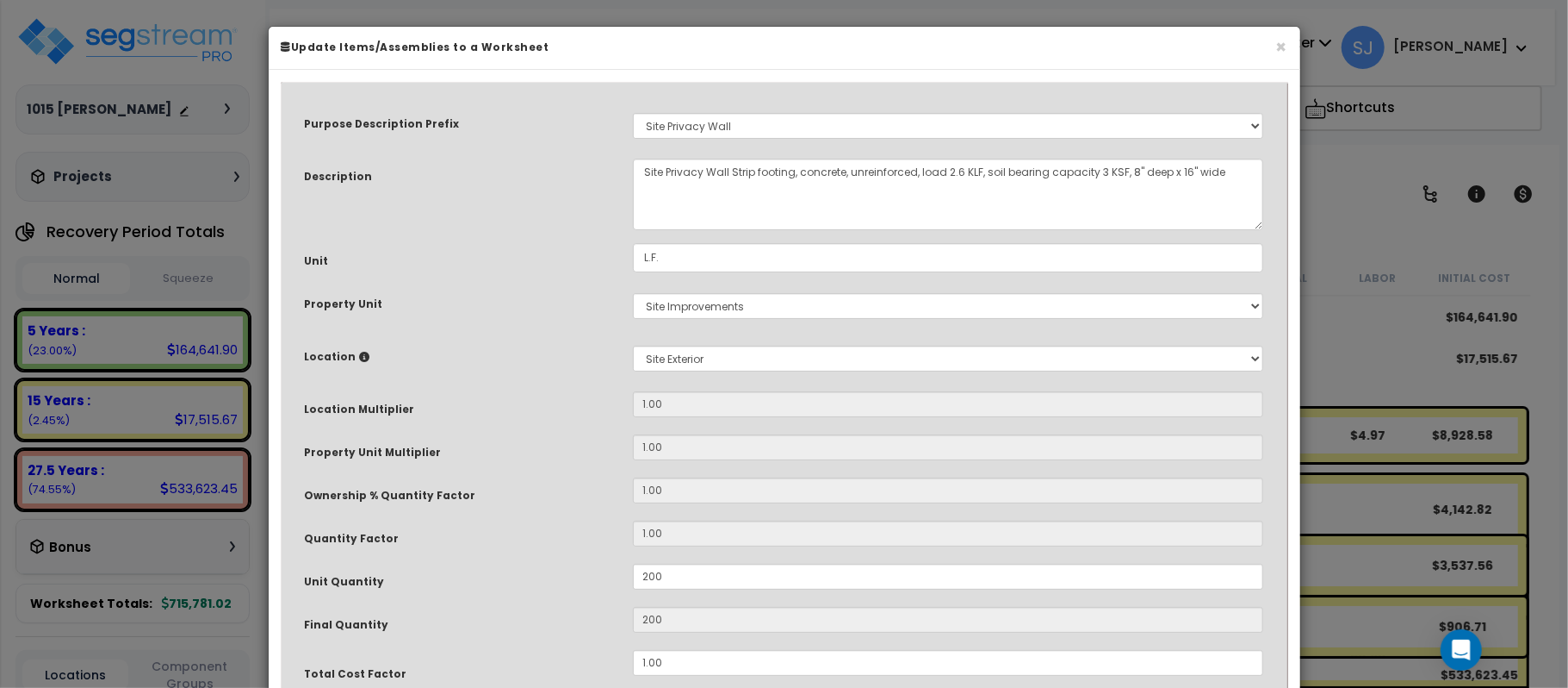
click at [521, 566] on div "Unit Quantity" at bounding box center [455, 579] width 328 height 30
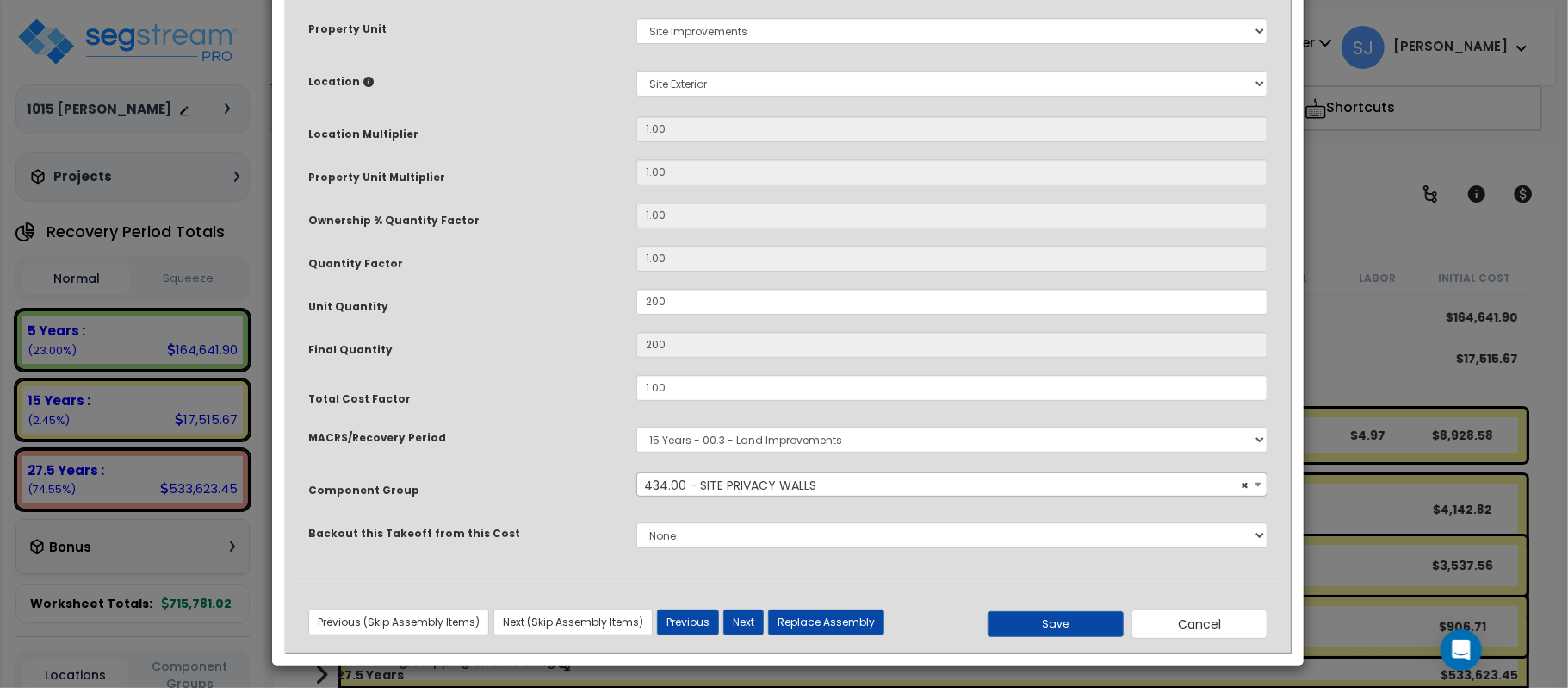
scroll to position [280, 0]
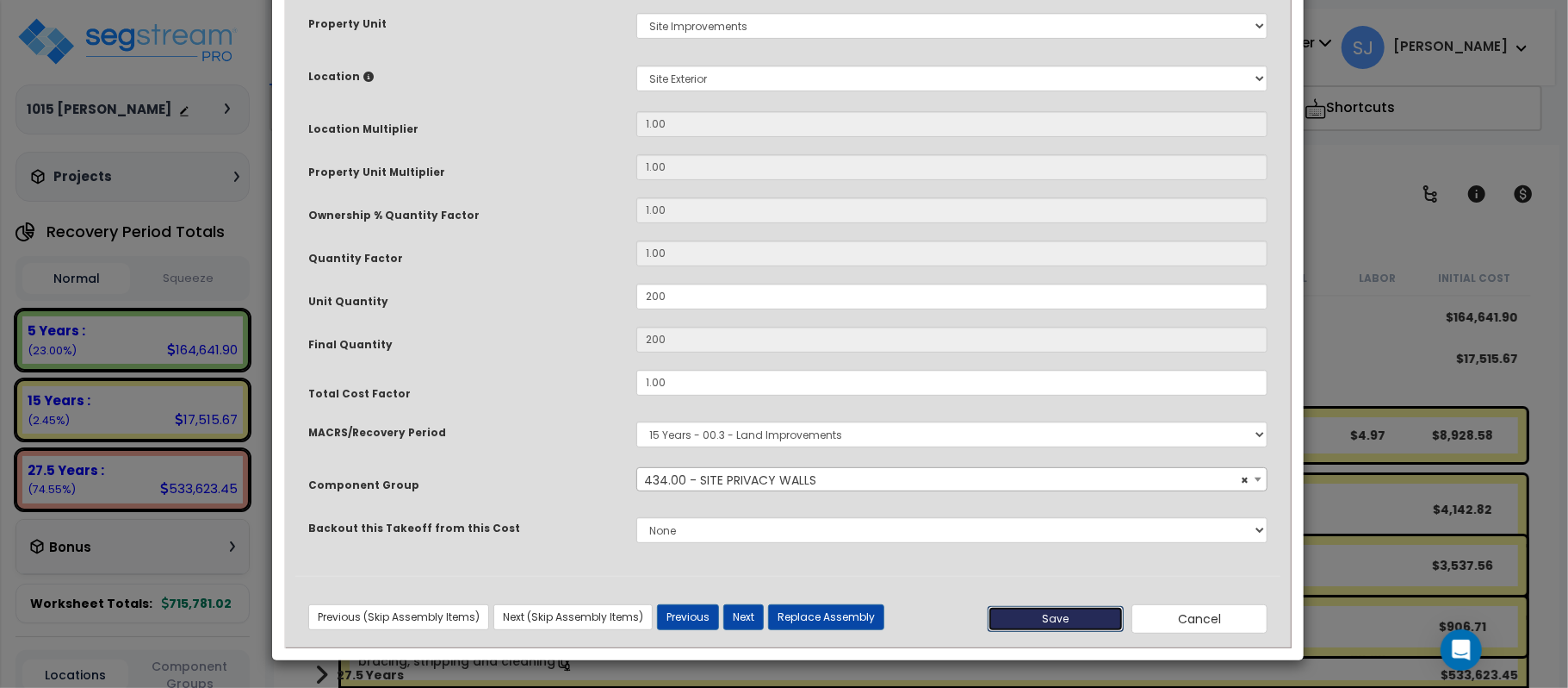
click at [1050, 619] on button "Save" at bounding box center [1055, 619] width 136 height 26
type input "200.00"
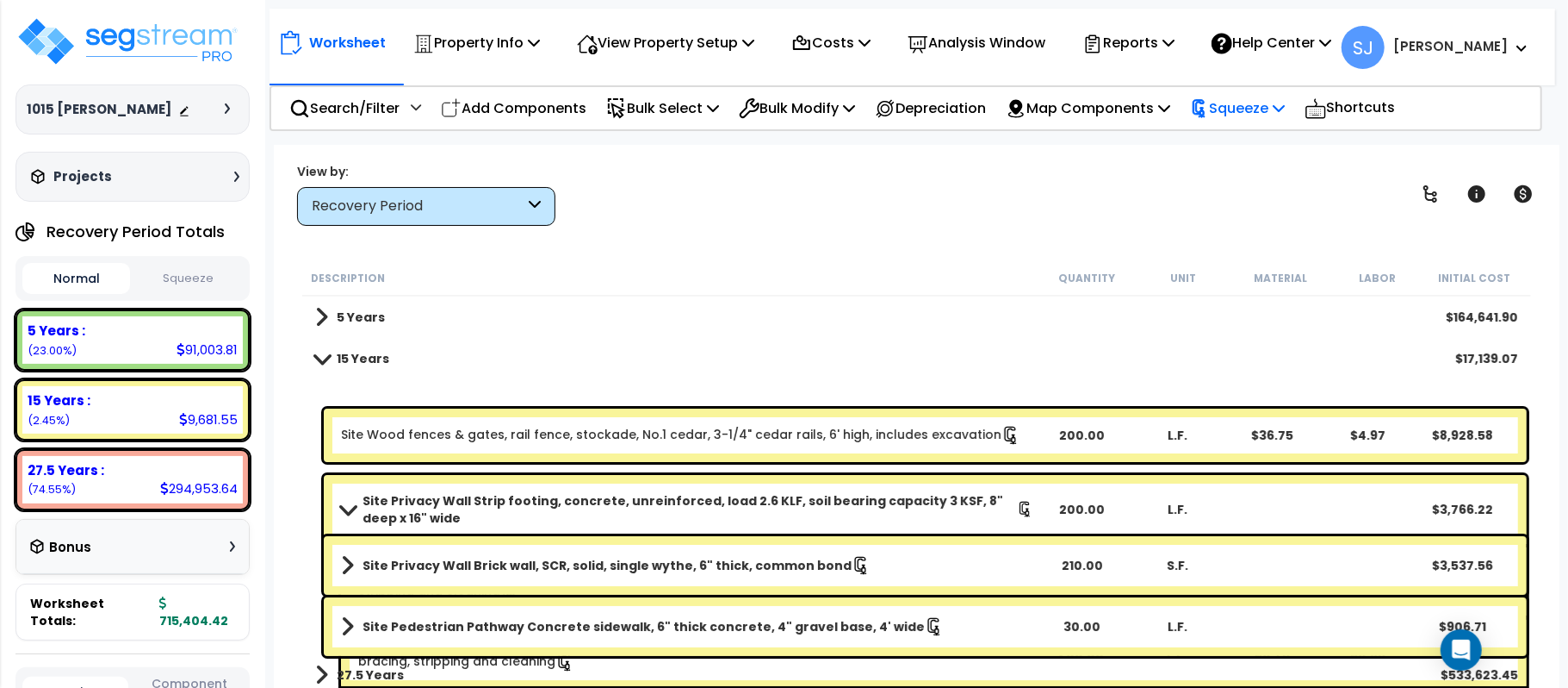
click at [1268, 114] on p "Squeeze" at bounding box center [1237, 108] width 94 height 23
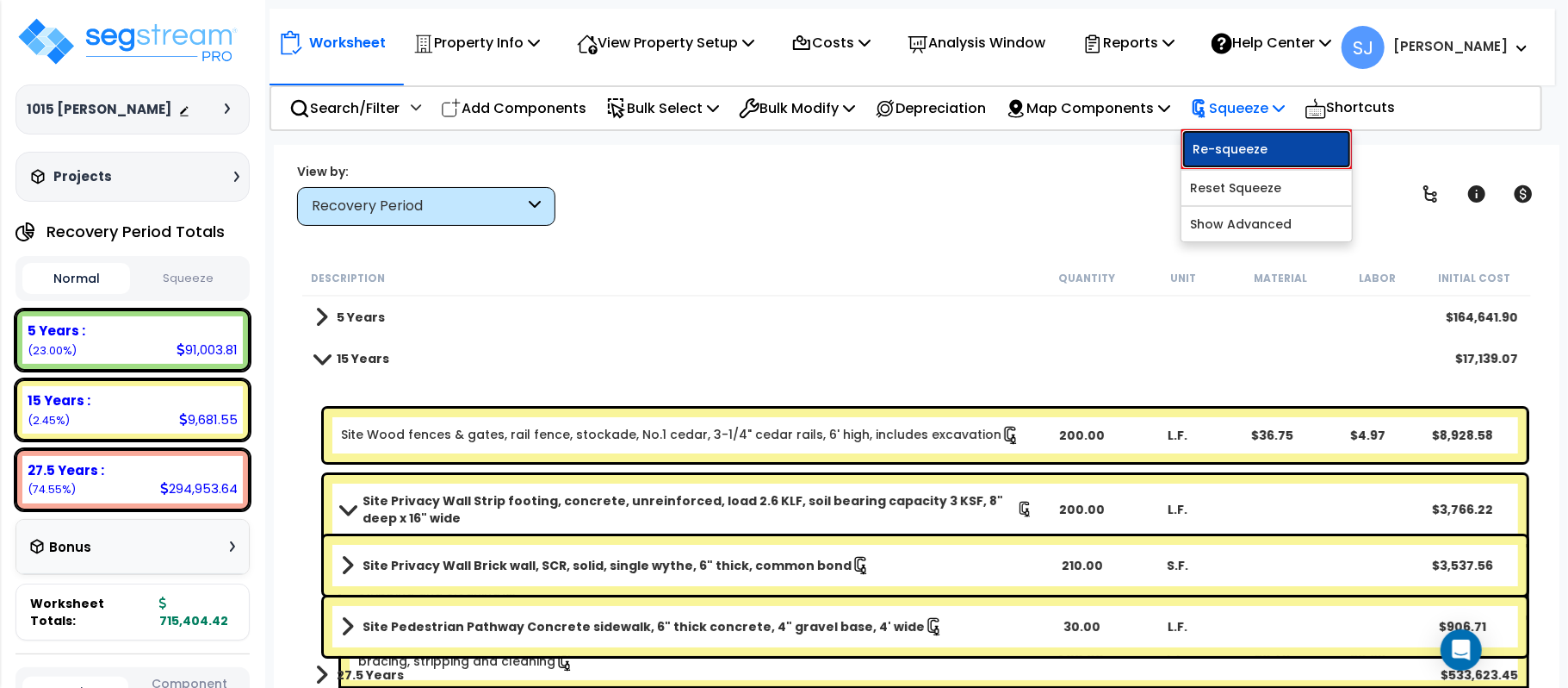
click at [1256, 143] on link "Re-squeeze" at bounding box center [1266, 149] width 171 height 40
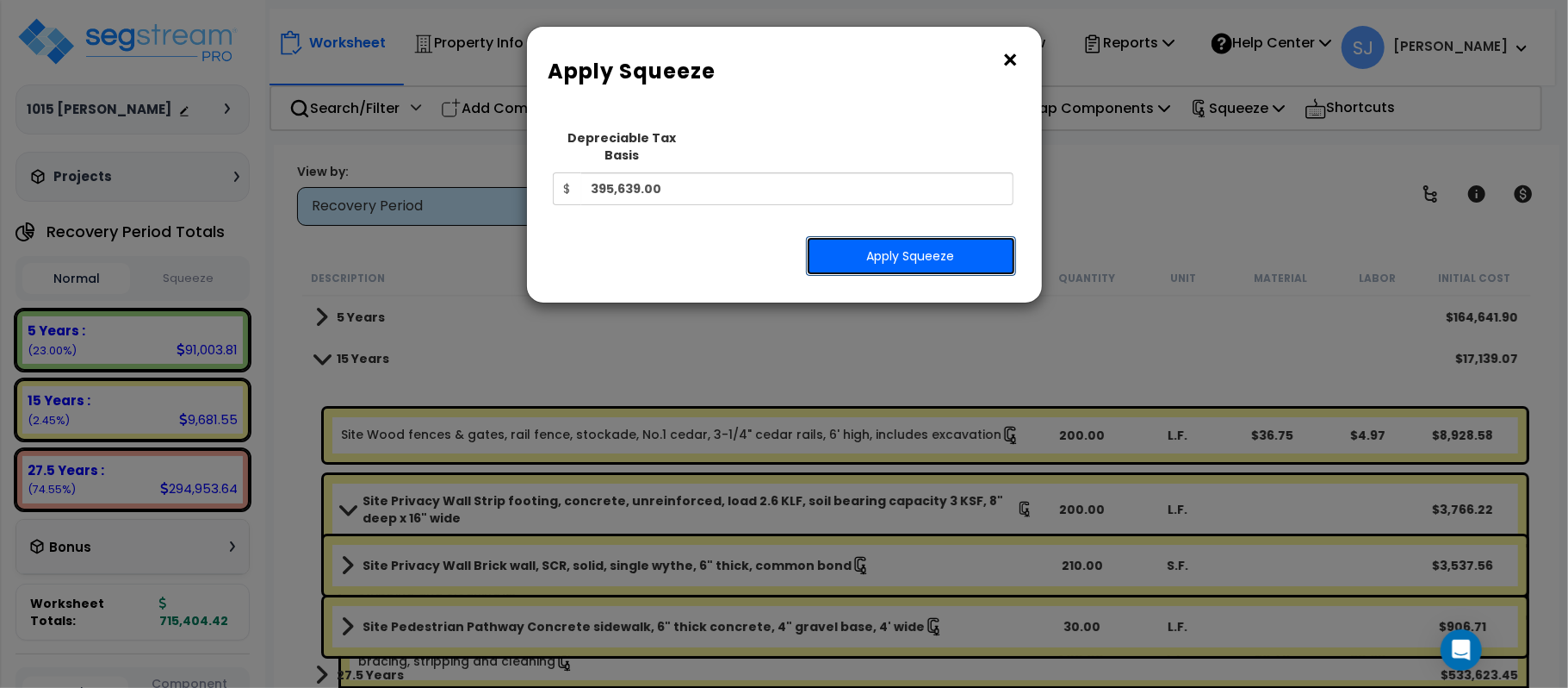
click at [954, 239] on button "Apply Squeeze" at bounding box center [911, 255] width 210 height 40
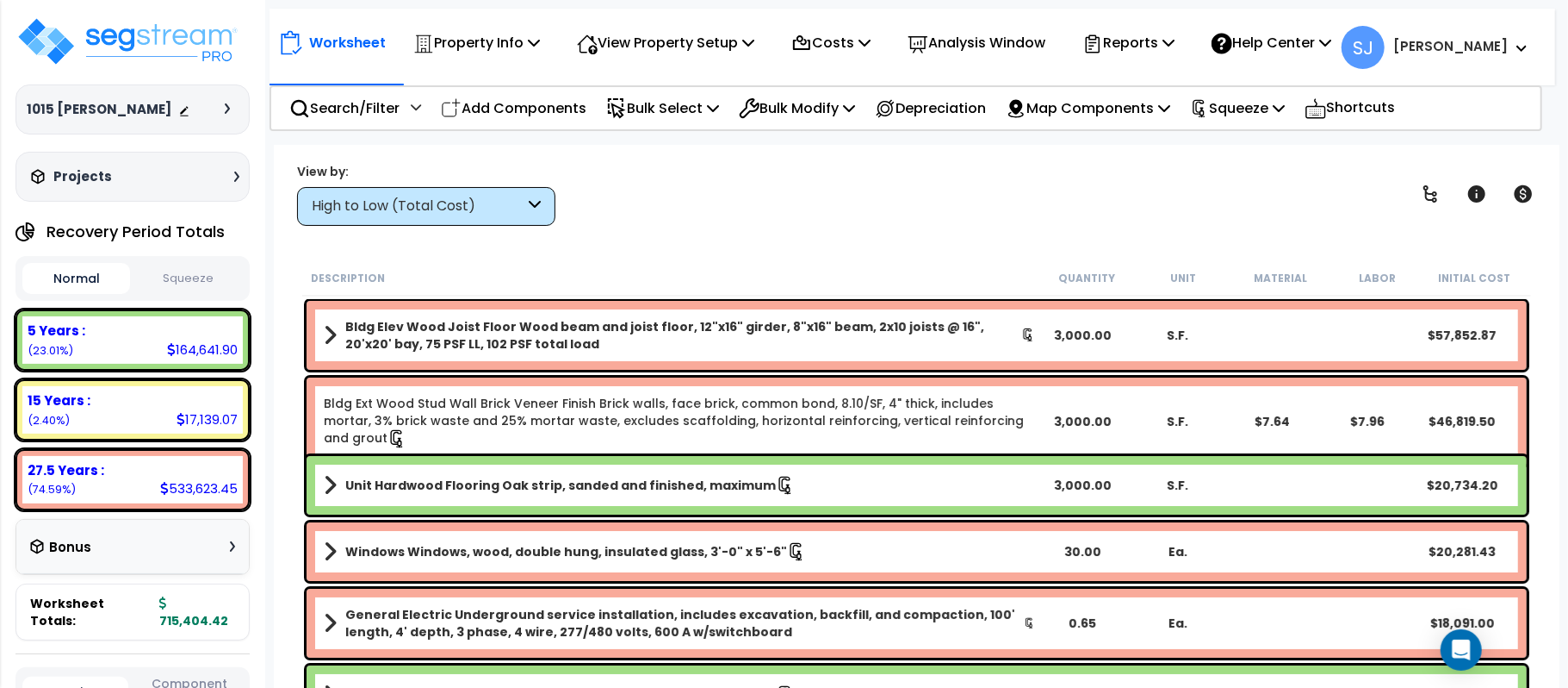
click at [535, 215] on icon at bounding box center [535, 206] width 12 height 20
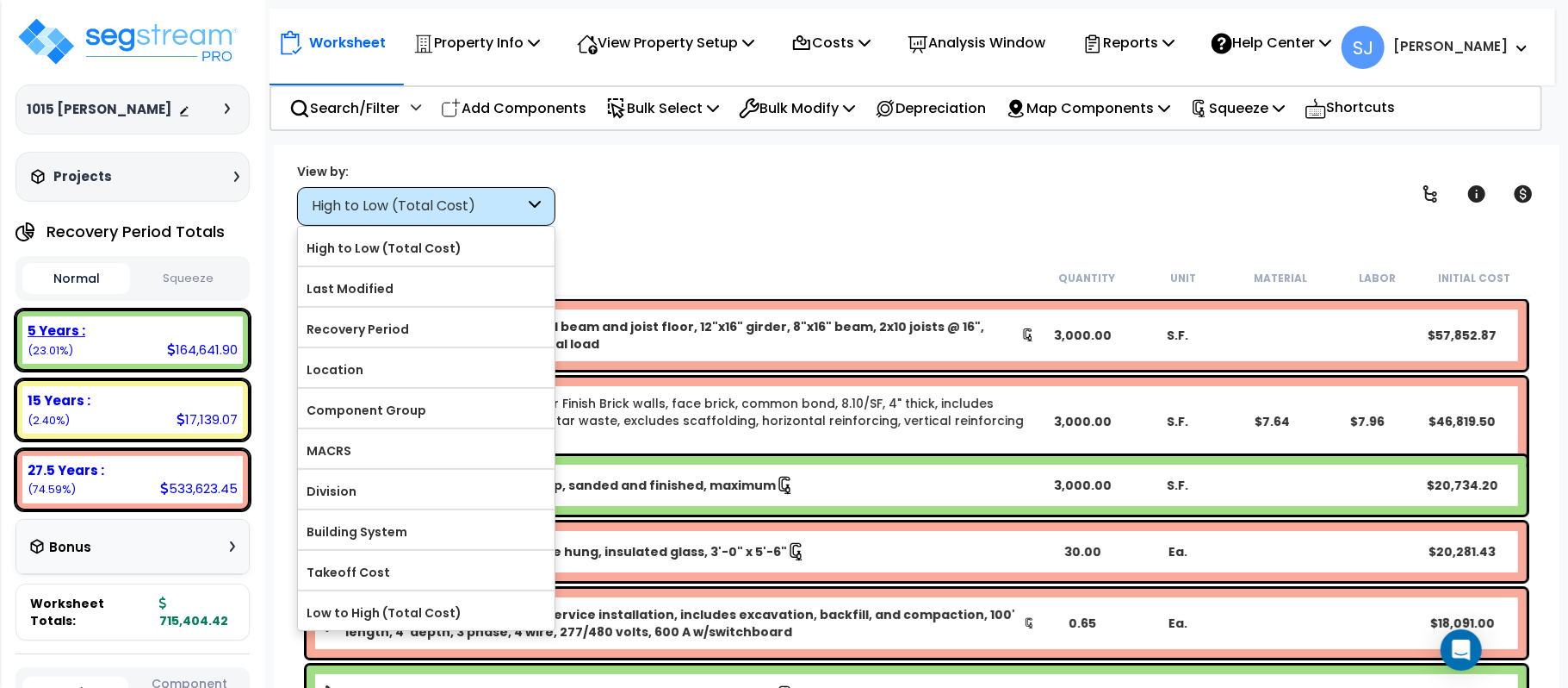
click at [173, 338] on div "5 Years :" at bounding box center [133, 330] width 210 height 18
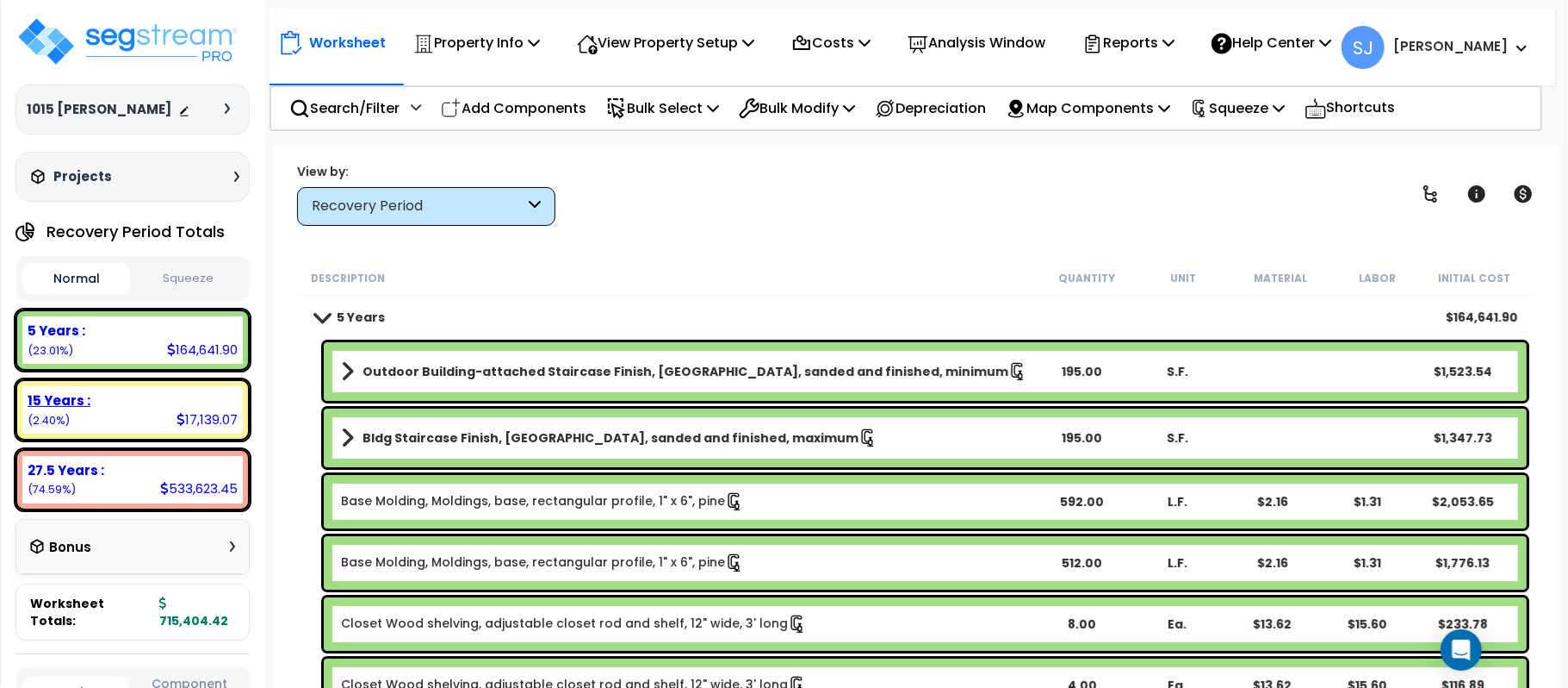
click at [198, 388] on div "15 Years : 17,139.07 (2.40%)" at bounding box center [133, 409] width 221 height 47
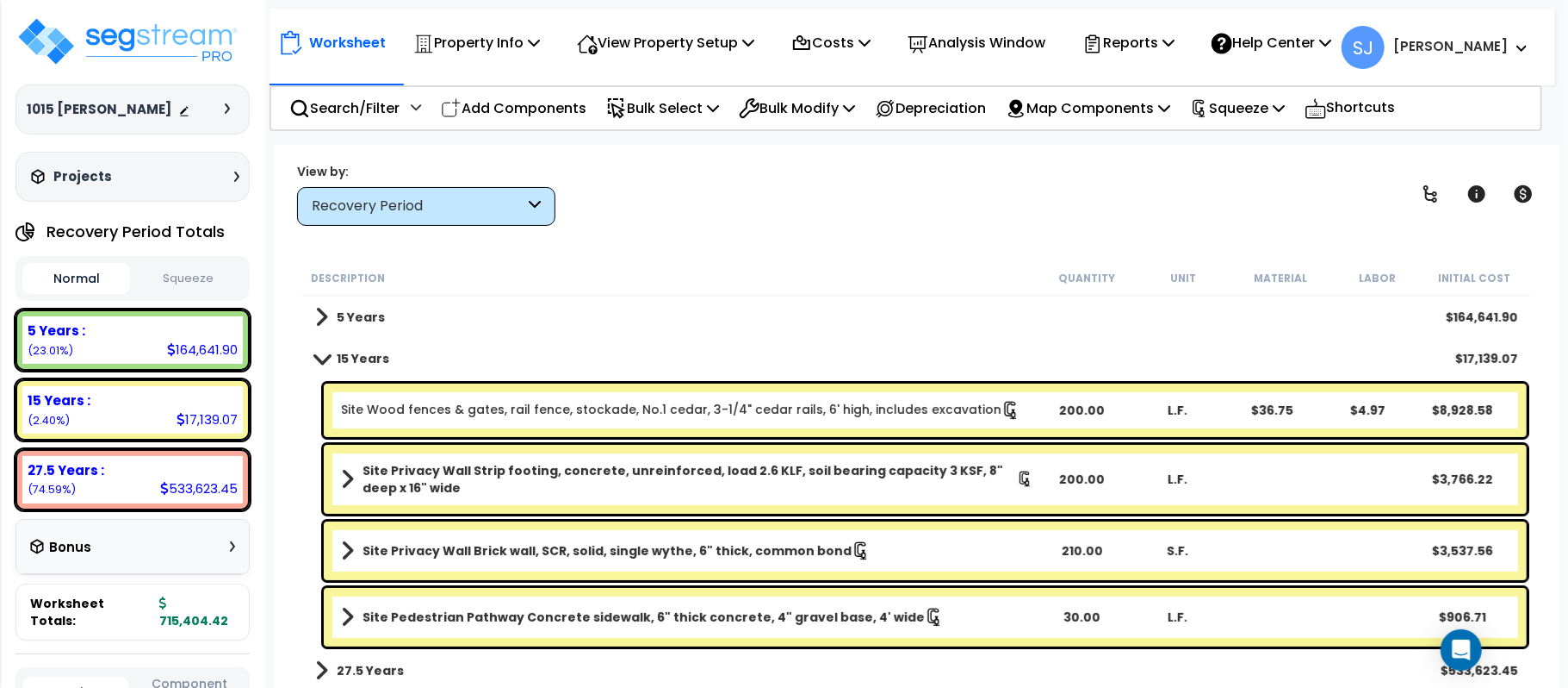
scroll to position [76, 0]
click at [1009, 611] on link "Site Pedestrian Pathway Concrete sidewalk, 6" thick concrete, 4" gravel base, 4…" at bounding box center [687, 617] width 692 height 24
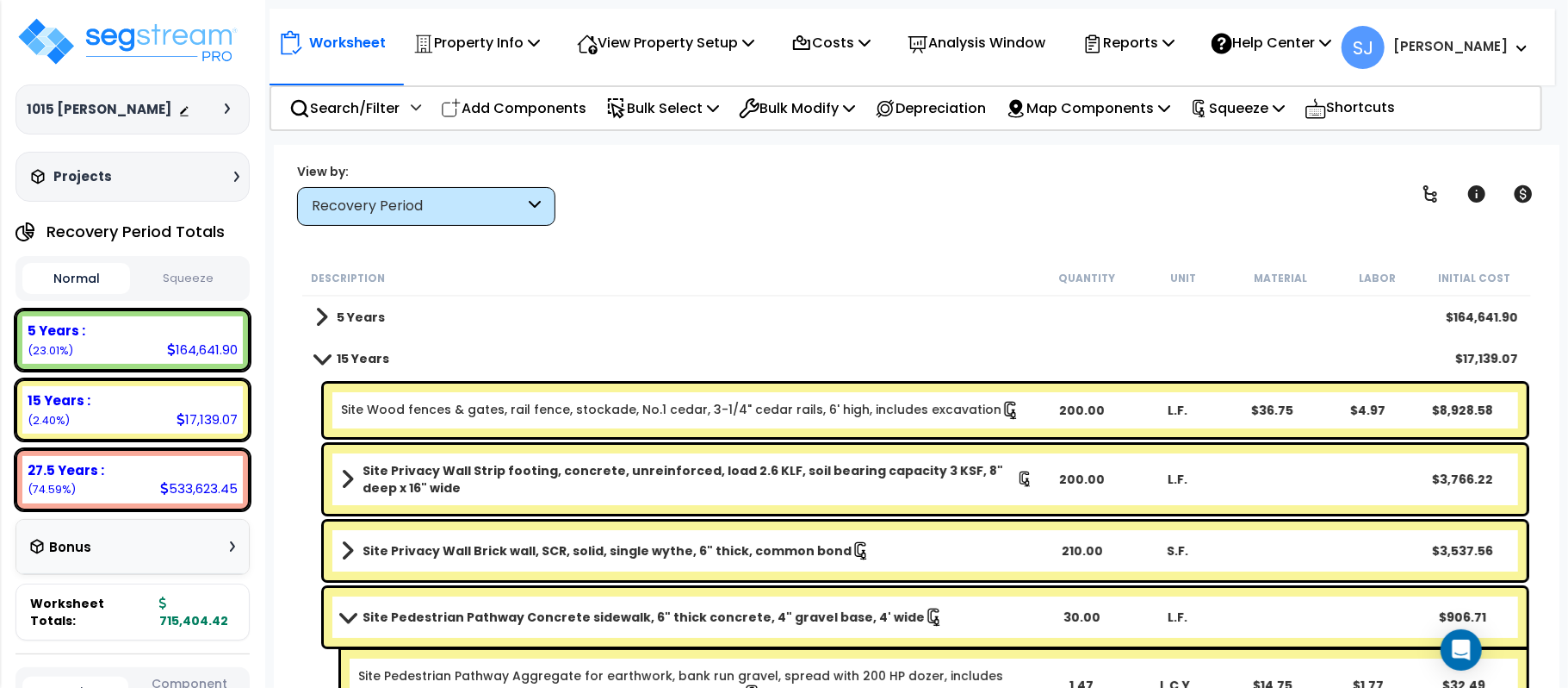
click at [1009, 611] on link "Site Pedestrian Pathway Concrete sidewalk, 6" thick concrete, 4" gravel base, 4…" at bounding box center [687, 617] width 692 height 24
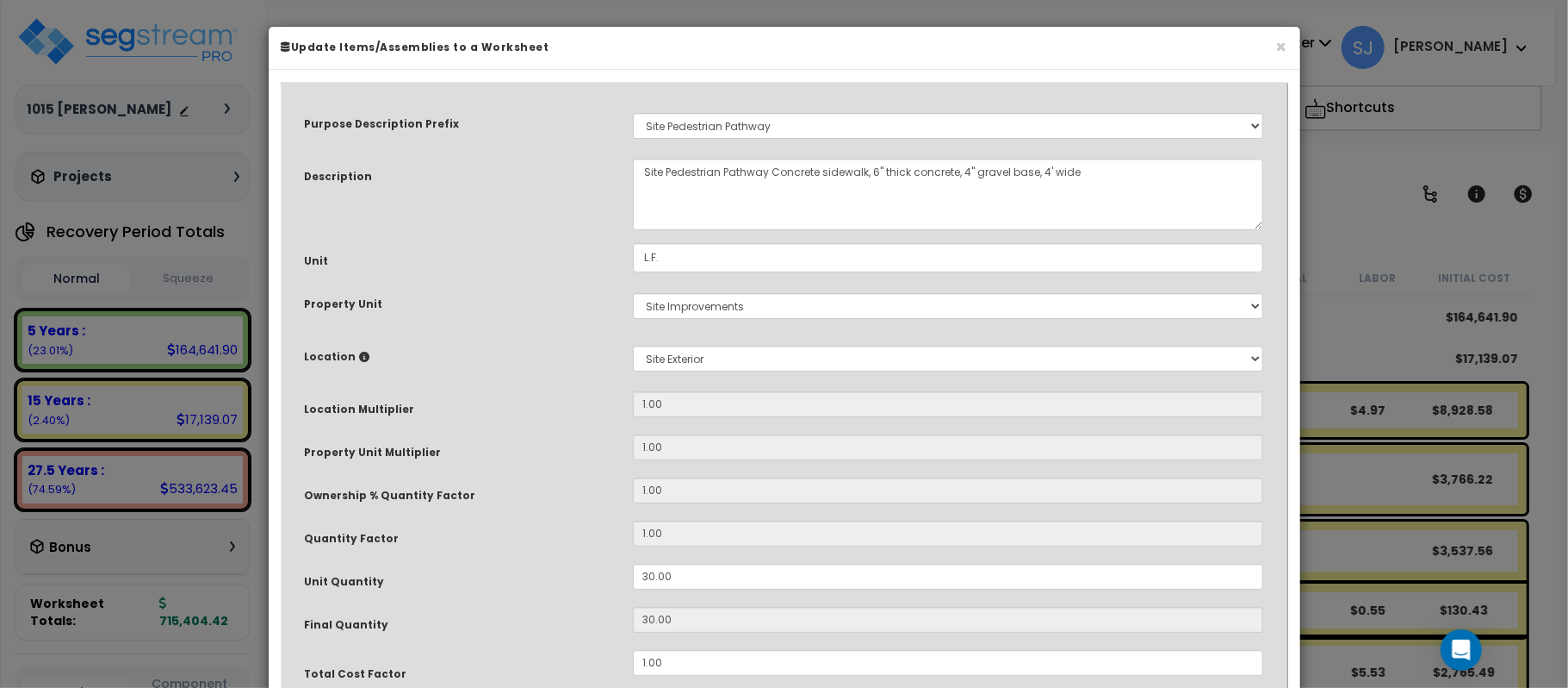
select select "26760"
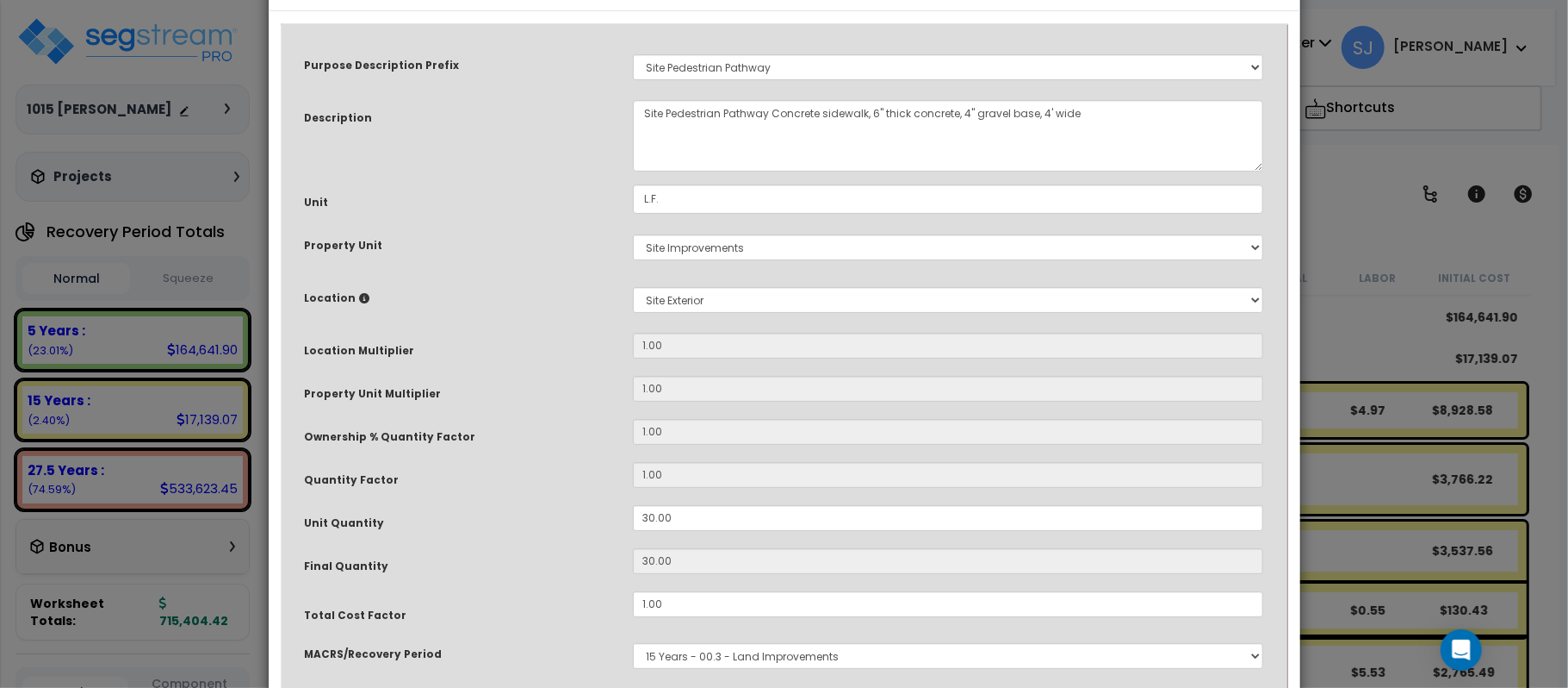
scroll to position [115, 0]
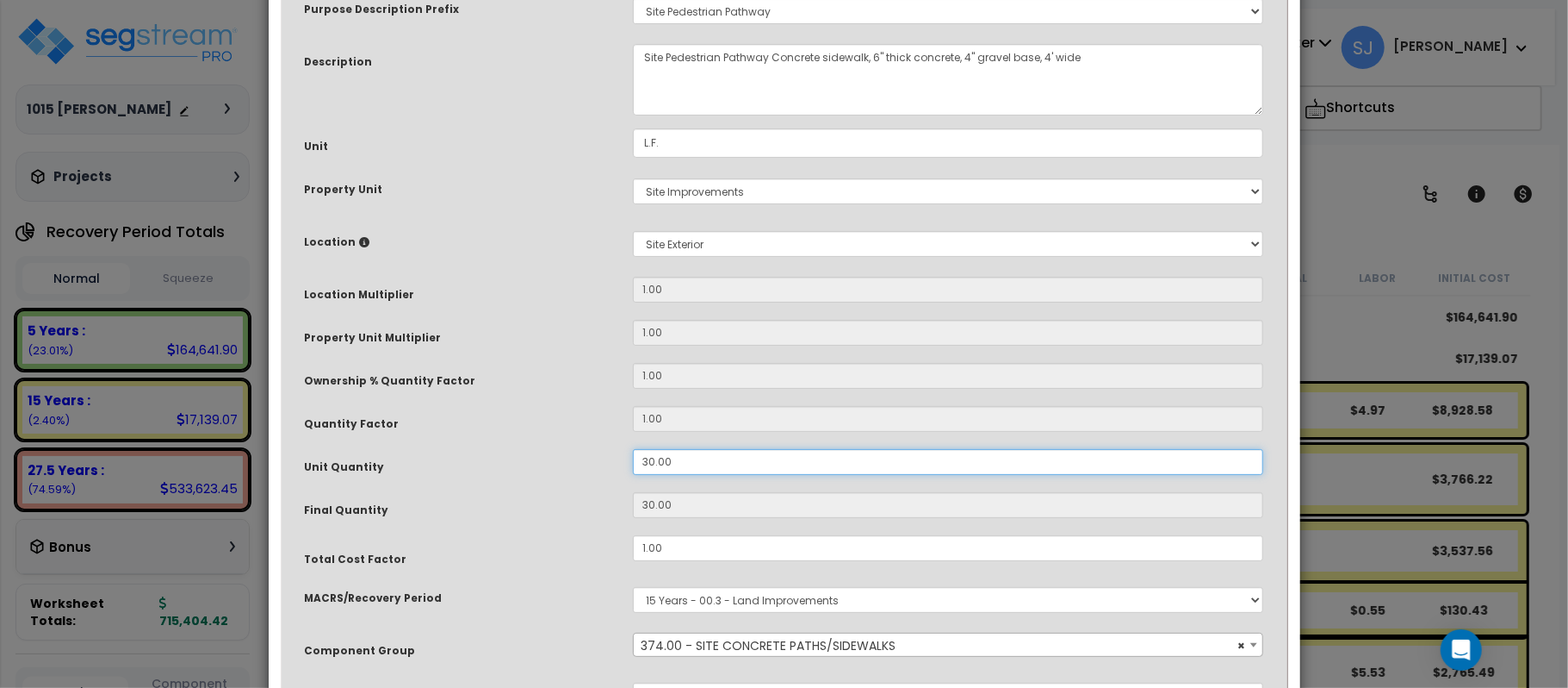
drag, startPoint x: 597, startPoint y: 463, endPoint x: 517, endPoint y: 463, distance: 80.0
click at [517, 463] on div "Unit Quantity 30.00" at bounding box center [784, 464] width 985 height 30
type input "3"
type input "35"
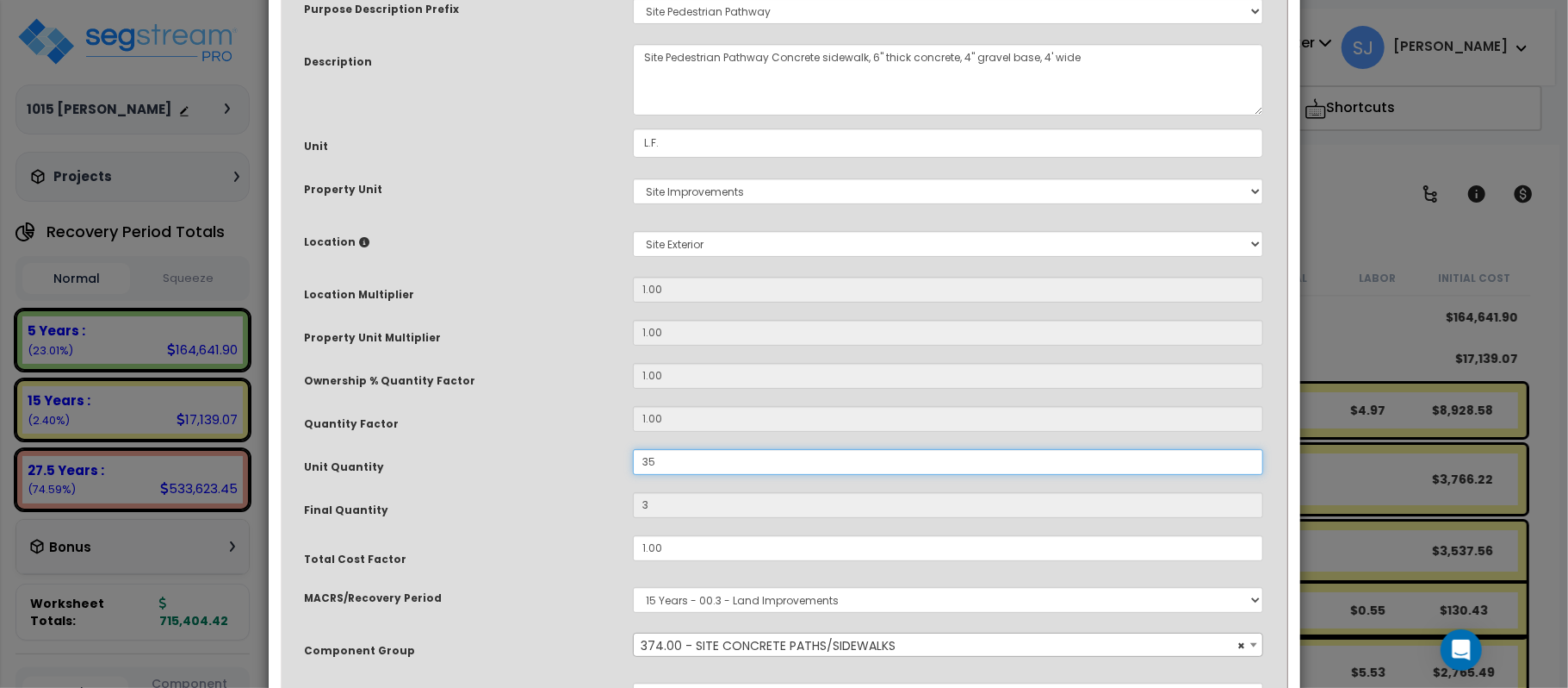
type input "35"
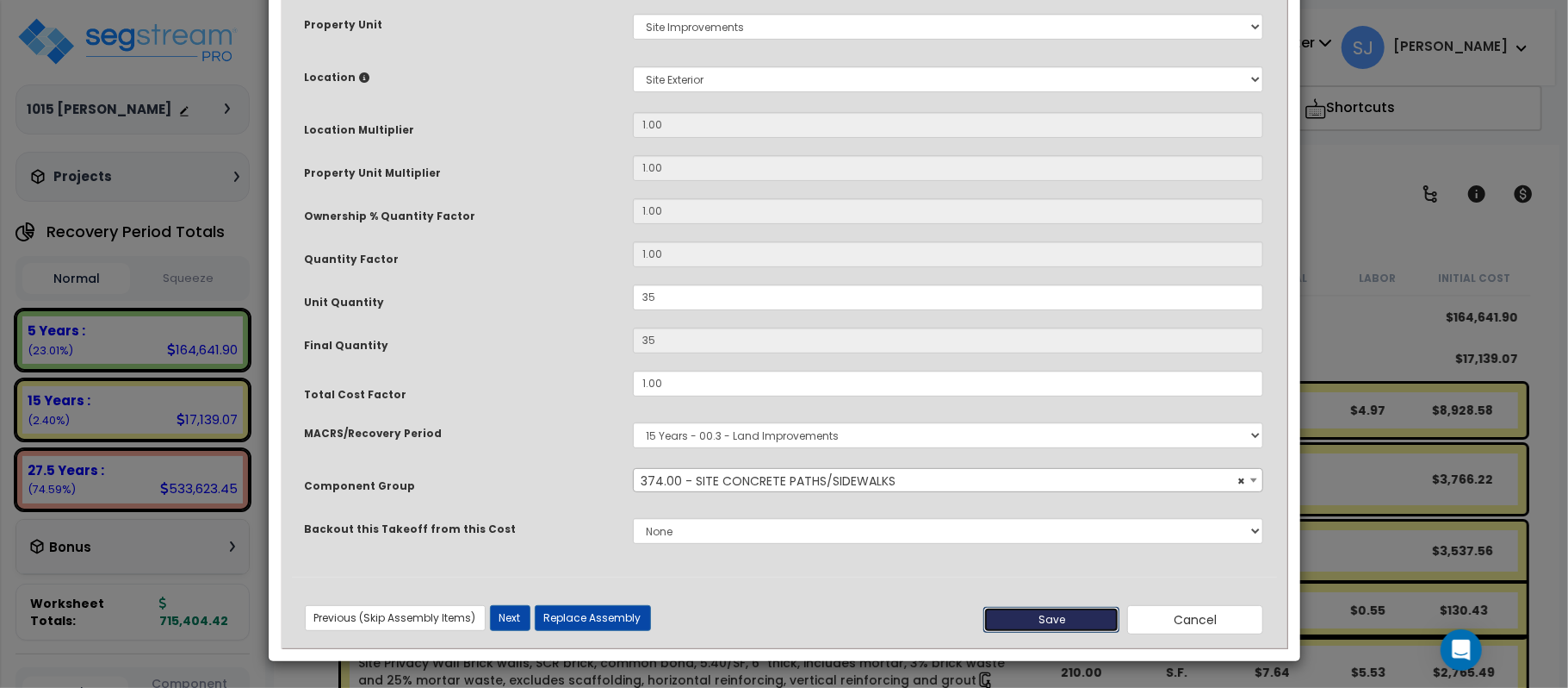
click at [1035, 610] on button "Save" at bounding box center [1051, 619] width 136 height 26
type input "35.00"
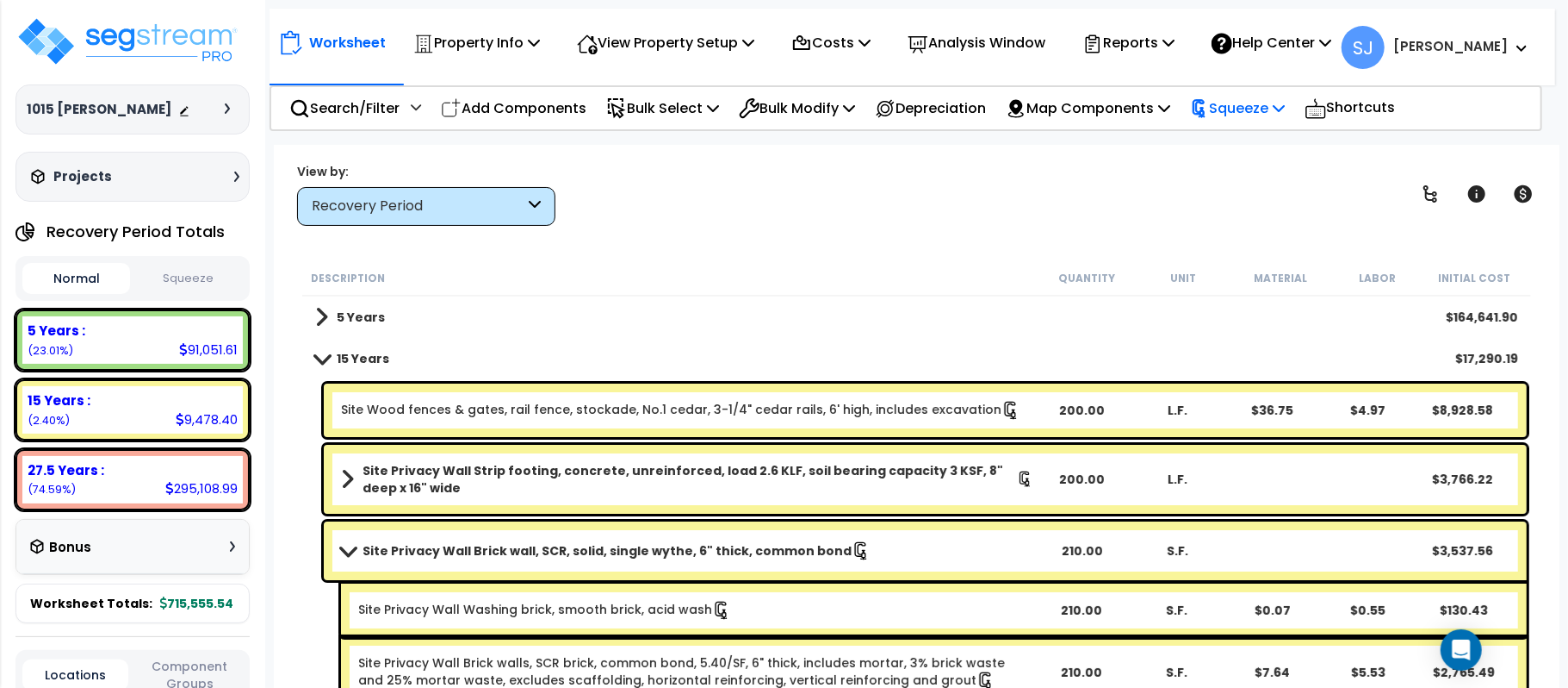
click at [1261, 110] on p "Squeeze" at bounding box center [1237, 108] width 94 height 23
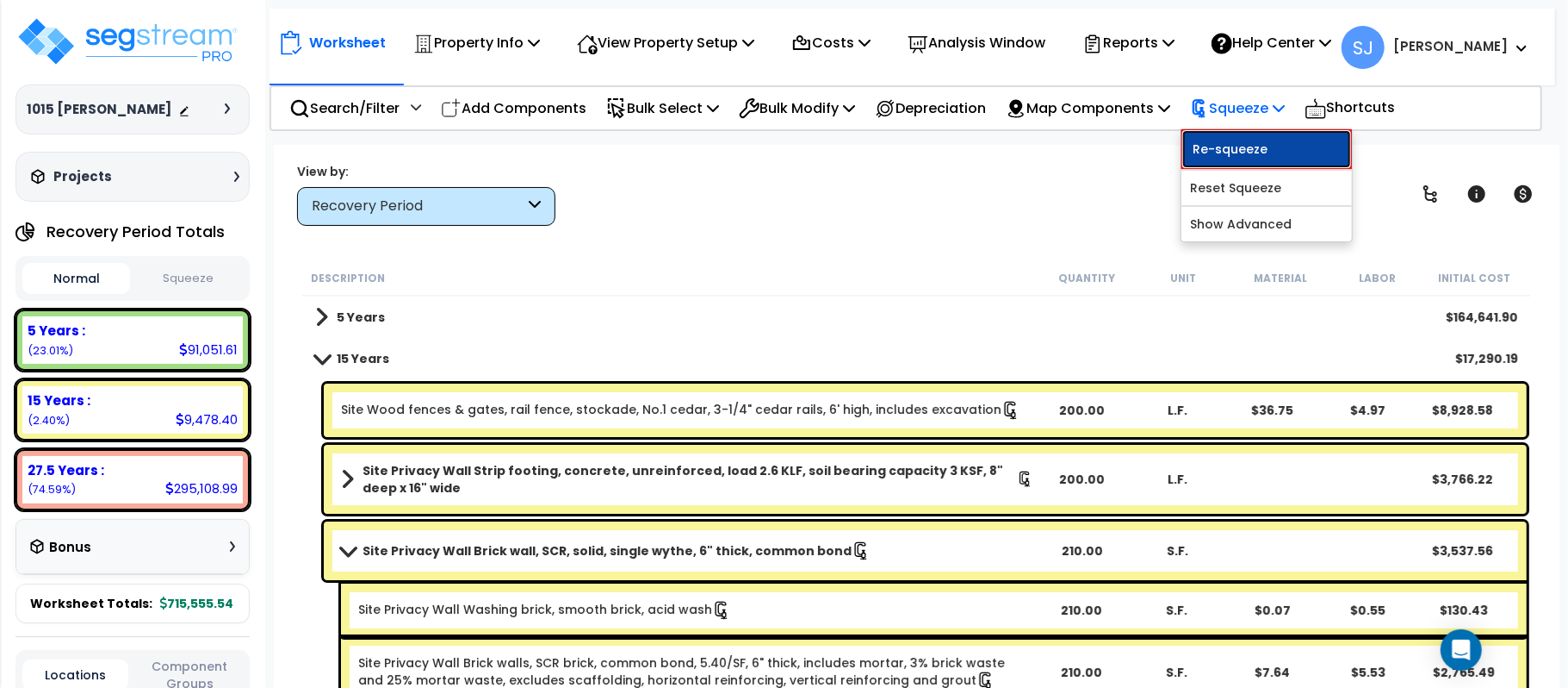
click at [1261, 151] on link "Re-squeeze" at bounding box center [1266, 149] width 171 height 40
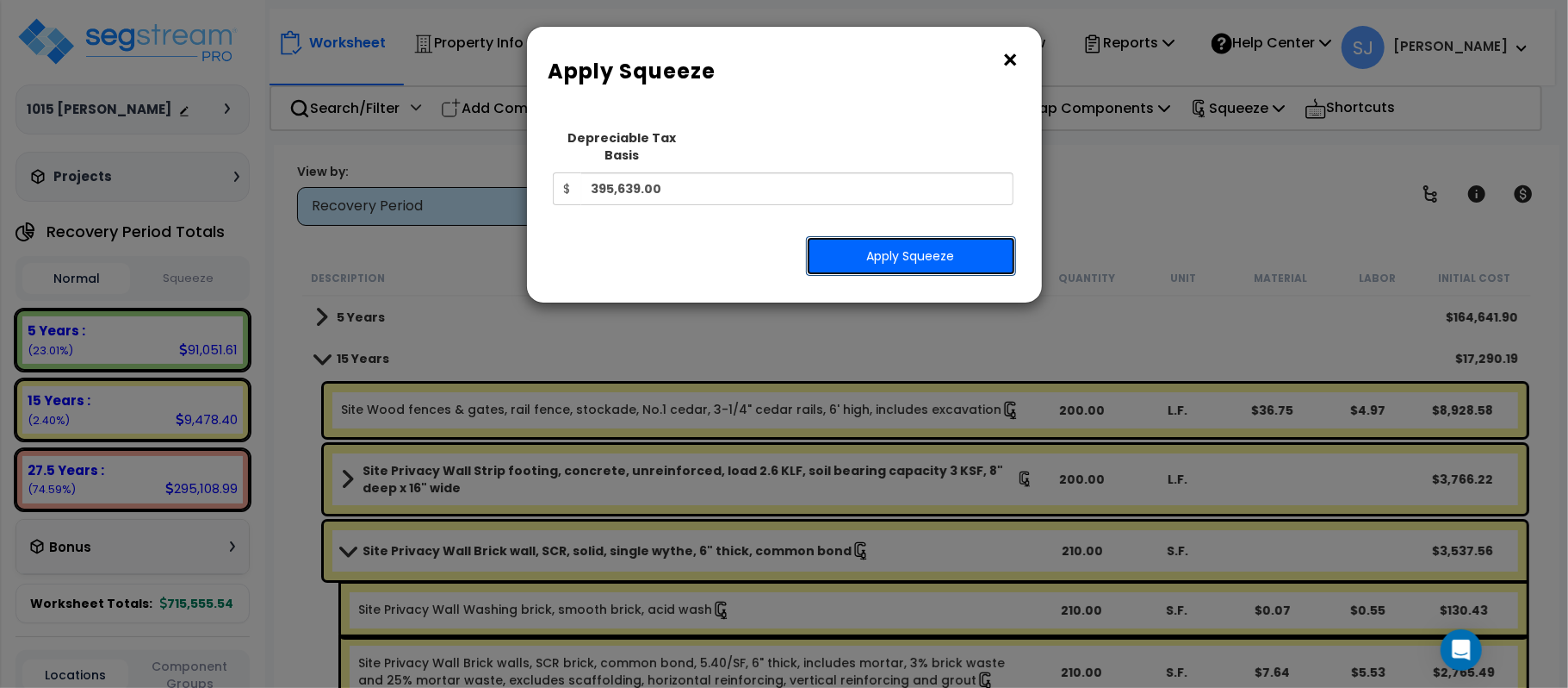
click at [958, 248] on button "Apply Squeeze" at bounding box center [911, 255] width 210 height 40
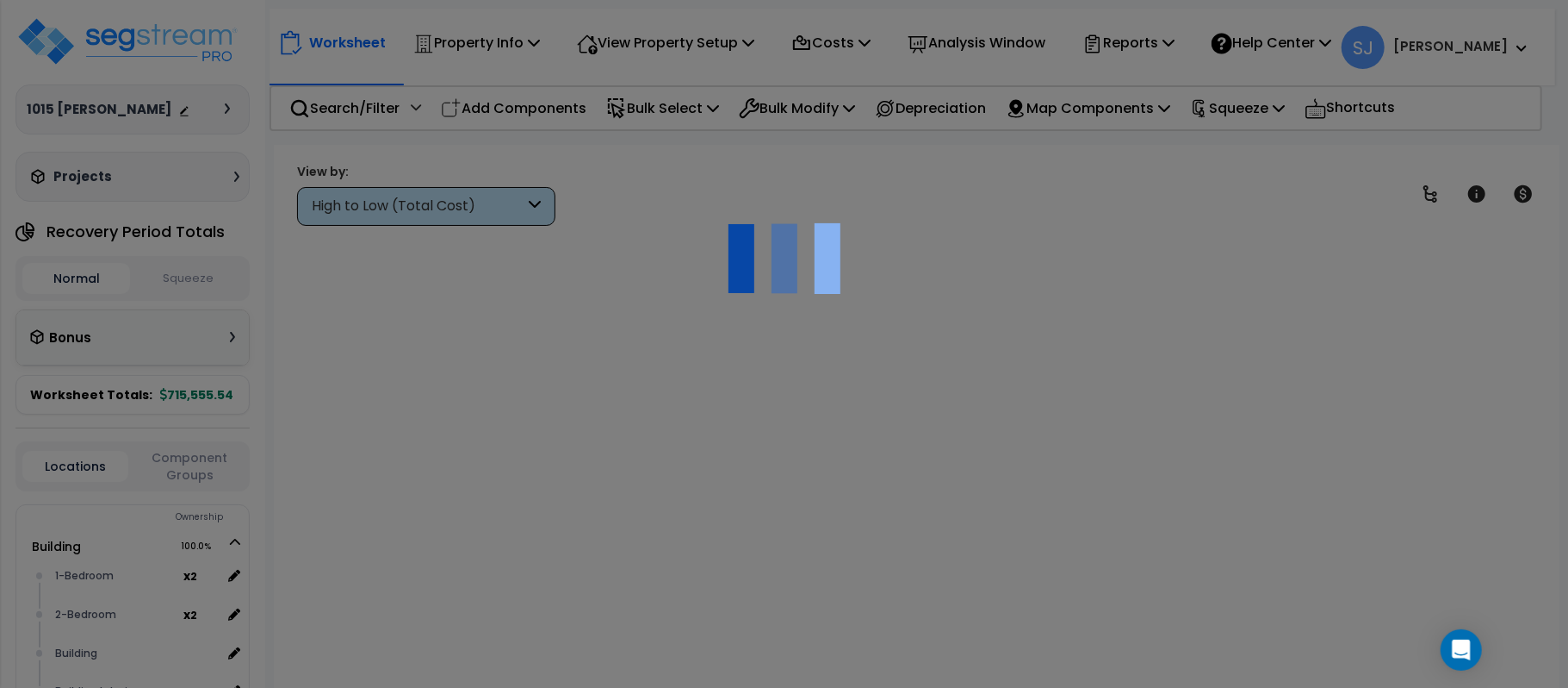
scroll to position [76, 0]
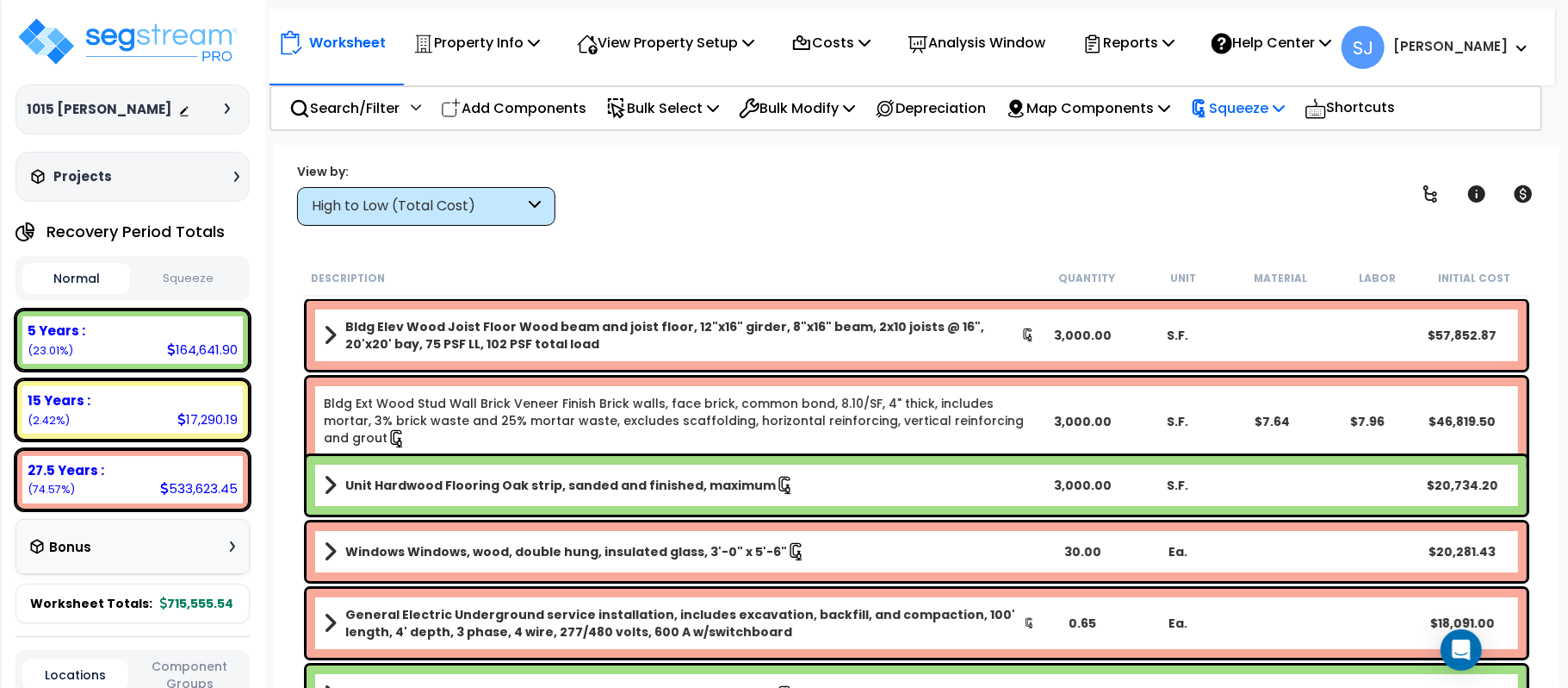
click at [1284, 114] on p "Squeeze" at bounding box center [1237, 108] width 94 height 23
drag, startPoint x: 1094, startPoint y: 188, endPoint x: 1278, endPoint y: 115, distance: 198.0
click at [1094, 188] on div "View by: High to Low (Total Cost) High to Low (Total Cost)" at bounding box center [916, 194] width 1251 height 64
click at [1170, 40] on p "Reports" at bounding box center [1129, 43] width 92 height 23
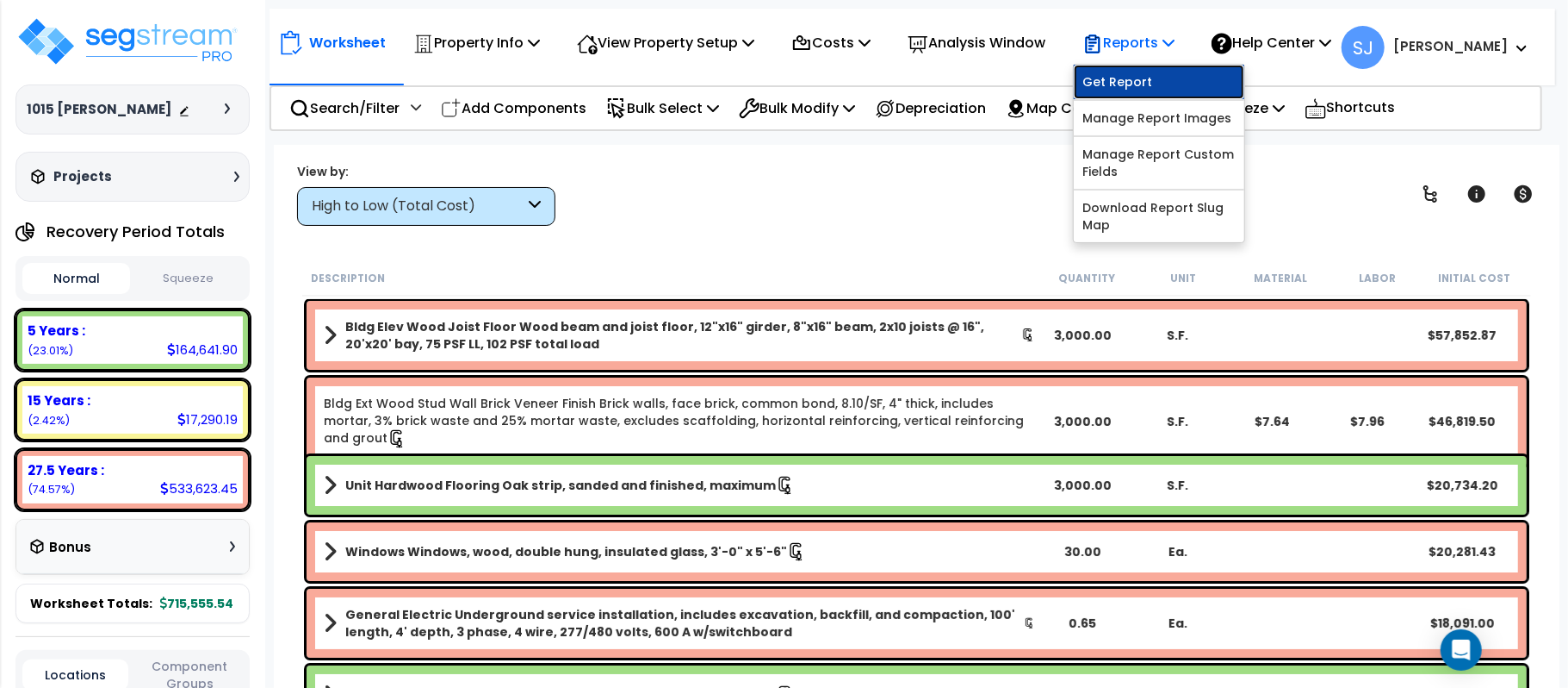
click at [1162, 81] on link "Get Report" at bounding box center [1159, 82] width 171 height 35
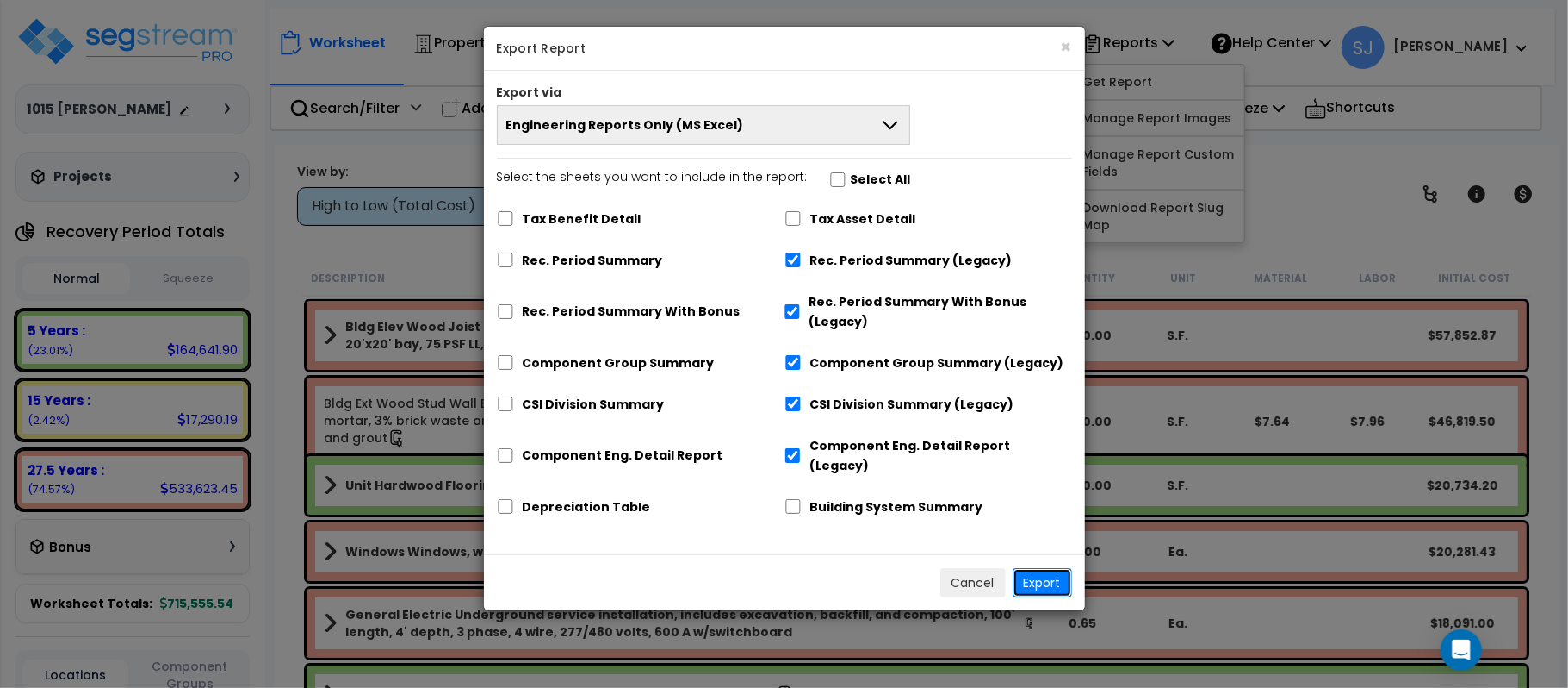
click at [1041, 568] on button "Export" at bounding box center [1042, 582] width 60 height 29
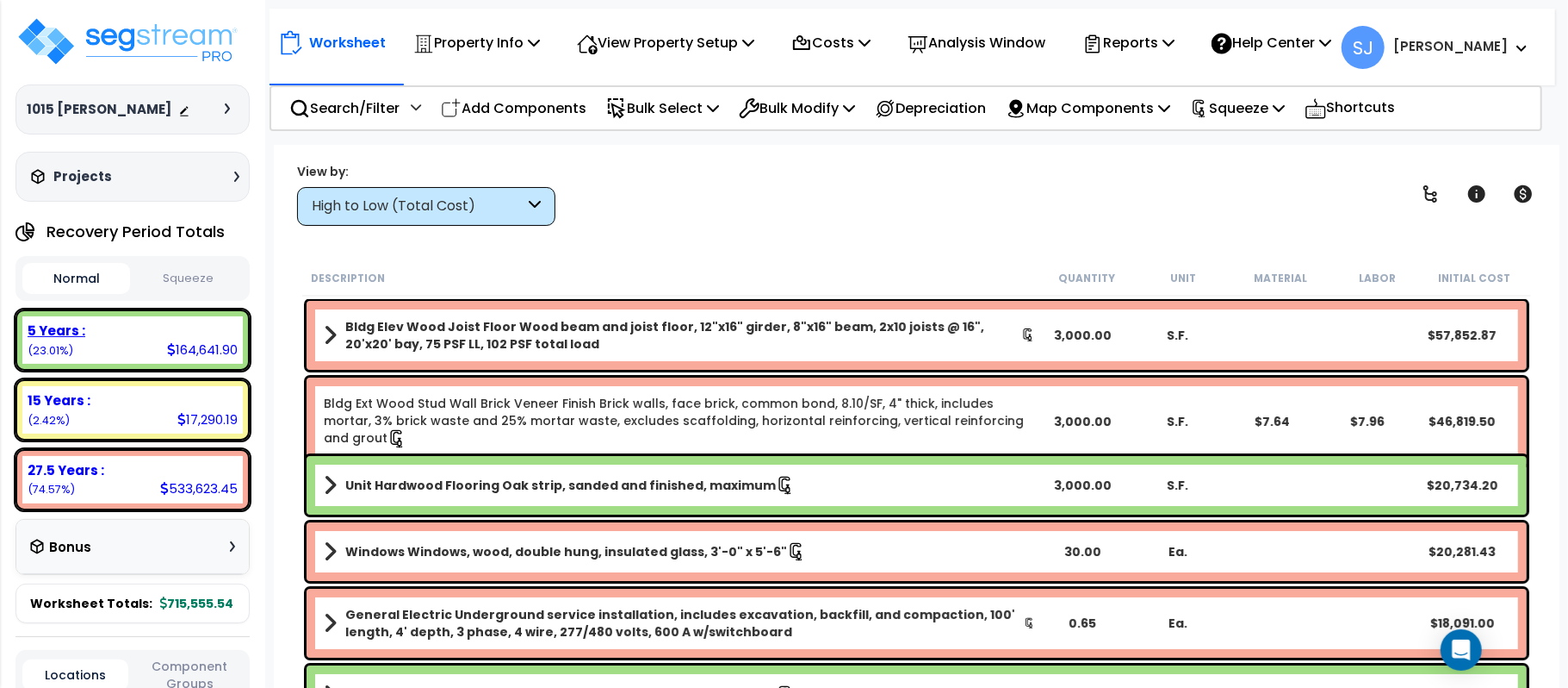
click at [191, 349] on div "164,641.90" at bounding box center [202, 349] width 70 height 18
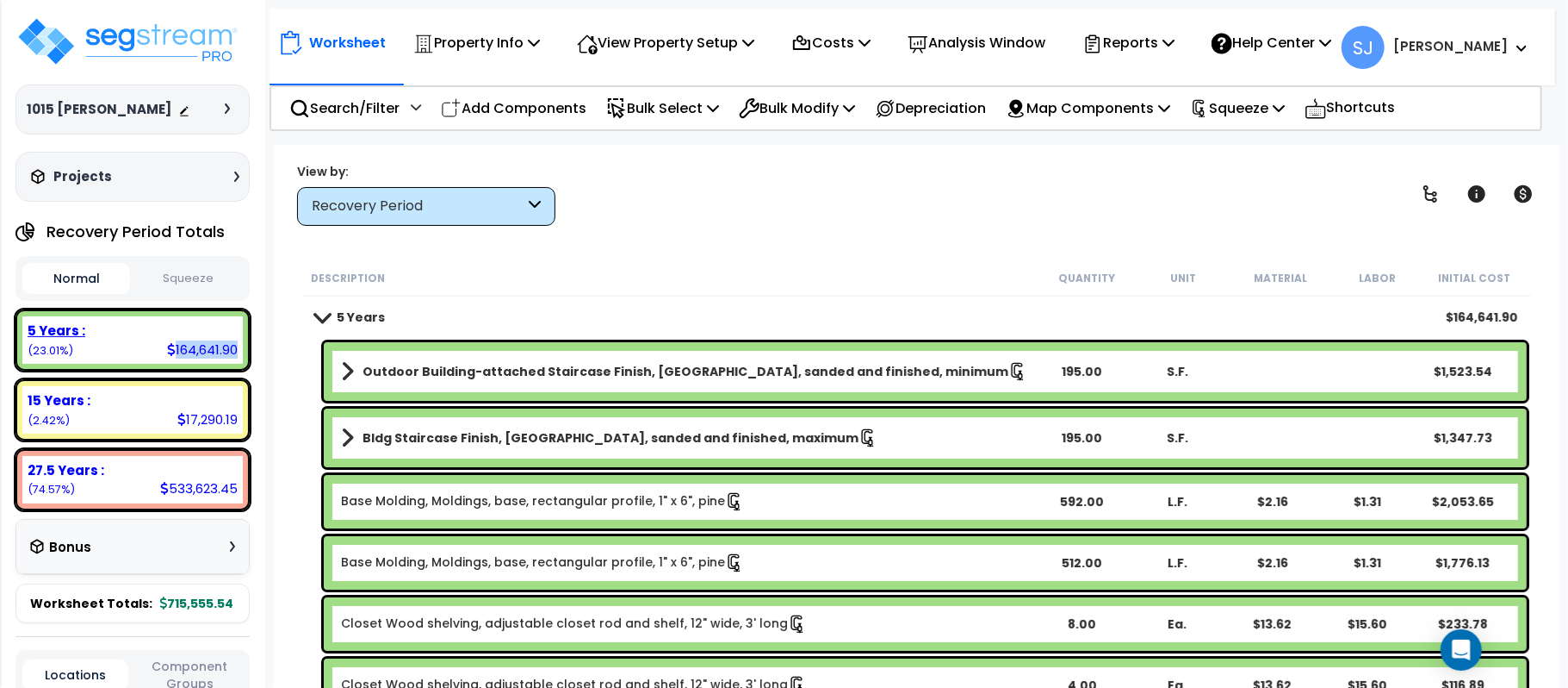
copy div "164,641.90"
click at [186, 420] on div "17,290.19" at bounding box center [207, 419] width 60 height 18
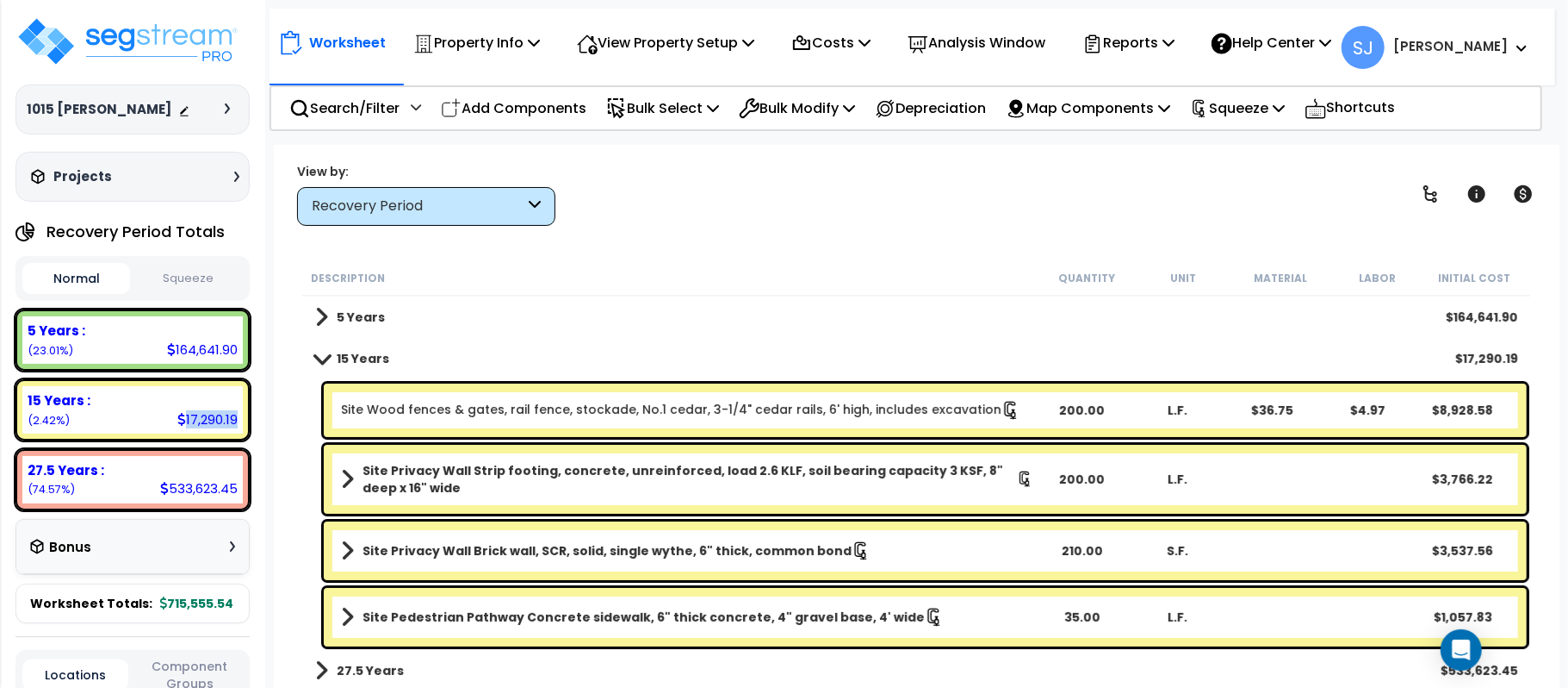
click at [190, 284] on button "Squeeze" at bounding box center [188, 279] width 108 height 30
click at [205, 348] on div "91,032.47" at bounding box center [205, 349] width 65 height 18
copy div "91,032.47"
click at [222, 415] on div "9,559.97" at bounding box center [206, 419] width 62 height 18
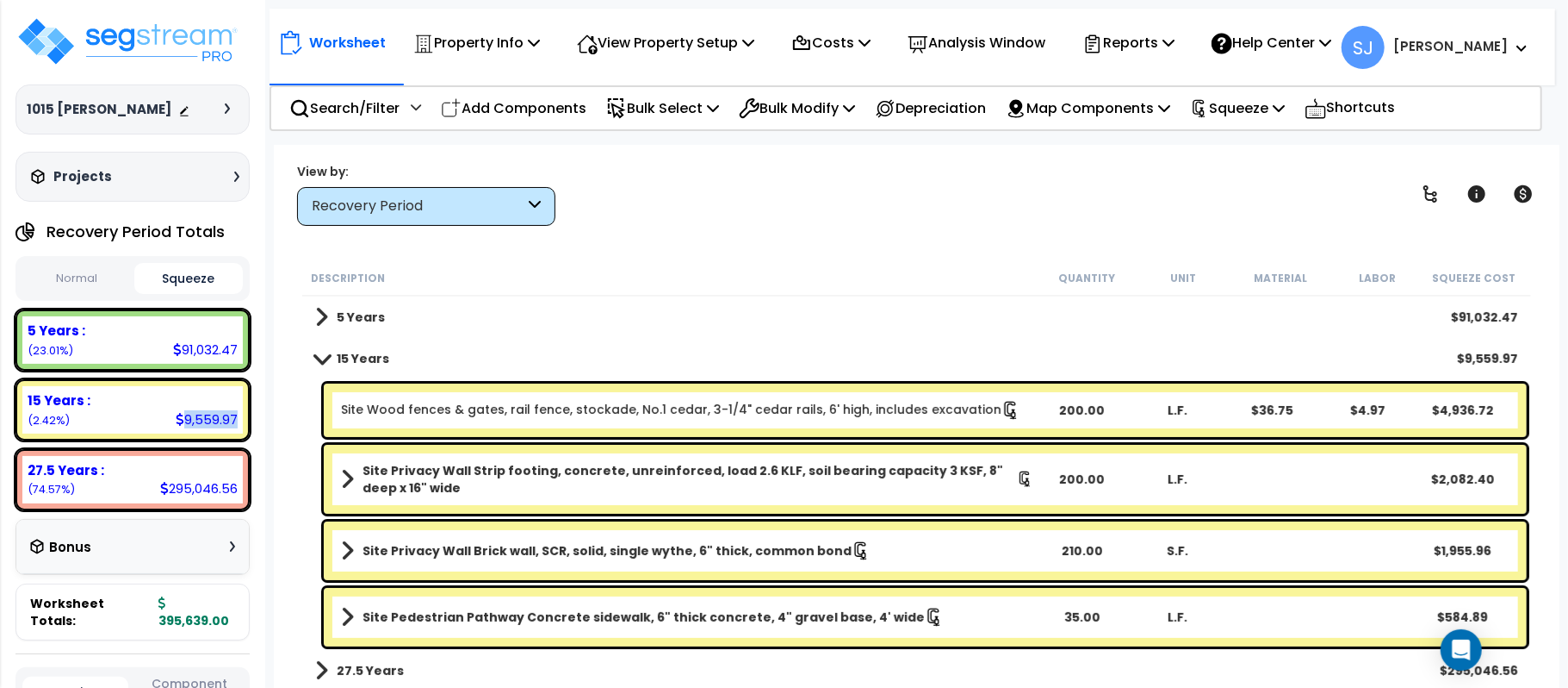
click at [222, 415] on div "9,559.97" at bounding box center [206, 419] width 62 height 18
copy div "9,559.97"
click at [221, 486] on div "295,046.56" at bounding box center [198, 488] width 77 height 18
copy div "295,046.56"
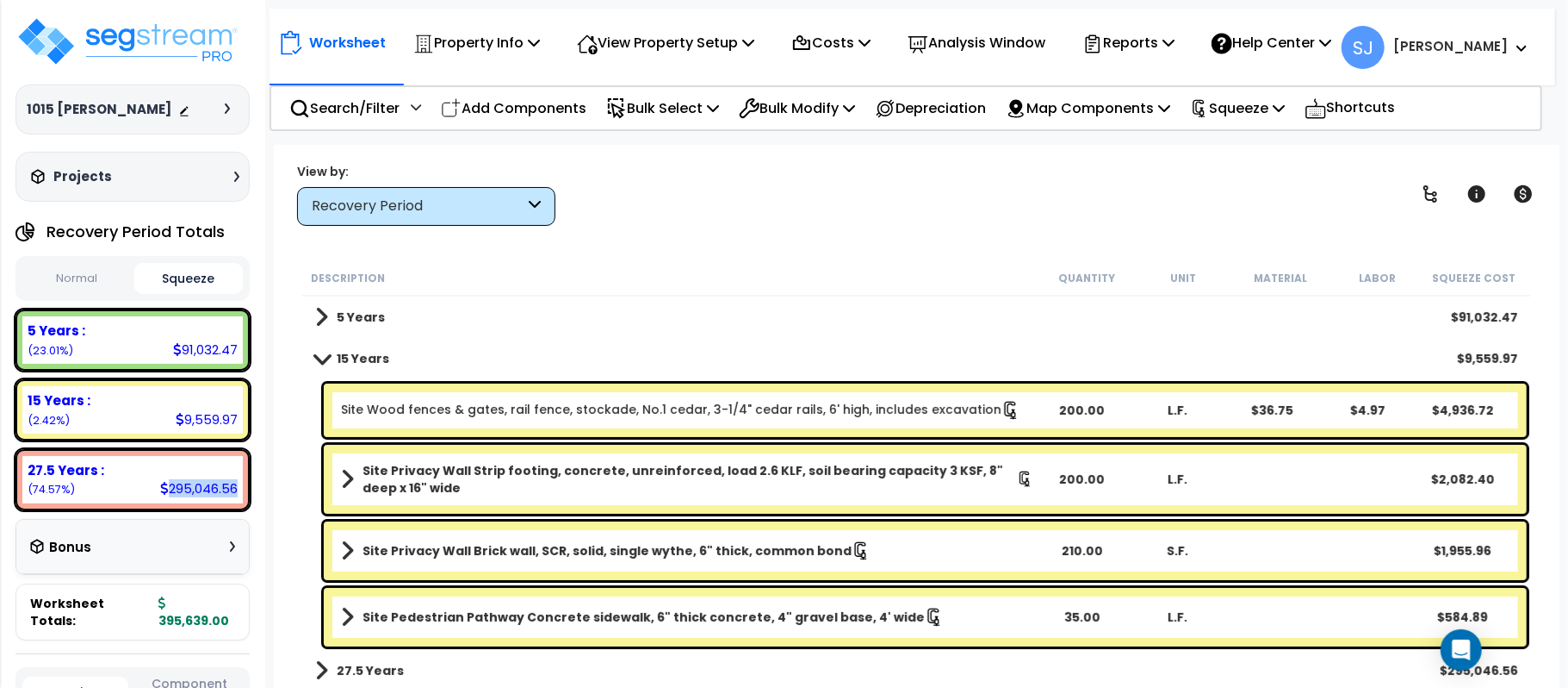
copy div "295,046.56"
click at [200, 342] on div "91,032.47" at bounding box center [205, 349] width 65 height 18
click at [198, 595] on b "395,639.00" at bounding box center [193, 611] width 70 height 35
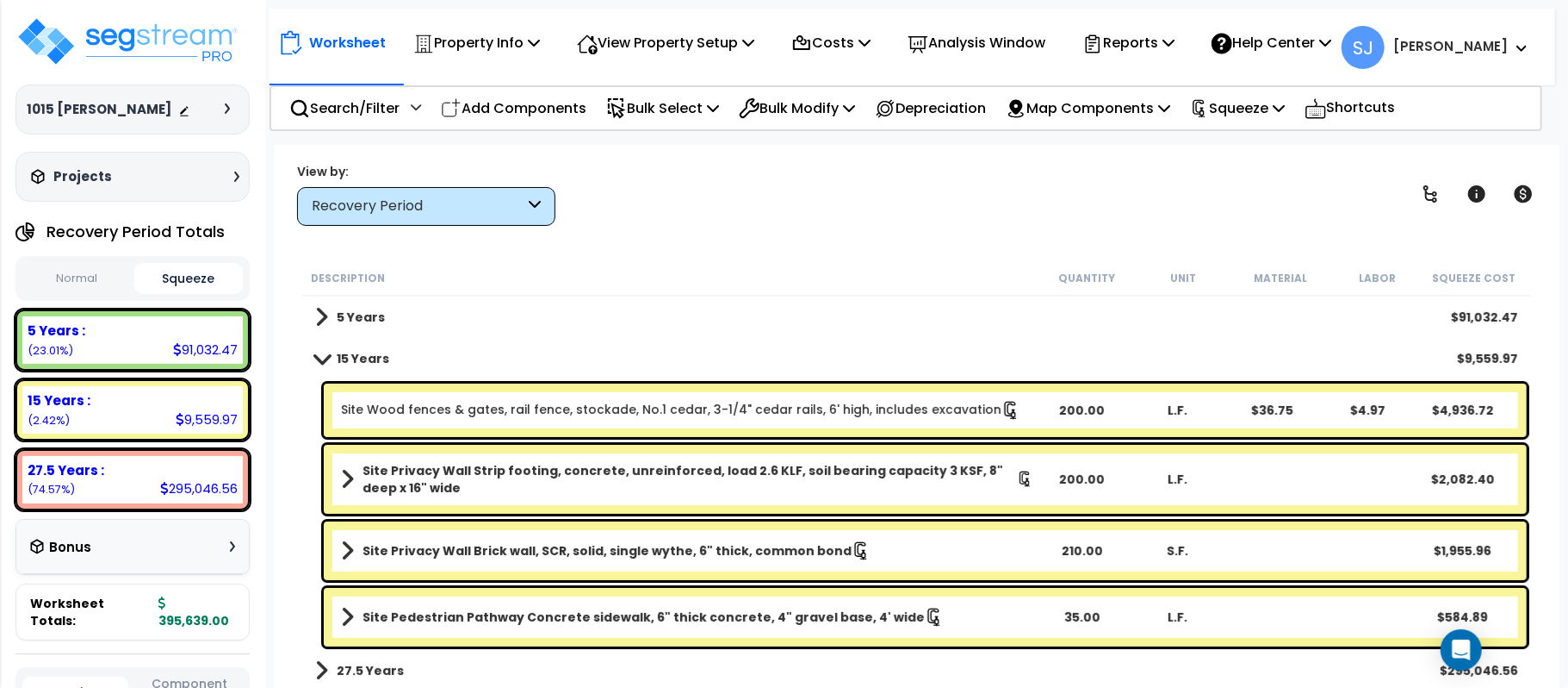
copy b "395,639.00"
click at [205, 346] on div "91,032.47" at bounding box center [205, 349] width 65 height 18
copy div "91,032.47"
click at [203, 421] on div "9,559.97" at bounding box center [206, 419] width 62 height 18
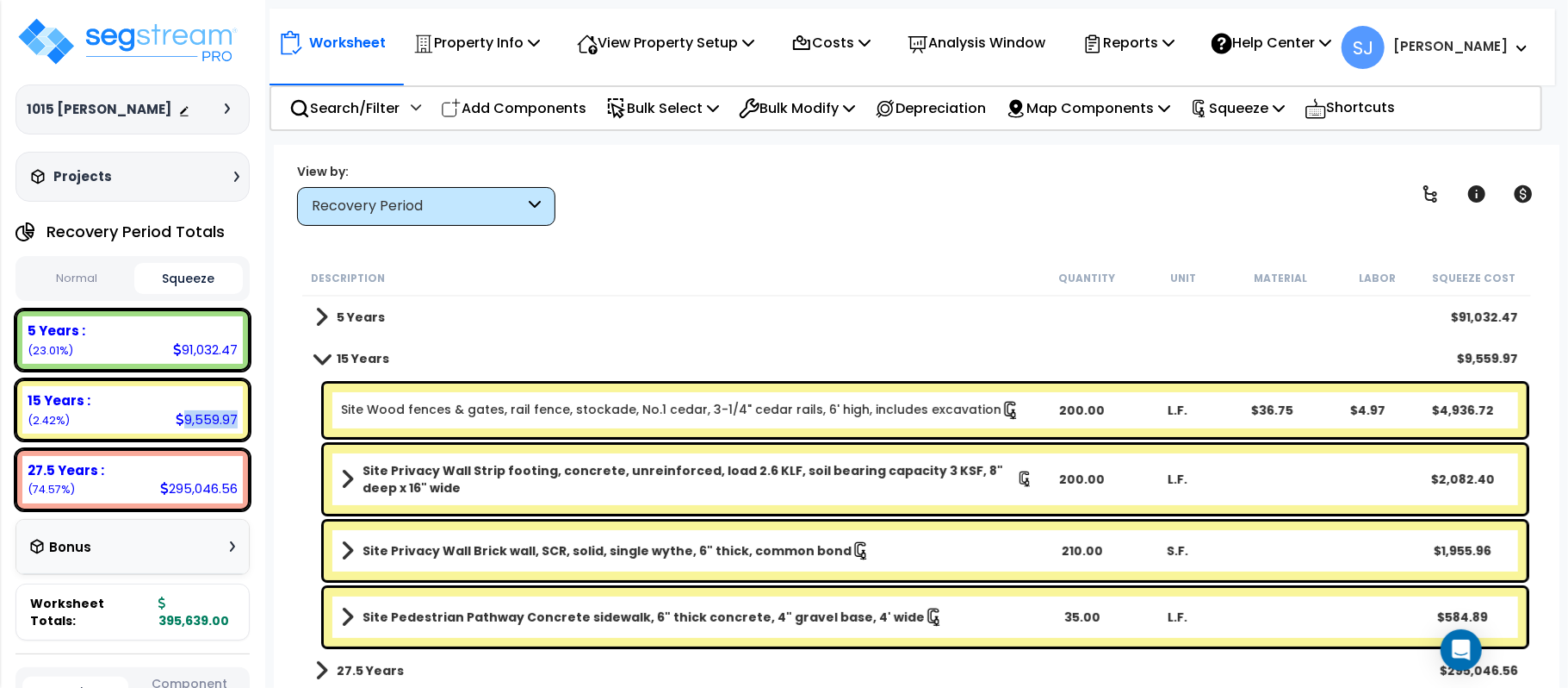
click at [203, 421] on div "9,559.97" at bounding box center [206, 419] width 62 height 18
copy div "9,559.97"
click at [194, 486] on div "295,046.56" at bounding box center [198, 488] width 77 height 18
copy div "295,046.56"
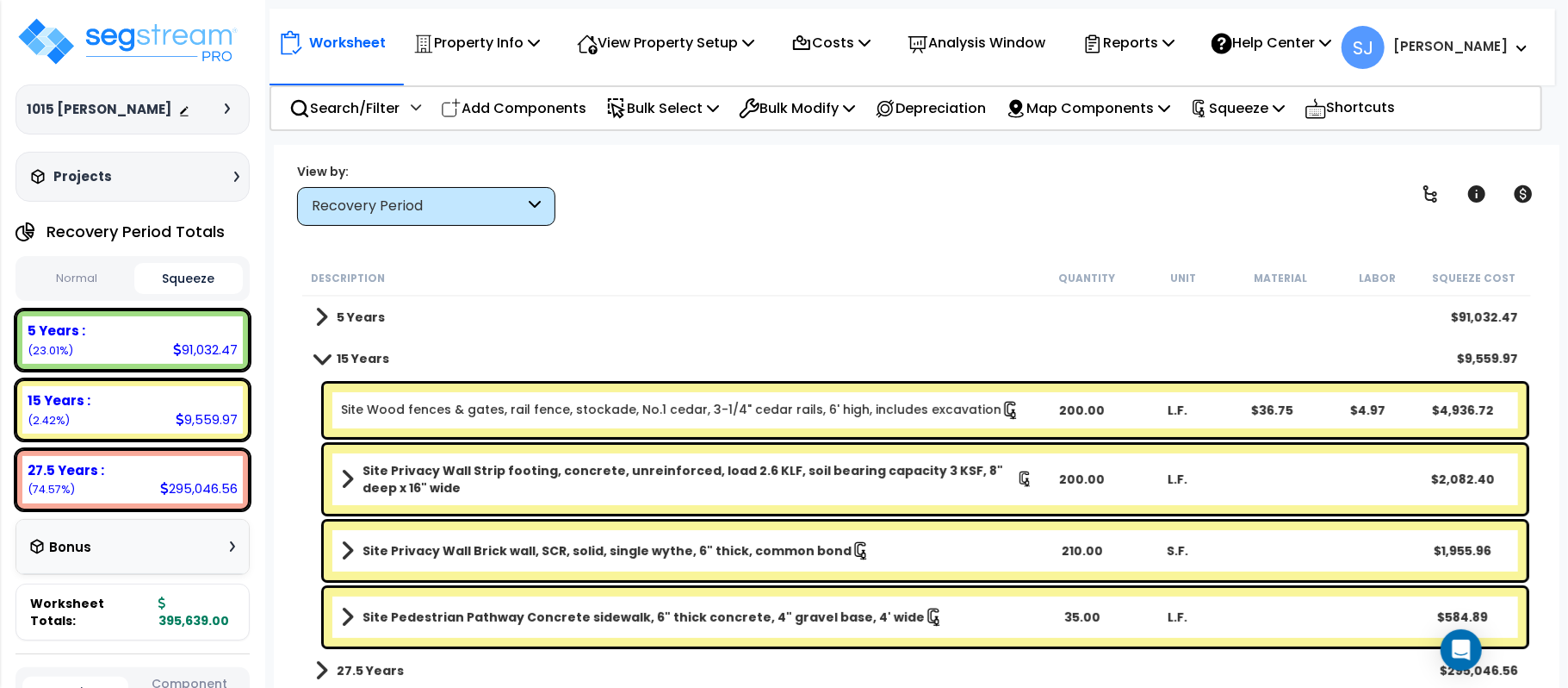
click at [267, 256] on body "We are Building your Property. So please grab a coffee and let us do the heavy …" at bounding box center [784, 344] width 1568 height 688
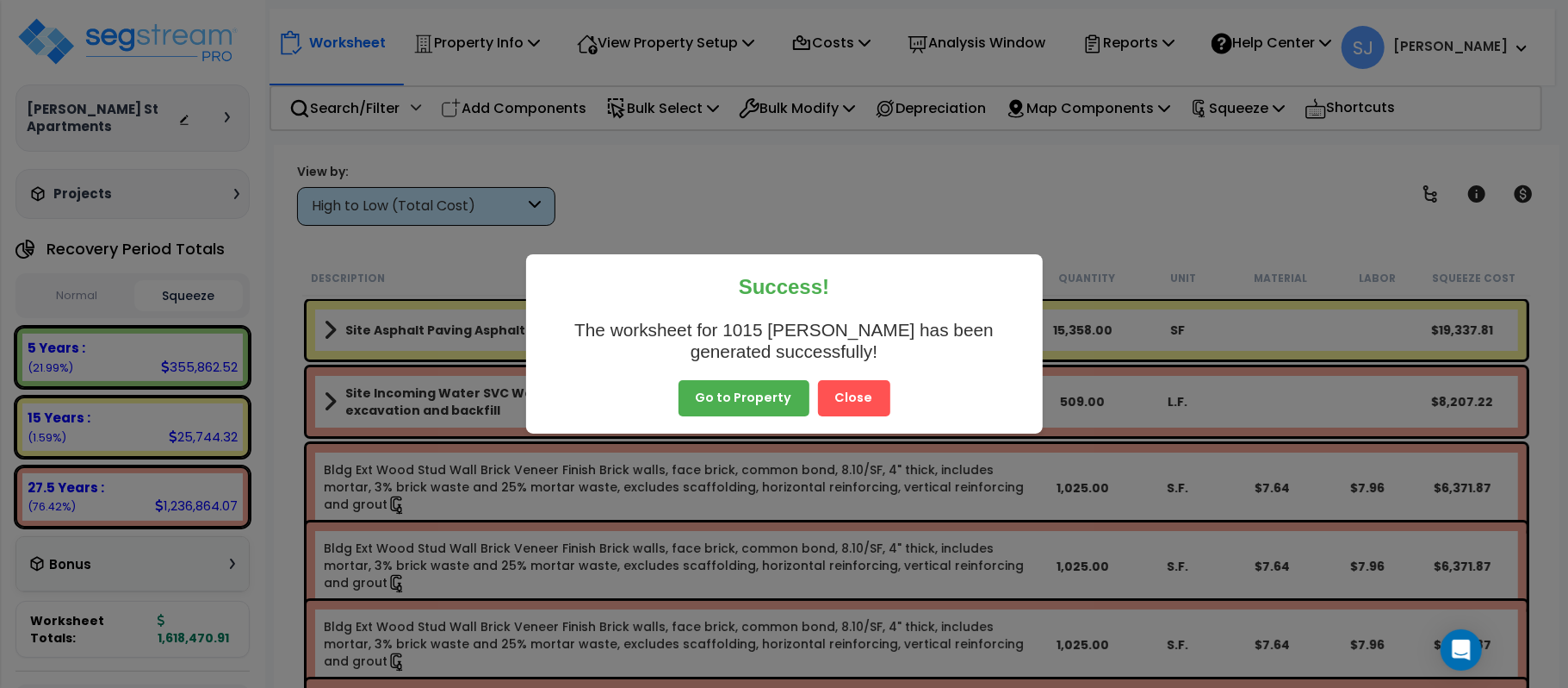
scroll to position [70, 0]
click at [840, 397] on button "Close" at bounding box center [854, 398] width 72 height 36
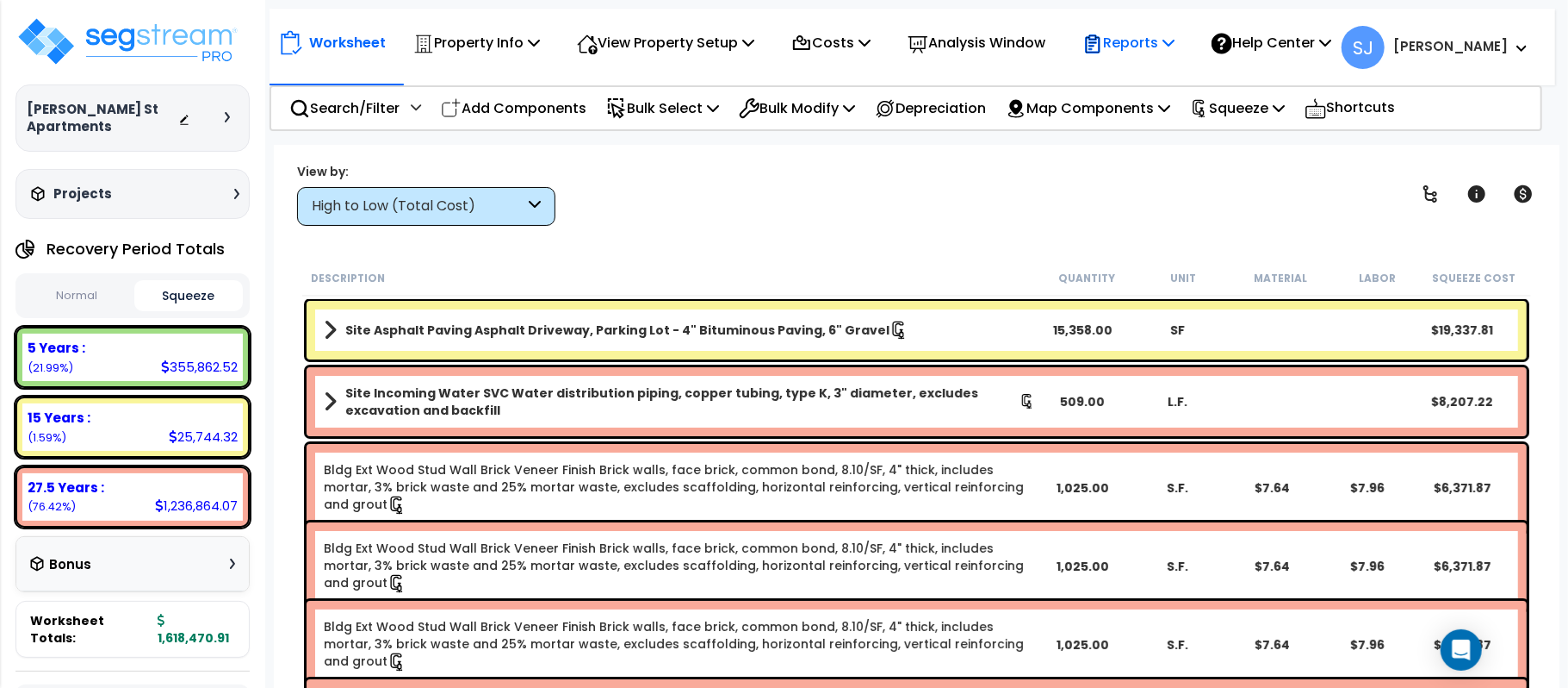
click at [1170, 43] on p "Reports" at bounding box center [1129, 43] width 92 height 23
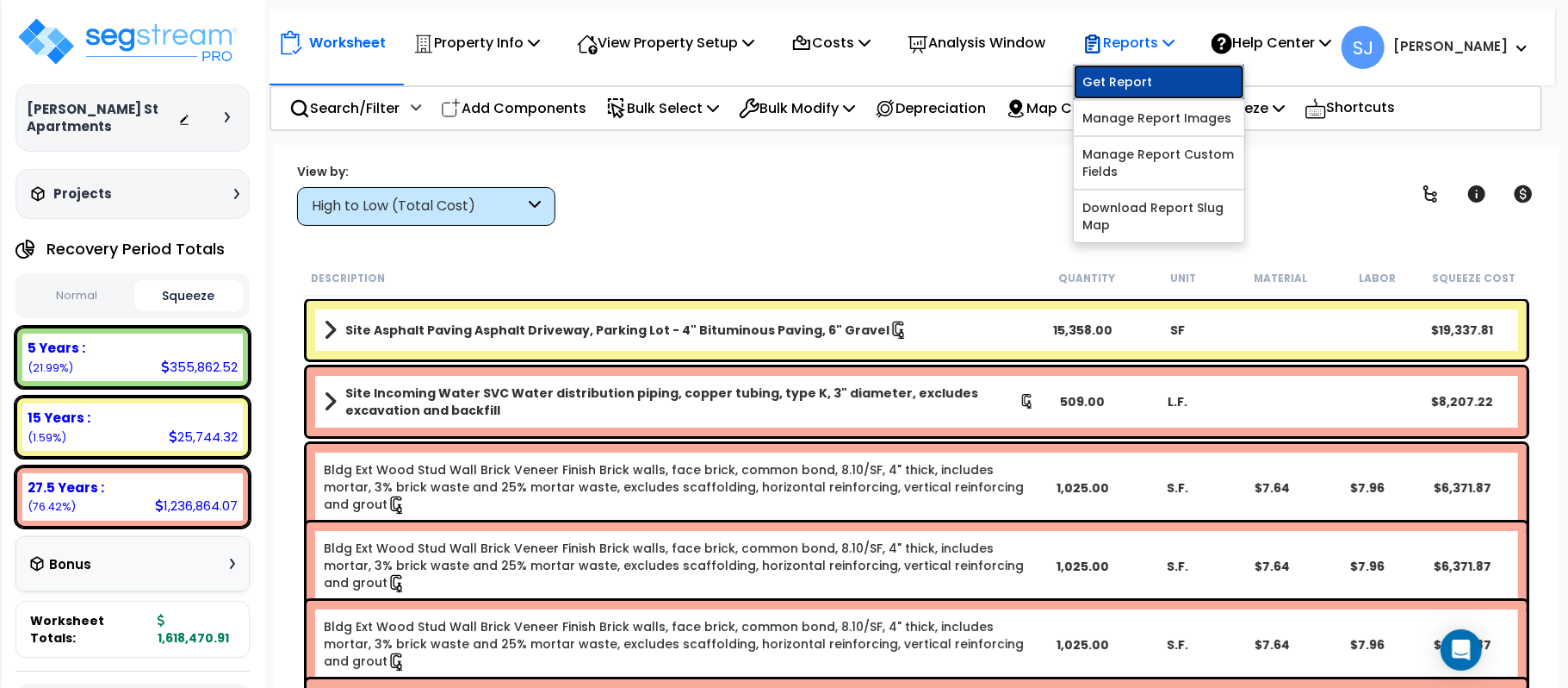
click at [1148, 87] on link "Get Report" at bounding box center [1159, 82] width 171 height 35
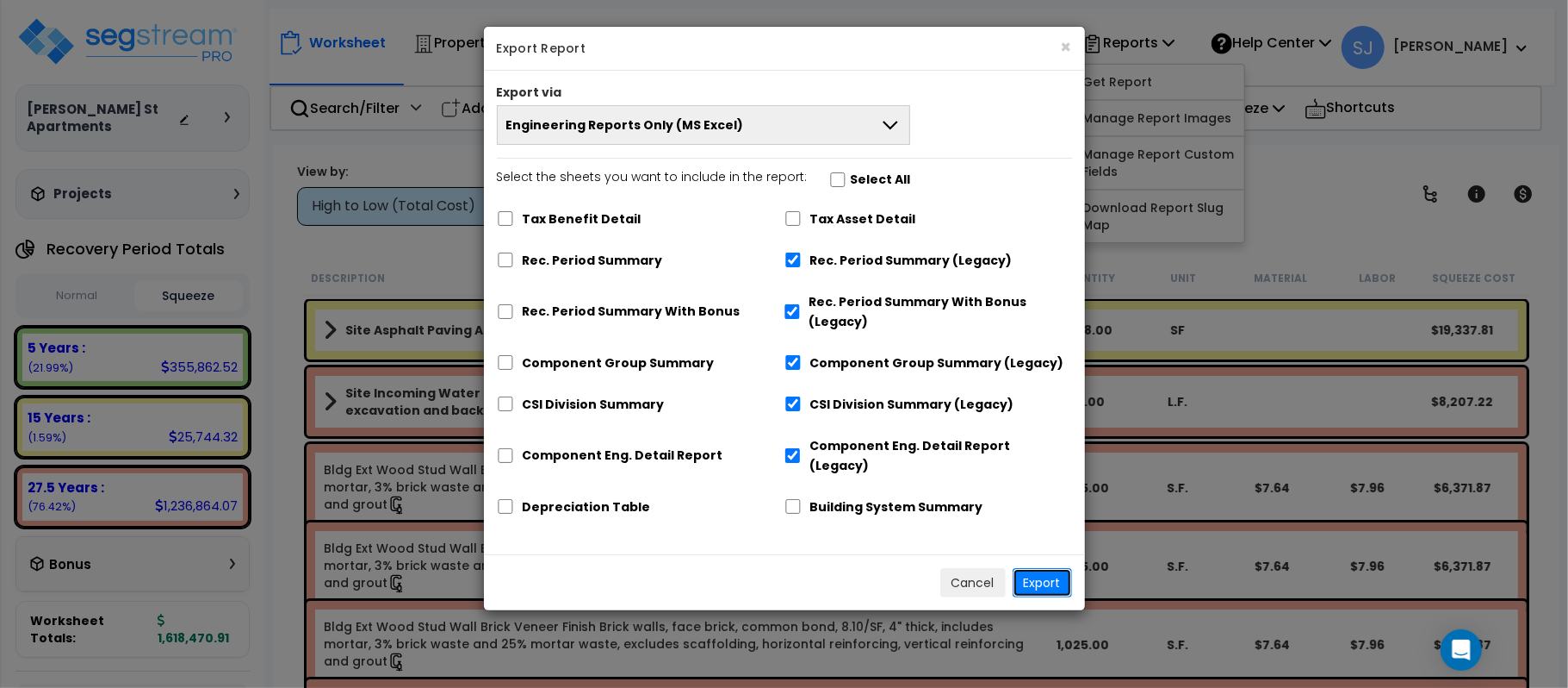
click at [1028, 568] on button "Export" at bounding box center [1042, 582] width 60 height 29
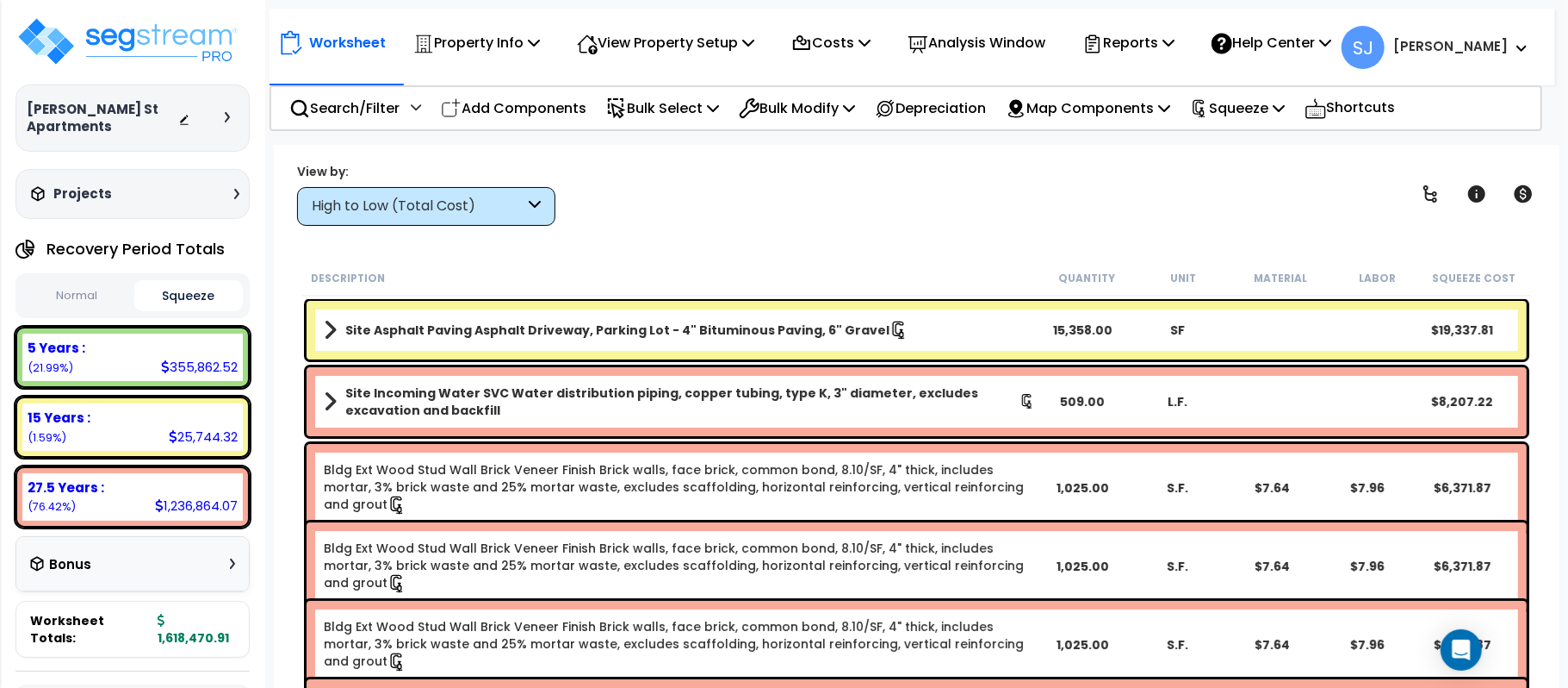
click at [187, 362] on div "355,862.52" at bounding box center [199, 367] width 76 height 18
copy div "355,862.52"
click at [205, 440] on div "25,744.32" at bounding box center [203, 436] width 68 height 18
click at [205, 438] on div "25,744.32" at bounding box center [203, 436] width 68 height 18
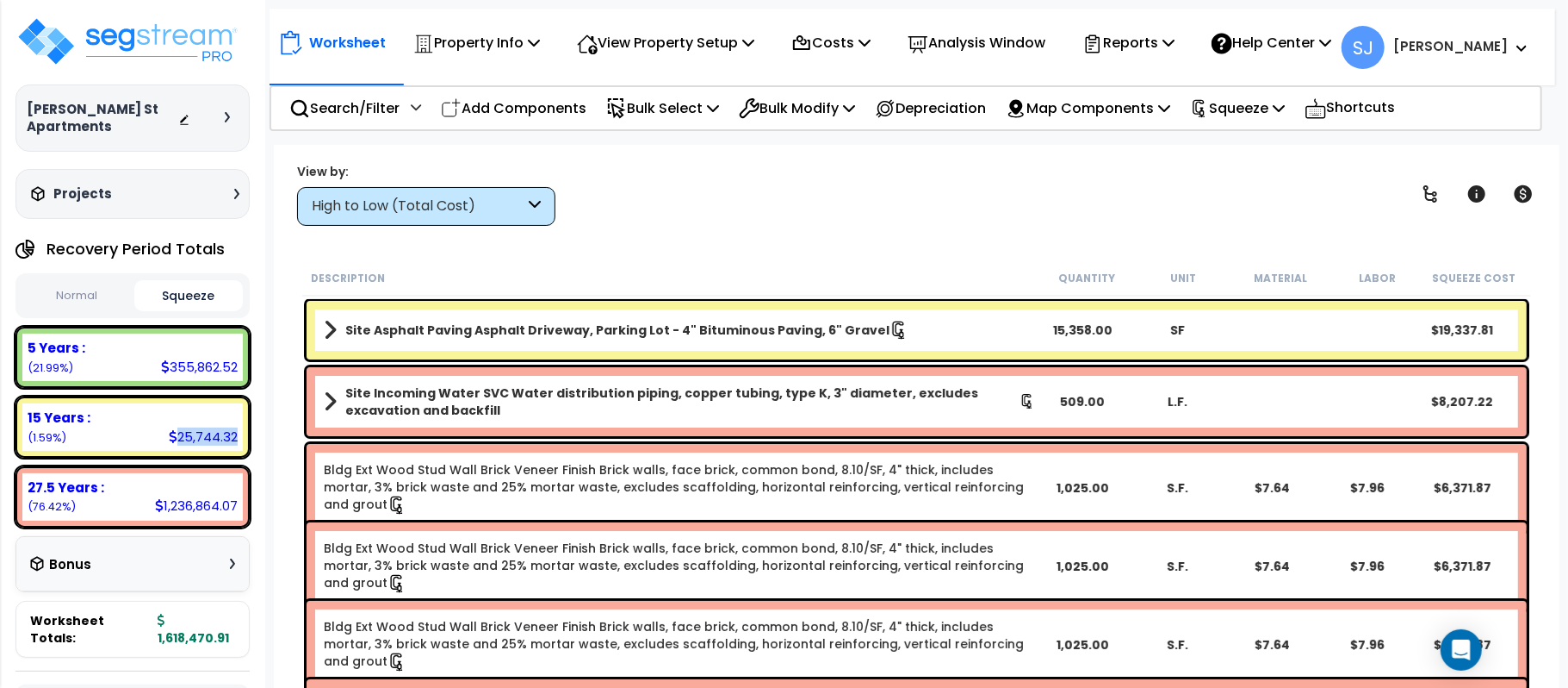
copy div "25,744.32"
click at [205, 510] on div "1,236,864.07" at bounding box center [196, 506] width 83 height 18
copy div "1,236,864.07"
click at [204, 618] on b "1,618,470.91" at bounding box center [193, 628] width 71 height 35
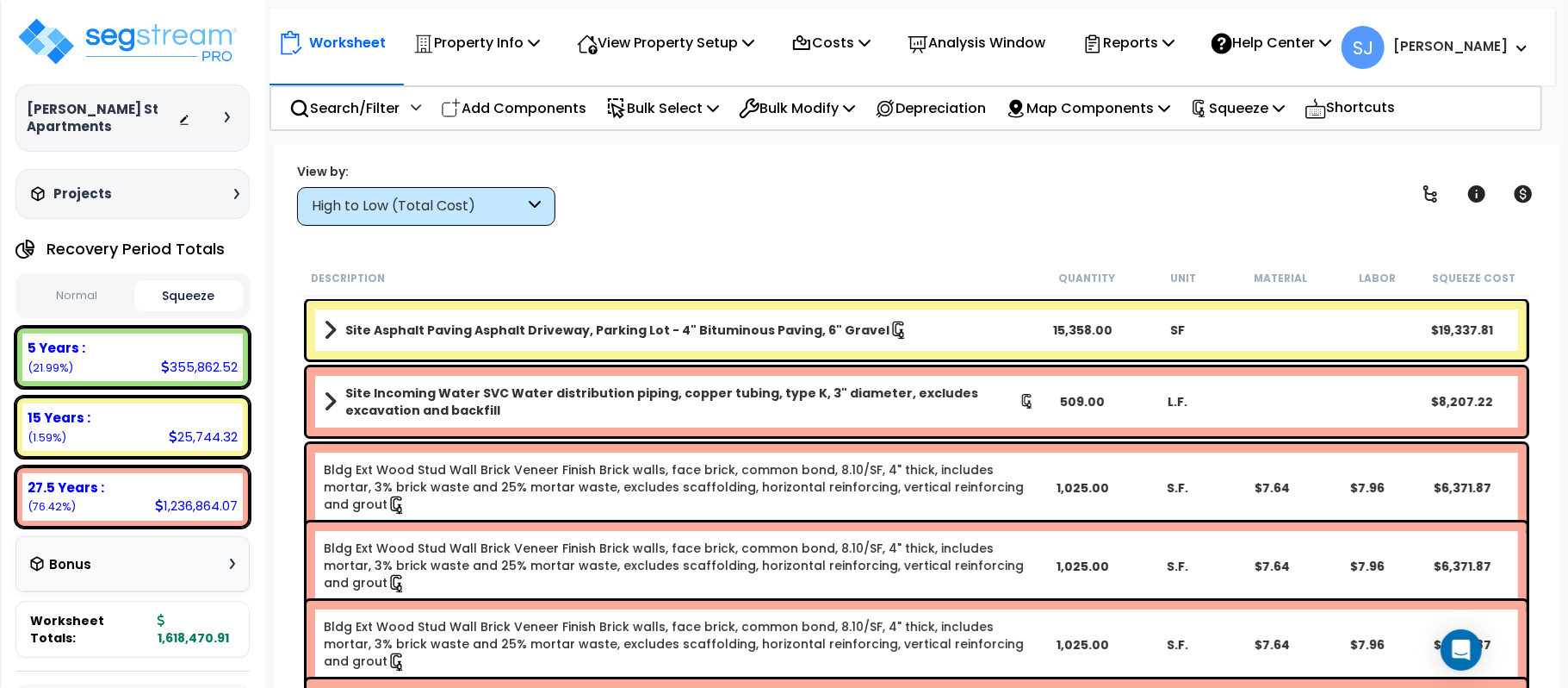
click at [204, 618] on b "1,618,470.91" at bounding box center [193, 628] width 71 height 35
copy b "1,618,470.91"
